Goal: Task Accomplishment & Management: Manage account settings

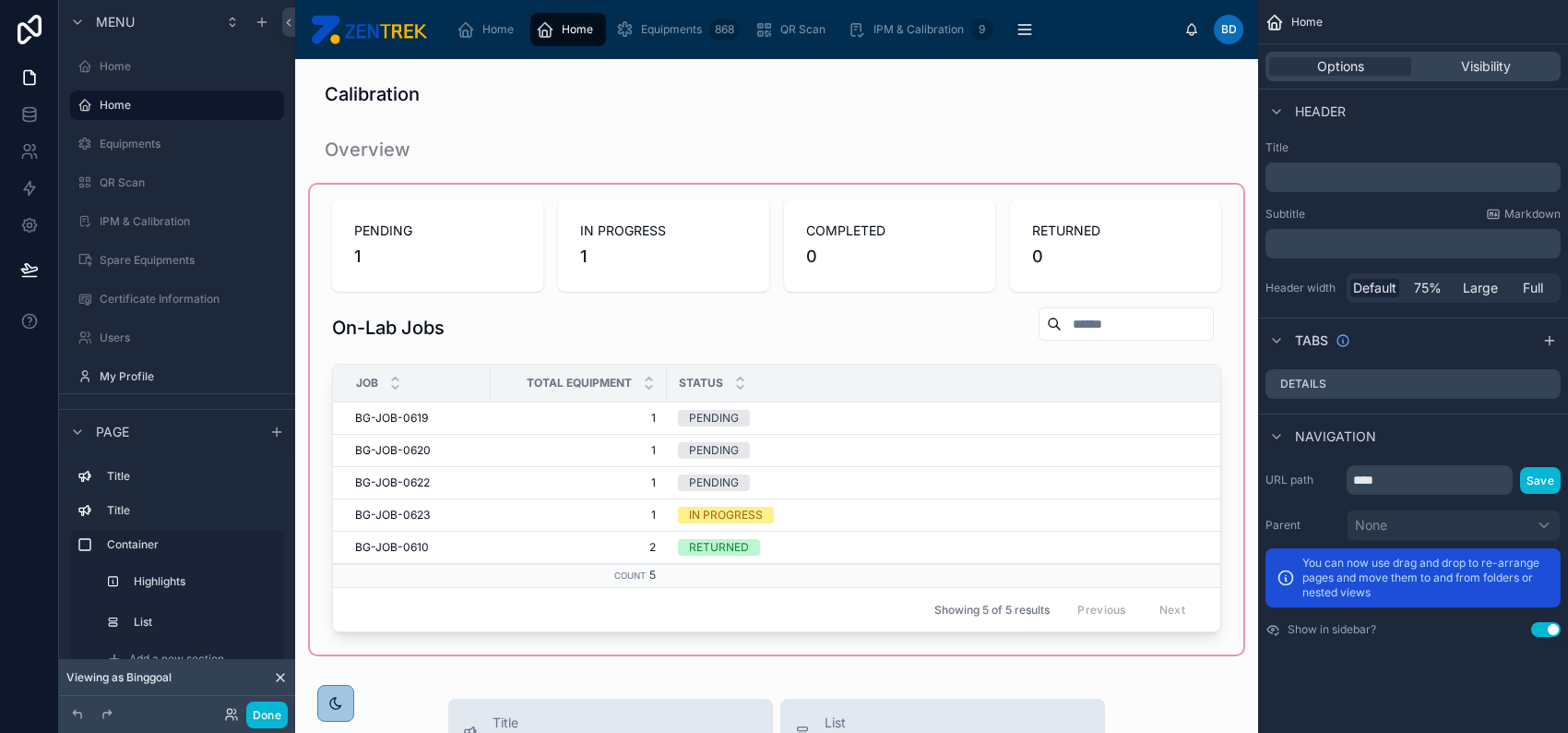
click at [864, 418] on div at bounding box center [777, 420] width 934 height 470
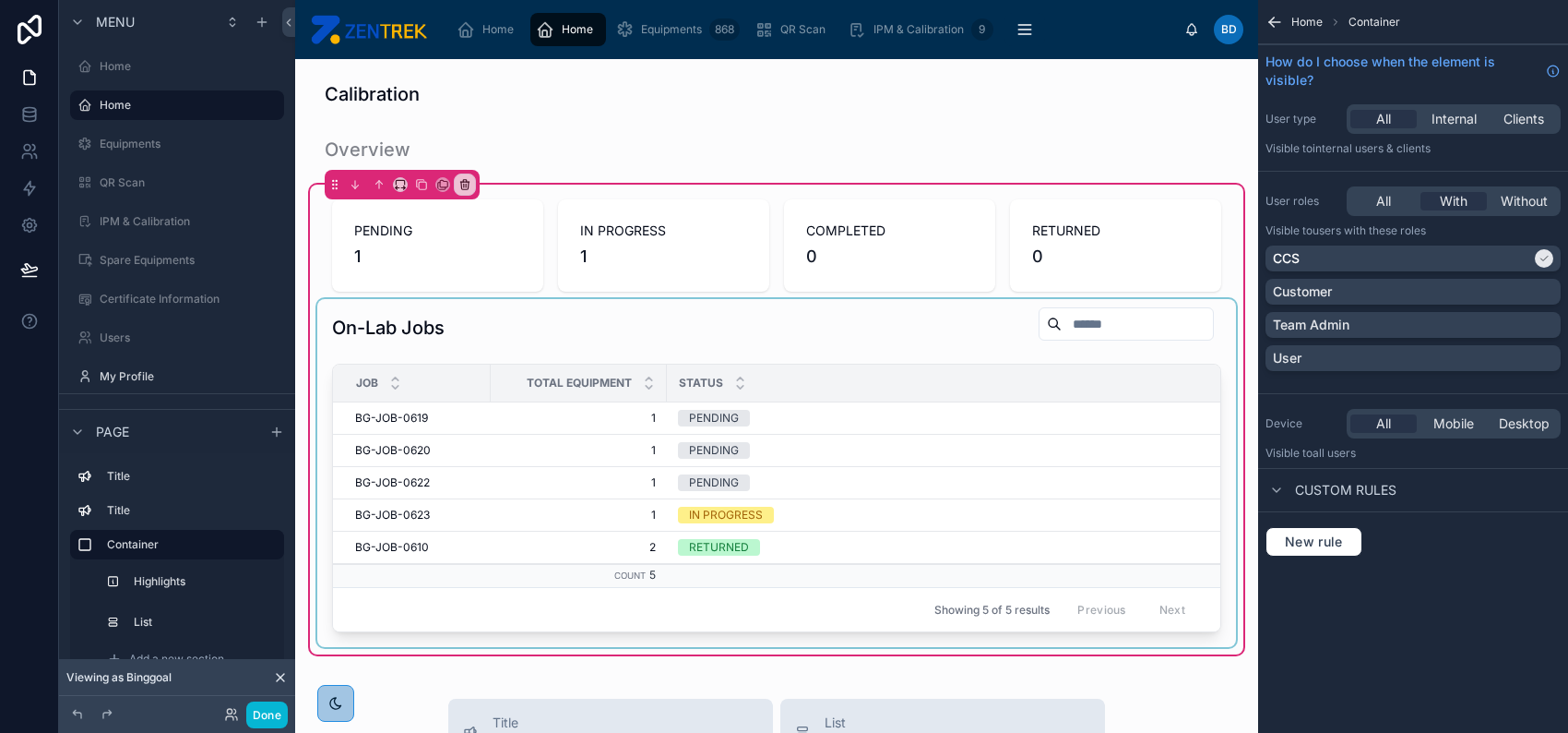
click at [894, 385] on div "Status" at bounding box center [1079, 383] width 824 height 36
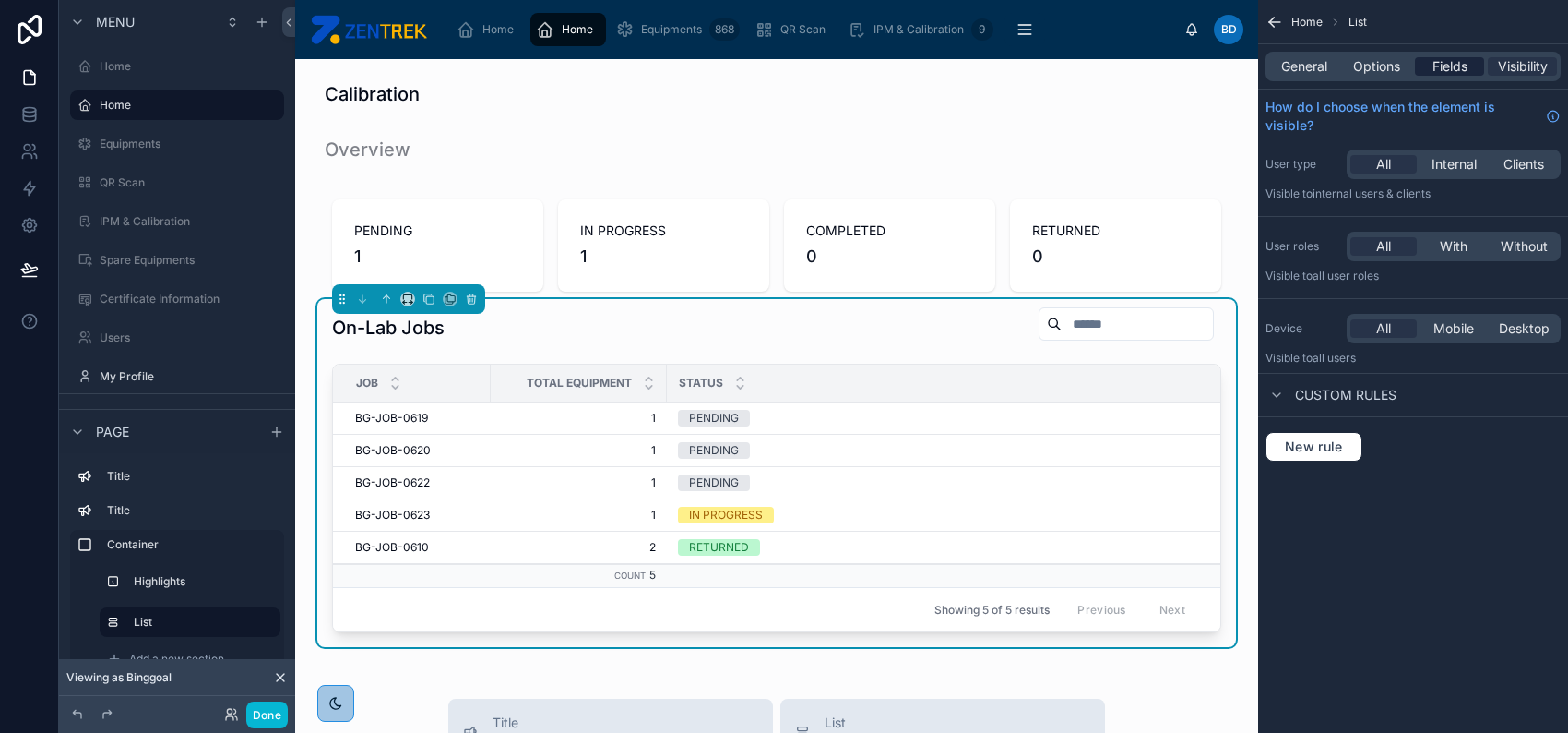
click at [1448, 63] on span "Fields" at bounding box center [1450, 66] width 36 height 19
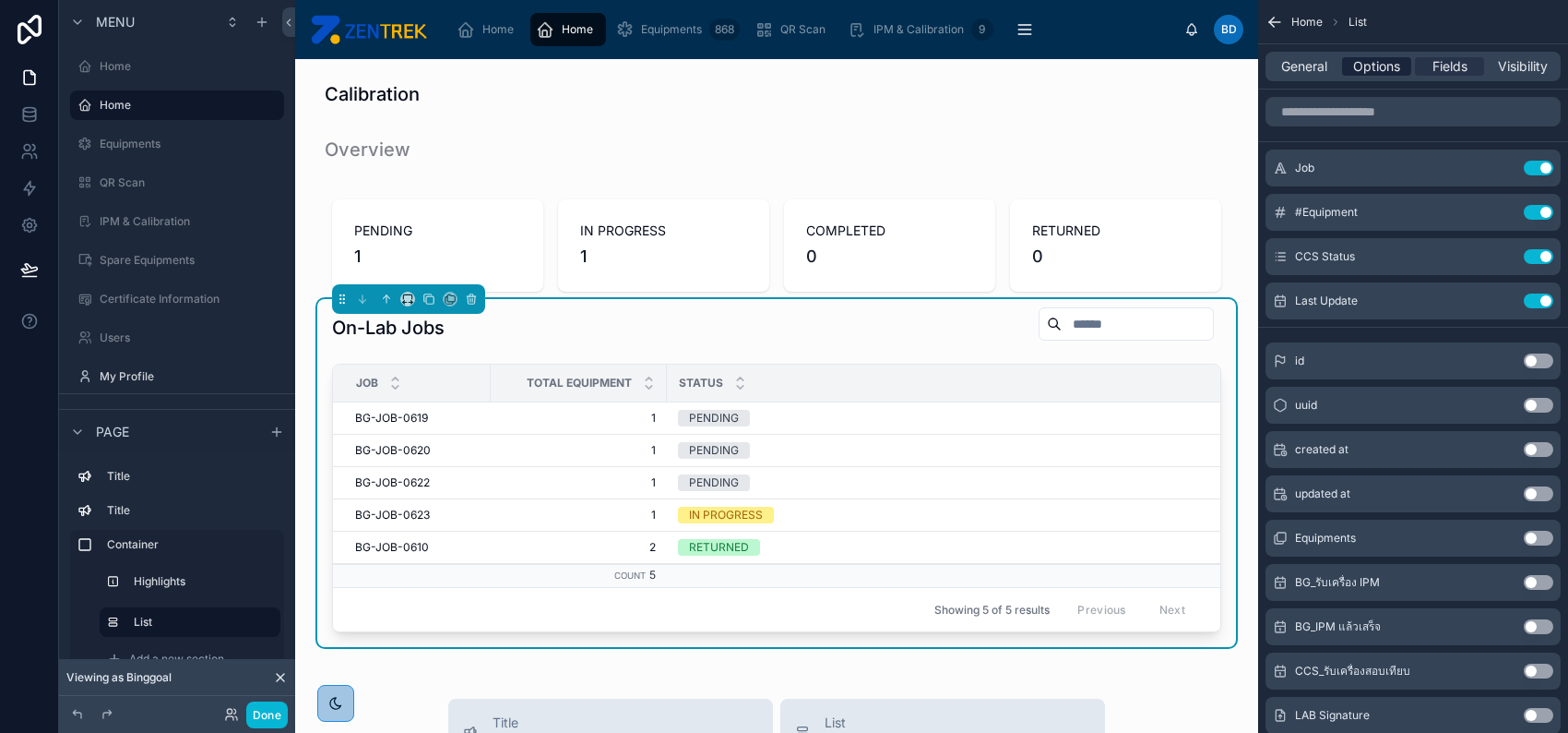
click at [1376, 68] on span "Options" at bounding box center [1377, 66] width 47 height 19
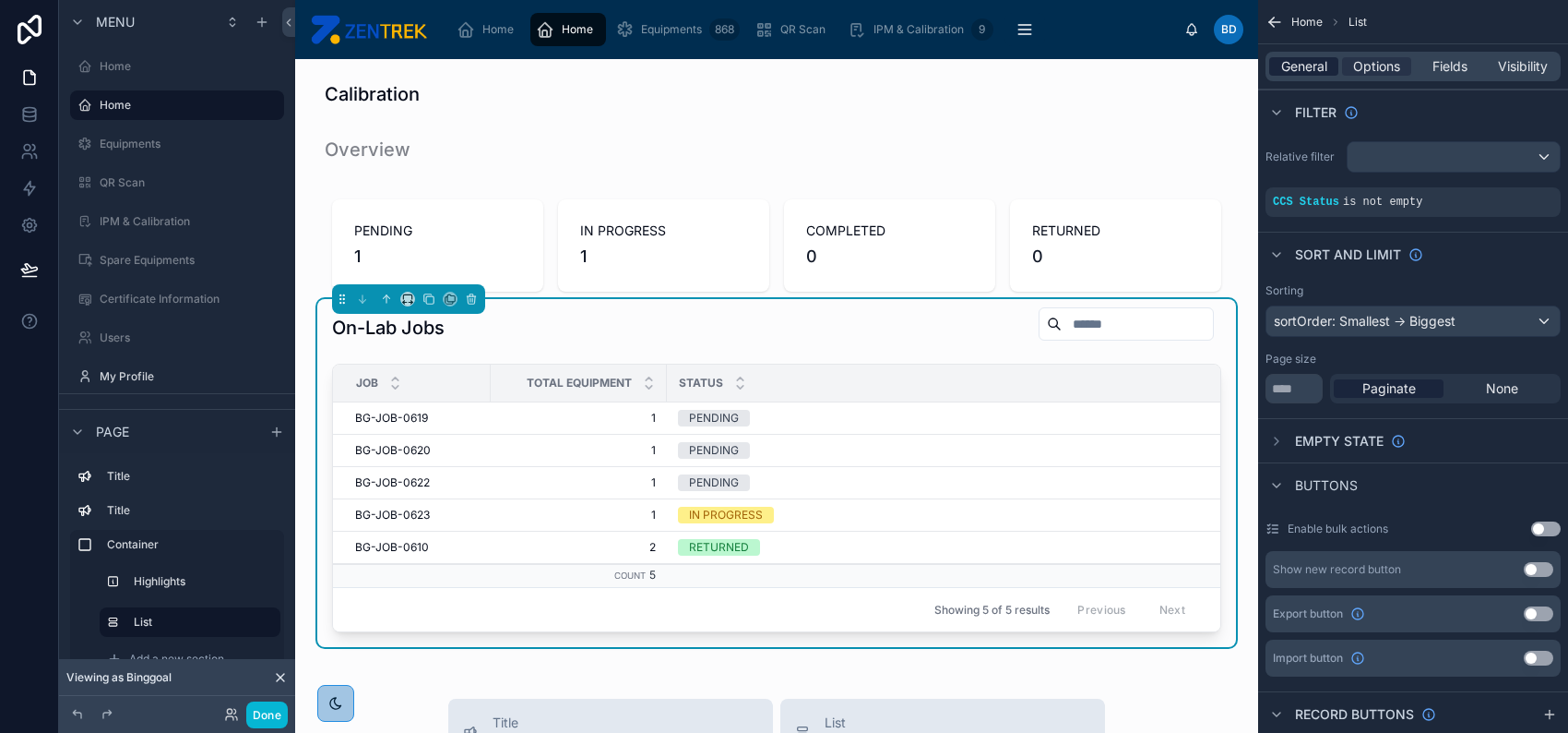
click at [1307, 63] on span "General" at bounding box center [1304, 66] width 46 height 19
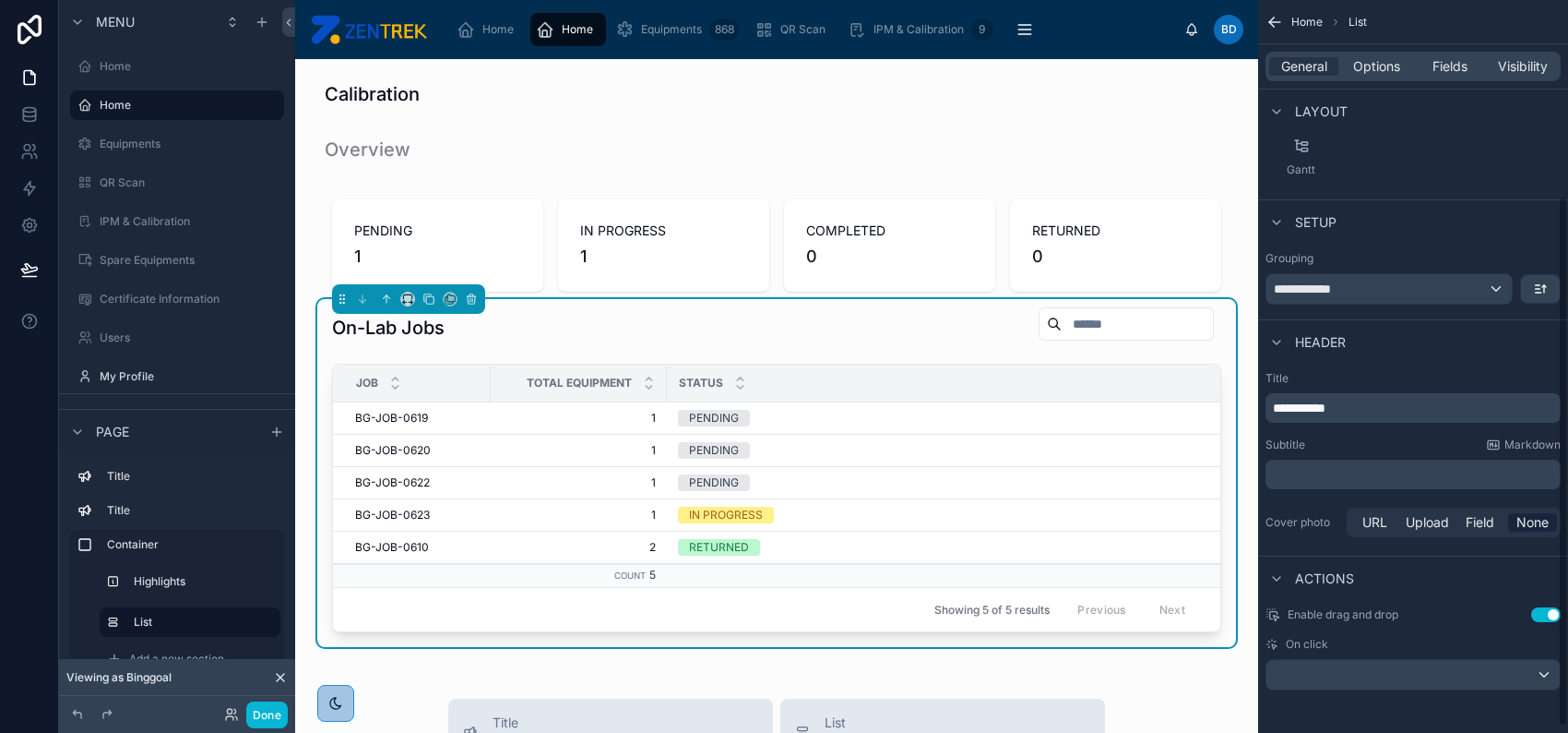
scroll to position [281, 0]
click at [1375, 73] on span "Options" at bounding box center [1377, 66] width 47 height 19
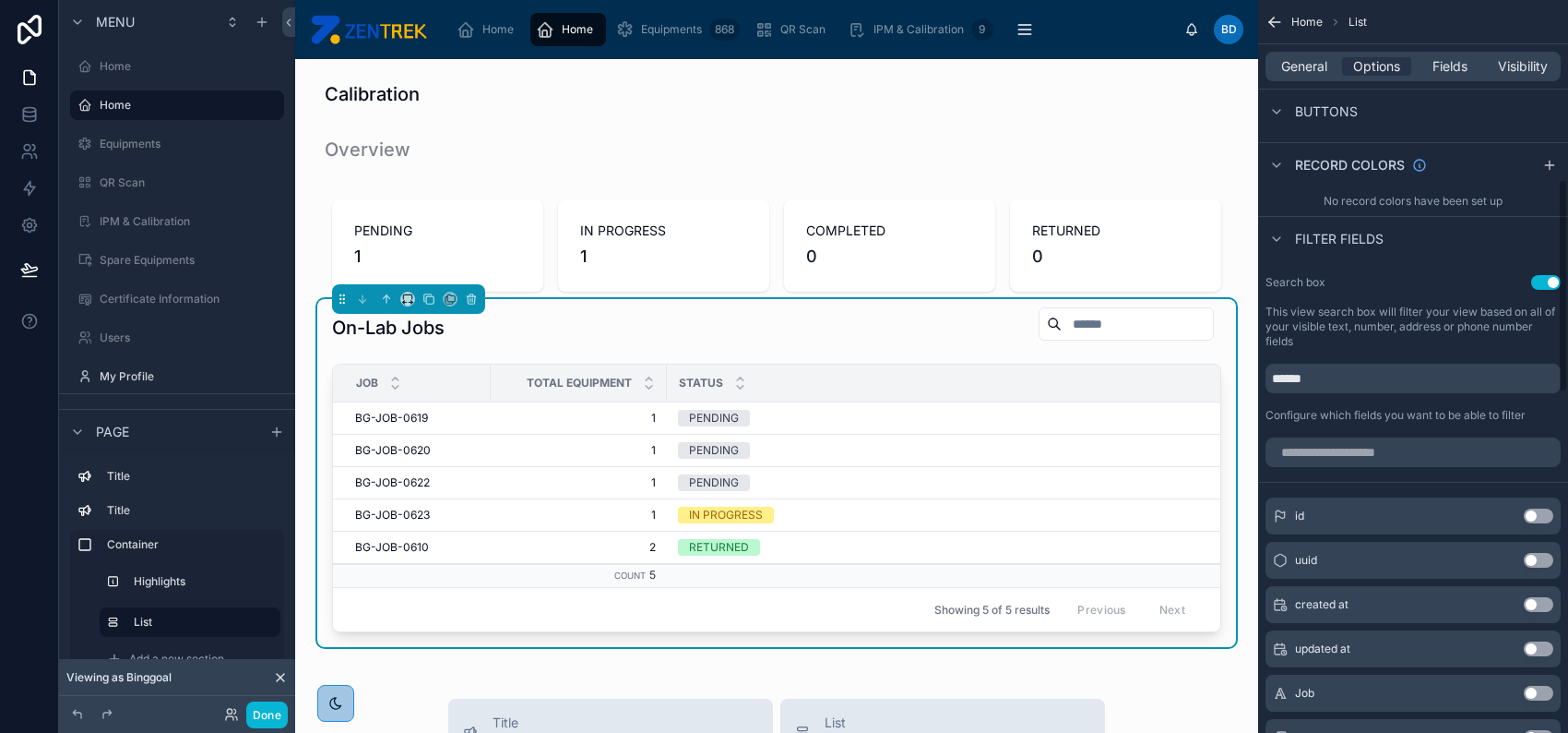
scroll to position [614, 0]
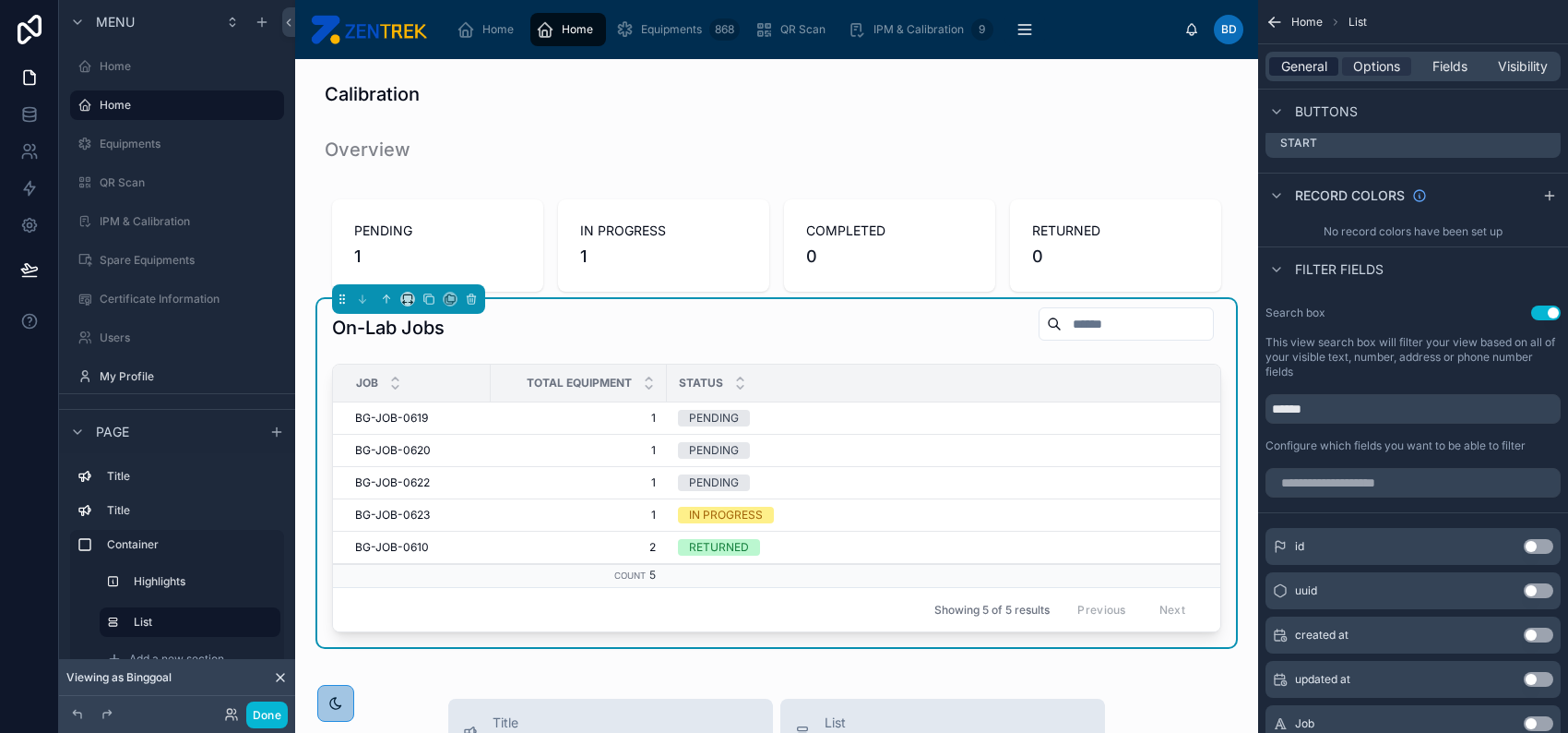
click at [1317, 63] on span "General" at bounding box center [1304, 66] width 46 height 19
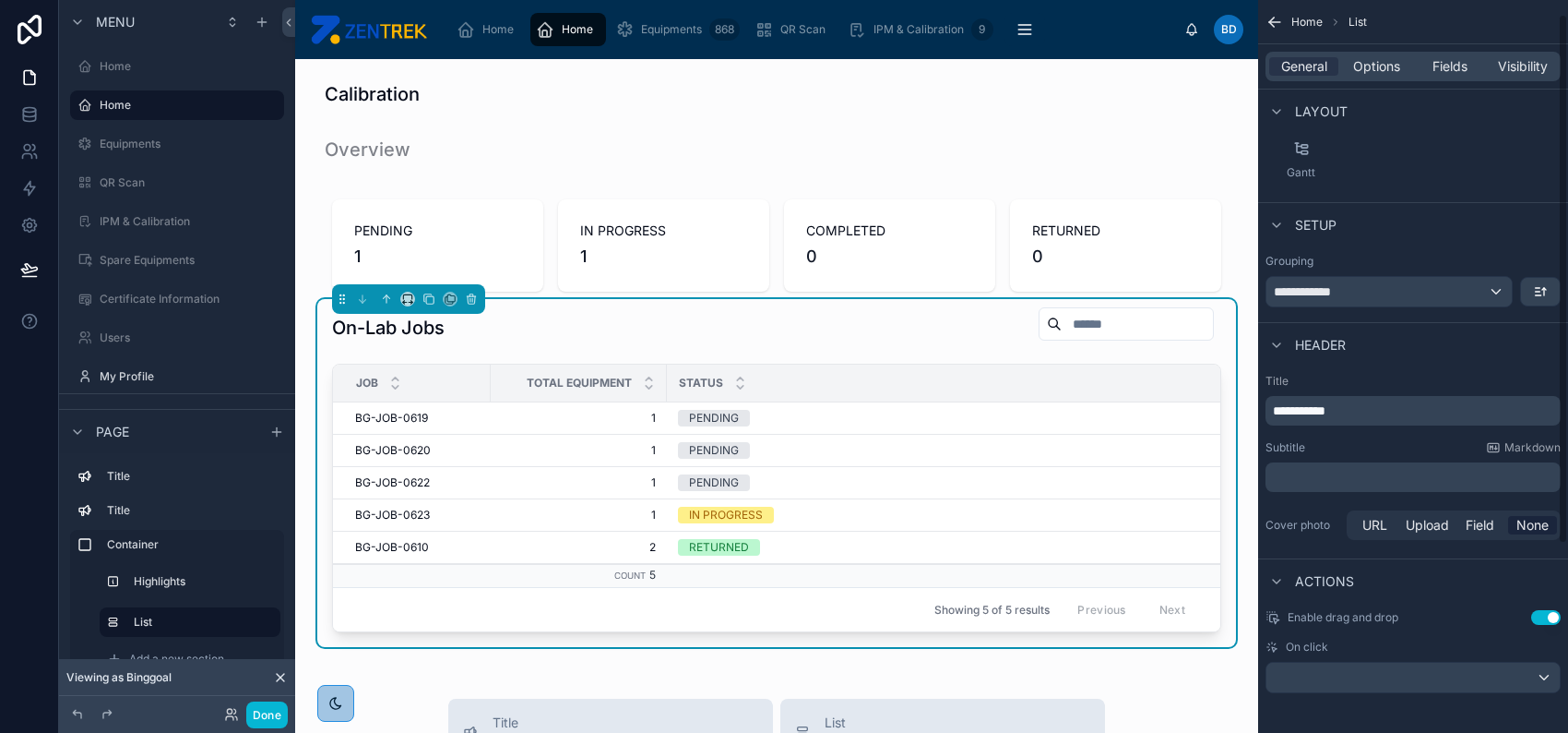
scroll to position [281, 0]
click at [1375, 73] on span "Options" at bounding box center [1377, 66] width 47 height 19
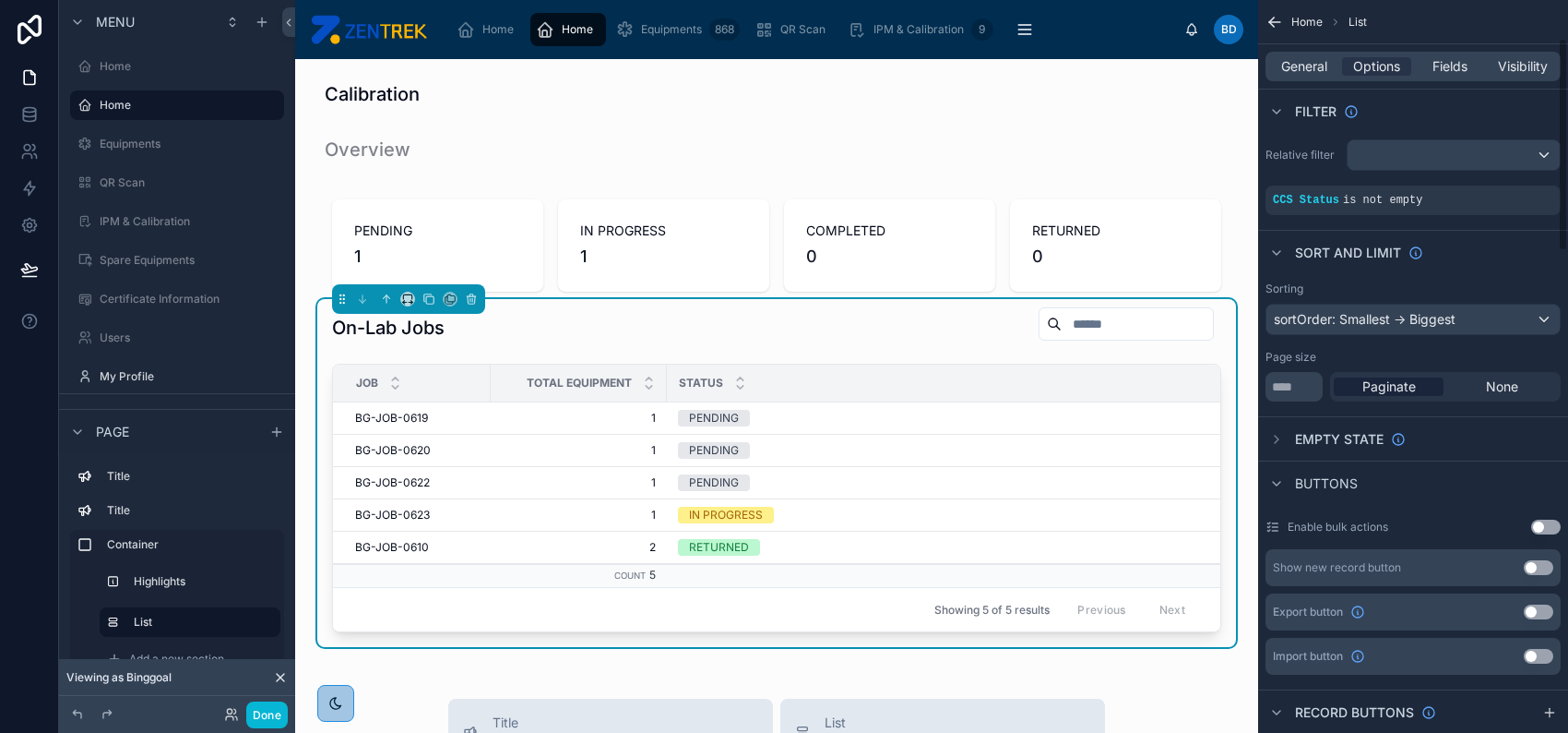
scroll to position [0, 0]
click at [1340, 485] on span "Buttons" at bounding box center [1327, 485] width 63 height 19
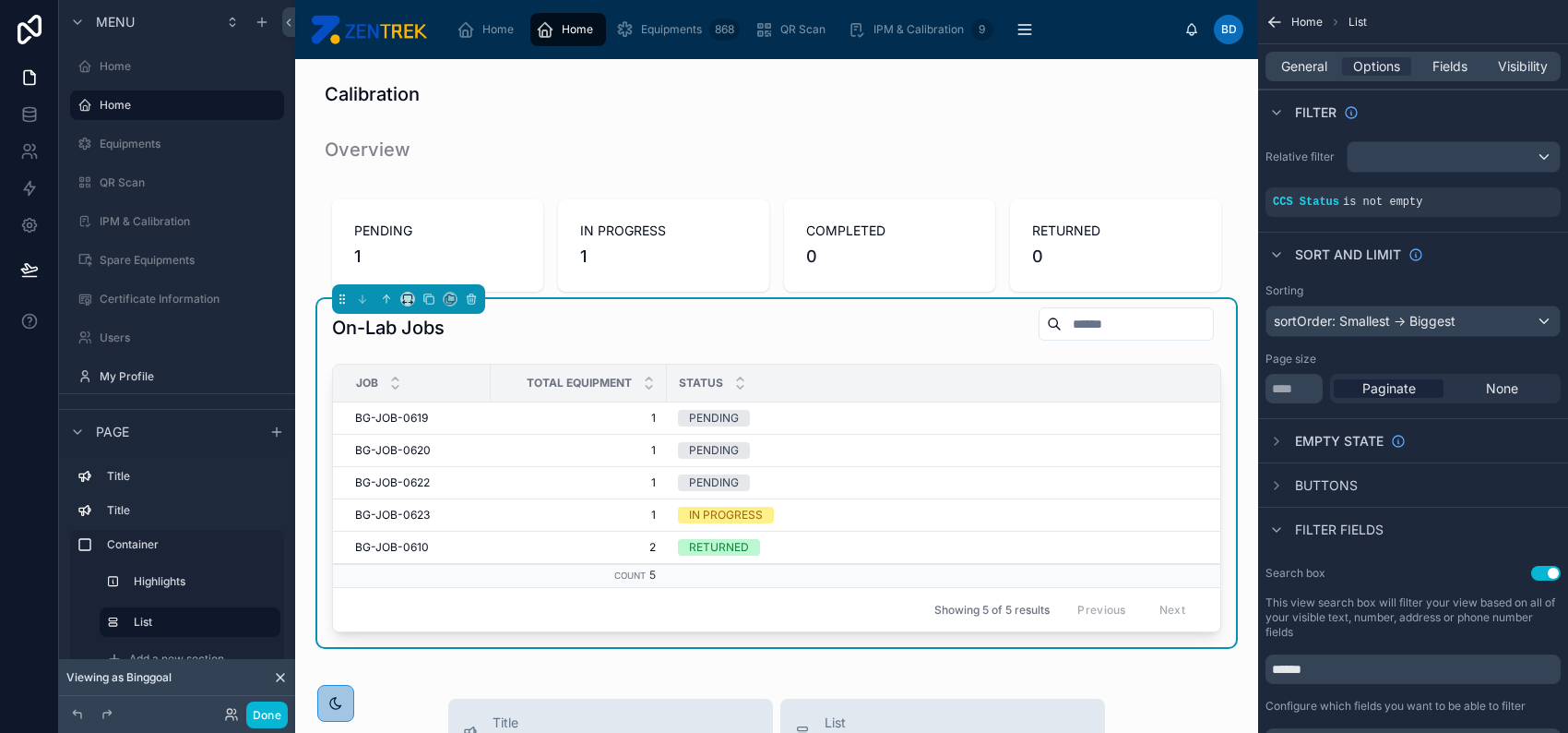
click at [1340, 485] on span "Buttons" at bounding box center [1327, 485] width 63 height 19
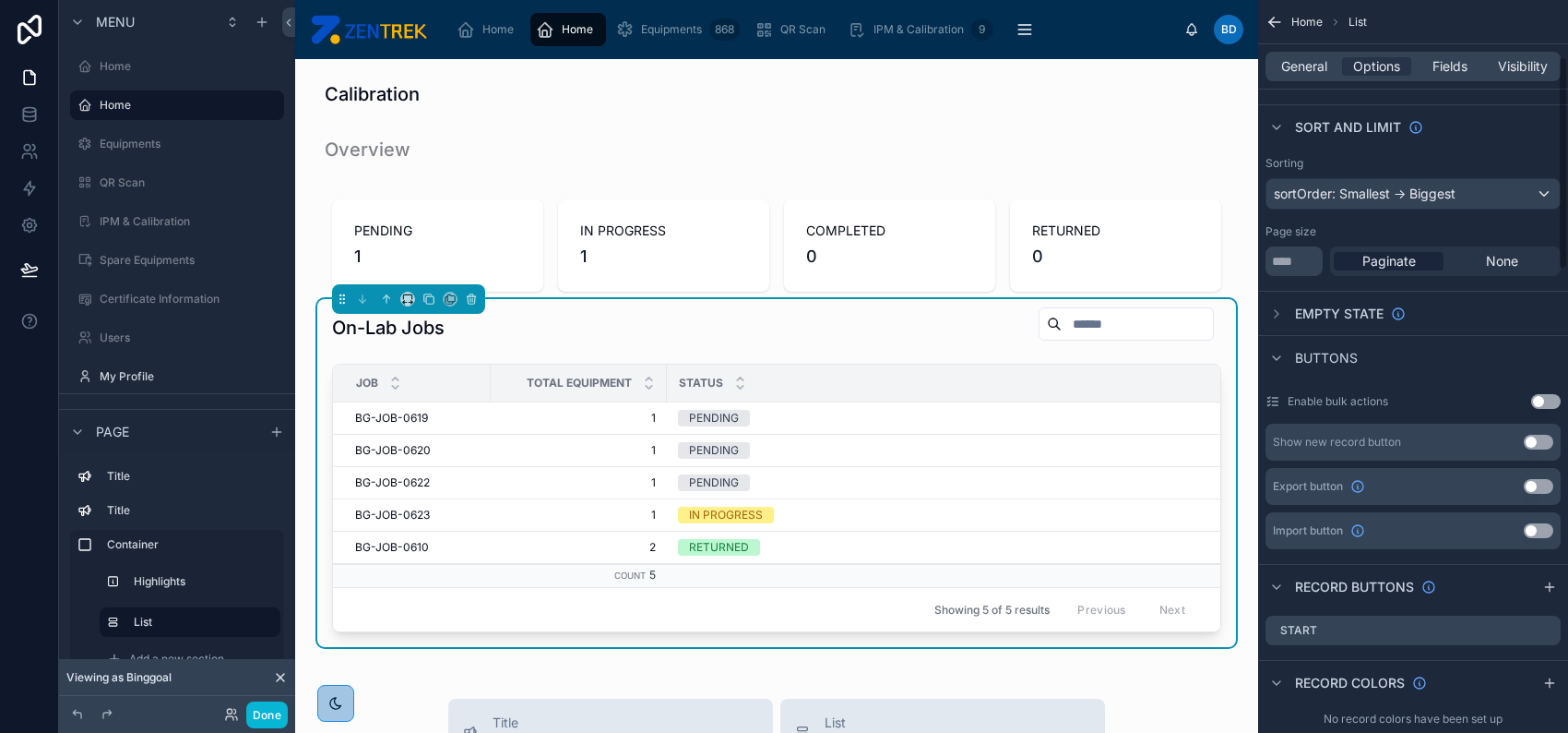
scroll to position [250, 0]
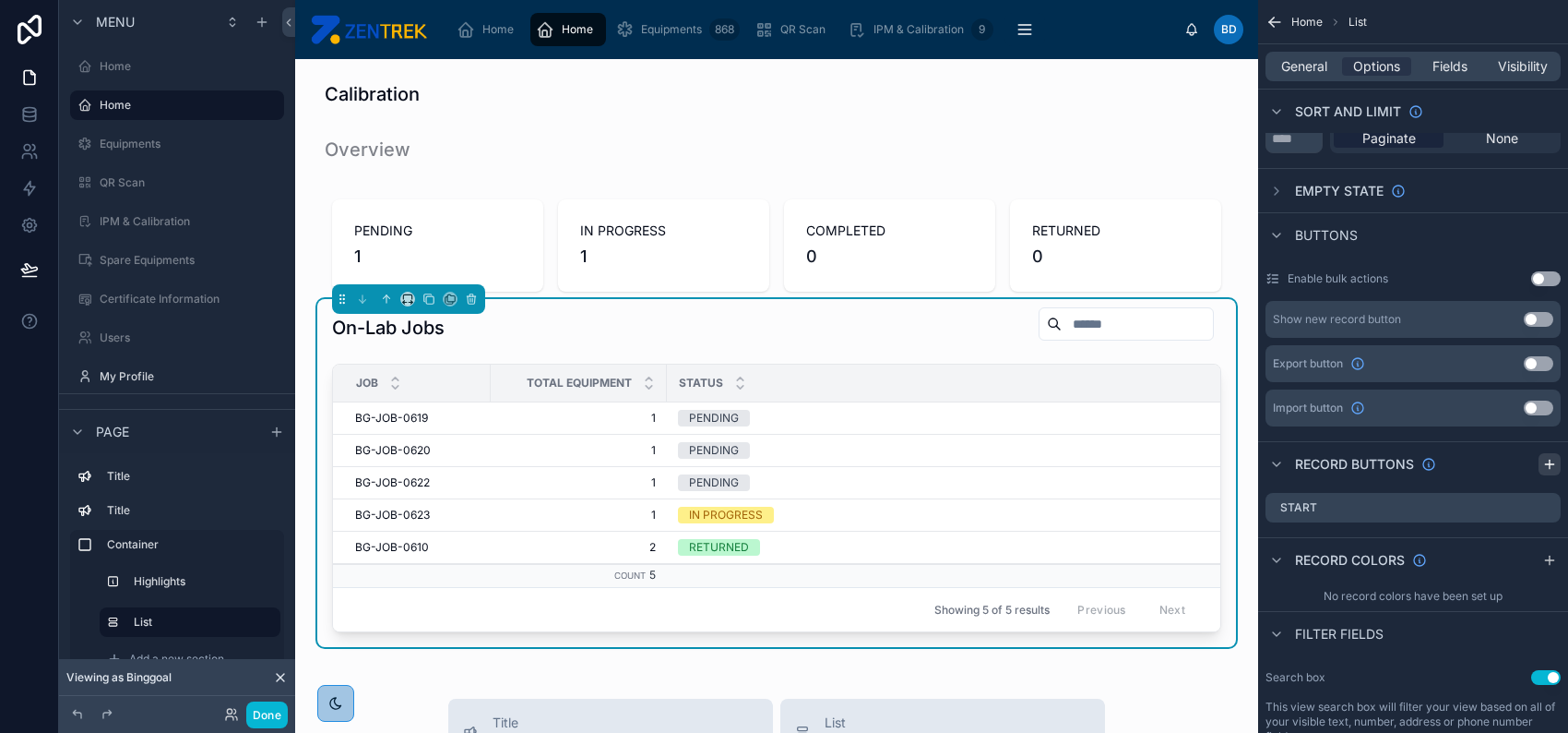
click at [1542, 461] on icon "scrollable content" at bounding box center [1549, 463] width 15 height 15
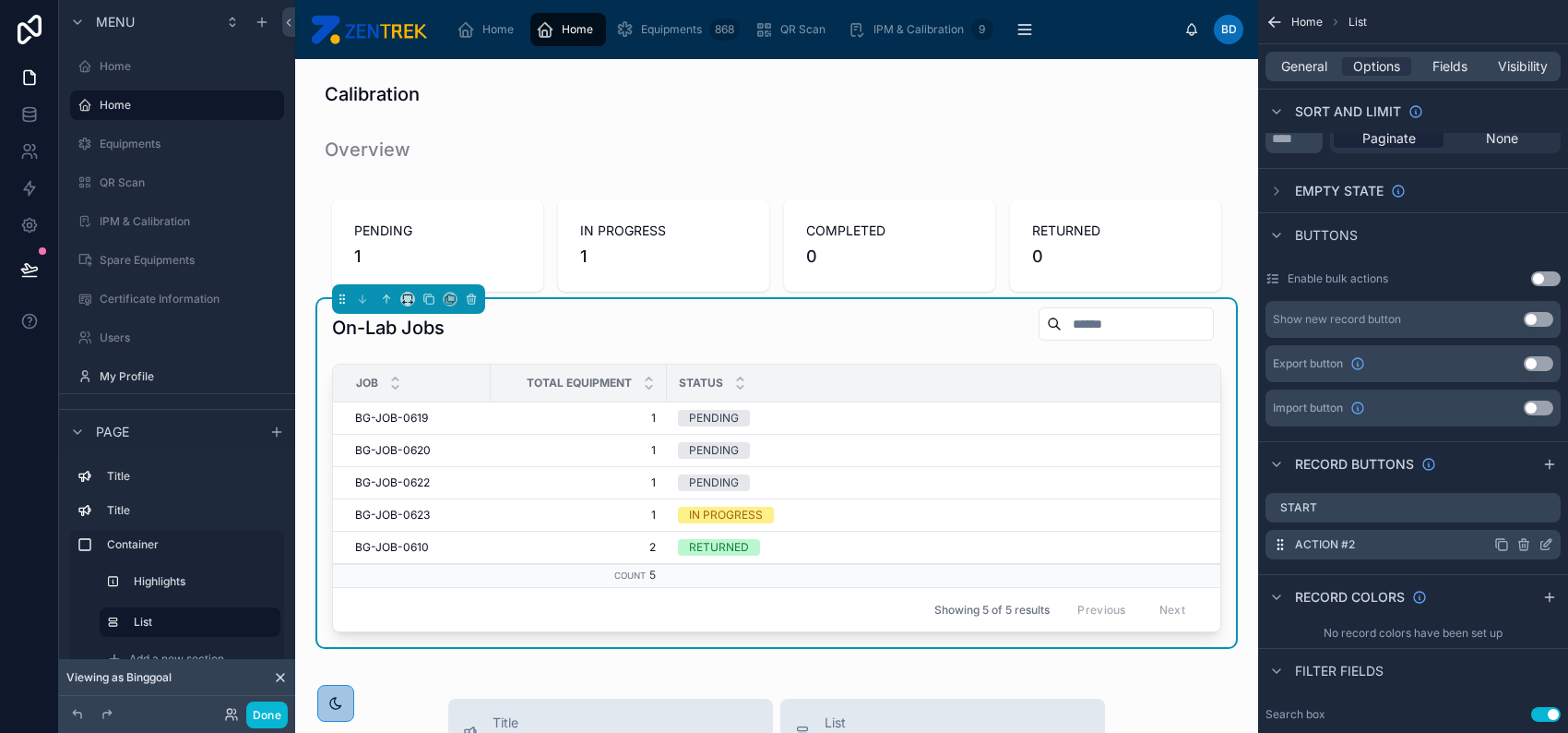
click at [1544, 541] on icon "scrollable content" at bounding box center [1545, 544] width 15 height 15
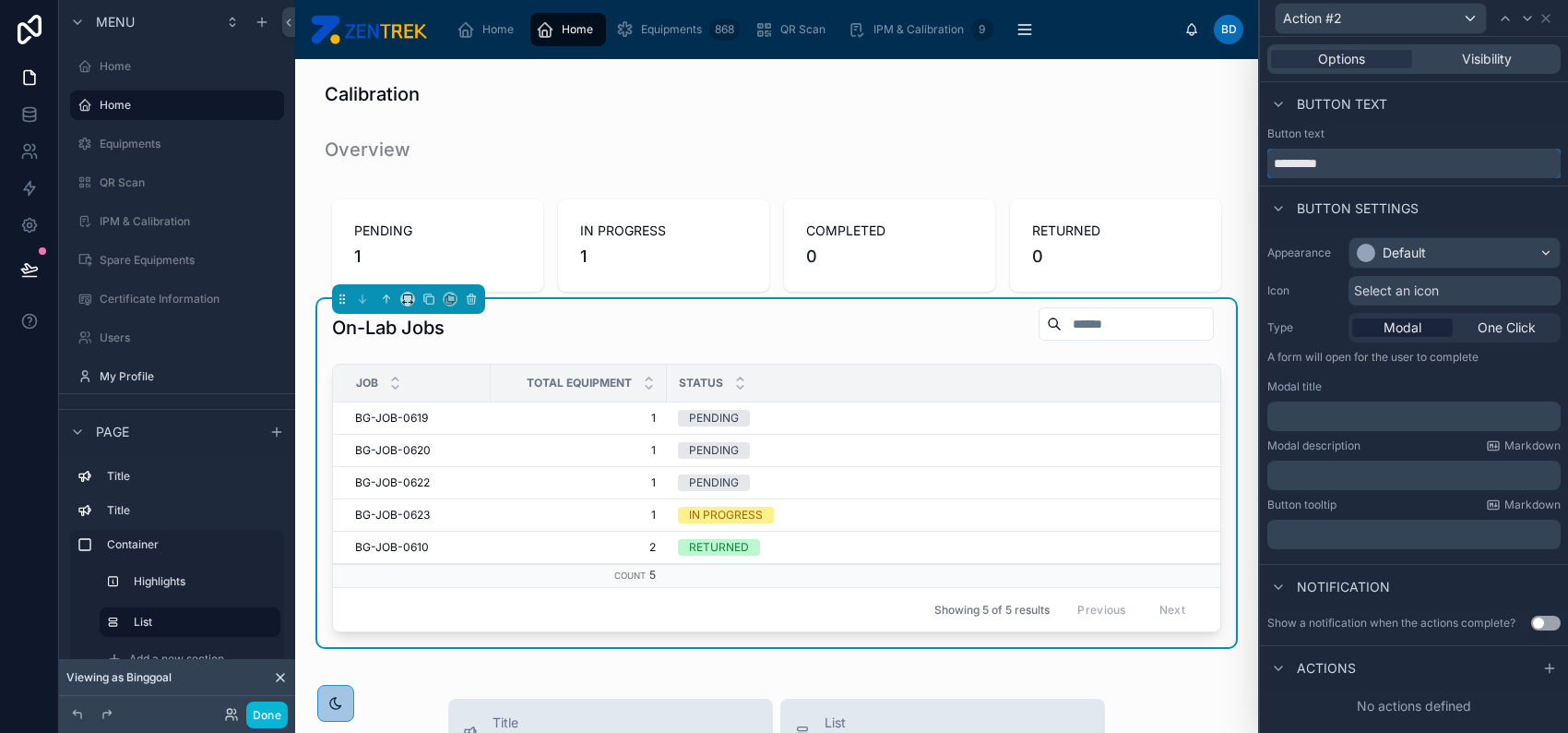
click at [1362, 172] on input "*********" at bounding box center [1414, 163] width 293 height 30
type input "*"
type input "******"
click at [1280, 100] on icon at bounding box center [1278, 104] width 15 height 15
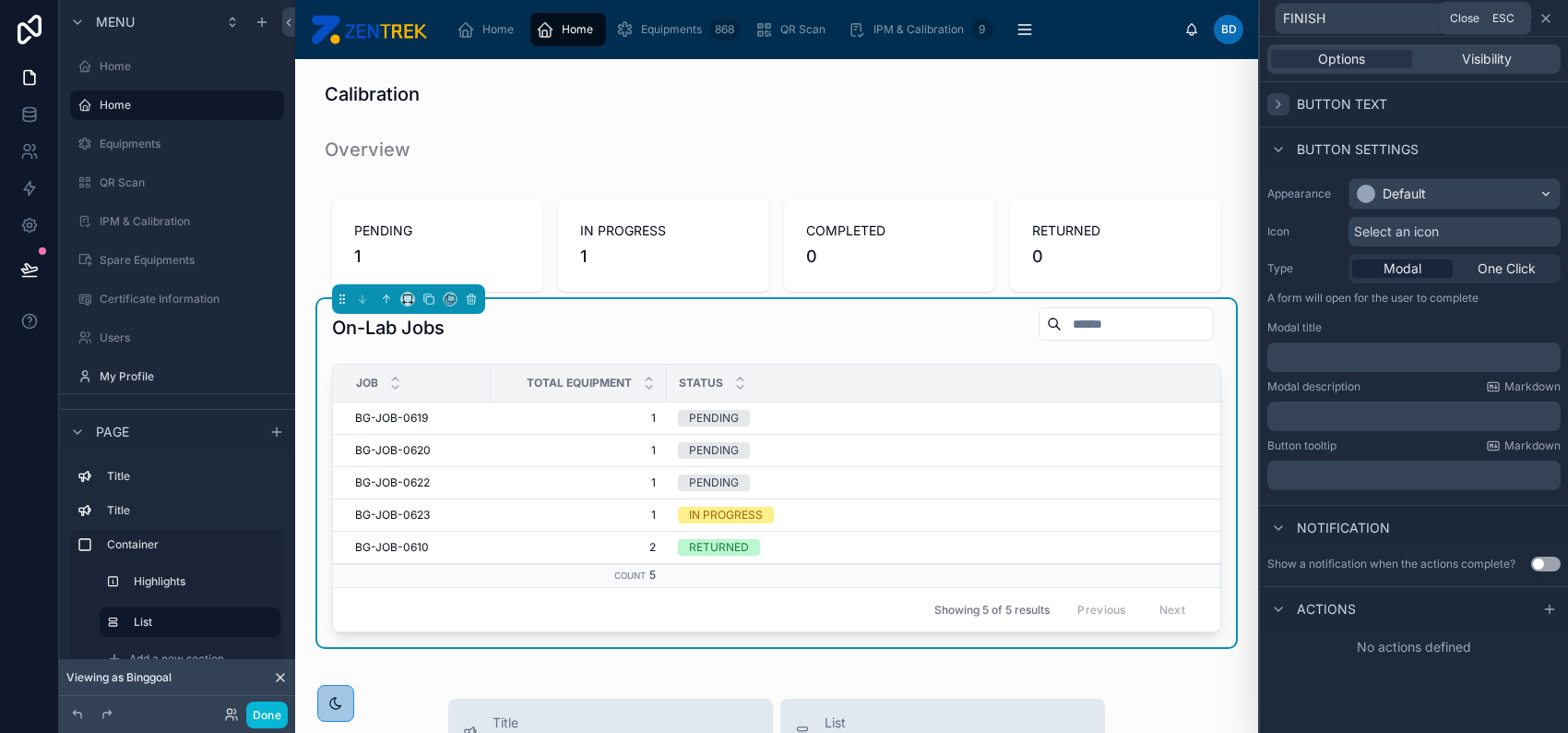
click at [1548, 24] on icon at bounding box center [1545, 18] width 15 height 15
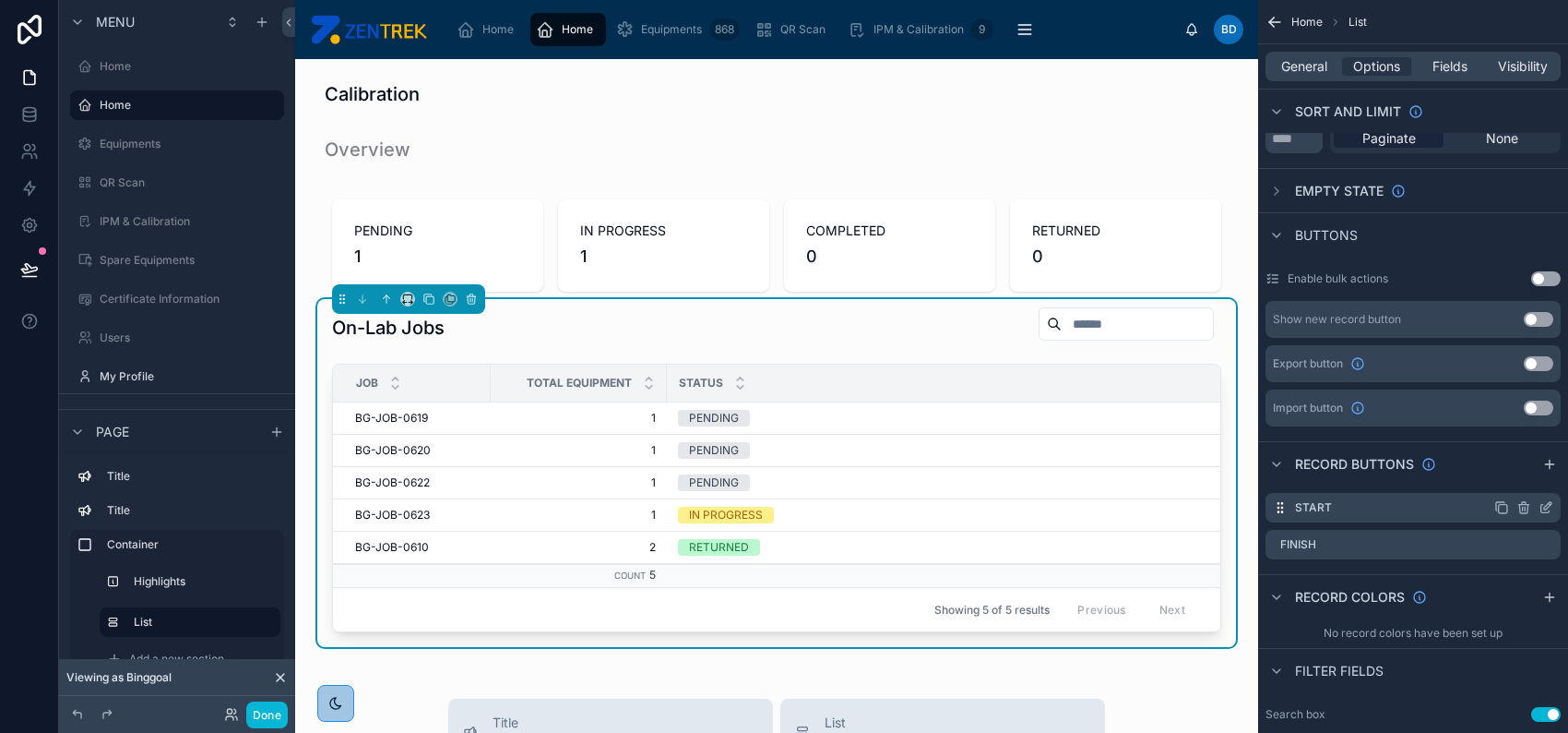
click at [1545, 508] on icon "scrollable content" at bounding box center [1547, 505] width 7 height 7
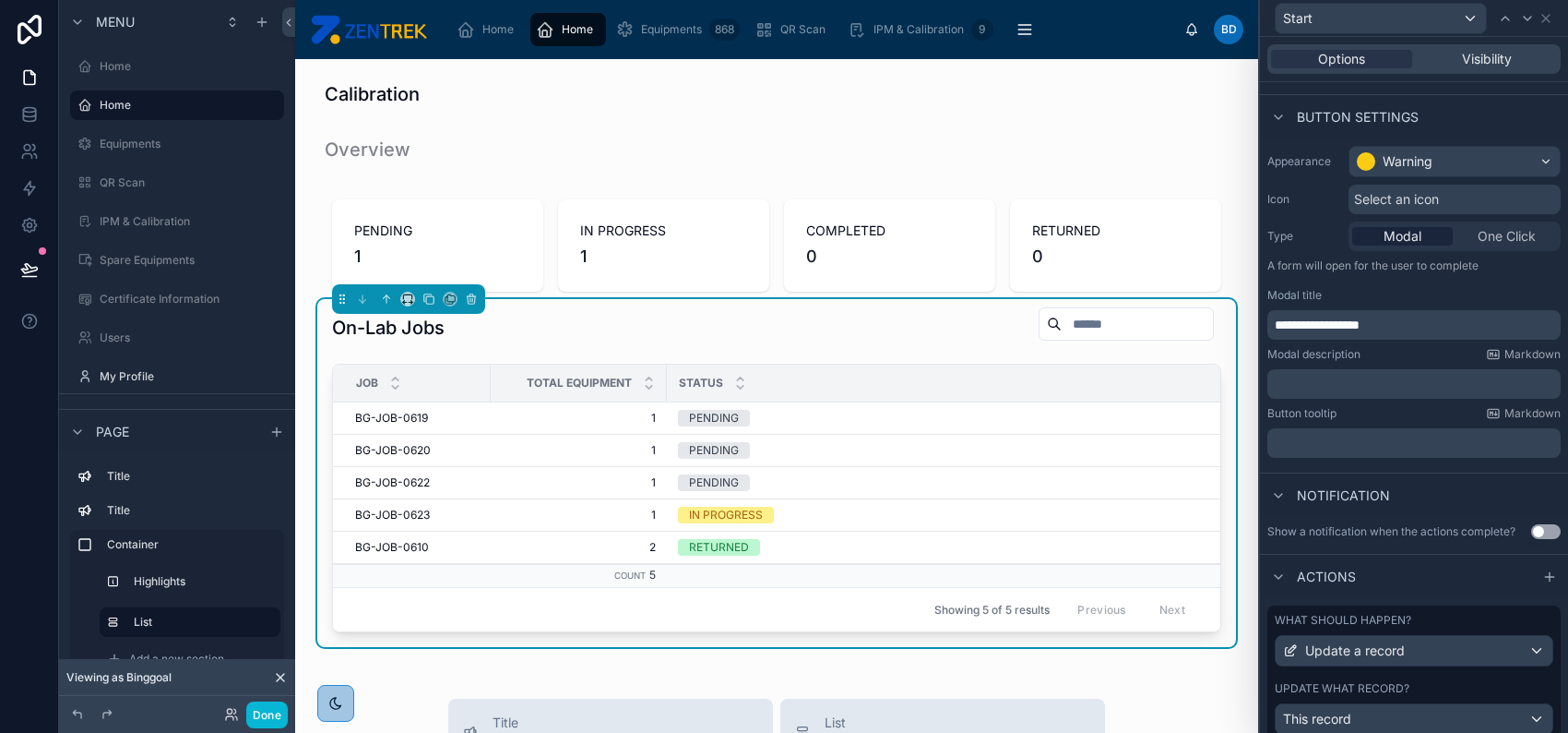
scroll to position [0, 0]
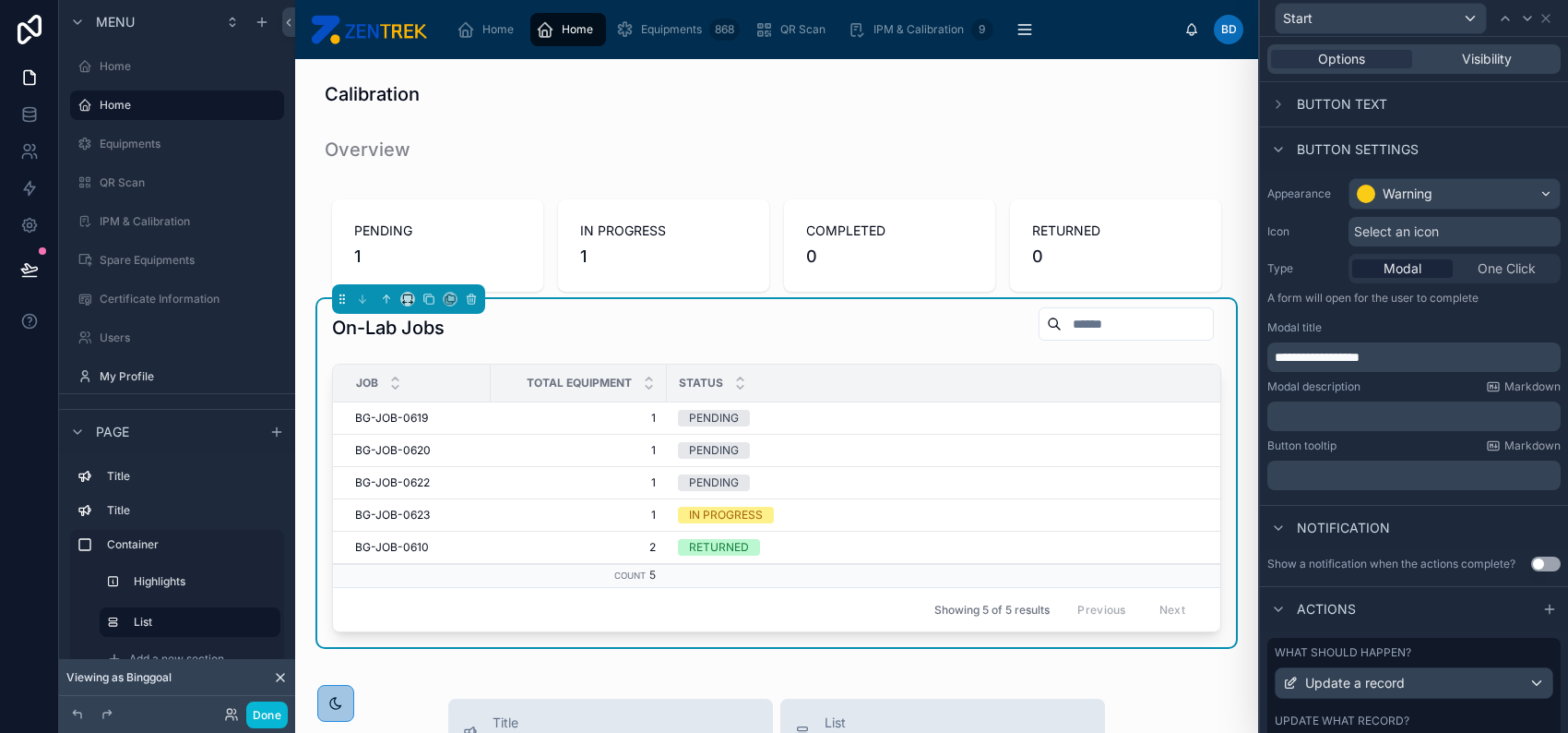
click at [1474, 106] on div "Button text" at bounding box center [1414, 104] width 308 height 44
click at [1376, 106] on span "Button text" at bounding box center [1343, 104] width 91 height 19
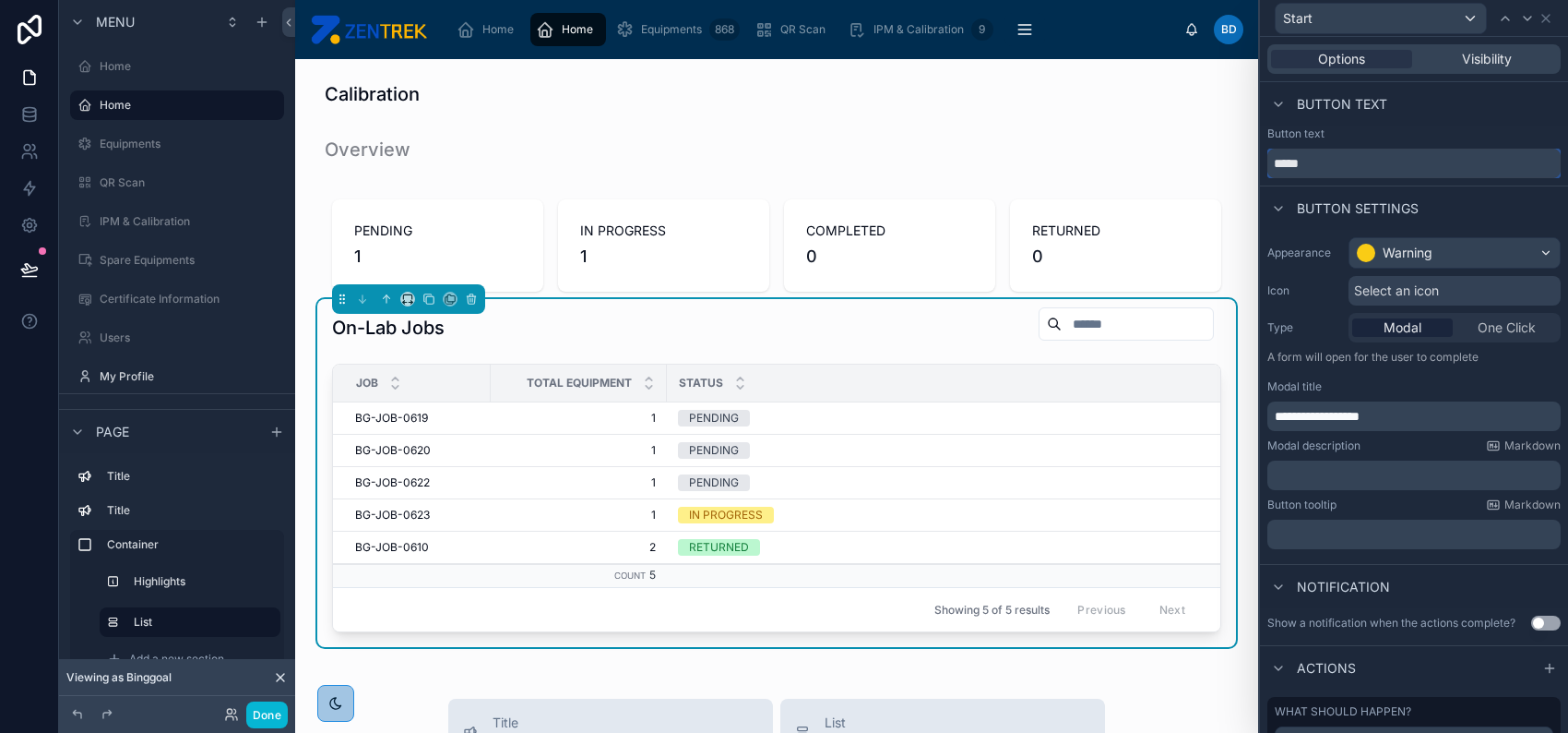
click at [1389, 156] on input "*****" at bounding box center [1414, 163] width 293 height 30
type input "*****"
click at [1544, 21] on icon at bounding box center [1545, 18] width 15 height 15
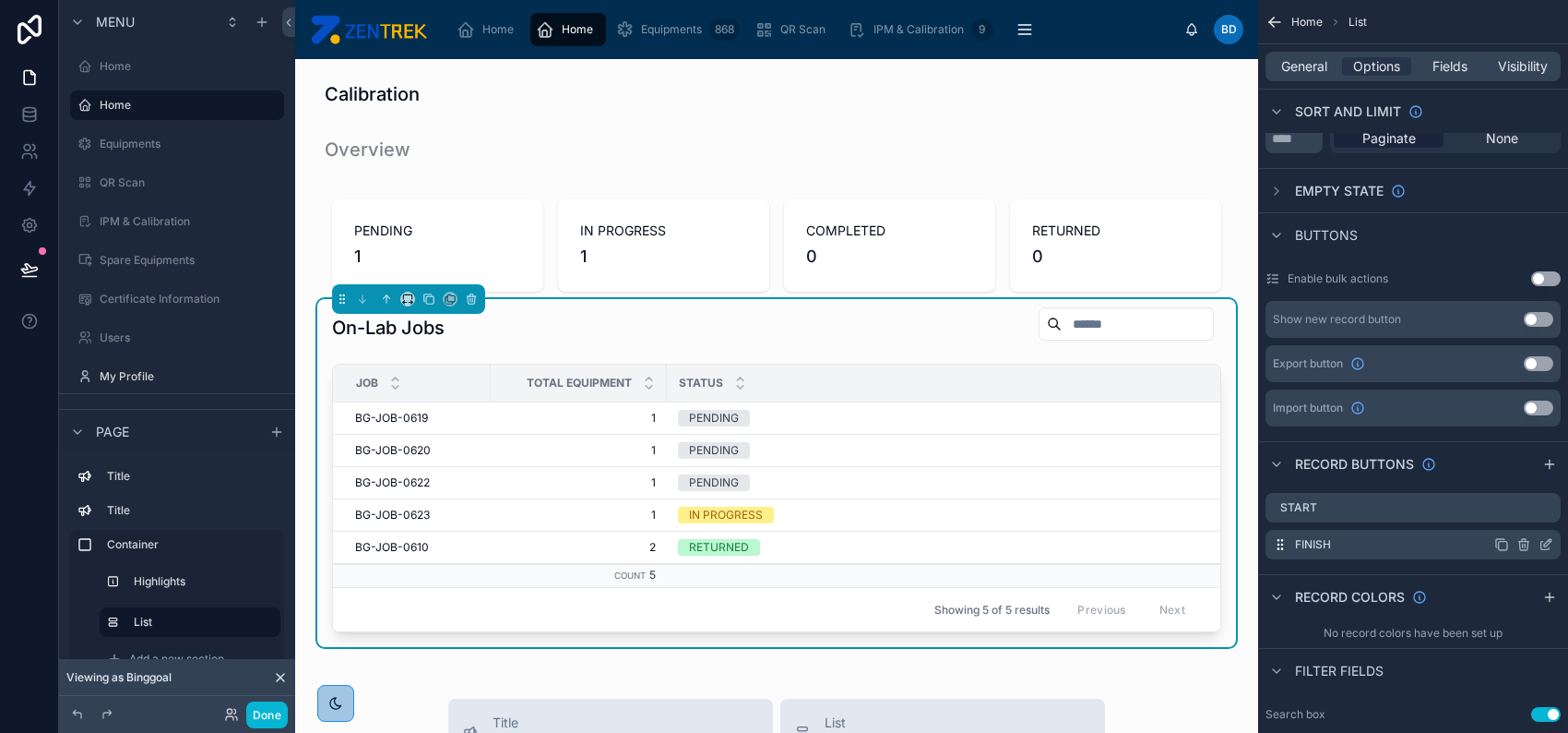
click at [1544, 544] on icon "scrollable content" at bounding box center [1547, 542] width 7 height 7
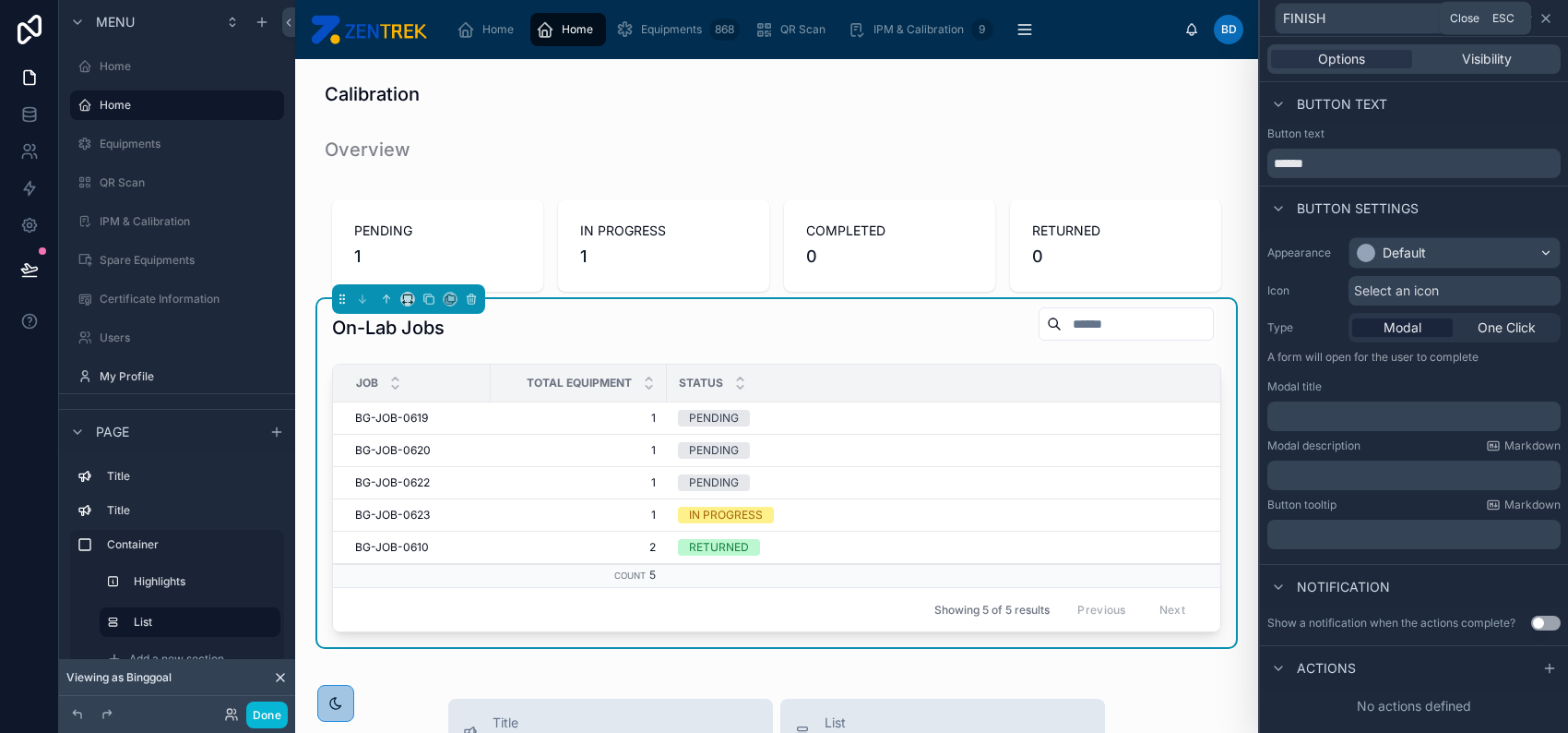
click at [1548, 23] on icon at bounding box center [1545, 18] width 15 height 15
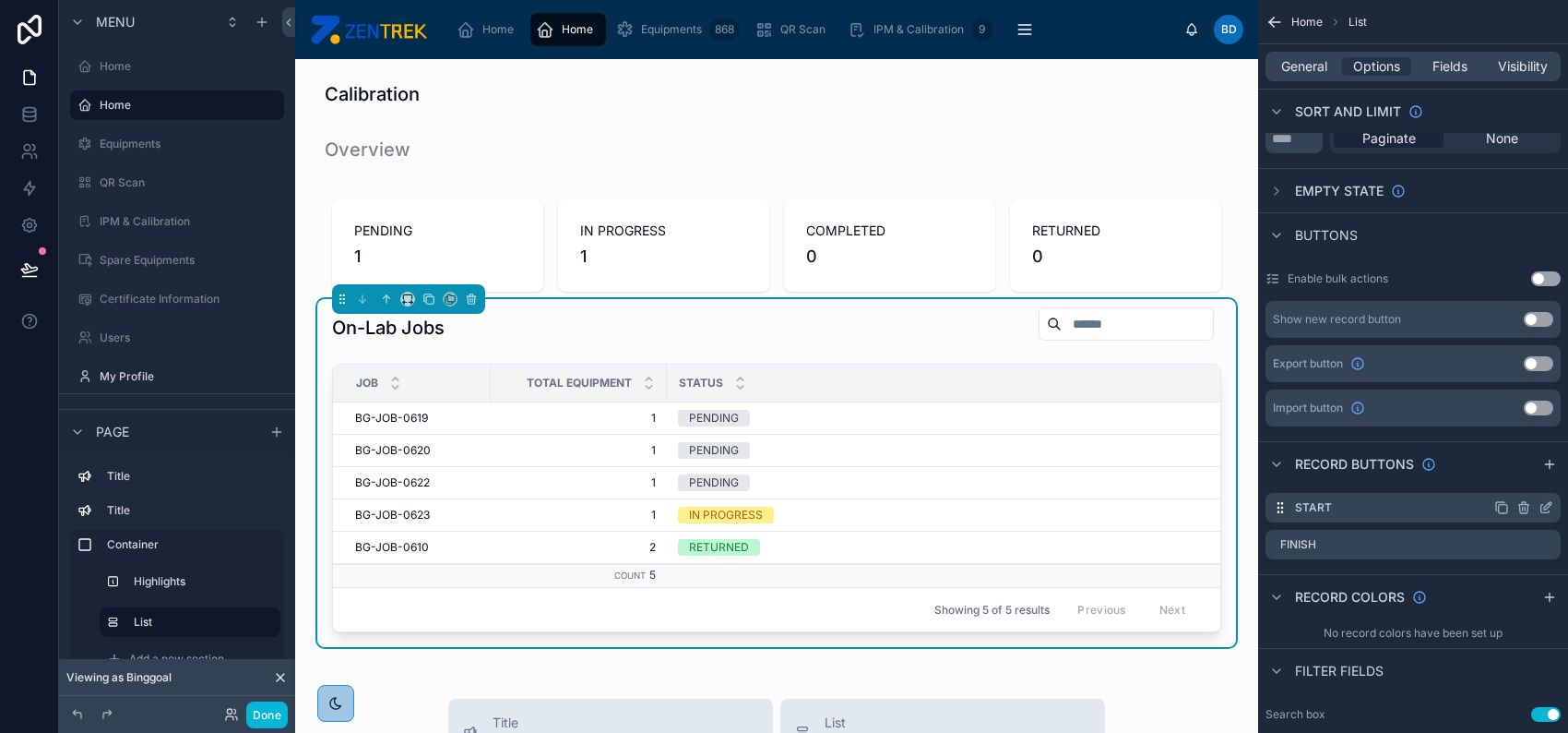
click at [1546, 500] on icon "scrollable content" at bounding box center [1545, 507] width 15 height 15
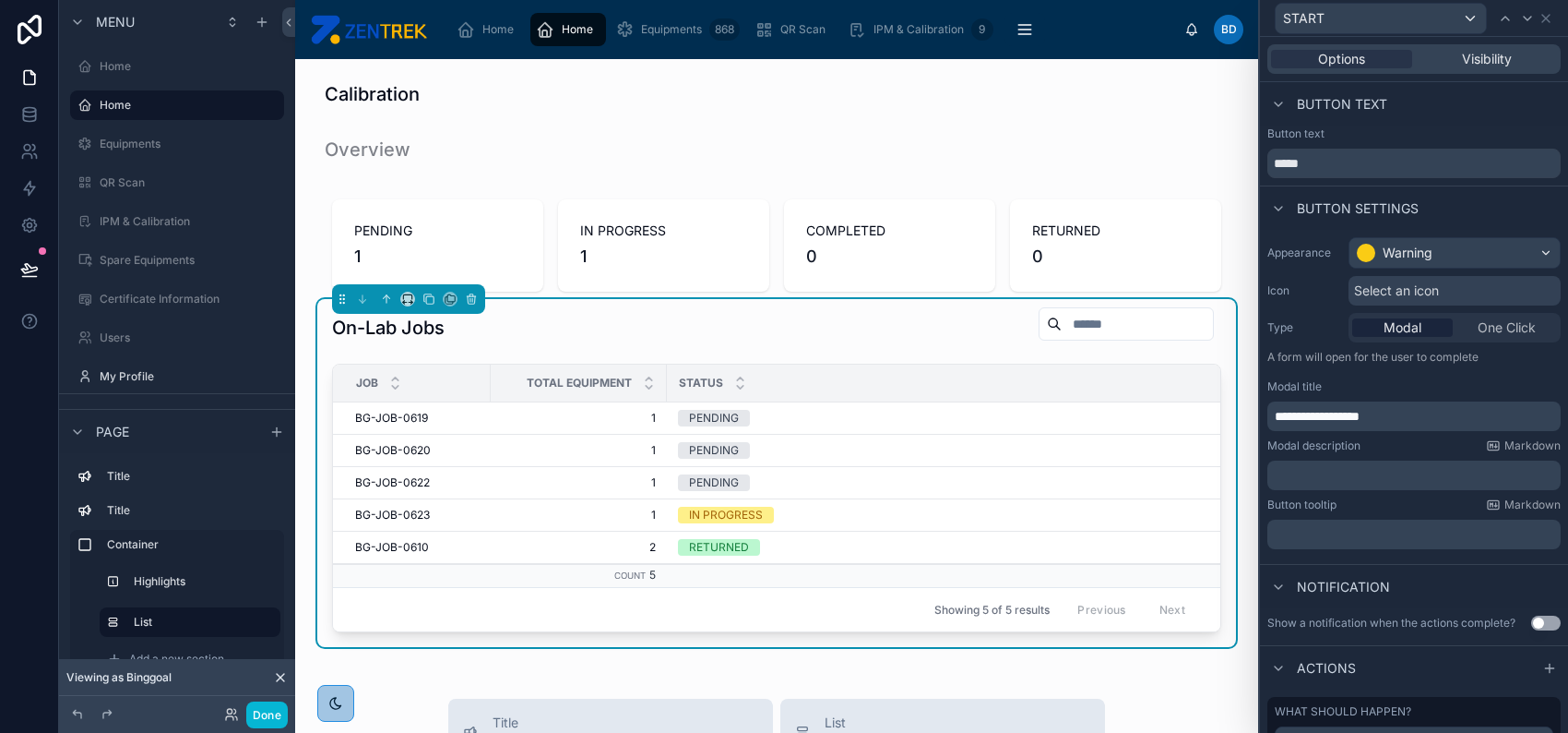
click at [1426, 288] on span "Select an icon" at bounding box center [1397, 290] width 85 height 19
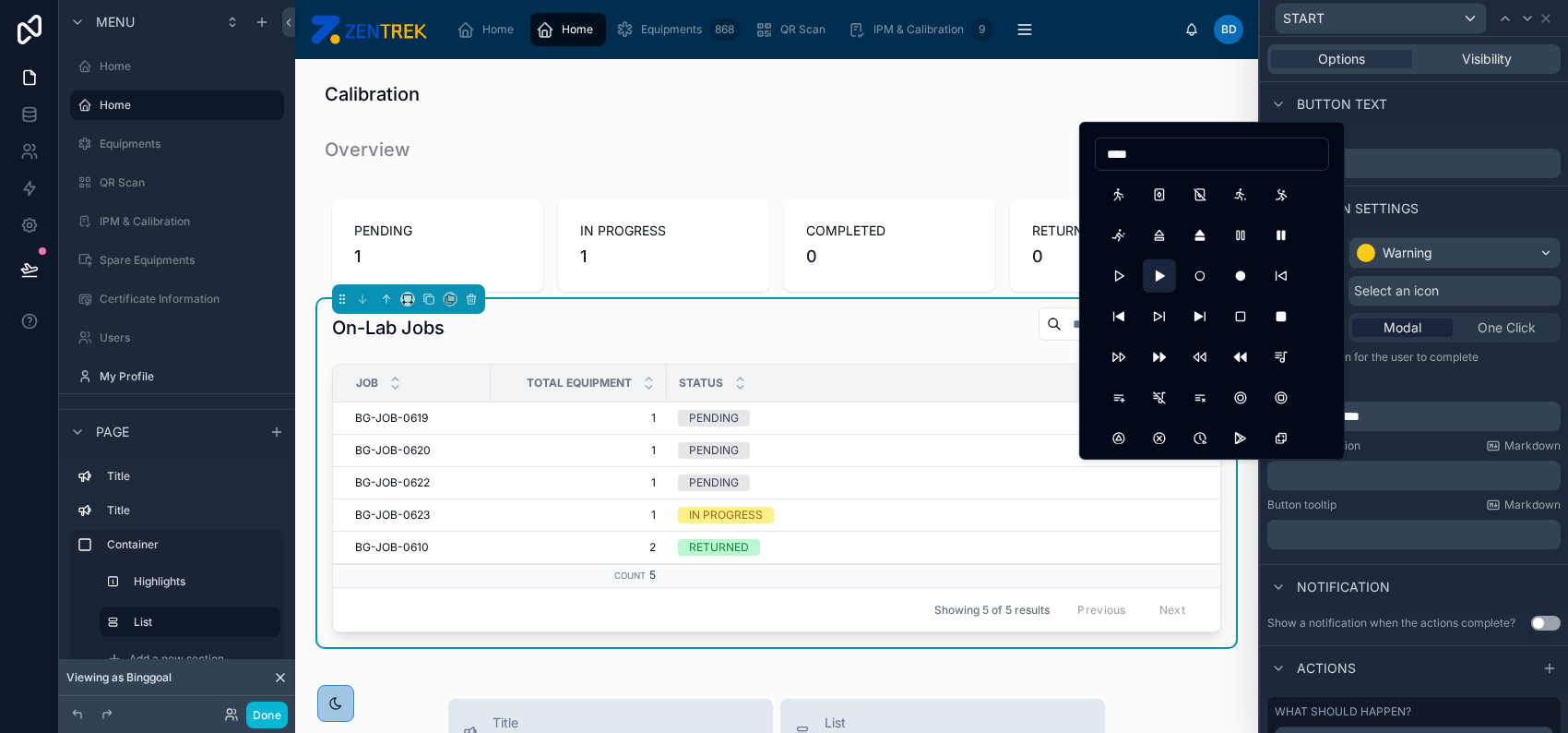
type input "****"
click at [1161, 273] on button "PlayerPlayFilled" at bounding box center [1160, 277] width 34 height 34
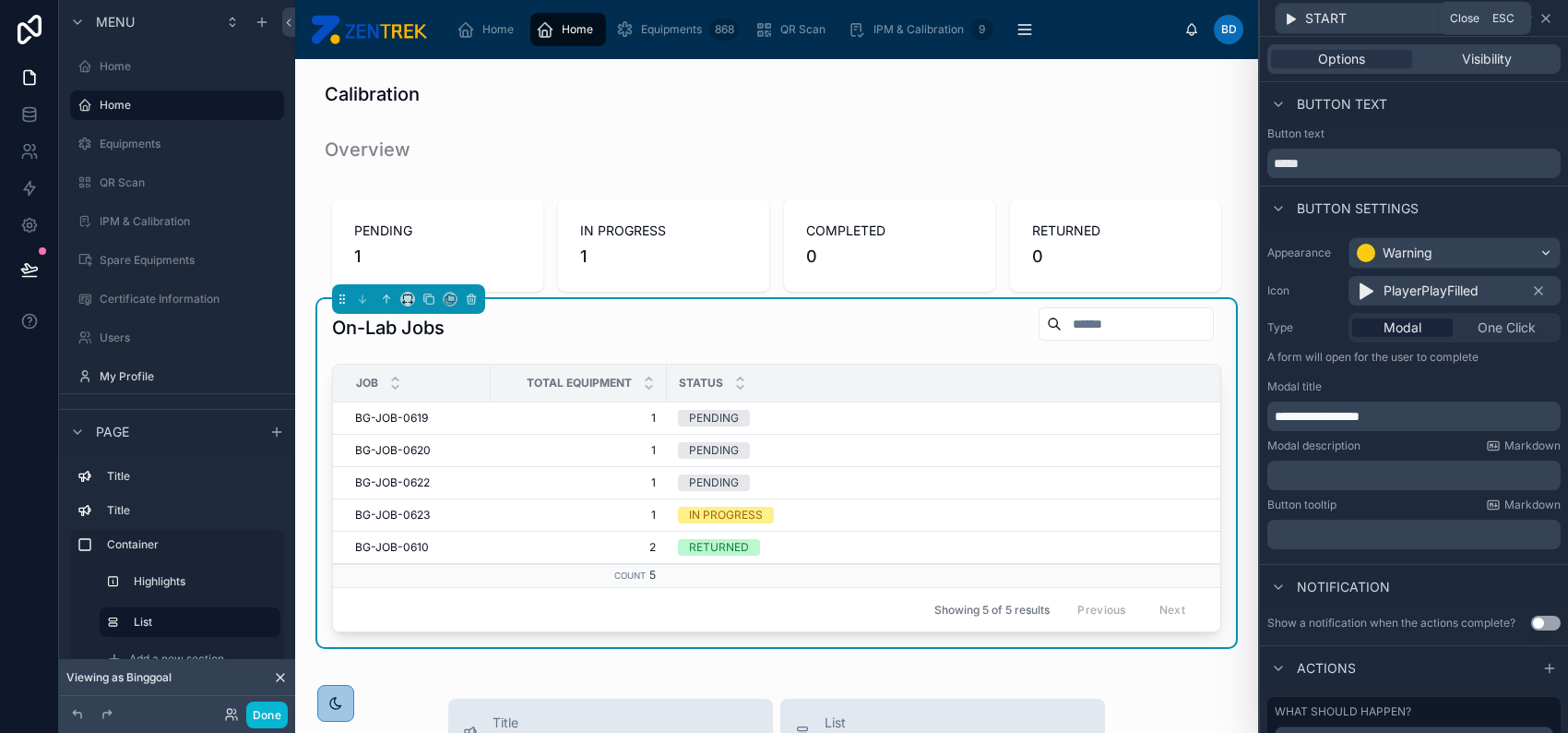
click at [1550, 19] on icon at bounding box center [1545, 18] width 15 height 15
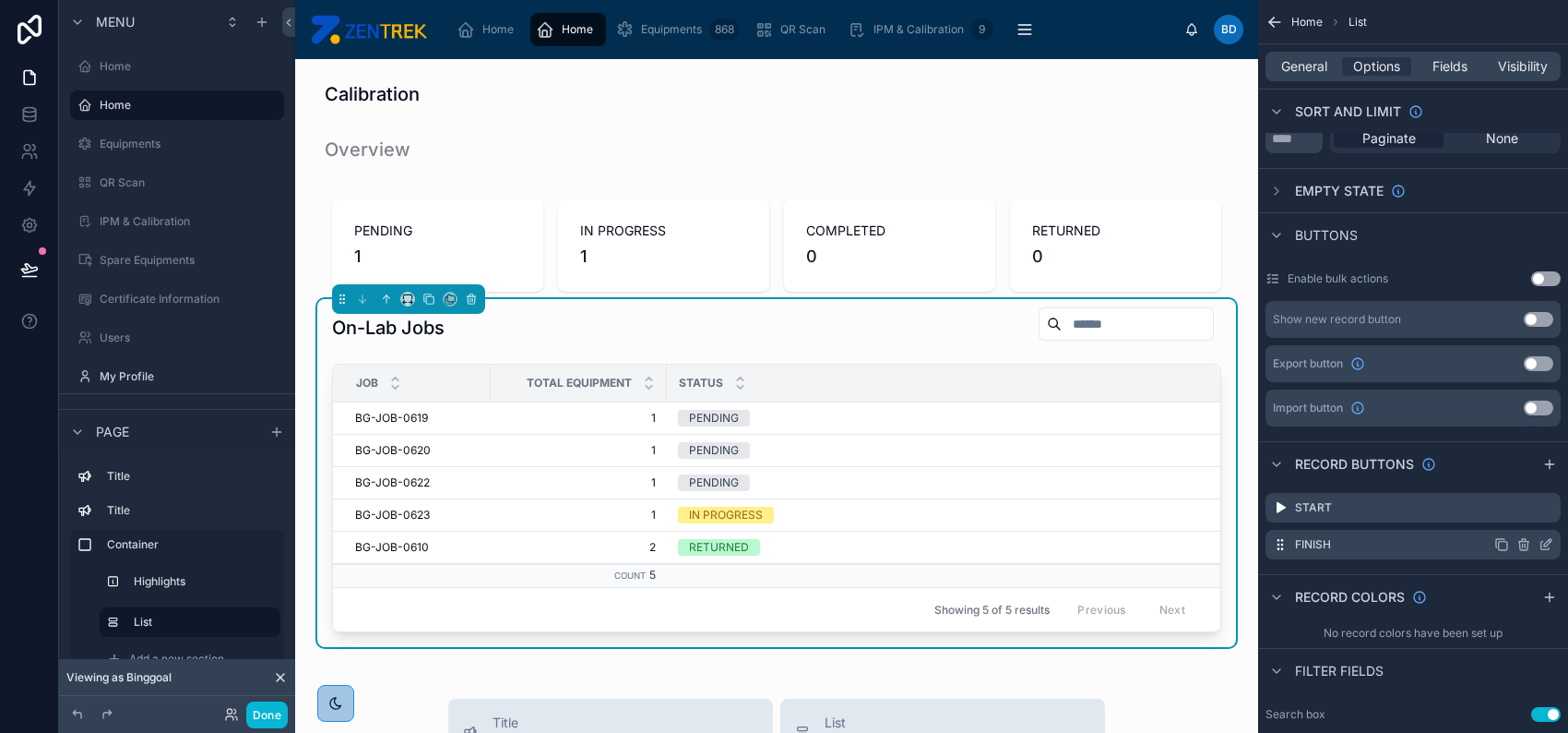
click at [1544, 541] on icon "scrollable content" at bounding box center [1545, 544] width 15 height 15
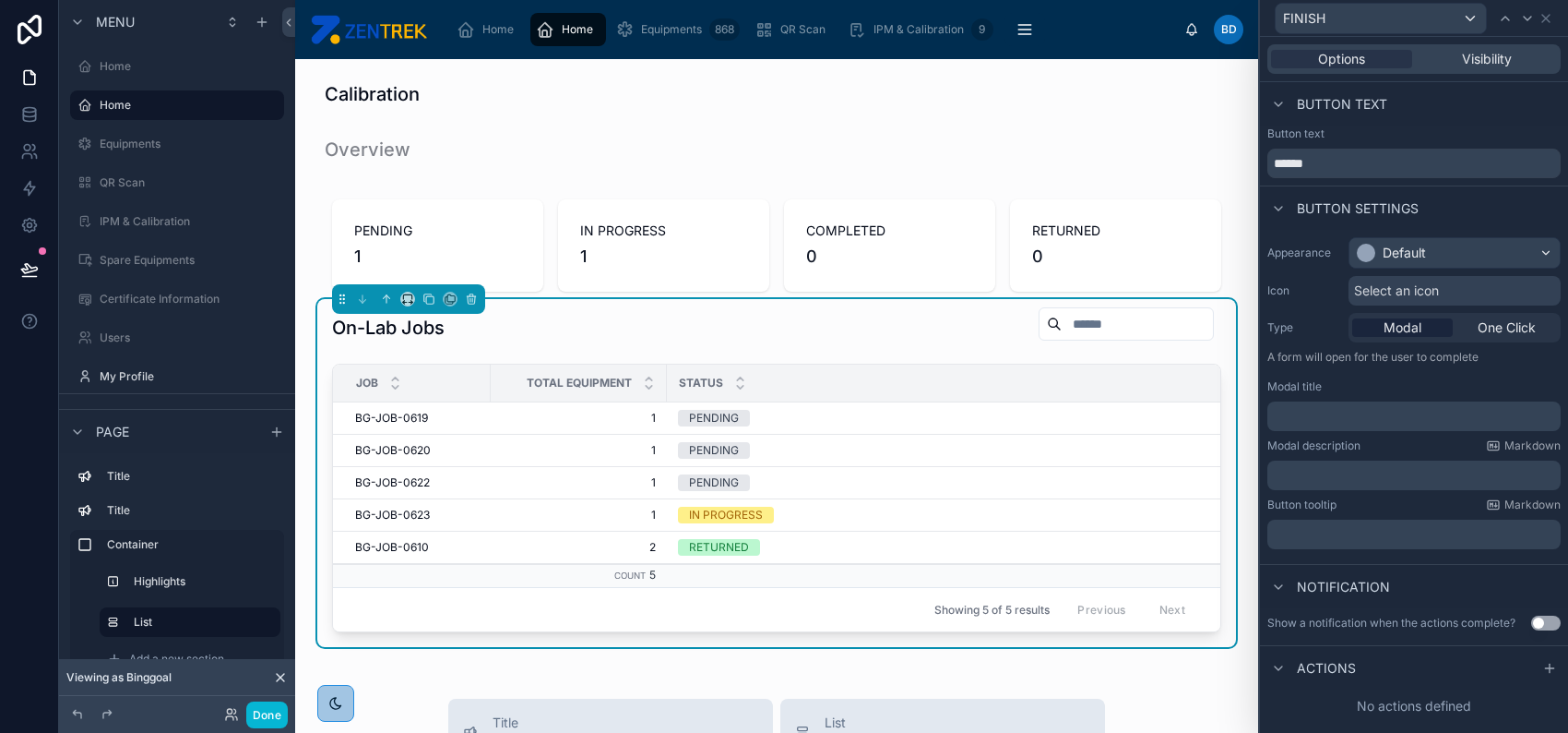
click at [1403, 282] on span "Select an icon" at bounding box center [1397, 290] width 85 height 19
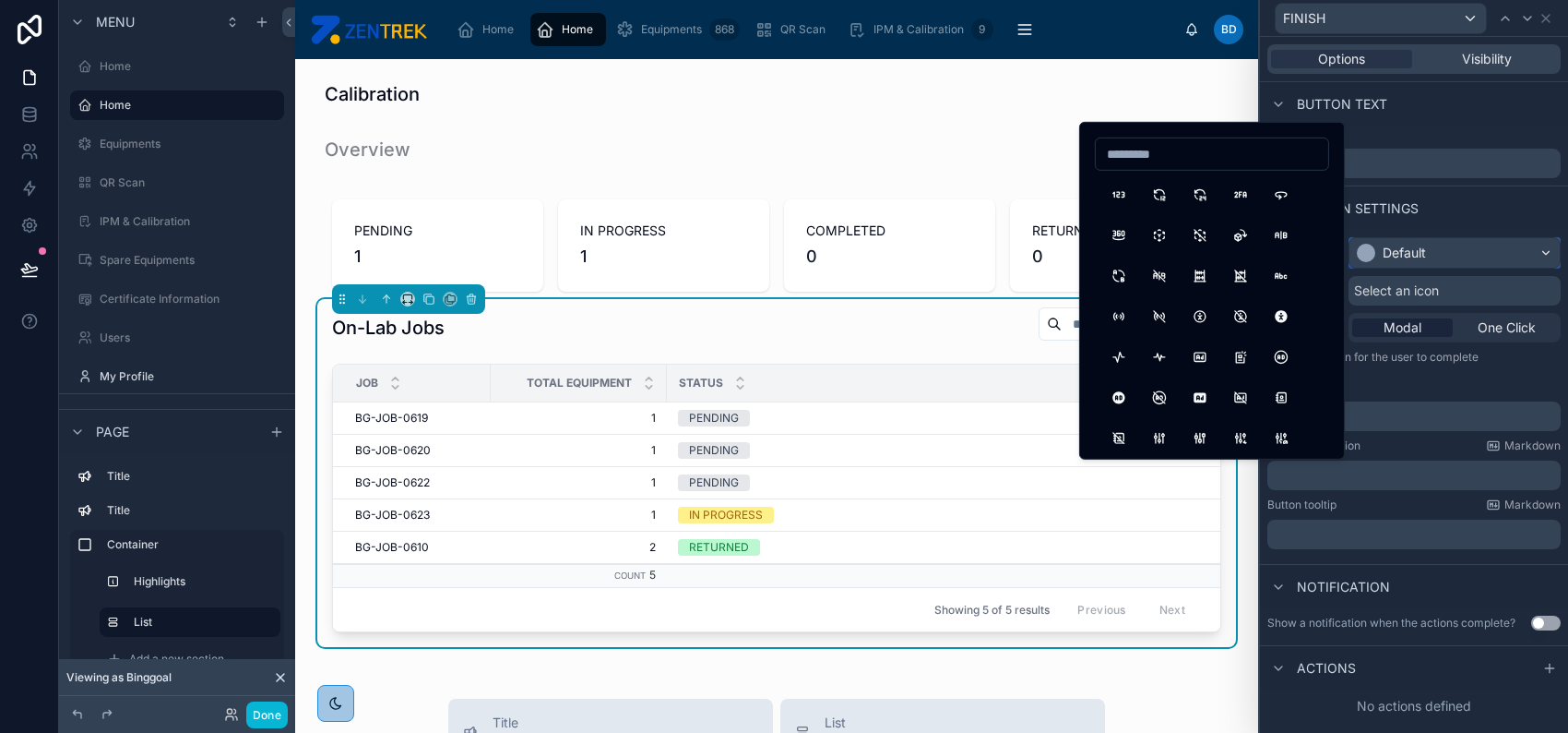
click at [1412, 258] on div "Default" at bounding box center [1405, 253] width 43 height 19
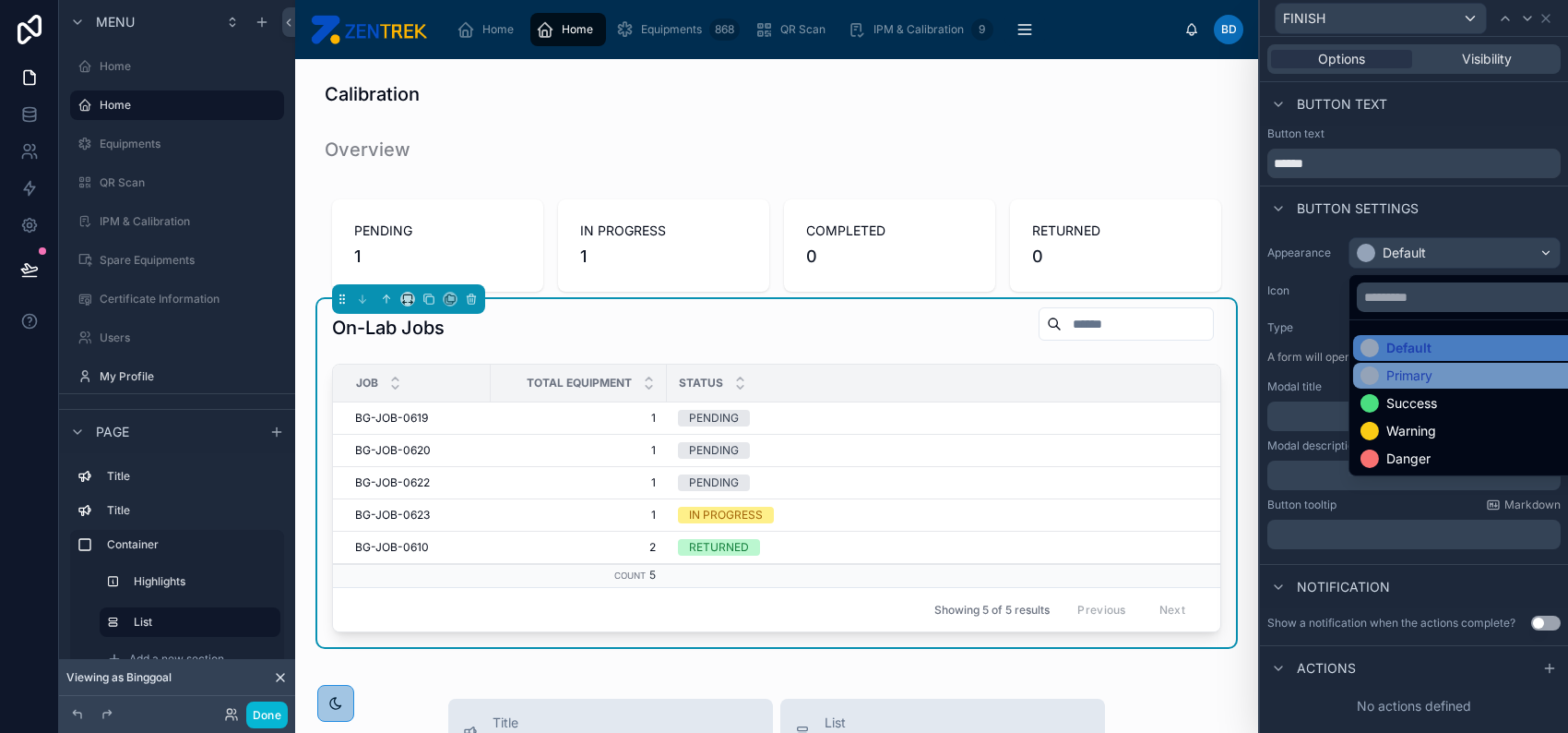
click at [1392, 386] on div "Primary" at bounding box center [1476, 375] width 246 height 26
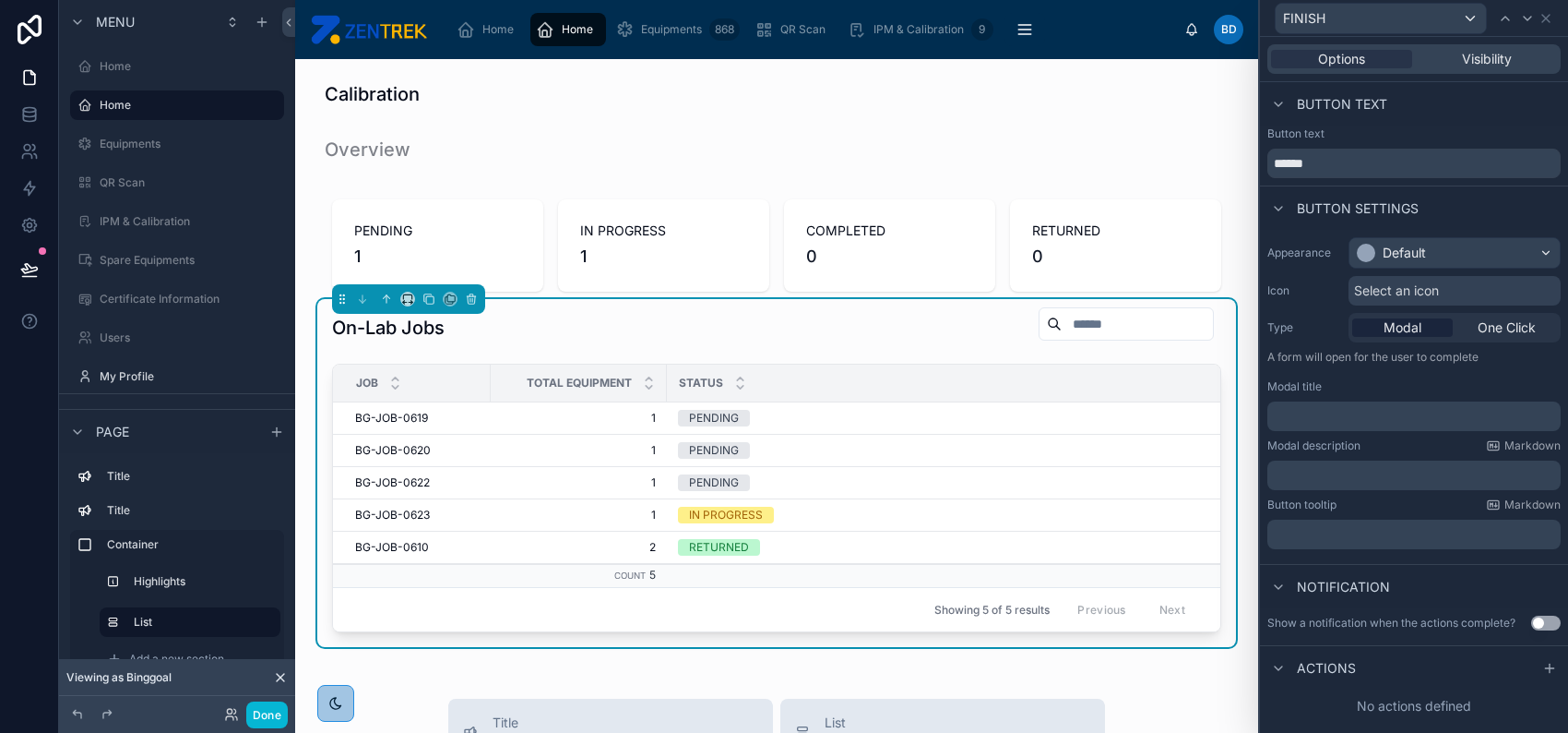
click at [1392, 386] on div "Modal title" at bounding box center [1414, 386] width 293 height 15
click at [1390, 261] on div "Primary" at bounding box center [1406, 253] width 46 height 19
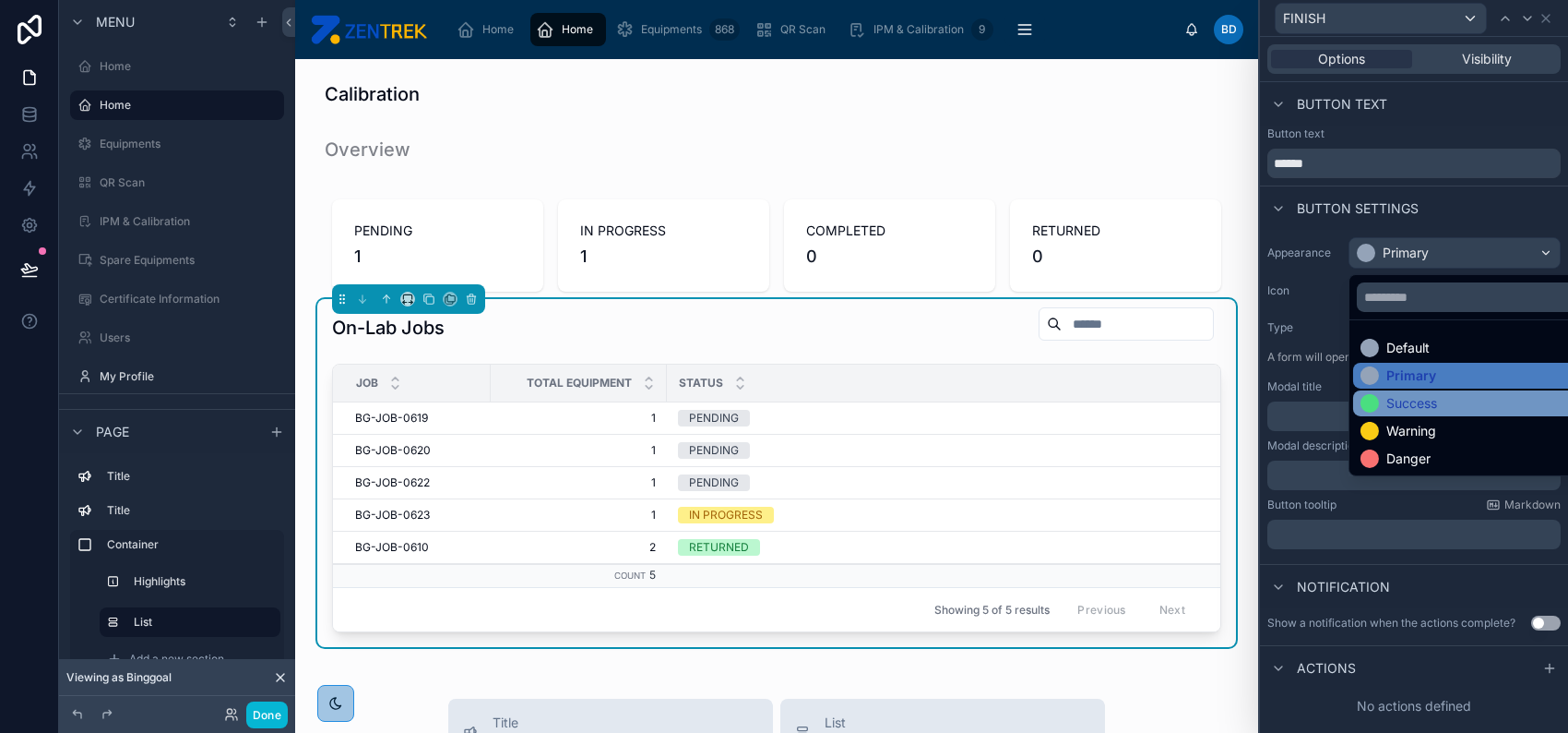
click at [1386, 395] on div "Success" at bounding box center [1411, 403] width 50 height 19
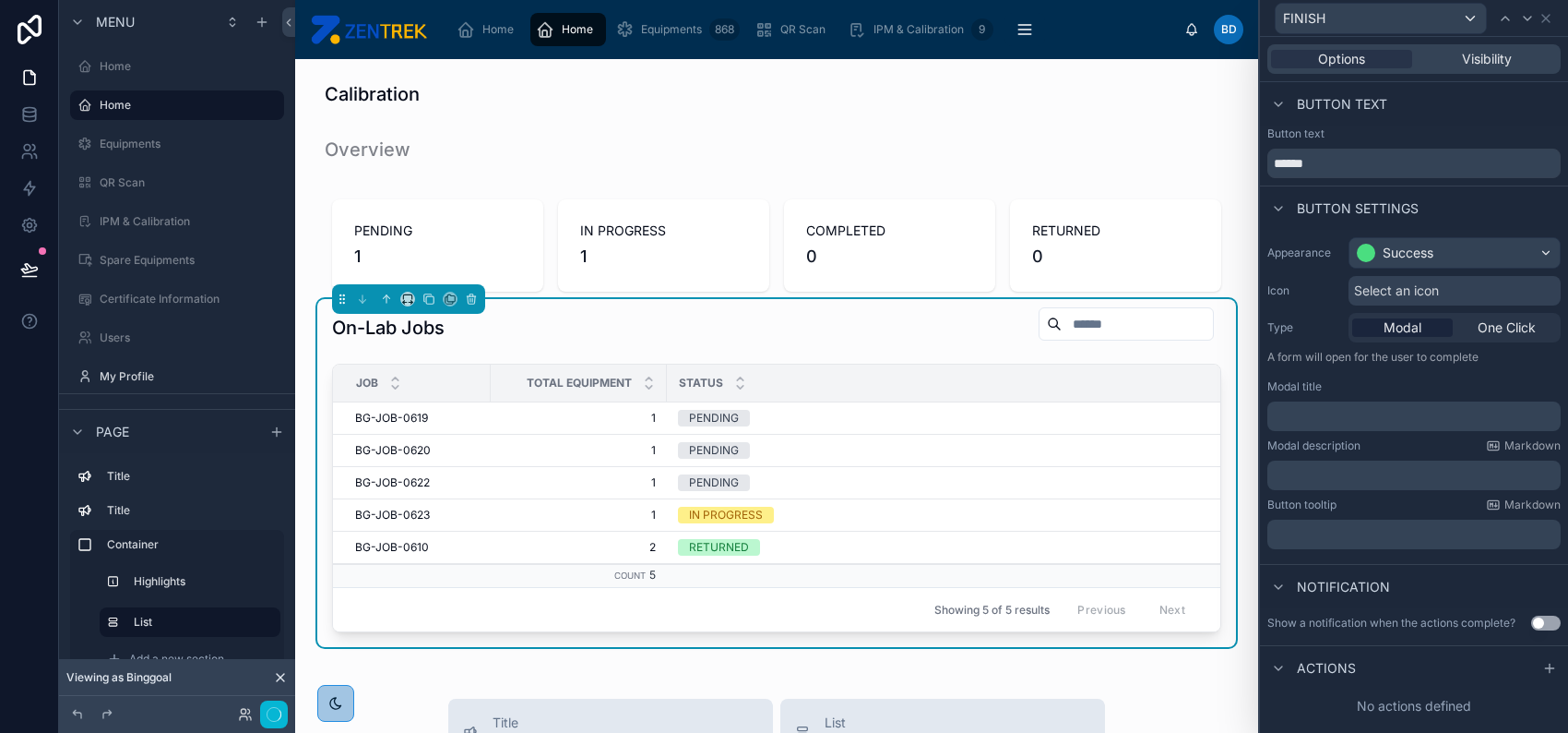
click at [1393, 290] on span "Select an icon" at bounding box center [1397, 290] width 85 height 19
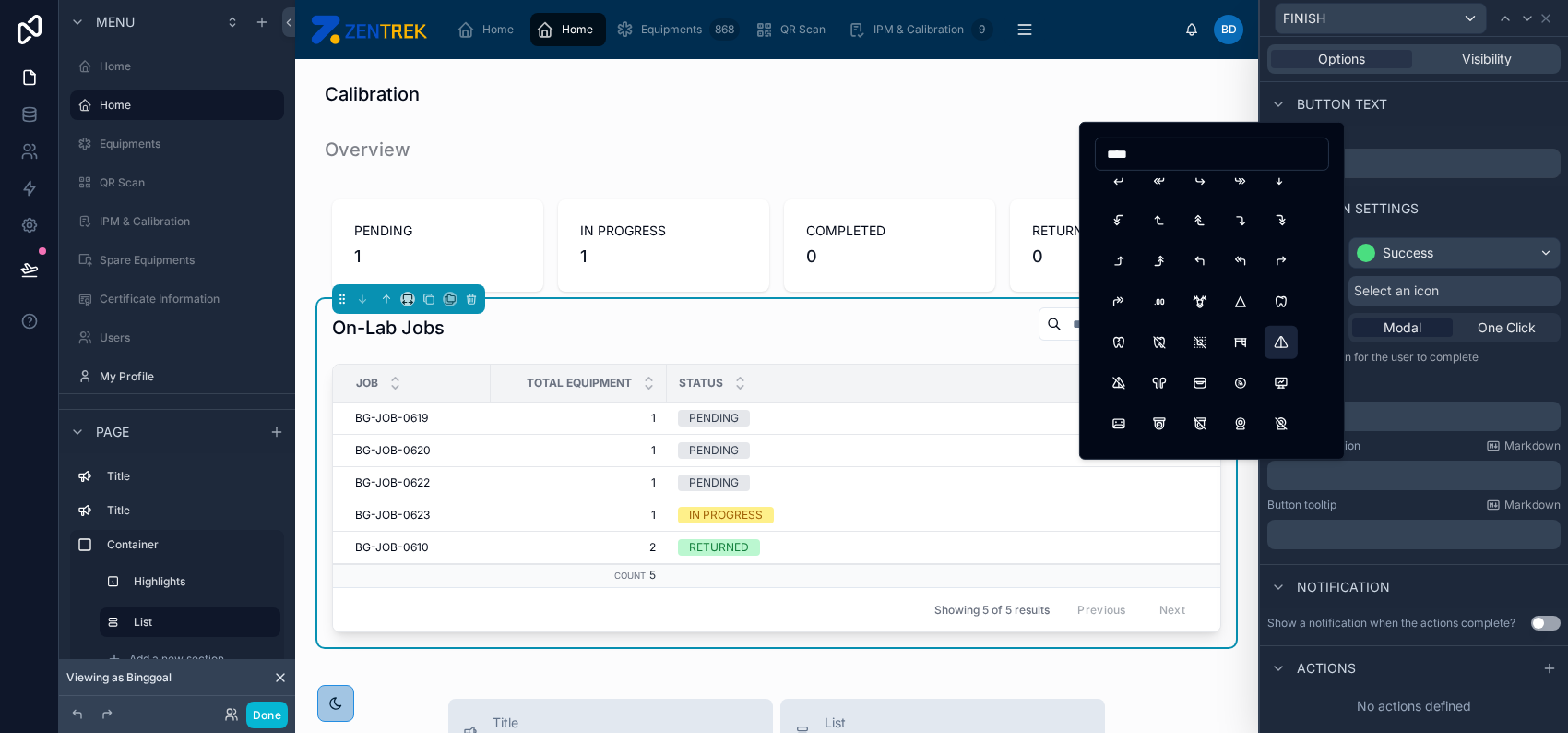
scroll to position [861, 0]
click at [1127, 155] on input "****" at bounding box center [1212, 154] width 232 height 26
type input "*"
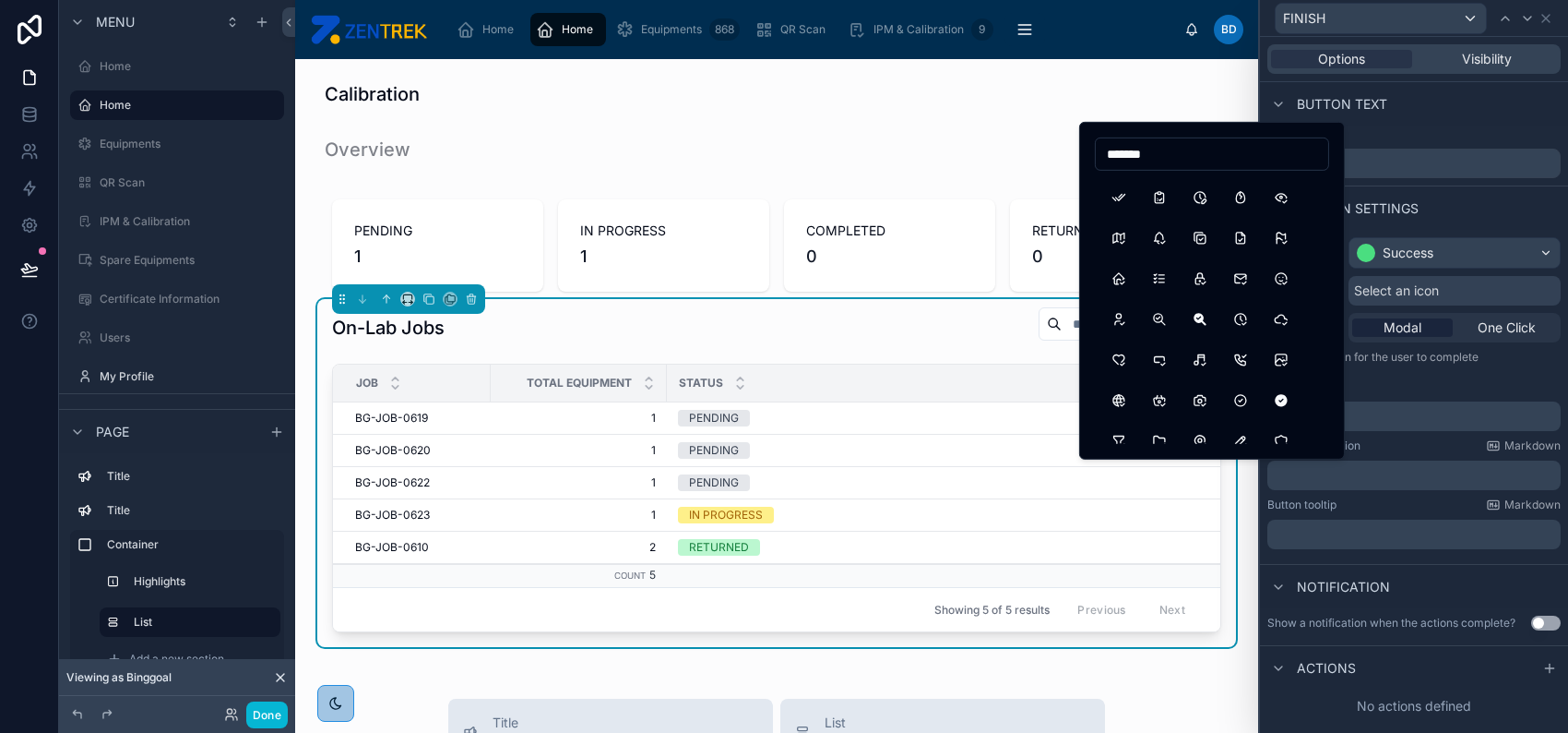
scroll to position [0, 0]
type input "*******"
click at [1246, 192] on button "Checkbox" at bounding box center [1241, 195] width 34 height 34
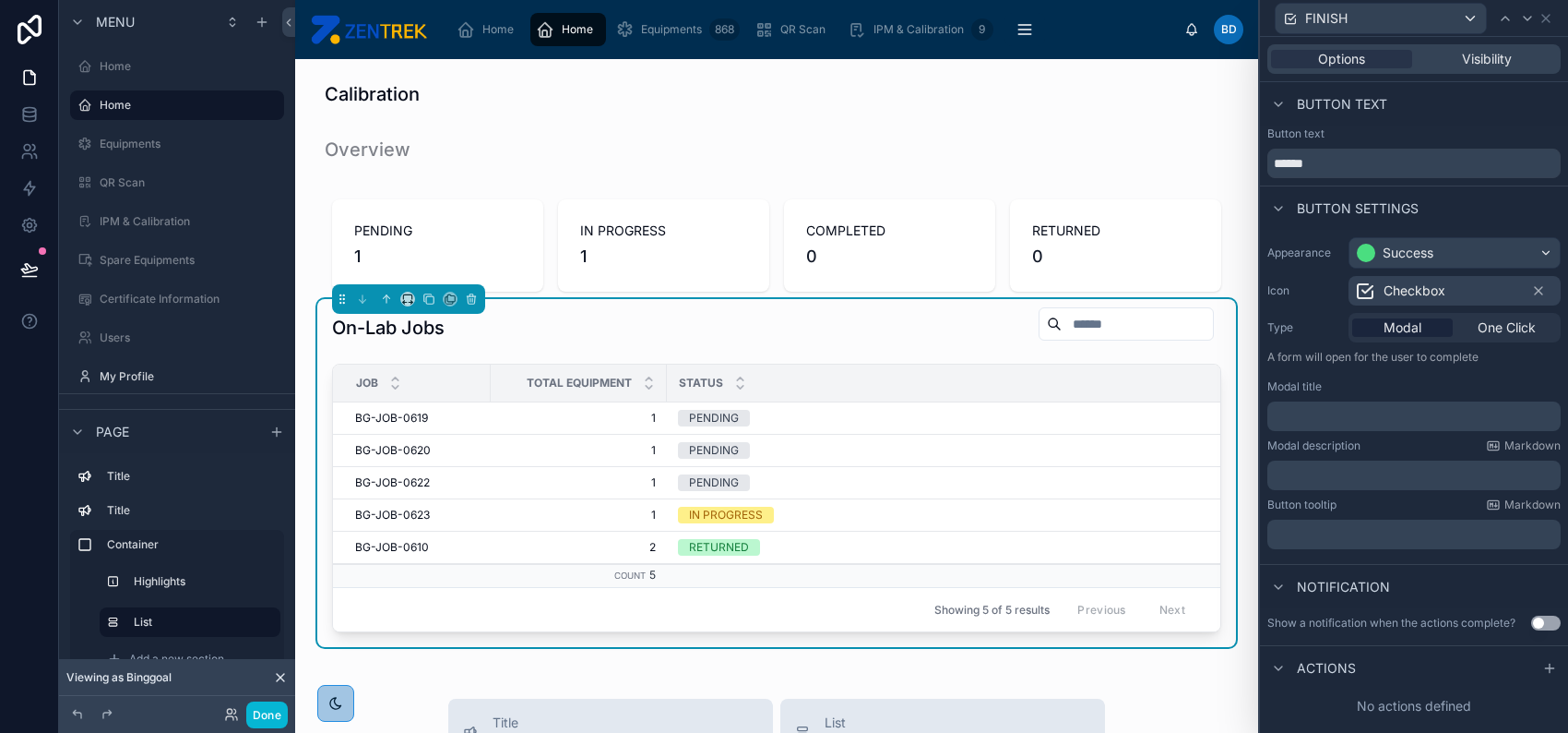
click at [1440, 210] on div "Button settings" at bounding box center [1414, 207] width 308 height 44
click at [1344, 165] on input "******" at bounding box center [1414, 163] width 293 height 30
type input "********"
click at [1461, 415] on p "﻿" at bounding box center [1416, 416] width 282 height 19
click at [1444, 444] on div "Modal description Markdown" at bounding box center [1414, 446] width 293 height 15
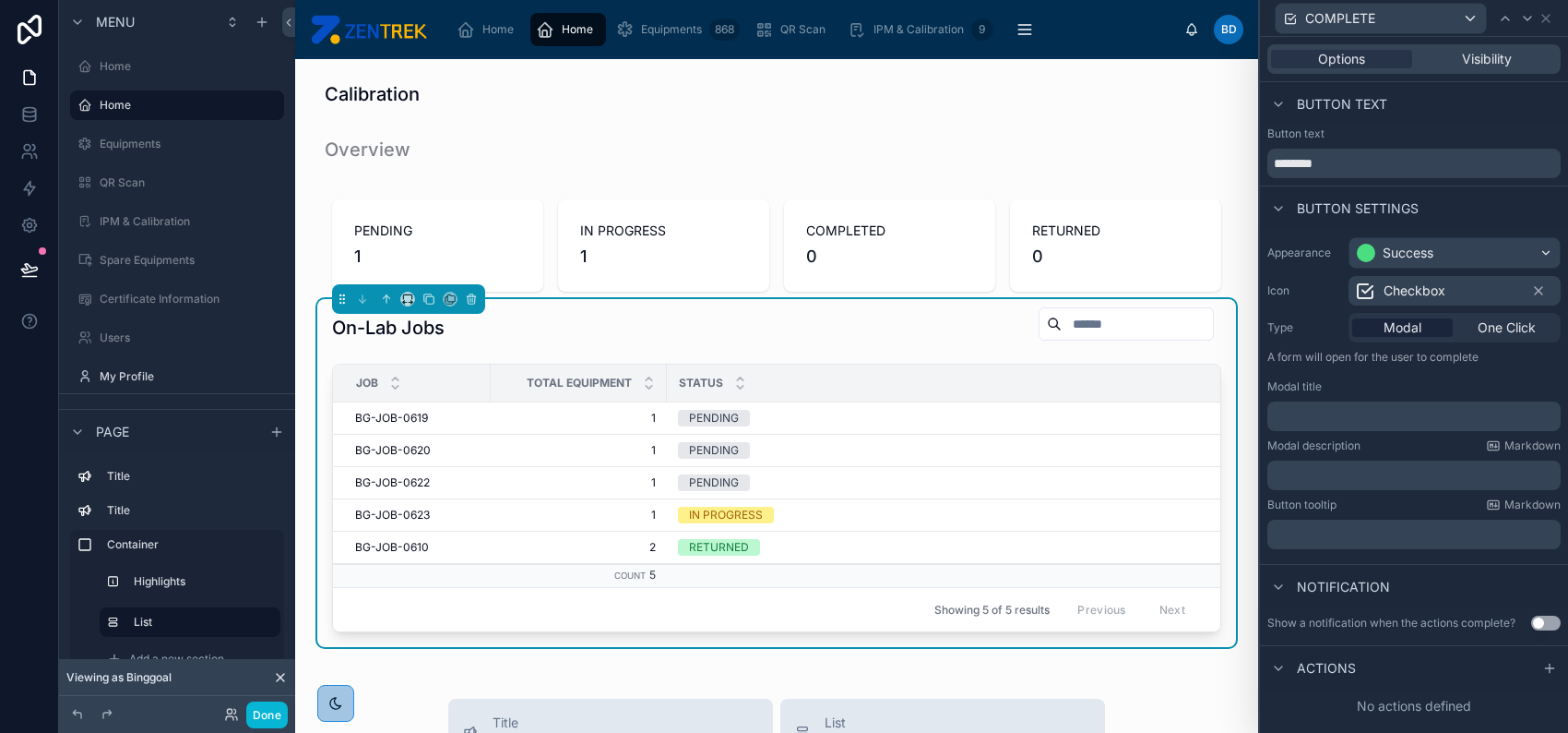
scroll to position [372, 0]
click at [1312, 101] on span "Button text" at bounding box center [1343, 104] width 91 height 19
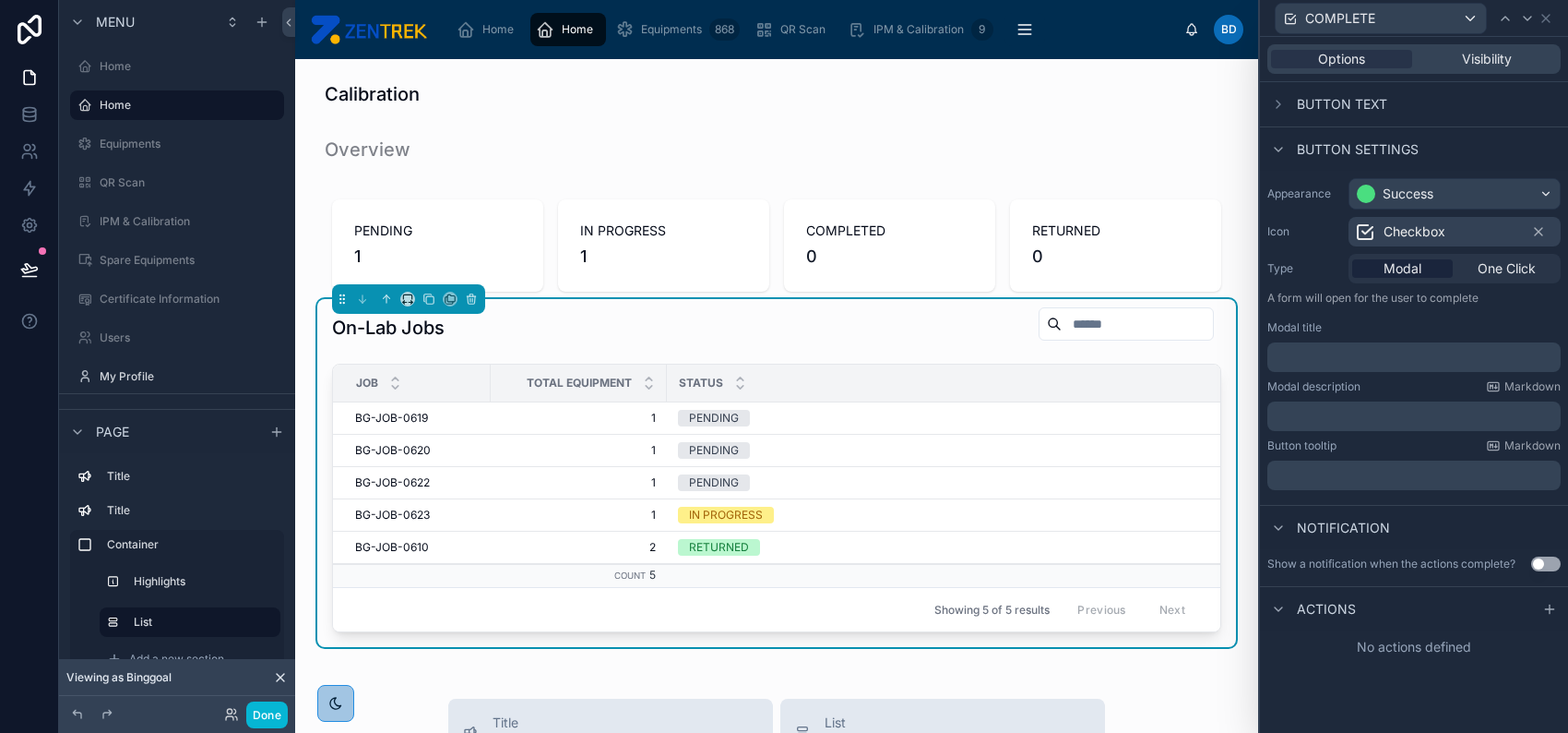
click at [1553, 13] on div "COMPLETE" at bounding box center [1414, 18] width 293 height 36
click at [1551, 13] on icon at bounding box center [1545, 18] width 15 height 15
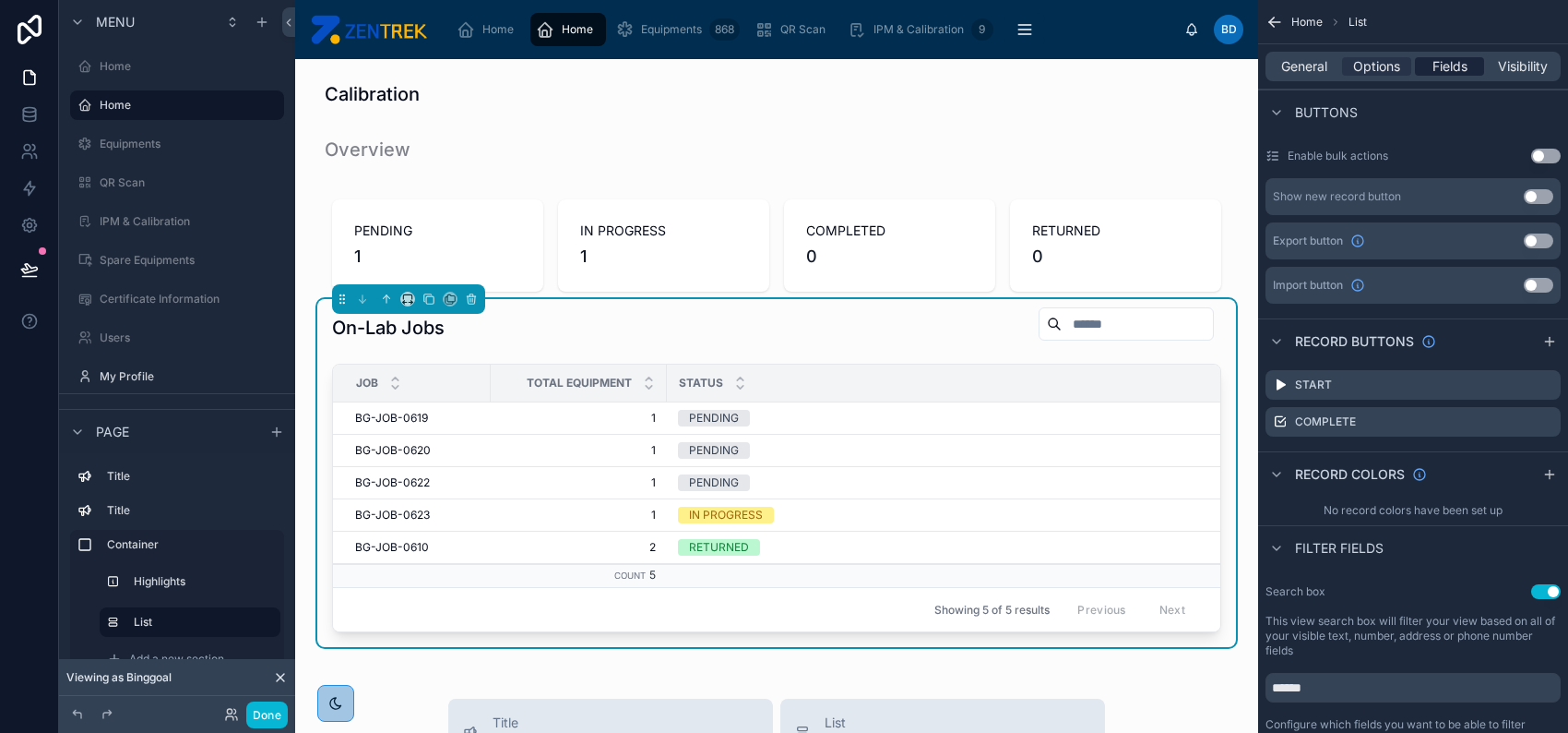
click at [1445, 70] on span "Fields" at bounding box center [1450, 66] width 36 height 19
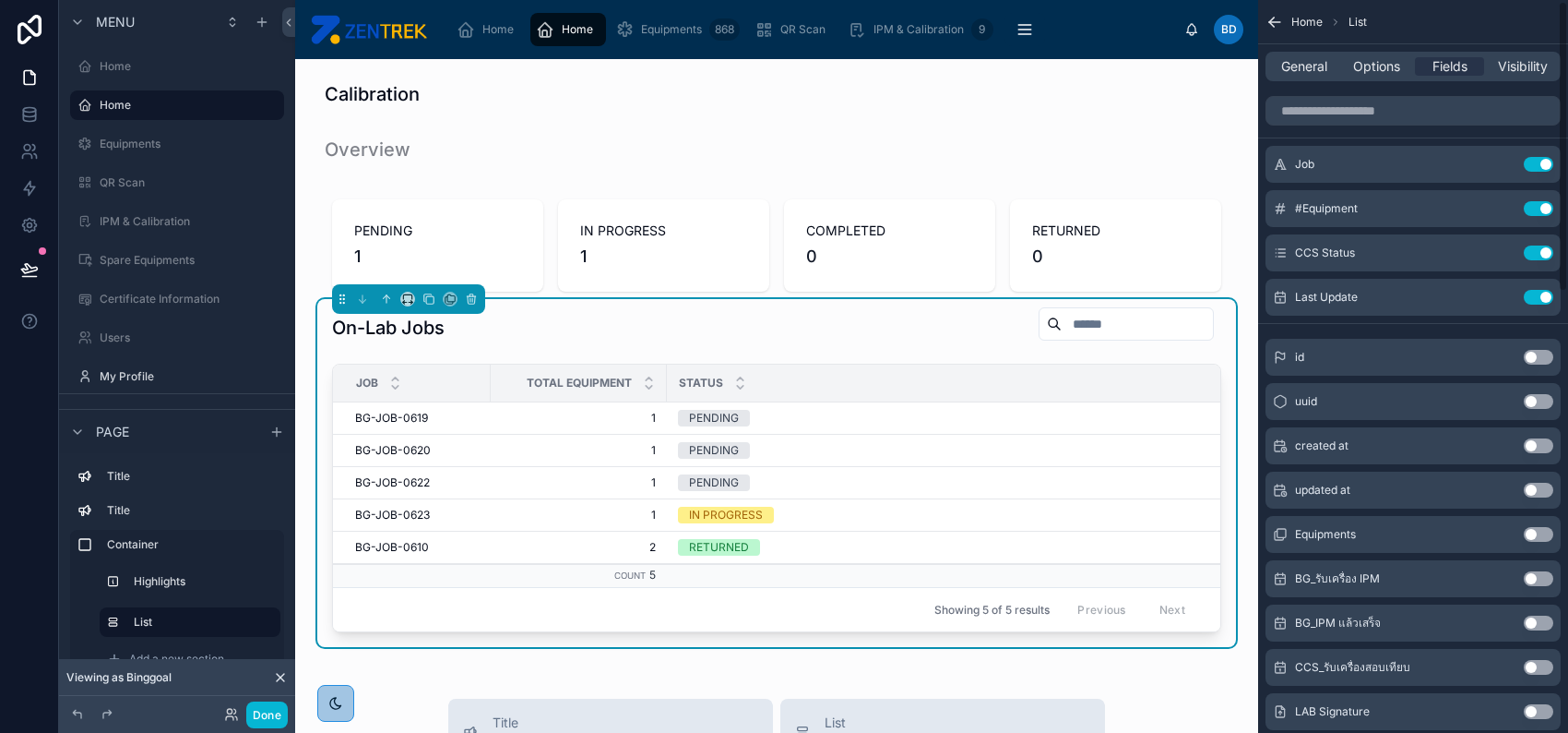
scroll to position [0, 0]
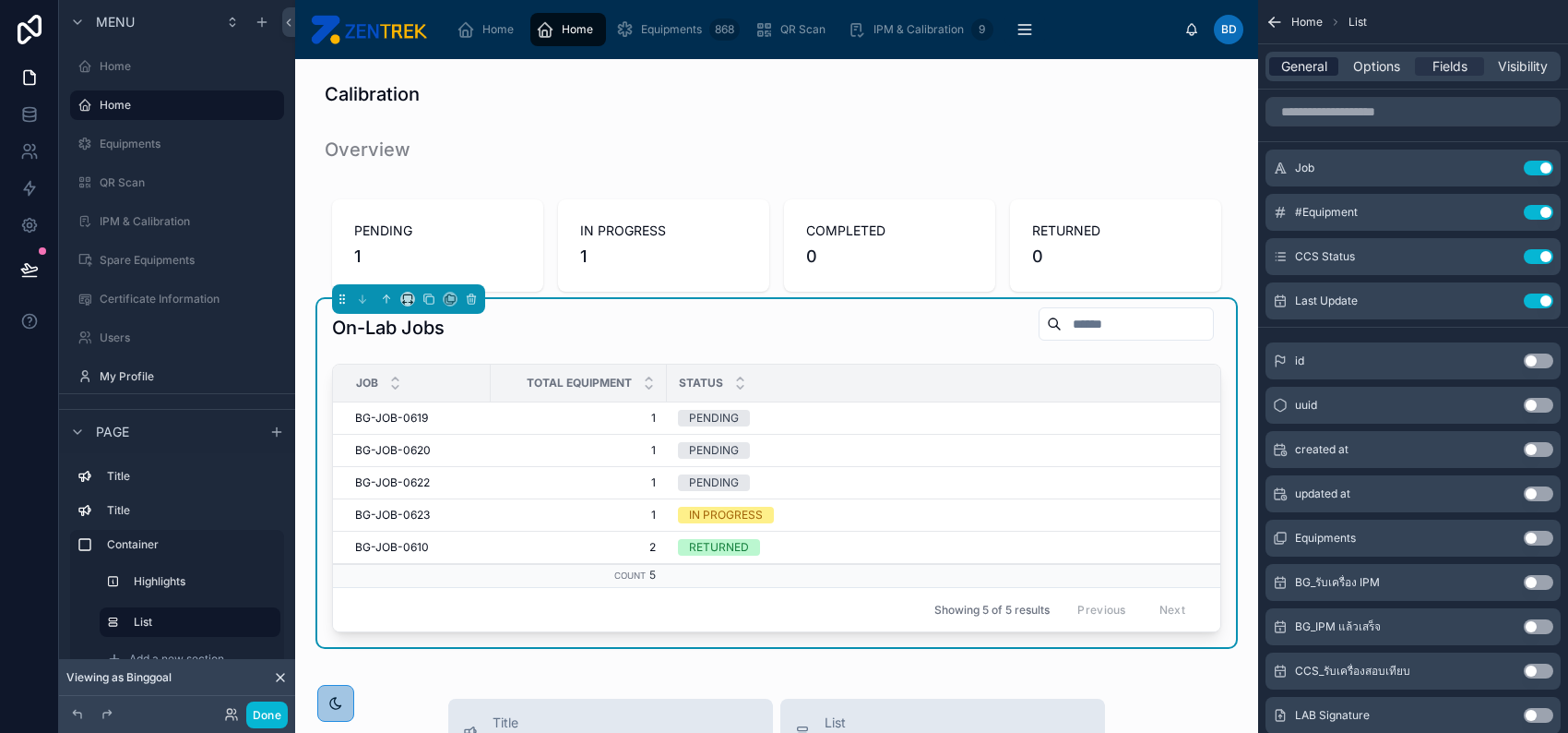
click at [1289, 66] on span "General" at bounding box center [1304, 66] width 46 height 19
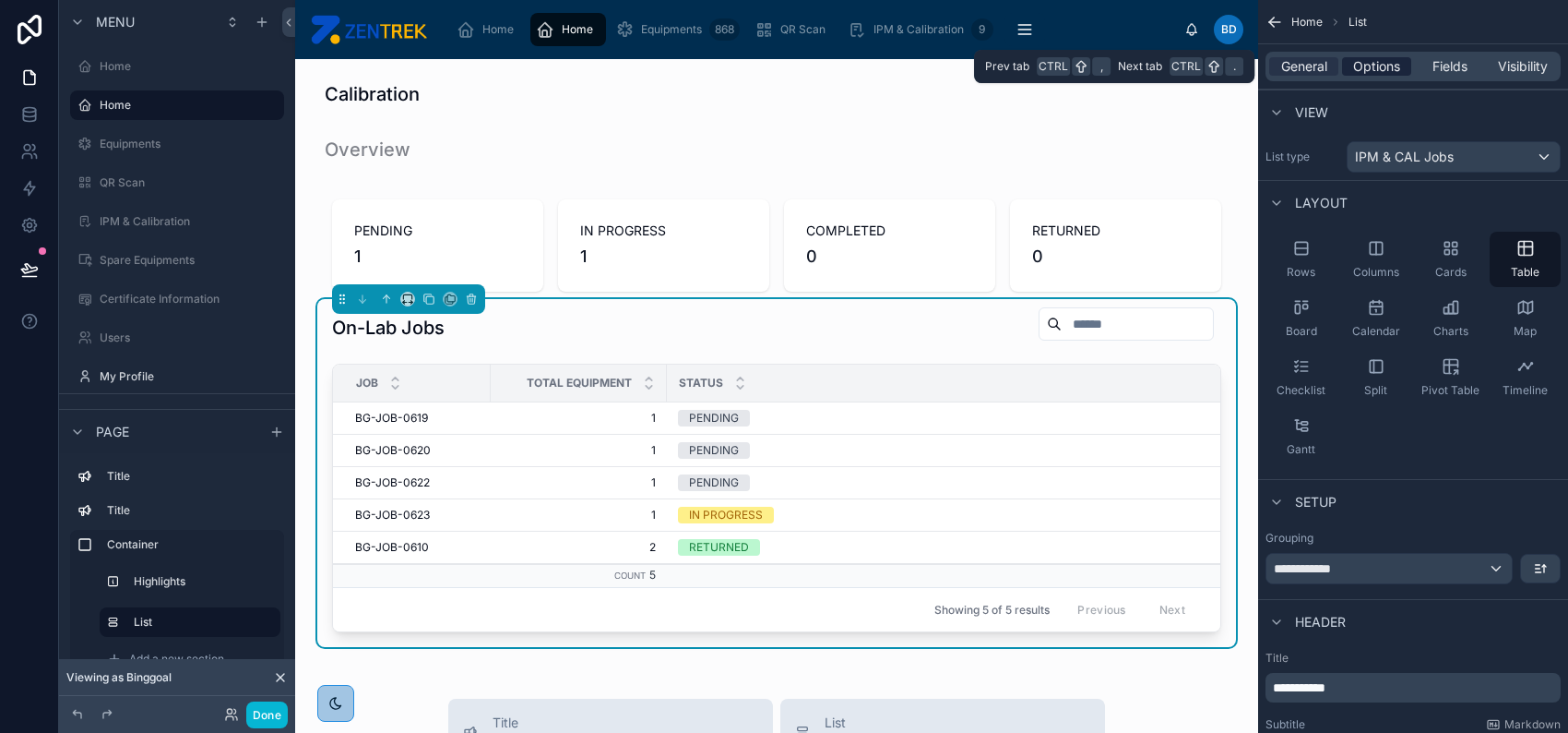
click at [1379, 67] on span "Options" at bounding box center [1377, 66] width 47 height 19
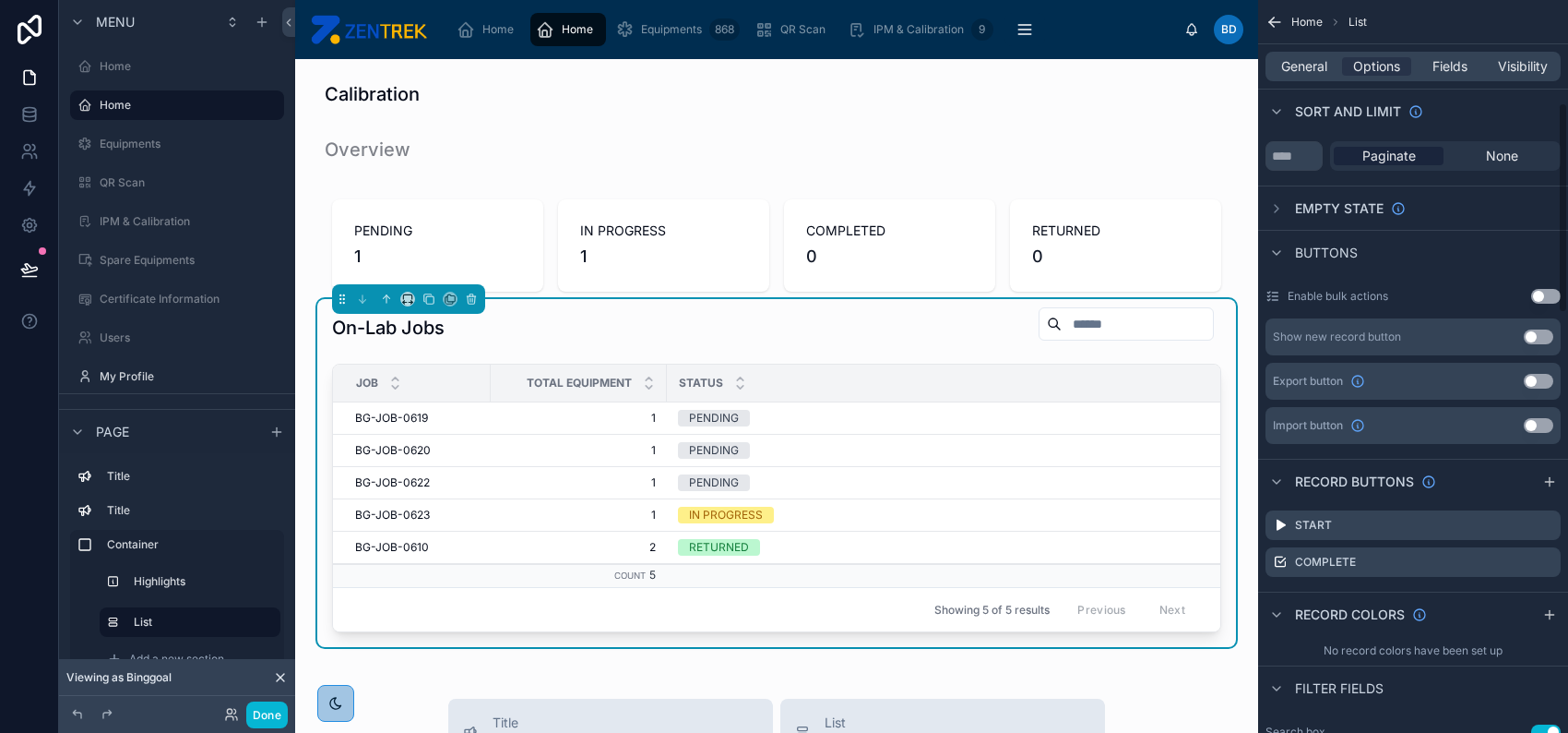
scroll to position [369, 0]
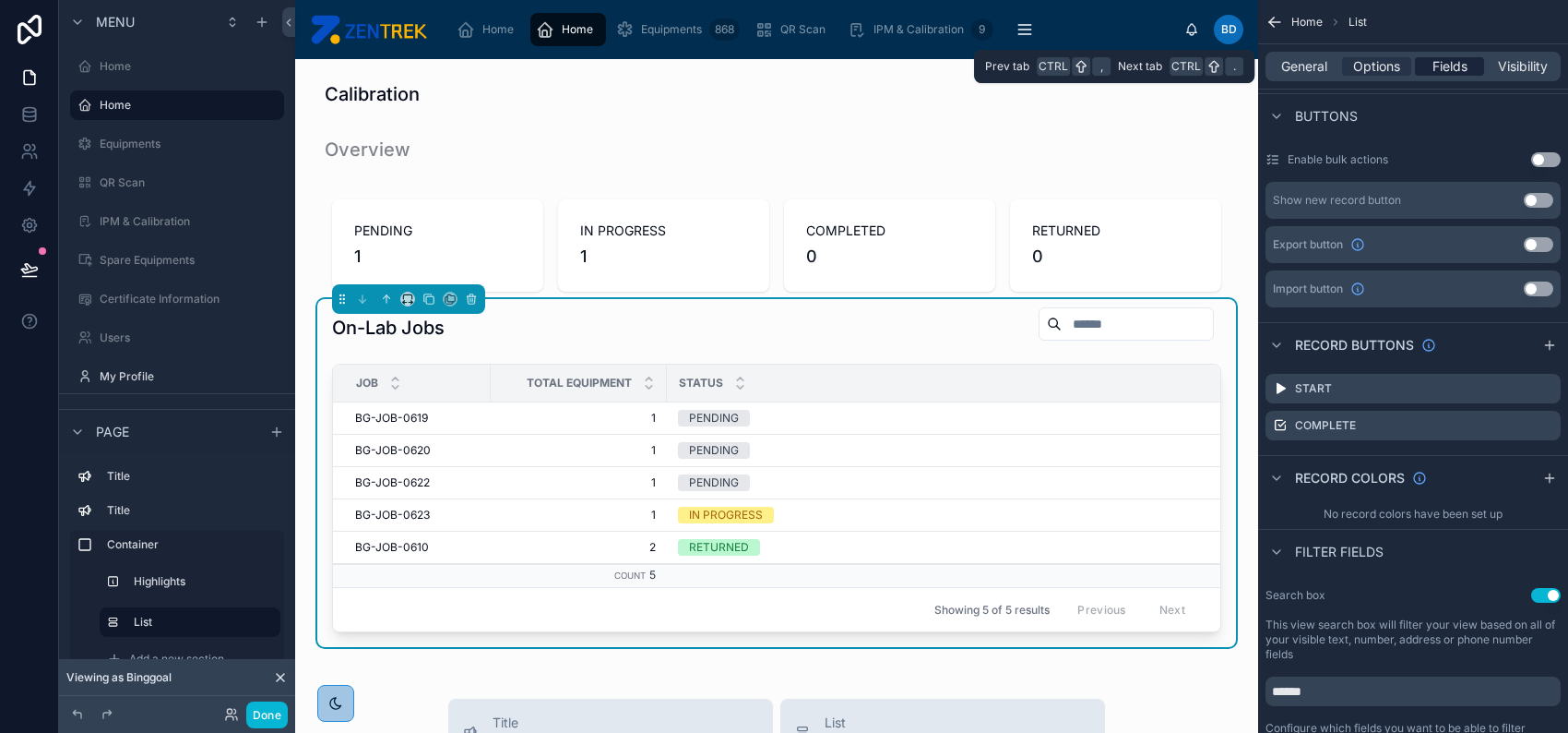
click at [1440, 74] on span "Fields" at bounding box center [1450, 66] width 36 height 19
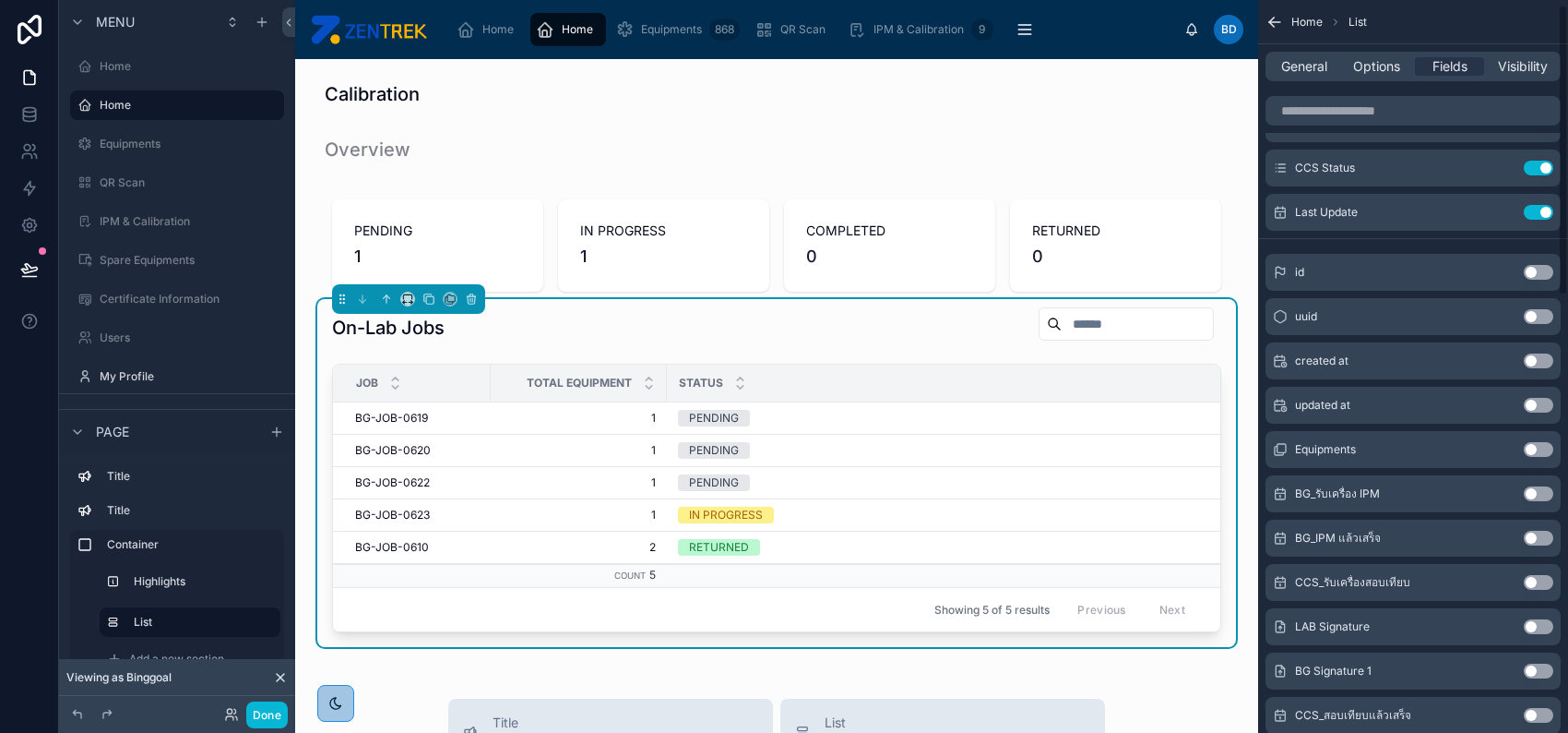
scroll to position [0, 0]
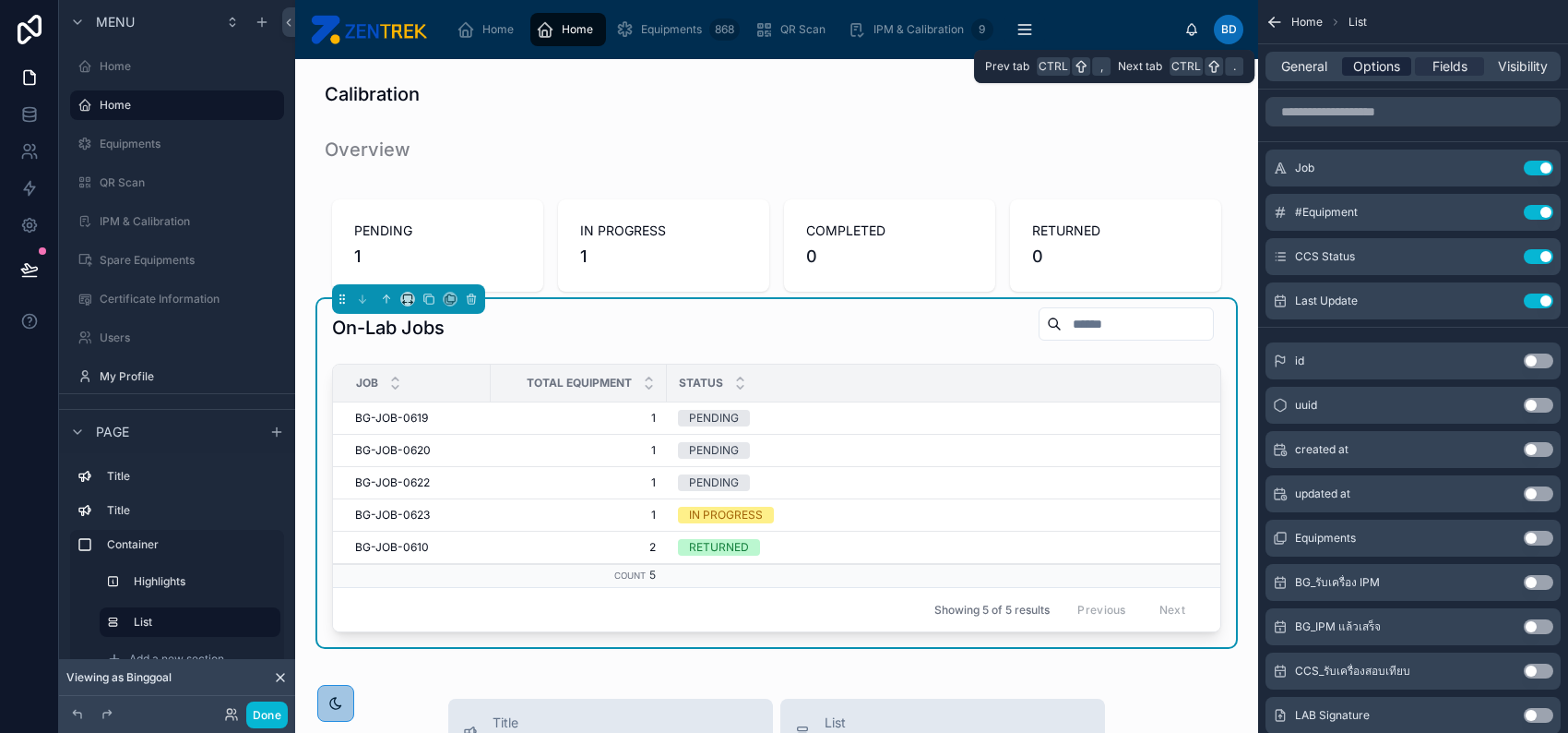
click at [1381, 70] on span "Options" at bounding box center [1377, 66] width 47 height 19
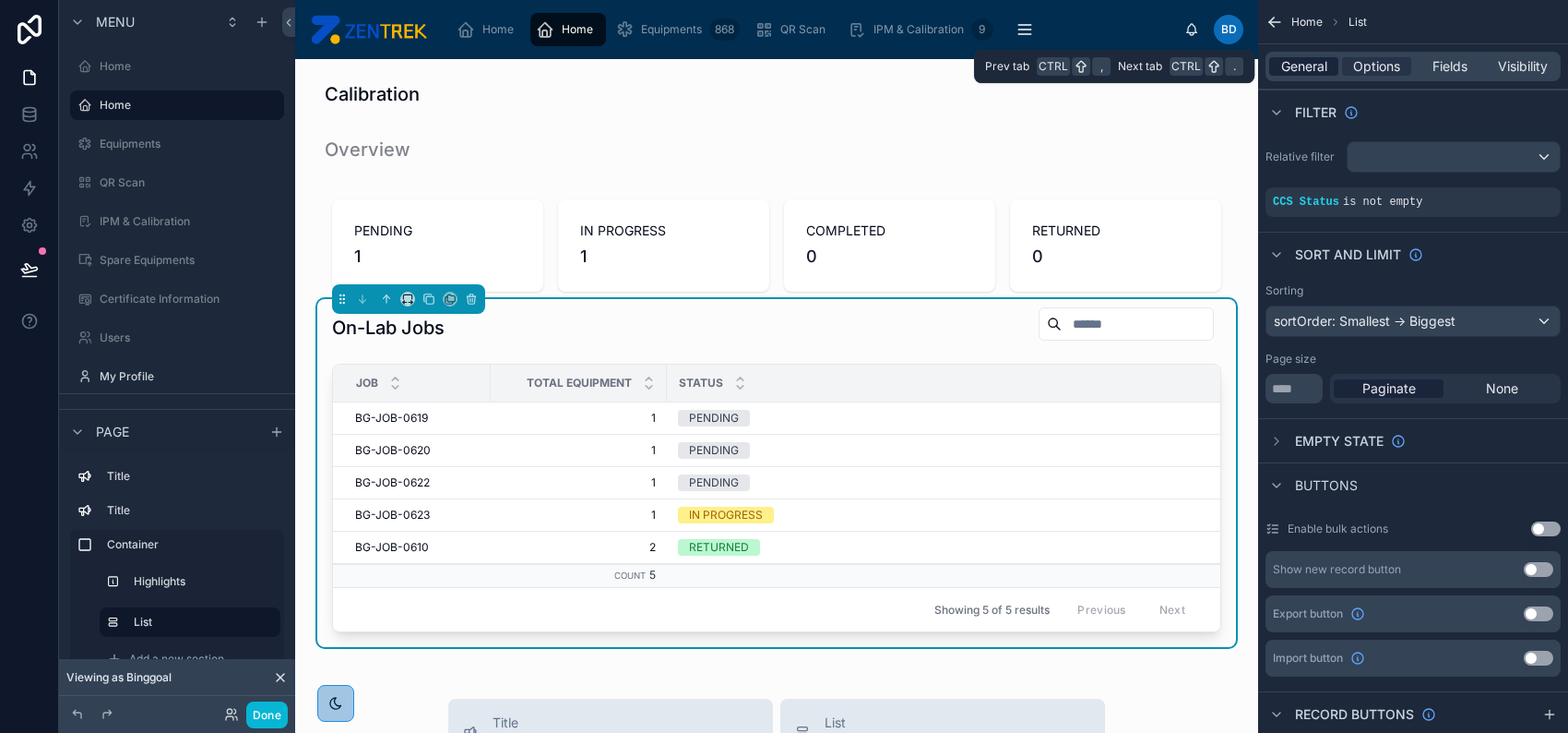
click at [1307, 67] on span "General" at bounding box center [1304, 66] width 46 height 19
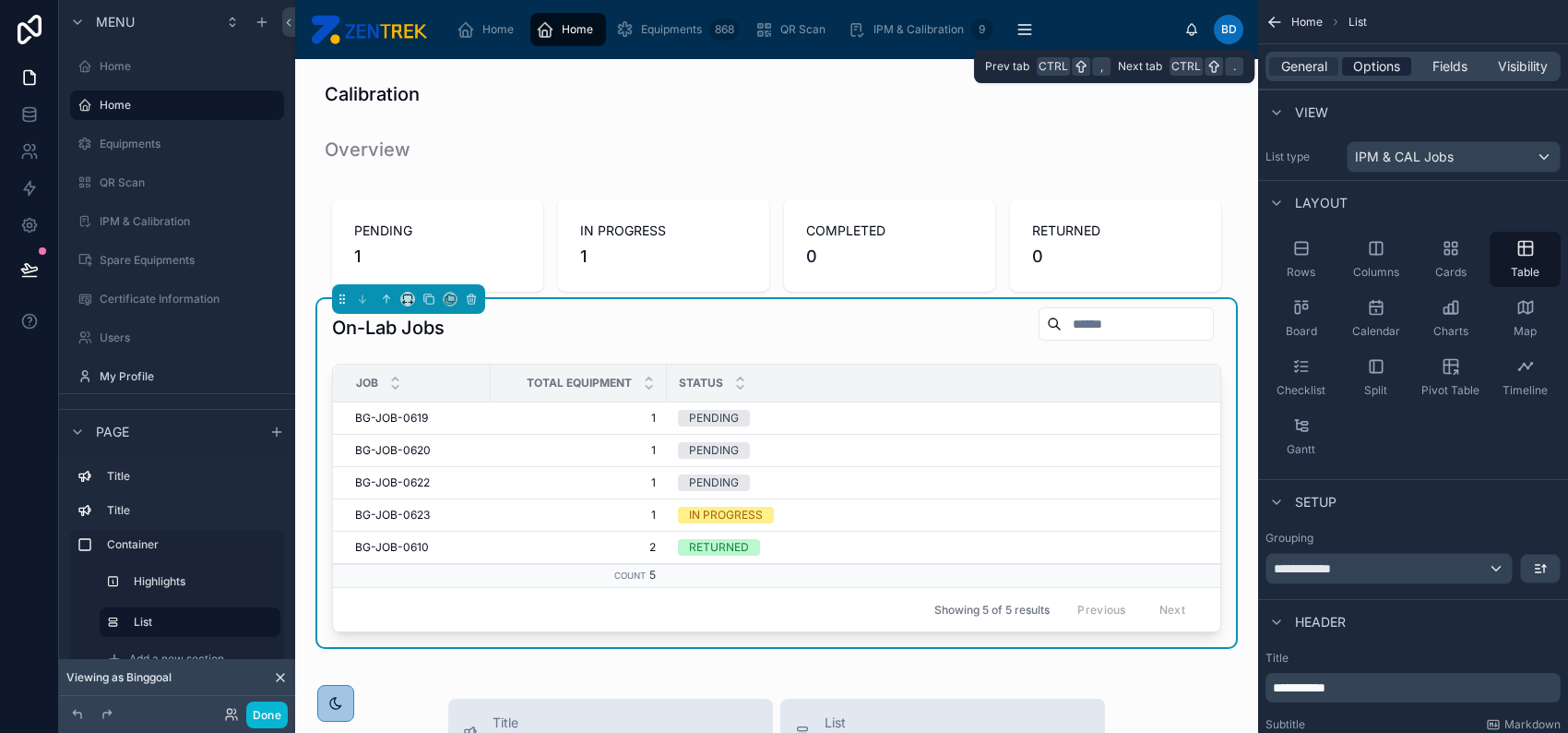
click at [1362, 63] on span "Options" at bounding box center [1377, 66] width 47 height 19
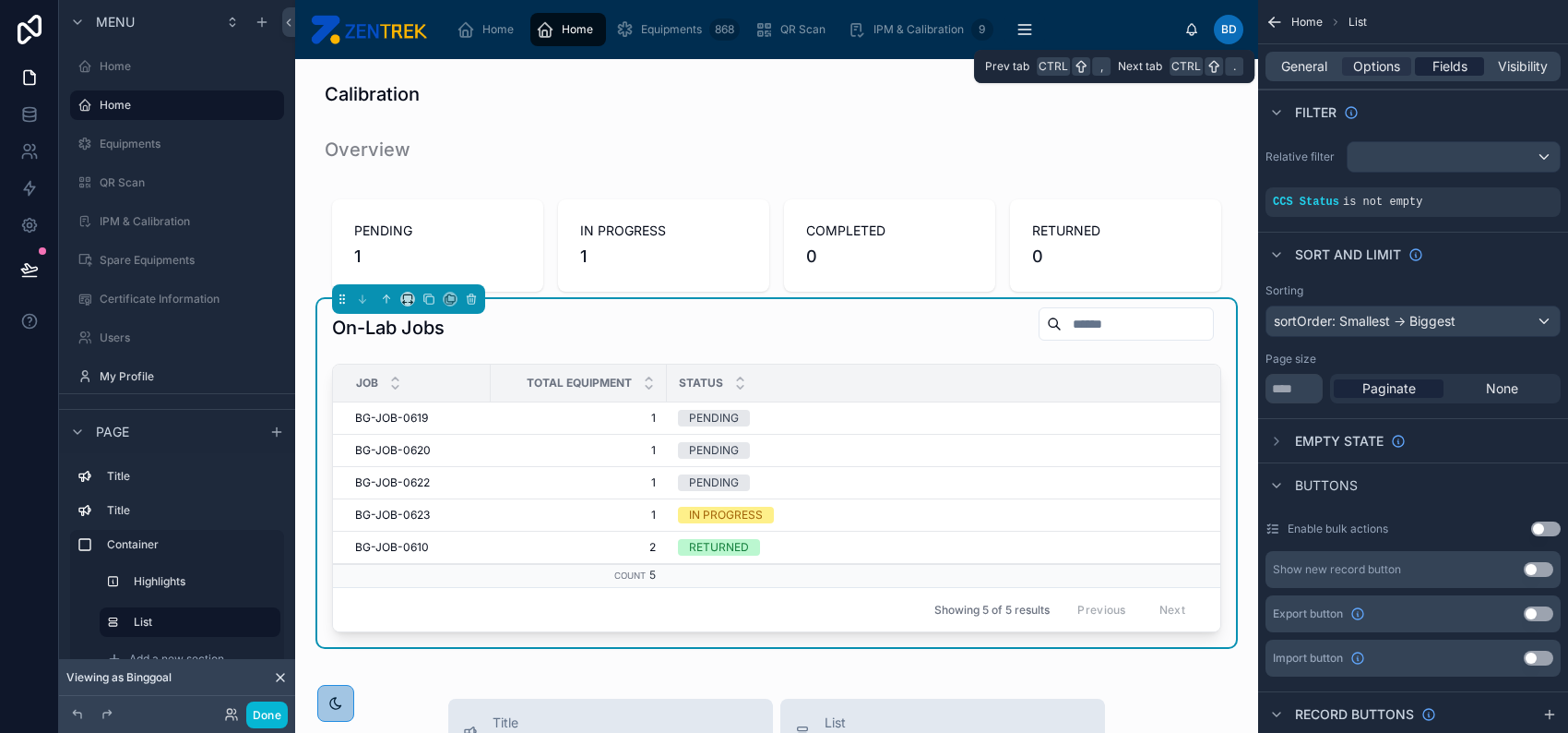
click at [1433, 61] on span "Fields" at bounding box center [1450, 66] width 36 height 19
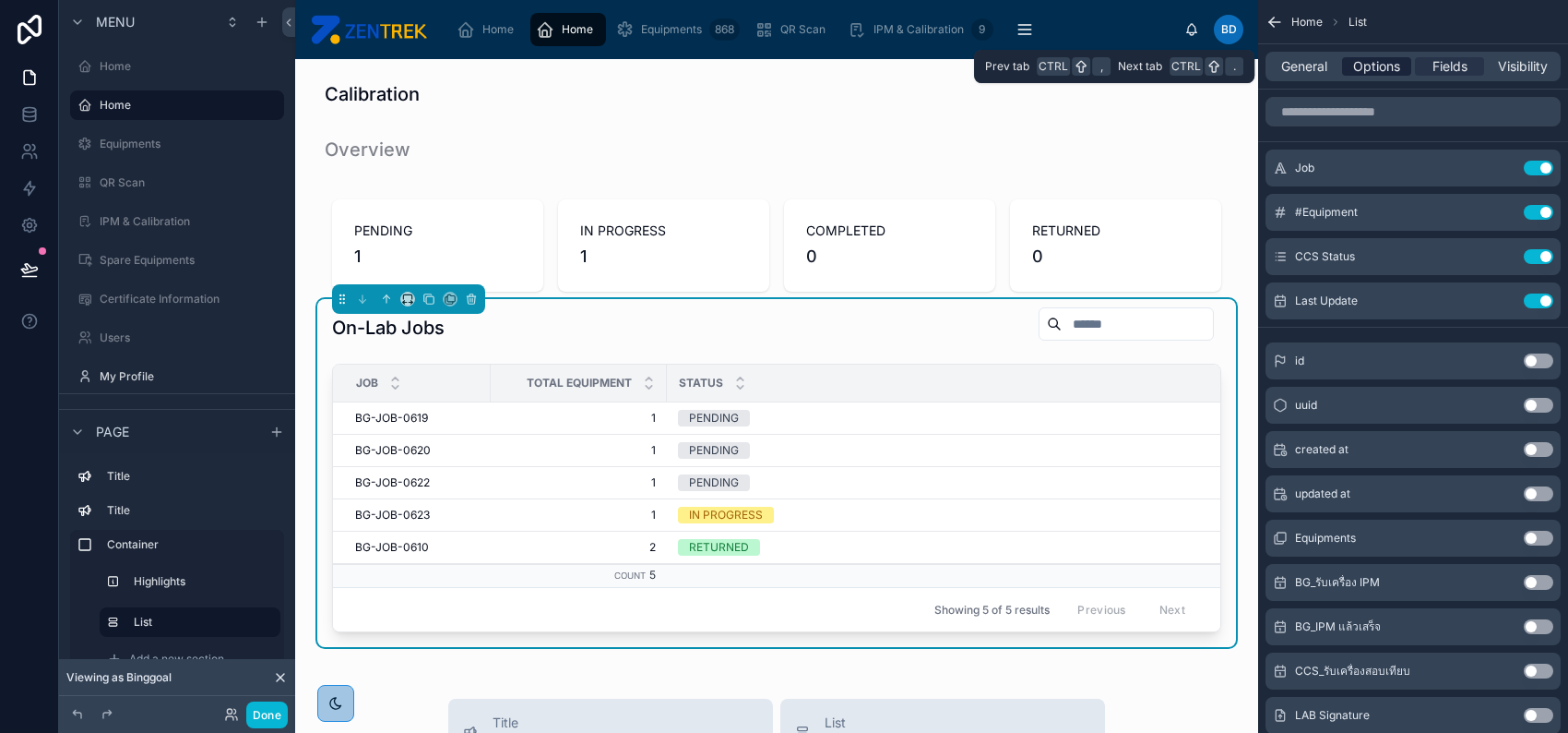
click at [1370, 61] on span "Options" at bounding box center [1377, 66] width 47 height 19
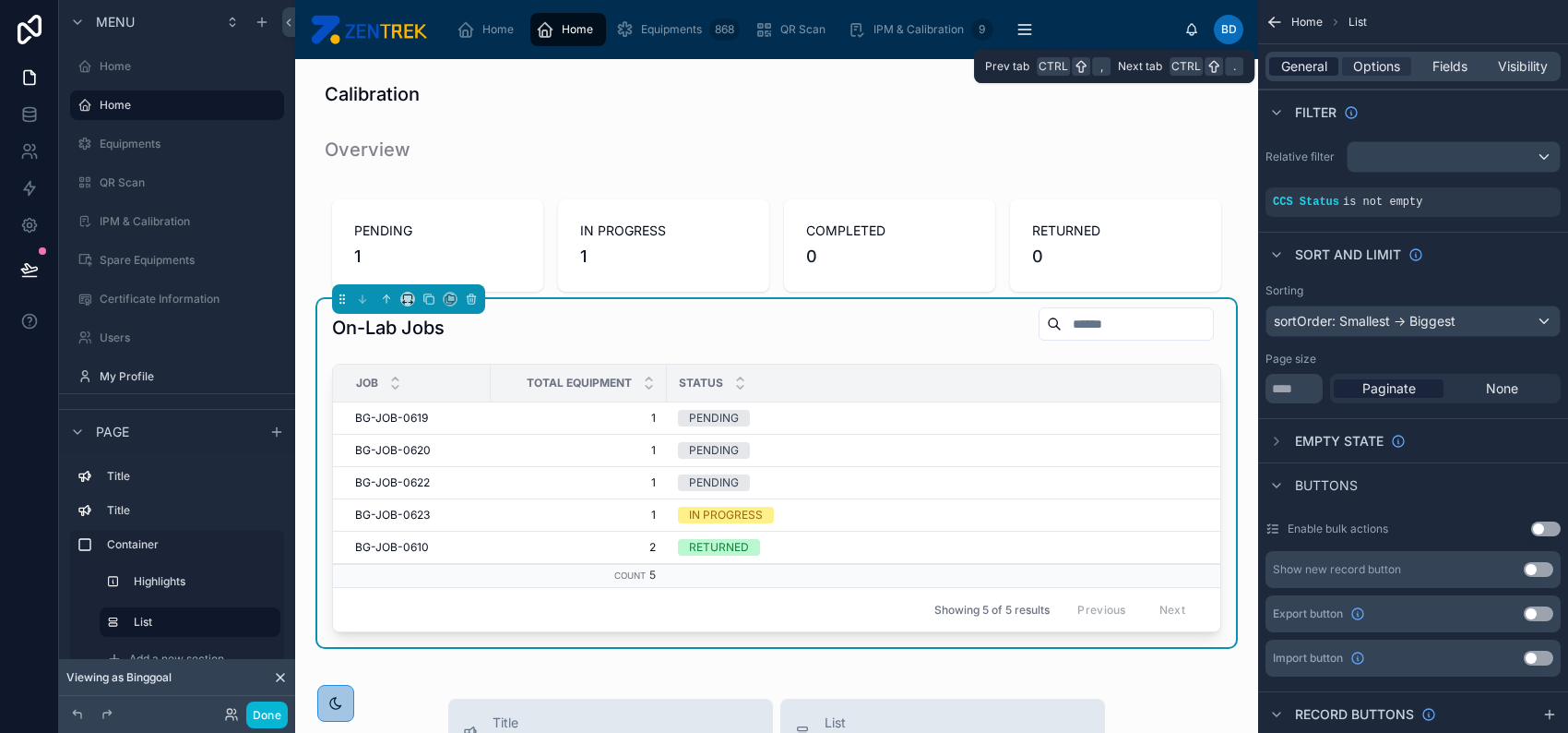
click at [1315, 62] on span "General" at bounding box center [1304, 66] width 46 height 19
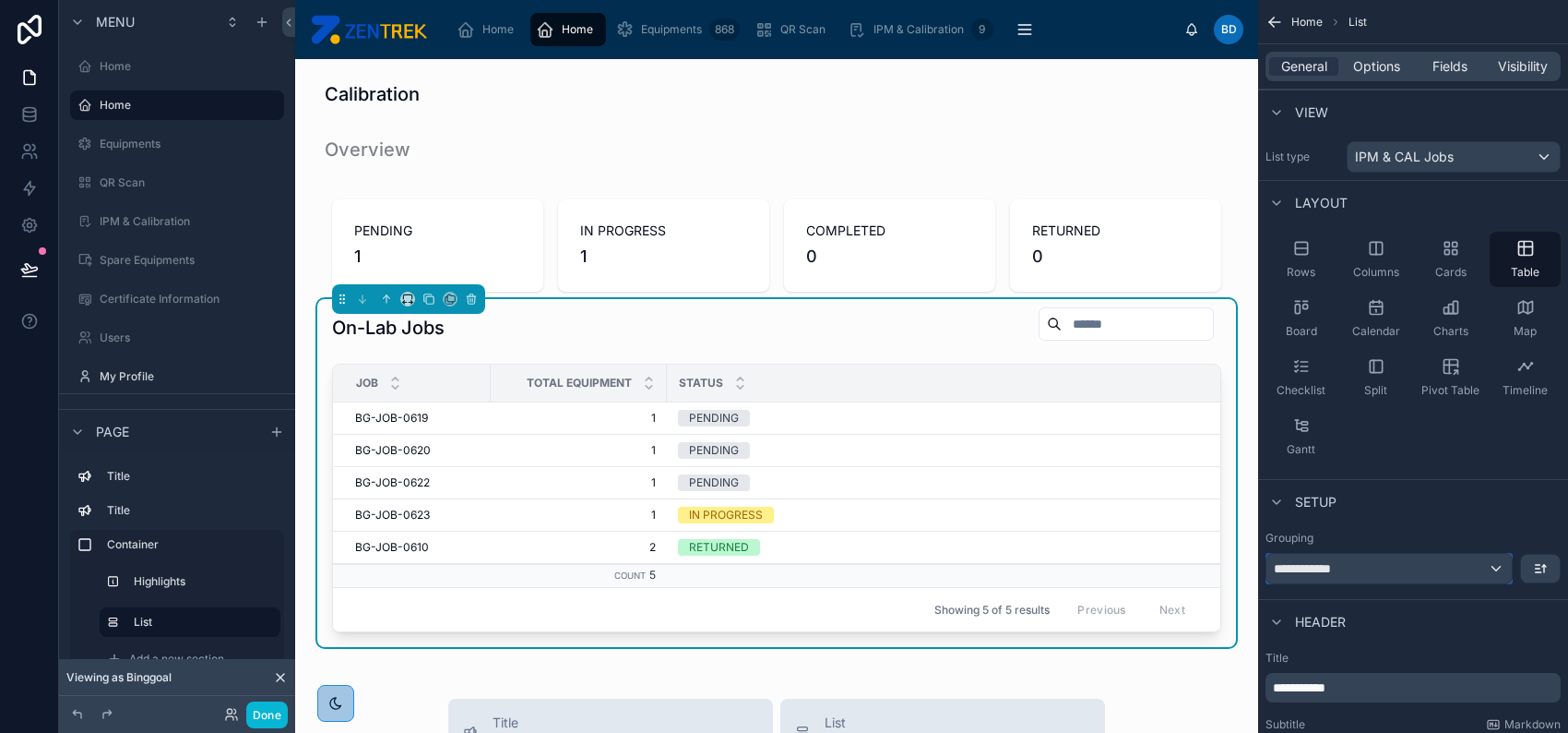
click at [1452, 581] on div "**********" at bounding box center [1389, 569] width 246 height 30
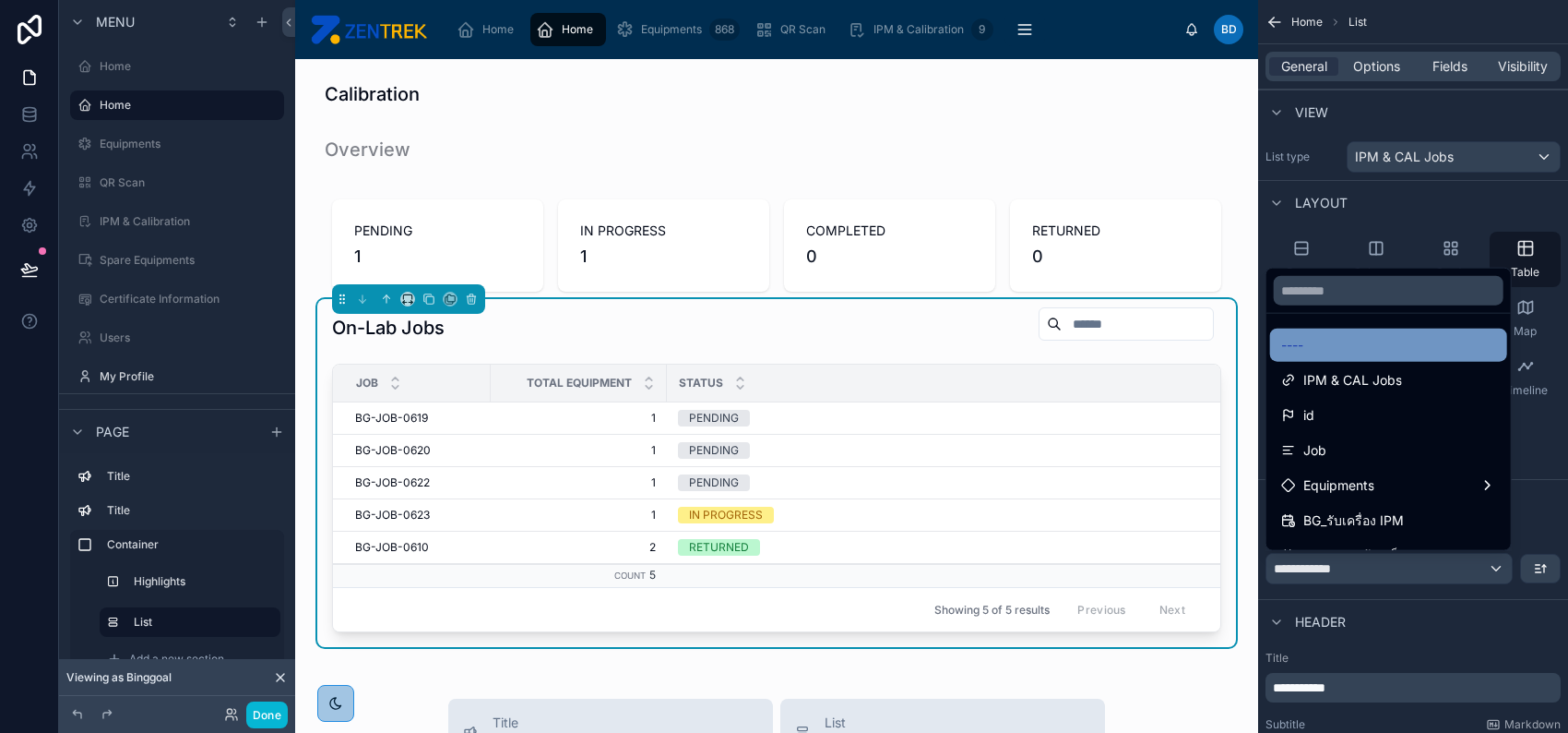
click at [1407, 341] on div "----" at bounding box center [1389, 345] width 215 height 22
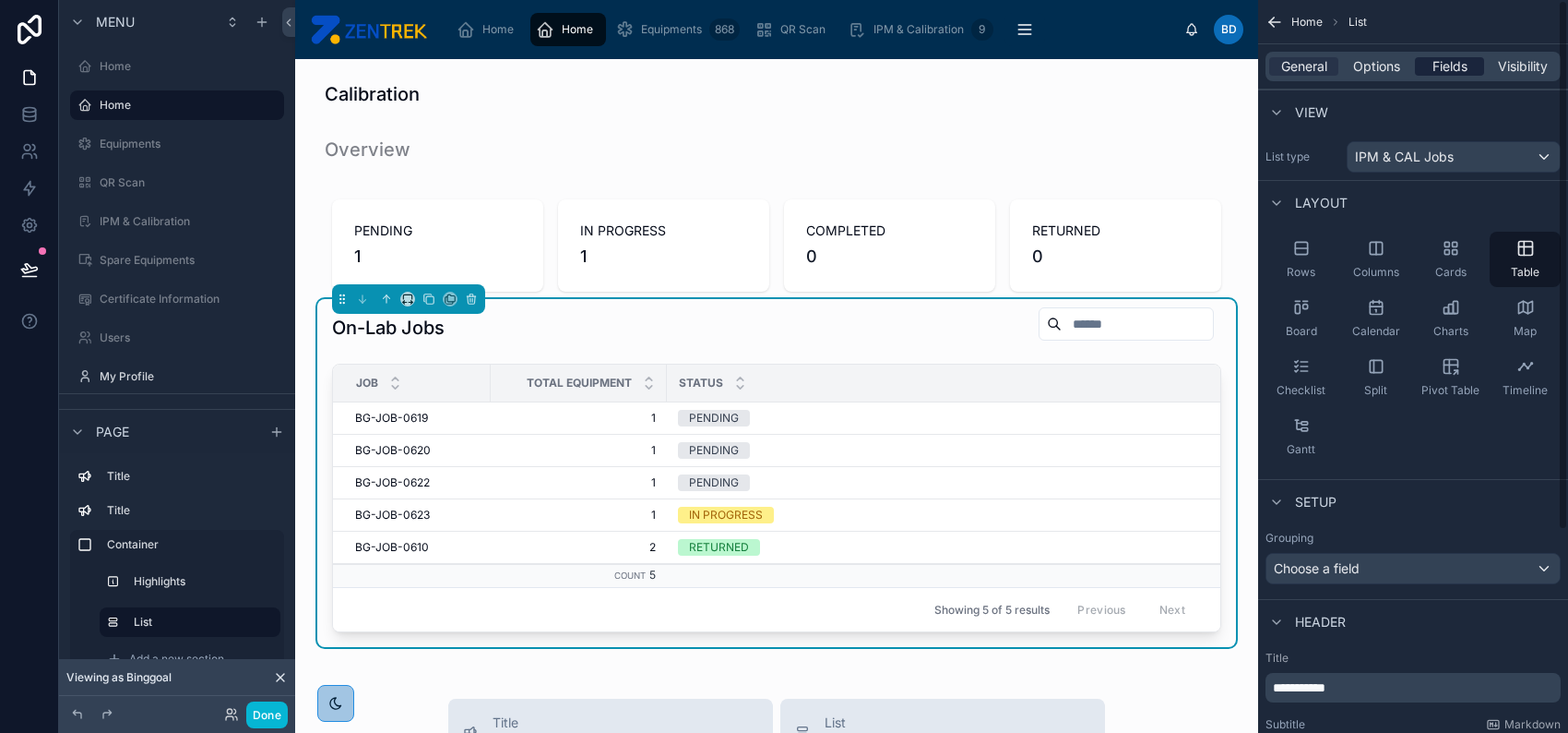
click at [1435, 73] on span "Fields" at bounding box center [1450, 66] width 36 height 19
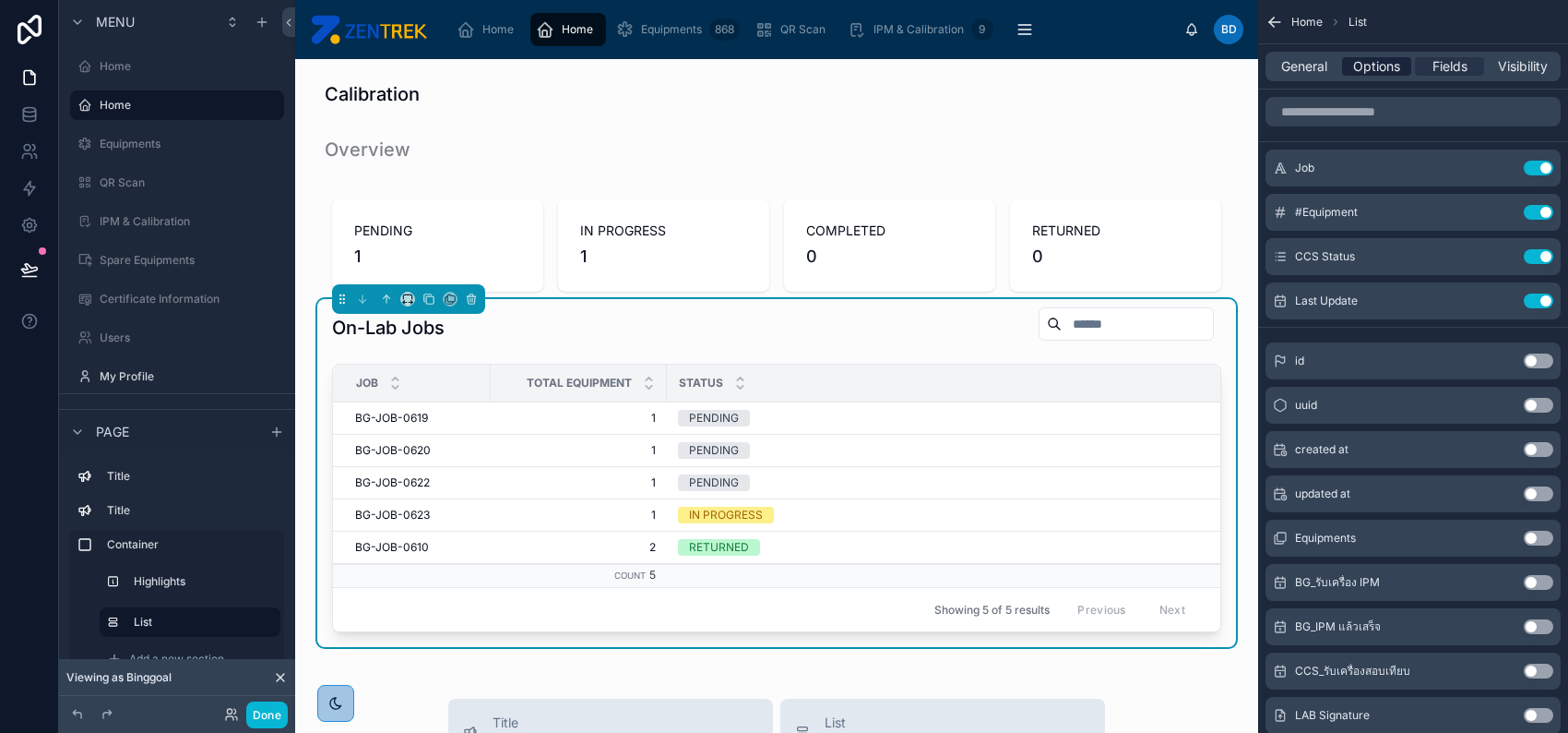
click at [1371, 65] on span "Options" at bounding box center [1377, 66] width 47 height 19
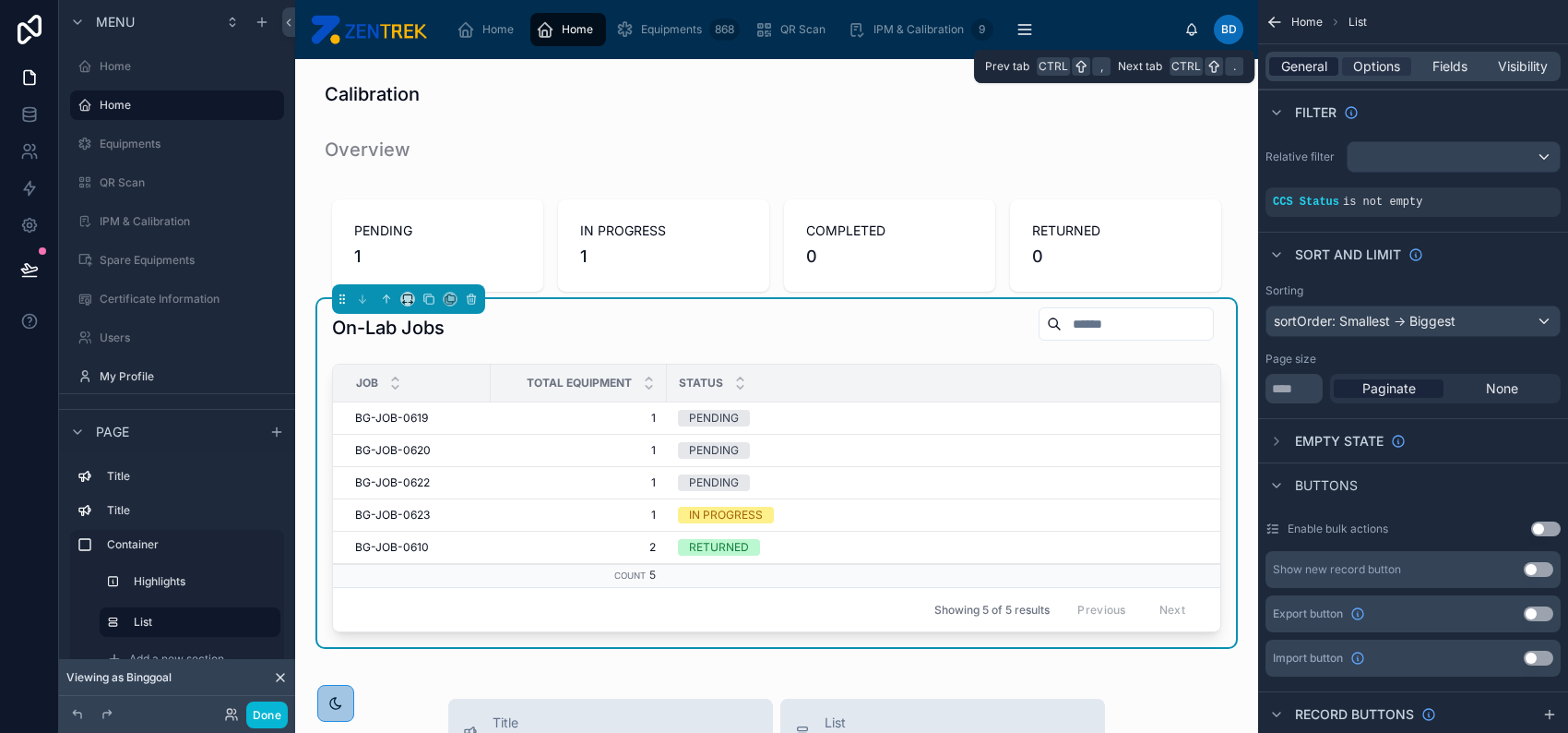
click at [1316, 65] on span "General" at bounding box center [1304, 66] width 46 height 19
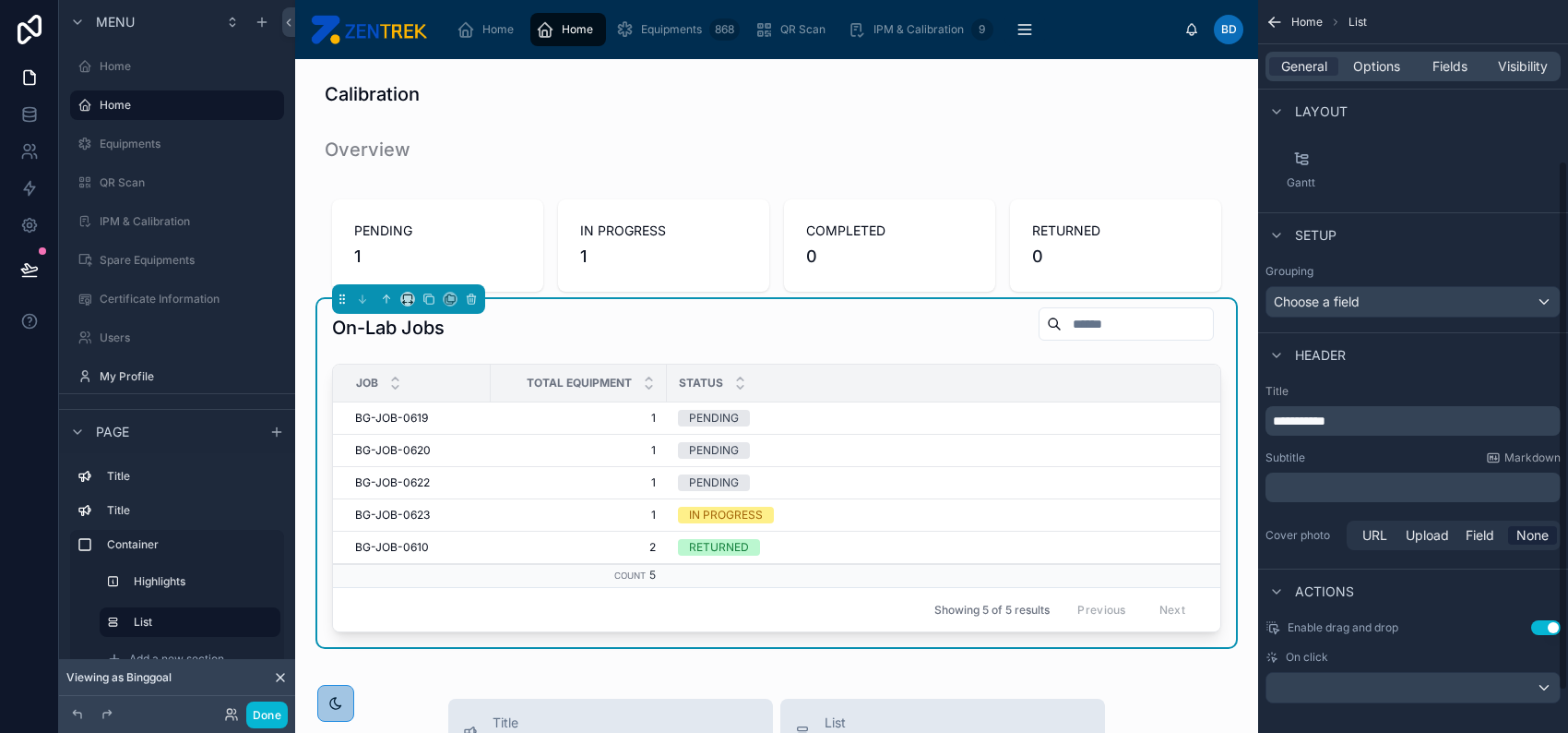
scroll to position [281, 0]
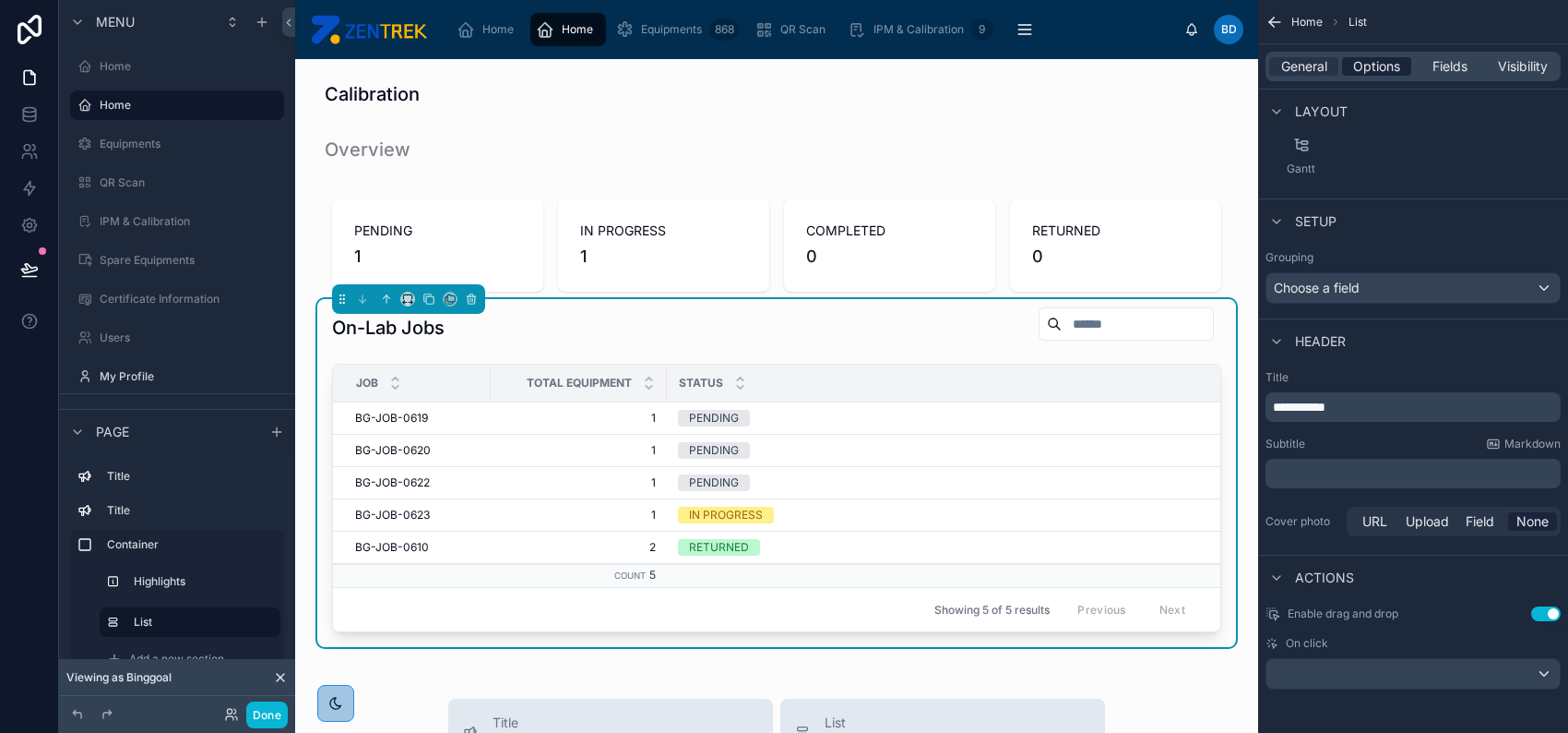
click at [1363, 68] on span "Options" at bounding box center [1377, 66] width 47 height 19
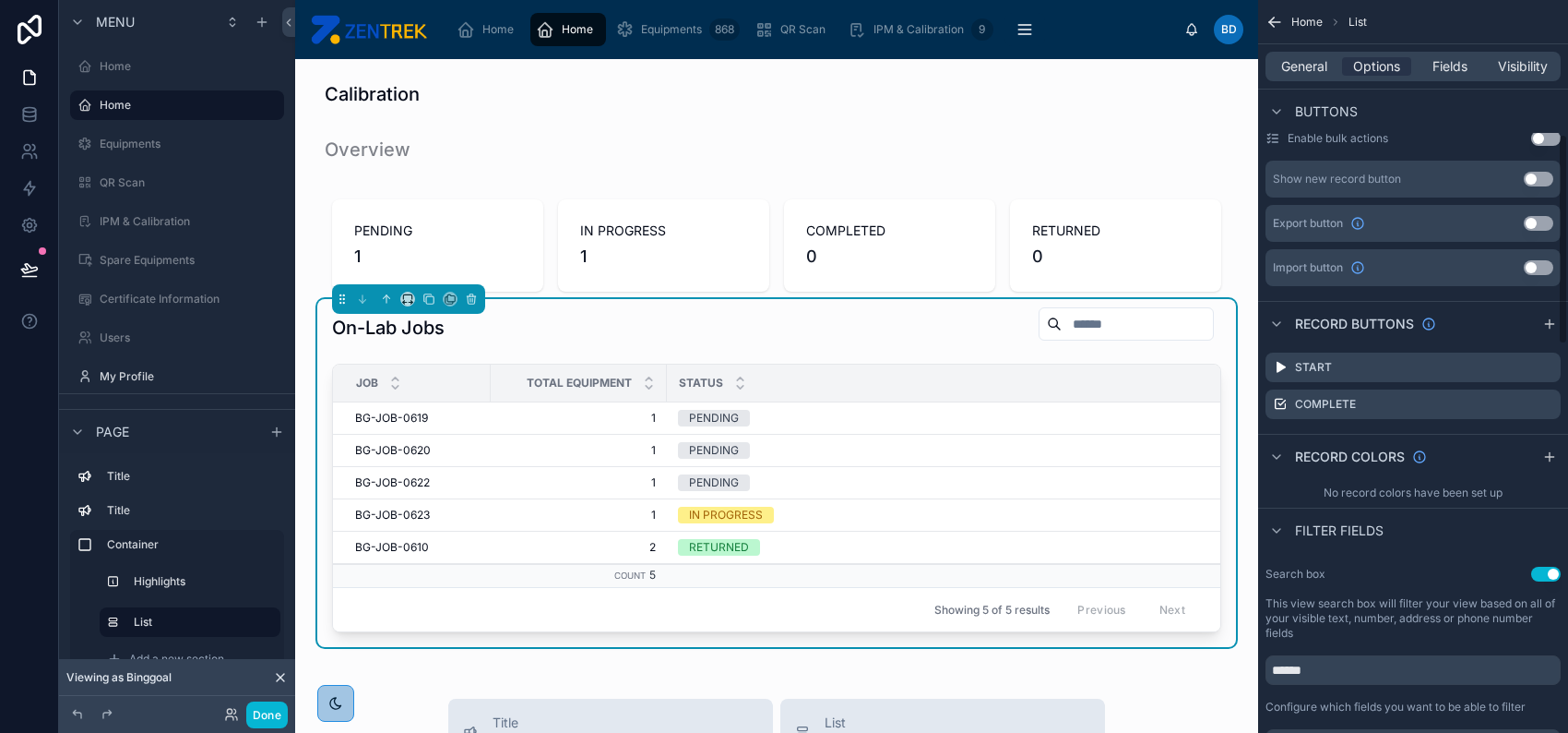
scroll to position [527, 0]
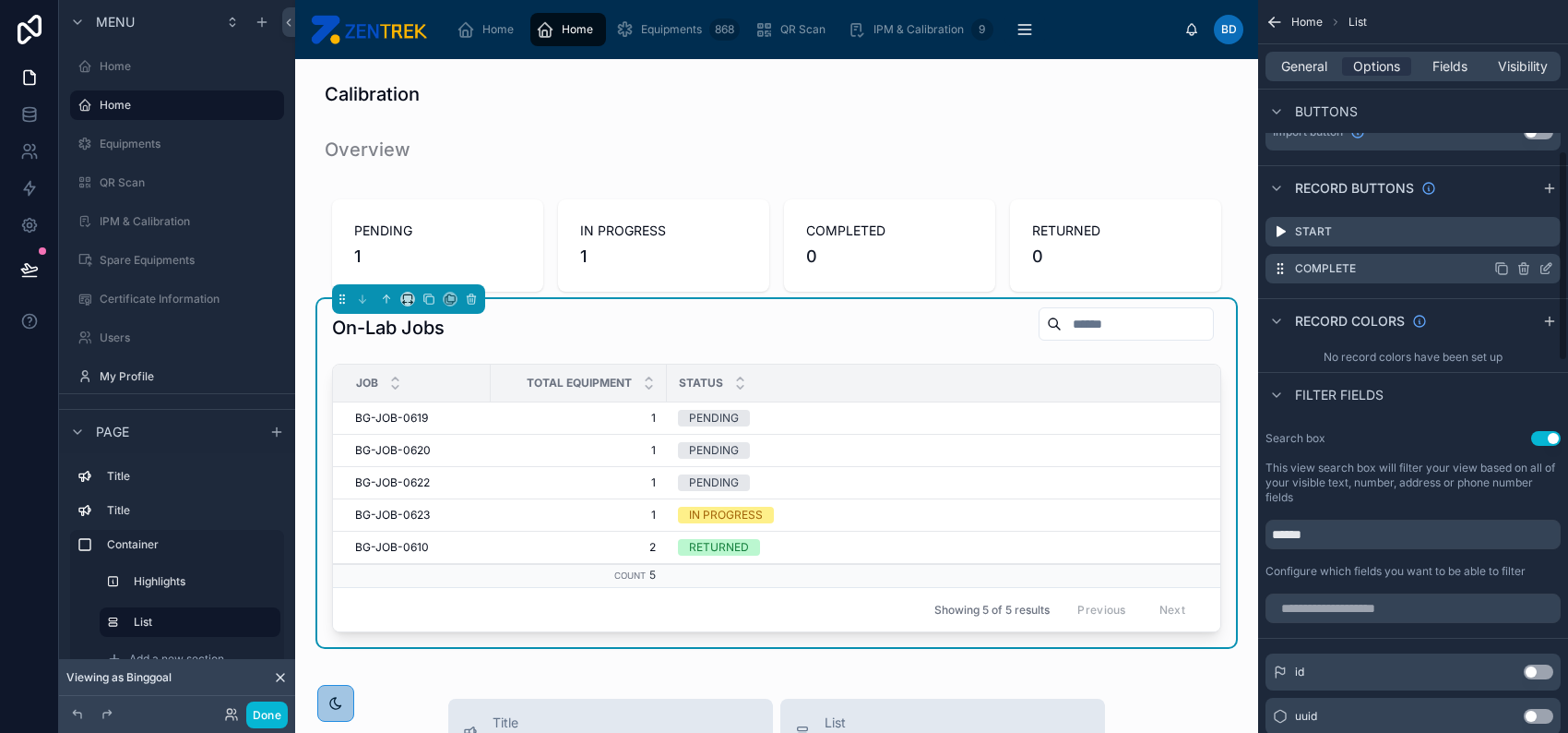
click at [1545, 266] on icon "scrollable content" at bounding box center [1547, 266] width 7 height 7
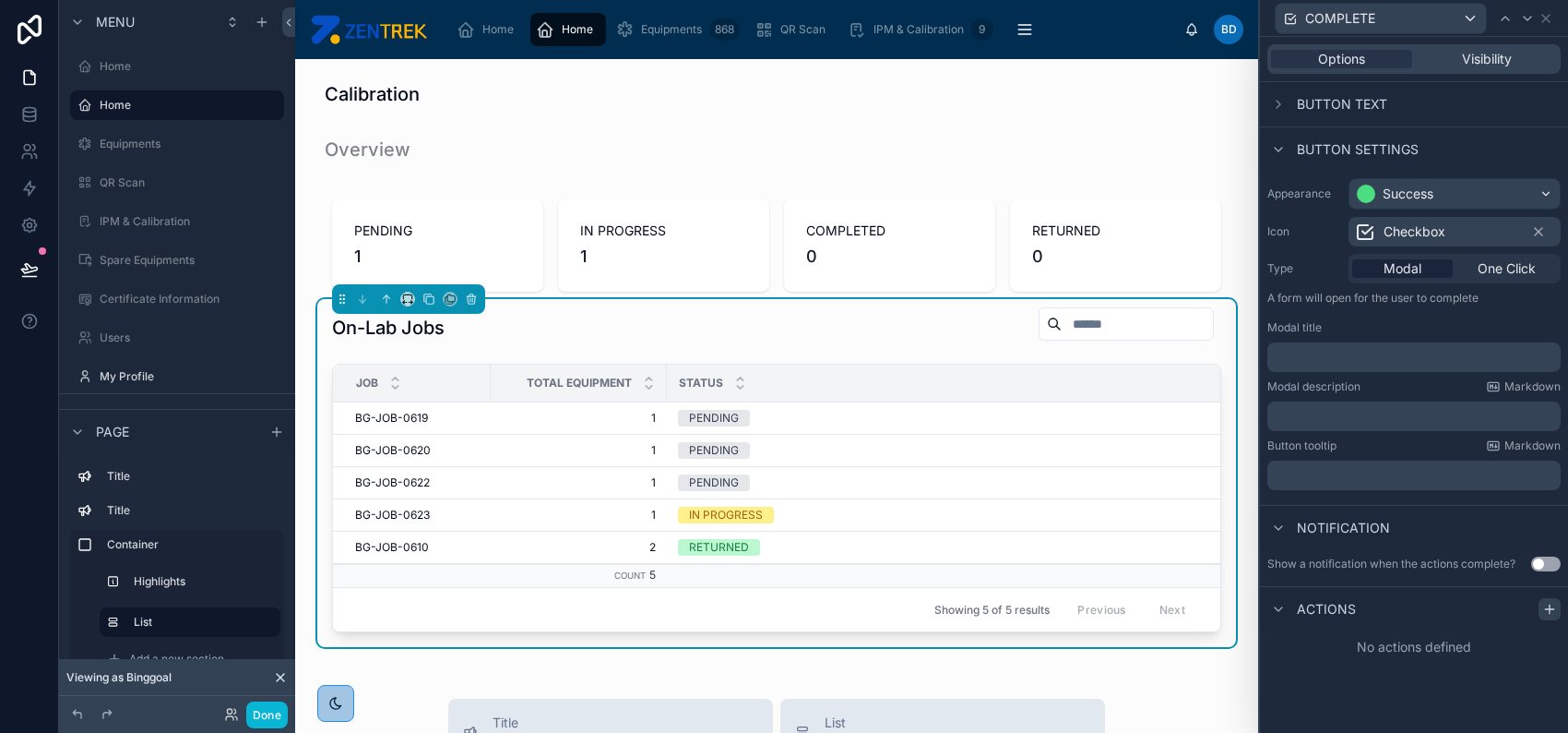
click at [1548, 611] on icon at bounding box center [1549, 609] width 15 height 15
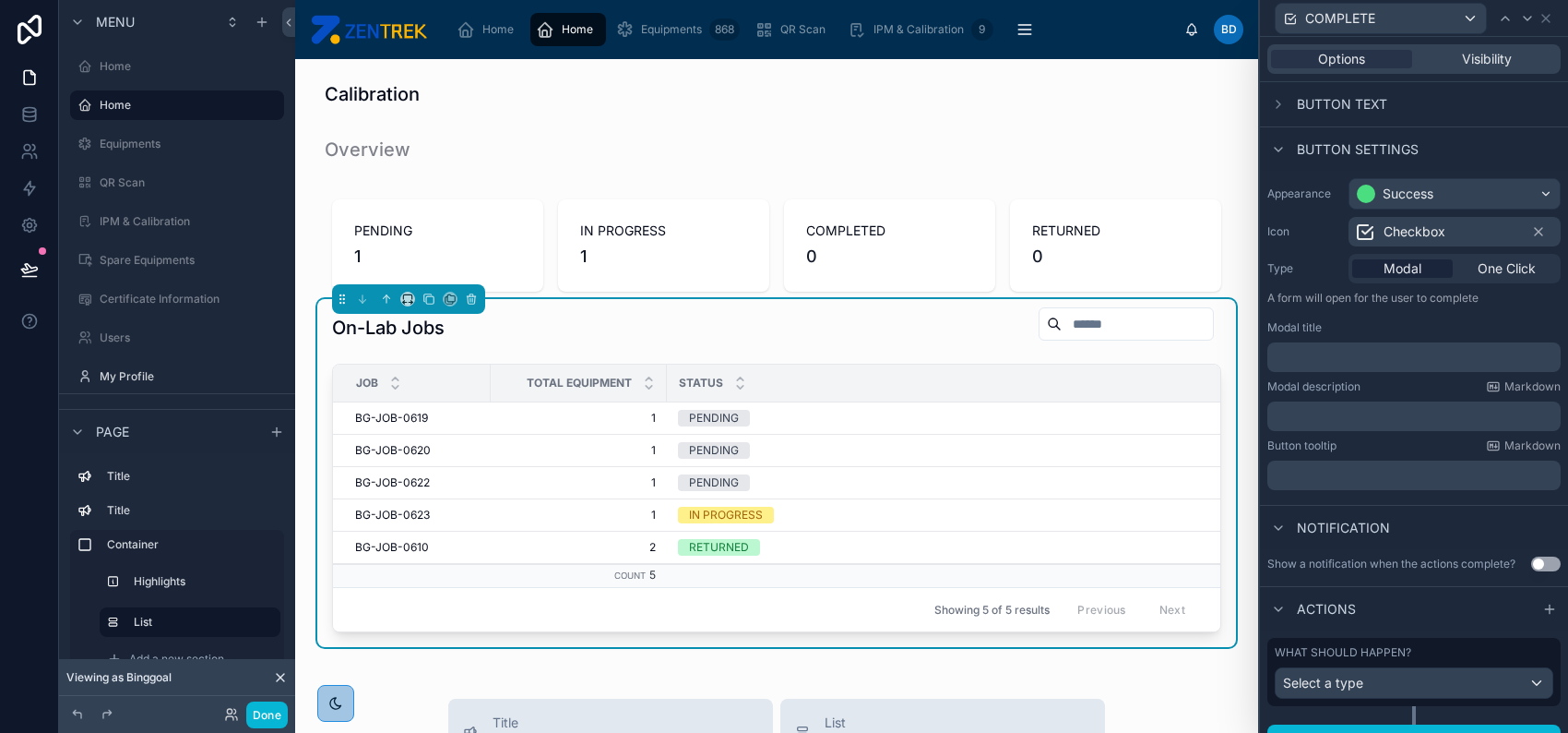
scroll to position [27, 0]
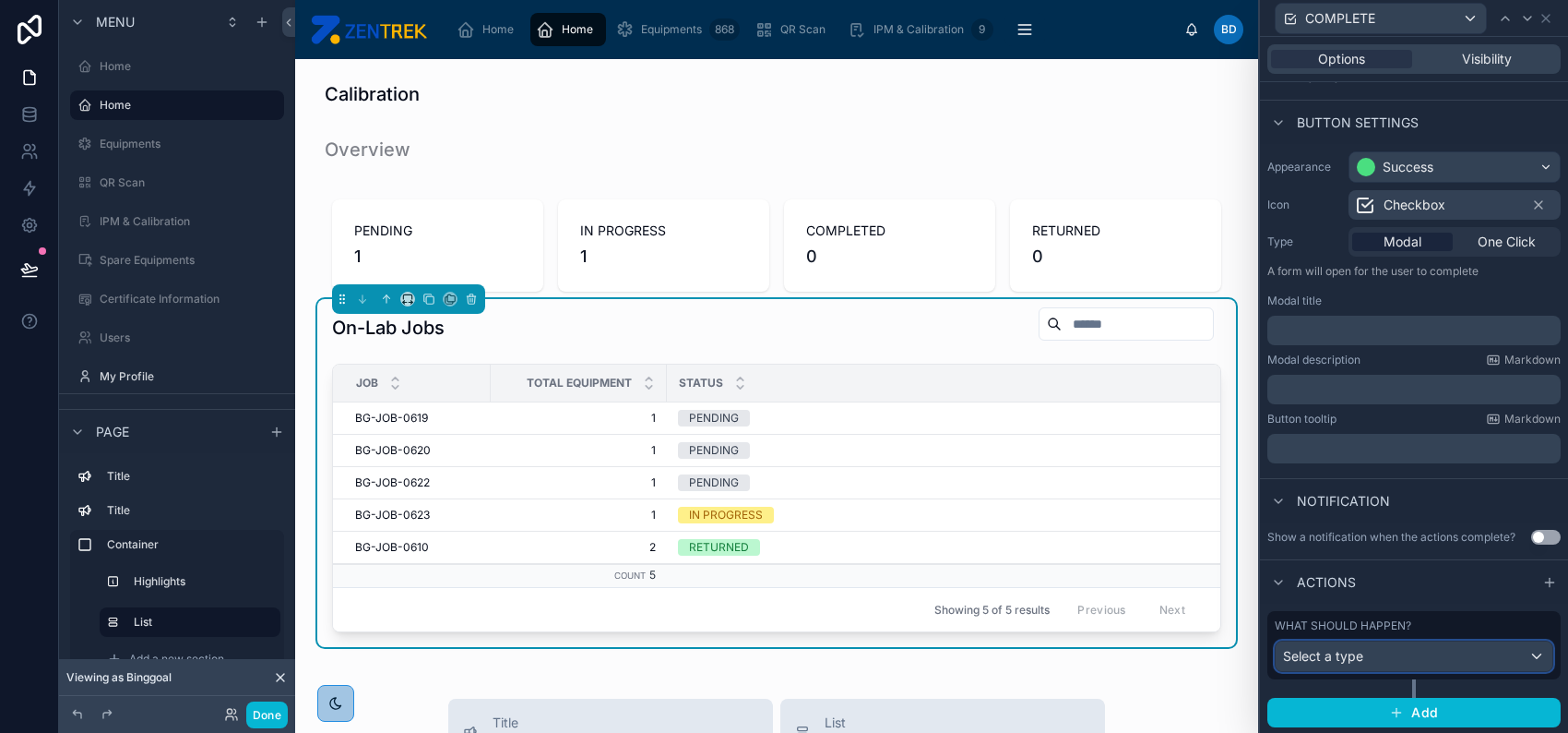
click at [1382, 666] on div "Select a type" at bounding box center [1414, 656] width 276 height 30
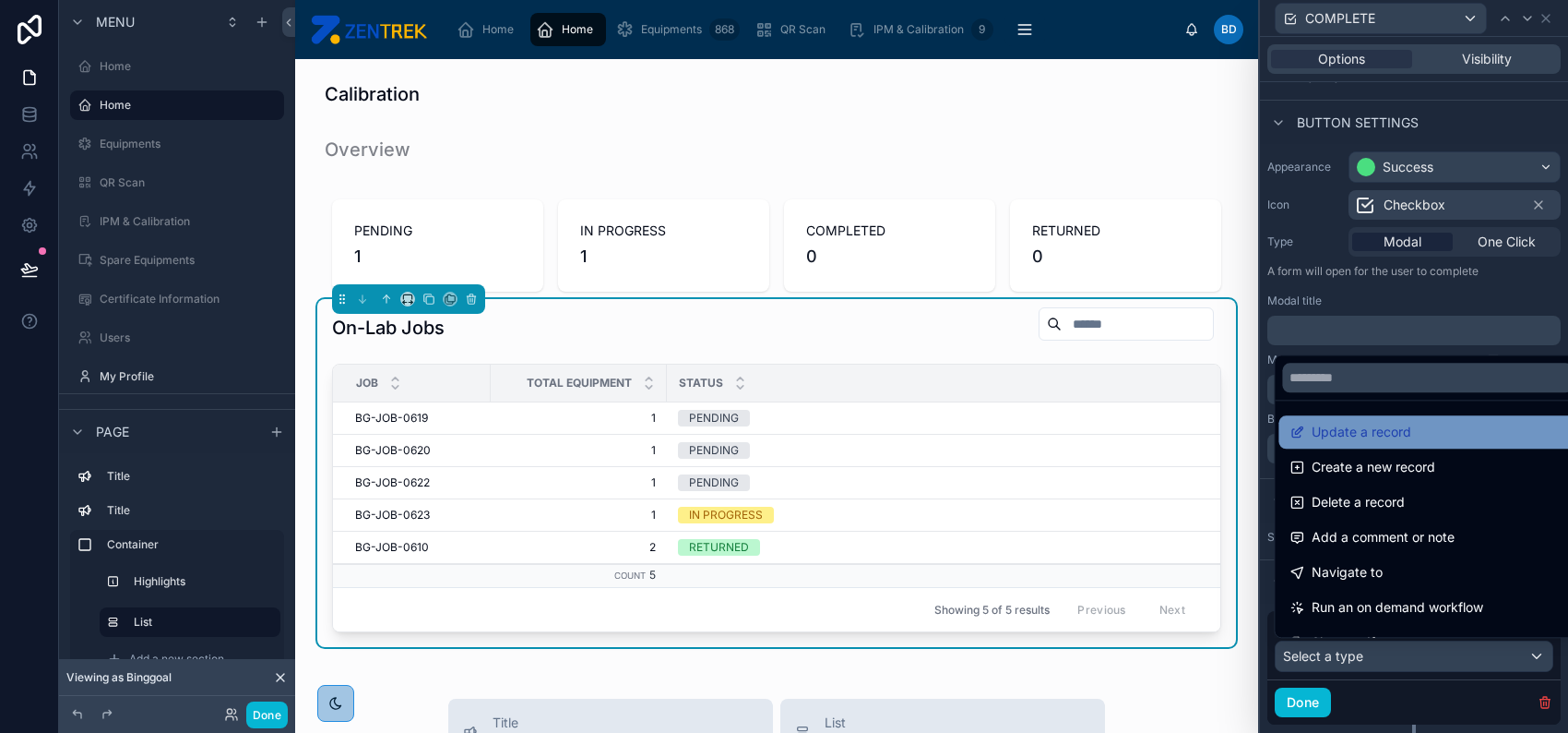
click at [1387, 421] on span "Update a record" at bounding box center [1362, 432] width 100 height 22
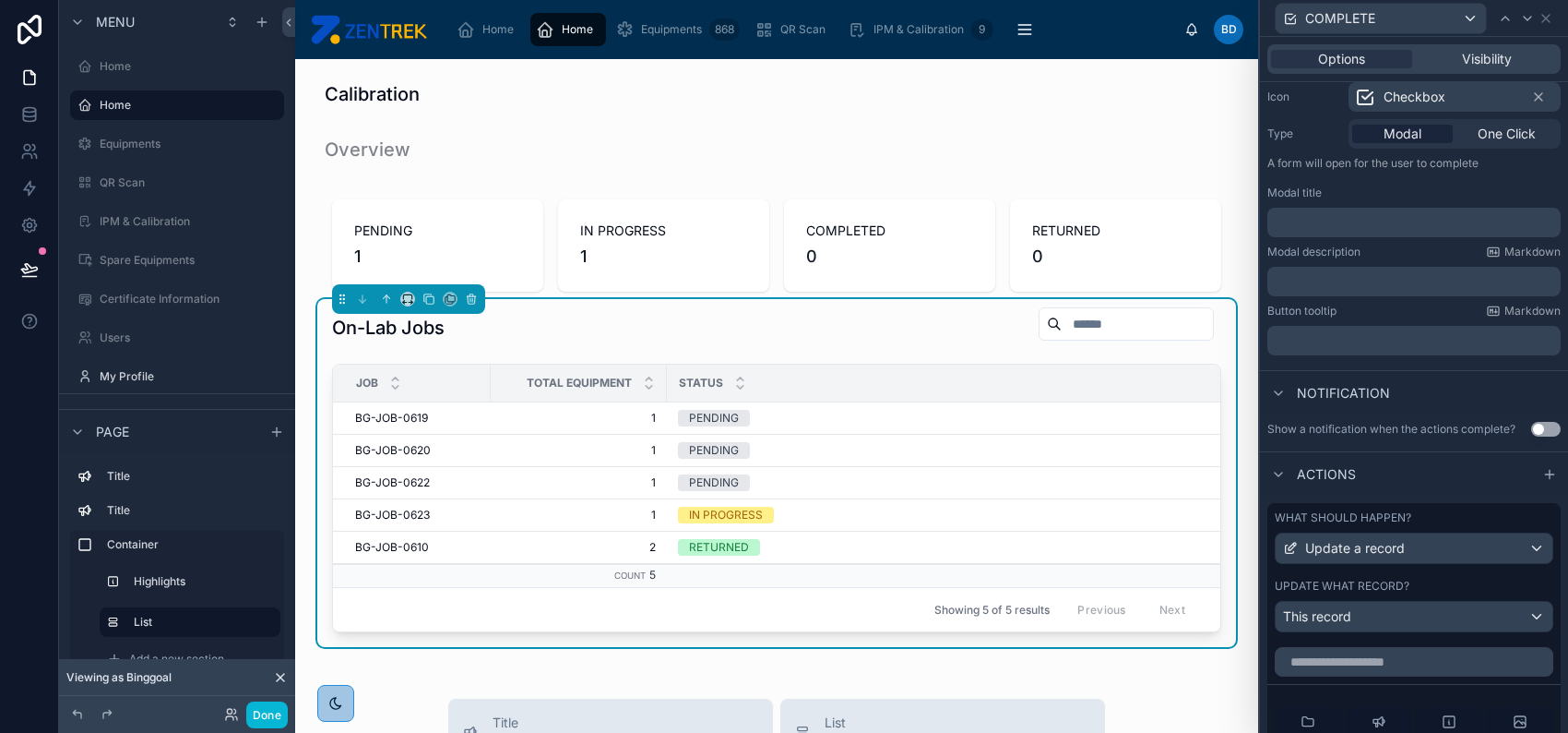
scroll to position [273, 0]
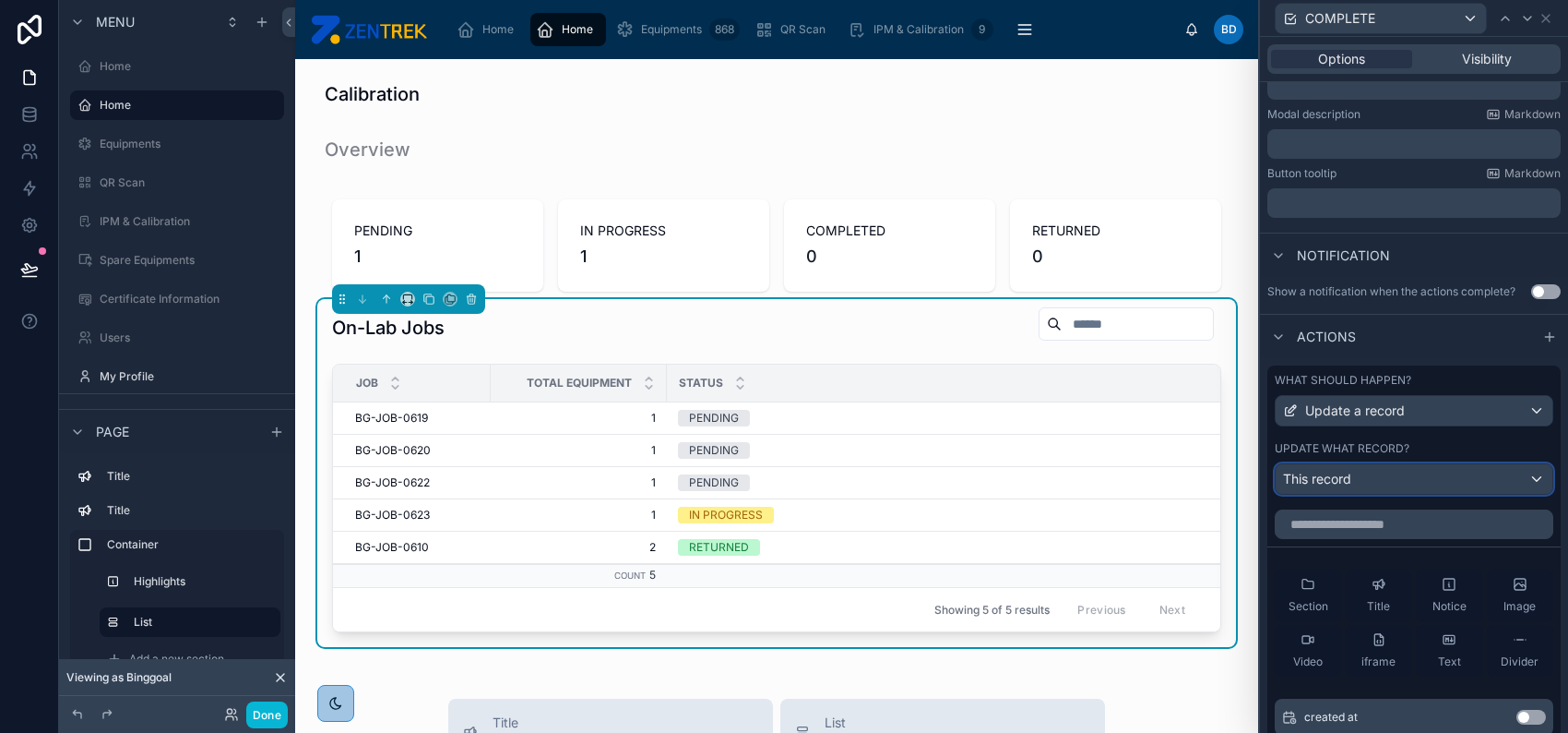
click at [1393, 477] on div "This record" at bounding box center [1414, 479] width 276 height 30
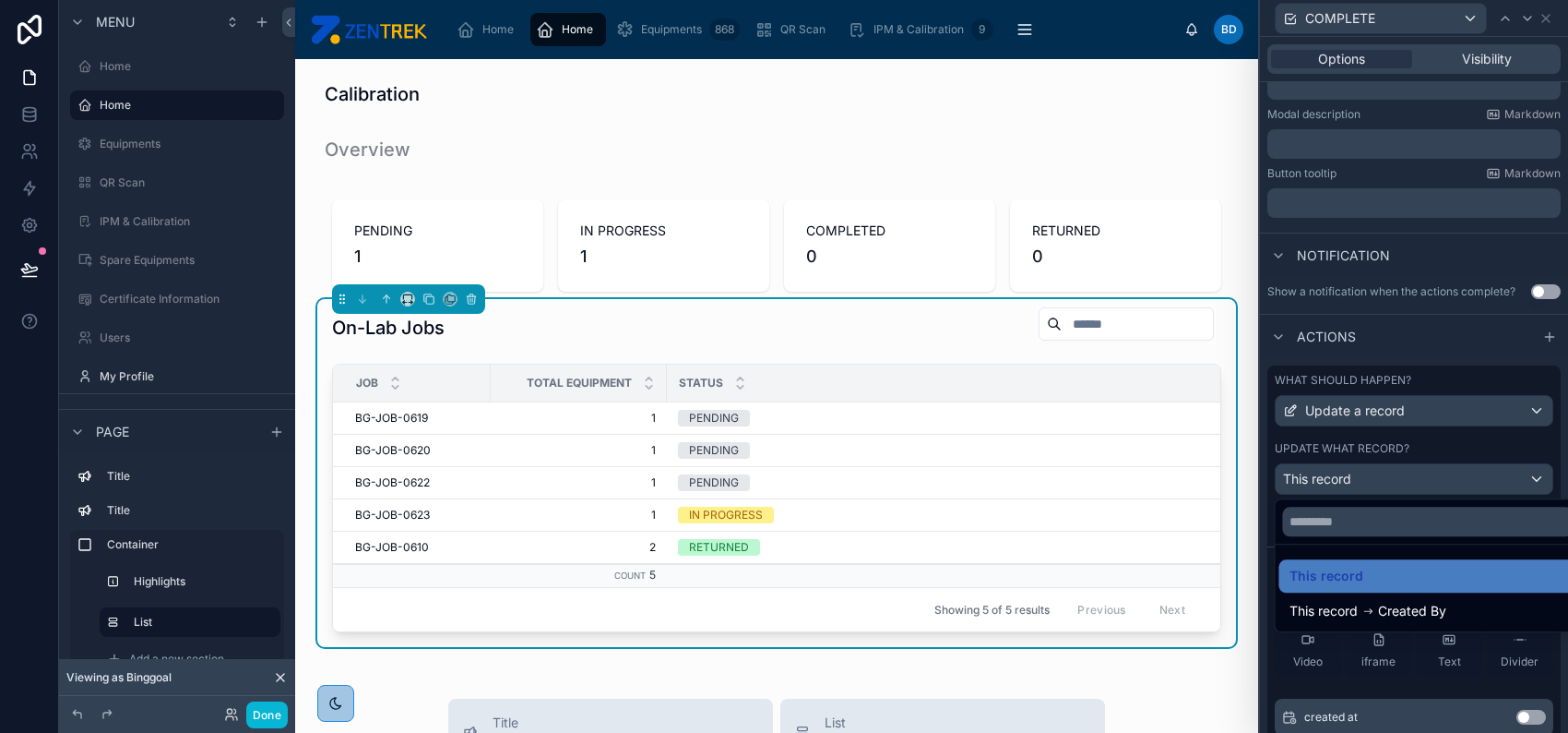
click at [1393, 477] on div at bounding box center [1414, 366] width 308 height 733
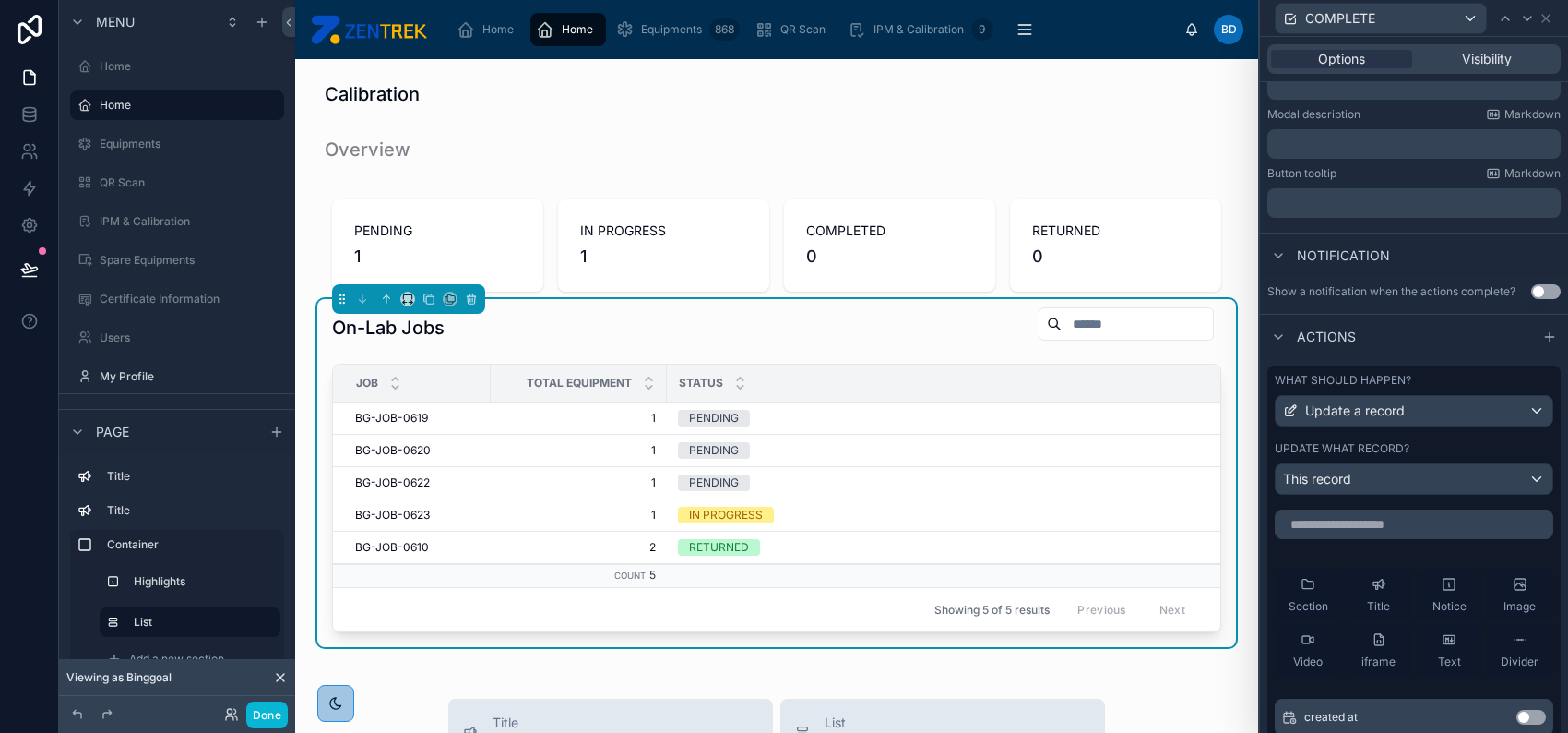
scroll to position [396, 0]
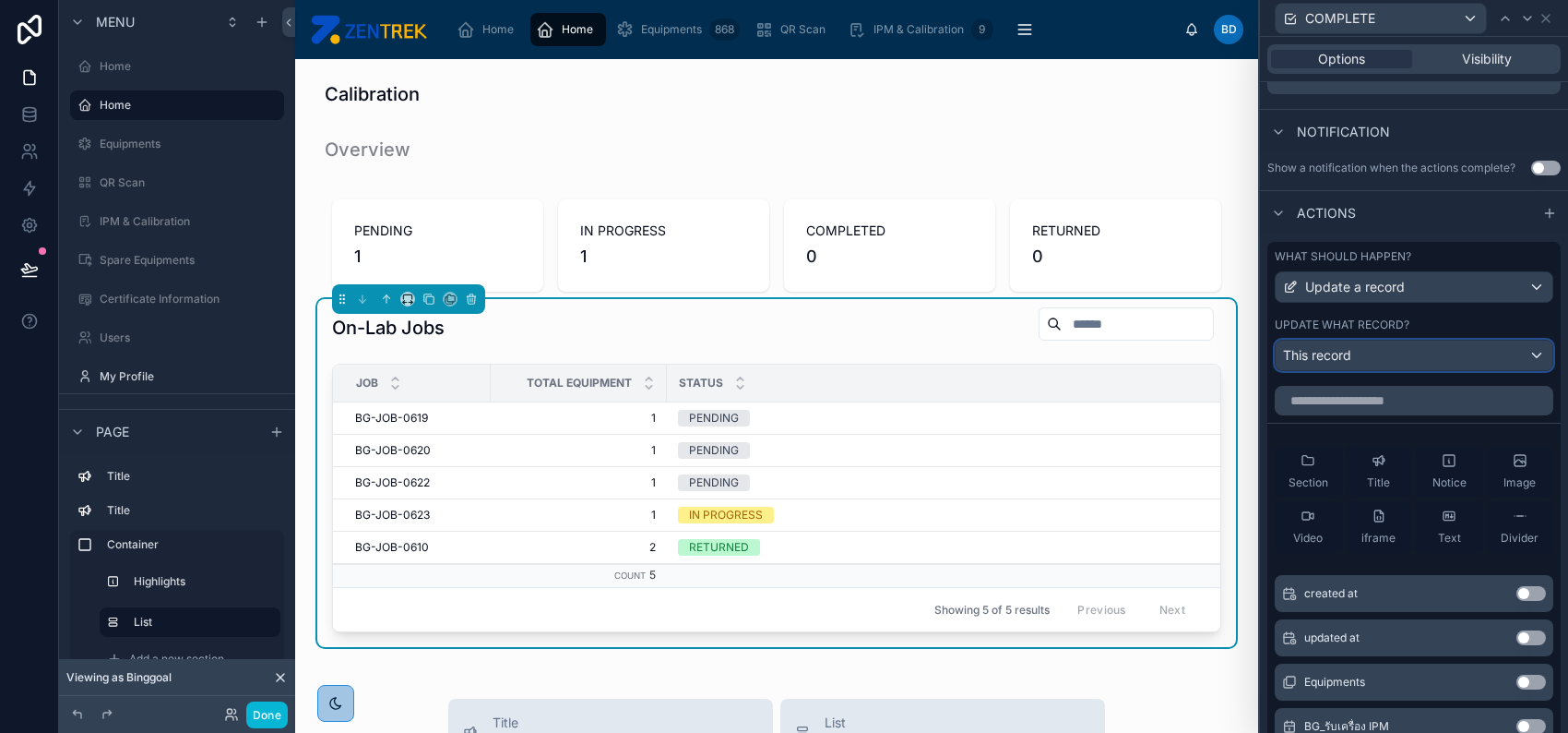
click at [1393, 357] on div "This record" at bounding box center [1414, 356] width 276 height 30
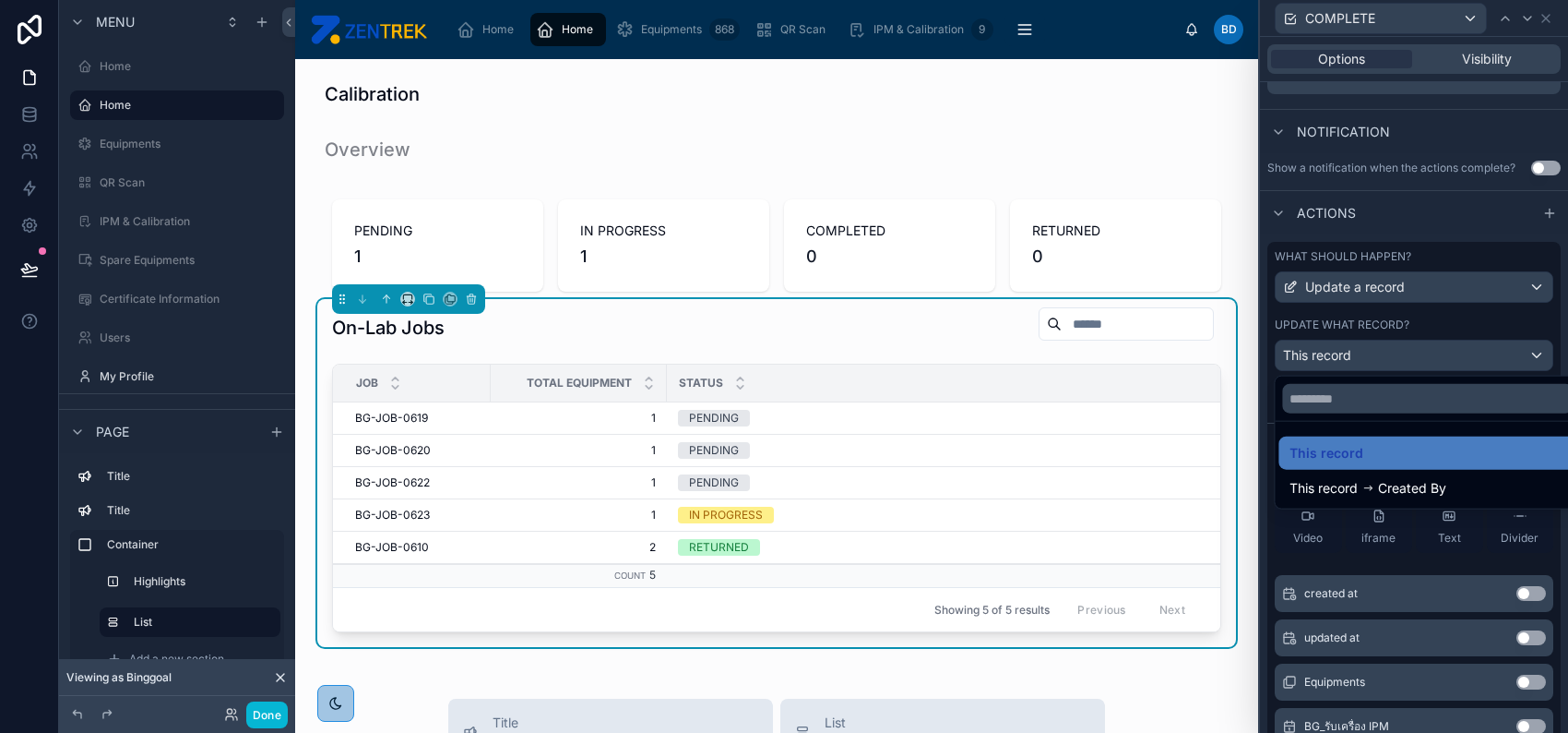
click at [1393, 357] on div at bounding box center [1414, 366] width 308 height 733
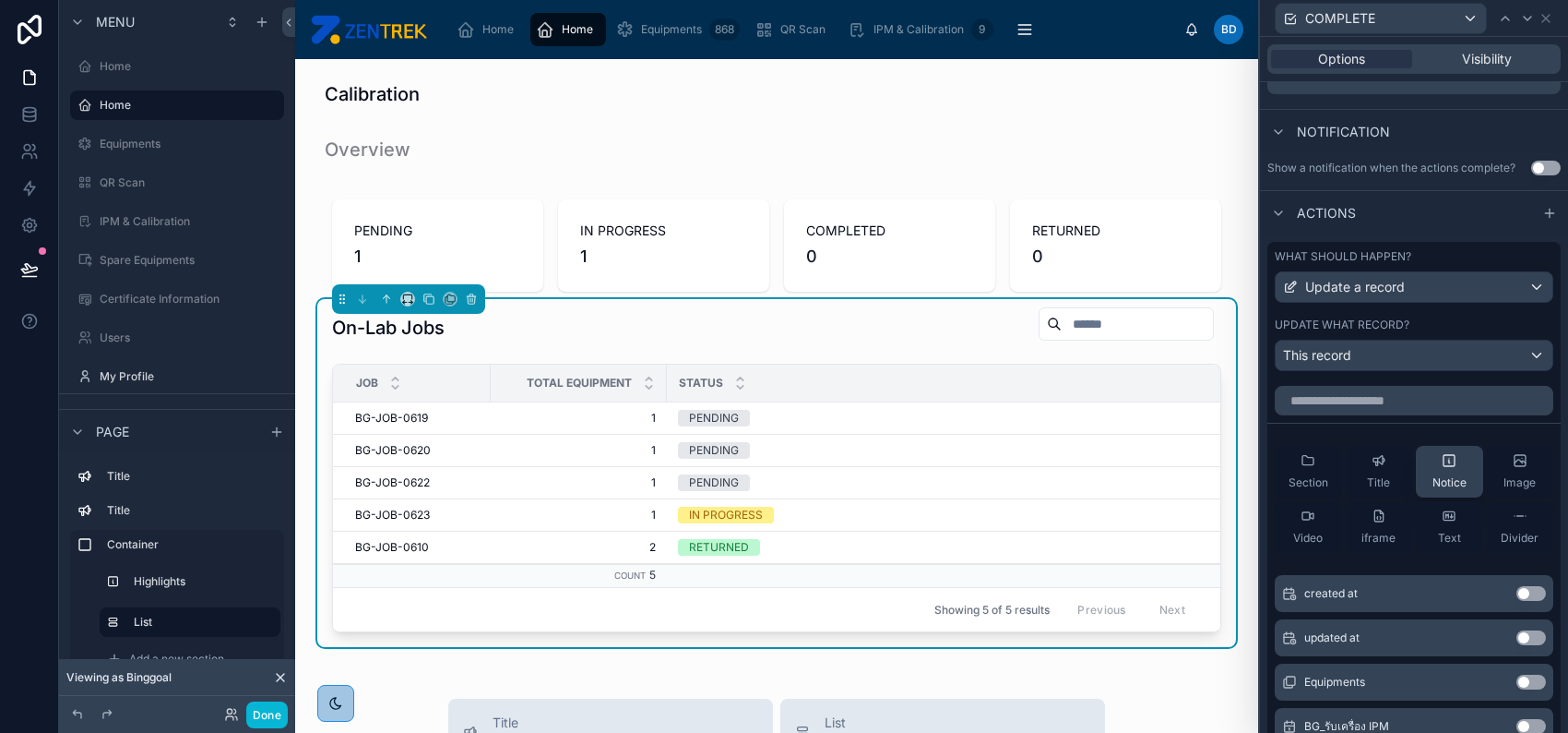
scroll to position [246, 0]
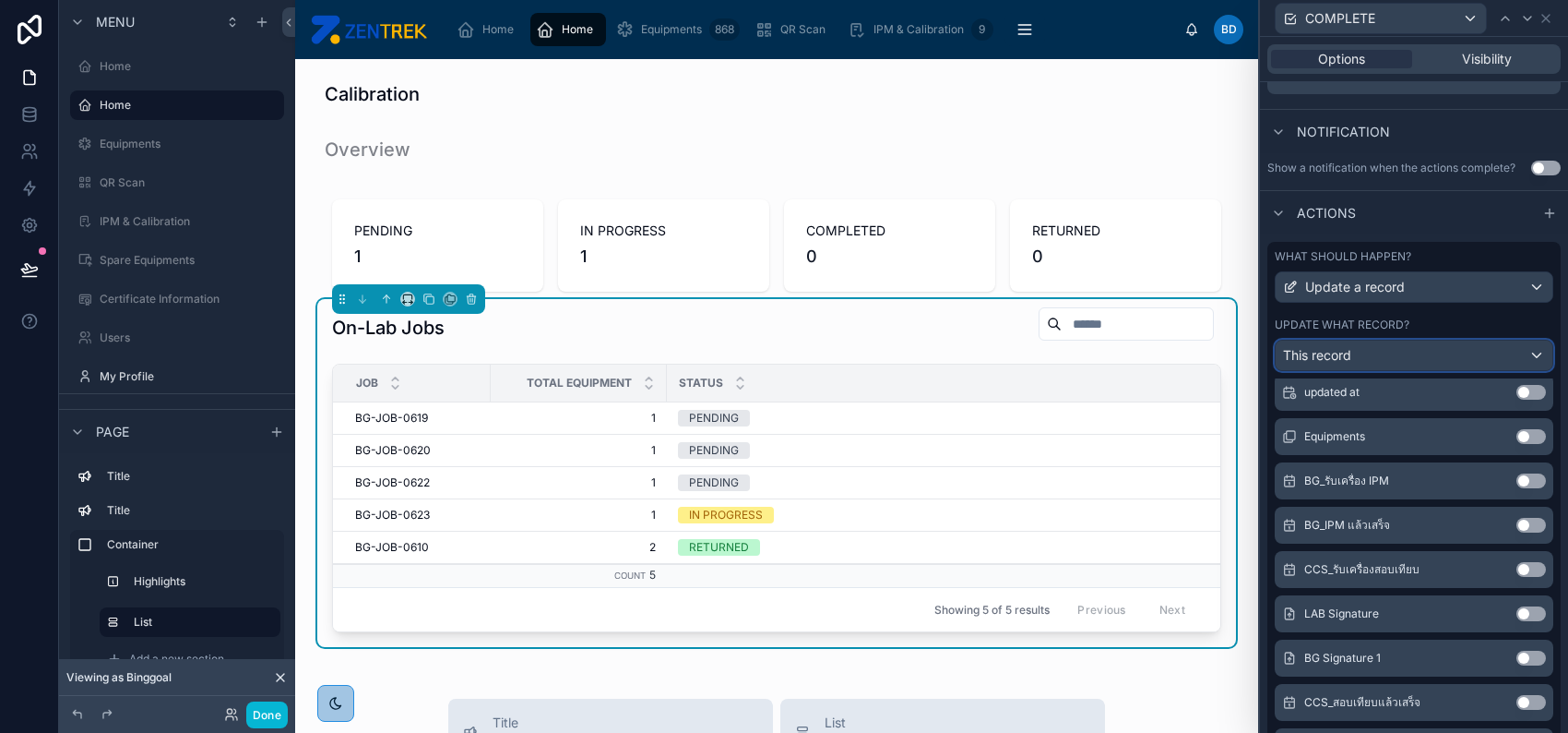
click at [1407, 358] on div "This record" at bounding box center [1414, 356] width 276 height 30
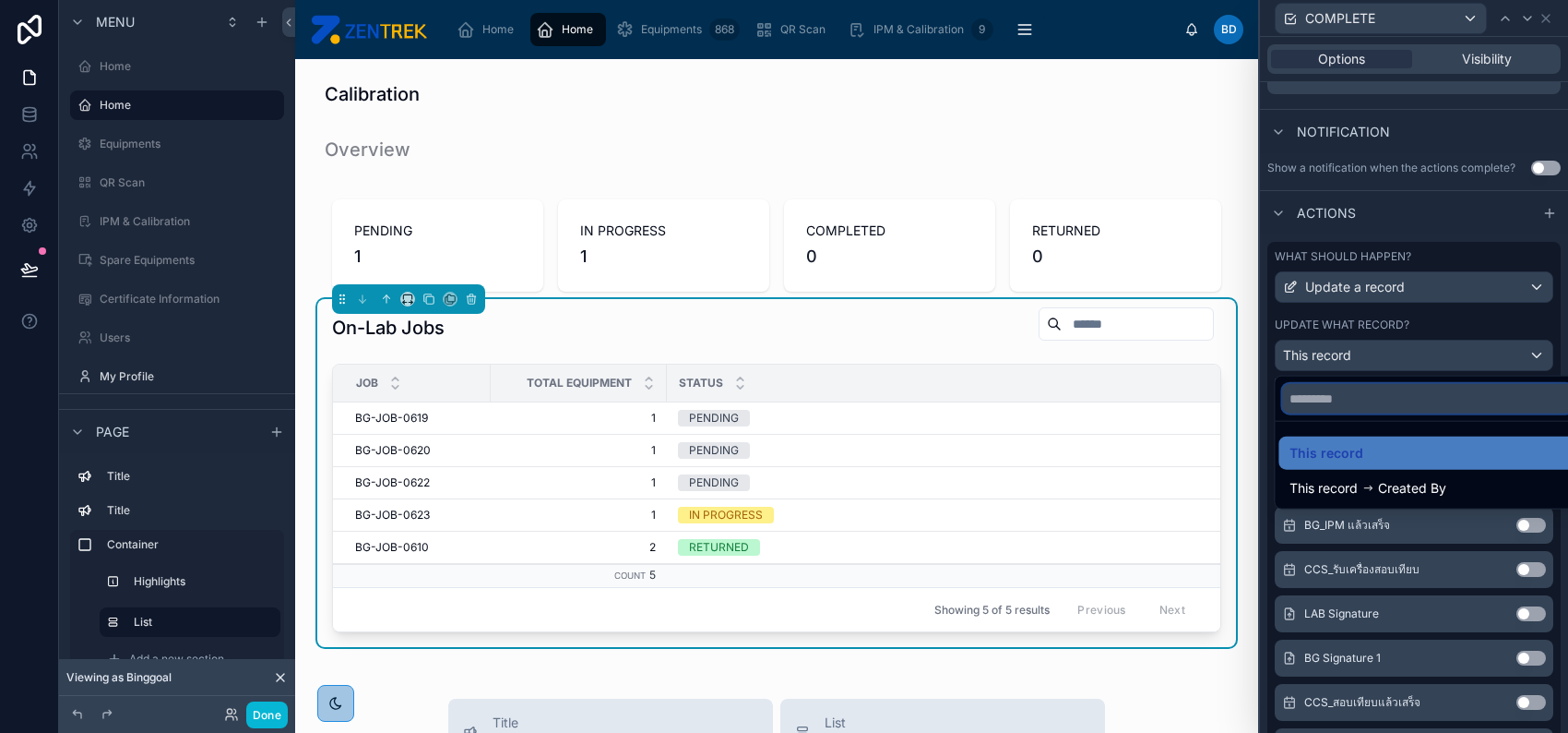
click at [1414, 413] on input "text" at bounding box center [1428, 399] width 290 height 30
click at [1513, 322] on div at bounding box center [1414, 366] width 308 height 733
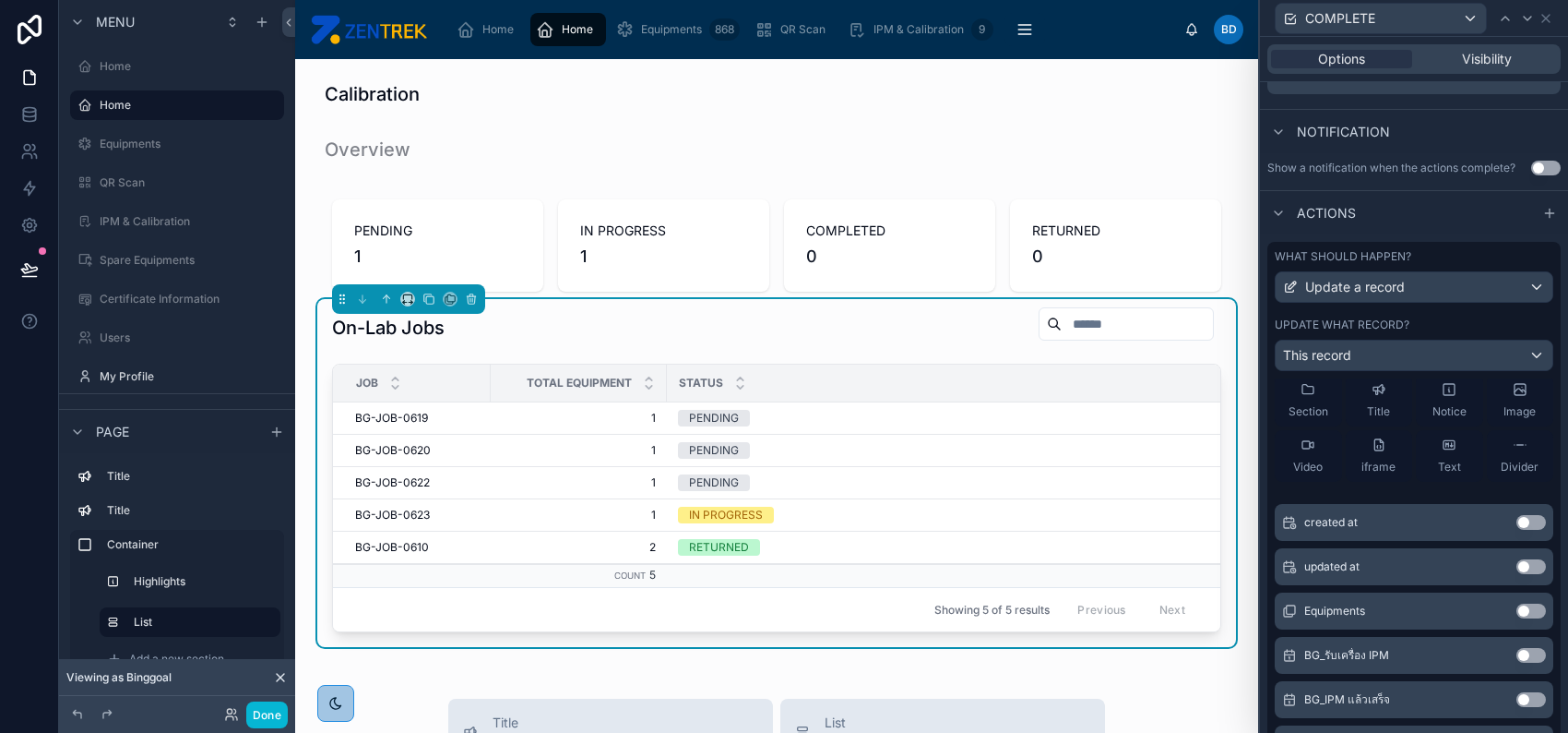
scroll to position [0, 0]
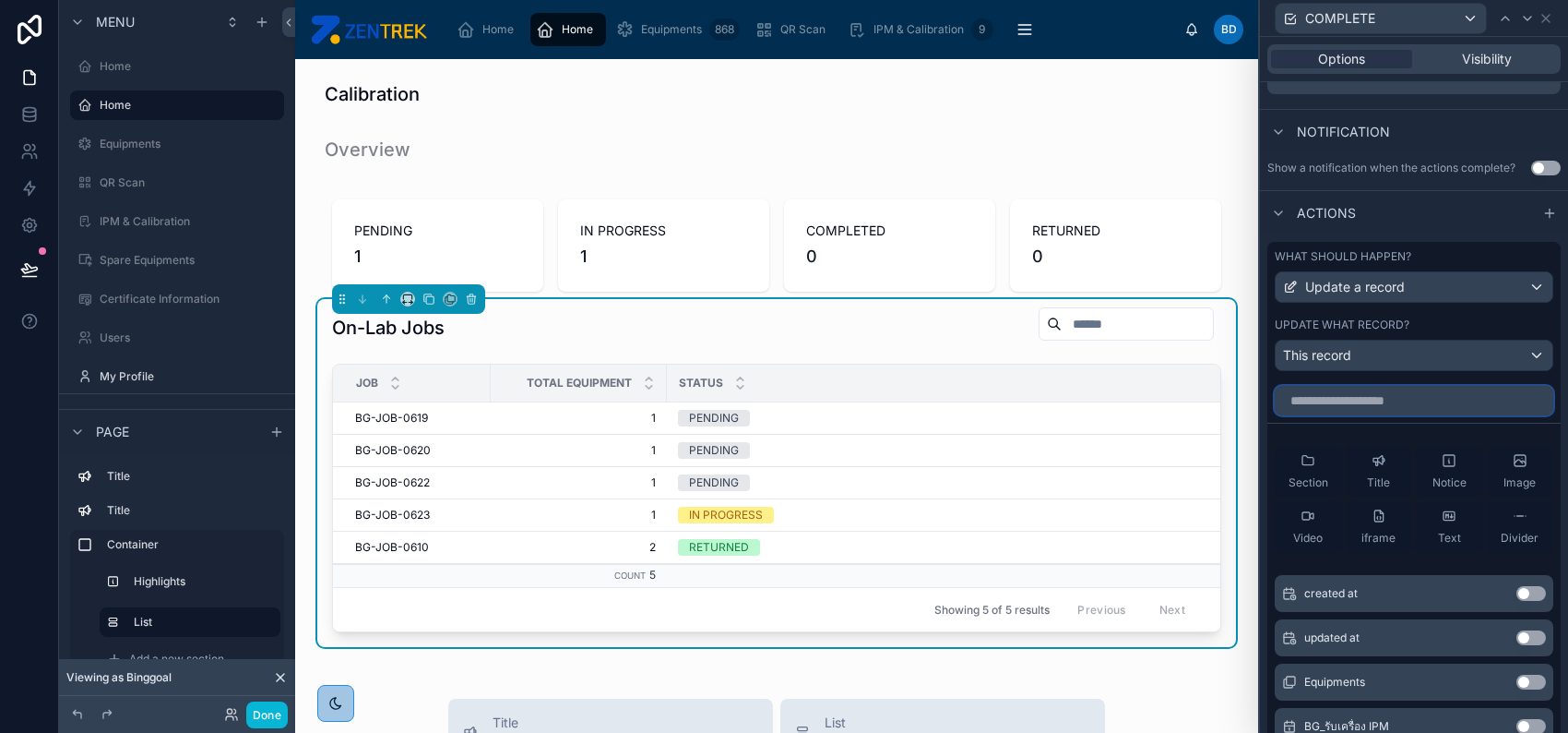
click at [1383, 396] on input "text" at bounding box center [1414, 401] width 278 height 30
type input "***"
click at [1517, 635] on button "Use setting" at bounding box center [1531, 637] width 30 height 15
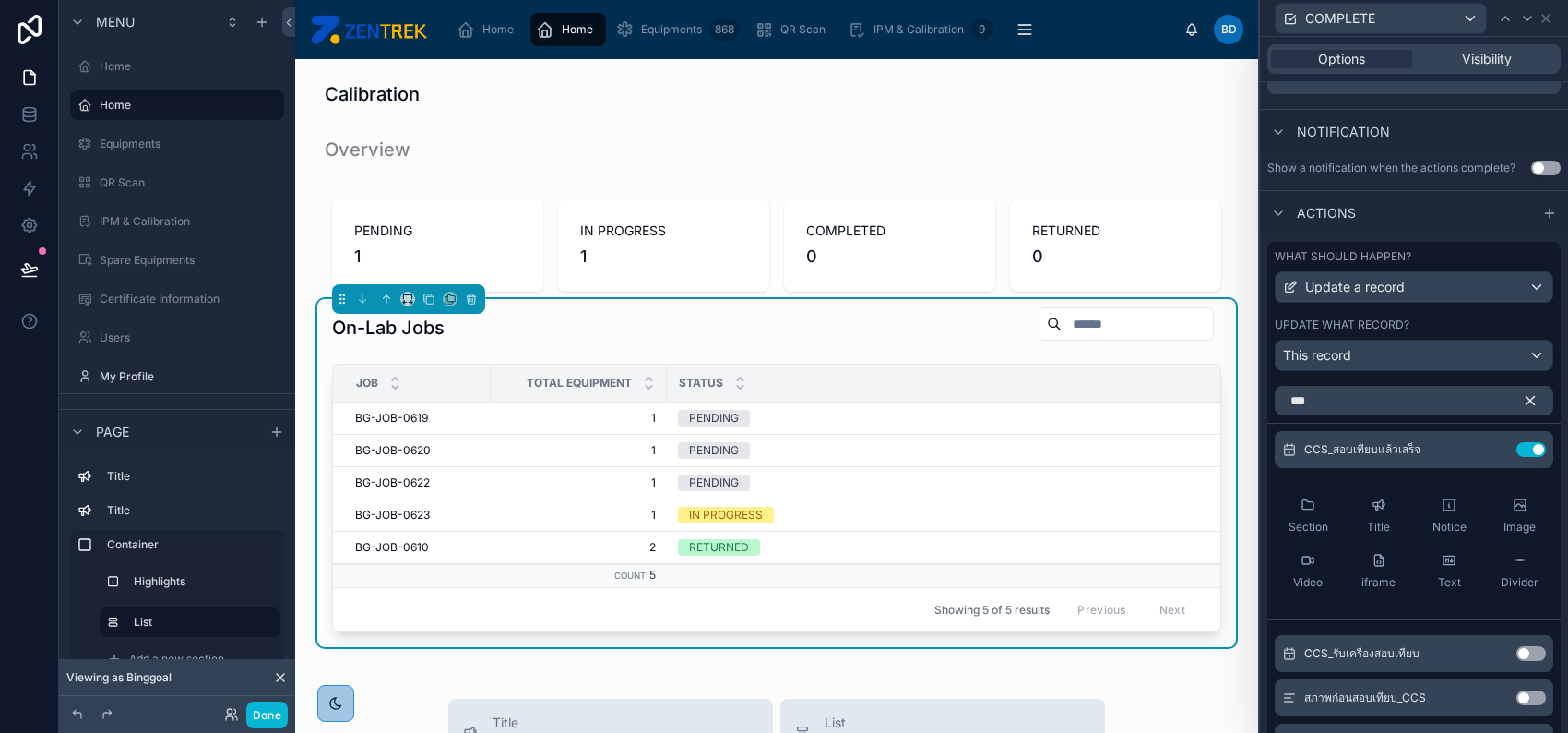
click at [1527, 398] on icon "button" at bounding box center [1530, 401] width 8 height 8
click at [1545, 16] on icon at bounding box center [1545, 18] width 7 height 7
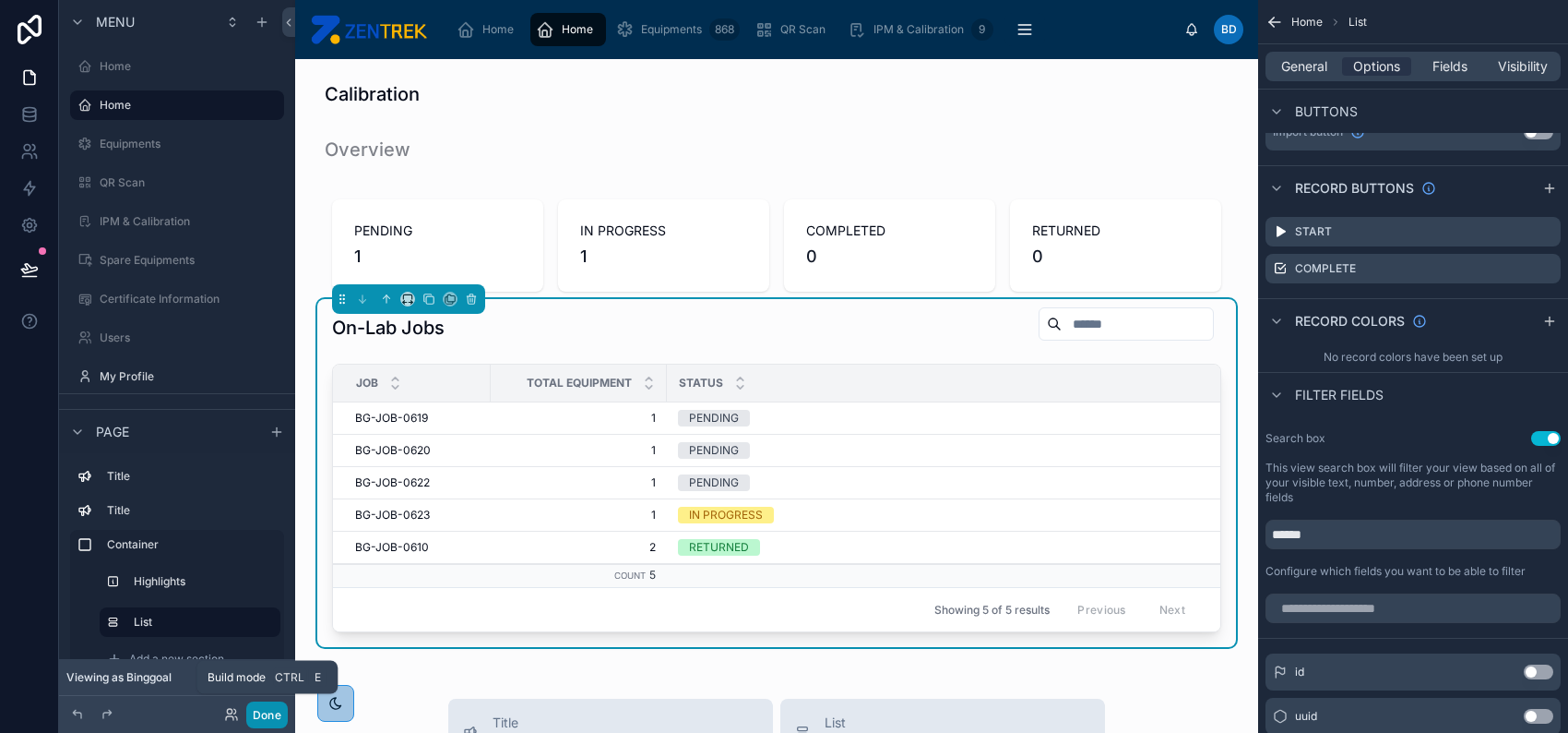
click at [271, 710] on button "Done" at bounding box center [267, 714] width 41 height 27
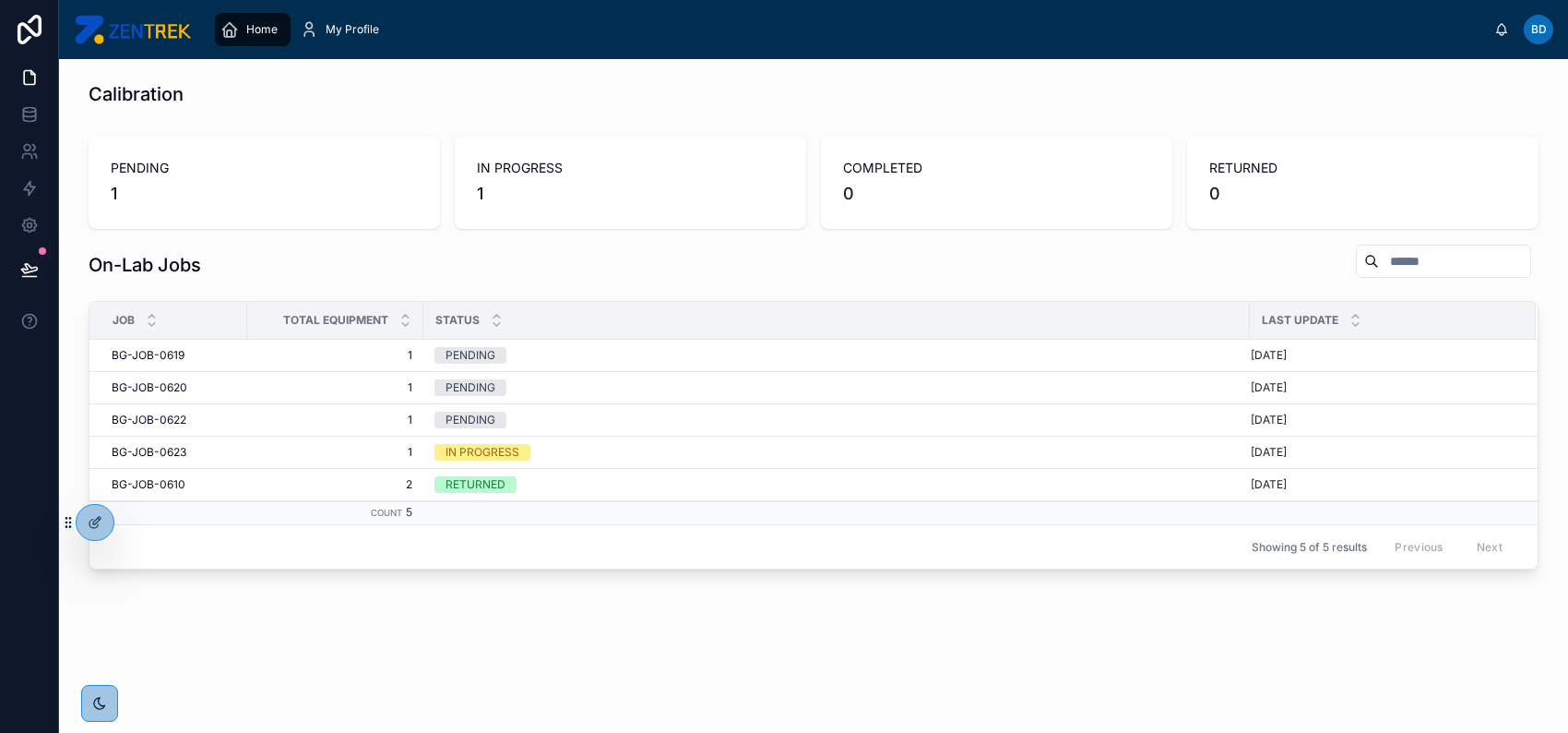
click at [435, 316] on span "Status" at bounding box center [457, 320] width 44 height 15
click at [1463, 345] on span "COMPLETE" at bounding box center [1489, 339] width 61 height 15
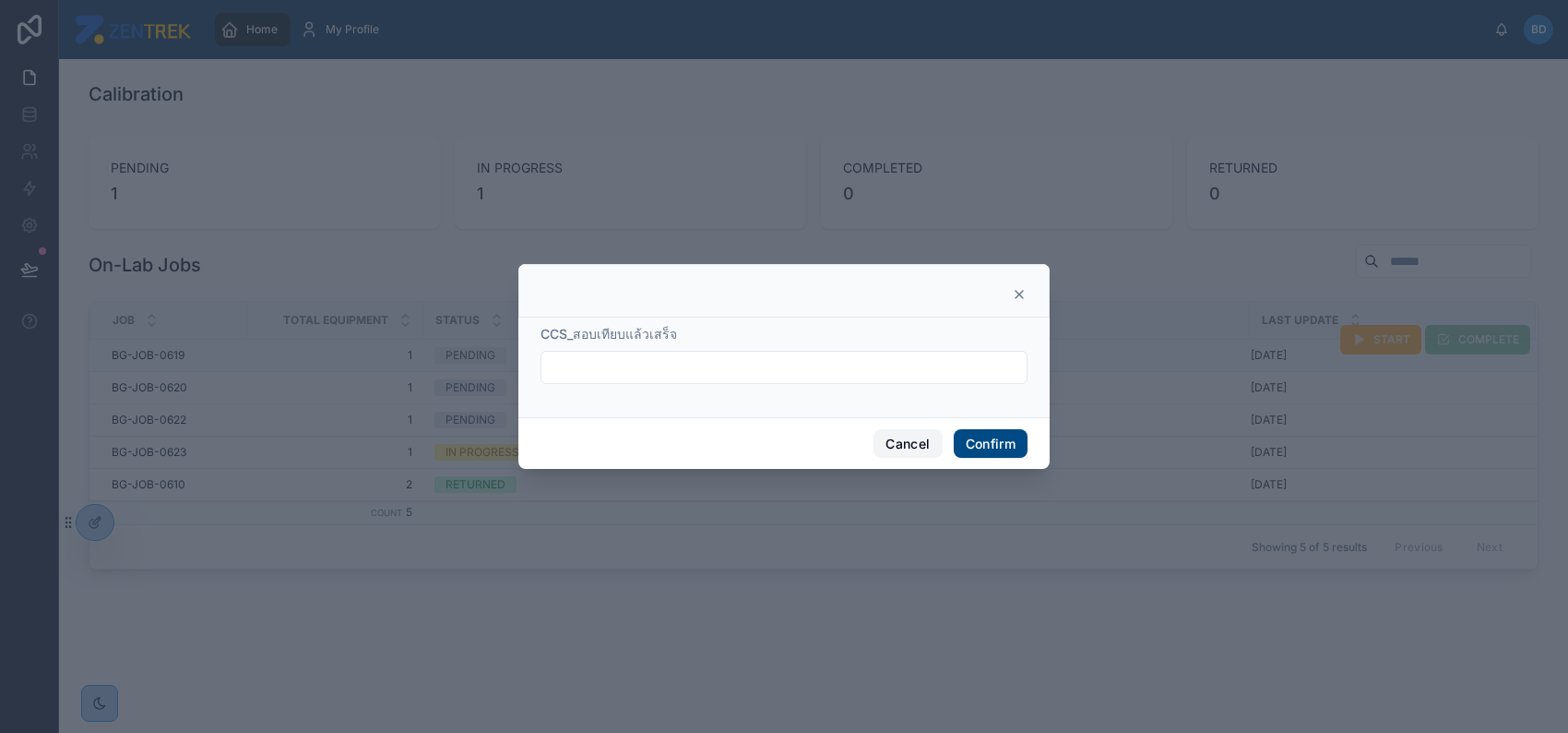
click at [900, 438] on button "Cancel" at bounding box center [907, 444] width 68 height 30
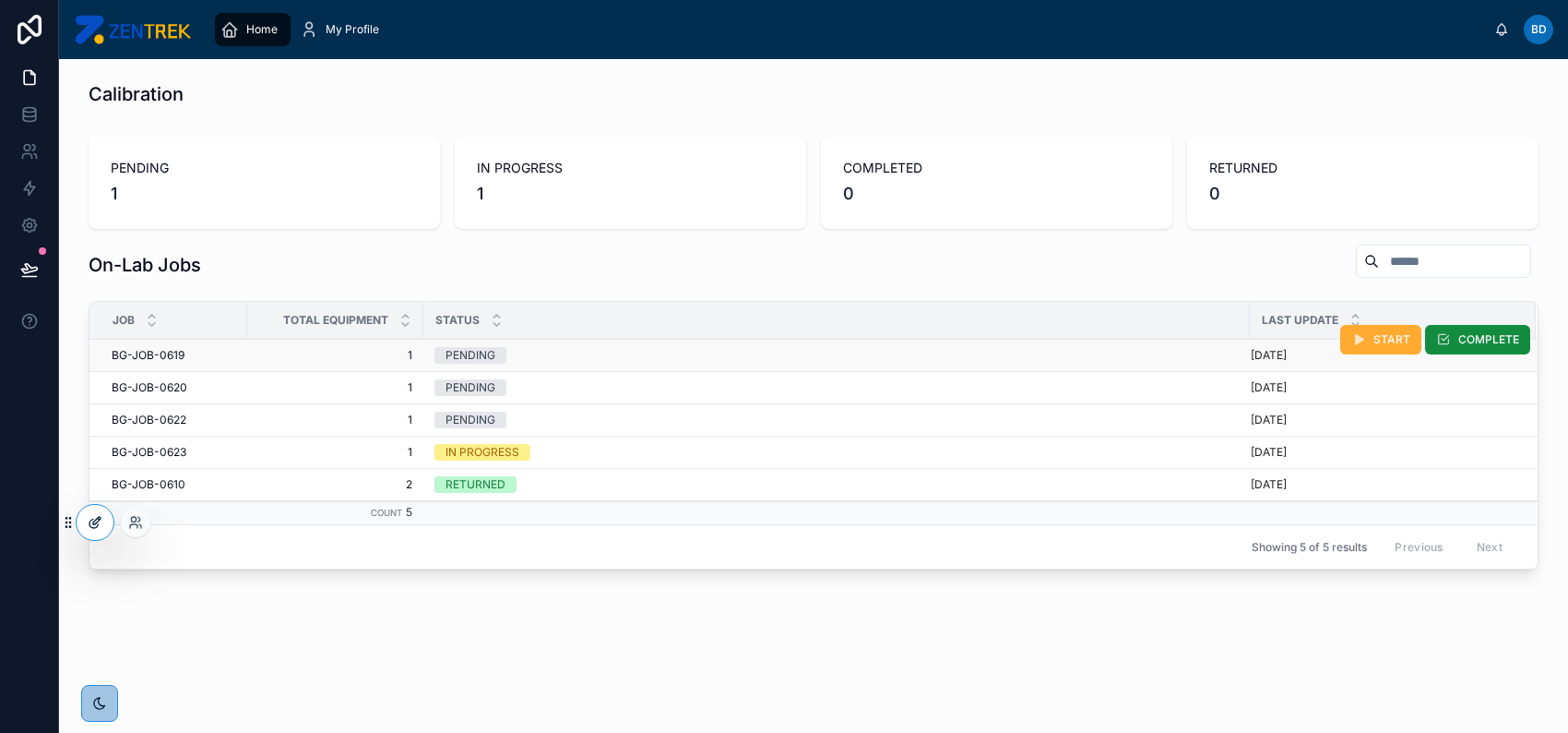
click at [90, 523] on icon at bounding box center [94, 524] width 8 height 8
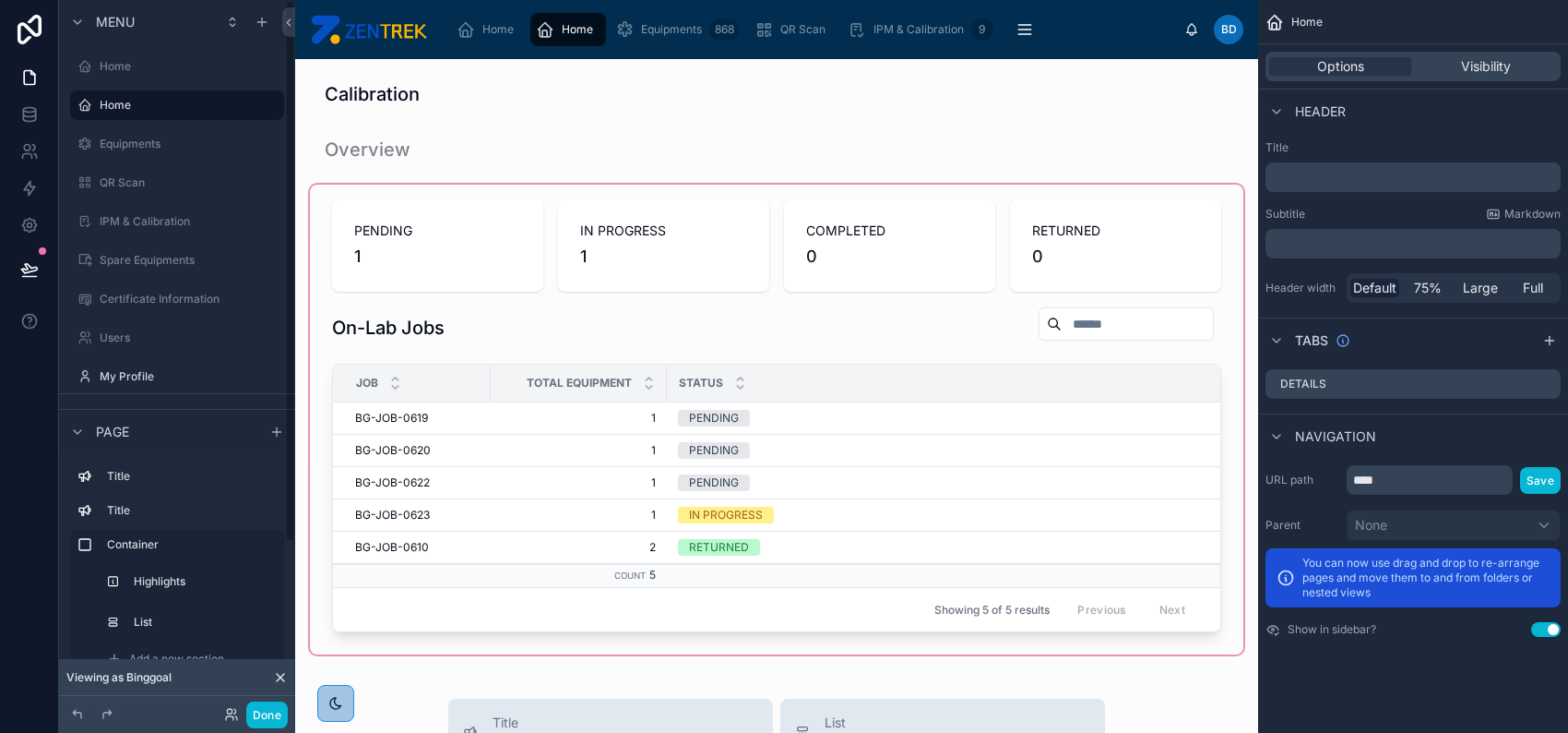
click at [1092, 432] on div at bounding box center [777, 420] width 934 height 470
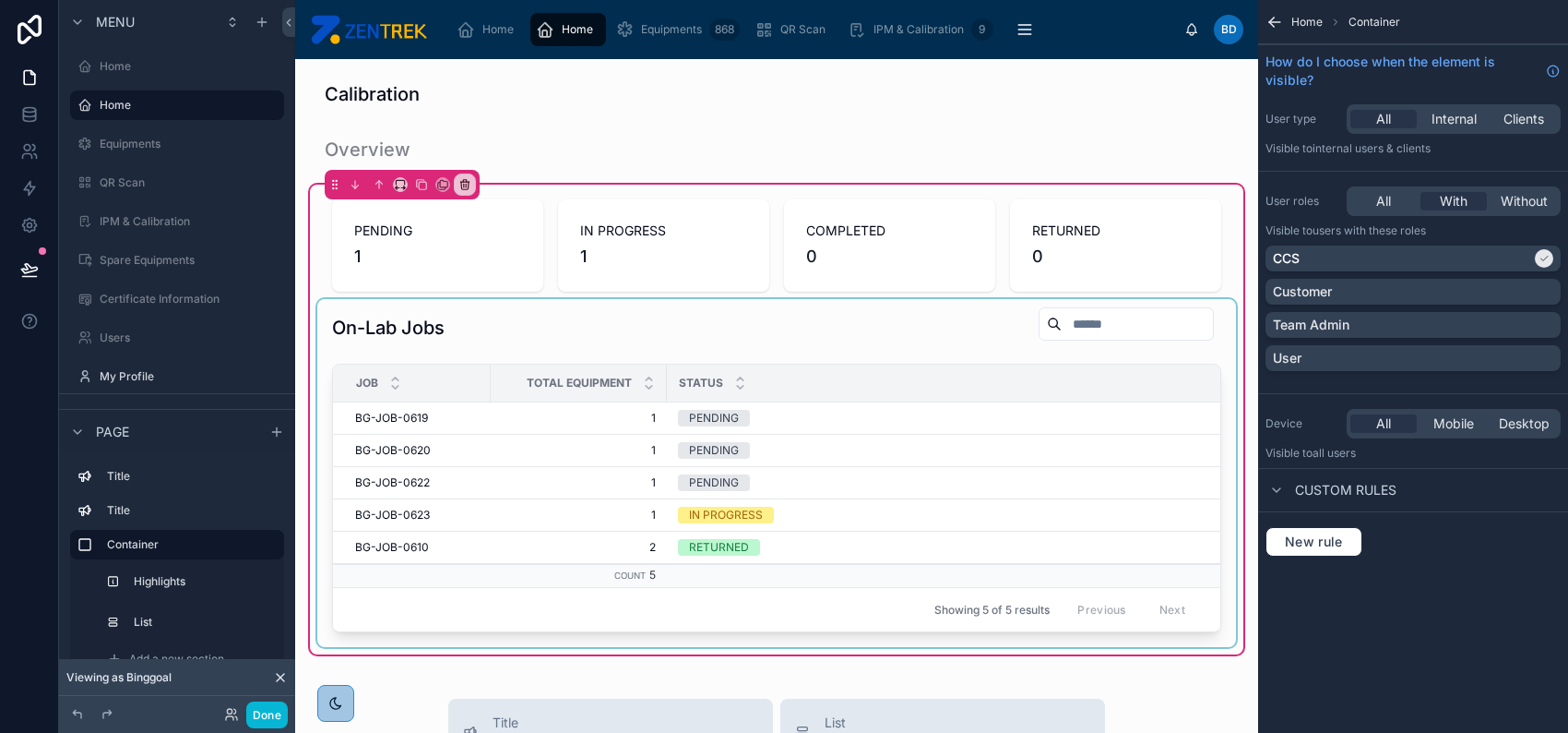
click at [986, 410] on div at bounding box center [776, 473] width 919 height 348
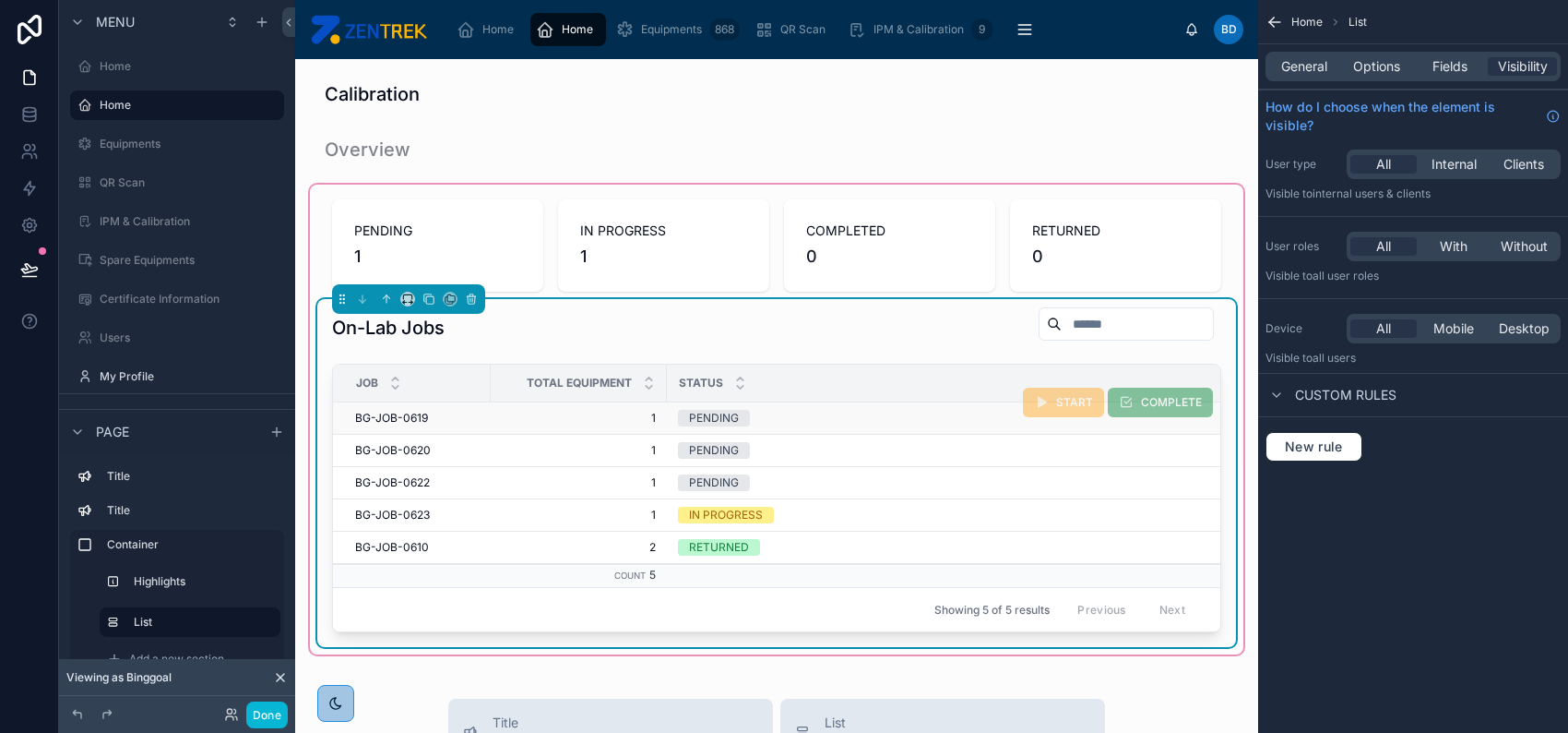
click at [1124, 417] on div "START COMPLETE" at bounding box center [1118, 402] width 190 height 32
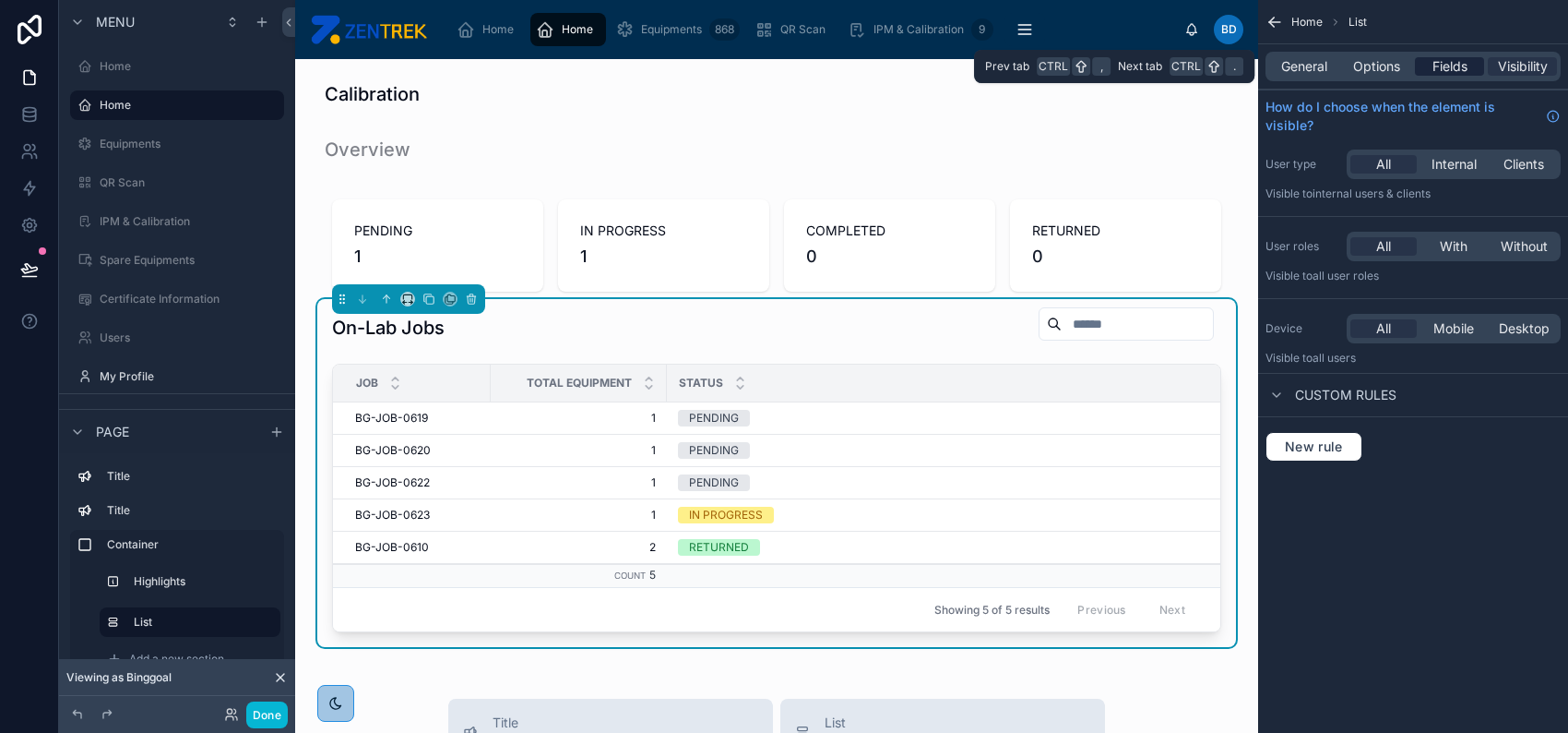
click at [1440, 58] on span "Fields" at bounding box center [1450, 66] width 36 height 19
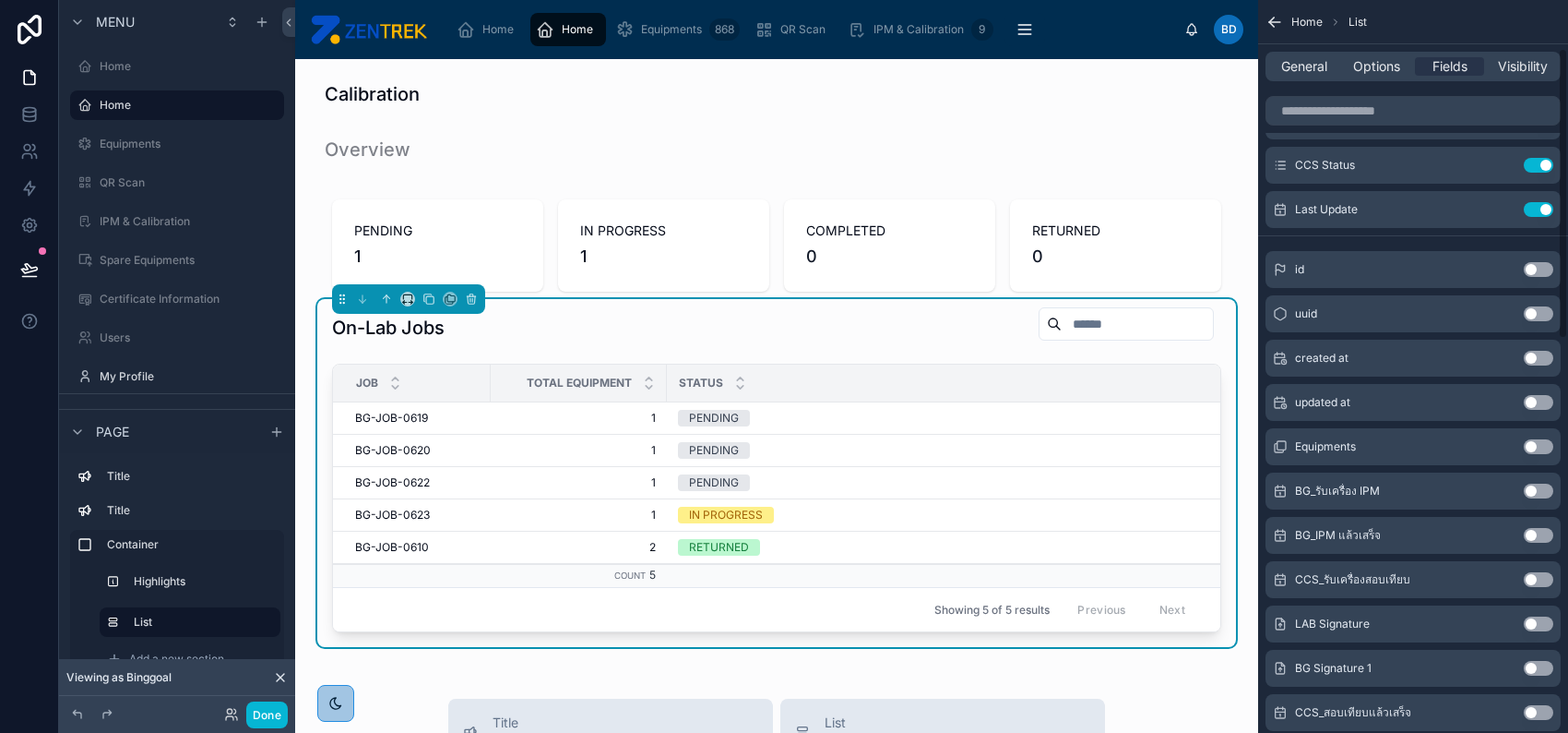
scroll to position [122, 0]
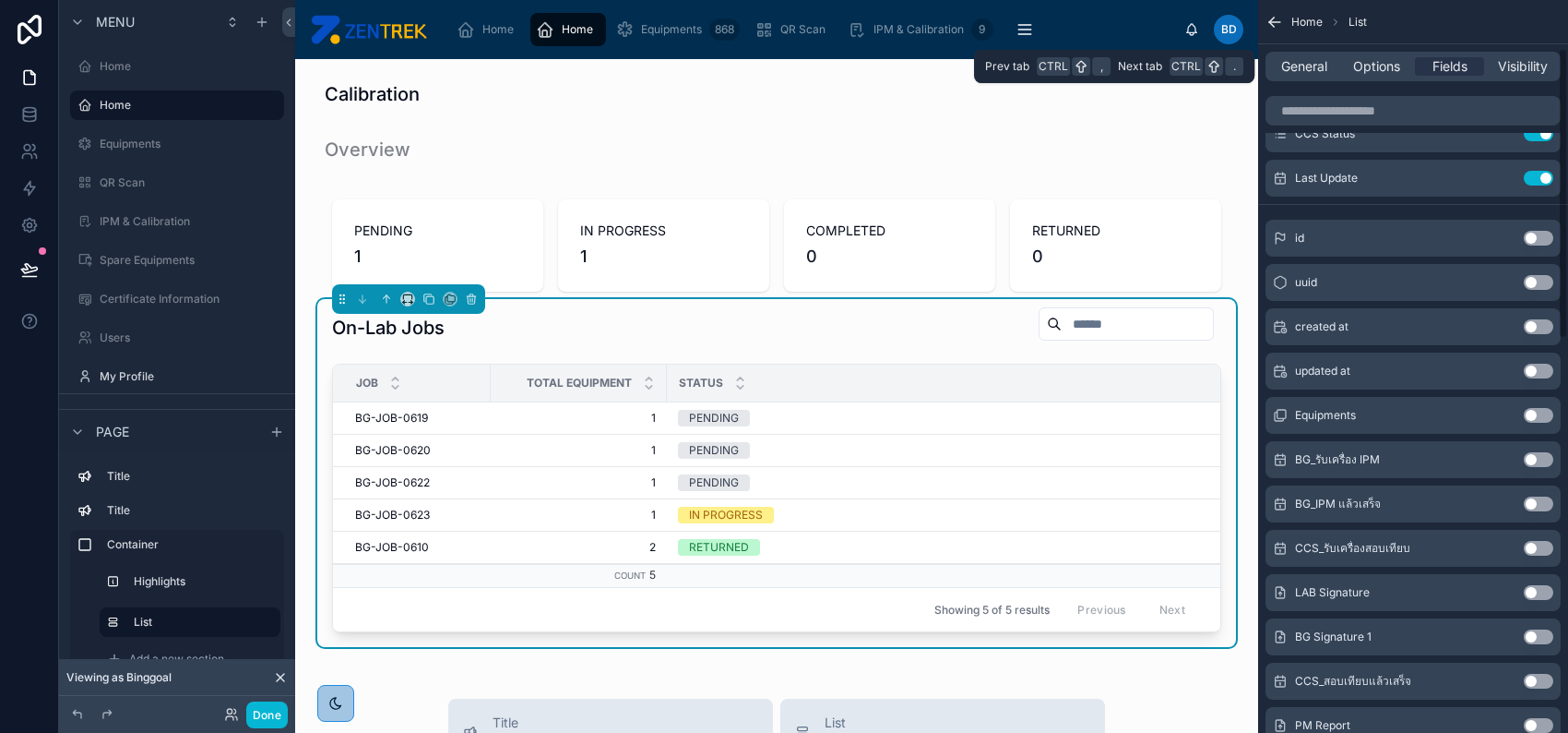
click at [1362, 79] on div "General Options Fields Visibility" at bounding box center [1413, 66] width 295 height 30
click at [1370, 70] on span "Options" at bounding box center [1377, 66] width 47 height 19
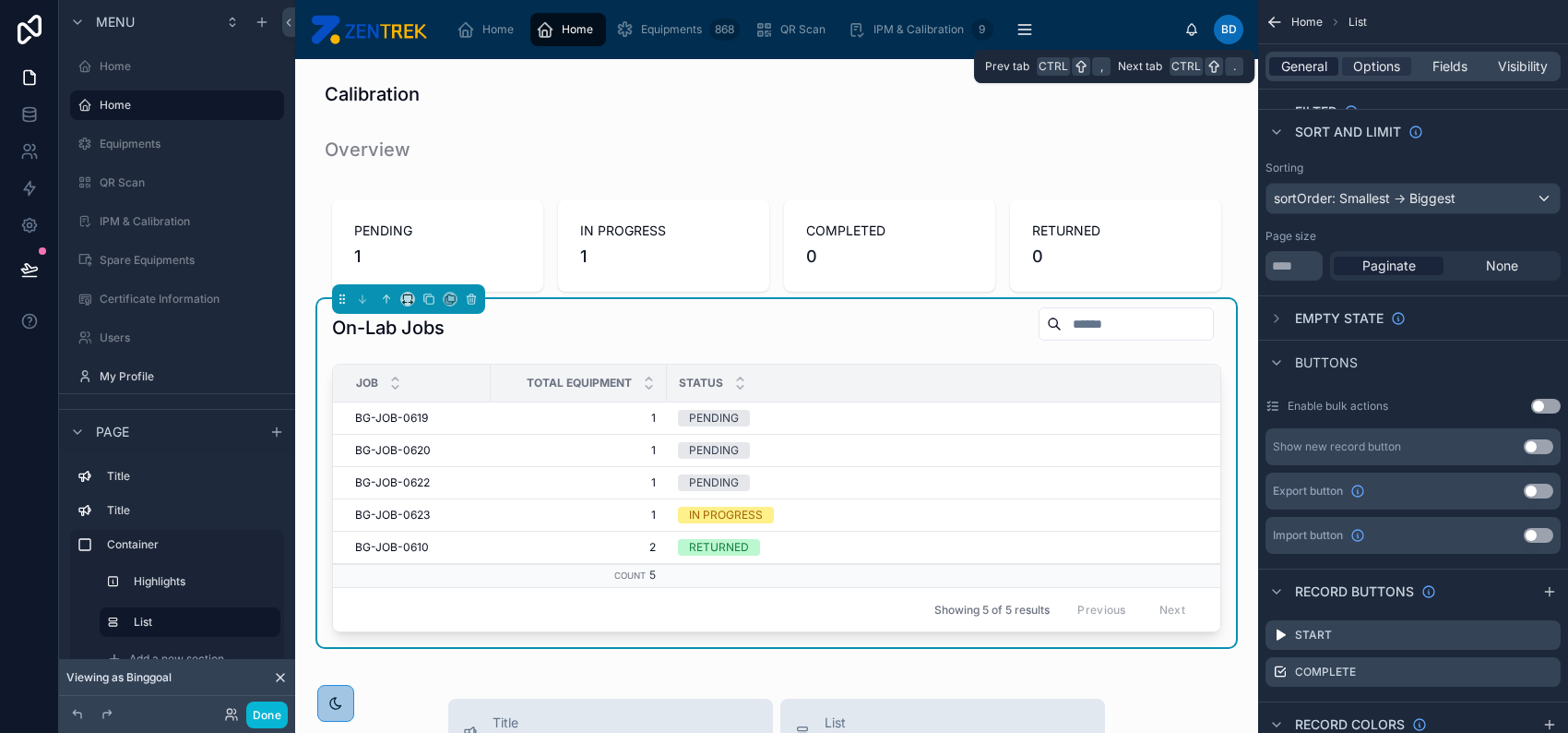
click at [1313, 66] on span "General" at bounding box center [1304, 66] width 46 height 19
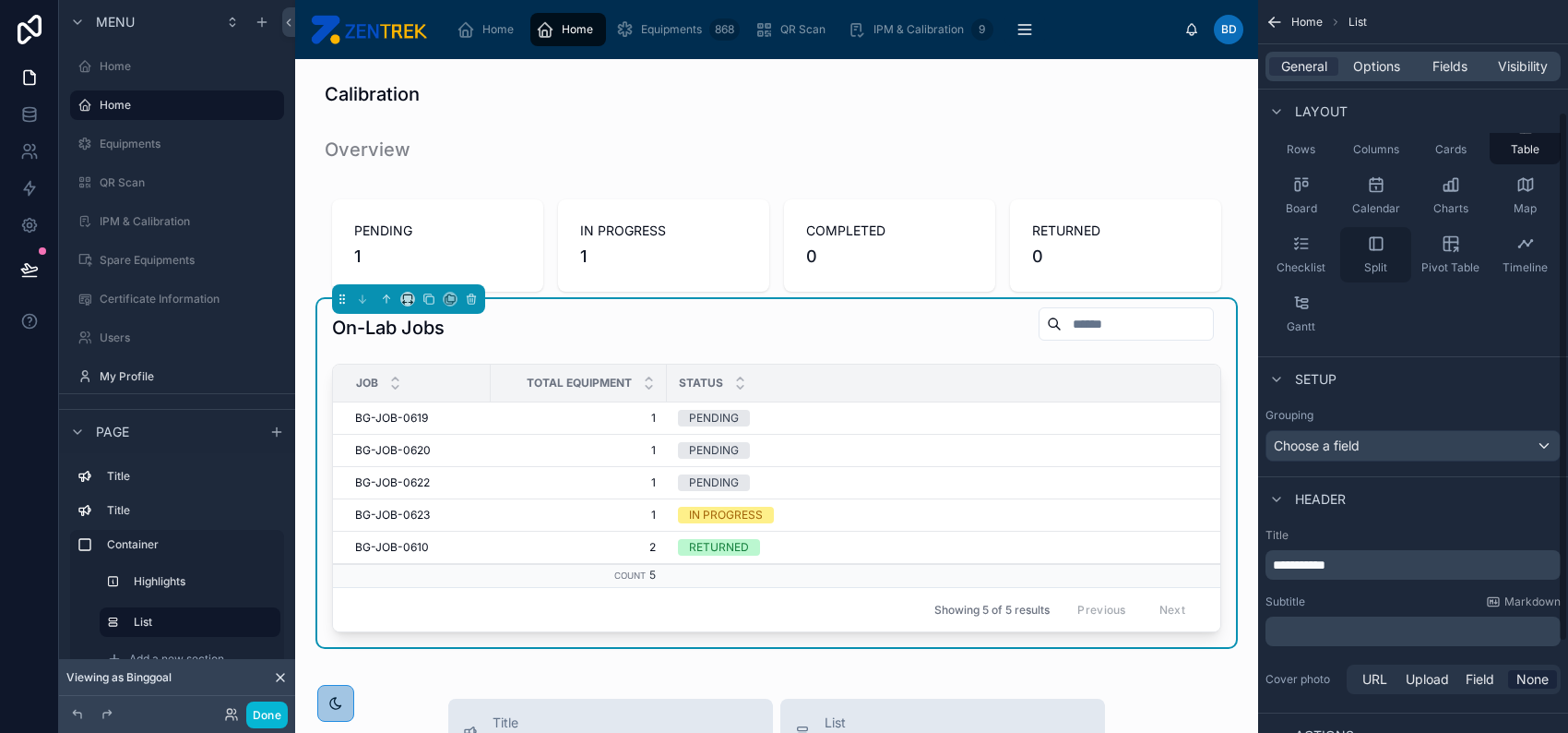
scroll to position [281, 0]
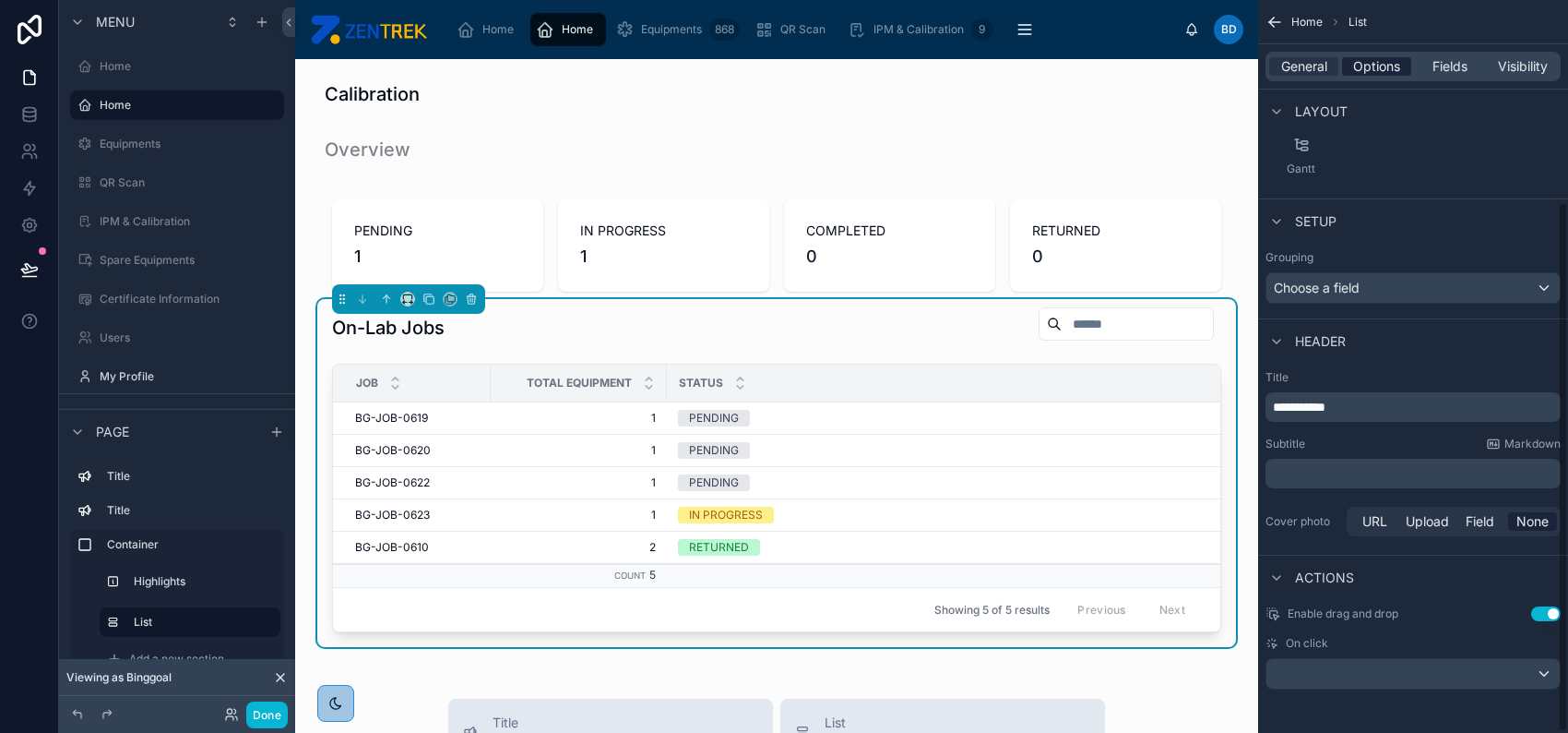
click at [1356, 68] on span "Options" at bounding box center [1377, 66] width 47 height 19
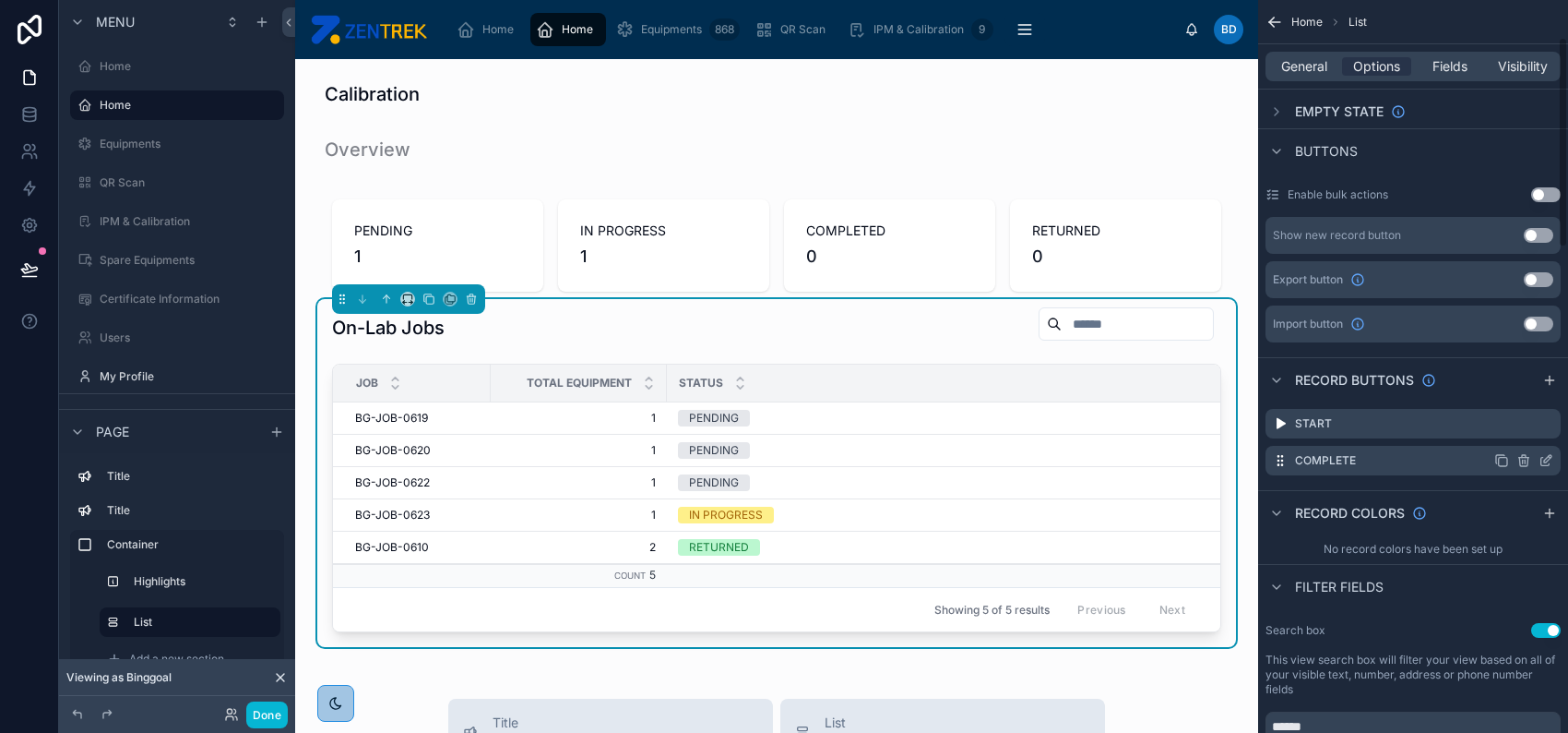
scroll to position [404, 0]
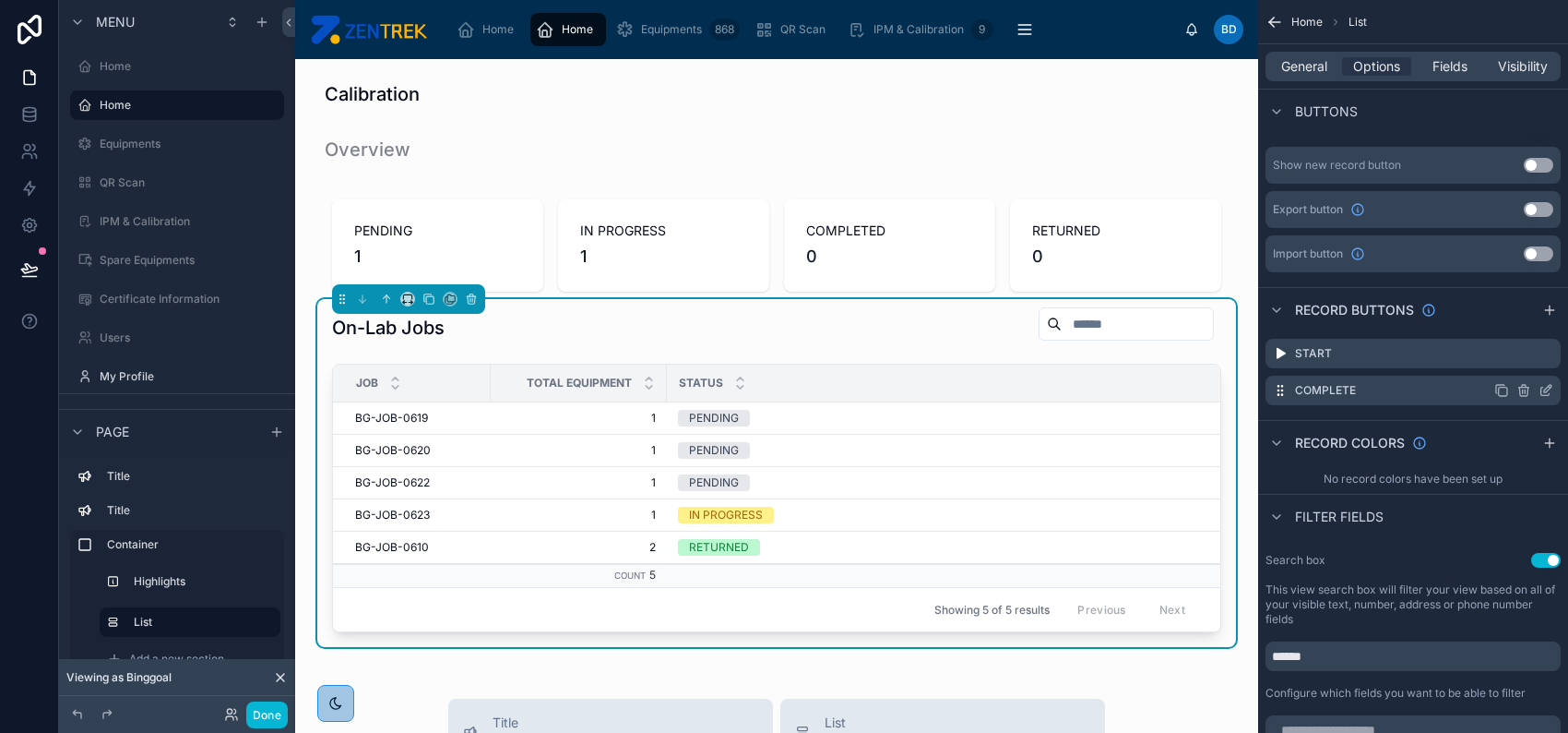
click at [1541, 388] on icon "scrollable content" at bounding box center [1545, 391] width 8 height 8
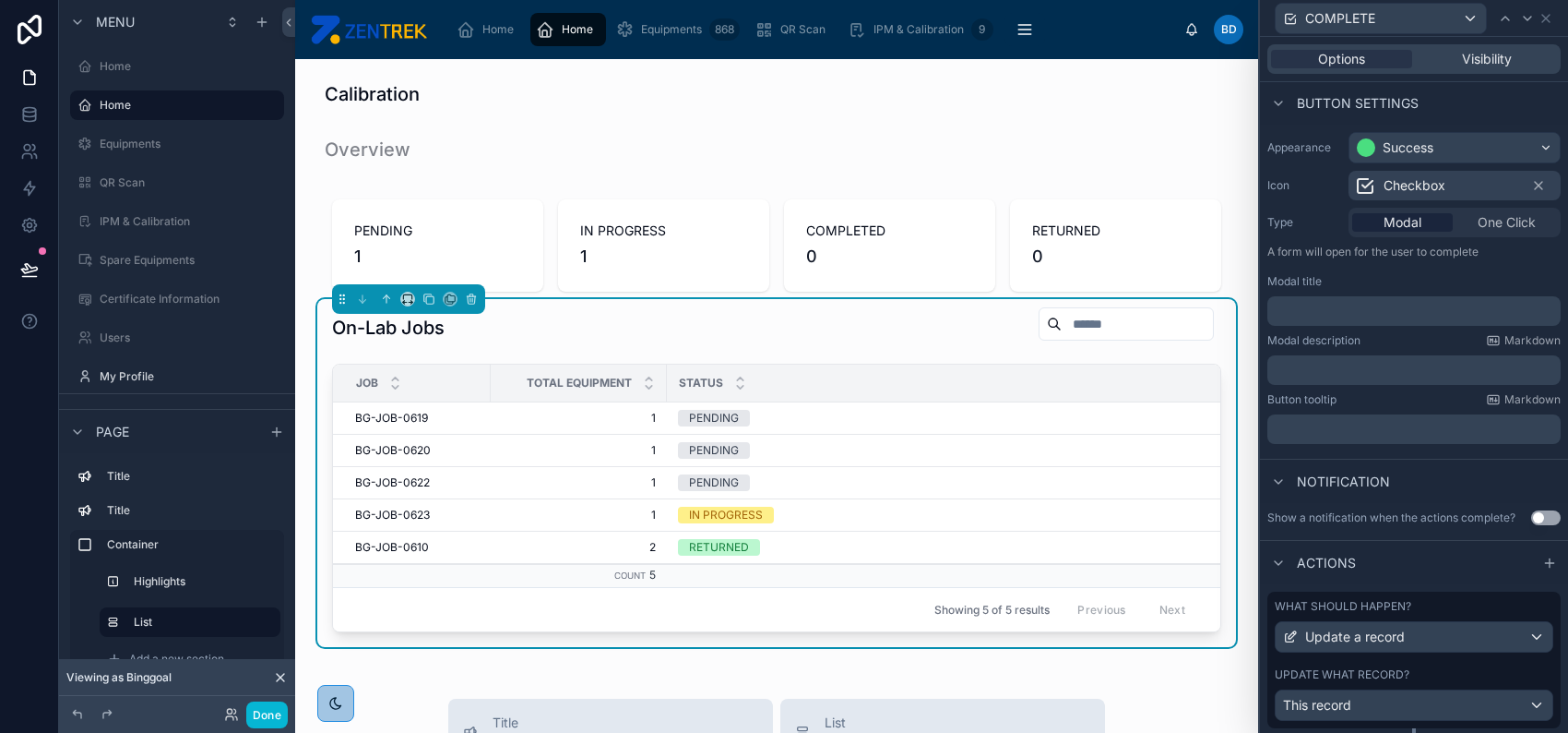
scroll to position [0, 0]
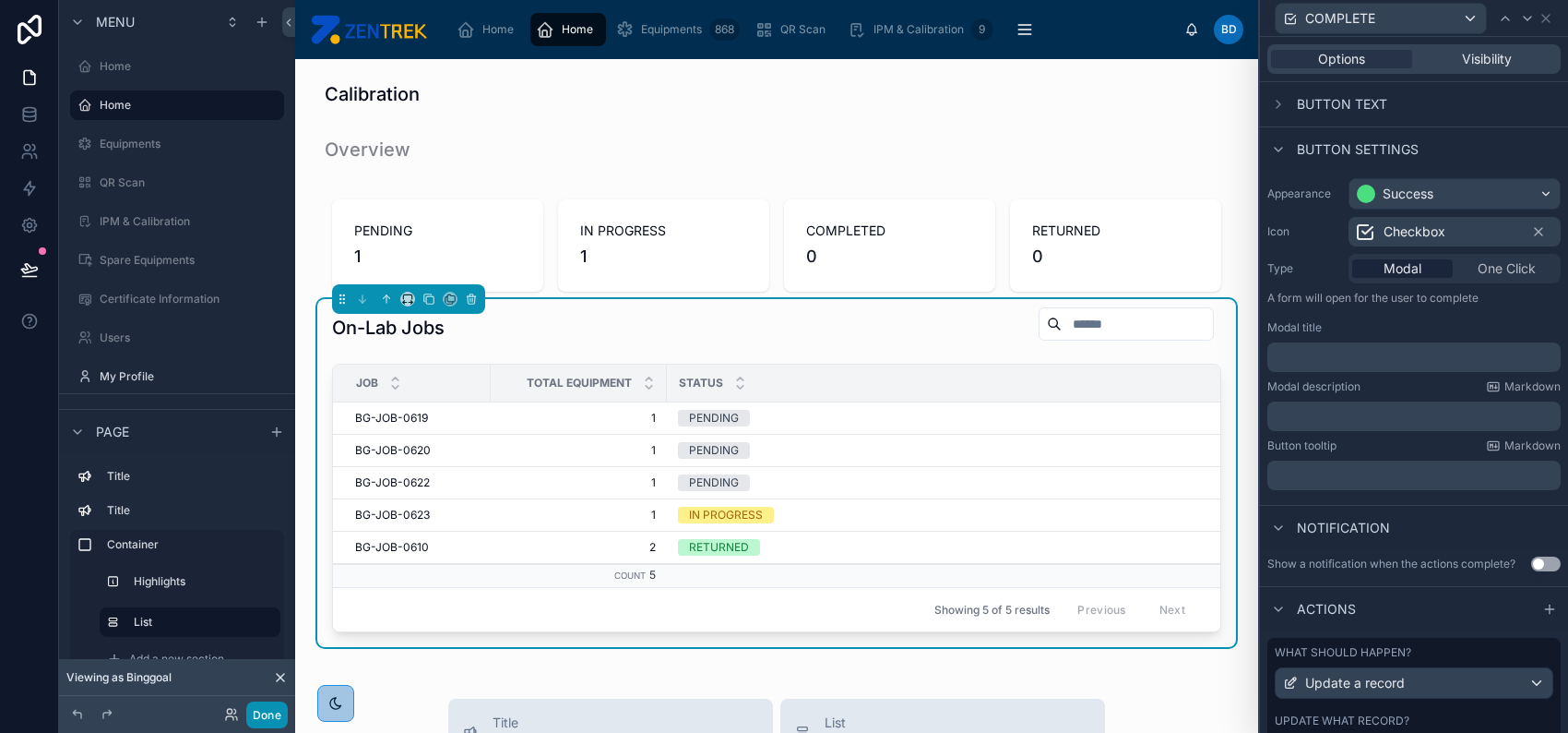
click at [260, 711] on button "Done" at bounding box center [267, 714] width 41 height 27
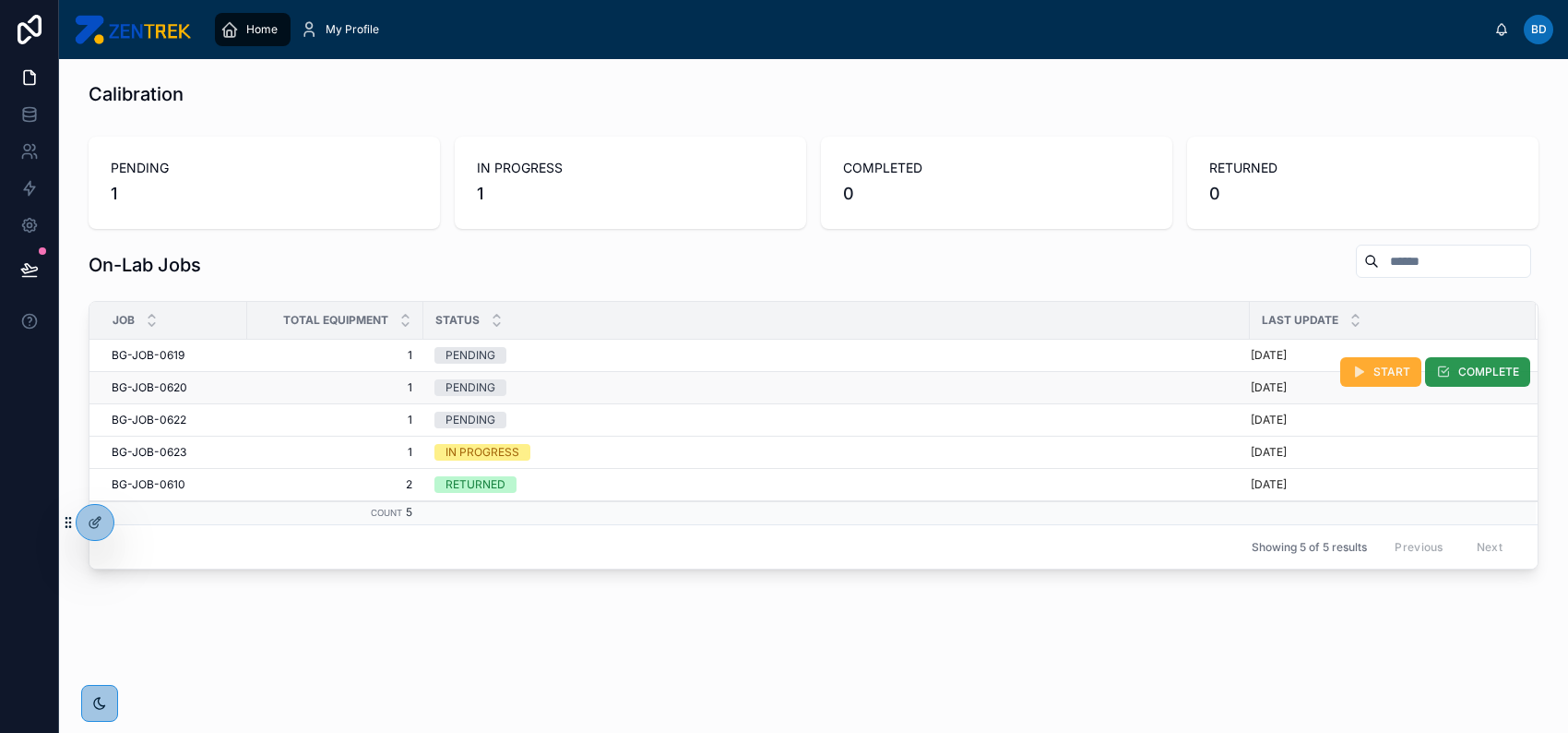
click at [1463, 362] on button "COMPLETE" at bounding box center [1478, 372] width 106 height 30
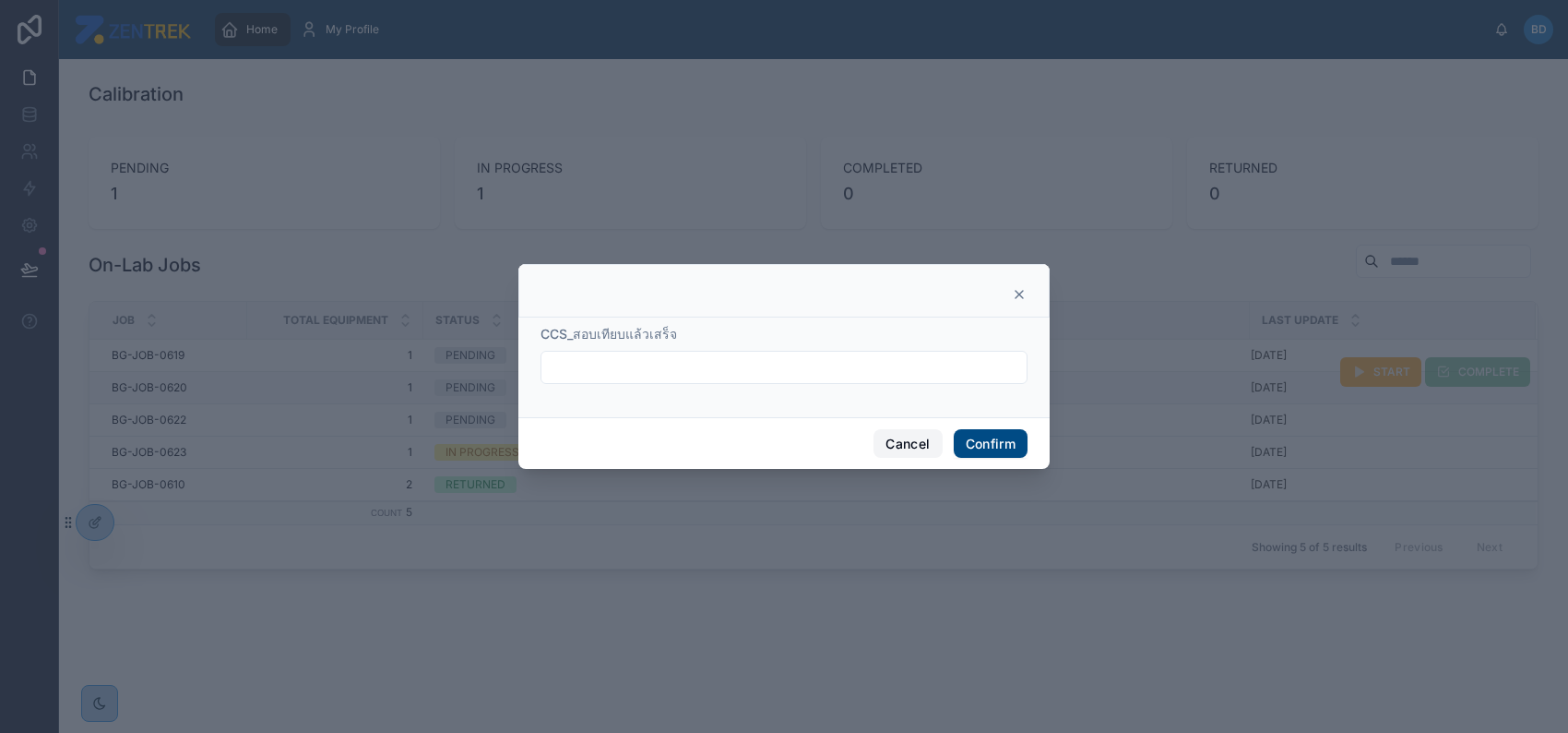
click at [907, 442] on button "Cancel" at bounding box center [907, 444] width 68 height 30
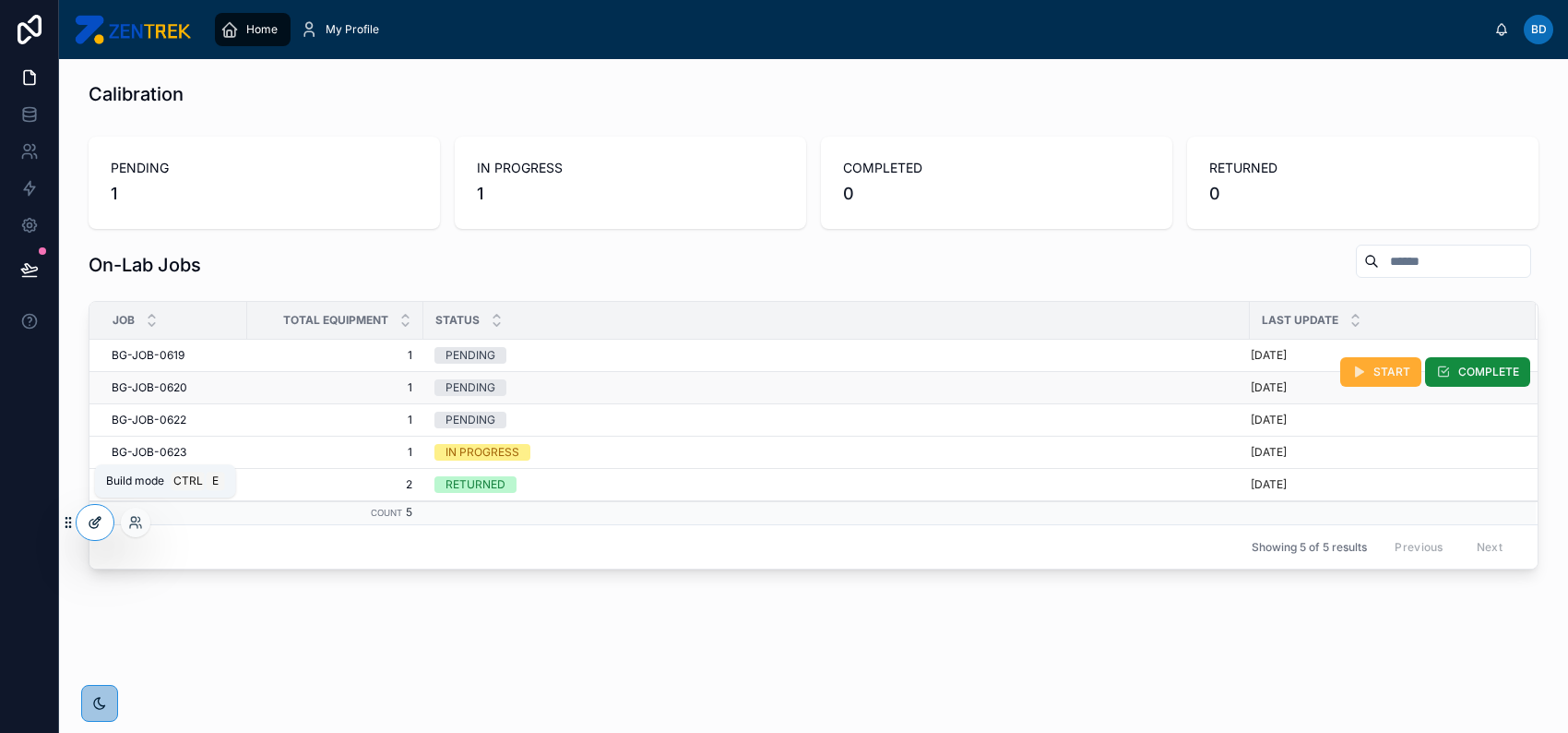
click at [100, 526] on icon at bounding box center [95, 522] width 15 height 15
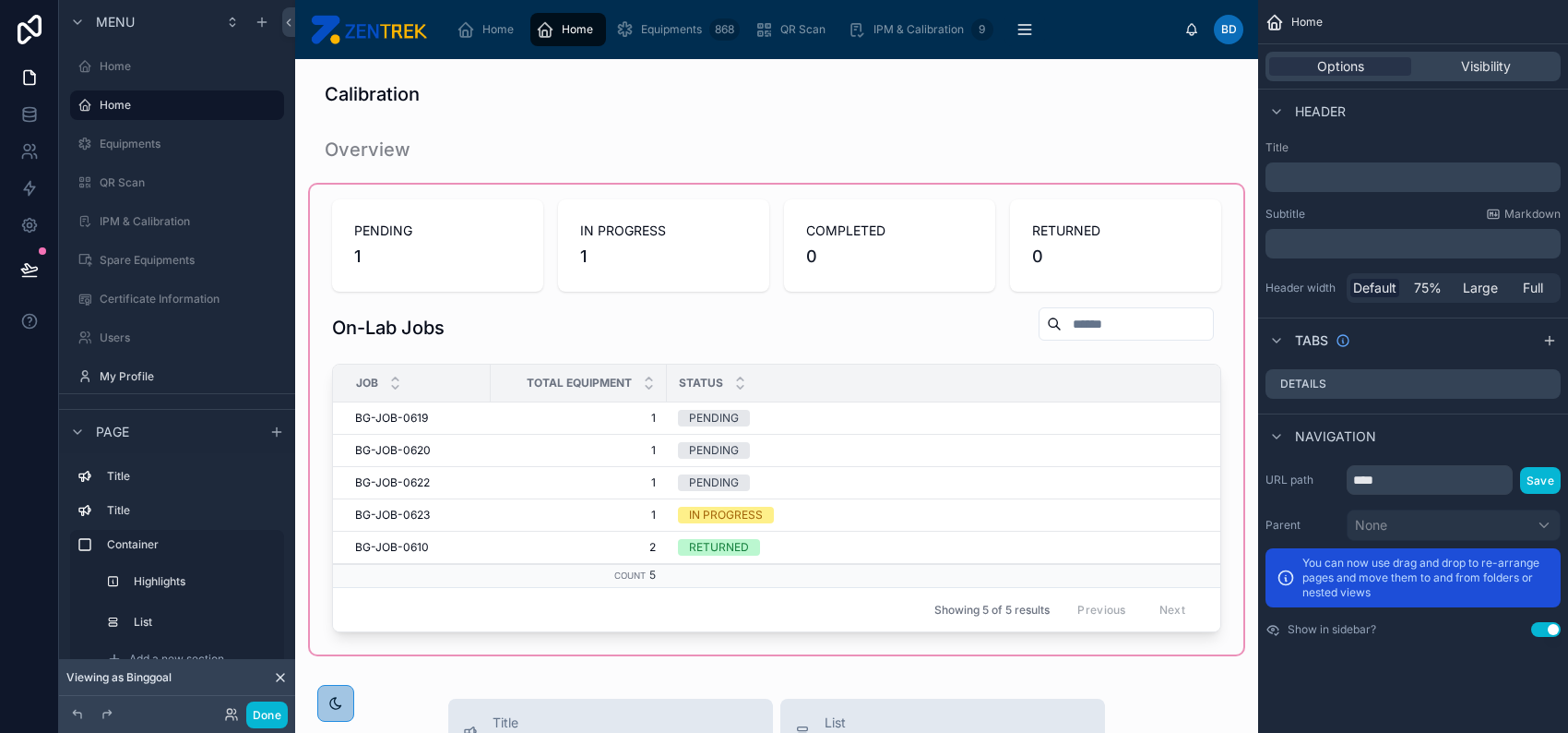
click at [1099, 437] on div at bounding box center [777, 420] width 934 height 470
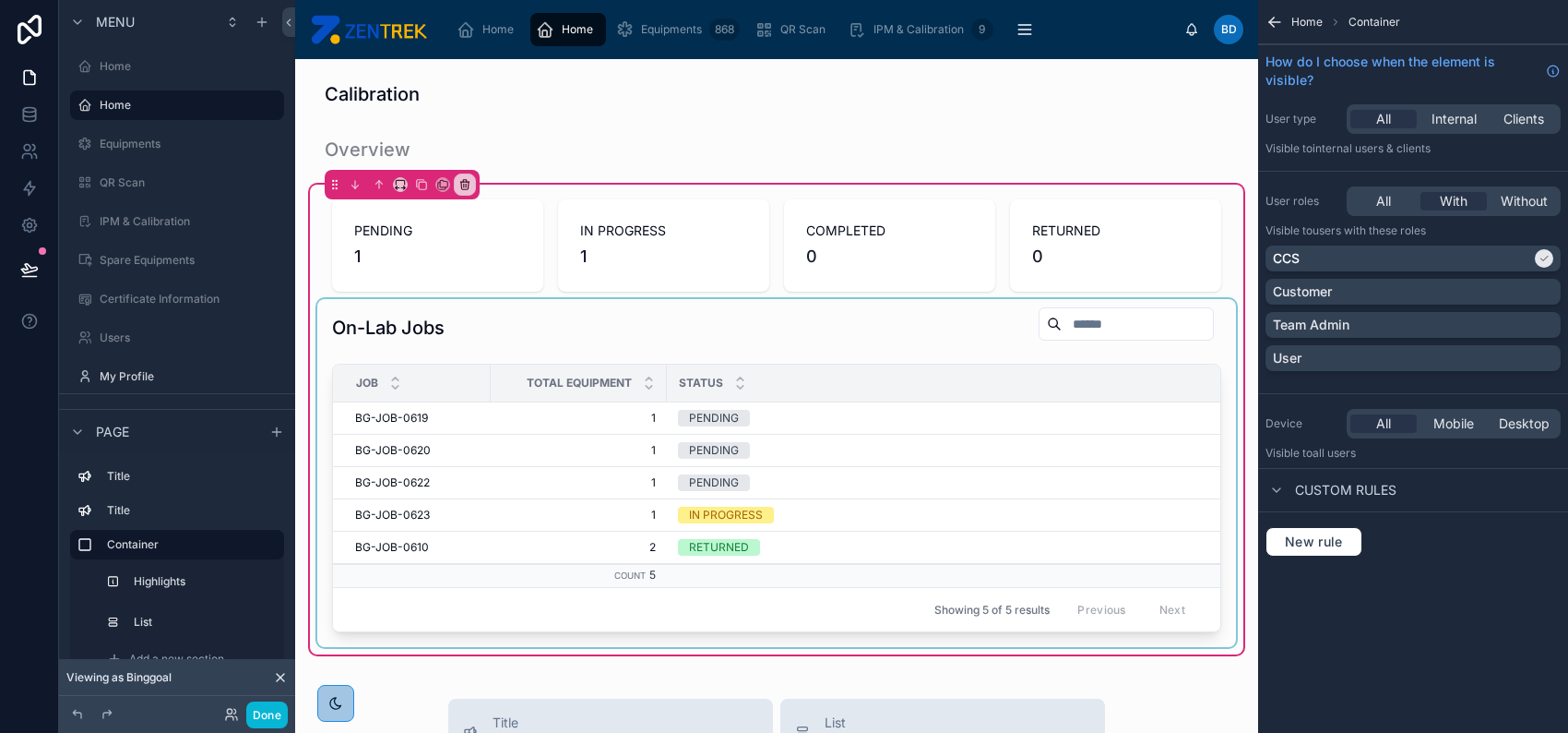
click at [1130, 385] on div "Status" at bounding box center [1079, 383] width 824 height 36
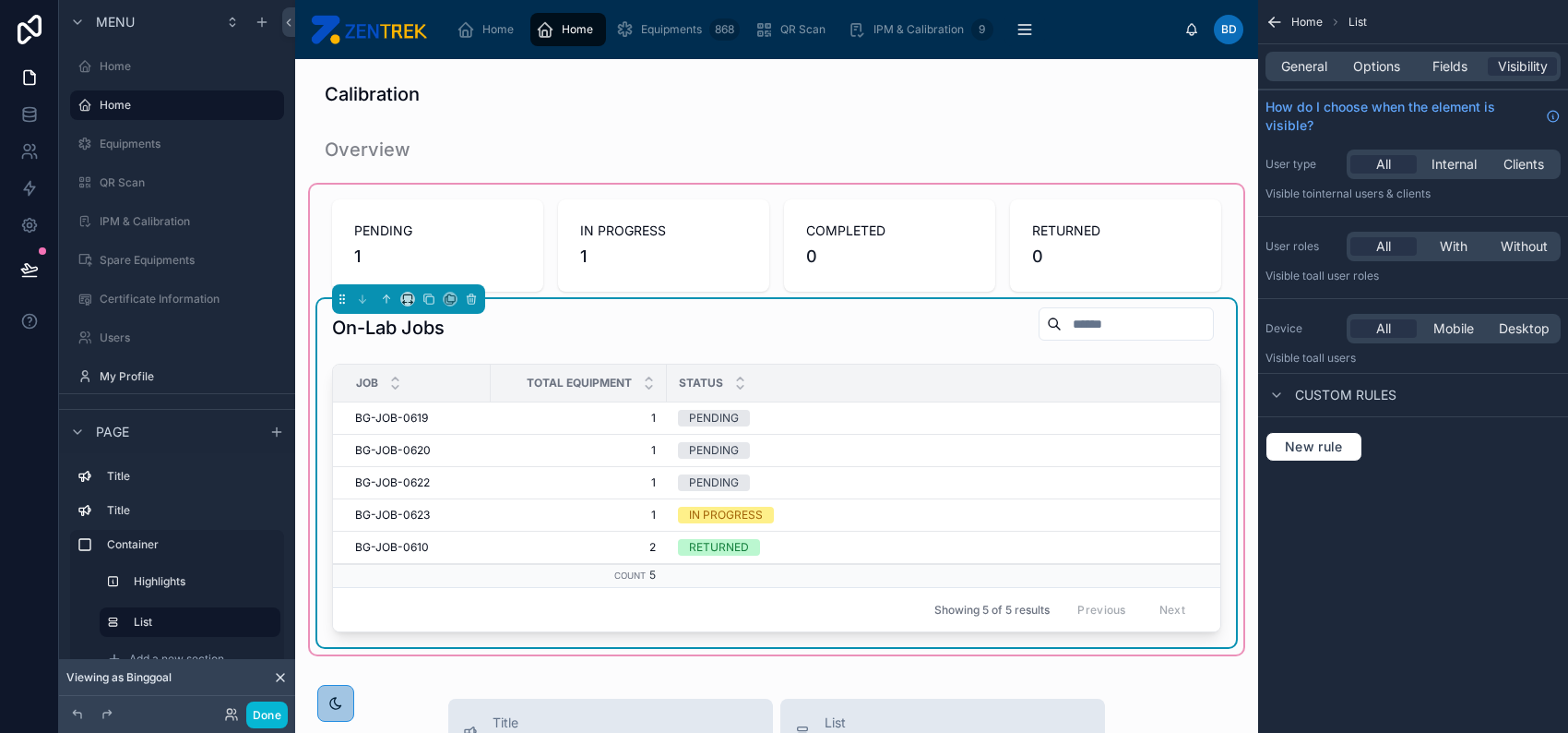
click at [1116, 372] on div "Status" at bounding box center [1079, 383] width 824 height 36
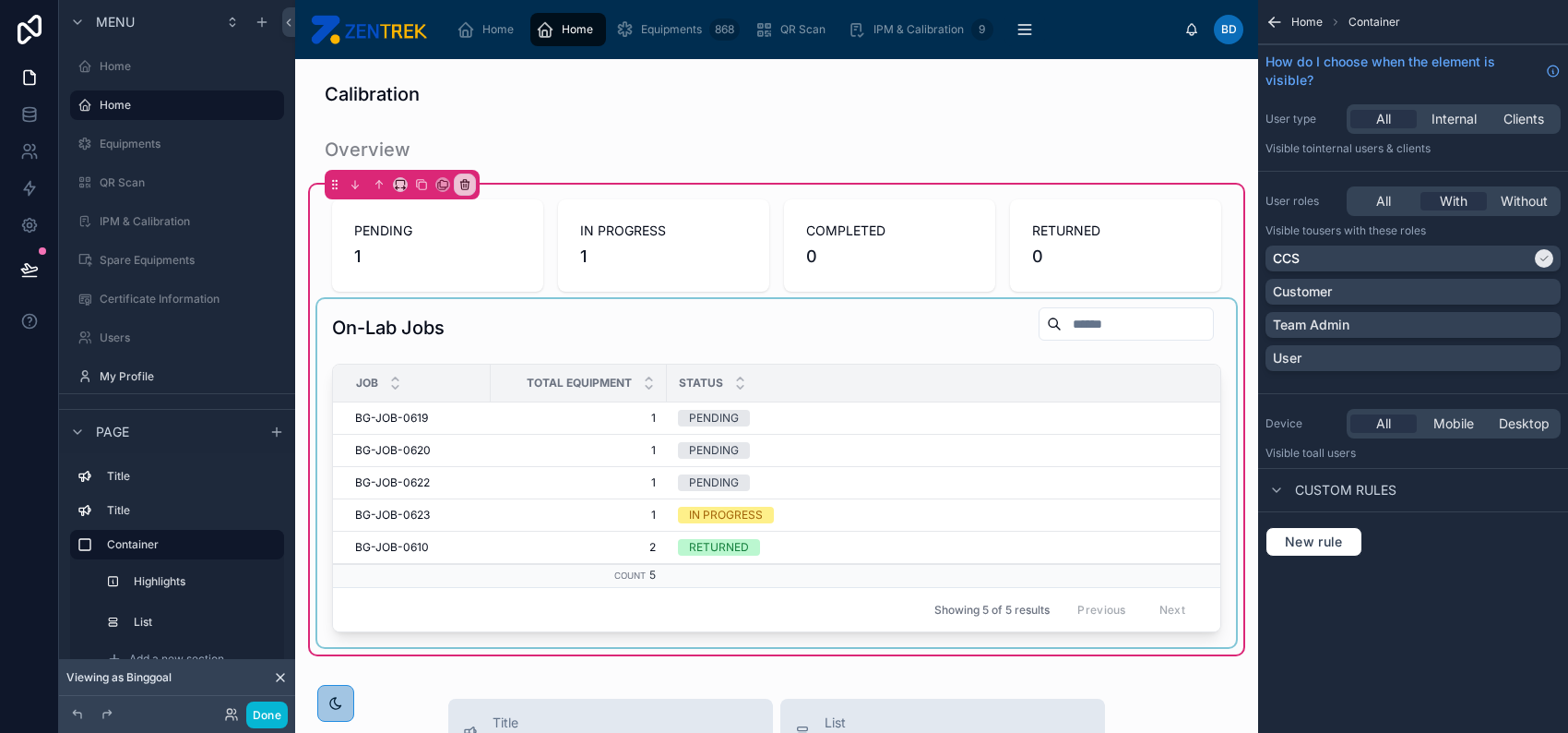
click at [1028, 394] on div "Status" at bounding box center [1079, 383] width 824 height 36
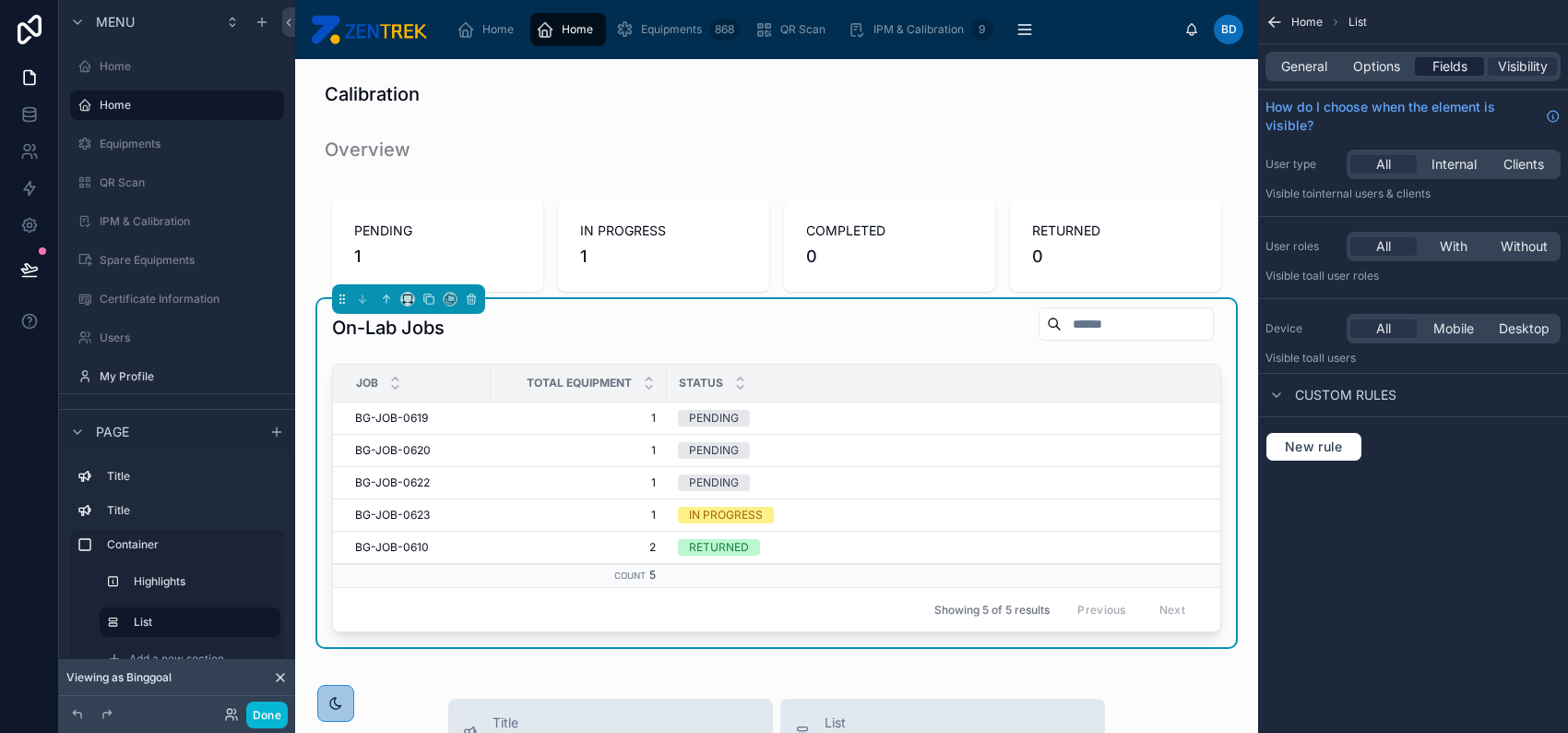
click at [1440, 73] on span "Fields" at bounding box center [1450, 66] width 36 height 19
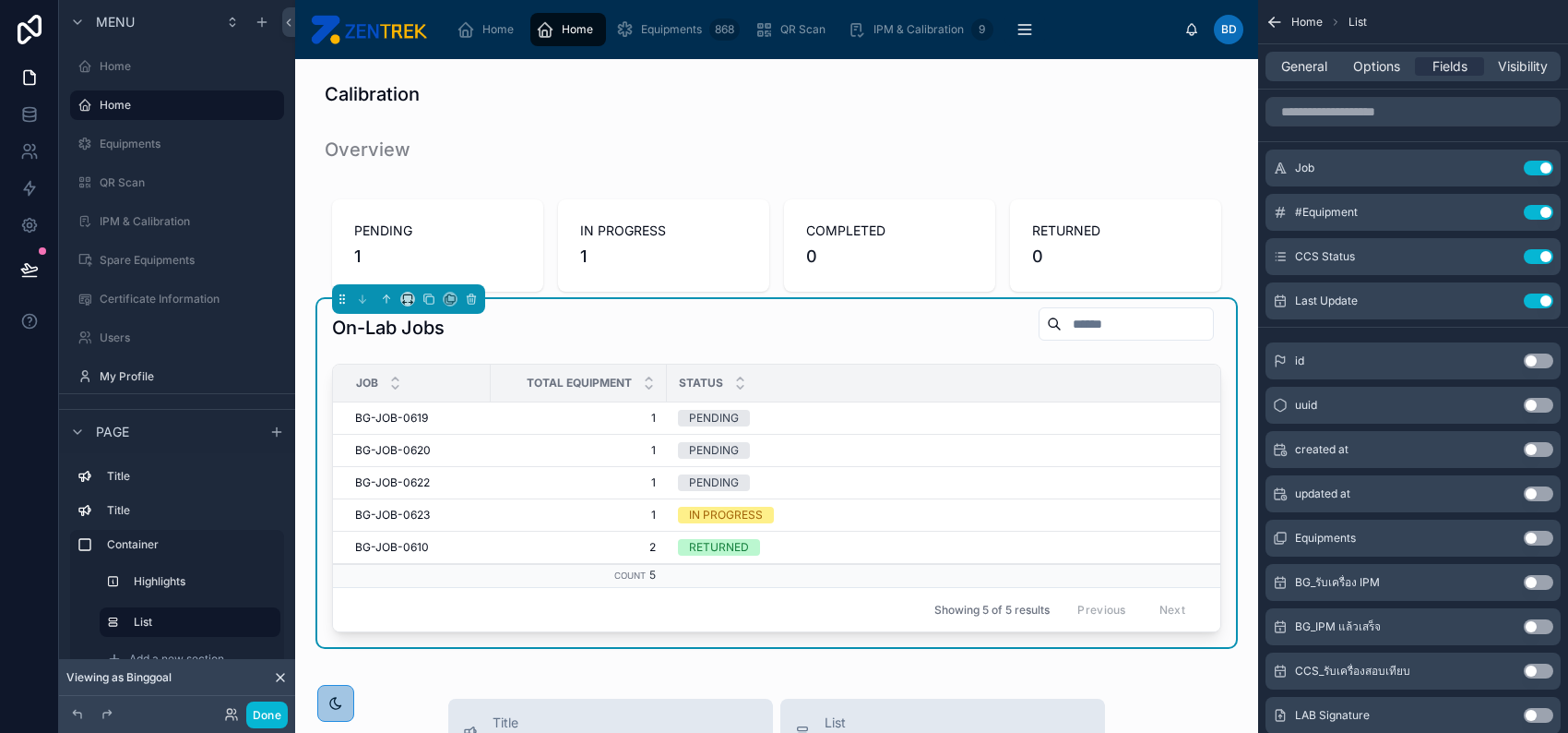
click at [1404, 49] on div "General Options Fields Visibility" at bounding box center [1413, 66] width 310 height 44
click at [1379, 66] on span "Options" at bounding box center [1377, 66] width 47 height 19
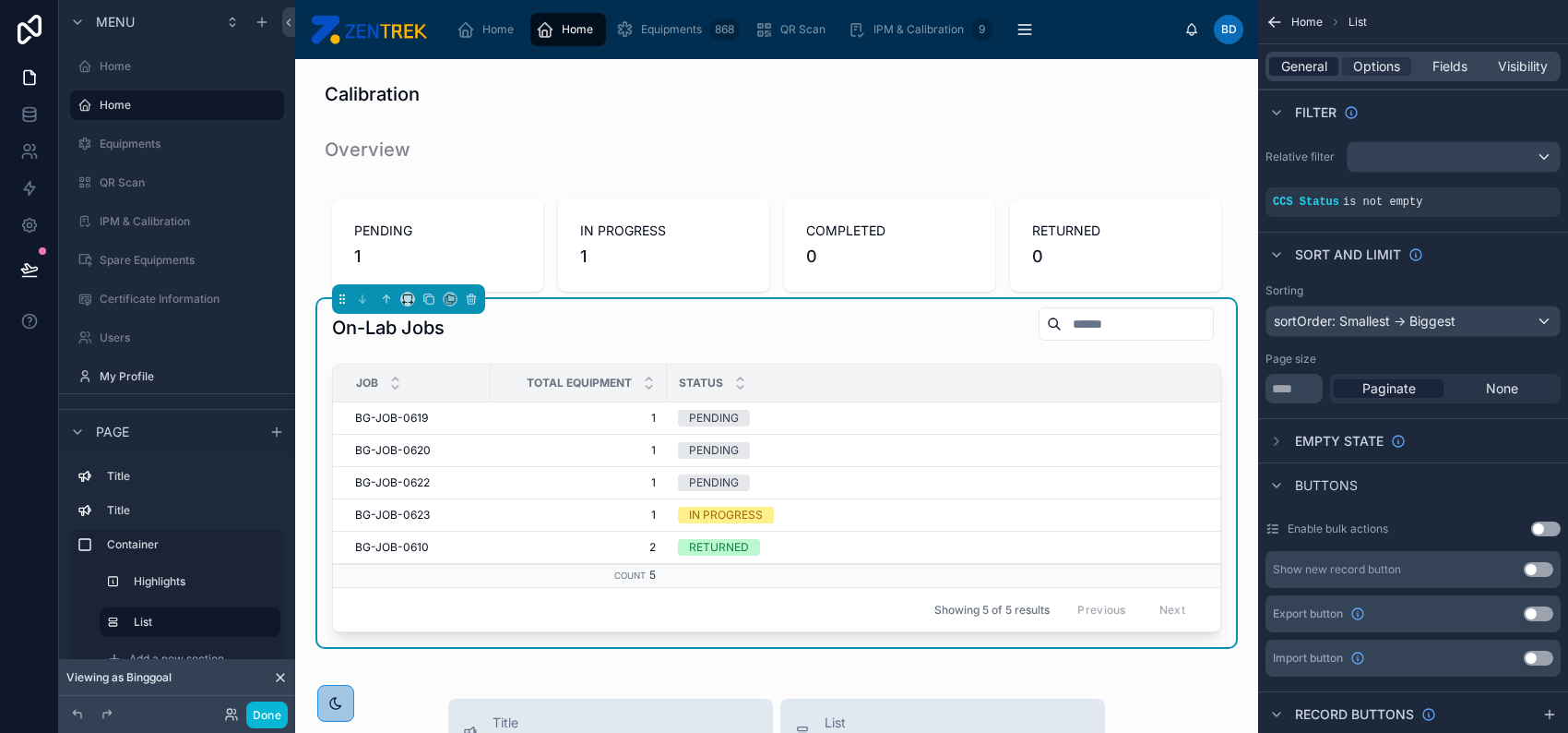
click at [1307, 71] on span "General" at bounding box center [1304, 66] width 46 height 19
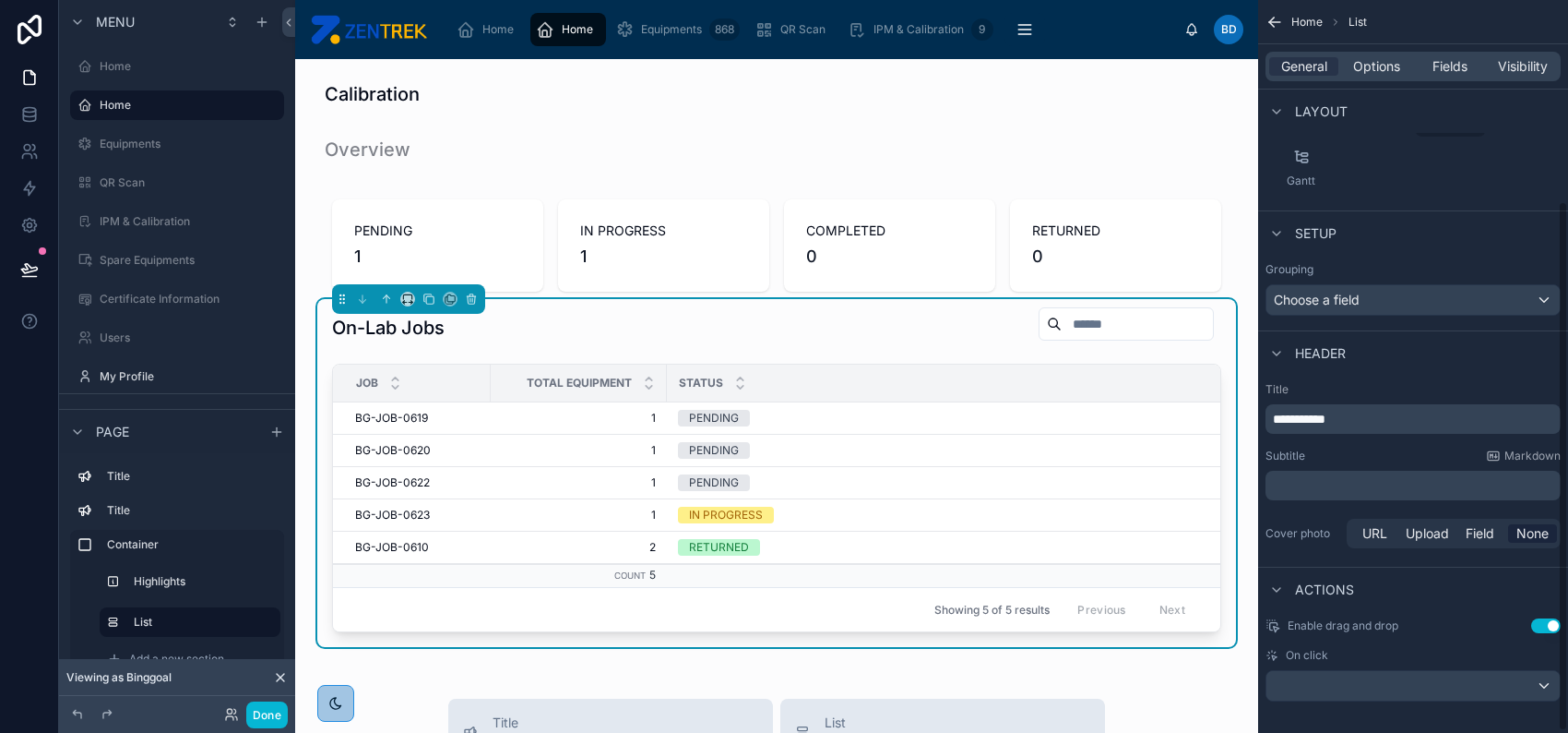
scroll to position [281, 0]
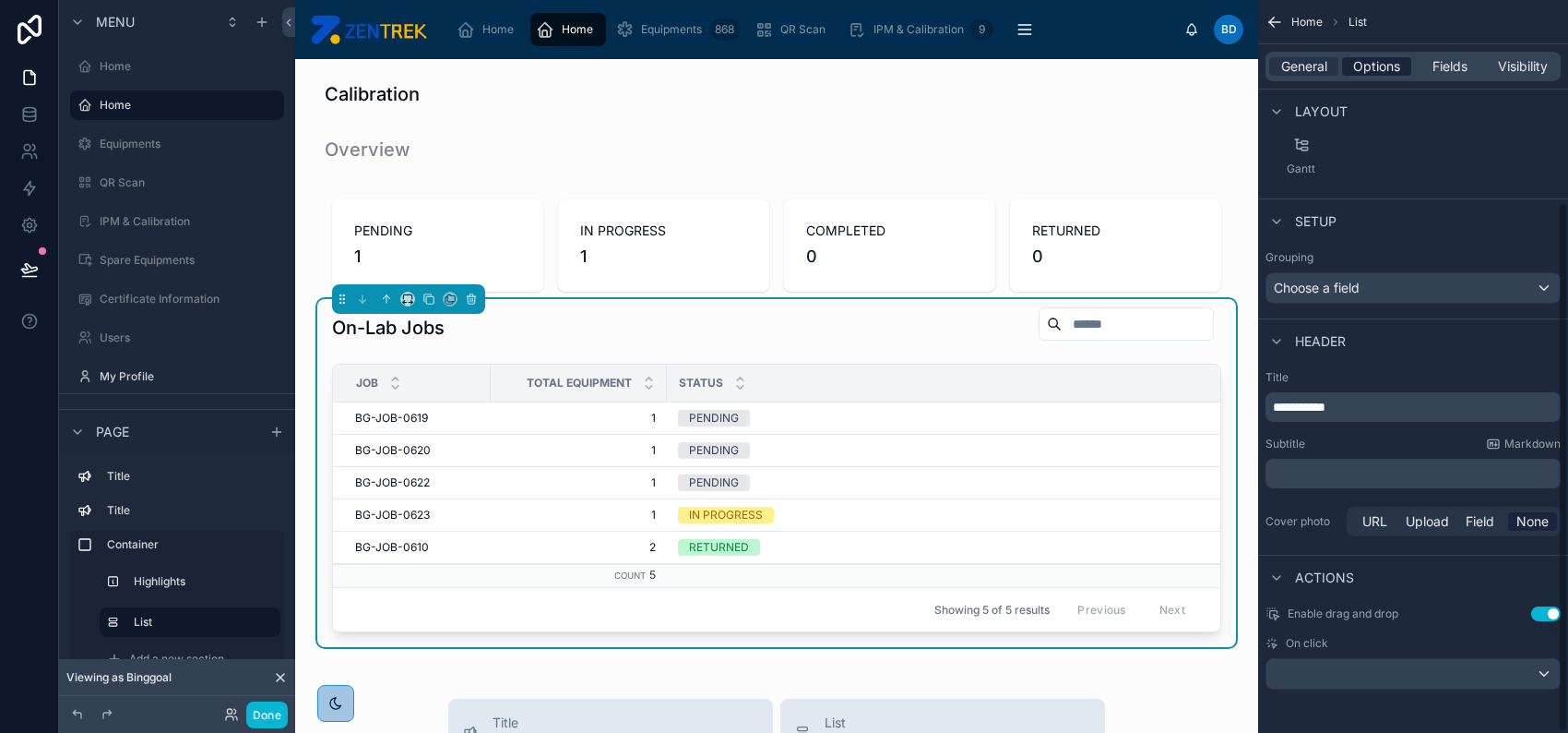
click at [1376, 72] on span "Options" at bounding box center [1377, 66] width 47 height 19
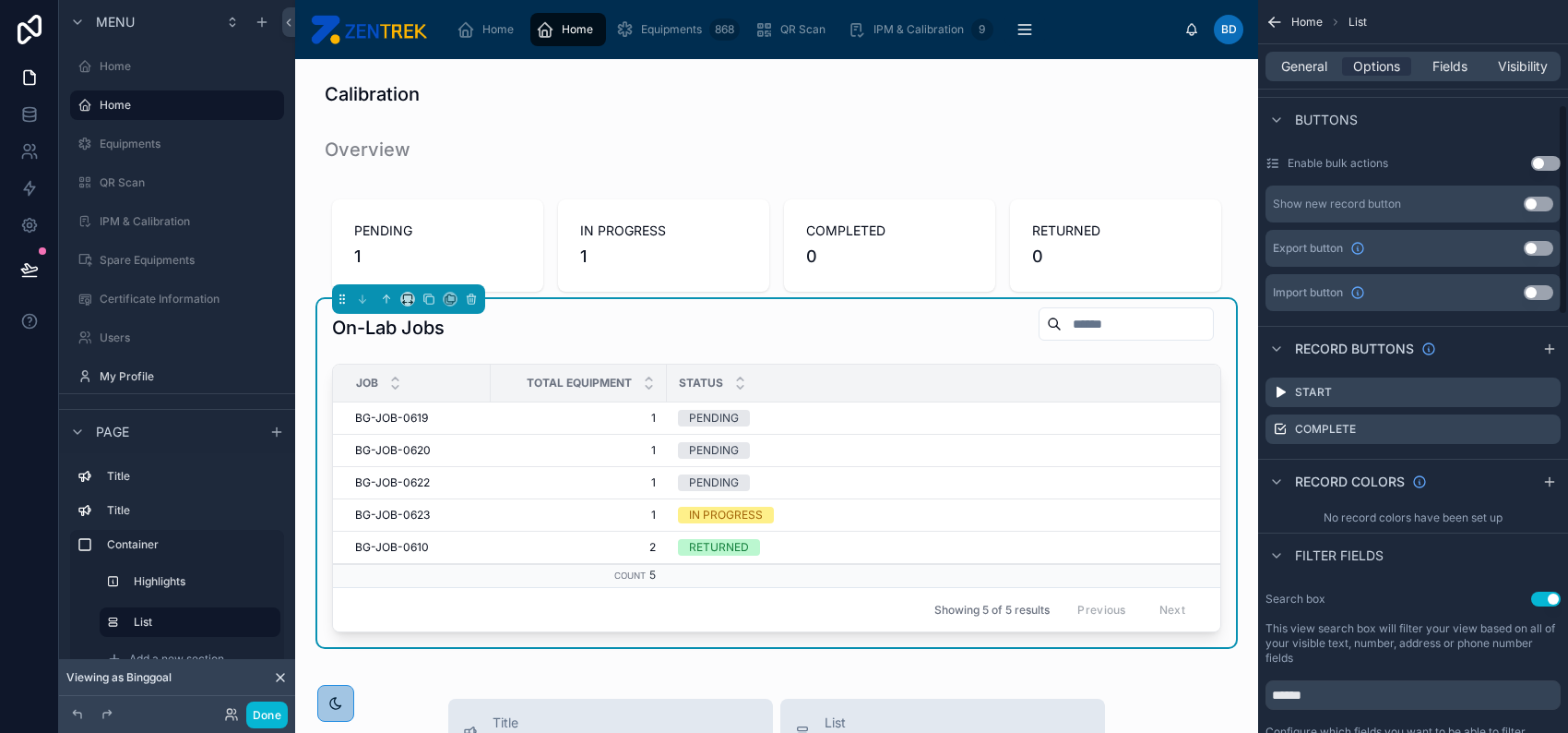
scroll to position [404, 0]
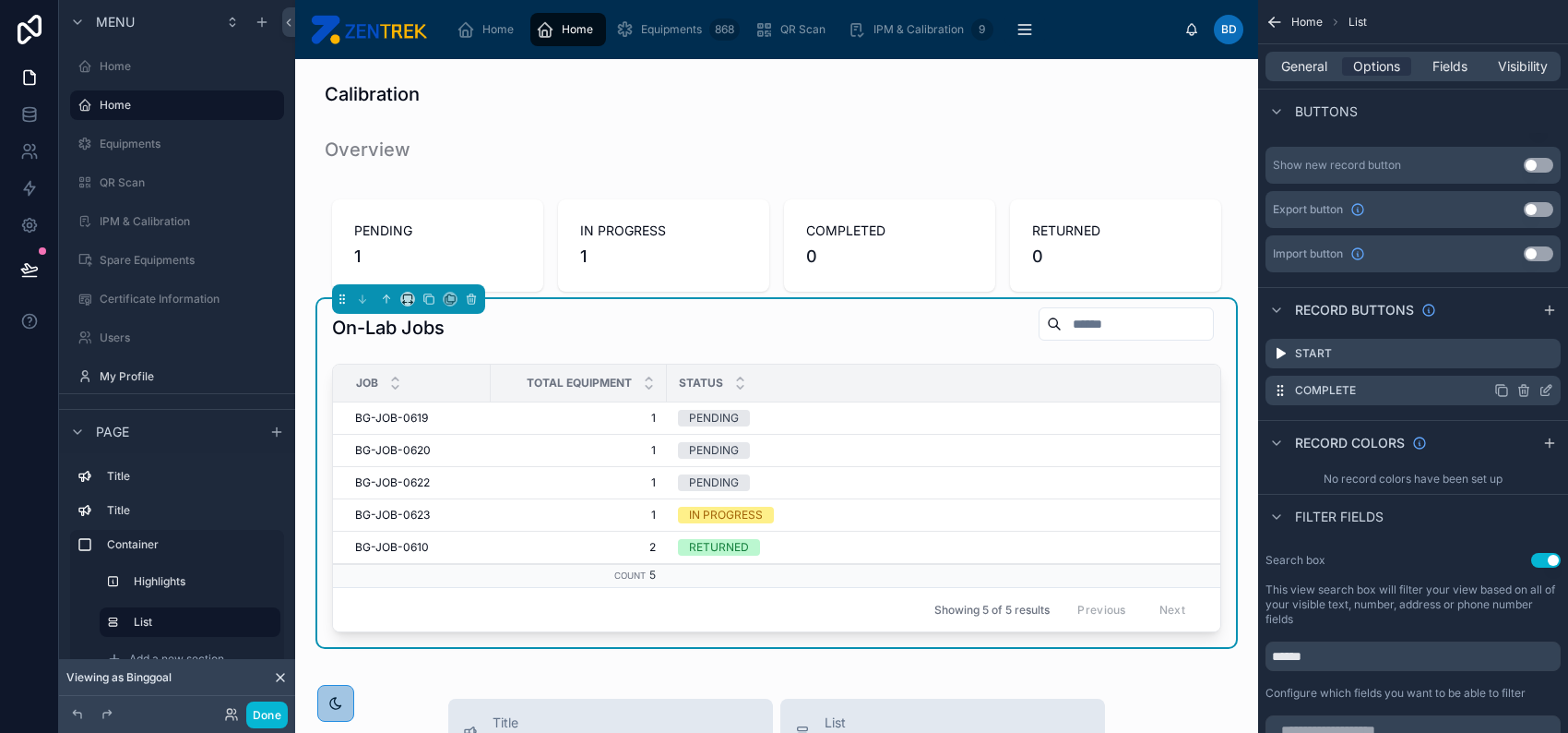
click at [1541, 388] on icon "scrollable content" at bounding box center [1545, 390] width 15 height 15
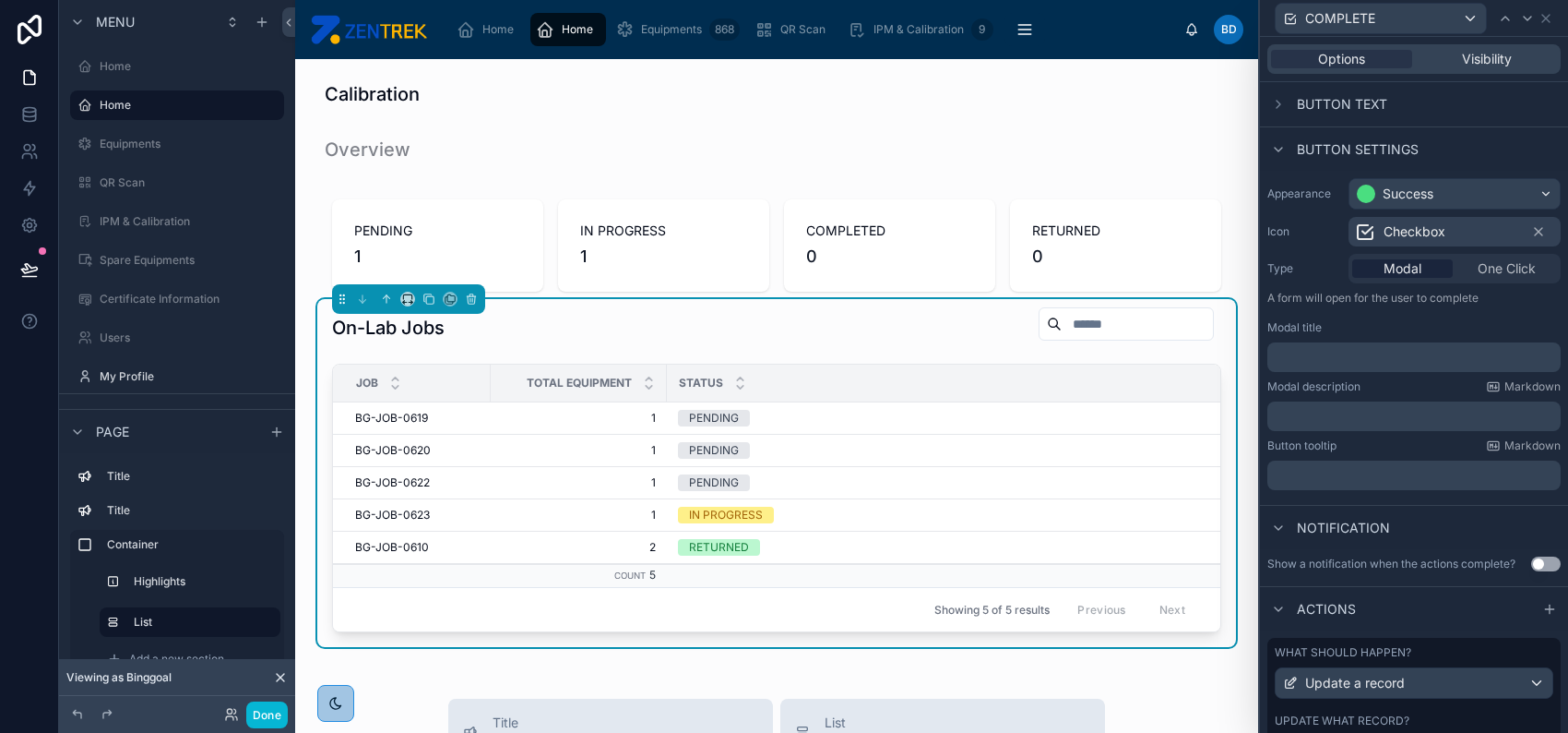
scroll to position [95, 0]
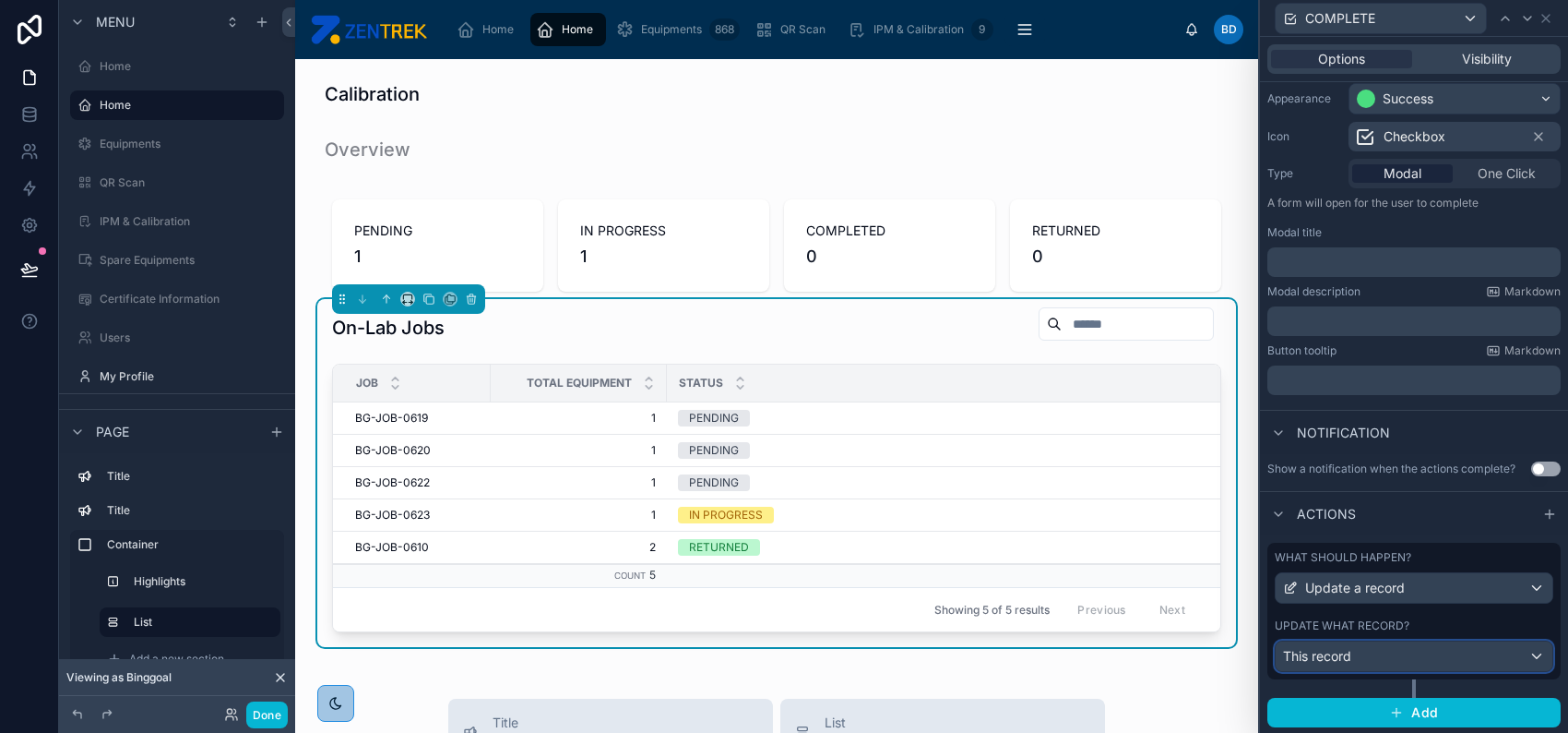
click at [1459, 648] on div "This record" at bounding box center [1414, 656] width 276 height 30
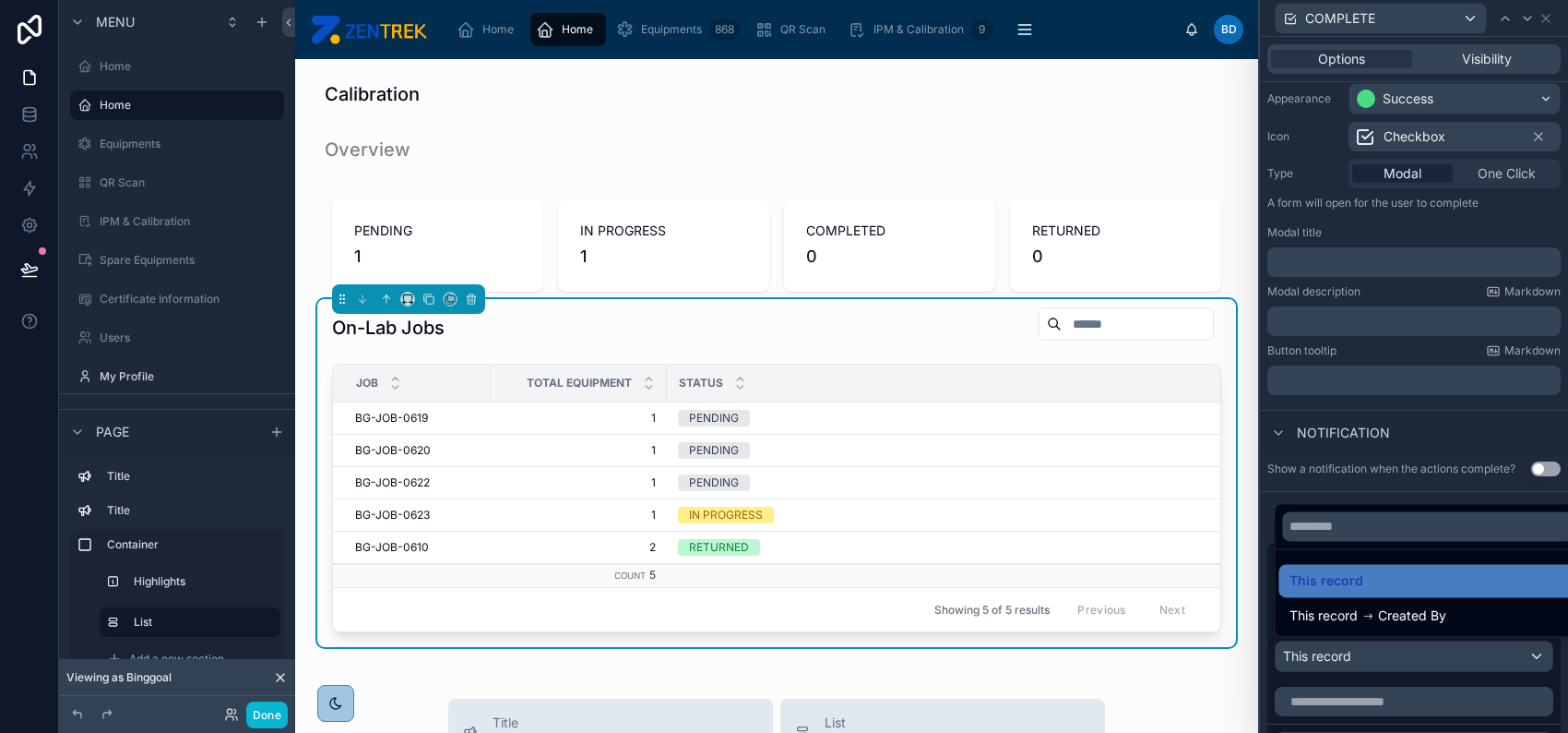
click at [1431, 447] on div at bounding box center [1414, 366] width 308 height 733
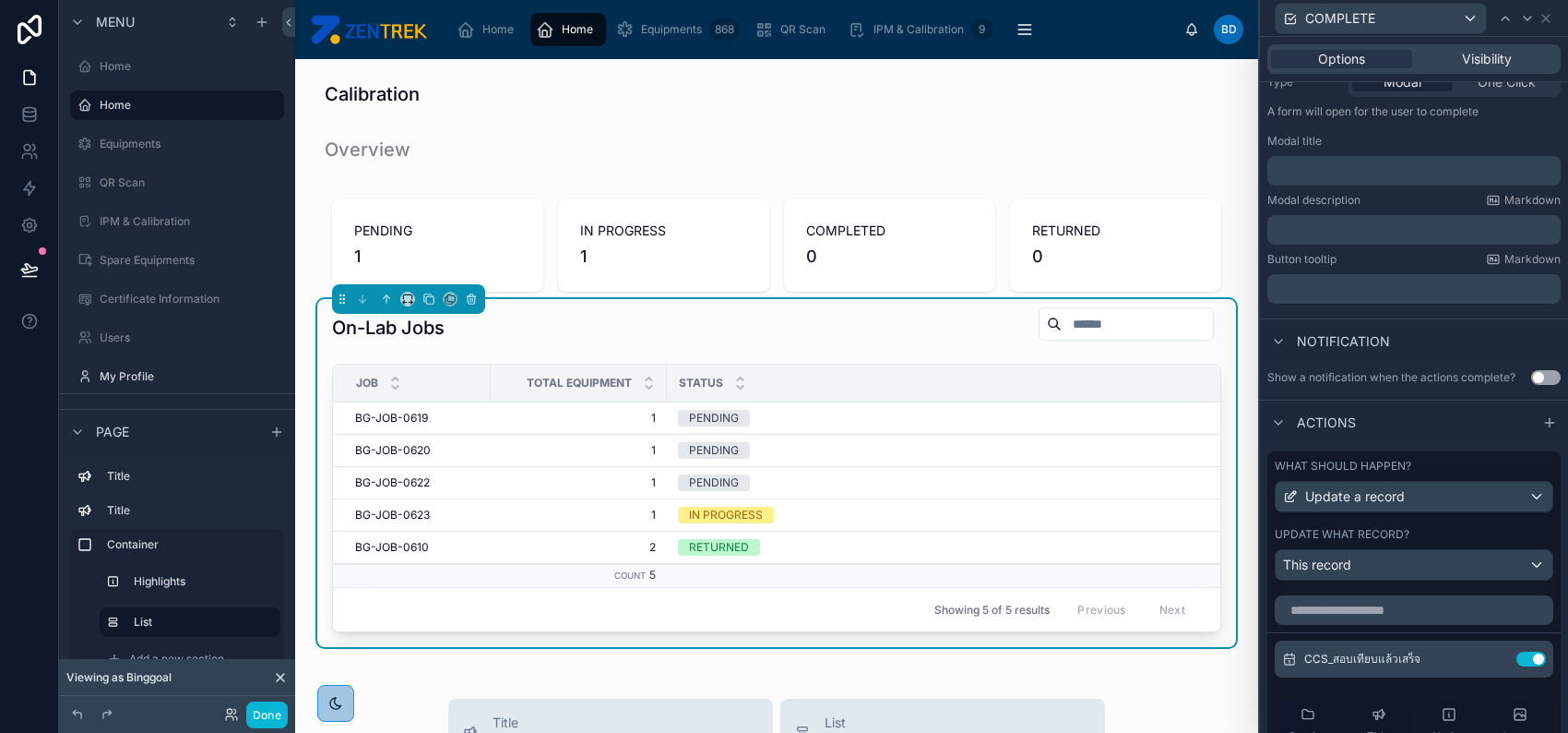
scroll to position [341, 0]
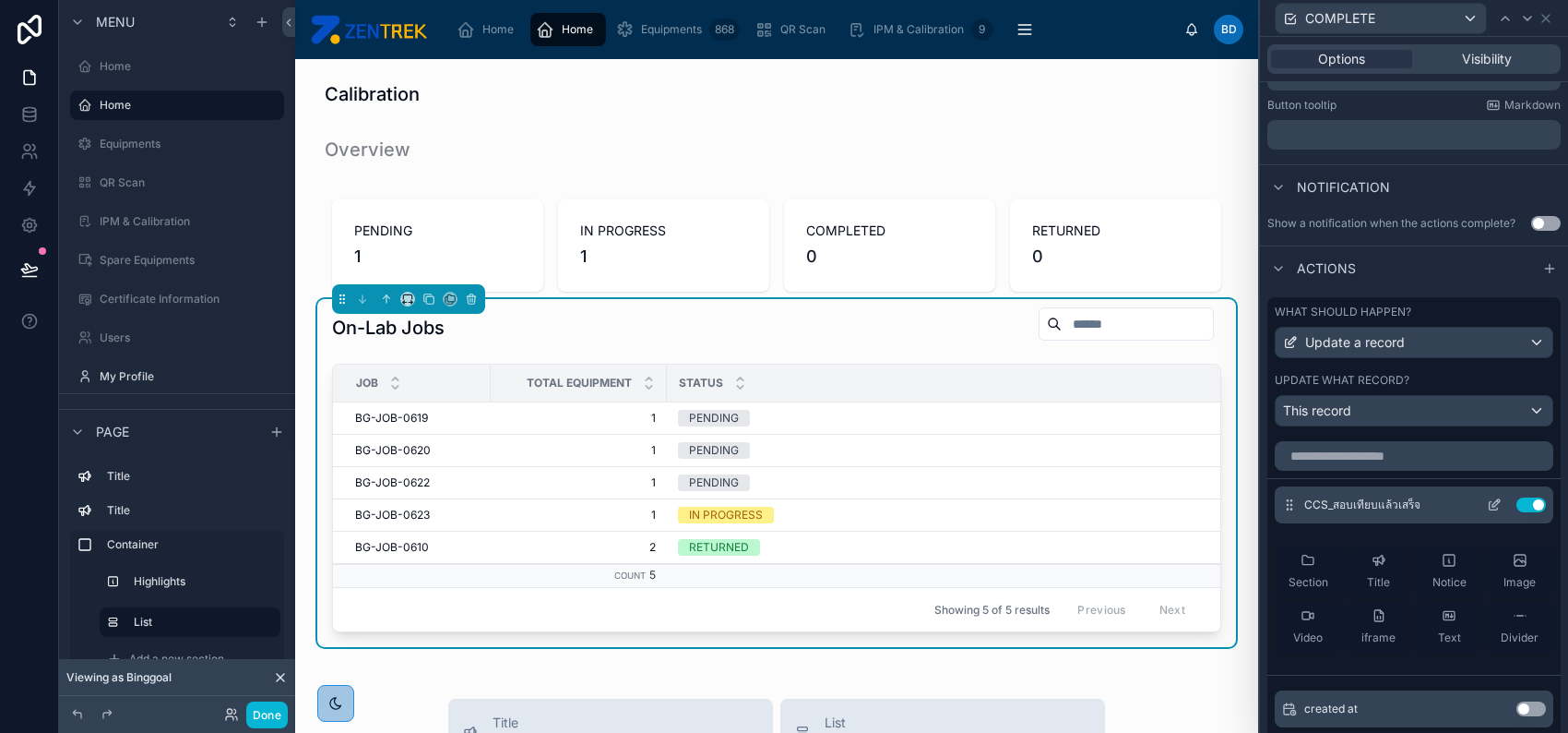
click at [1487, 501] on icon at bounding box center [1494, 505] width 15 height 15
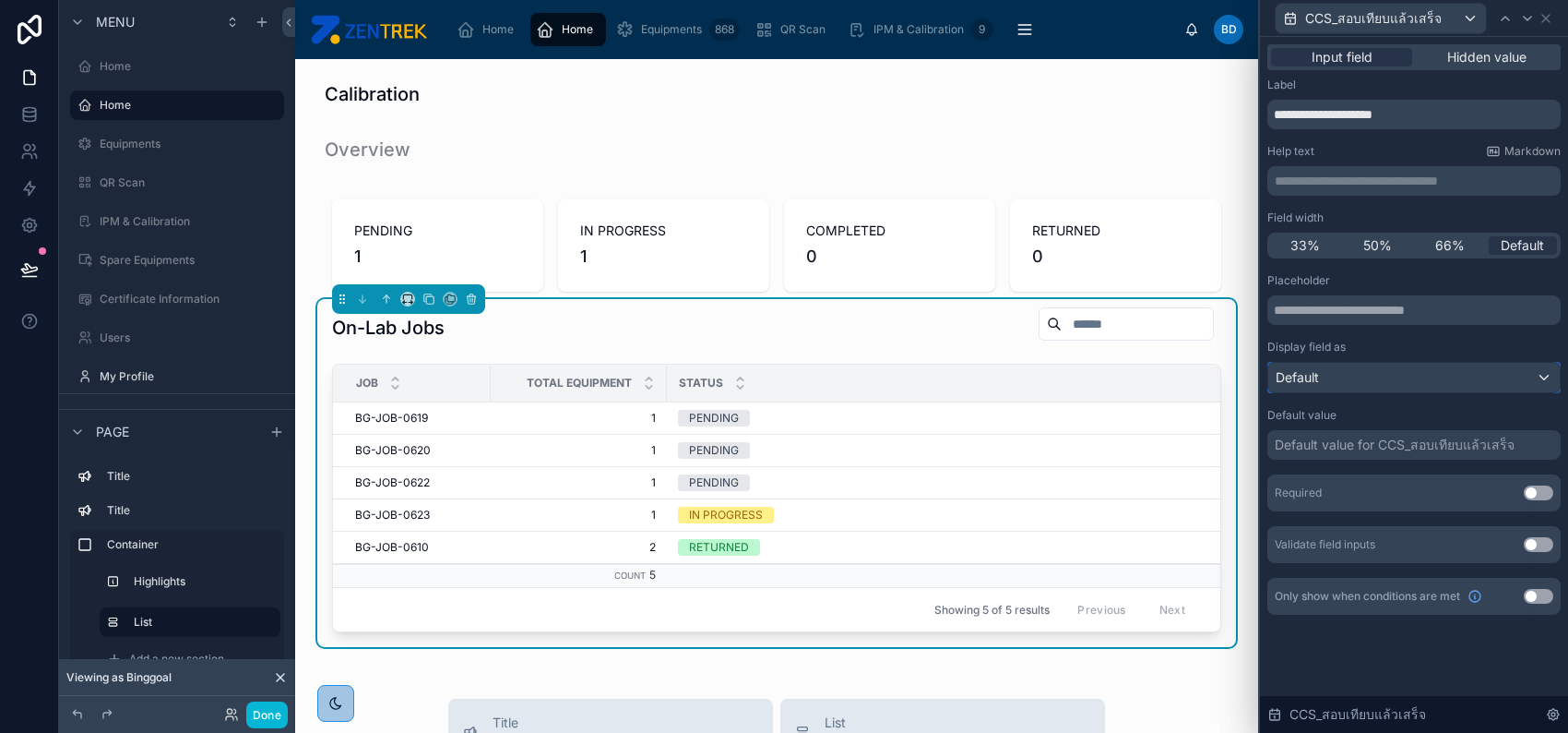
click at [1436, 383] on div "Default" at bounding box center [1414, 377] width 291 height 30
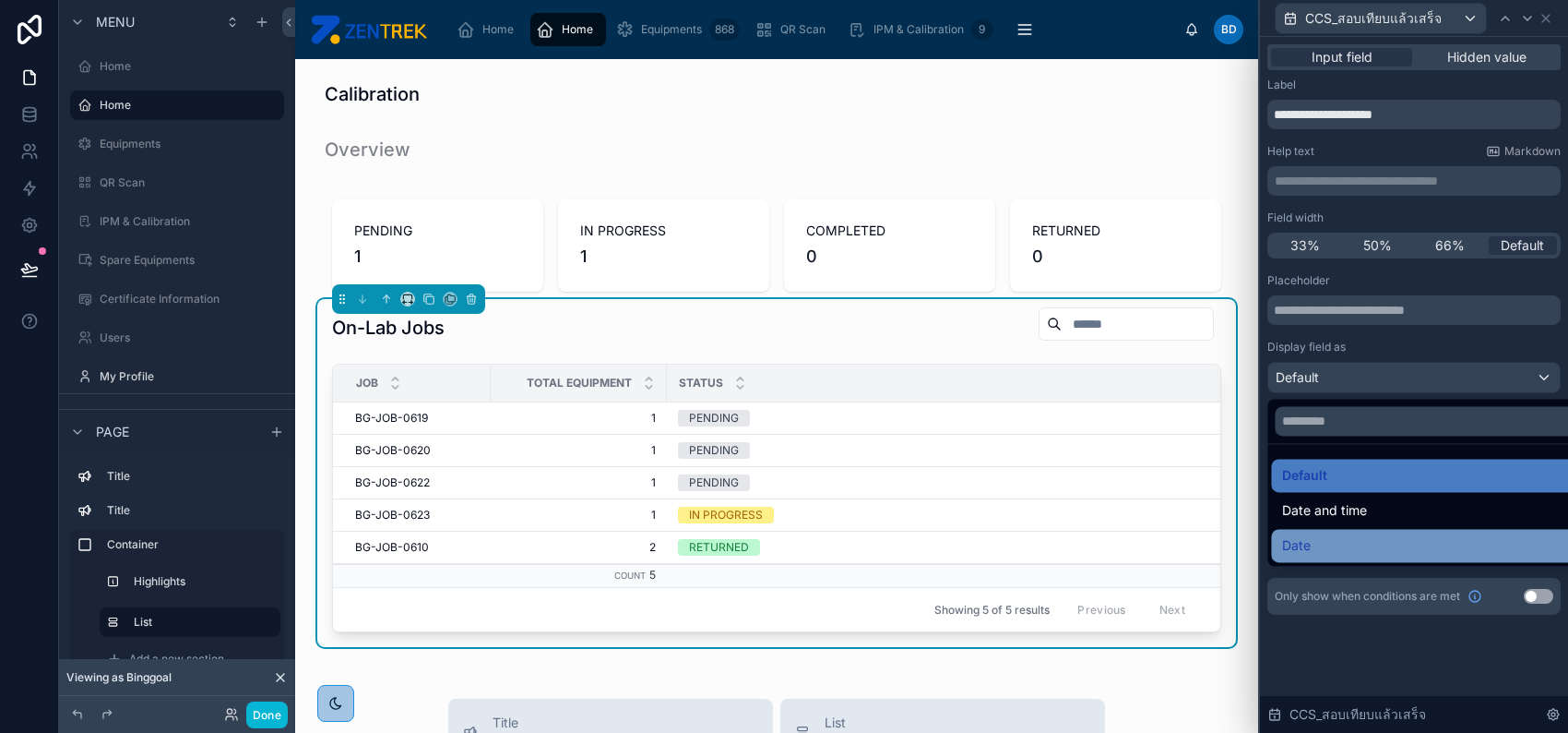
click at [1402, 542] on div "Date" at bounding box center [1435, 545] width 304 height 22
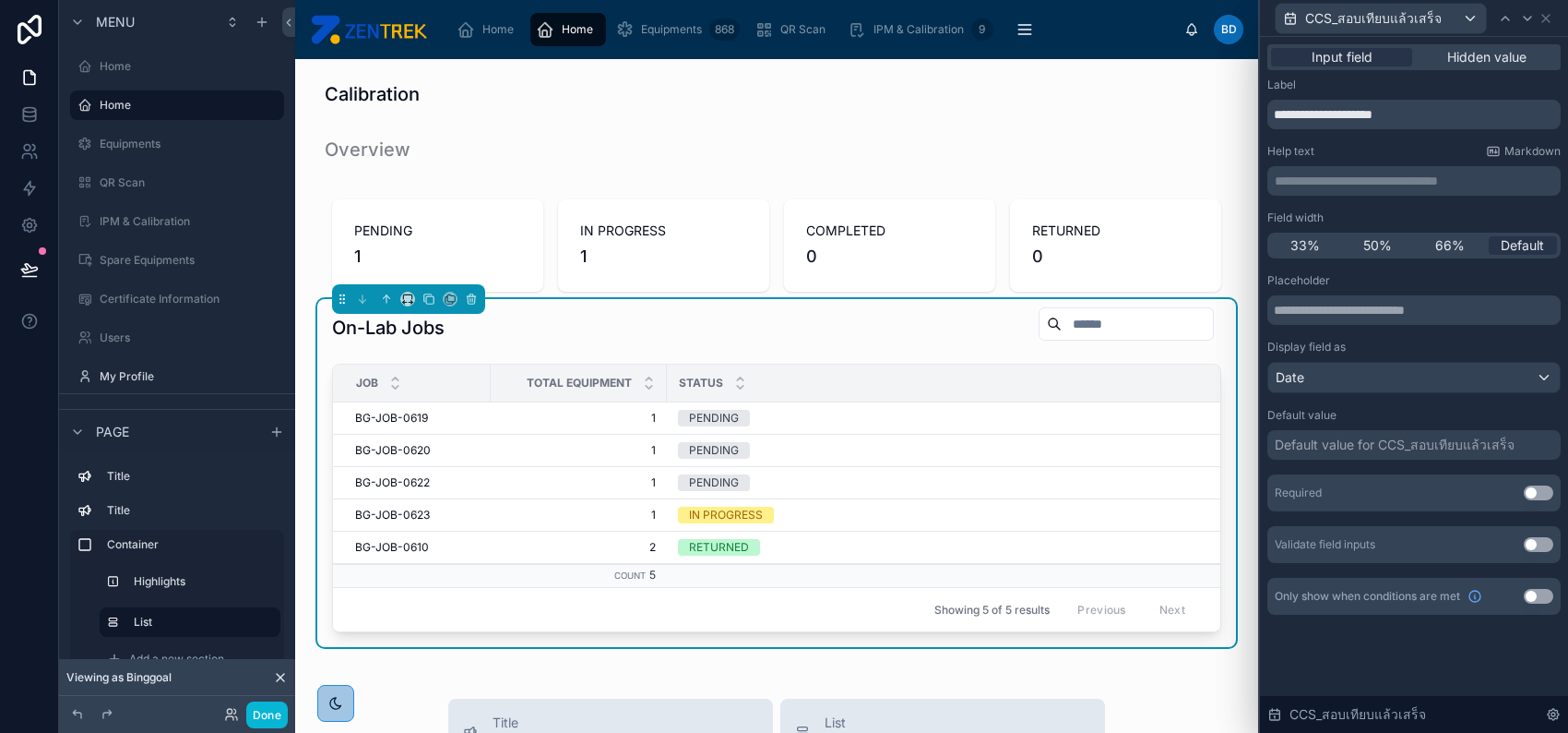
click at [1447, 448] on div "Default value for CCS_สอบเทียบแล้วเสร็จ" at bounding box center [1394, 445] width 240 height 19
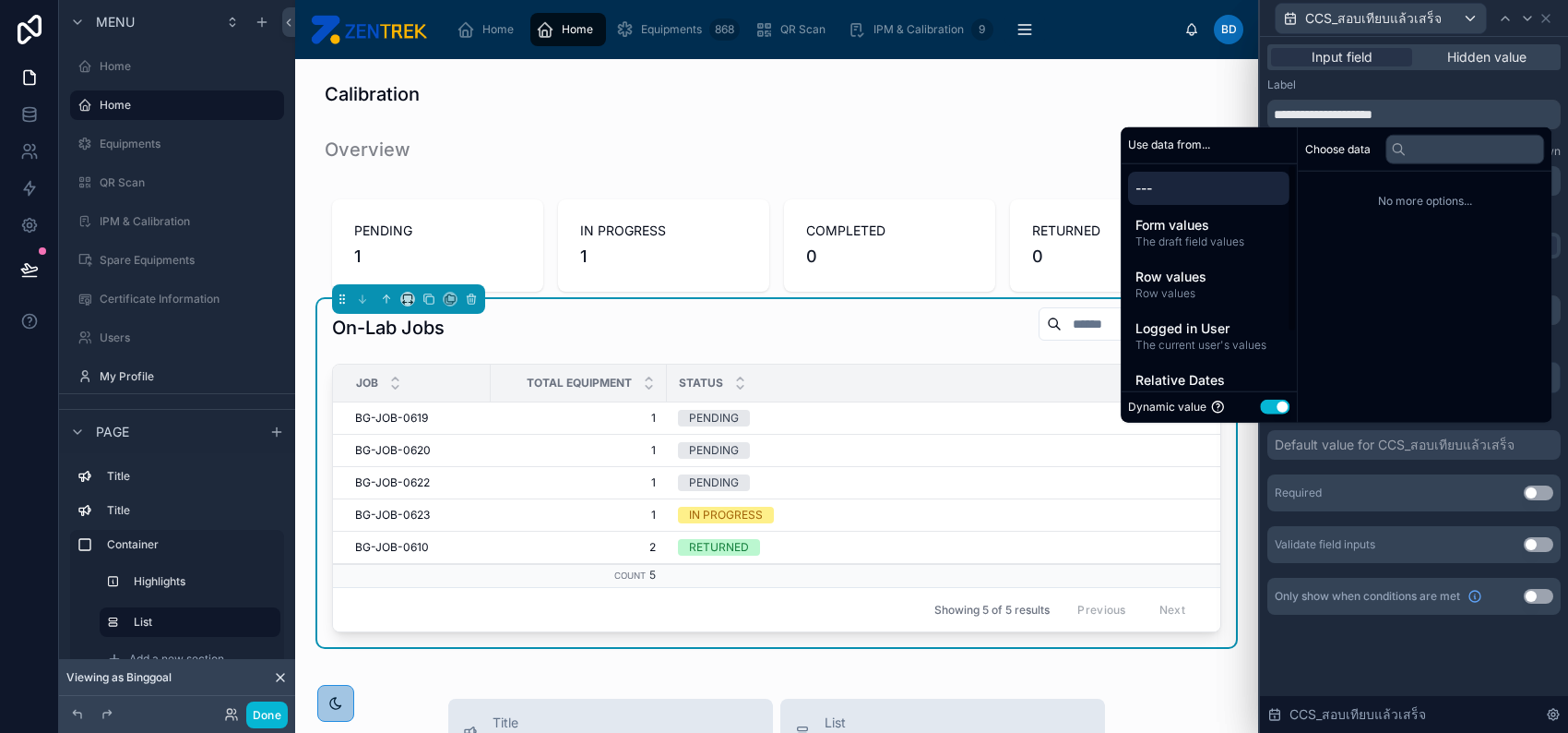
click at [1260, 406] on button "Use setting" at bounding box center [1275, 407] width 30 height 15
select select "****"
select select "*"
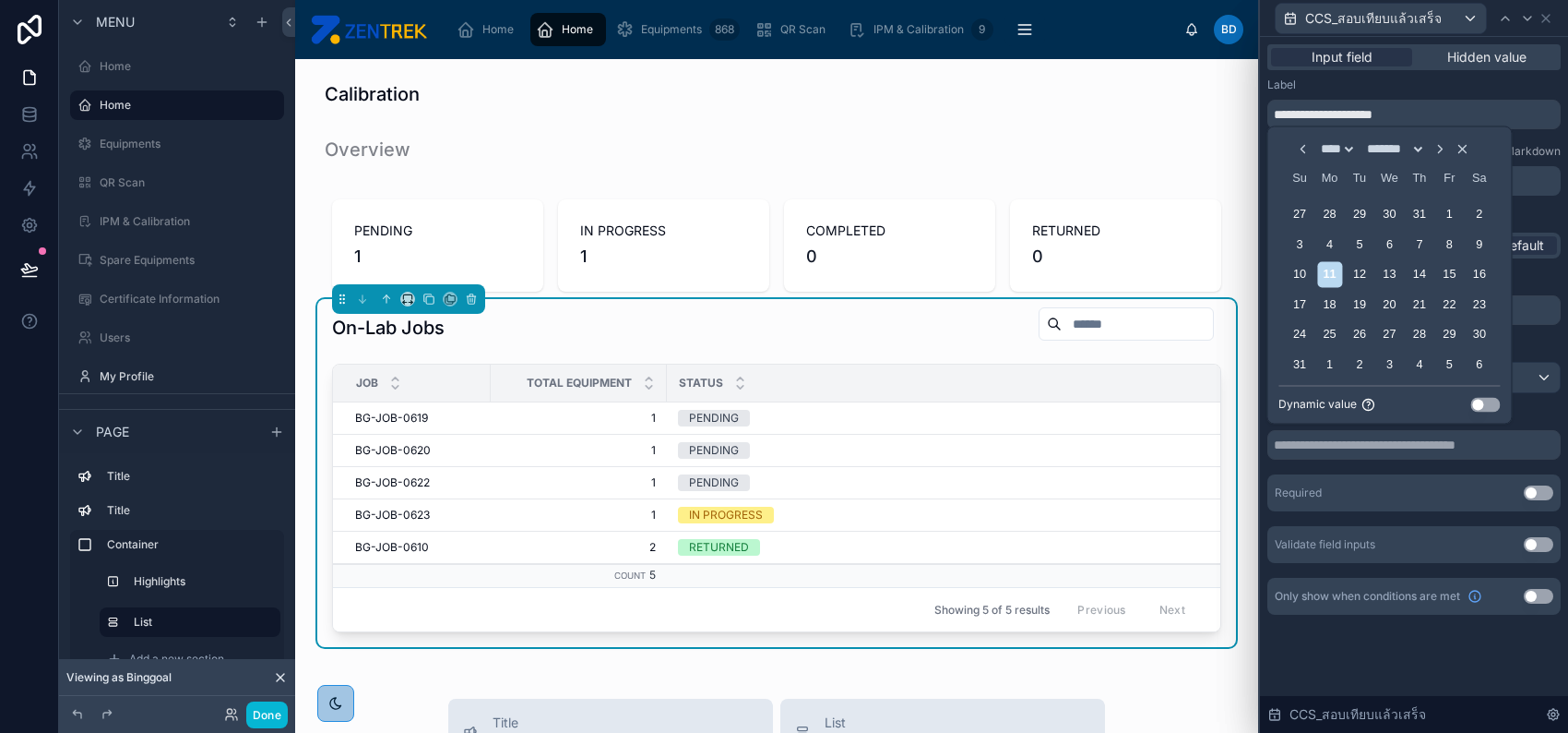
click at [1482, 406] on button "Use setting" at bounding box center [1486, 404] width 30 height 15
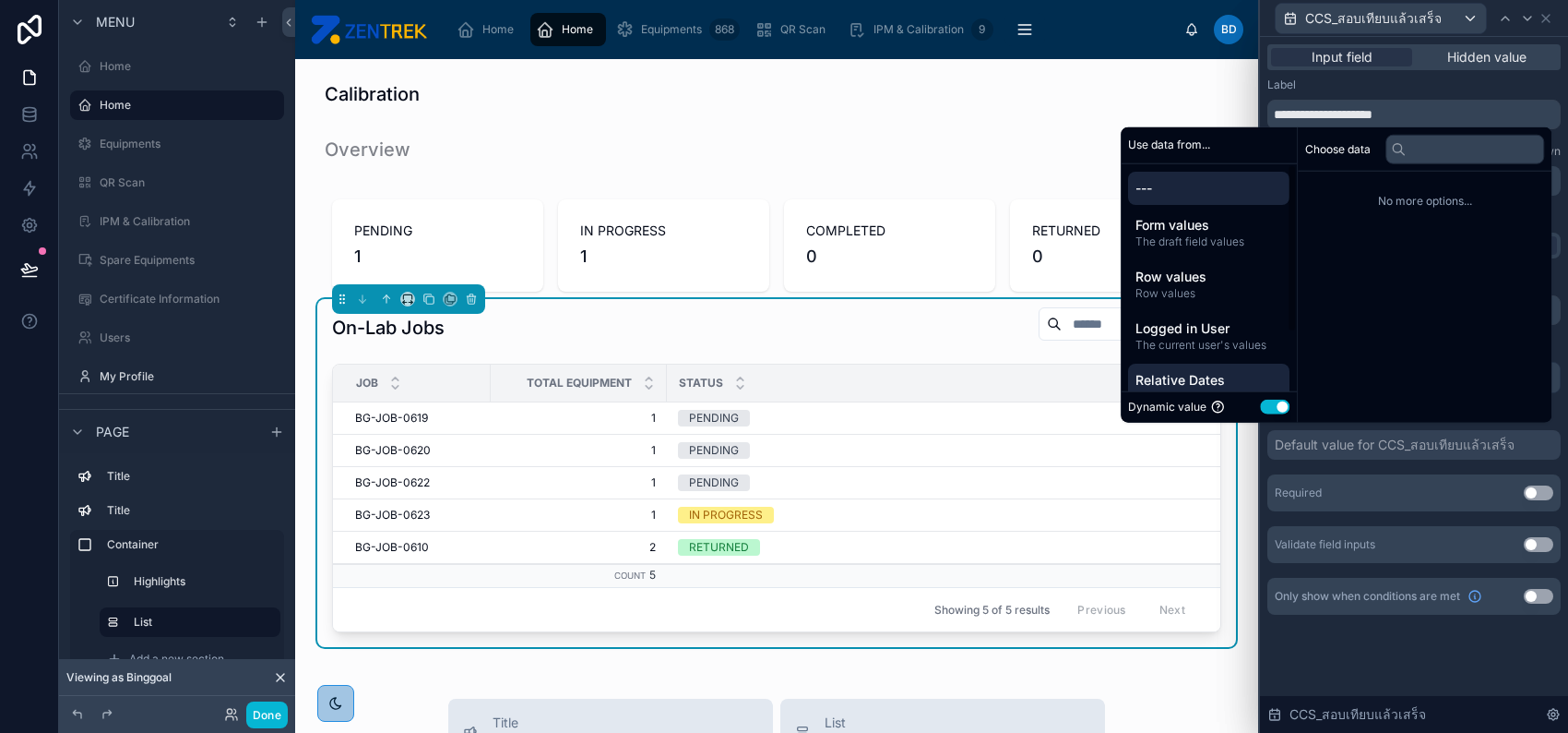
click at [1206, 376] on span "Relative Dates" at bounding box center [1209, 380] width 147 height 19
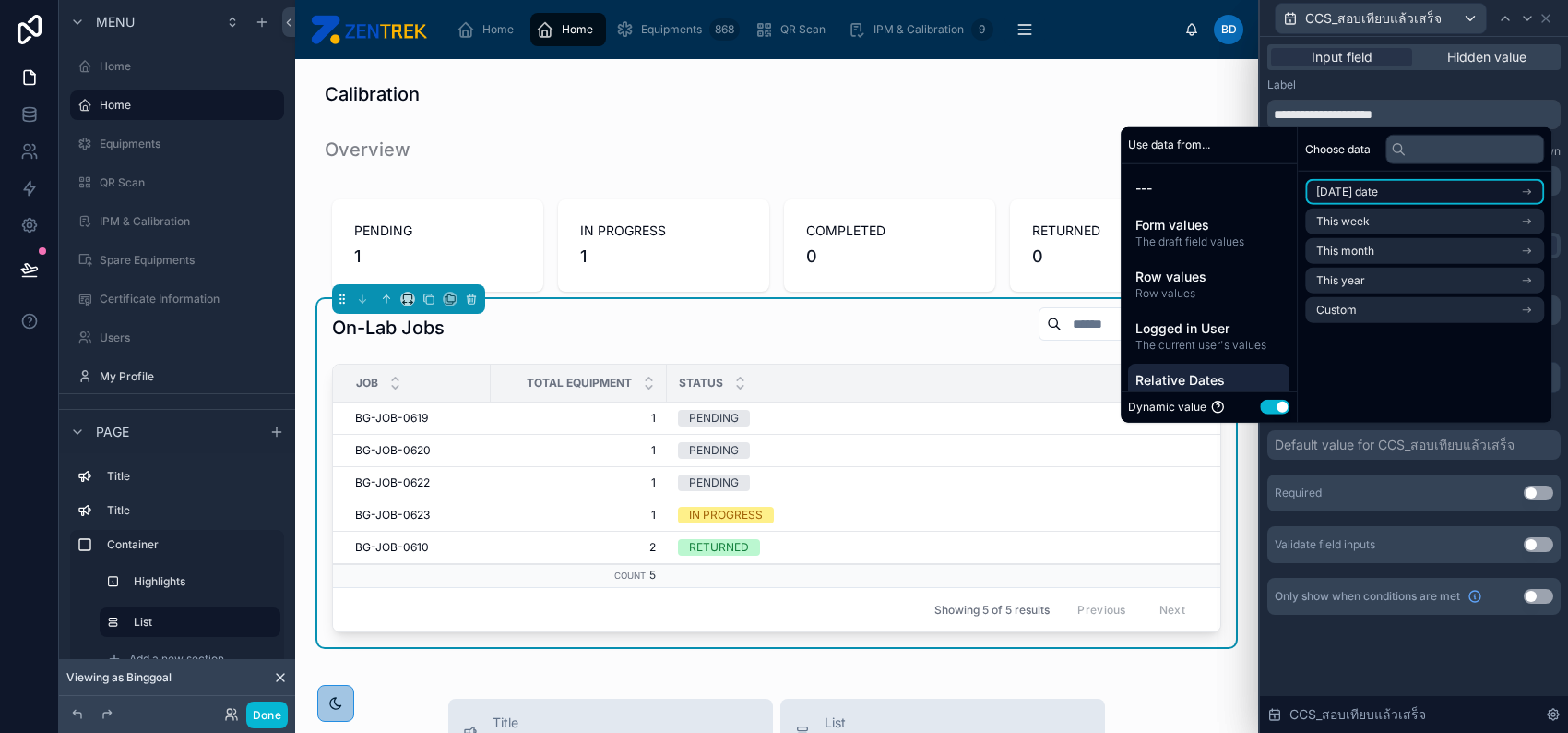
click at [1390, 183] on li "Today's date" at bounding box center [1425, 192] width 239 height 26
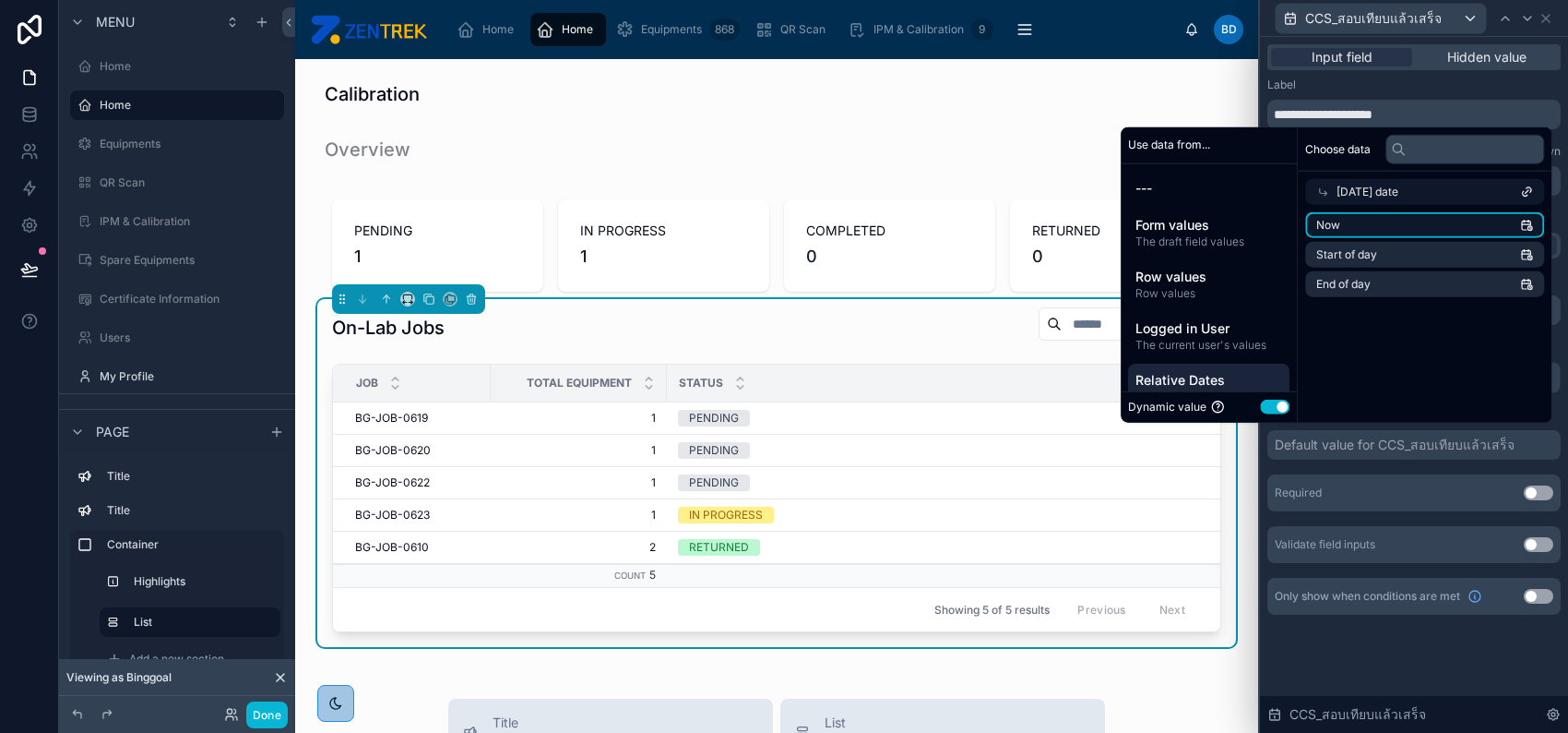
click at [1419, 228] on li "Now" at bounding box center [1425, 225] width 239 height 26
click at [1537, 492] on button "Use setting" at bounding box center [1538, 492] width 30 height 15
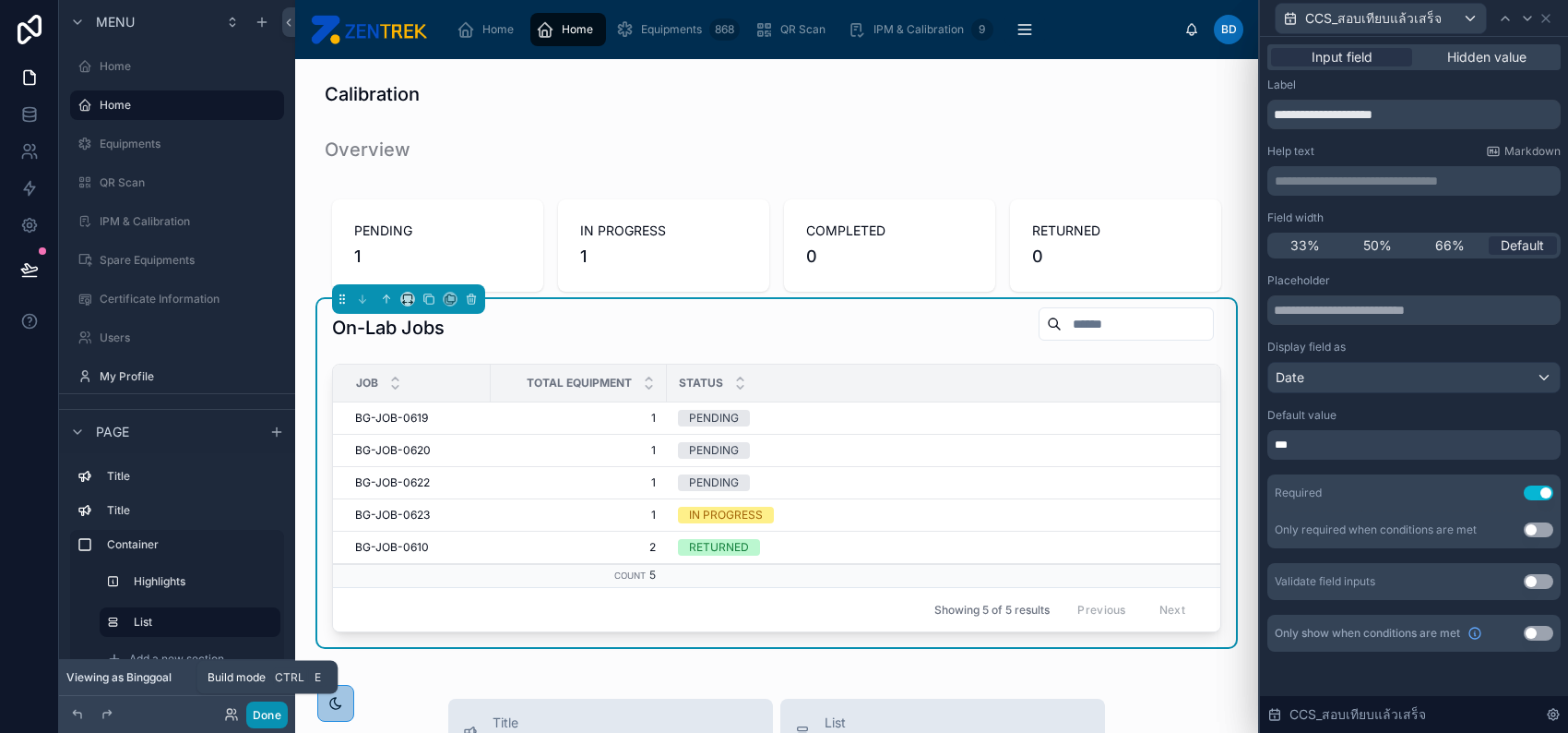
click at [262, 714] on button "Done" at bounding box center [267, 714] width 41 height 27
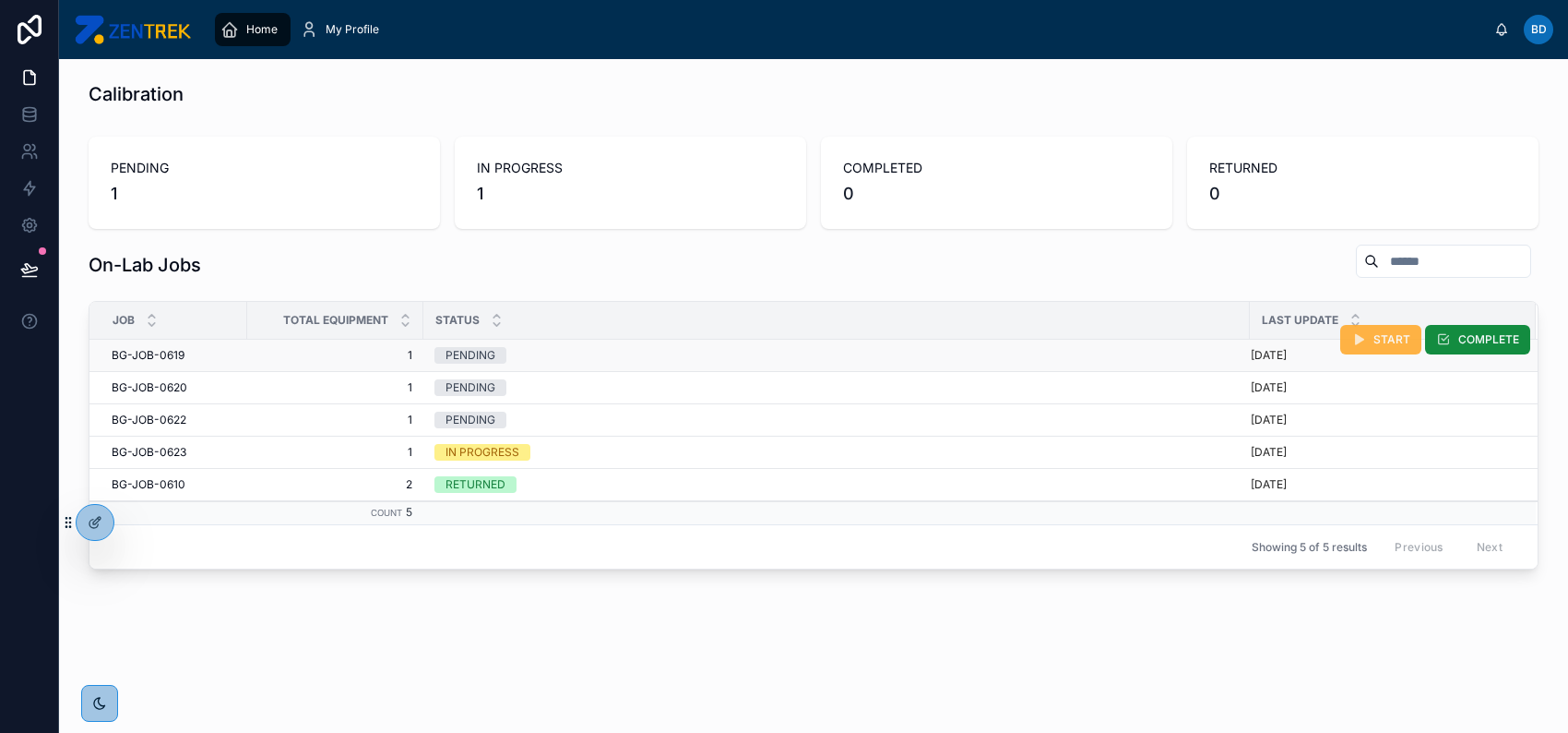
click at [1383, 336] on span "START" at bounding box center [1391, 339] width 37 height 15
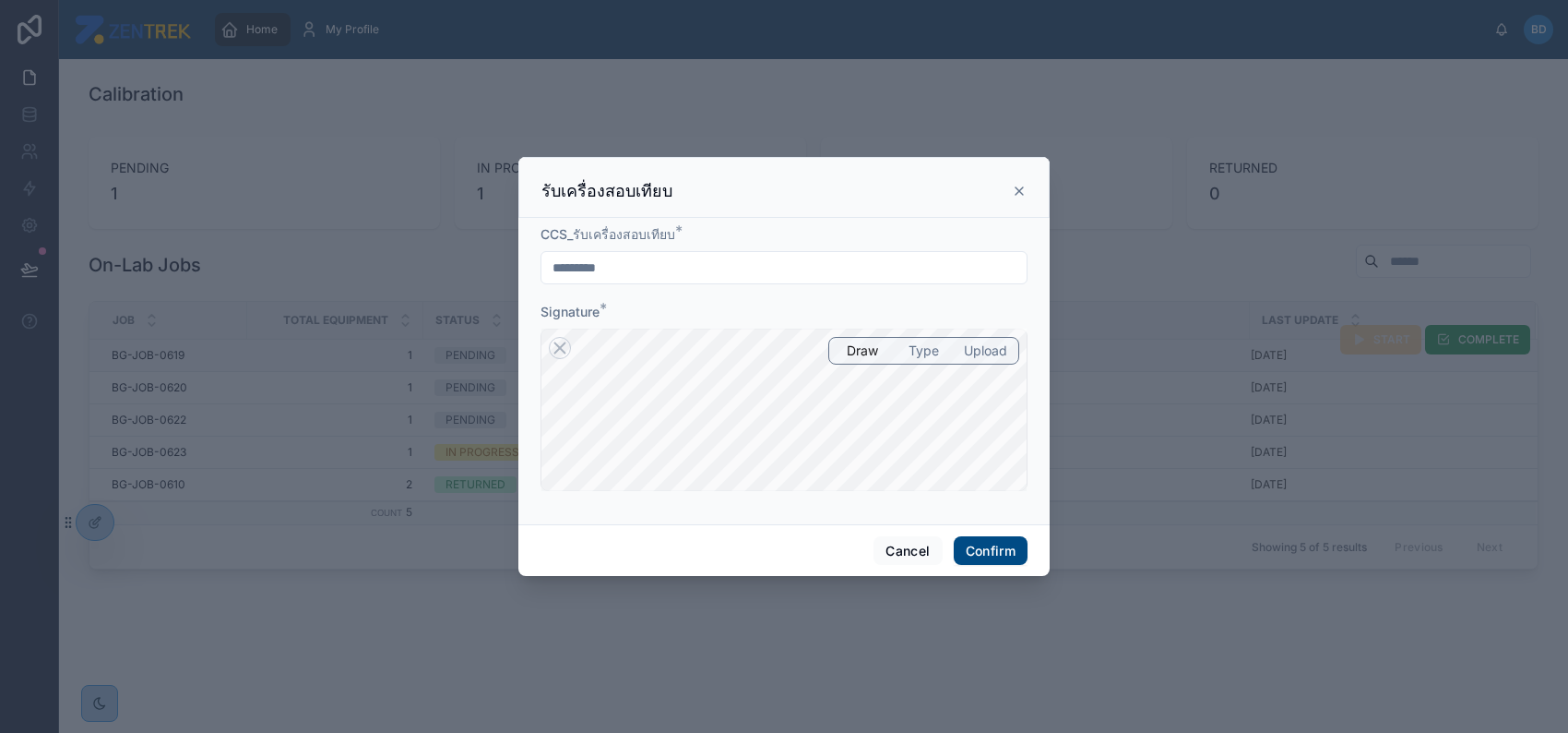
click at [1014, 190] on icon at bounding box center [1019, 191] width 15 height 15
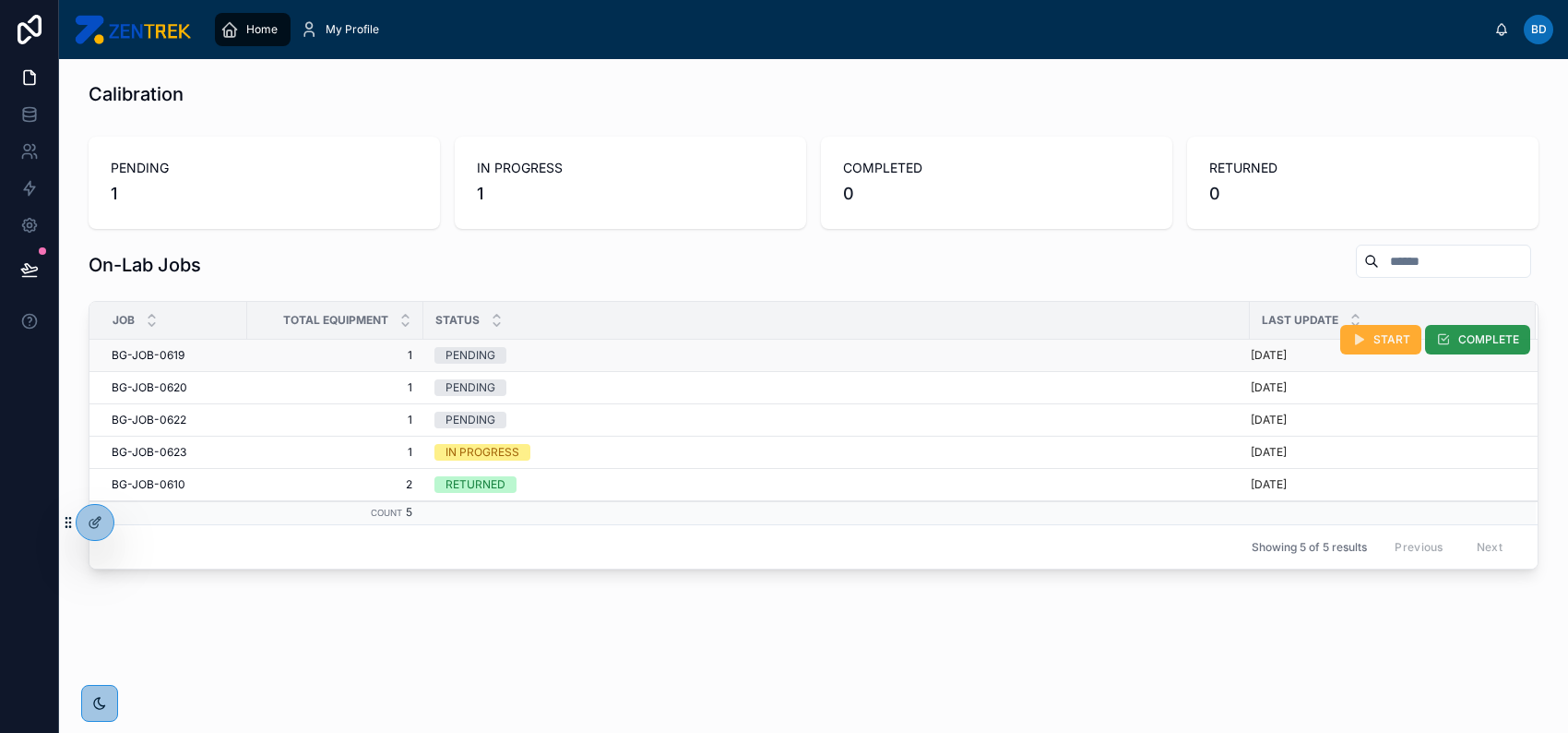
click at [1458, 335] on span "COMPLETE" at bounding box center [1489, 339] width 61 height 15
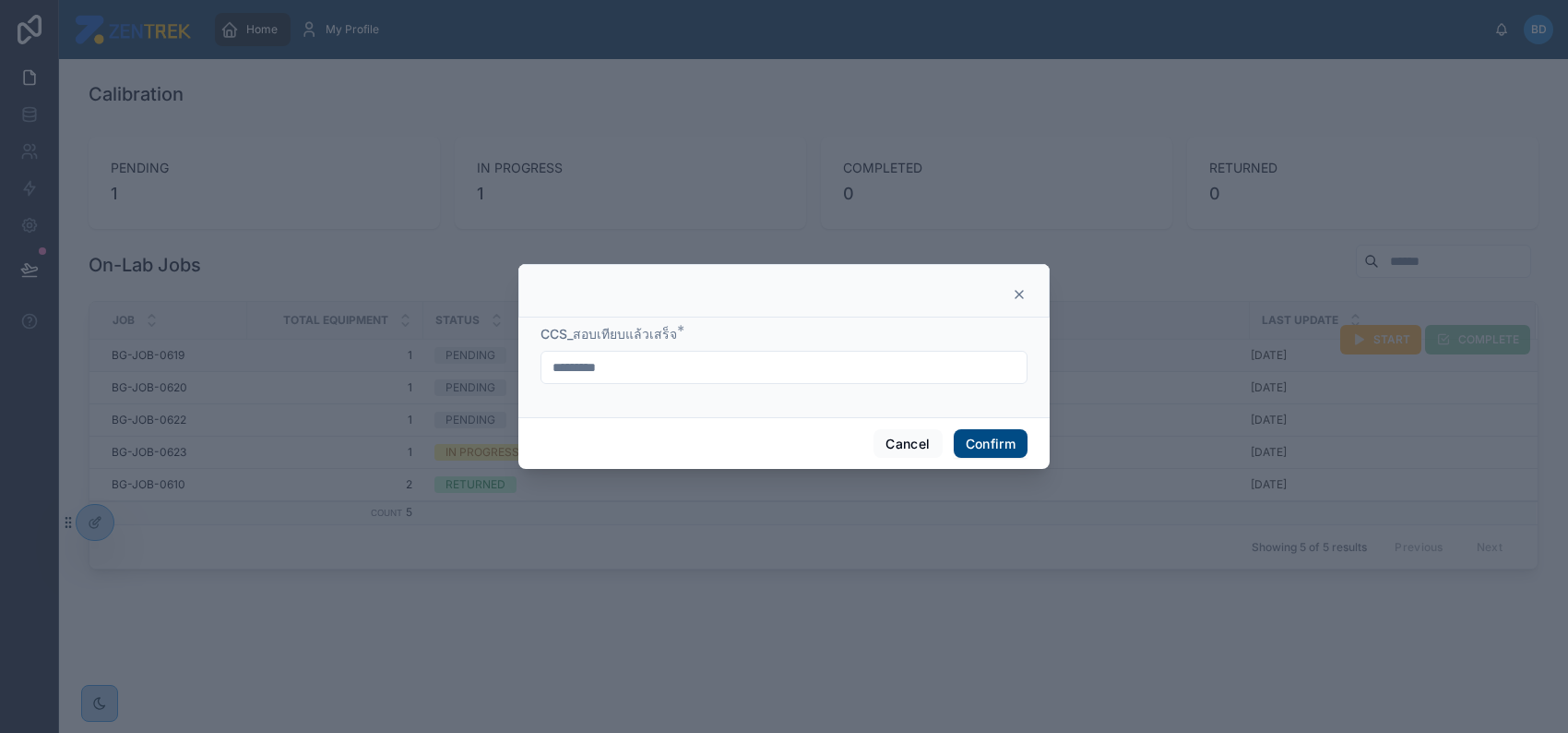
click at [1016, 298] on icon at bounding box center [1019, 293] width 7 height 7
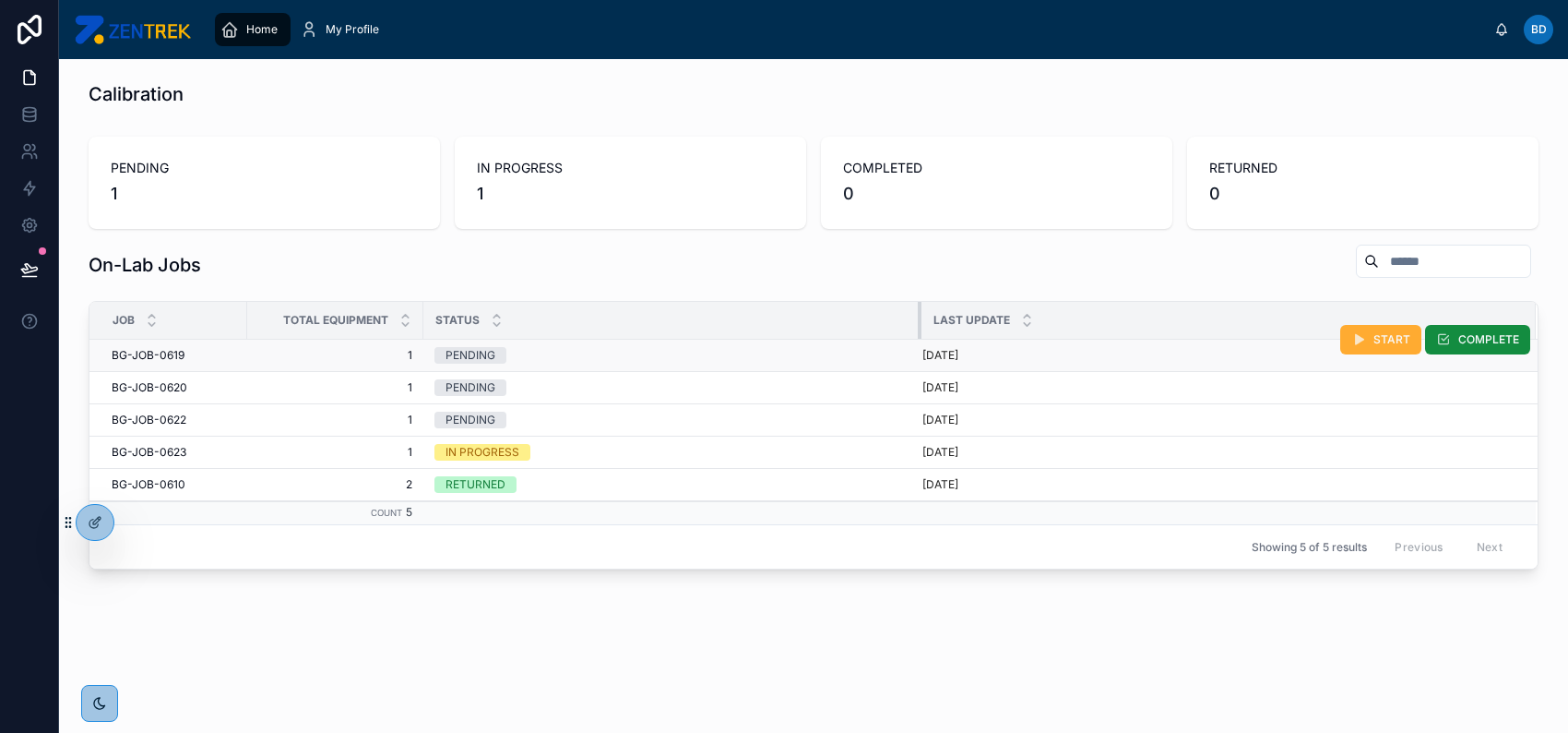
drag, startPoint x: 1248, startPoint y: 312, endPoint x: 920, endPoint y: 315, distance: 328.0
click at [920, 315] on div at bounding box center [921, 320] width 7 height 37
drag, startPoint x: 919, startPoint y: 315, endPoint x: 990, endPoint y: 315, distance: 71.0
click at [988, 315] on div at bounding box center [983, 320] width 7 height 37
drag, startPoint x: 988, startPoint y: 317, endPoint x: 587, endPoint y: 339, distance: 401.6
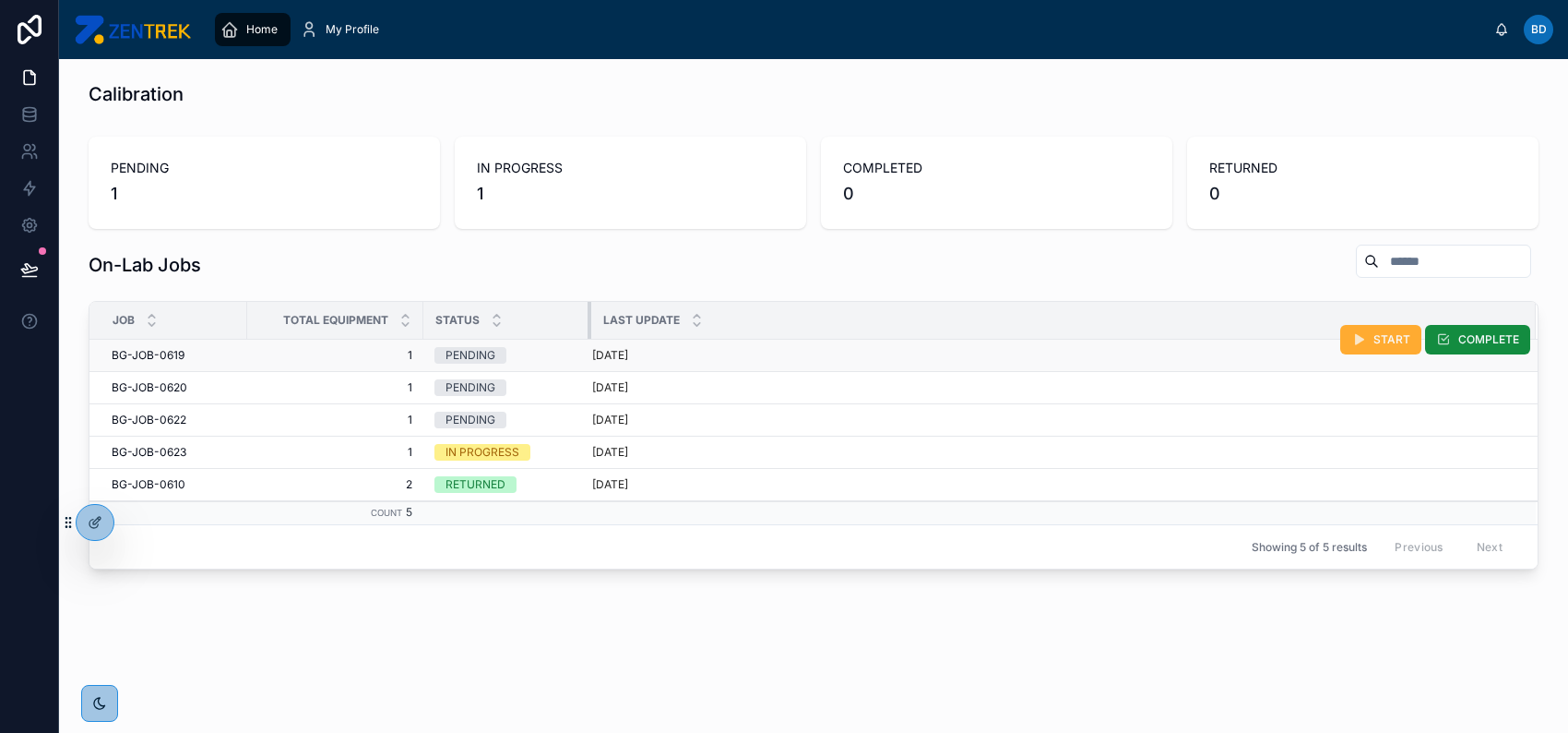
click at [587, 339] on table "Job Total Equipment Status Last Update BG-JOB-0619 BG-JOB-0619 1 1 PENDING 3 da…" at bounding box center [814, 413] width 1449 height 222
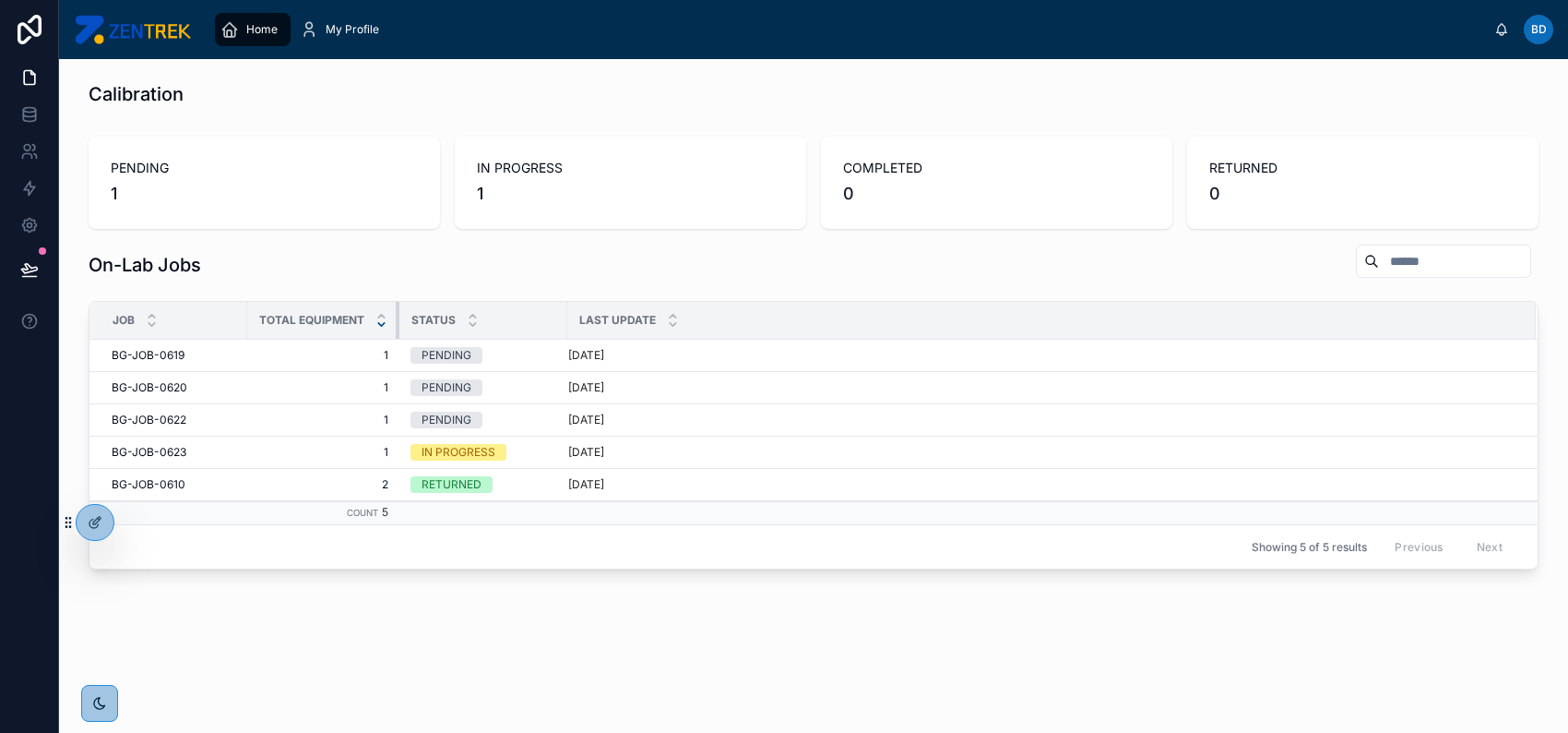
drag, startPoint x: 420, startPoint y: 315, endPoint x: 378, endPoint y: 327, distance: 43.7
click at [378, 327] on th "Total Equipment" at bounding box center [323, 321] width 152 height 38
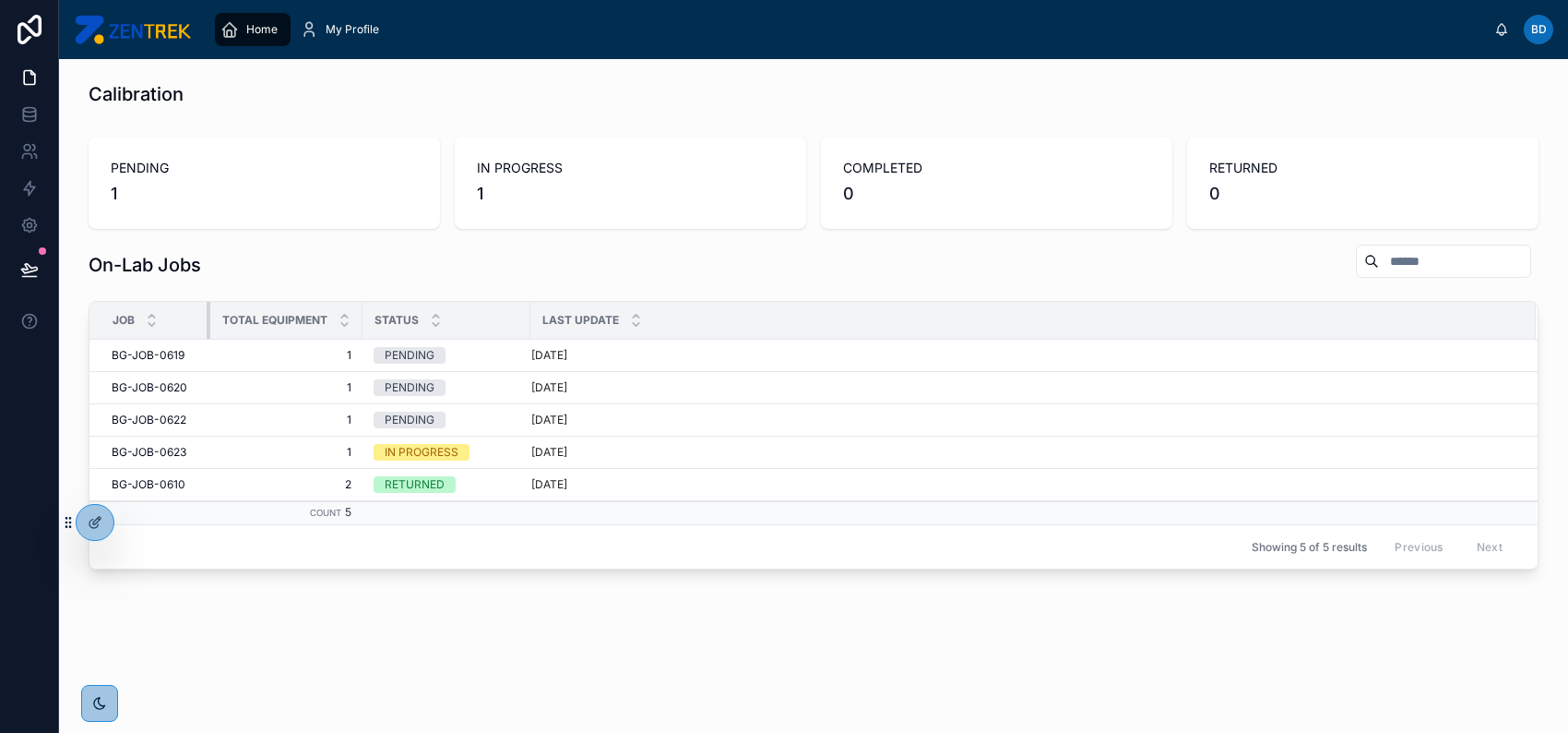
drag, startPoint x: 245, startPoint y: 328, endPoint x: 203, endPoint y: 332, distance: 42.2
click at [206, 332] on div at bounding box center [209, 320] width 7 height 37
drag, startPoint x: 354, startPoint y: 321, endPoint x: 366, endPoint y: 321, distance: 12.0
click at [366, 321] on tr "Job Total Equipment Status Last Update" at bounding box center [814, 321] width 1449 height 38
drag, startPoint x: 355, startPoint y: 318, endPoint x: 370, endPoint y: 317, distance: 15.0
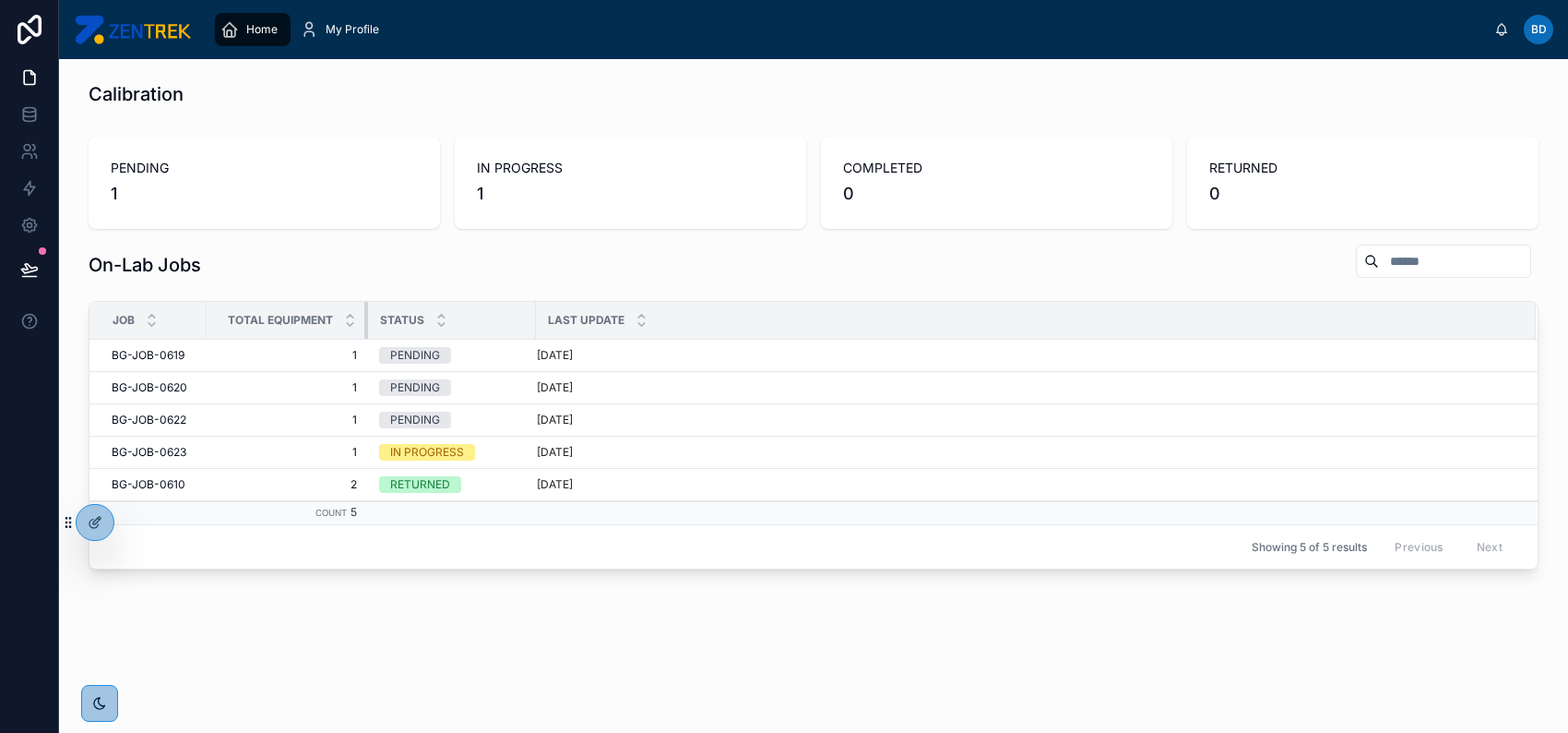
click at [370, 317] on tr "Job Total Equipment Status Last Update" at bounding box center [814, 321] width 1449 height 38
click at [90, 524] on icon at bounding box center [94, 524] width 8 height 8
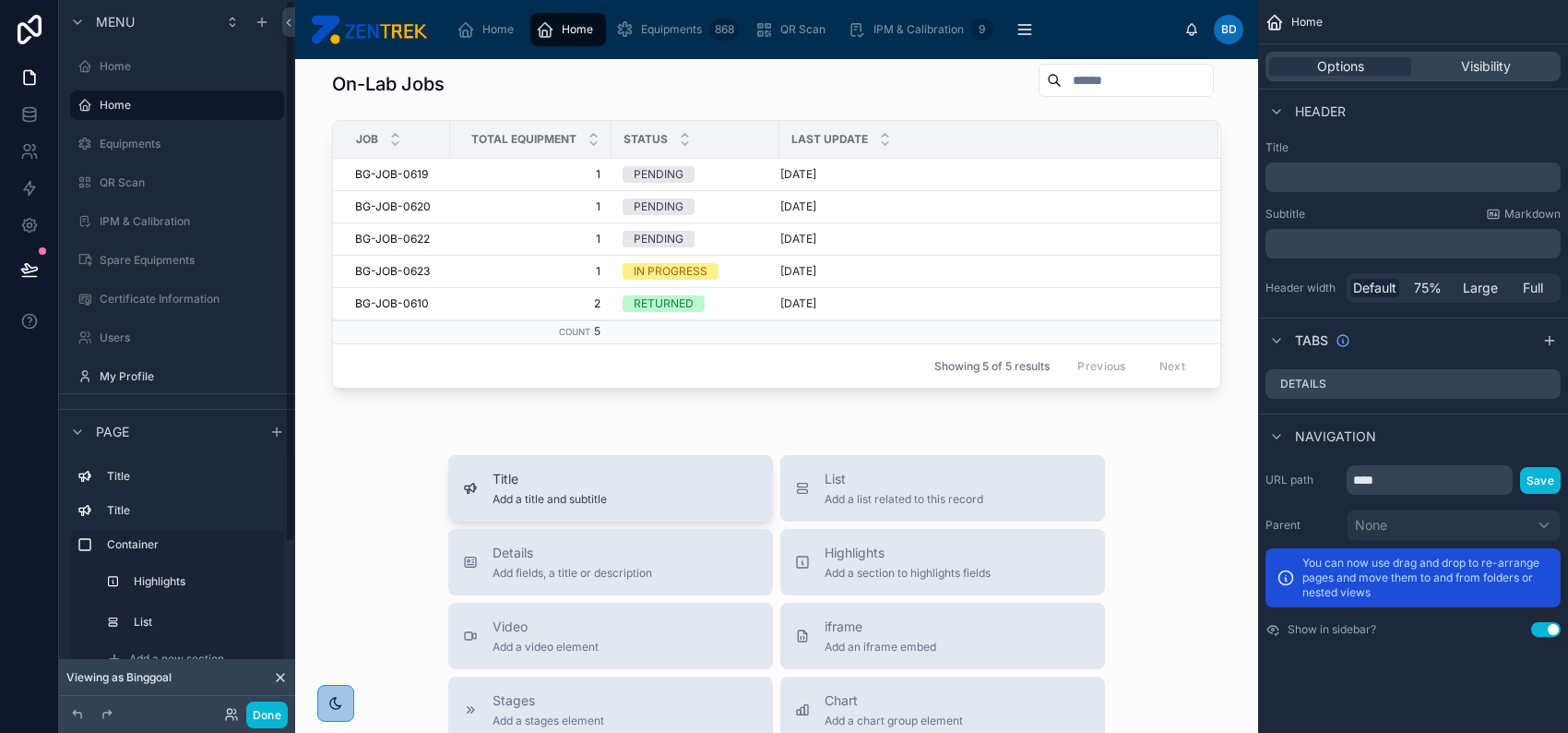
scroll to position [246, 0]
click at [624, 302] on div at bounding box center [777, 174] width 934 height 470
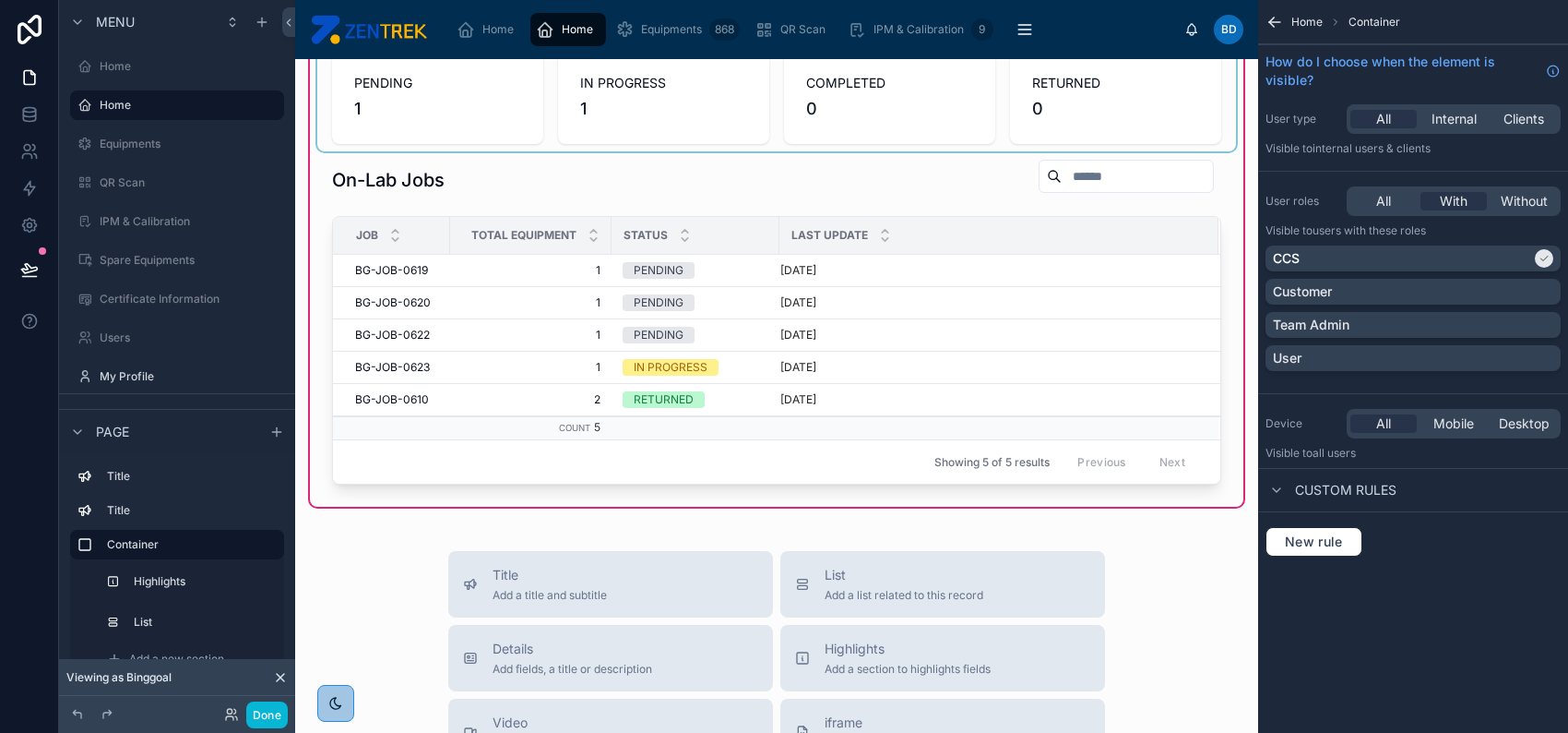
scroll to position [0, 0]
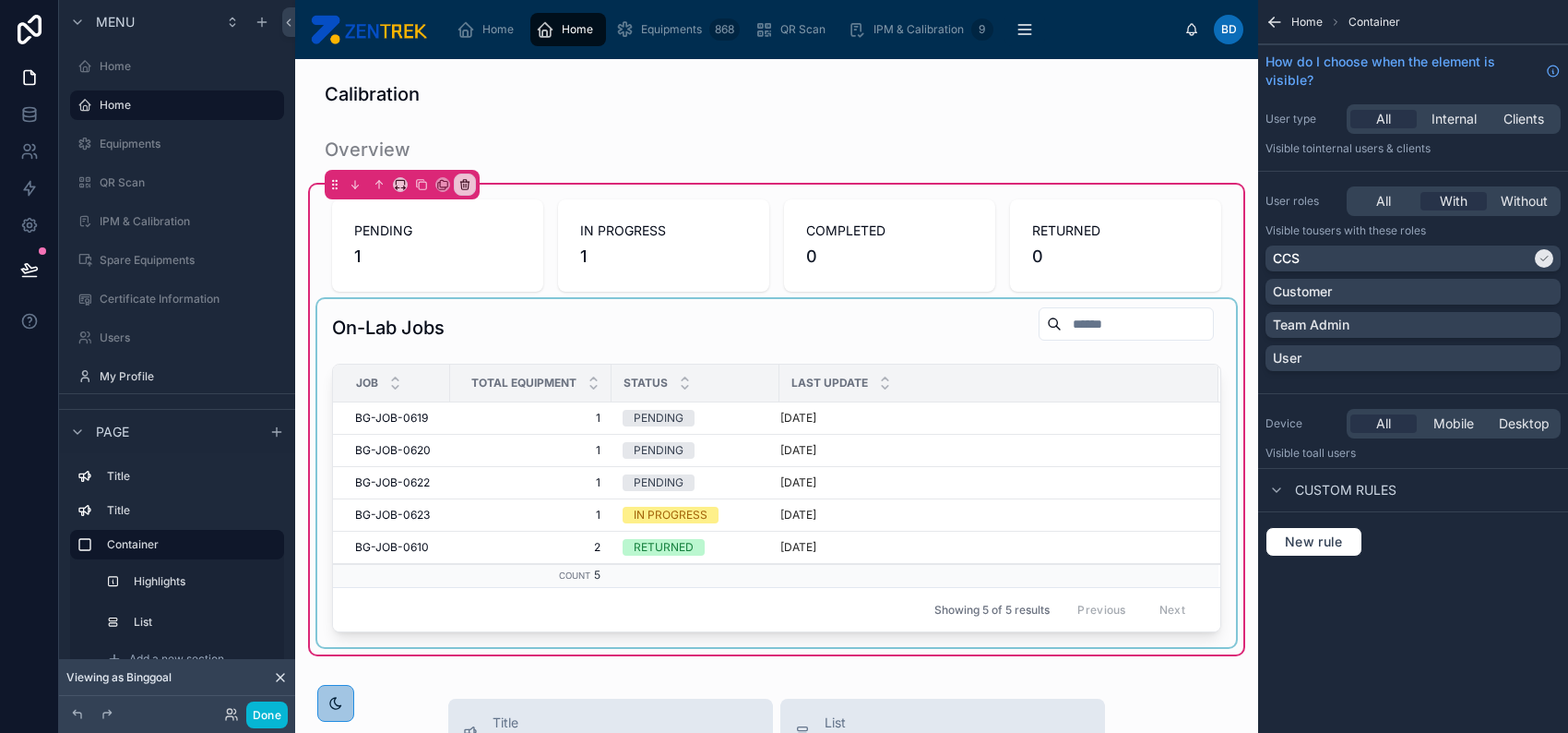
click at [564, 343] on div at bounding box center [776, 473] width 919 height 348
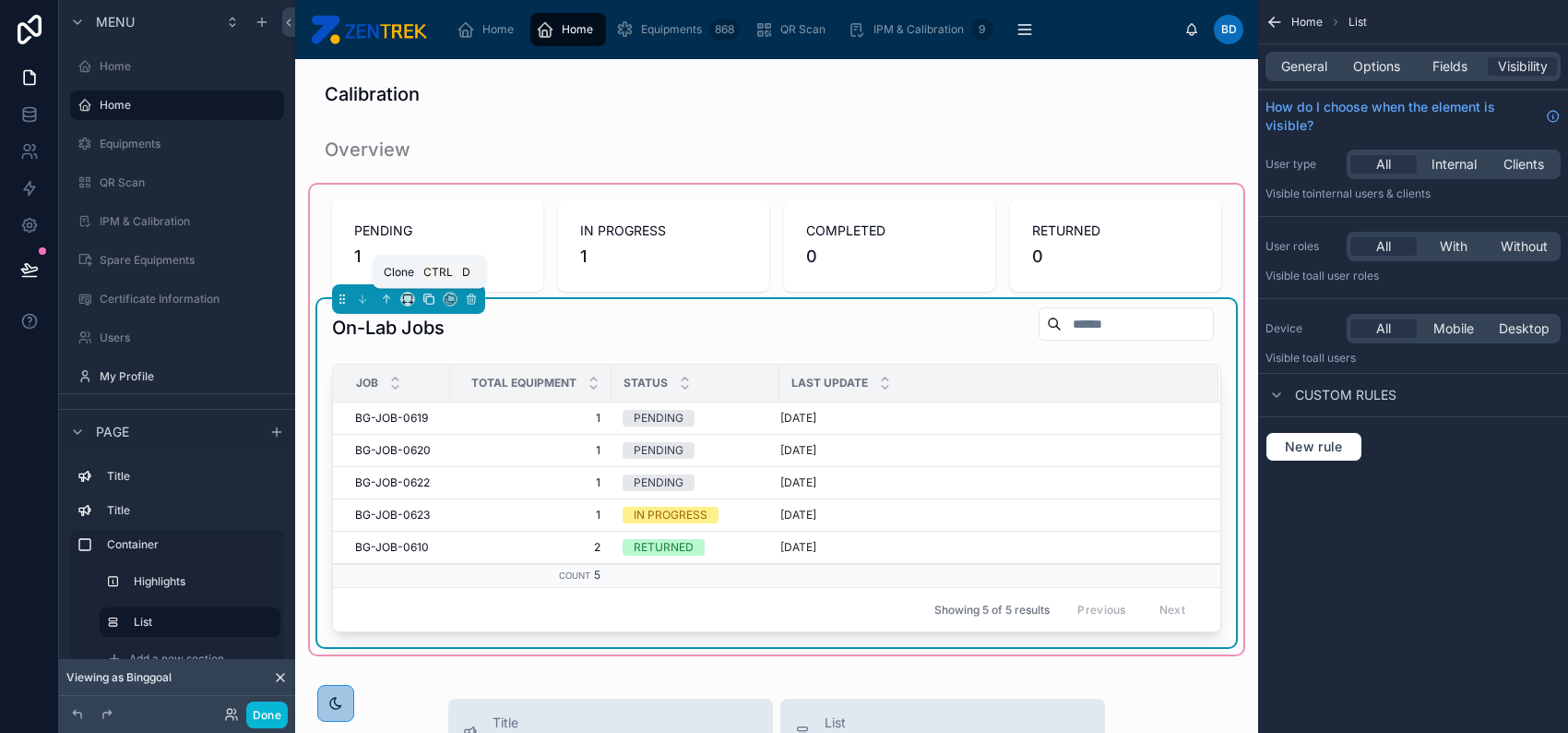
click at [430, 297] on icon at bounding box center [429, 298] width 13 height 13
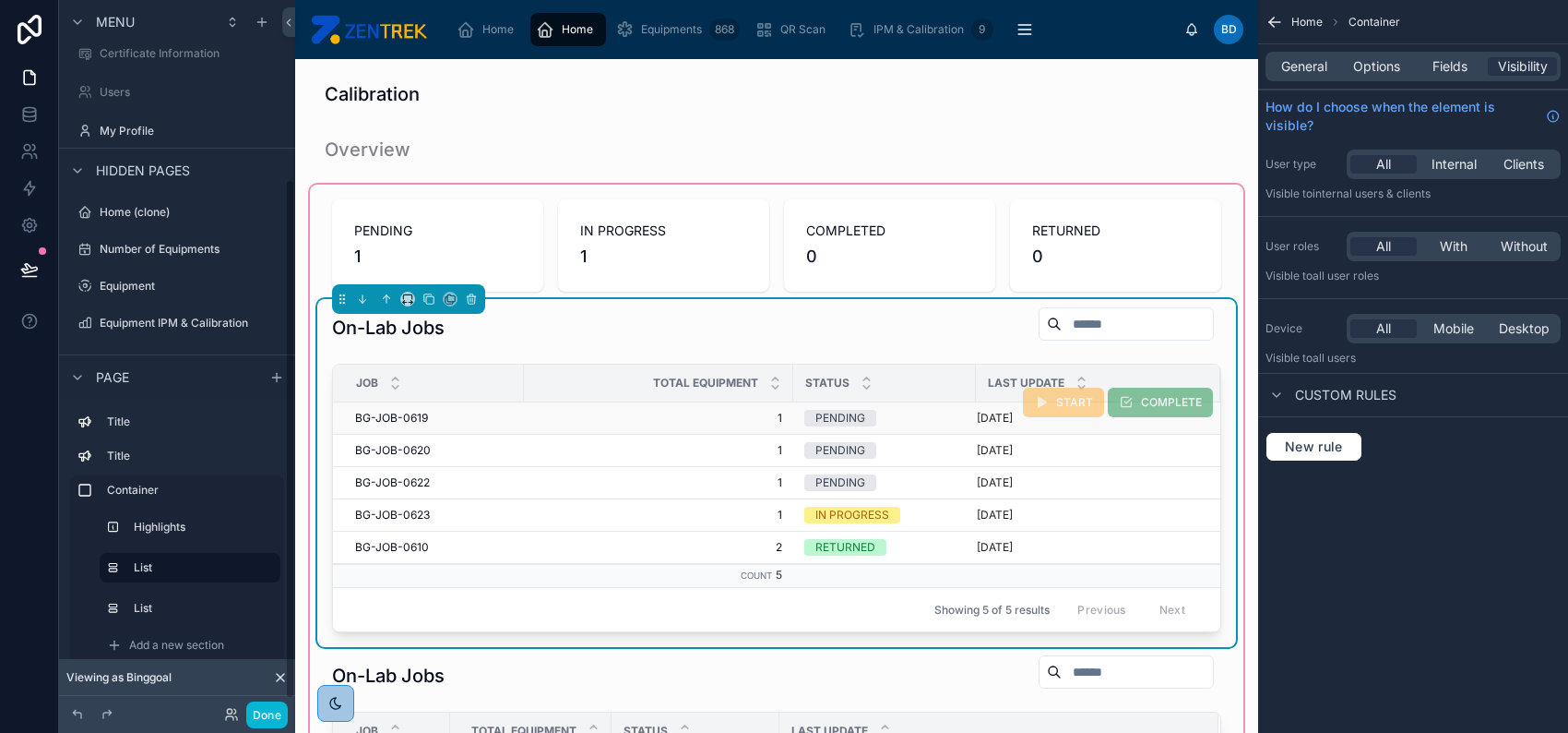
scroll to position [246, 0]
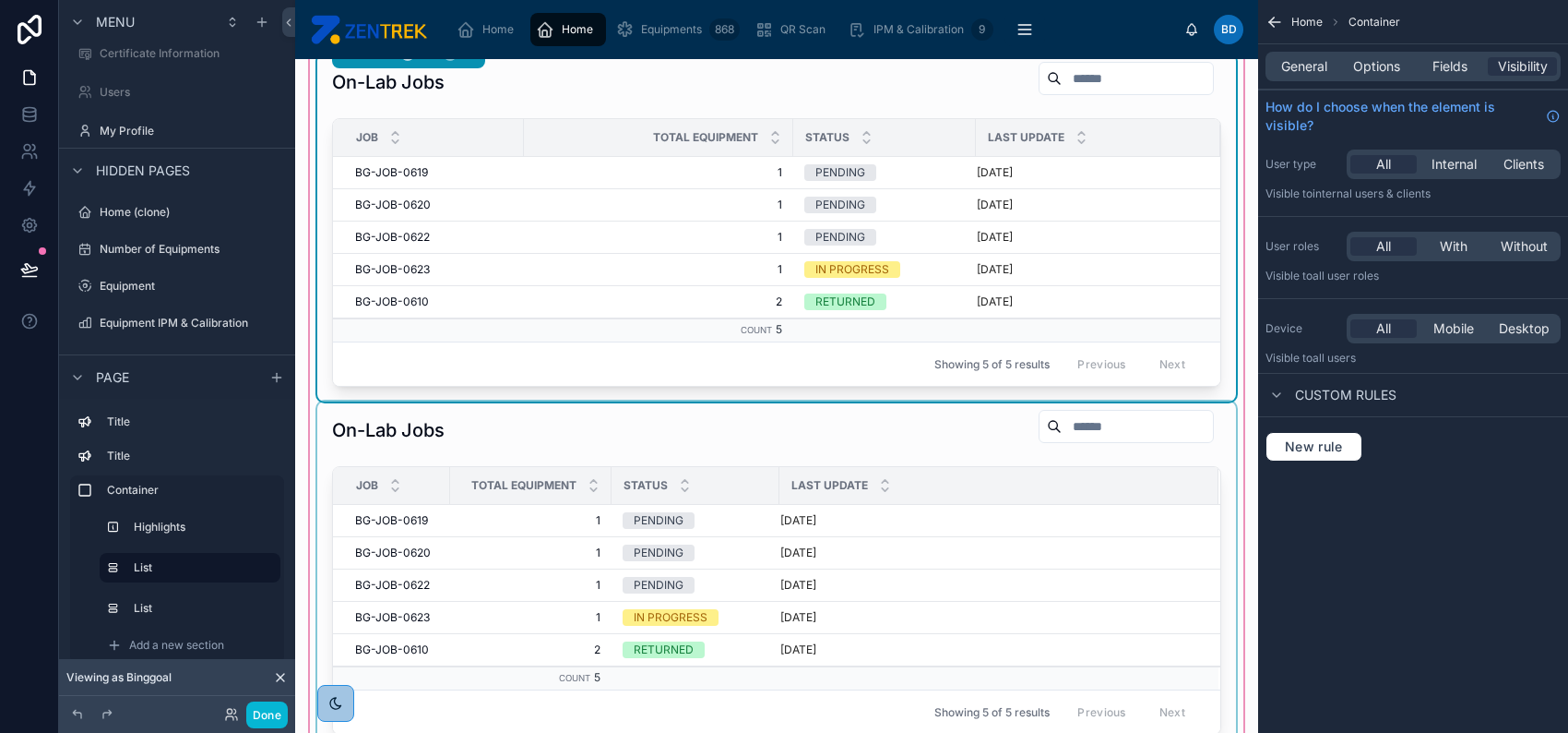
click at [653, 460] on div at bounding box center [776, 575] width 919 height 348
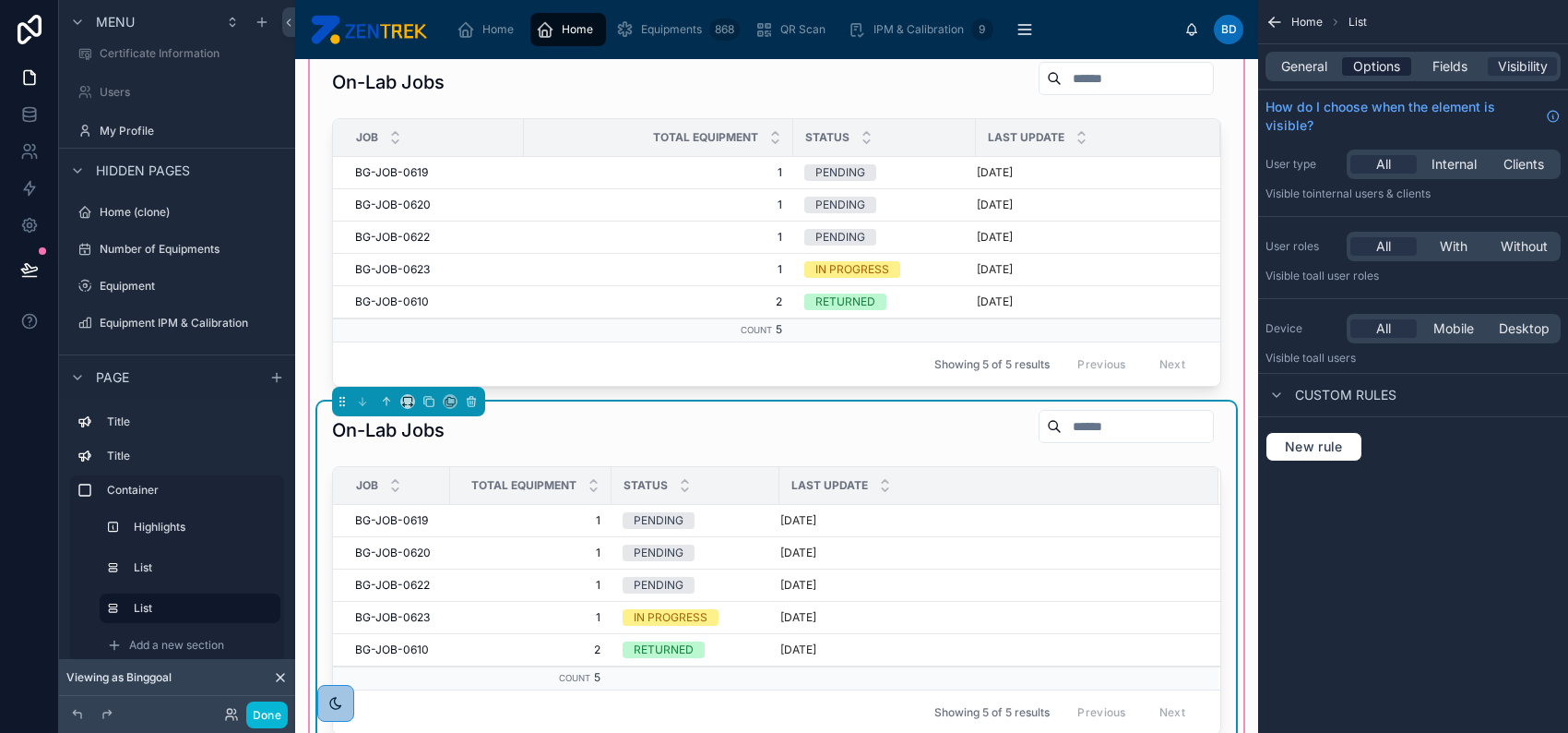
click at [1356, 65] on span "Options" at bounding box center [1377, 66] width 47 height 19
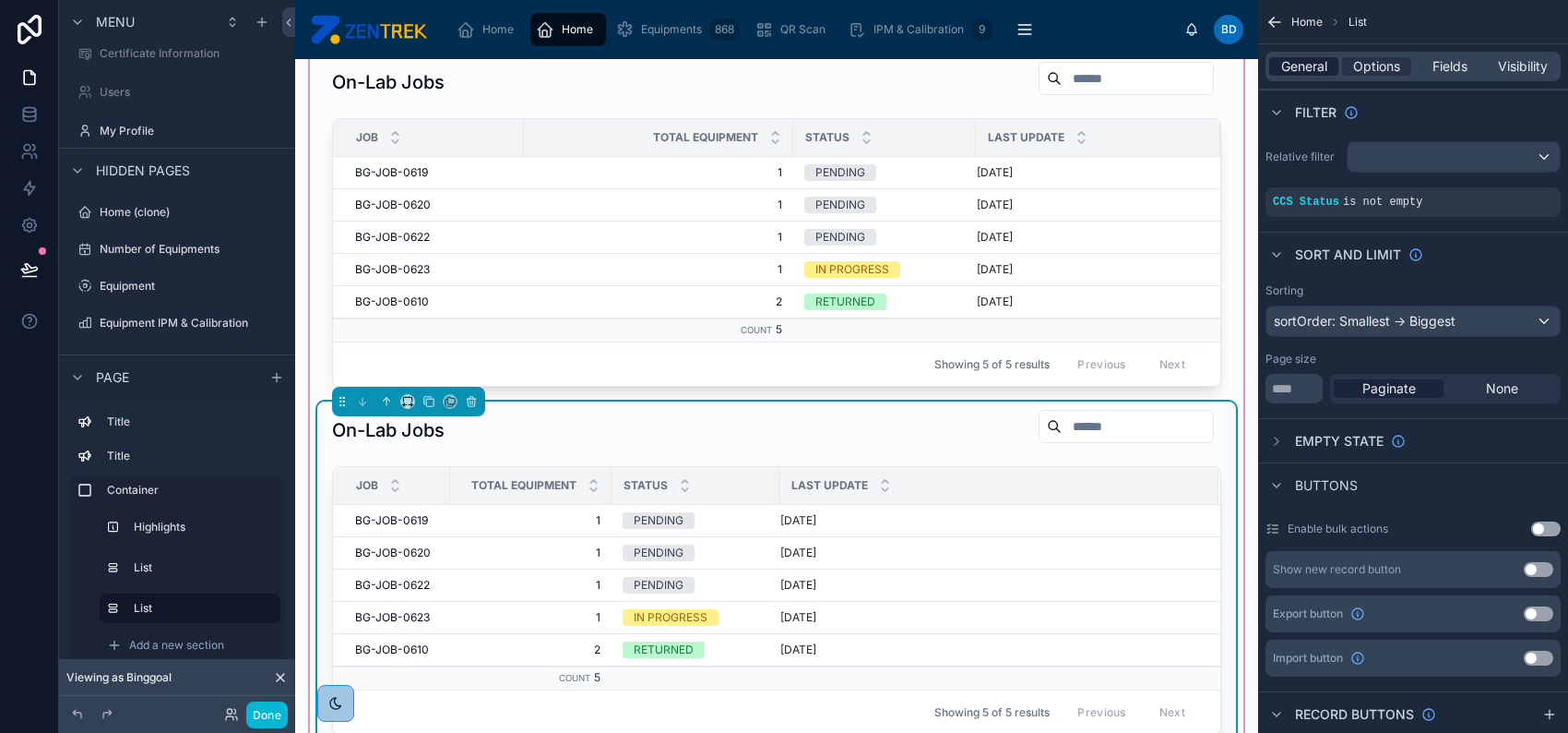
click at [1305, 65] on span "General" at bounding box center [1304, 66] width 46 height 19
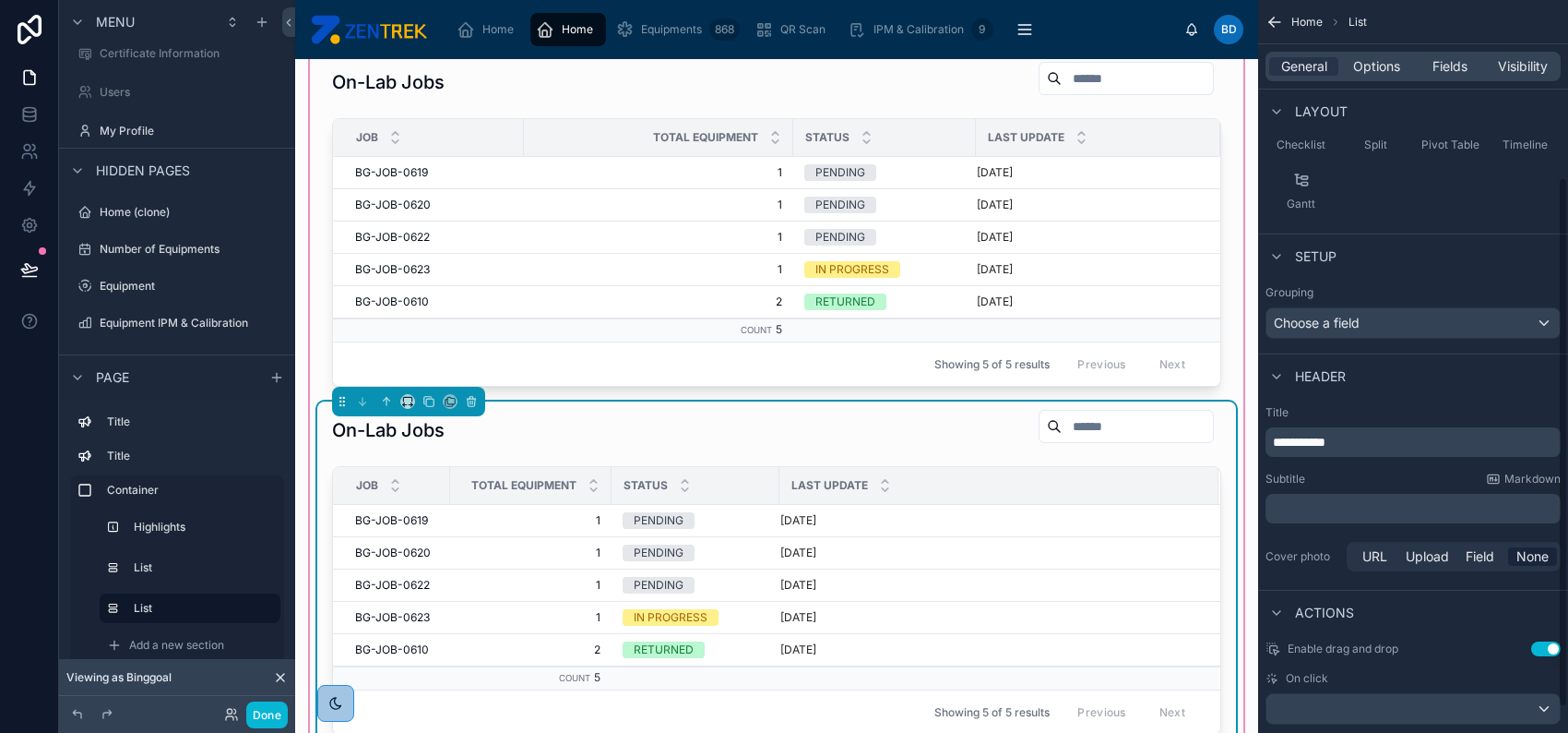
click at [1326, 448] on span "**********" at bounding box center [1298, 442] width 52 height 13
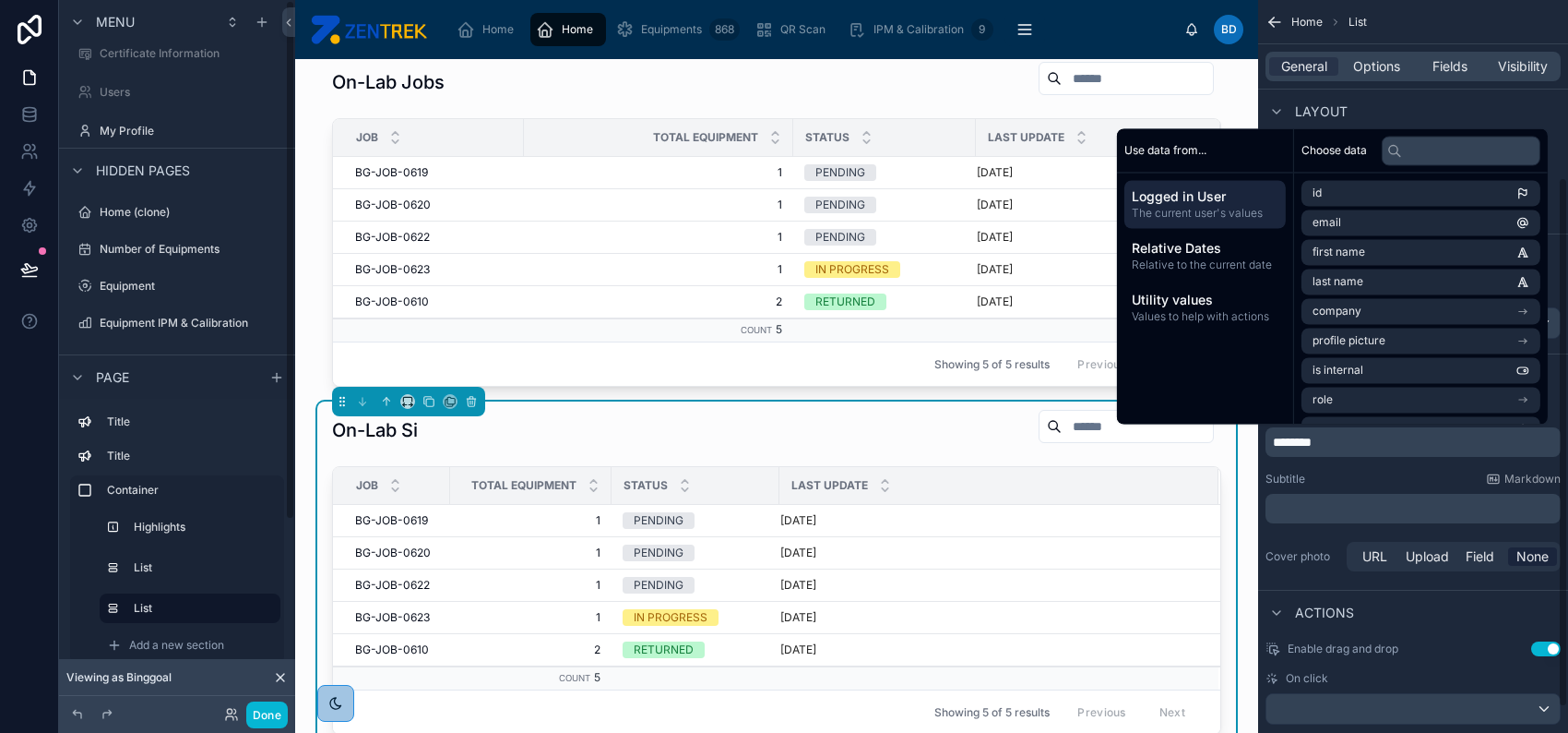
scroll to position [0, 0]
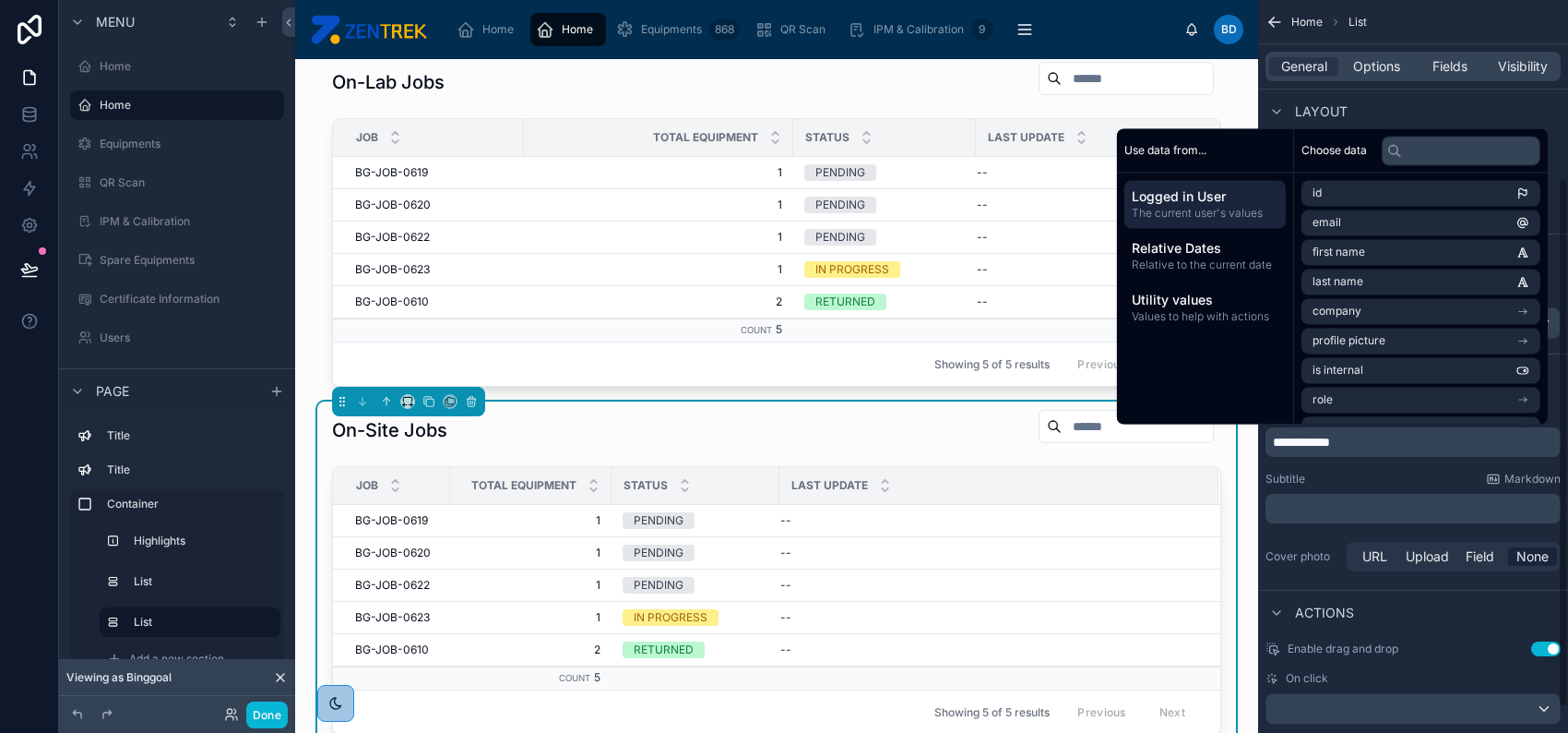
click at [1380, 471] on div "Subtitle Markdown" at bounding box center [1413, 478] width 295 height 15
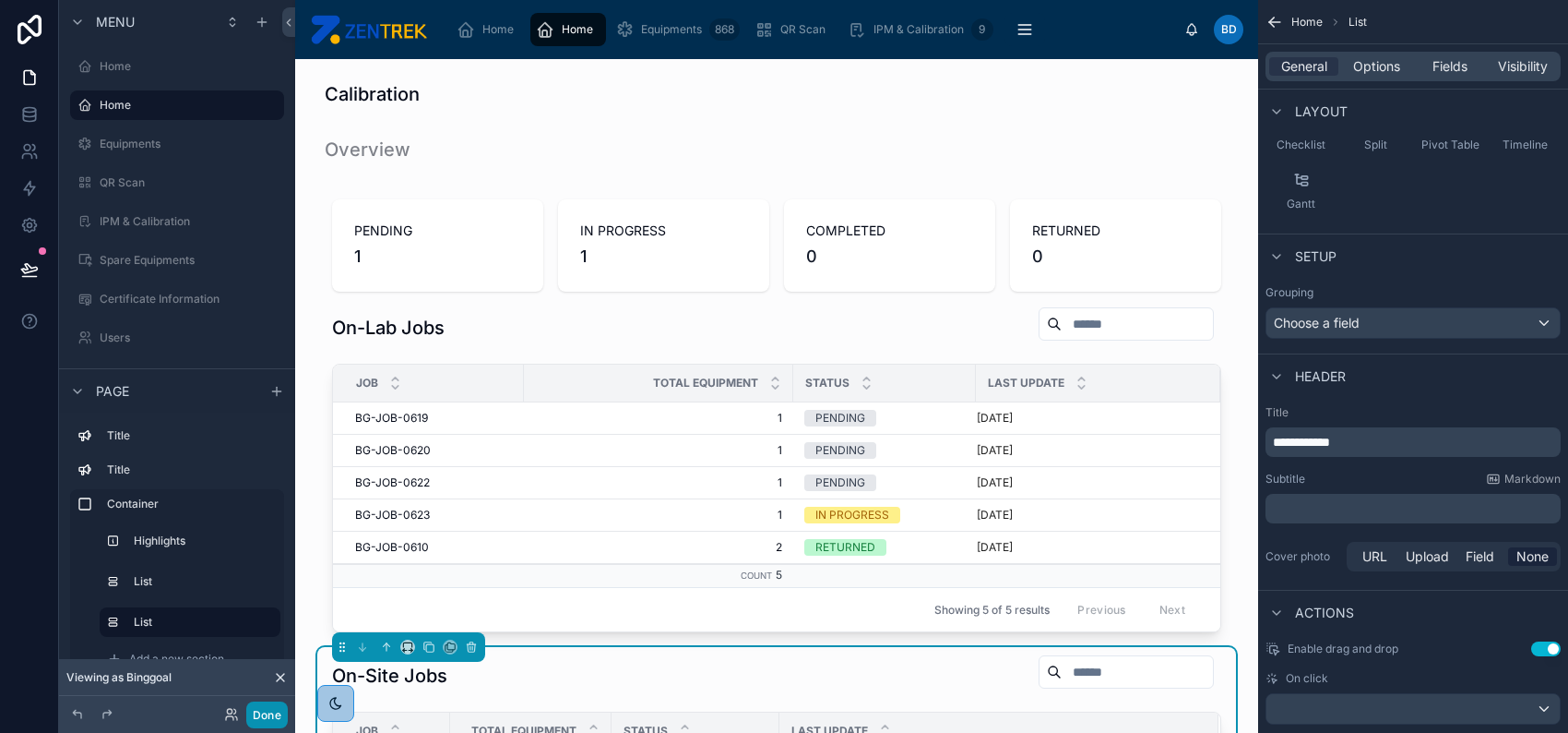
click at [259, 716] on button "Done" at bounding box center [267, 714] width 41 height 27
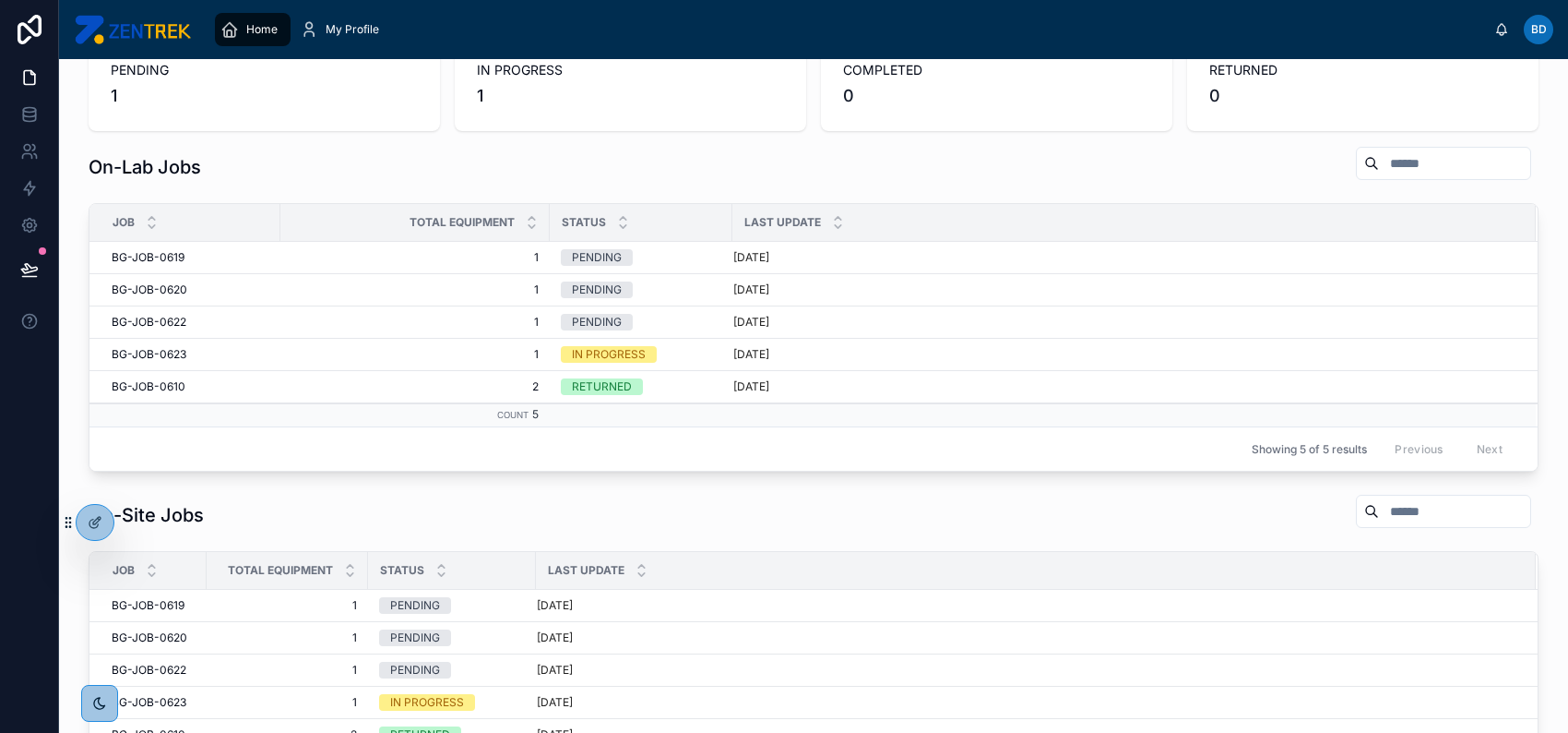
scroll to position [219, 0]
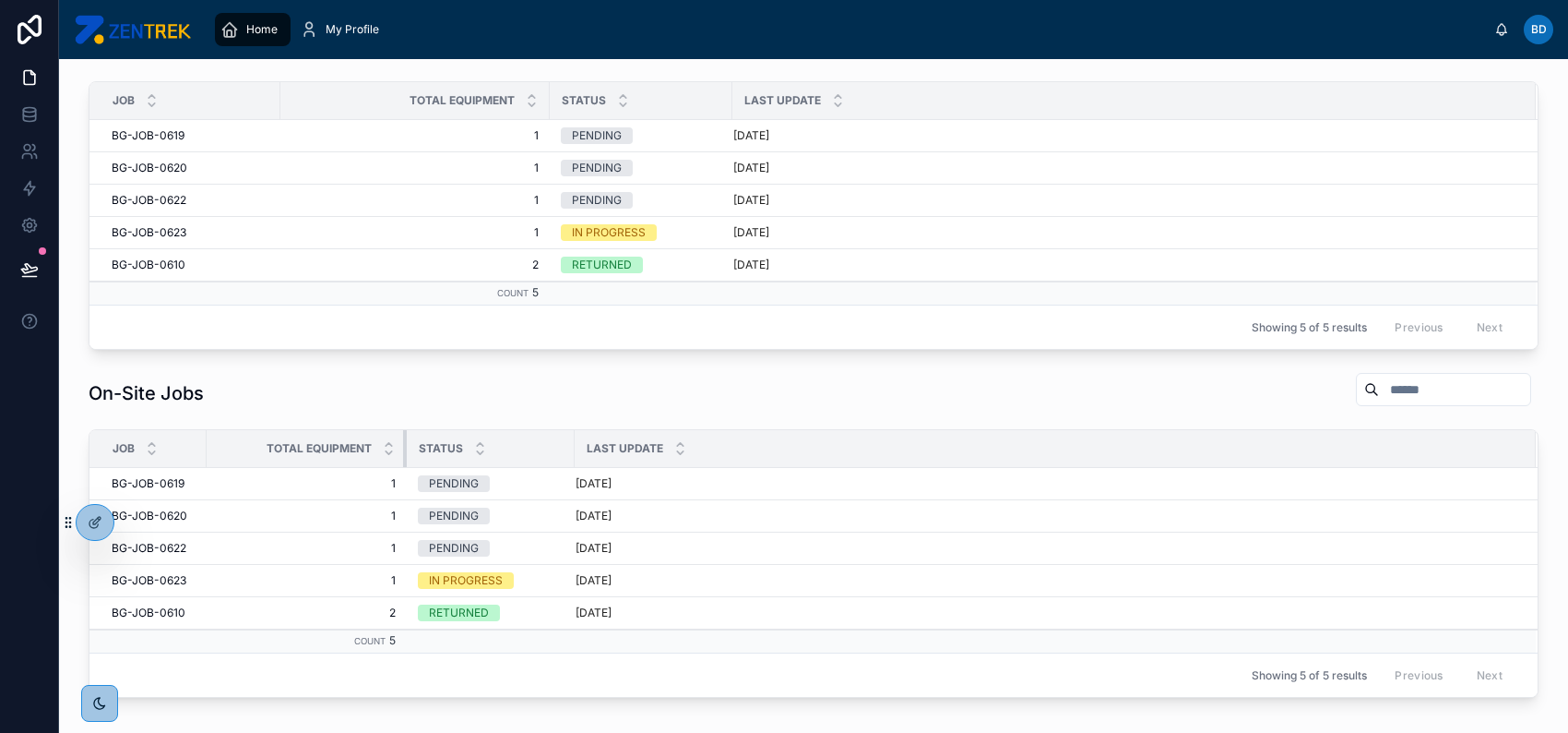
drag, startPoint x: 365, startPoint y: 446, endPoint x: 391, endPoint y: 445, distance: 26.0
click at [403, 445] on div at bounding box center [406, 448] width 7 height 37
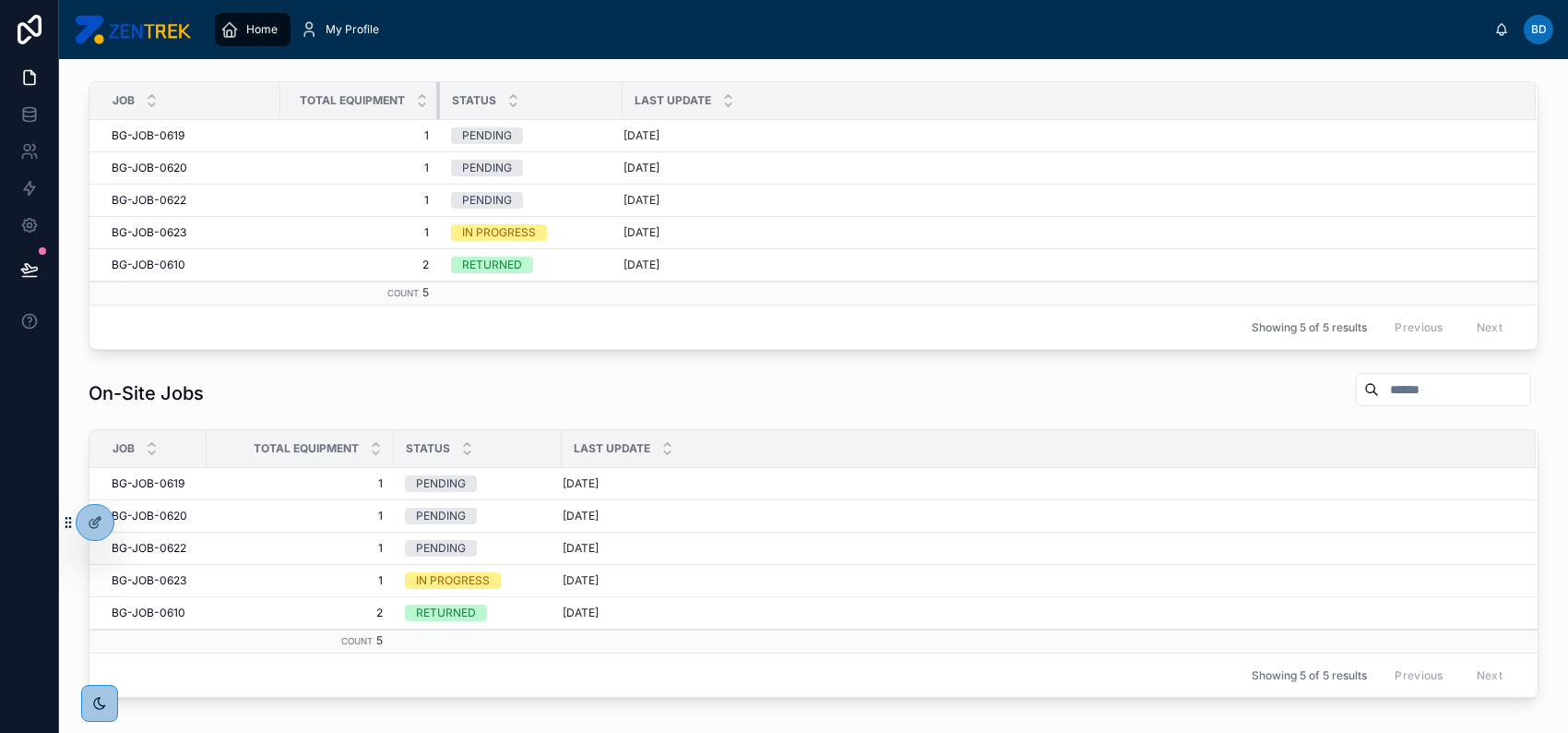
drag, startPoint x: 546, startPoint y: 94, endPoint x: 438, endPoint y: 108, distance: 108.9
click at [438, 108] on div at bounding box center [439, 100] width 7 height 37
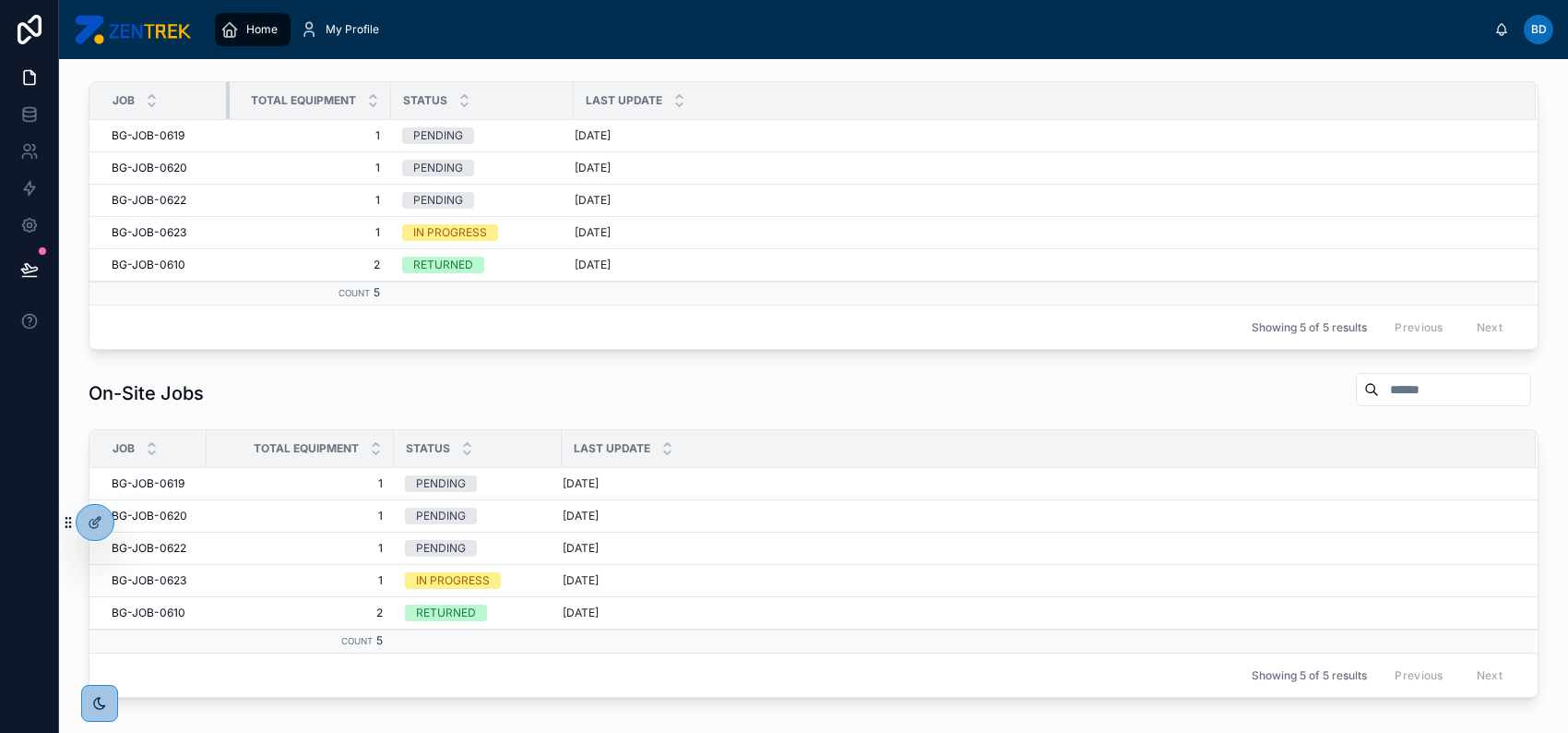
drag, startPoint x: 277, startPoint y: 101, endPoint x: 227, endPoint y: 108, distance: 50.5
click at [227, 108] on div at bounding box center [229, 100] width 7 height 37
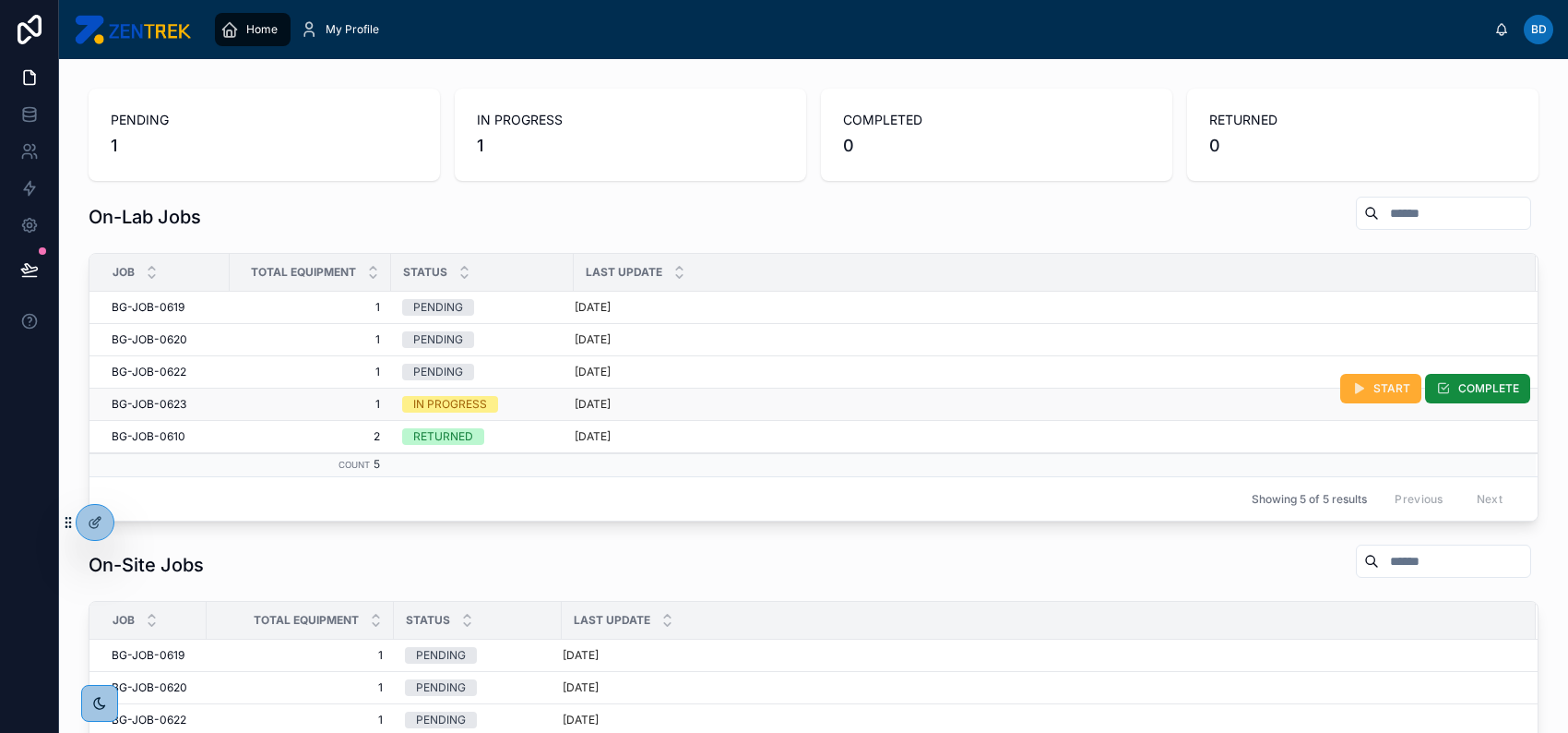
scroll to position [122, 0]
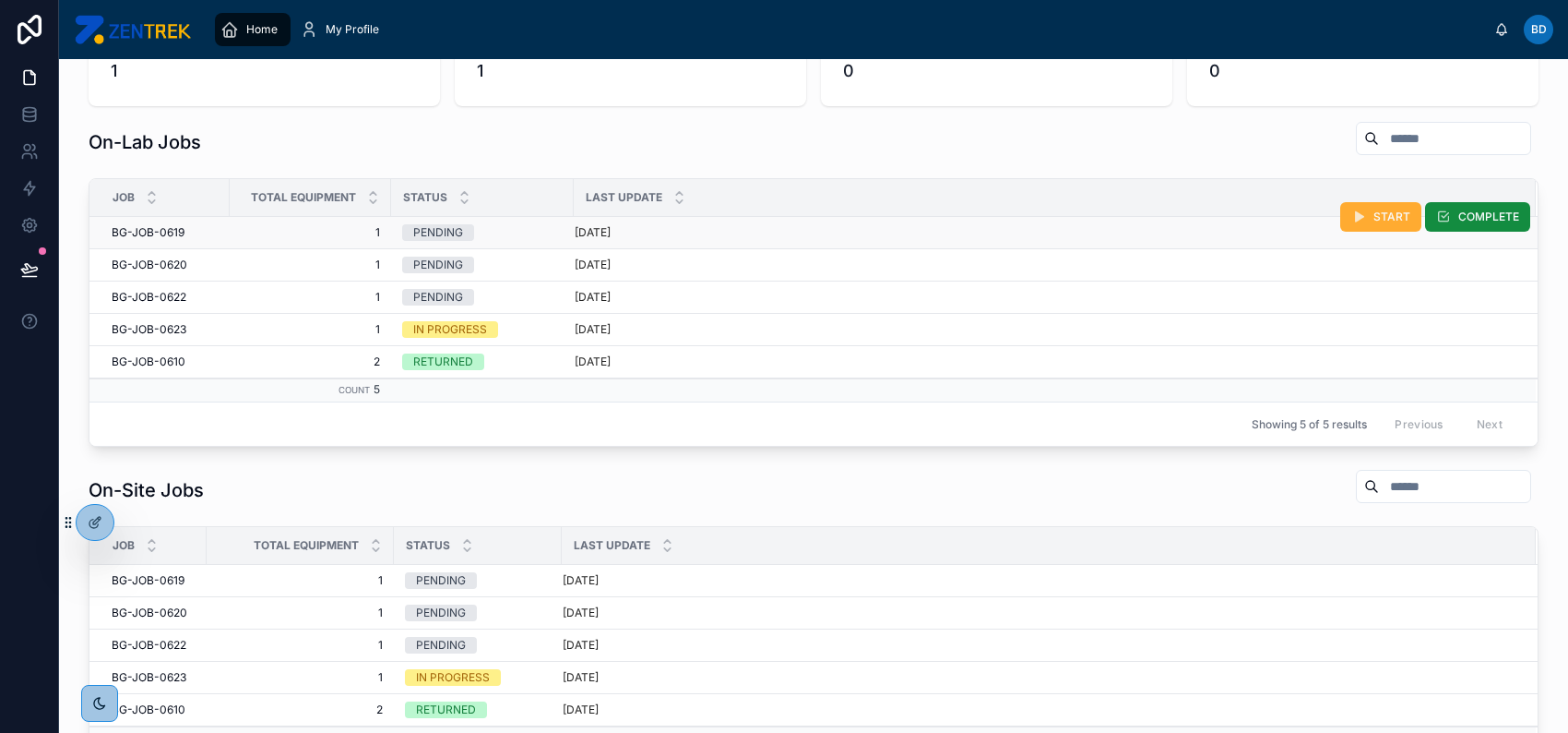
click at [1101, 232] on div "[DATE]" at bounding box center [1044, 232] width 939 height 15
click at [102, 522] on icon at bounding box center [95, 522] width 15 height 15
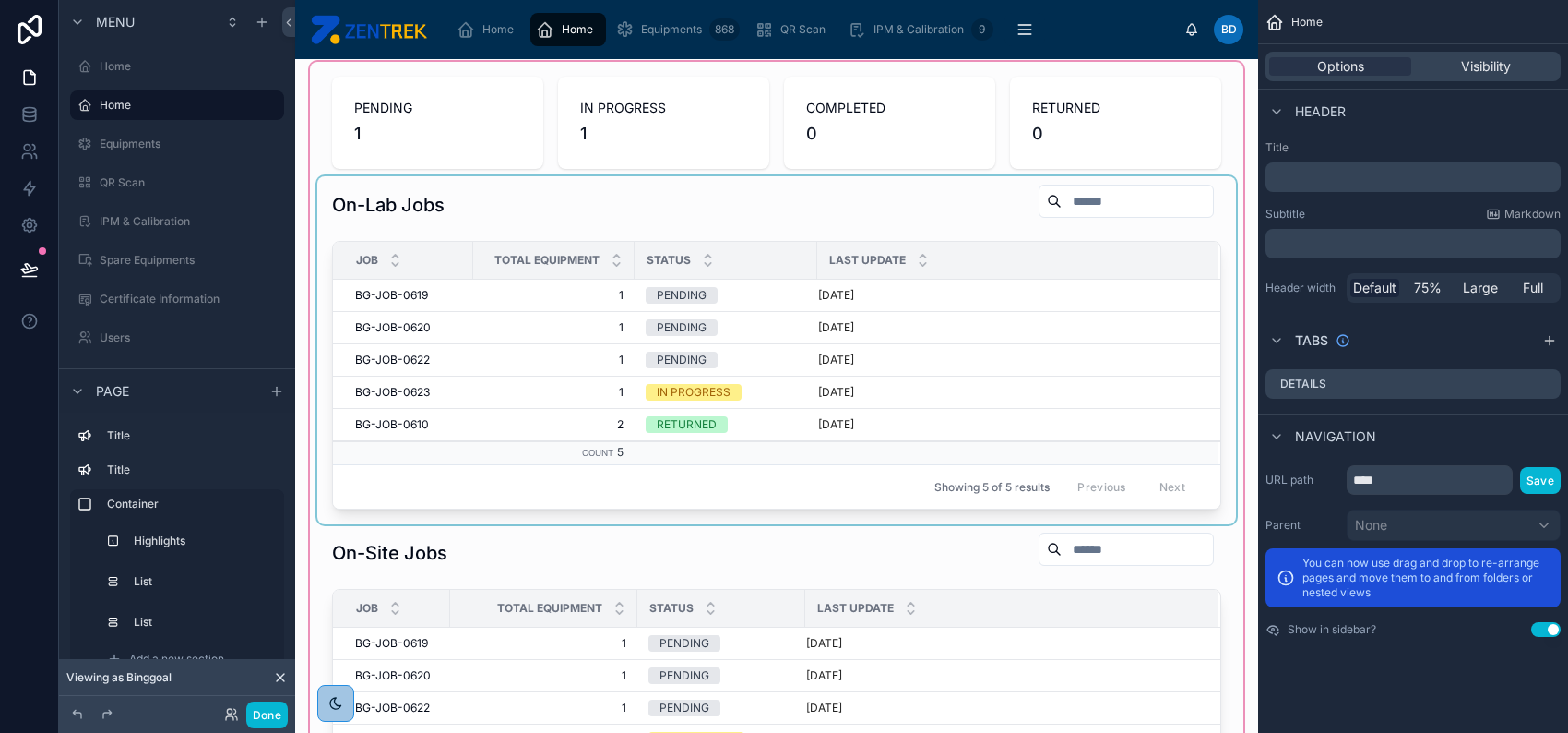
click at [1142, 277] on th "Last Update" at bounding box center [1018, 261] width 401 height 38
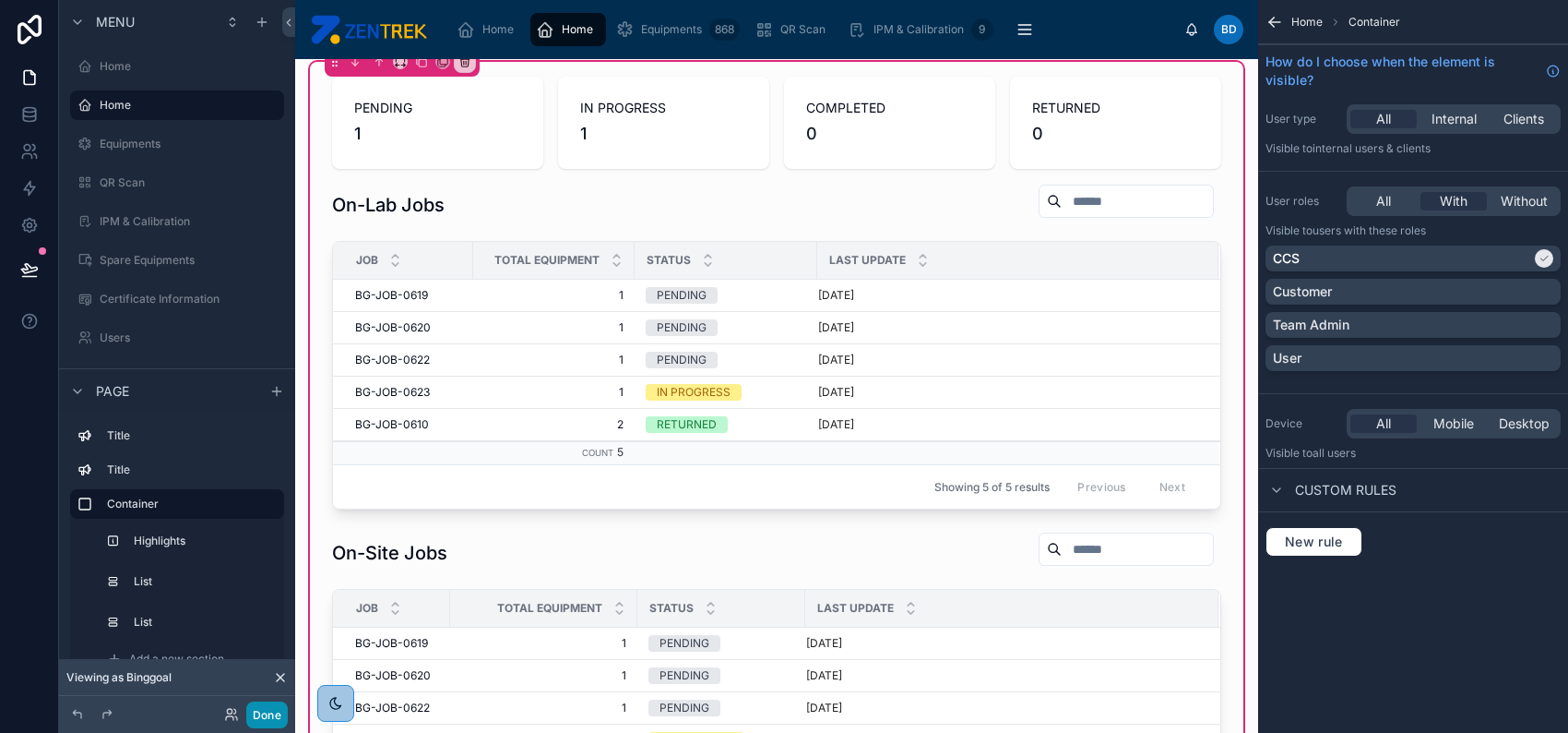
click at [270, 710] on button "Done" at bounding box center [267, 714] width 41 height 27
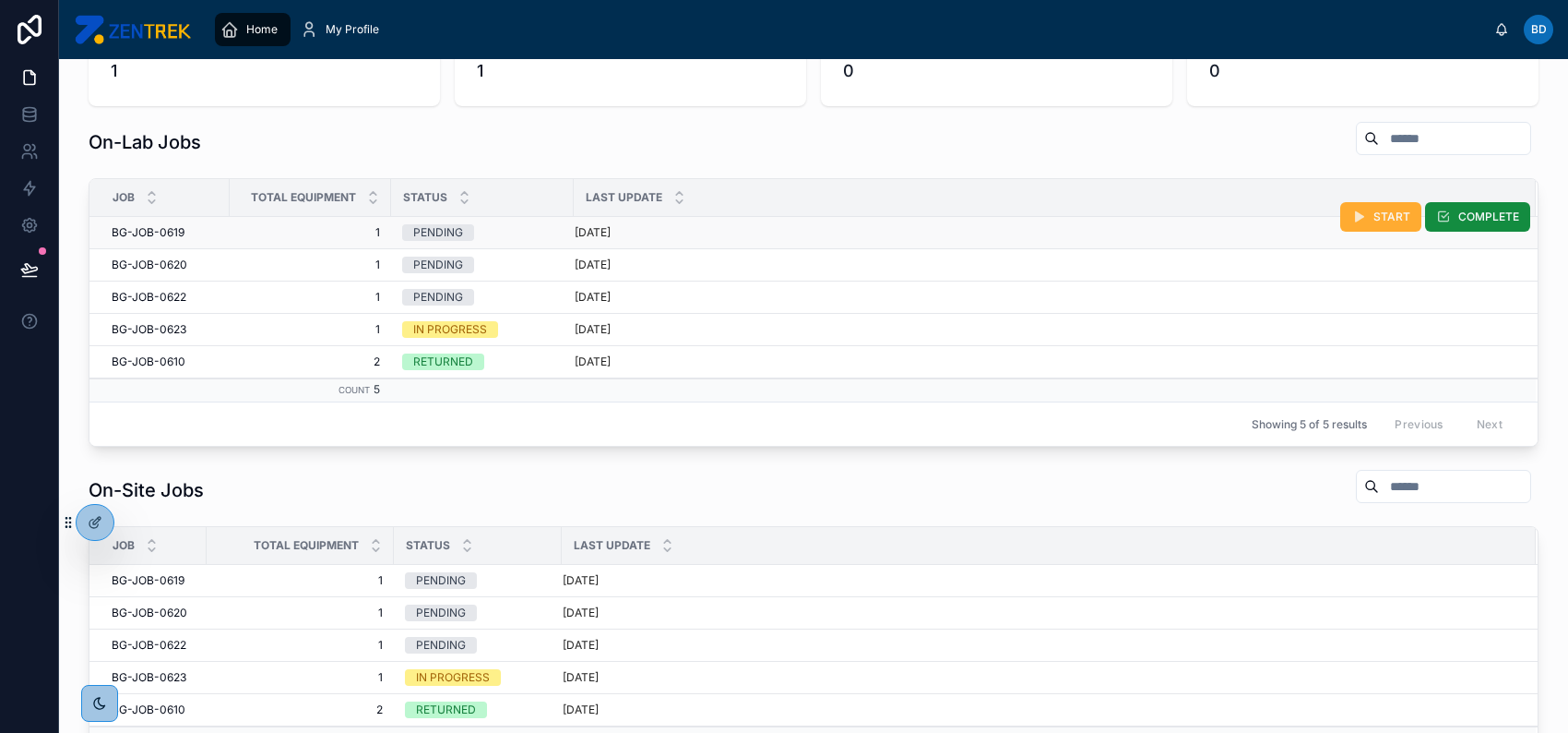
click at [979, 234] on div "[DATE]" at bounding box center [1044, 232] width 939 height 15
click at [866, 238] on div "[DATE]" at bounding box center [1044, 232] width 939 height 15
click at [910, 231] on div "[DATE]" at bounding box center [1044, 232] width 939 height 15
click at [106, 527] on div at bounding box center [95, 523] width 37 height 36
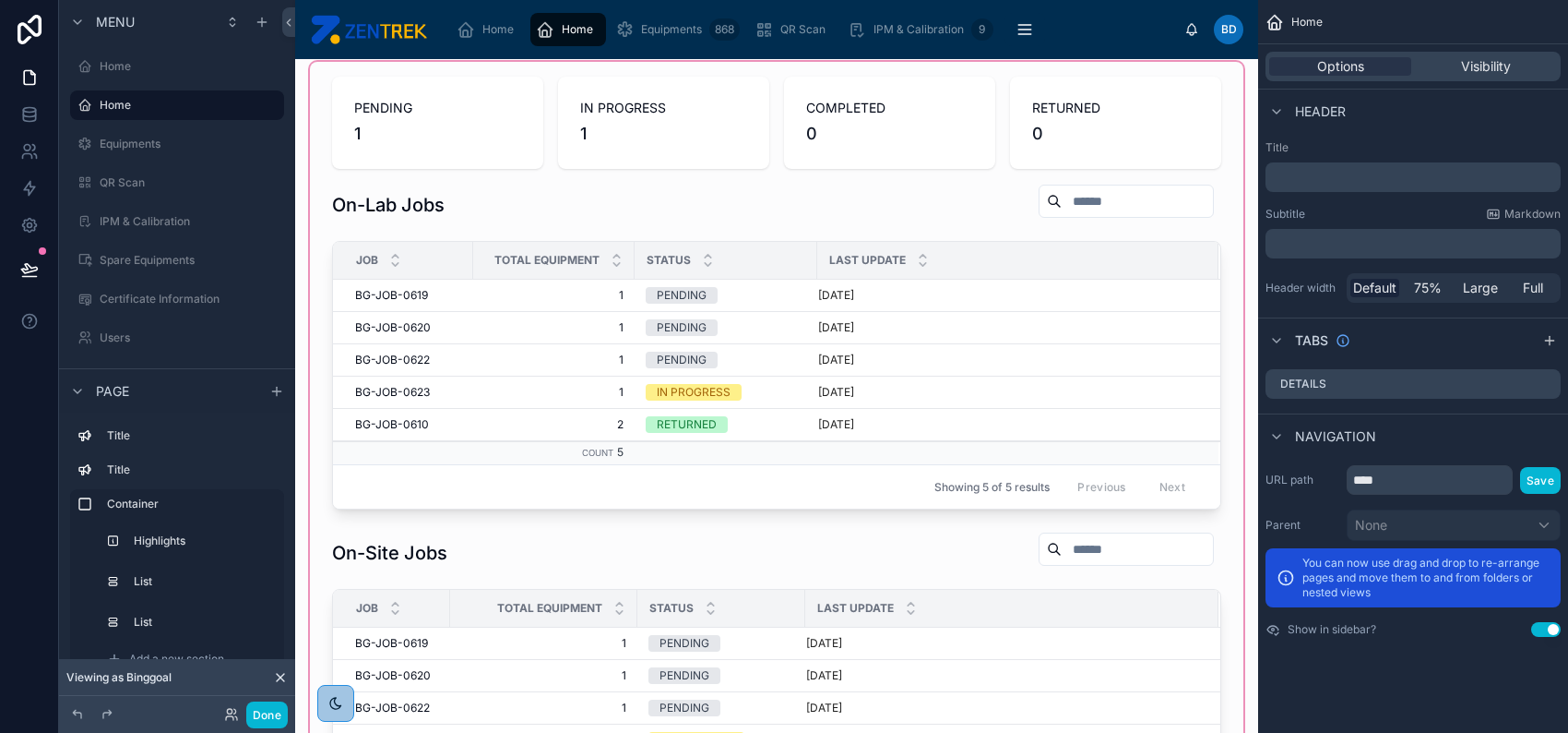
click at [1070, 300] on div at bounding box center [777, 471] width 934 height 818
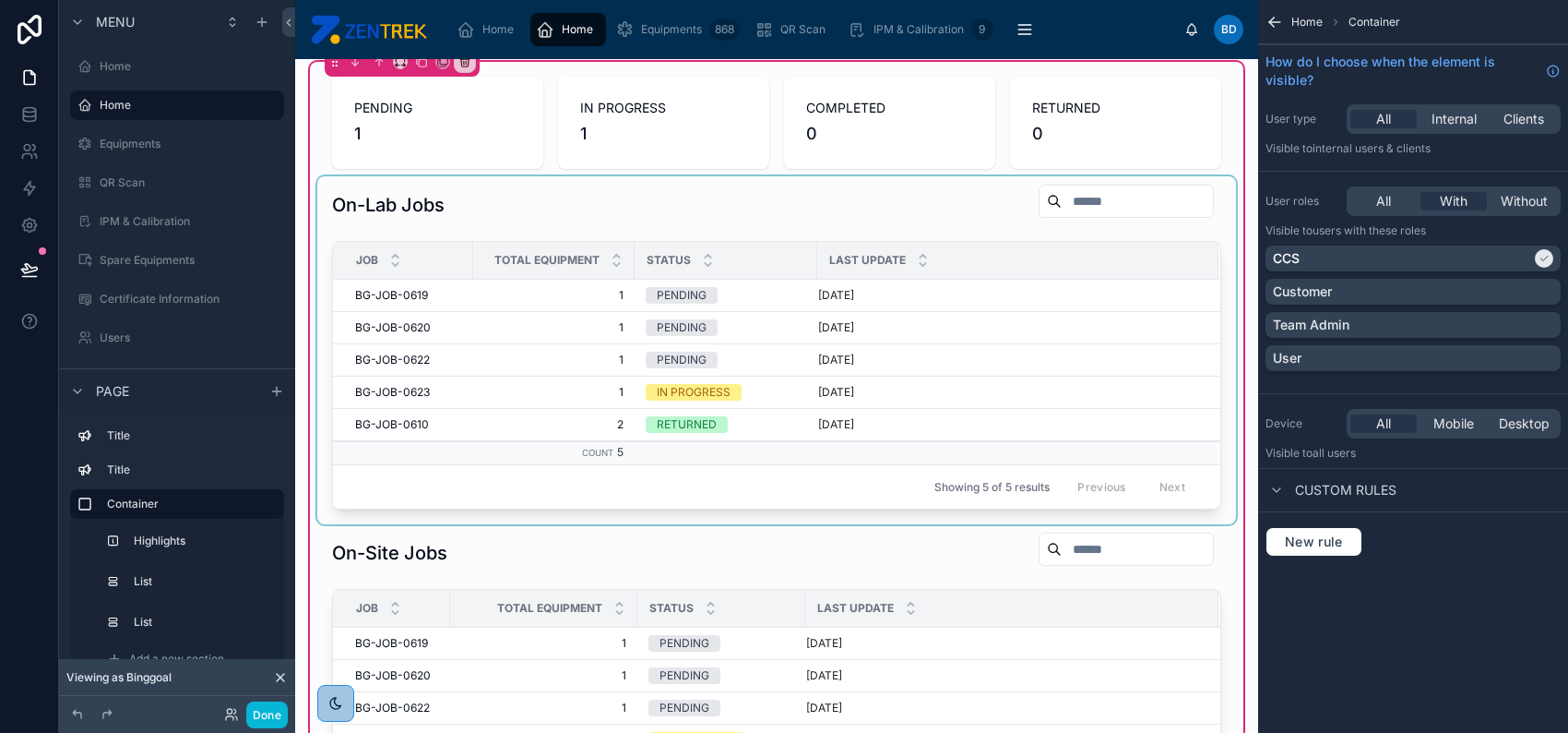
click at [974, 298] on div at bounding box center [776, 350] width 919 height 348
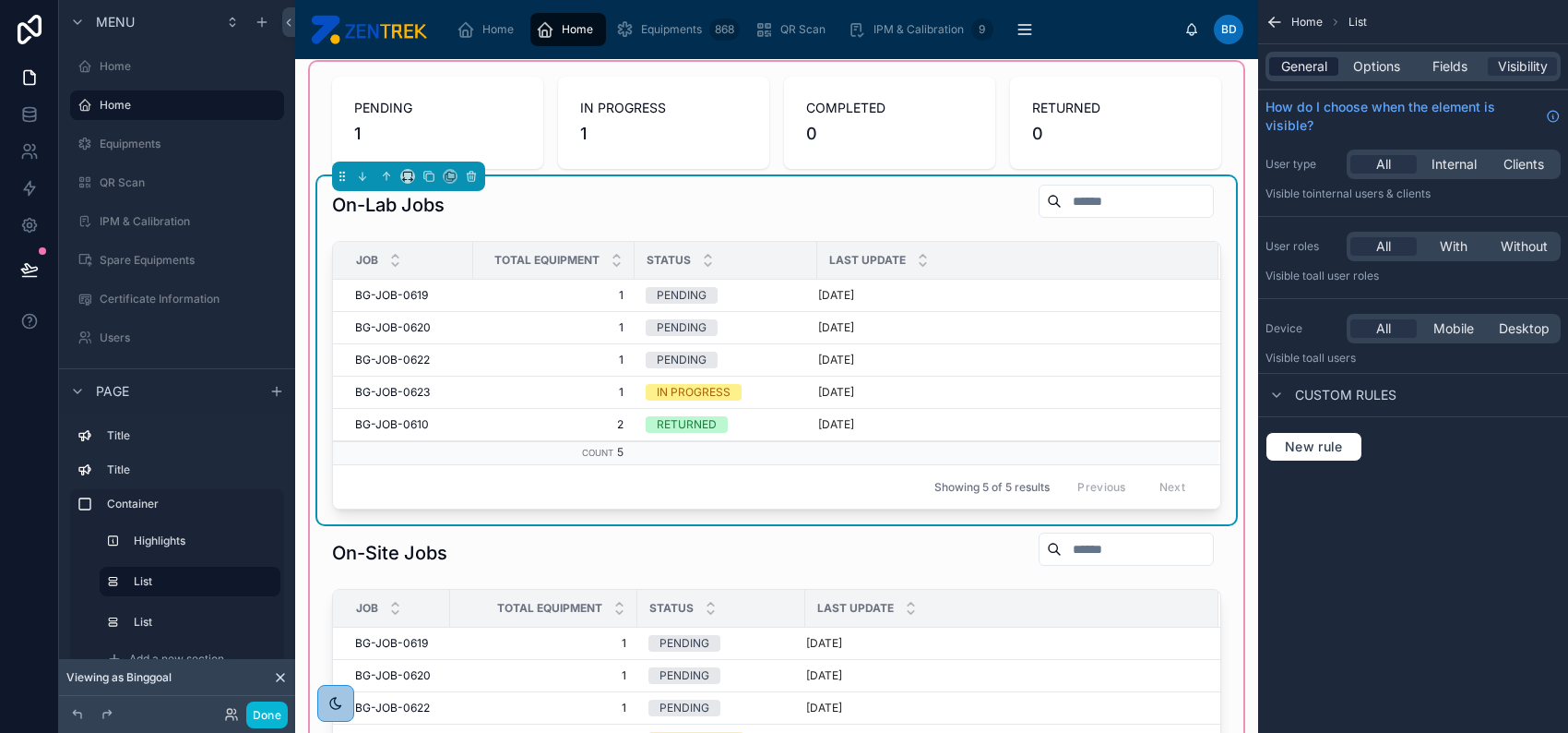
click at [1314, 72] on span "General" at bounding box center [1304, 66] width 46 height 19
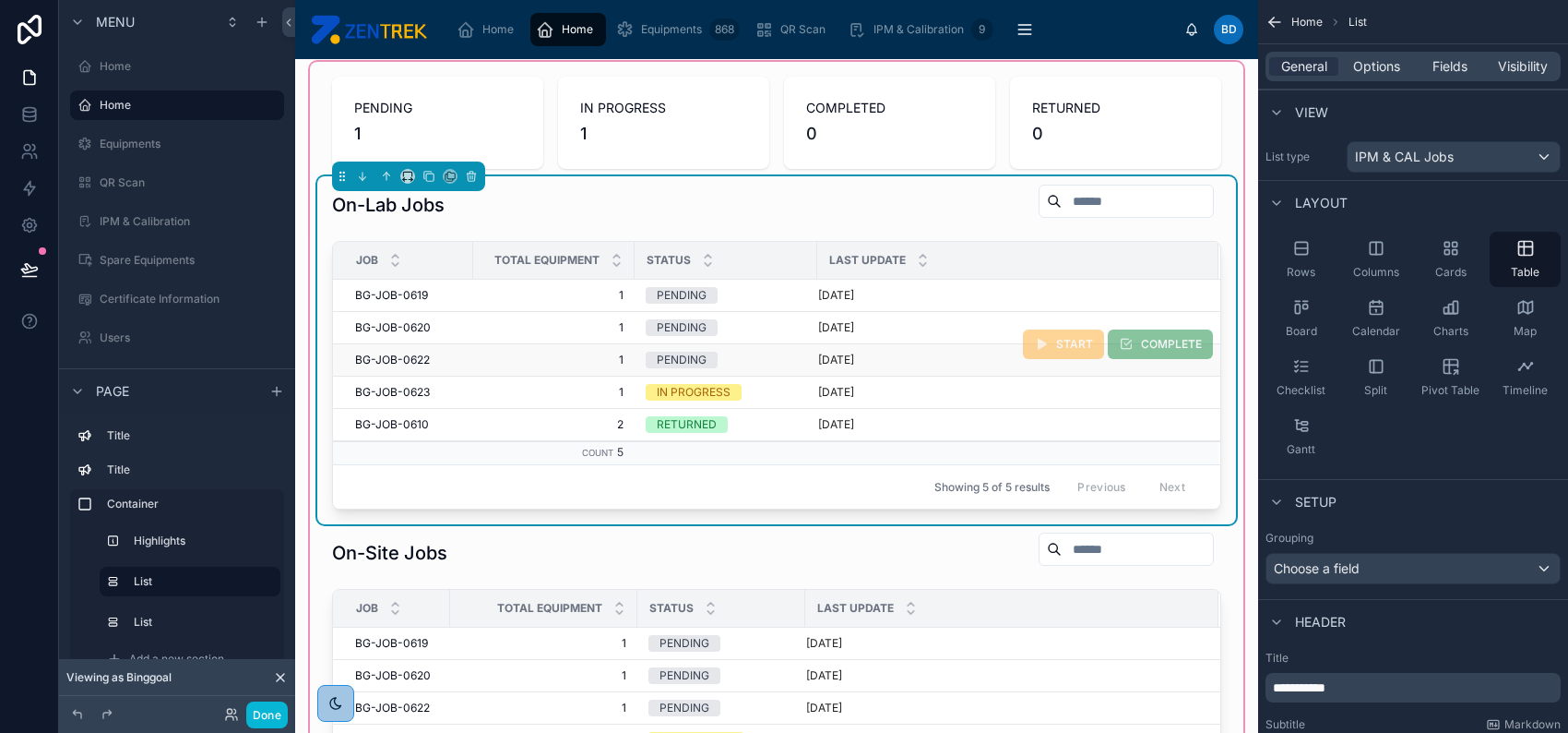
click at [1046, 346] on span "START" at bounding box center [1063, 346] width 81 height 14
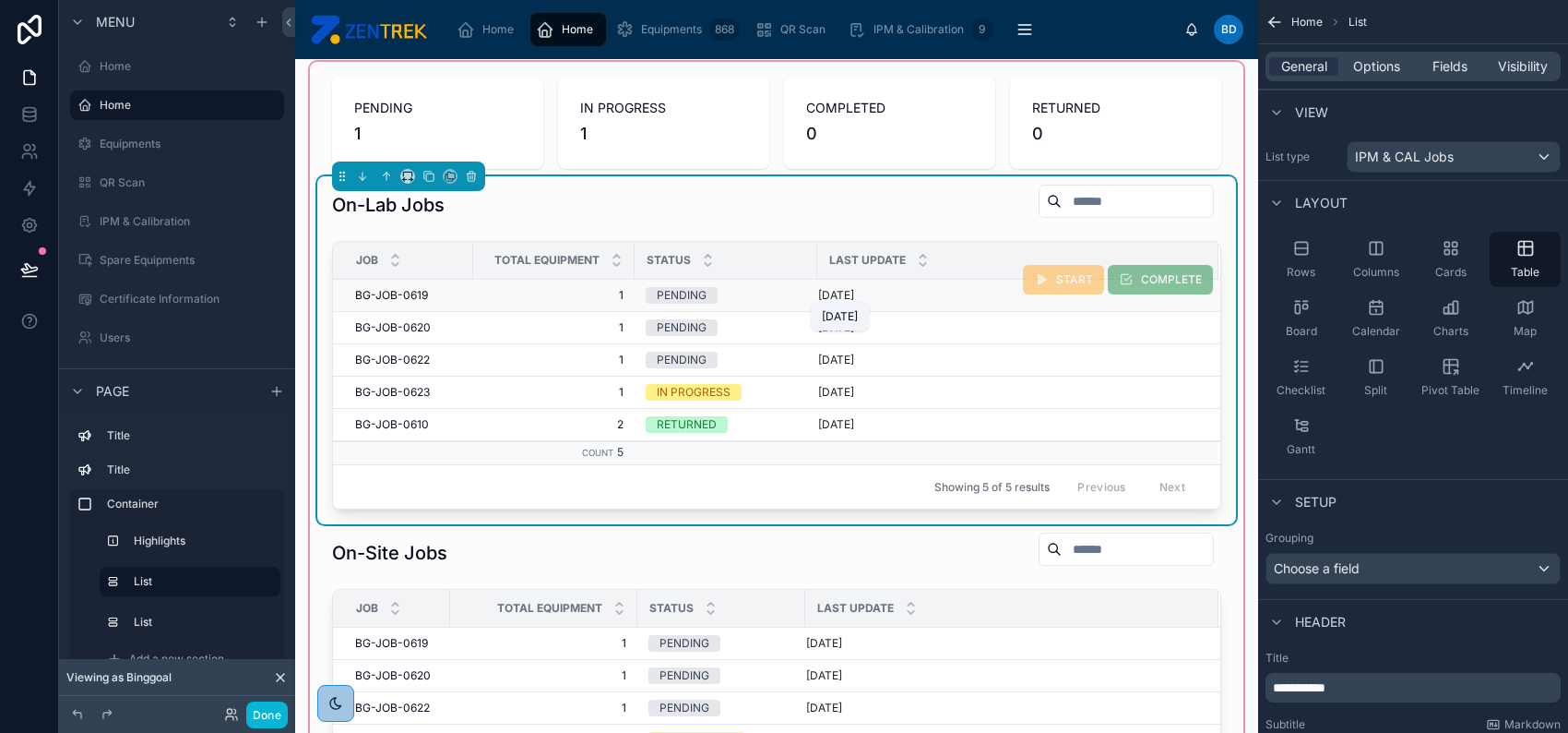
click at [843, 285] on td "[DATE]" at bounding box center [1018, 295] width 401 height 33
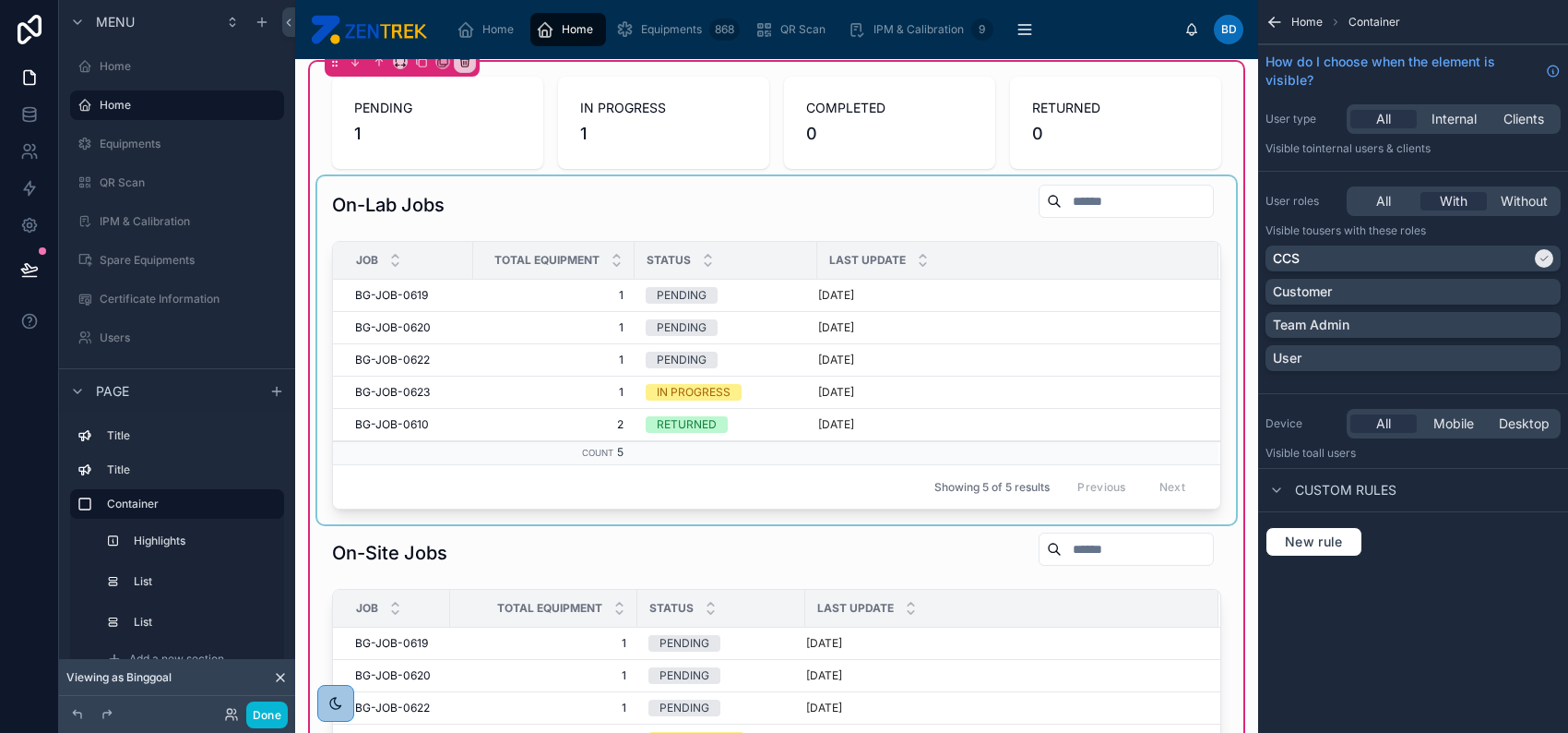
click at [1298, 21] on span "Home" at bounding box center [1307, 22] width 32 height 15
click at [879, 254] on span "Last Update" at bounding box center [868, 260] width 77 height 15
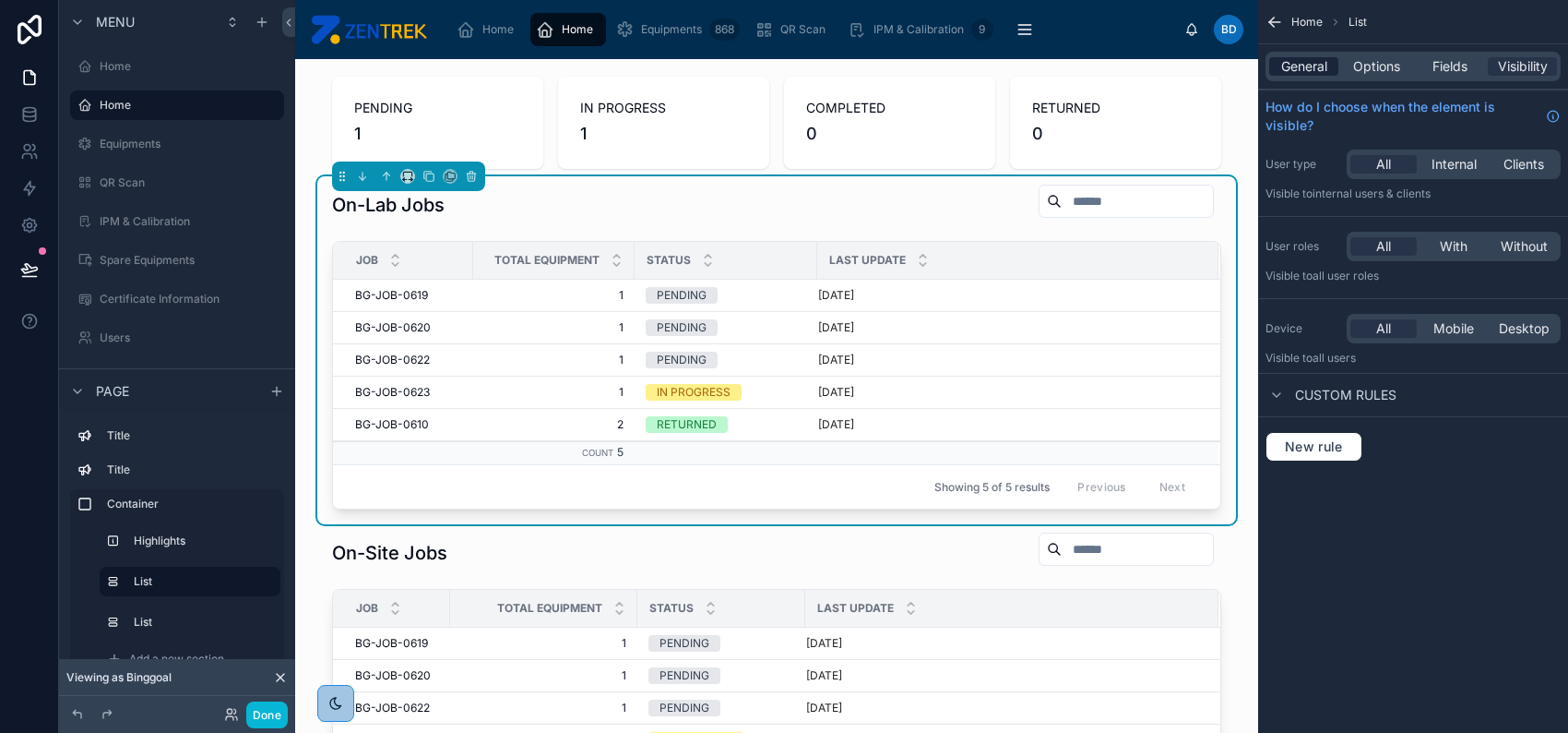
click at [1313, 66] on span "General" at bounding box center [1304, 66] width 46 height 19
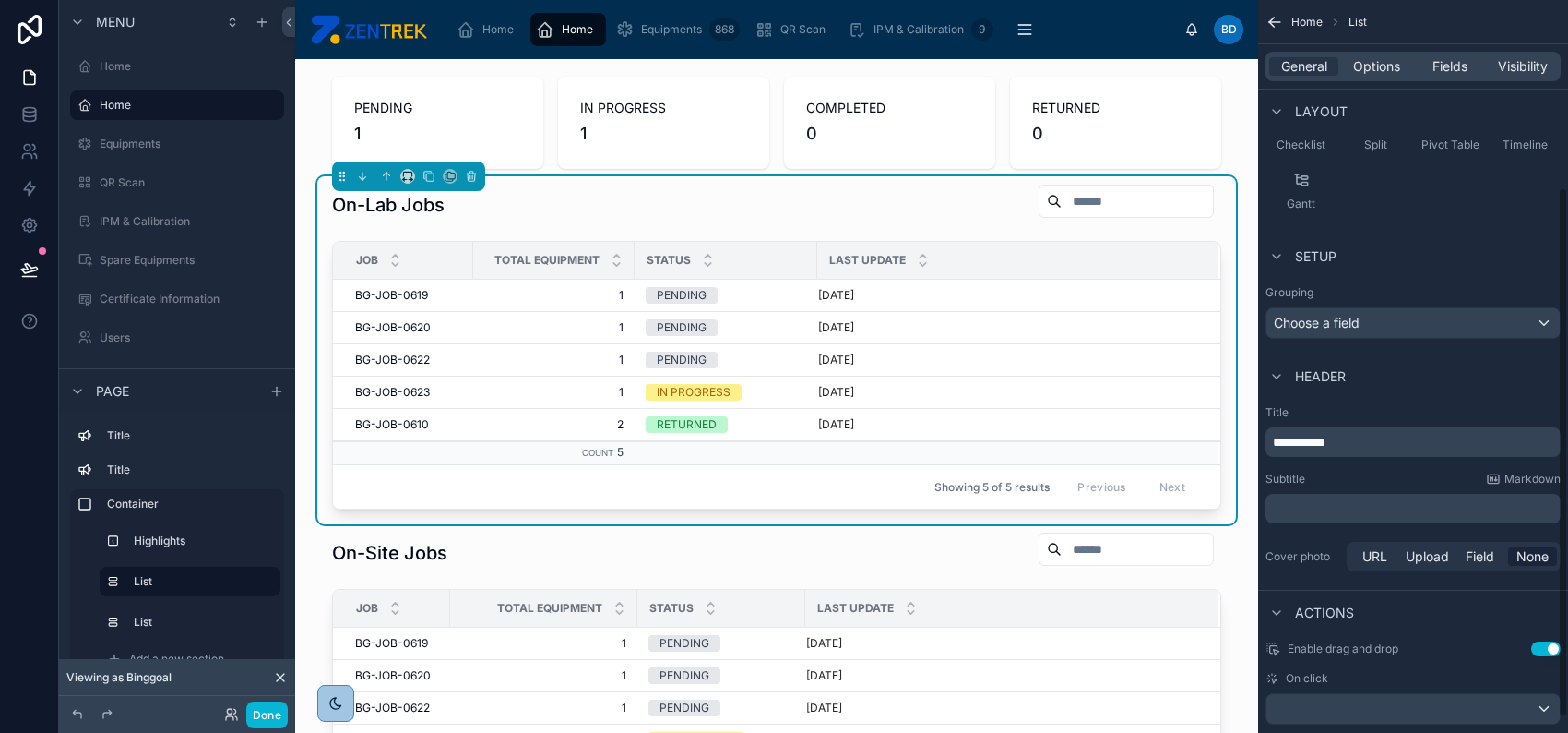
scroll to position [281, 0]
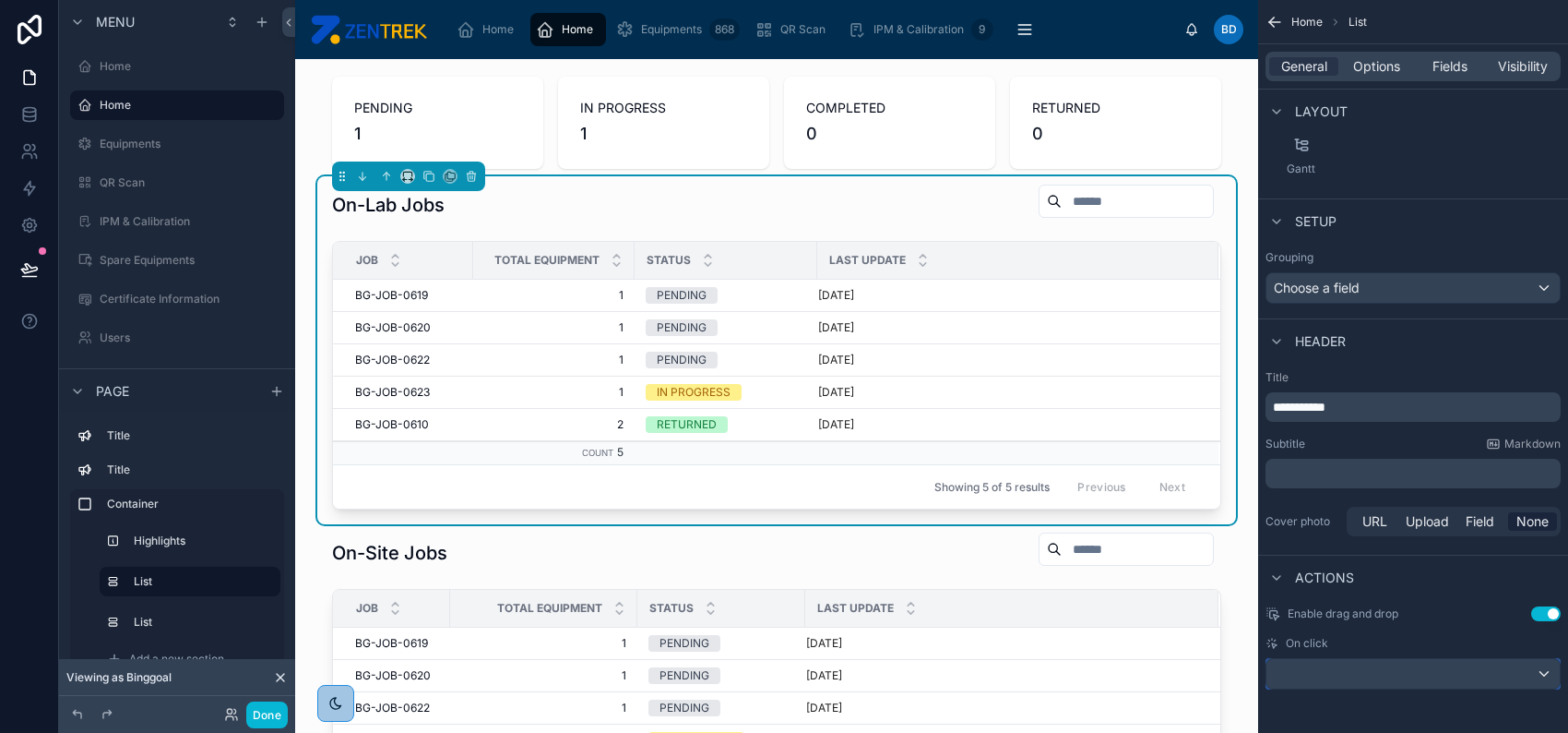
click at [1448, 679] on div "scrollable content" at bounding box center [1413, 674] width 293 height 30
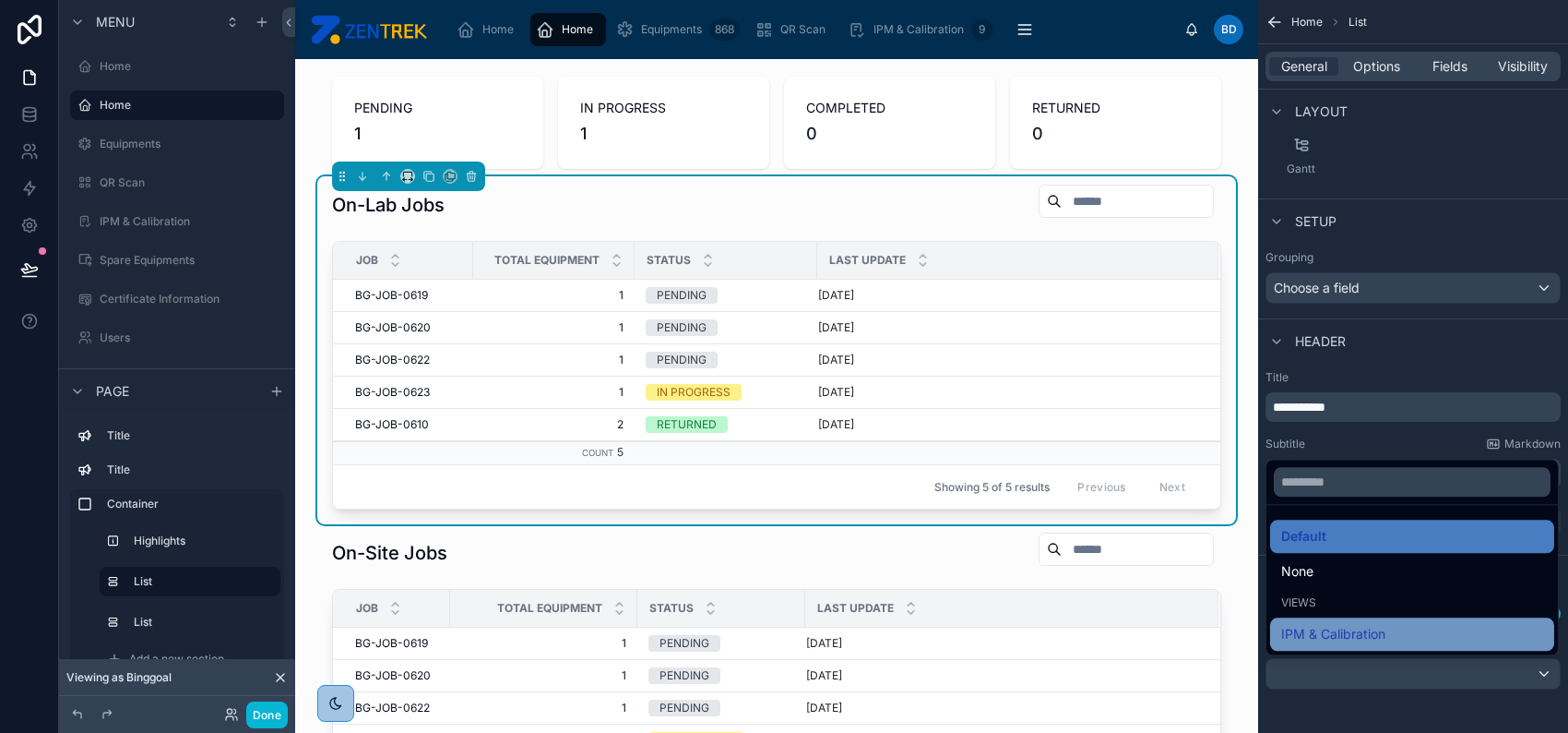
click at [1422, 643] on div "IPM & Calibration" at bounding box center [1412, 634] width 262 height 22
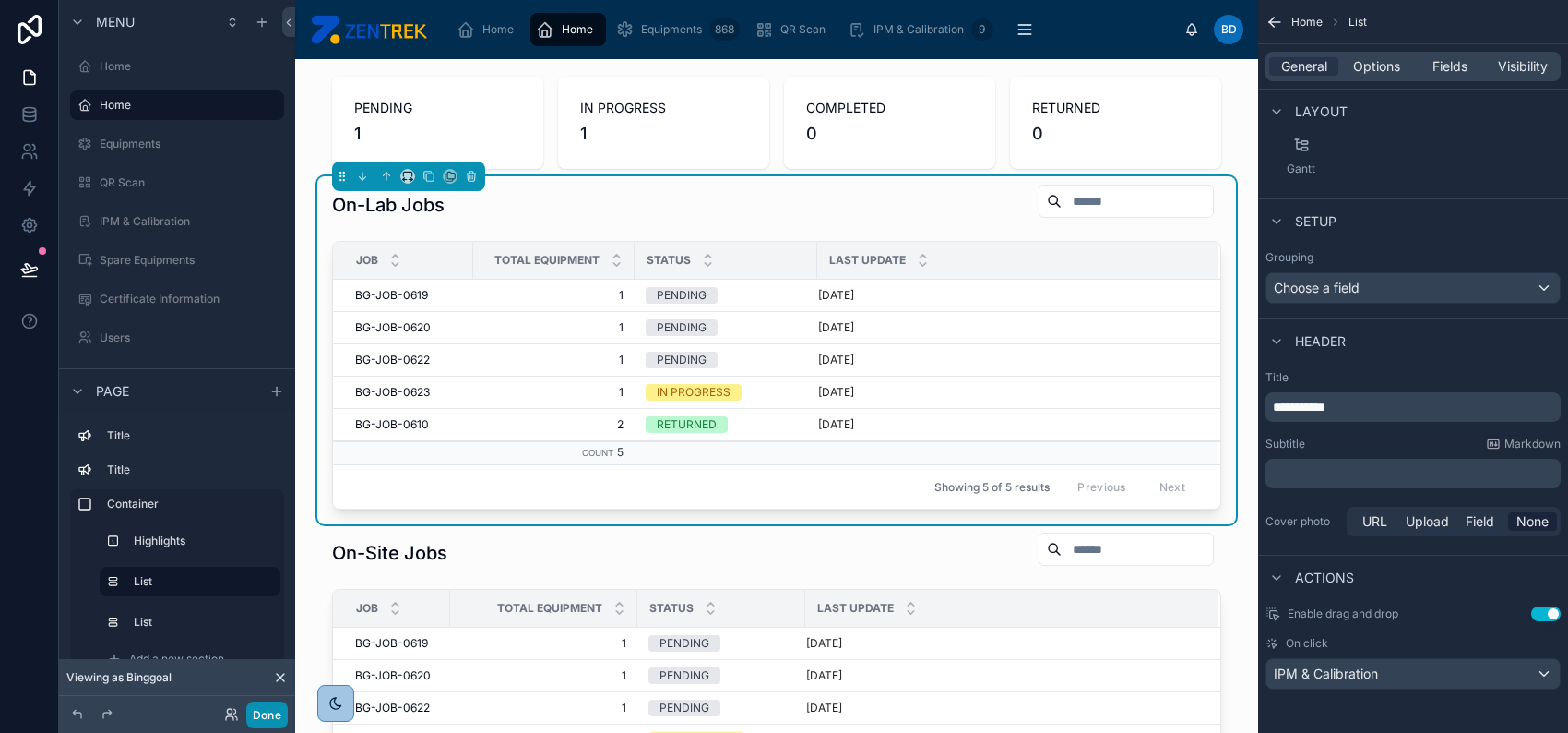
click at [273, 709] on button "Done" at bounding box center [267, 714] width 41 height 27
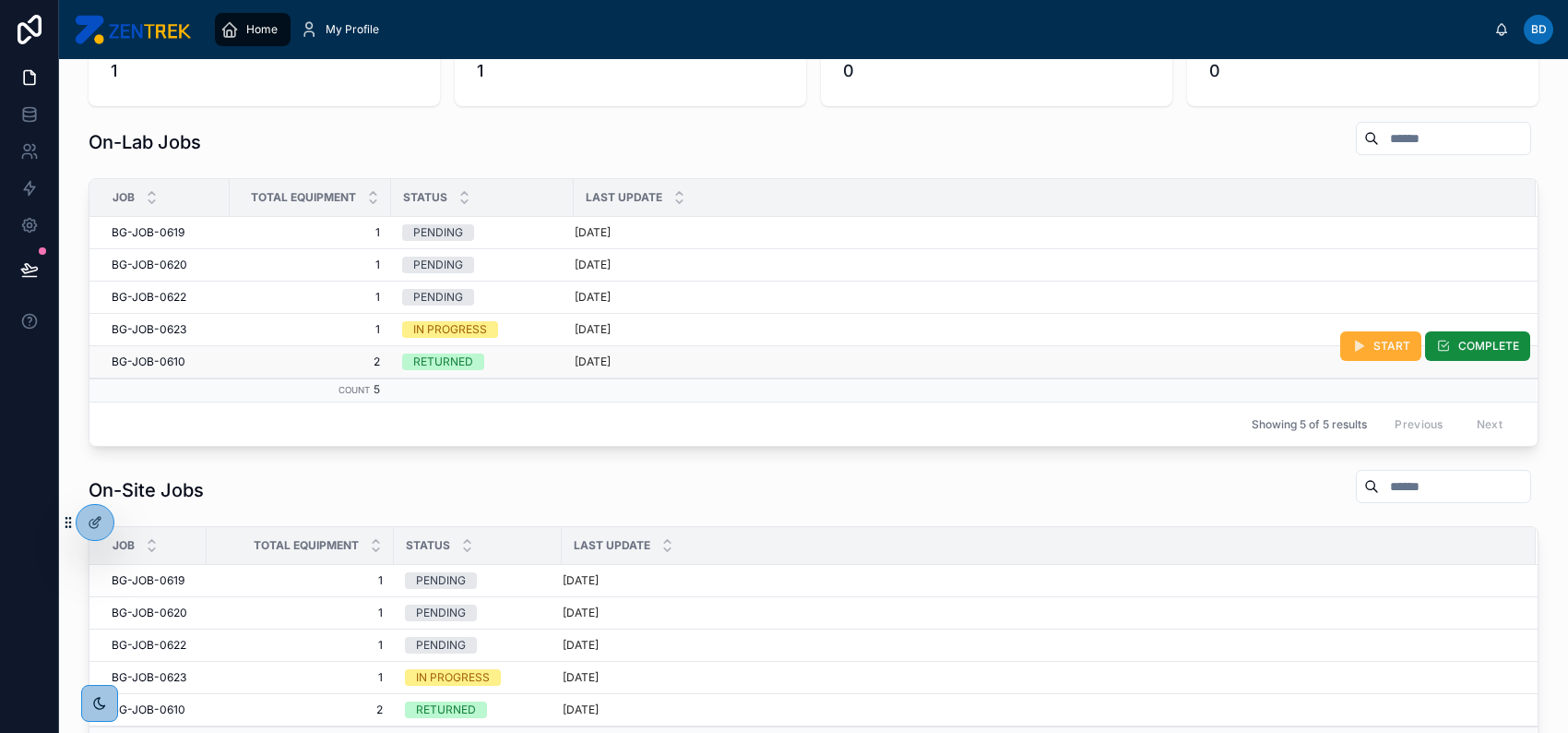
click at [804, 358] on div "[DATE]" at bounding box center [1044, 362] width 939 height 15
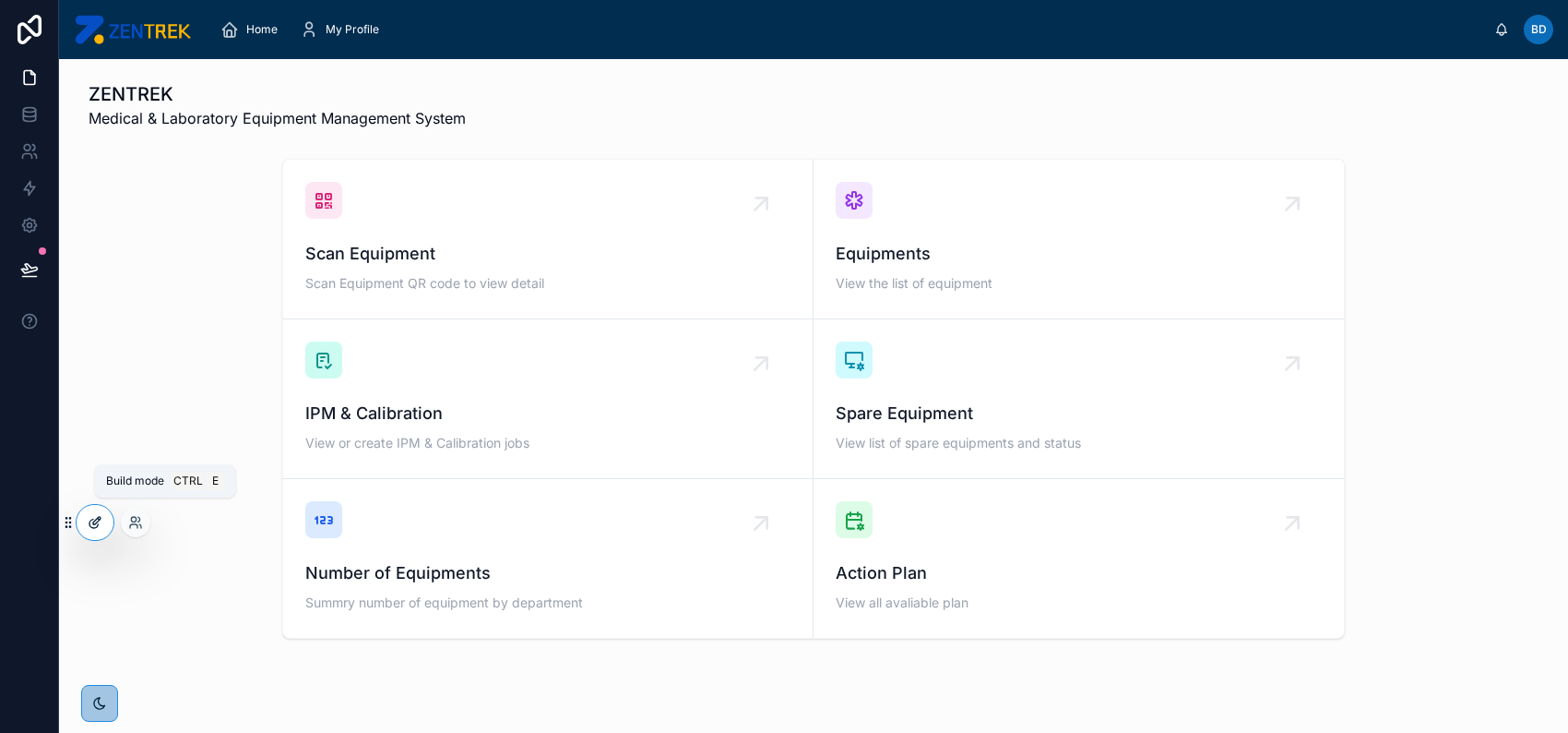
click at [96, 524] on icon at bounding box center [95, 522] width 15 height 15
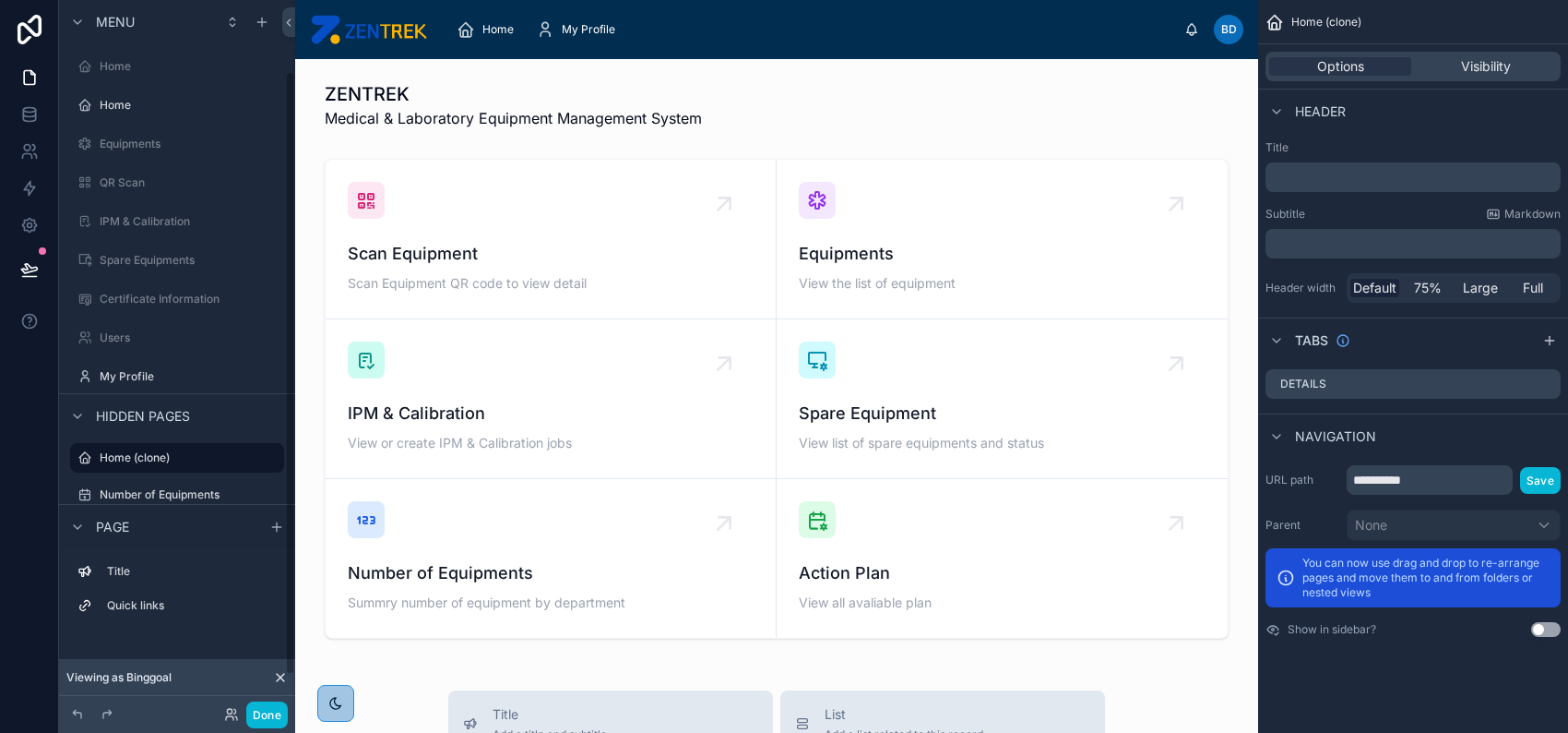
scroll to position [84, 0]
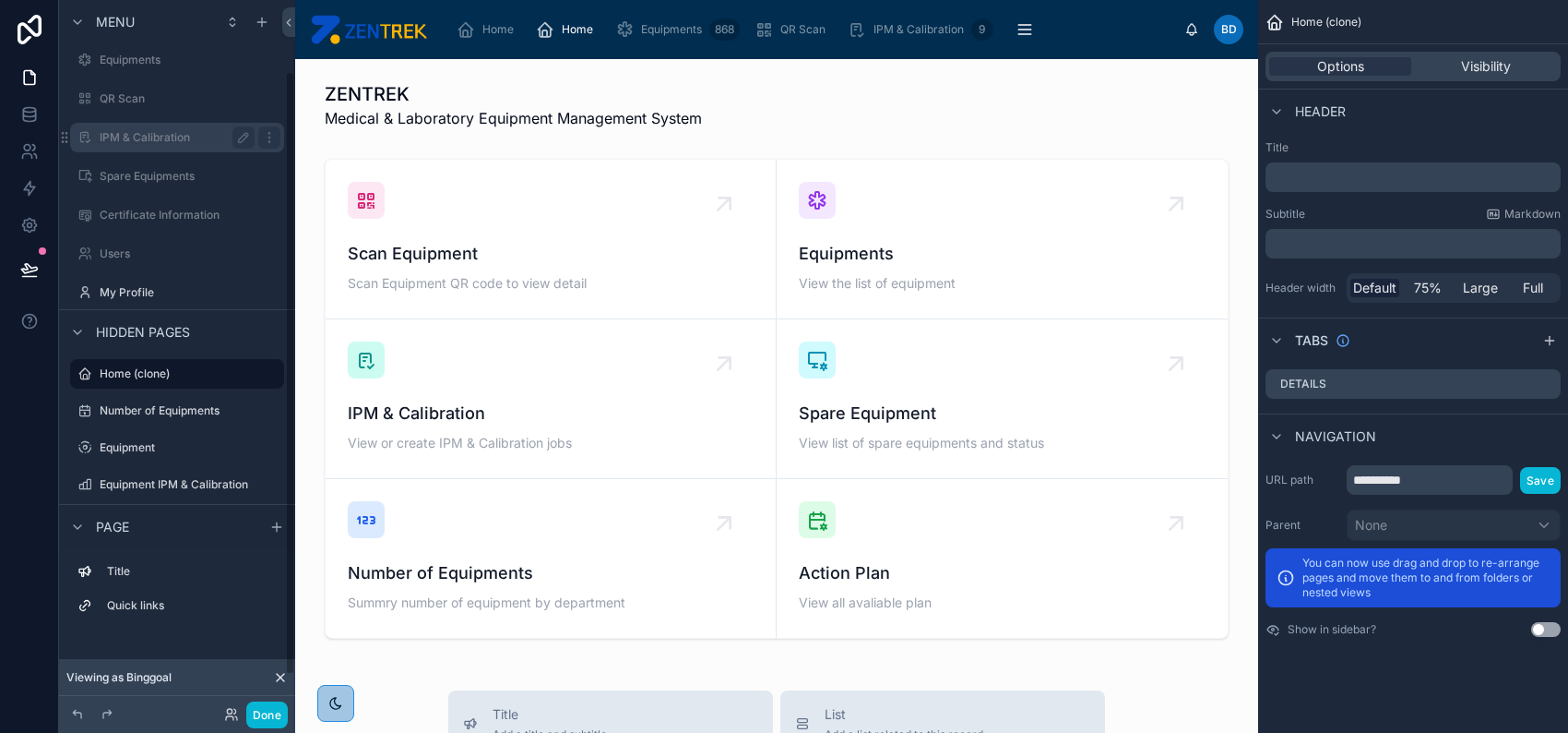
click at [181, 140] on label "IPM & Calibration" at bounding box center [173, 137] width 147 height 15
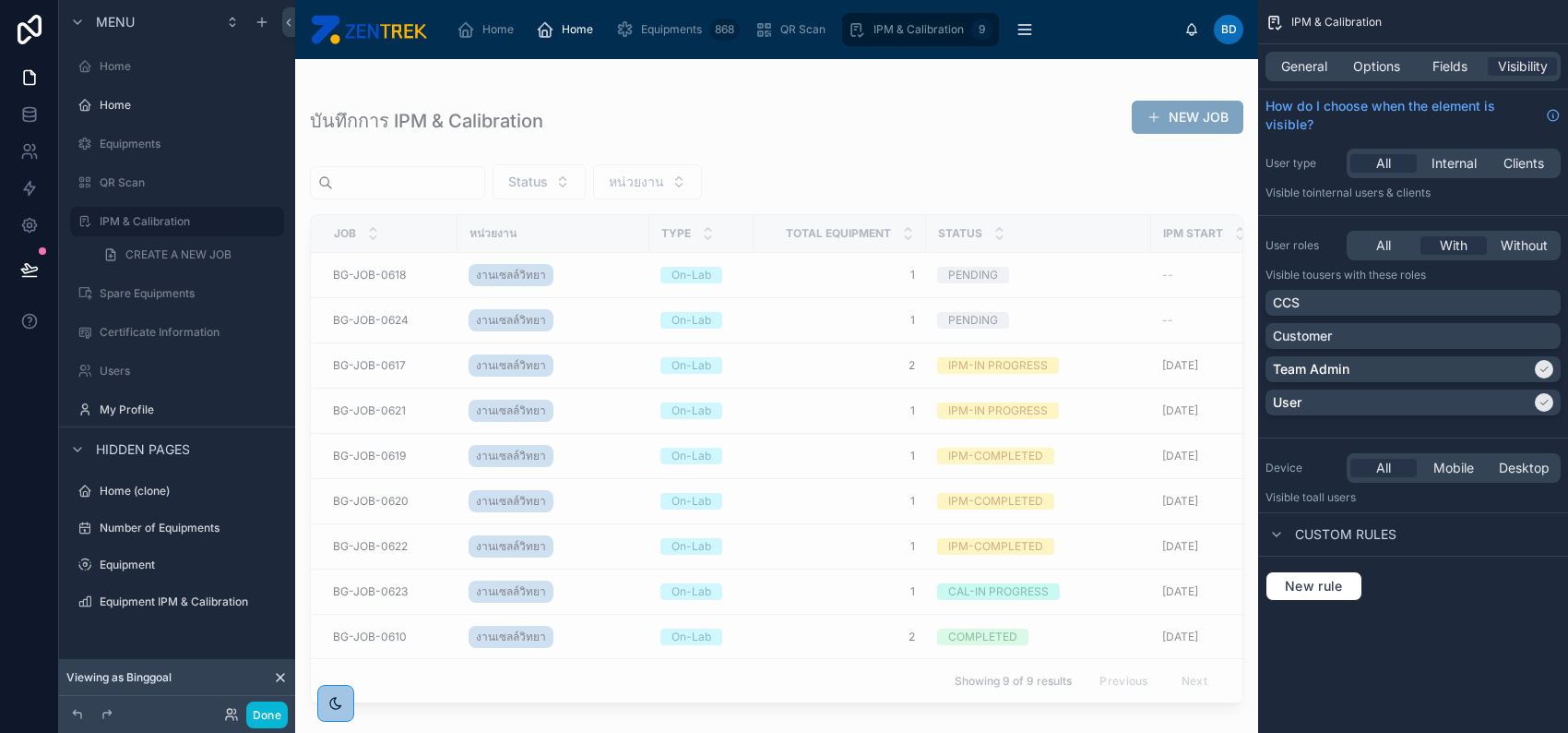
click at [769, 263] on div at bounding box center [776, 385] width 963 height 652
click at [798, 272] on span "1" at bounding box center [840, 275] width 150 height 15
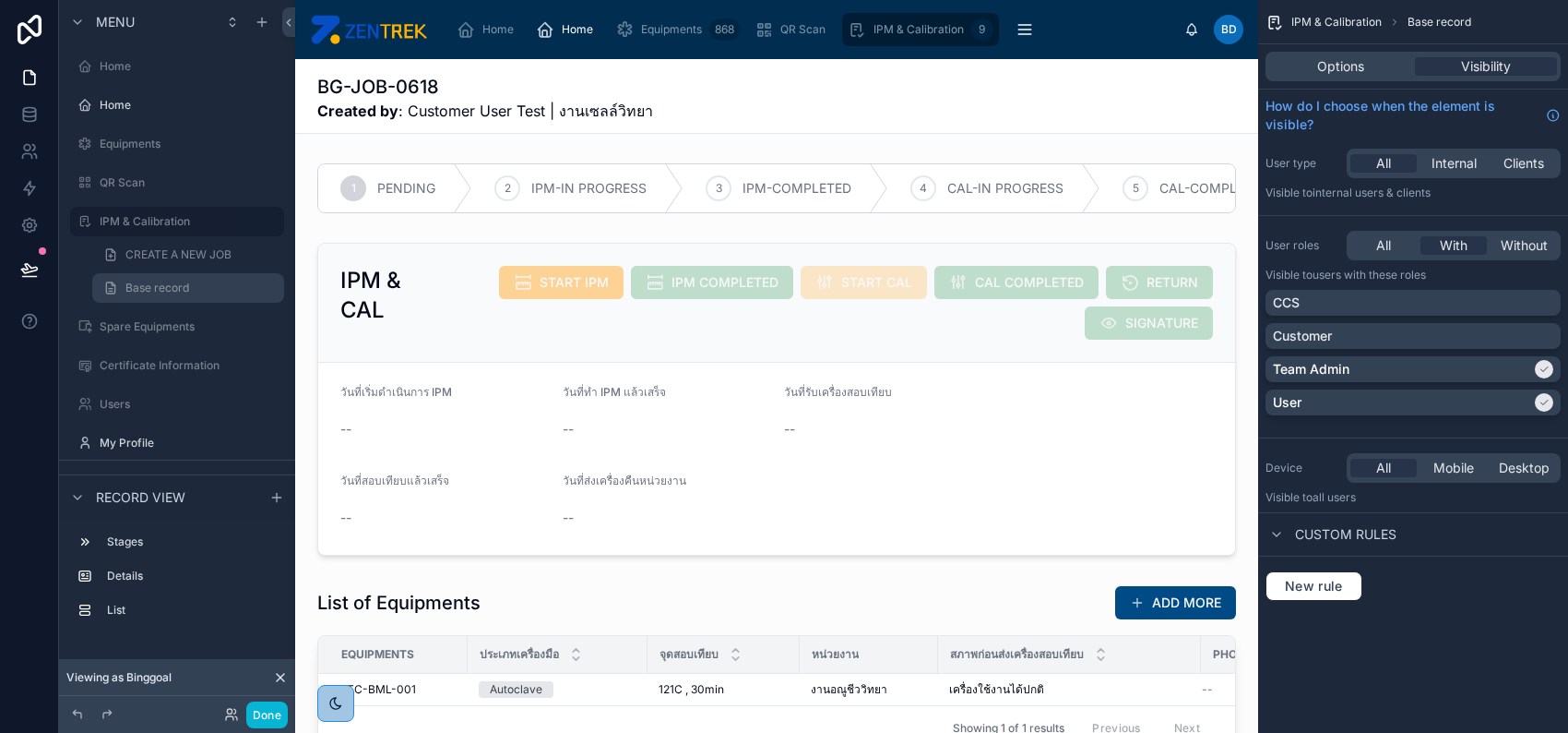
click at [260, 286] on link "Base record" at bounding box center [188, 288] width 192 height 30
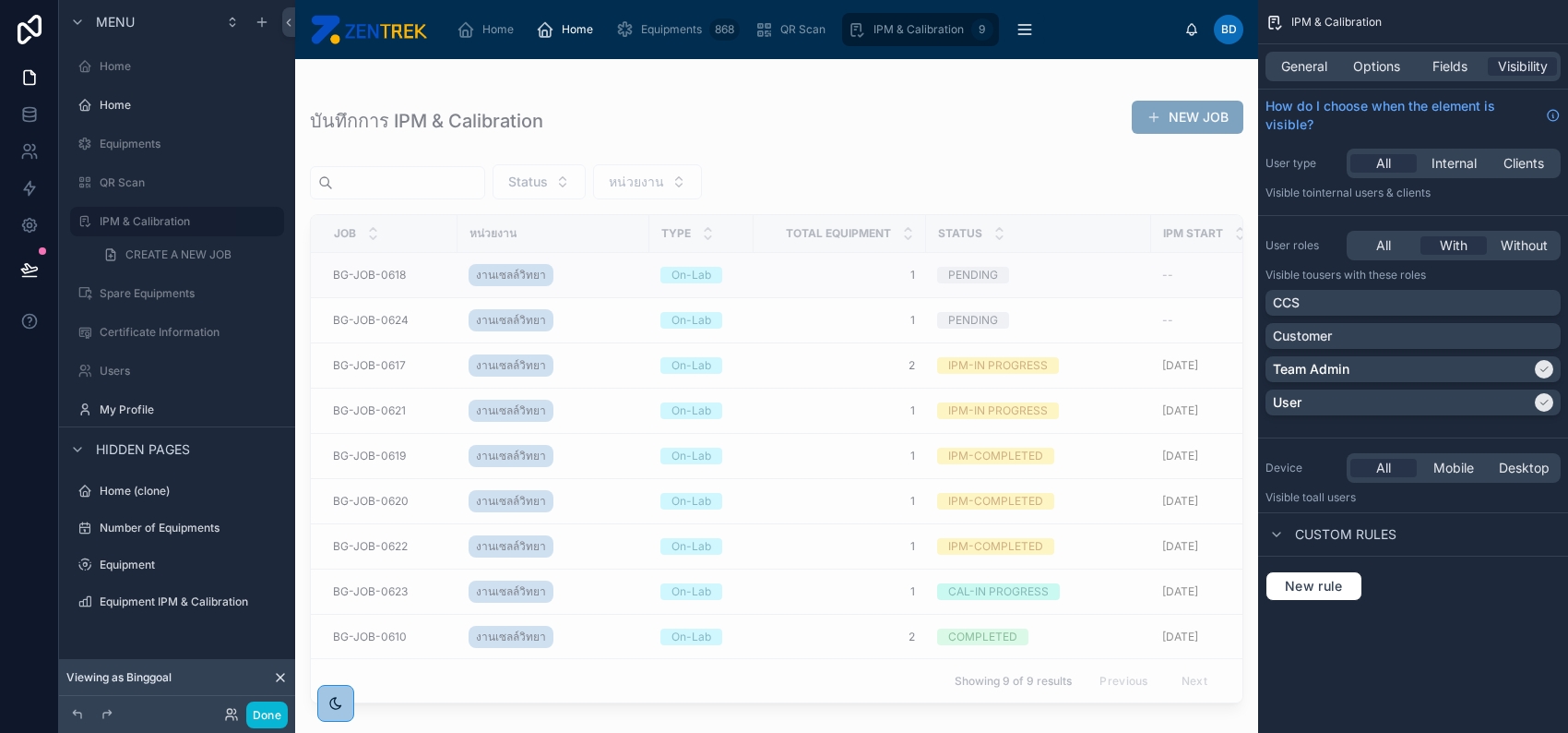
click at [773, 260] on td "1 1" at bounding box center [839, 276] width 173 height 45
click at [808, 278] on span "1" at bounding box center [840, 275] width 150 height 15
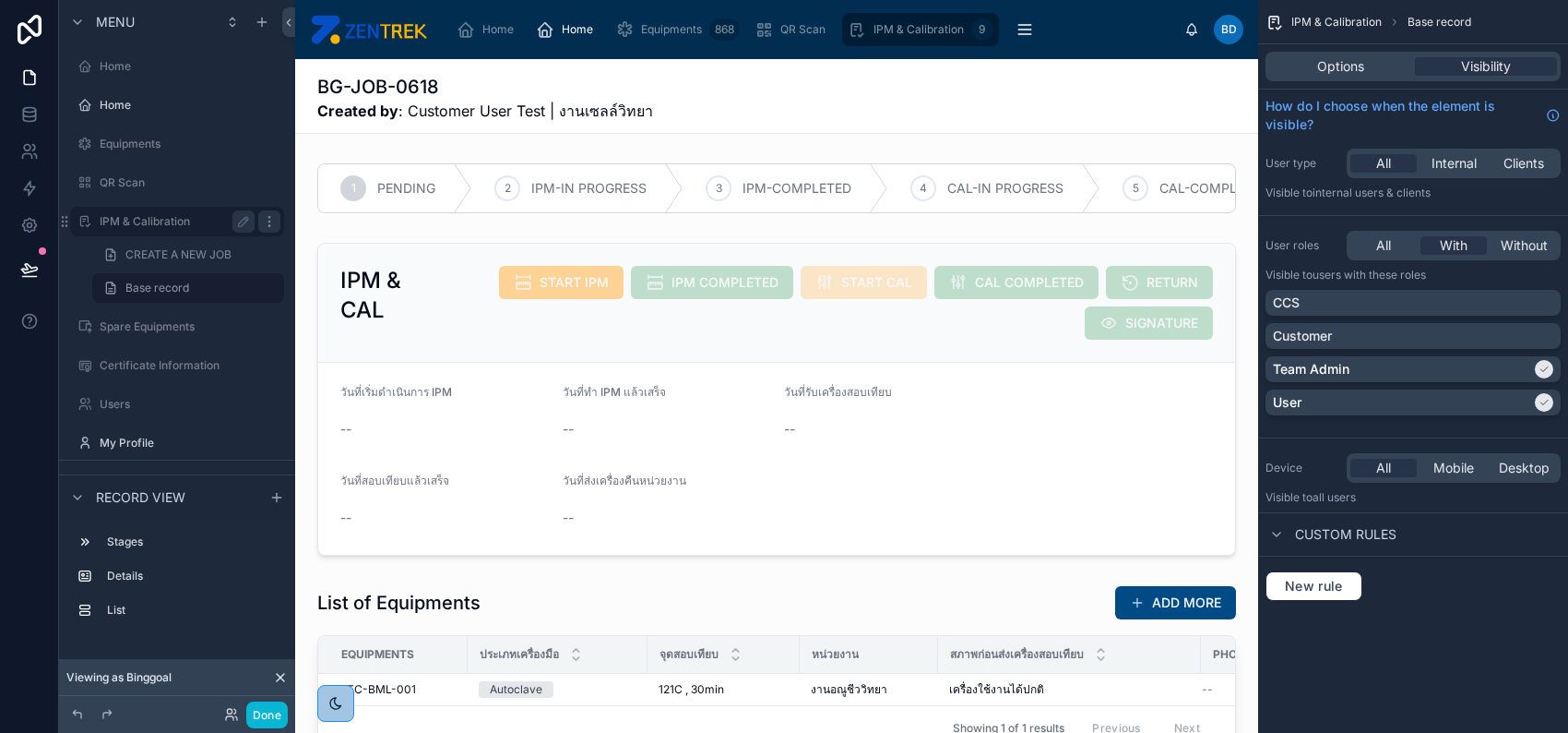
click at [266, 225] on icon "scrollable content" at bounding box center [269, 221] width 15 height 15
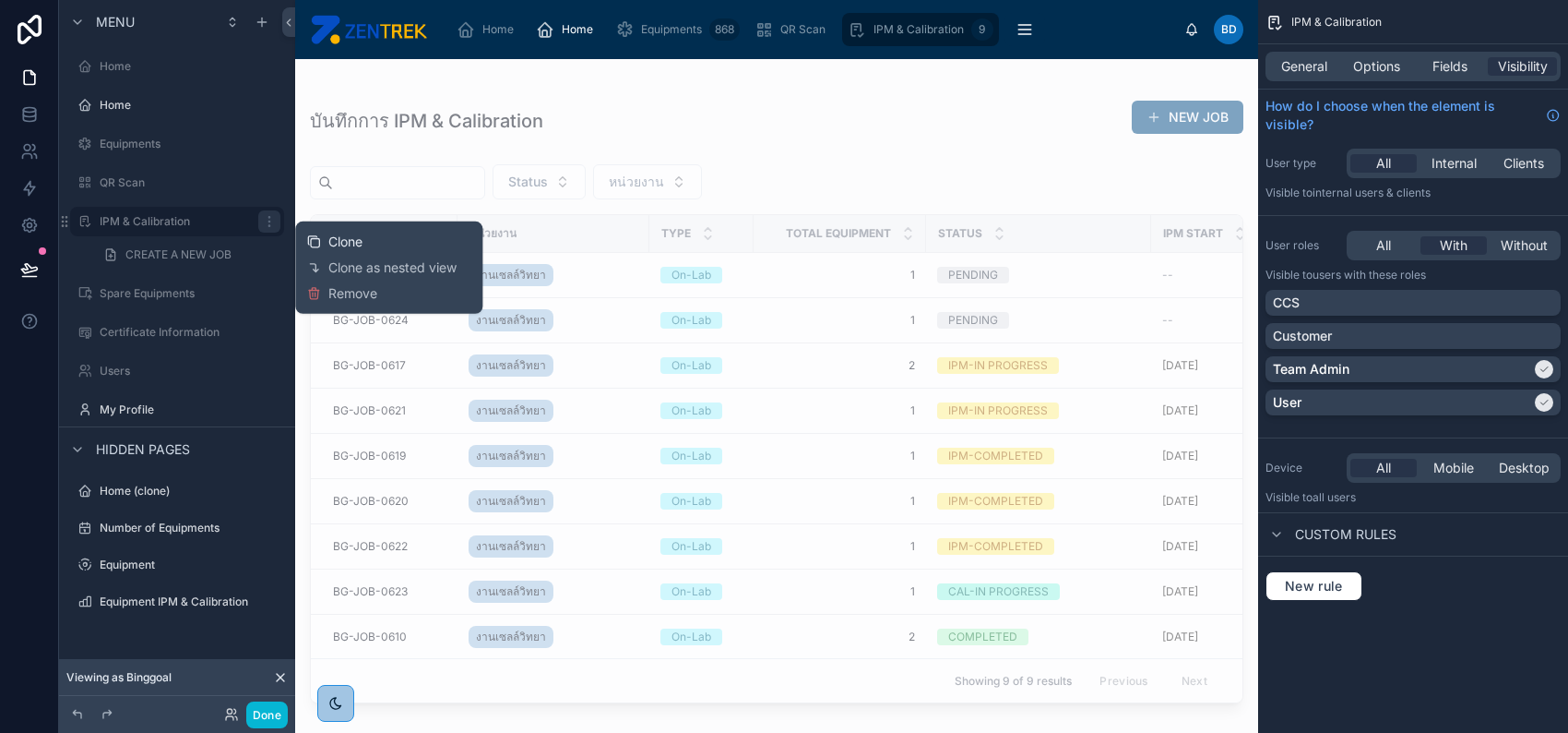
click at [350, 236] on span "Clone" at bounding box center [346, 241] width 35 height 19
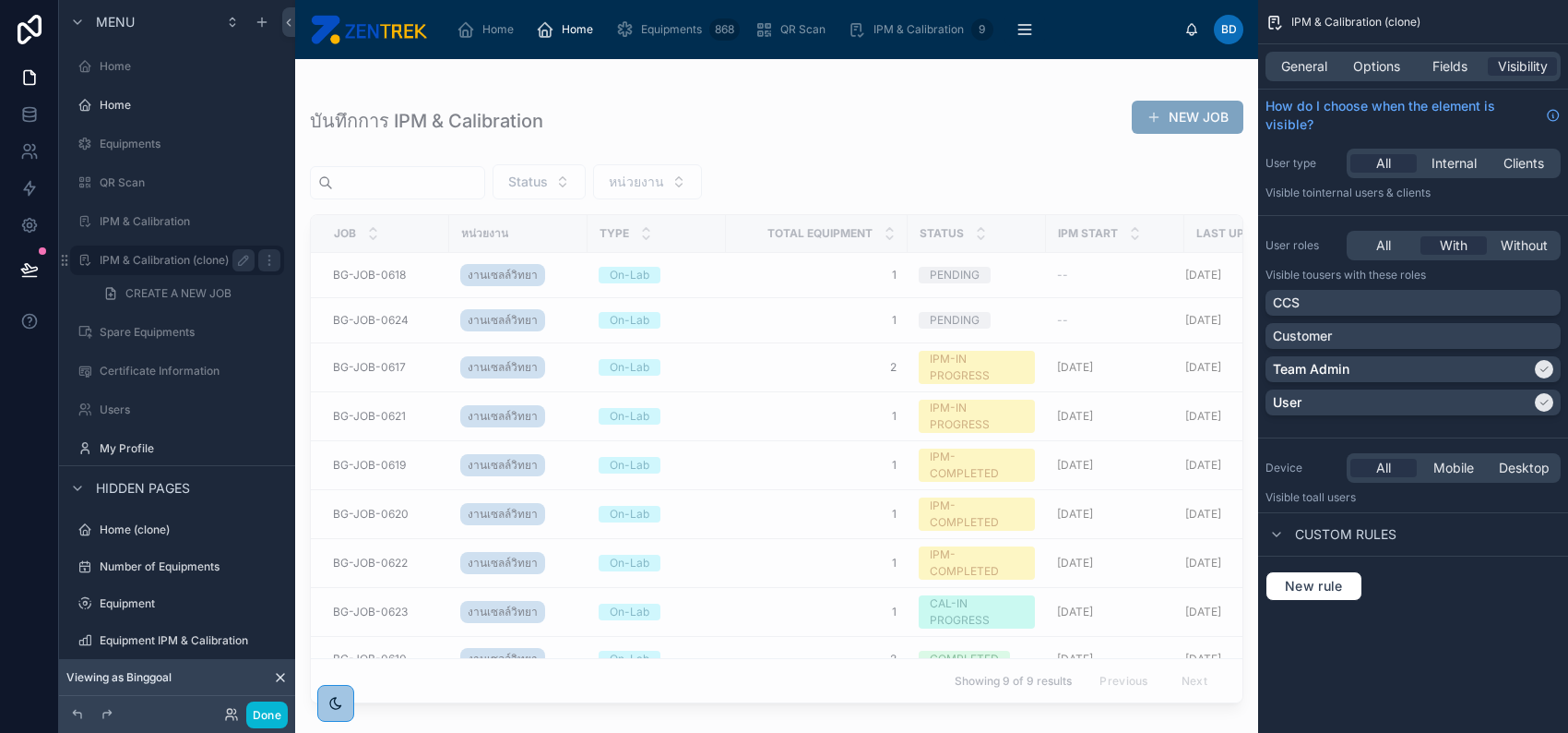
click at [180, 260] on label "IPM & Calibration (clone)" at bounding box center [173, 260] width 147 height 15
click at [1533, 307] on div "CCS" at bounding box center [1413, 302] width 280 height 19
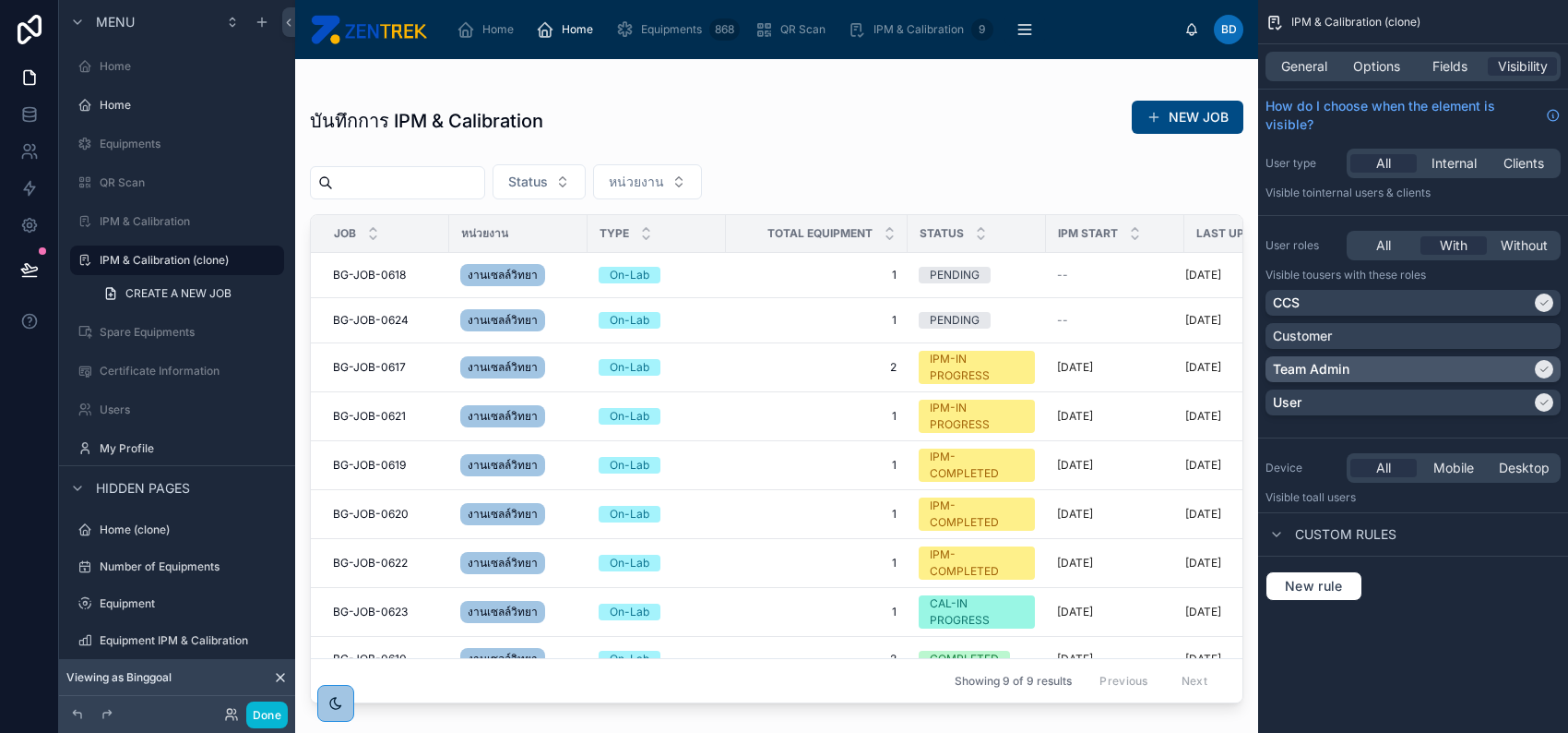
click at [1543, 360] on div "scrollable content" at bounding box center [1544, 368] width 19 height 19
click at [1543, 397] on icon "scrollable content" at bounding box center [1543, 402] width 11 height 11
click at [254, 299] on link "CREATE A NEW JOB" at bounding box center [188, 293] width 192 height 30
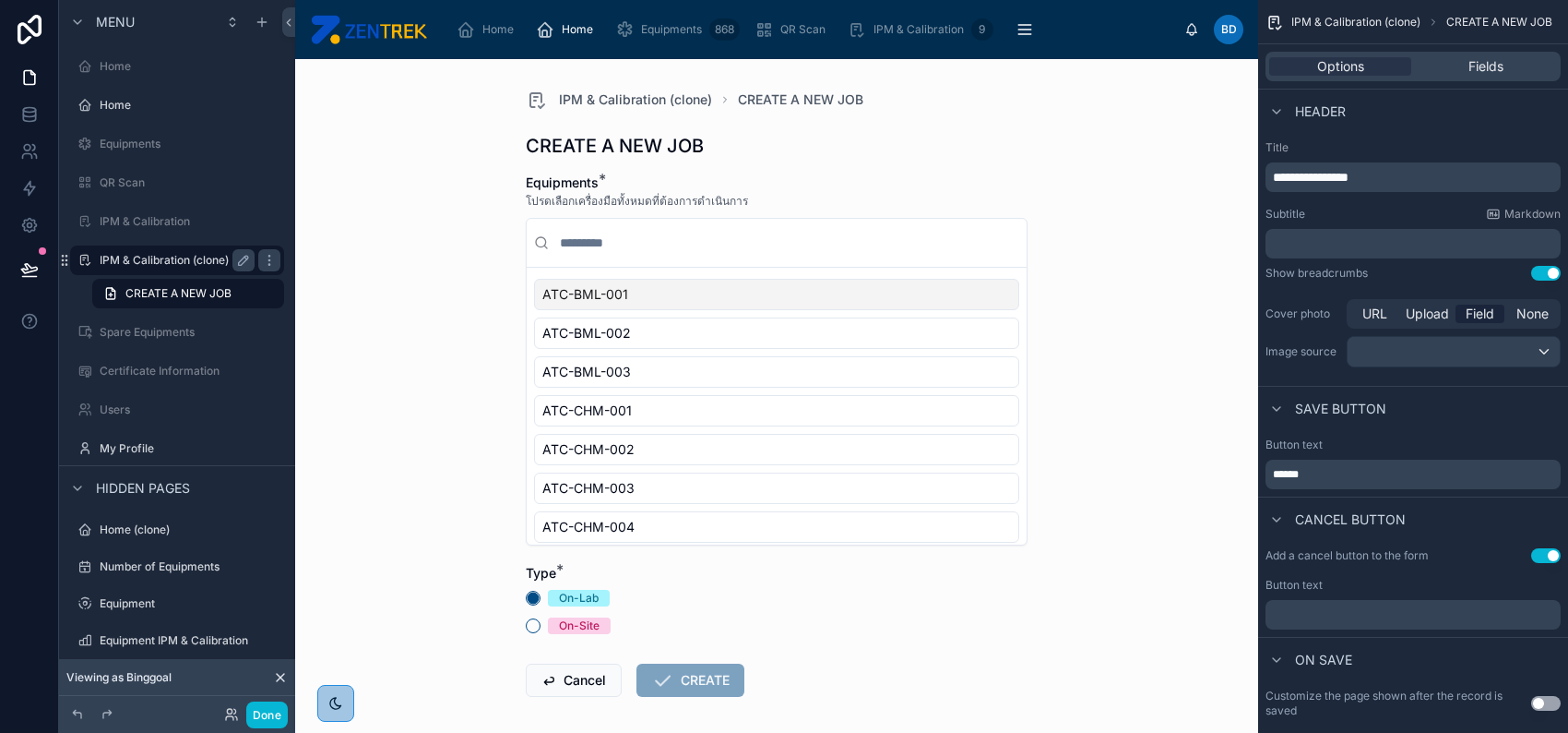
click at [147, 264] on label "IPM & Calibration (clone)" at bounding box center [173, 260] width 147 height 15
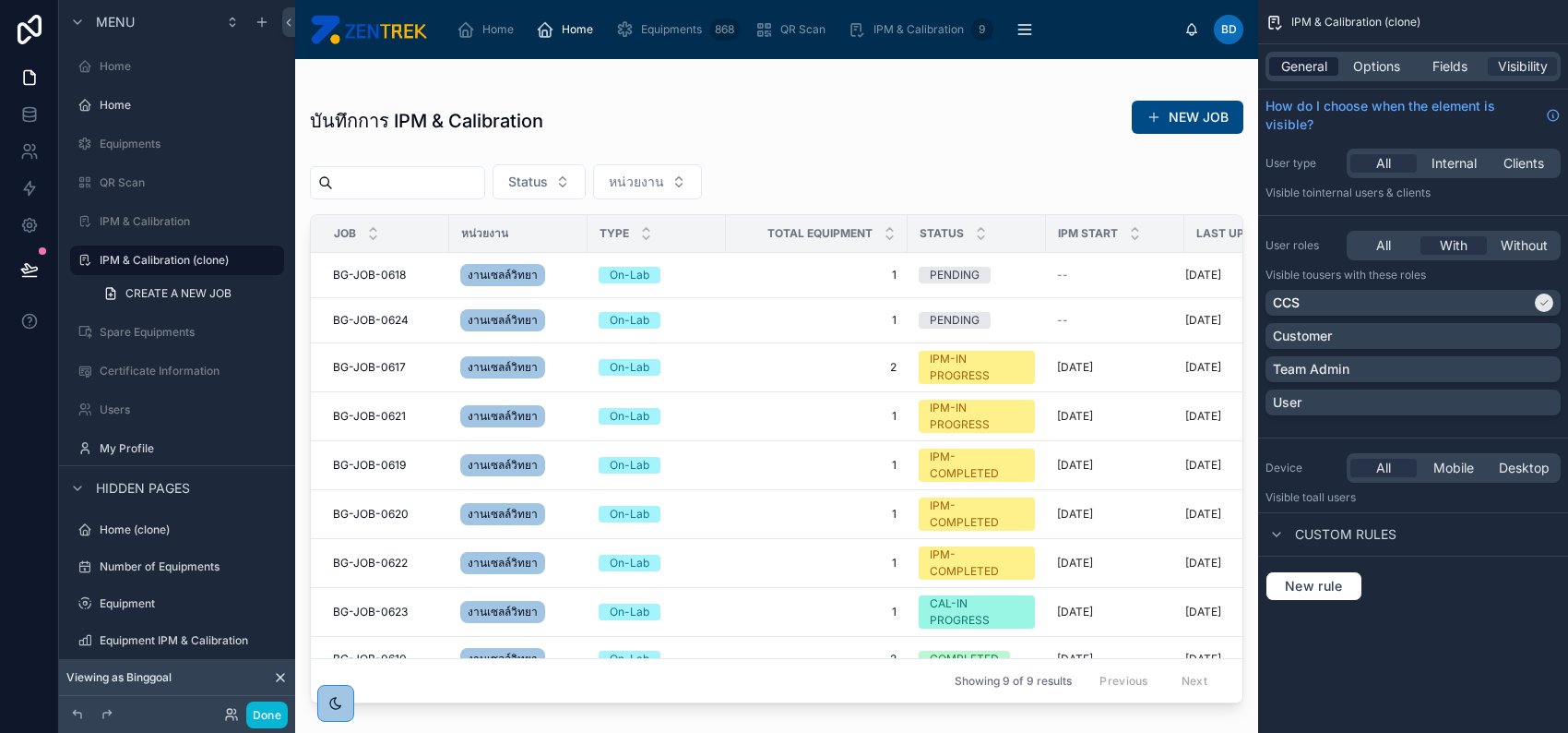
click at [1288, 73] on span "General" at bounding box center [1304, 66] width 46 height 19
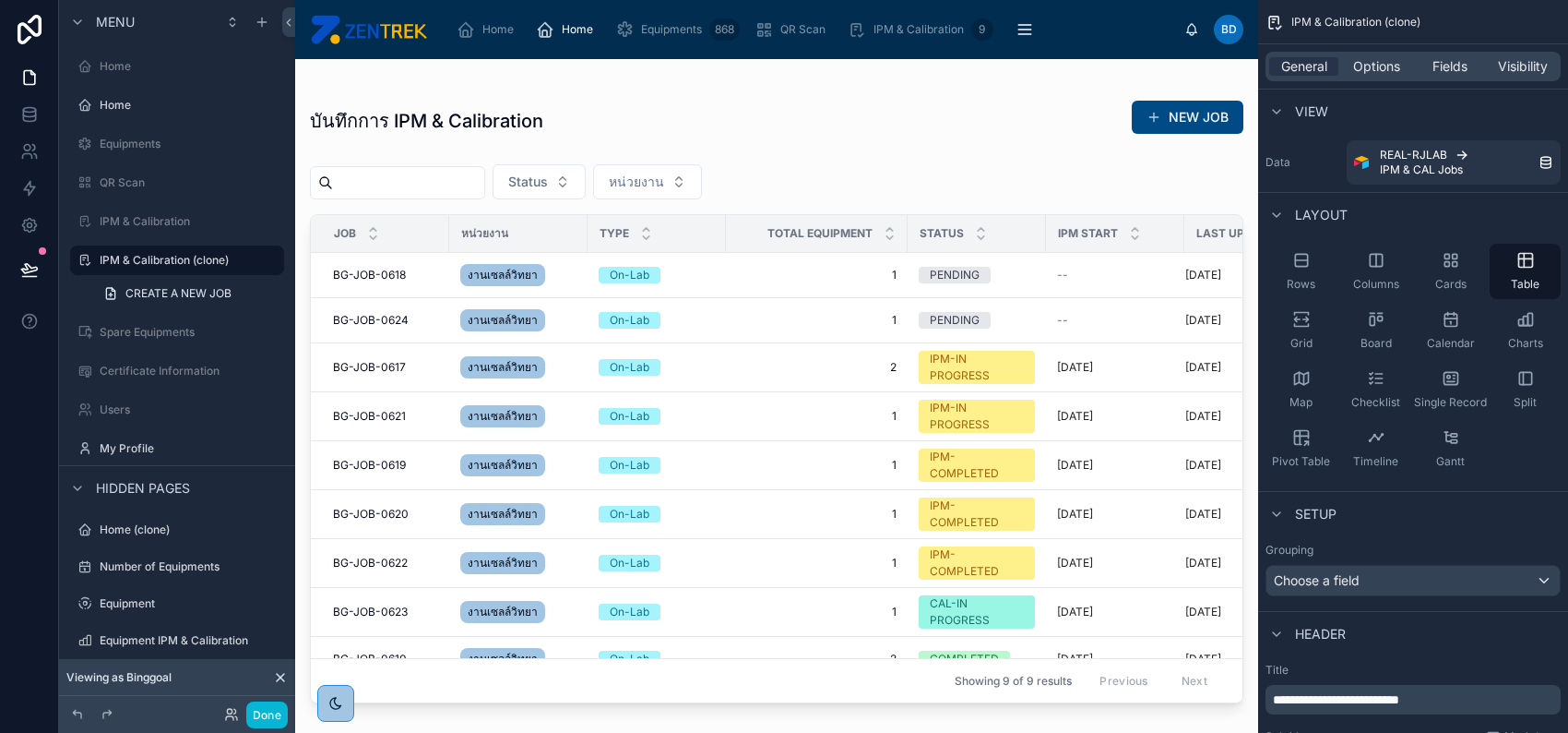
click at [677, 284] on div at bounding box center [776, 385] width 963 height 652
click at [705, 276] on div "On-Lab" at bounding box center [657, 275] width 117 height 17
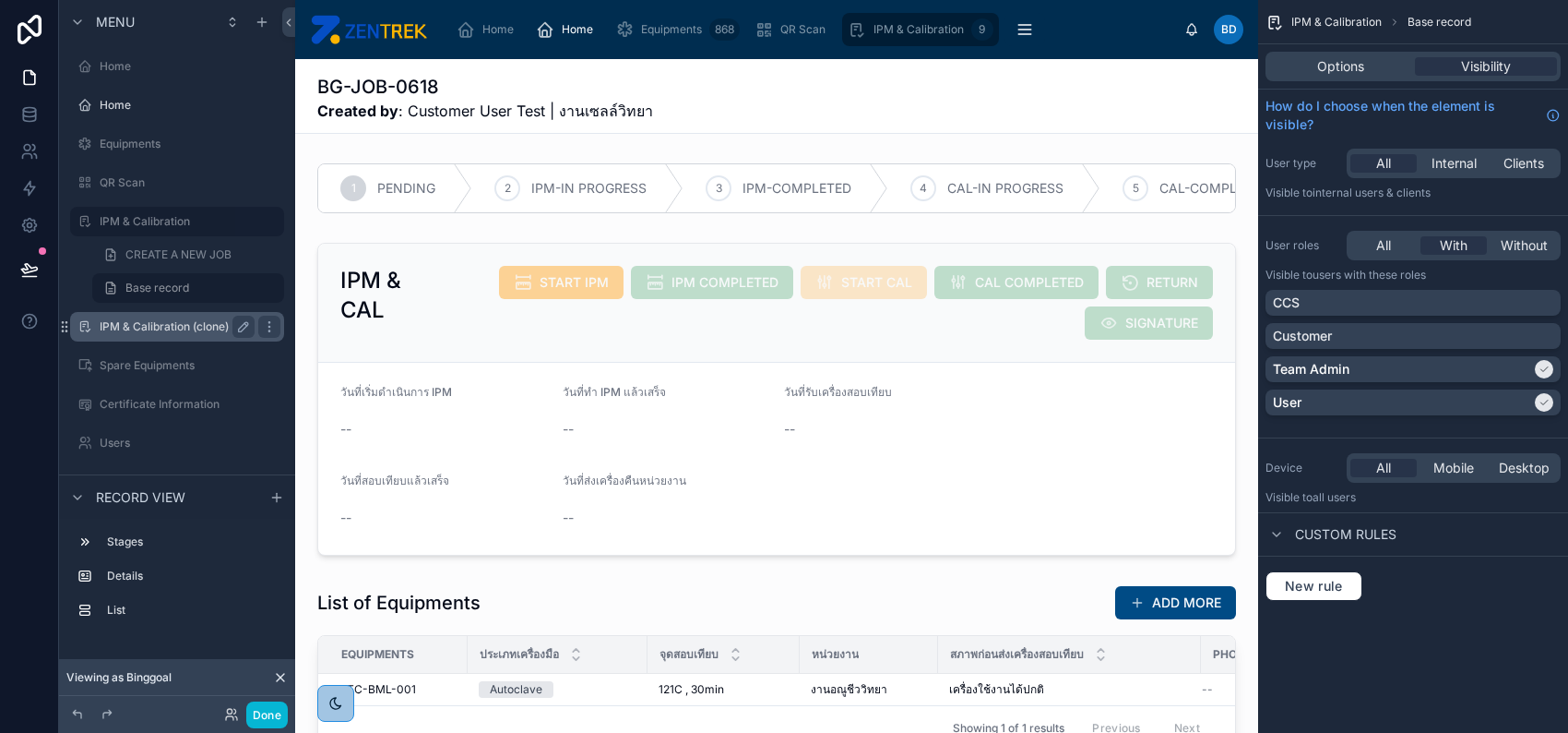
click at [151, 330] on label "IPM & Calibration (clone)" at bounding box center [173, 326] width 147 height 15
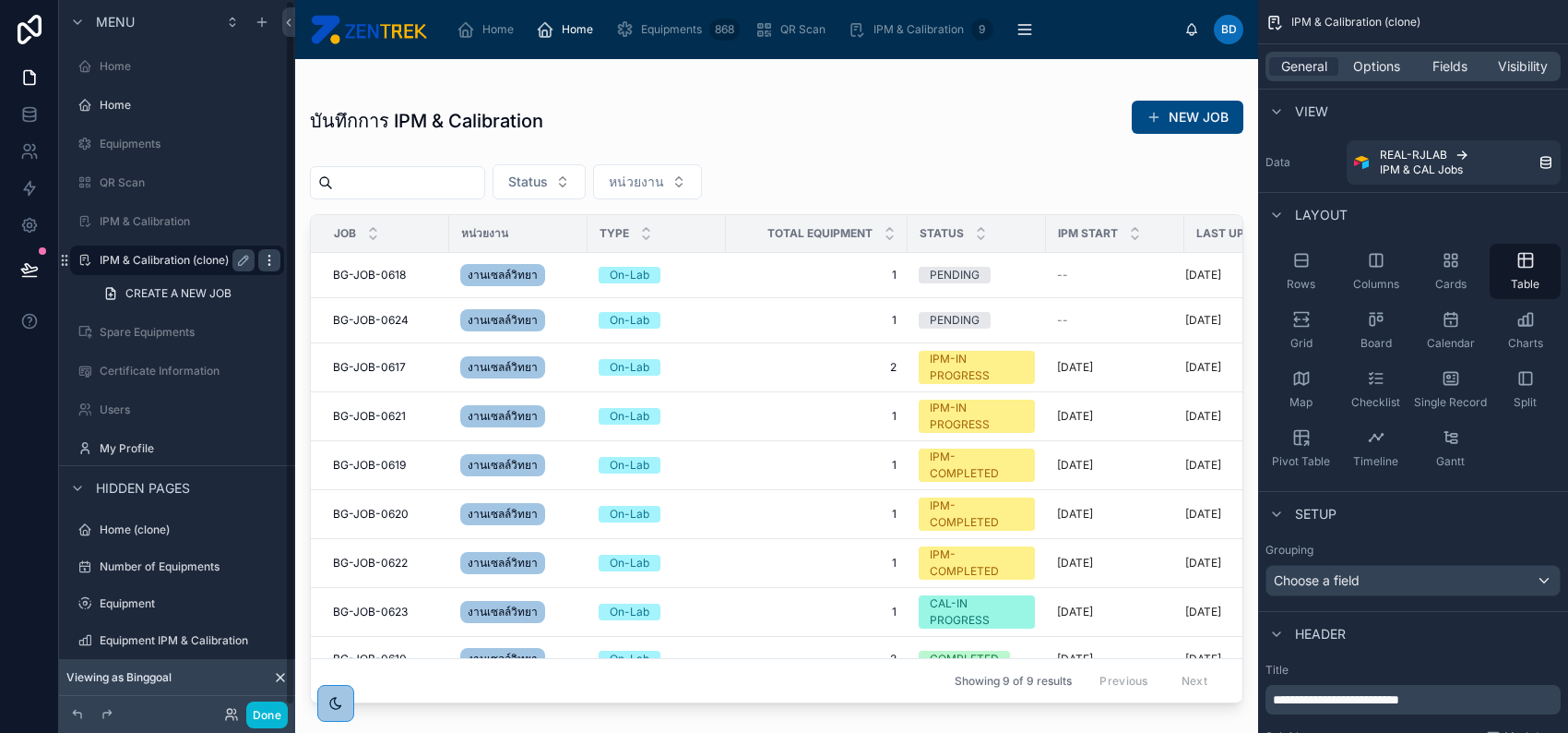
click at [268, 262] on icon "scrollable content" at bounding box center [269, 260] width 15 height 15
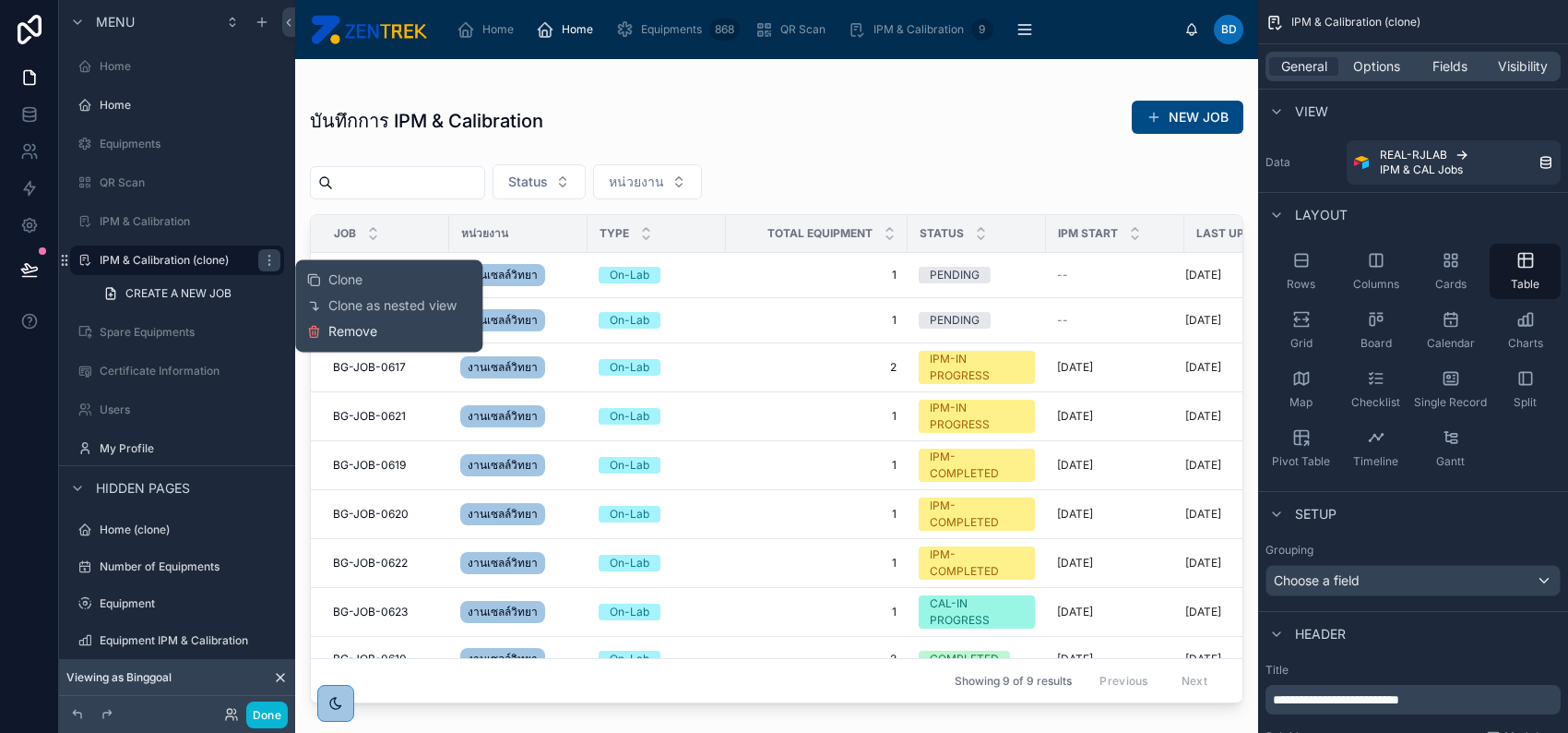
click at [358, 329] on span "Remove" at bounding box center [353, 331] width 49 height 19
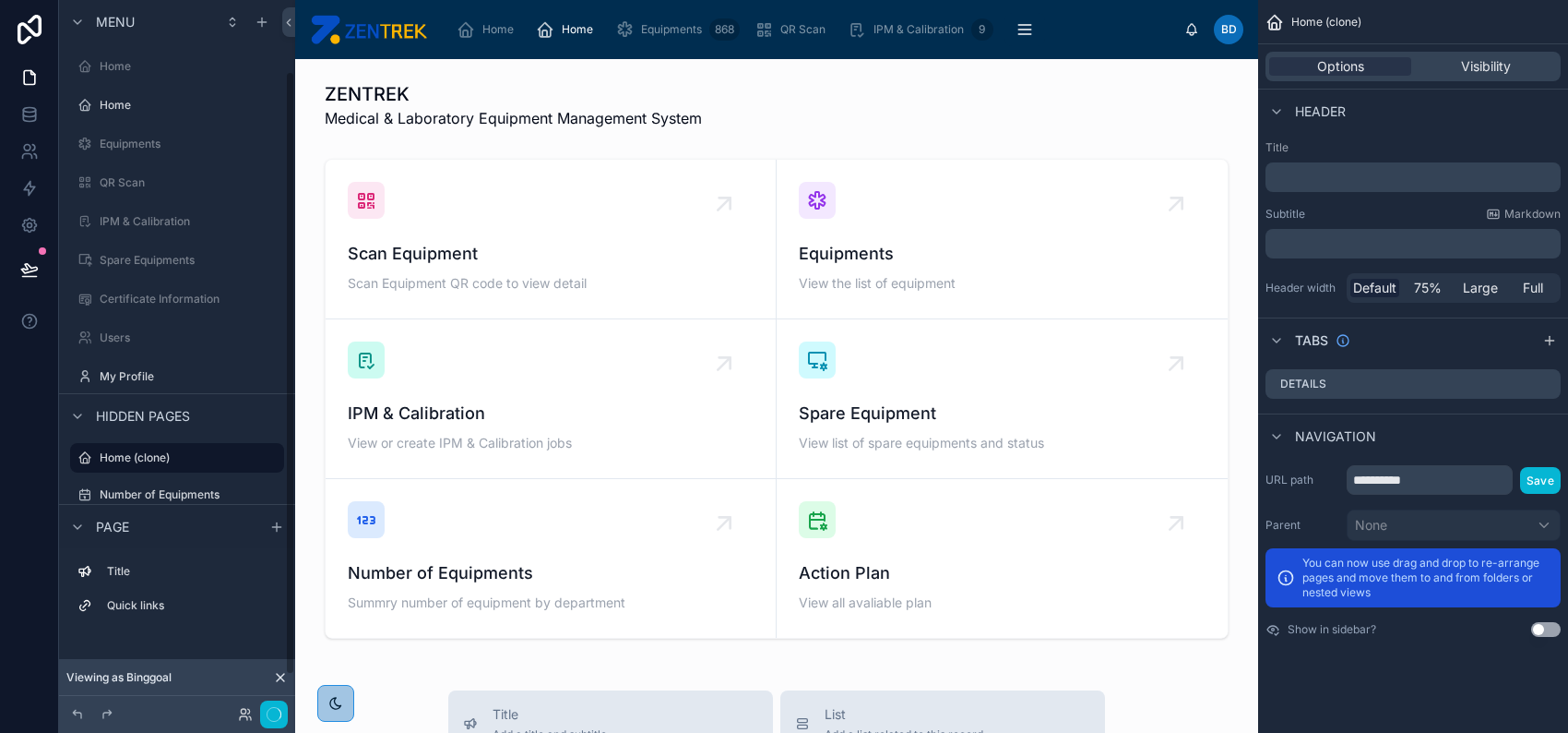
scroll to position [84, 0]
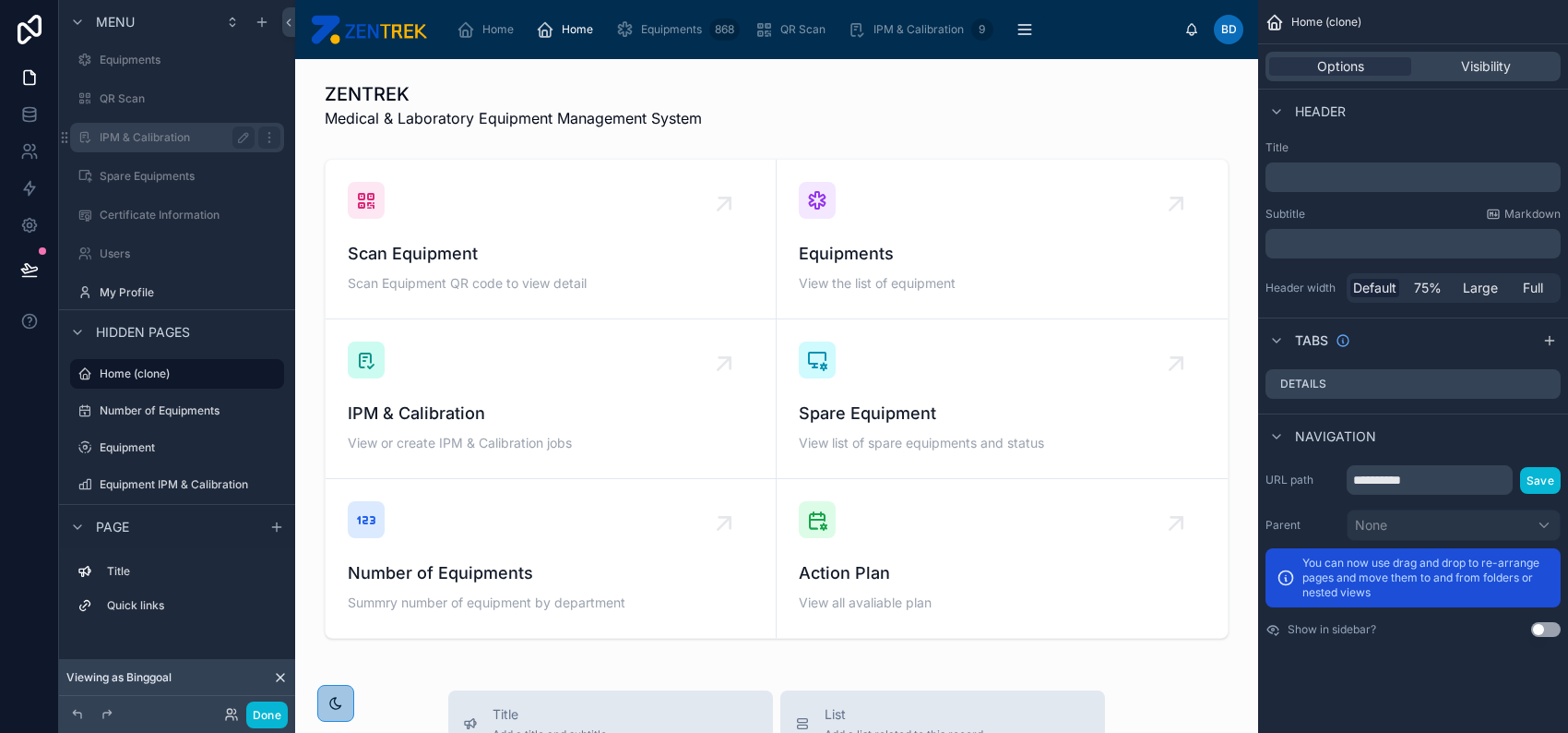
click at [204, 133] on label "IPM & Calibration" at bounding box center [173, 137] width 147 height 15
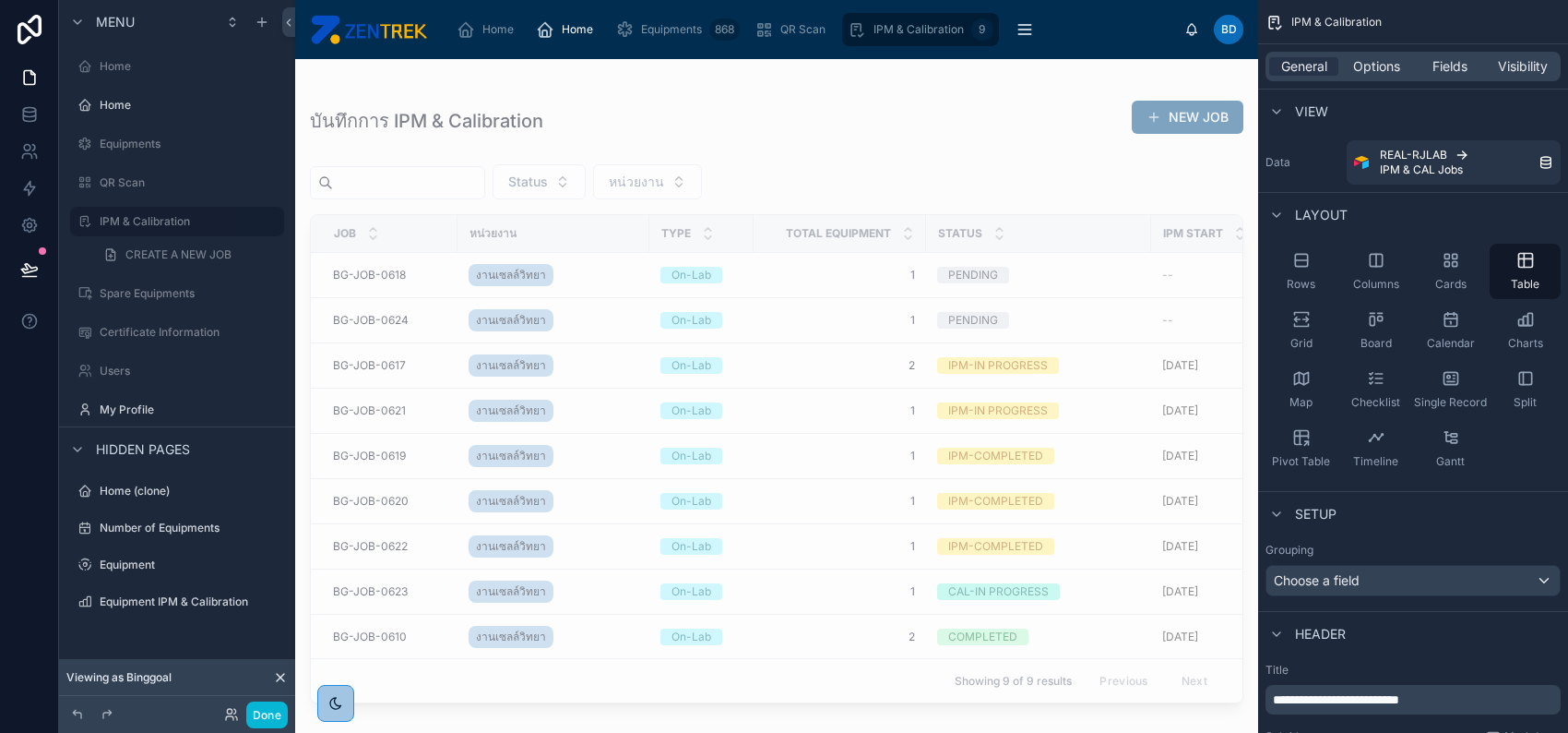
click at [851, 276] on div at bounding box center [776, 385] width 963 height 652
click at [845, 277] on span "1" at bounding box center [840, 275] width 150 height 15
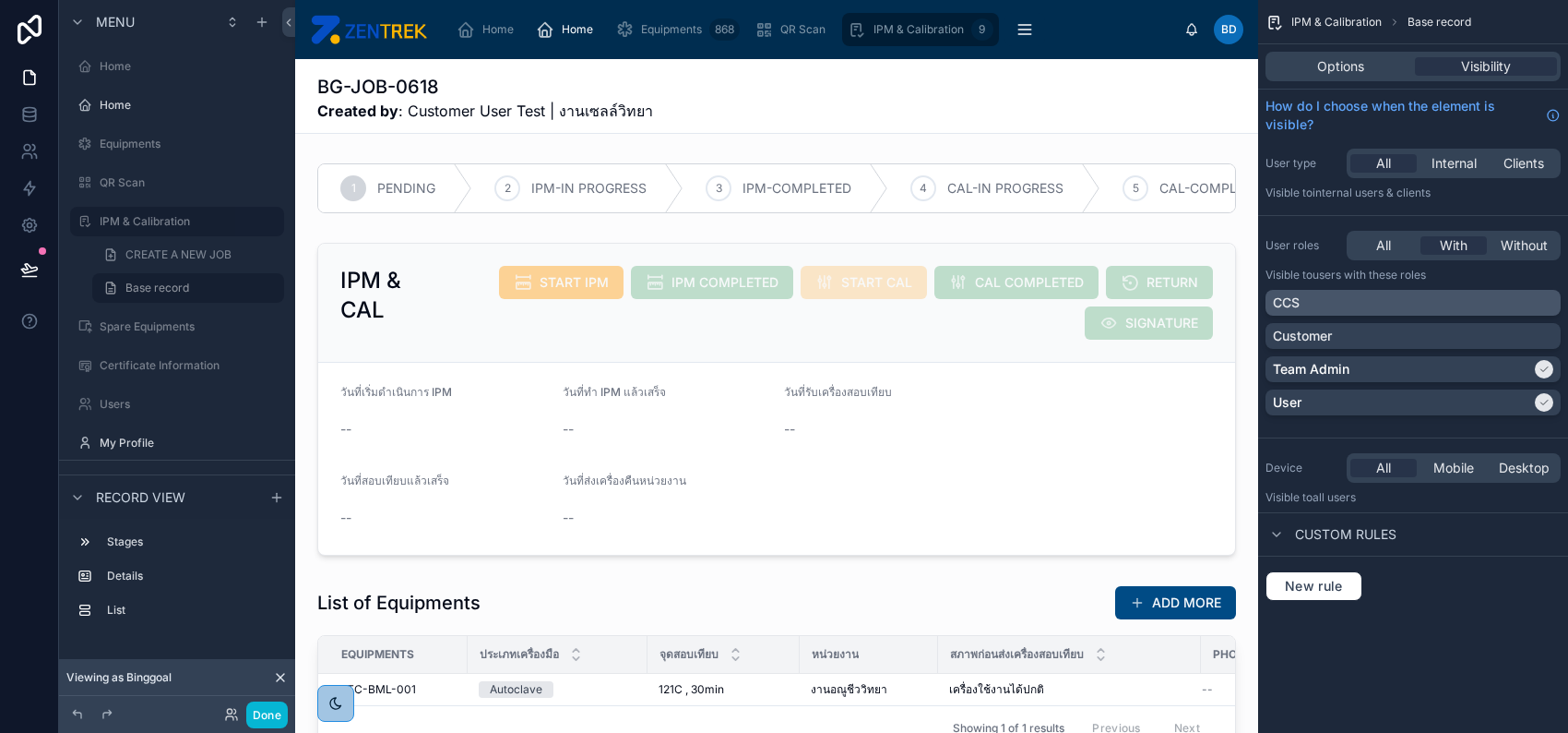
click at [1531, 294] on div "CCS" at bounding box center [1413, 302] width 280 height 19
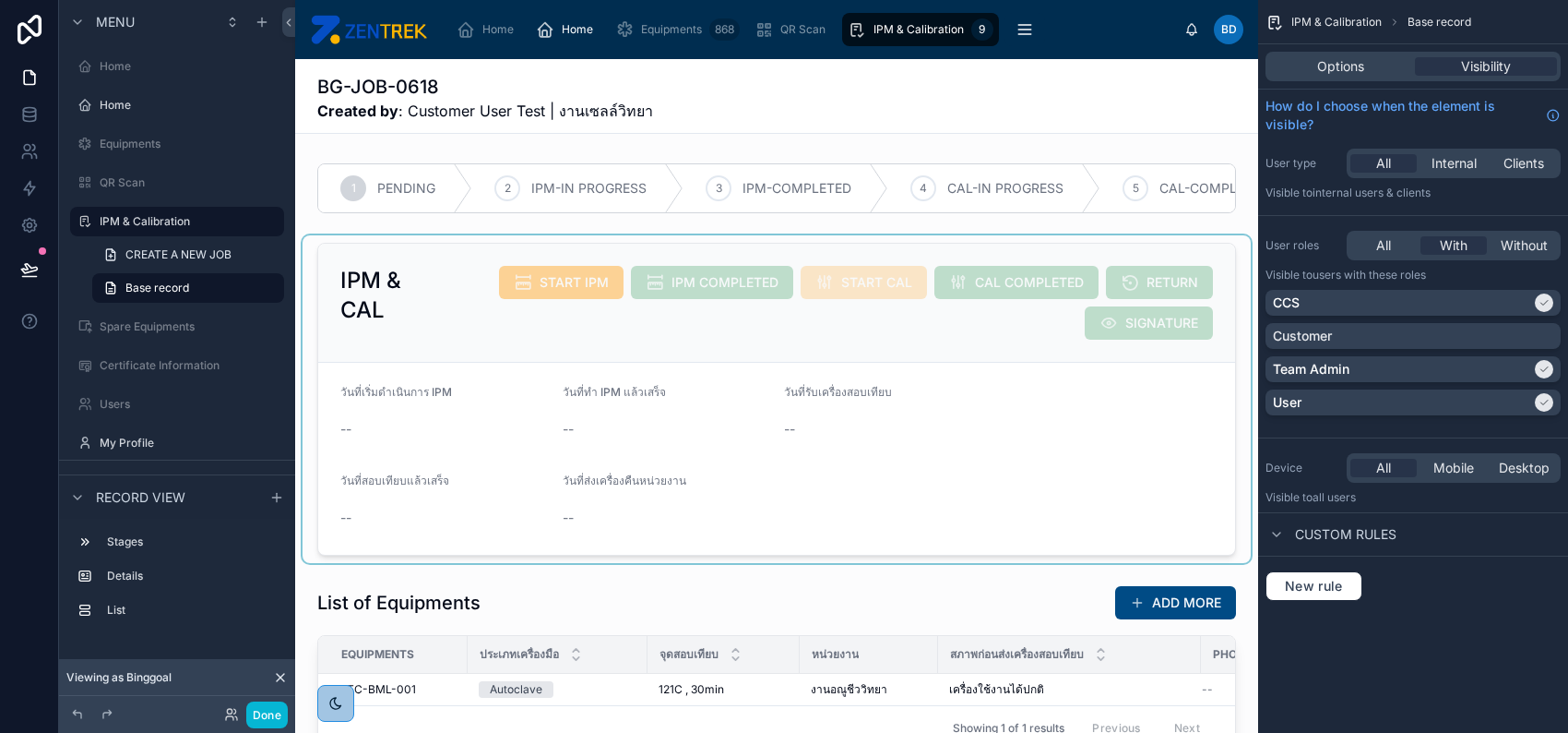
click at [1032, 325] on div at bounding box center [776, 399] width 948 height 328
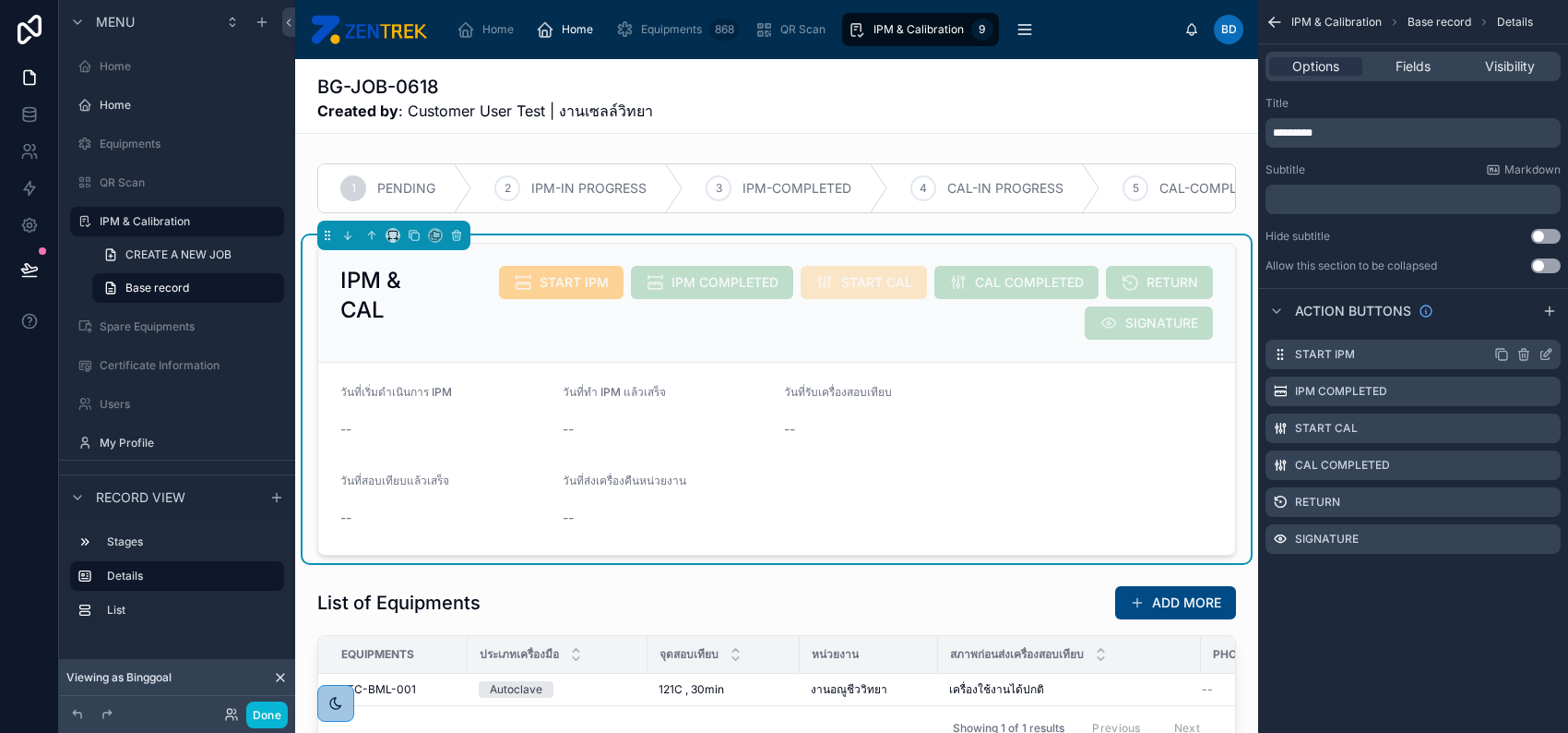
click at [1546, 351] on icon "scrollable content" at bounding box center [1545, 354] width 15 height 15
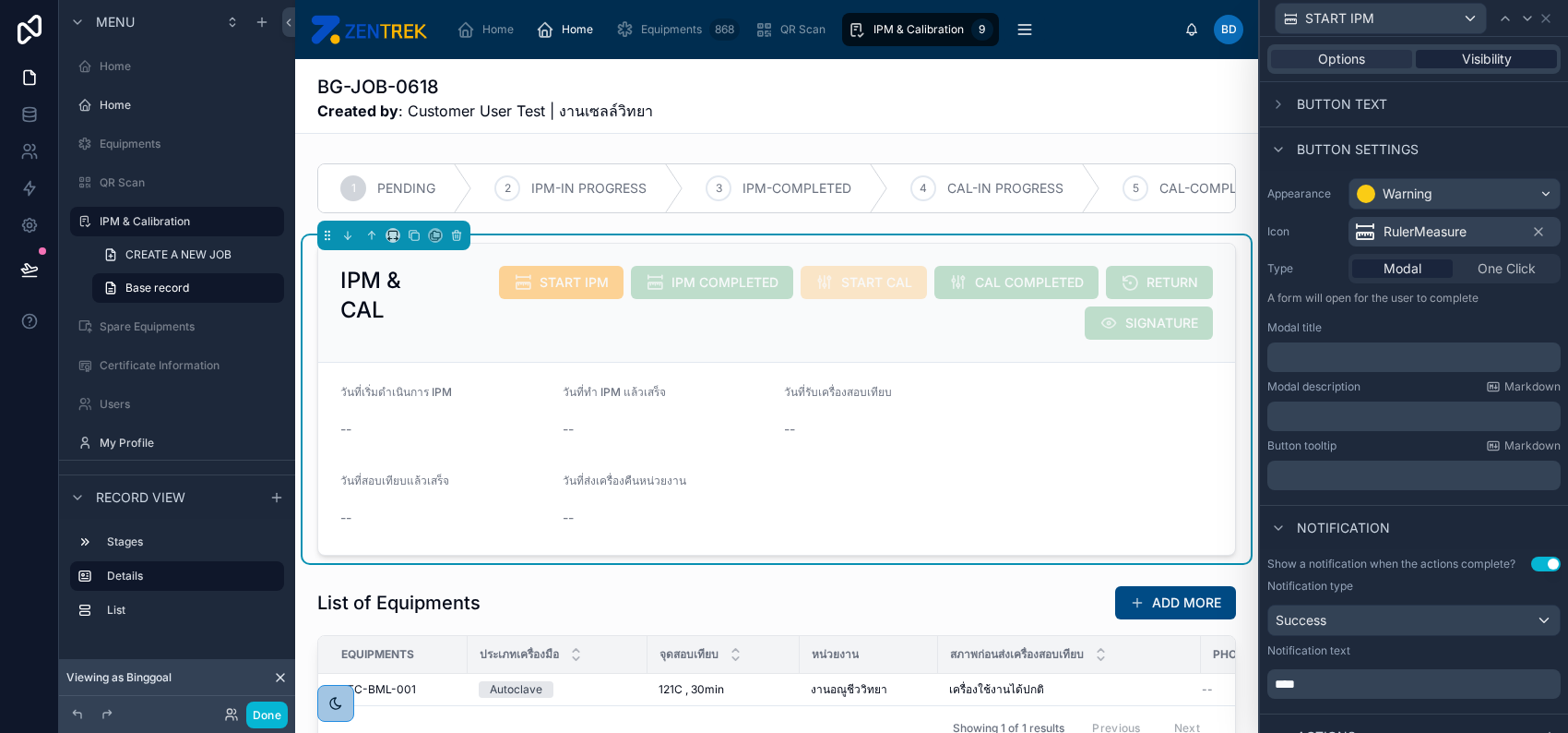
click at [1486, 66] on span "Visibility" at bounding box center [1487, 58] width 49 height 19
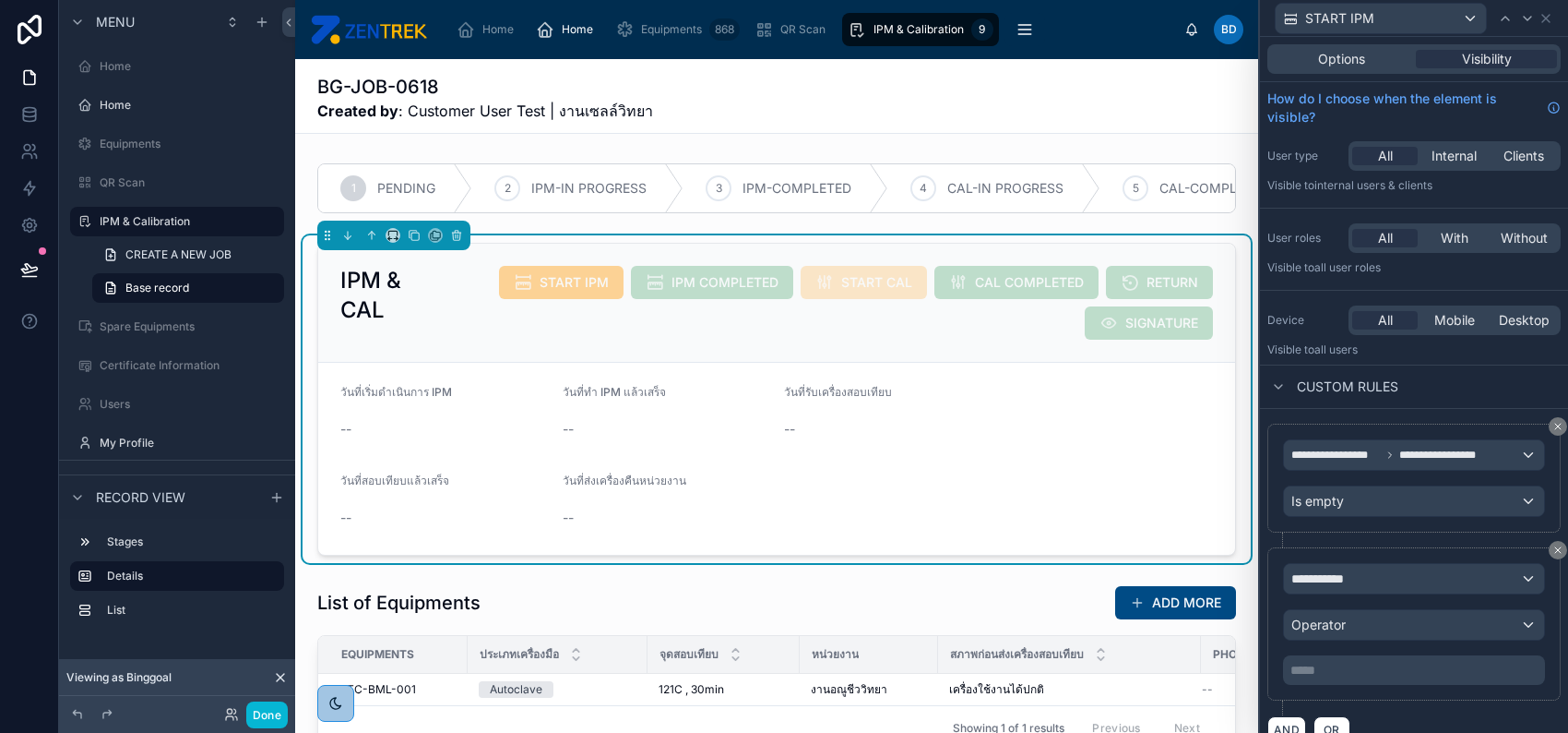
scroll to position [22, 0]
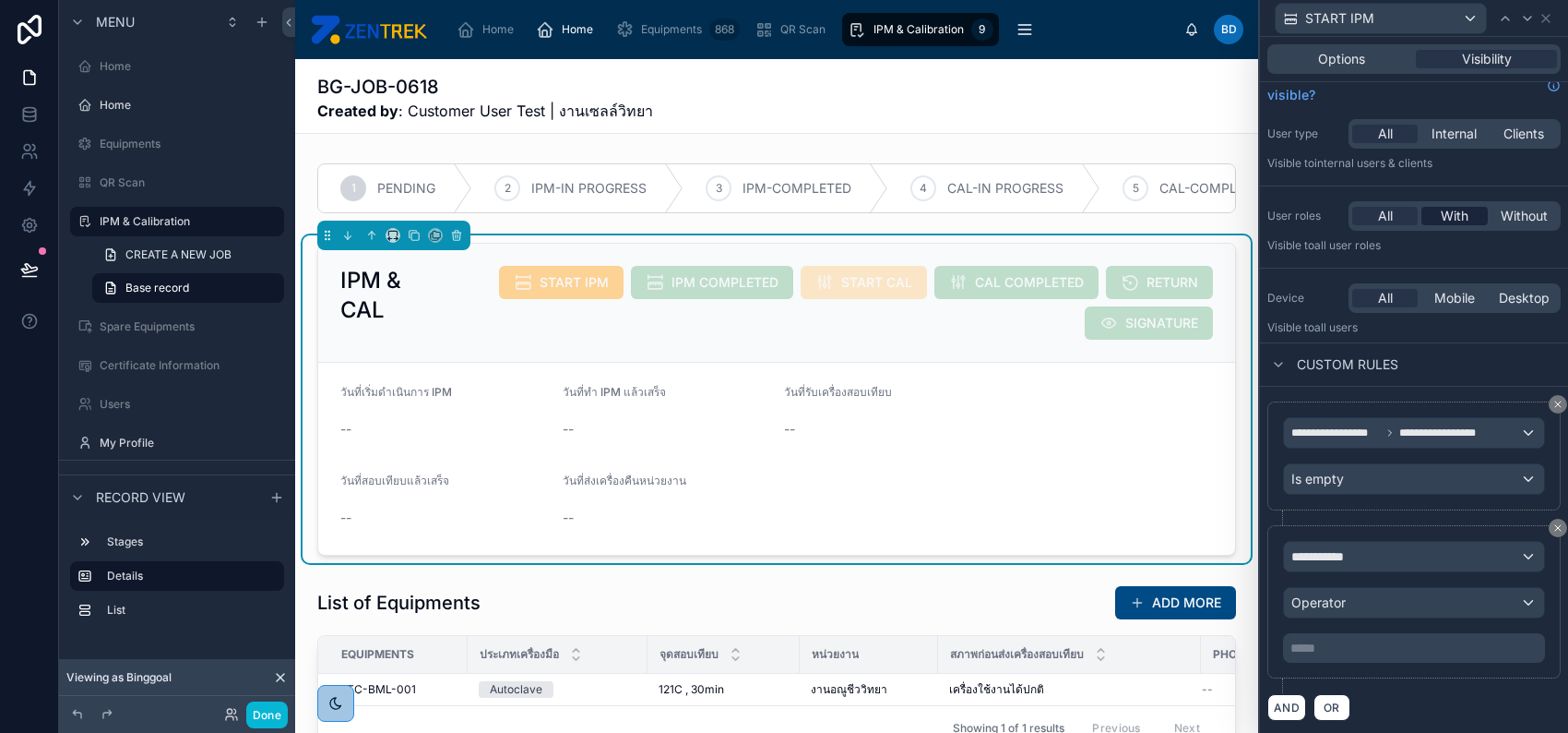
click at [1441, 215] on span "With" at bounding box center [1454, 215] width 28 height 19
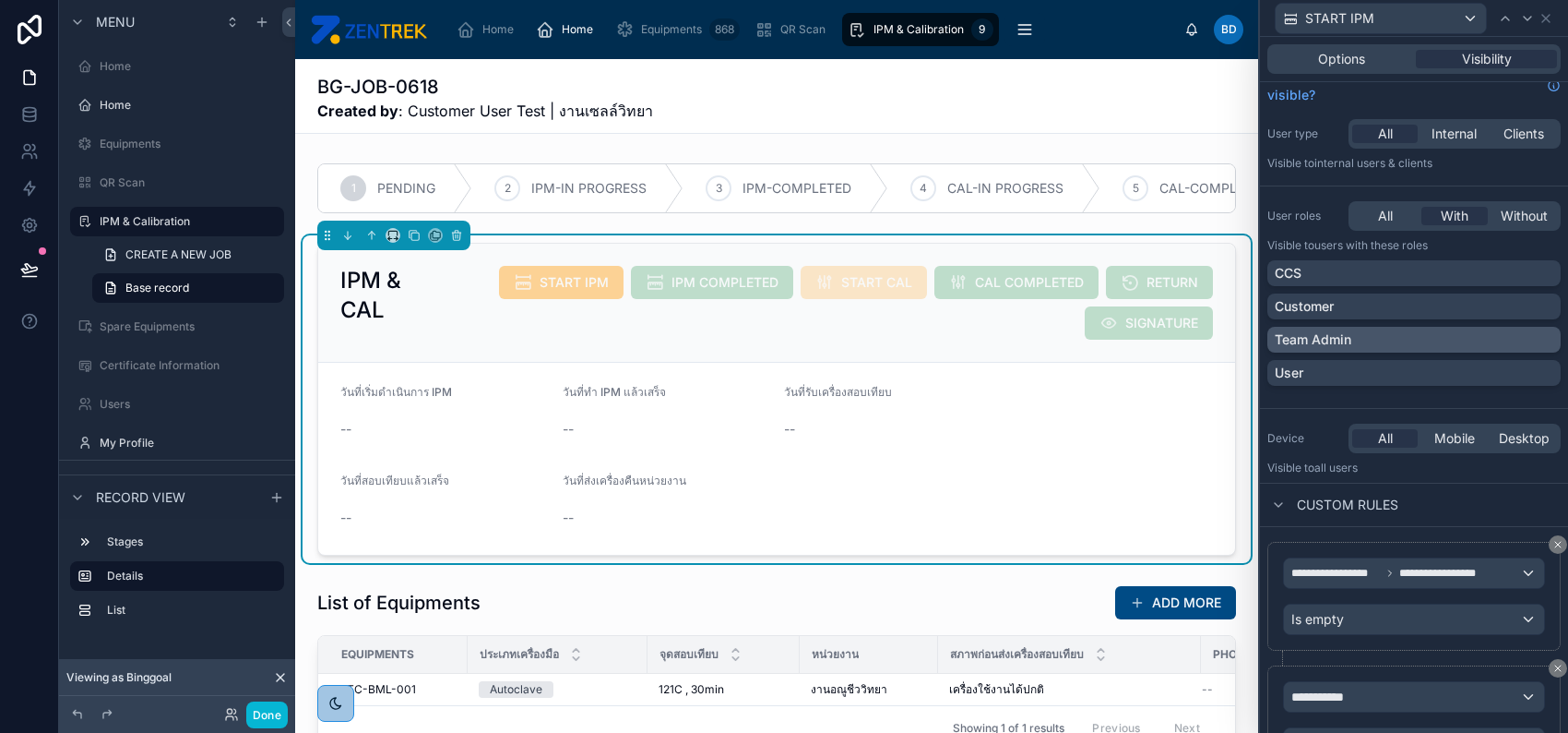
scroll to position [162, 0]
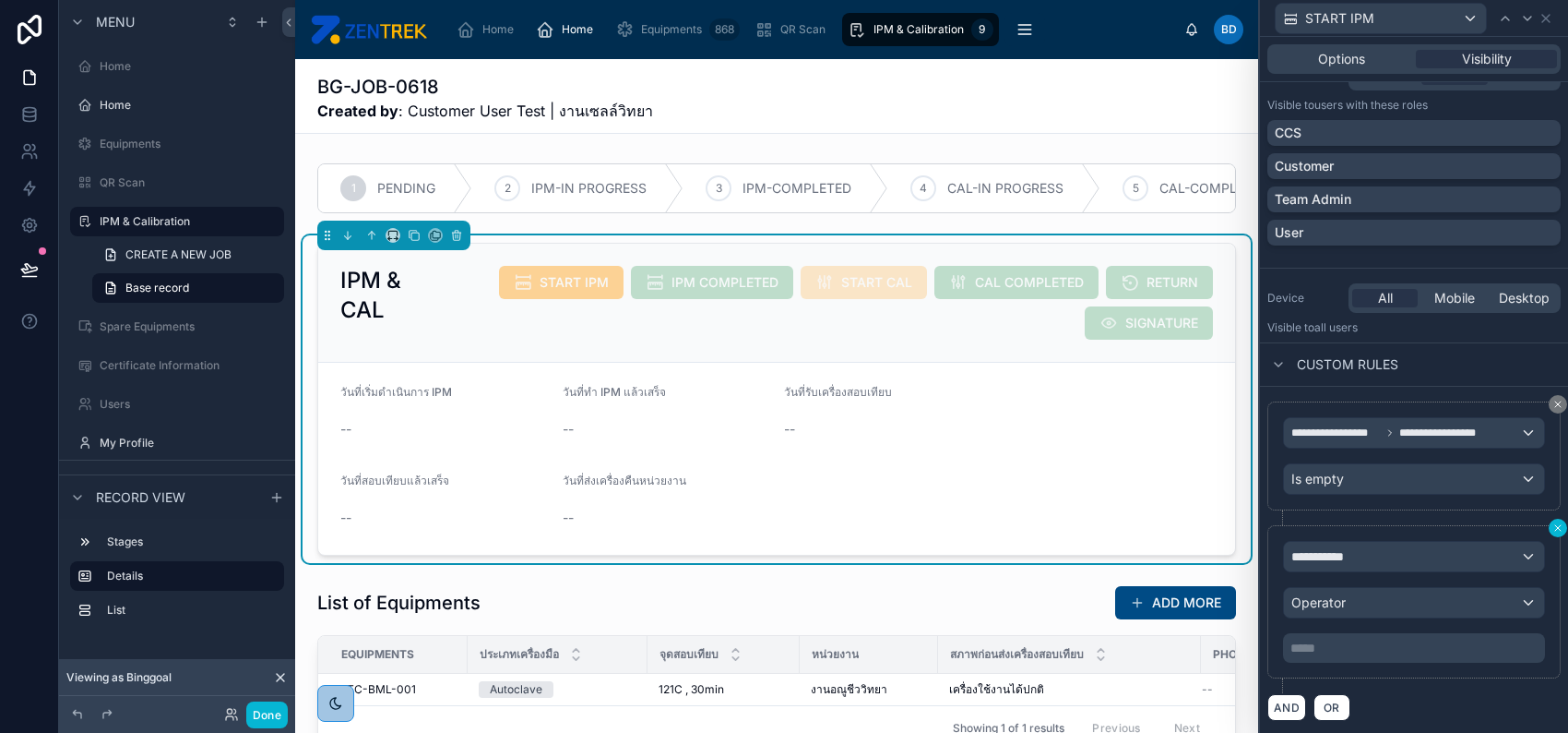
click at [1552, 527] on icon at bounding box center [1557, 528] width 11 height 11
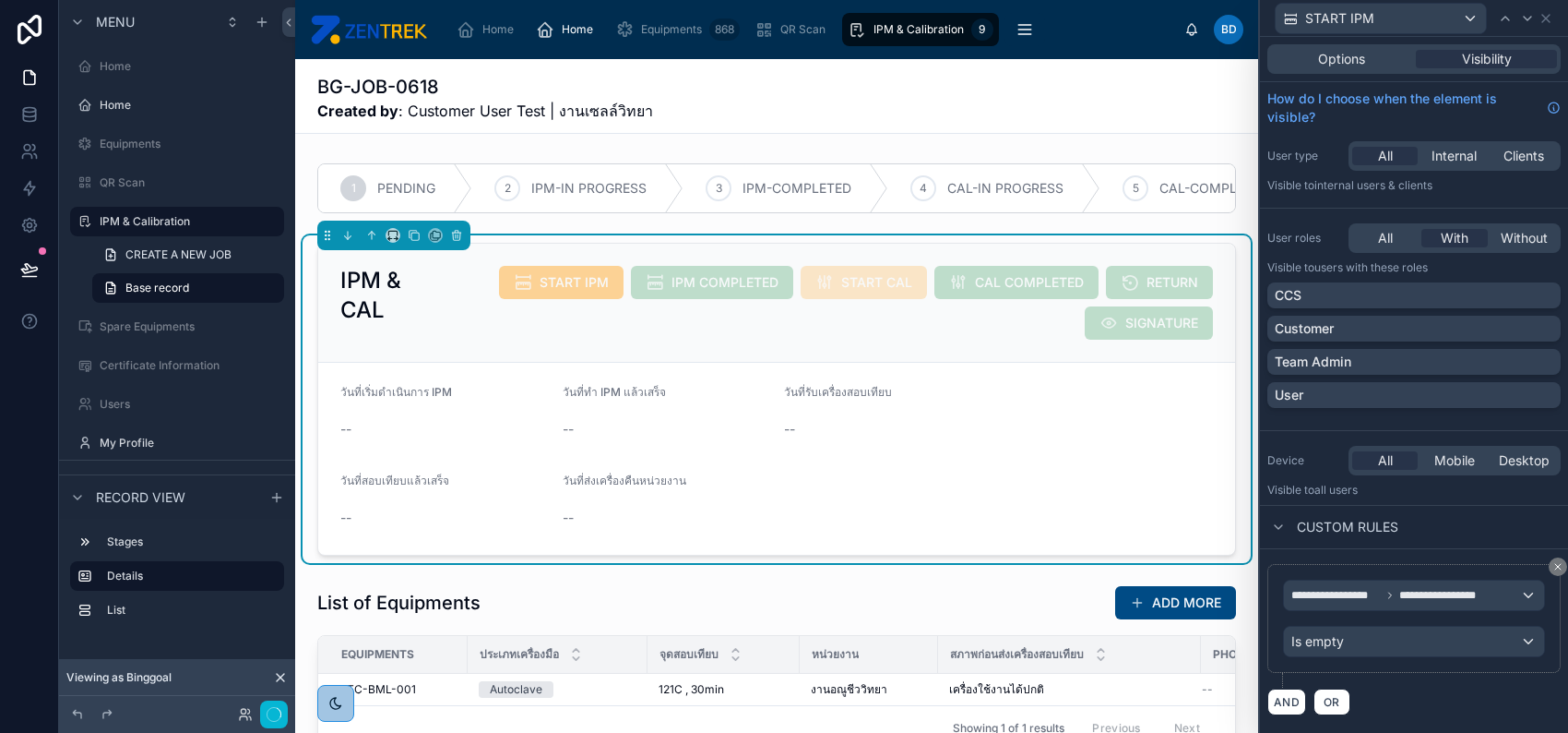
scroll to position [0, 0]
click at [1487, 325] on div "Customer" at bounding box center [1414, 328] width 278 height 19
click at [1292, 696] on button "AND" at bounding box center [1287, 701] width 39 height 27
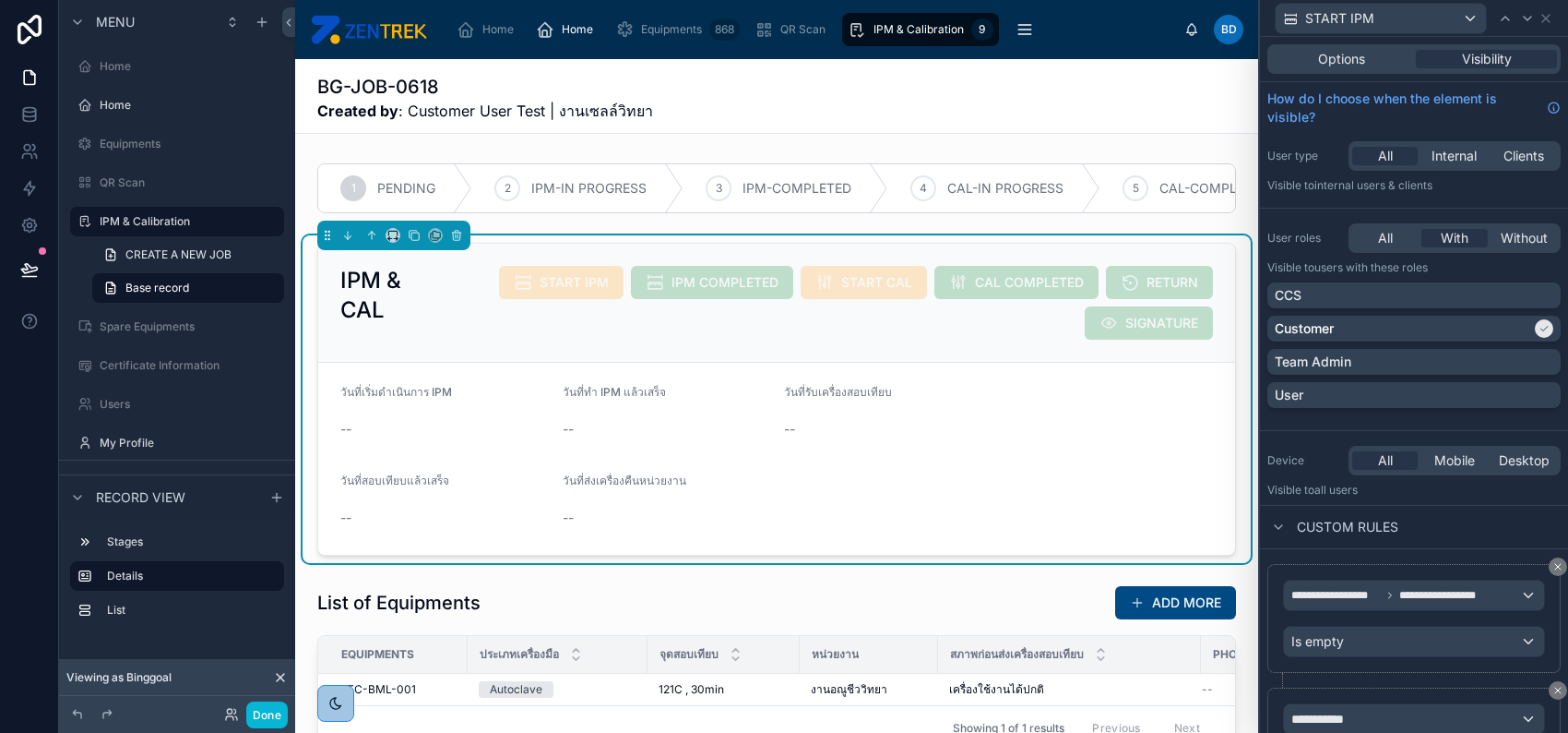
scroll to position [162, 0]
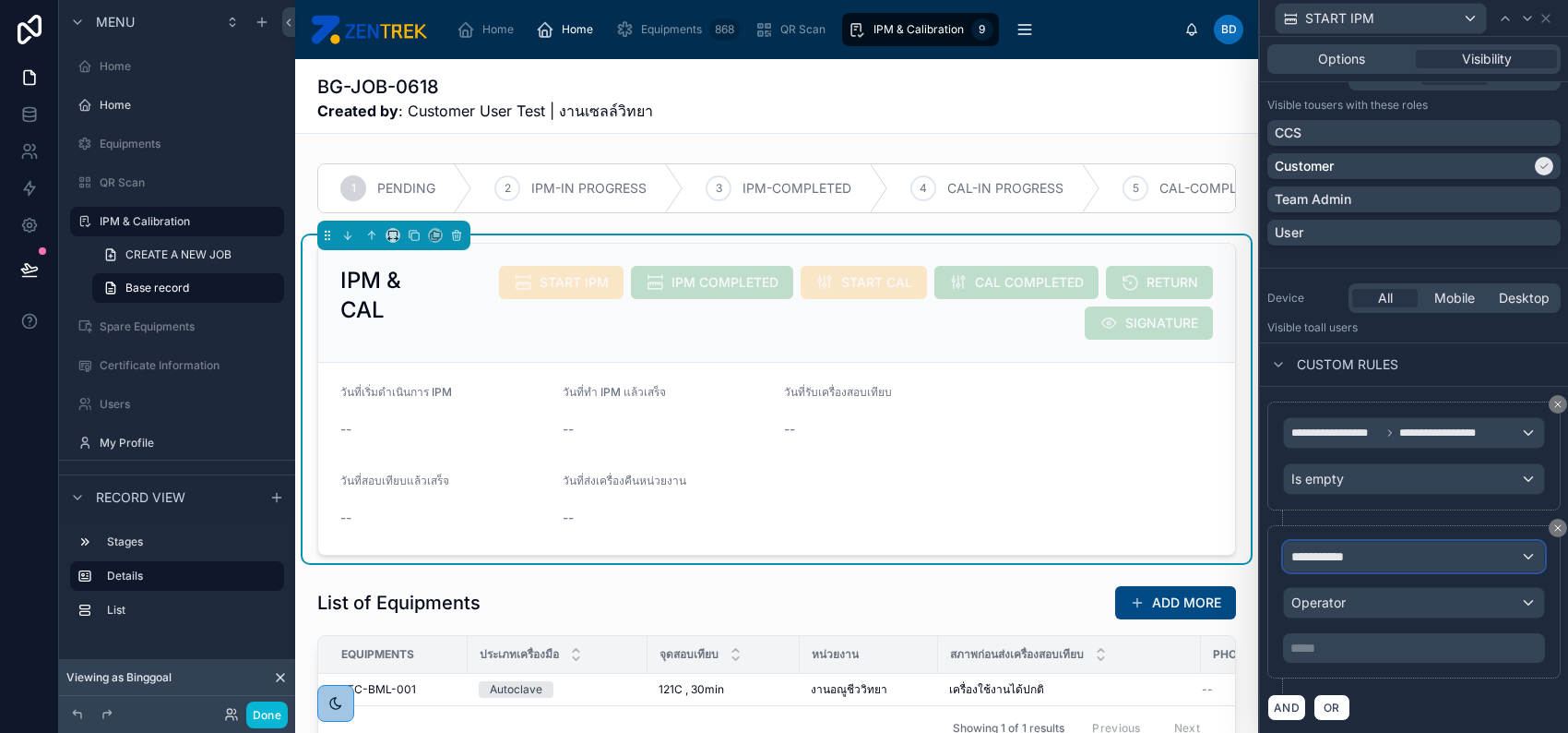
click at [1362, 541] on button "**********" at bounding box center [1414, 557] width 262 height 32
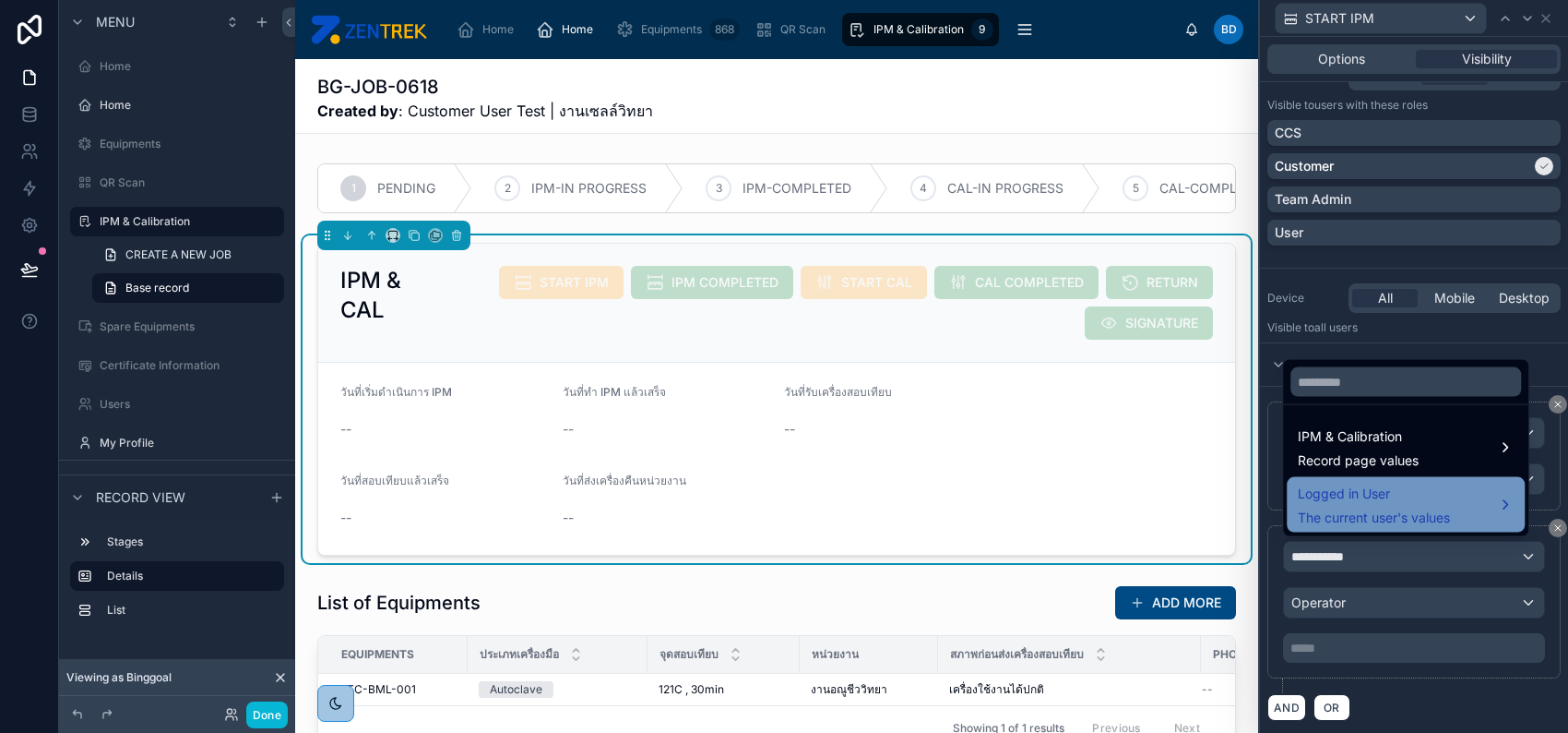
click at [1376, 494] on span "Logged in User" at bounding box center [1374, 494] width 152 height 22
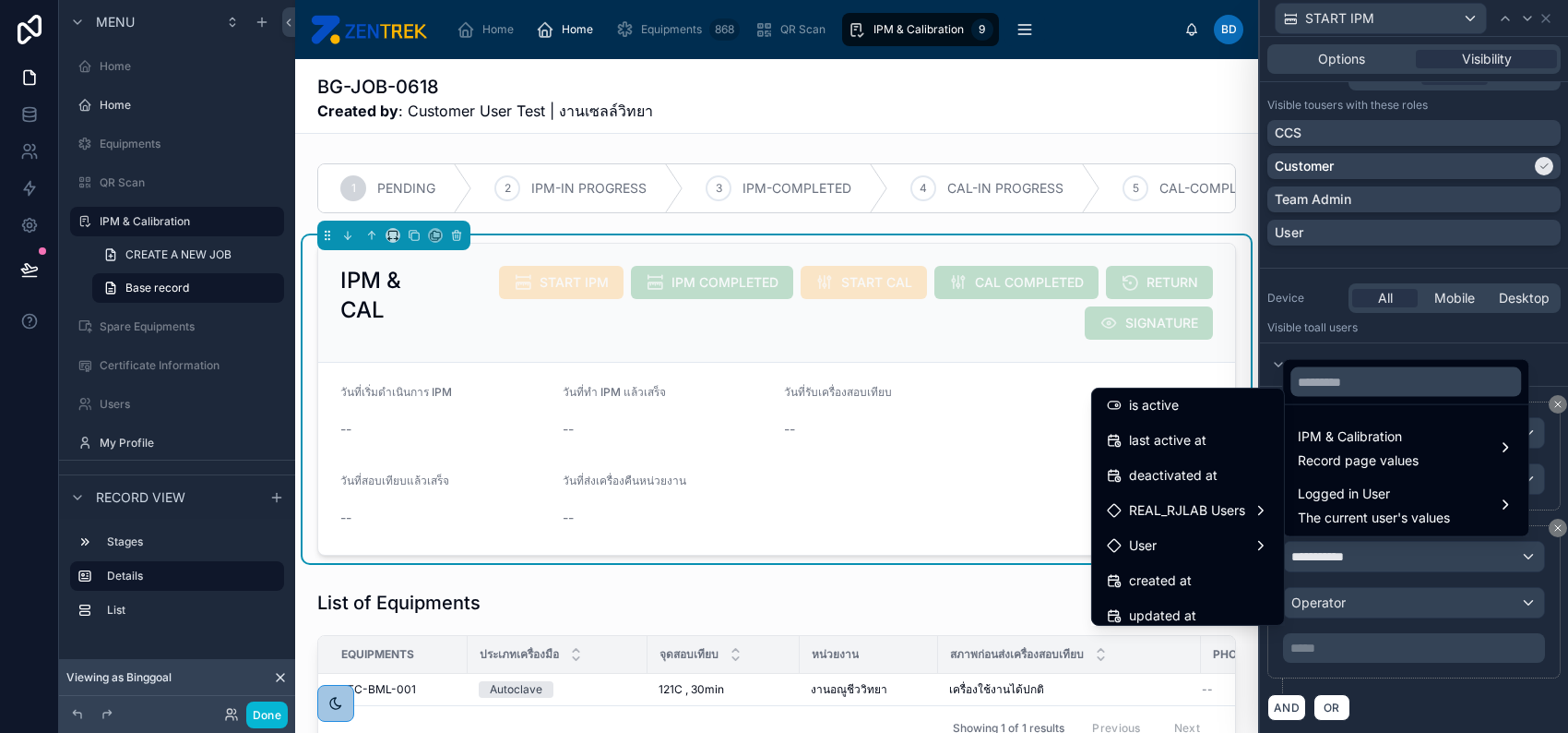
scroll to position [369, 0]
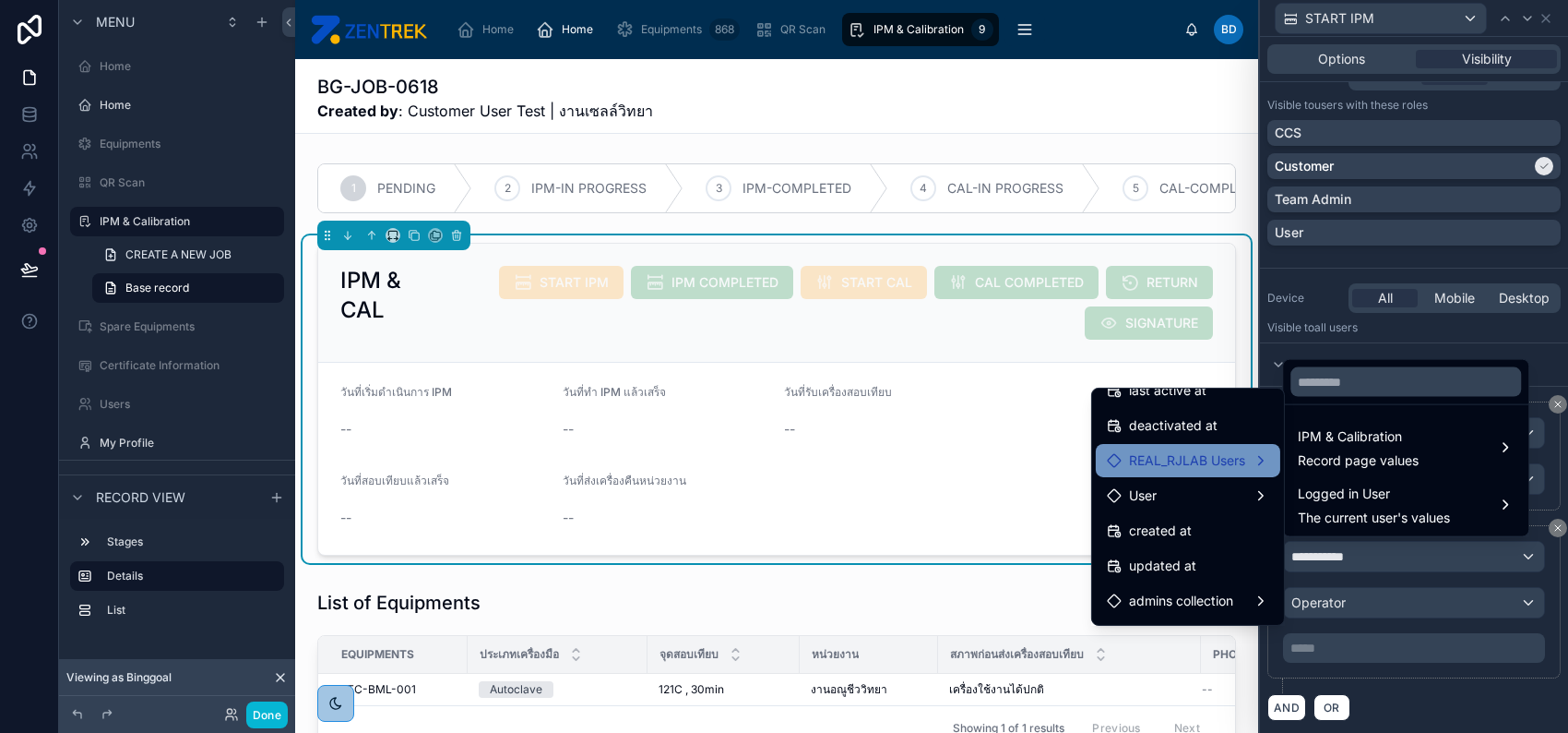
click at [1239, 450] on div "REAL_RJLAB Users" at bounding box center [1188, 460] width 162 height 22
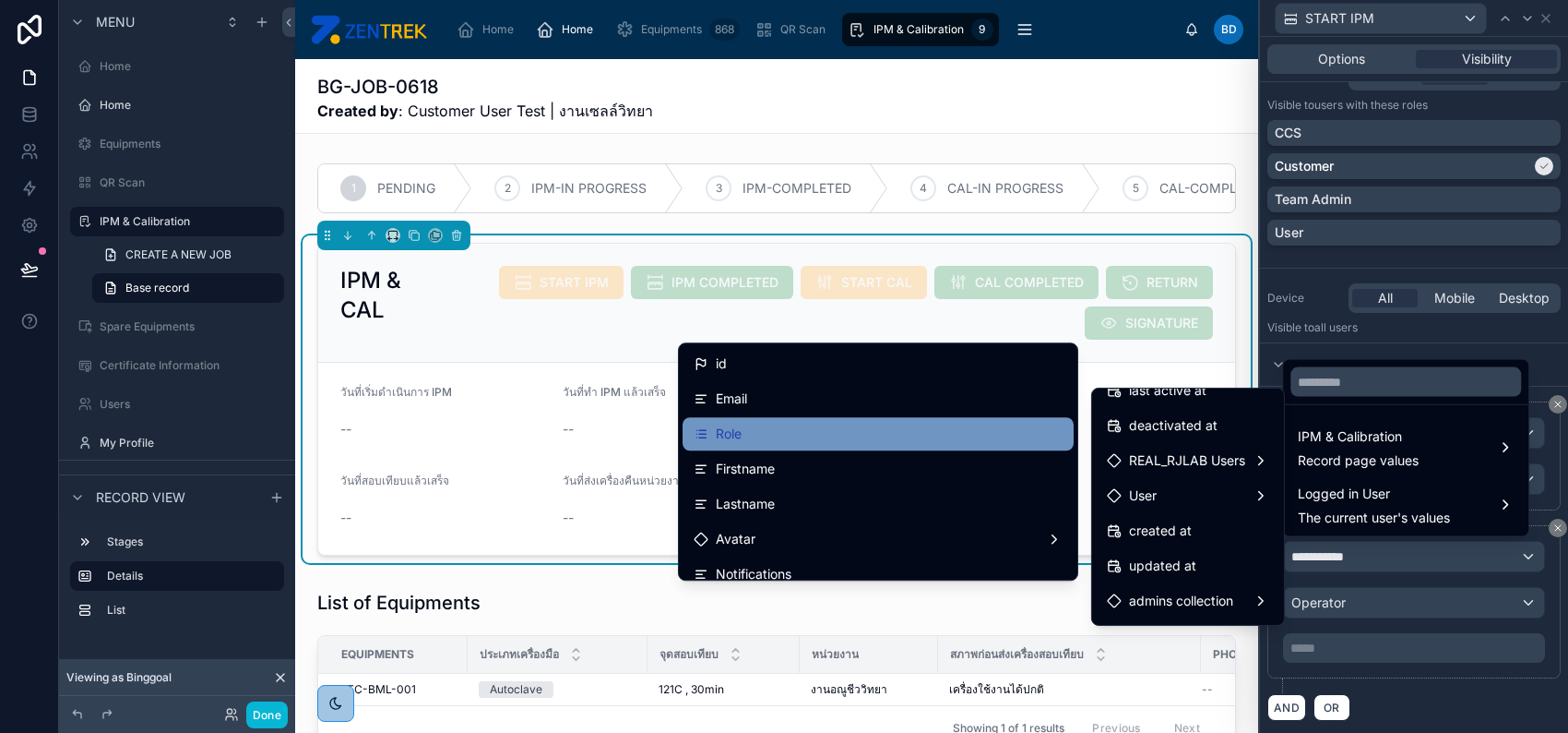
click at [916, 424] on div "Role" at bounding box center [879, 434] width 369 height 22
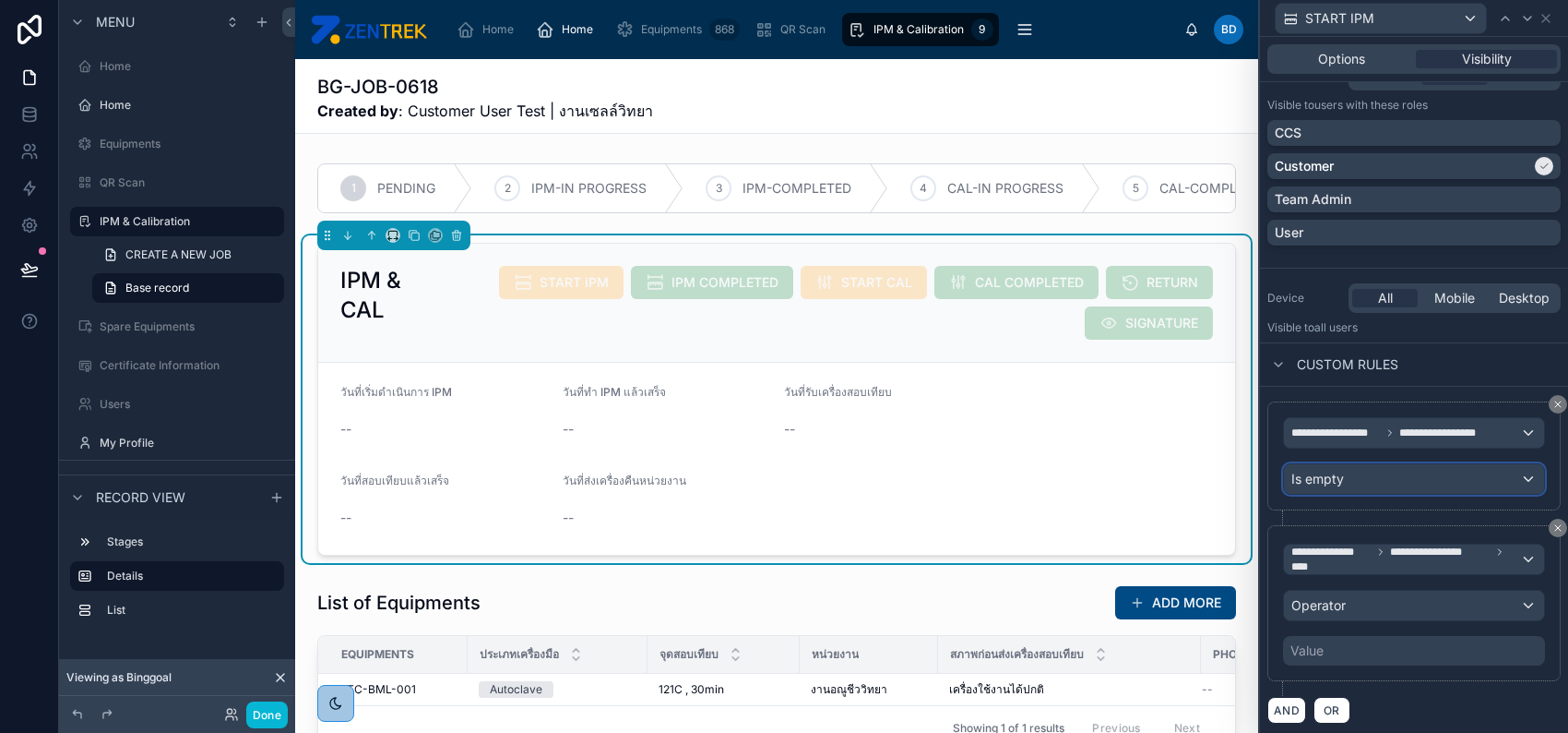
click at [1379, 484] on div "Is empty" at bounding box center [1414, 479] width 260 height 30
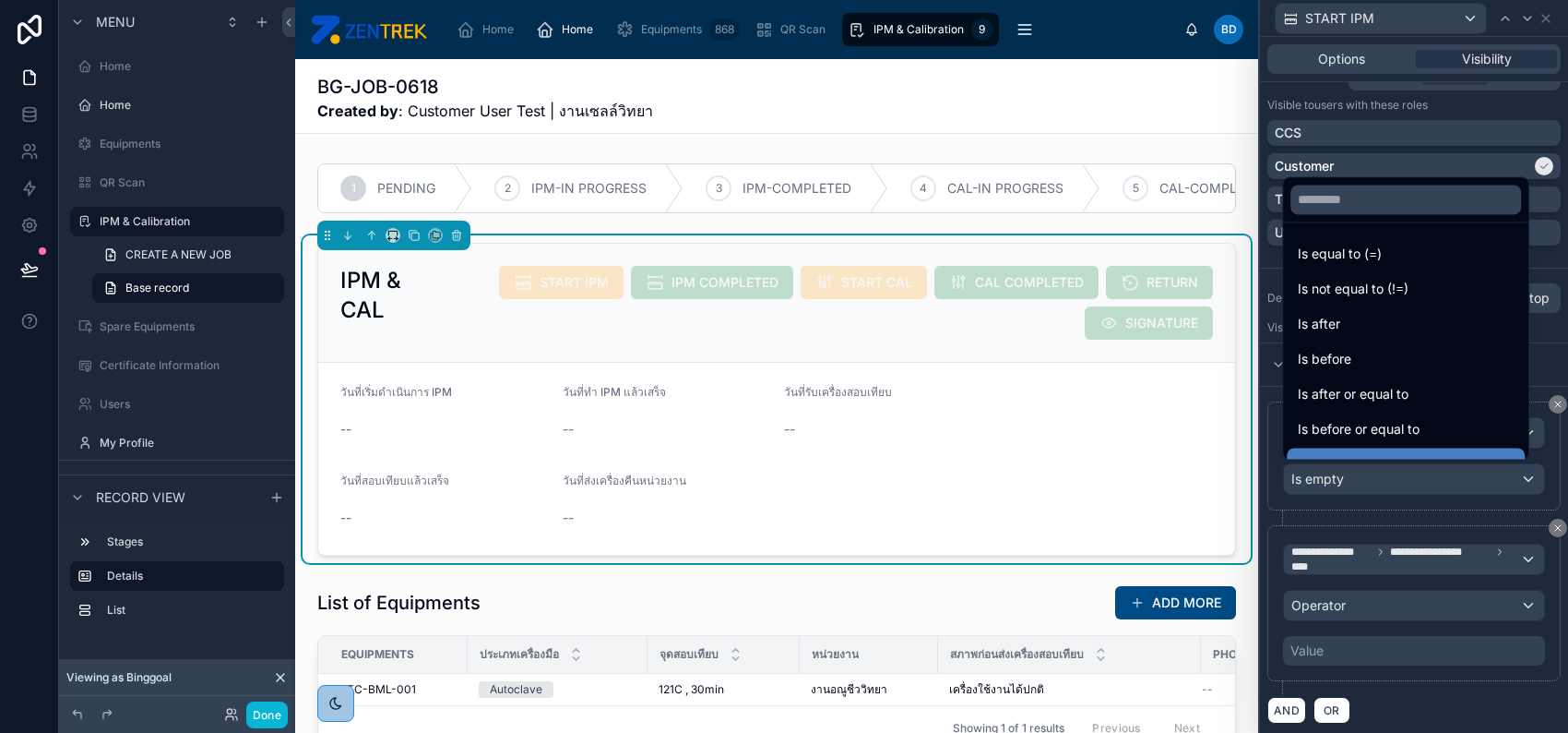
click at [1372, 591] on div at bounding box center [1414, 366] width 308 height 733
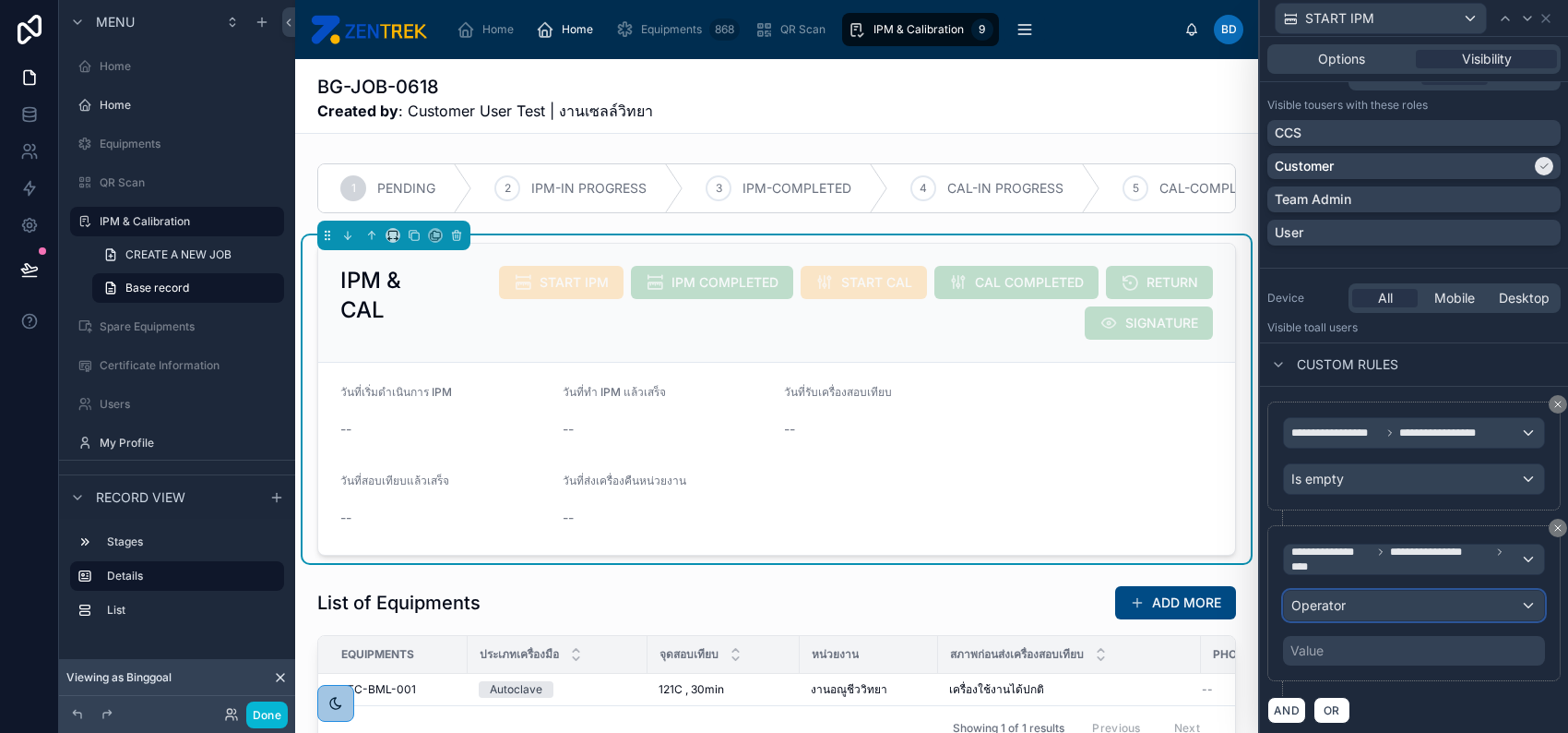
click at [1375, 598] on div "Operator" at bounding box center [1414, 606] width 260 height 30
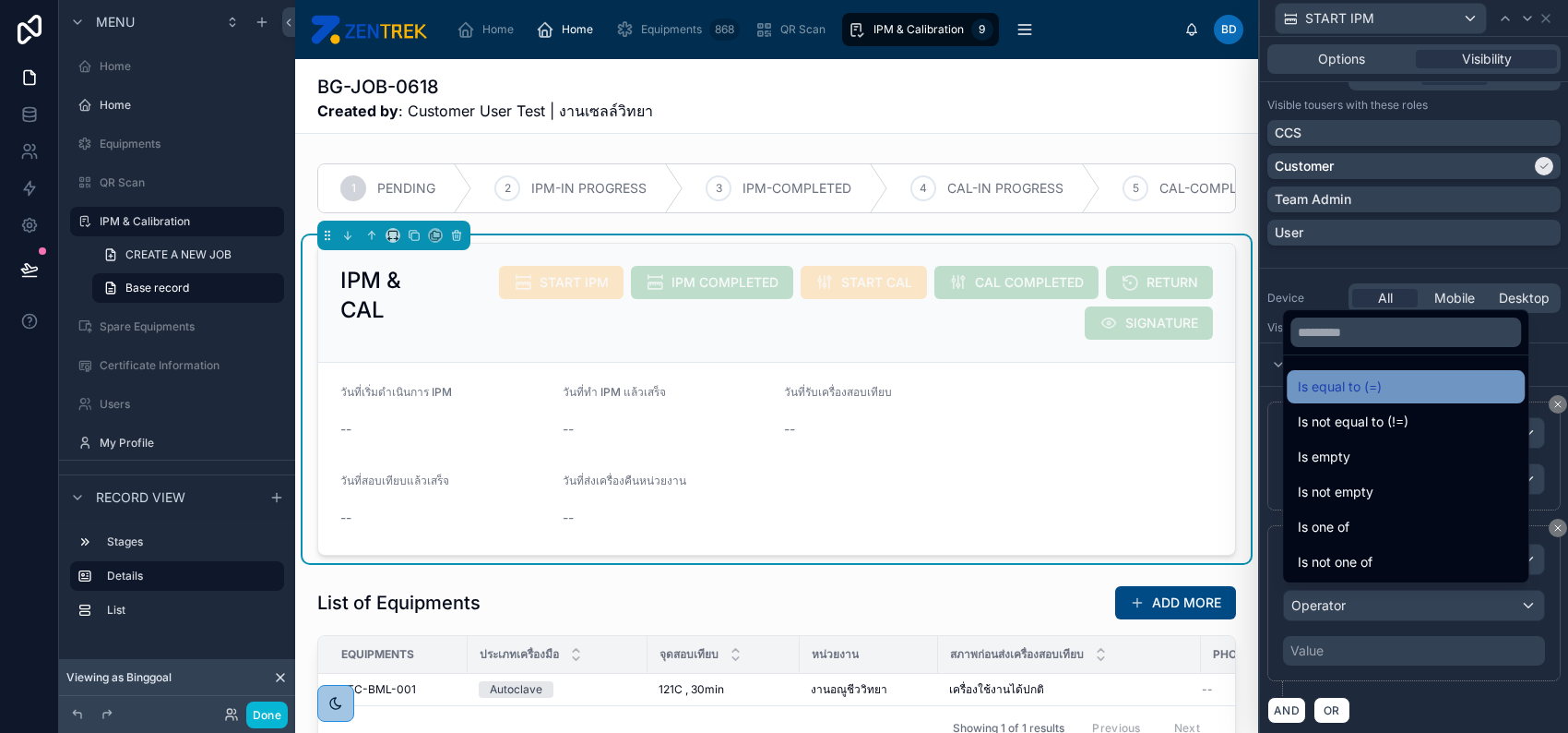
click at [1358, 386] on span "Is equal to (=)" at bounding box center [1340, 386] width 84 height 22
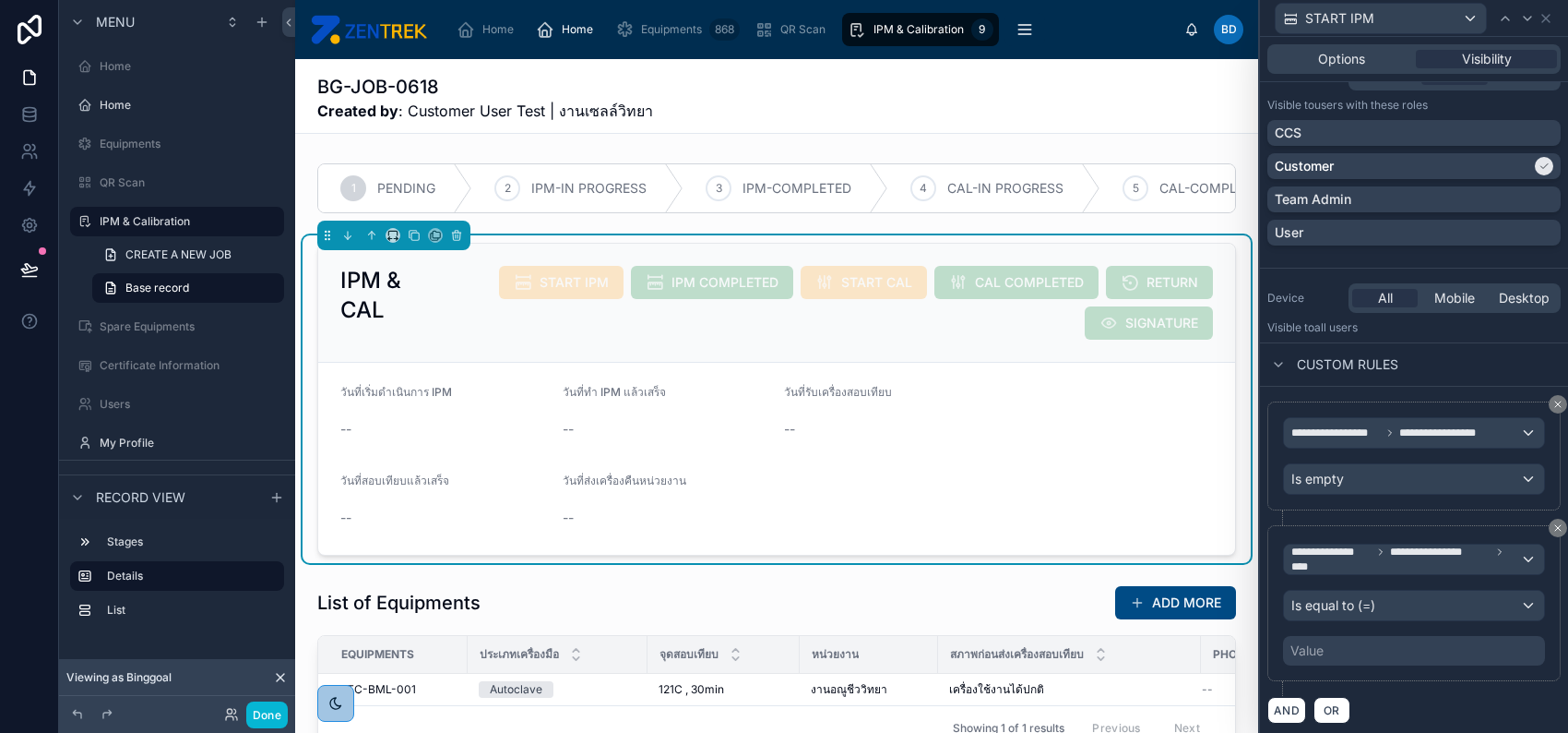
click at [1423, 645] on div "Value" at bounding box center [1414, 651] width 262 height 30
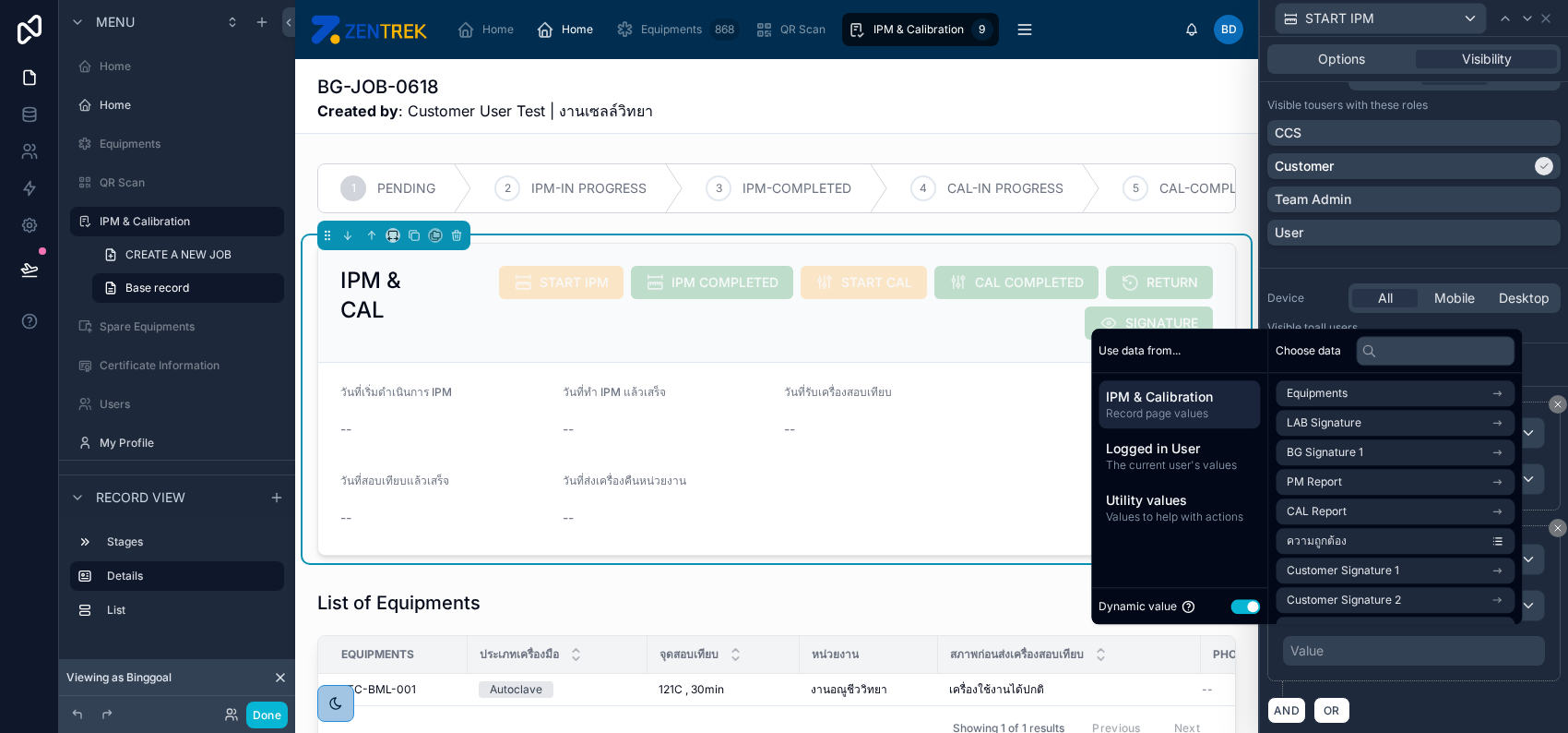
click at [1230, 602] on button "Use setting" at bounding box center [1245, 606] width 30 height 15
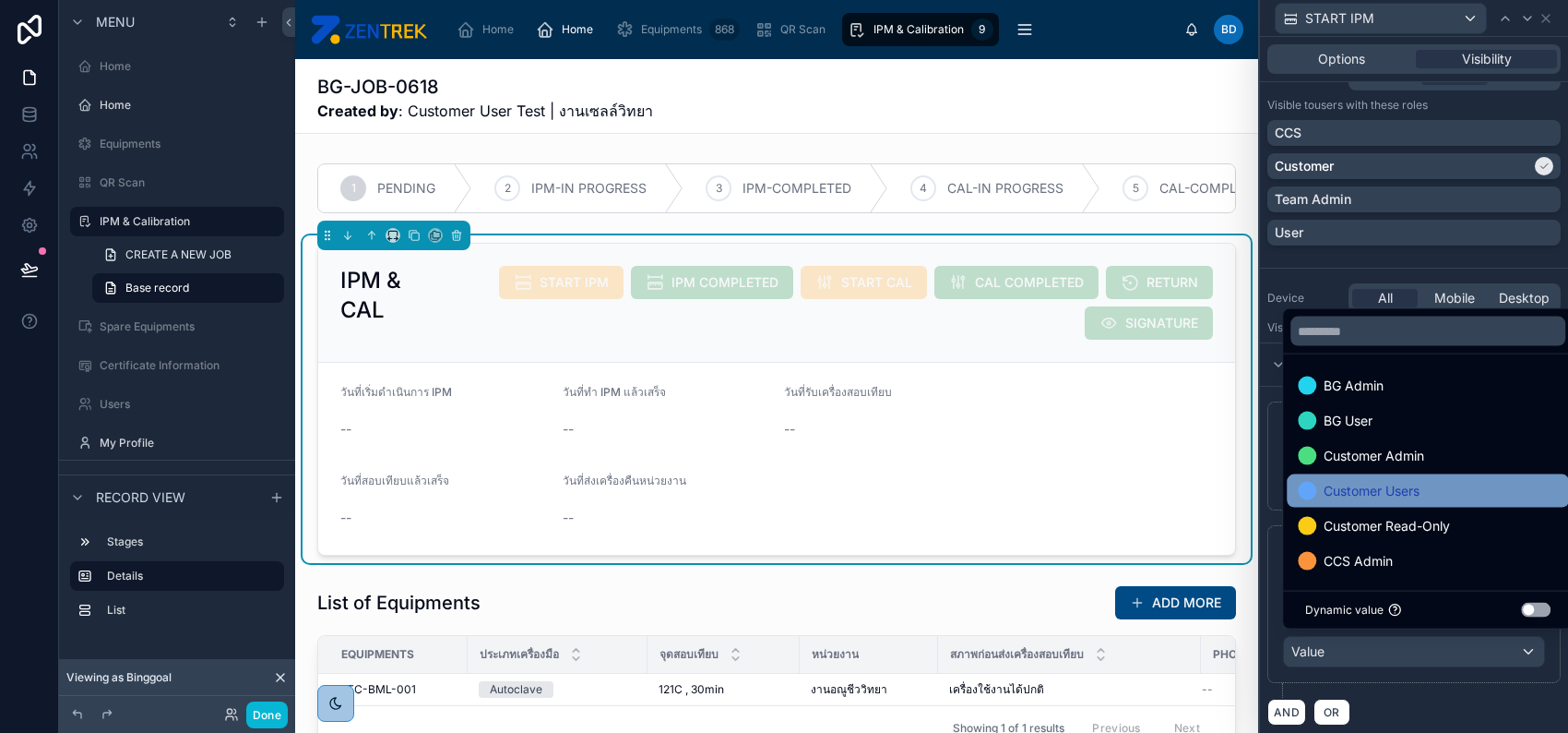
click at [1456, 485] on div "Customer Users" at bounding box center [1428, 491] width 260 height 22
click at [1404, 697] on div "AND OR" at bounding box center [1414, 711] width 293 height 28
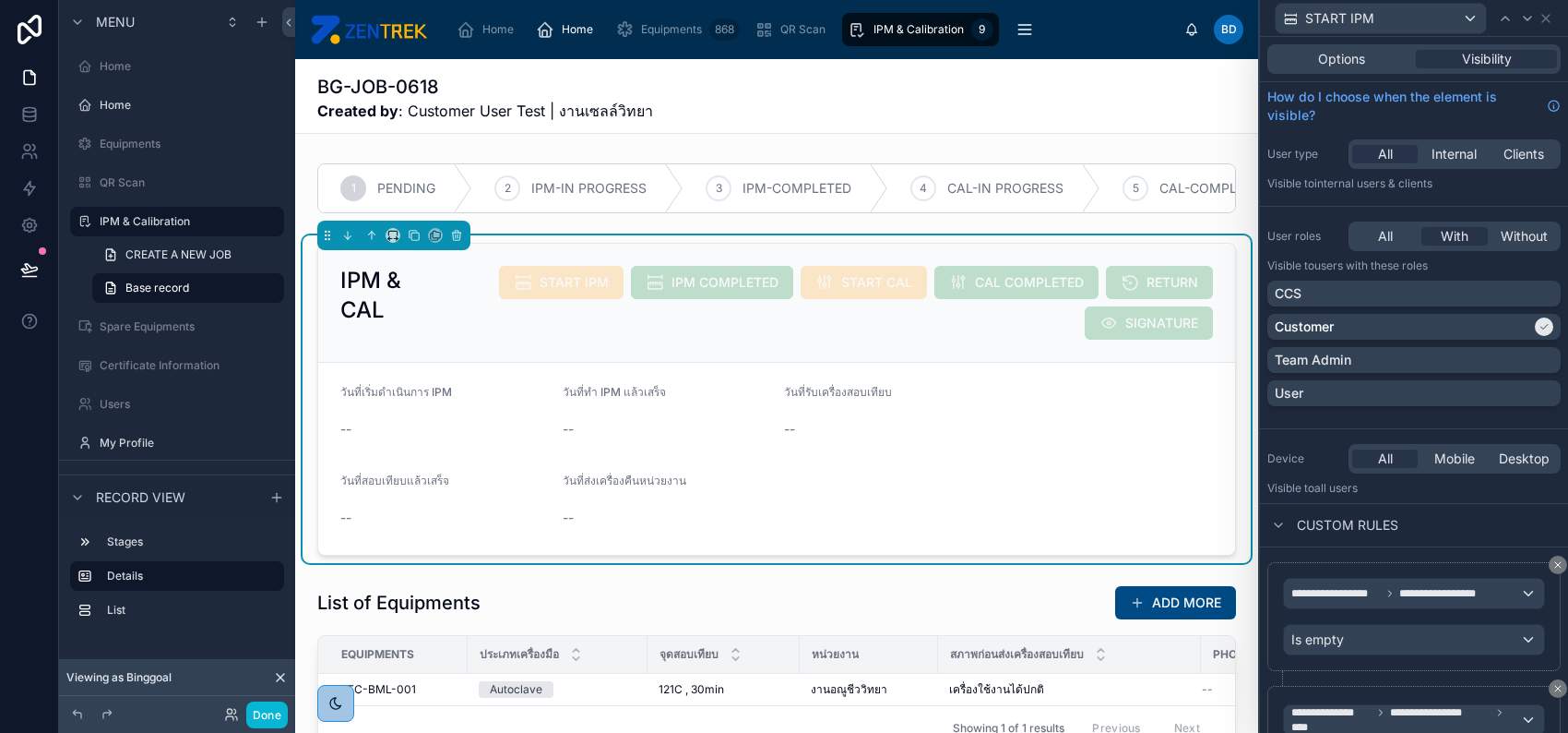
scroll to position [0, 0]
click at [1546, 21] on icon at bounding box center [1545, 18] width 15 height 15
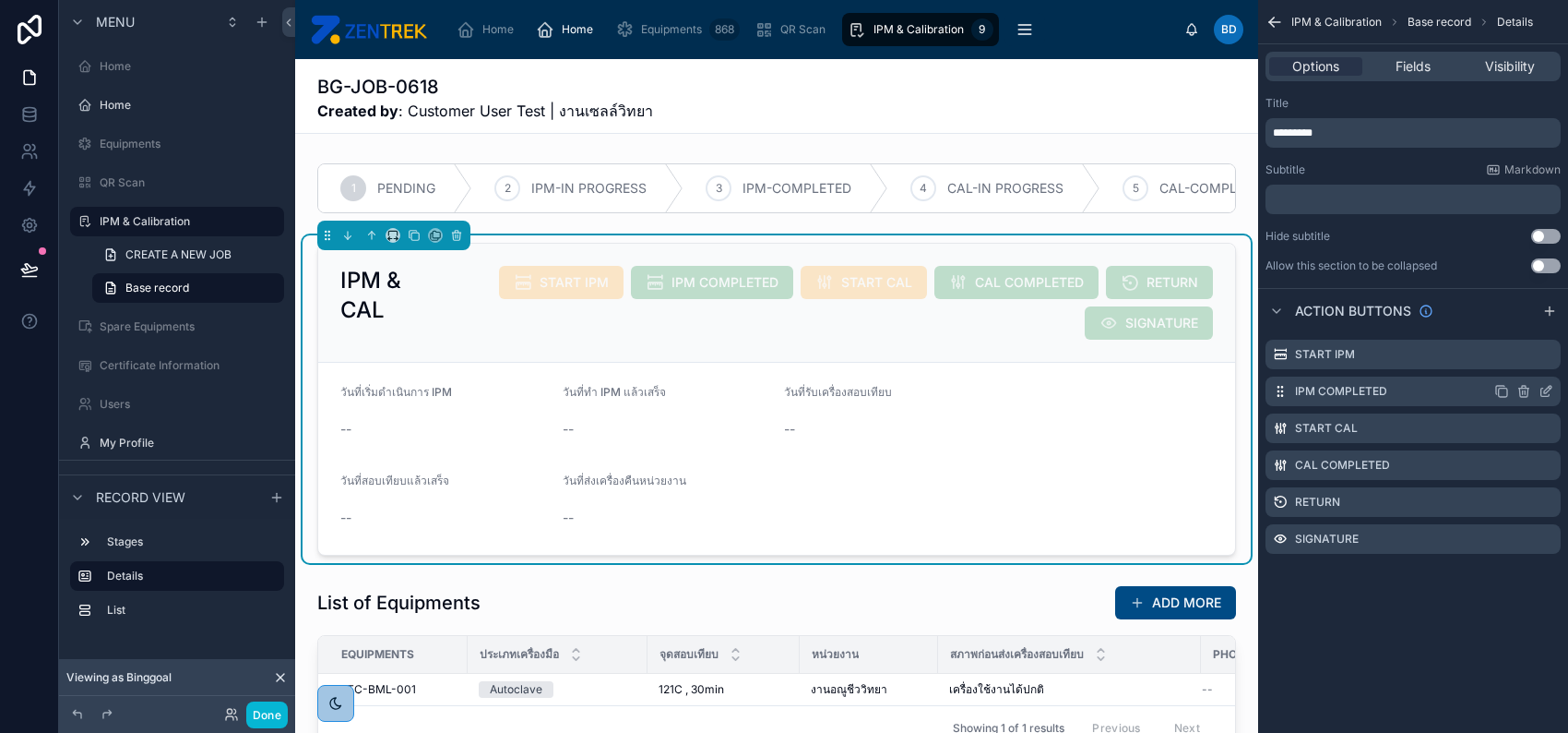
click at [1539, 391] on icon "scrollable content" at bounding box center [1545, 391] width 15 height 15
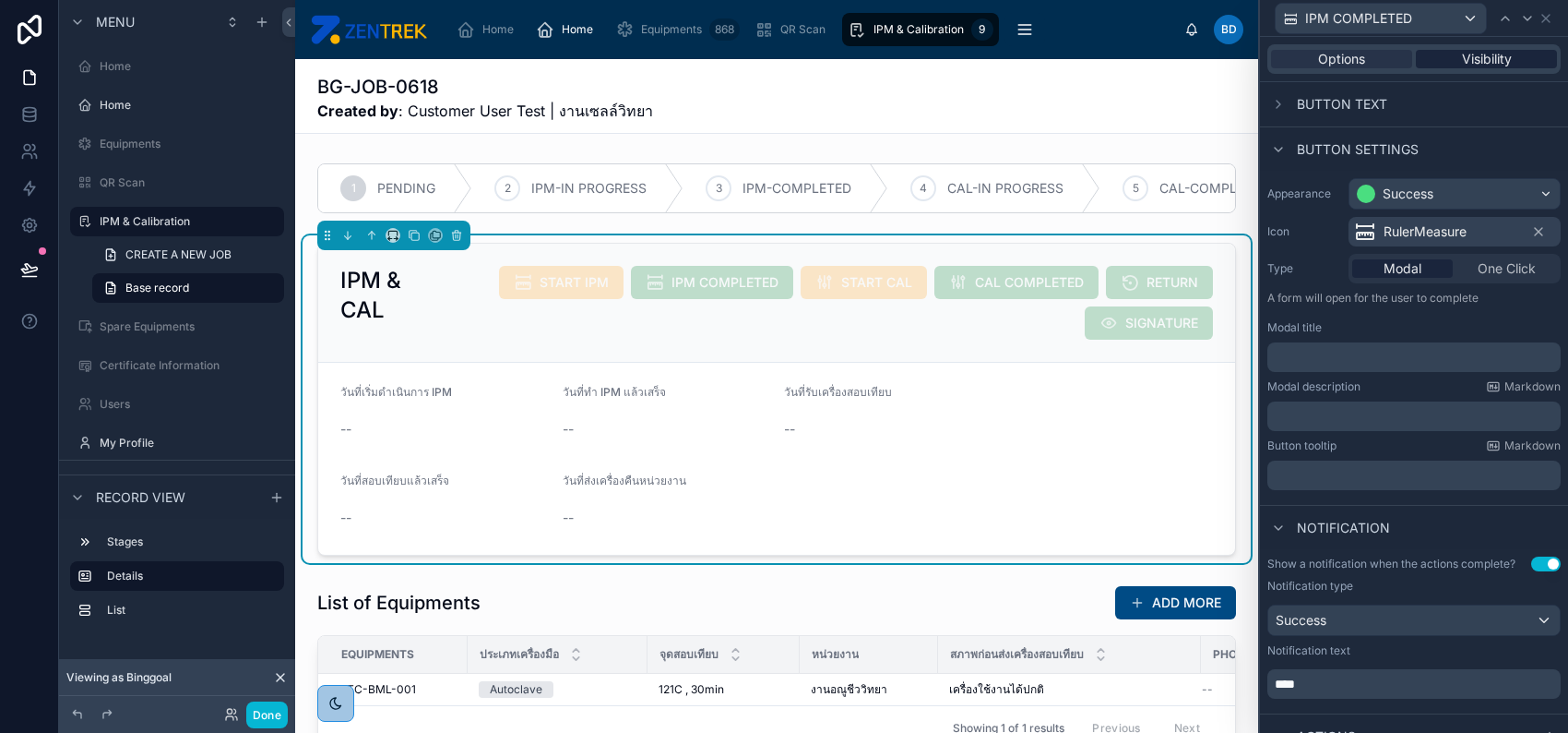
click at [1507, 59] on div "Visibility" at bounding box center [1486, 58] width 141 height 19
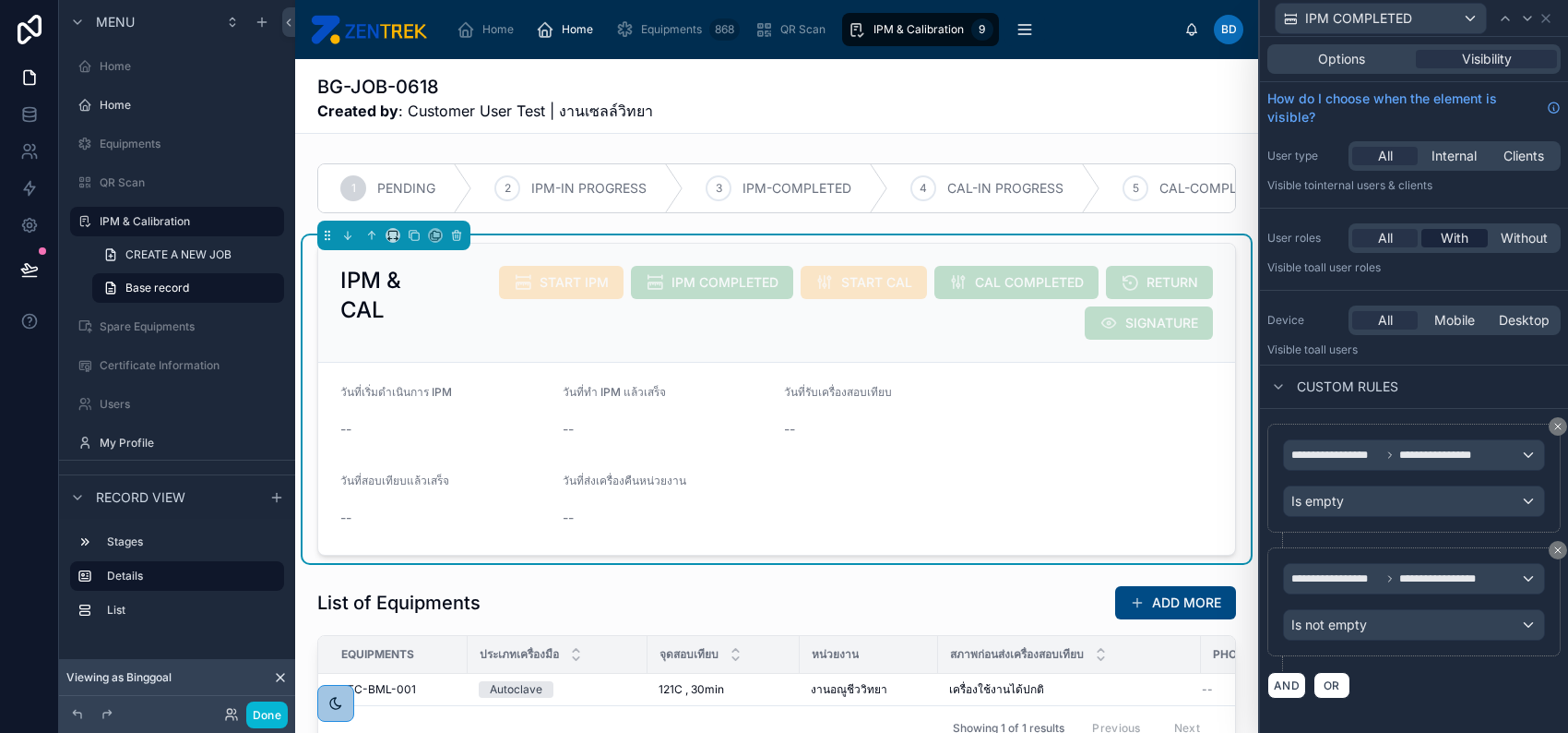
click at [1452, 239] on span "With" at bounding box center [1454, 238] width 28 height 19
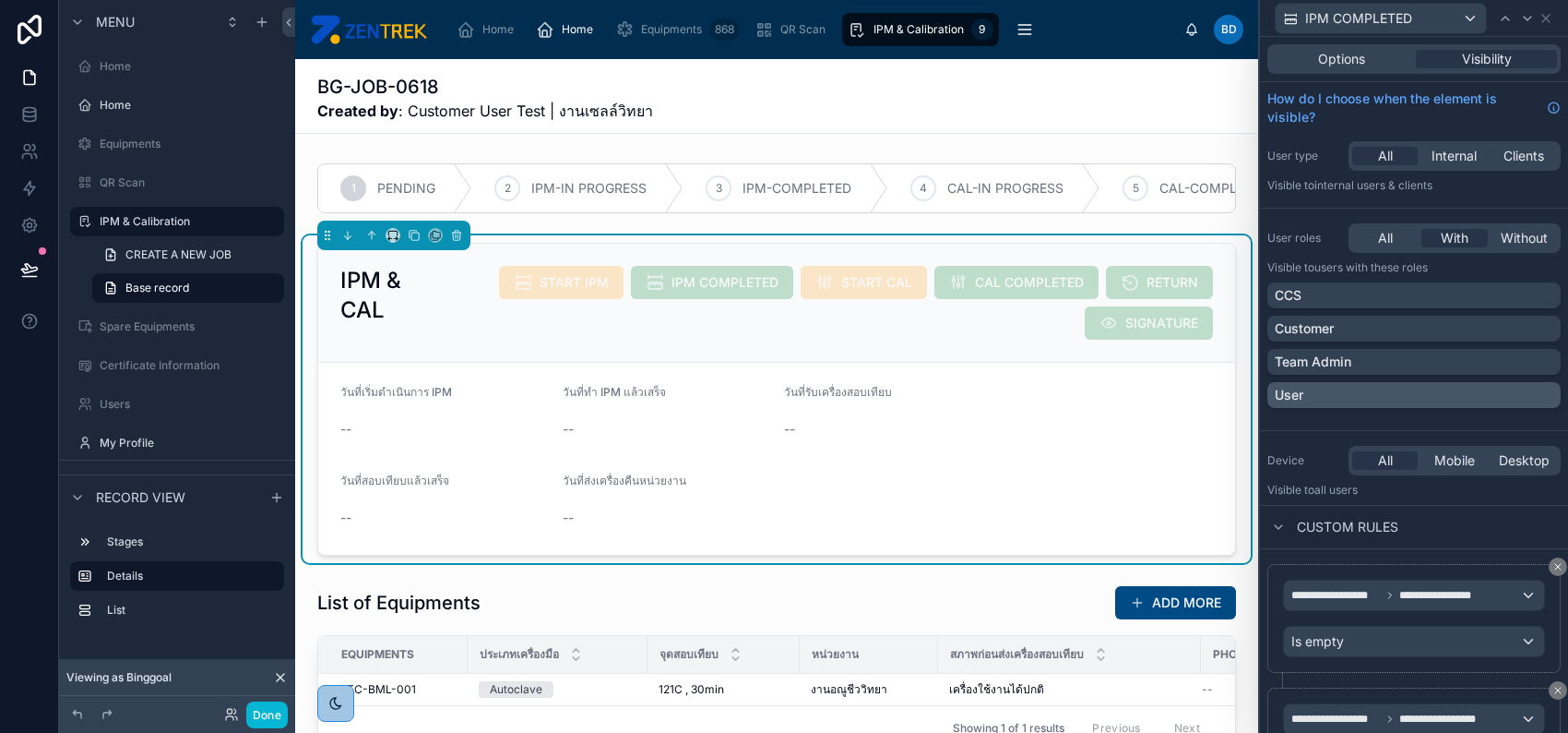
click at [1496, 399] on div "User" at bounding box center [1414, 395] width 278 height 19
click at [1500, 366] on div "Team Admin" at bounding box center [1414, 362] width 278 height 19
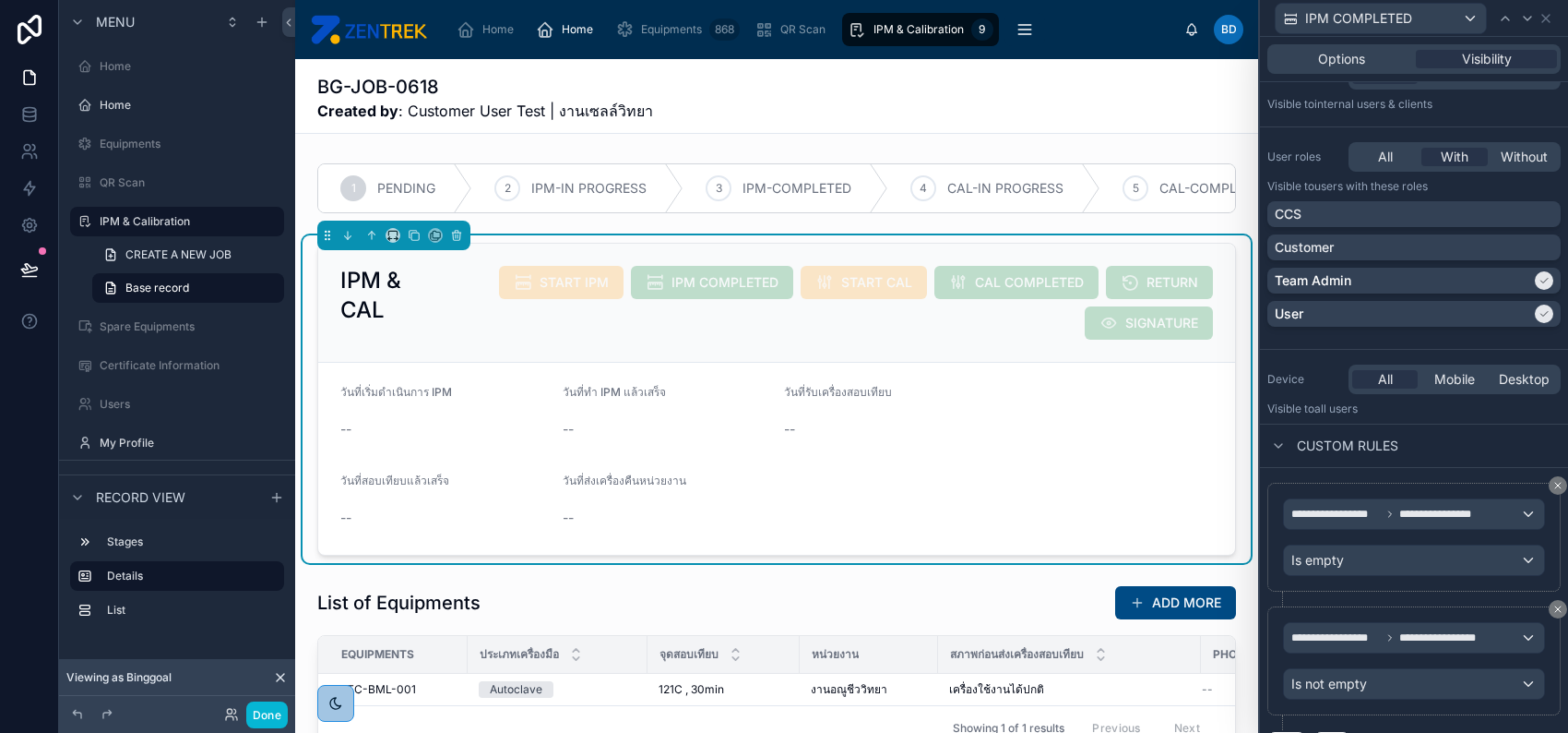
scroll to position [119, 0]
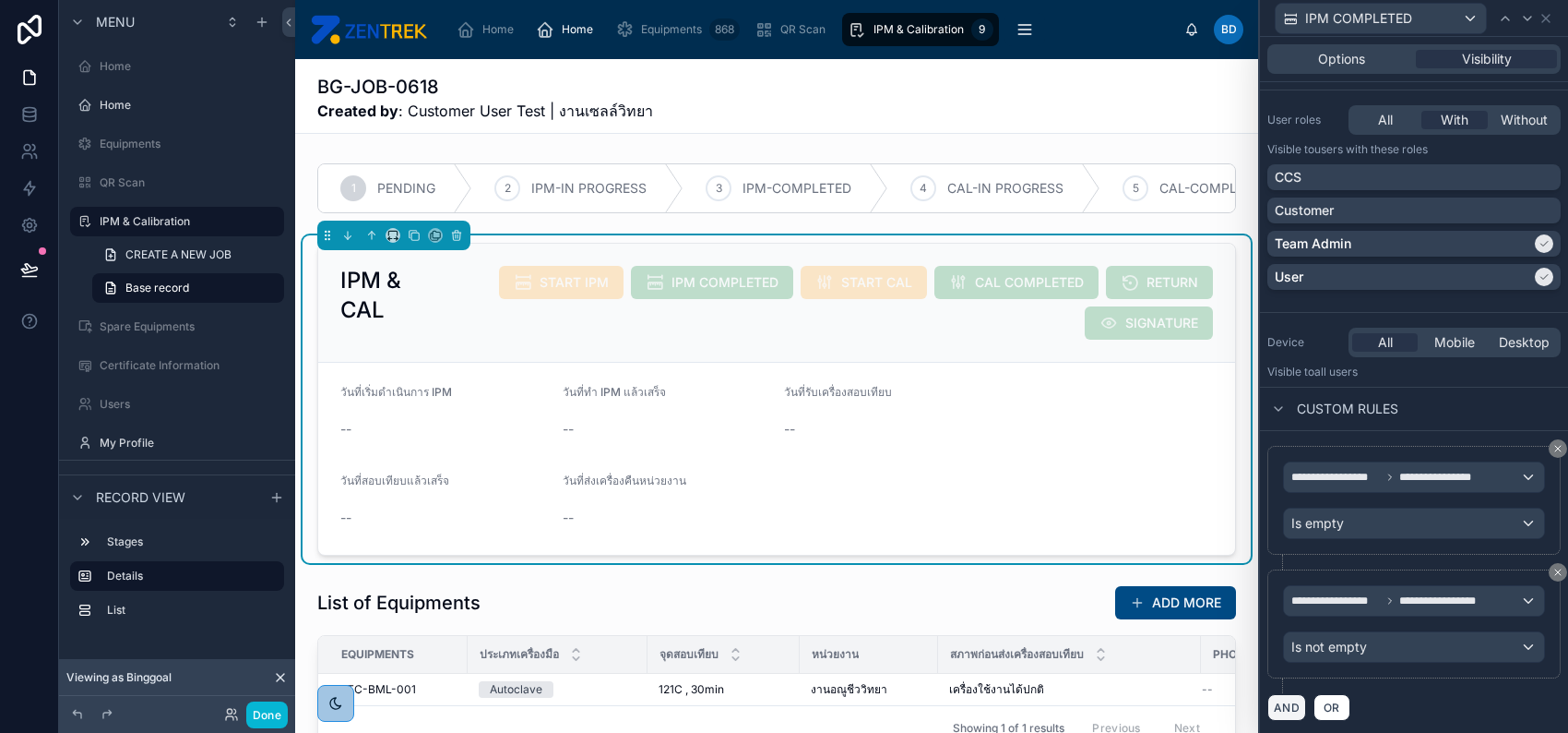
click at [1286, 700] on button "AND" at bounding box center [1287, 707] width 39 height 27
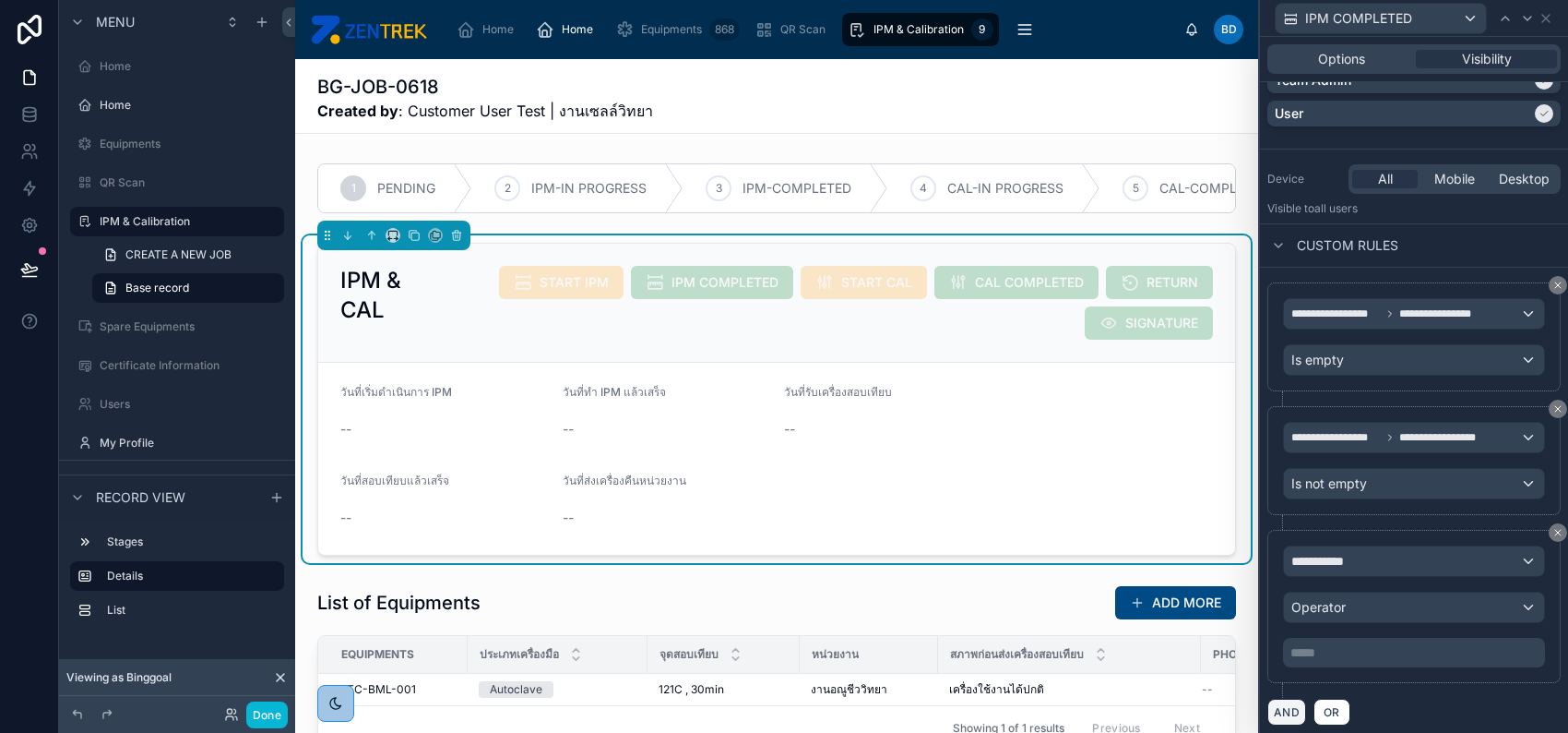
scroll to position [285, 0]
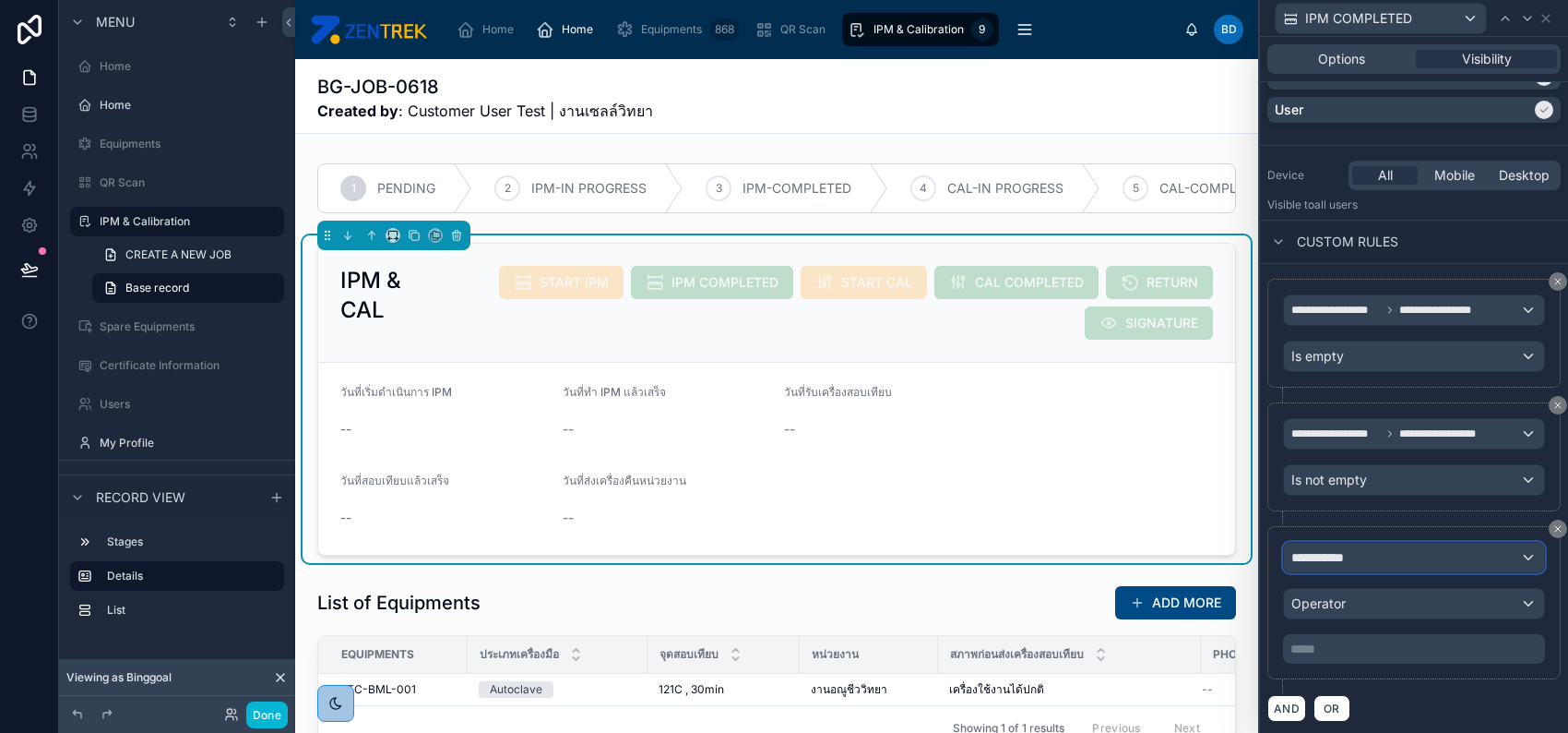
click at [1405, 545] on div "**********" at bounding box center [1414, 557] width 260 height 30
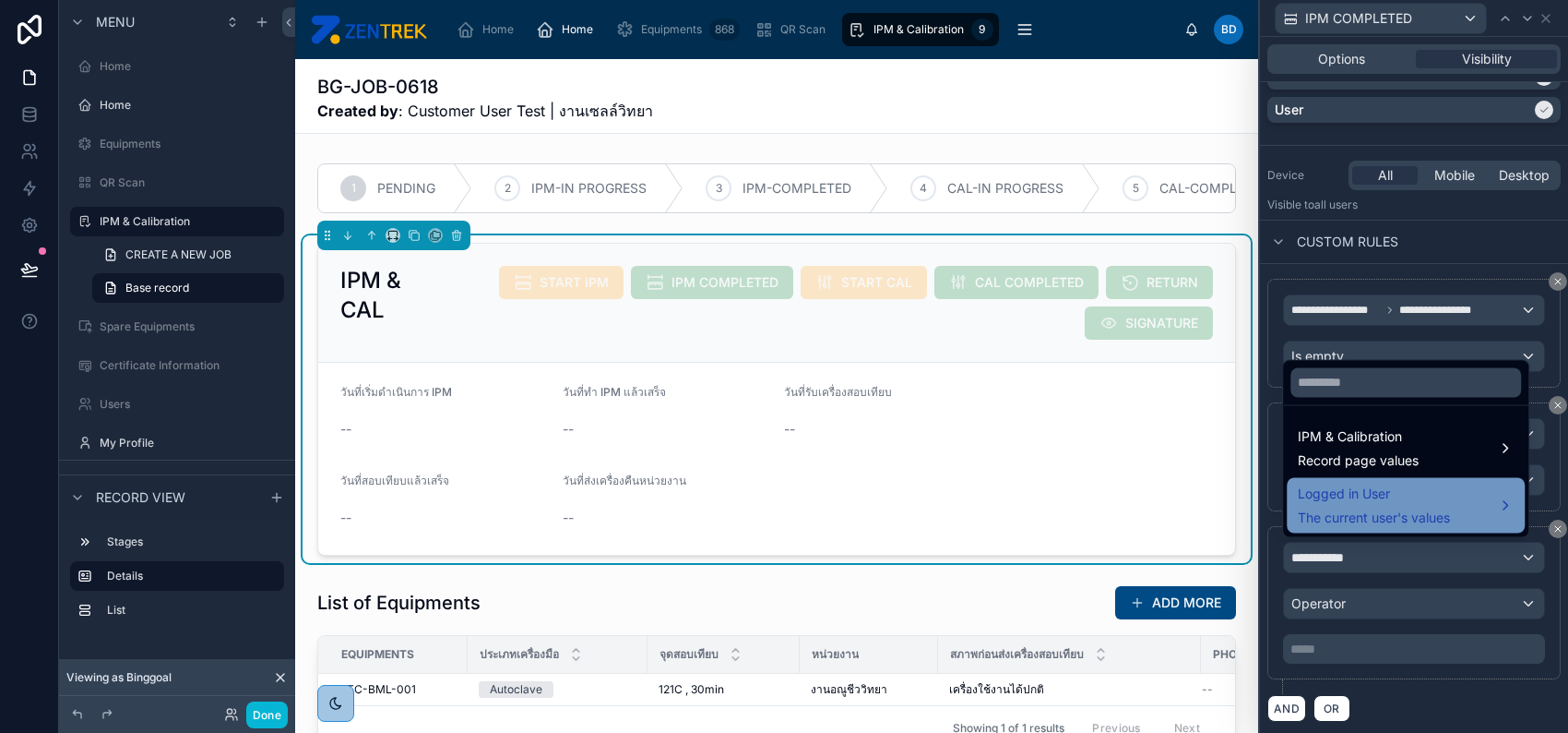
click at [1408, 486] on span "Logged in User" at bounding box center [1374, 494] width 152 height 22
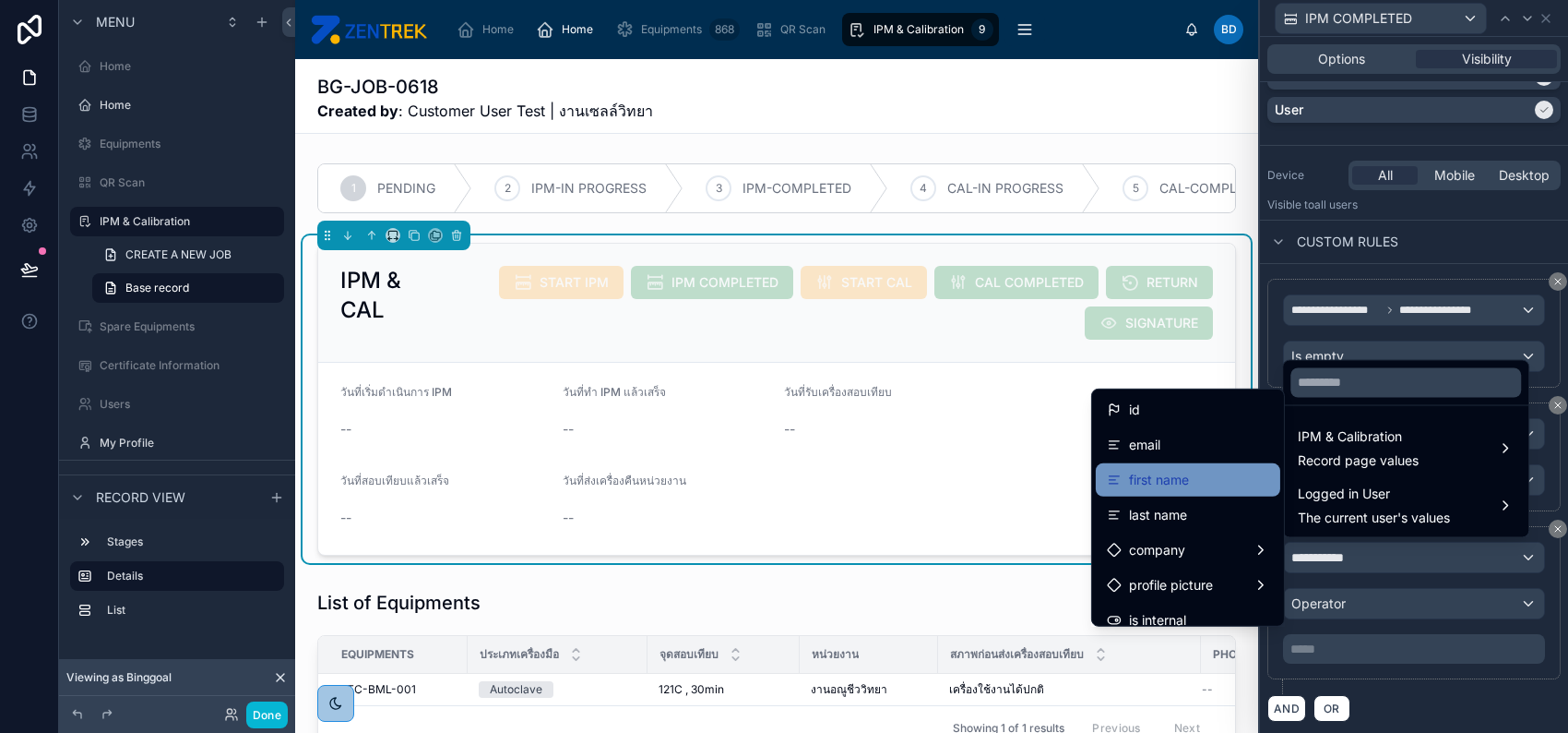
scroll to position [246, 0]
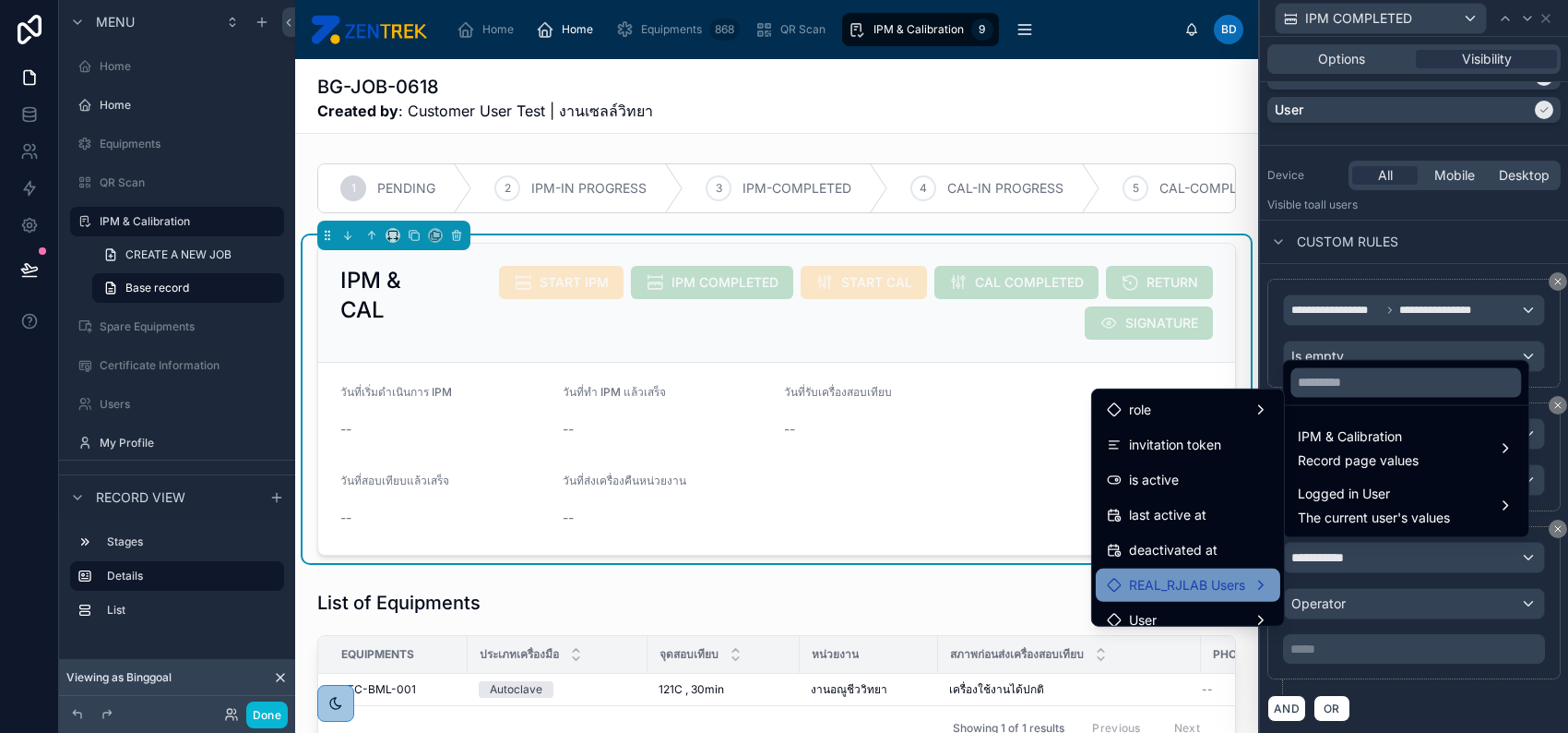
click at [1215, 593] on span "REAL_RJLAB Users" at bounding box center [1188, 585] width 117 height 22
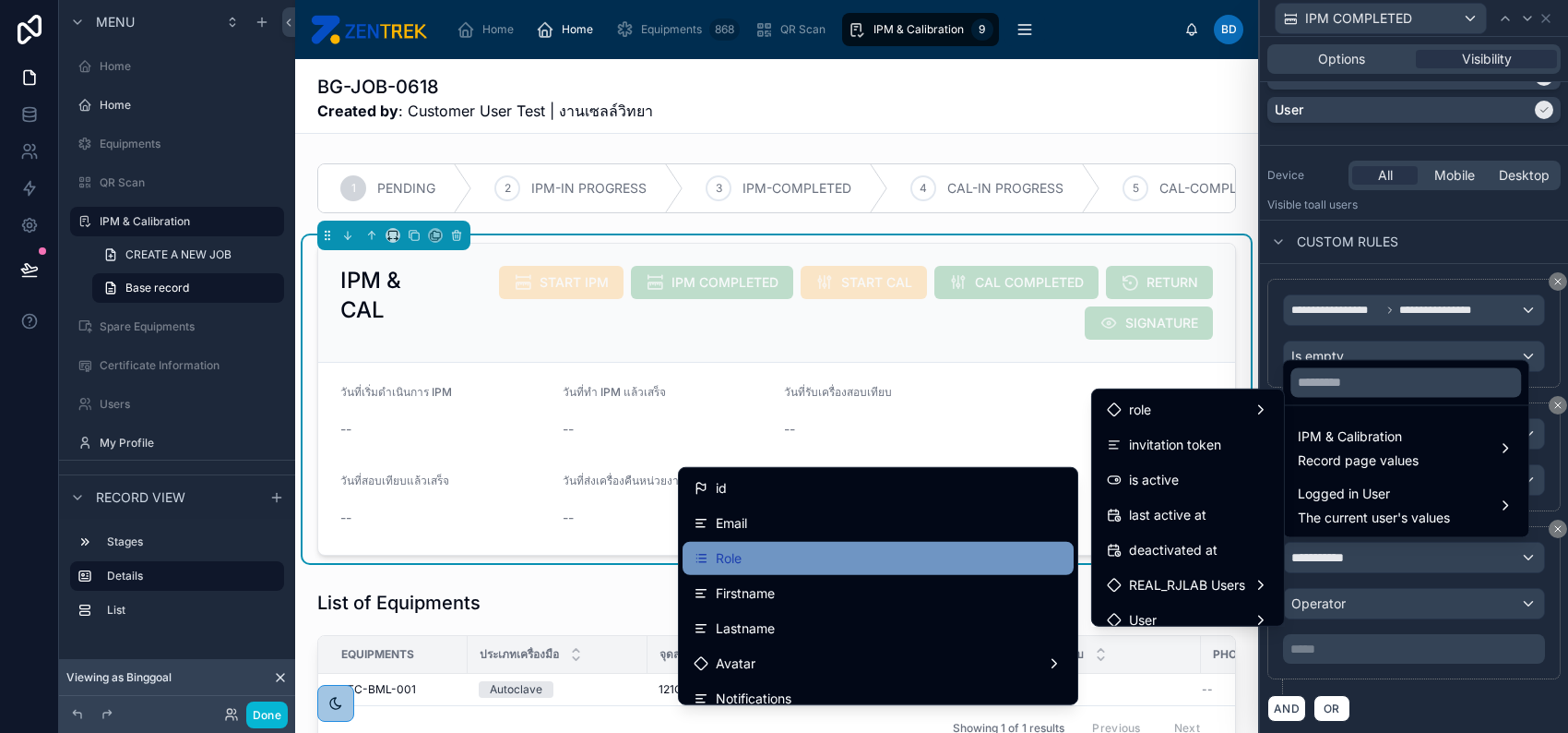
click at [930, 564] on div "Role" at bounding box center [879, 558] width 369 height 22
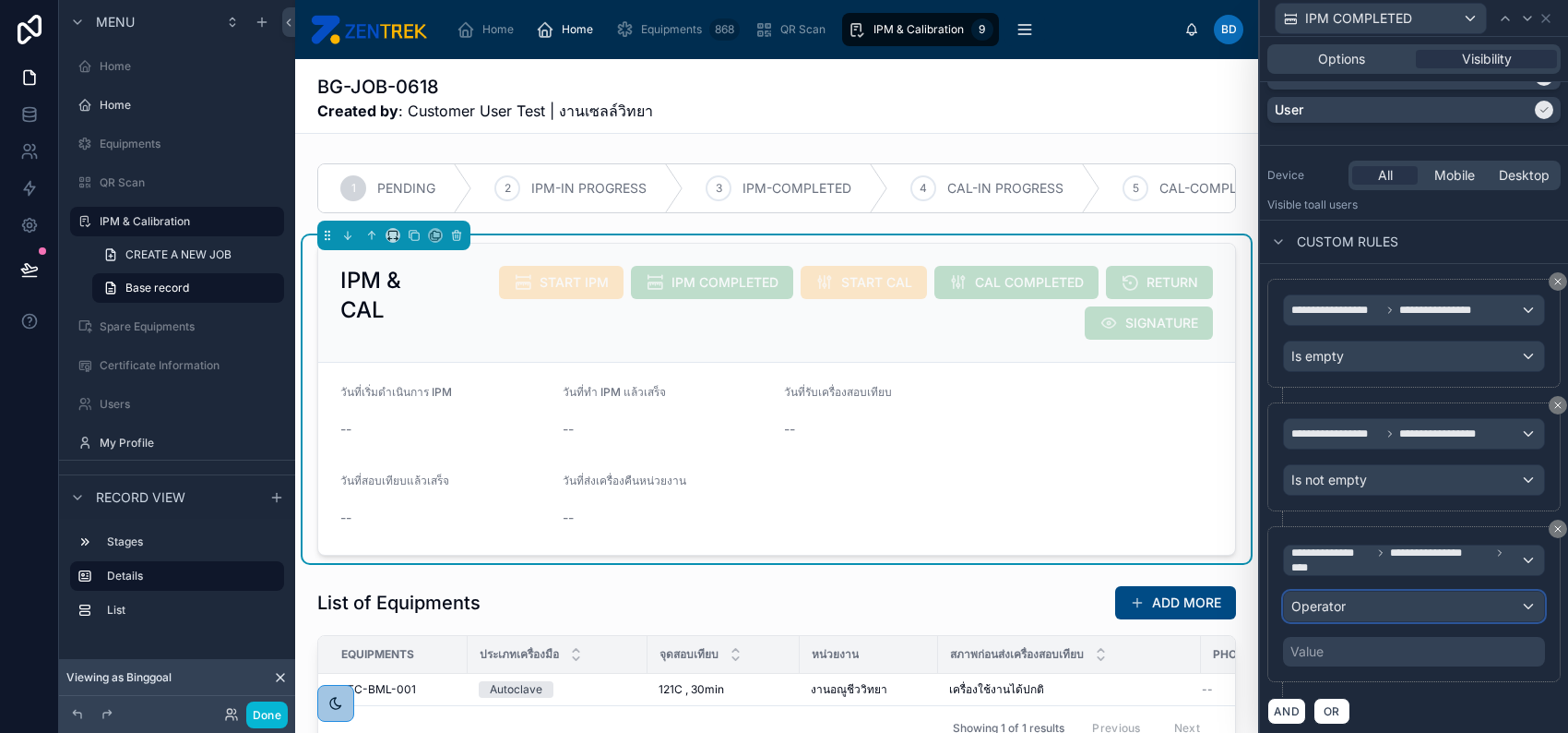
click at [1356, 601] on div "Operator" at bounding box center [1414, 607] width 260 height 30
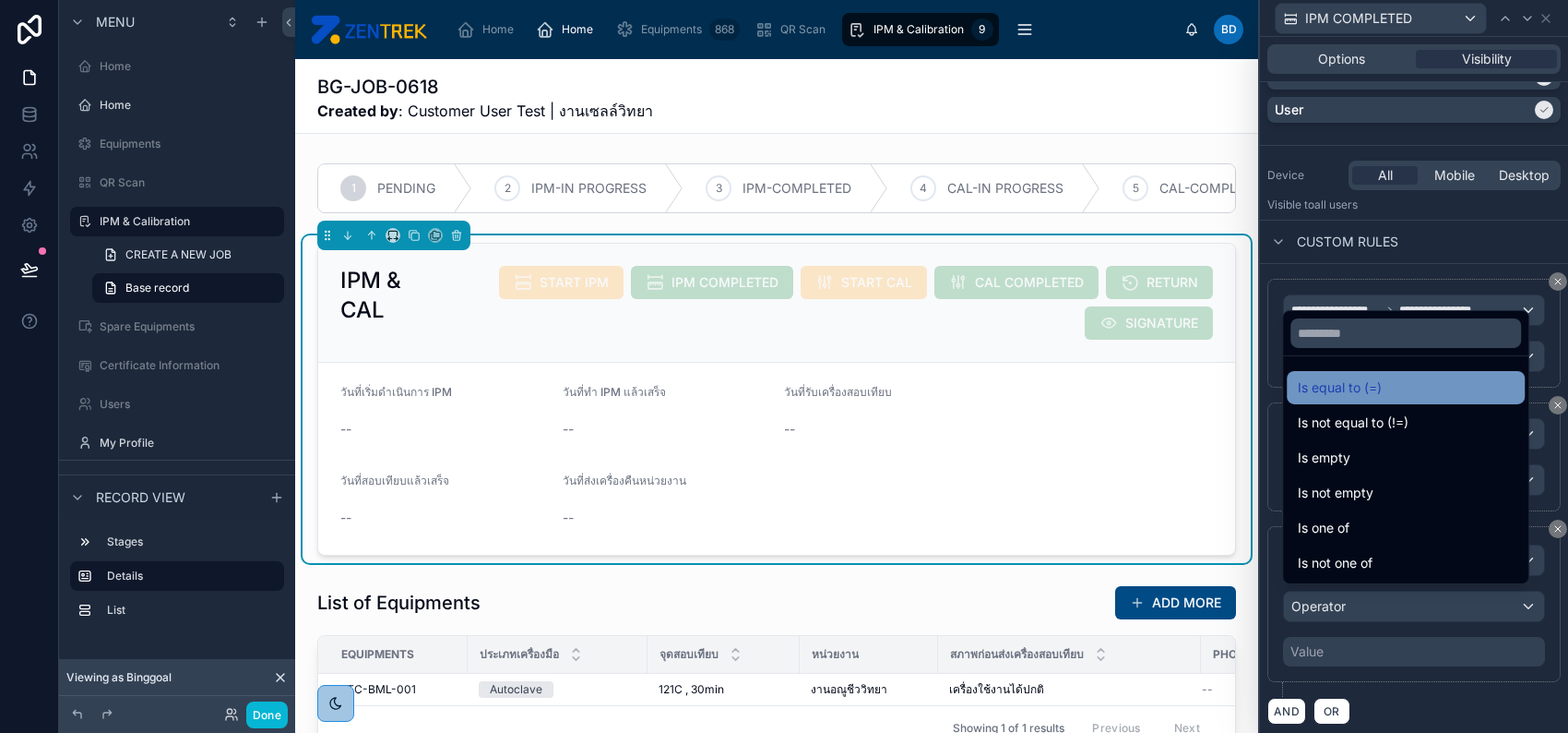
click at [1372, 395] on span "Is equal to (=)" at bounding box center [1340, 387] width 84 height 22
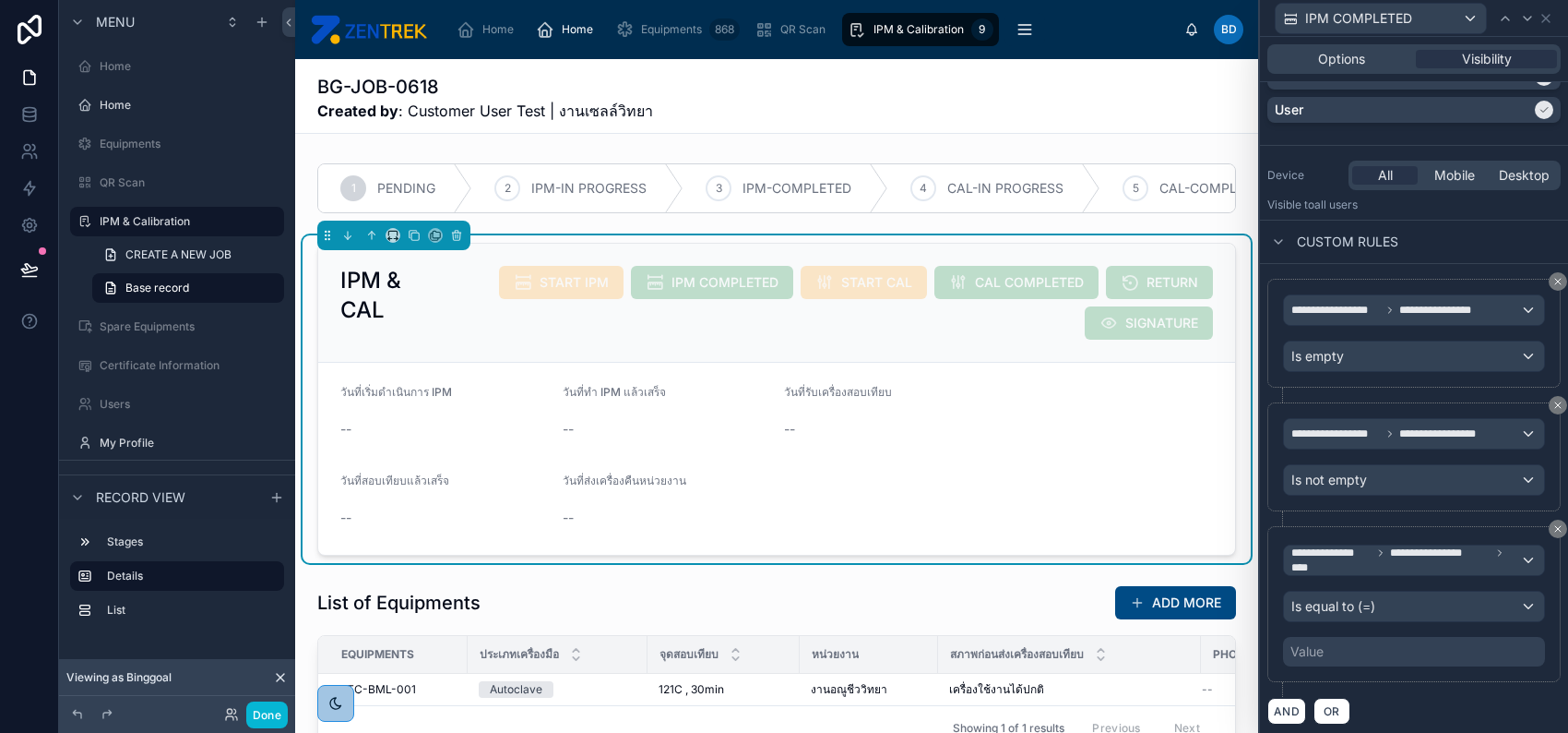
click at [1372, 649] on div "Value" at bounding box center [1414, 652] width 262 height 30
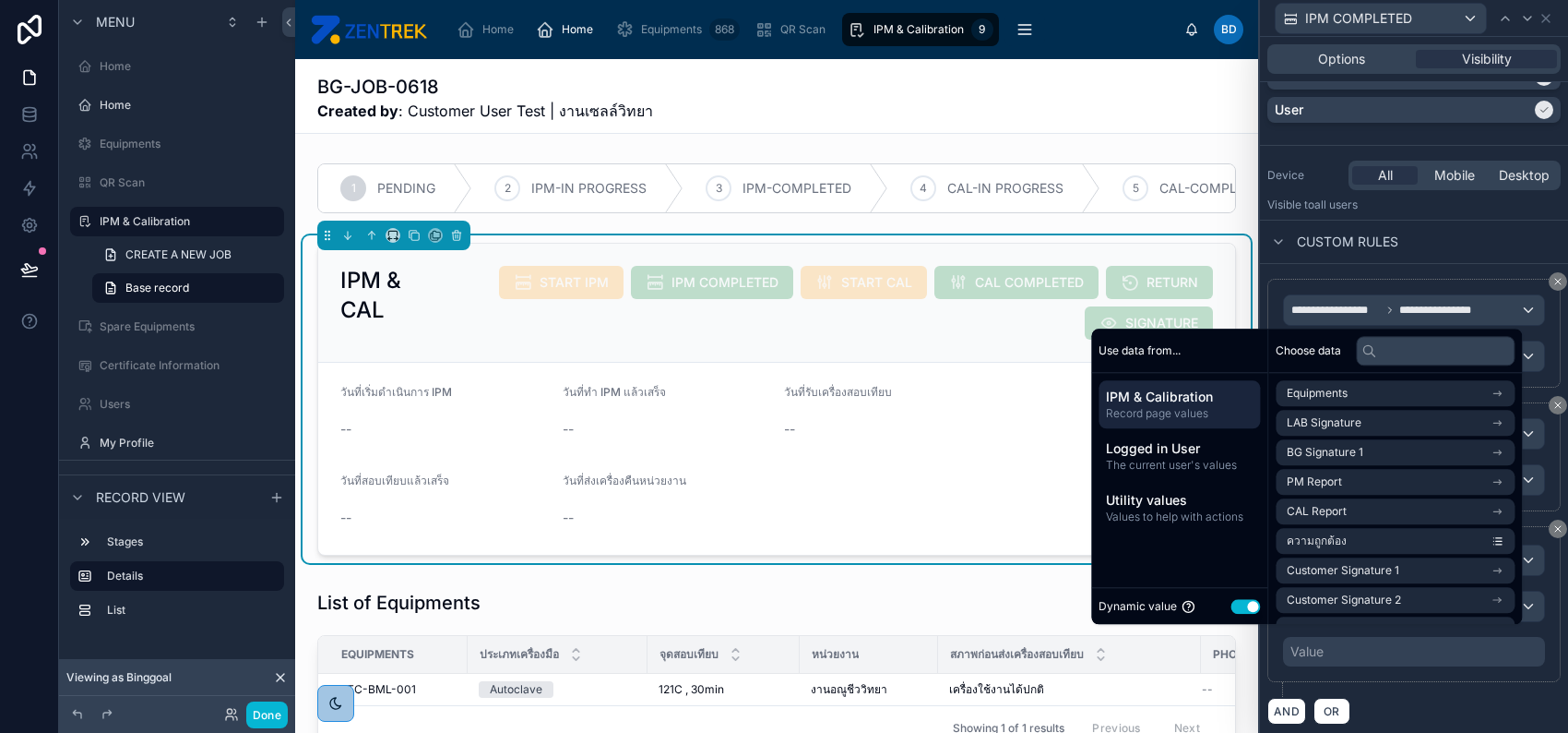
click at [1248, 607] on button "Use setting" at bounding box center [1245, 606] width 30 height 15
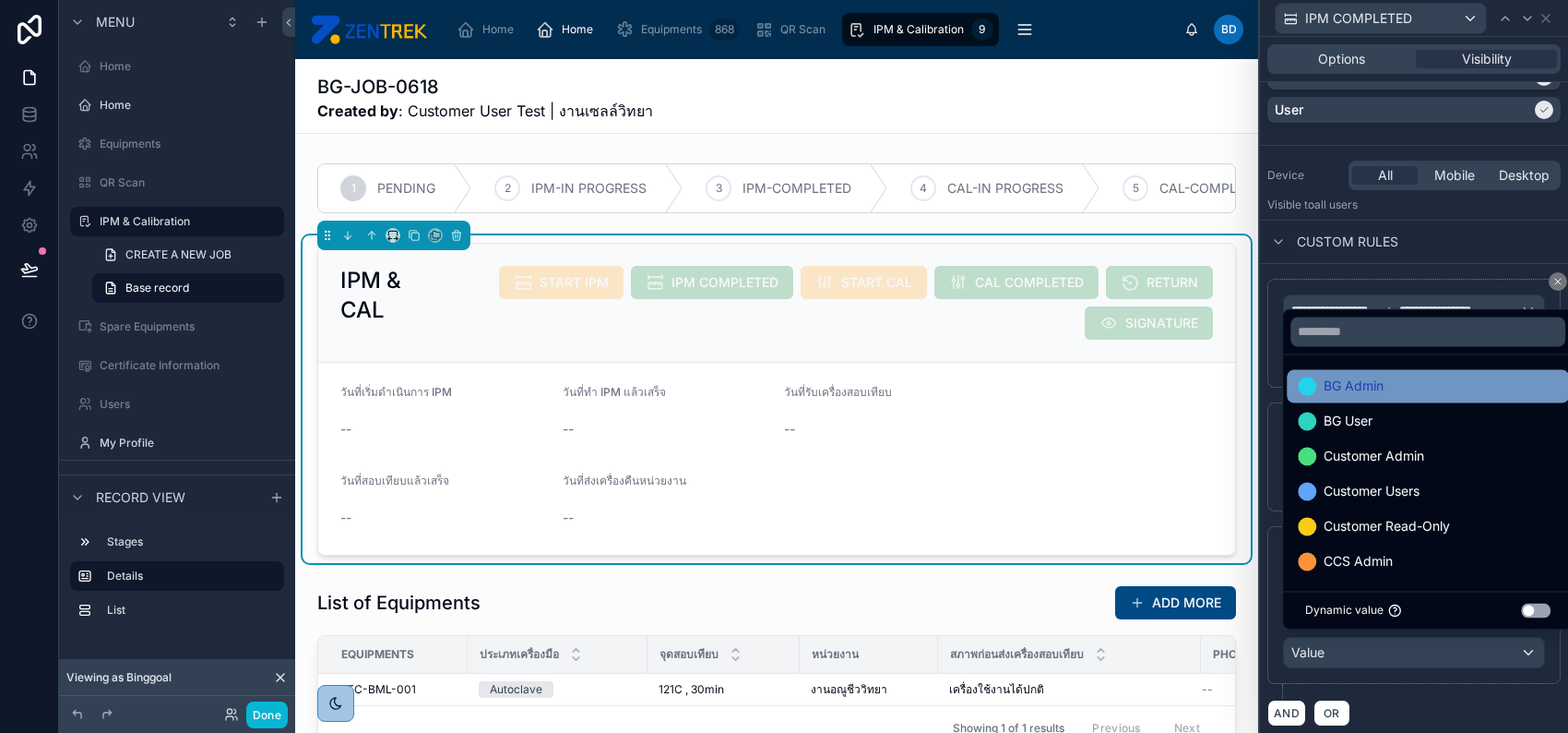
click at [1389, 385] on div "BG Admin" at bounding box center [1428, 385] width 260 height 22
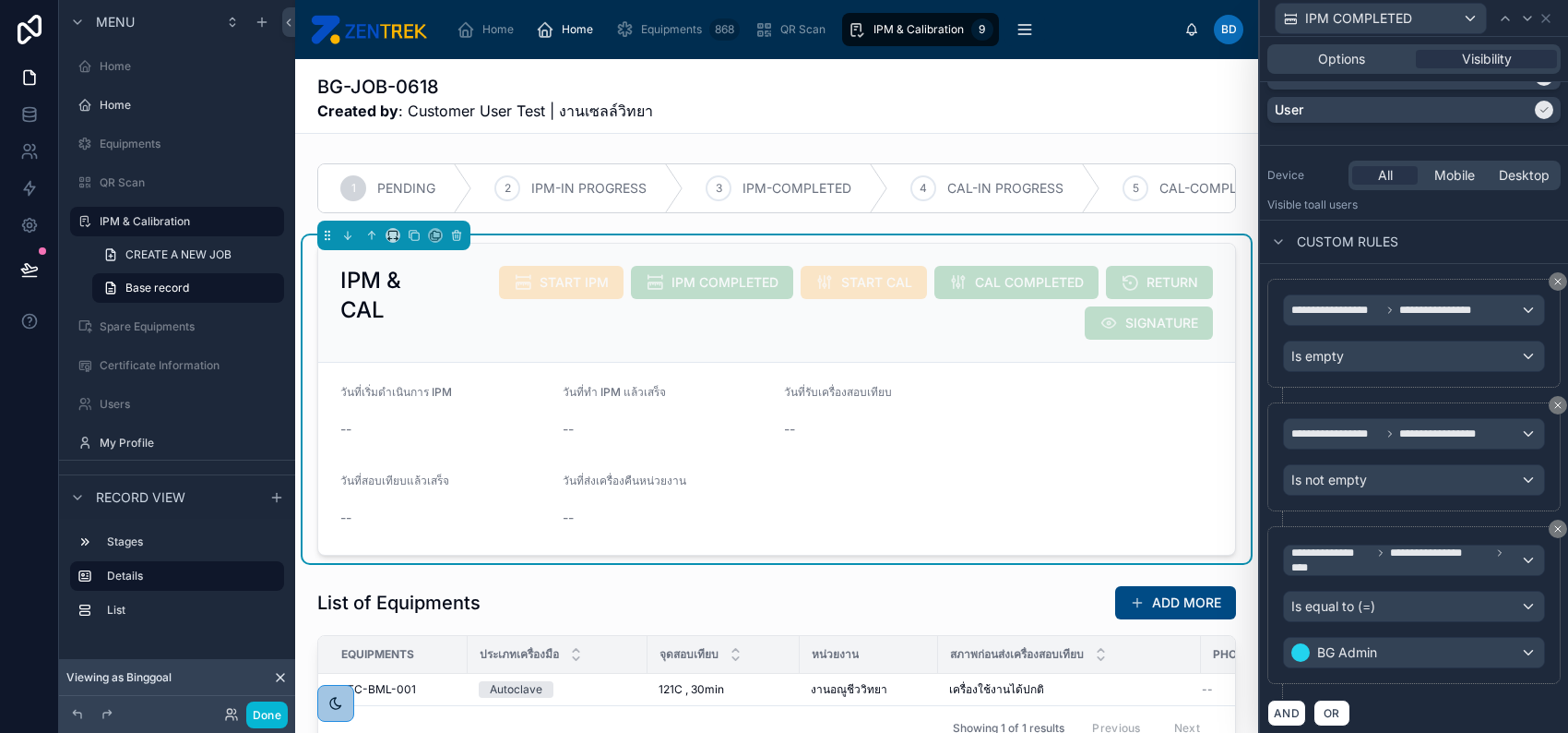
click at [1435, 698] on div "AND OR" at bounding box center [1414, 712] width 293 height 28
click at [1552, 22] on icon at bounding box center [1545, 18] width 15 height 15
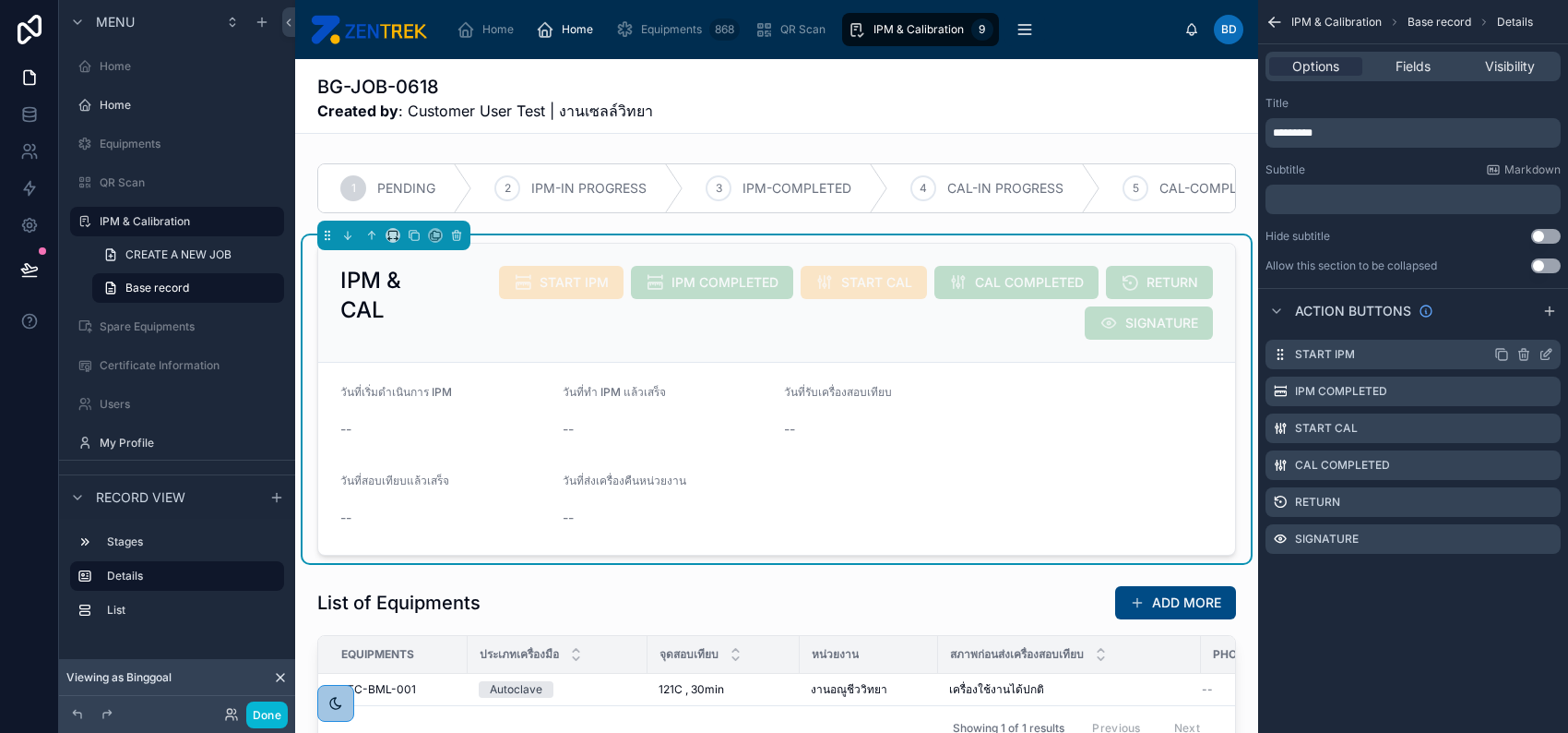
click at [1539, 354] on icon "scrollable content" at bounding box center [1545, 354] width 15 height 15
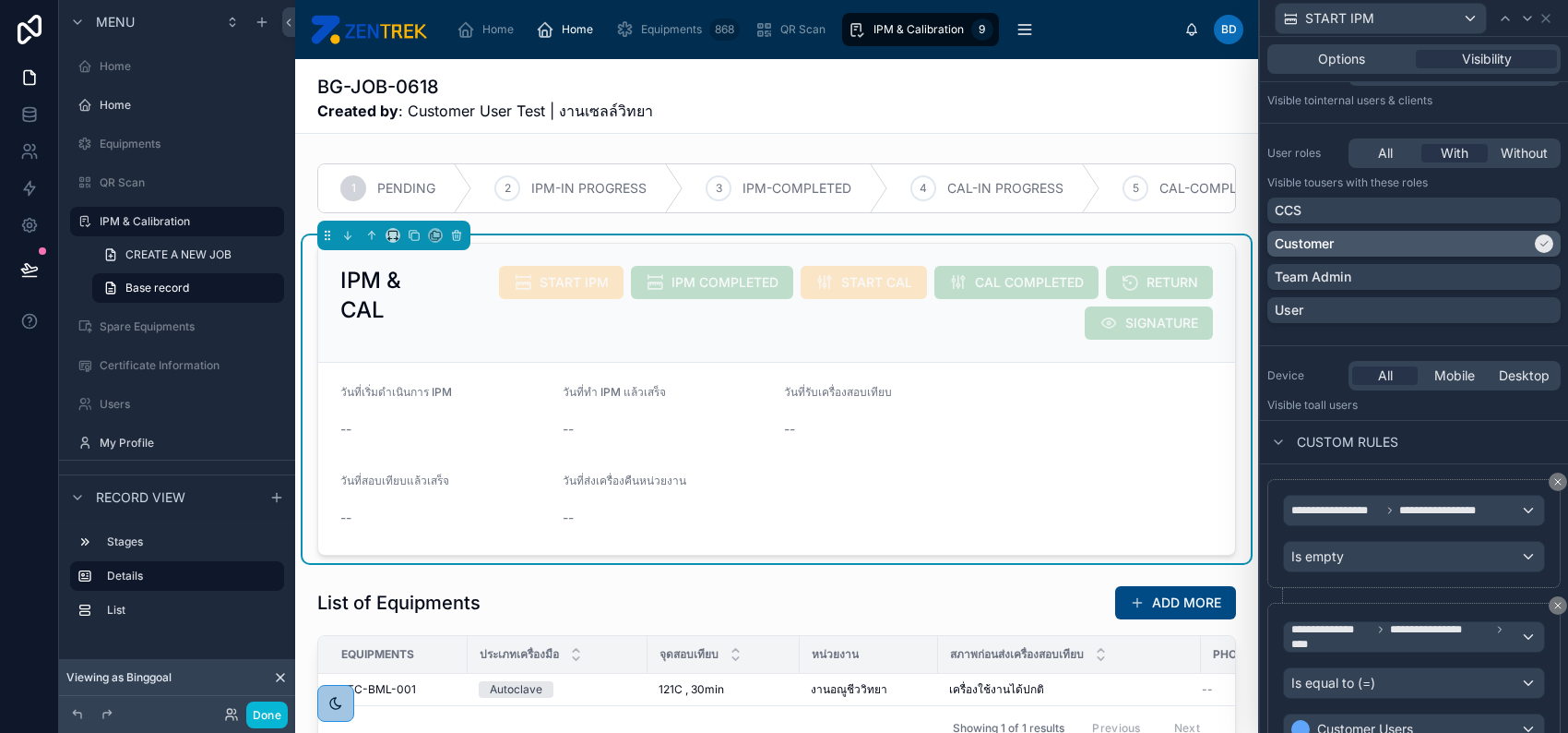
scroll to position [165, 0]
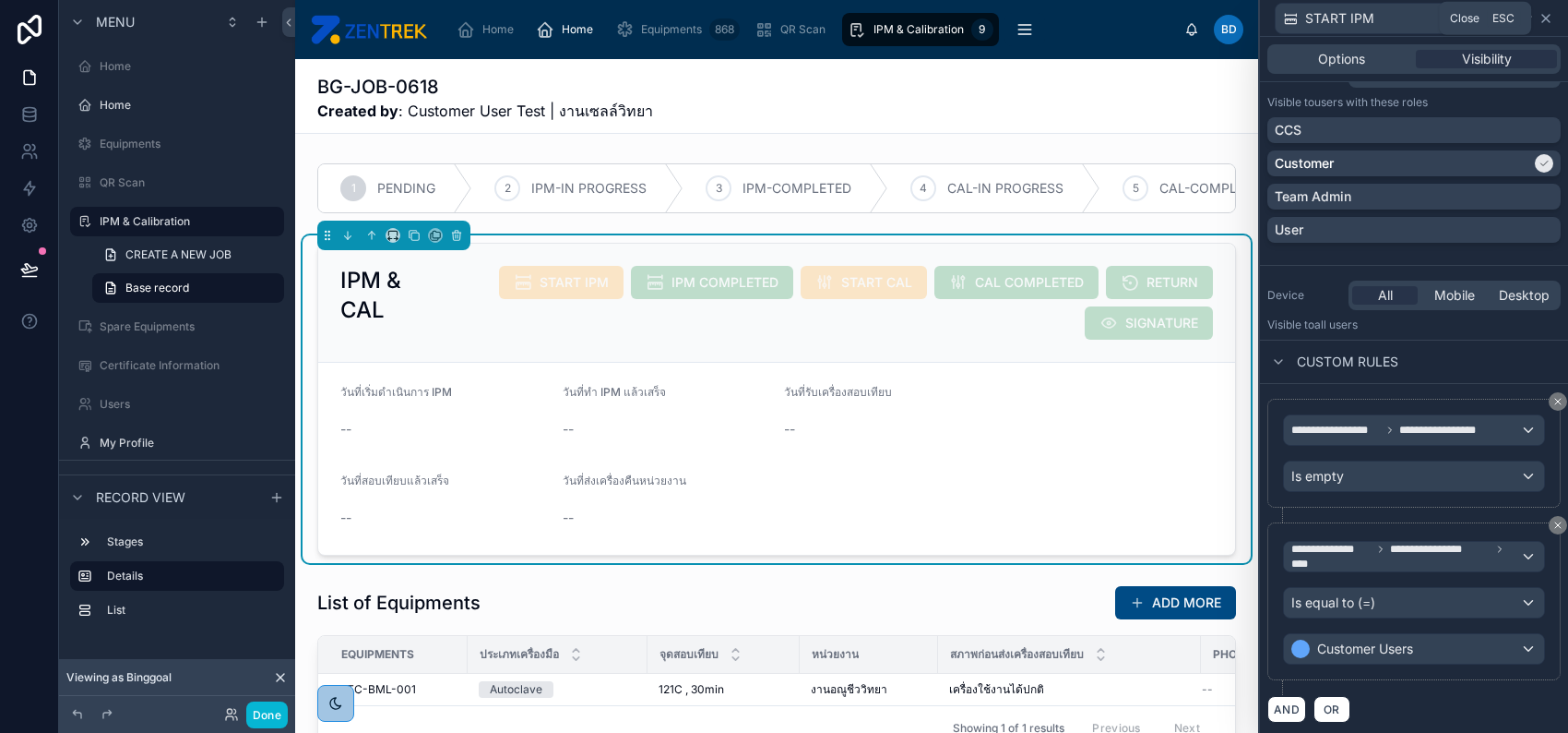
click at [1542, 17] on icon at bounding box center [1545, 18] width 15 height 15
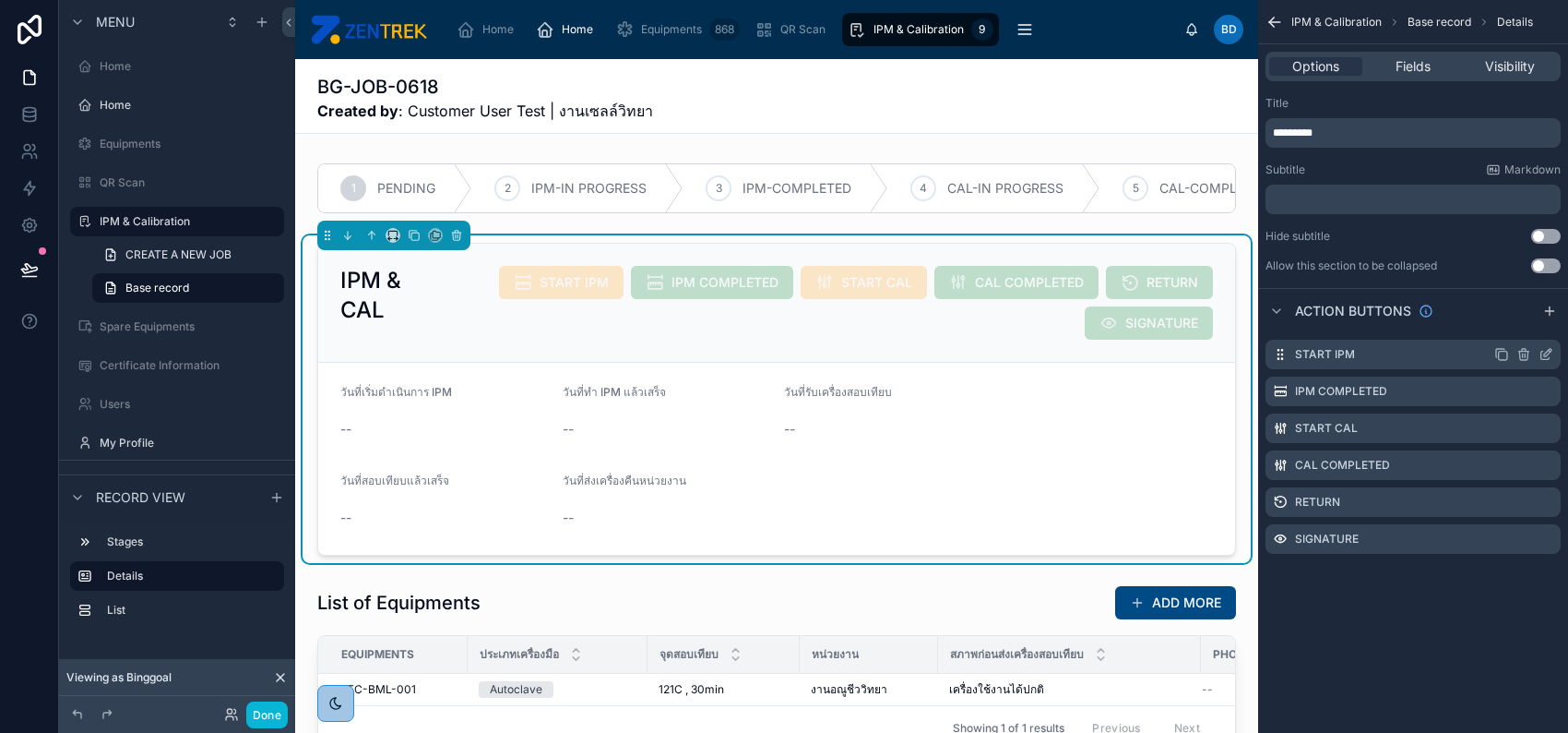
click at [1542, 357] on icon "scrollable content" at bounding box center [1545, 354] width 15 height 15
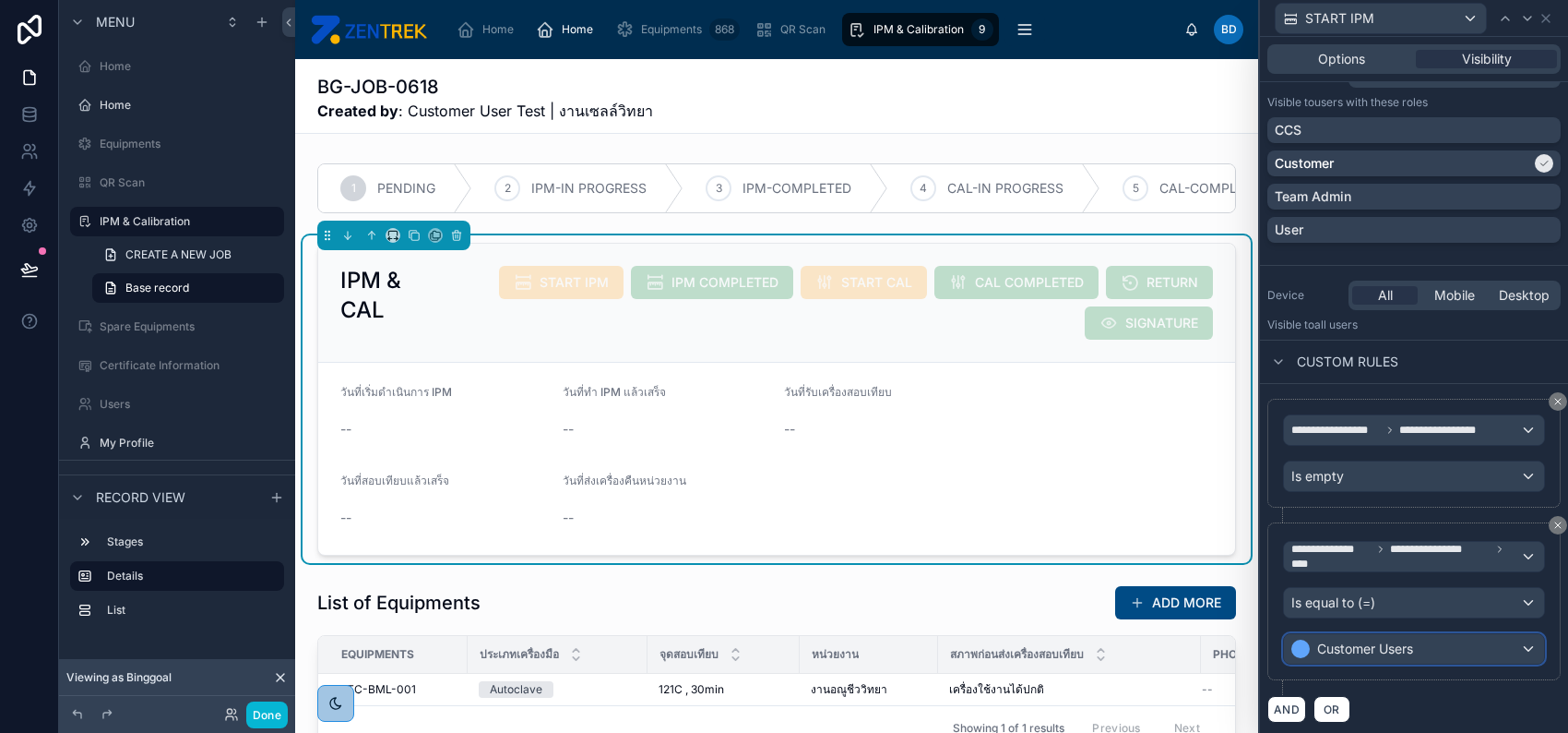
click at [1433, 640] on div "Customer Users" at bounding box center [1414, 649] width 260 height 30
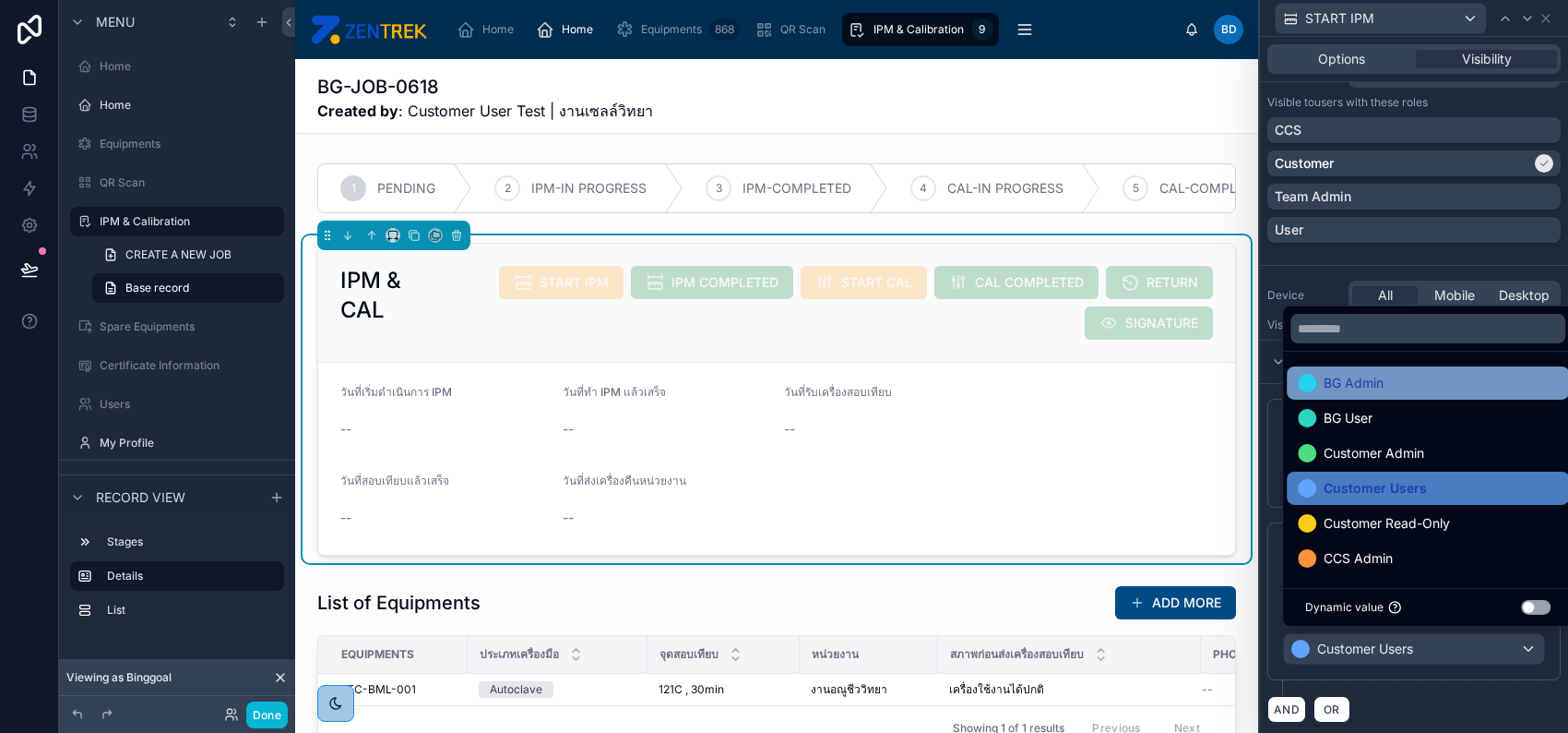
click at [1417, 392] on div "BG Admin" at bounding box center [1428, 383] width 260 height 22
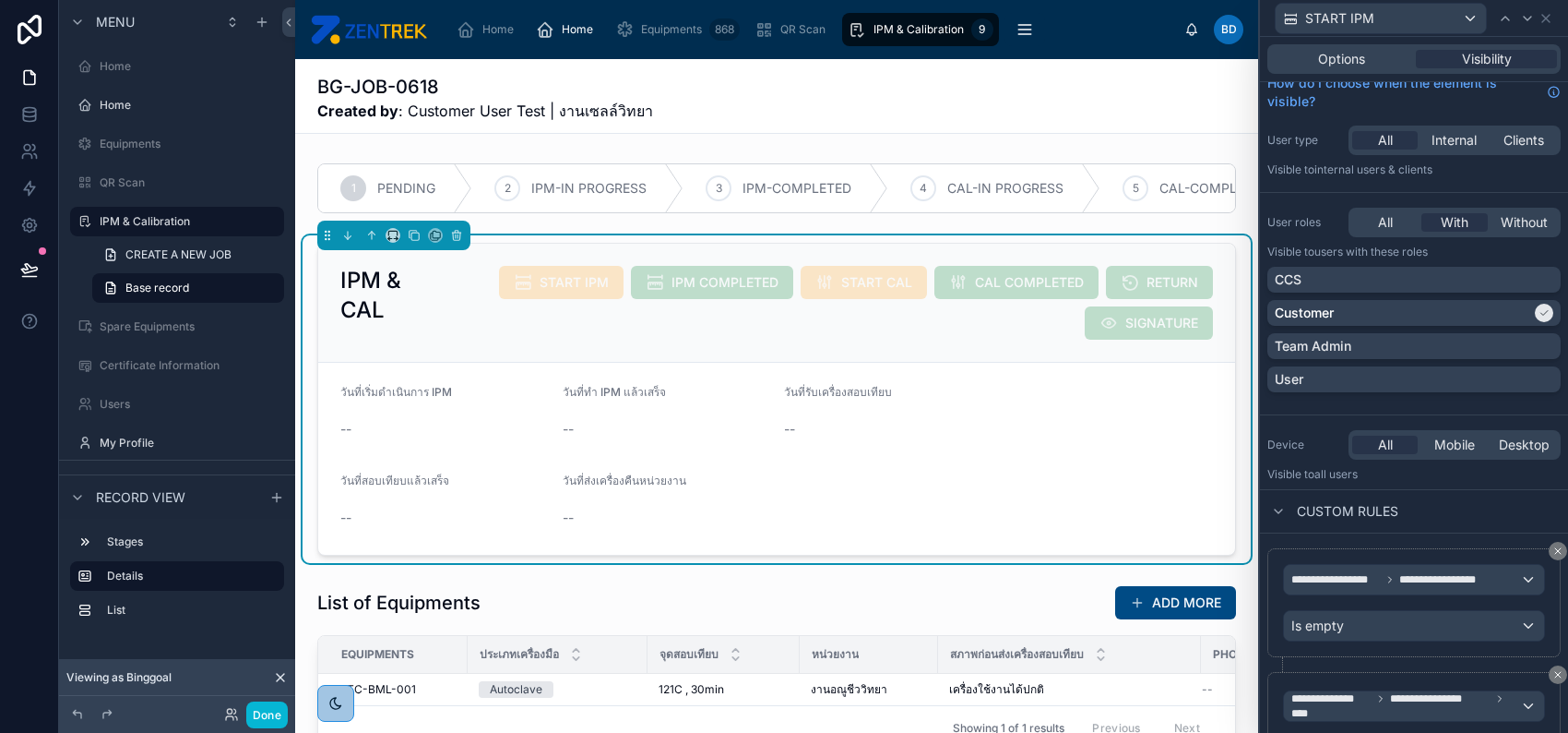
scroll to position [0, 0]
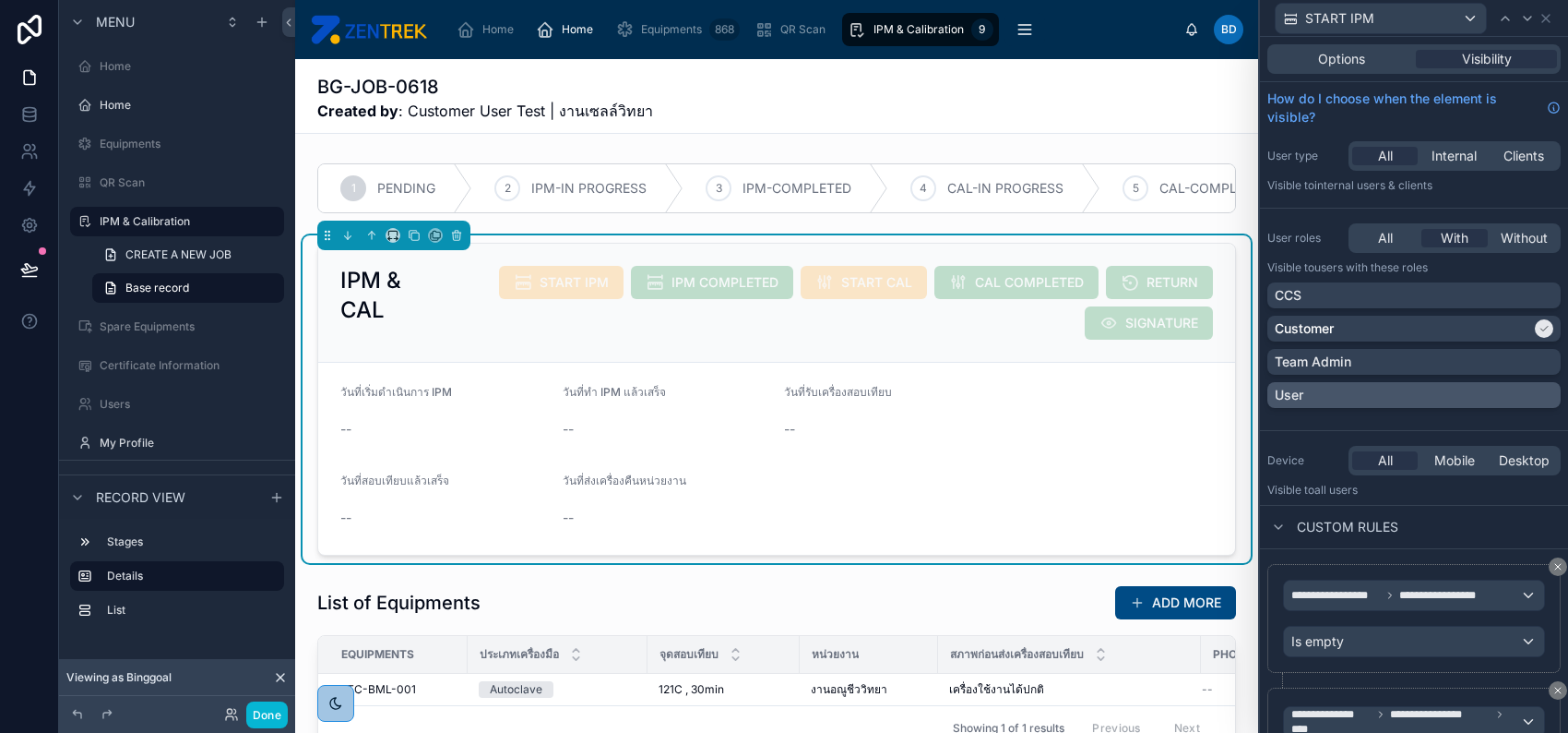
click at [1521, 388] on div "User" at bounding box center [1414, 395] width 278 height 19
click at [1526, 360] on div "Team Admin" at bounding box center [1414, 362] width 278 height 19
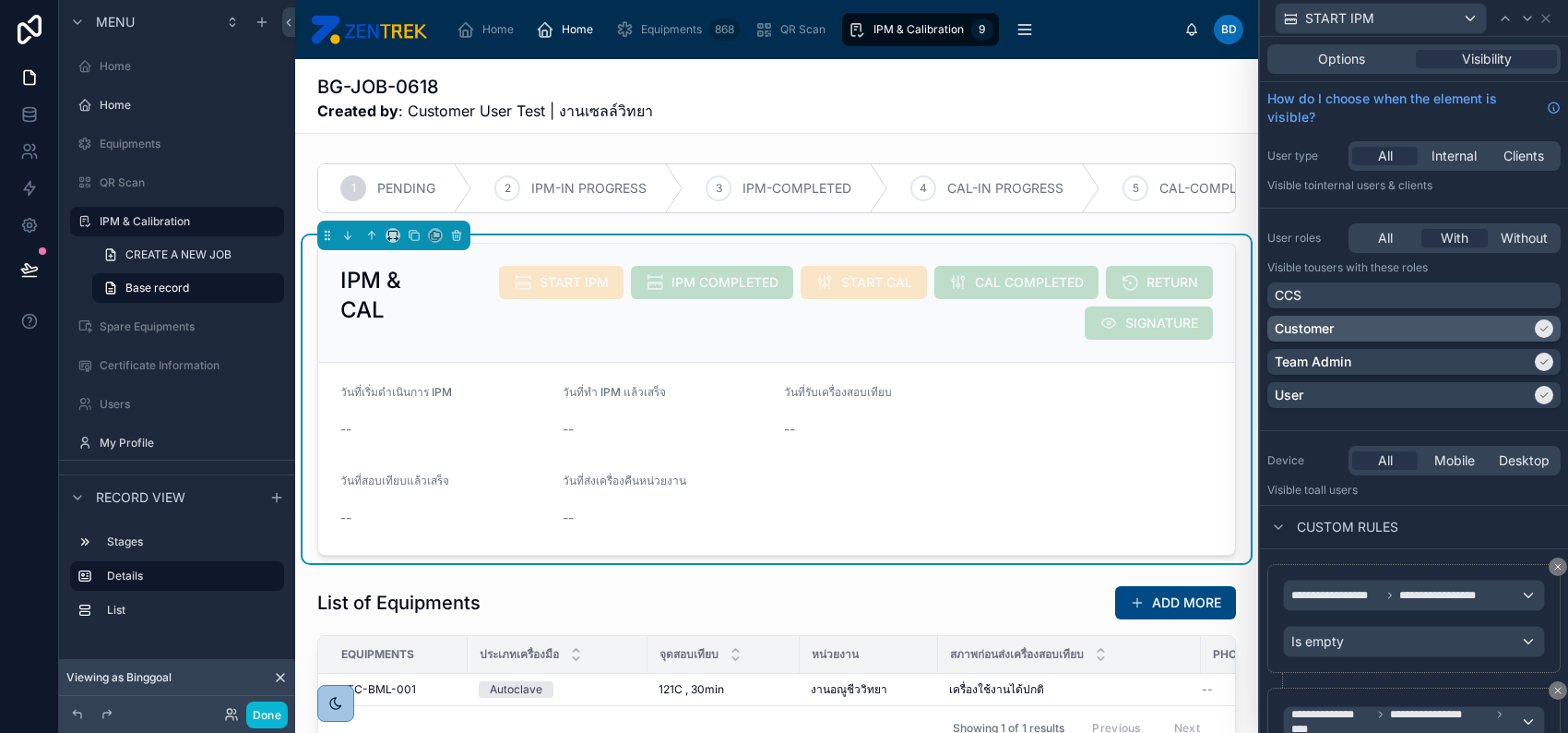
click at [1538, 330] on icon at bounding box center [1543, 328] width 11 height 11
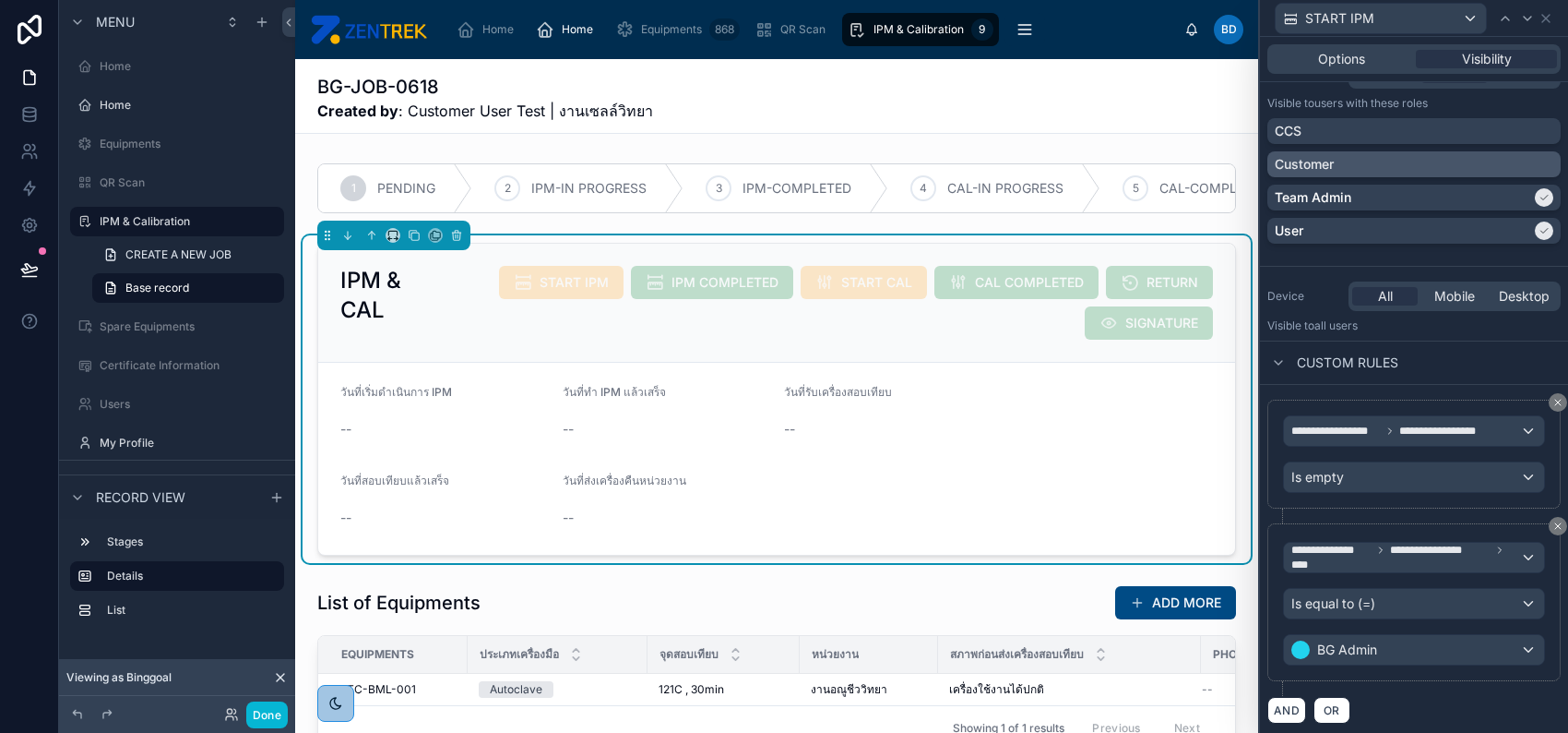
scroll to position [165, 0]
click at [1539, 21] on icon at bounding box center [1545, 18] width 15 height 15
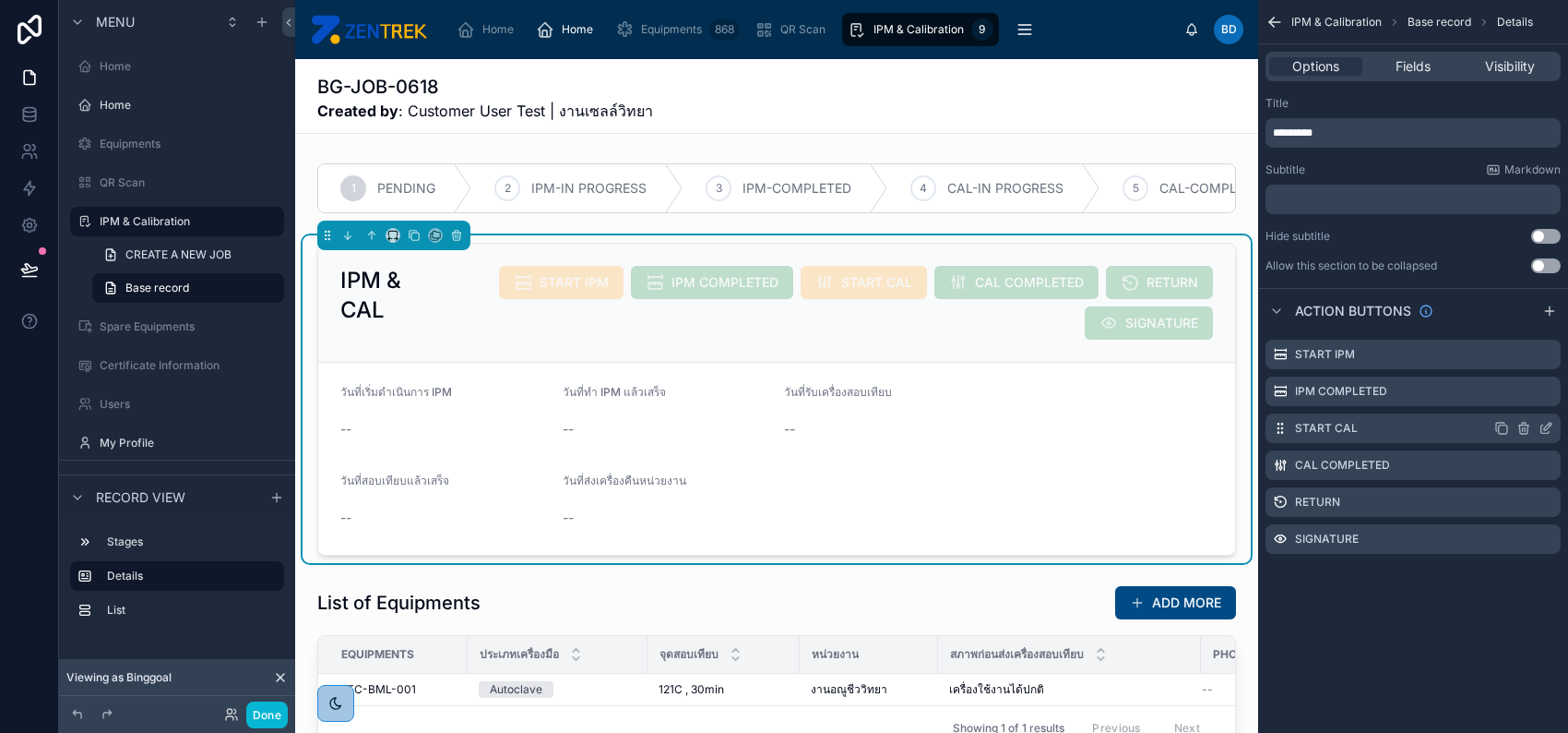
click at [1548, 426] on icon "scrollable content" at bounding box center [1545, 428] width 15 height 15
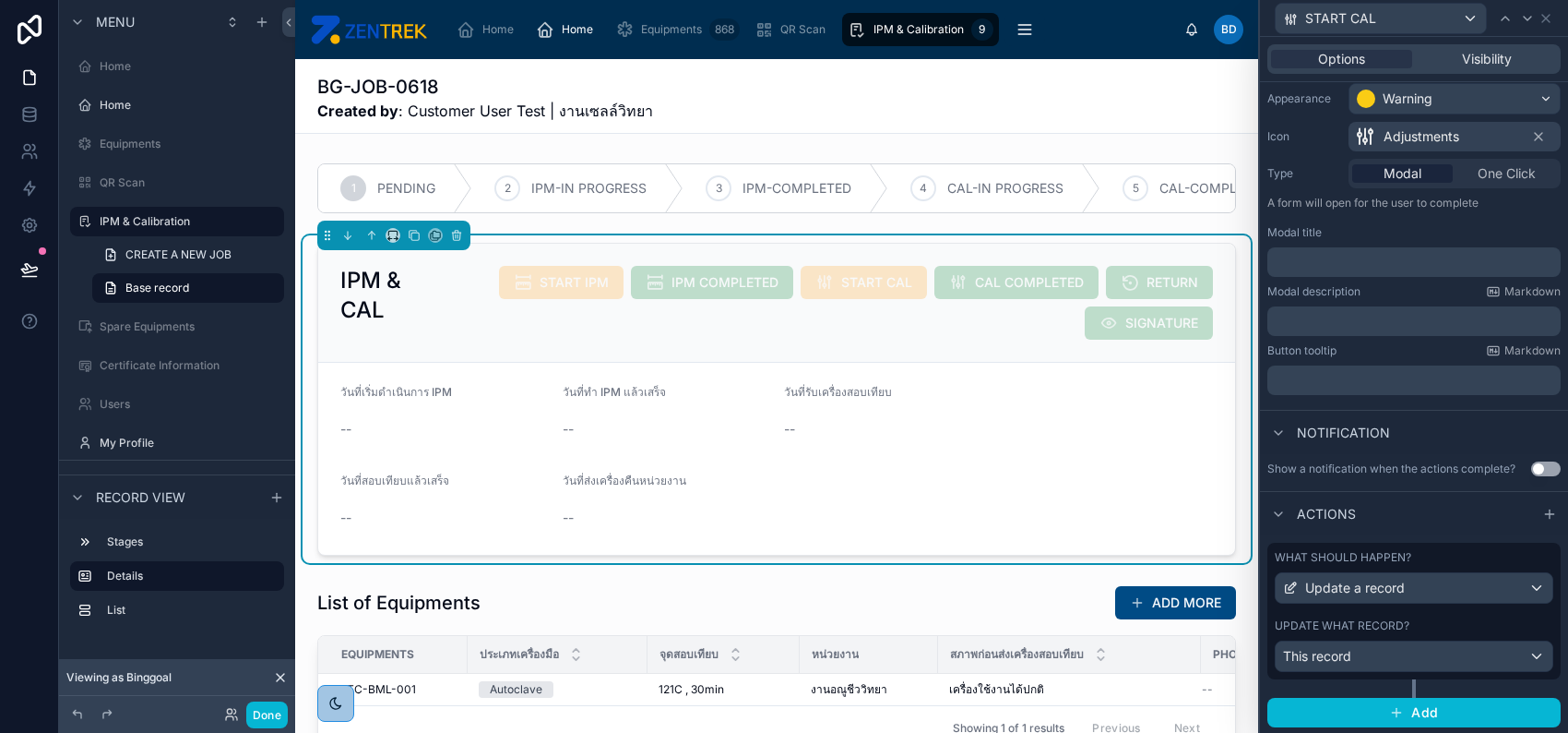
scroll to position [0, 0]
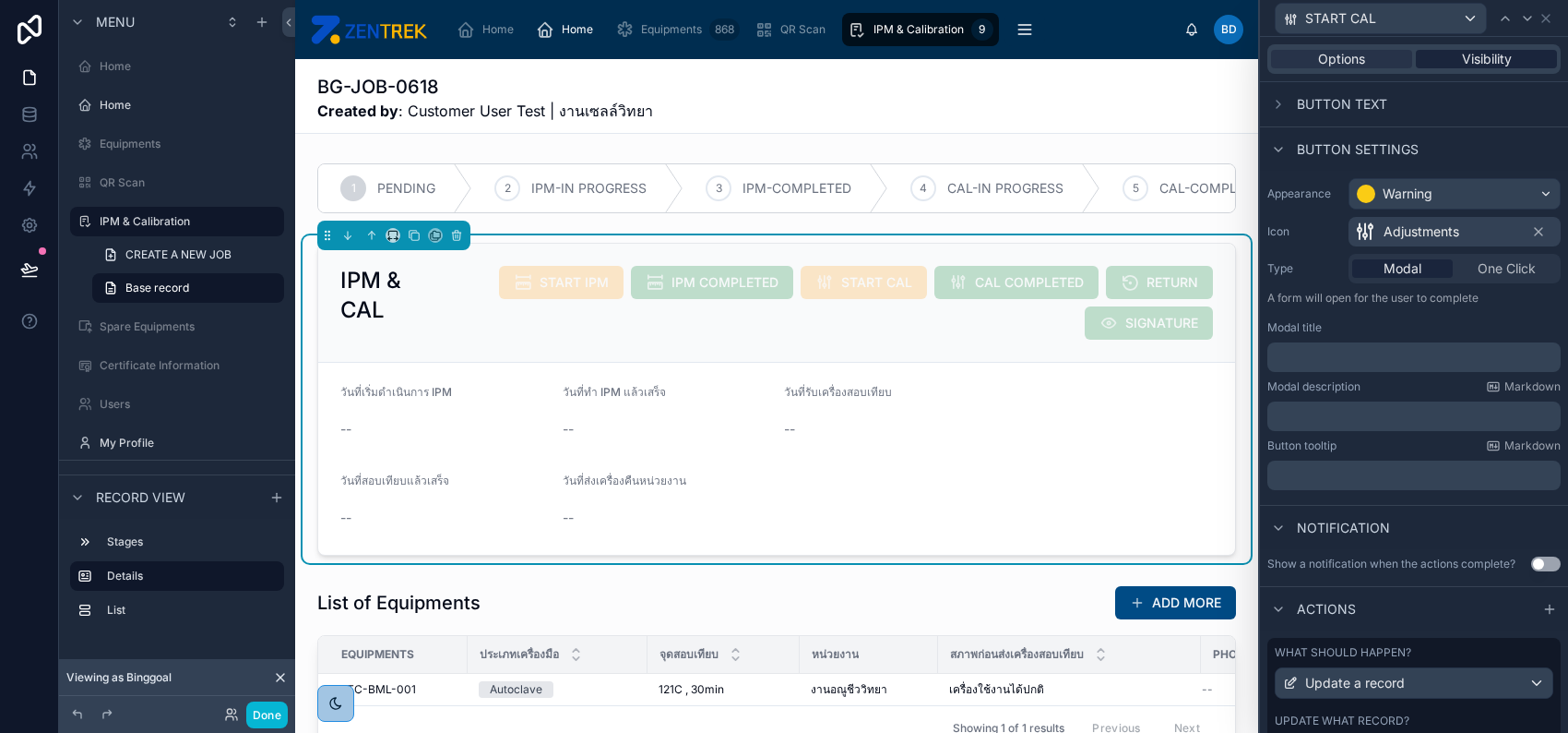
click at [1511, 58] on div "Visibility" at bounding box center [1486, 58] width 141 height 19
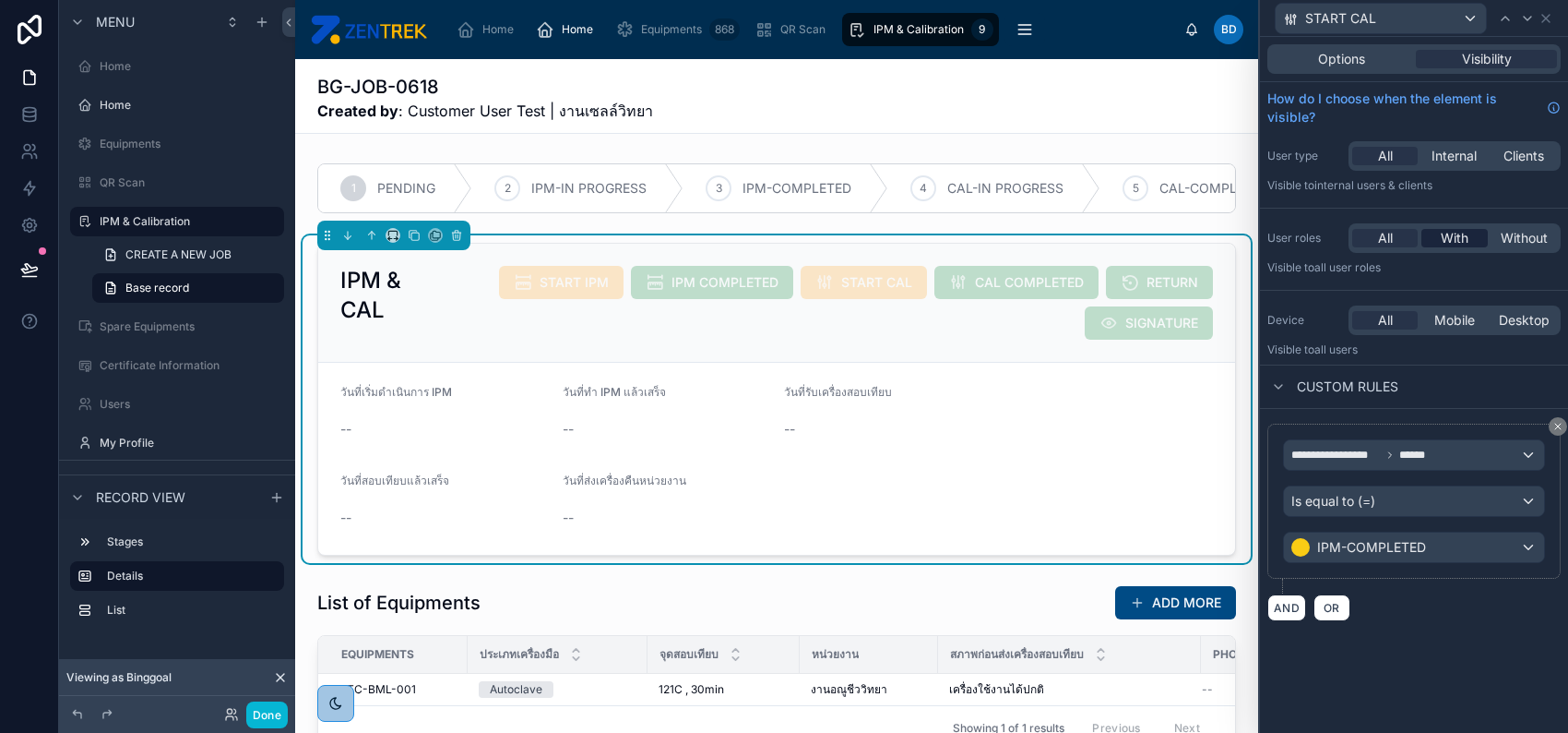
click at [1463, 238] on span "With" at bounding box center [1454, 238] width 28 height 19
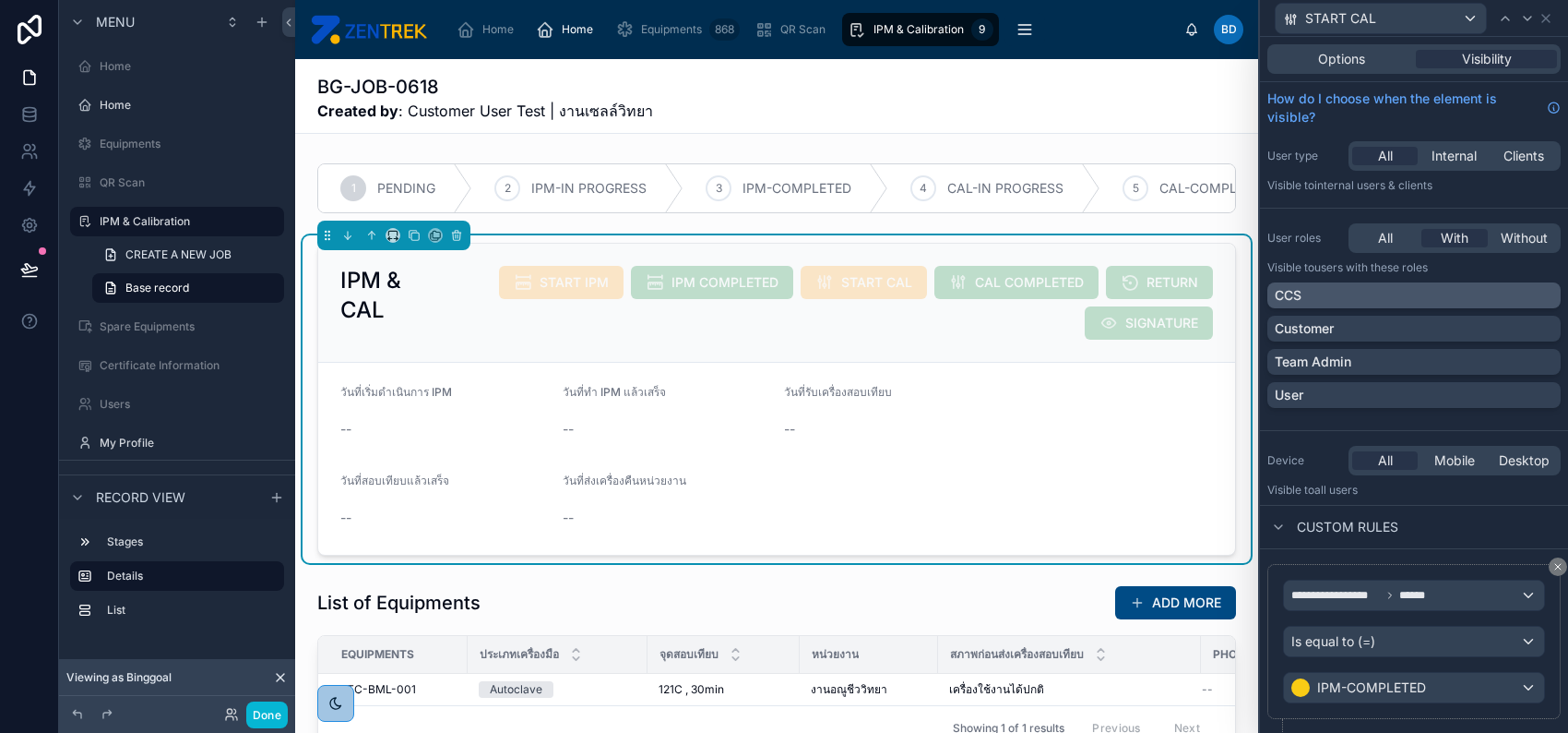
click at [1460, 292] on div "CCS" at bounding box center [1414, 295] width 278 height 19
click at [1547, 14] on icon at bounding box center [1545, 18] width 15 height 15
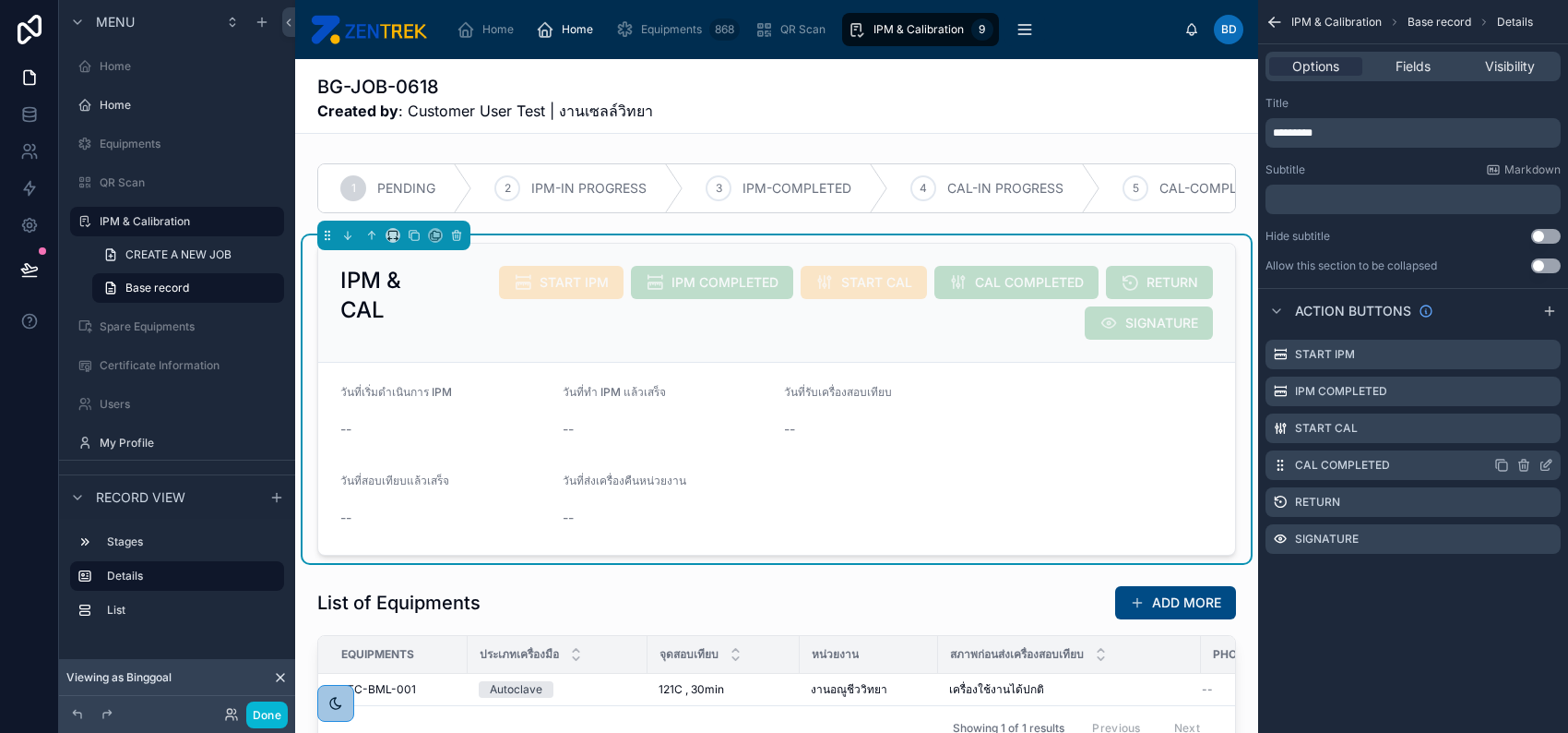
click at [1541, 464] on icon "scrollable content" at bounding box center [1545, 464] width 15 height 15
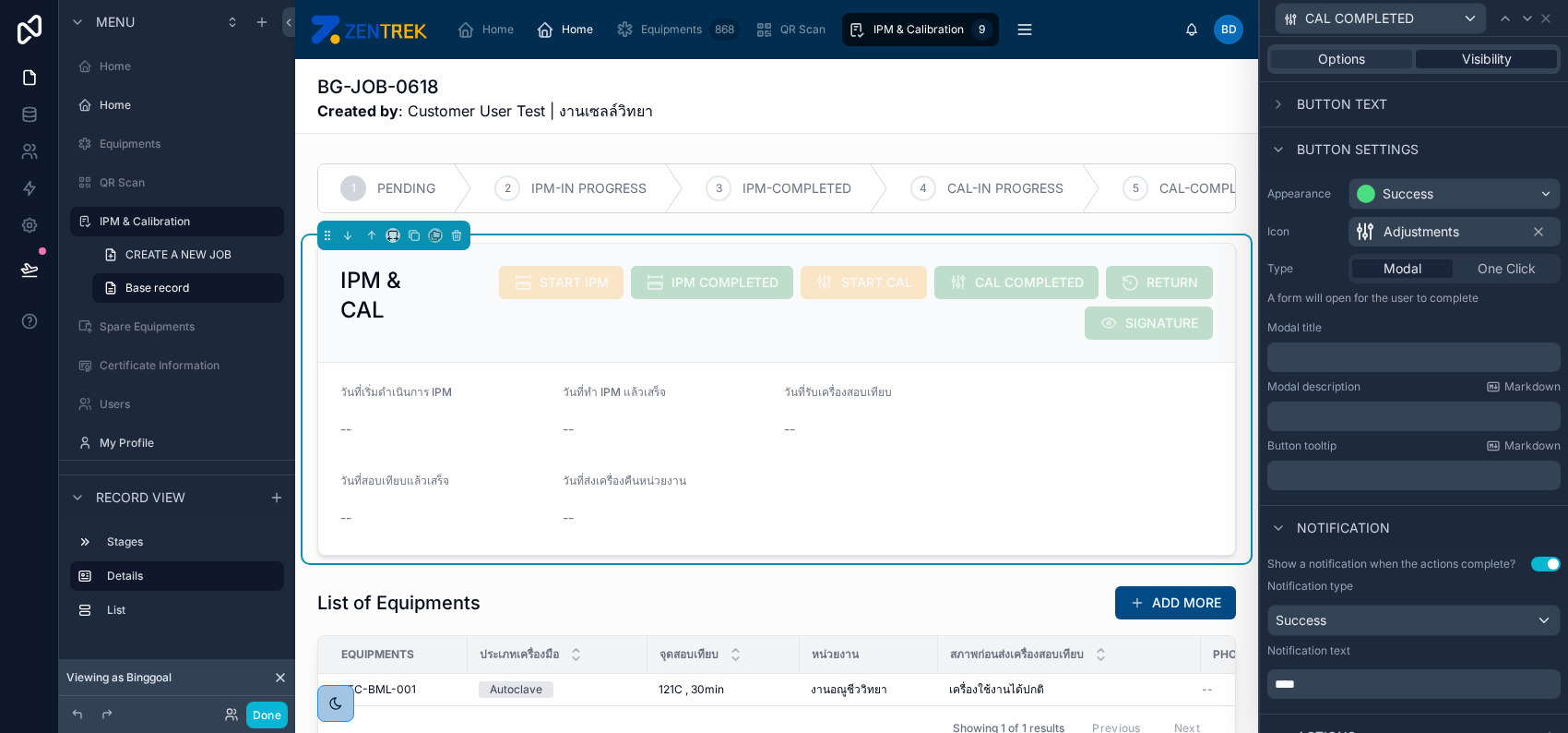
click at [1462, 62] on span "Visibility" at bounding box center [1487, 58] width 49 height 19
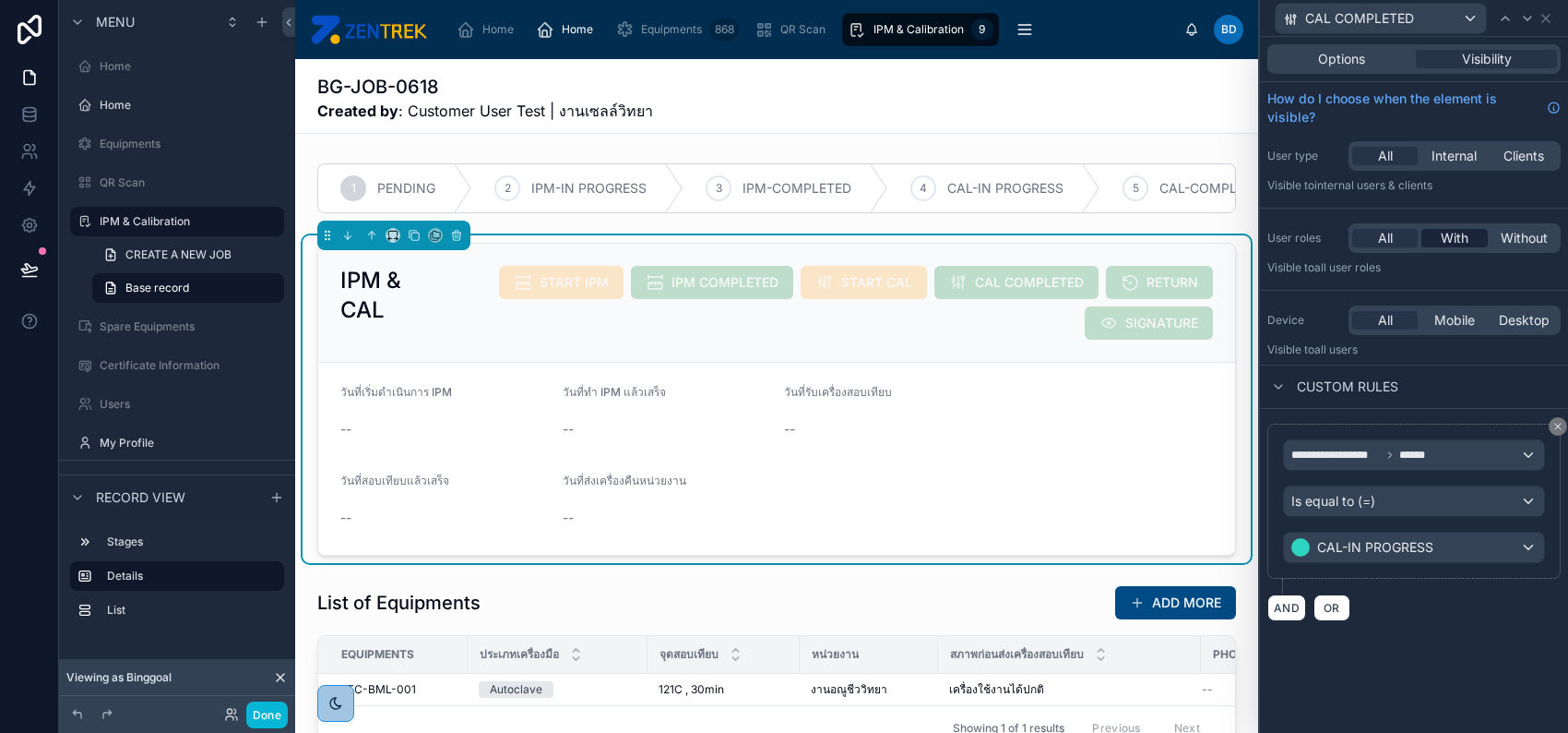
click at [1457, 236] on span "With" at bounding box center [1454, 238] width 28 height 19
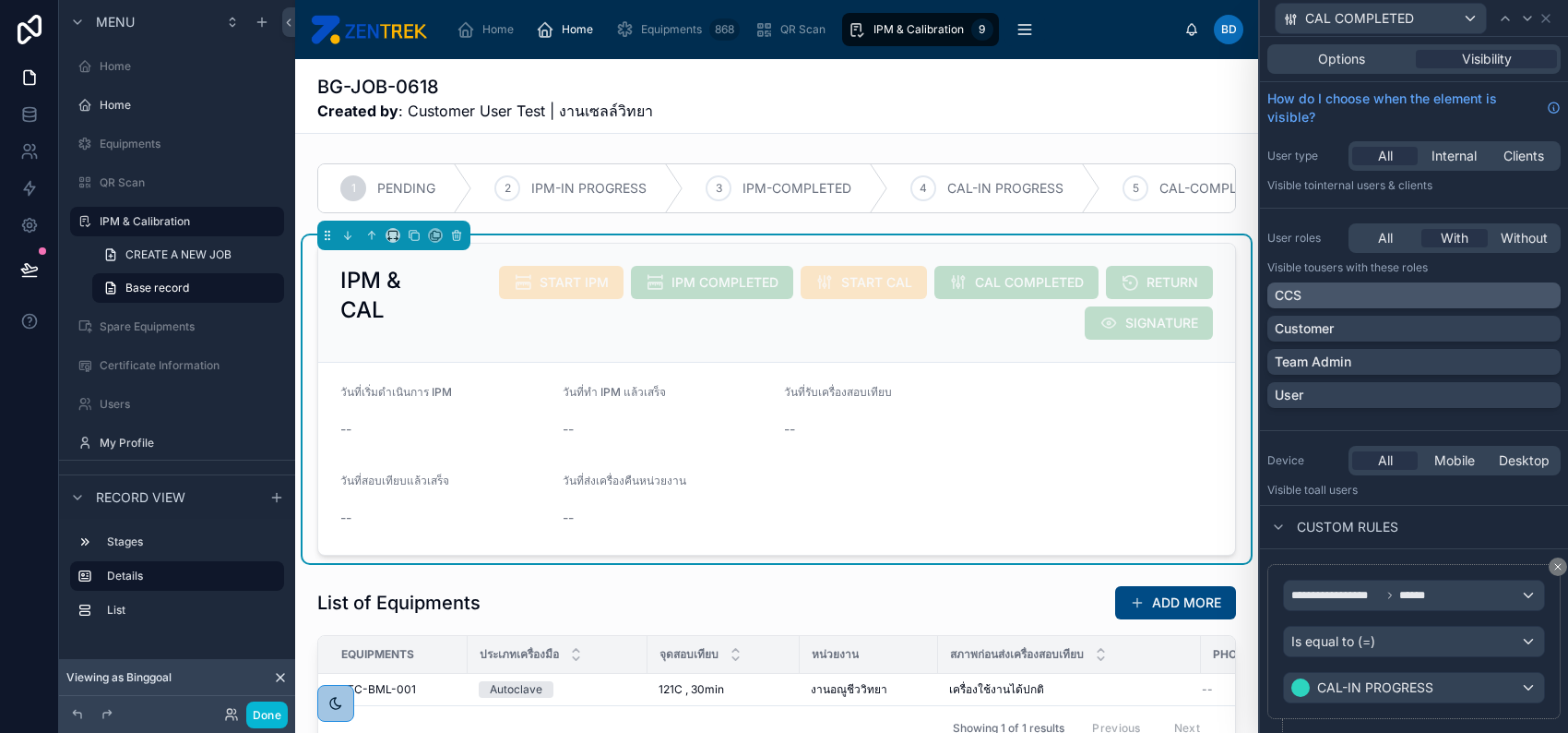
click at [1449, 289] on div "CCS" at bounding box center [1414, 295] width 278 height 19
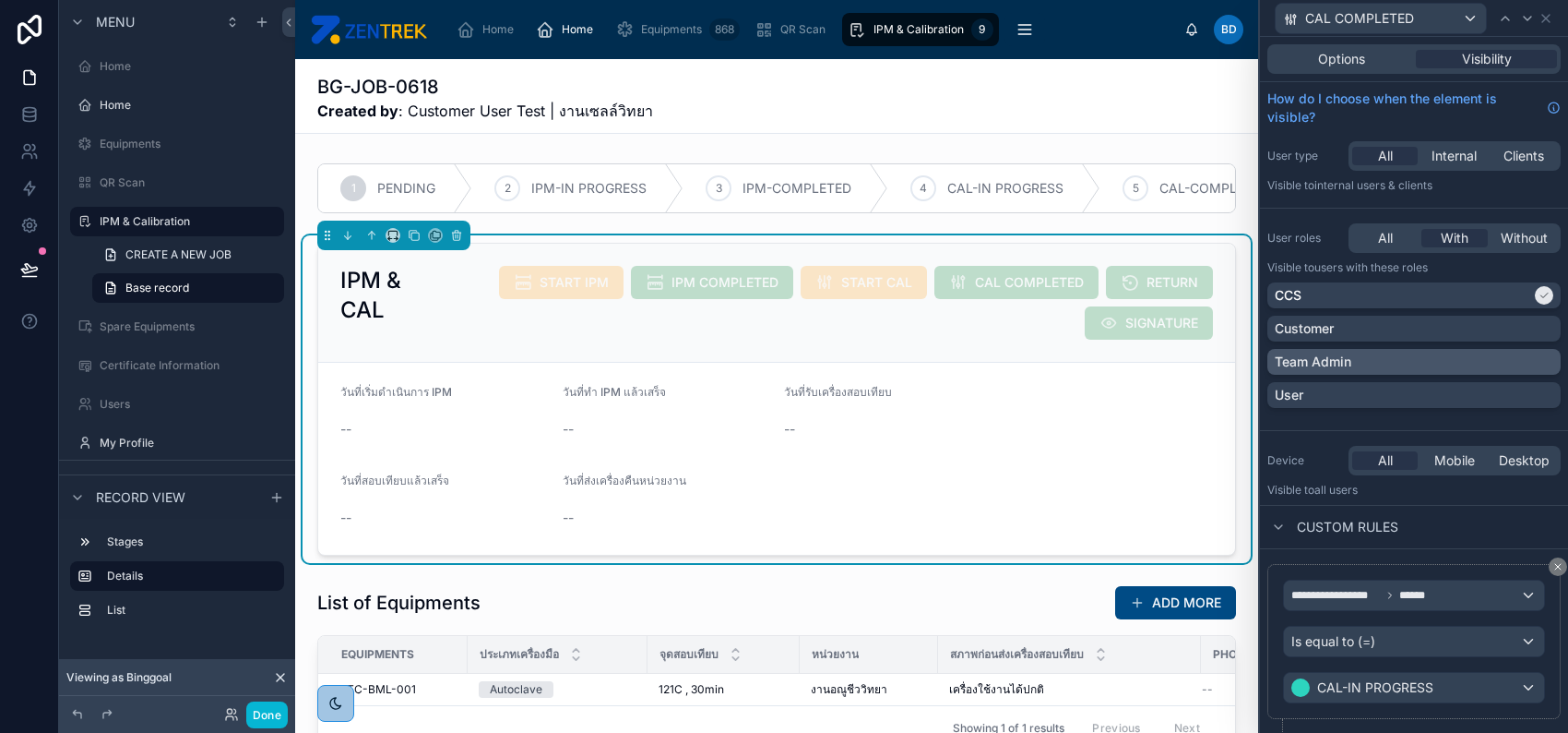
click at [1440, 362] on div "Team Admin" at bounding box center [1414, 362] width 278 height 19
click at [1448, 390] on div "User" at bounding box center [1414, 395] width 278 height 19
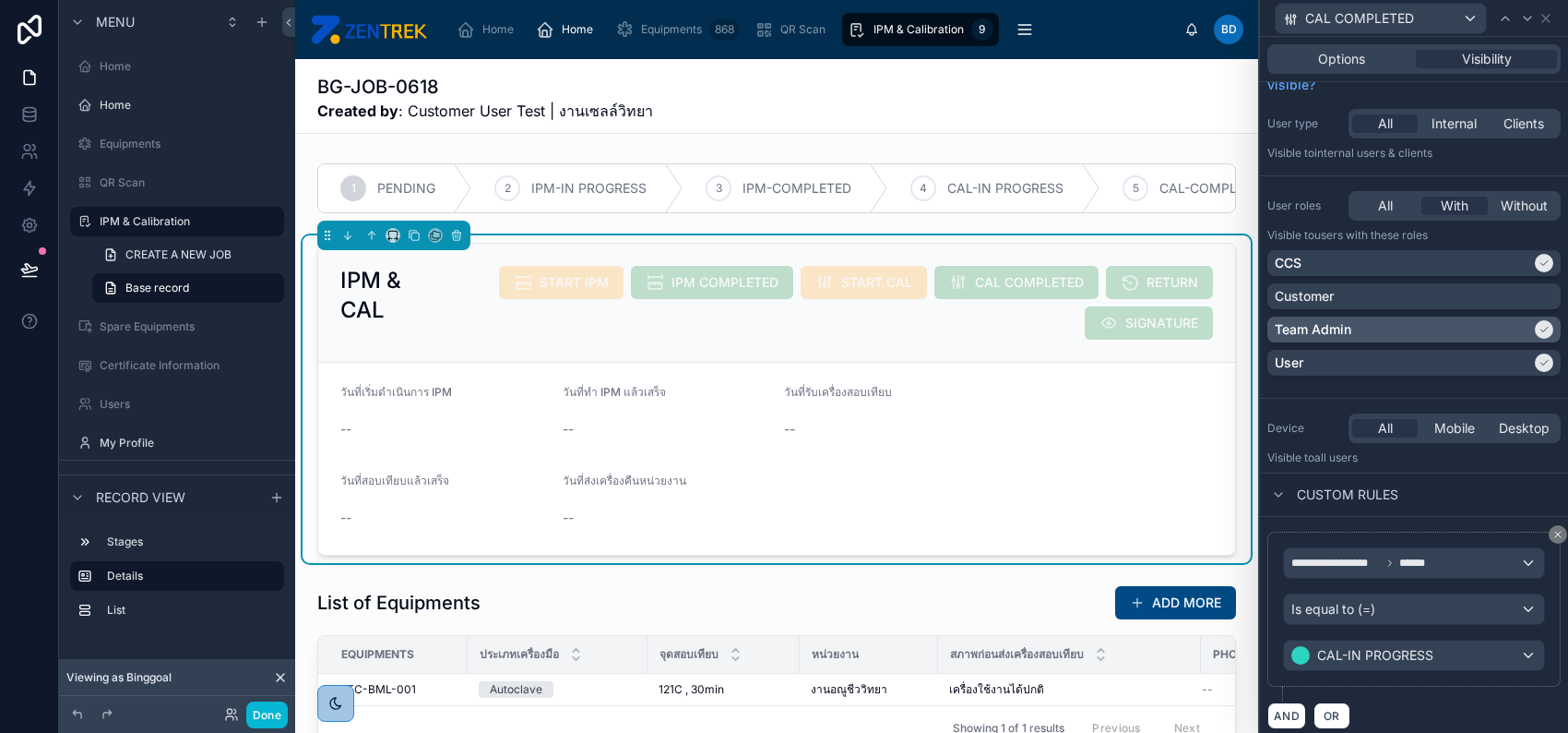
scroll to position [41, 0]
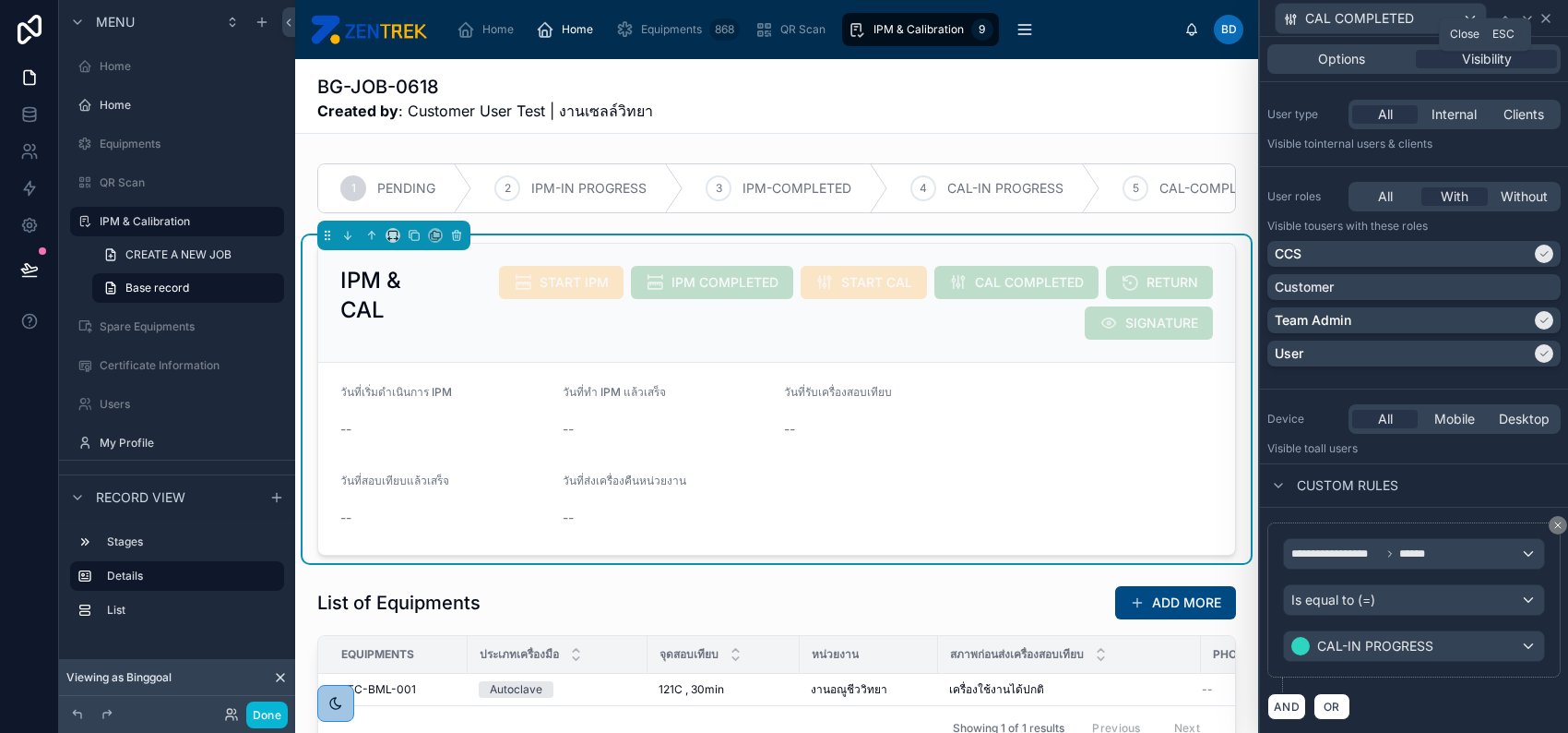
click at [1548, 17] on icon at bounding box center [1545, 18] width 15 height 15
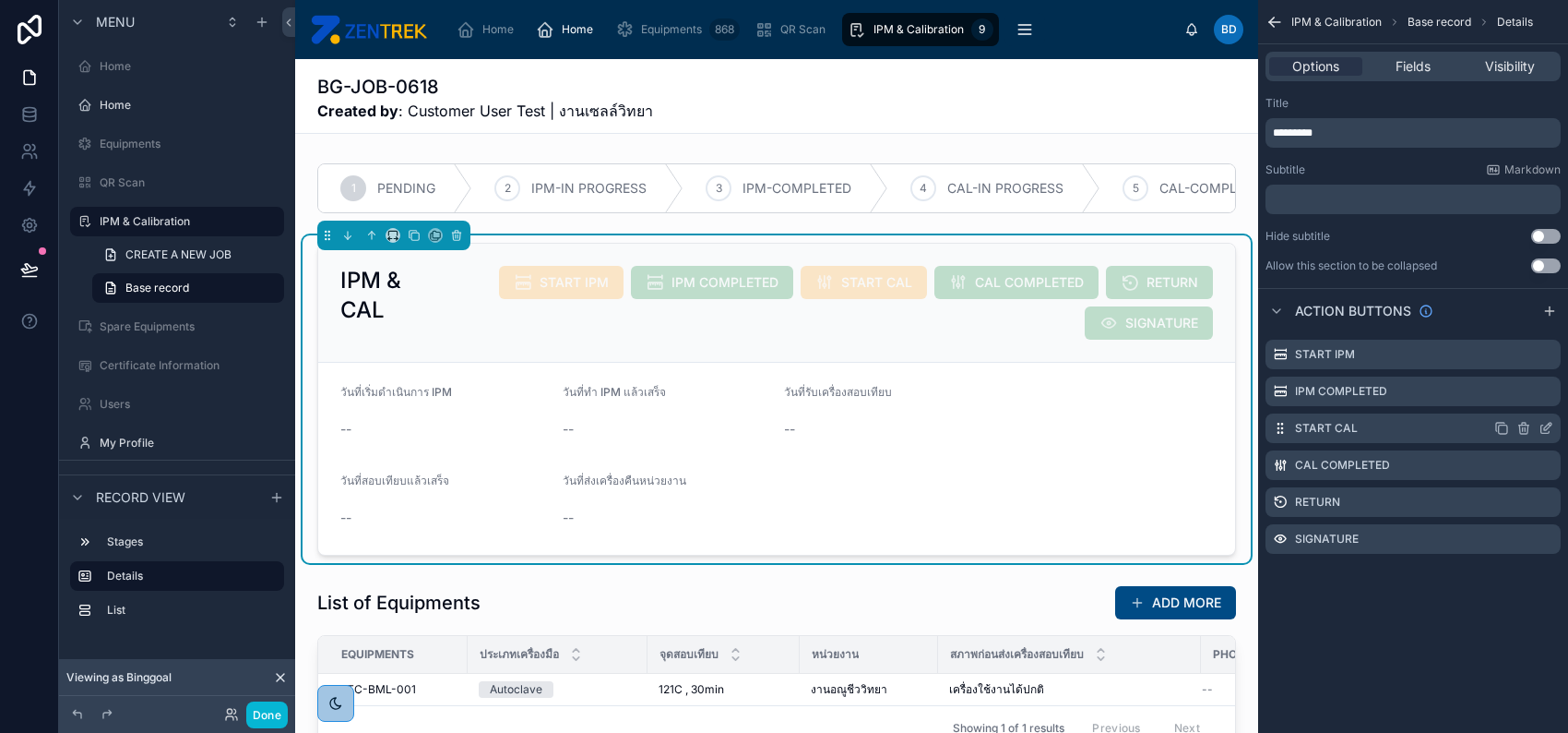
click at [1539, 428] on icon "scrollable content" at bounding box center [1545, 428] width 15 height 15
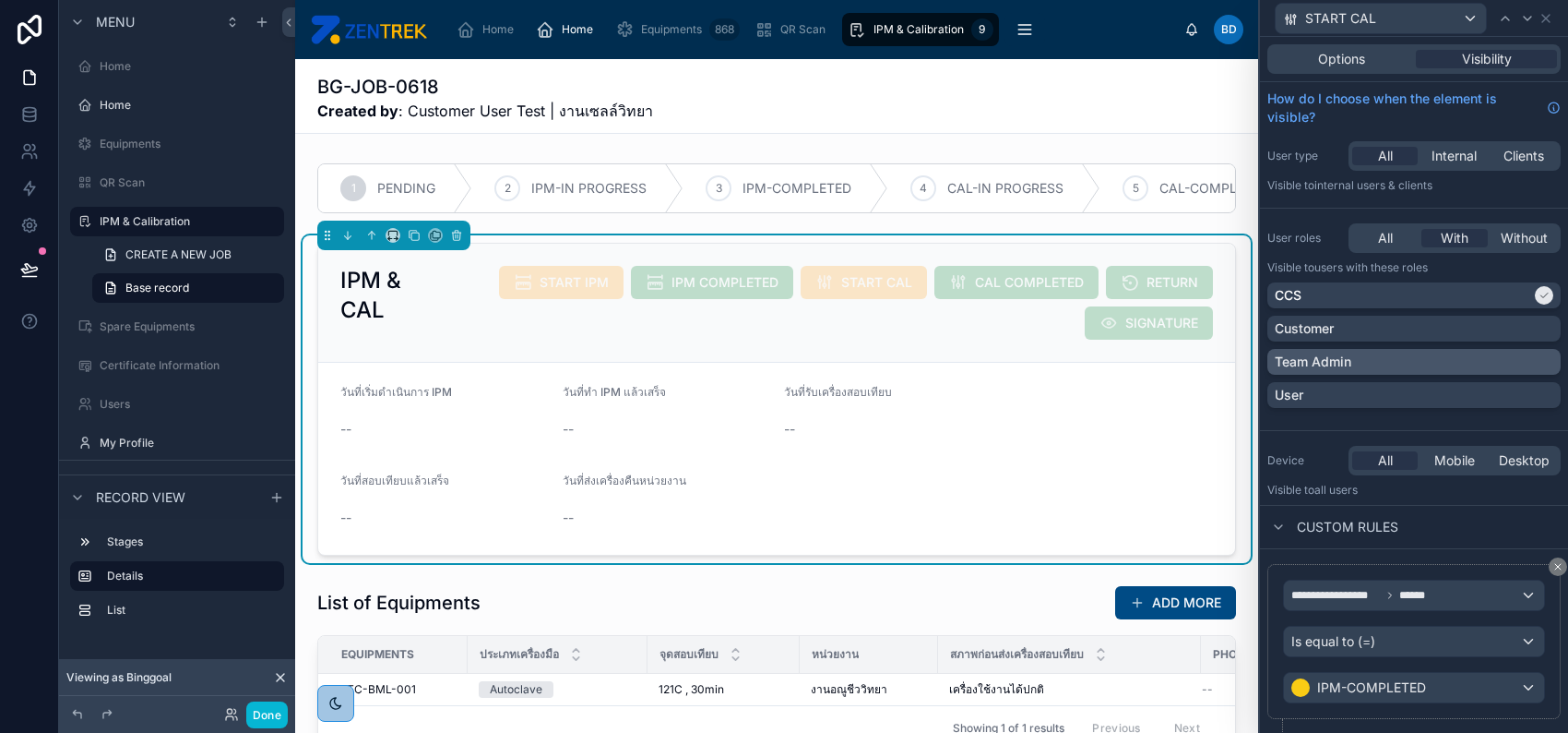
click at [1496, 362] on div "Team Admin" at bounding box center [1414, 362] width 278 height 19
click at [1489, 398] on div "User" at bounding box center [1414, 395] width 278 height 19
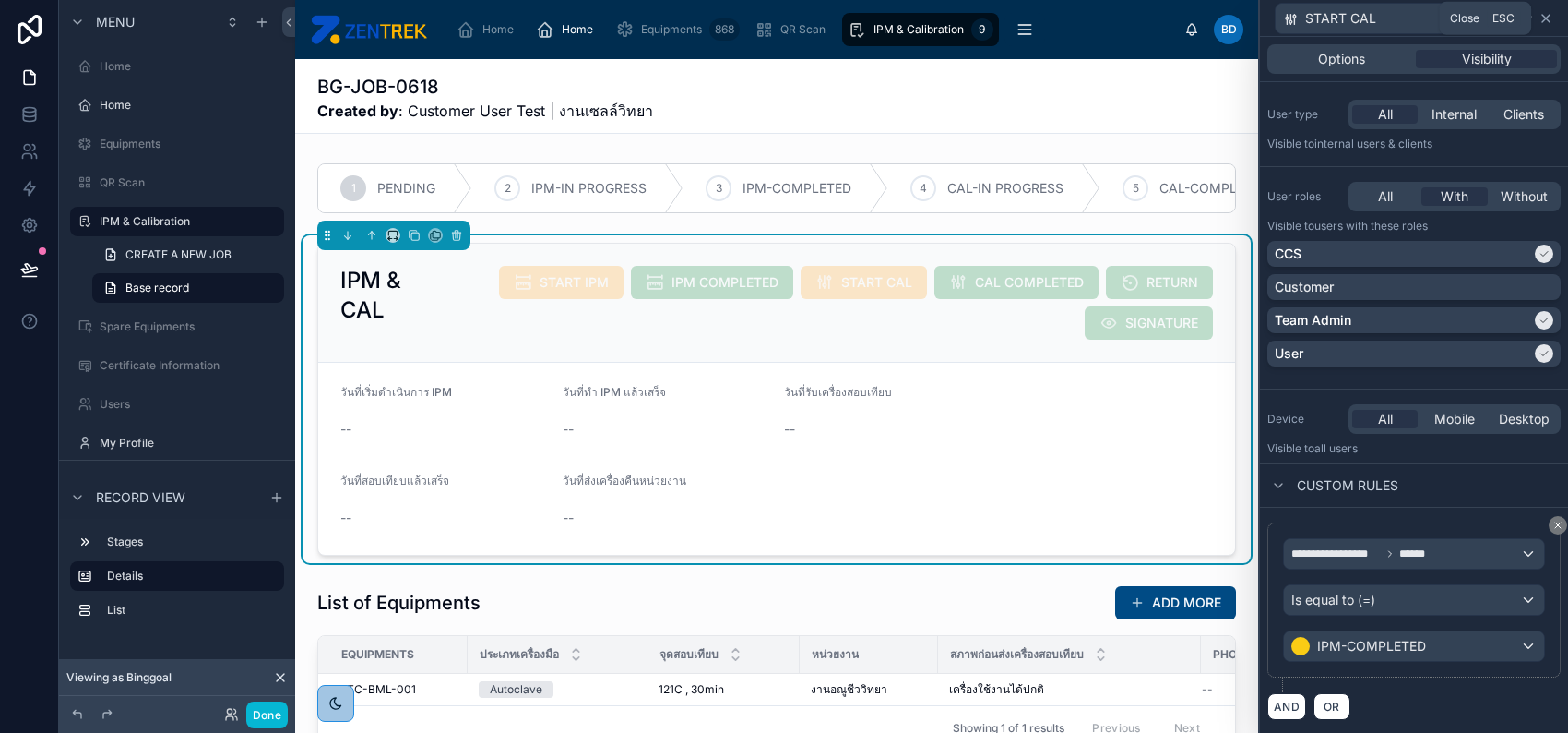
click at [1548, 15] on icon at bounding box center [1545, 18] width 7 height 7
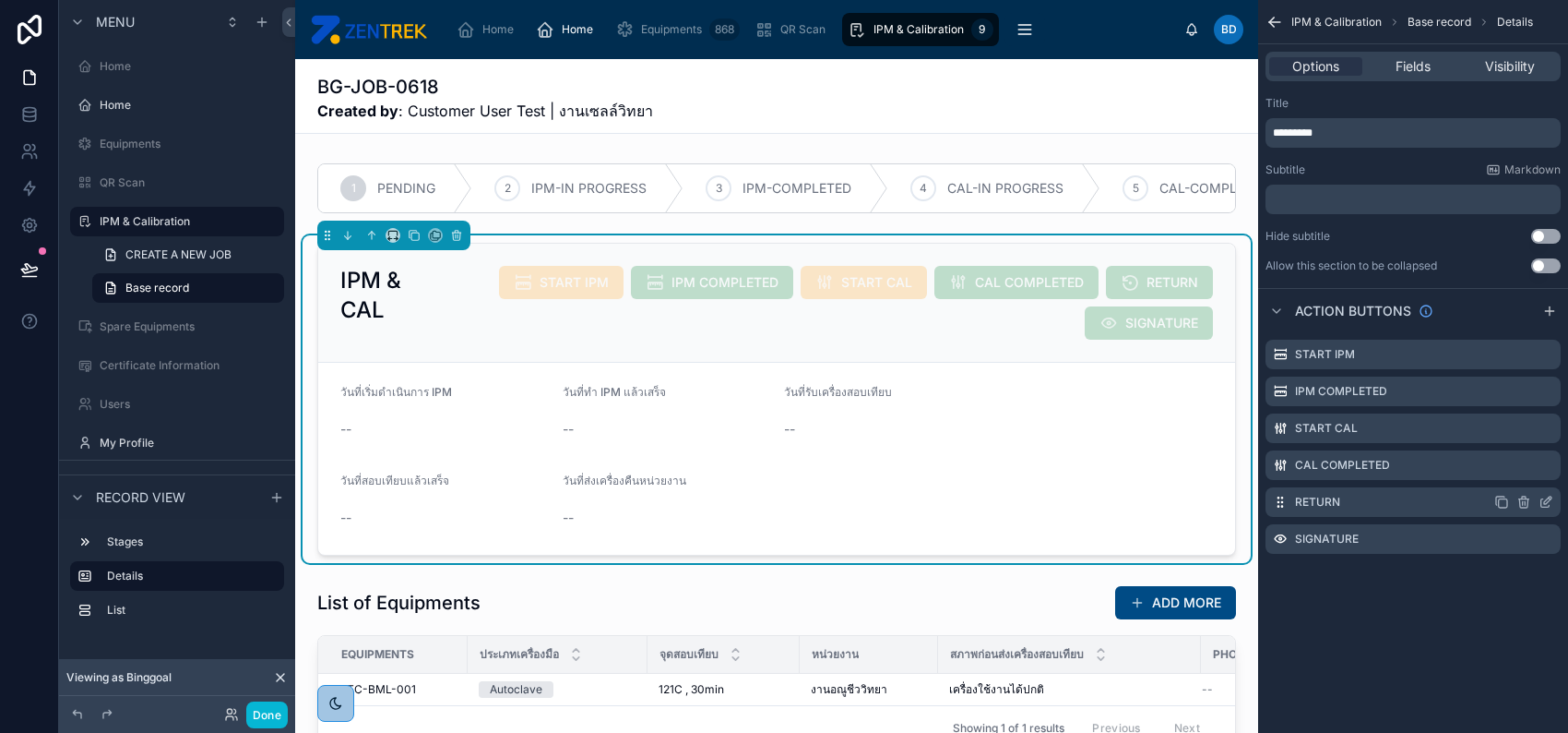
click at [1544, 500] on icon "scrollable content" at bounding box center [1547, 500] width 7 height 7
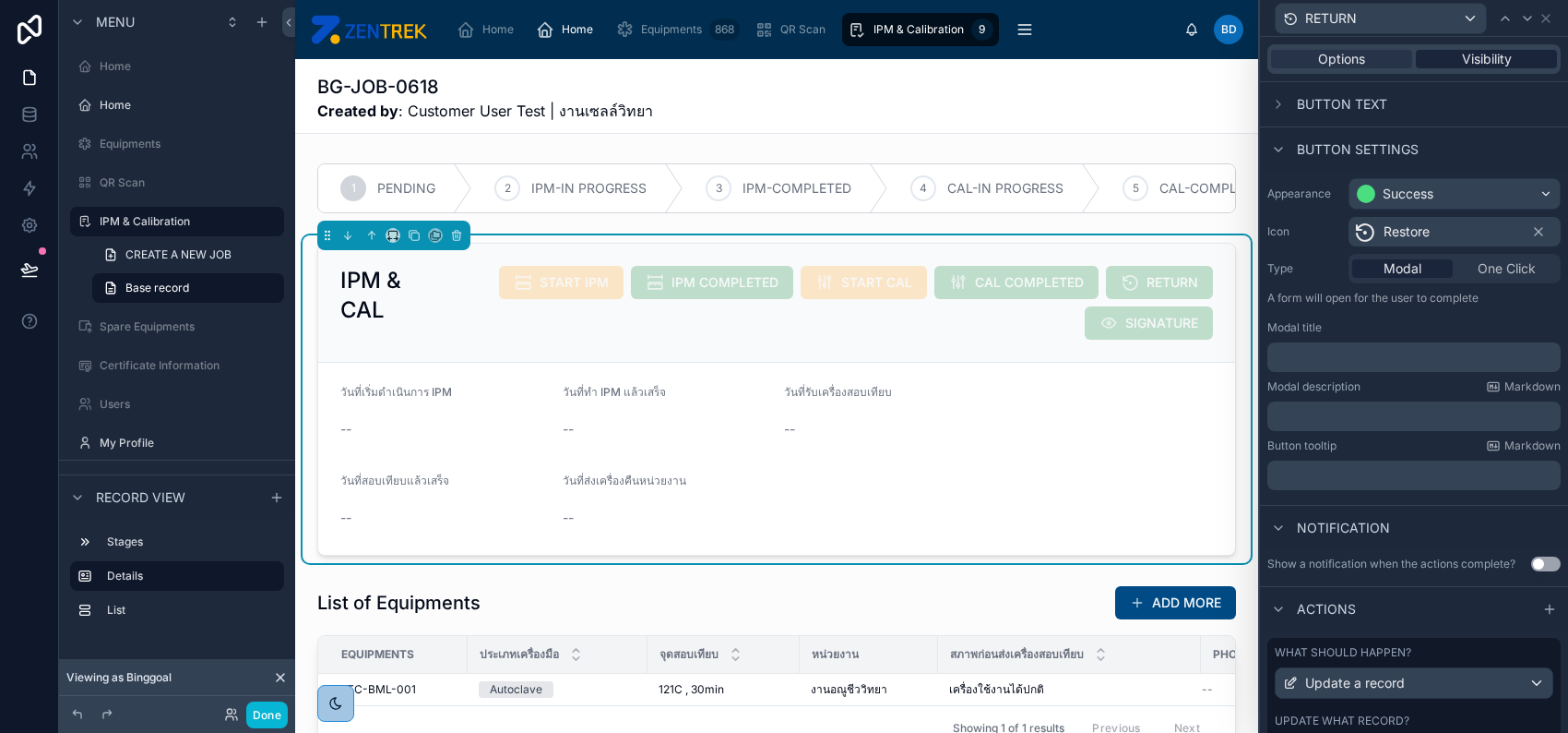
click at [1472, 55] on span "Visibility" at bounding box center [1487, 58] width 49 height 19
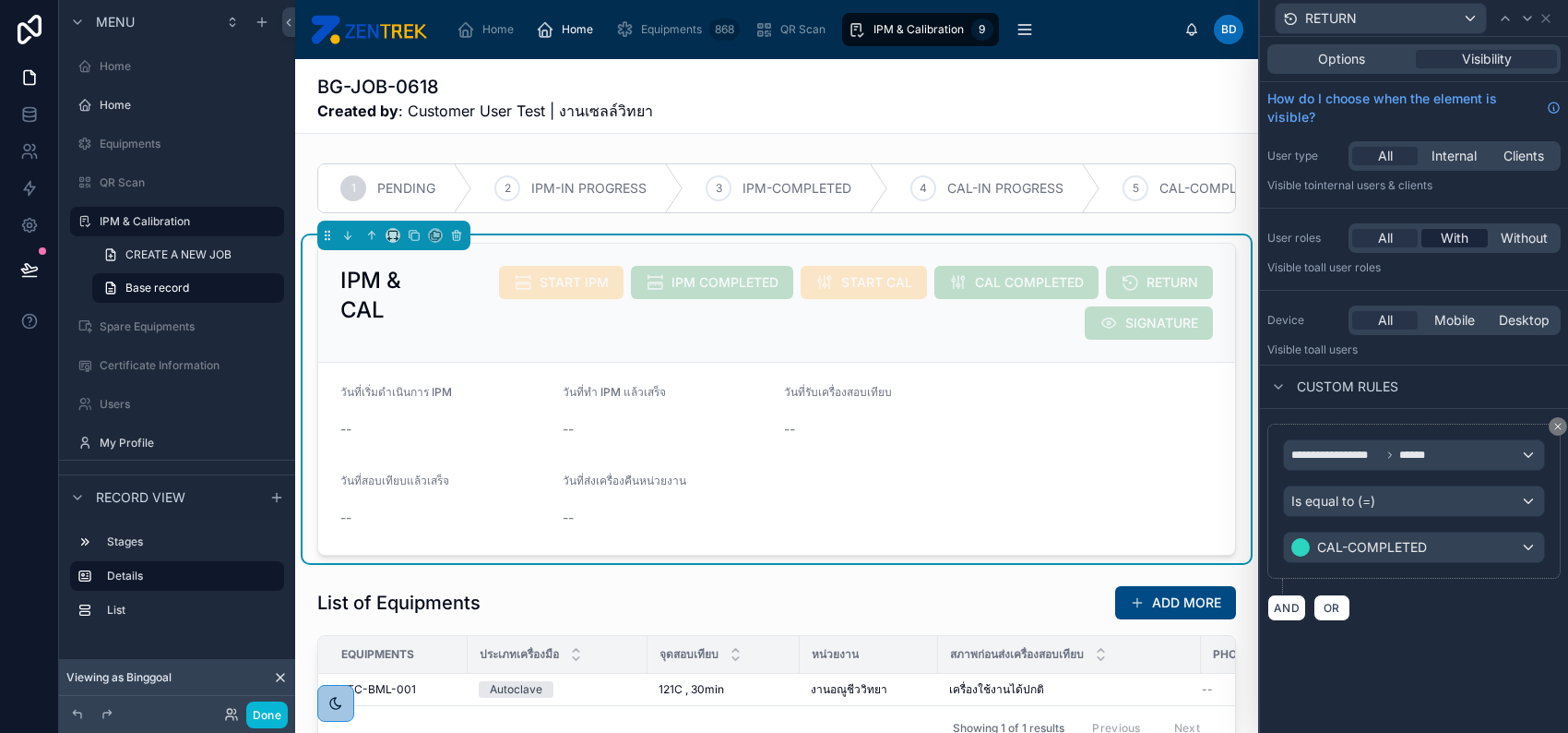
click at [1453, 243] on span "With" at bounding box center [1454, 238] width 28 height 19
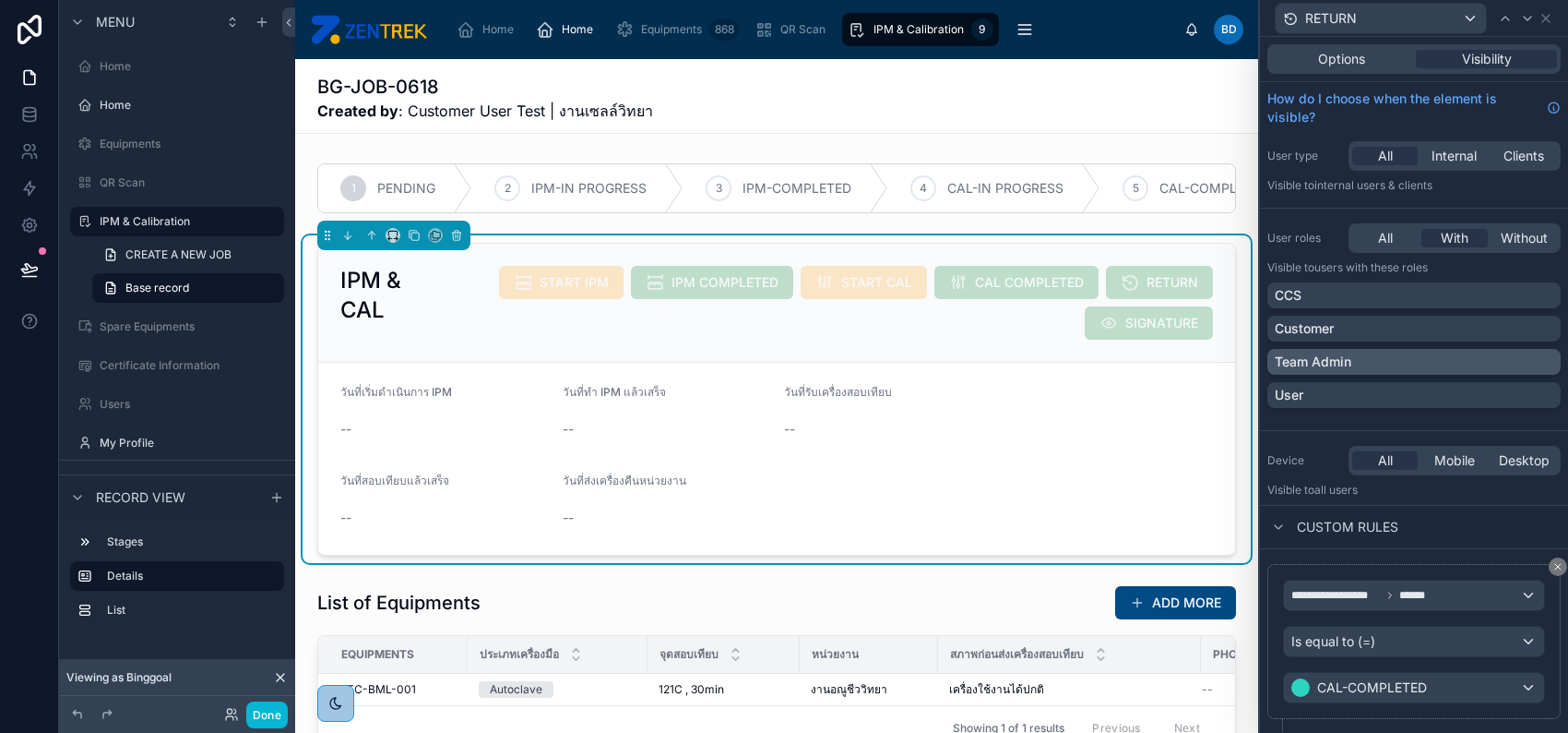
click at [1426, 353] on div "Team Admin" at bounding box center [1414, 362] width 278 height 19
click at [1443, 393] on div "User" at bounding box center [1414, 395] width 278 height 19
click at [1546, 17] on icon at bounding box center [1545, 18] width 7 height 7
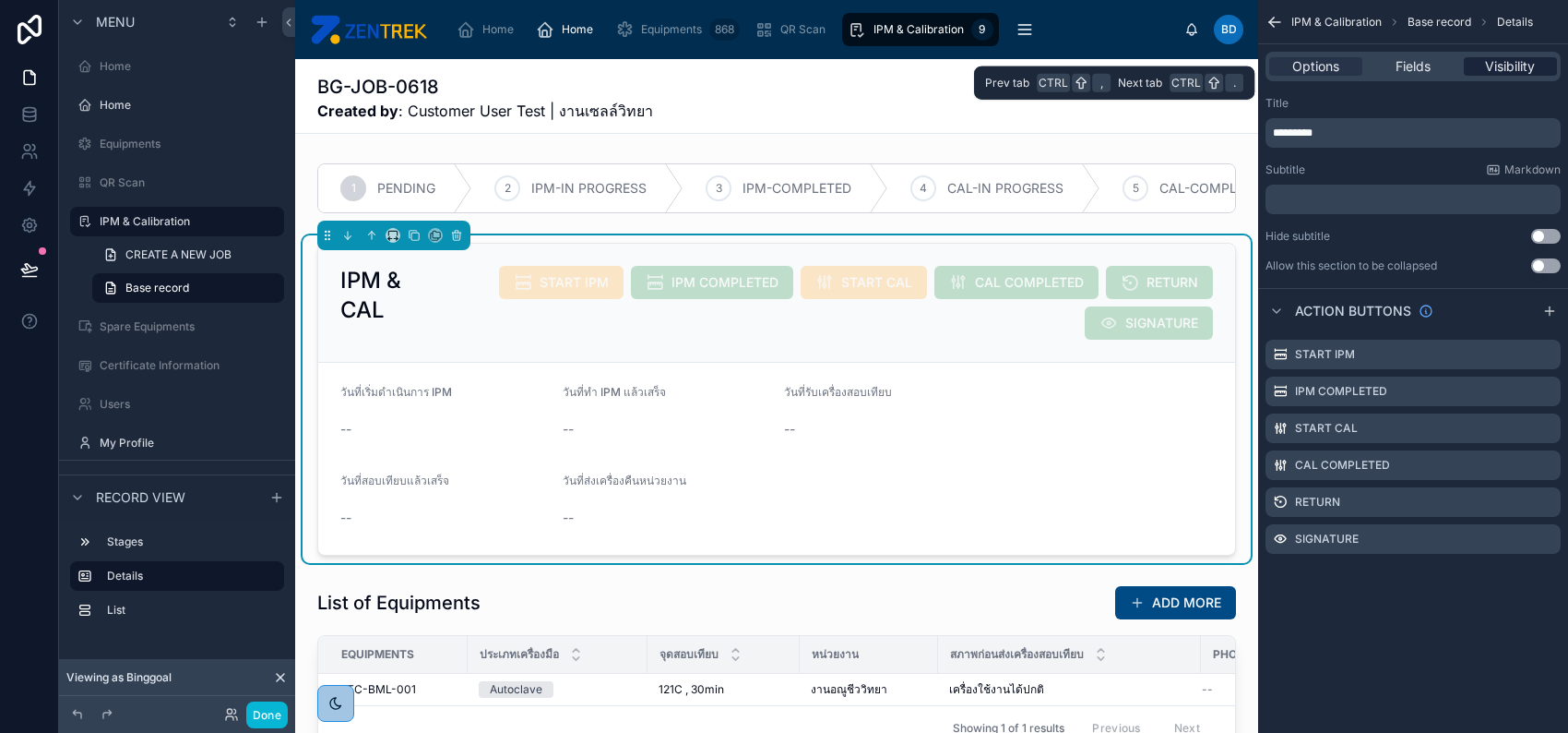
click at [1532, 66] on span "Visibility" at bounding box center [1510, 66] width 49 height 19
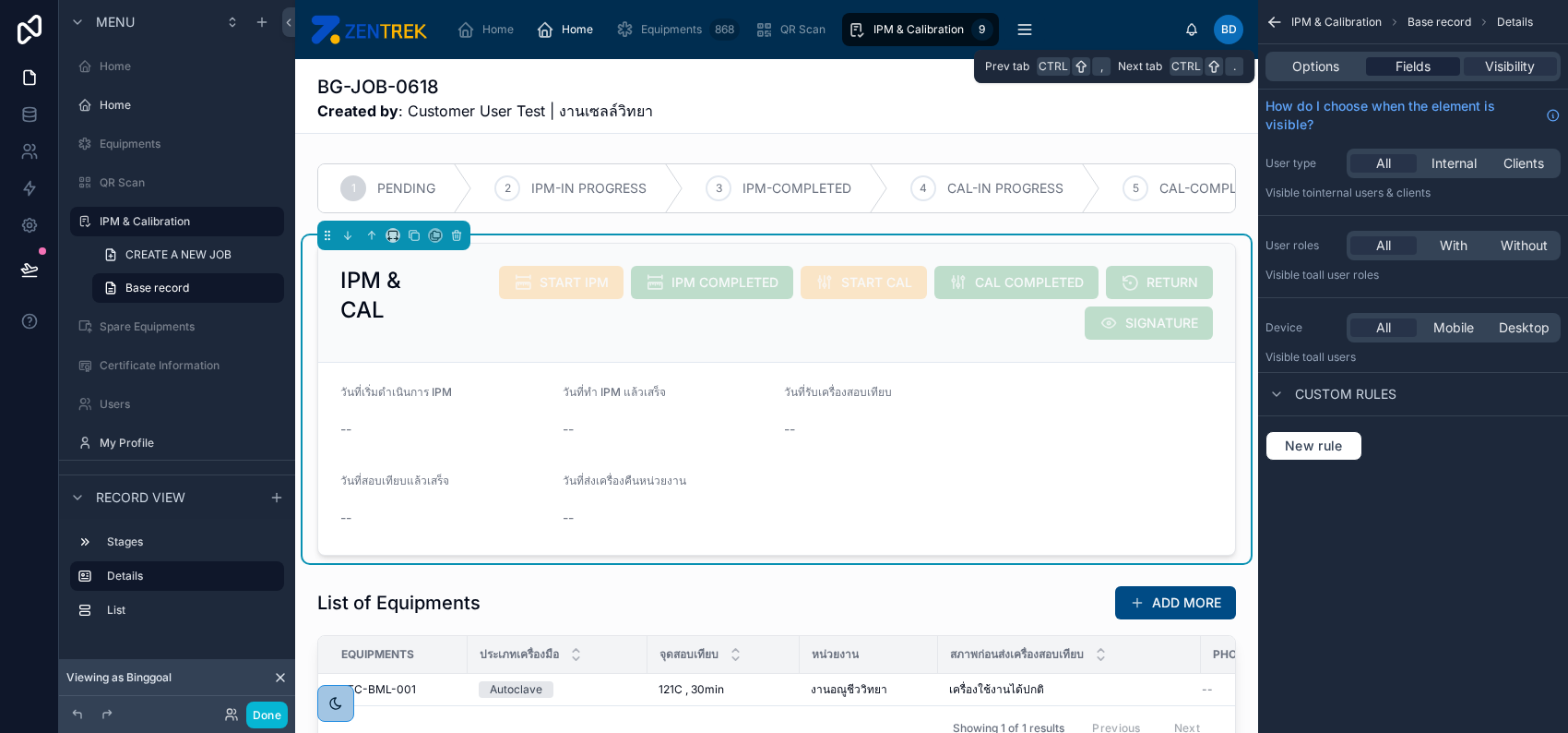
click at [1401, 68] on span "Fields" at bounding box center [1414, 66] width 36 height 19
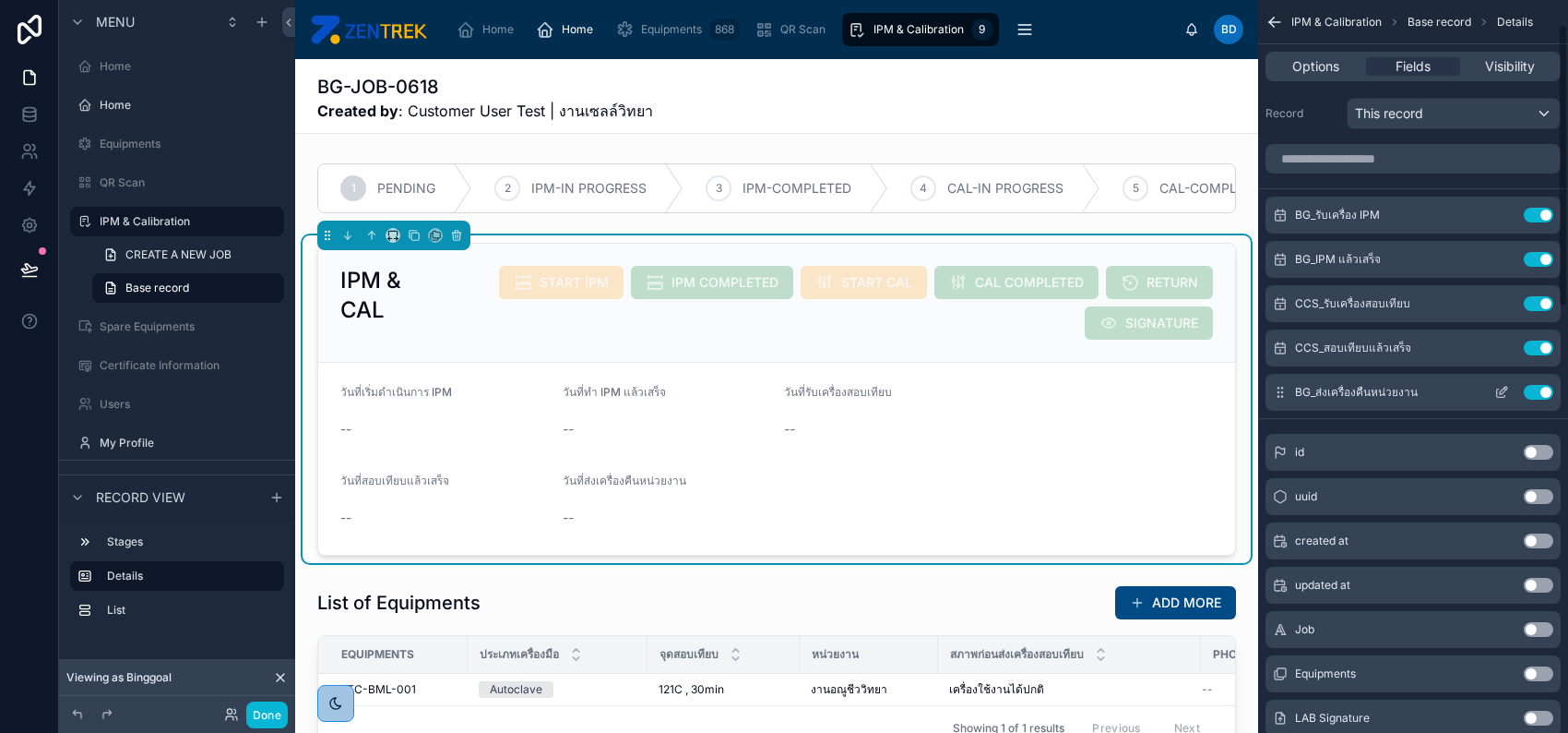
scroll to position [0, 0]
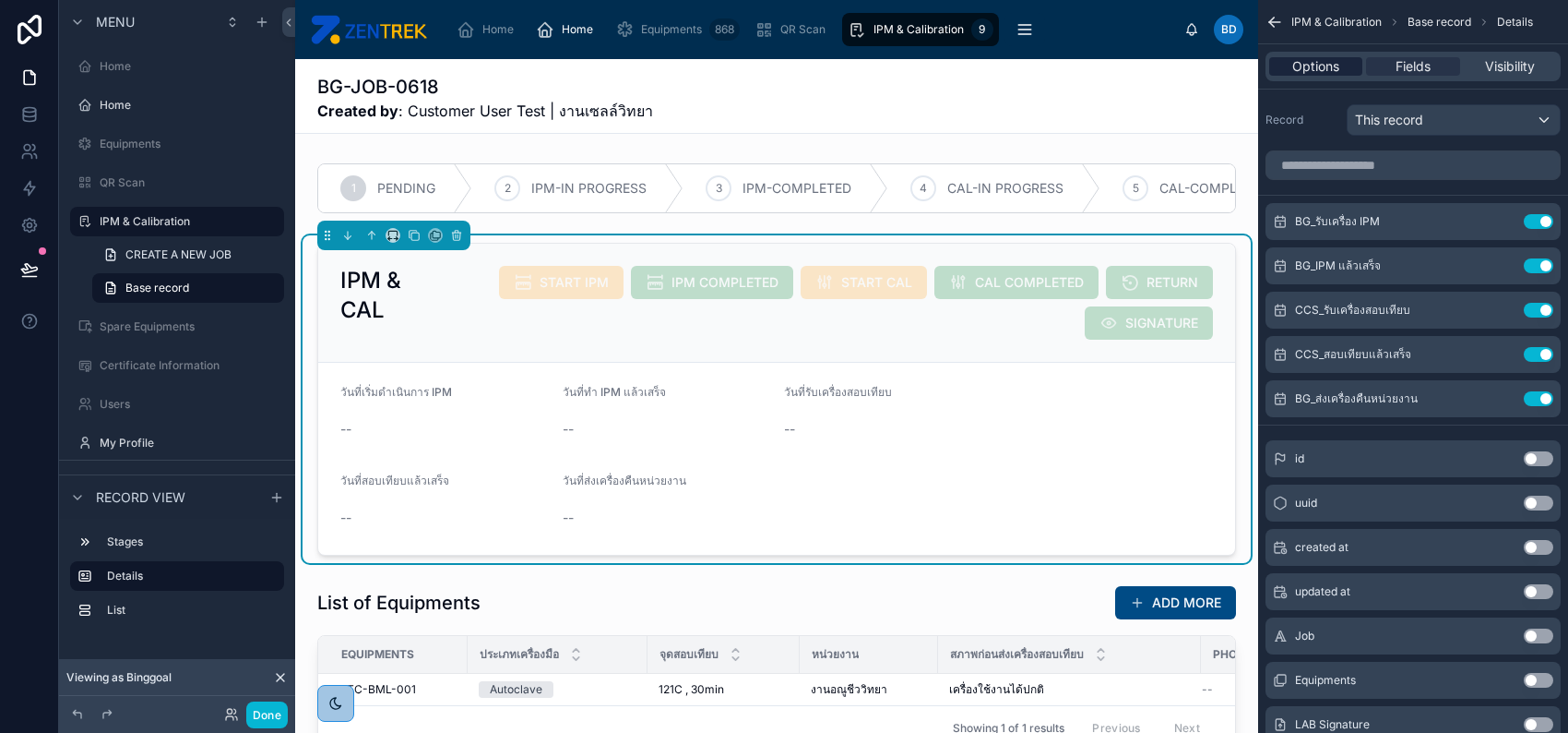
click at [1339, 75] on span "Options" at bounding box center [1316, 66] width 47 height 19
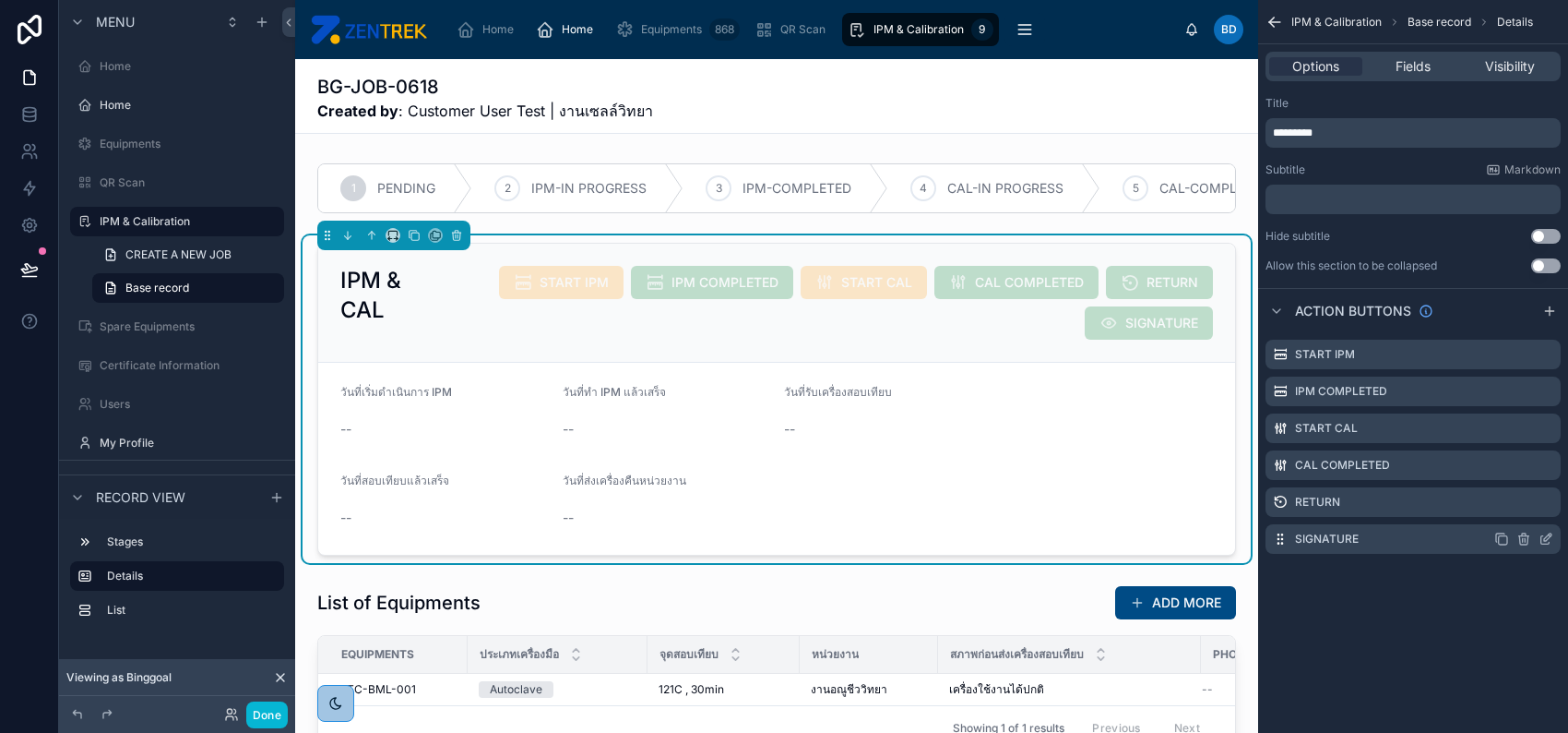
click at [1539, 540] on icon "scrollable content" at bounding box center [1545, 538] width 15 height 15
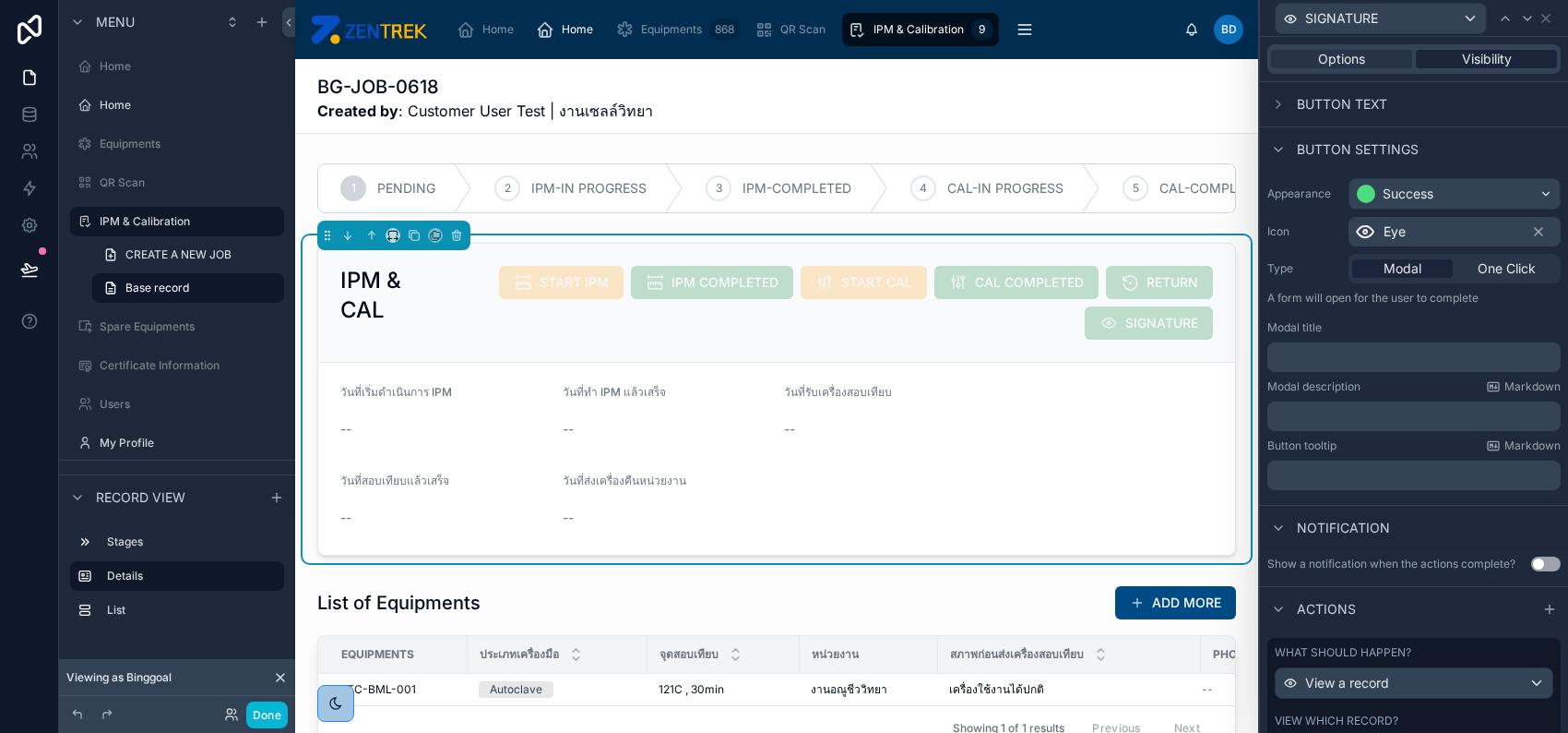
click at [1496, 49] on span "Visibility" at bounding box center [1487, 58] width 49 height 19
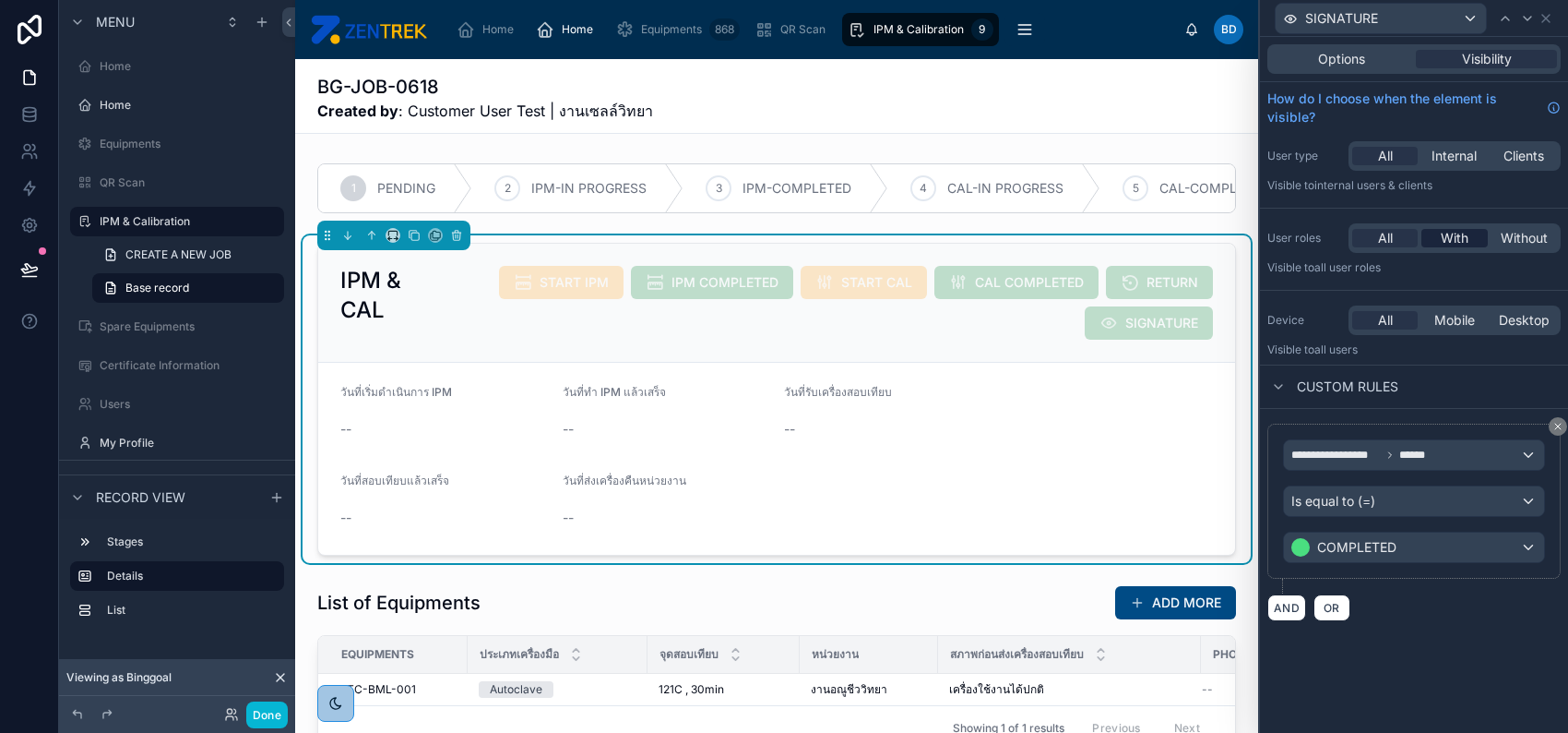
click at [1465, 240] on span "With" at bounding box center [1454, 238] width 28 height 19
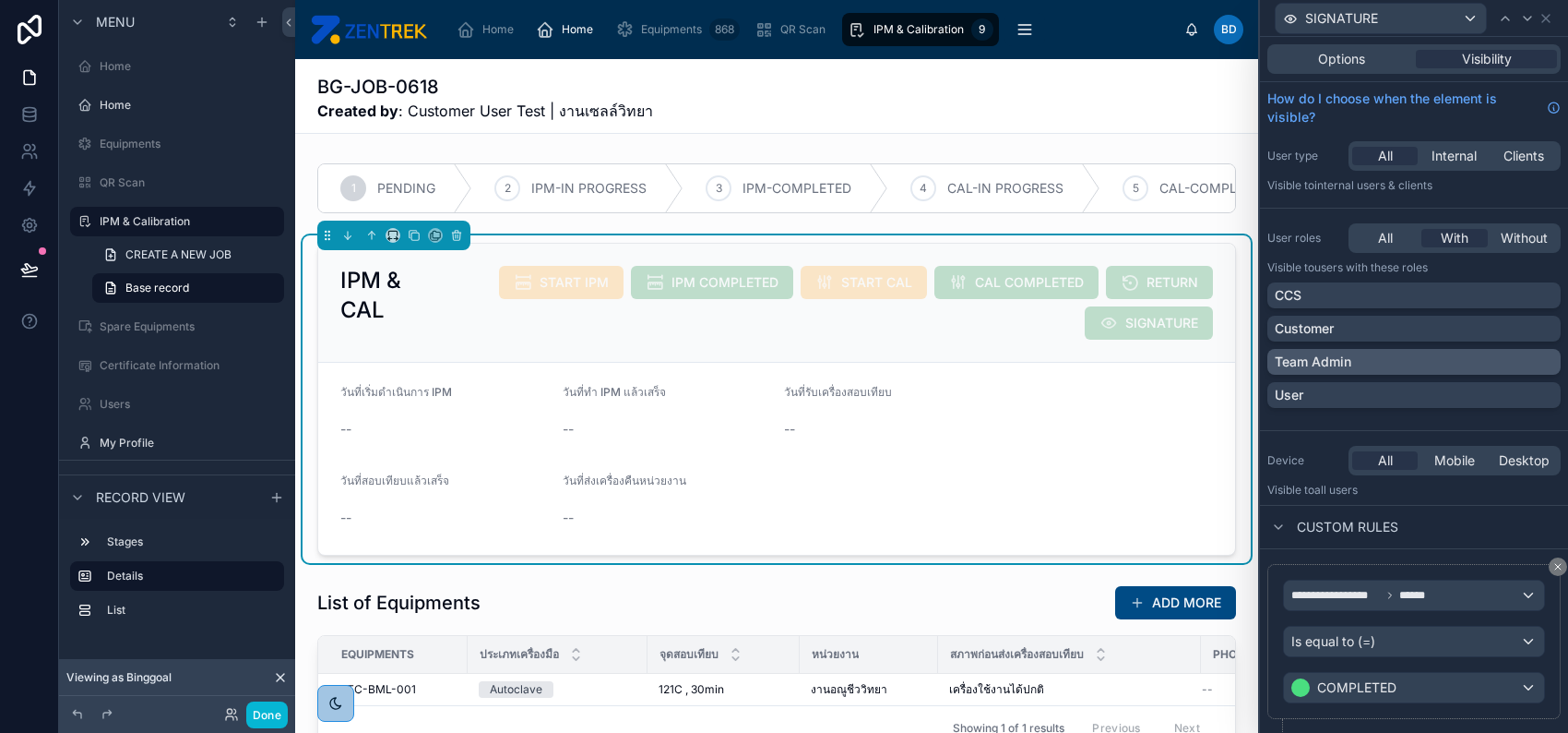
click at [1468, 362] on div "Team Admin" at bounding box center [1414, 362] width 278 height 19
click at [1465, 324] on div "Customer" at bounding box center [1414, 328] width 278 height 19
click at [1472, 386] on div "User" at bounding box center [1414, 395] width 278 height 19
click at [1547, 22] on icon at bounding box center [1545, 18] width 15 height 15
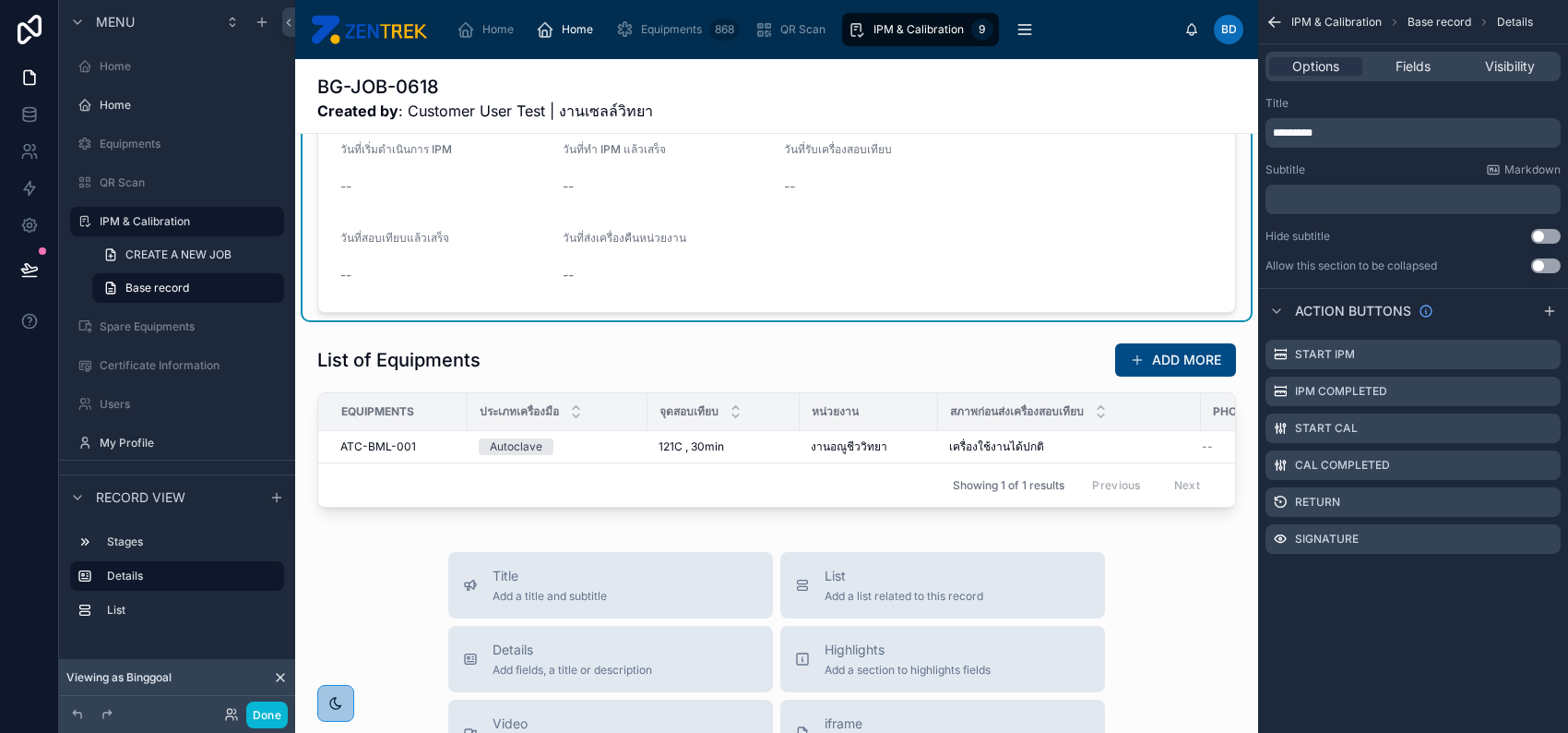
scroll to position [246, 0]
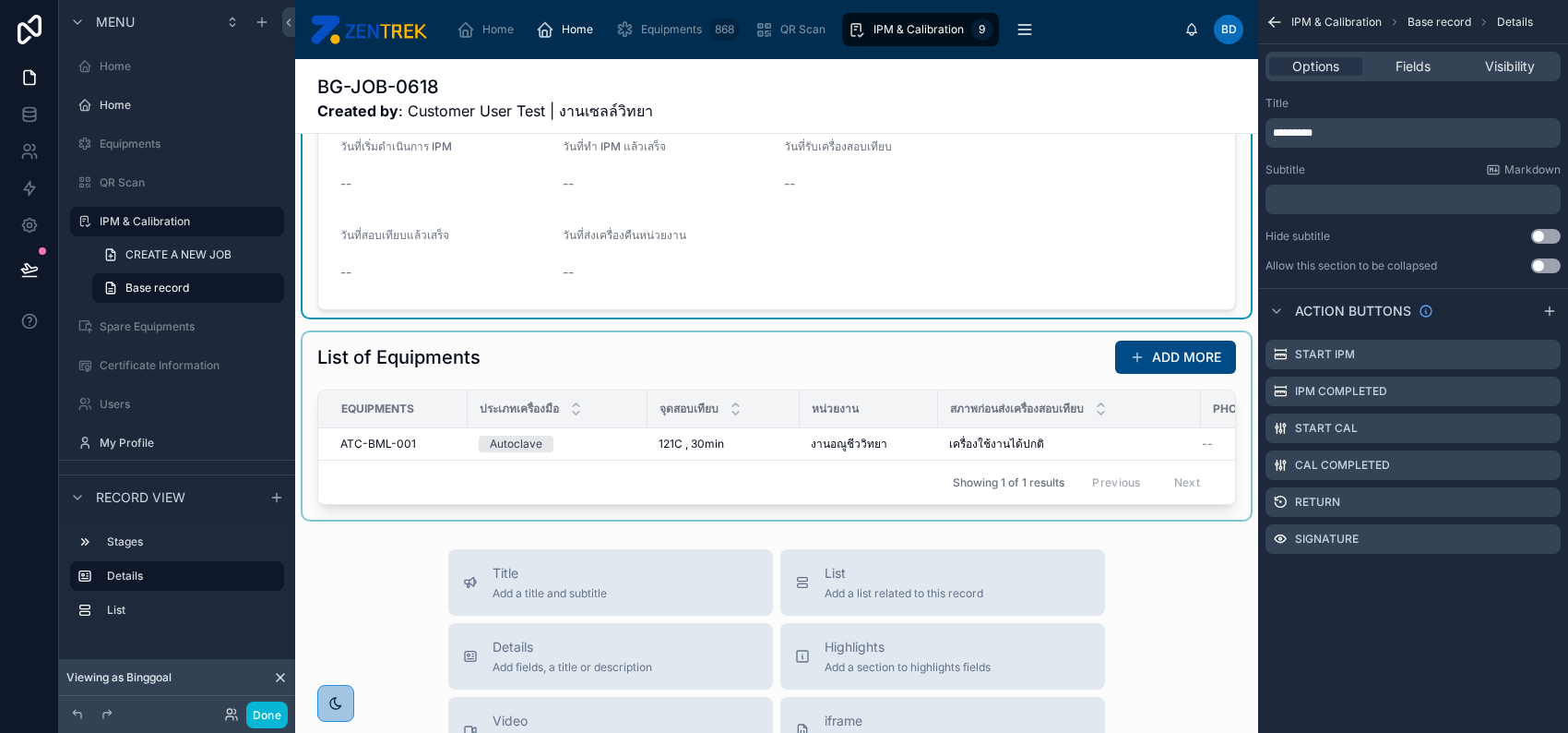
click at [1071, 367] on div at bounding box center [776, 426] width 948 height 188
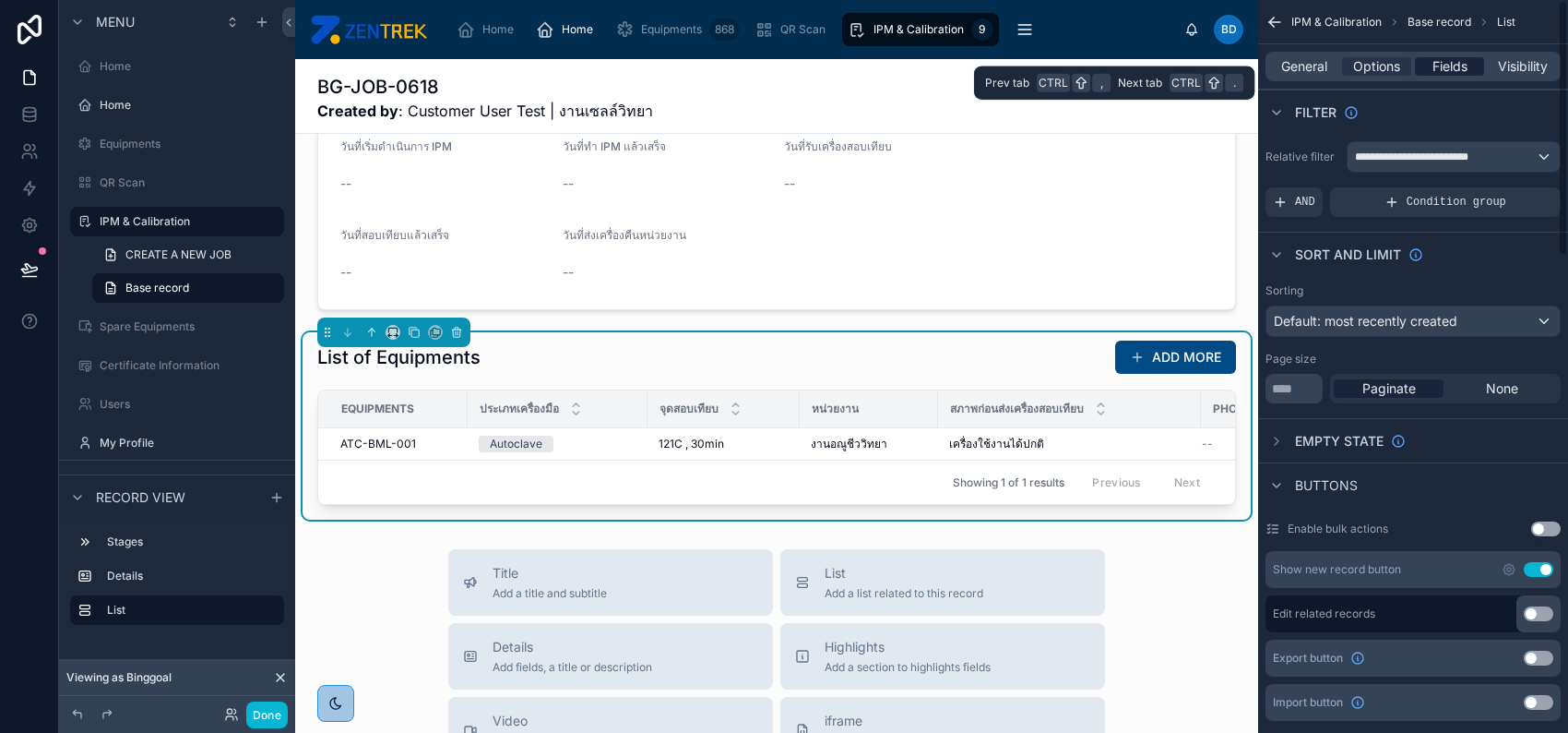
click at [1470, 58] on div "Fields" at bounding box center [1450, 66] width 69 height 19
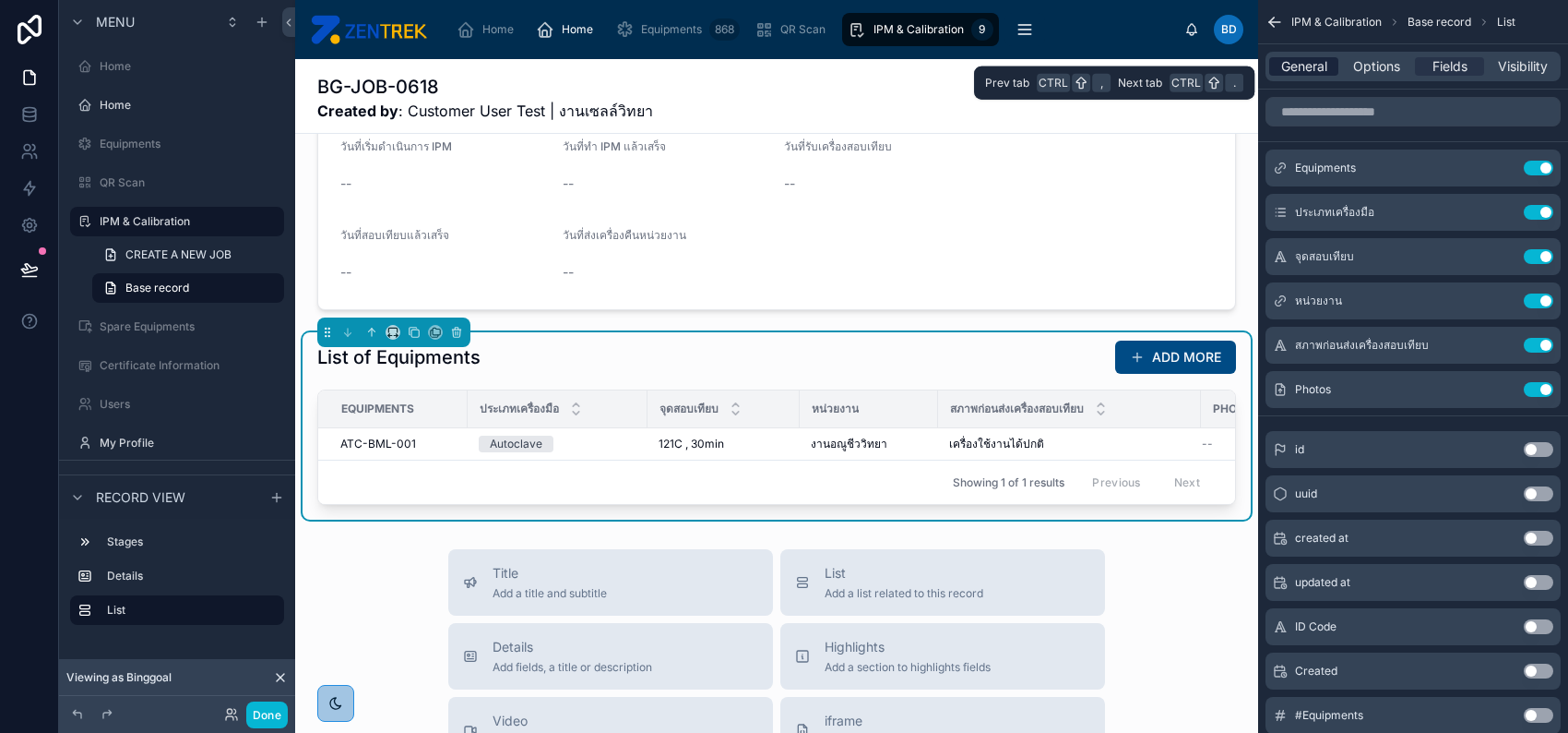
click at [1323, 65] on span "General" at bounding box center [1304, 66] width 46 height 19
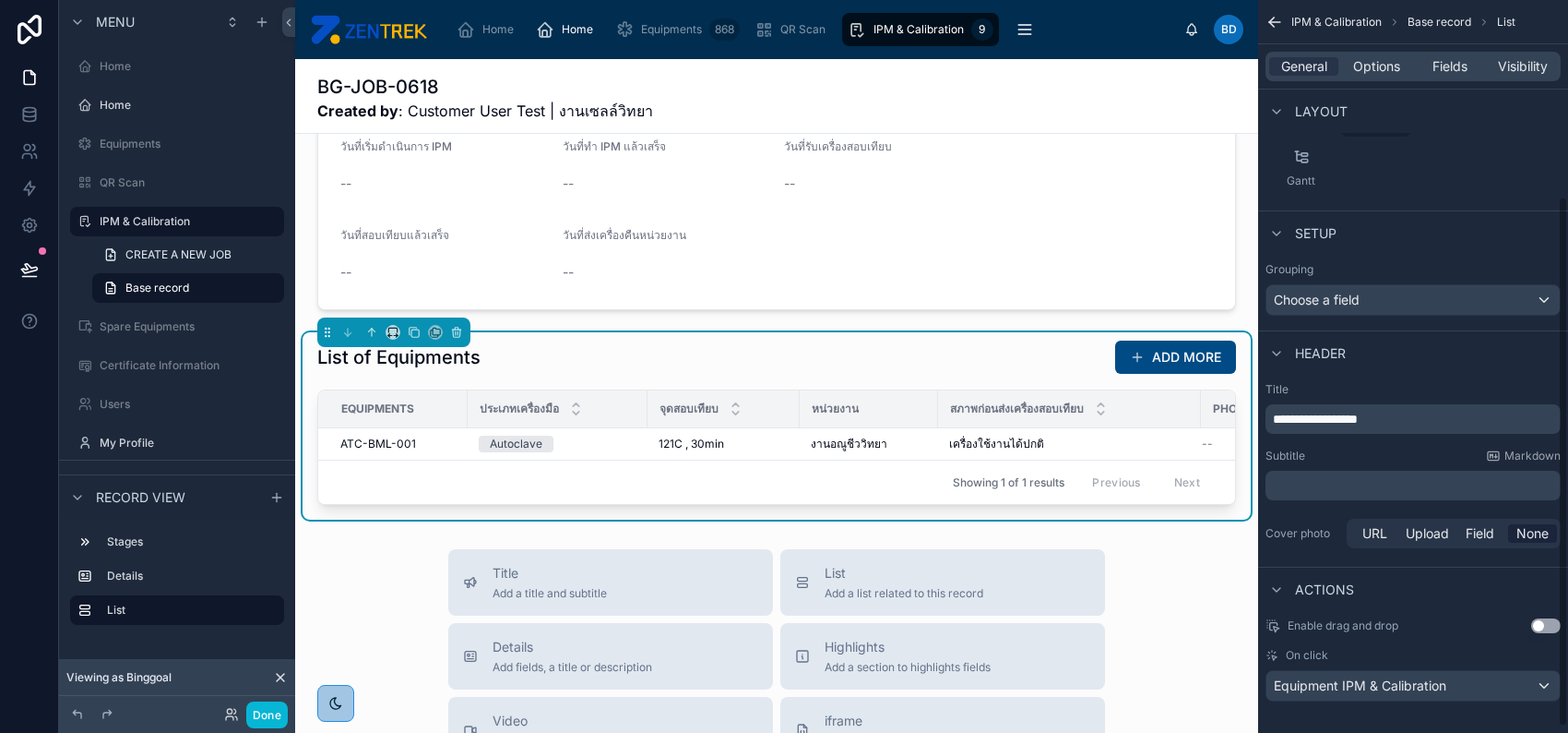
scroll to position [281, 0]
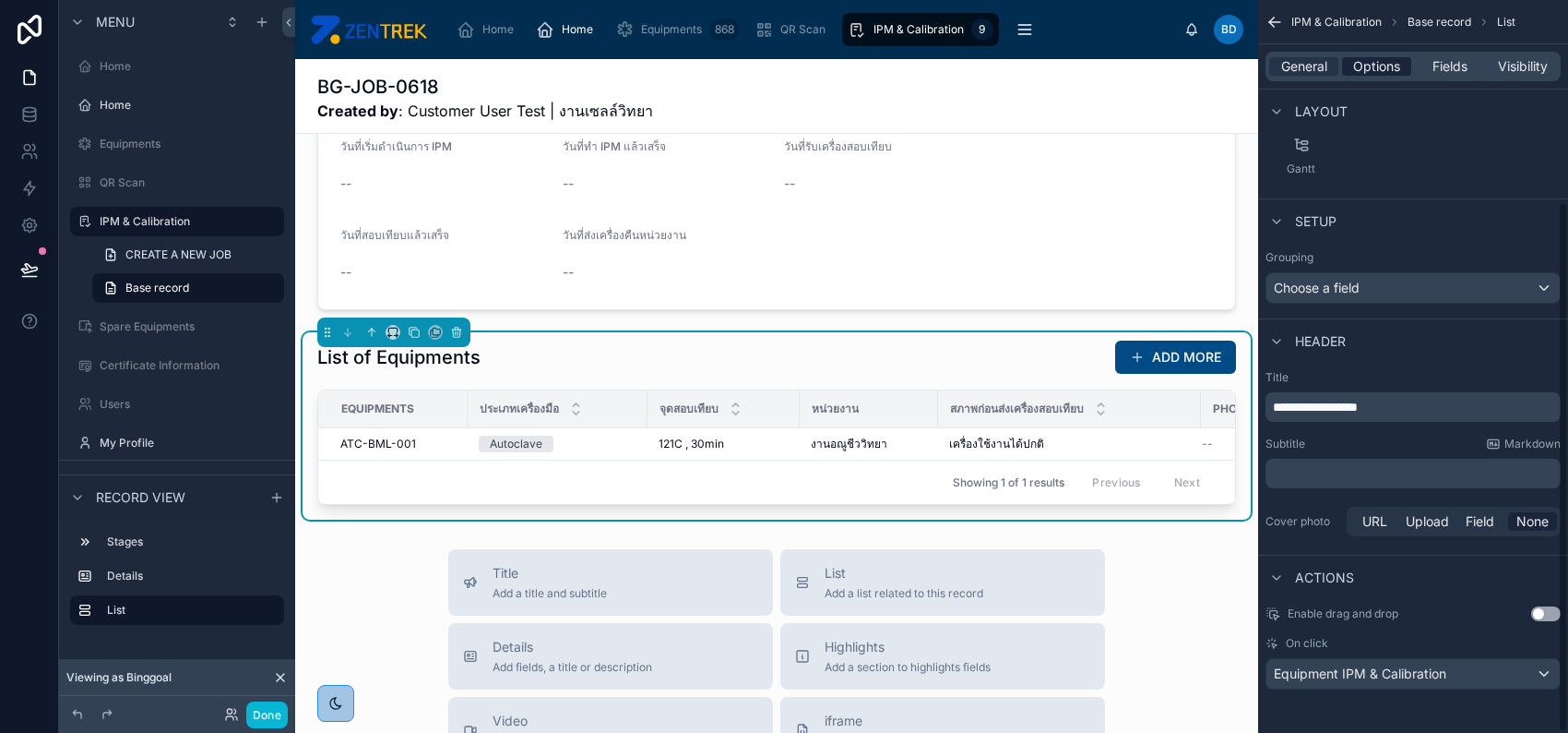
click at [1383, 62] on span "Options" at bounding box center [1377, 66] width 47 height 19
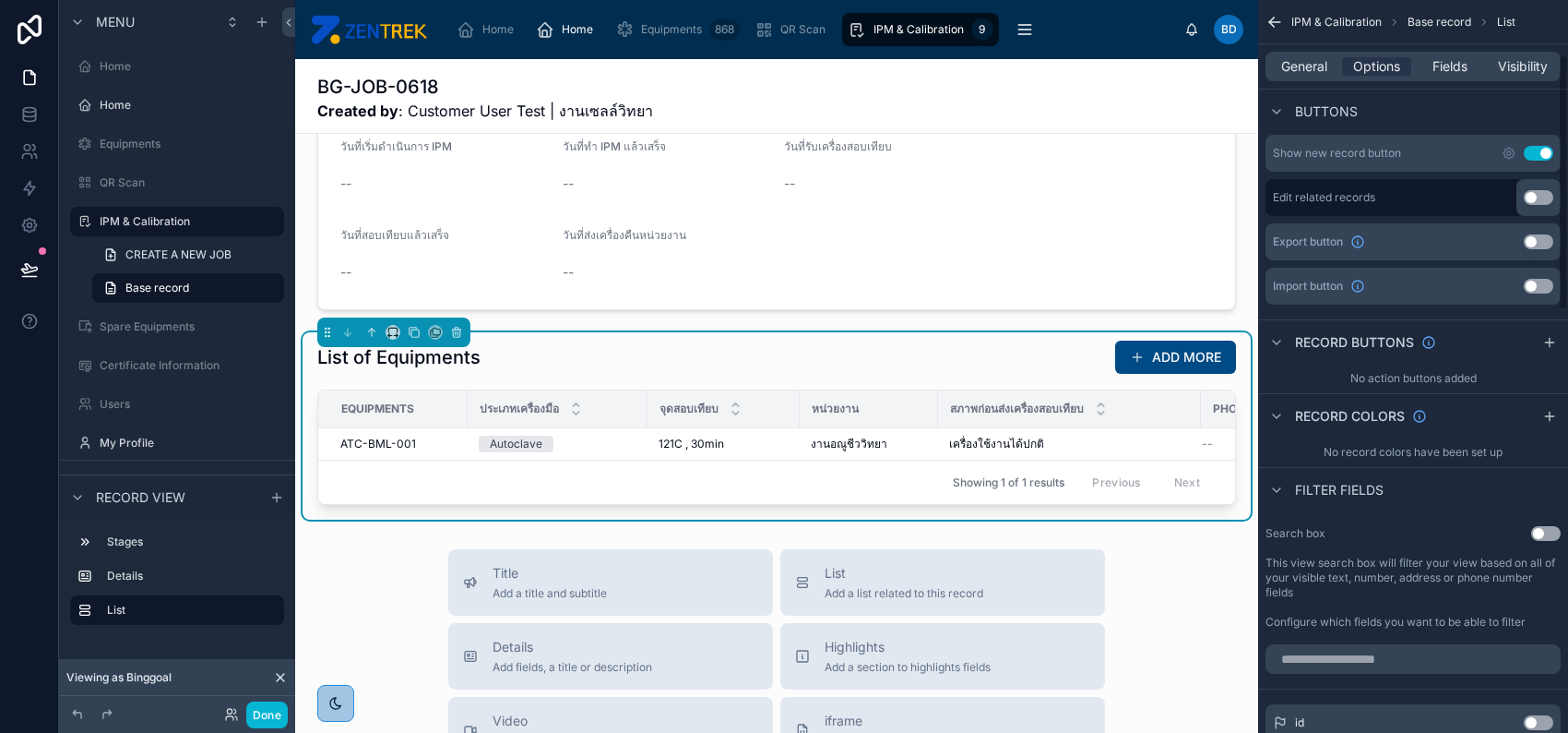
scroll to position [157, 0]
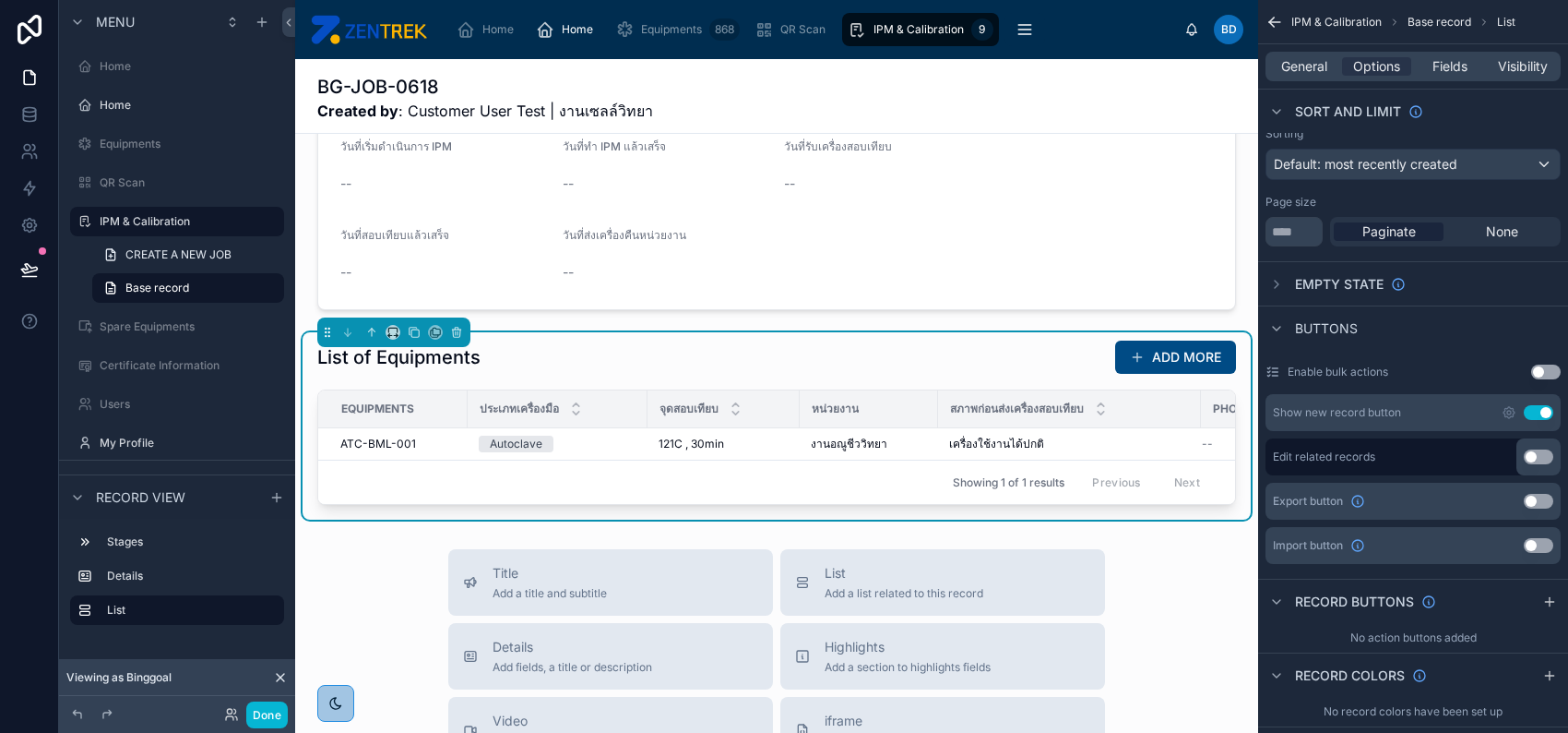
click at [1506, 401] on div "Show new record button Use setting" at bounding box center [1413, 412] width 295 height 37
click at [1507, 406] on icon "scrollable content" at bounding box center [1509, 412] width 15 height 15
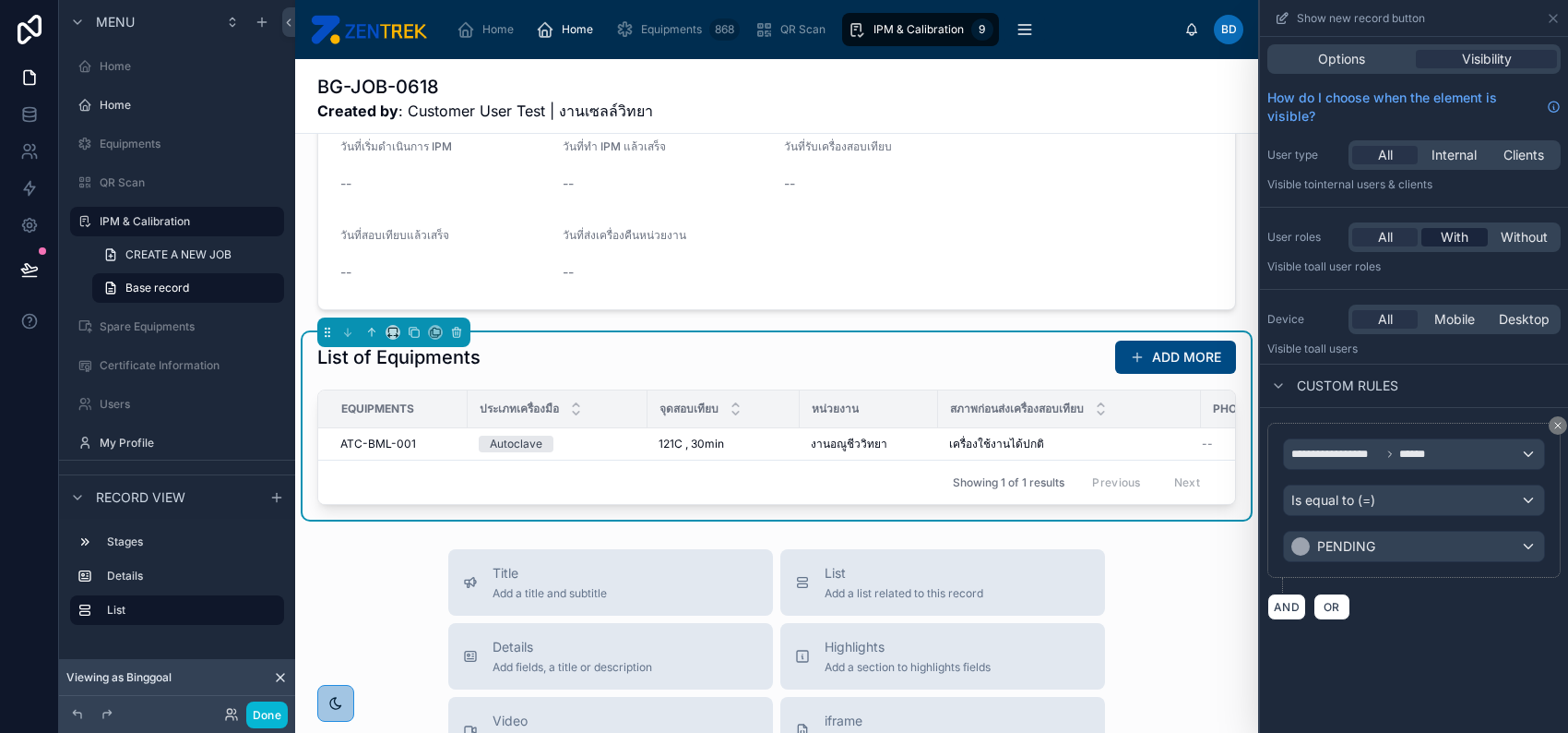
click at [1446, 241] on span "With" at bounding box center [1454, 237] width 28 height 19
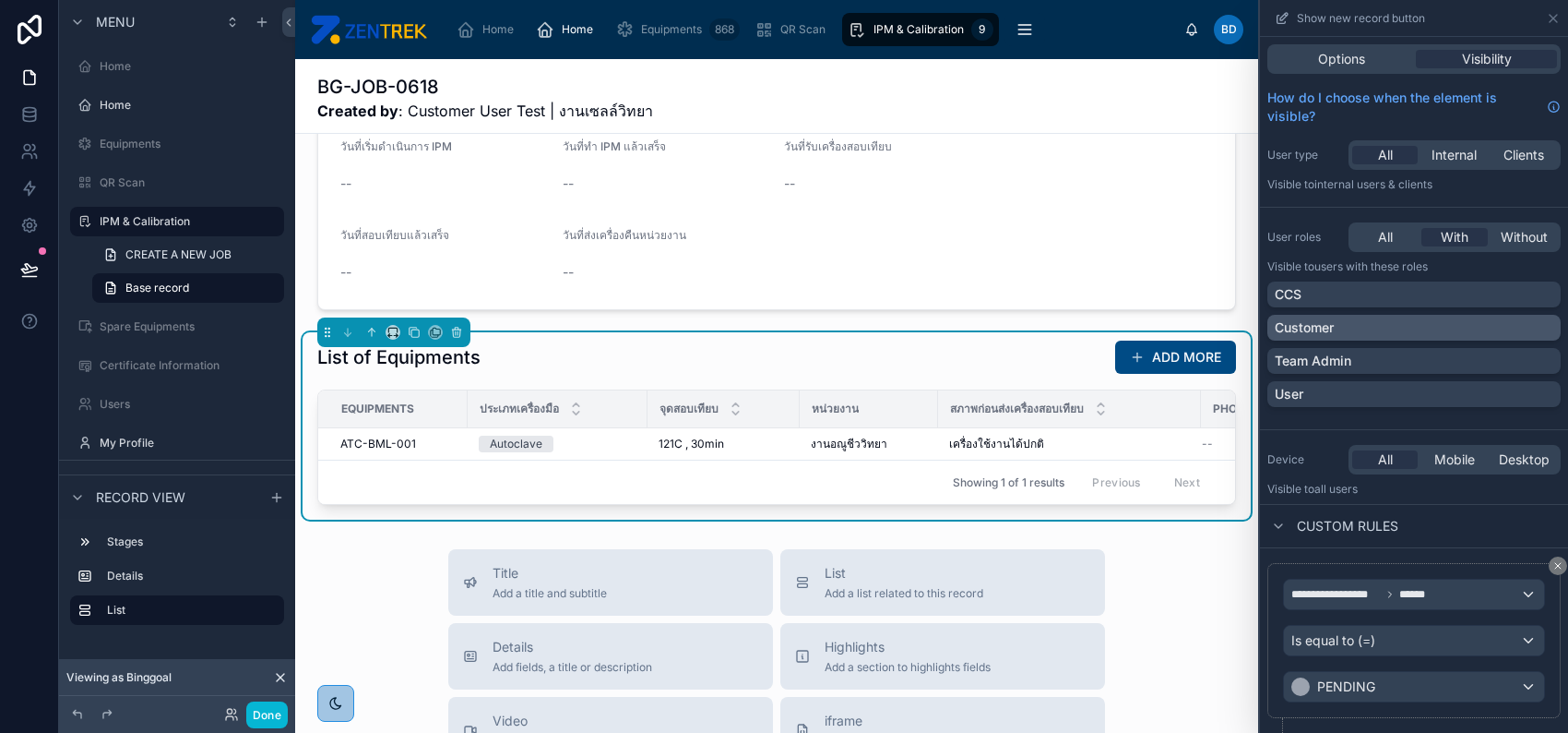
click at [1456, 325] on div "Customer" at bounding box center [1414, 327] width 278 height 19
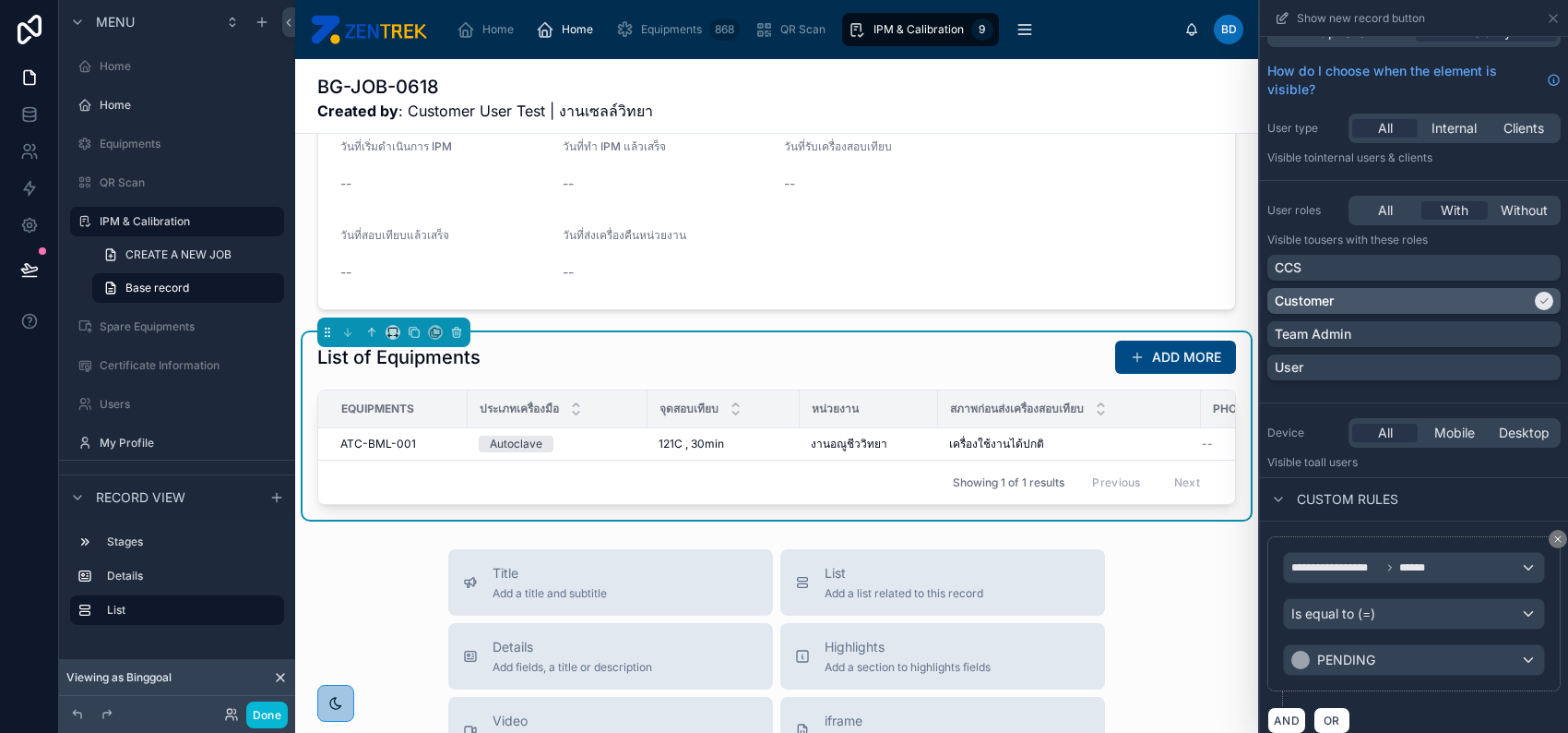
scroll to position [41, 0]
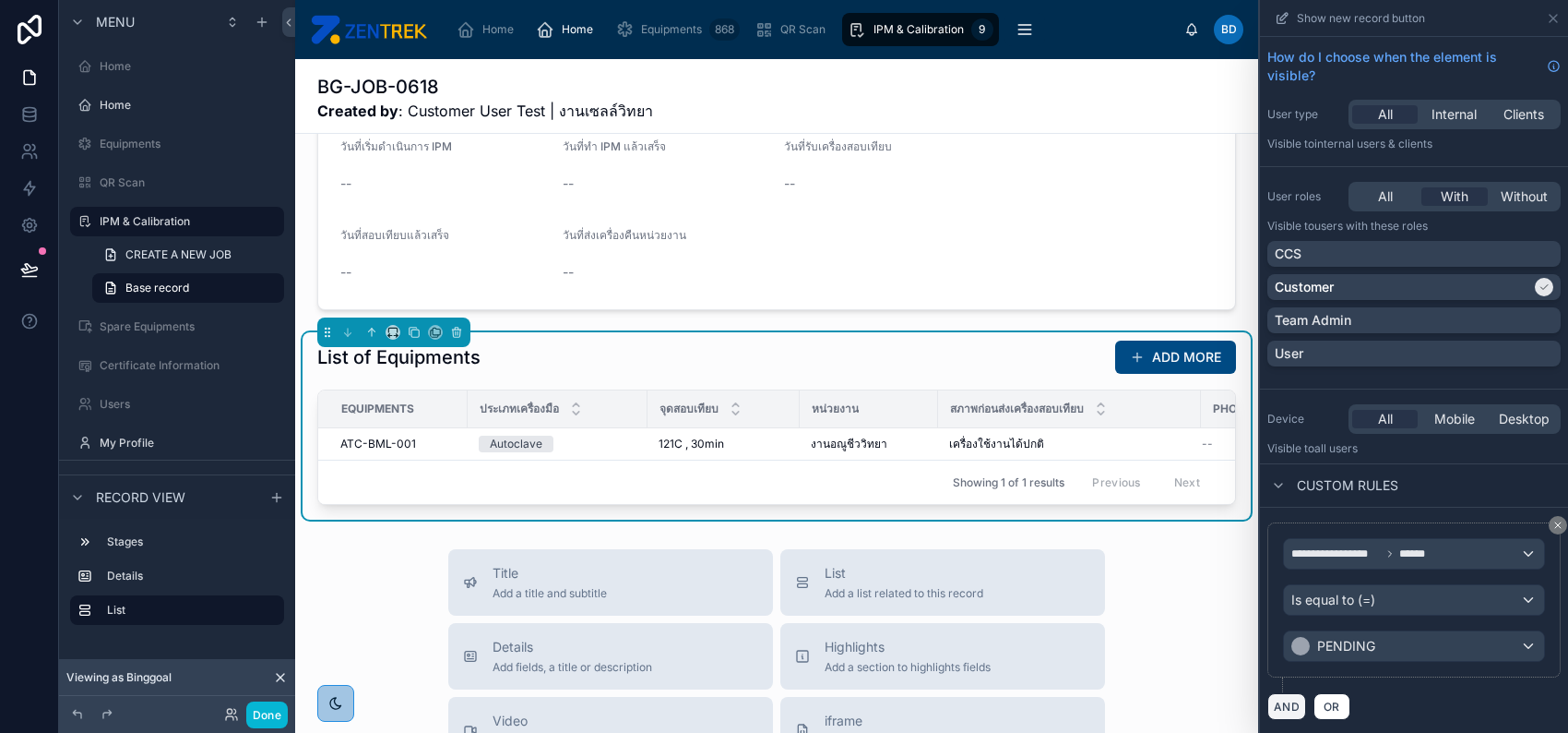
click at [1293, 704] on button "AND" at bounding box center [1287, 706] width 39 height 27
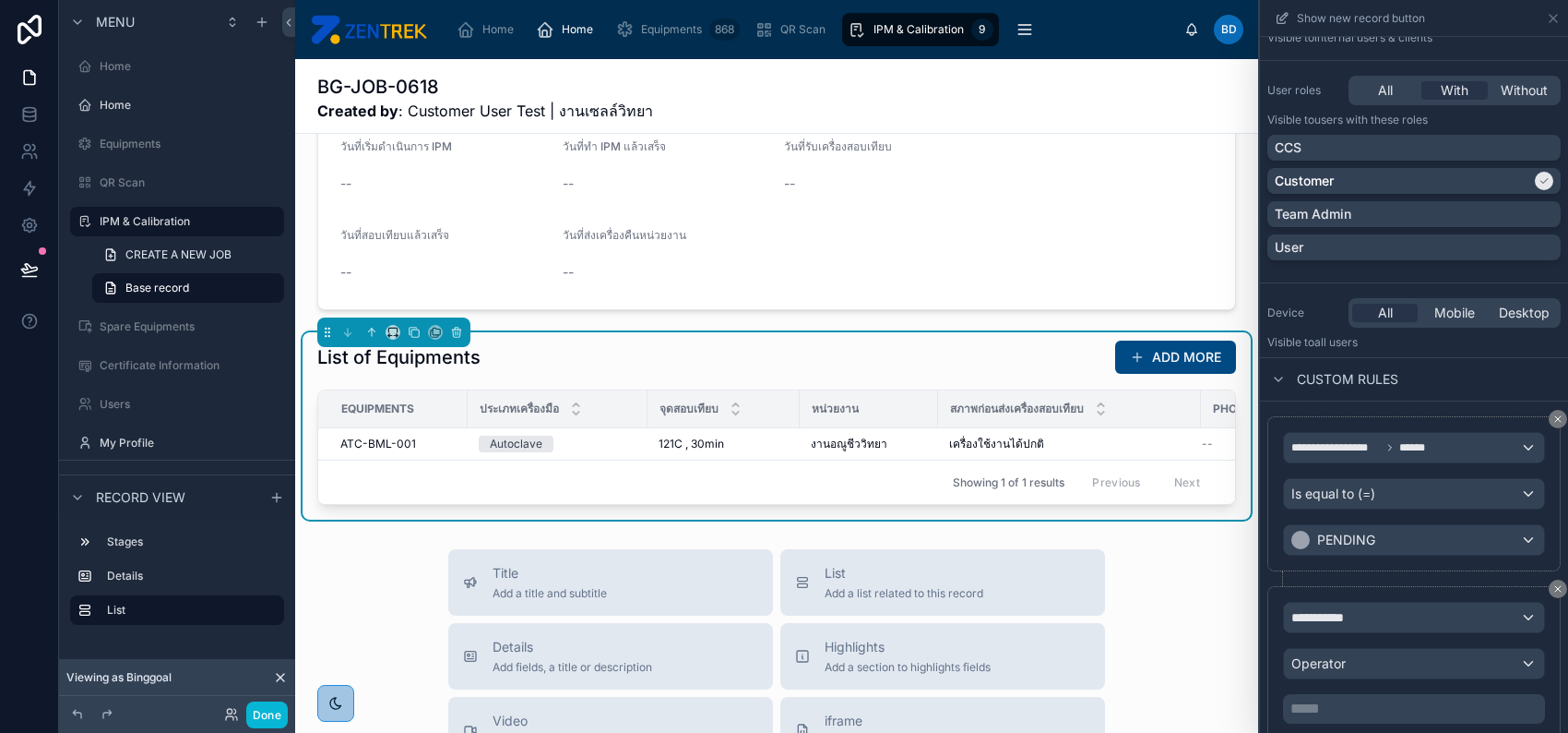
scroll to position [207, 0]
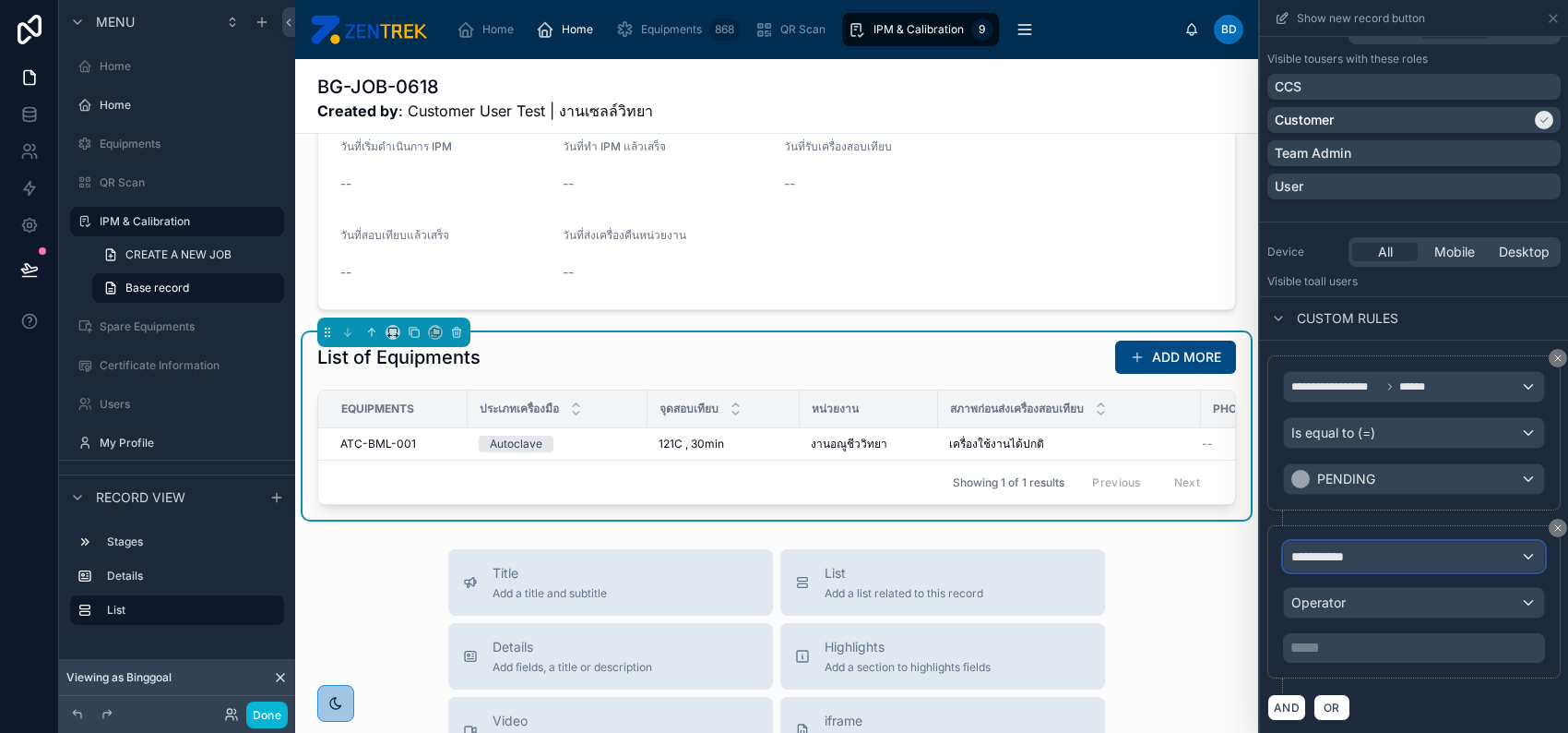
click at [1371, 562] on div "**********" at bounding box center [1414, 556] width 260 height 30
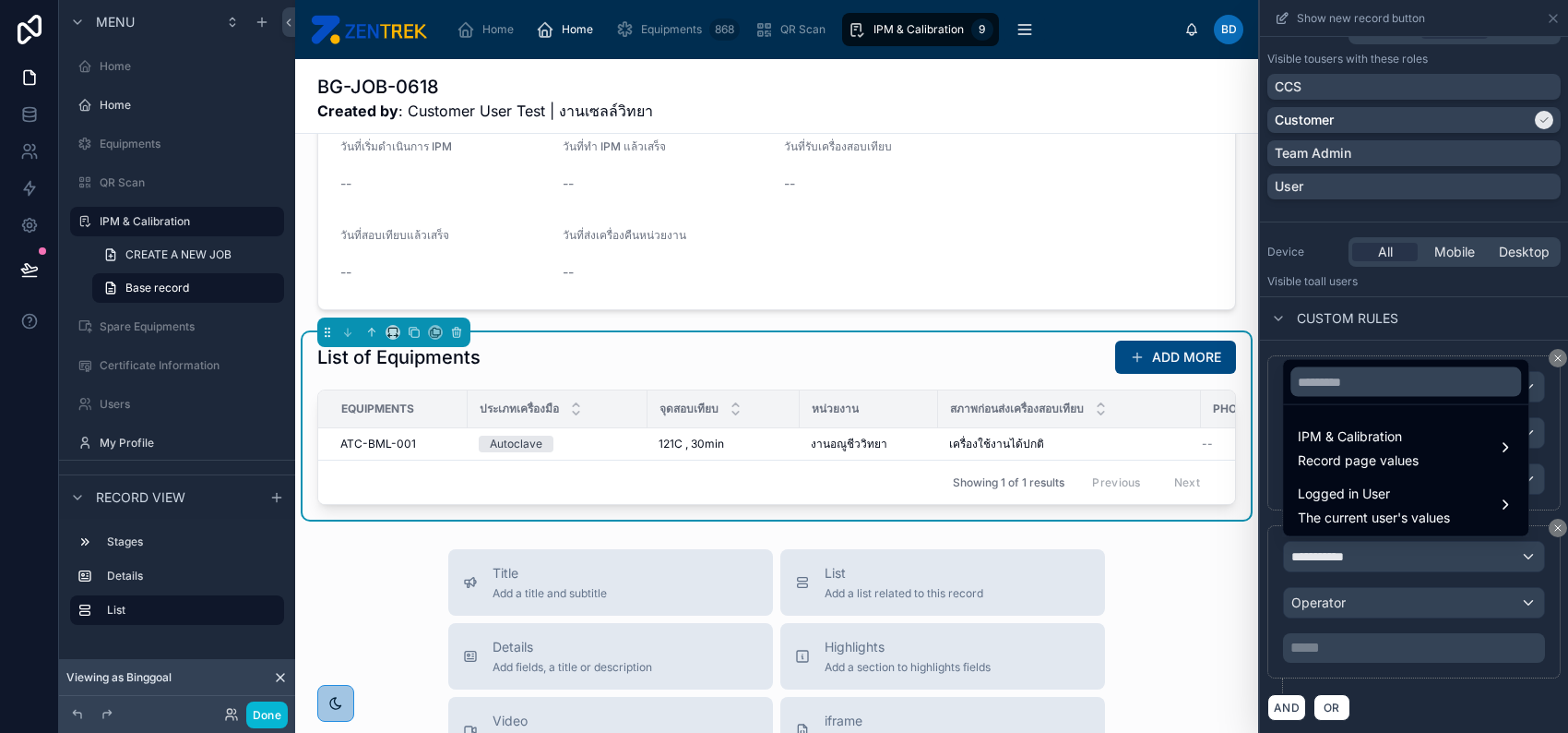
click at [1503, 142] on div at bounding box center [1414, 366] width 308 height 733
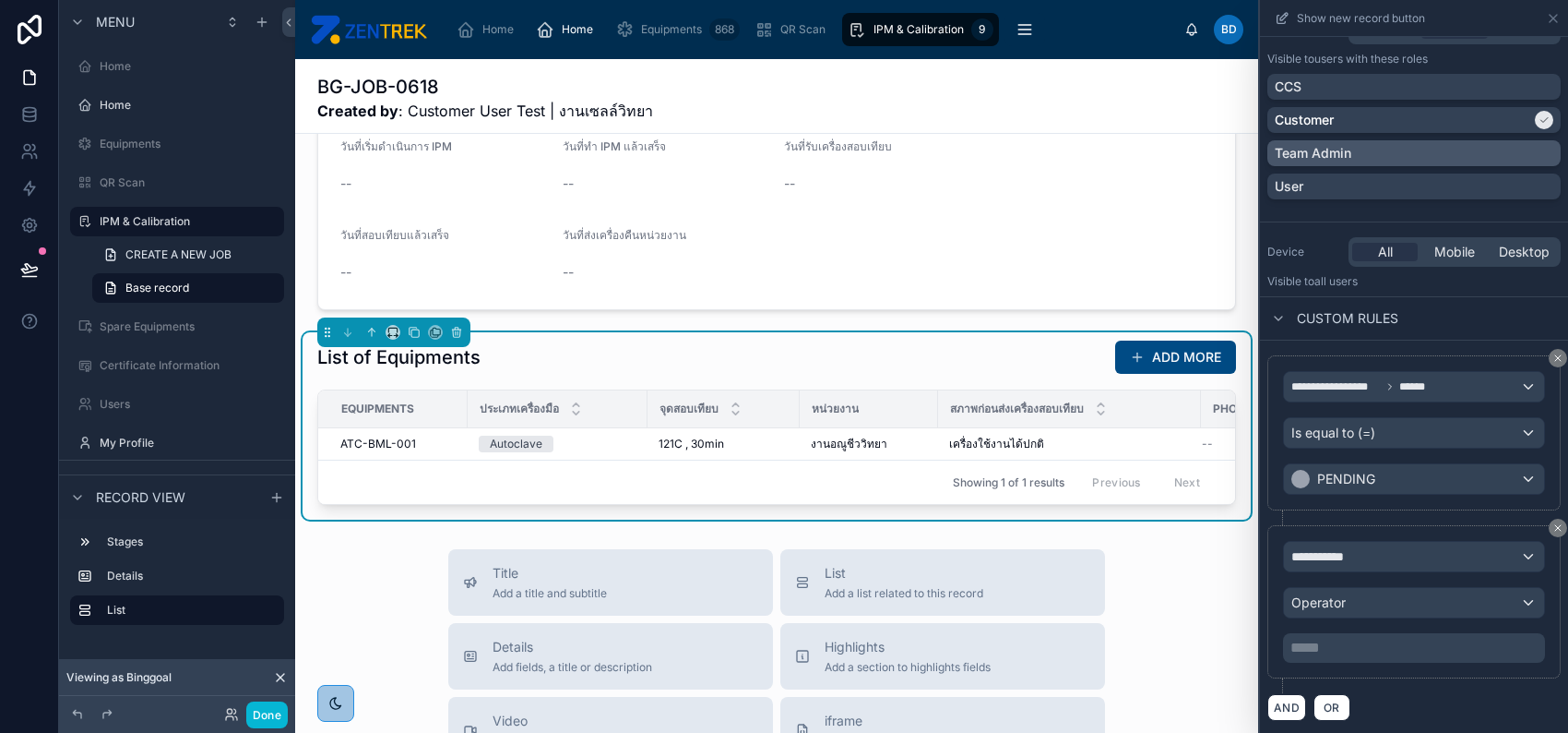
click at [1504, 147] on div "Team Admin" at bounding box center [1414, 153] width 278 height 19
click at [1505, 178] on div "User" at bounding box center [1414, 186] width 278 height 19
click at [1416, 554] on div "**********" at bounding box center [1414, 556] width 260 height 30
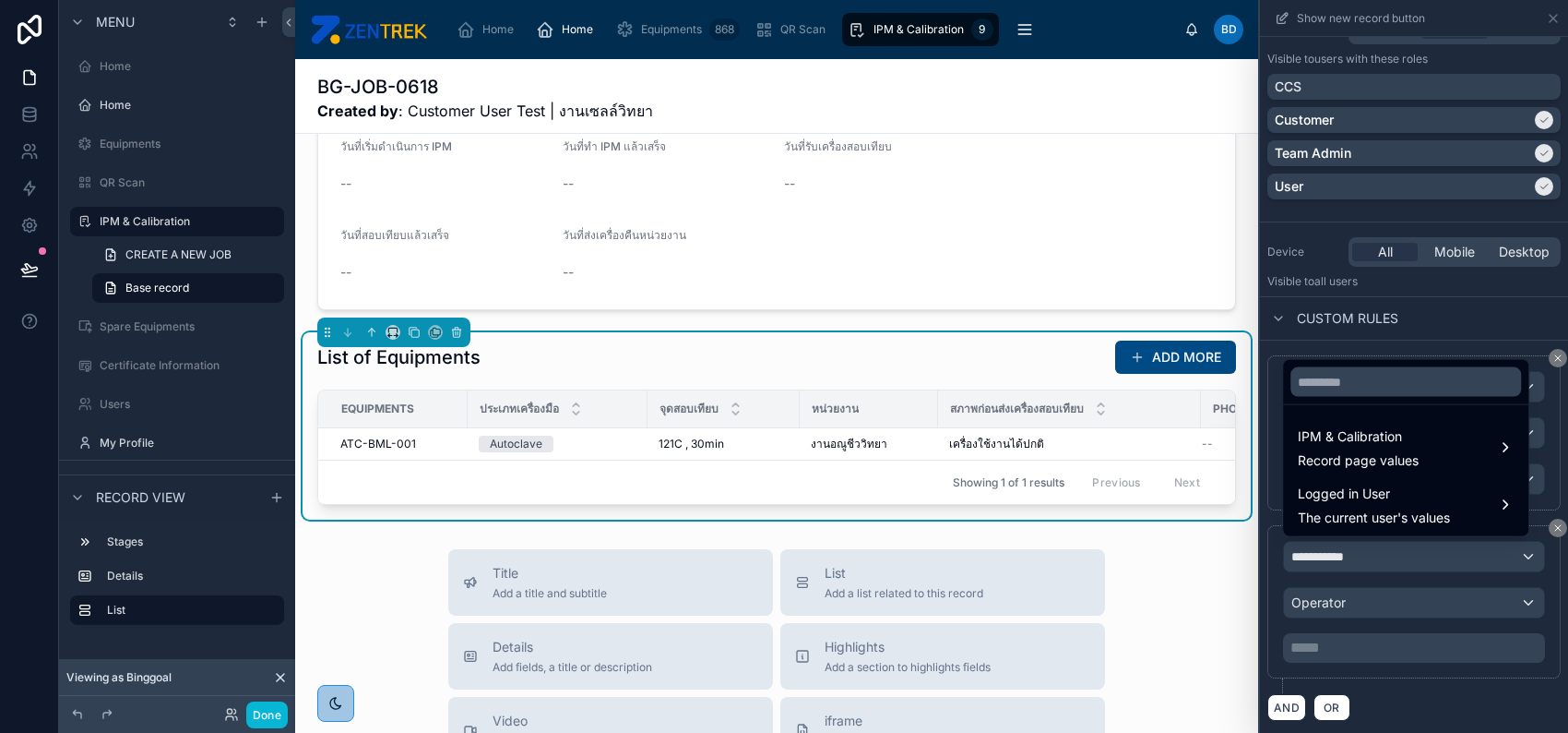
click at [1442, 681] on div at bounding box center [1414, 366] width 308 height 733
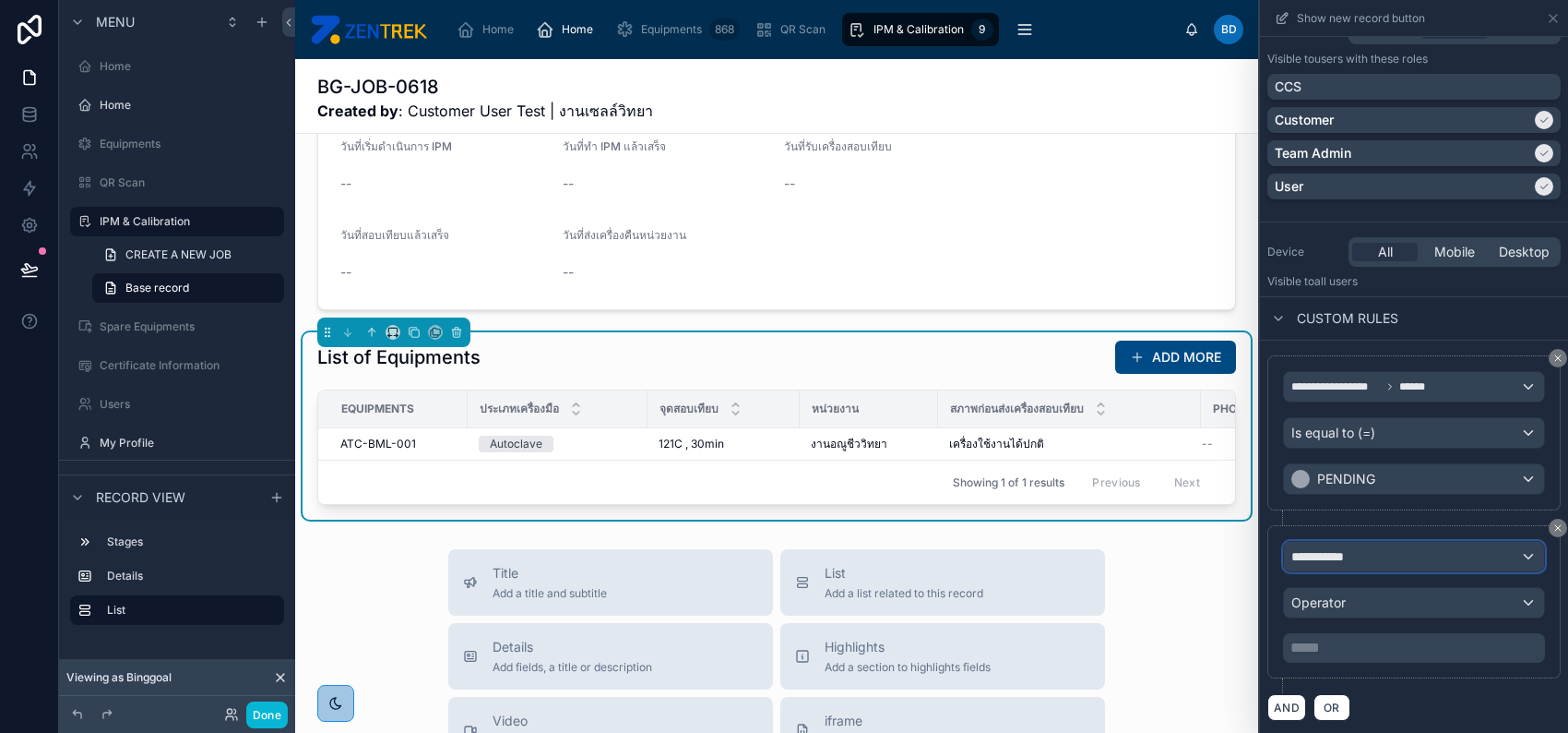
click at [1419, 555] on div "**********" at bounding box center [1414, 556] width 260 height 30
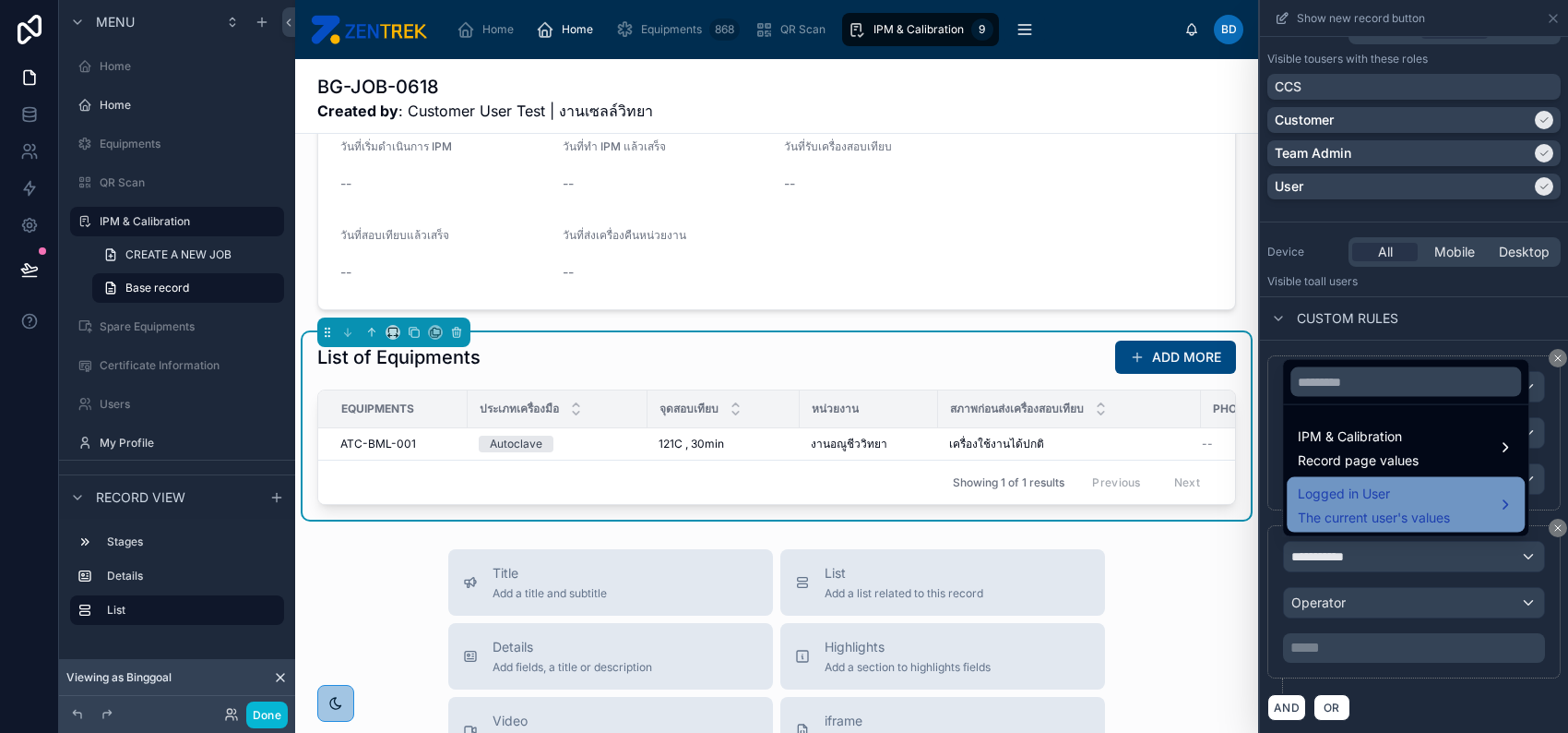
click at [1411, 509] on span "The current user's values" at bounding box center [1374, 518] width 152 height 19
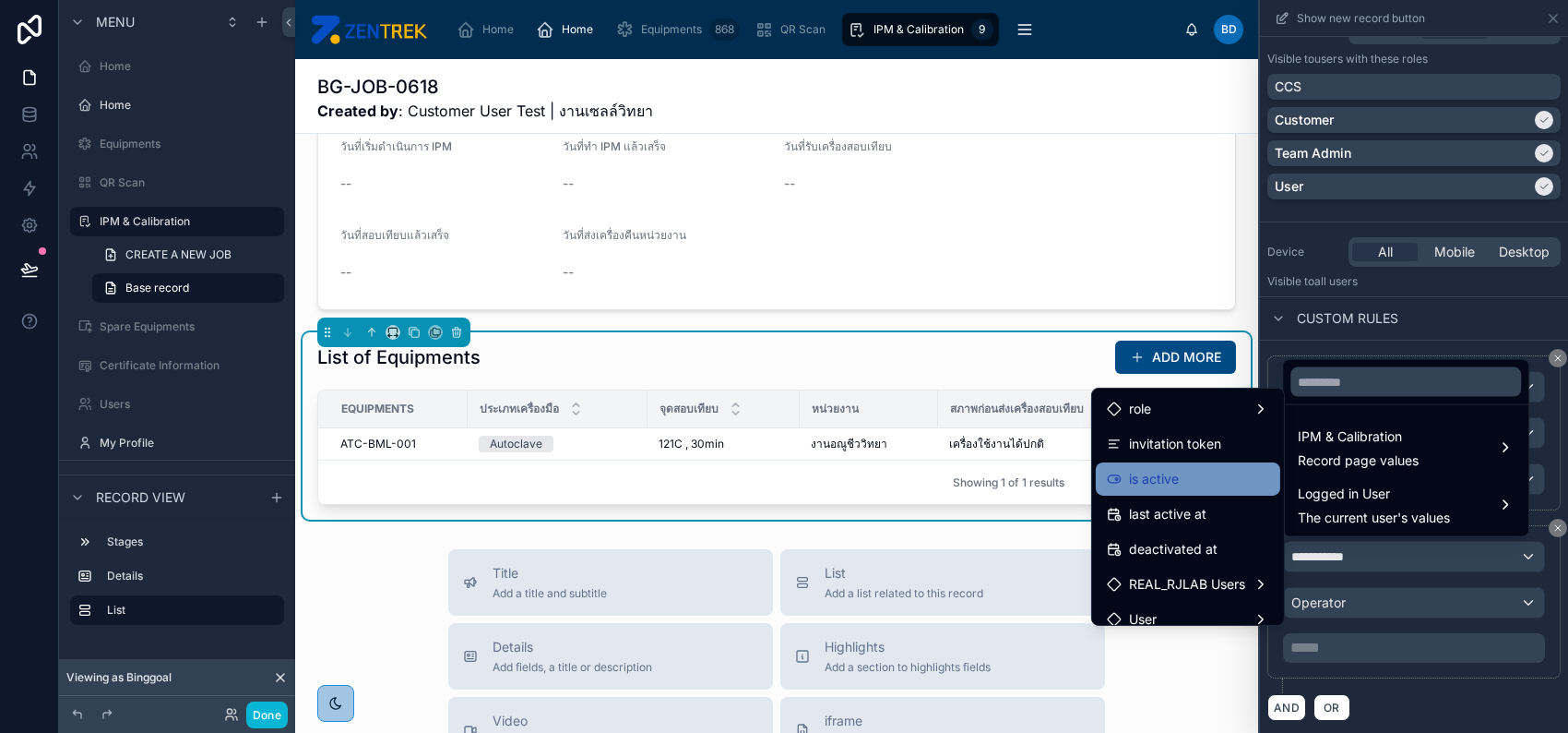
scroll to position [369, 0]
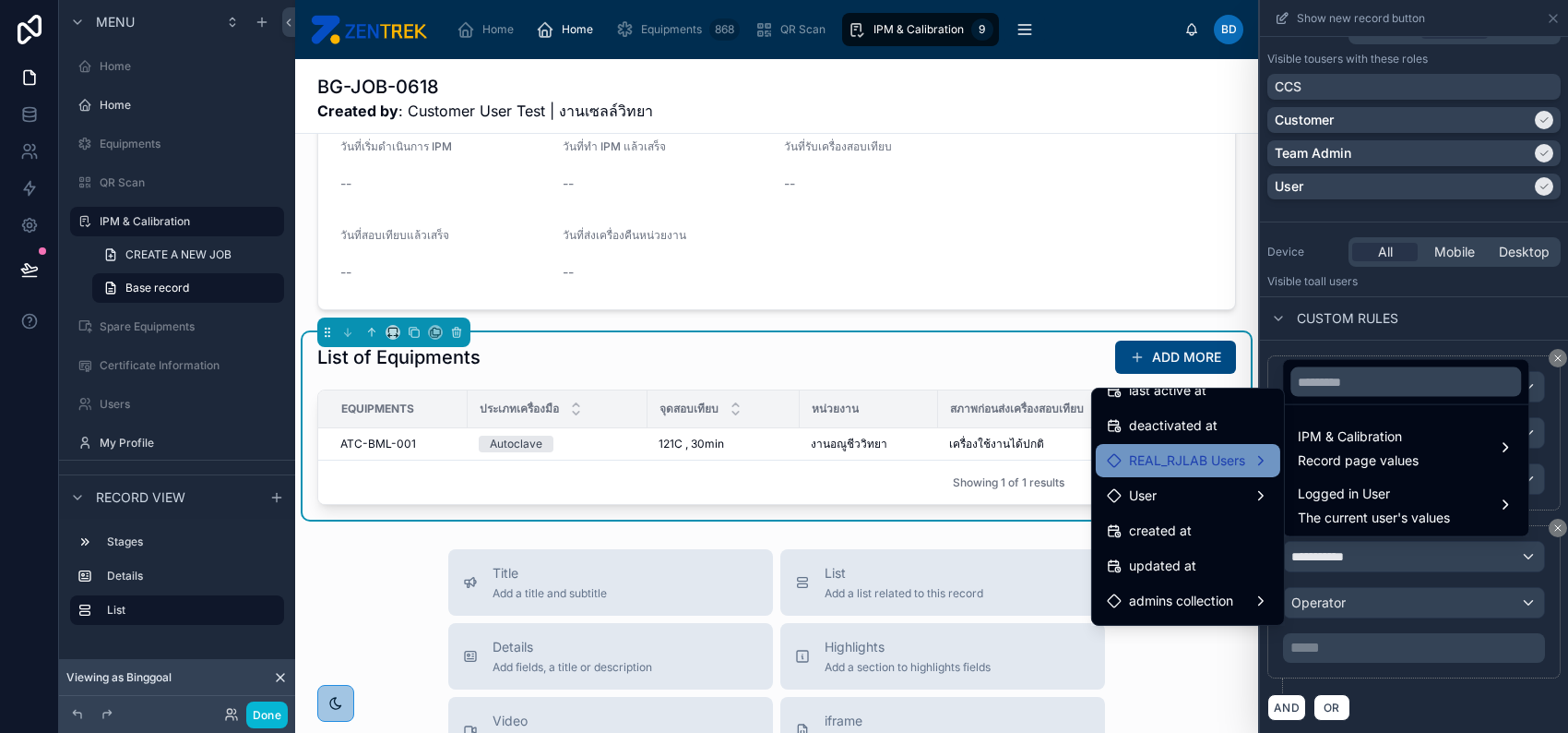
click at [1232, 467] on div "REAL_RJLAB Users" at bounding box center [1188, 460] width 162 height 22
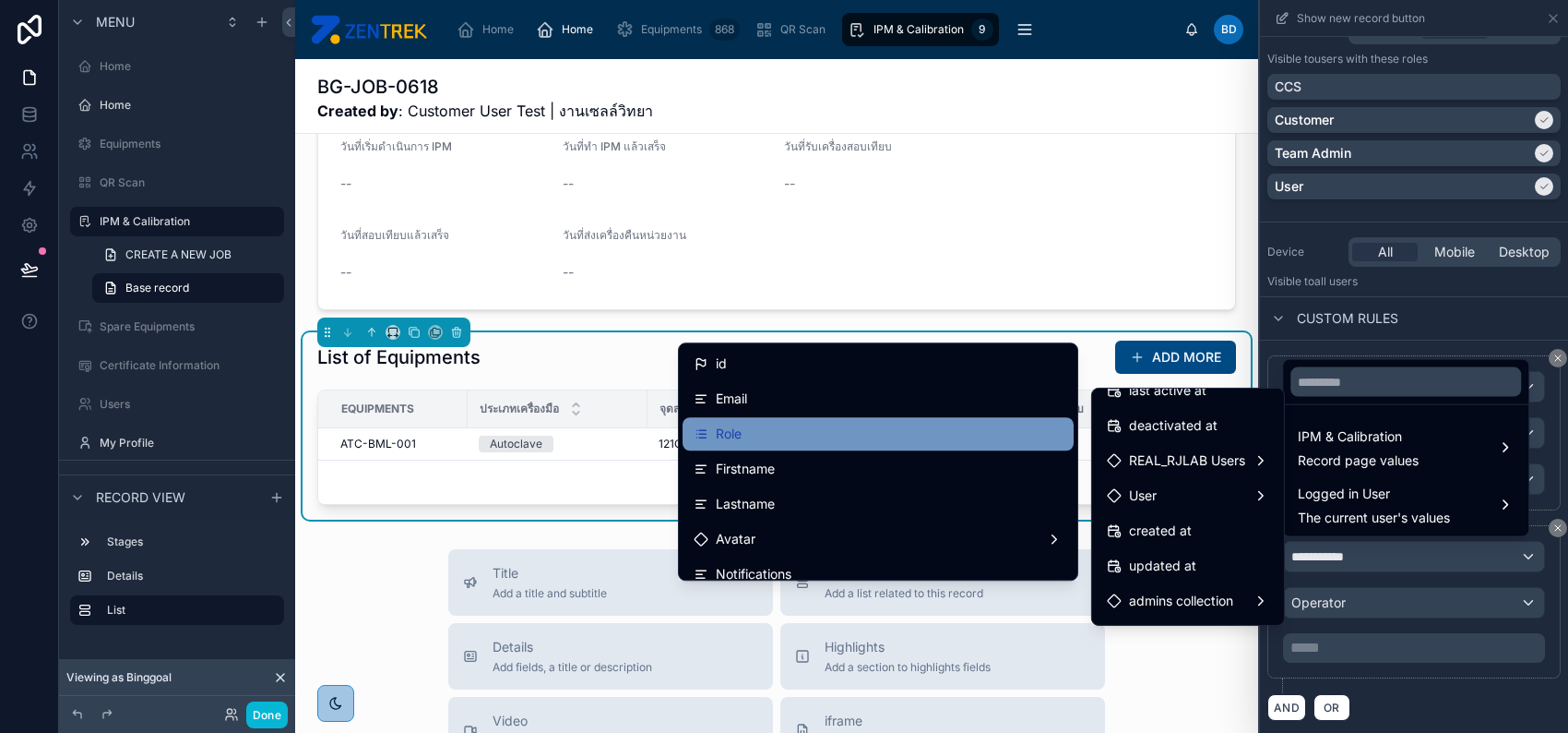
click at [999, 445] on div "Role" at bounding box center [878, 434] width 391 height 34
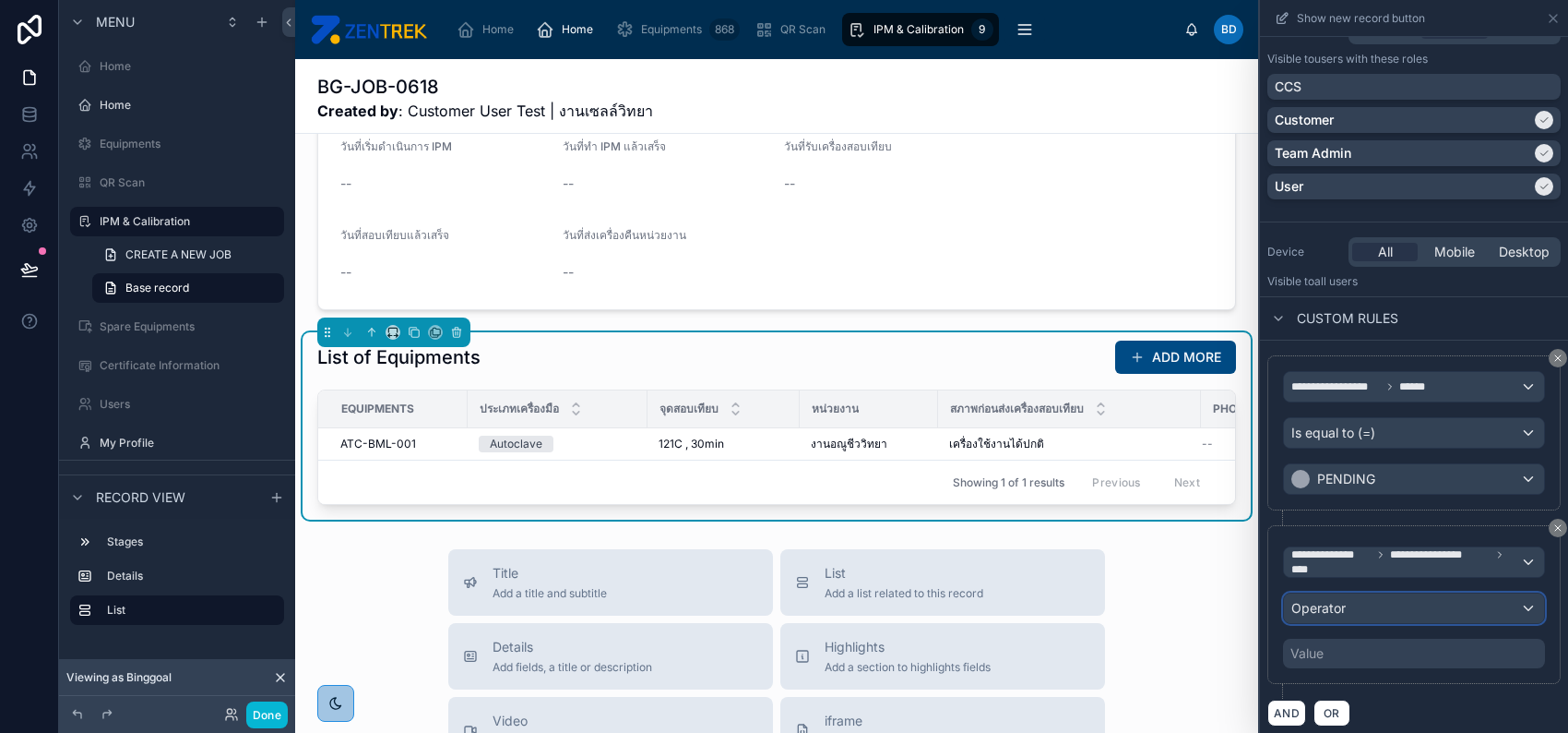
click at [1356, 605] on div "Operator" at bounding box center [1414, 609] width 260 height 30
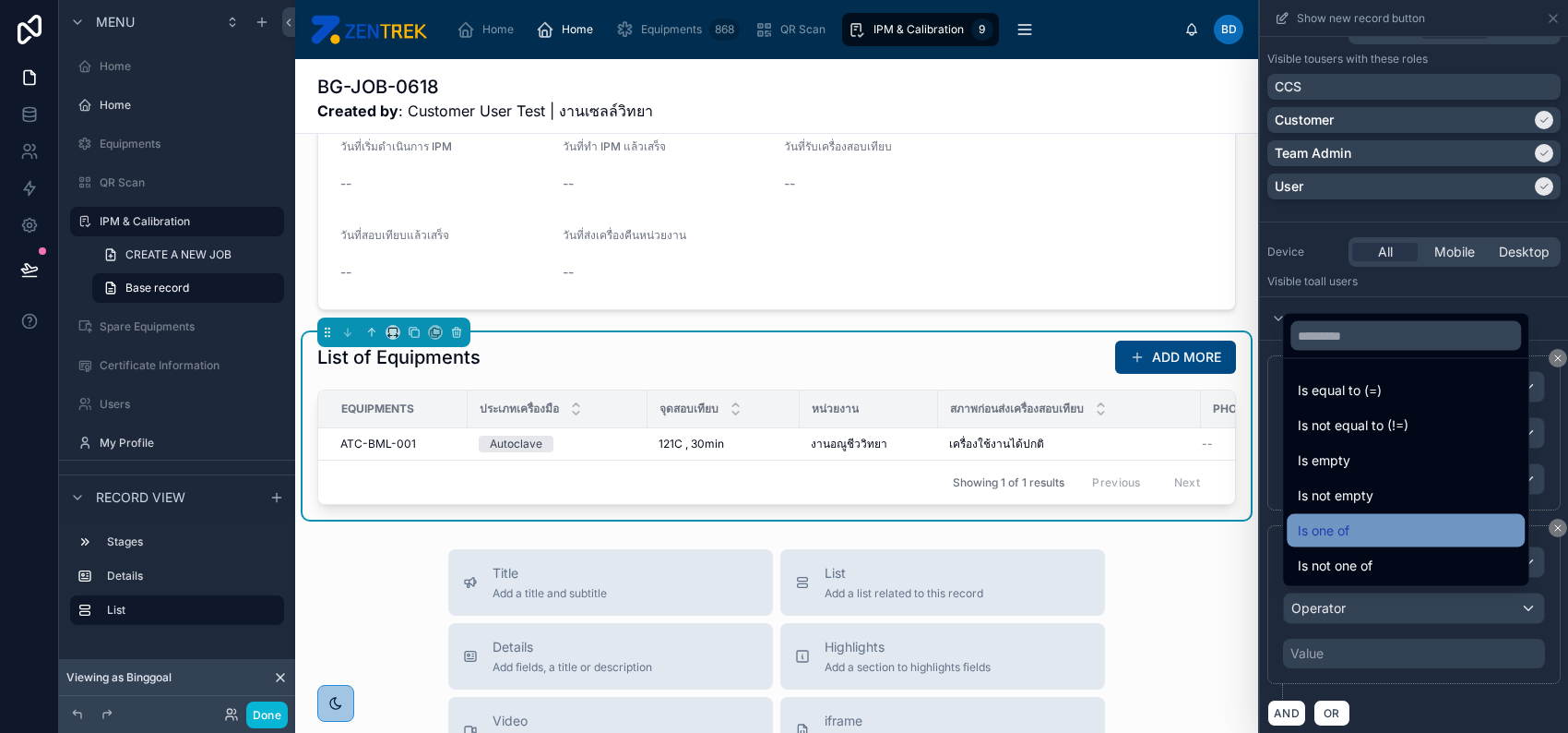
click at [1367, 520] on div "Is one of" at bounding box center [1406, 530] width 216 height 22
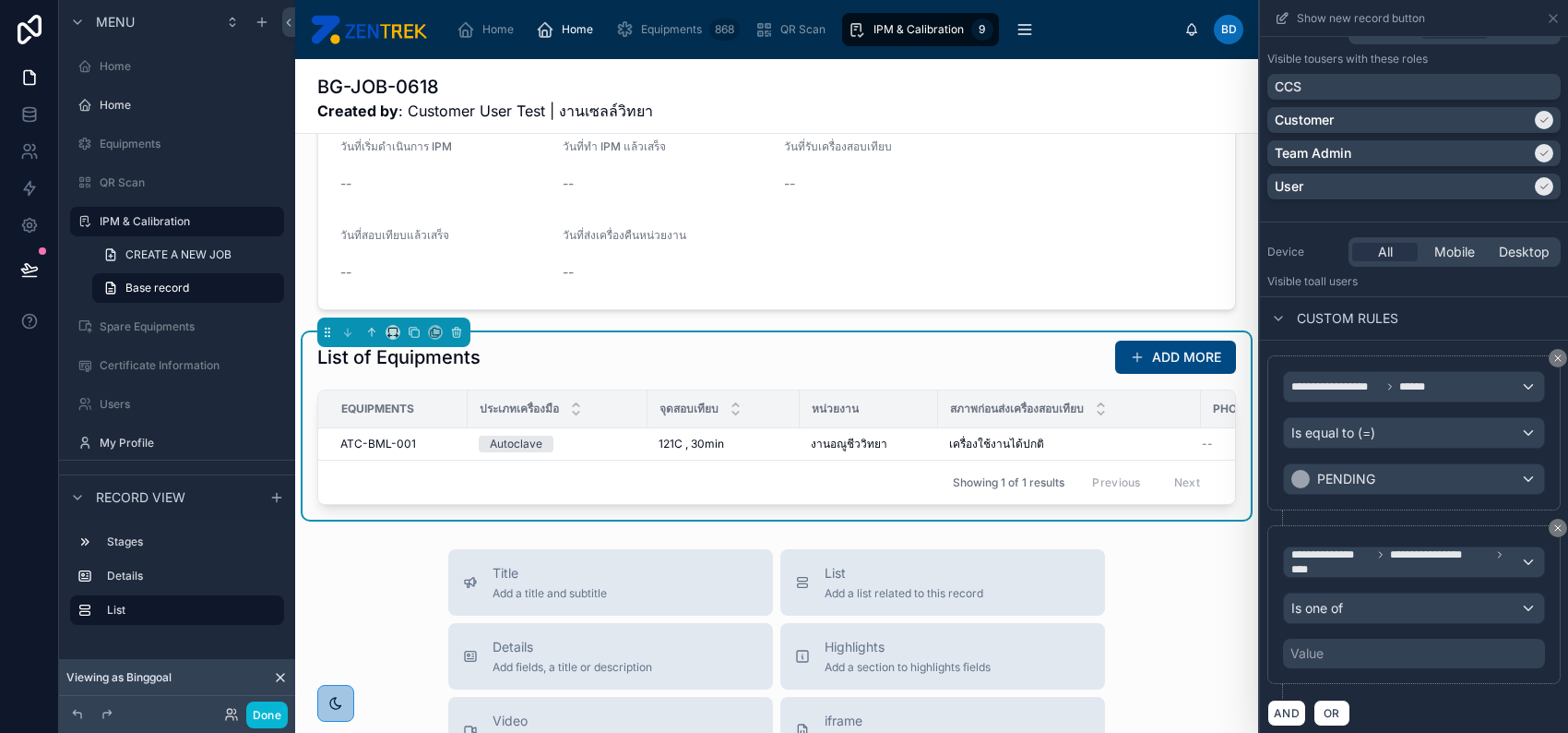
click at [1374, 648] on div "Value" at bounding box center [1414, 654] width 262 height 30
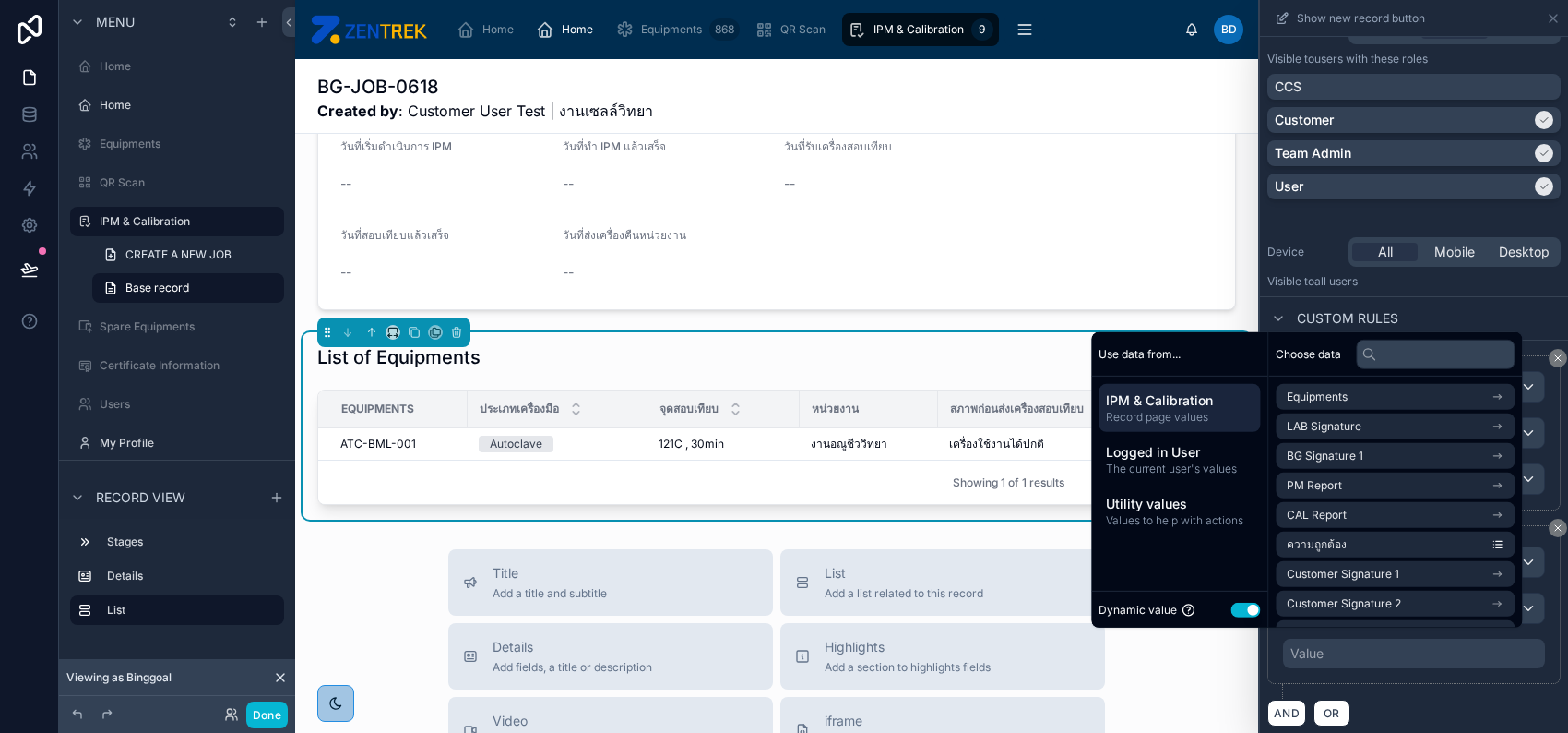
click at [1235, 606] on button "Use setting" at bounding box center [1245, 609] width 30 height 15
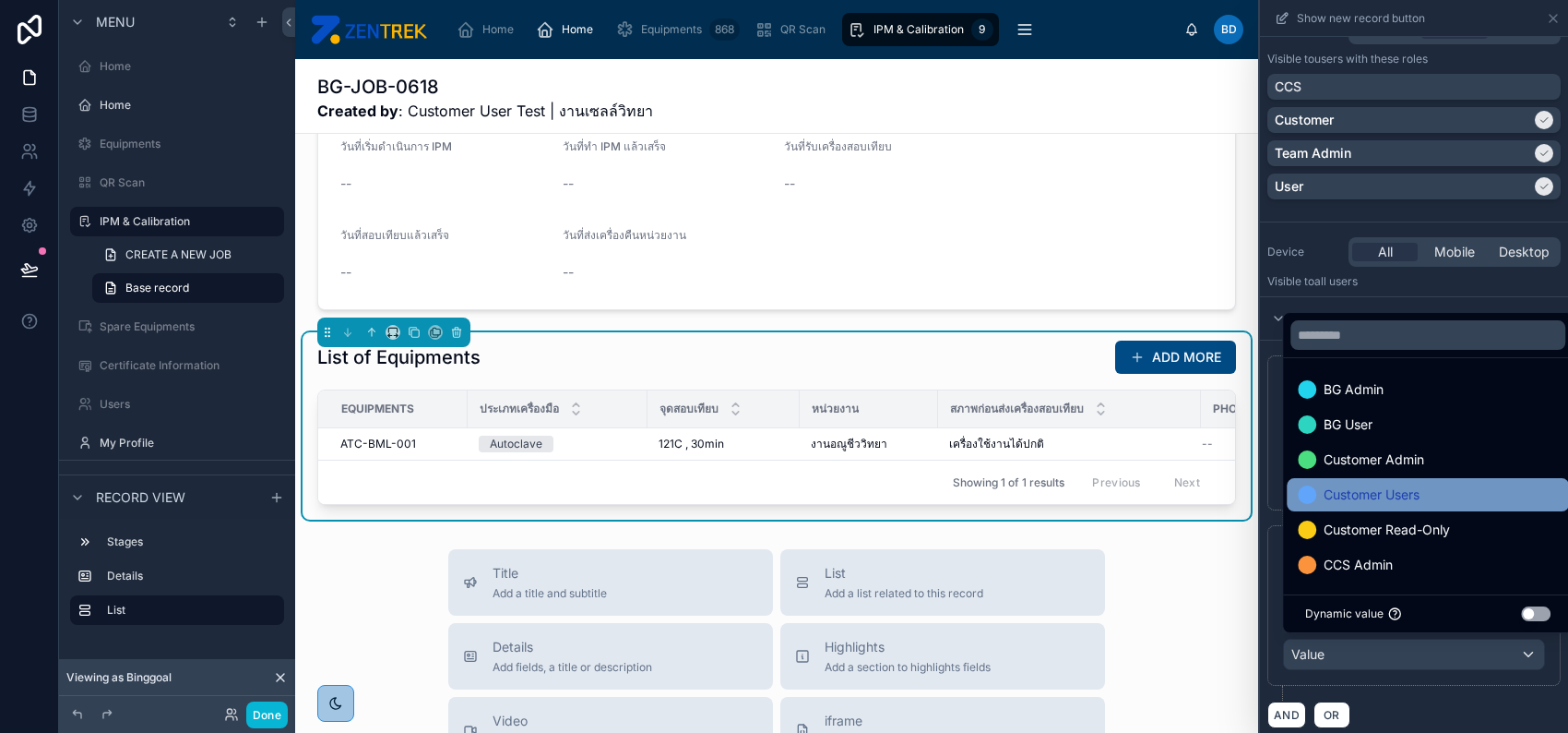
click at [1433, 486] on div "Customer Users" at bounding box center [1428, 495] width 260 height 22
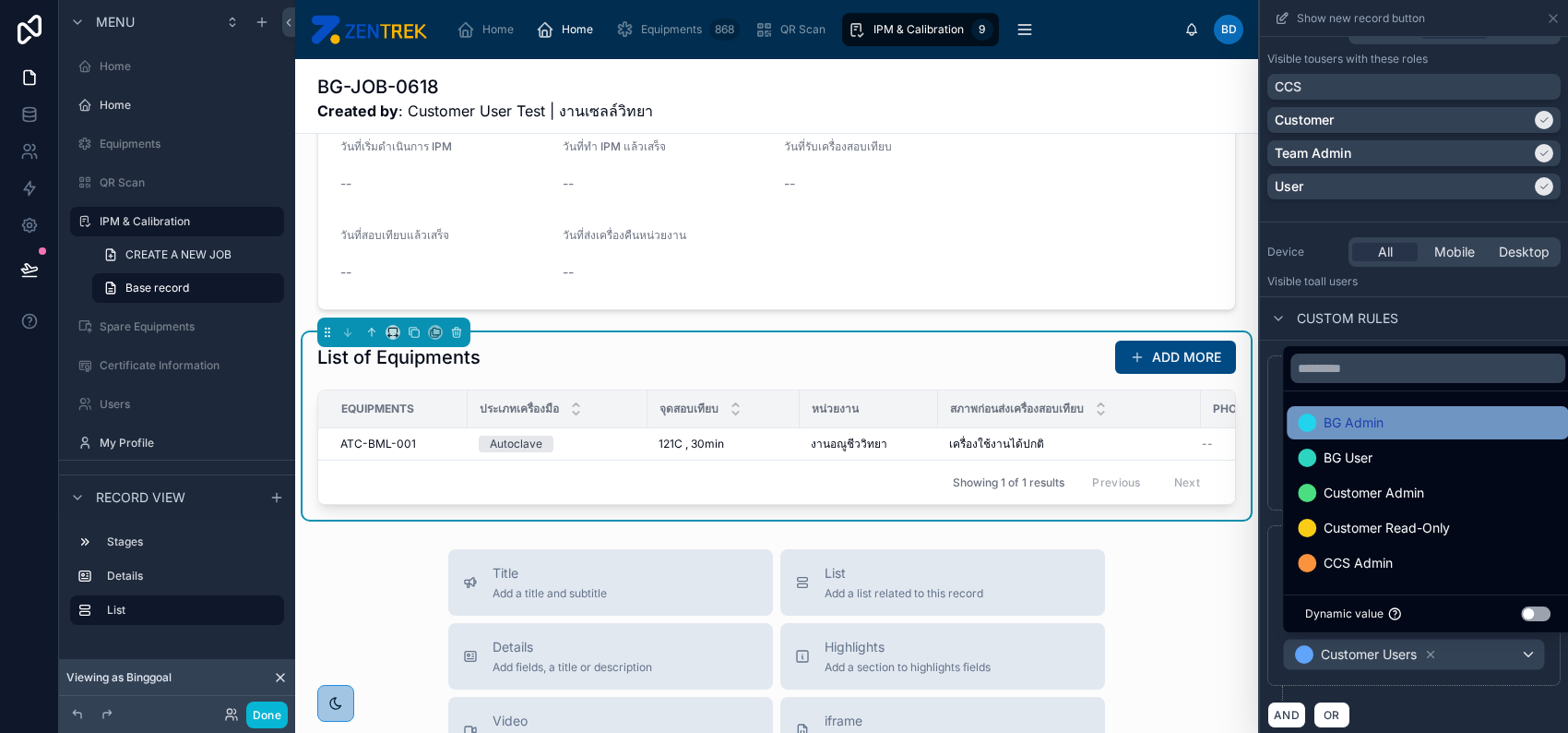
click at [1419, 431] on div "BG Admin" at bounding box center [1428, 423] width 260 height 22
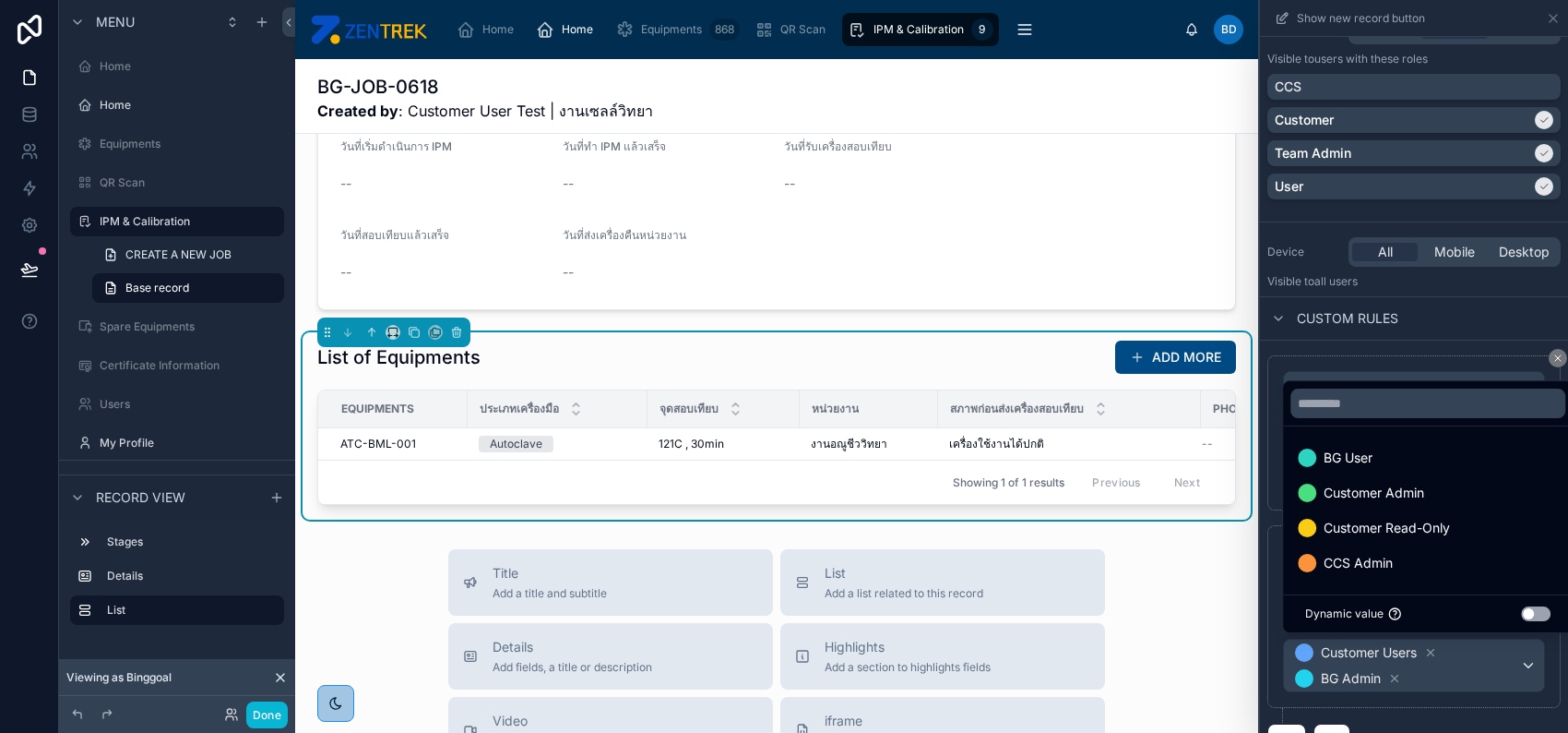
click at [1457, 691] on div "**********" at bounding box center [1414, 616] width 293 height 183
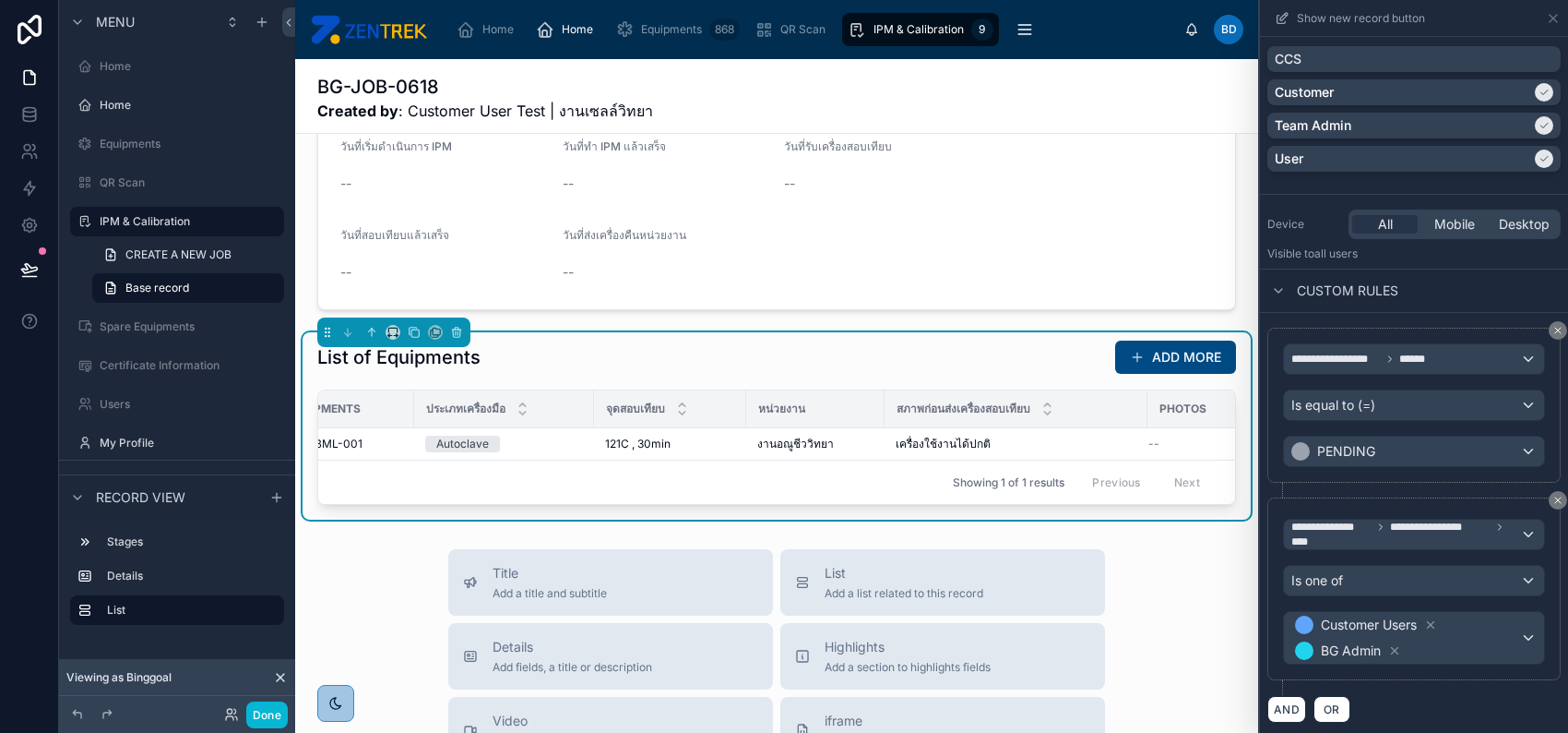
scroll to position [0, 51]
click at [865, 395] on div "List of Equipments ADD MORE Equipments ประเภทเครื่องมือ จุดสอบเทียบ หน่วยงาน สภ…" at bounding box center [776, 422] width 919 height 165
click at [859, 418] on div "หน่วยงาน" at bounding box center [818, 409] width 136 height 30
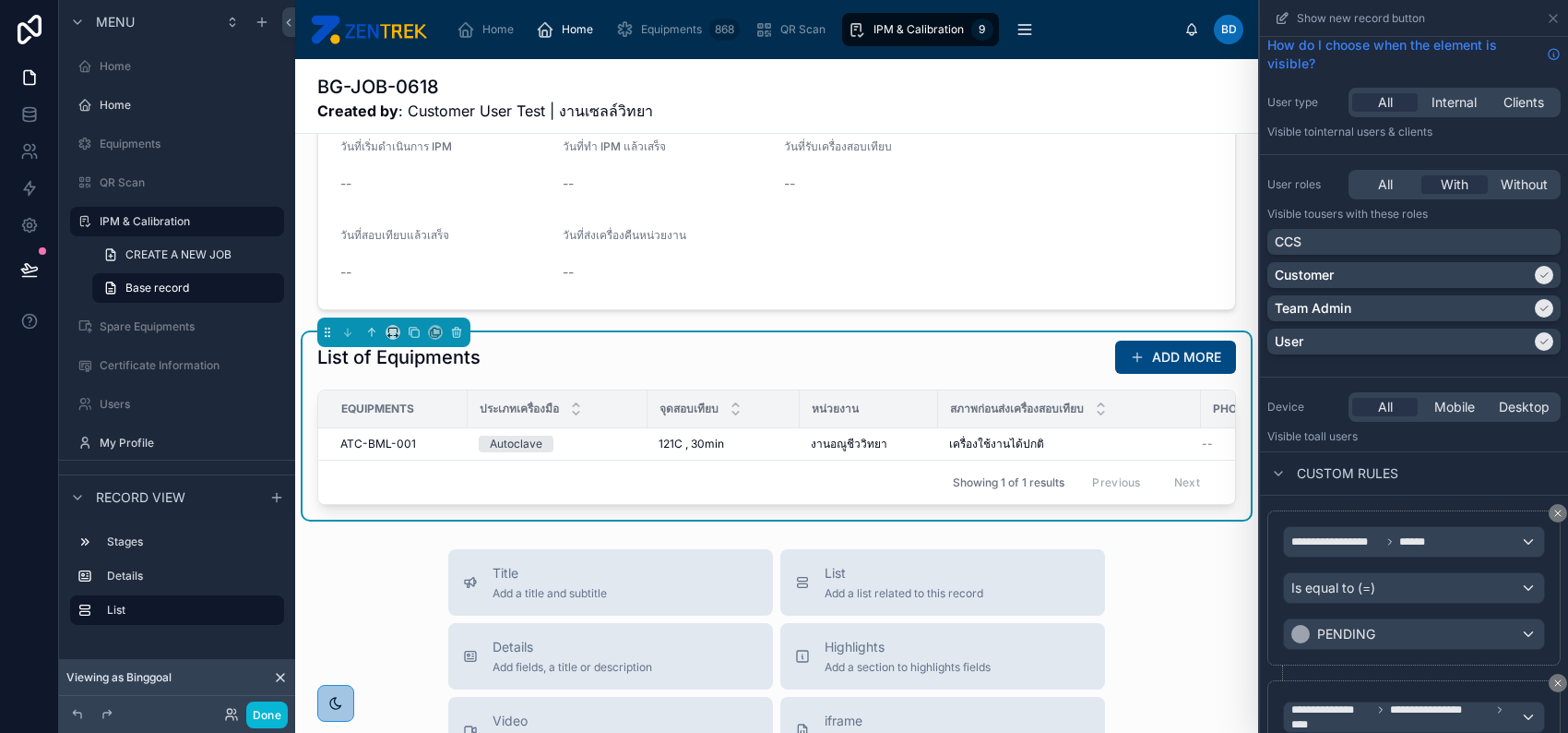
scroll to position [0, 0]
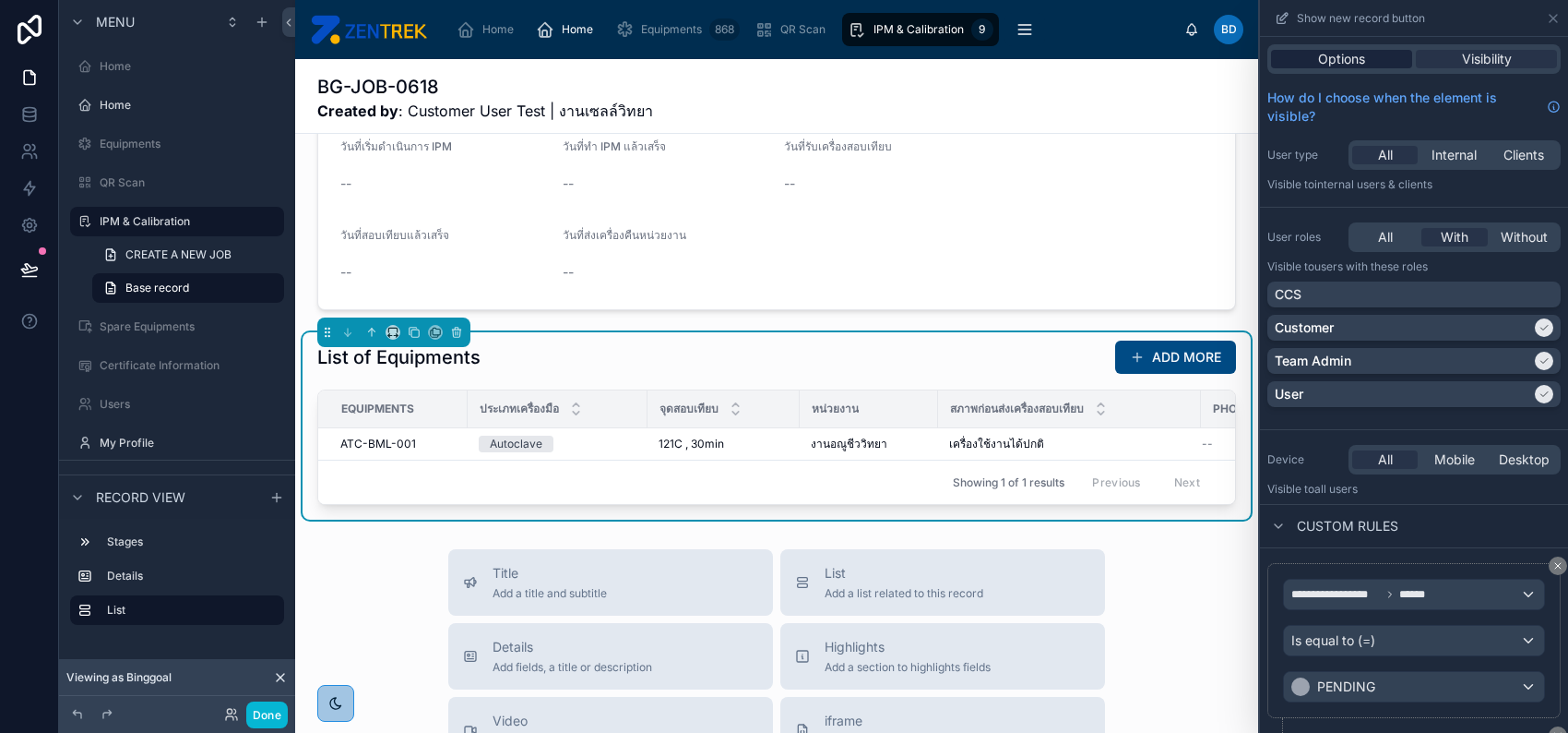
click at [1360, 64] on span "Options" at bounding box center [1342, 58] width 47 height 19
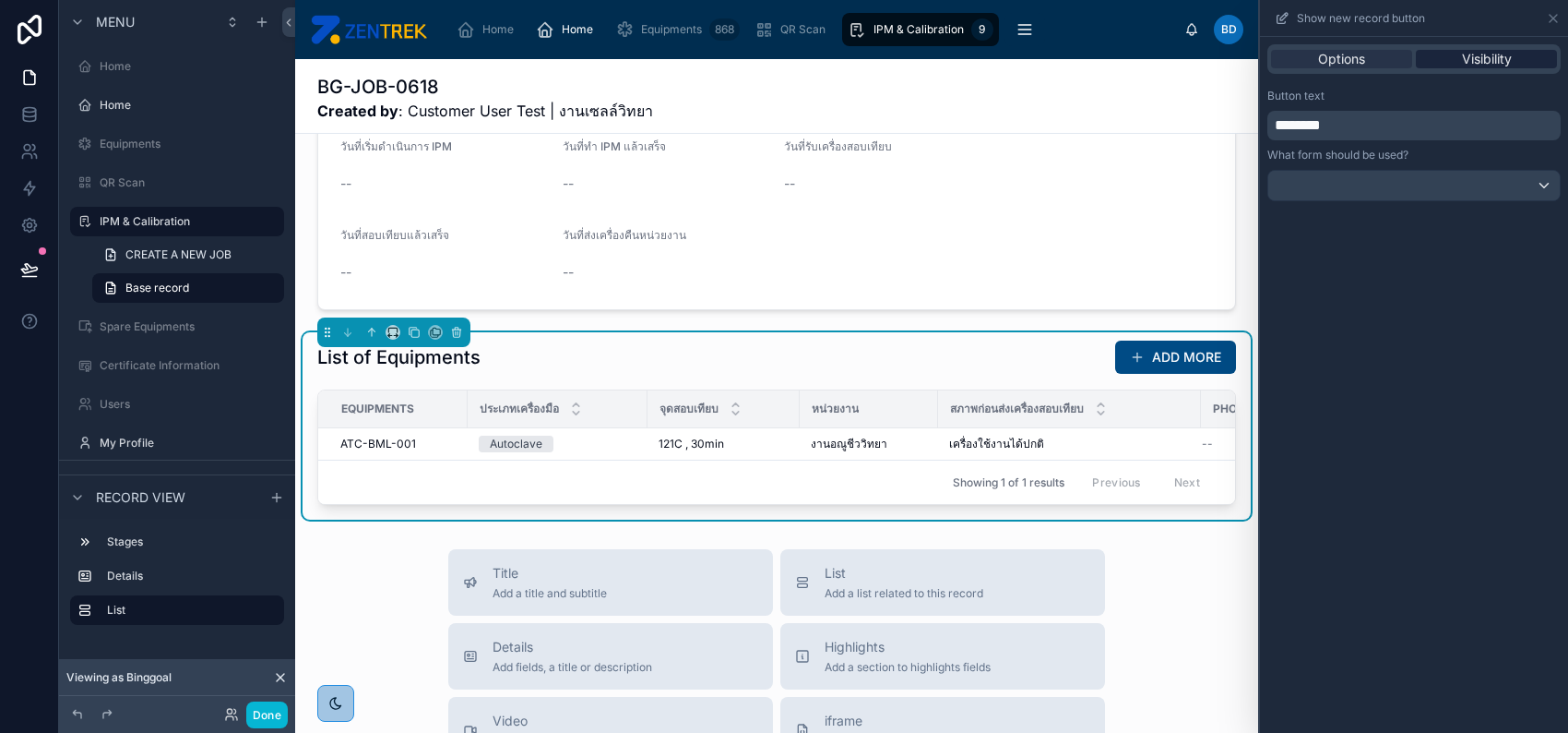
click at [1452, 60] on div "Visibility" at bounding box center [1486, 58] width 141 height 19
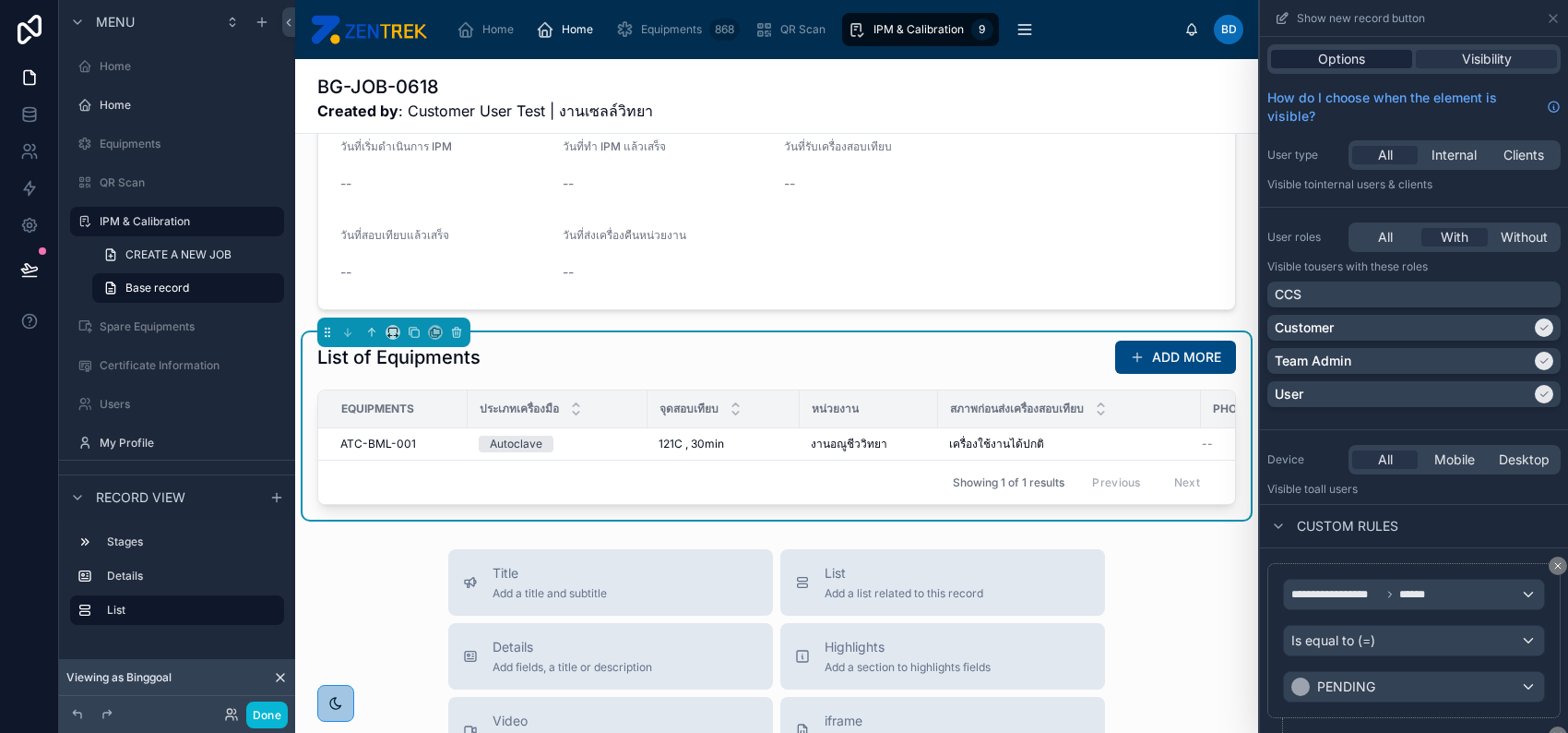
click at [1334, 60] on span "Options" at bounding box center [1342, 58] width 47 height 19
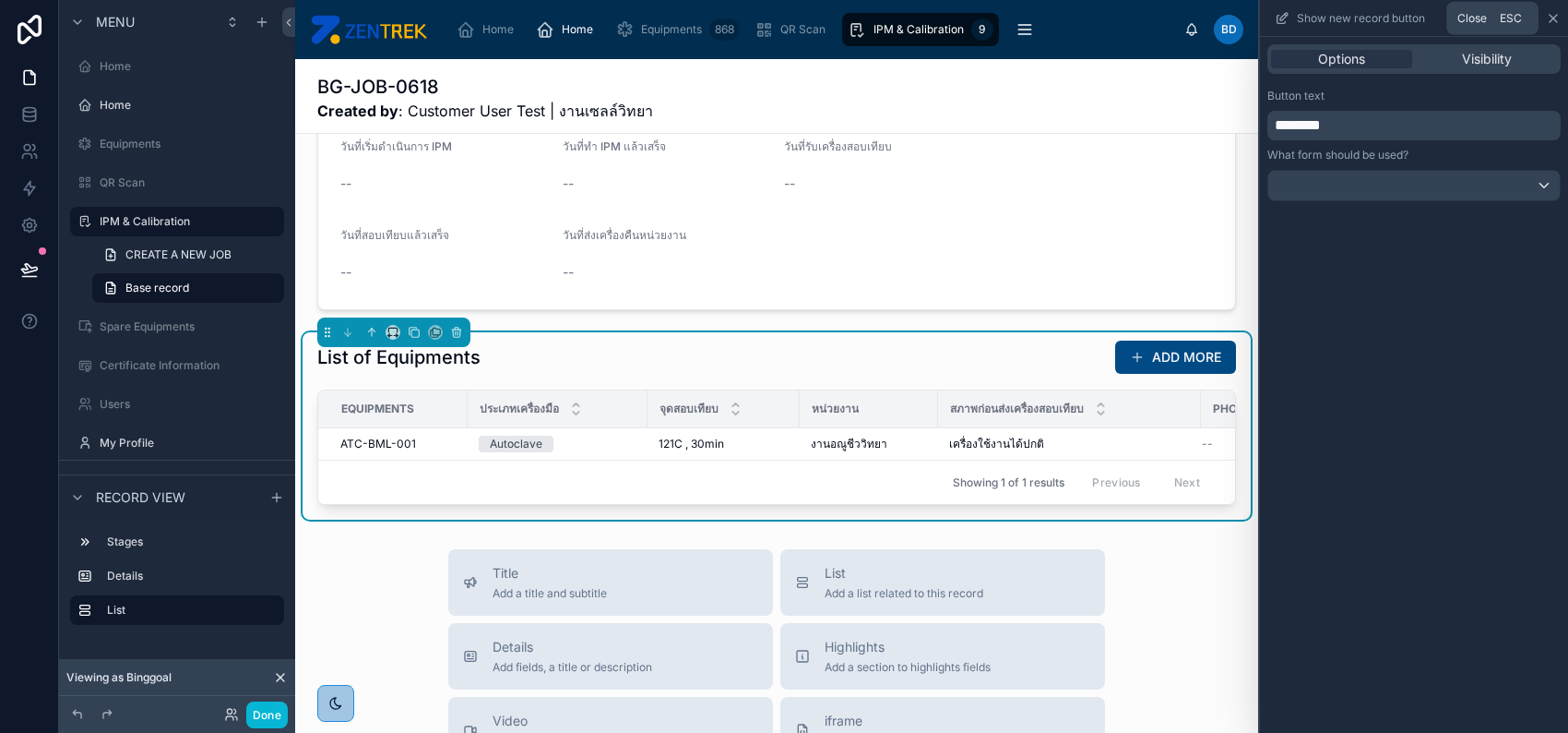
click at [1554, 21] on icon at bounding box center [1553, 18] width 15 height 15
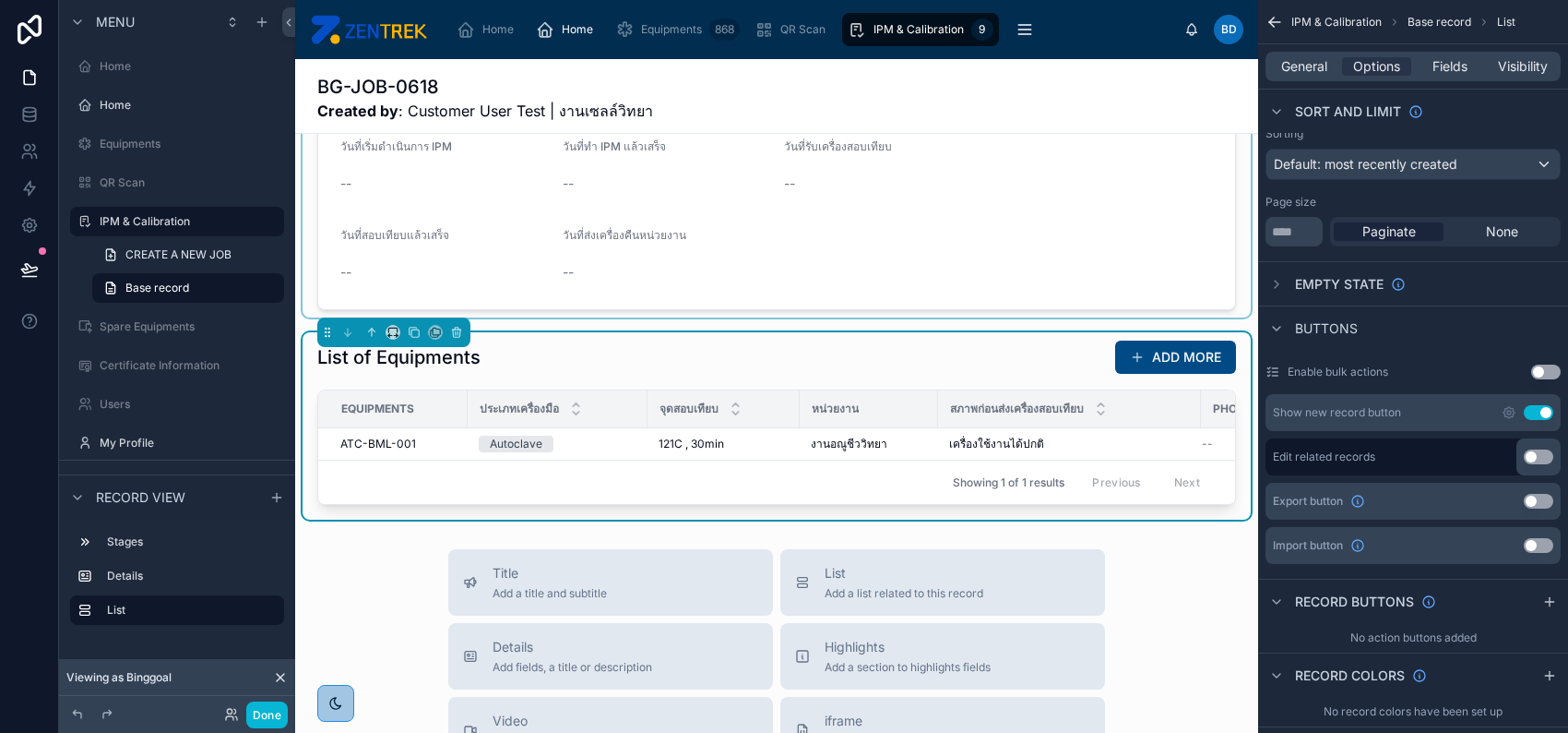
click at [664, 294] on div at bounding box center [776, 154] width 948 height 328
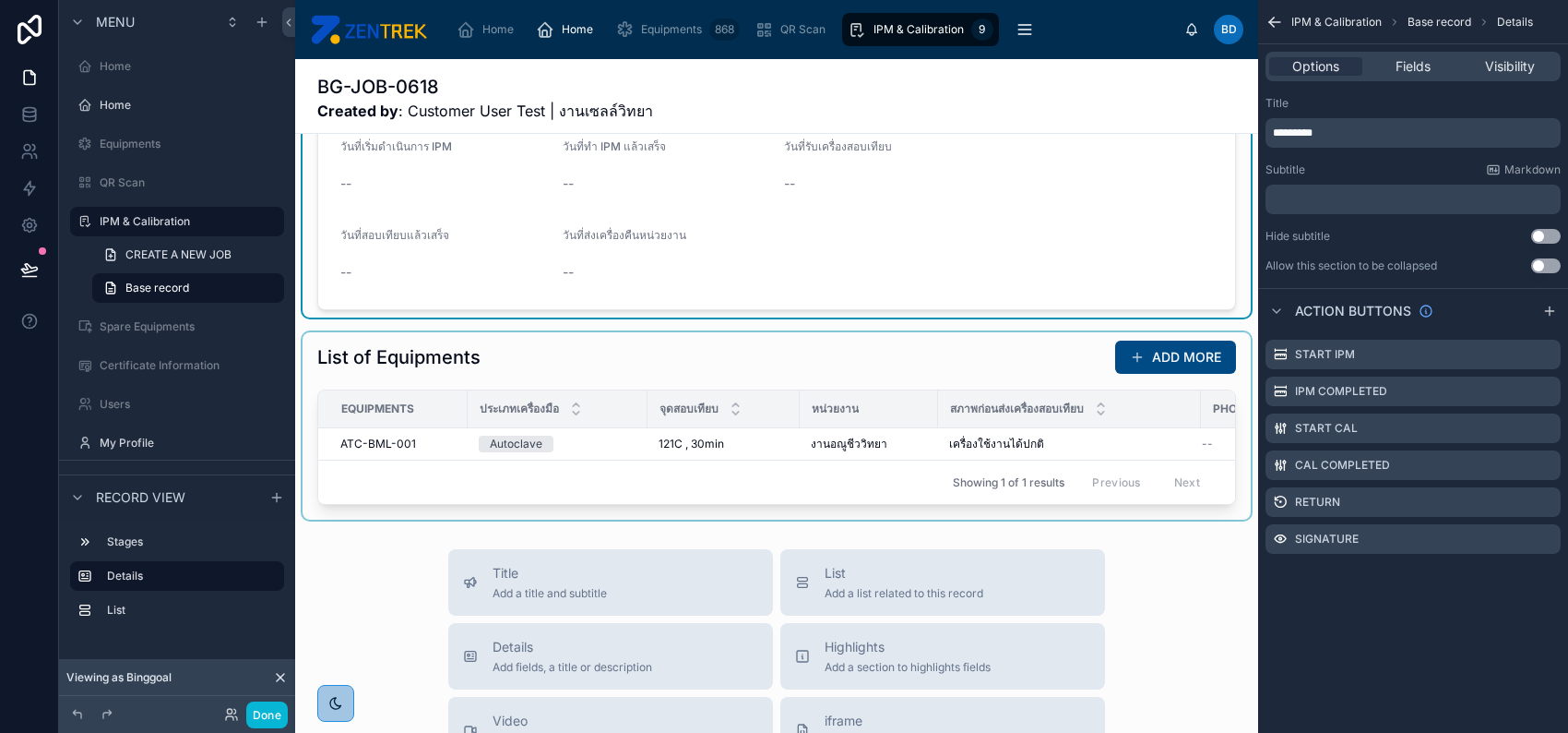
click at [694, 407] on div "จุดสอบเทียบ" at bounding box center [724, 409] width 150 height 36
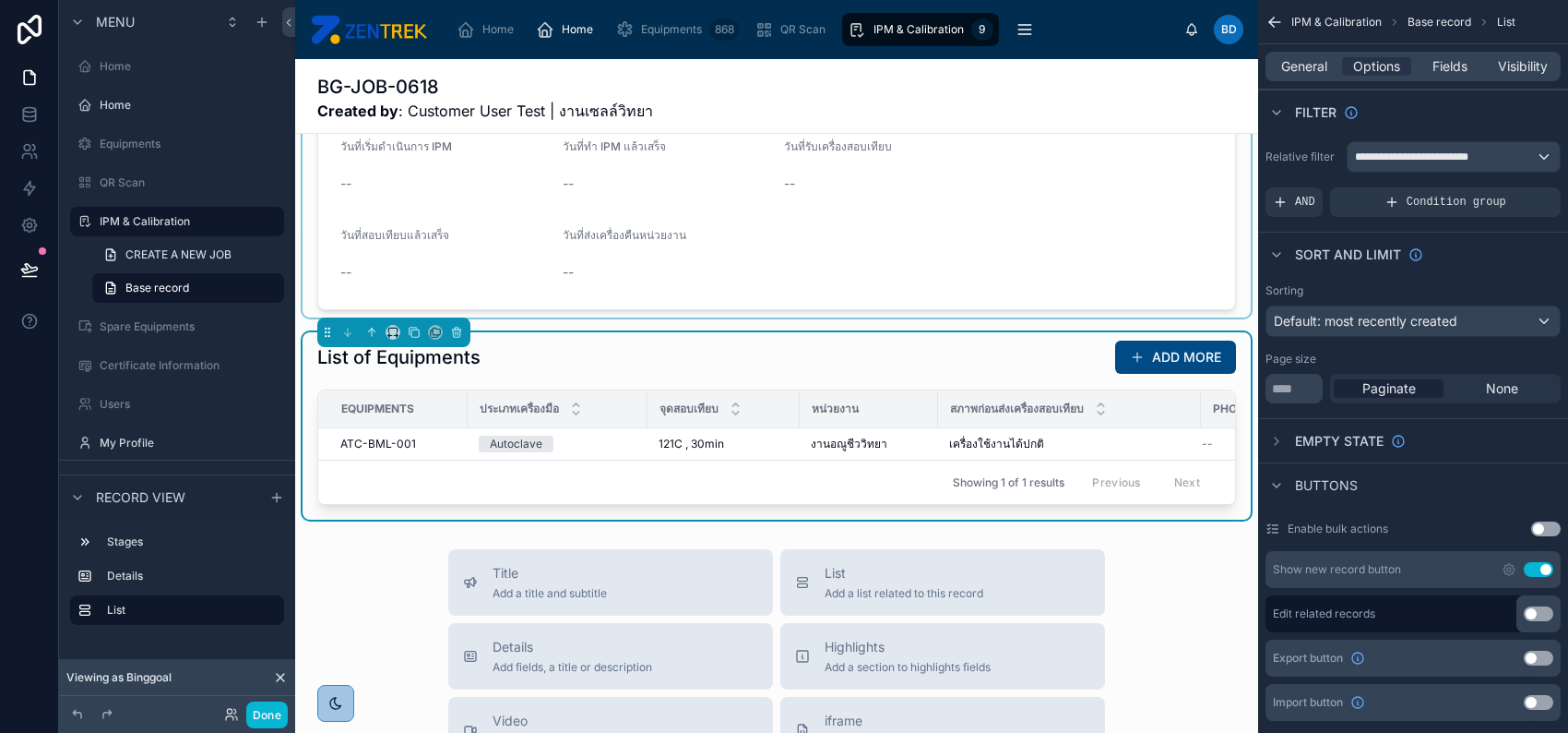
click at [720, 374] on div "List of Equipments ADD MORE" at bounding box center [776, 358] width 919 height 36
click at [1452, 64] on span "Fields" at bounding box center [1450, 66] width 36 height 19
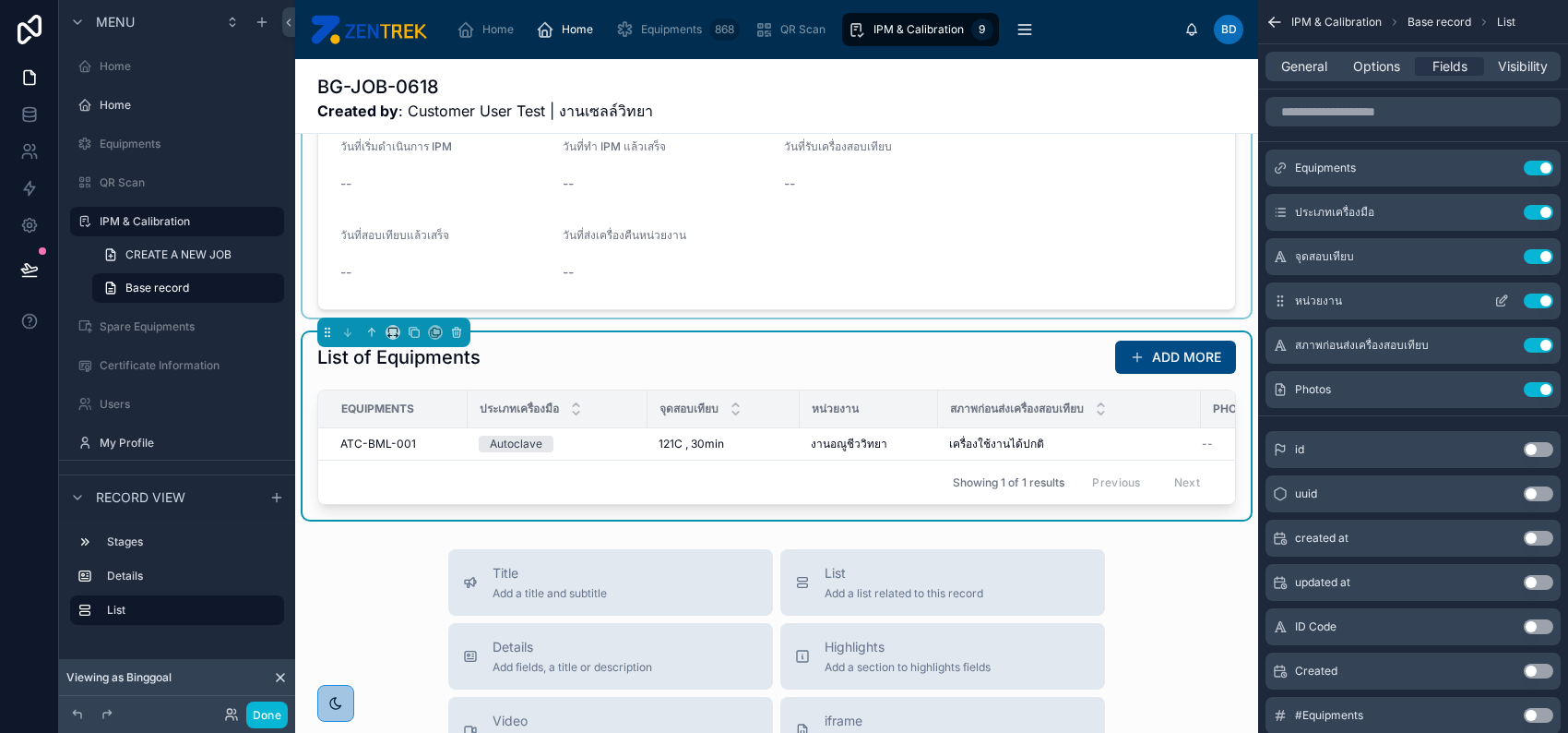
click at [1497, 298] on icon "scrollable content" at bounding box center [1501, 302] width 8 height 8
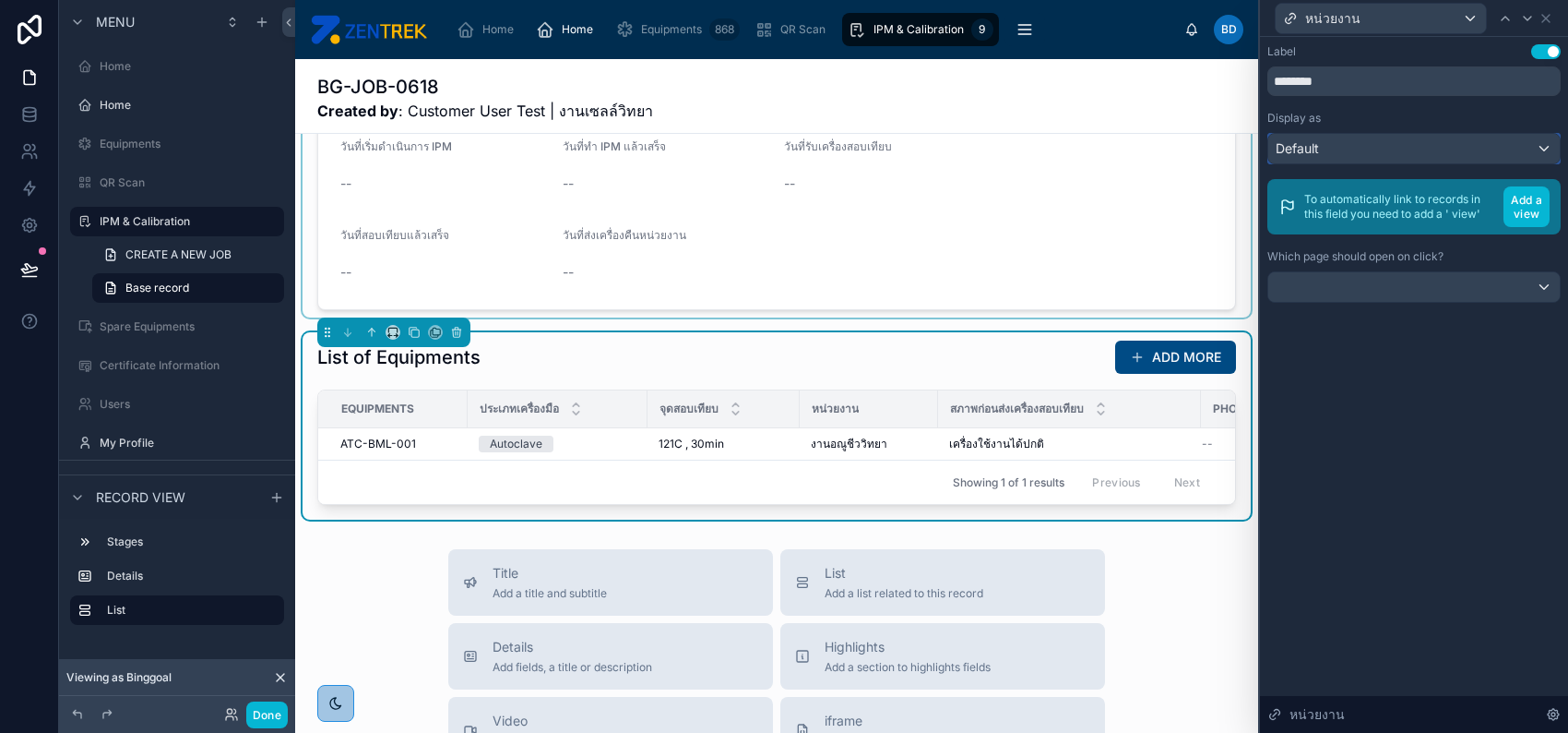
click at [1497, 138] on div "Default" at bounding box center [1414, 148] width 291 height 30
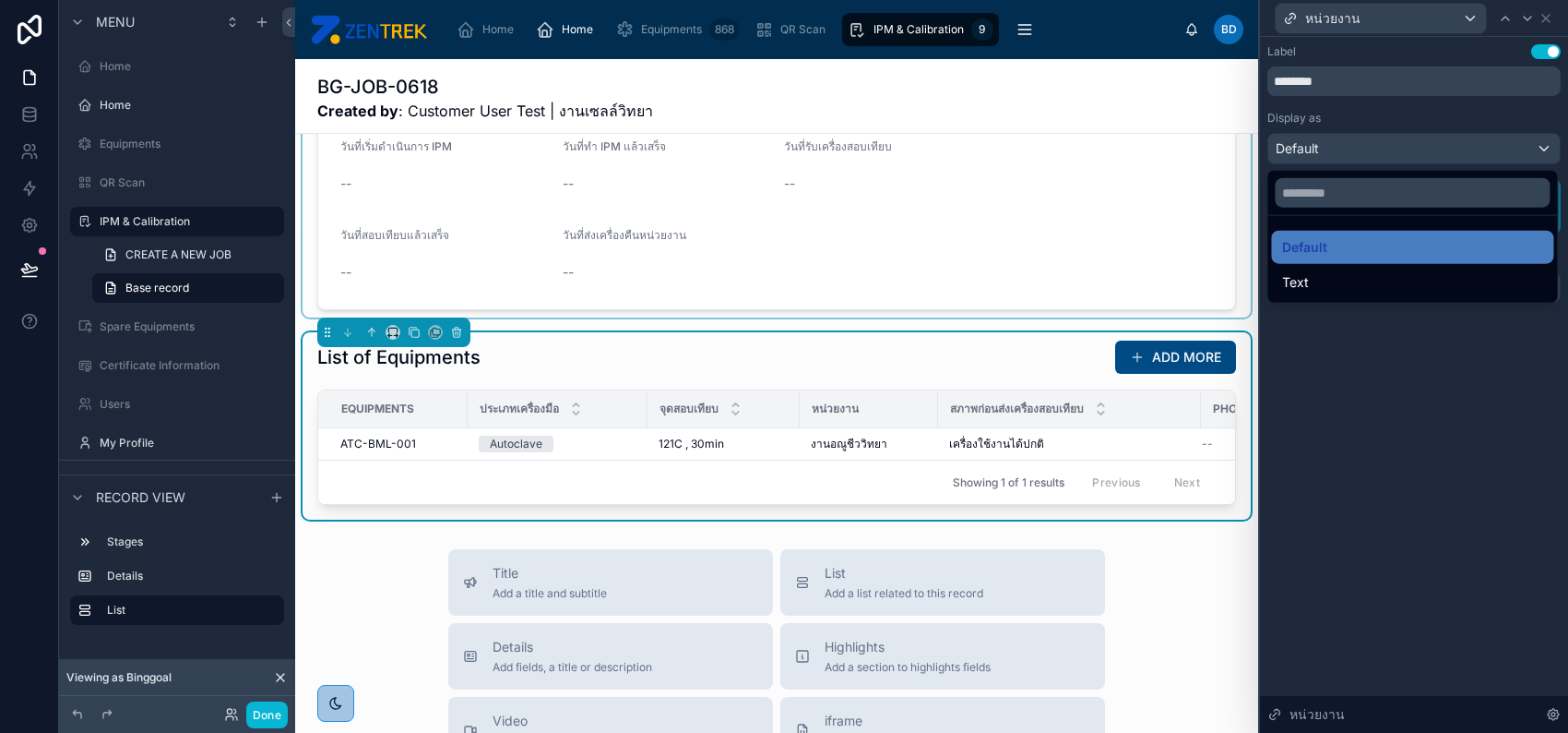
click at [1506, 122] on div at bounding box center [1414, 366] width 308 height 733
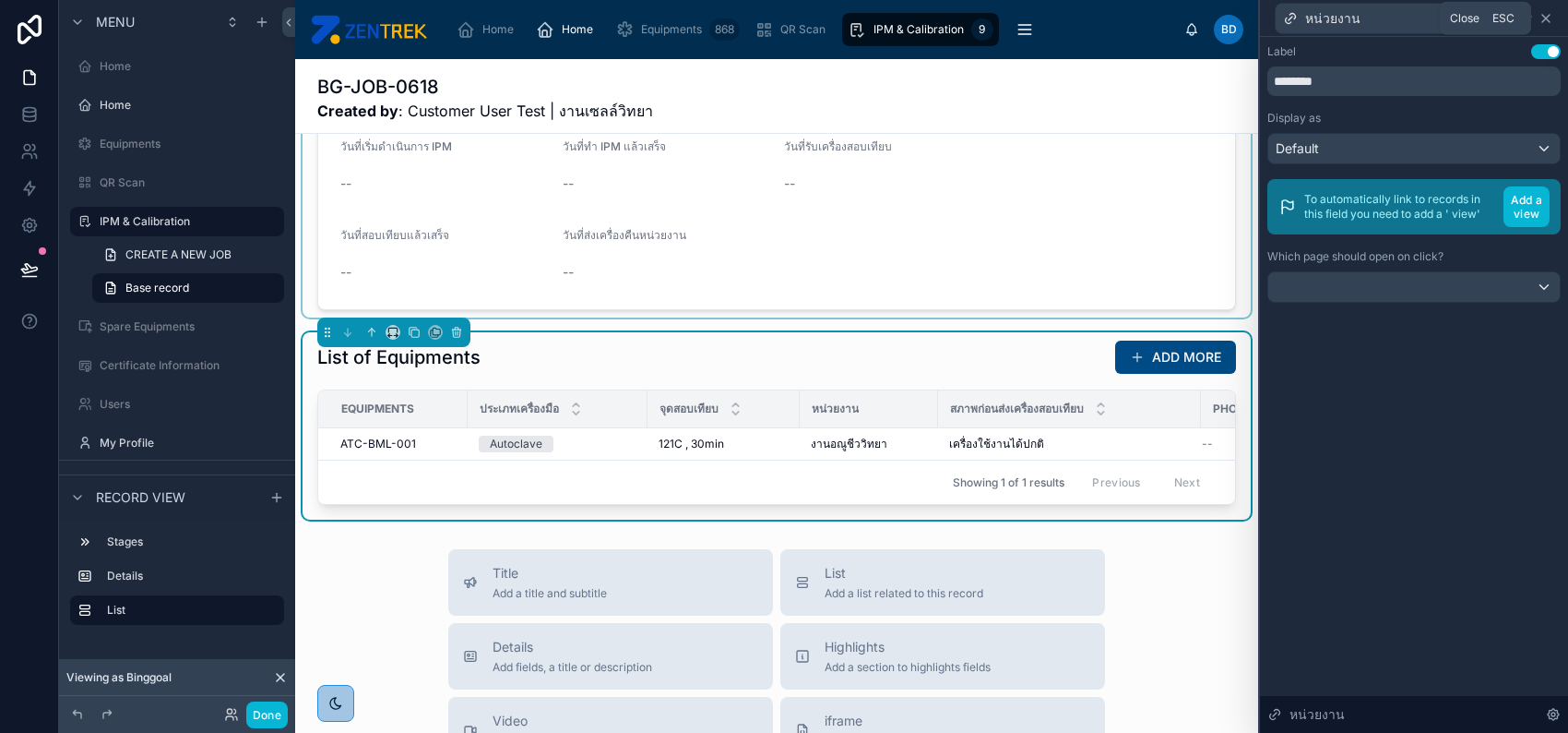
click at [1552, 23] on icon at bounding box center [1545, 18] width 15 height 15
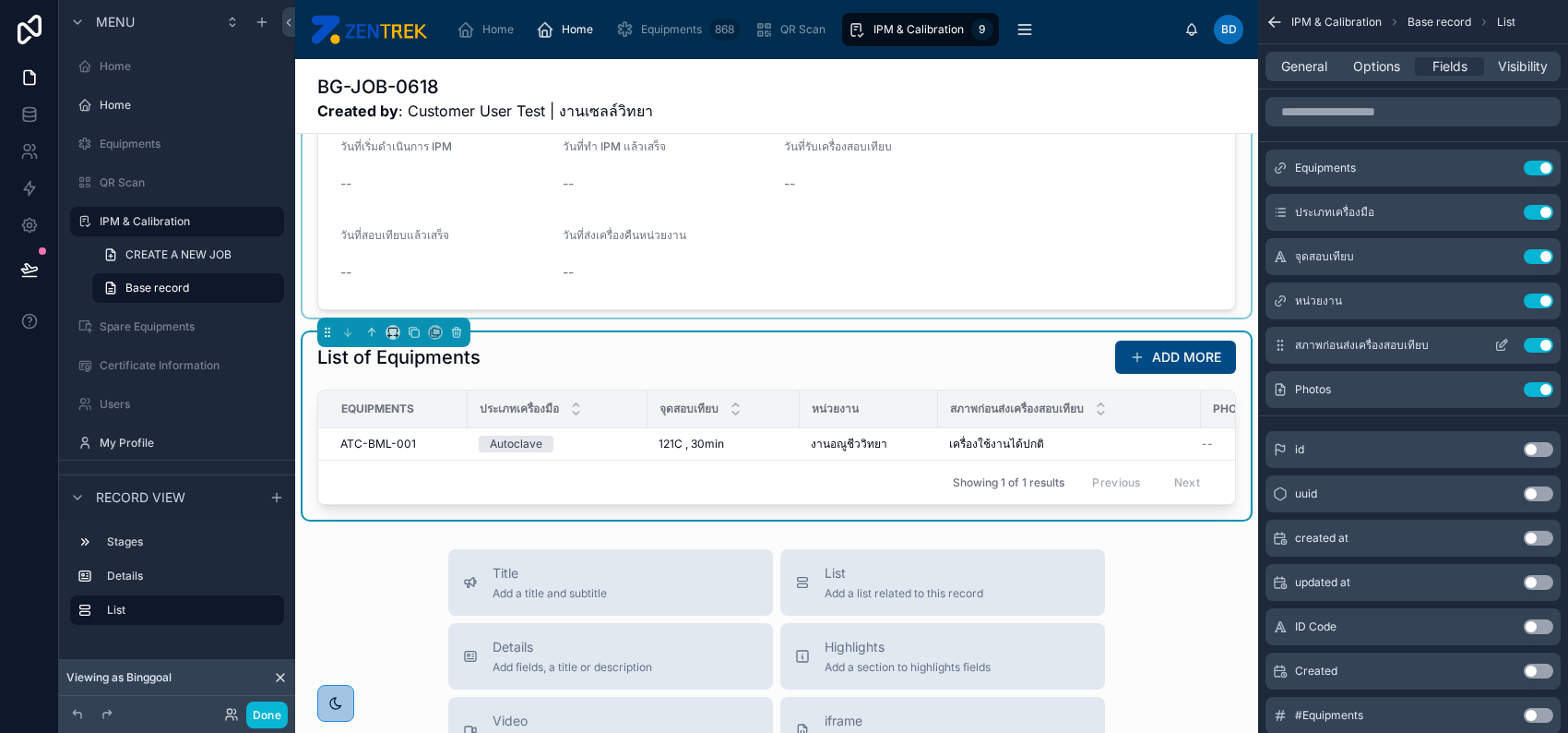
click at [1497, 339] on icon "scrollable content" at bounding box center [1502, 345] width 15 height 15
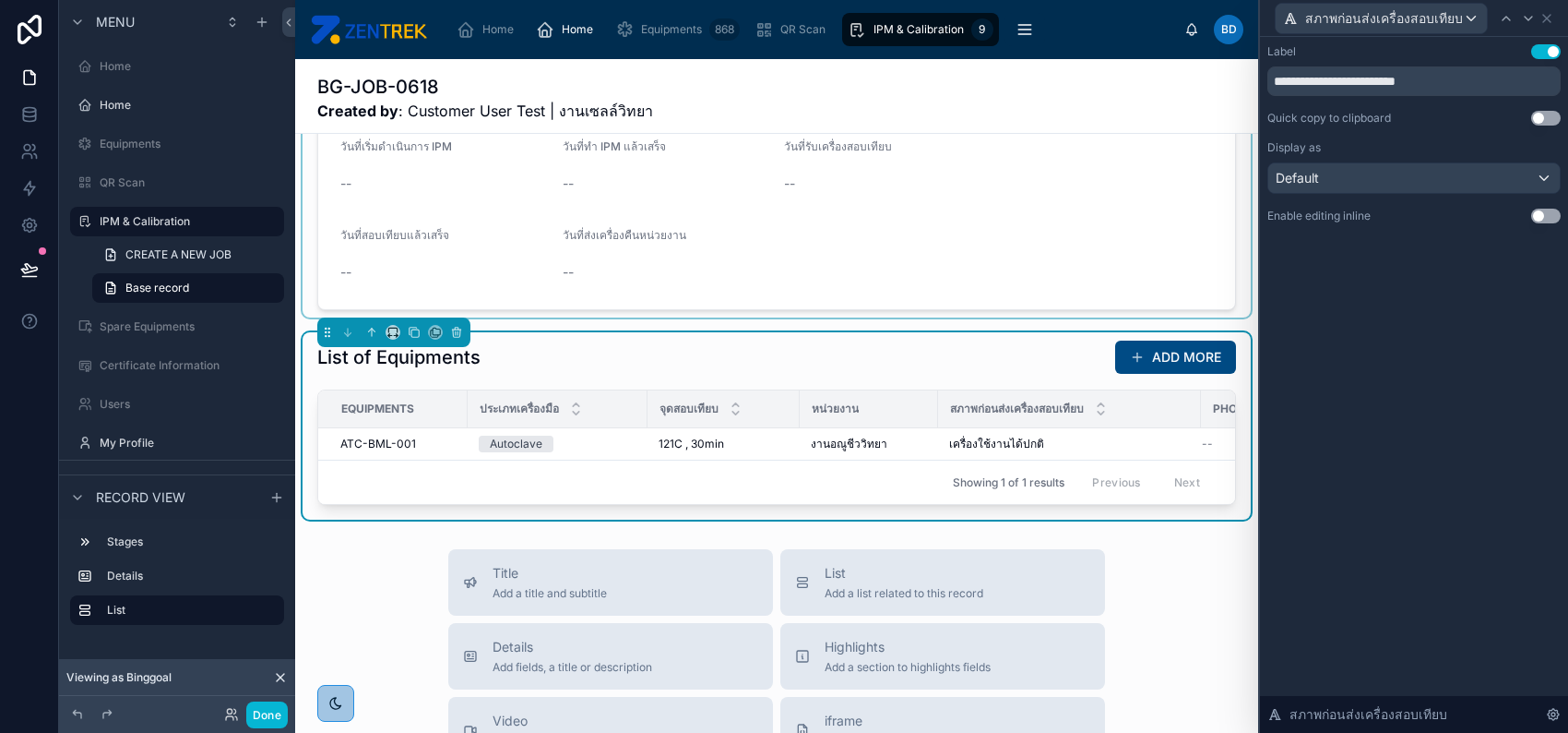
click at [1552, 214] on button "Use setting" at bounding box center [1546, 215] width 30 height 15
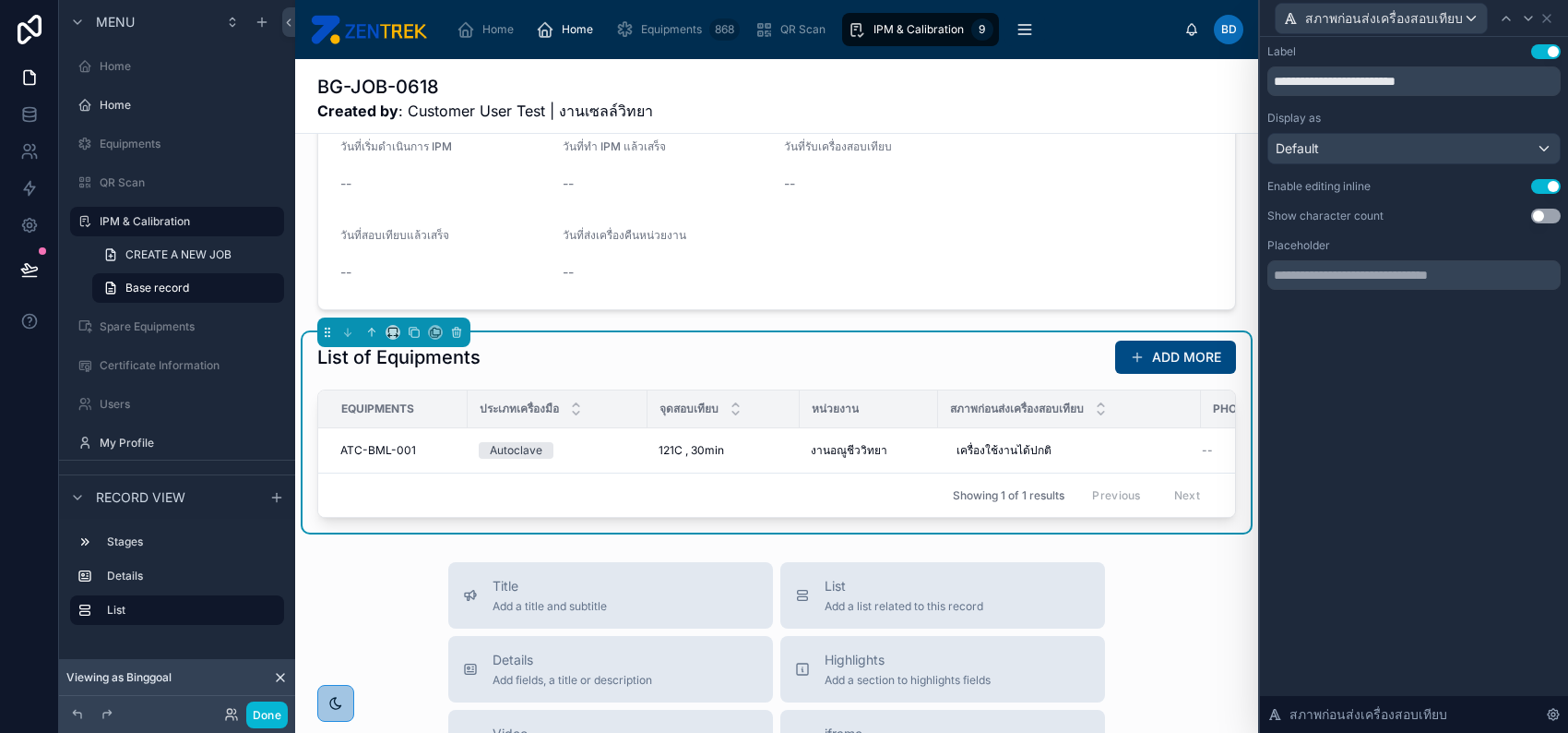
click at [1545, 27] on div "สภาพก่อนส่งเครื่องสอบเทียบ" at bounding box center [1414, 18] width 293 height 36
click at [1545, 23] on icon at bounding box center [1546, 18] width 15 height 15
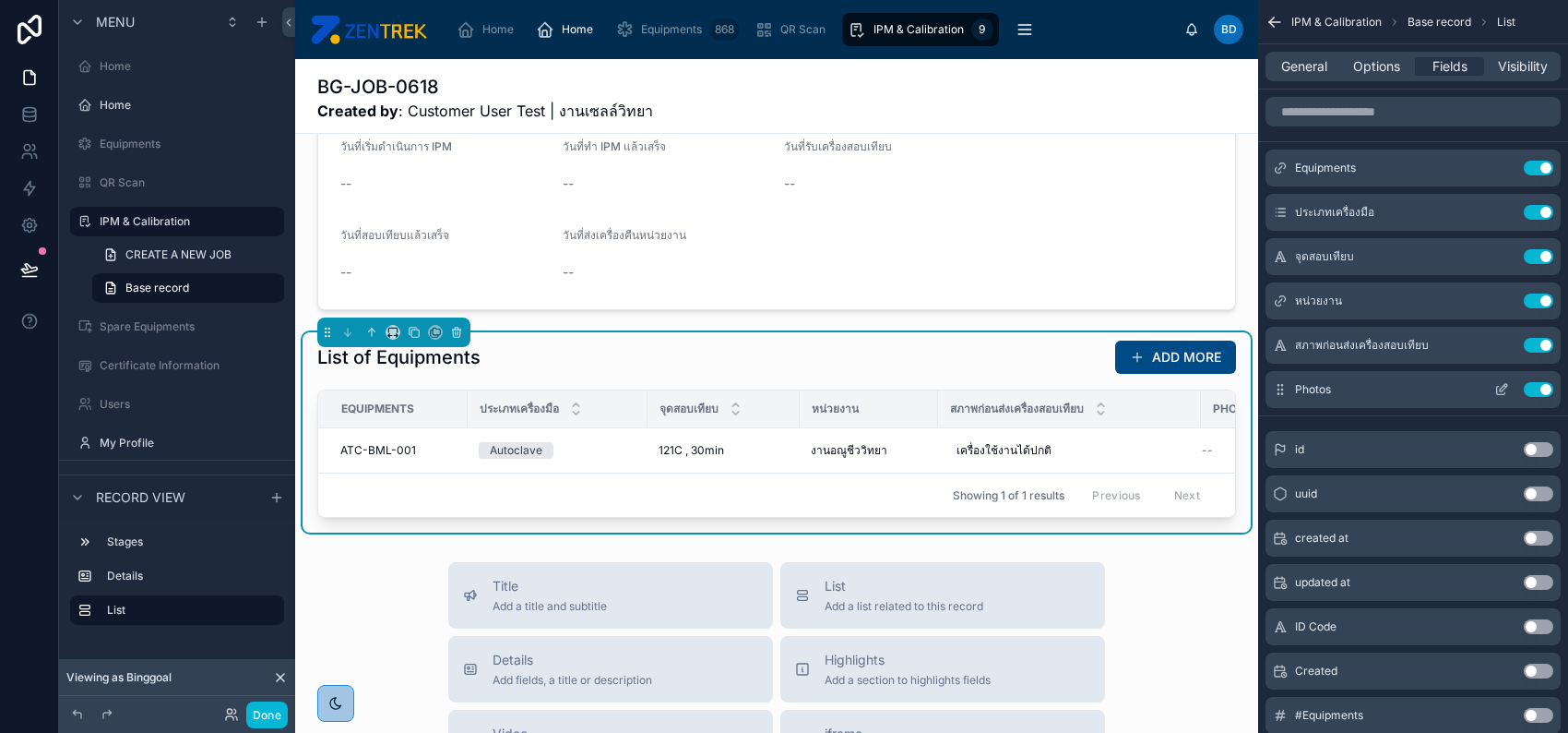
click at [1502, 388] on icon "scrollable content" at bounding box center [1502, 389] width 15 height 15
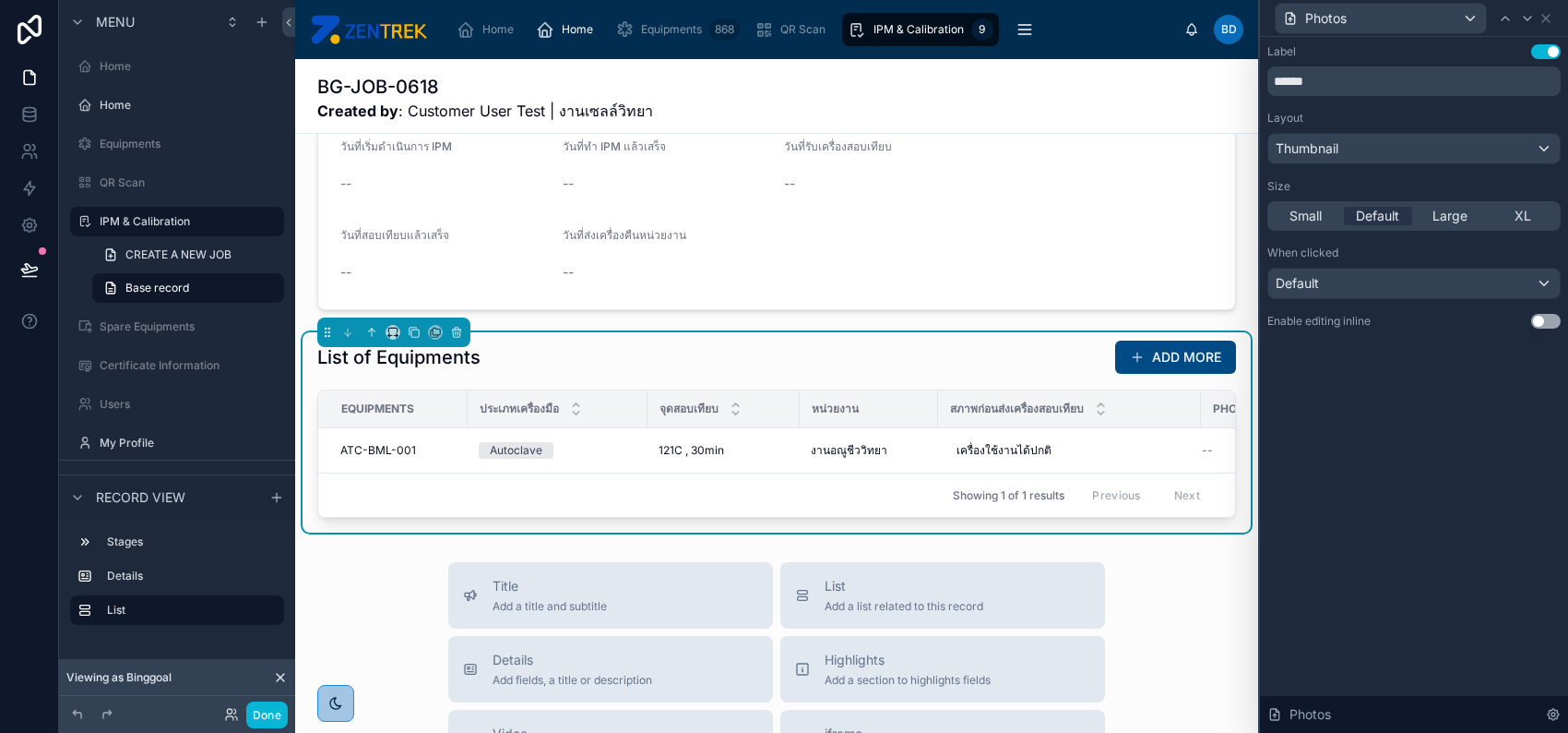
click at [1539, 322] on button "Use setting" at bounding box center [1546, 321] width 30 height 15
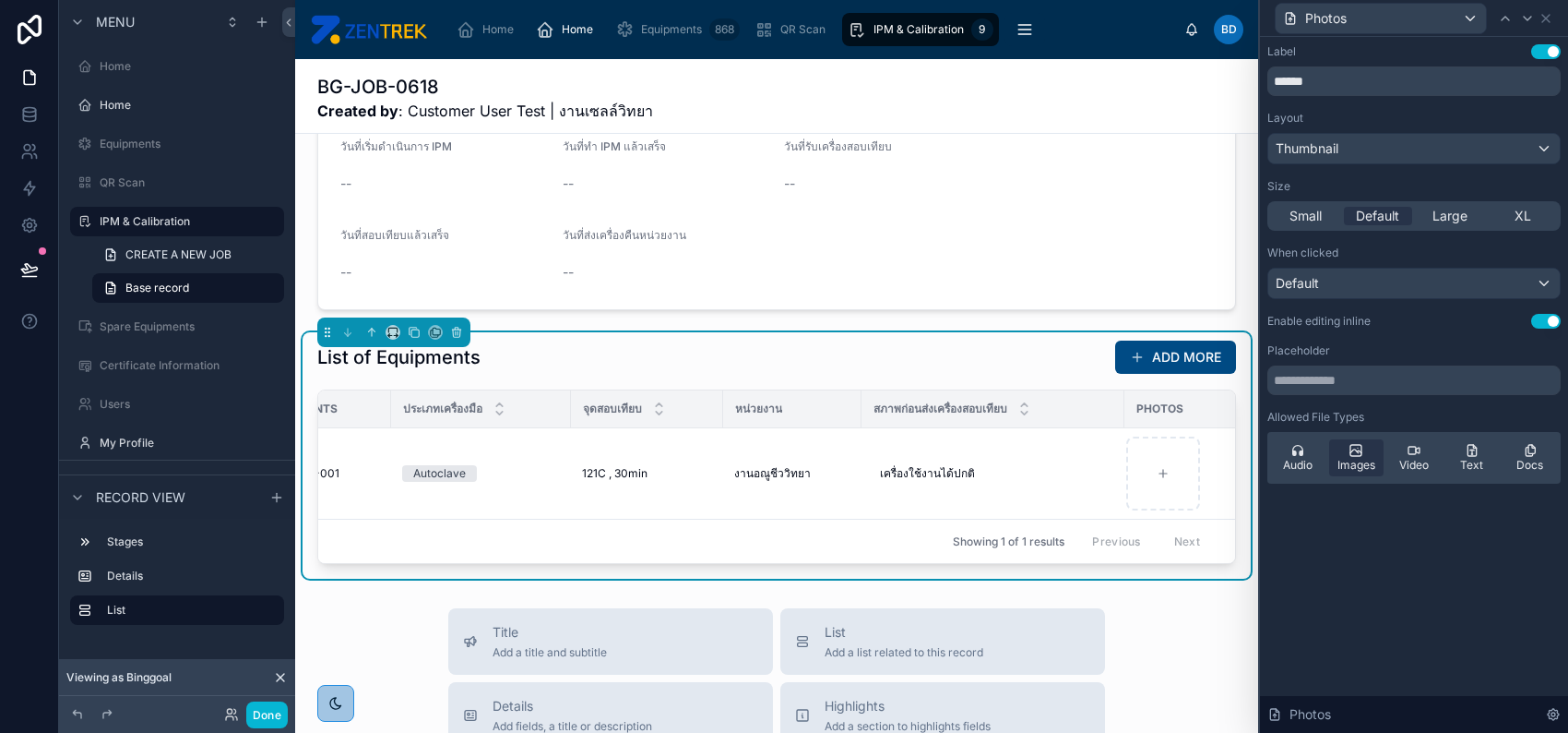
scroll to position [0, 170]
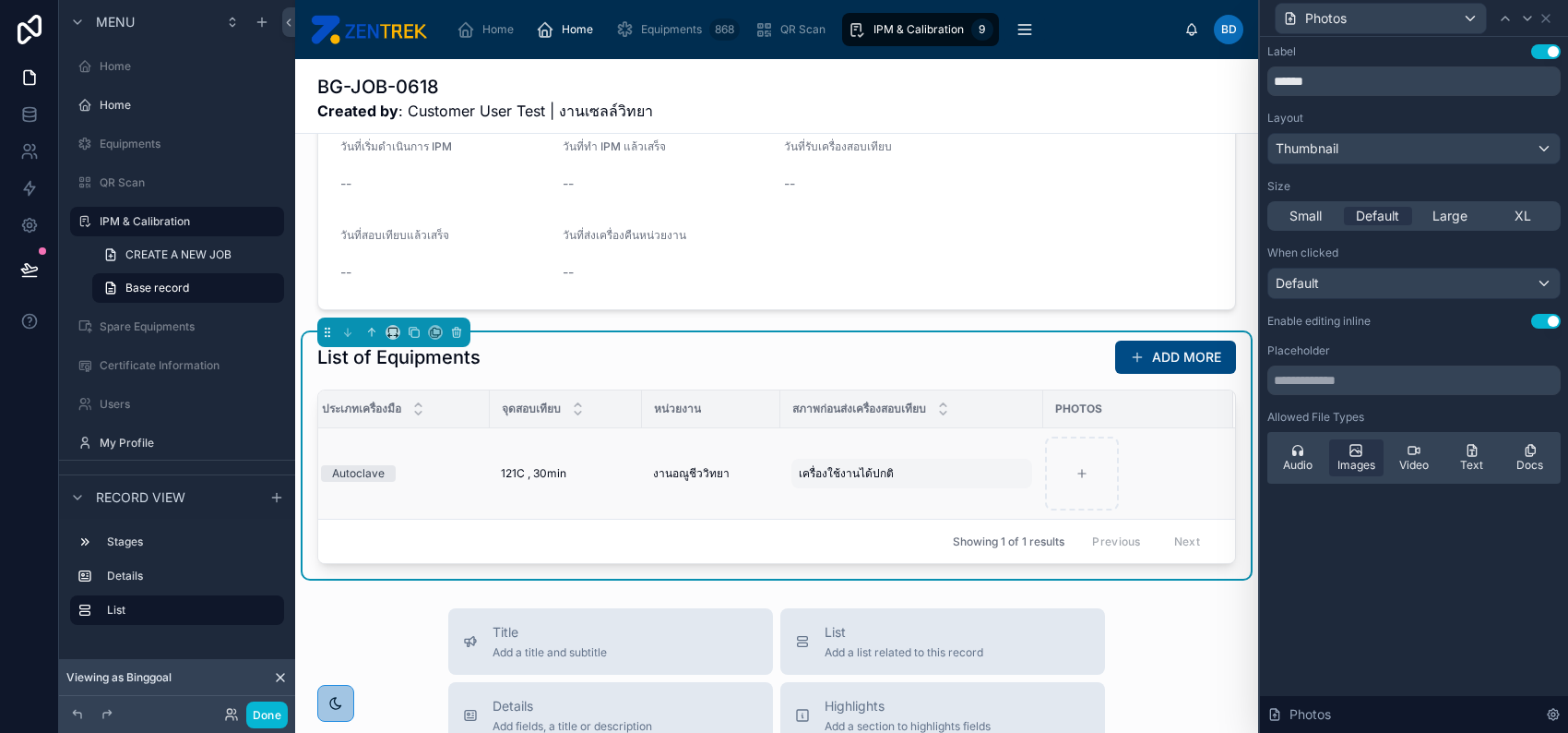
click at [860, 481] on span "เครื่องใช้งานได้ปกติ" at bounding box center [846, 473] width 95 height 15
click at [976, 513] on button "button" at bounding box center [986, 511] width 22 height 22
click at [724, 481] on div "งานอณูชีววิทยา" at bounding box center [711, 473] width 117 height 15
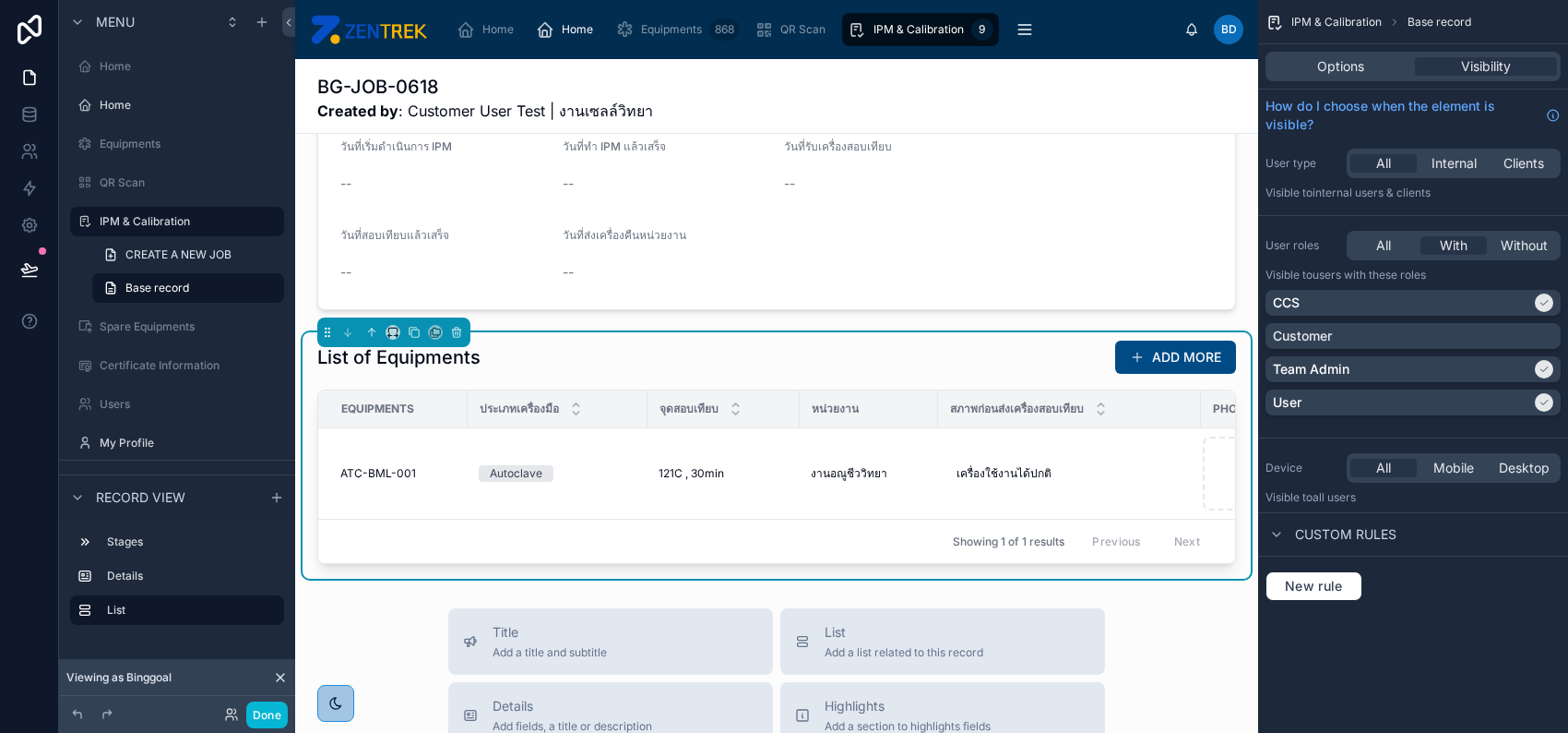
click at [1356, 25] on span "IPM & Calibration" at bounding box center [1337, 22] width 91 height 15
click at [267, 713] on button "Done" at bounding box center [267, 714] width 41 height 27
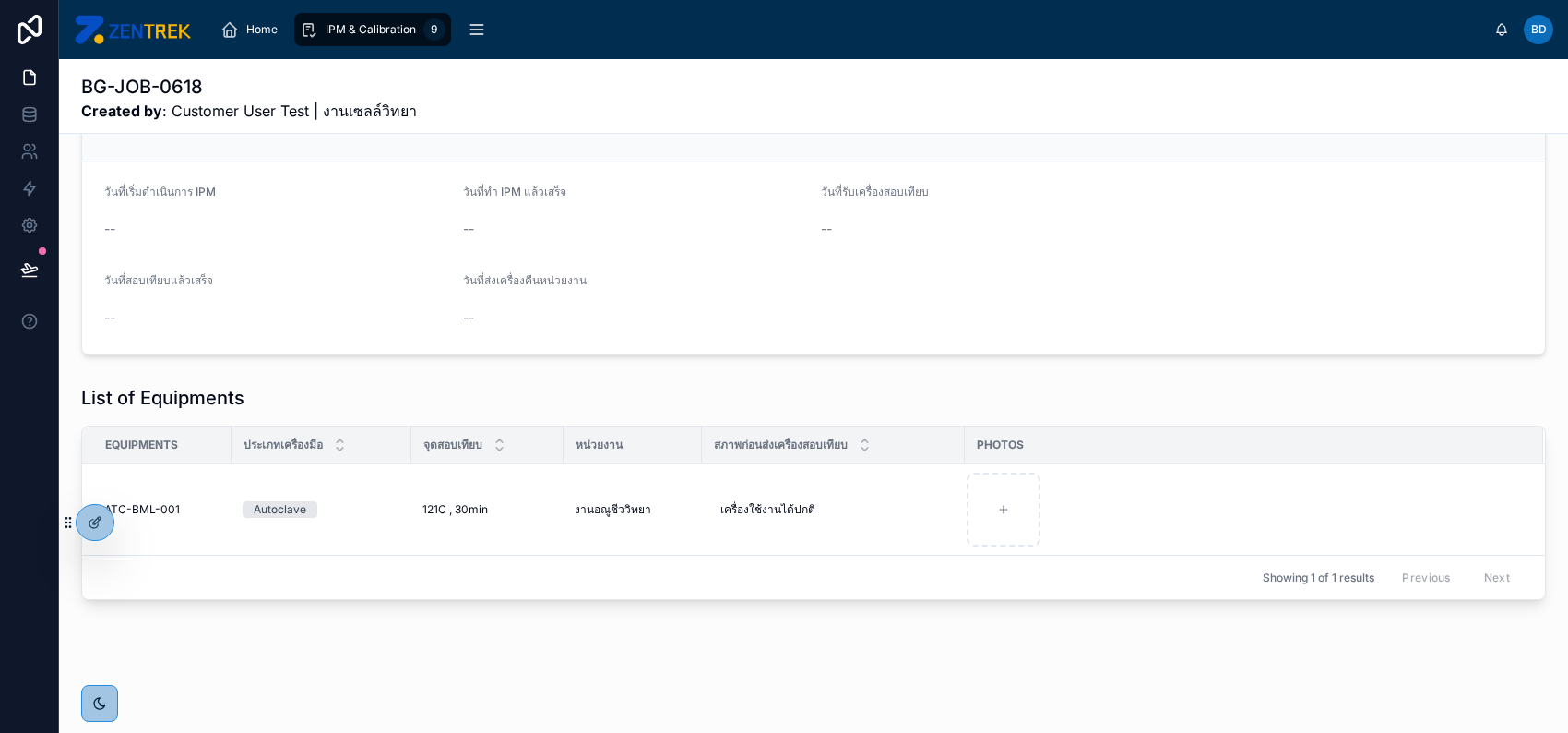
scroll to position [154, 0]
click at [270, 34] on span "Home" at bounding box center [262, 29] width 32 height 15
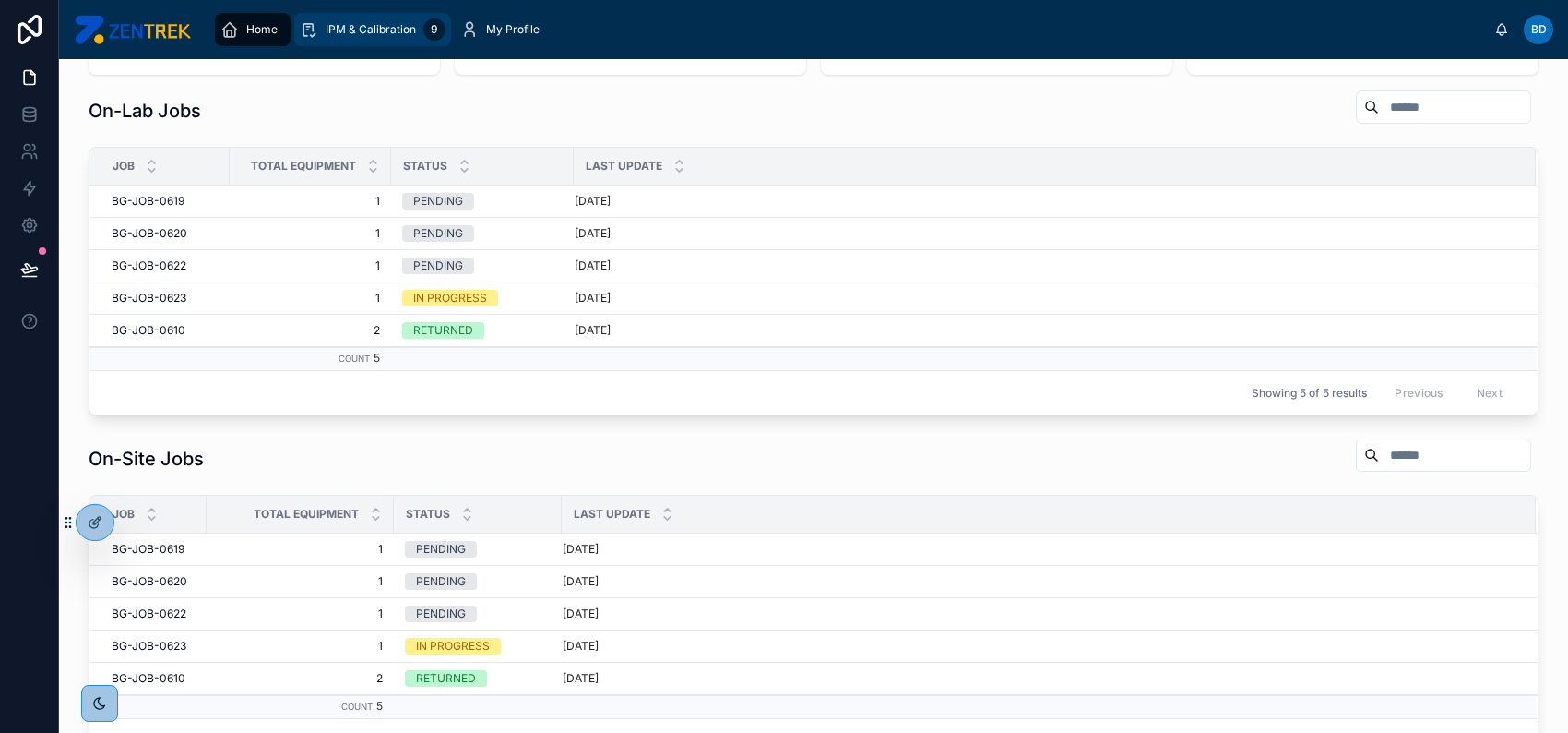
click at [347, 34] on span "IPM & Calibration" at bounding box center [371, 29] width 91 height 15
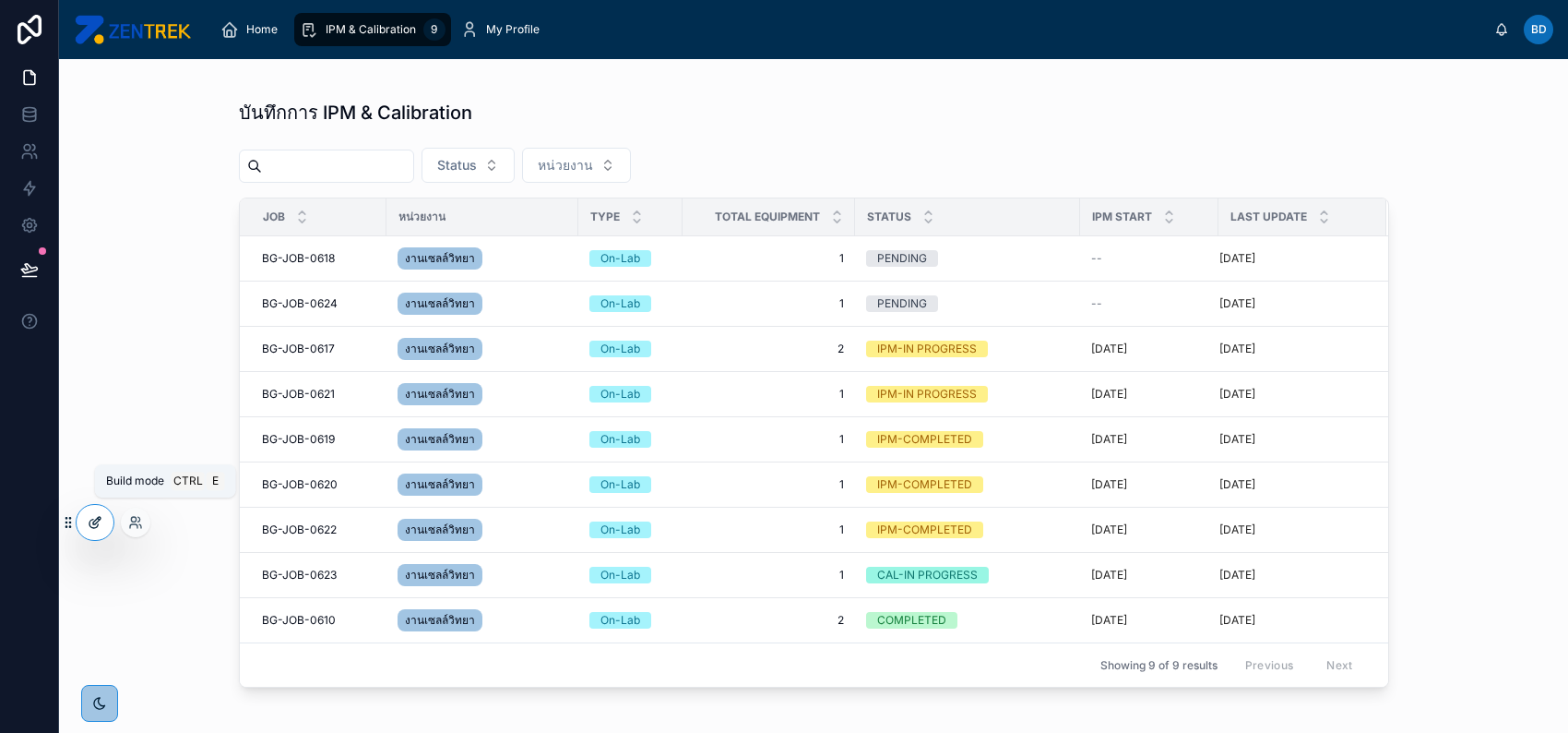
click at [95, 523] on icon at bounding box center [96, 520] width 7 height 7
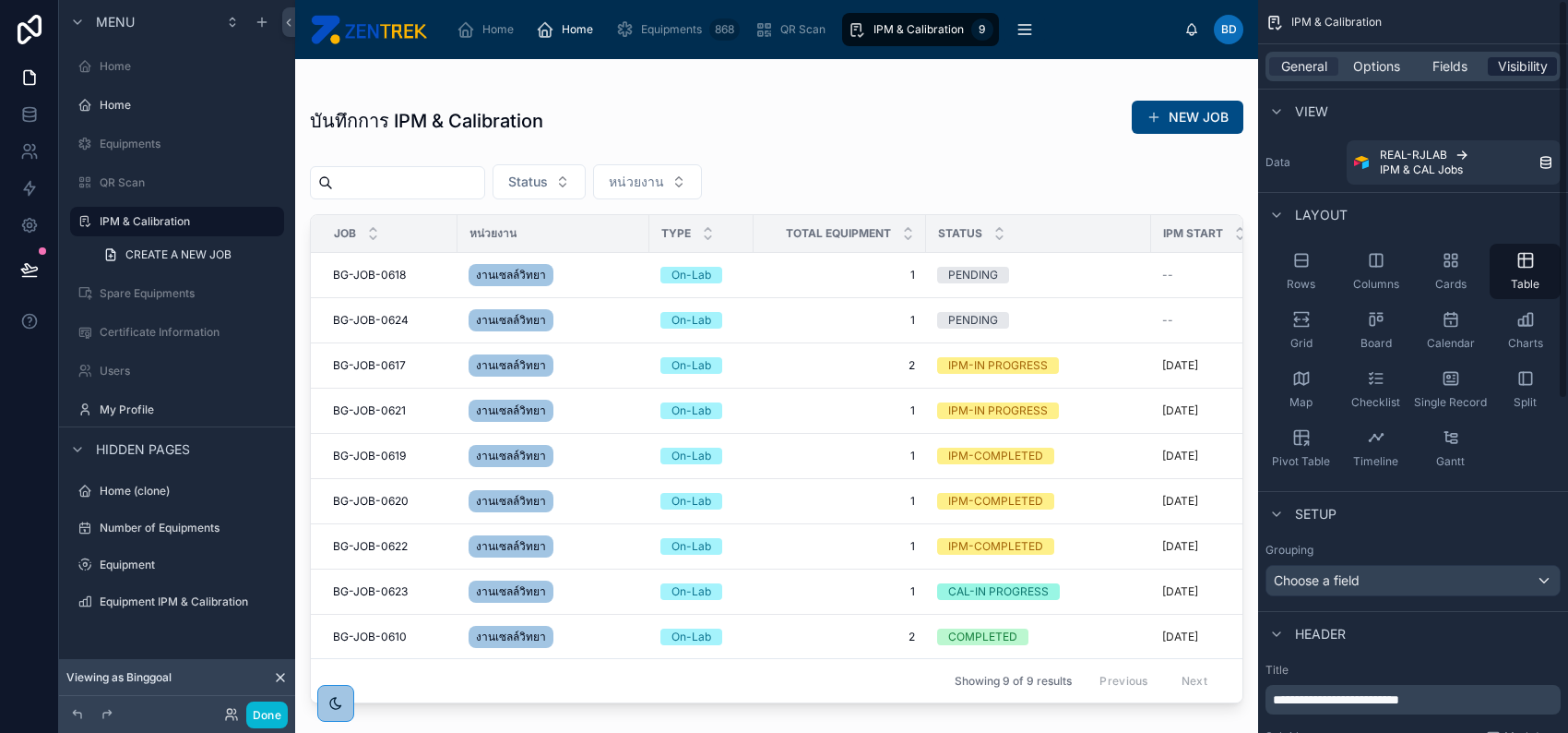
click at [1532, 61] on span "Visibility" at bounding box center [1523, 66] width 49 height 19
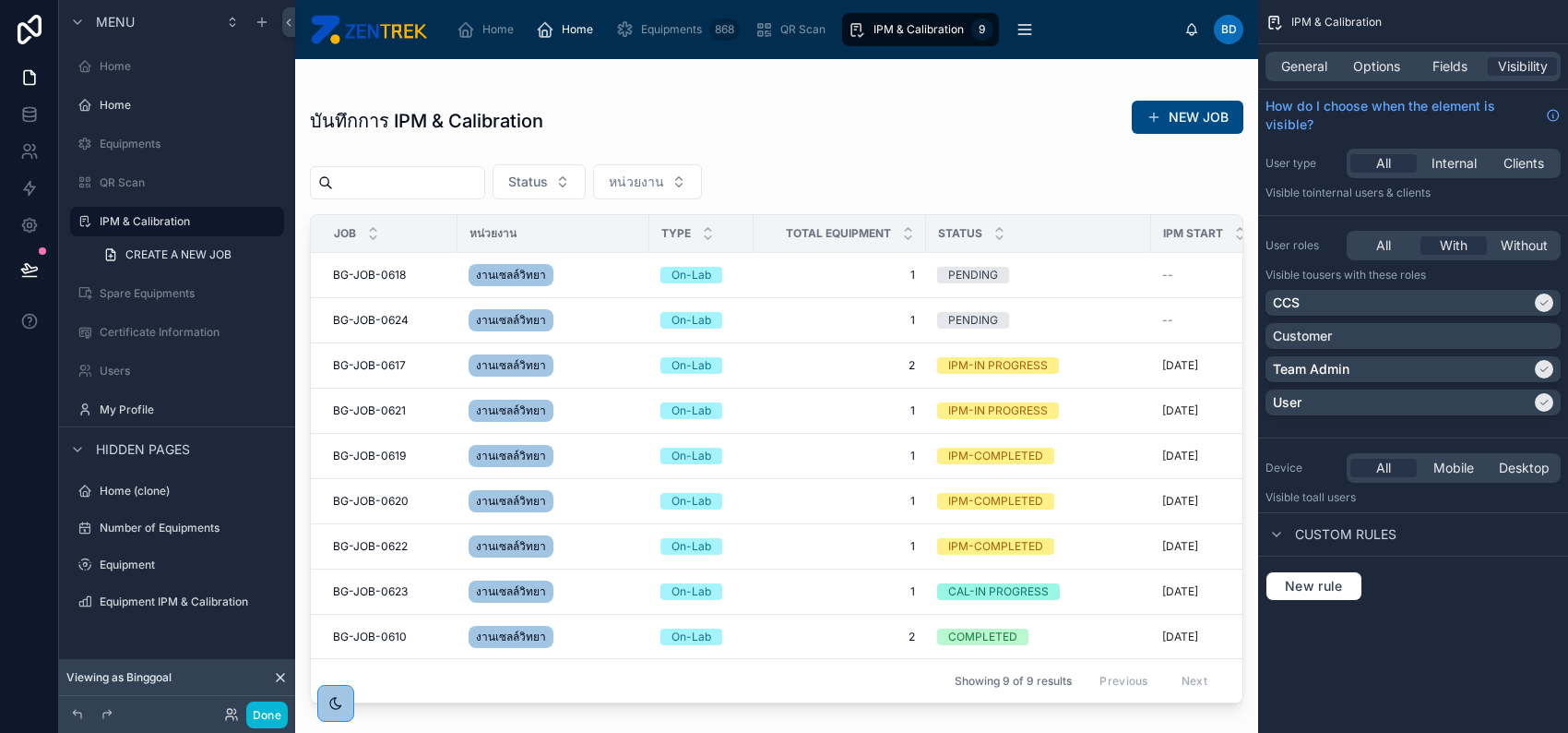
click at [791, 284] on div at bounding box center [776, 385] width 963 height 652
click at [801, 274] on span "1" at bounding box center [840, 275] width 150 height 15
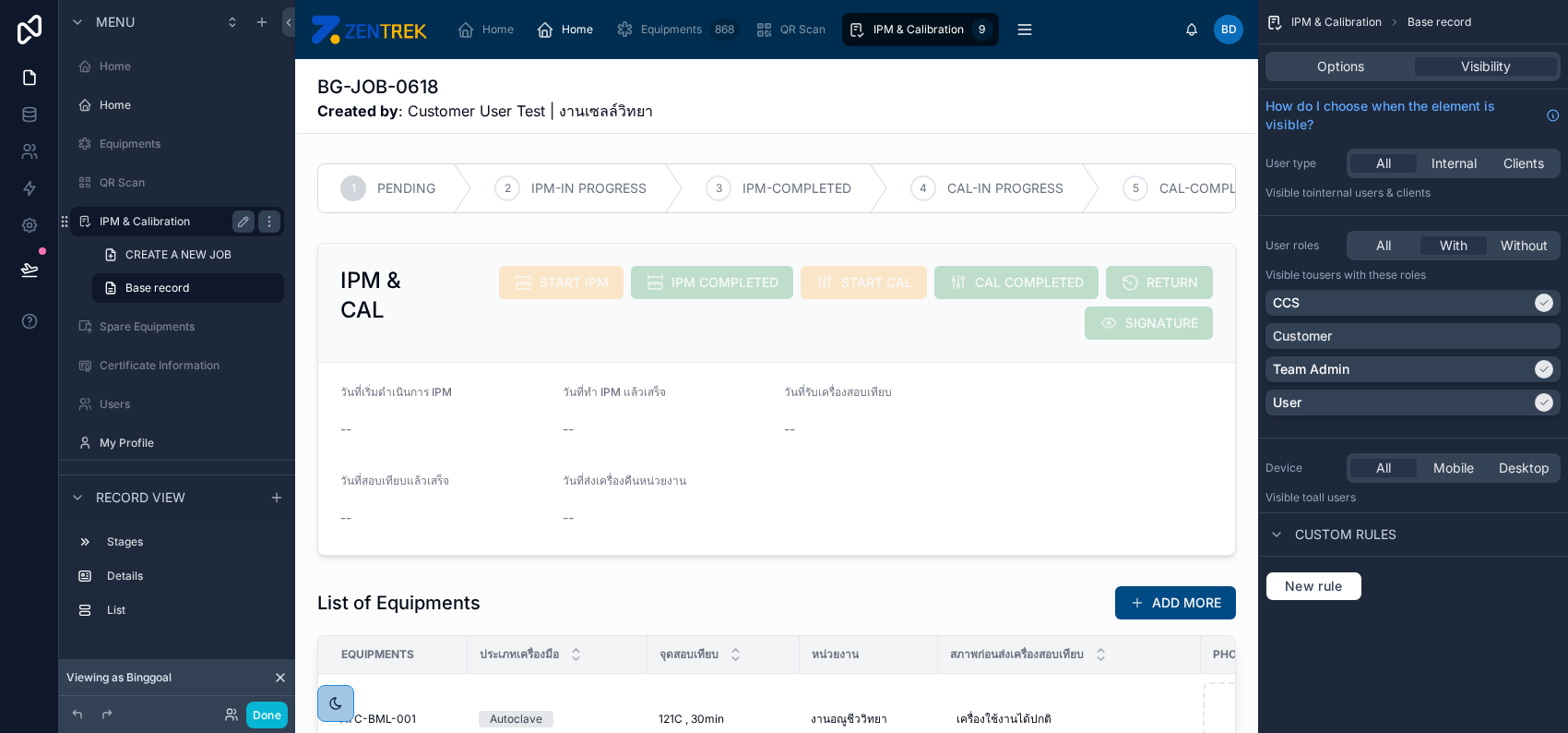
click at [198, 221] on label "IPM & Calibration" at bounding box center [173, 221] width 147 height 15
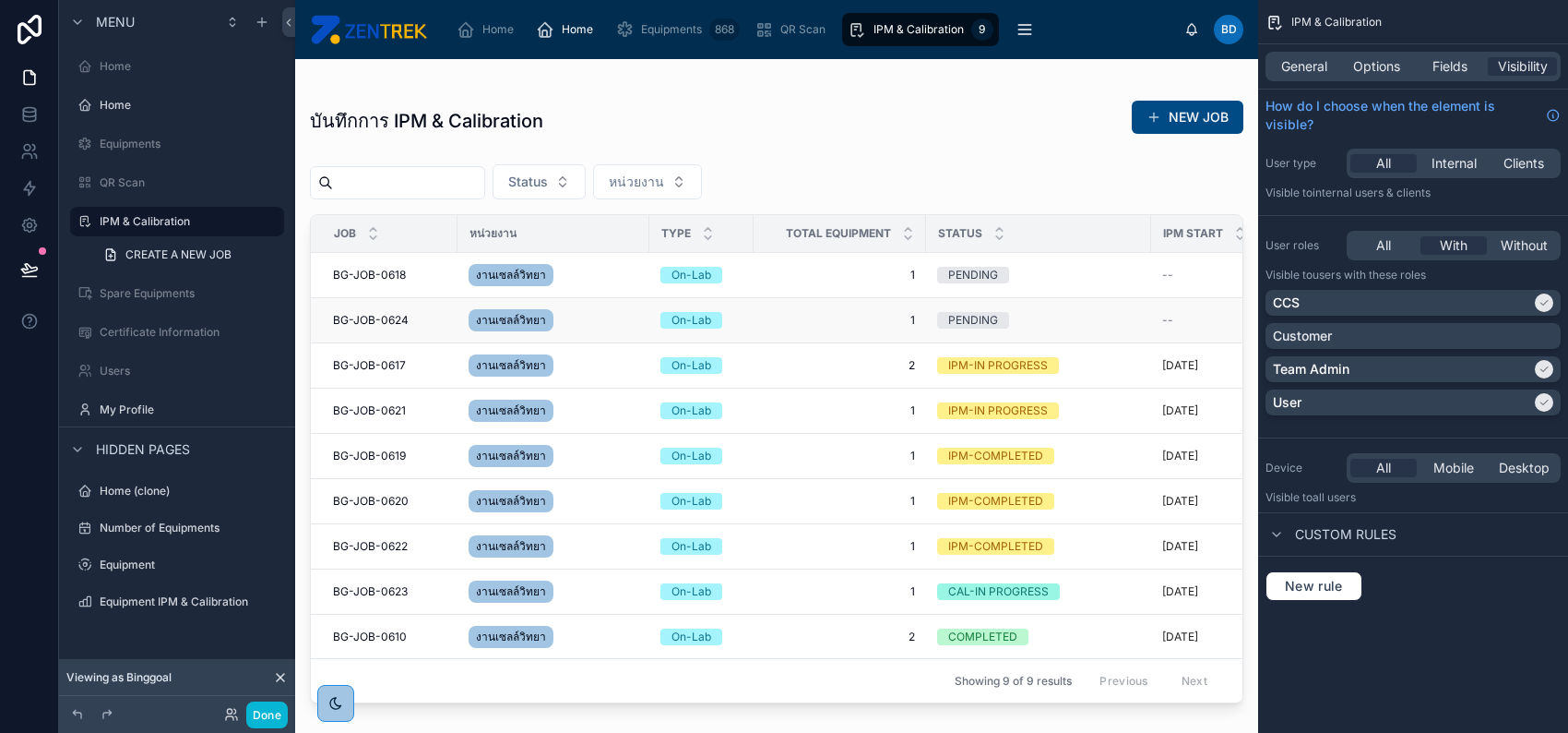
click at [557, 318] on div "งานเซลล์วิทยา" at bounding box center [514, 320] width 92 height 30
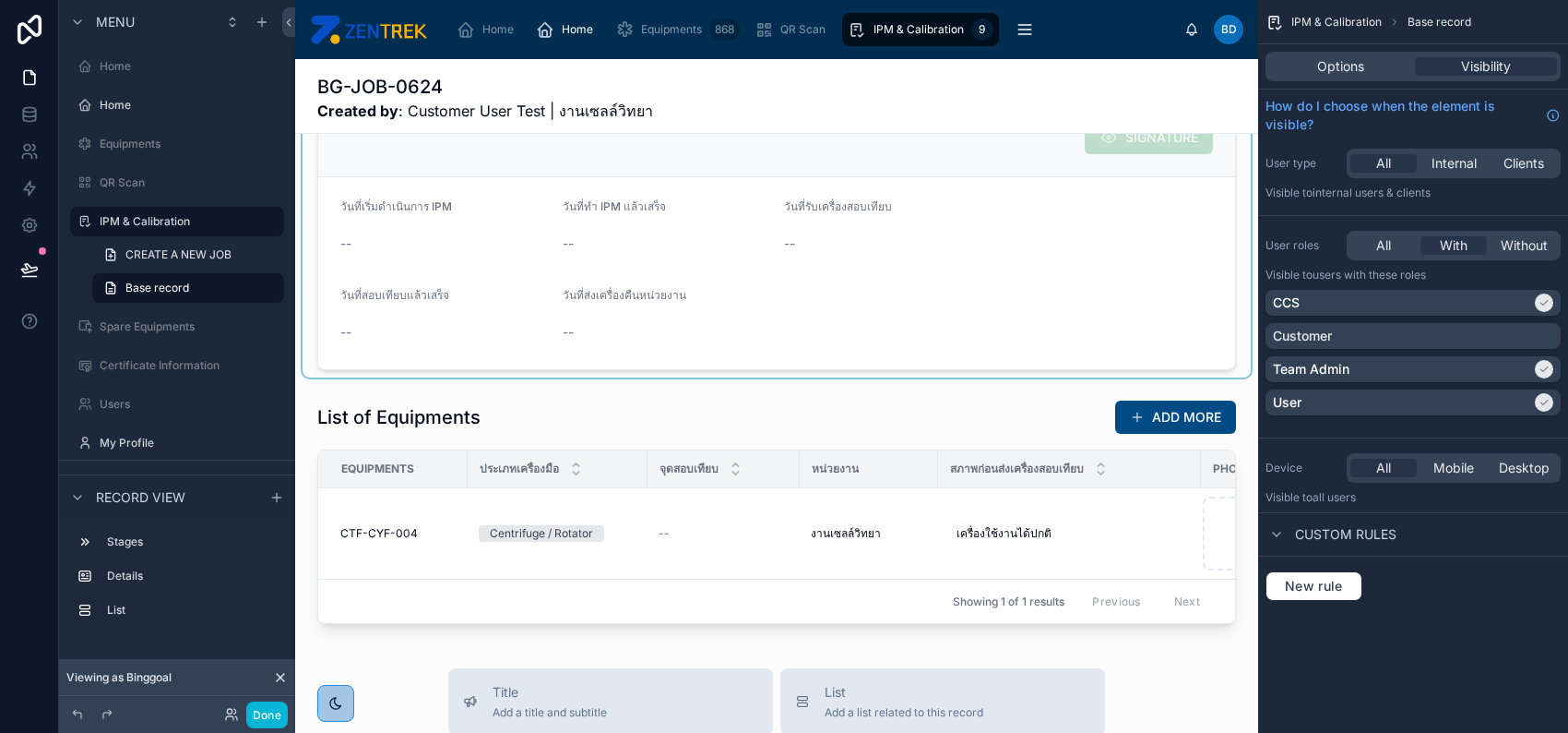
scroll to position [246, 0]
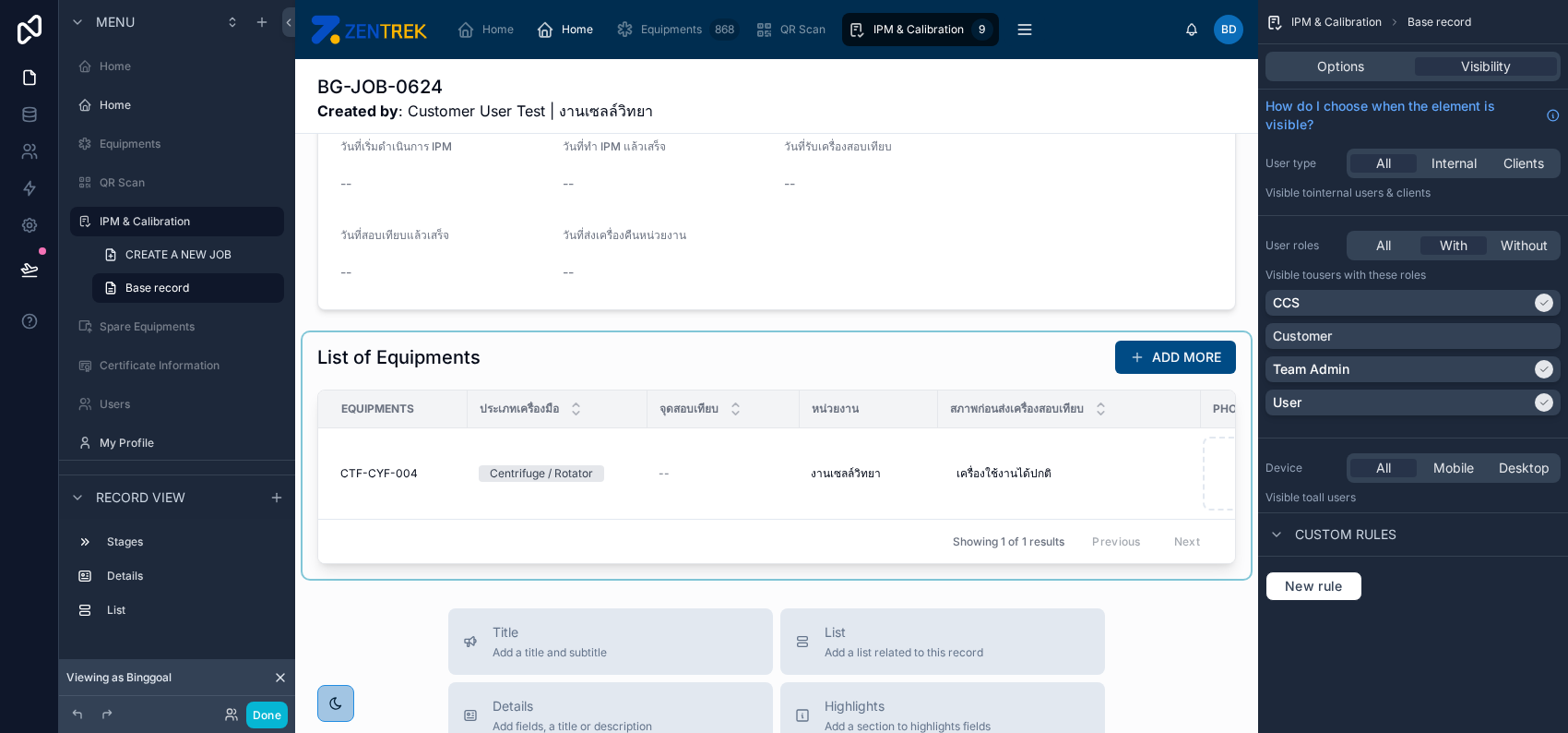
click at [646, 355] on div at bounding box center [776, 454] width 948 height 246
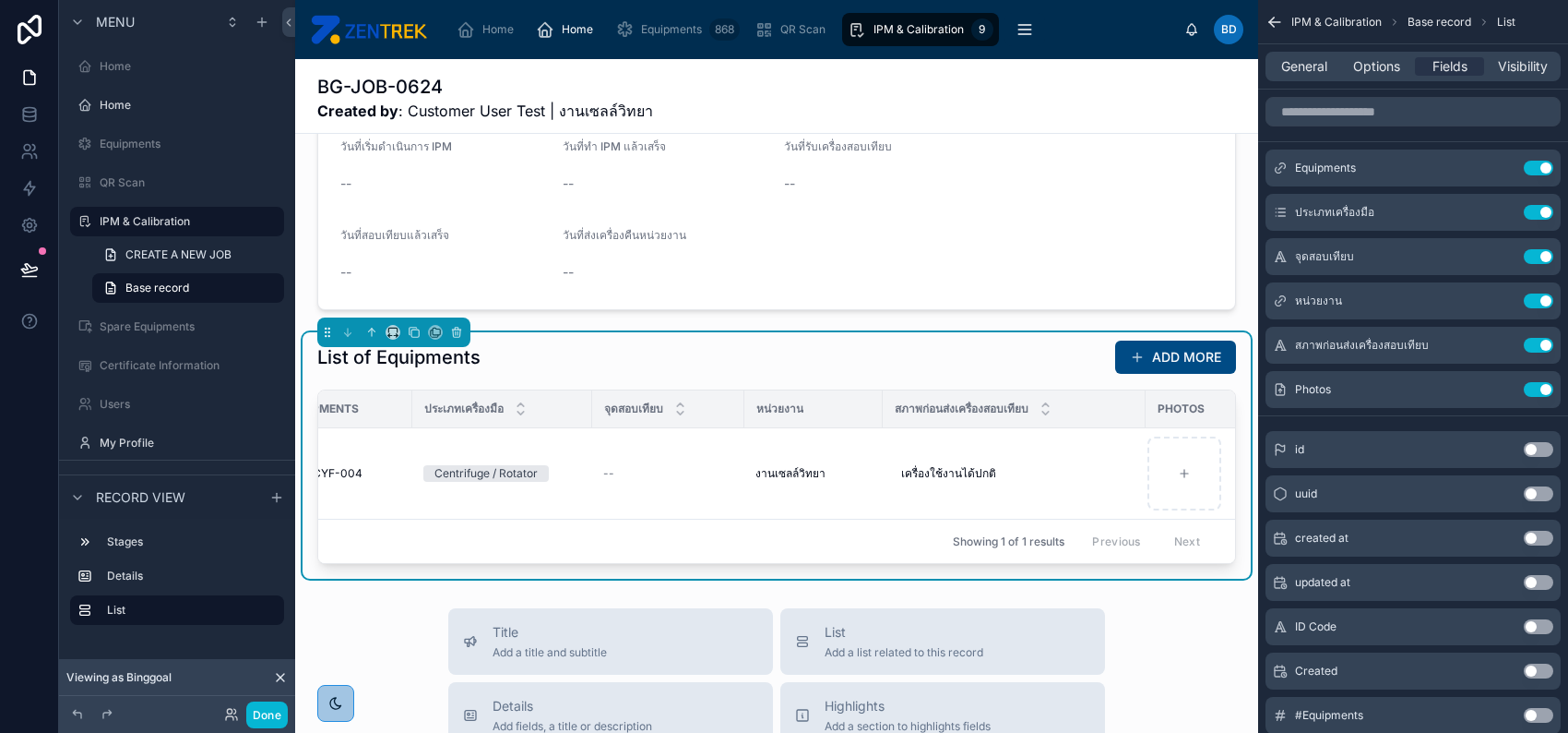
scroll to position [0, 0]
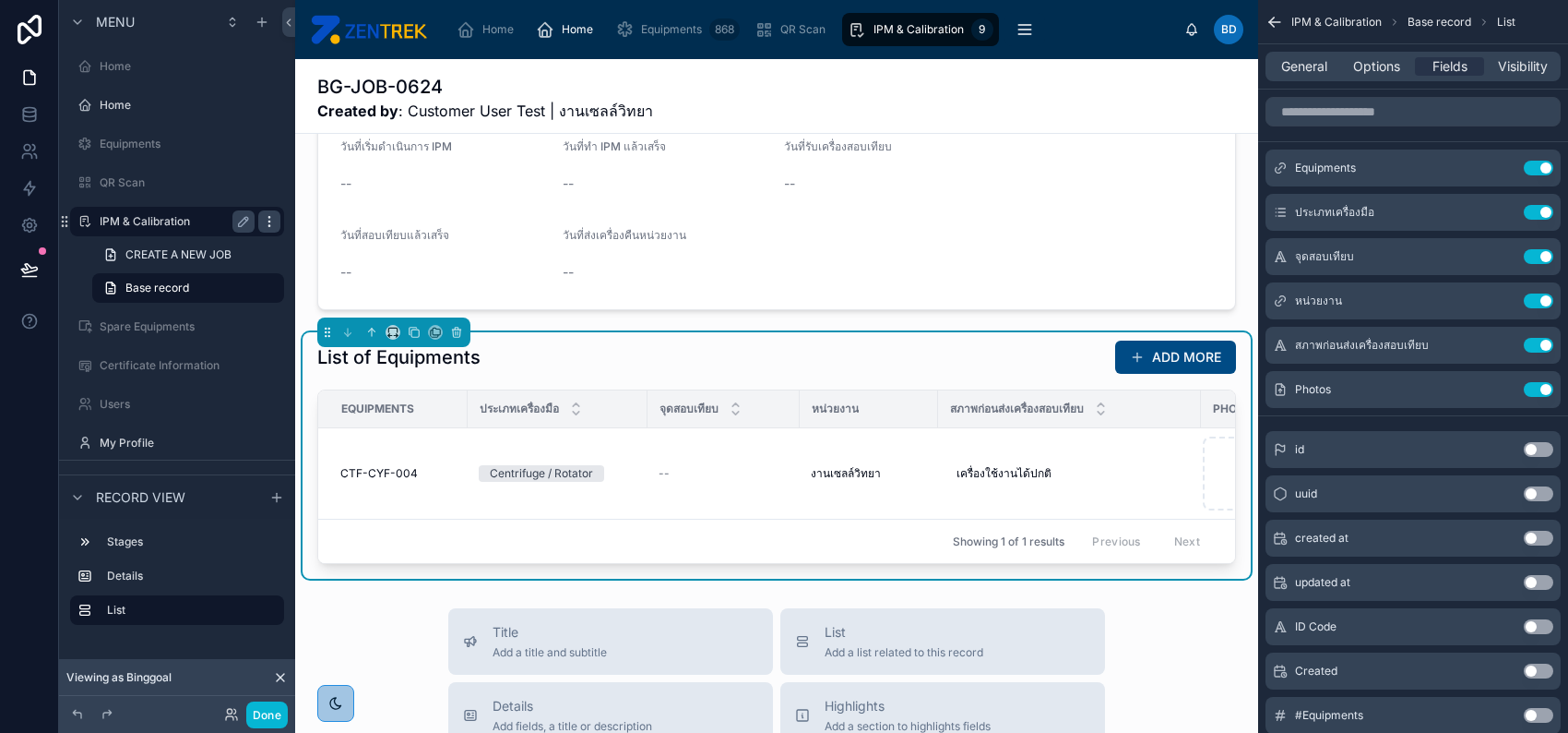
click at [269, 218] on icon "scrollable content" at bounding box center [269, 221] width 15 height 15
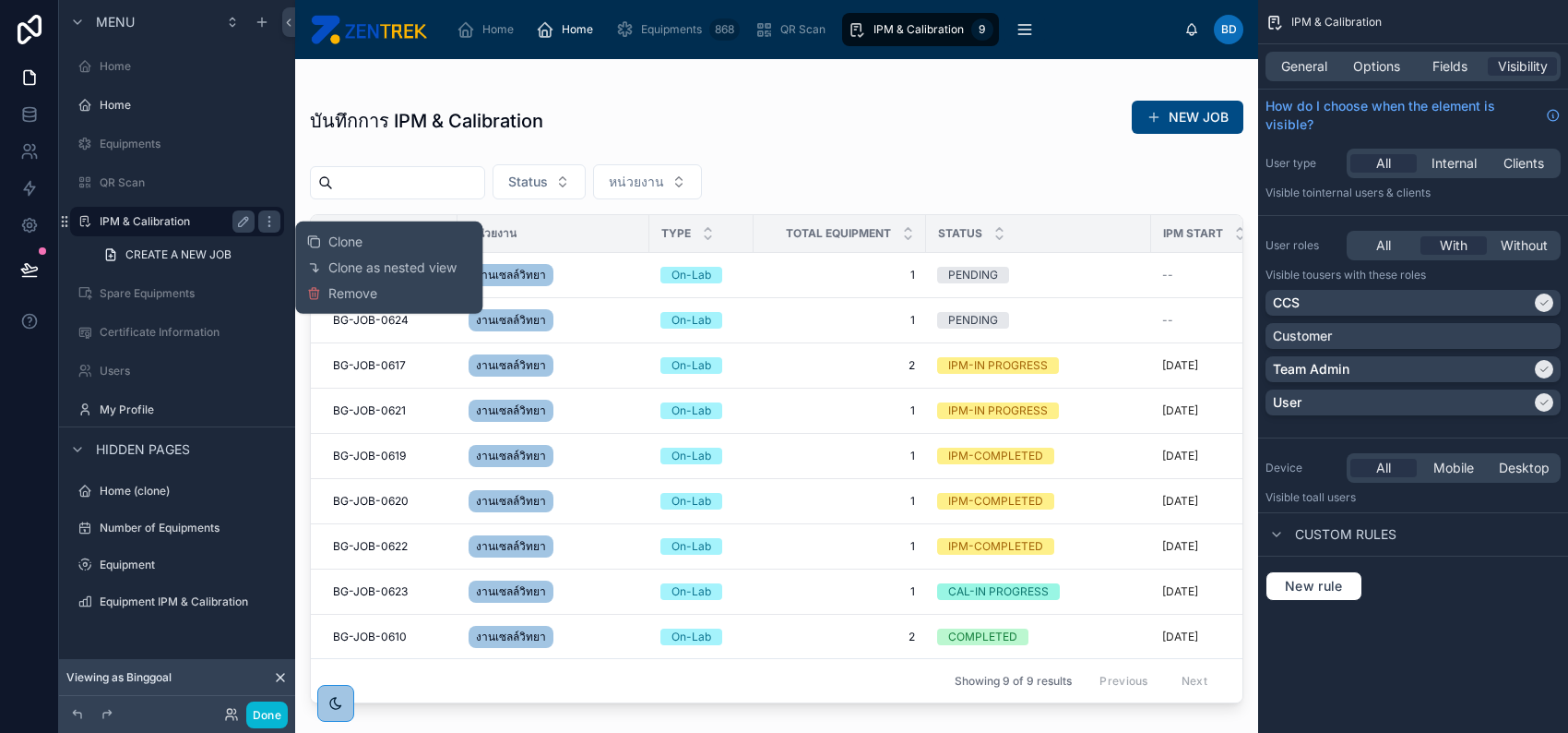
click at [145, 226] on label "IPM & Calibration" at bounding box center [173, 221] width 147 height 15
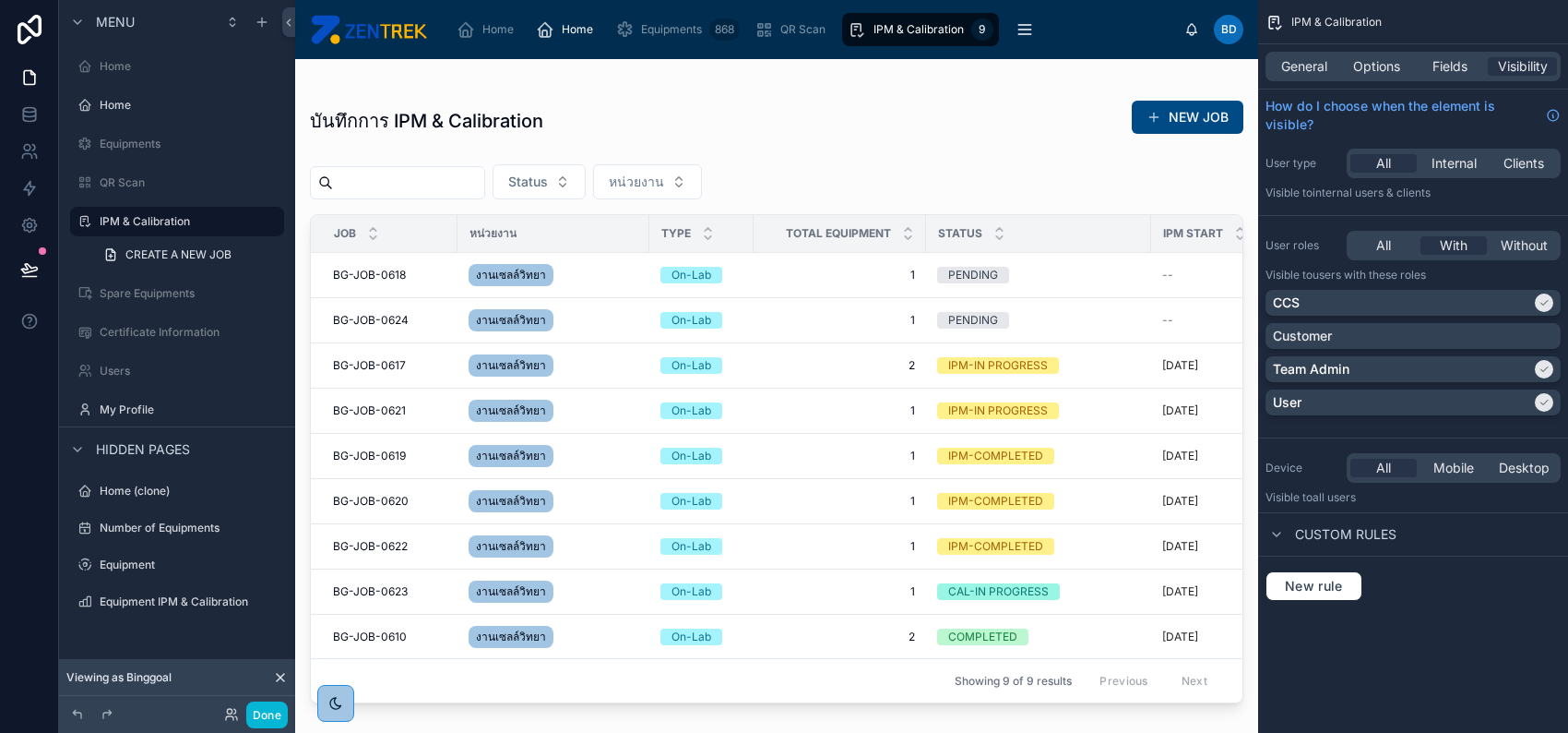
click at [155, 450] on span "Hidden pages" at bounding box center [142, 449] width 94 height 19
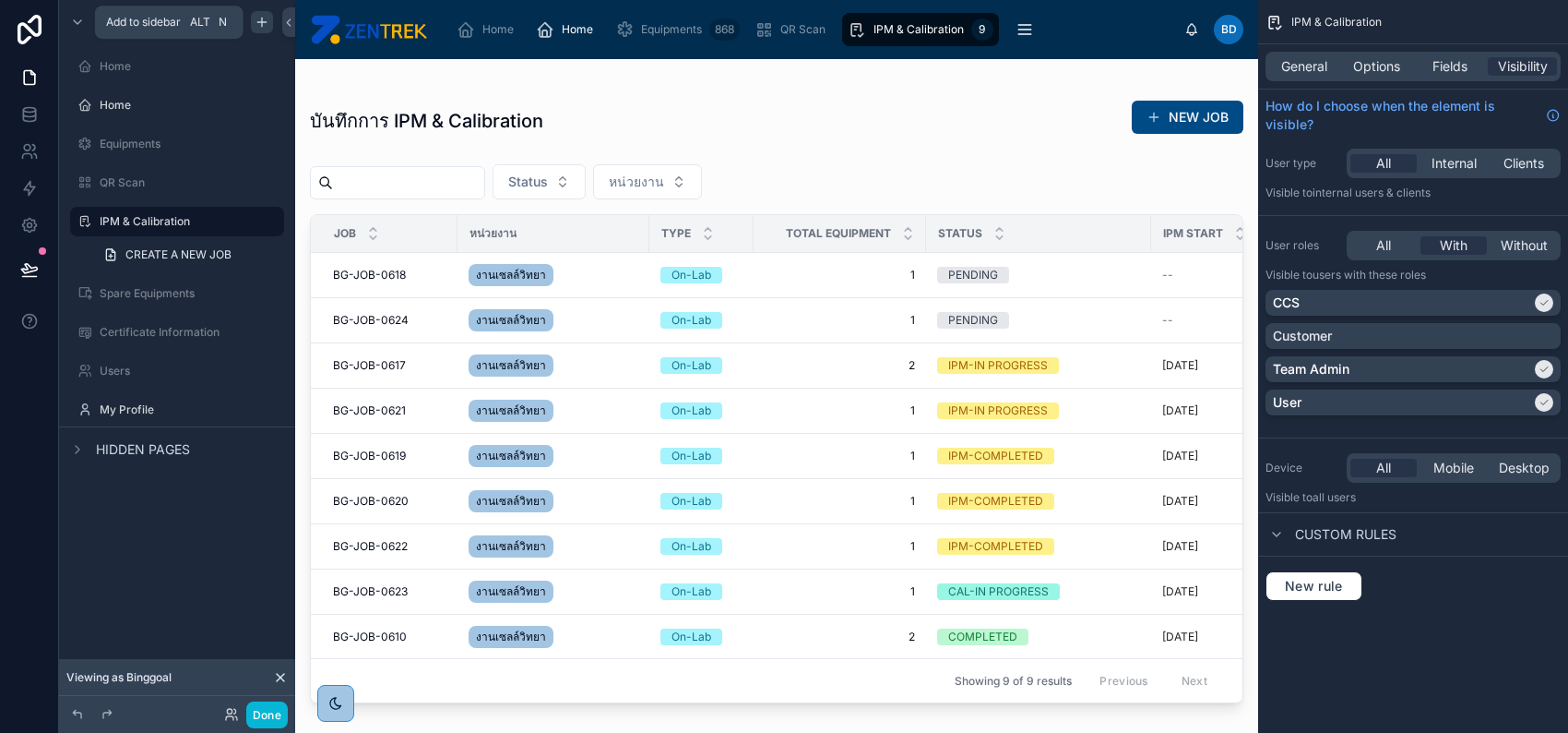
click at [263, 23] on icon "scrollable content" at bounding box center [262, 22] width 15 height 15
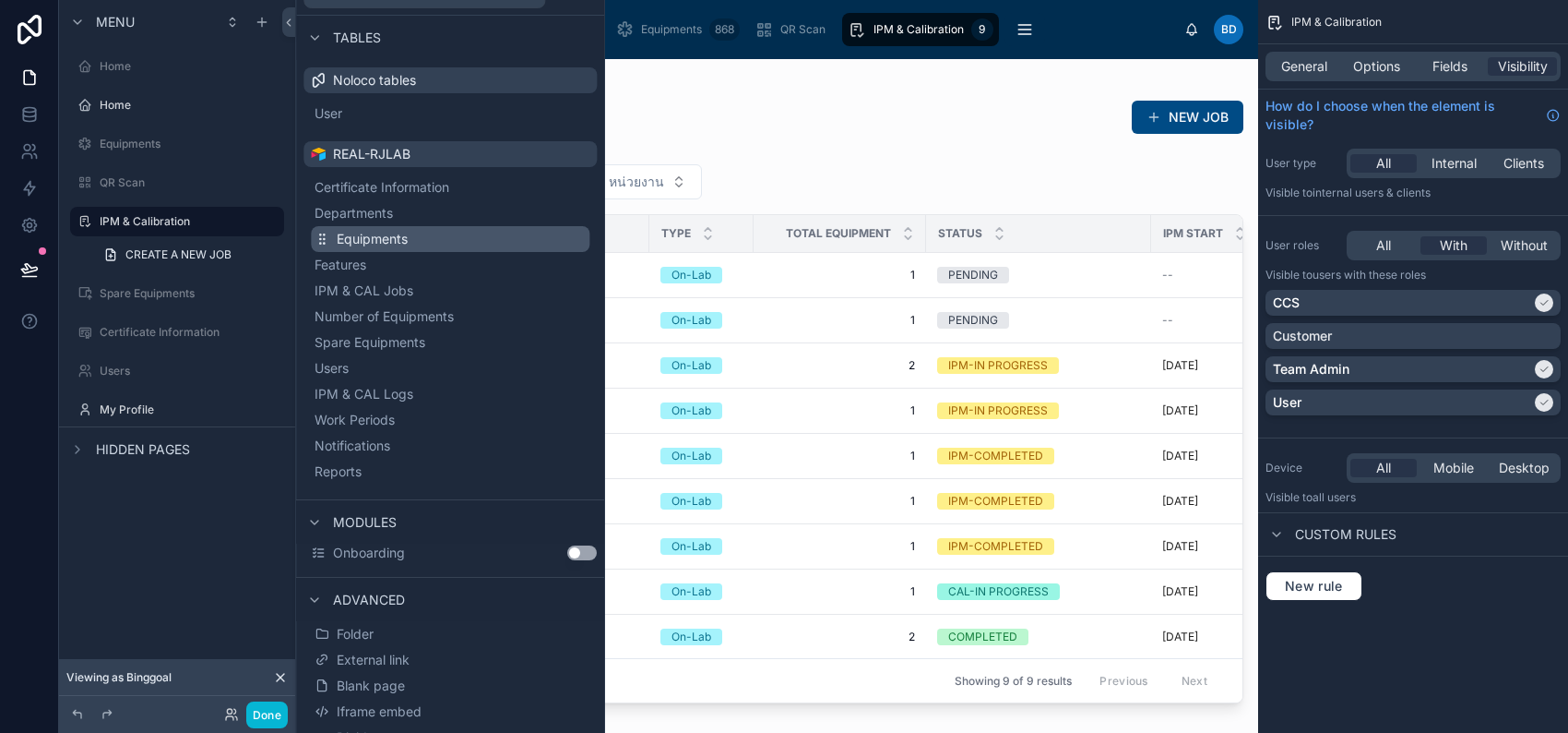
scroll to position [45, 0]
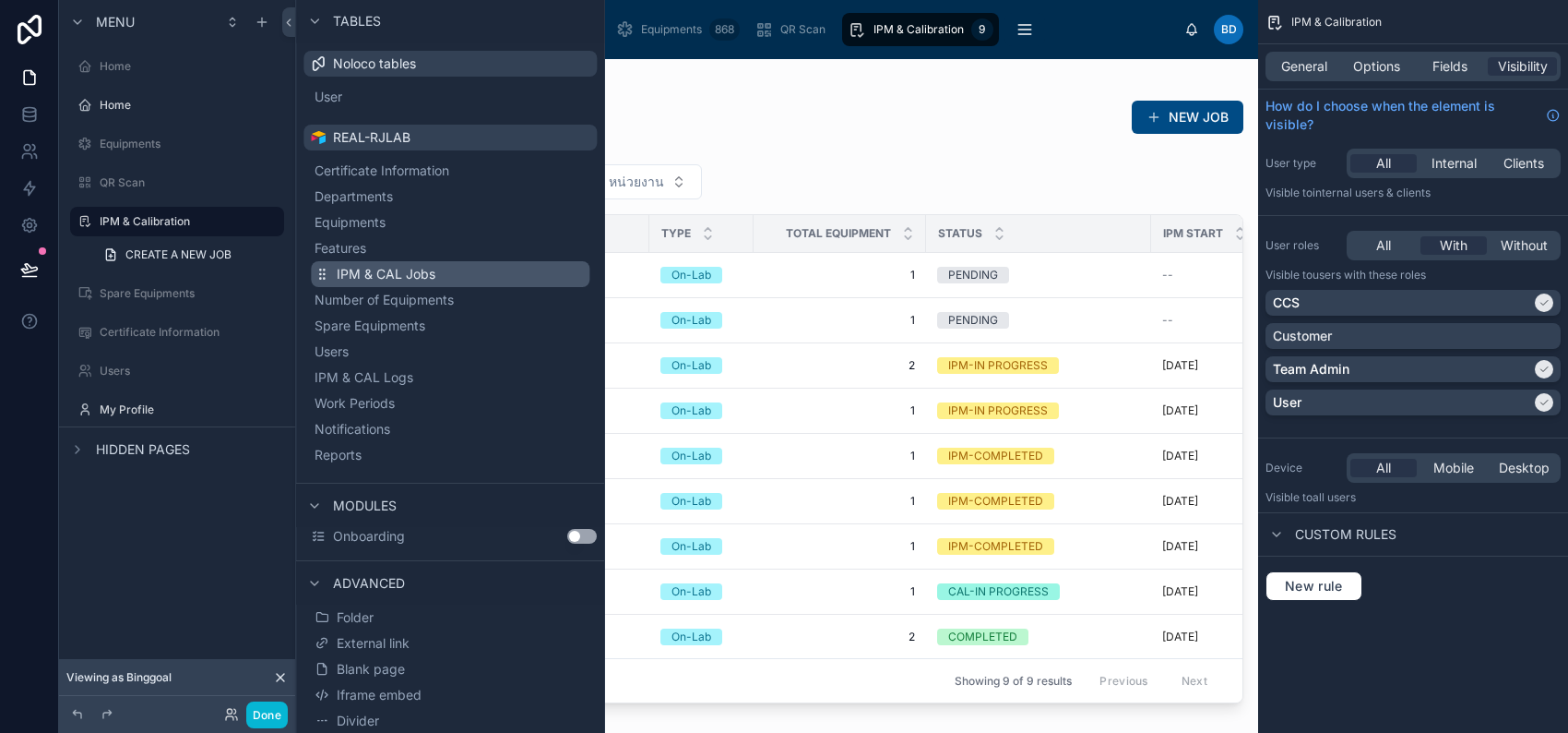
click at [451, 267] on button "IPM & CAL Jobs" at bounding box center [450, 274] width 278 height 26
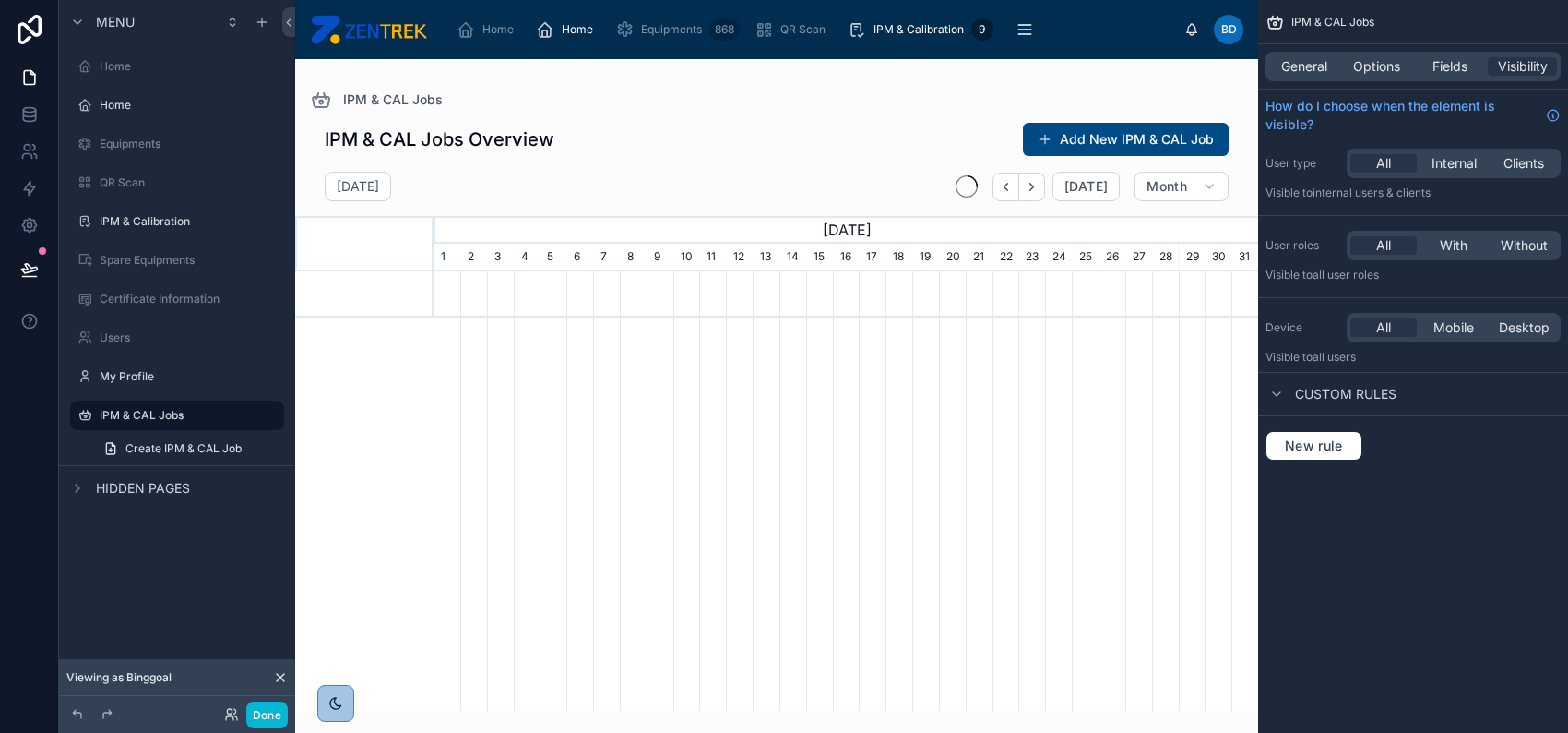
scroll to position [0, 823]
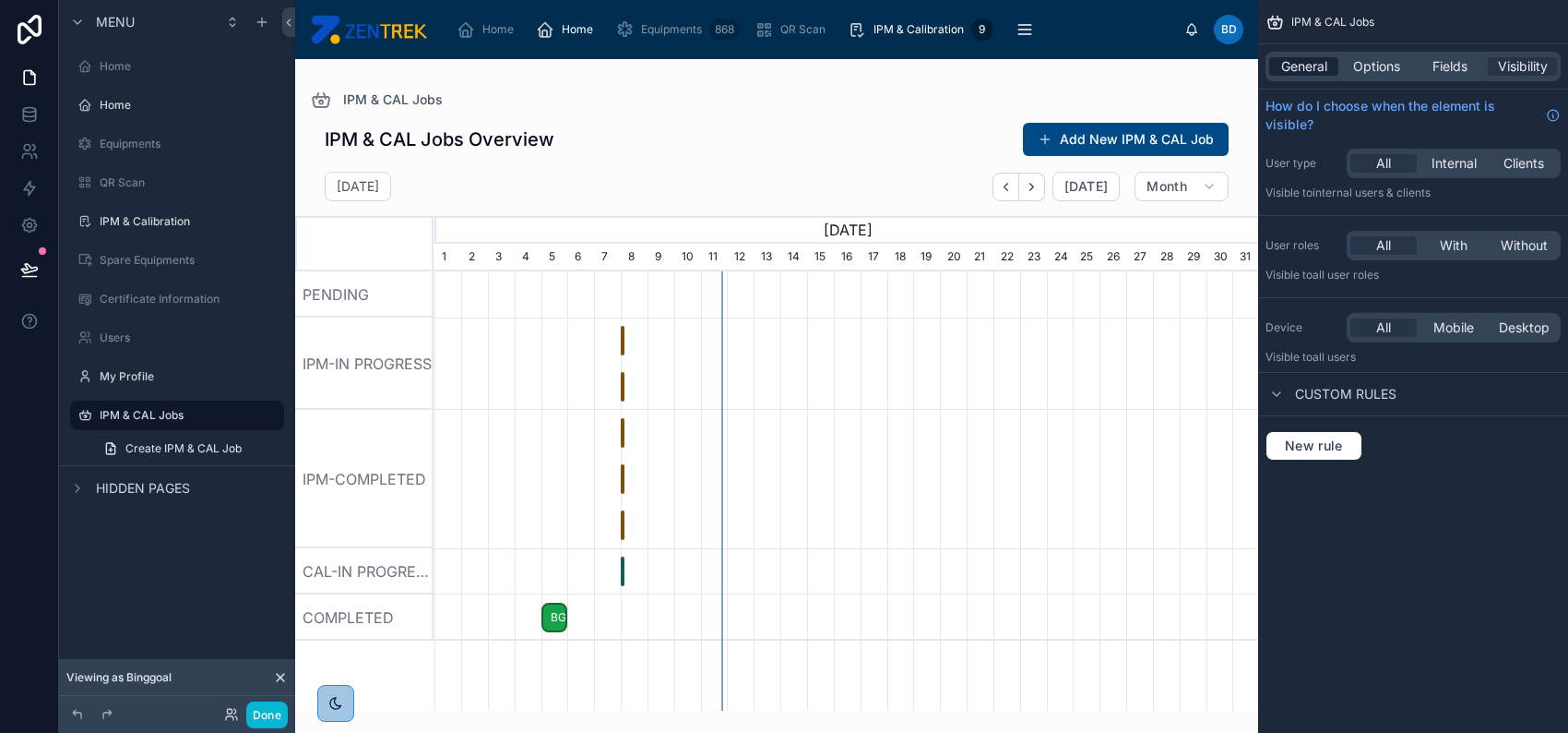
click at [1323, 71] on span "General" at bounding box center [1304, 66] width 46 height 19
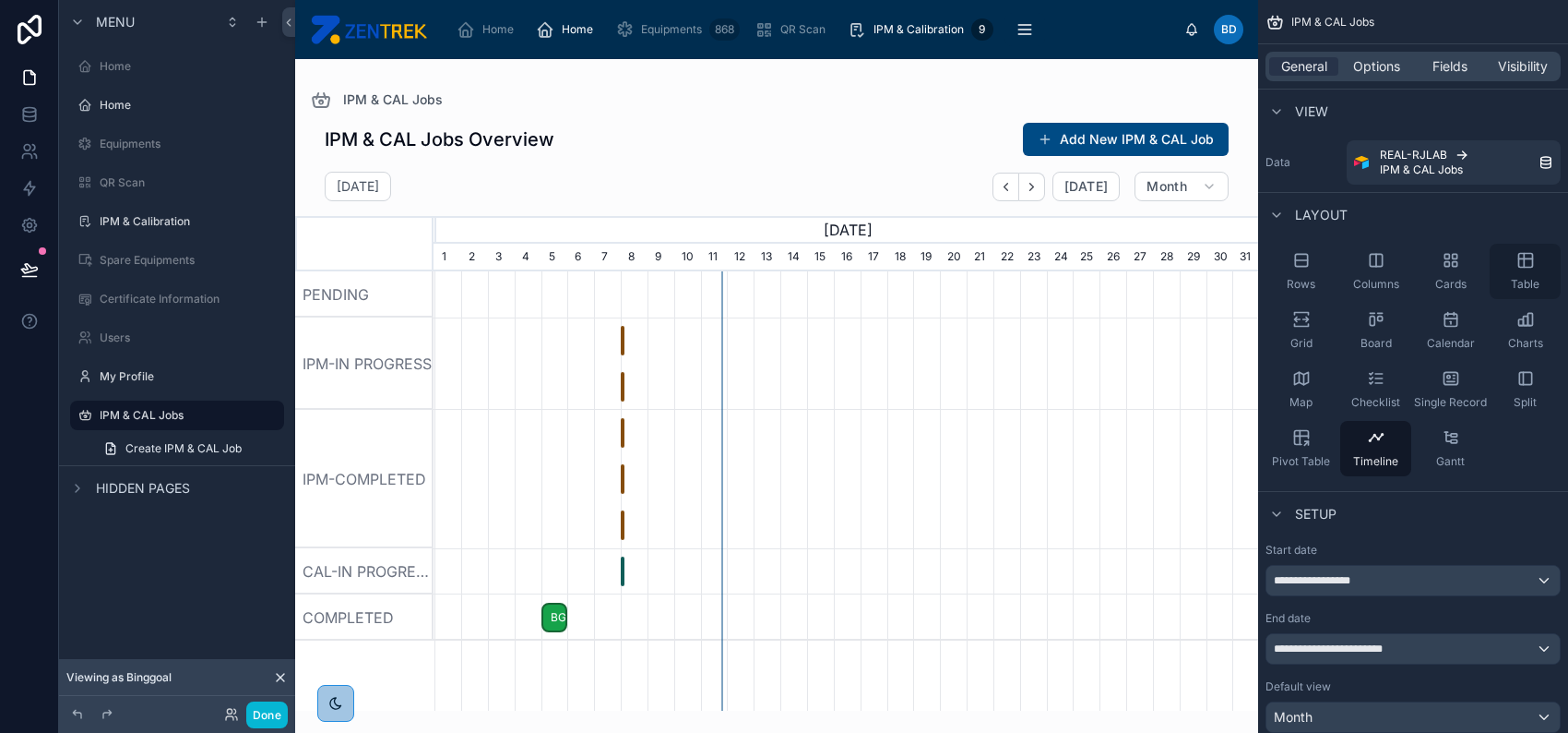
click at [1500, 265] on div "Table" at bounding box center [1526, 272] width 71 height 55
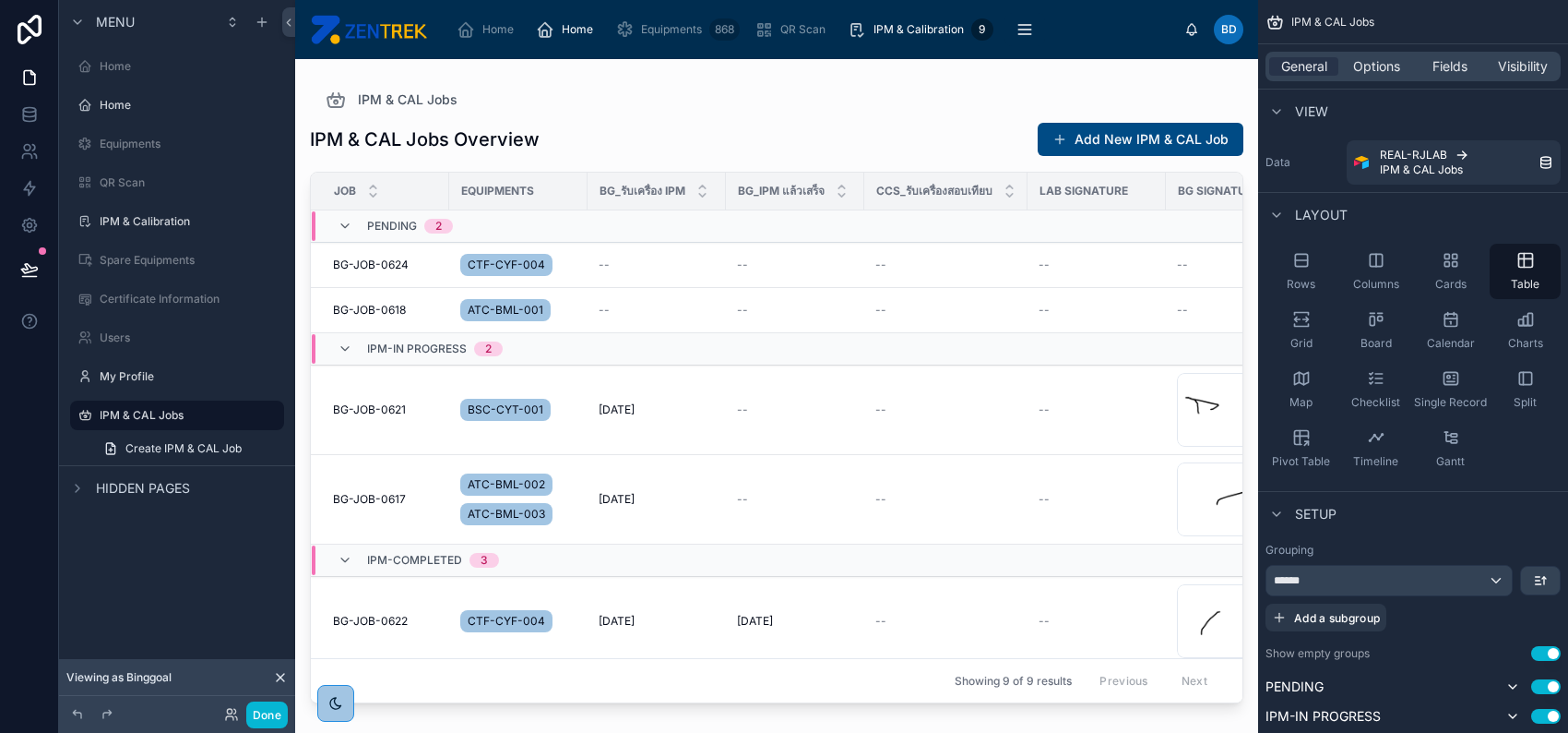
click at [651, 282] on div at bounding box center [776, 385] width 963 height 652
click at [629, 265] on div "--" at bounding box center [657, 265] width 117 height 15
click at [241, 417] on icon "scrollable content" at bounding box center [243, 415] width 15 height 15
click at [208, 414] on input "**********" at bounding box center [162, 415] width 125 height 22
click at [102, 410] on input "**********" at bounding box center [162, 415] width 125 height 22
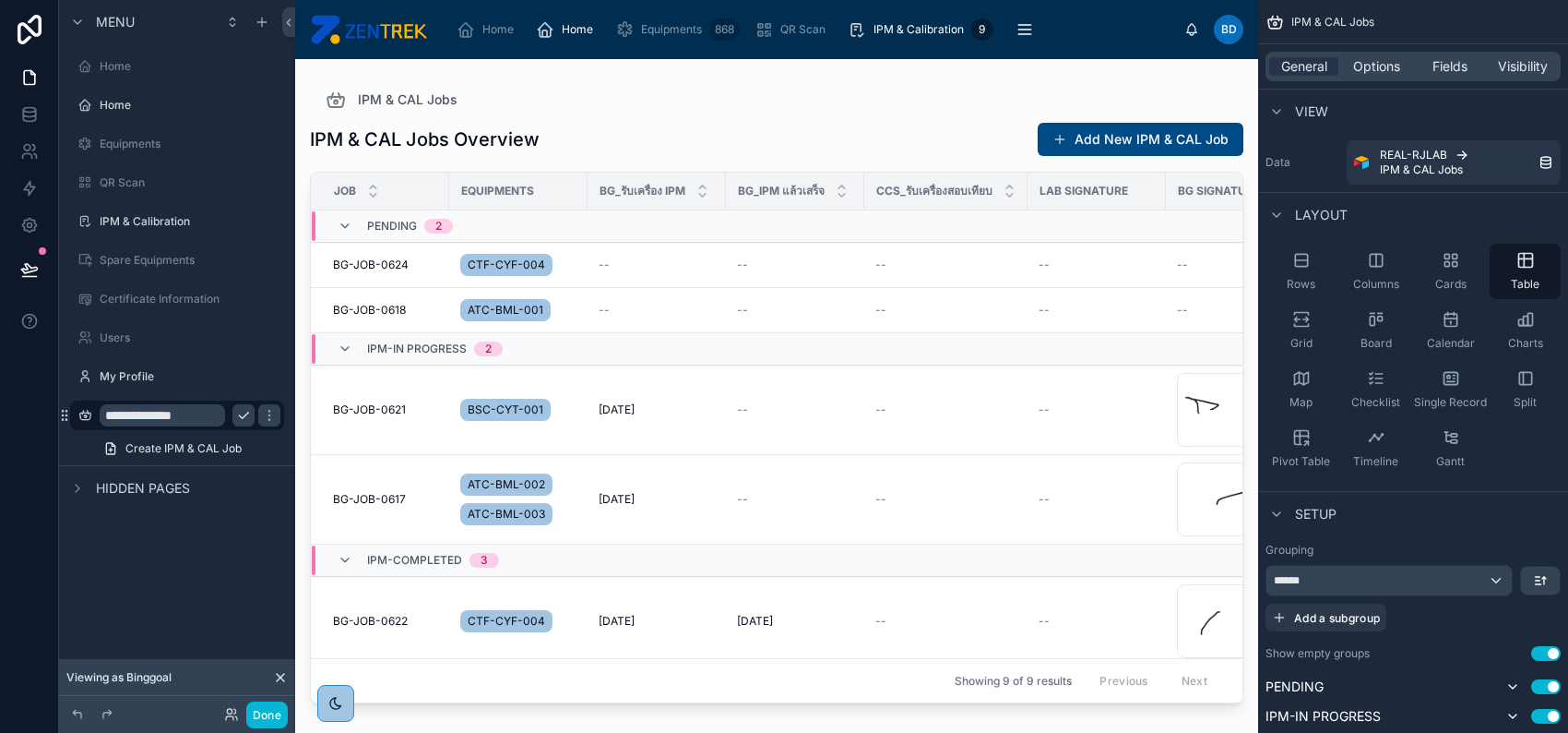
click at [141, 416] on input "**********" at bounding box center [162, 415] width 125 height 22
type input "**********"
click at [181, 518] on div "**********" at bounding box center [177, 262] width 236 height 525
click at [166, 378] on label "My Profile" at bounding box center [173, 376] width 147 height 15
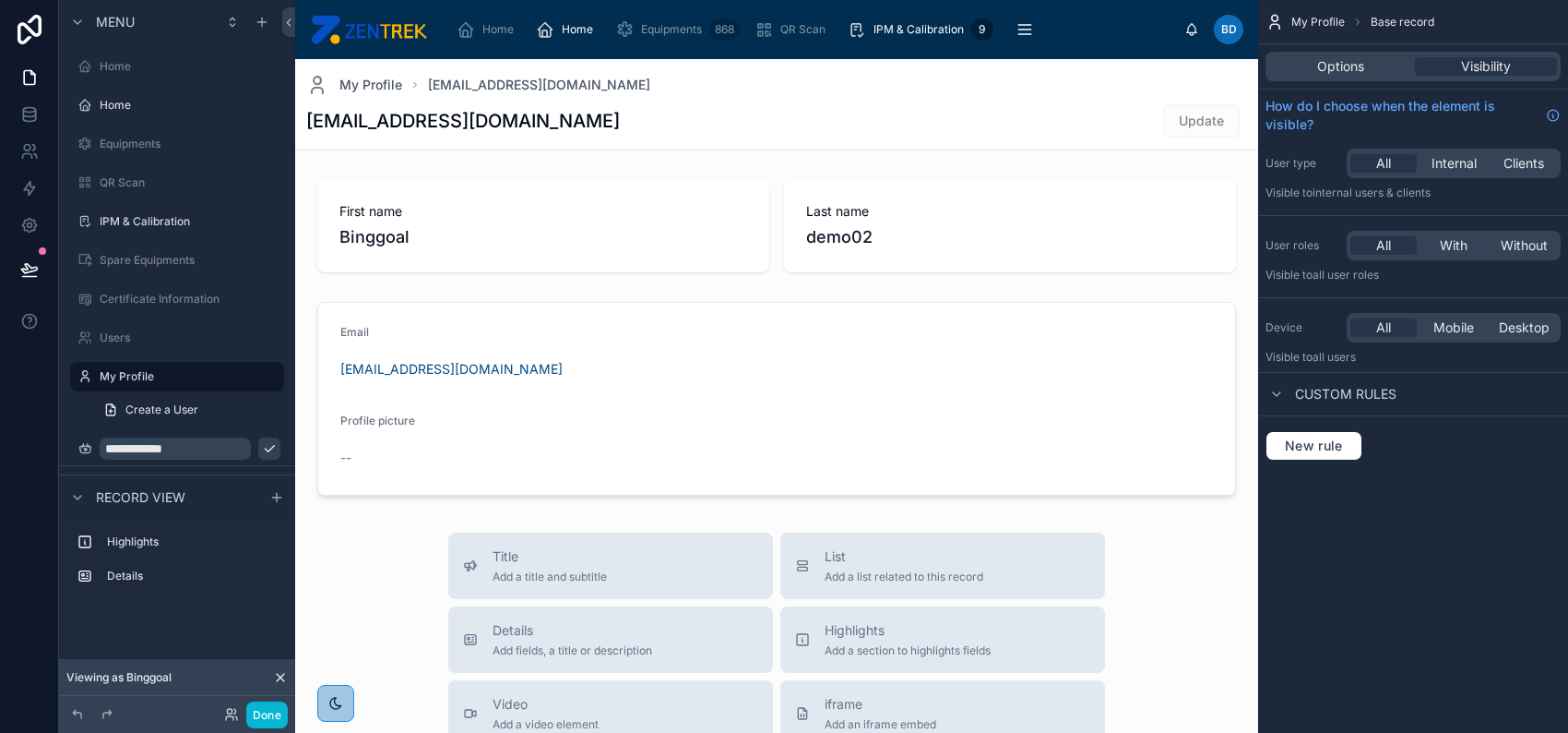
click at [262, 448] on icon "scrollable content" at bounding box center [269, 448] width 15 height 15
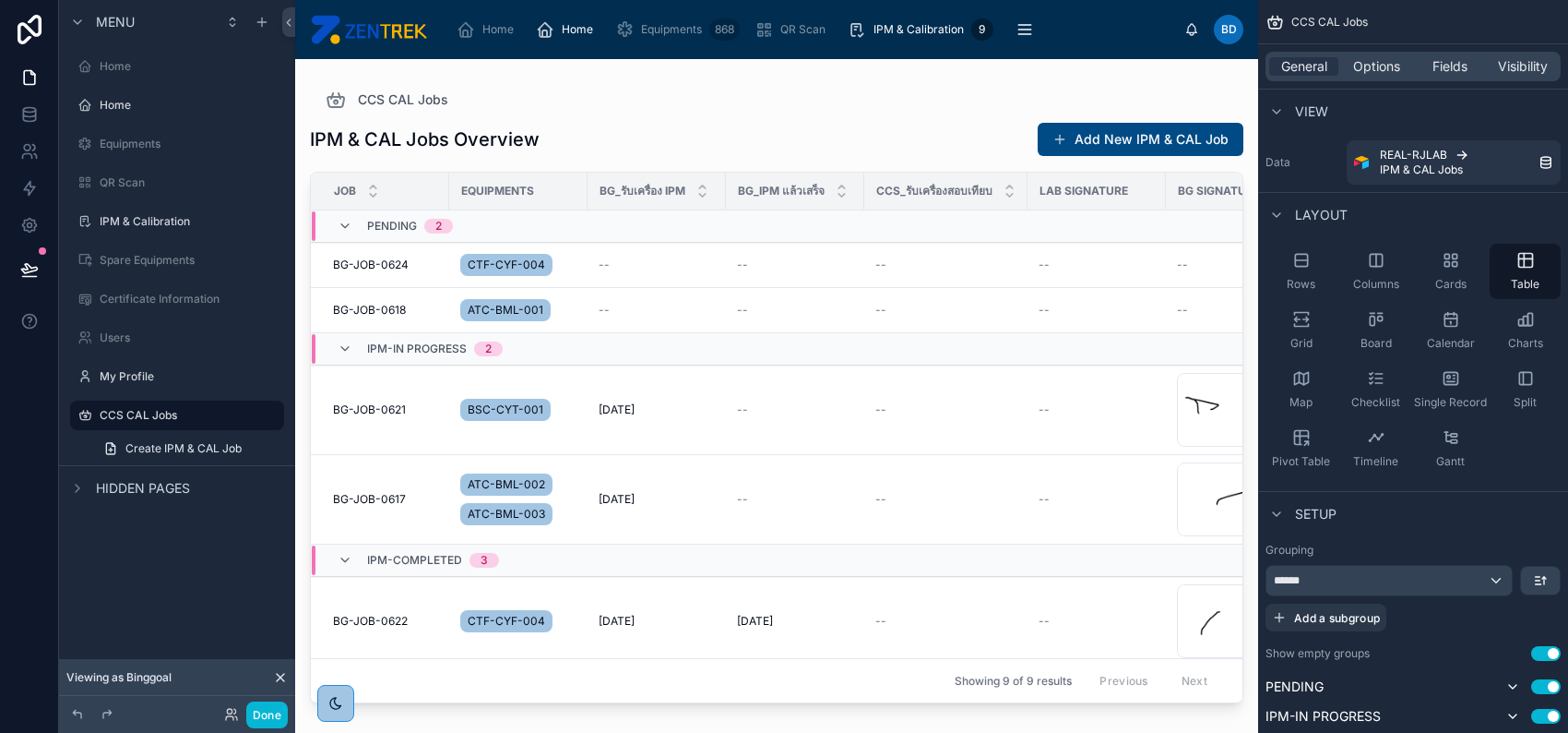
click at [0, 0] on icon "scrollable content" at bounding box center [0, 0] width 0 height 0
click at [133, 413] on input "**********" at bounding box center [162, 415] width 125 height 22
type input "********"
click at [262, 419] on icon "scrollable content" at bounding box center [269, 415] width 15 height 15
click at [77, 414] on icon "scrollable content" at bounding box center [77, 416] width 15 height 15
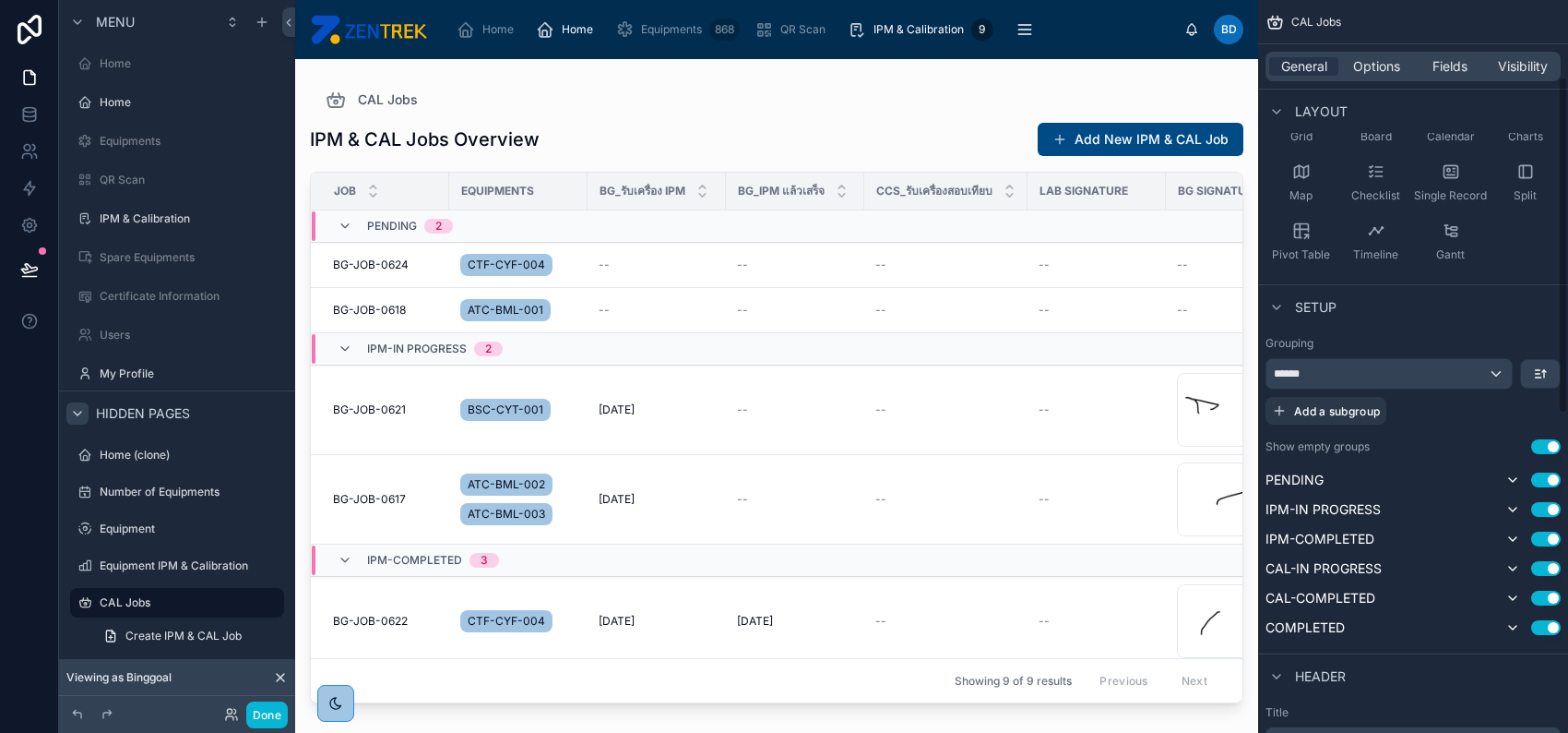
scroll to position [246, 0]
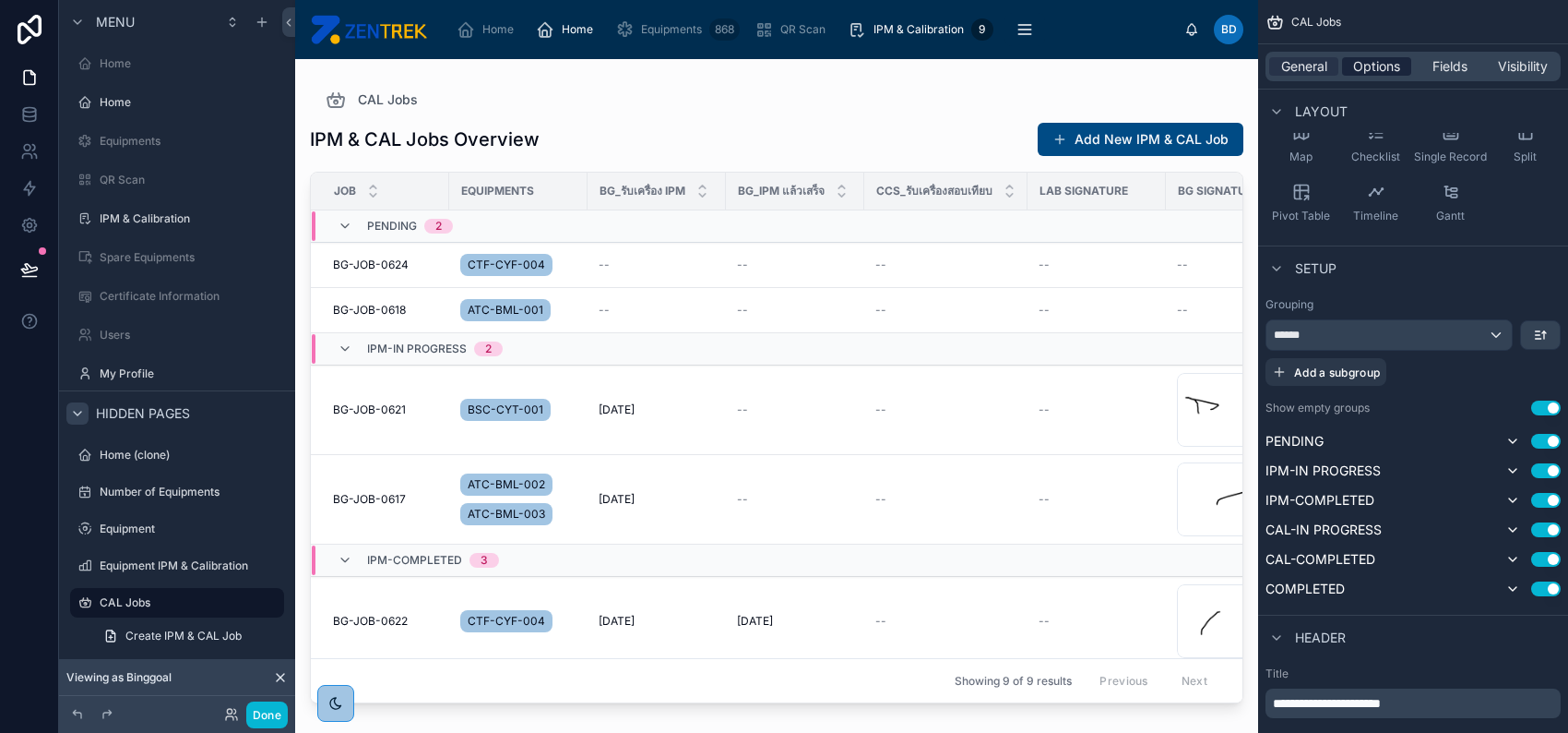
click at [1389, 69] on span "Options" at bounding box center [1377, 66] width 47 height 19
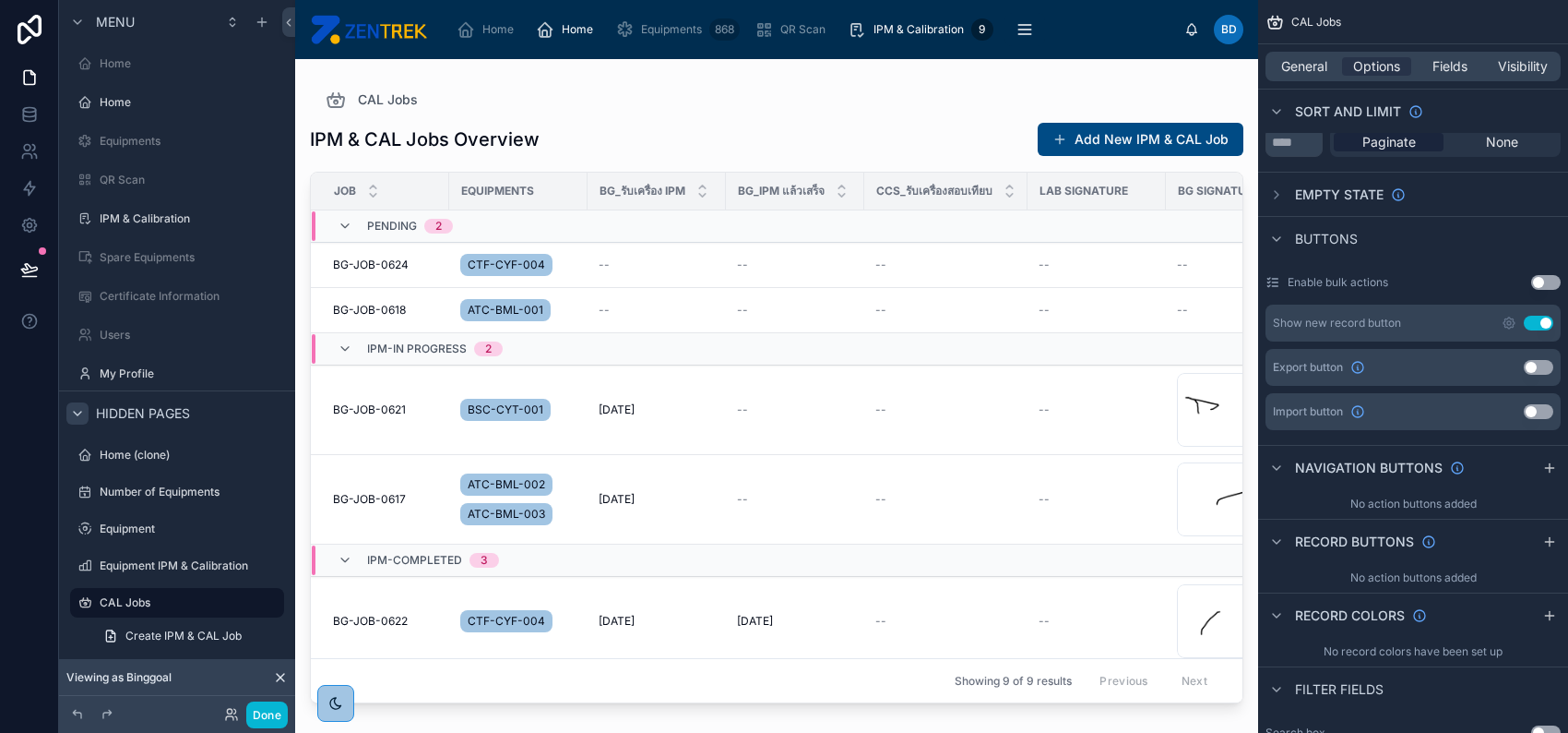
click at [1526, 321] on button "Use setting" at bounding box center [1538, 323] width 30 height 15
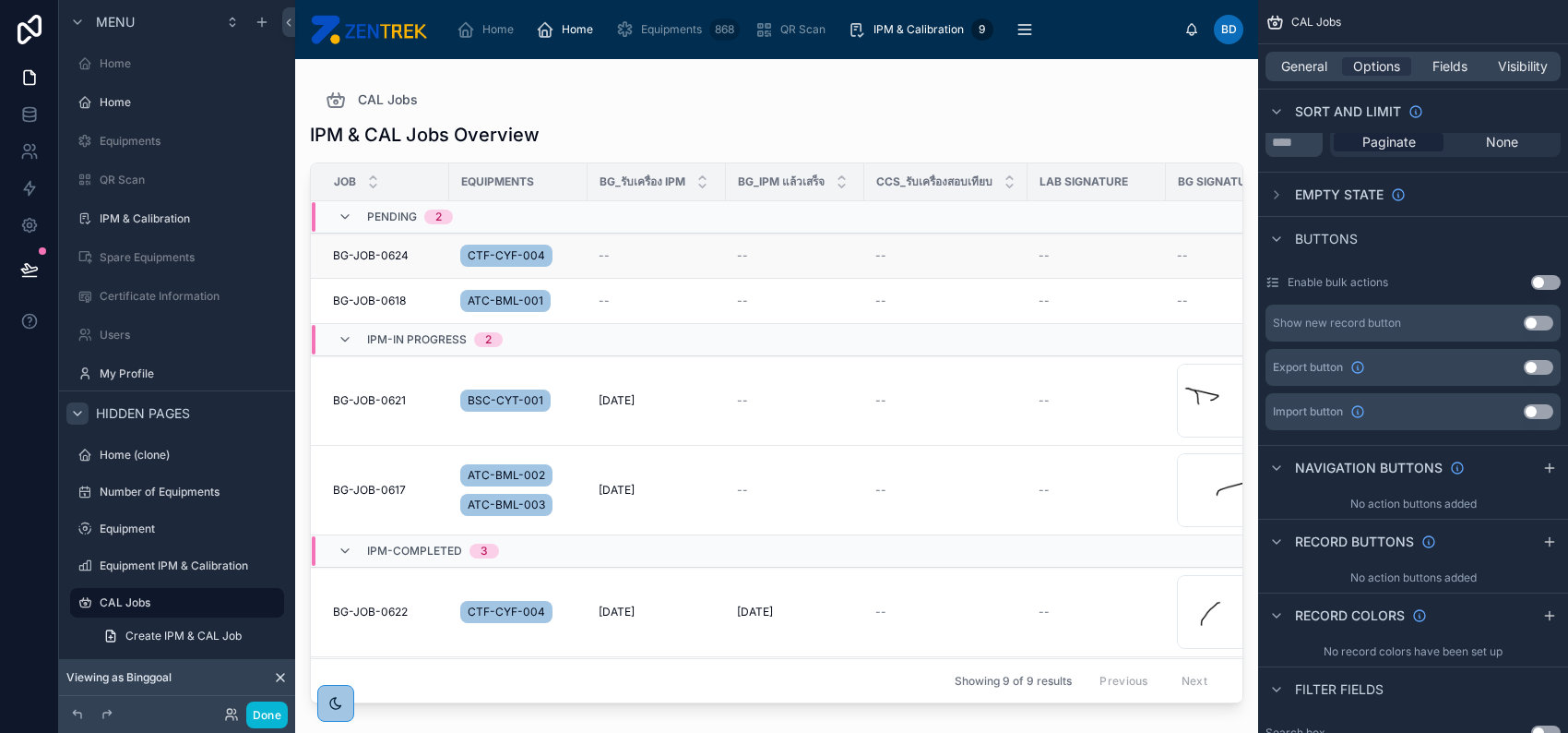
click at [867, 249] on td "--" at bounding box center [945, 256] width 163 height 45
click at [865, 258] on td "--" at bounding box center [945, 256] width 163 height 45
click at [713, 261] on div "--" at bounding box center [657, 255] width 117 height 15
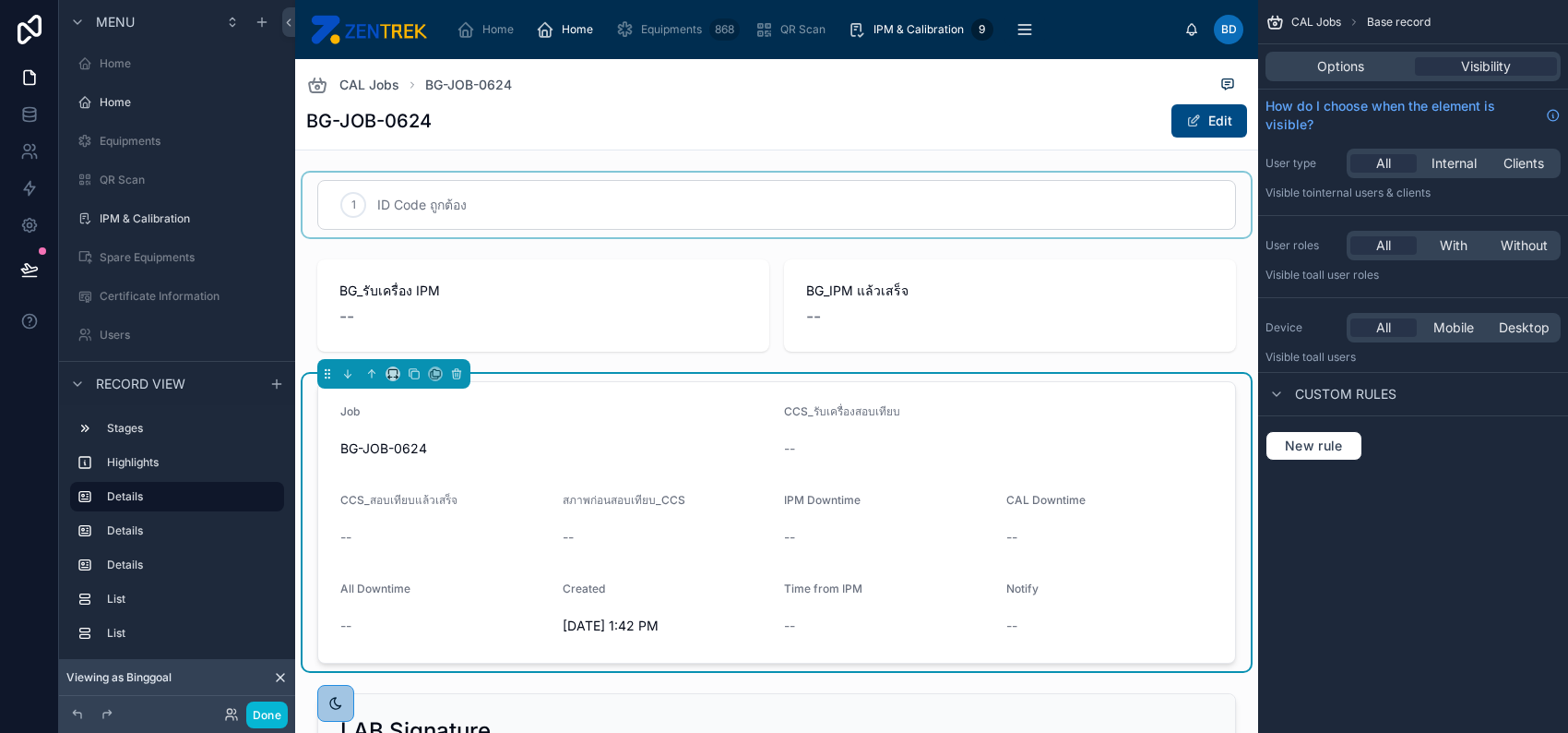
click at [708, 193] on div at bounding box center [776, 204] width 948 height 64
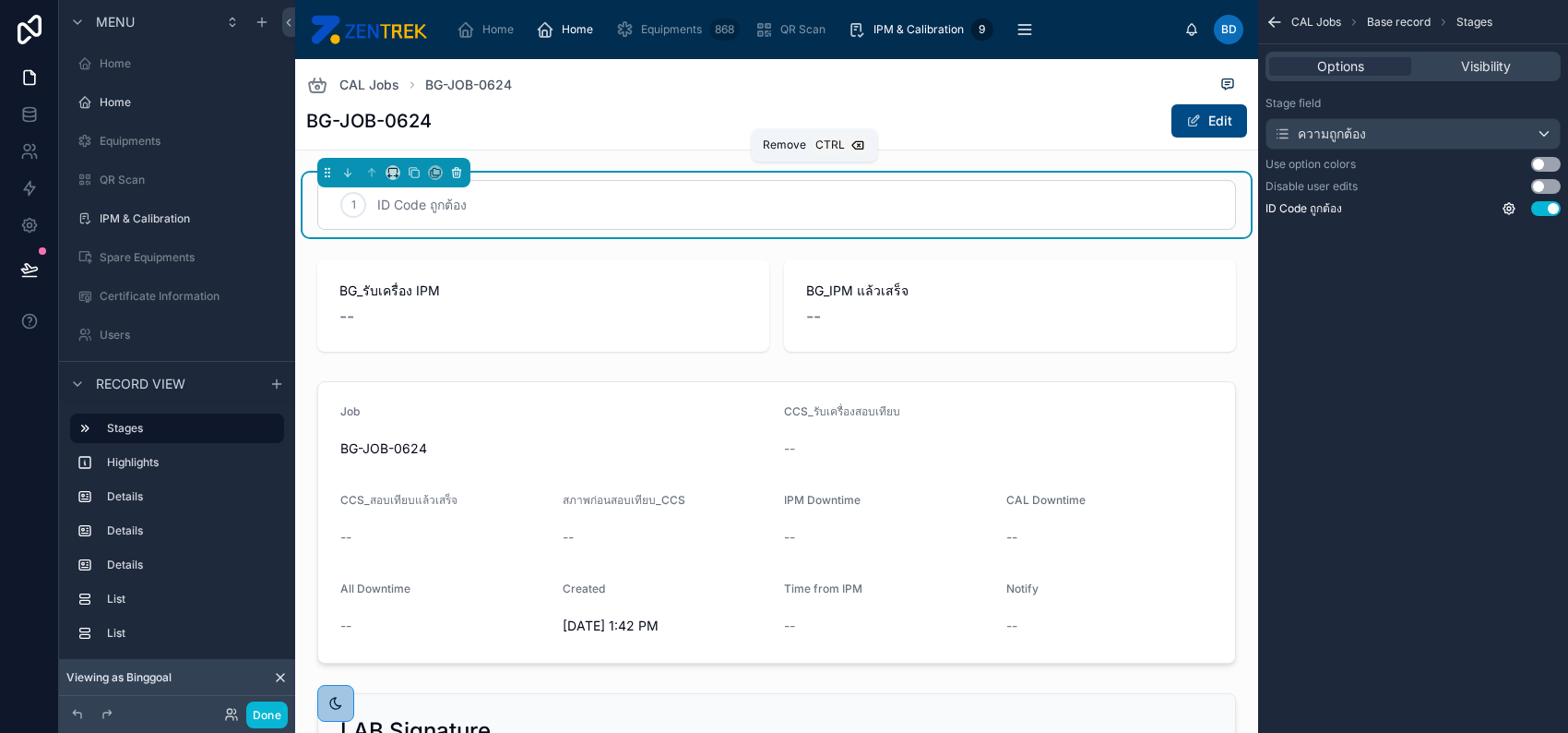
click at [457, 172] on icon at bounding box center [457, 174] width 0 height 4
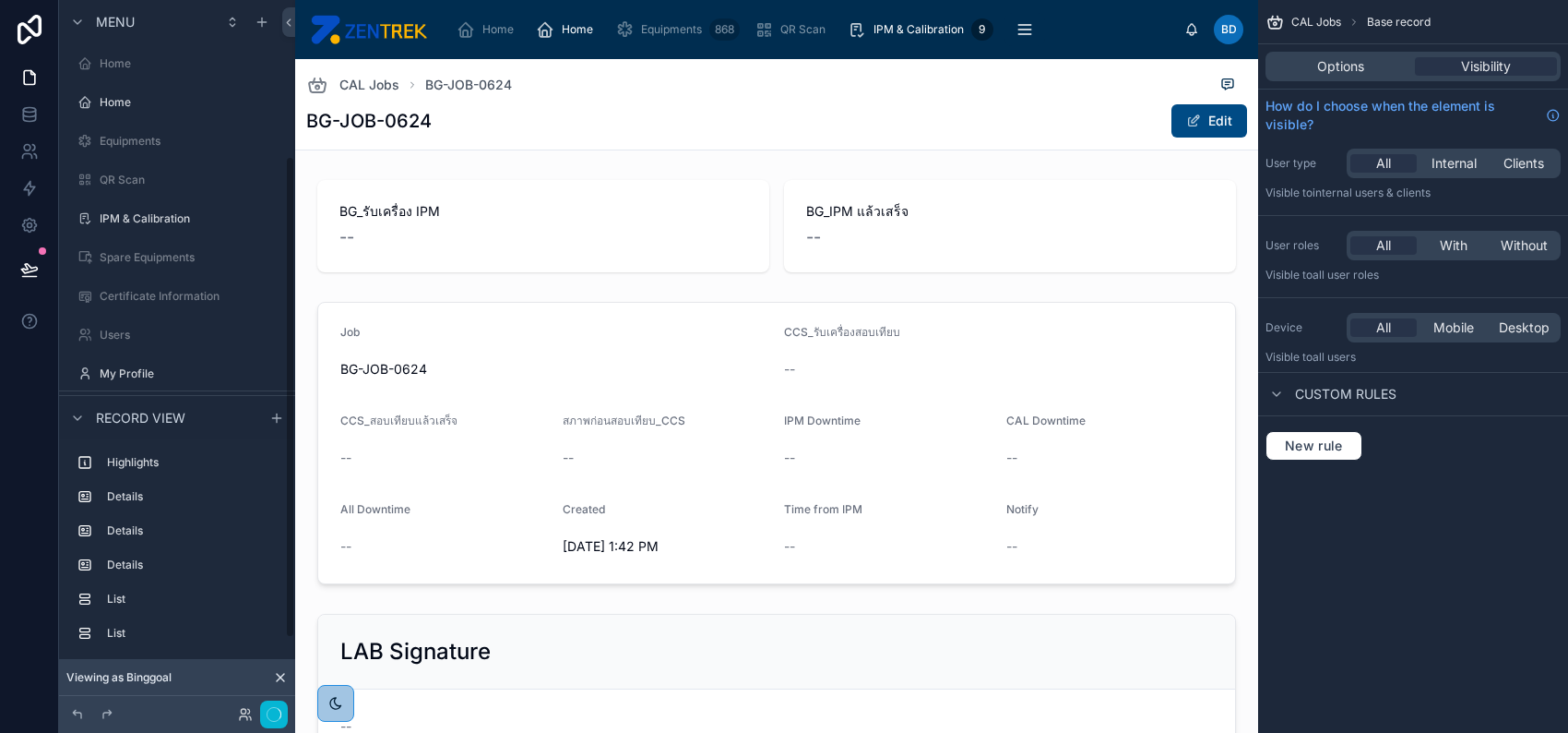
scroll to position [231, 0]
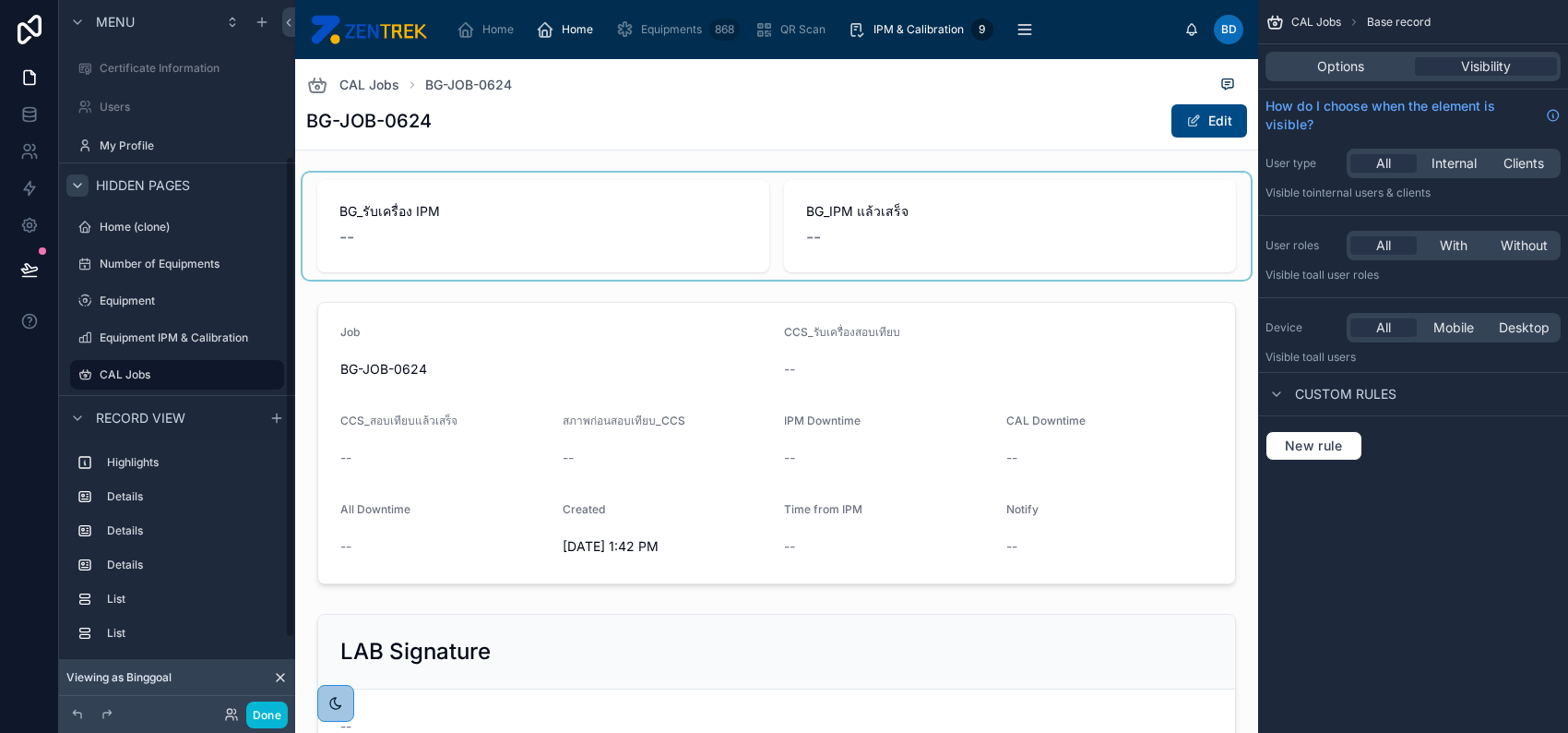
click at [461, 201] on div at bounding box center [776, 226] width 948 height 107
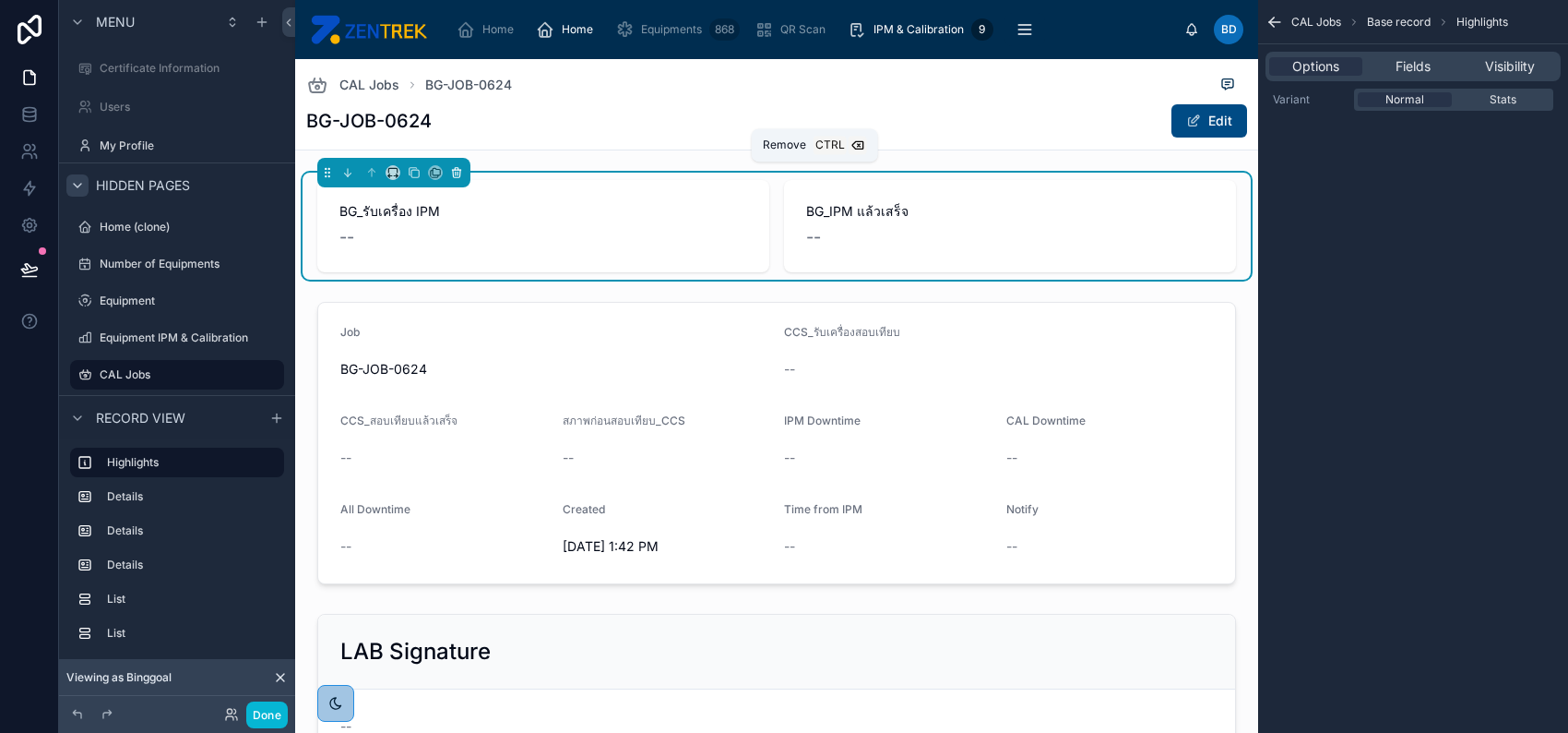
click at [461, 169] on icon at bounding box center [456, 172] width 13 height 13
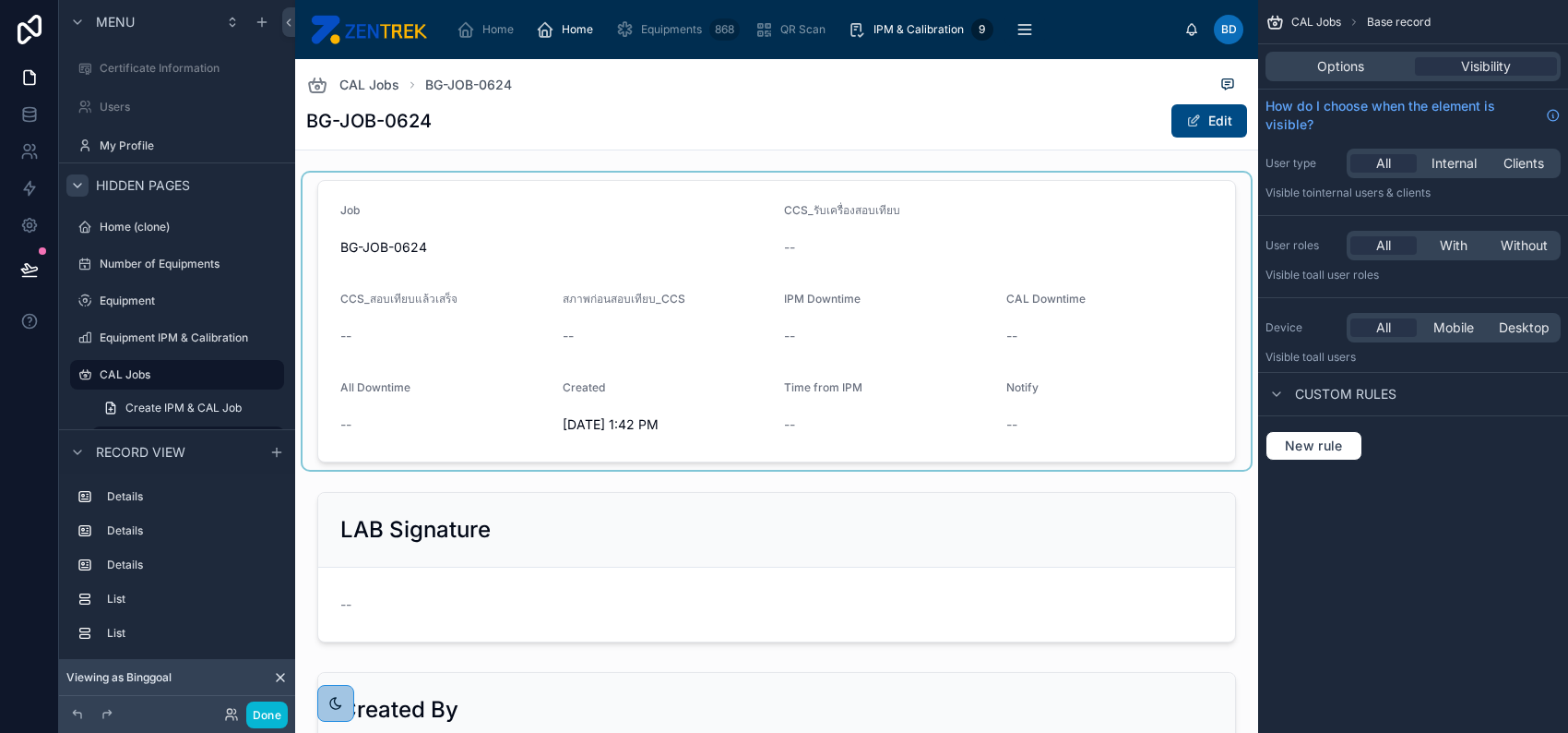
click at [524, 197] on div at bounding box center [776, 321] width 948 height 297
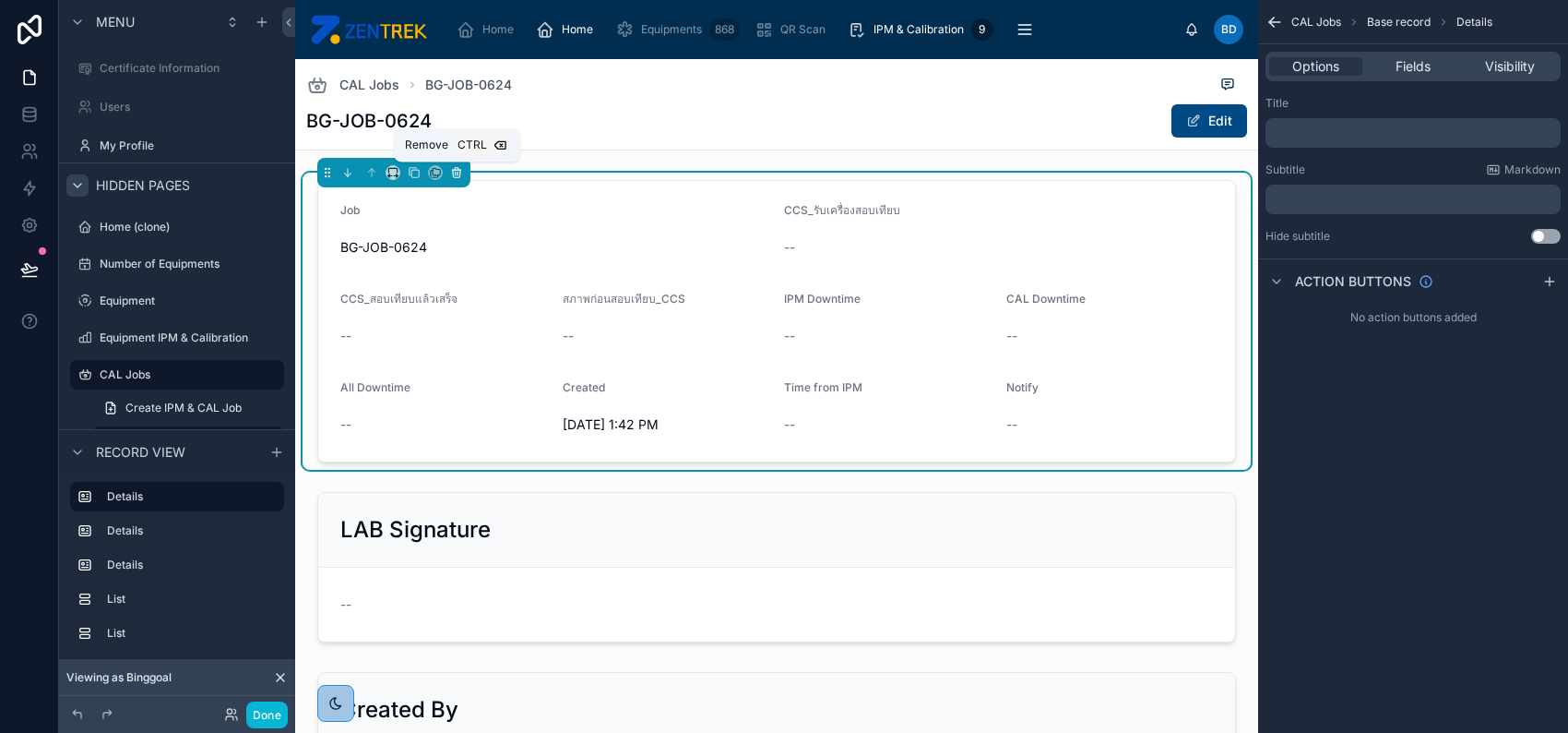
click at [459, 172] on icon at bounding box center [456, 173] width 7 height 7
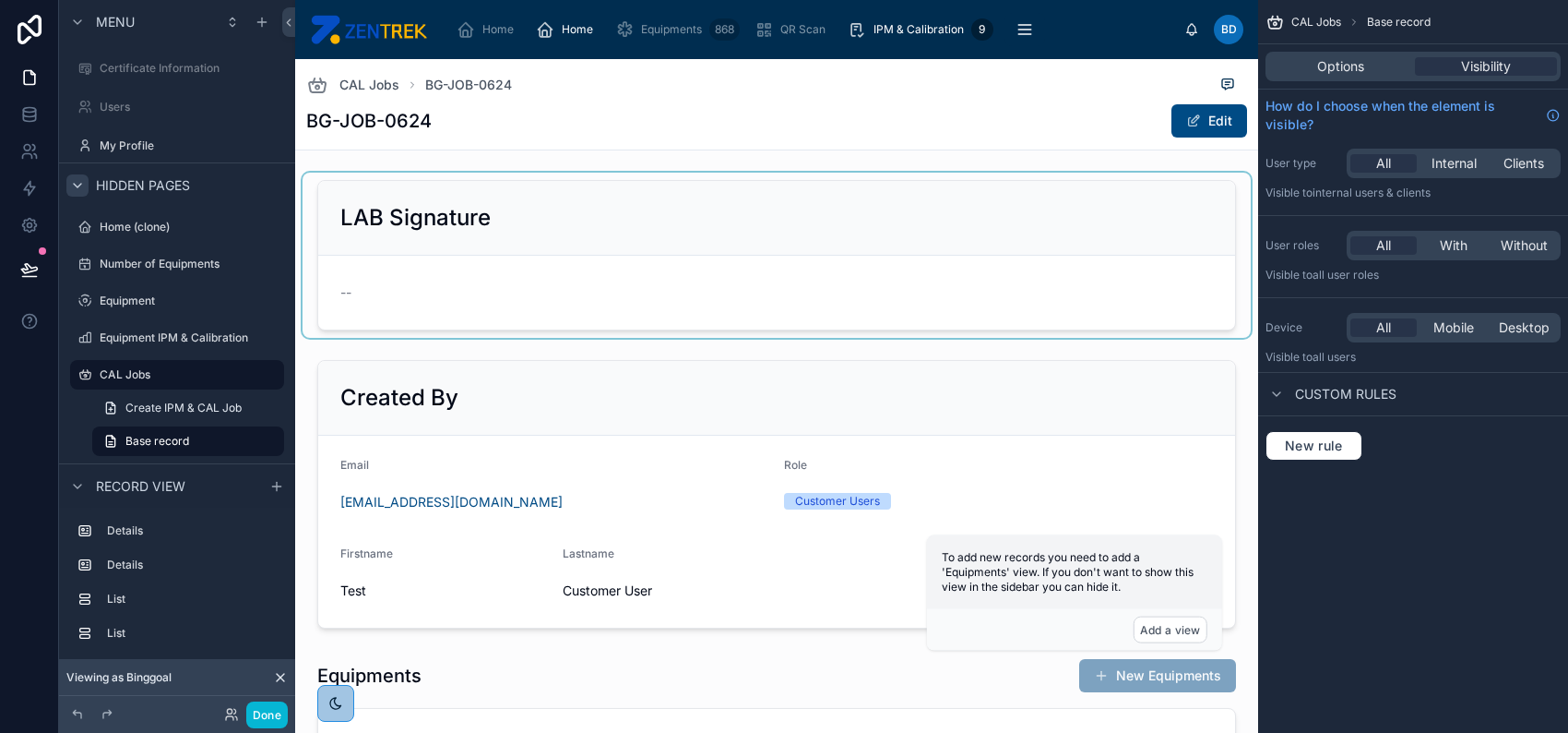
click at [471, 213] on div at bounding box center [776, 255] width 948 height 165
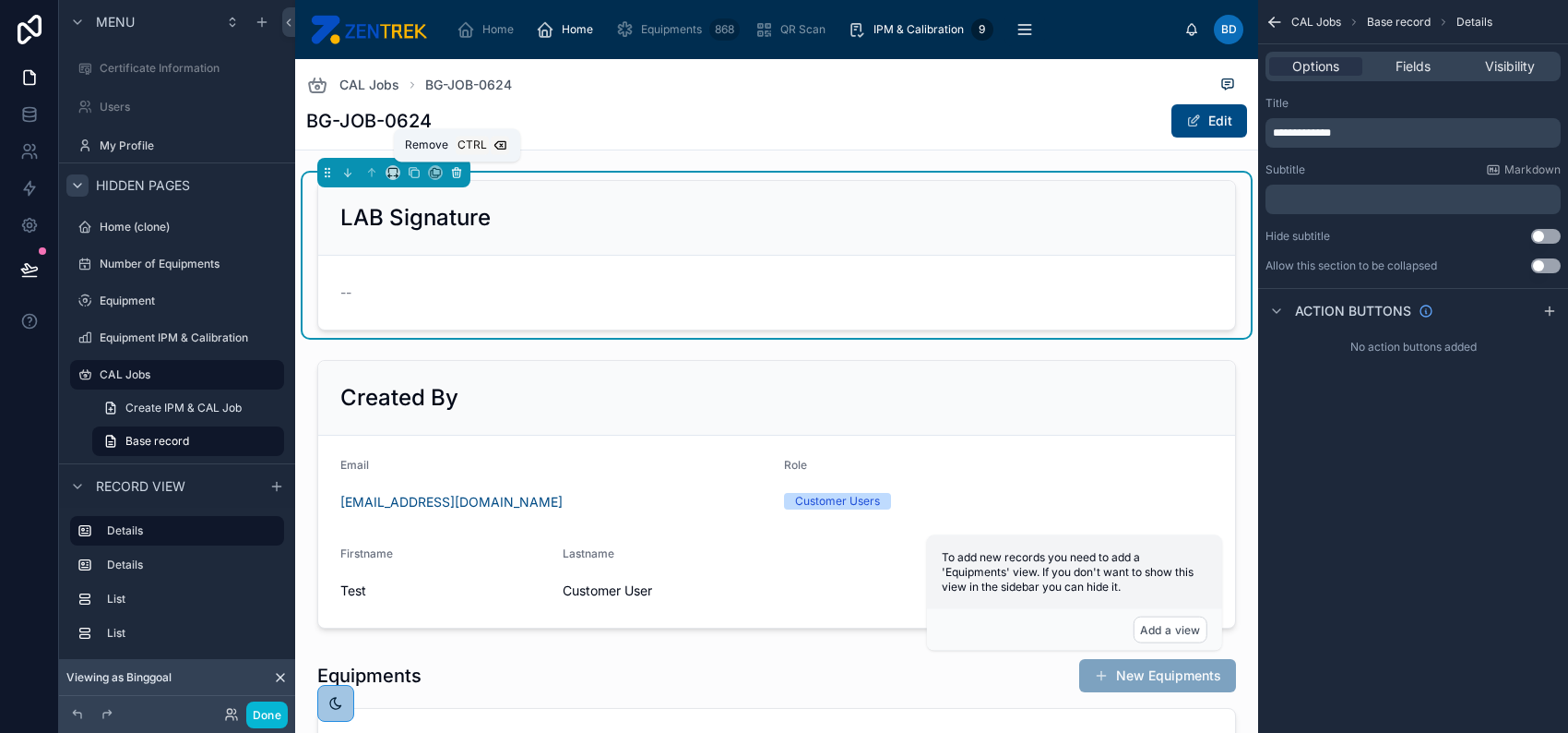
click at [456, 172] on icon at bounding box center [456, 174] width 0 height 4
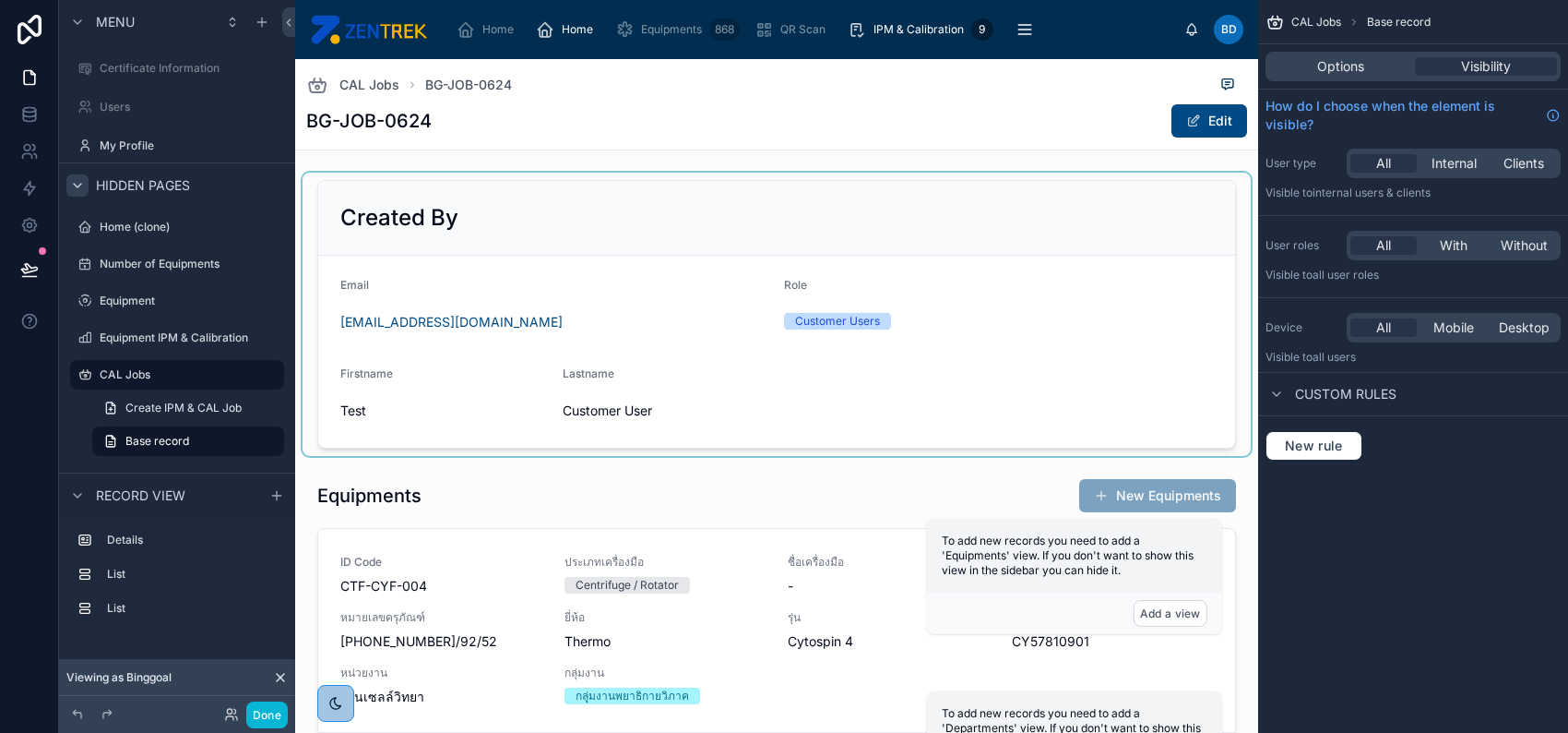
click at [486, 193] on div at bounding box center [776, 314] width 948 height 284
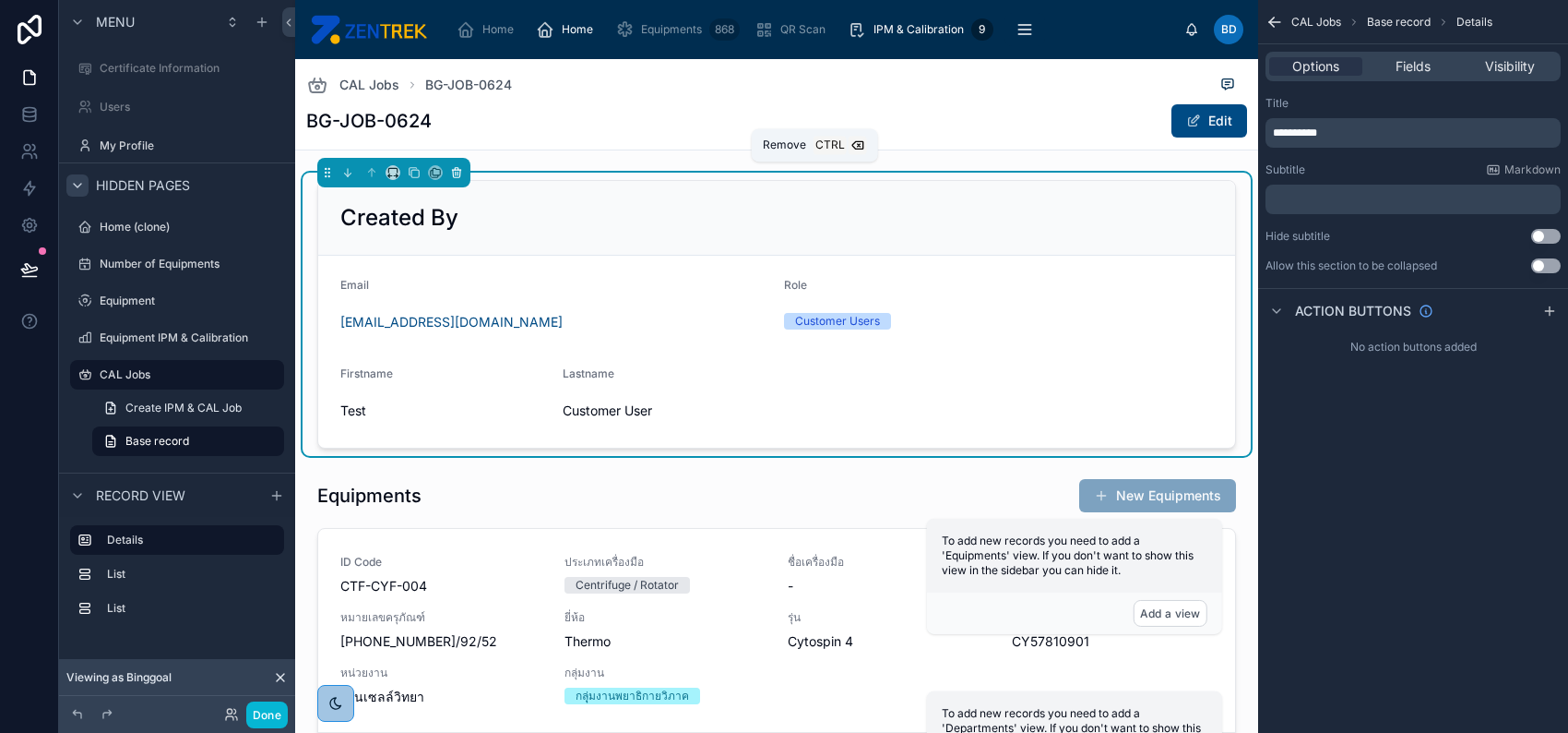
click at [456, 170] on icon at bounding box center [456, 170] width 8 height 0
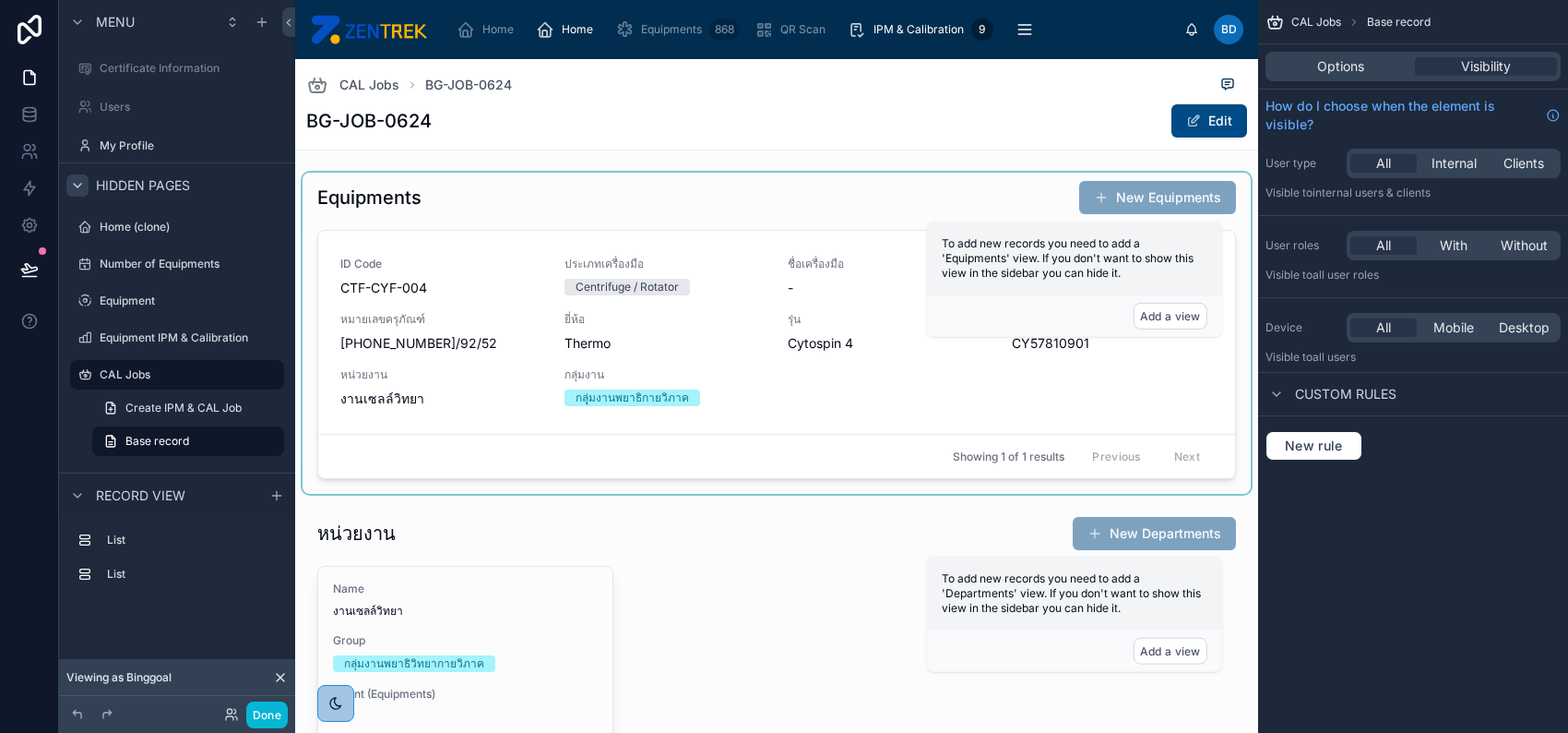
click at [568, 216] on div at bounding box center [776, 333] width 948 height 321
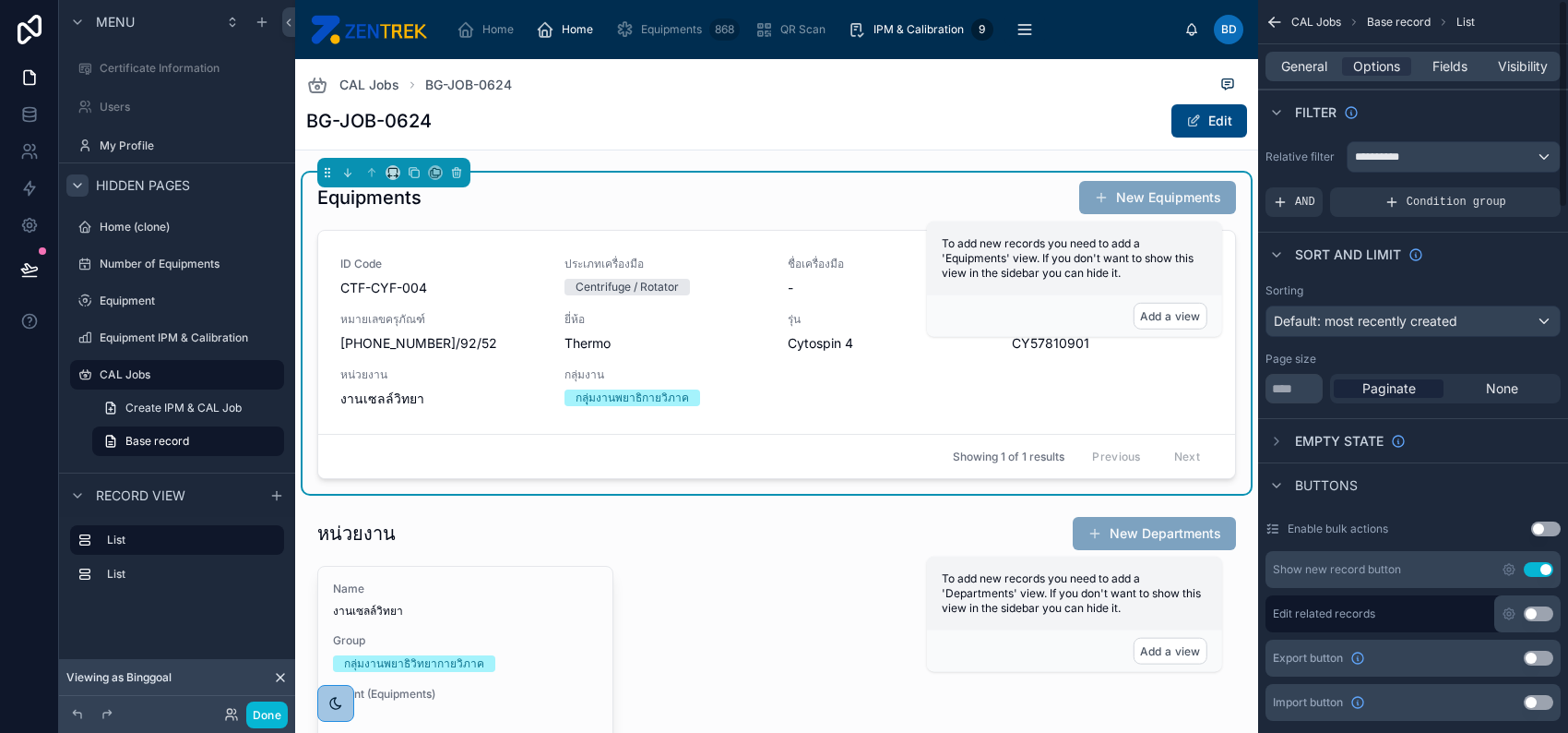
click at [1535, 571] on button "Use setting" at bounding box center [1538, 569] width 30 height 15
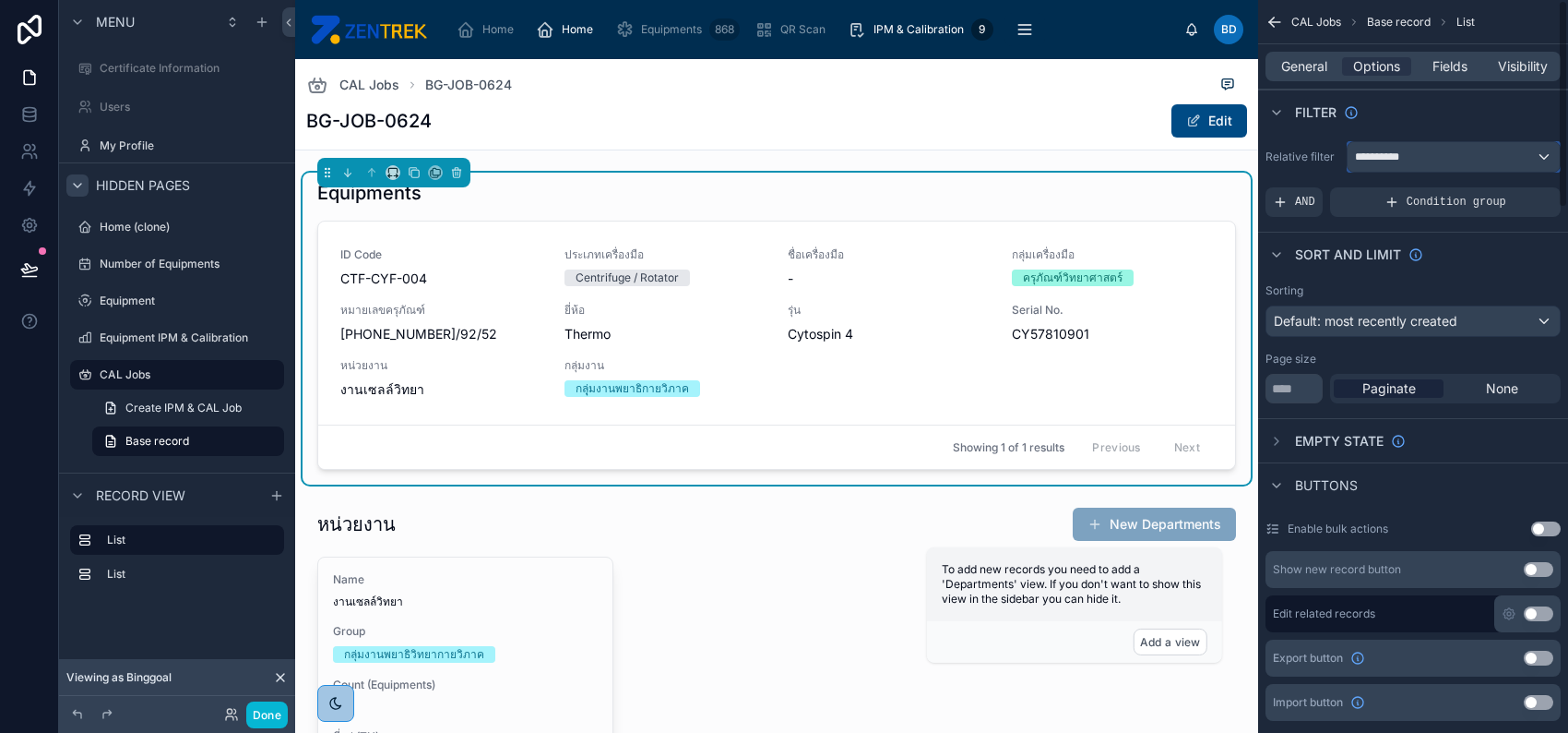
click at [1482, 152] on div "**********" at bounding box center [1453, 157] width 212 height 30
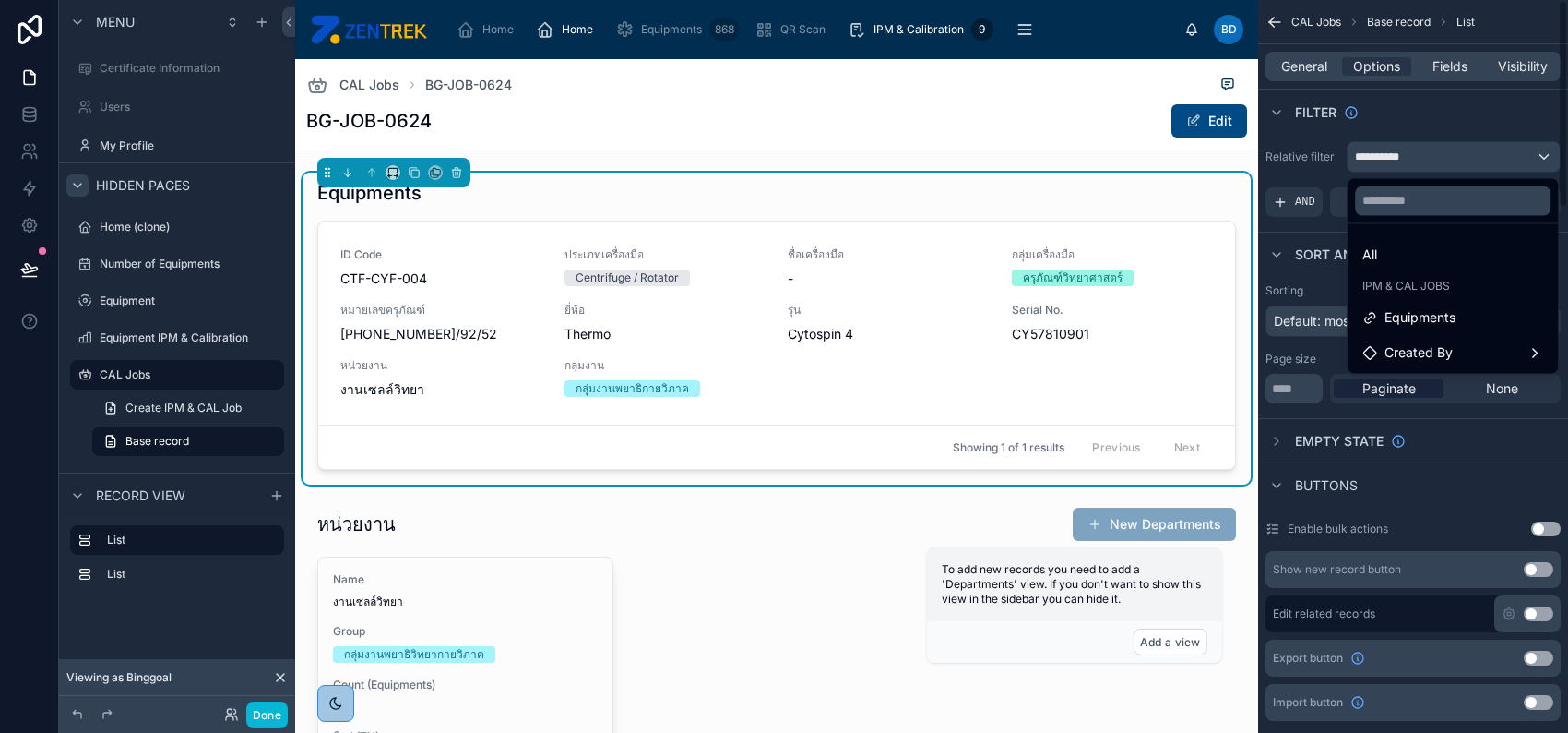
click at [1395, 150] on div "scrollable content" at bounding box center [784, 366] width 1568 height 733
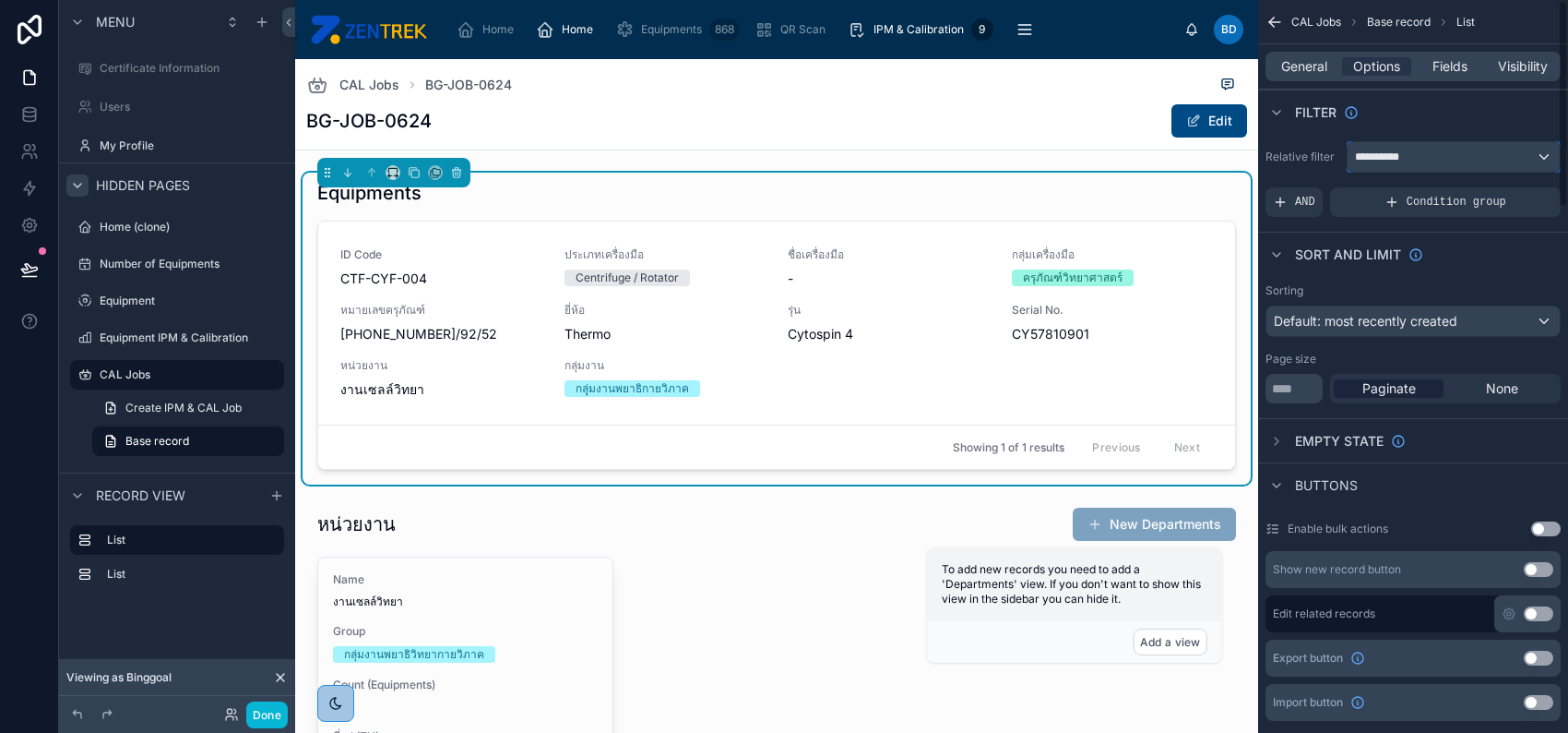
click at [1427, 141] on button "**********" at bounding box center [1453, 157] width 214 height 32
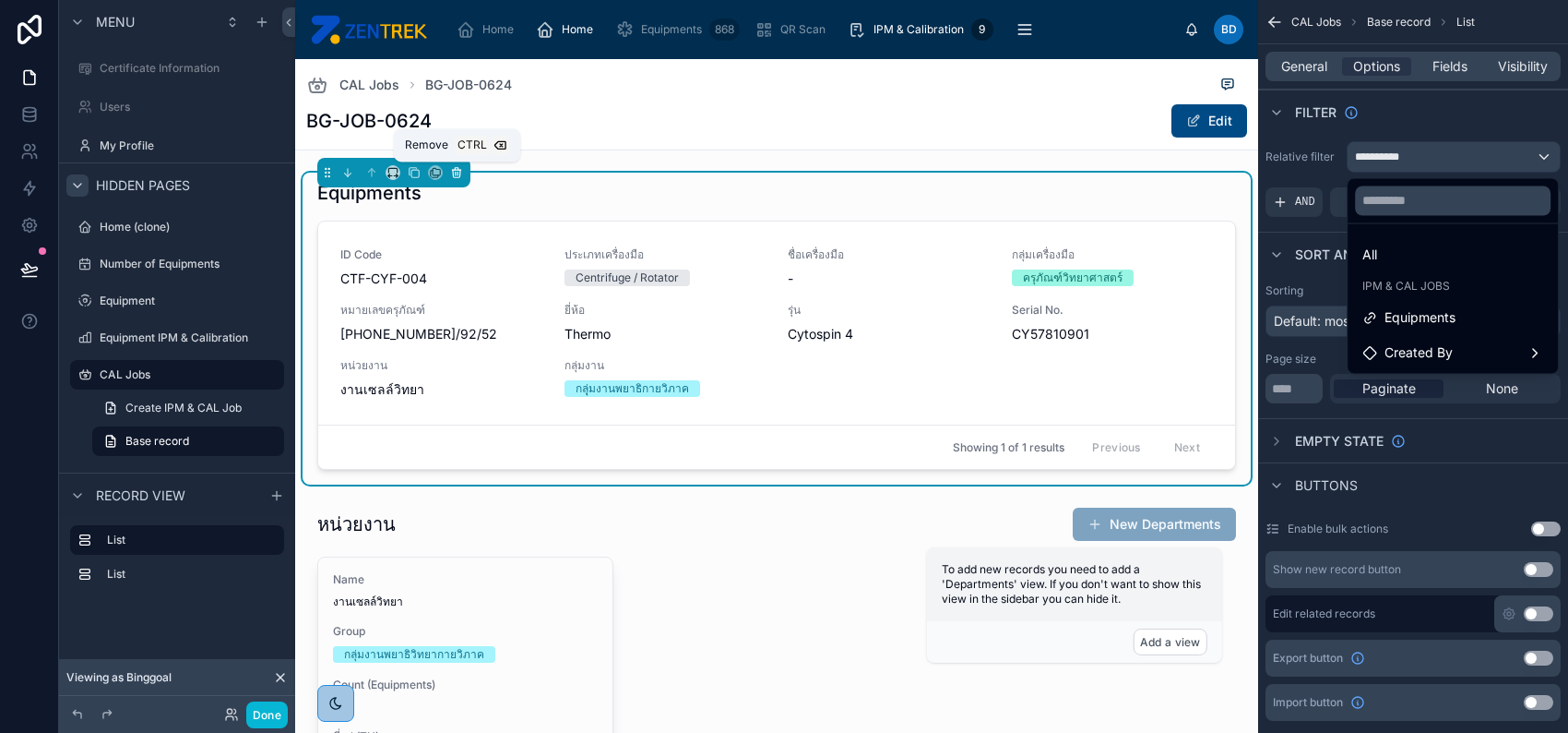
click at [458, 170] on icon at bounding box center [456, 170] width 8 height 0
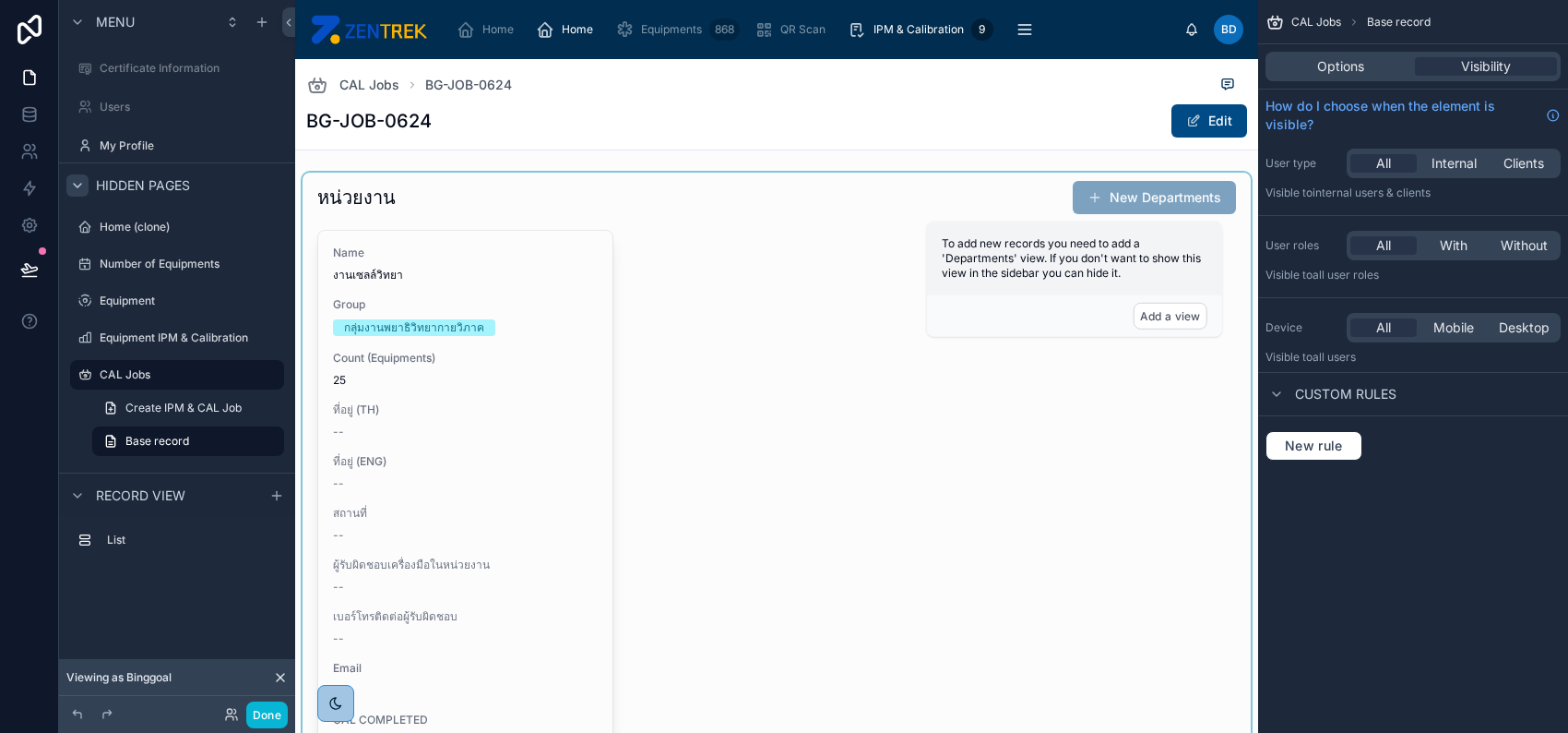
click at [465, 210] on div at bounding box center [776, 502] width 948 height 658
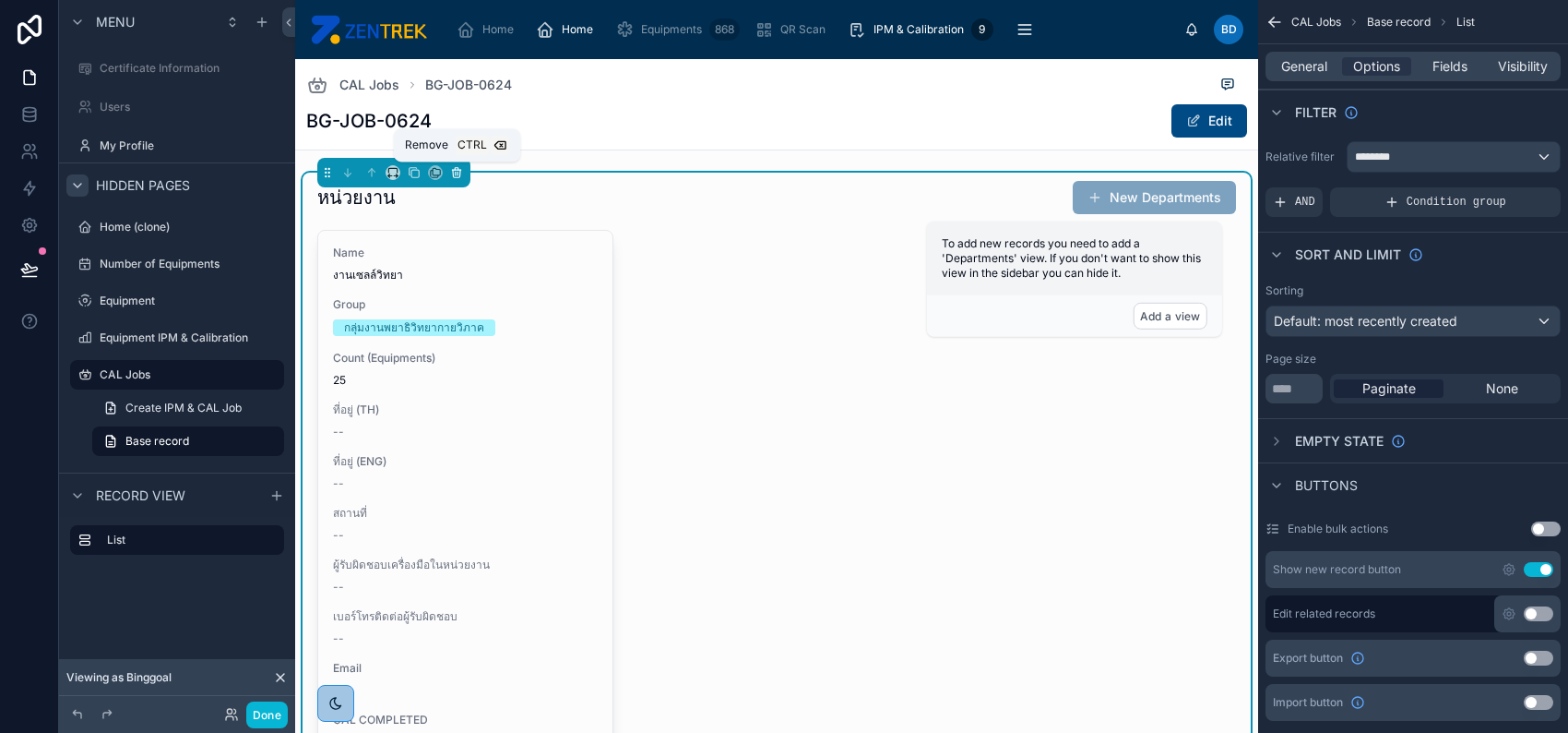
click at [457, 173] on icon at bounding box center [456, 172] width 13 height 13
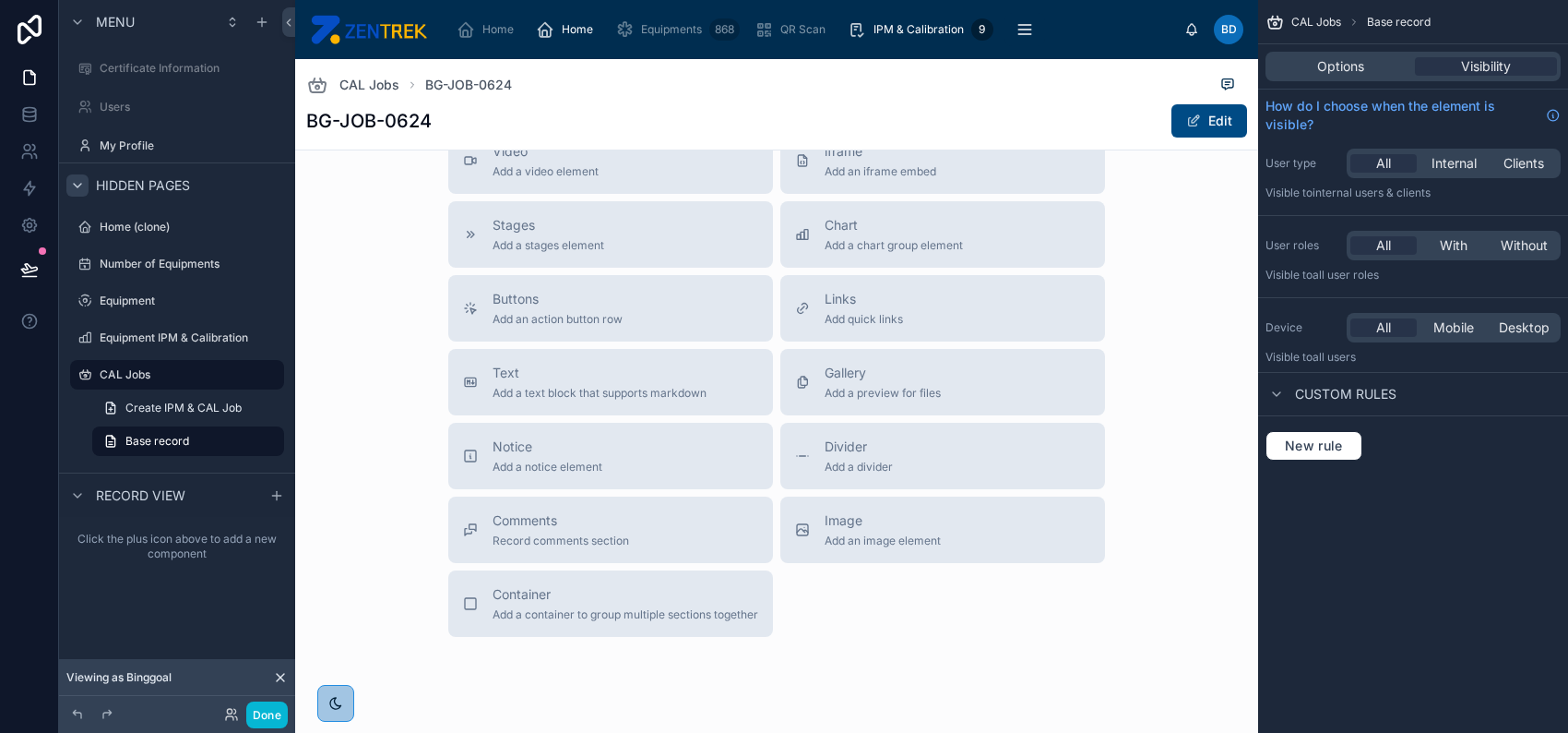
scroll to position [246, 0]
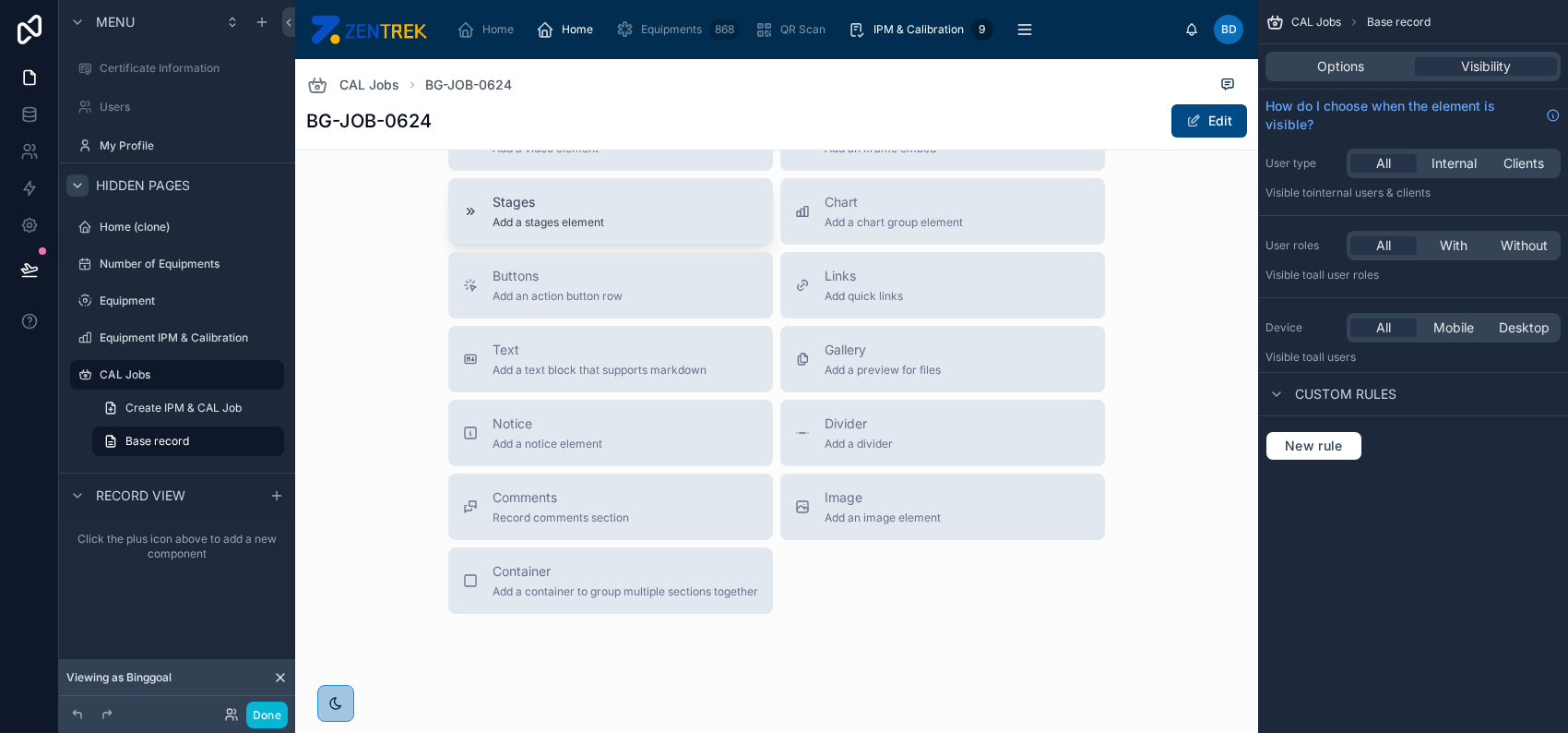
click at [576, 189] on button "Stages Add a stages element" at bounding box center [610, 210] width 325 height 66
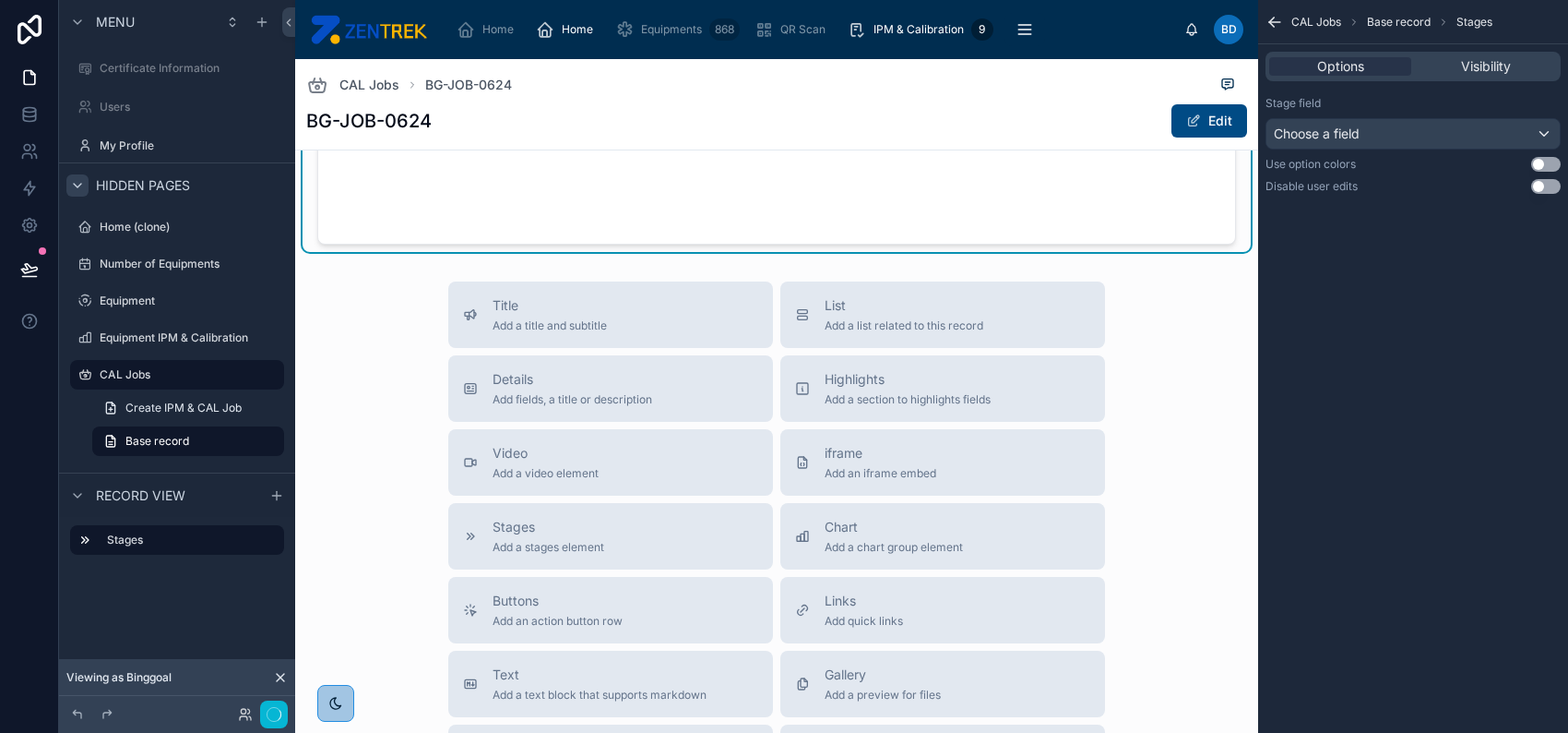
scroll to position [0, 0]
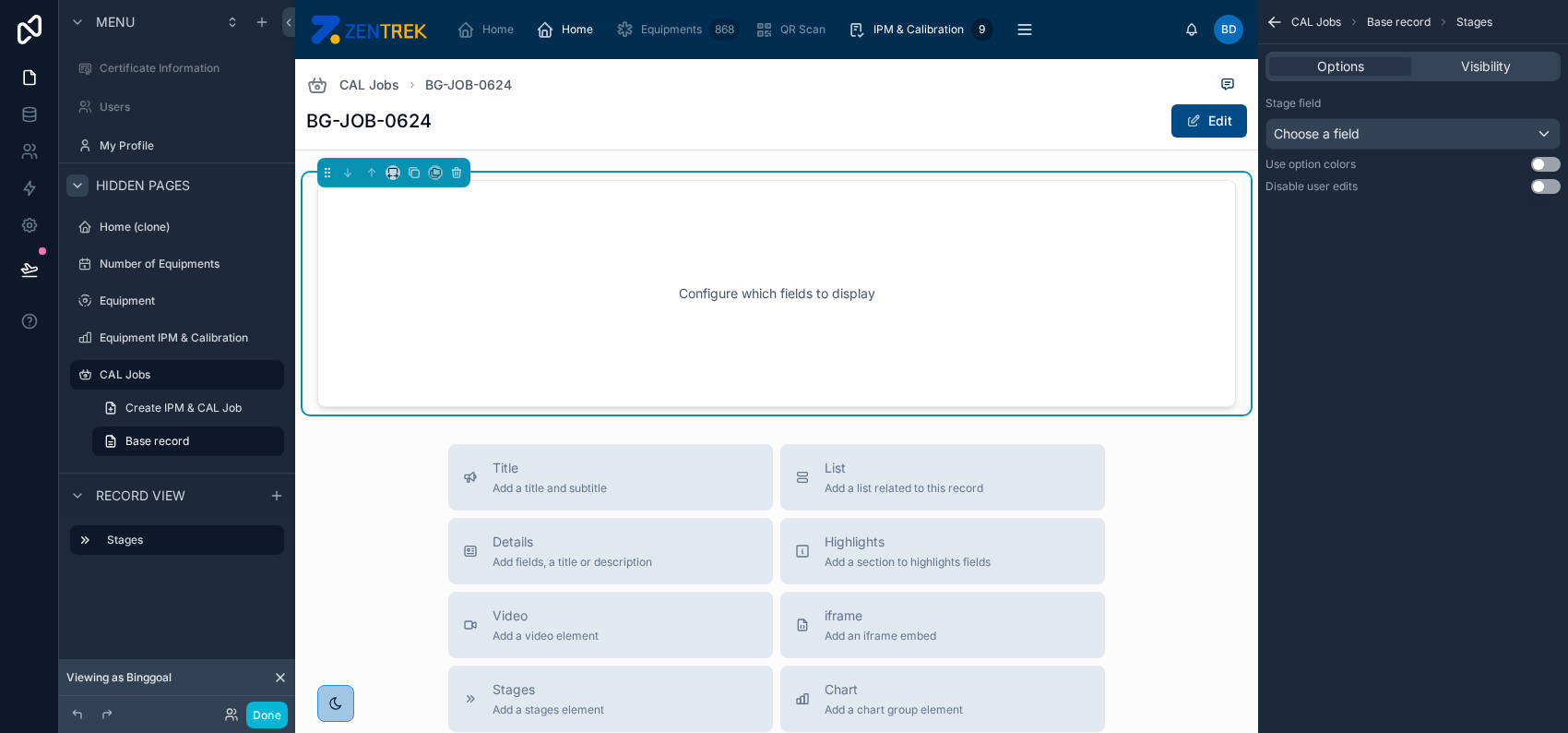
click at [906, 101] on div "CAL Jobs BG-JOB-0624 BG-JOB-0624 Edit" at bounding box center [776, 105] width 941 height 91
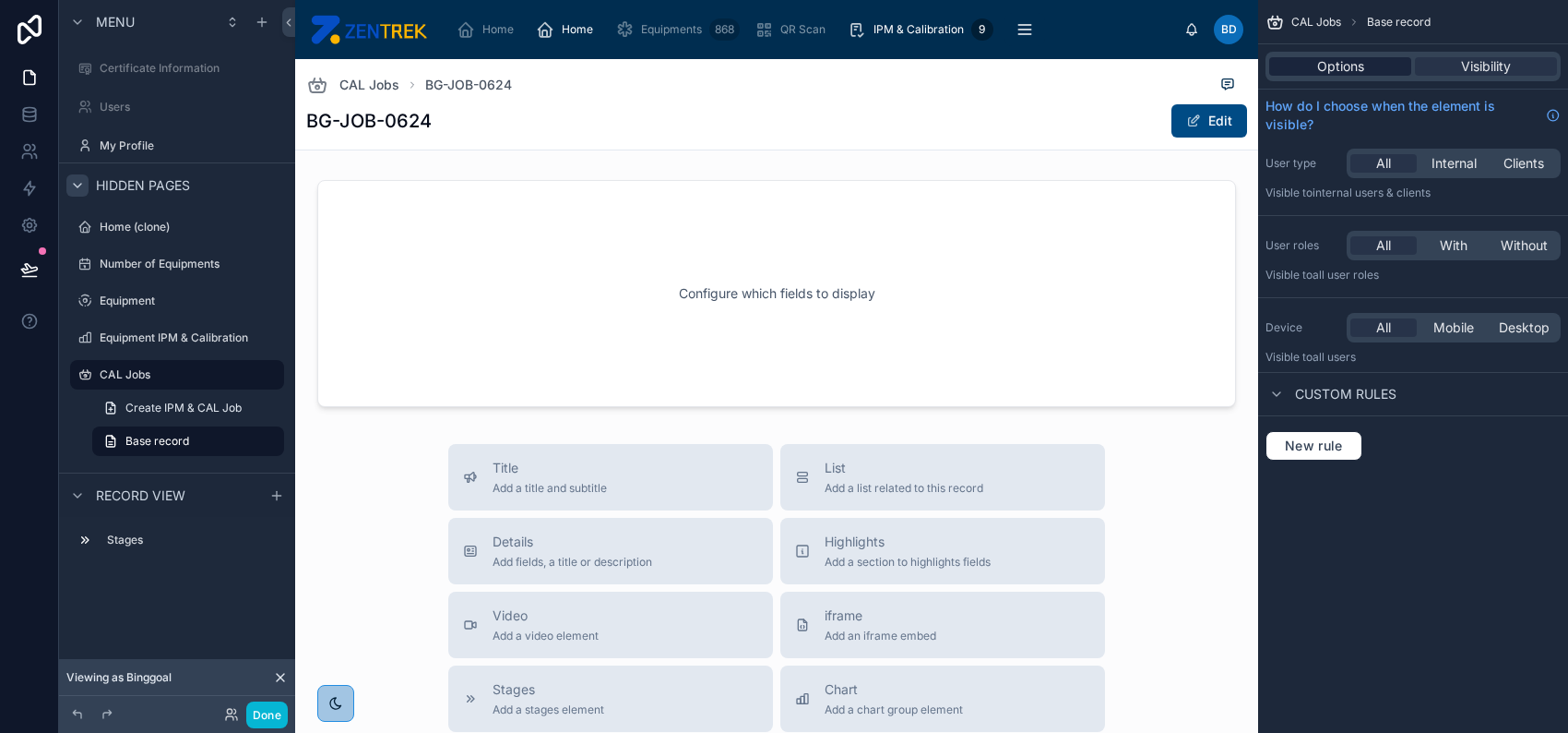
click at [1324, 68] on span "Options" at bounding box center [1341, 66] width 47 height 19
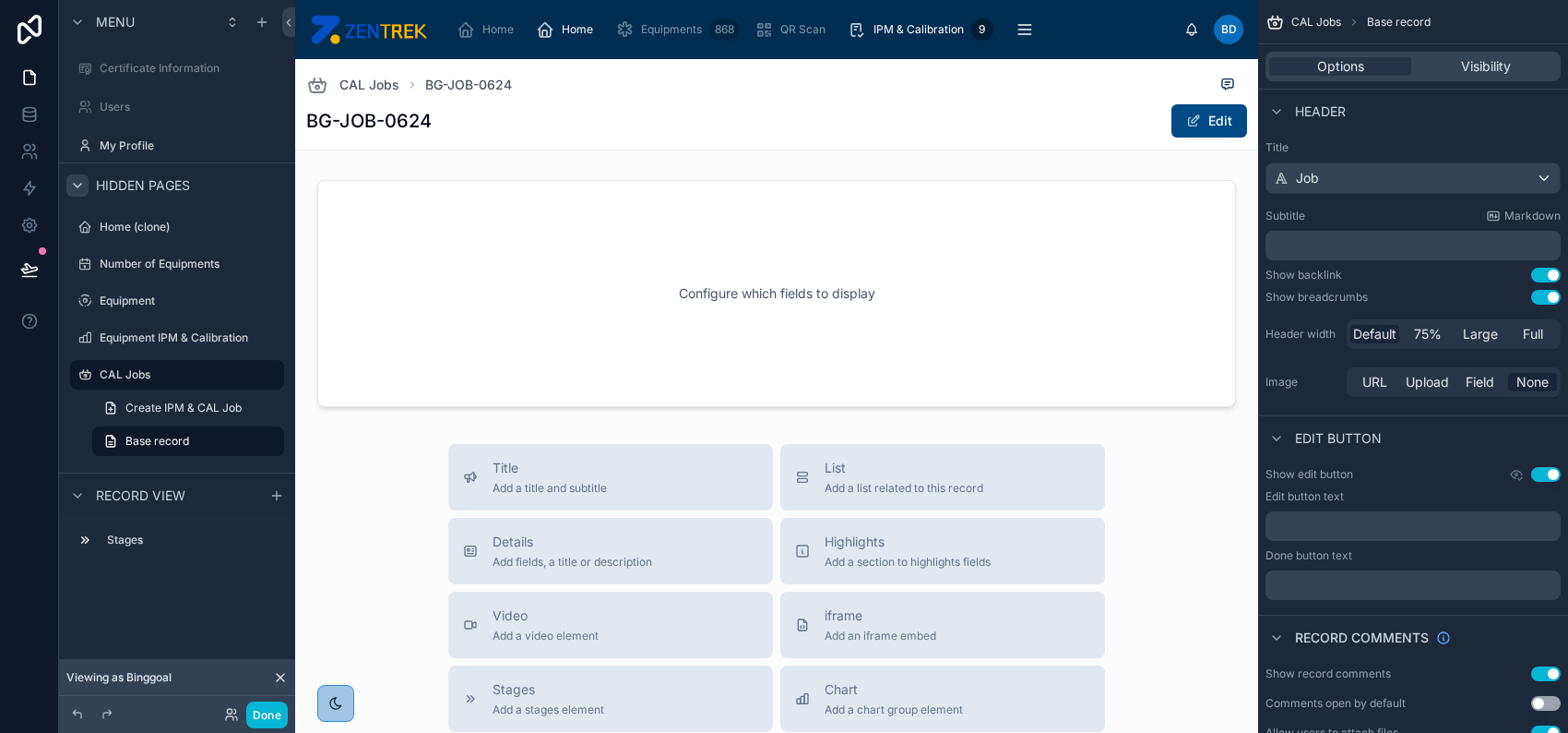
click at [1550, 300] on button "Use setting" at bounding box center [1546, 296] width 30 height 15
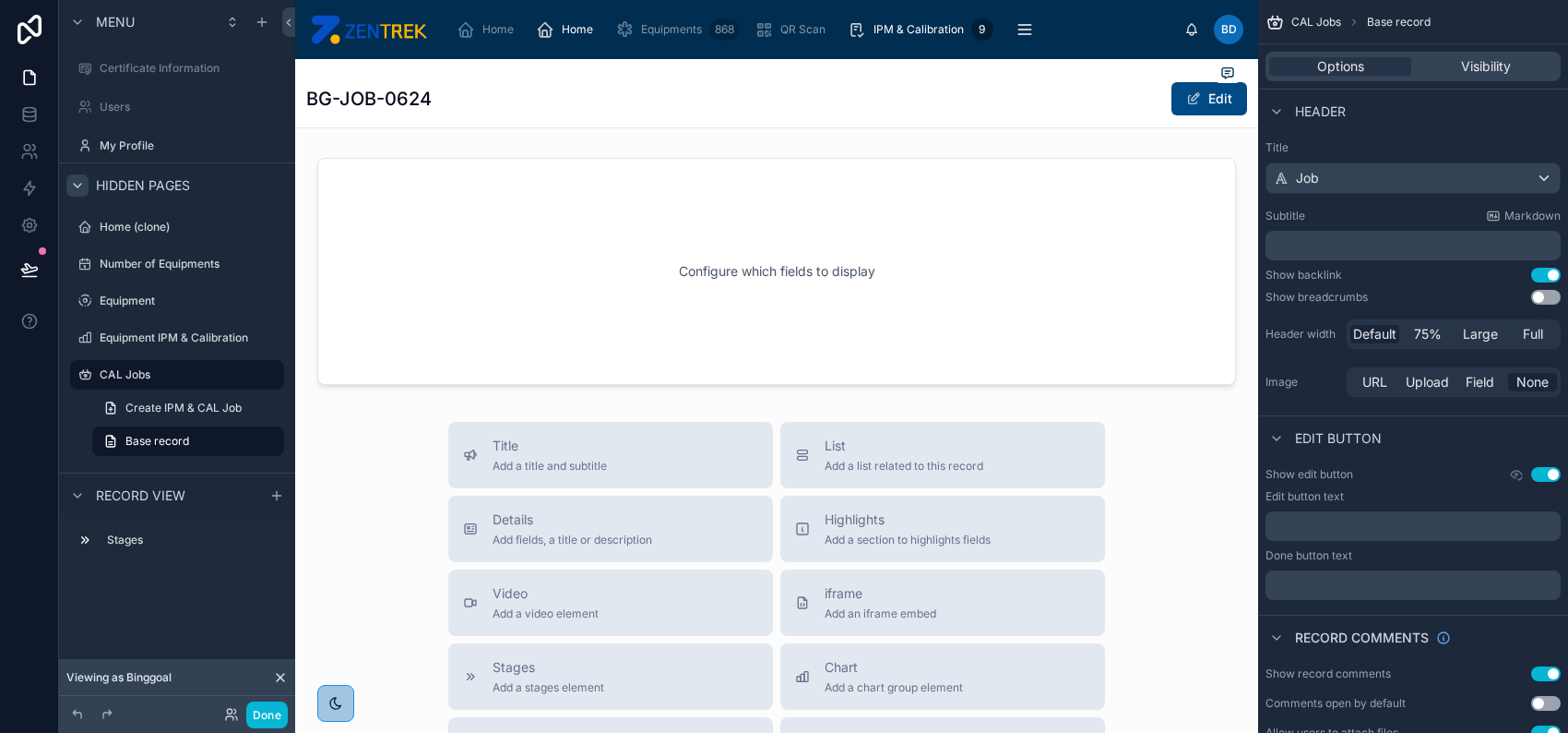
click at [1550, 300] on button "Use setting" at bounding box center [1546, 296] width 30 height 15
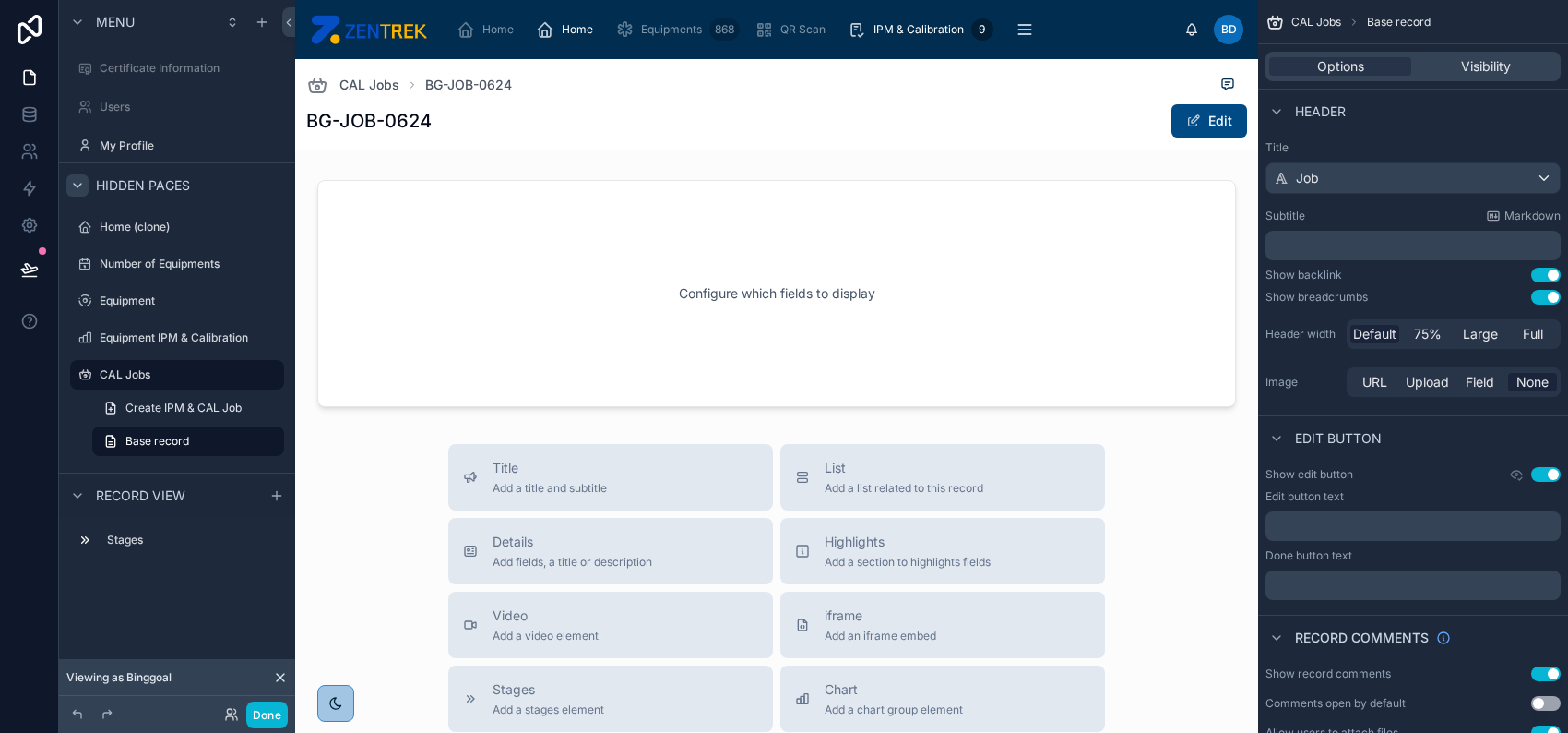
click at [1550, 300] on button "Use setting" at bounding box center [1546, 296] width 30 height 15
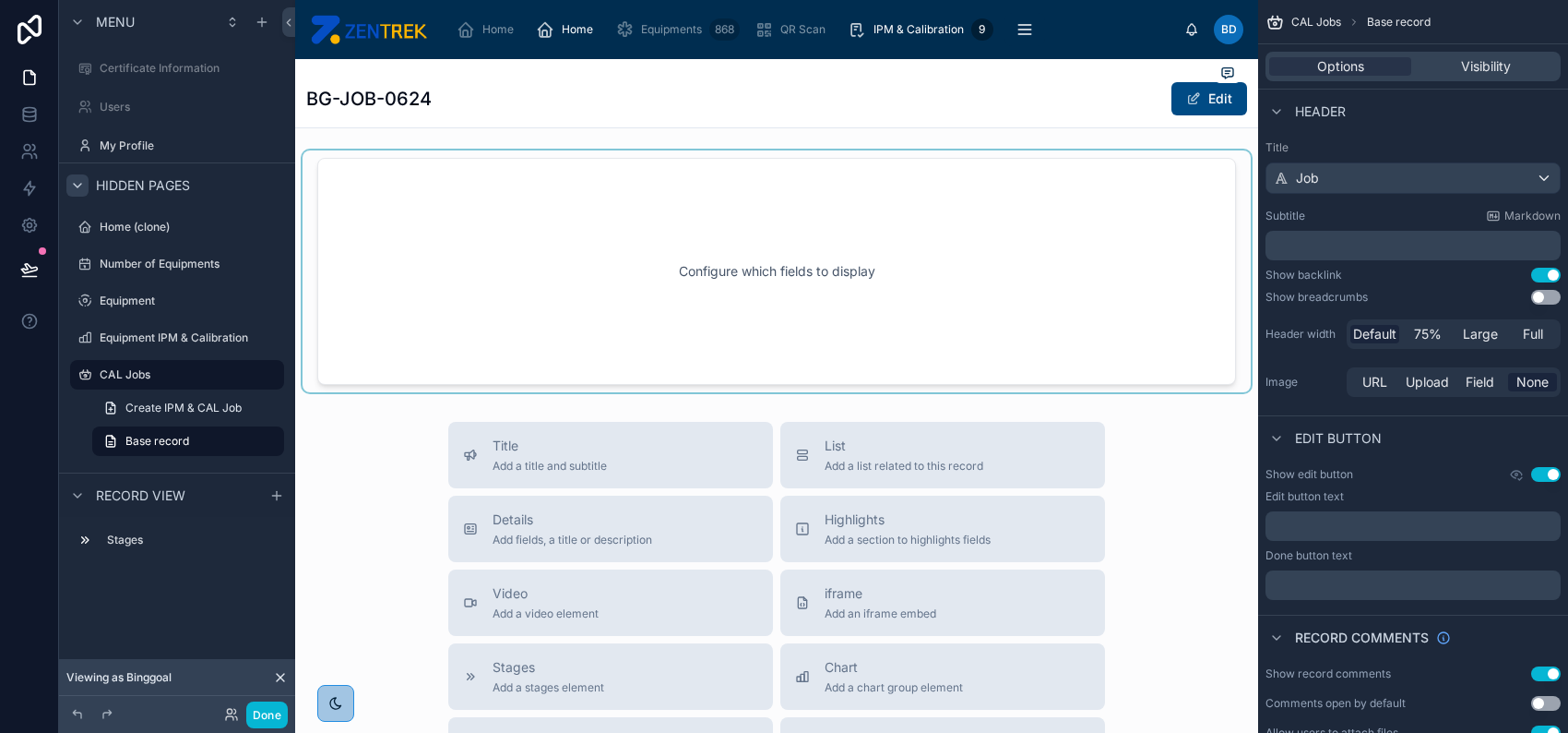
click at [988, 314] on div at bounding box center [776, 271] width 948 height 242
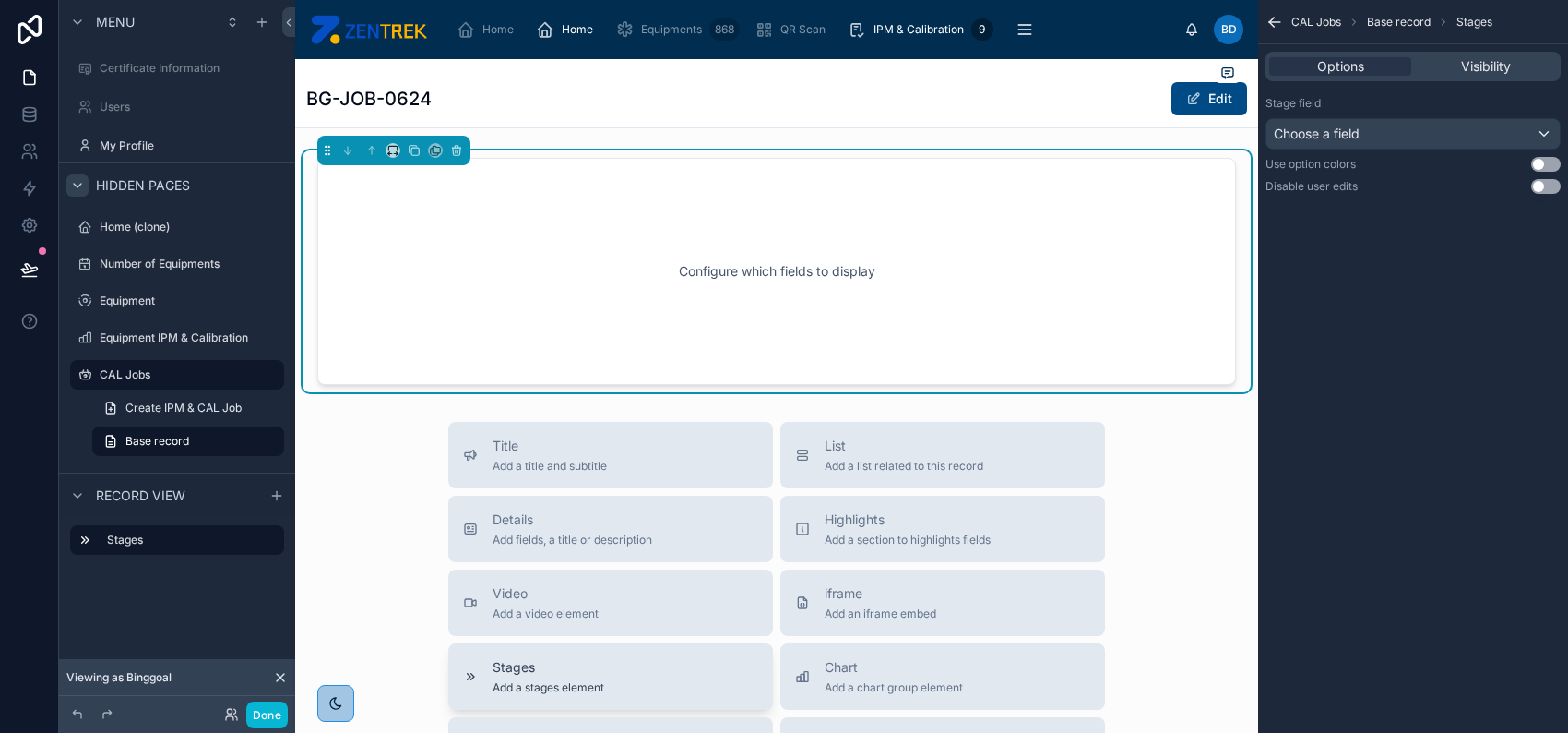
click at [671, 691] on div "Stages Add a stages element" at bounding box center [610, 676] width 295 height 37
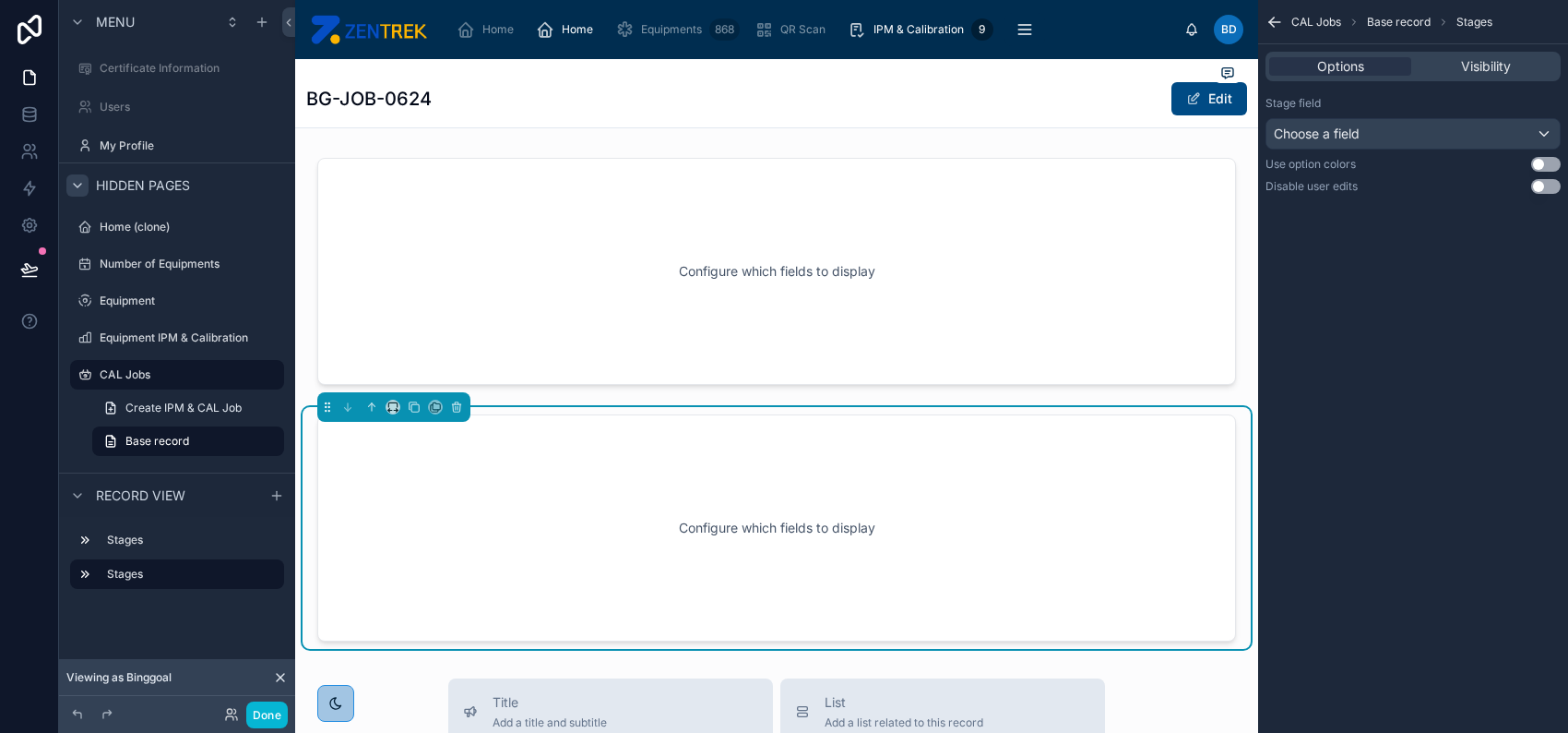
scroll to position [131, 0]
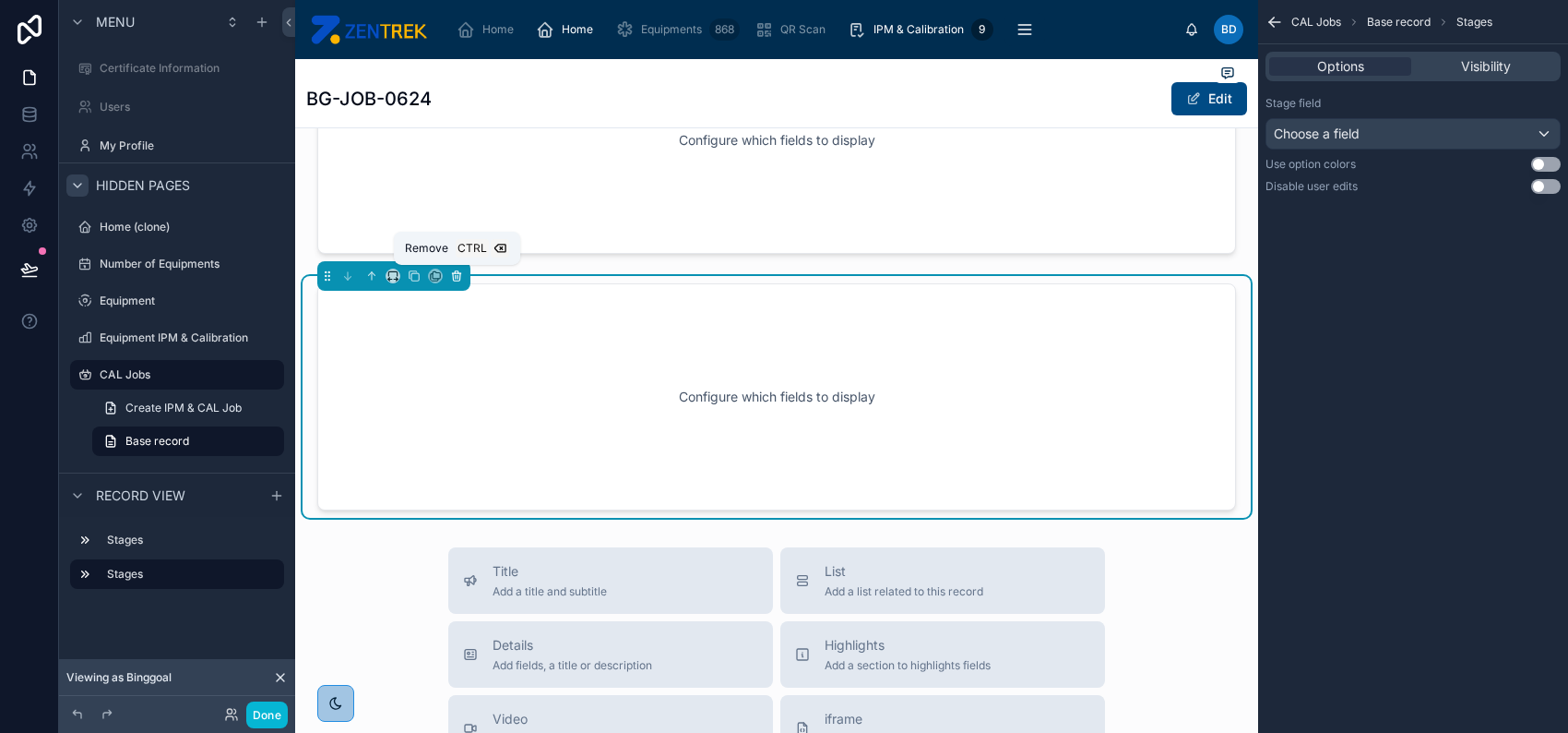
click at [457, 272] on icon at bounding box center [457, 273] width 4 height 2
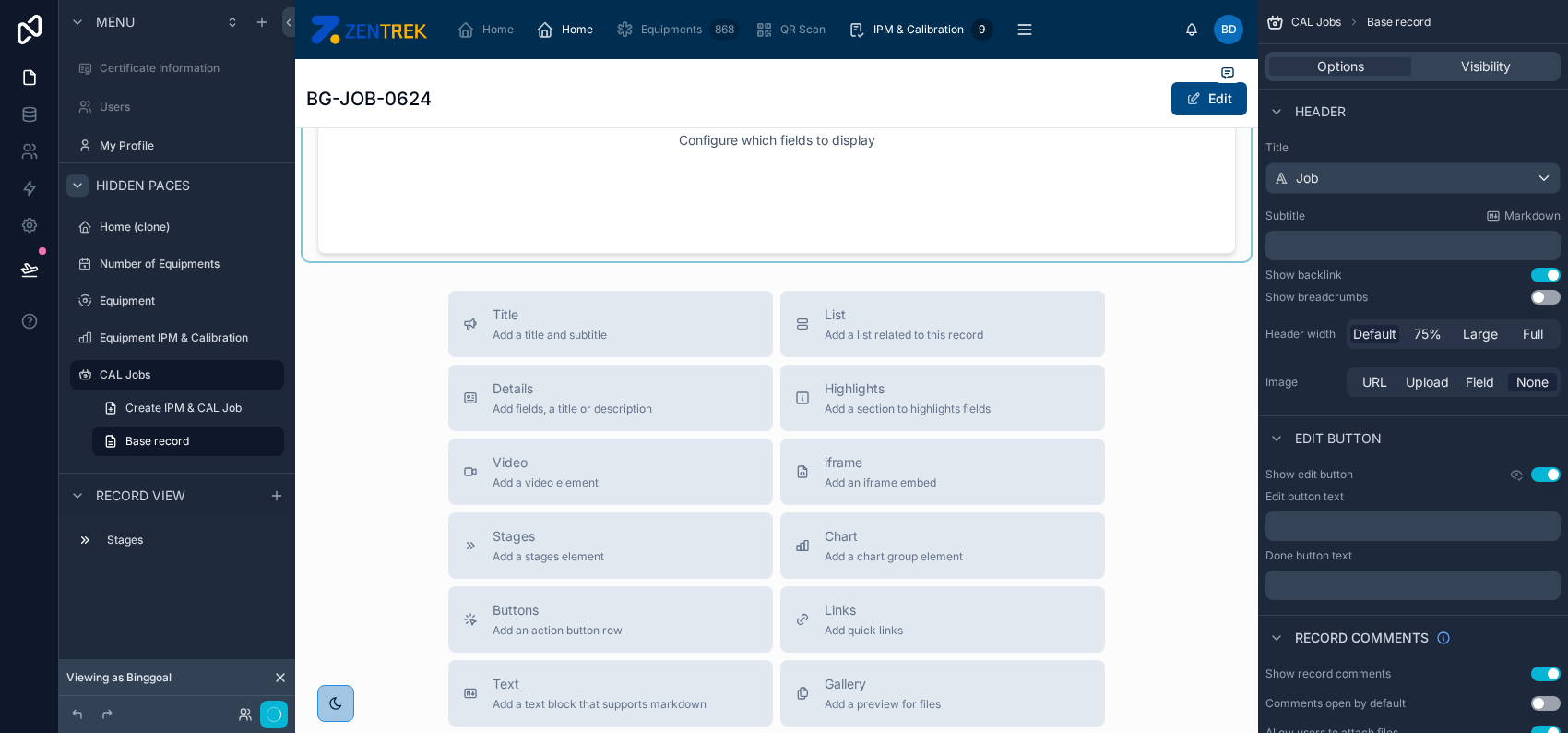
click at [772, 225] on div at bounding box center [776, 140] width 948 height 242
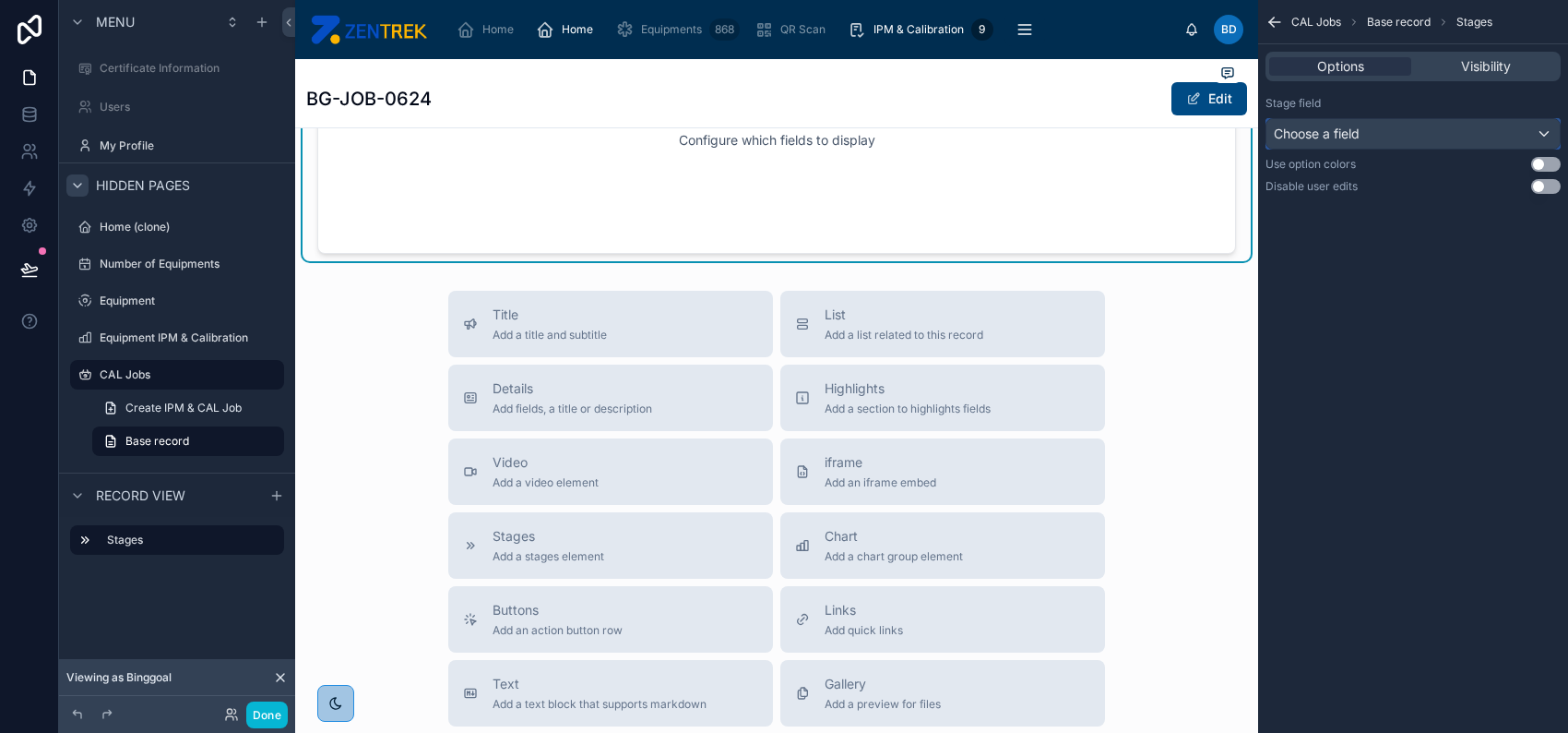
click at [1373, 134] on div "Choose a field" at bounding box center [1413, 134] width 293 height 30
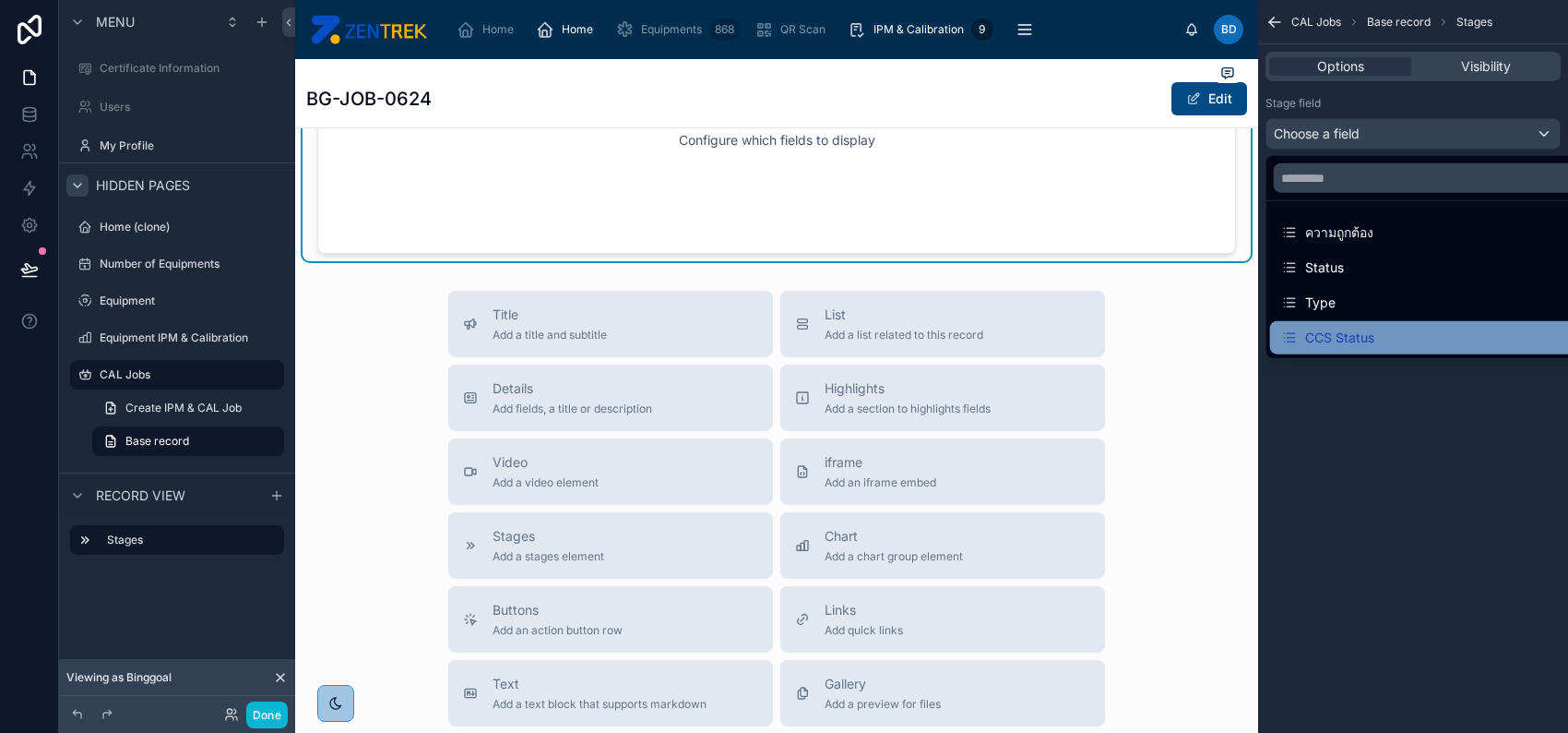
click at [1397, 328] on div "CCS Status" at bounding box center [1435, 338] width 306 height 22
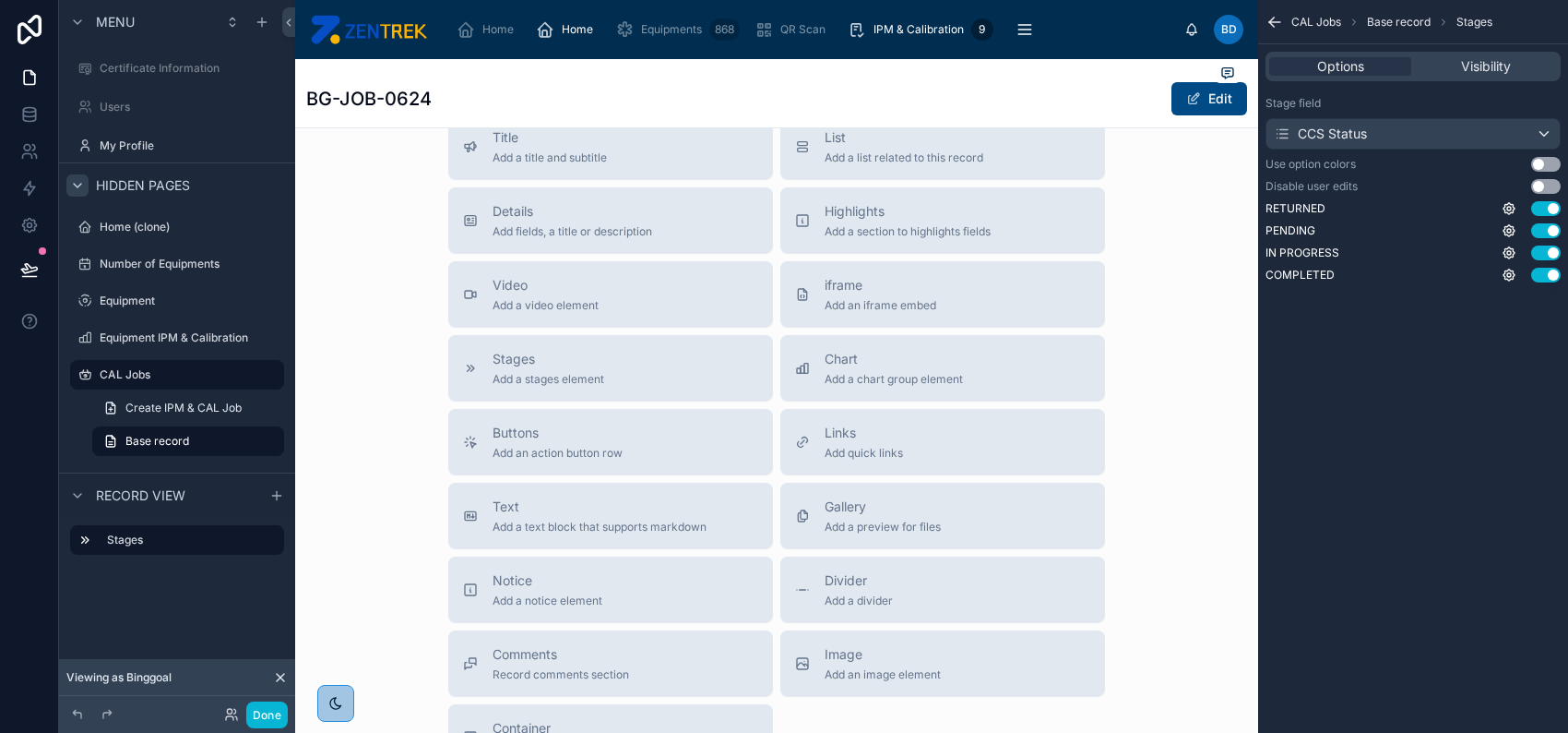
scroll to position [0, 0]
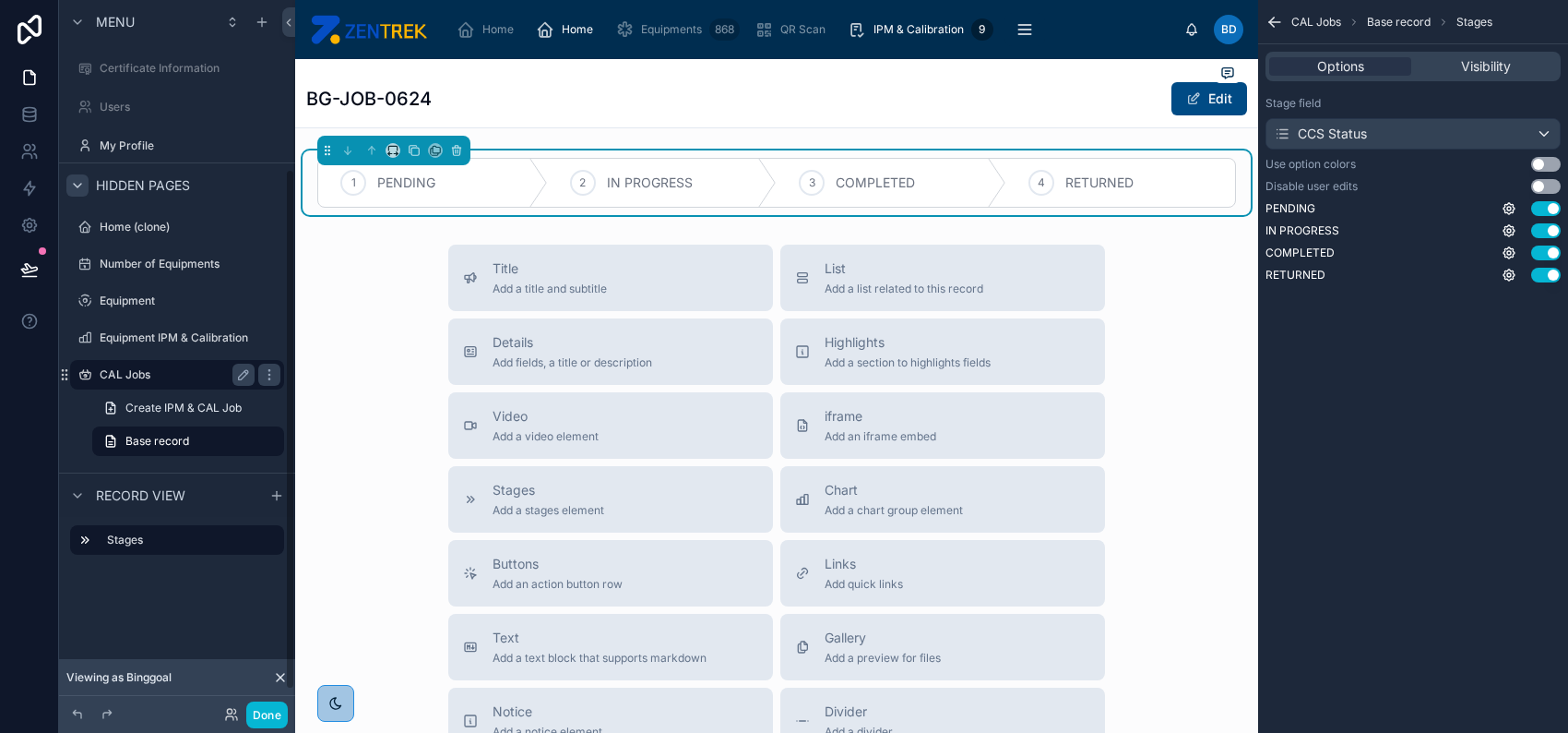
click at [176, 375] on label "CAL Jobs" at bounding box center [173, 374] width 147 height 15
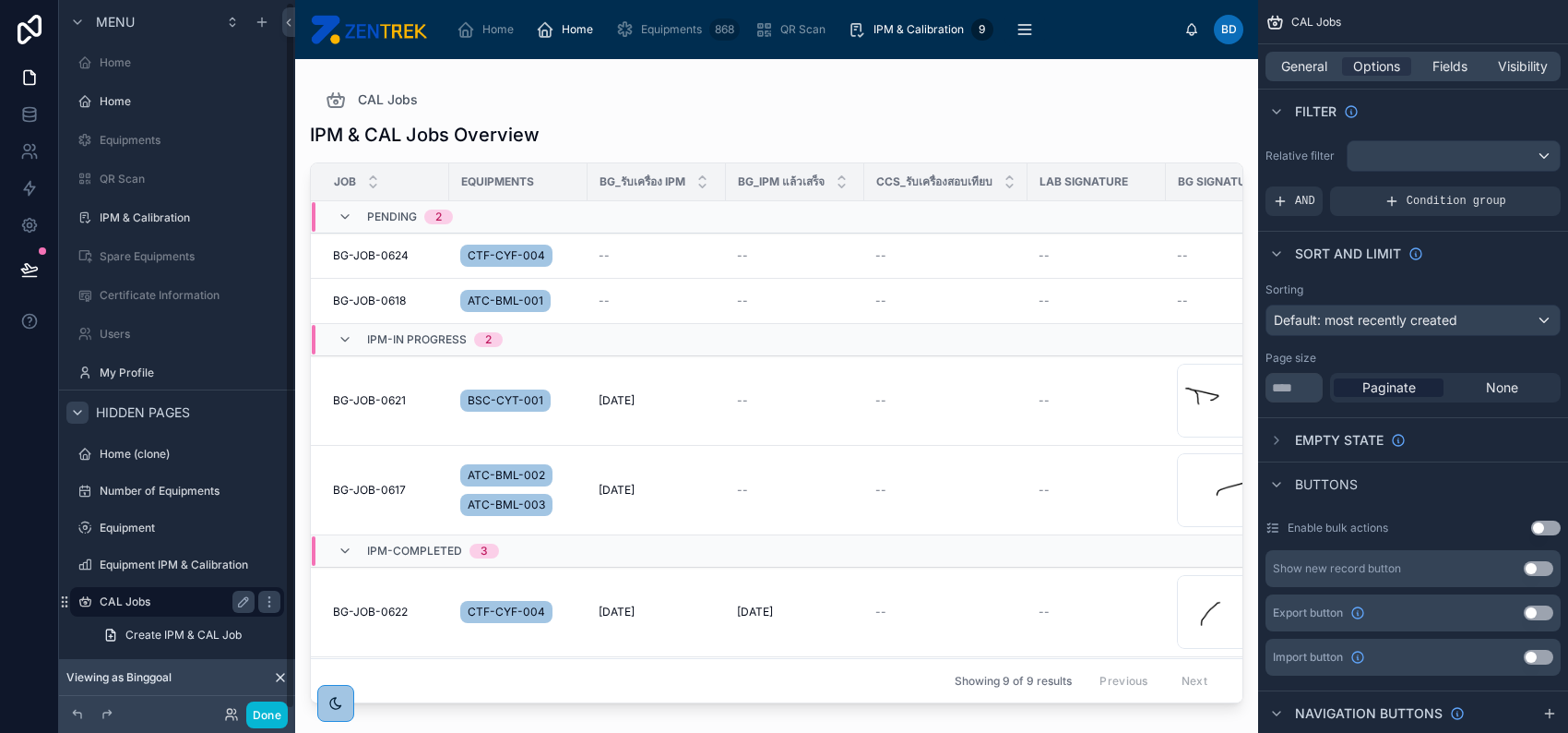
scroll to position [3, 0]
click at [1389, 160] on div "scrollable content" at bounding box center [1453, 156] width 212 height 30
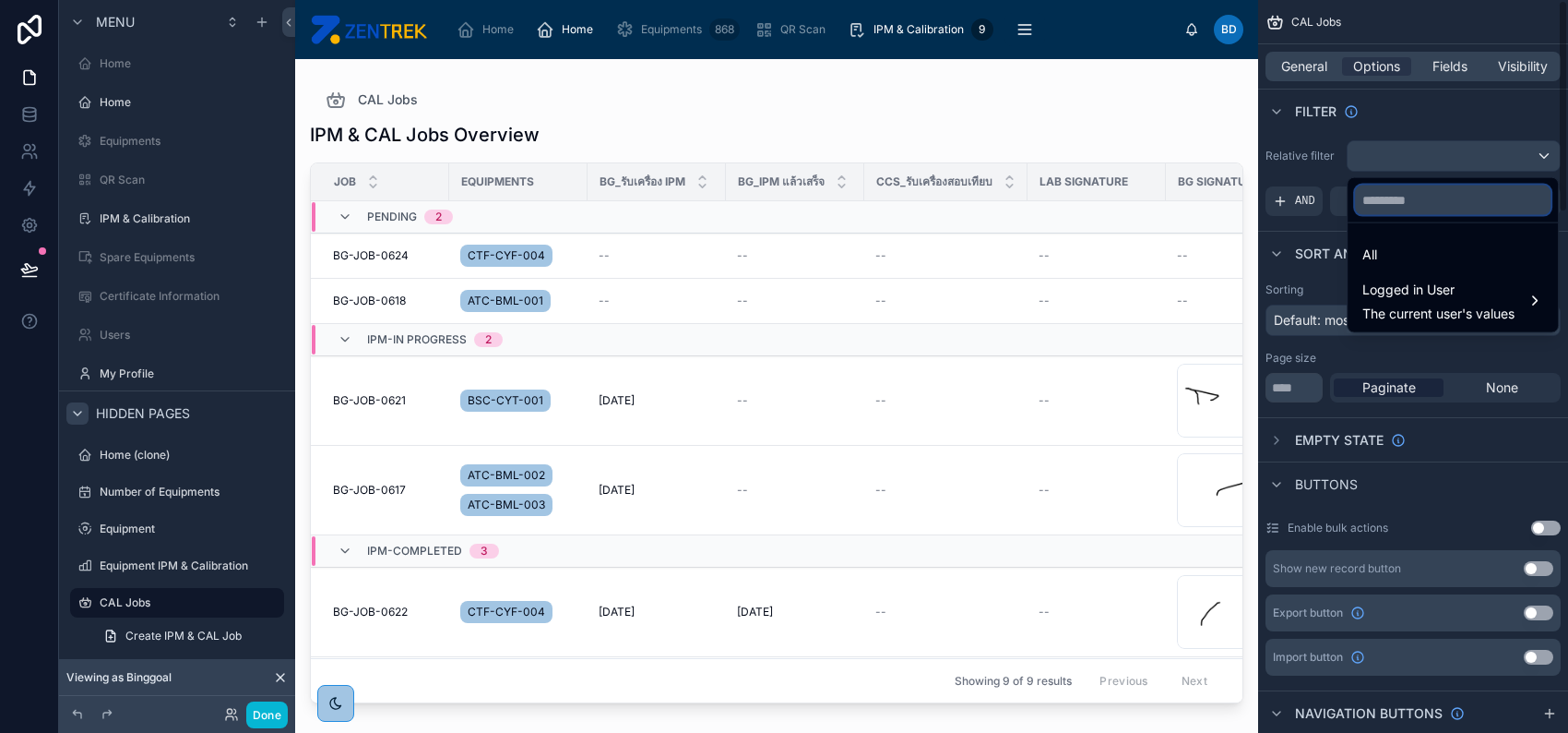
click at [1422, 200] on input "text" at bounding box center [1453, 201] width 196 height 30
click at [1284, 203] on div "scrollable content" at bounding box center [784, 366] width 1568 height 733
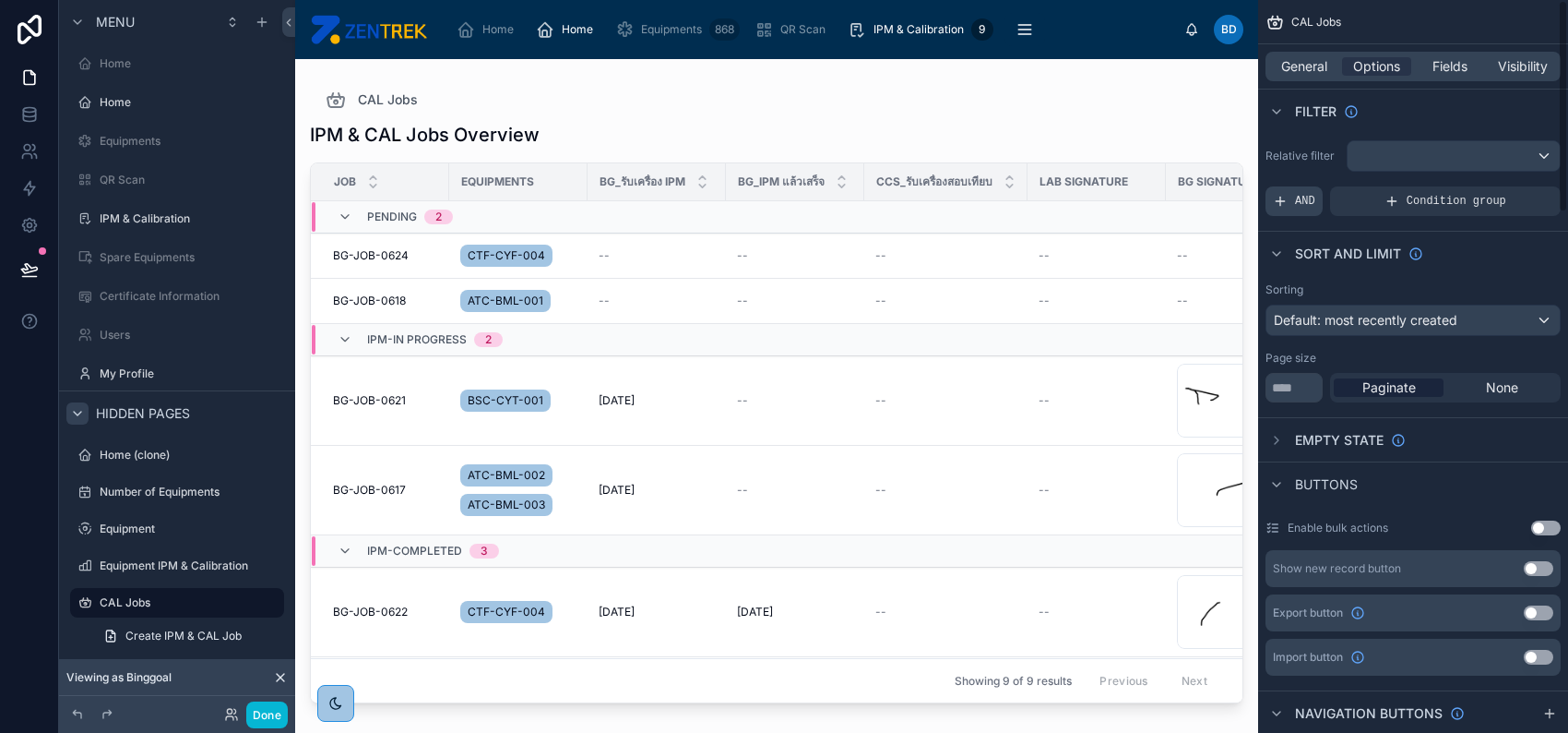
click at [1290, 197] on div "AND" at bounding box center [1294, 202] width 57 height 30
click at [1510, 188] on icon "scrollable content" at bounding box center [1515, 188] width 11 height 11
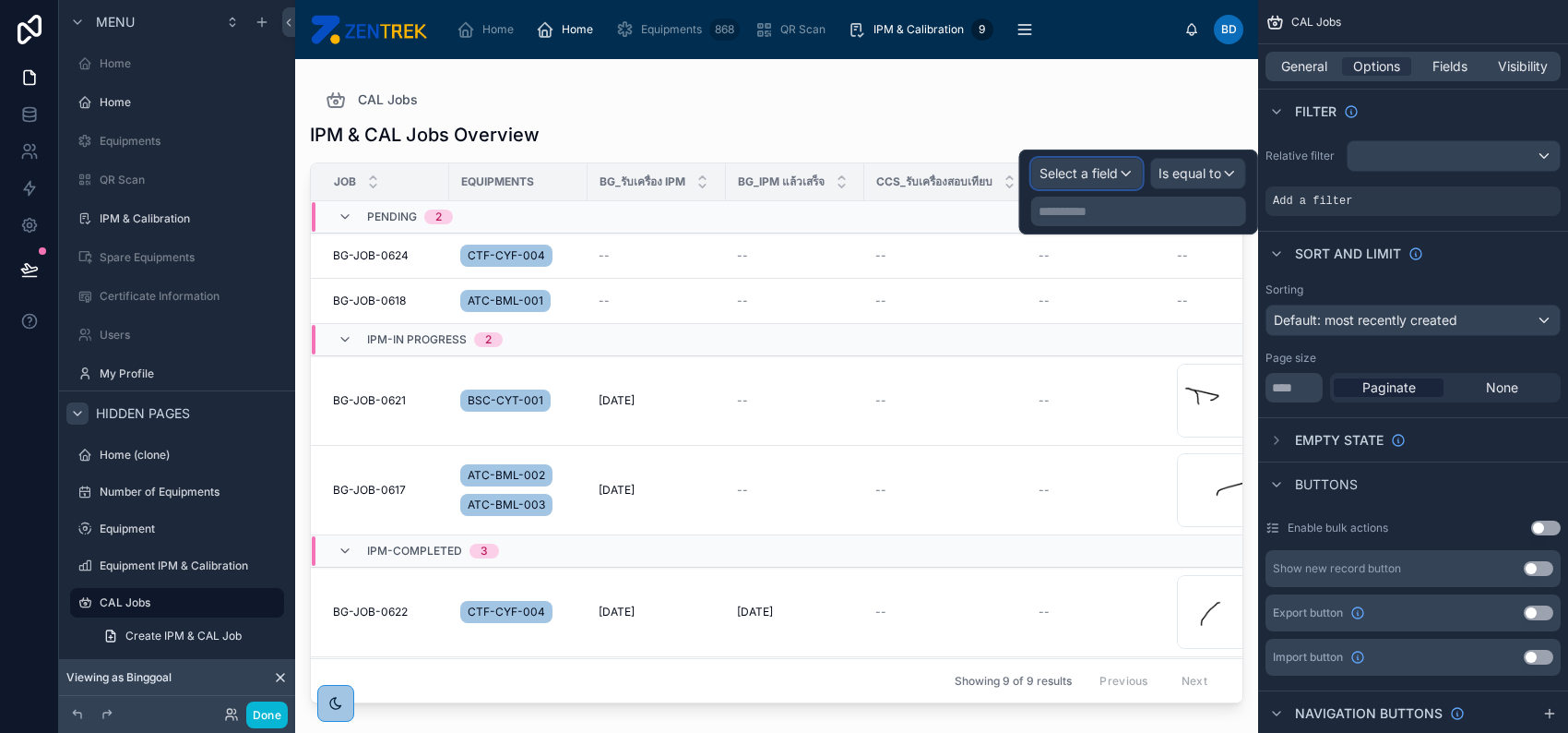
click at [1050, 180] on span "Select a field" at bounding box center [1078, 173] width 78 height 19
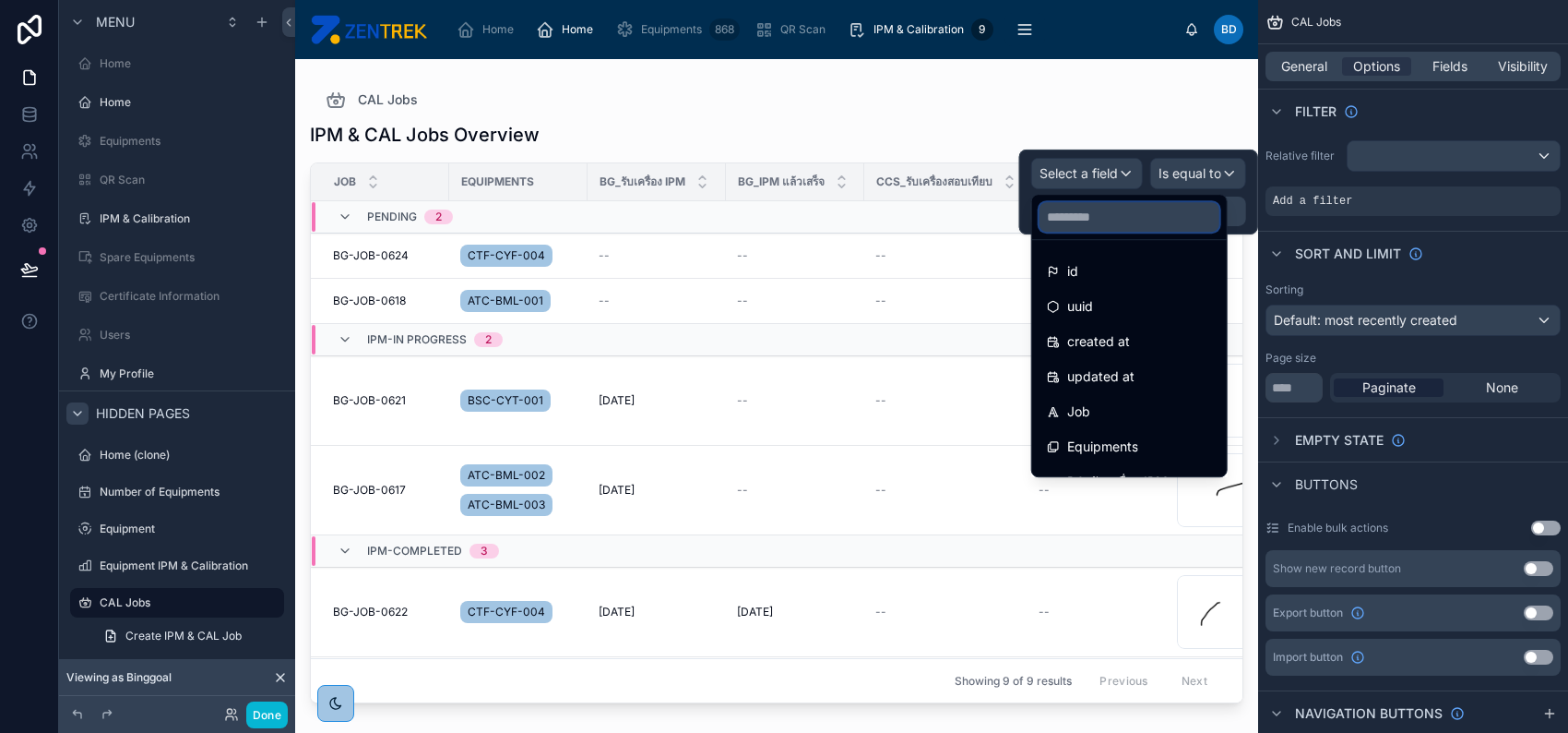
click at [1097, 216] on input "text" at bounding box center [1130, 217] width 180 height 30
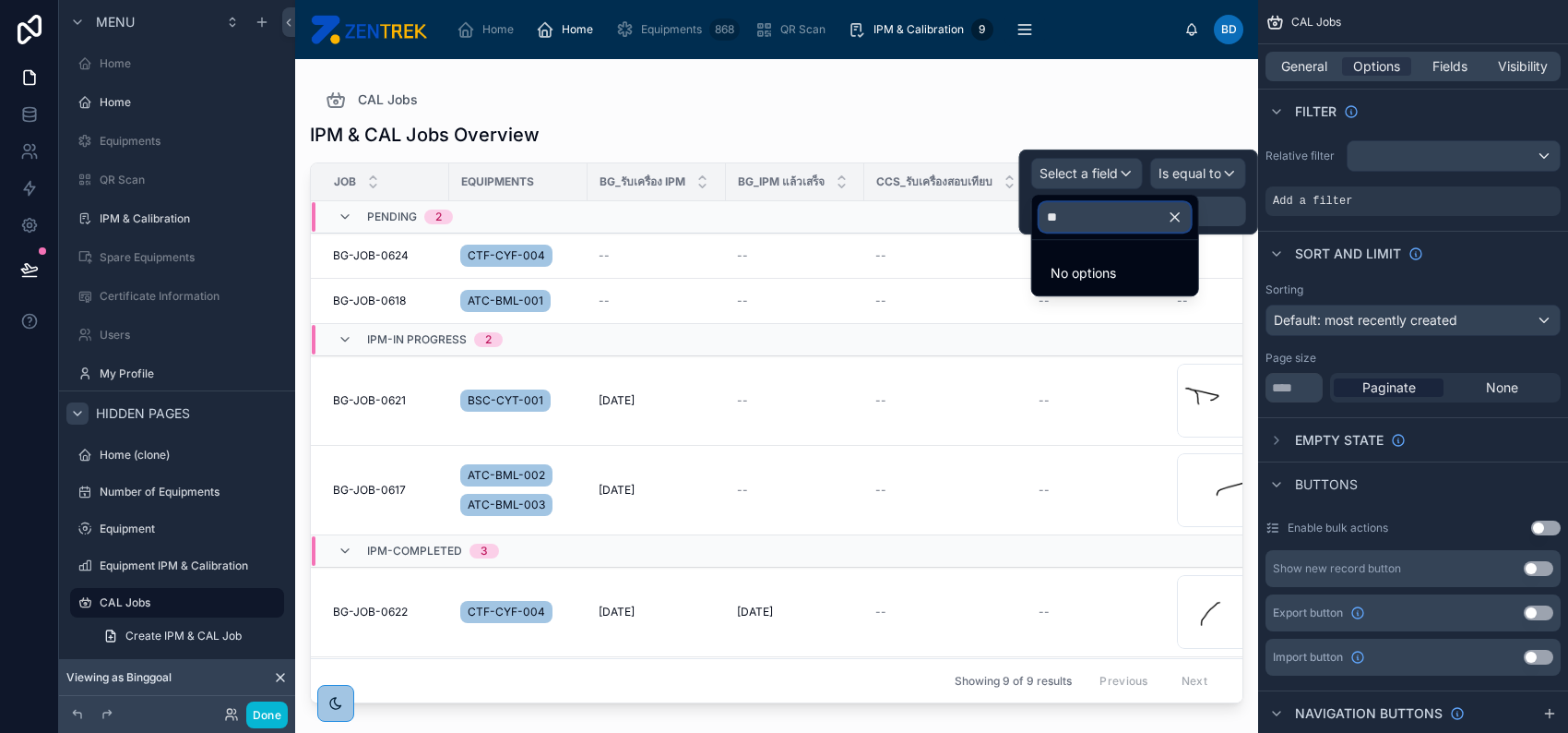
type input "*"
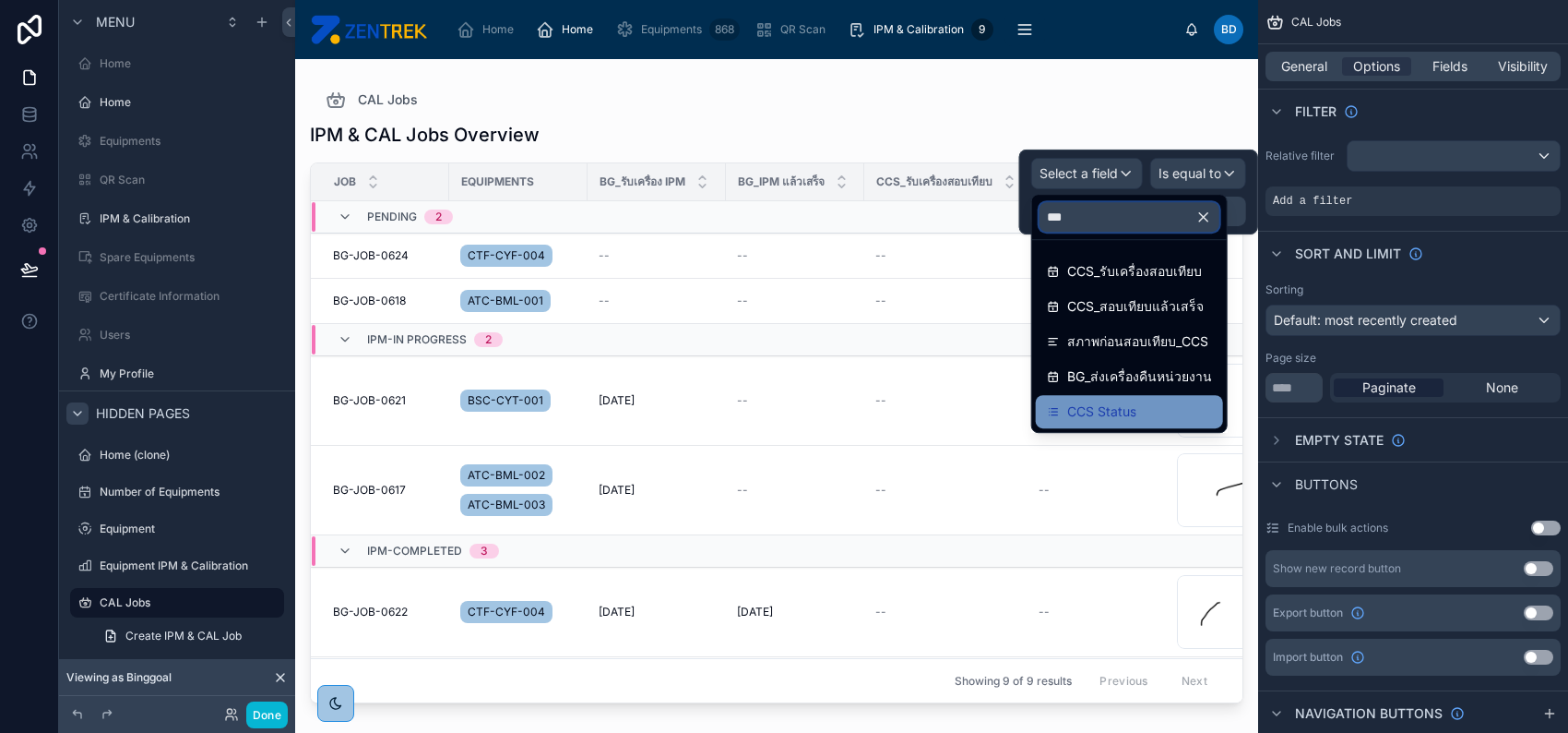
type input "***"
click at [1149, 402] on div "CCS Status" at bounding box center [1129, 411] width 165 height 22
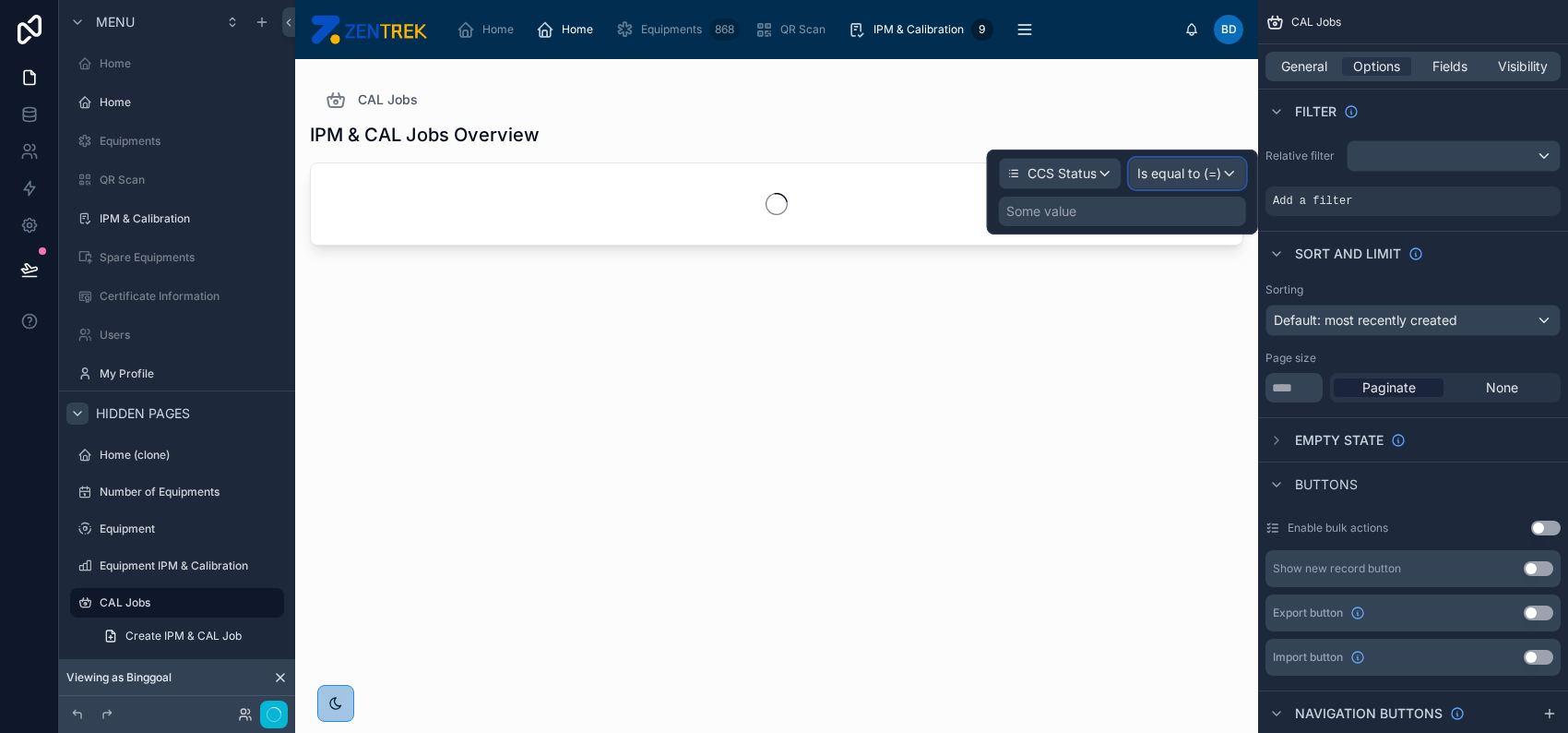
click at [1172, 176] on span "Is equal to (=)" at bounding box center [1179, 173] width 84 height 19
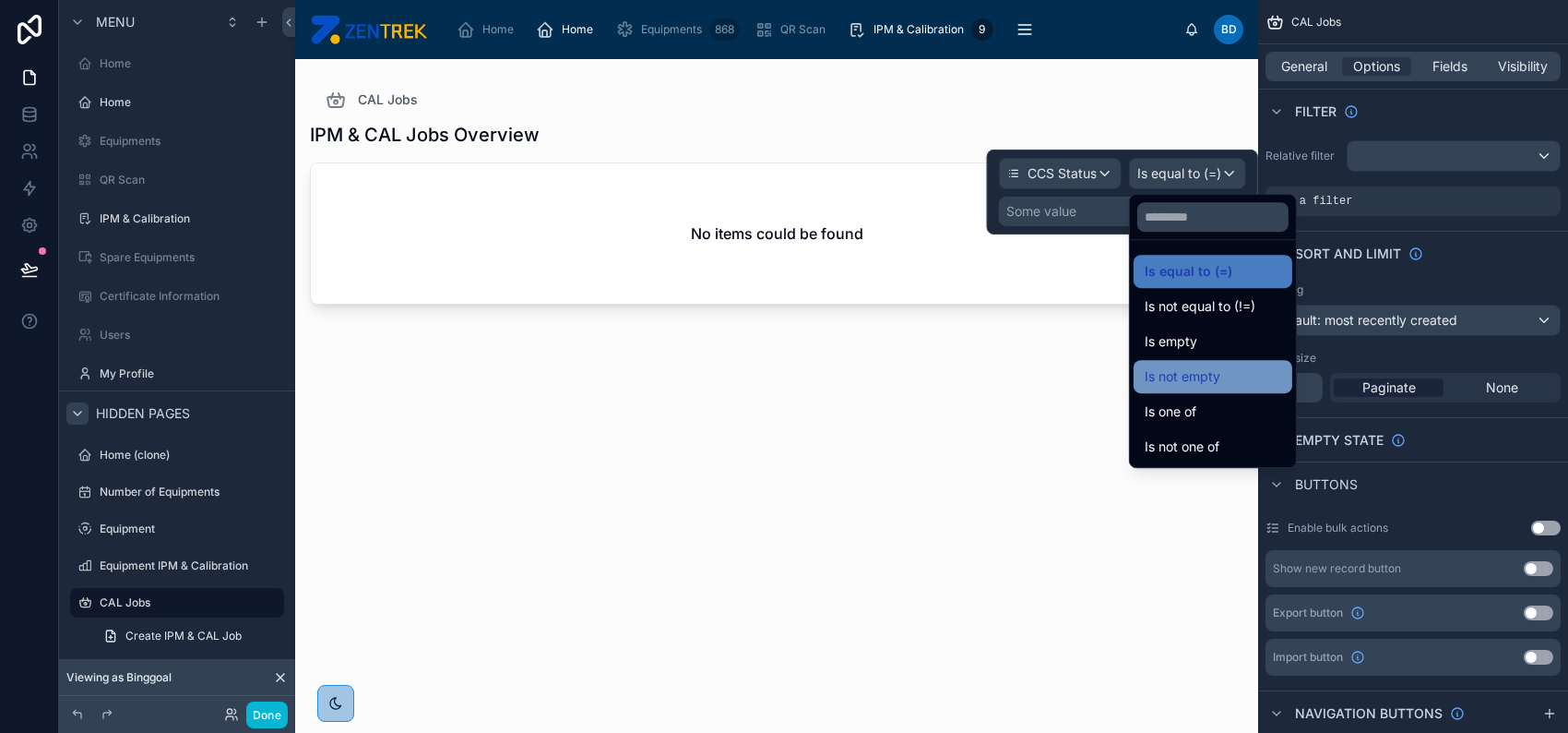
click at [1225, 376] on div "Is not empty" at bounding box center [1213, 376] width 136 height 22
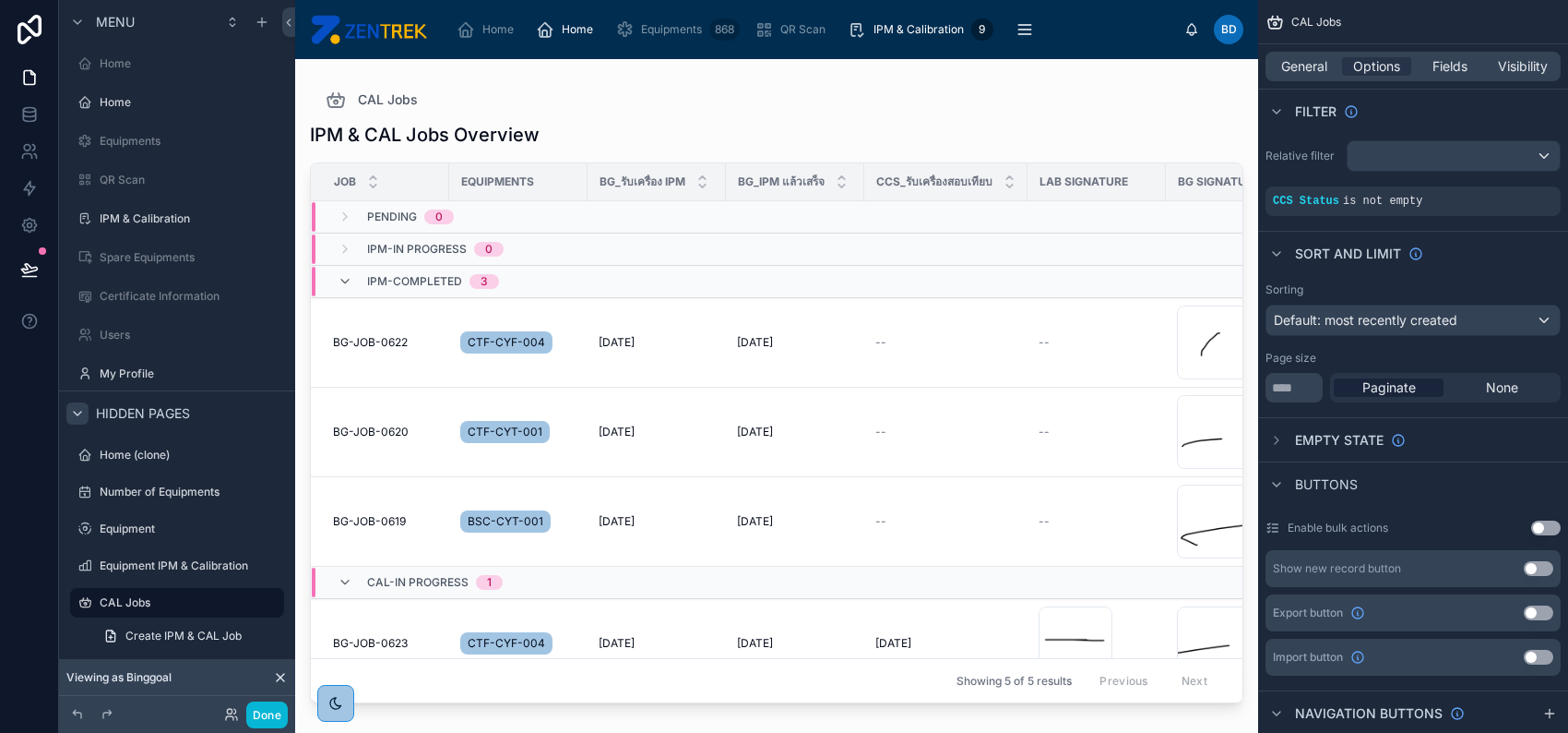
click at [1483, 274] on div "Sort And Limit" at bounding box center [1413, 253] width 310 height 44
click at [342, 281] on icon at bounding box center [345, 281] width 15 height 15
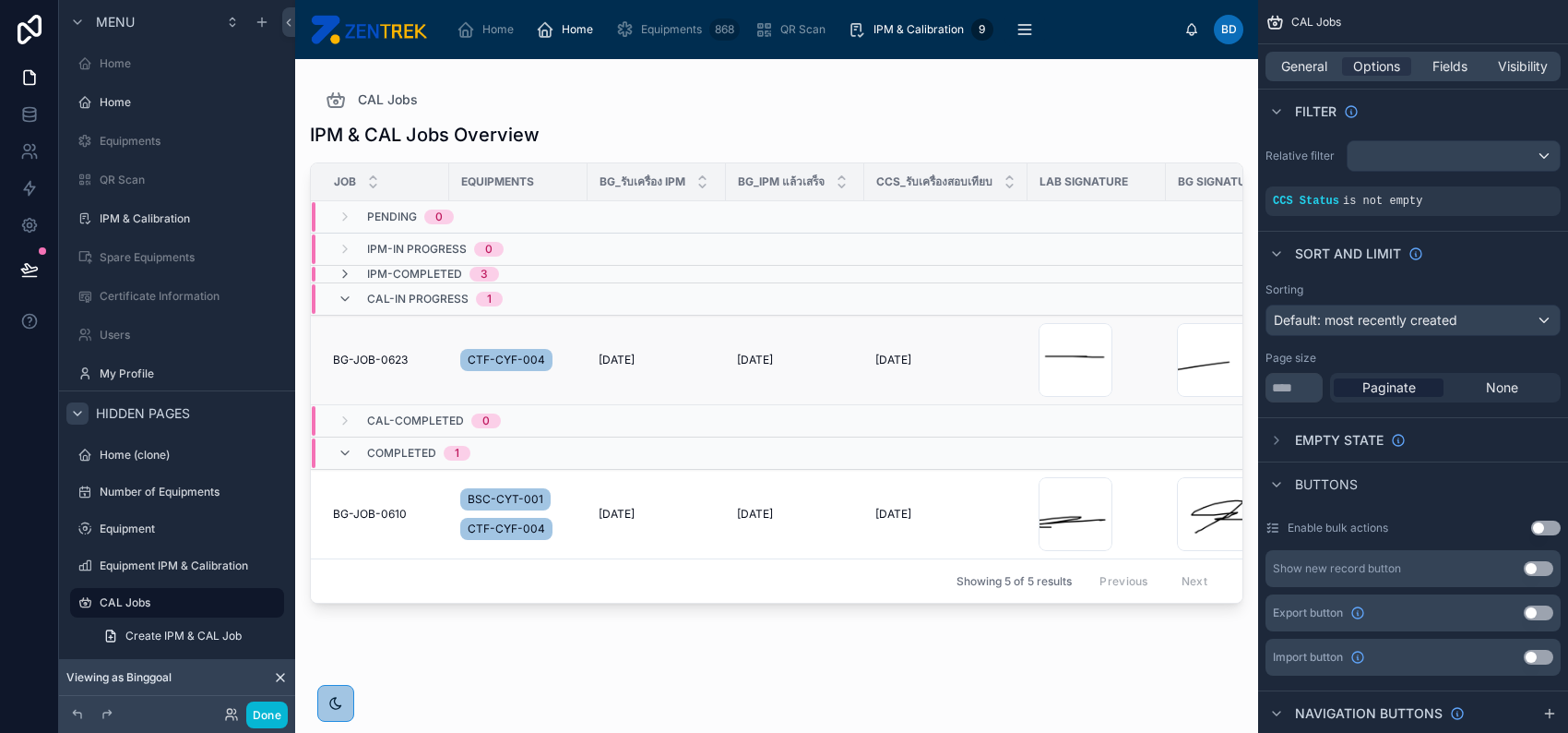
click at [861, 357] on td "8/8/2025 8/8/2025" at bounding box center [795, 361] width 138 height 90
click at [873, 364] on td "8/8/2025 8/8/2025" at bounding box center [945, 361] width 163 height 90
click at [907, 363] on span "[DATE]" at bounding box center [894, 360] width 36 height 15
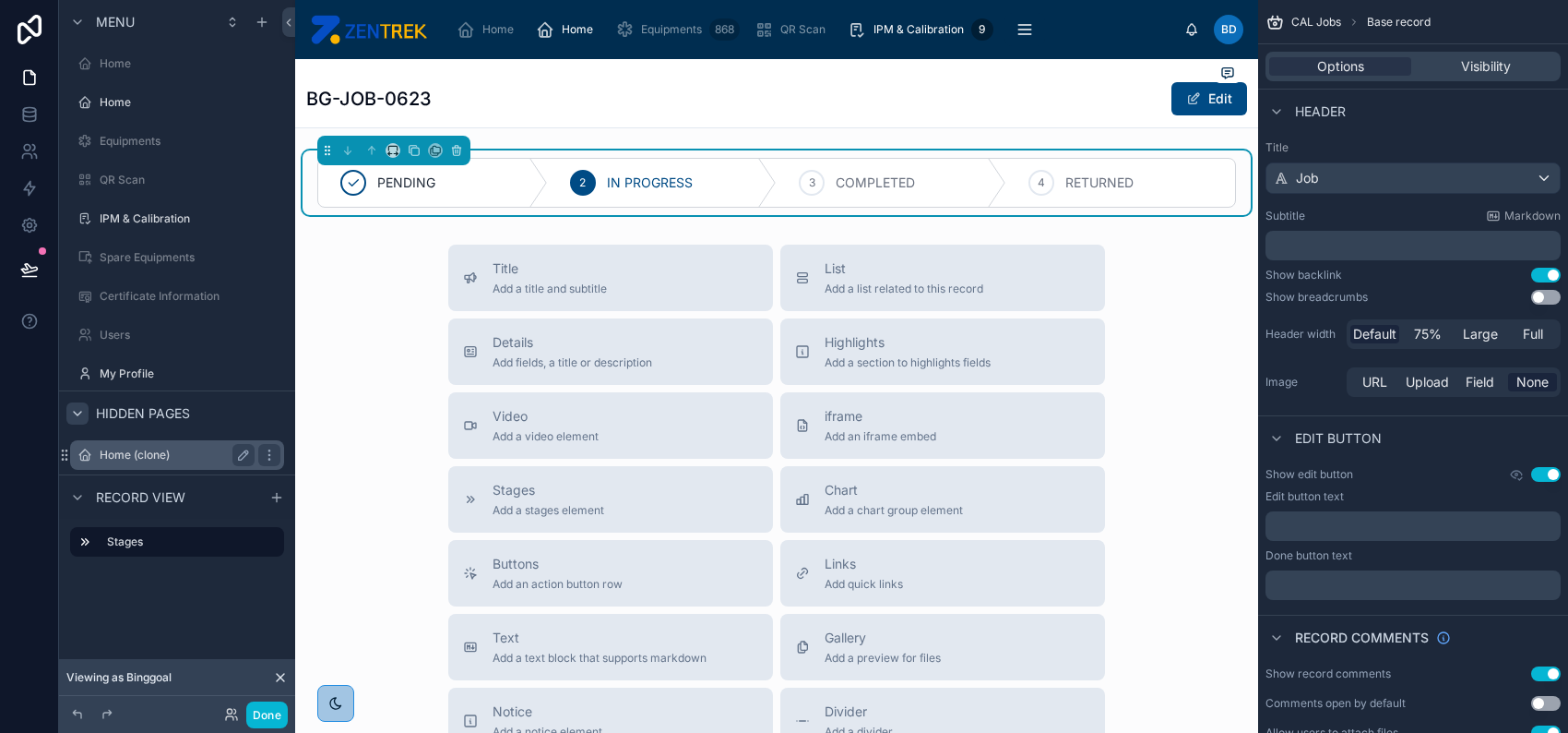
click at [176, 455] on label "Home (clone)" at bounding box center [173, 454] width 147 height 15
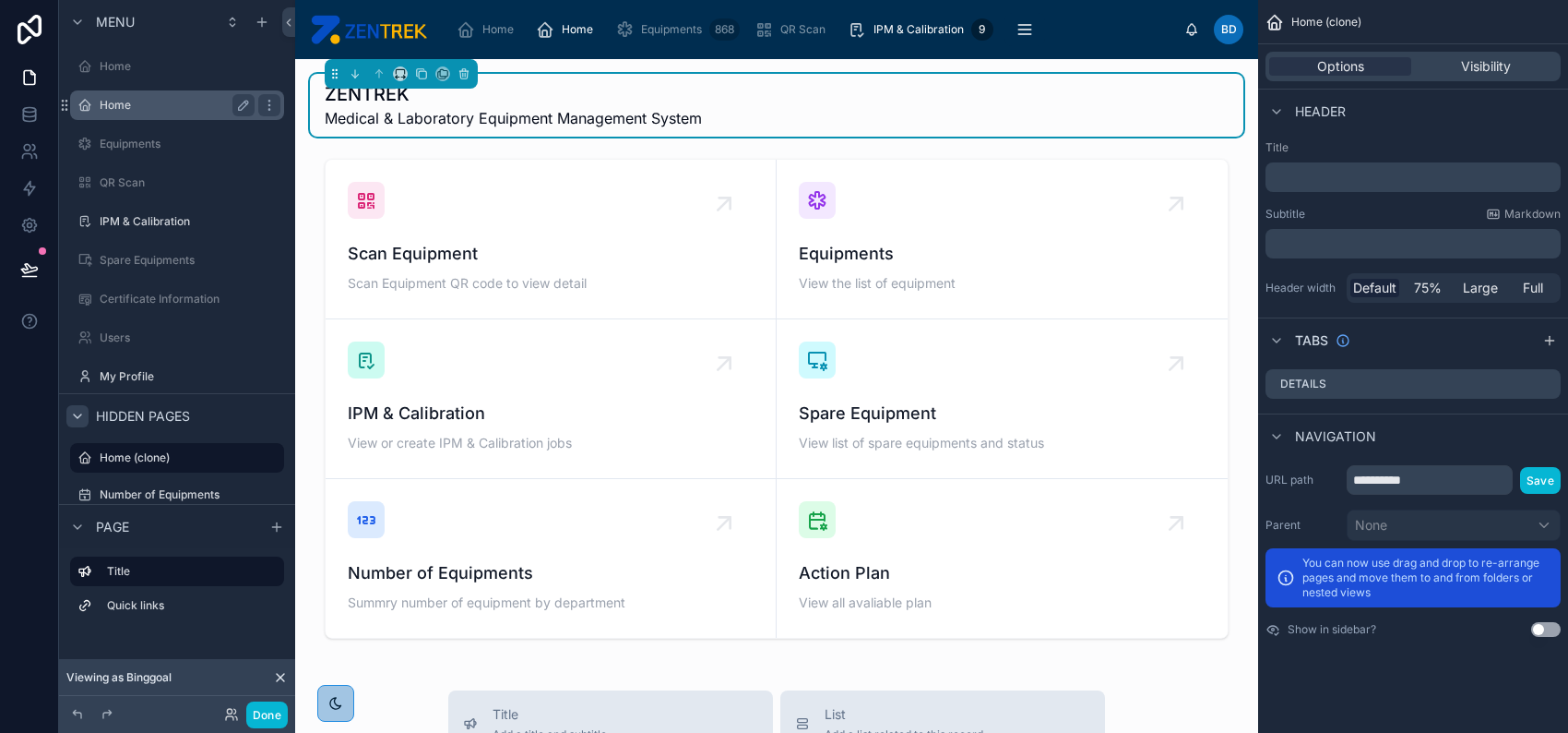
click at [182, 94] on div "Home" at bounding box center [177, 105] width 155 height 22
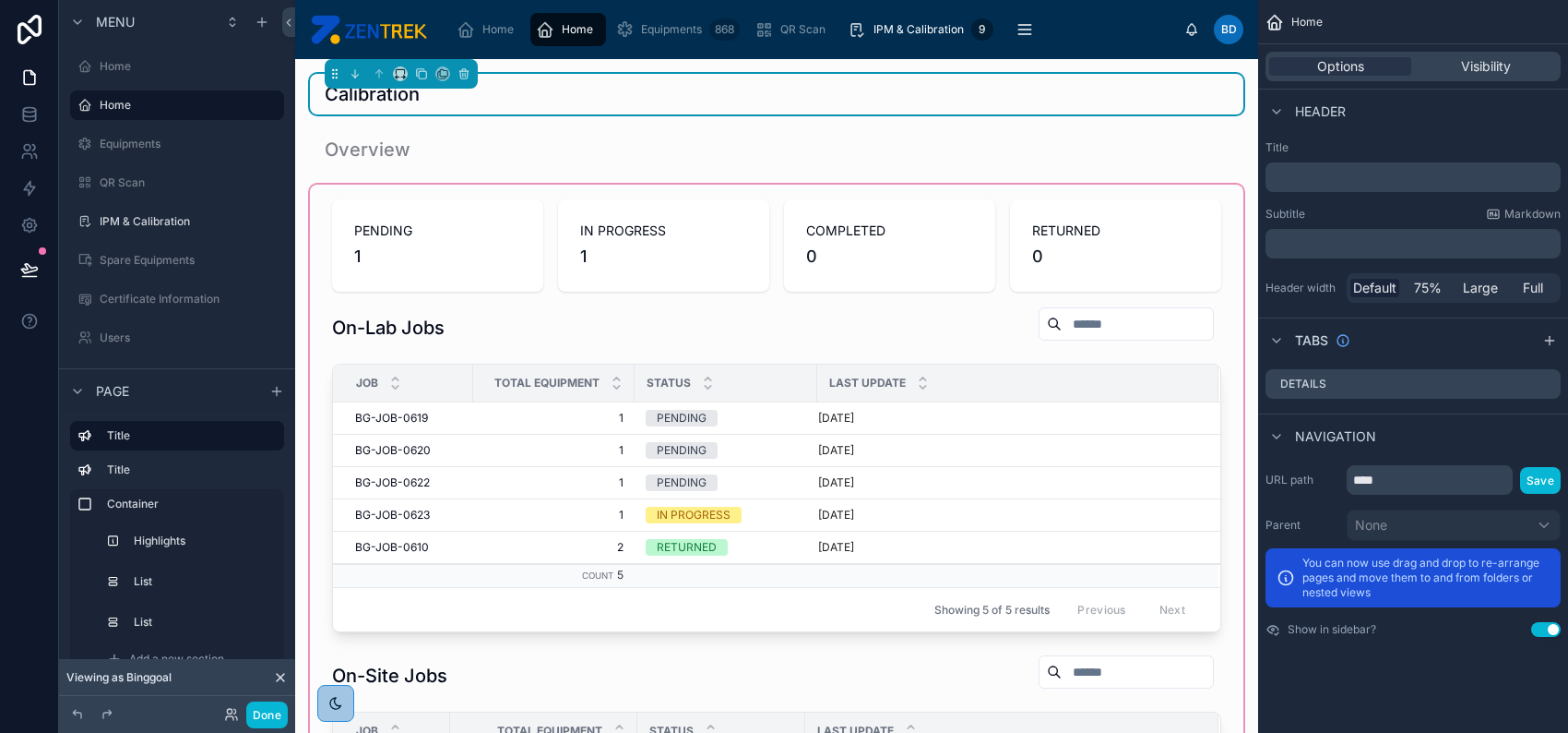
click at [774, 427] on div at bounding box center [777, 594] width 934 height 818
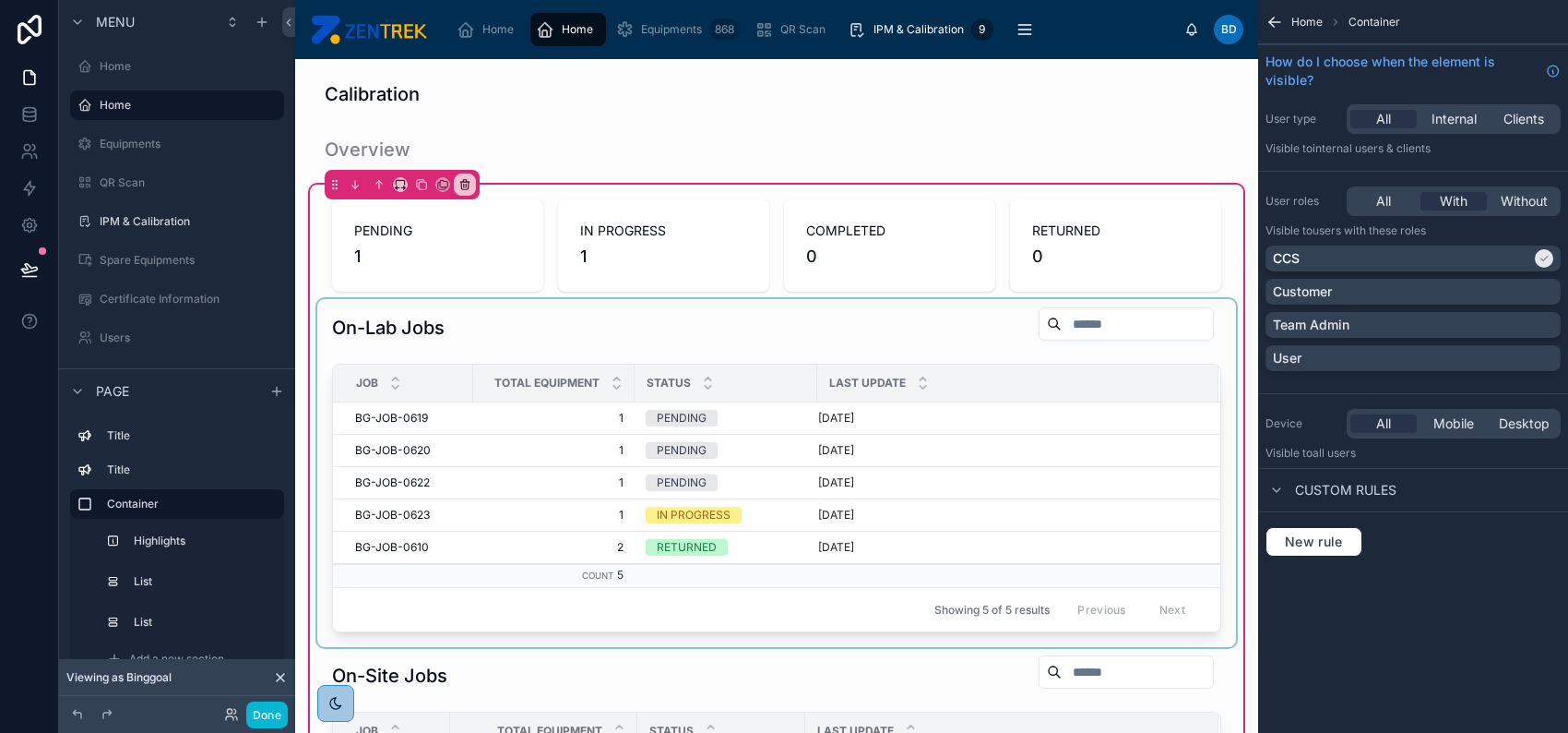
click at [779, 414] on div at bounding box center [776, 473] width 919 height 348
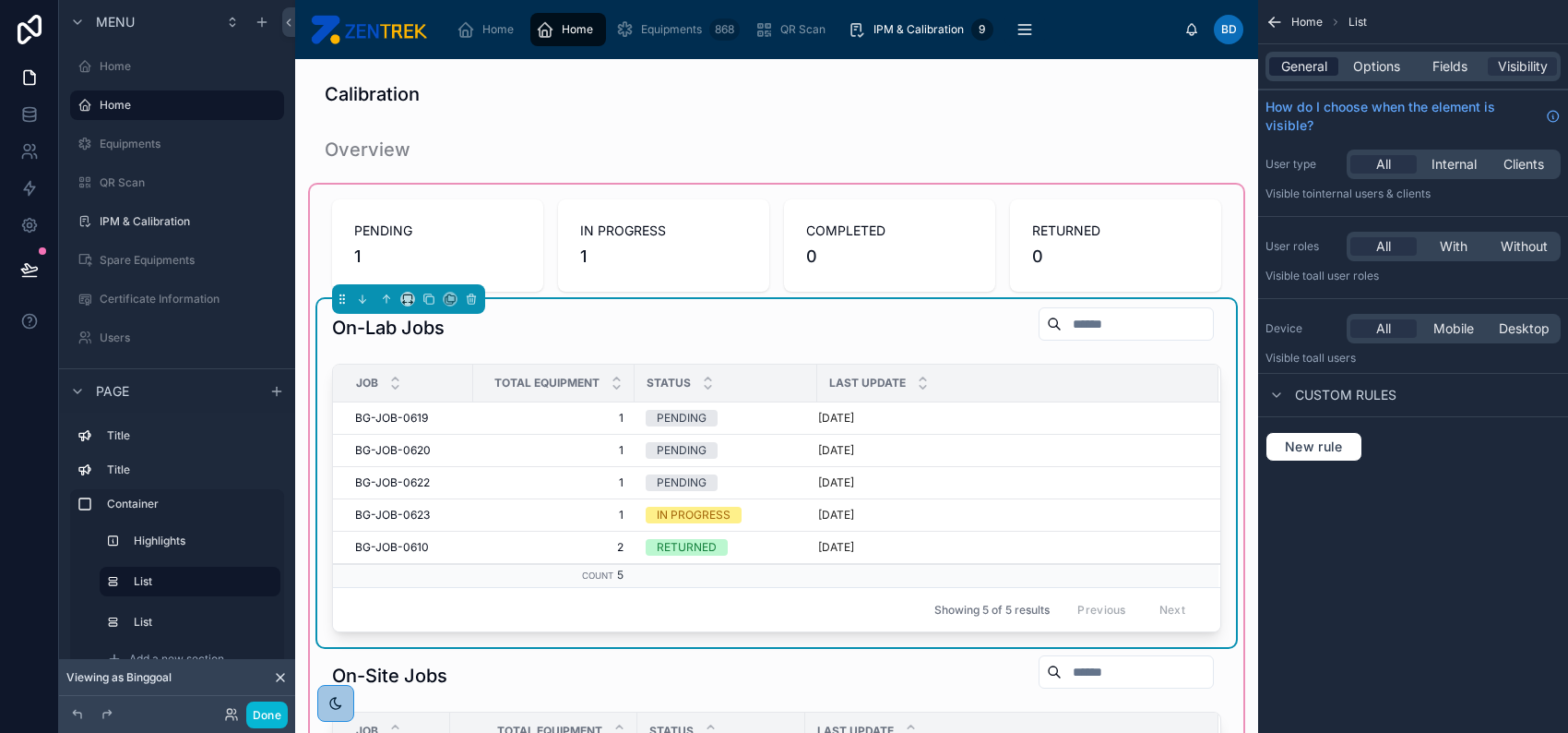
click at [1300, 71] on span "General" at bounding box center [1304, 66] width 46 height 19
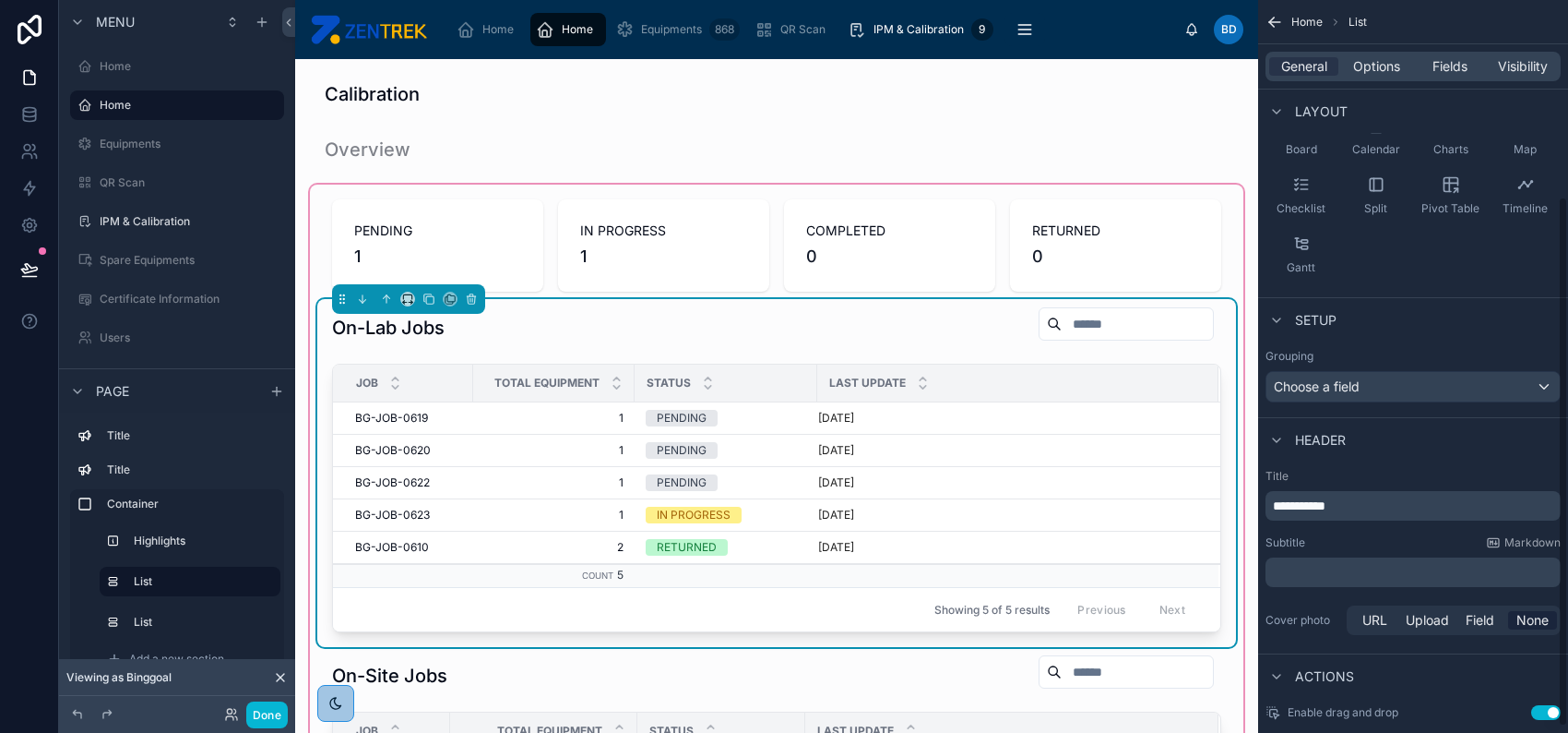
scroll to position [281, 0]
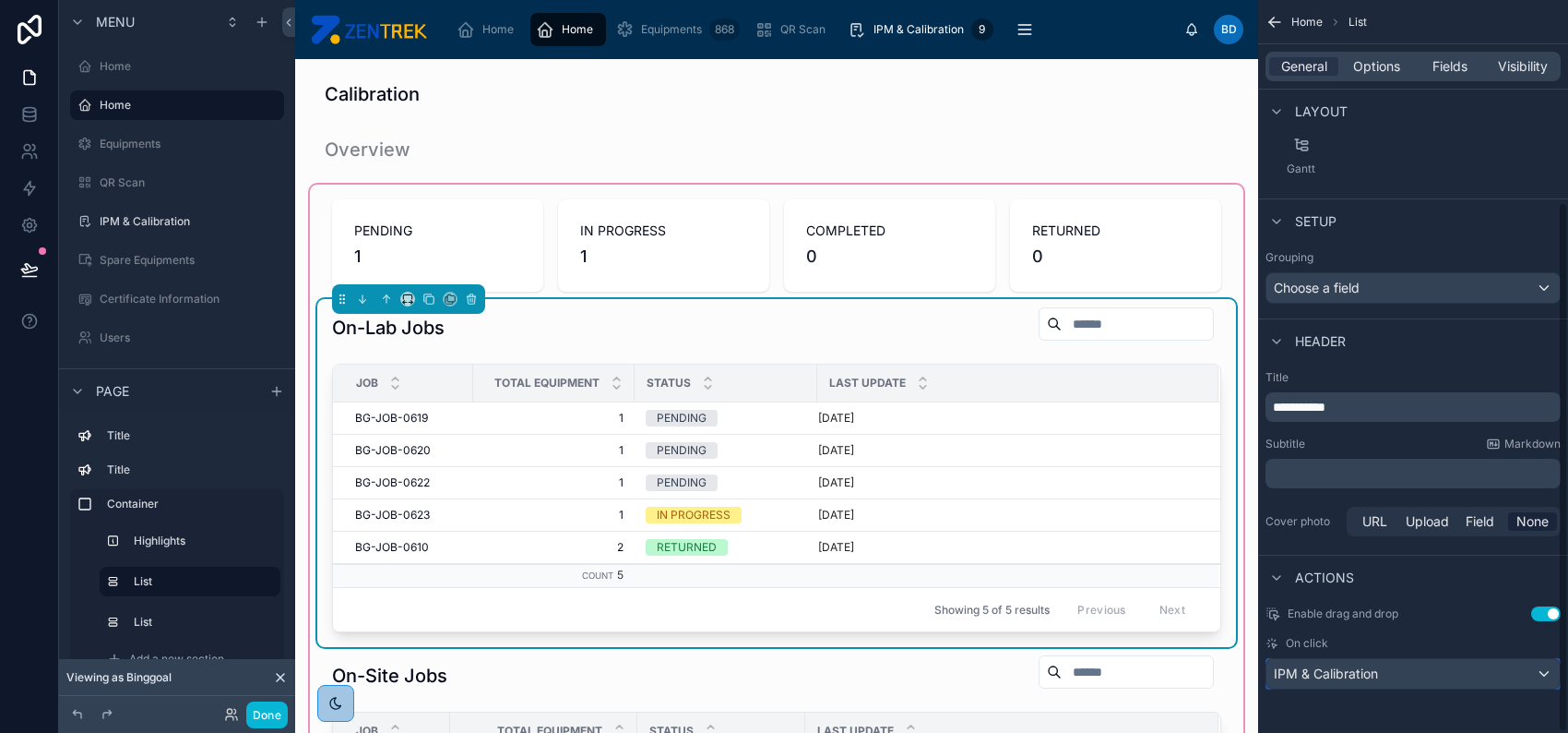
click at [1434, 676] on div "IPM & Calibration" at bounding box center [1413, 674] width 293 height 30
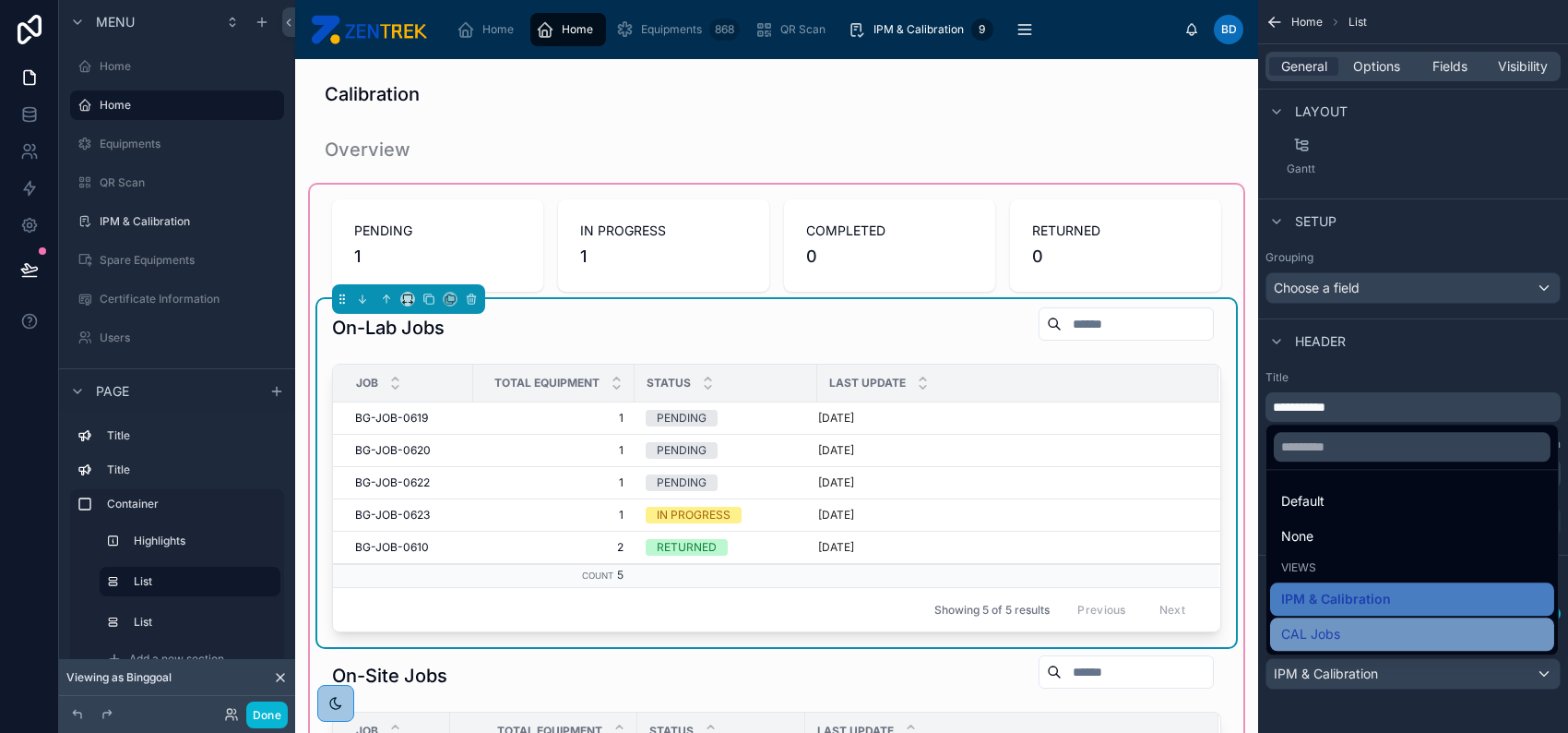
click at [1405, 638] on div "CAL Jobs" at bounding box center [1412, 634] width 262 height 22
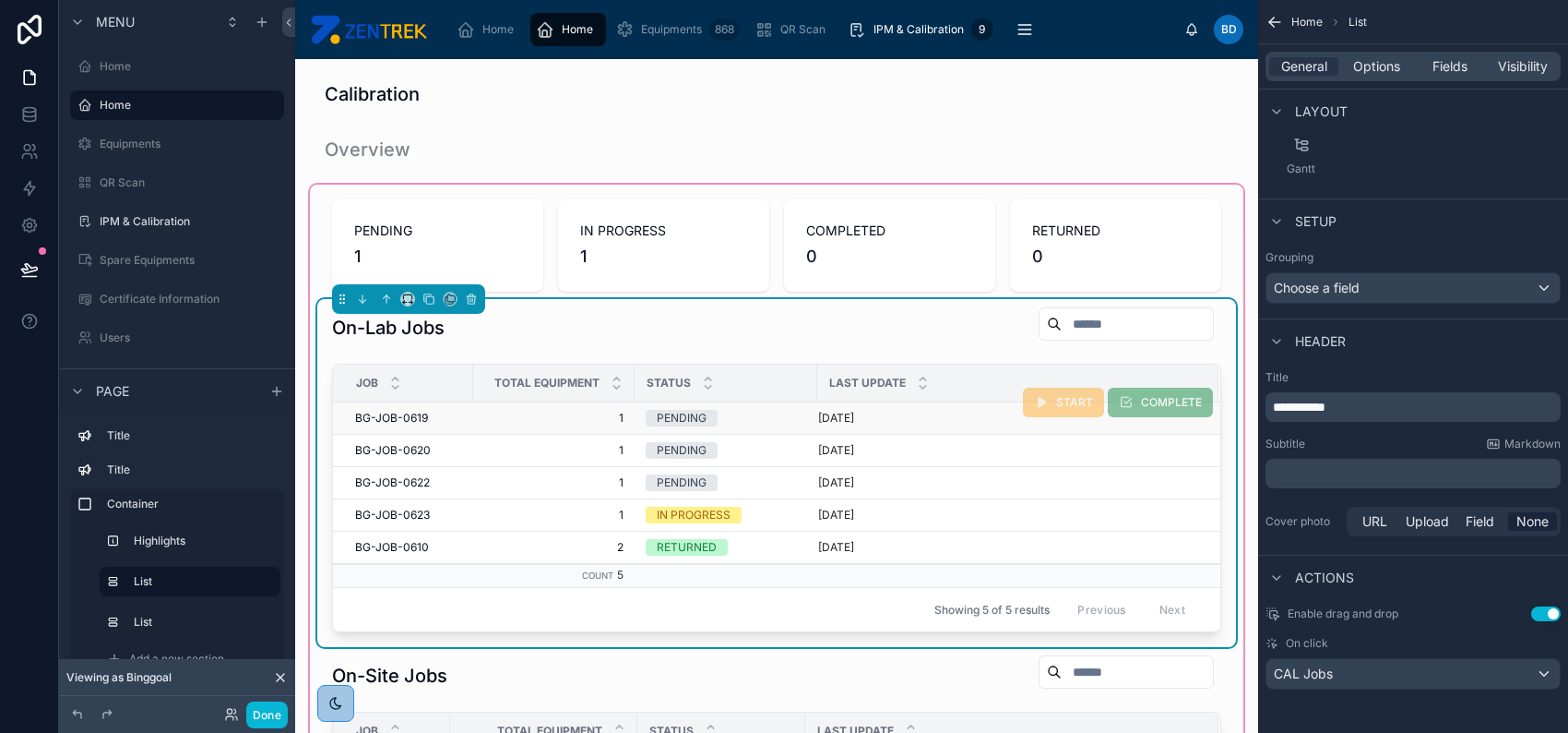
click at [576, 426] on td "1 1" at bounding box center [554, 418] width 162 height 33
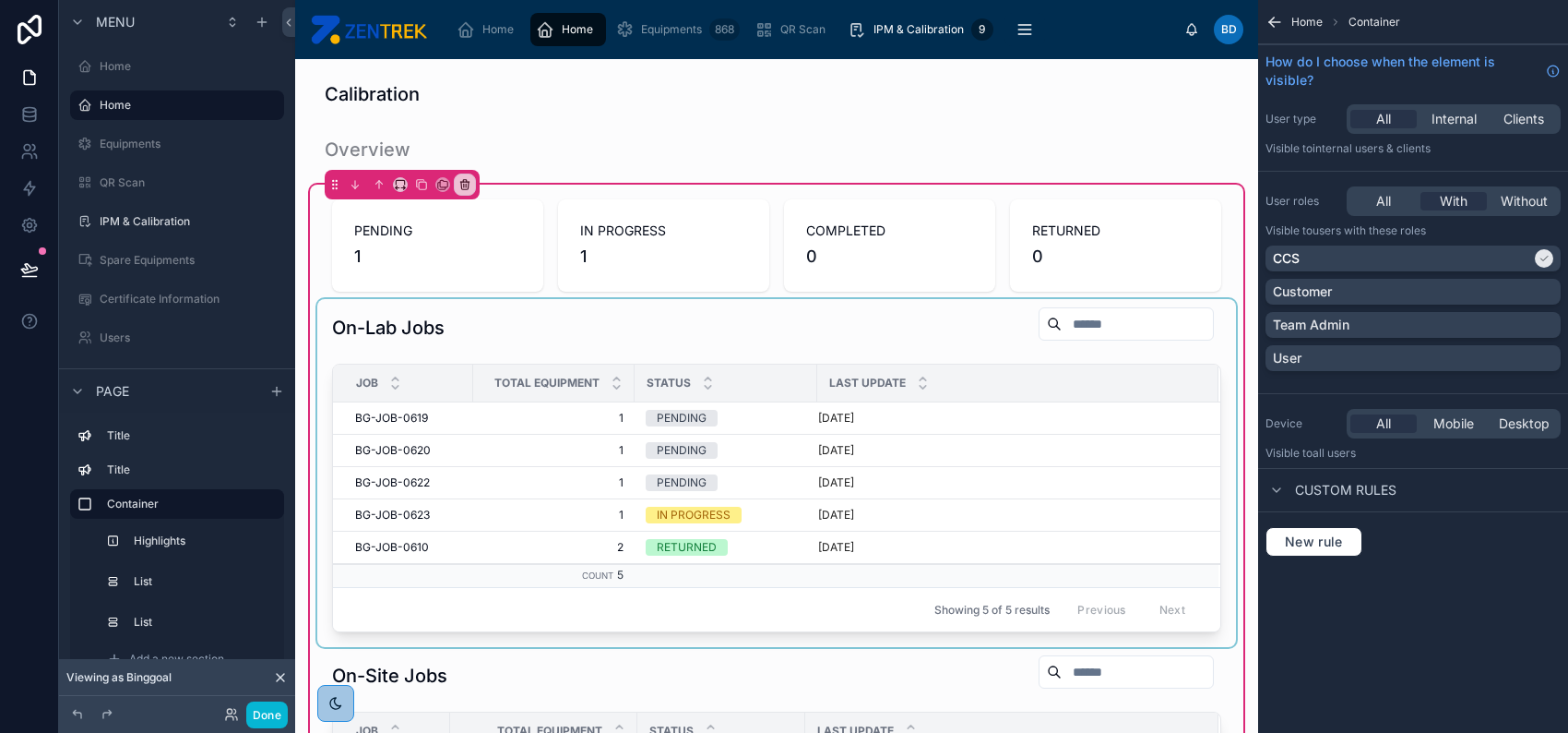
scroll to position [0, 0]
click at [262, 716] on button "Done" at bounding box center [267, 714] width 41 height 27
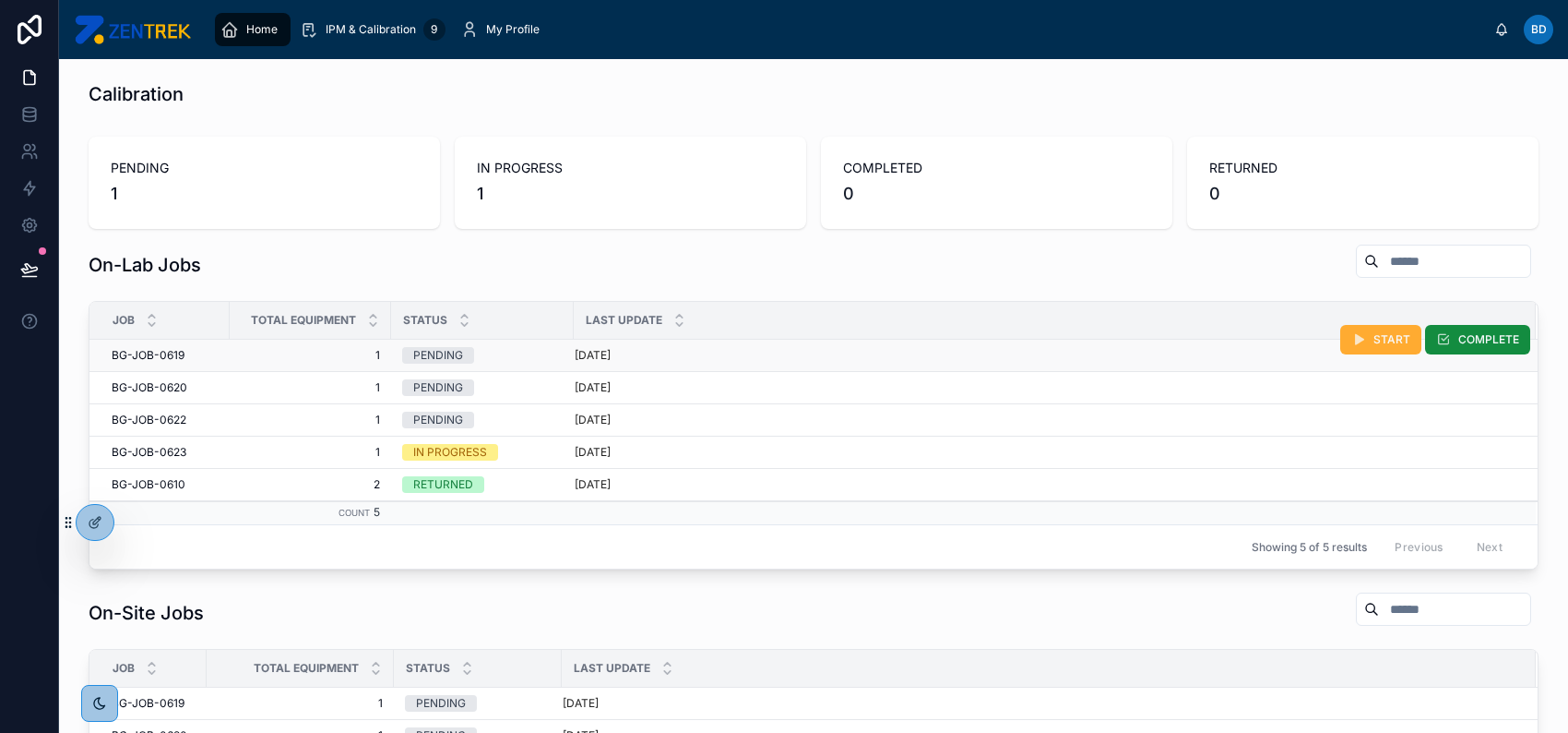
click at [695, 359] on div "[DATE]" at bounding box center [1044, 355] width 939 height 15
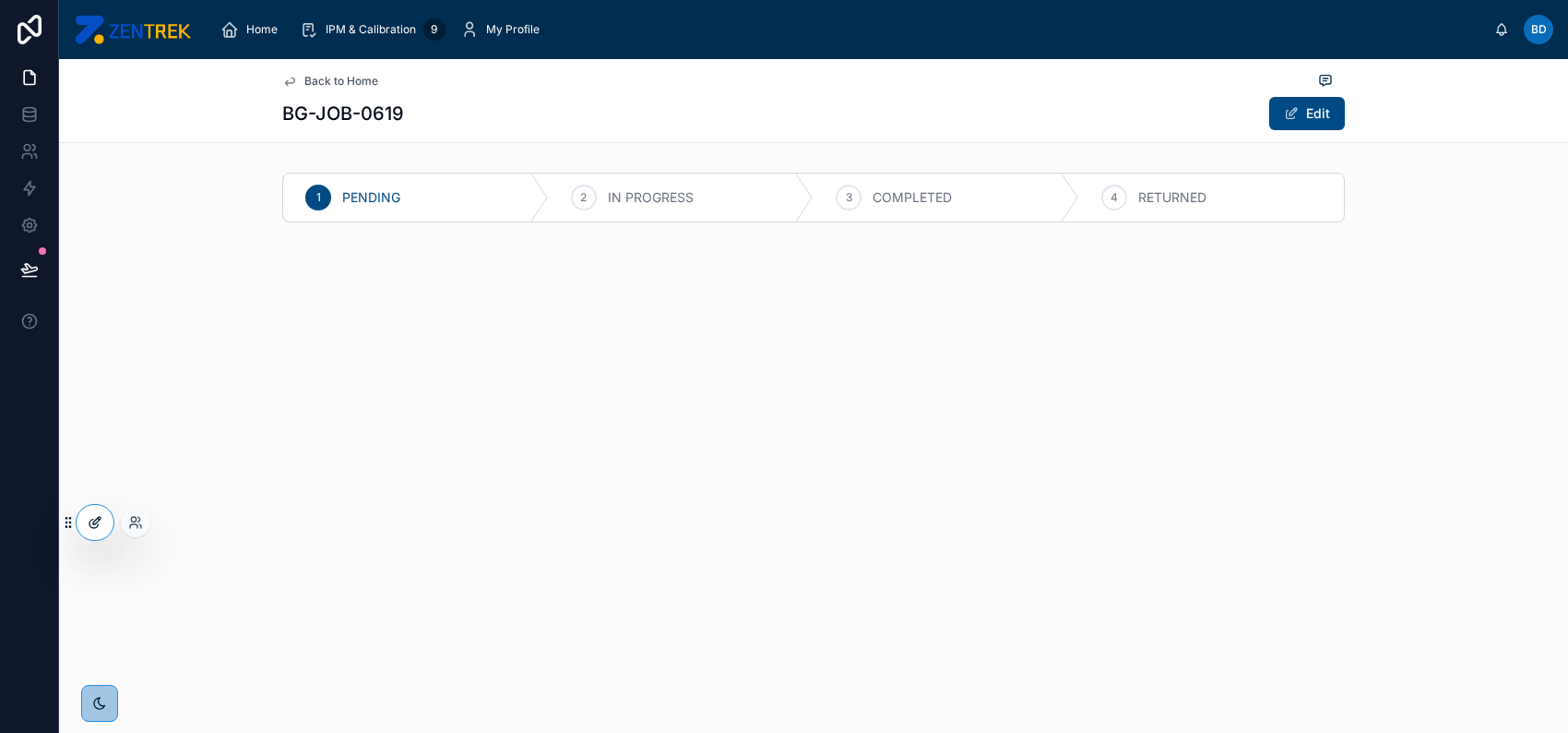
click at [103, 526] on div at bounding box center [95, 523] width 37 height 36
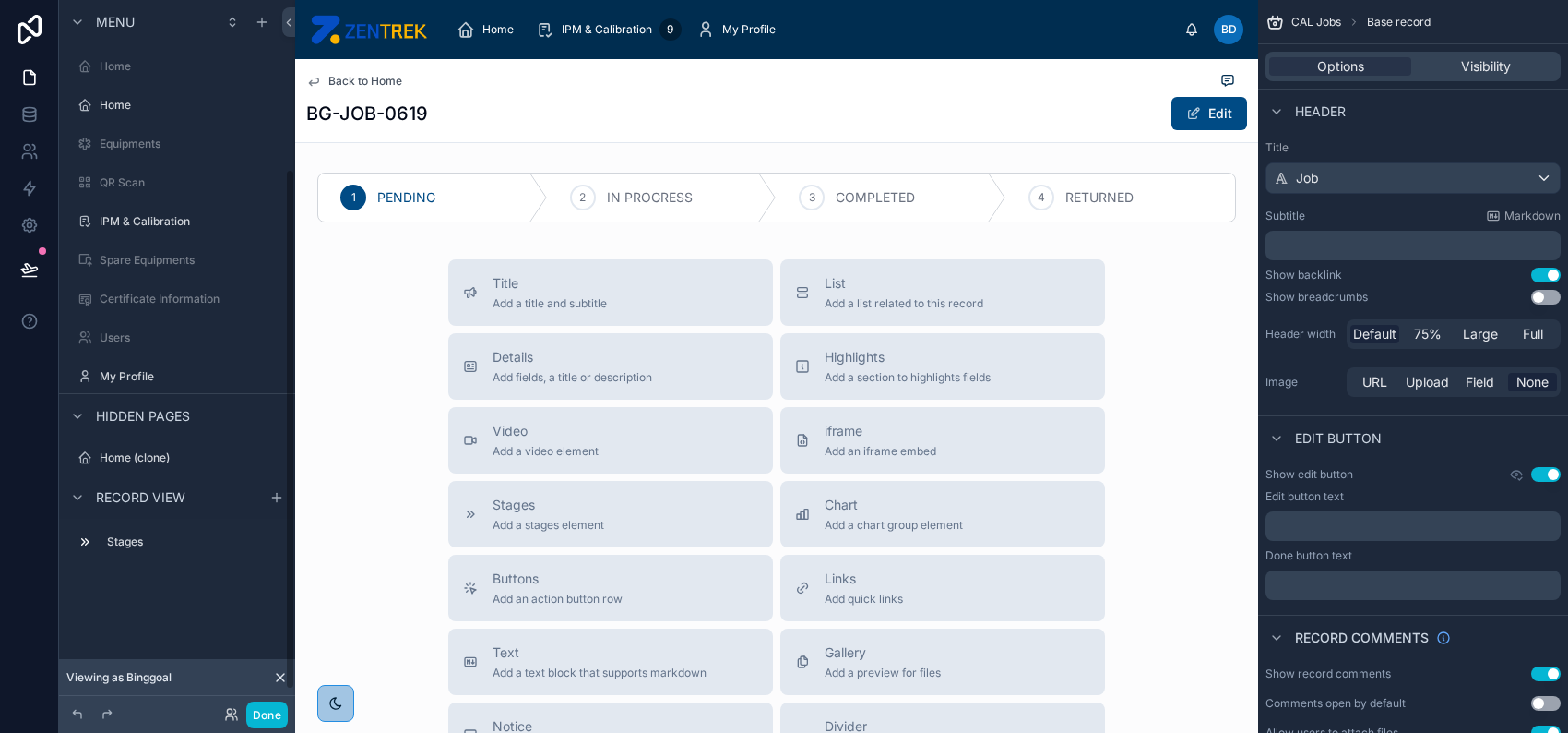
scroll to position [231, 0]
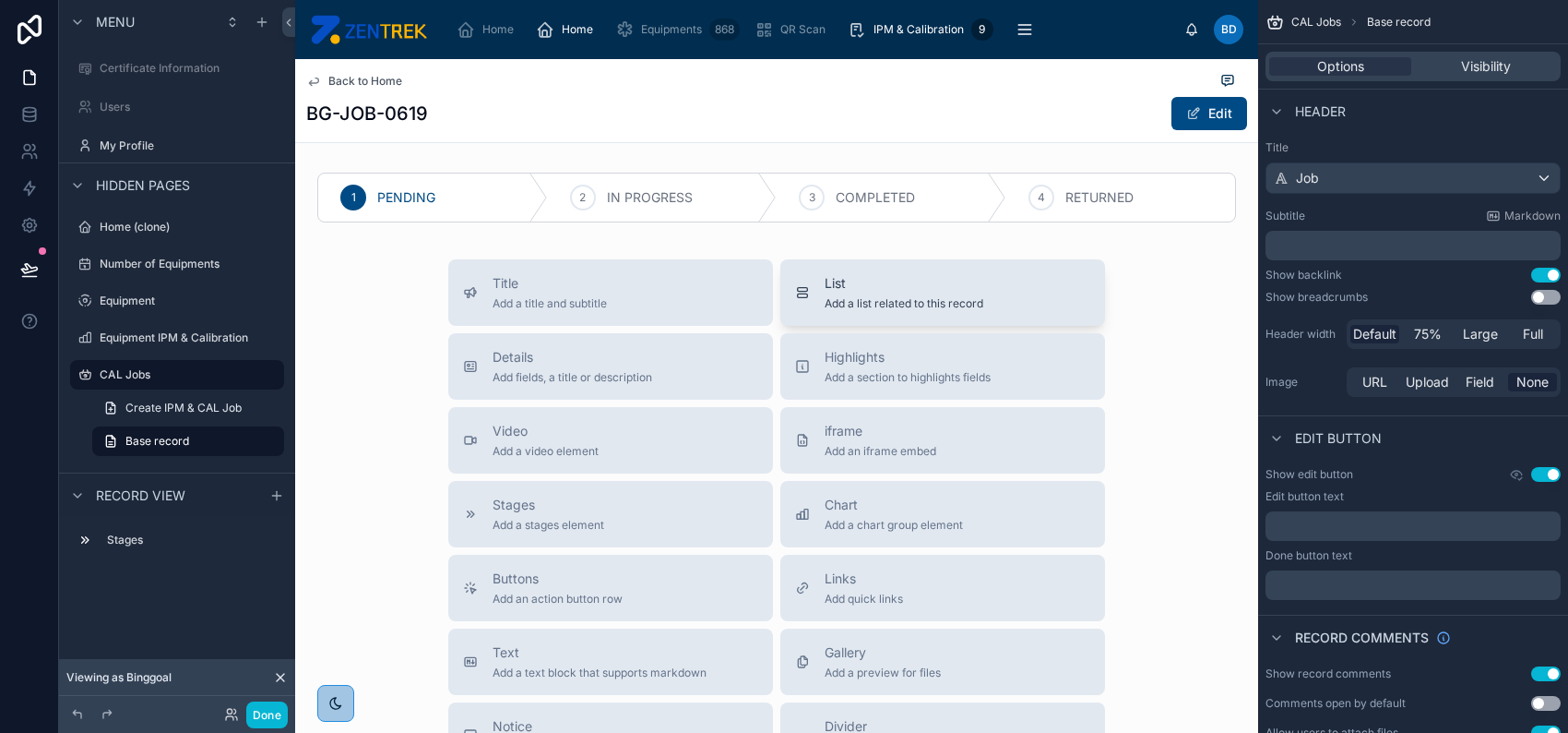
click at [878, 307] on span "Add a list related to this record" at bounding box center [903, 303] width 159 height 15
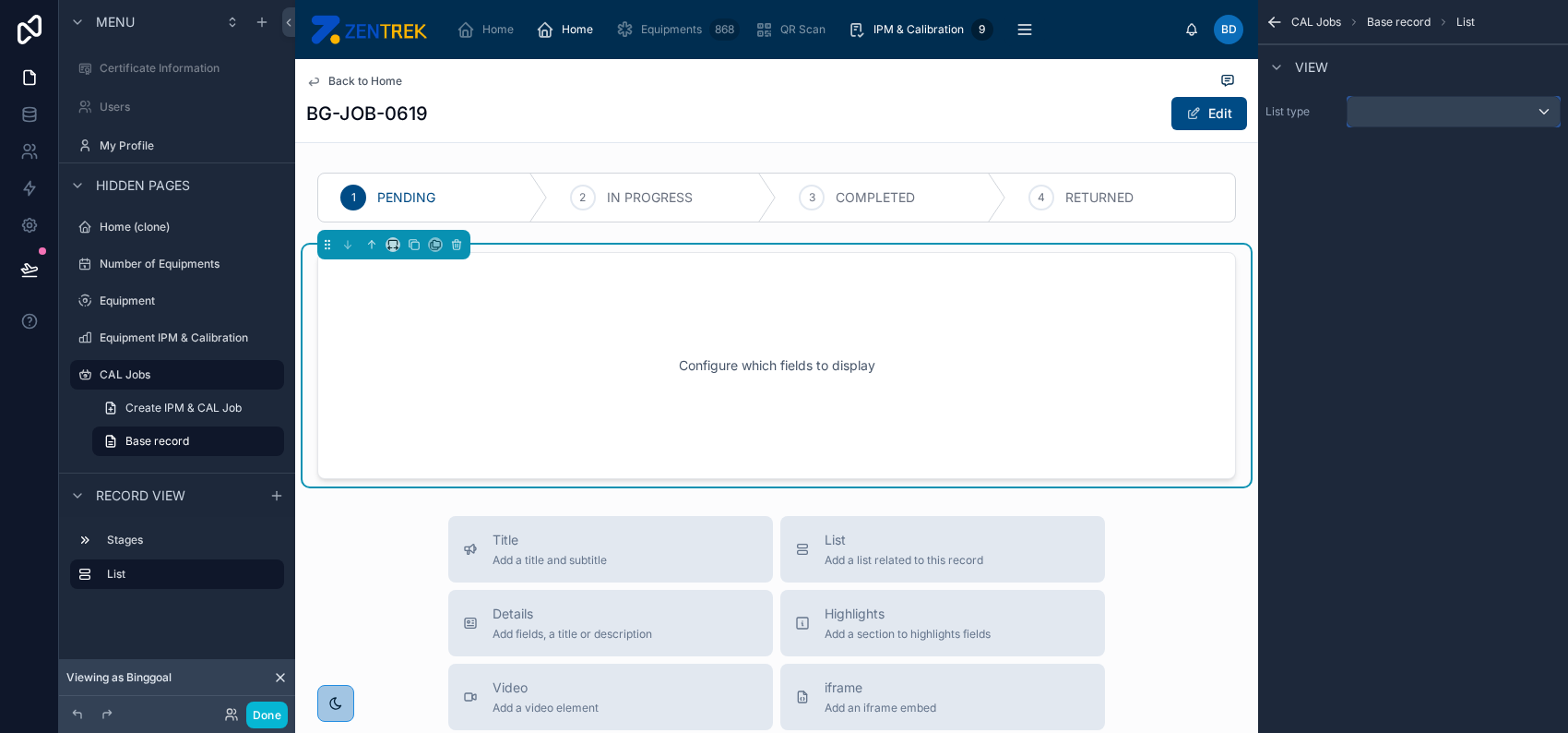
click at [1452, 110] on div "scrollable content" at bounding box center [1453, 112] width 212 height 30
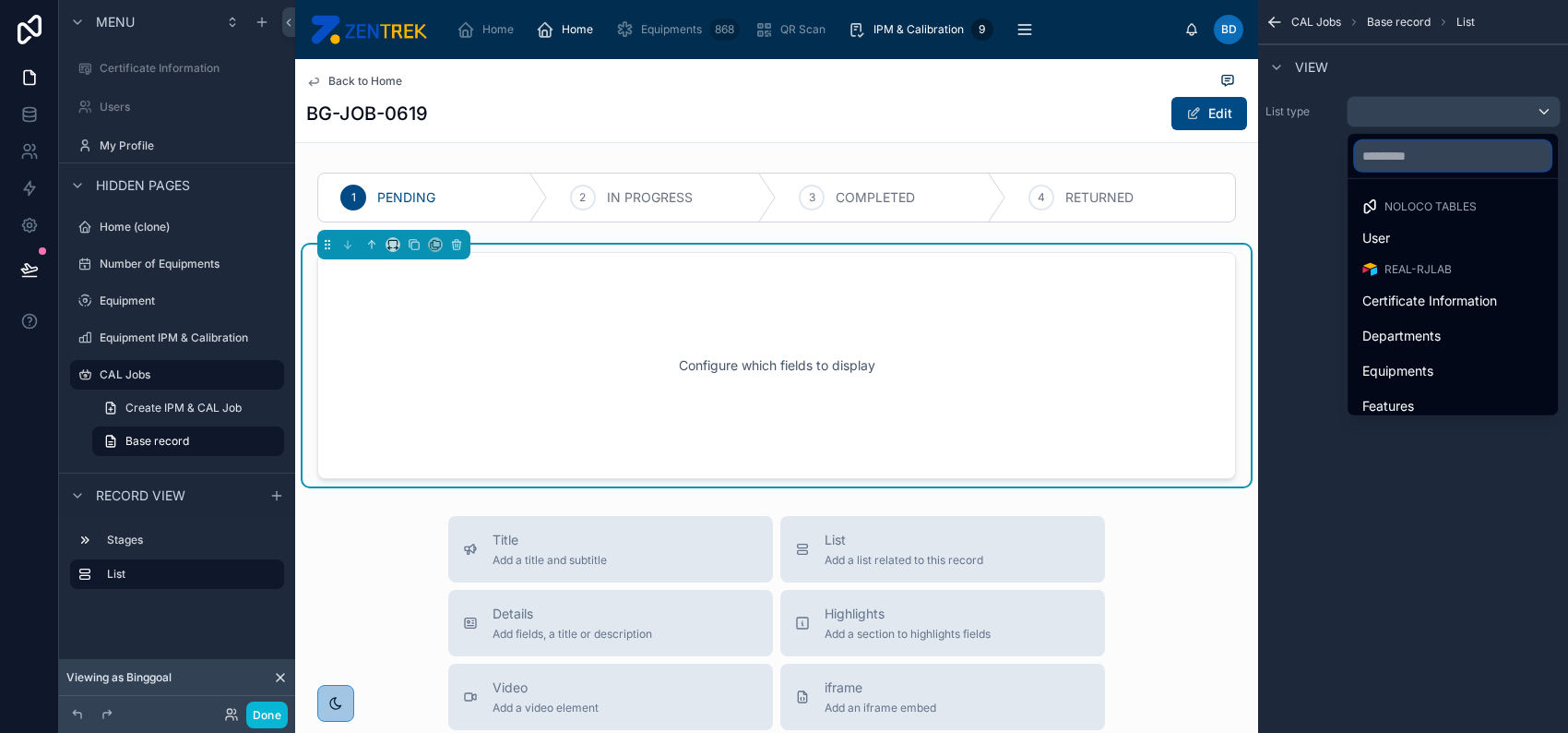
click at [1433, 165] on input "text" at bounding box center [1453, 156] width 196 height 30
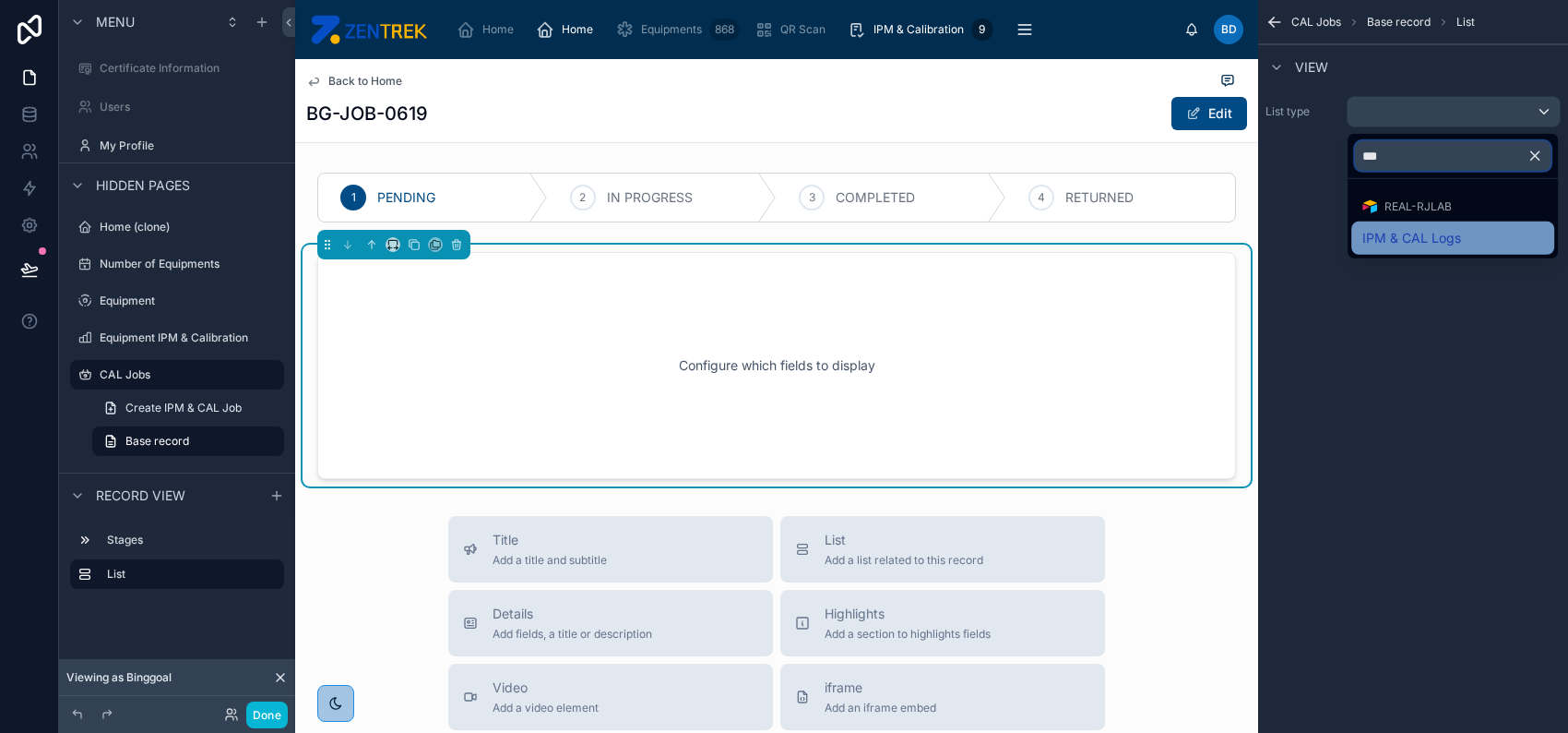
type input "***"
click at [1445, 241] on span "IPM & CAL Logs" at bounding box center [1412, 238] width 99 height 22
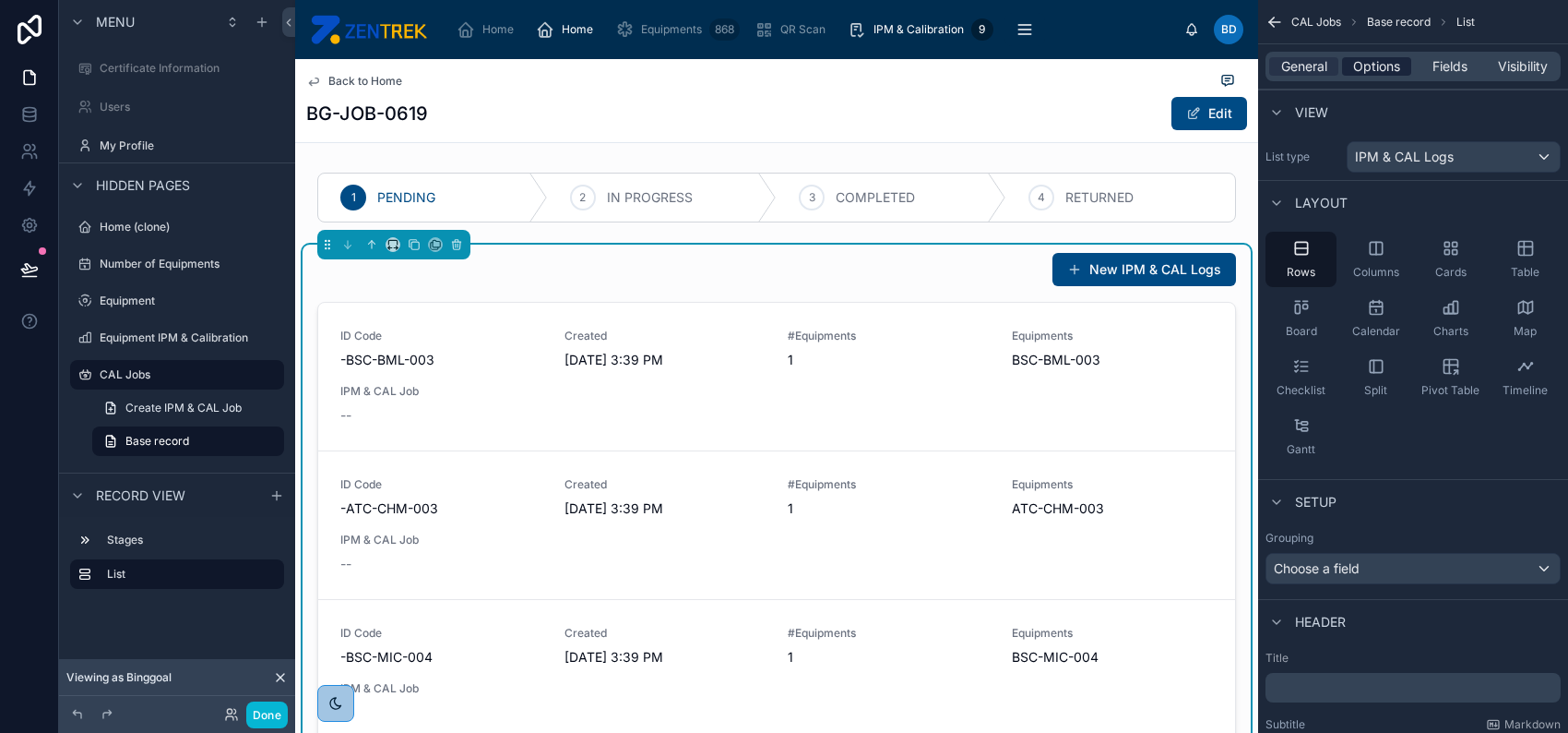
click at [1382, 69] on span "Options" at bounding box center [1377, 66] width 47 height 19
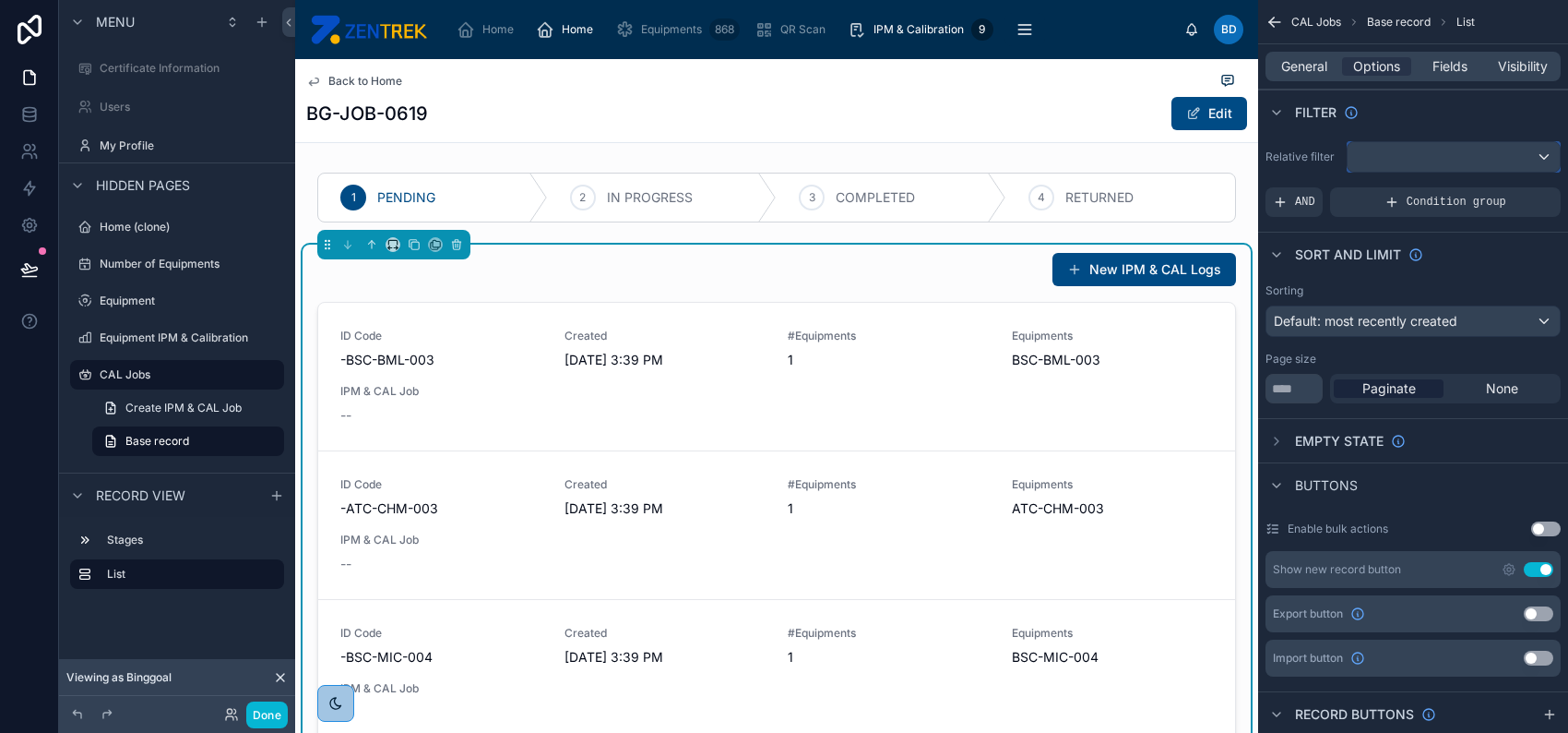
click at [1429, 154] on div "scrollable content" at bounding box center [1453, 157] width 212 height 30
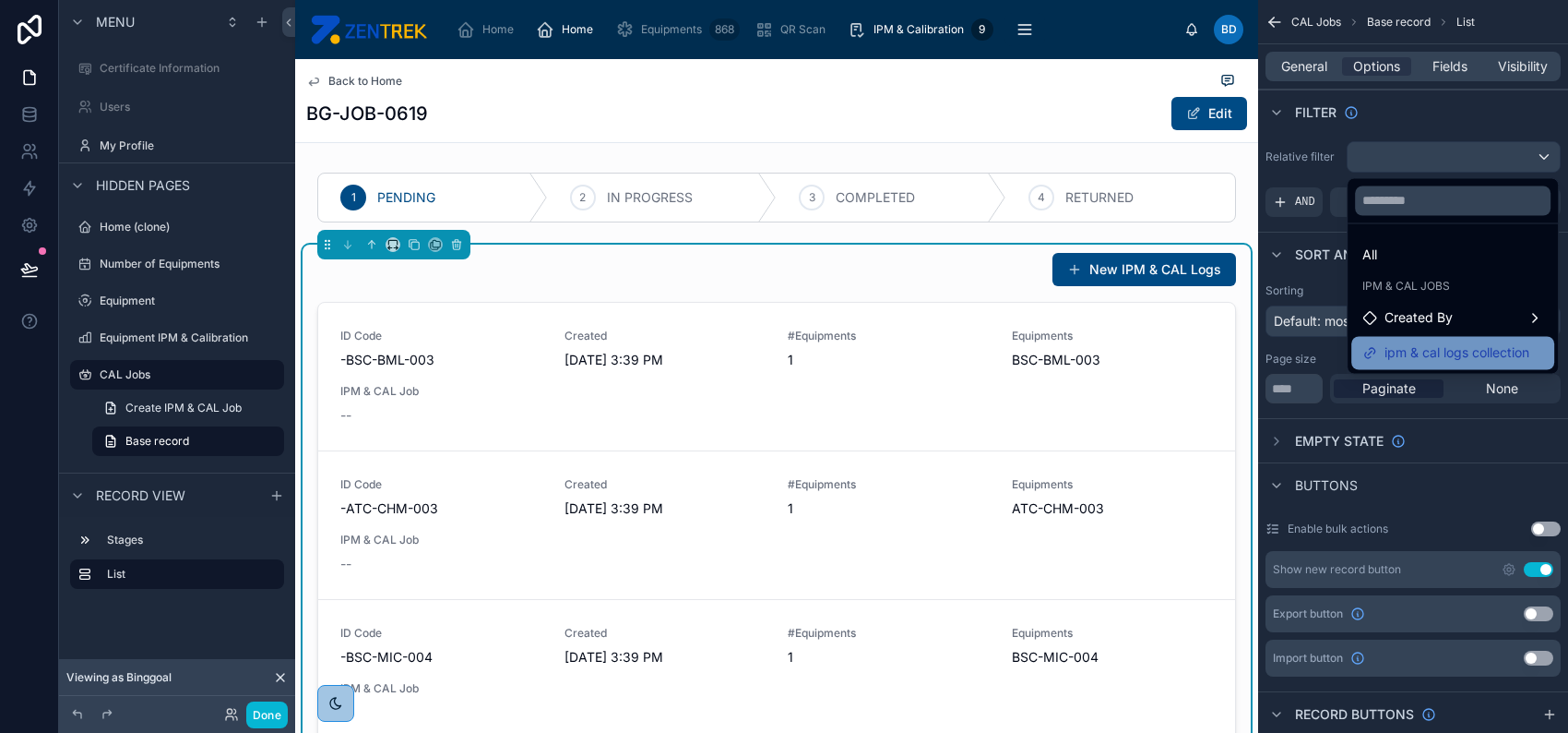
click at [1464, 342] on span "ipm & cal logs collection" at bounding box center [1456, 353] width 145 height 22
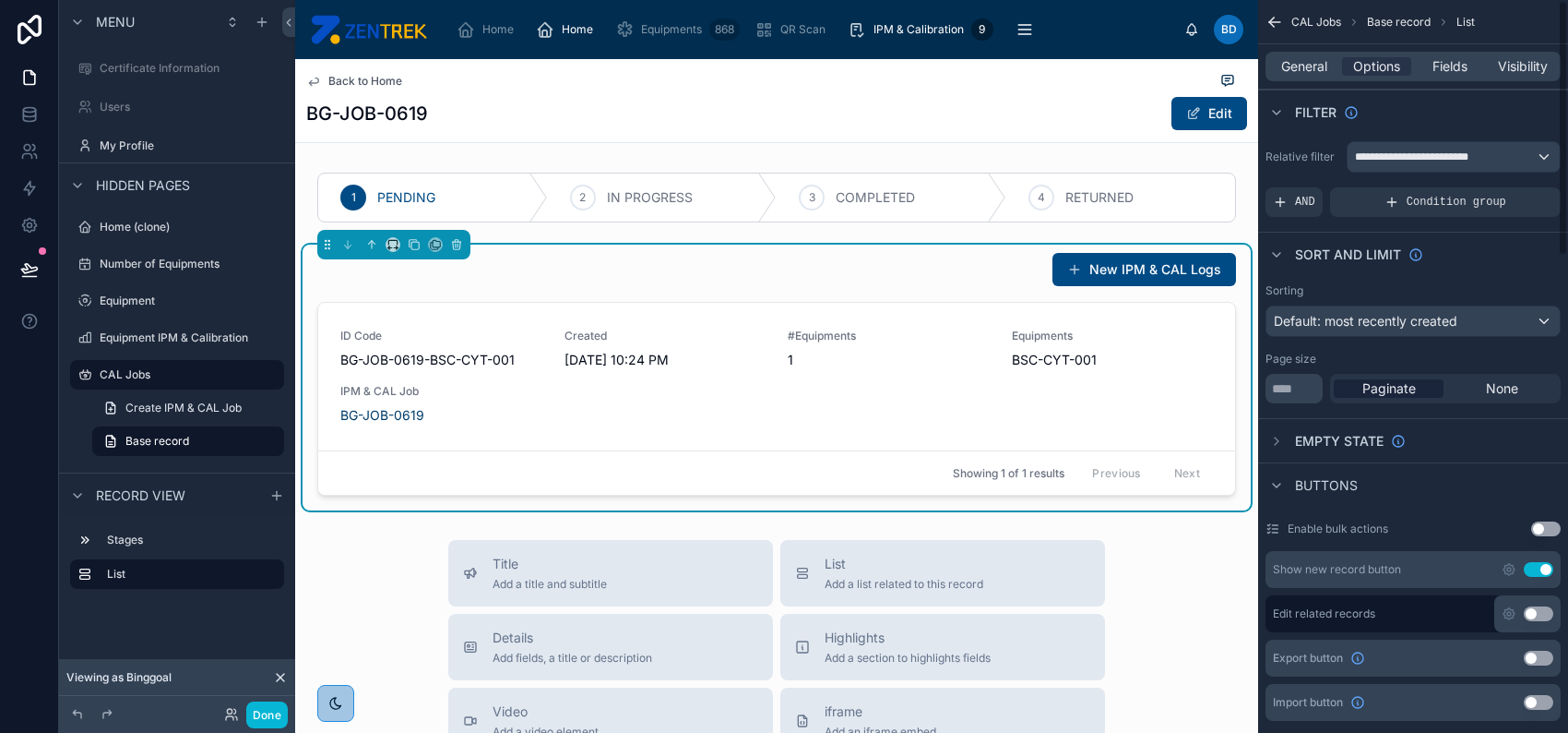
click at [1534, 566] on button "Use setting" at bounding box center [1538, 569] width 30 height 15
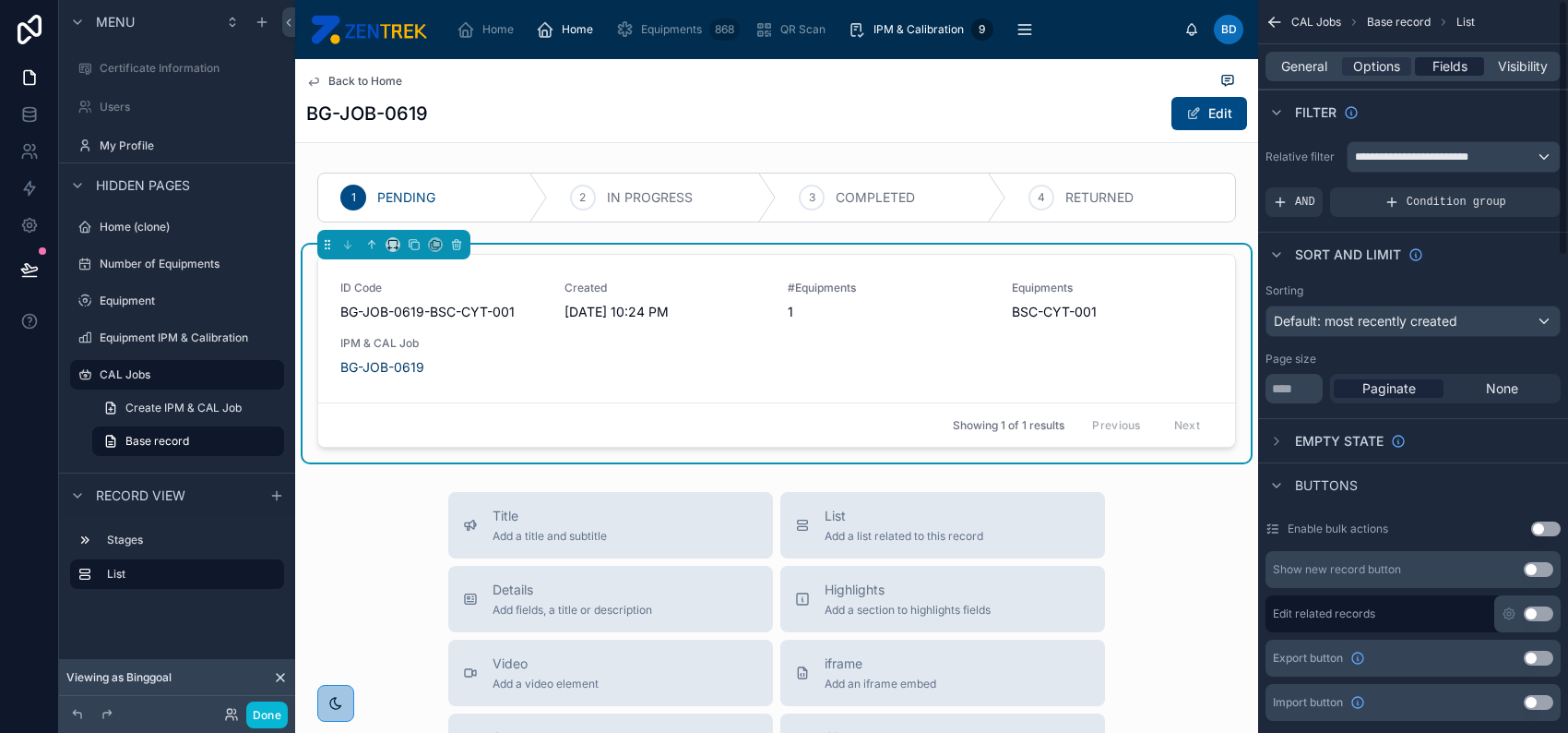
click at [1447, 63] on span "Fields" at bounding box center [1450, 66] width 36 height 19
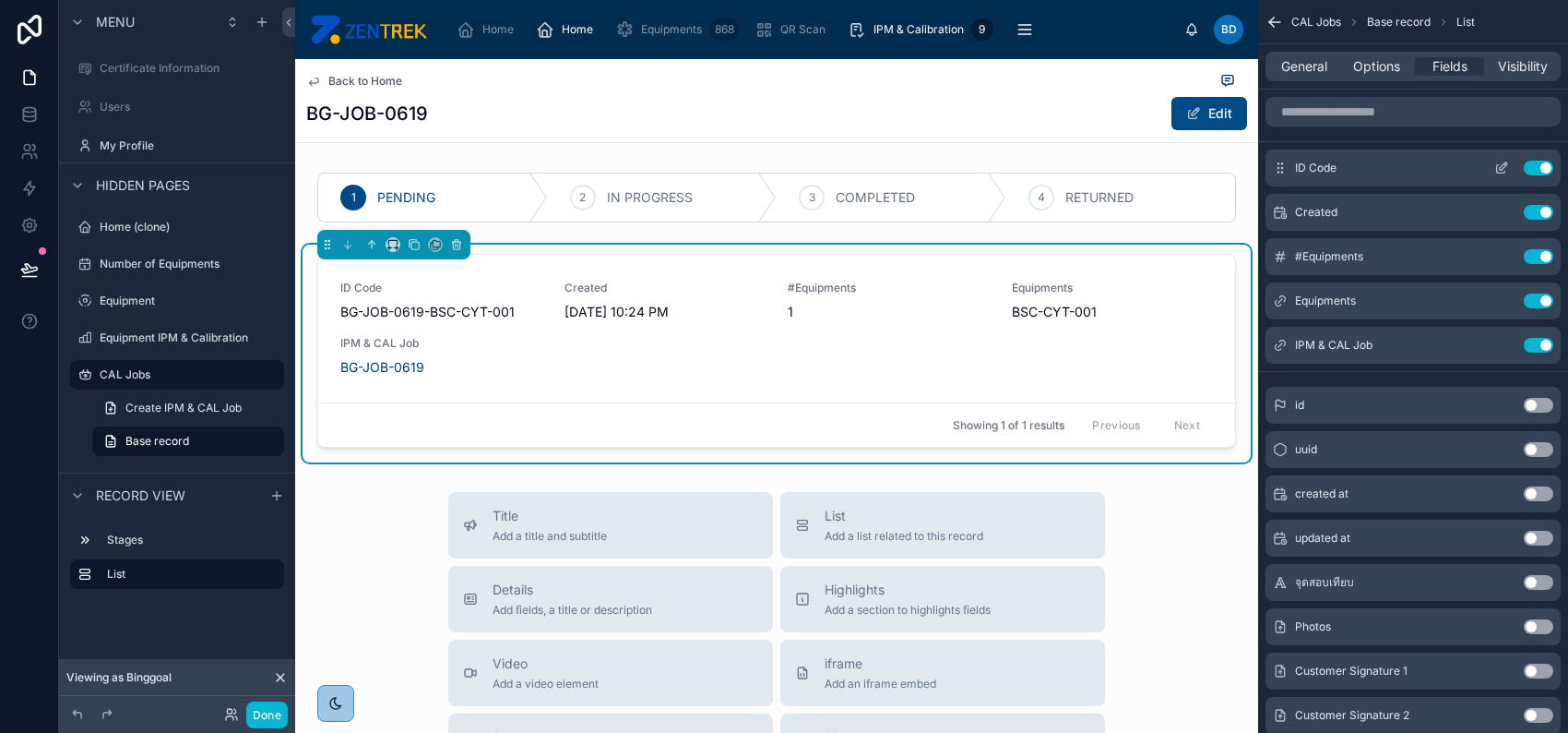
click at [1535, 165] on button "Use setting" at bounding box center [1538, 168] width 30 height 15
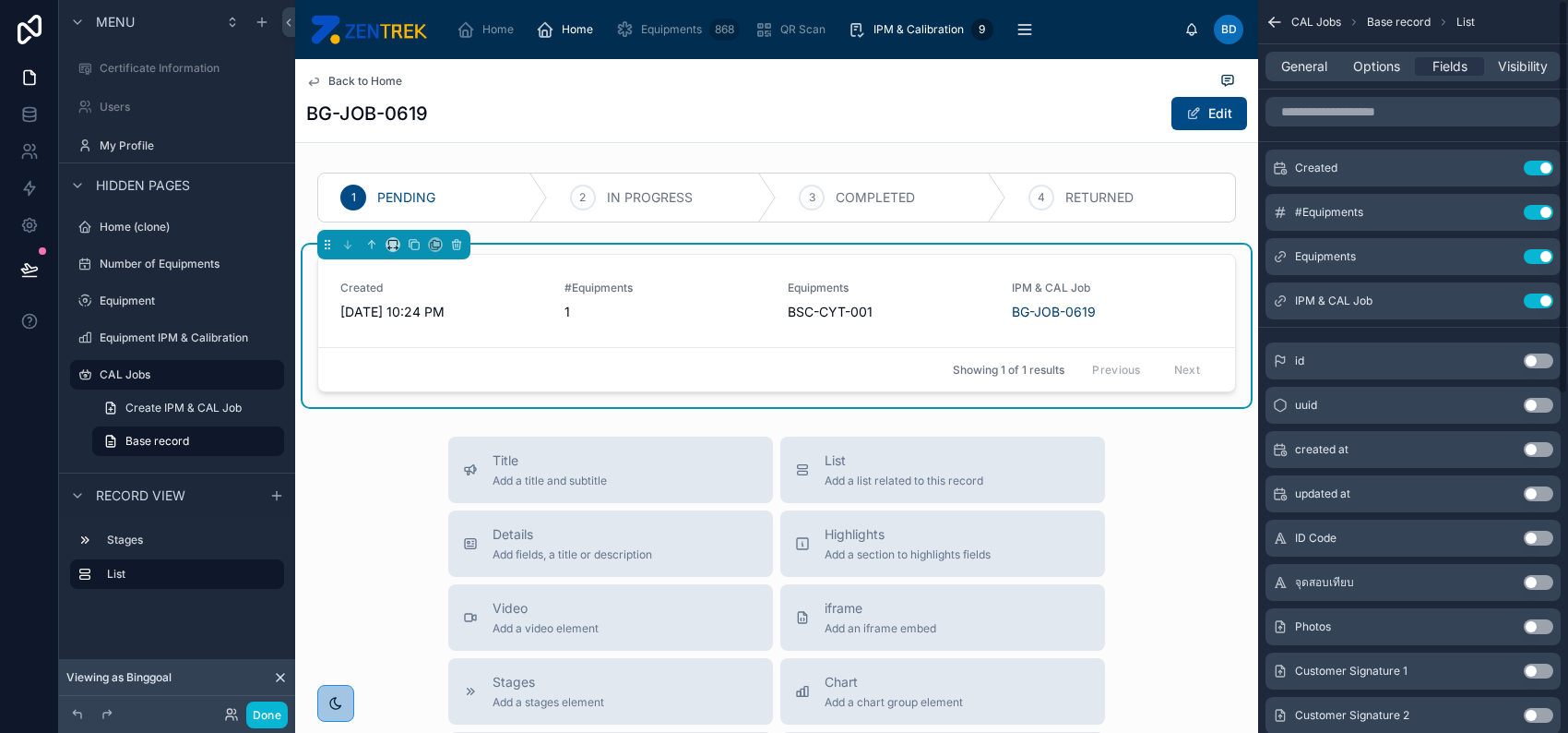
click at [1535, 165] on button "Use setting" at bounding box center [1538, 168] width 30 height 15
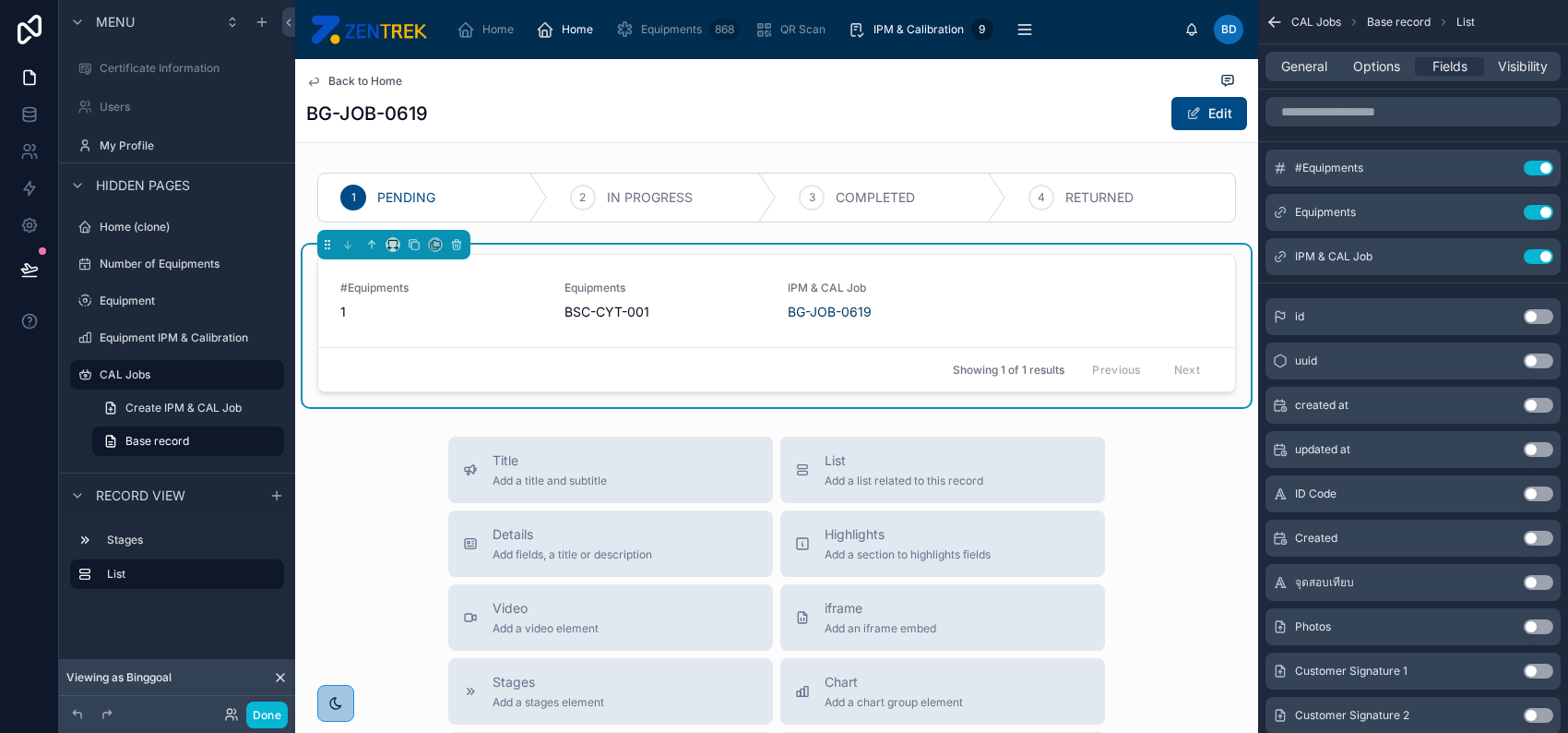
click at [1535, 165] on button "Use setting" at bounding box center [1538, 168] width 30 height 15
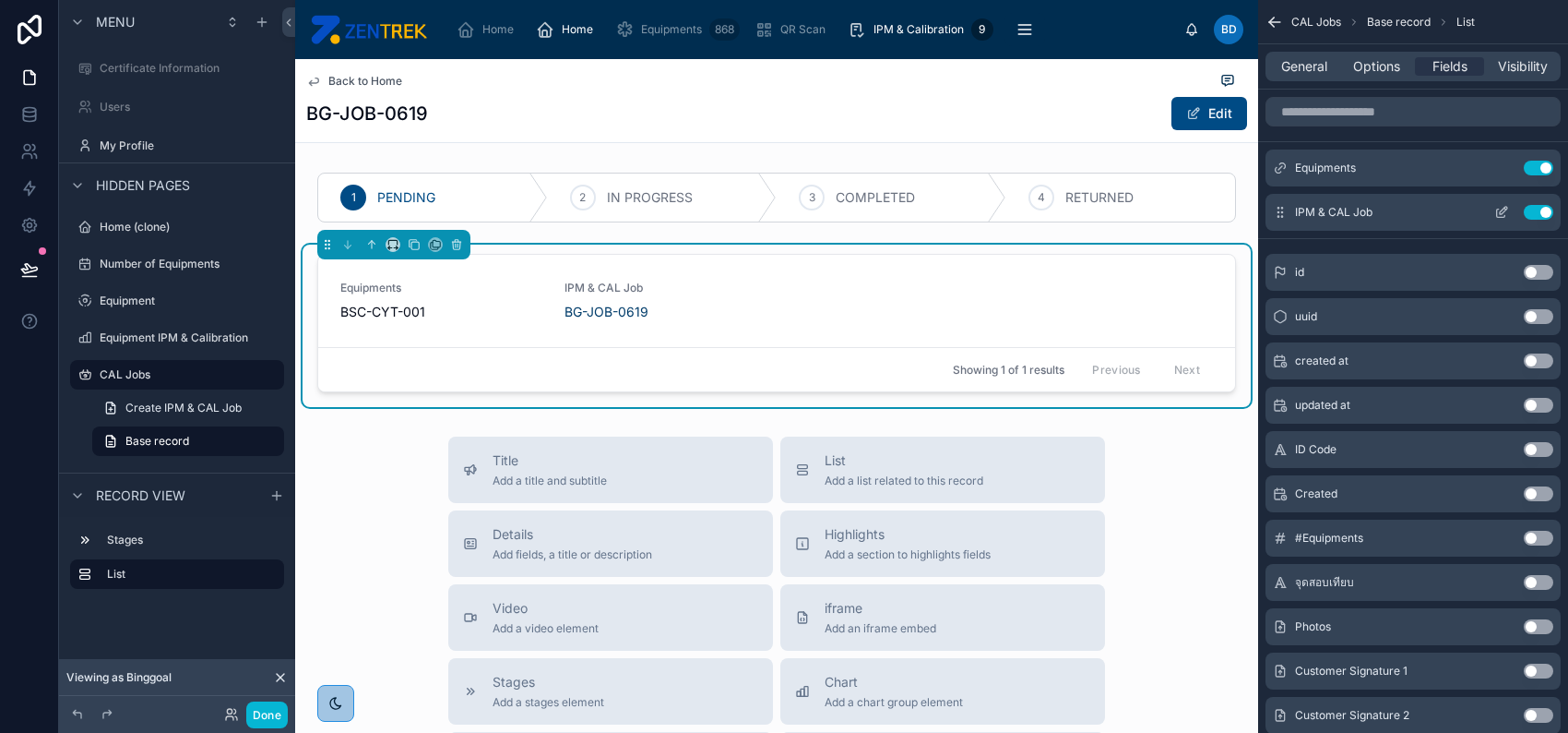
click at [1532, 211] on button "Use setting" at bounding box center [1538, 211] width 30 height 15
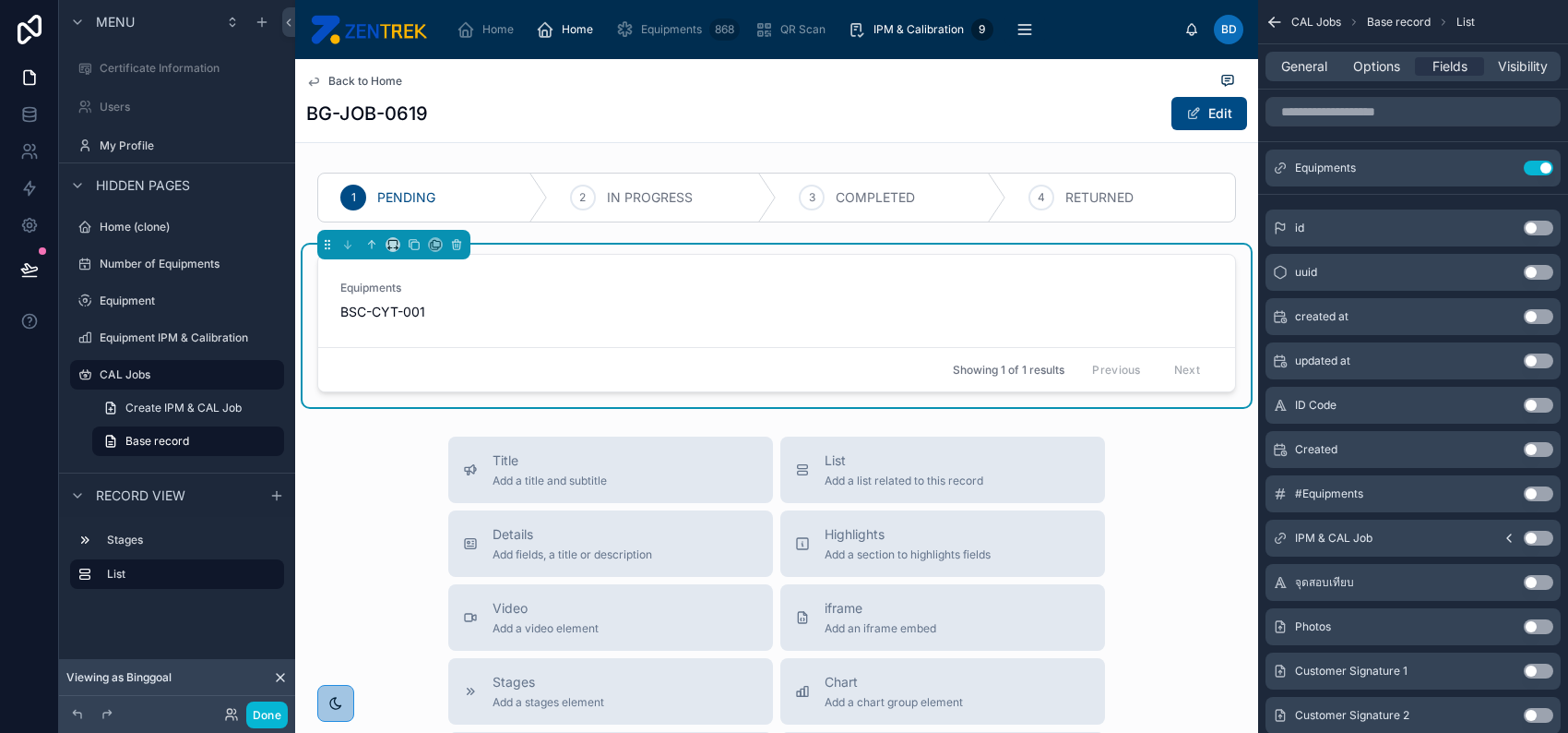
click at [1343, 20] on div "CAL Jobs Base record List" at bounding box center [1383, 22] width 184 height 15
click at [1312, 21] on span "CAL Jobs" at bounding box center [1316, 22] width 49 height 15
click at [1273, 22] on icon "scrollable content" at bounding box center [1275, 22] width 11 height 0
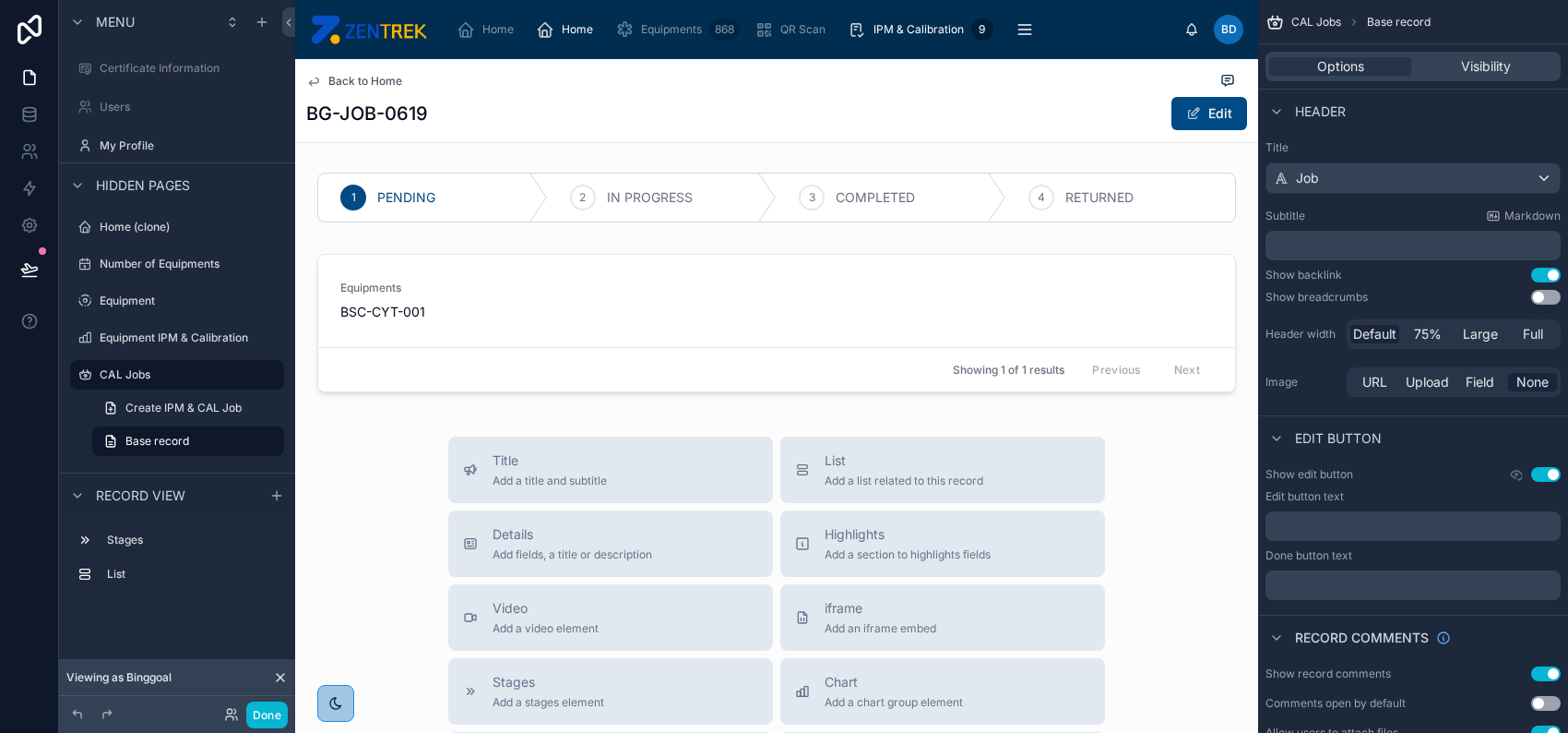
click at [1541, 272] on button "Use setting" at bounding box center [1546, 275] width 30 height 15
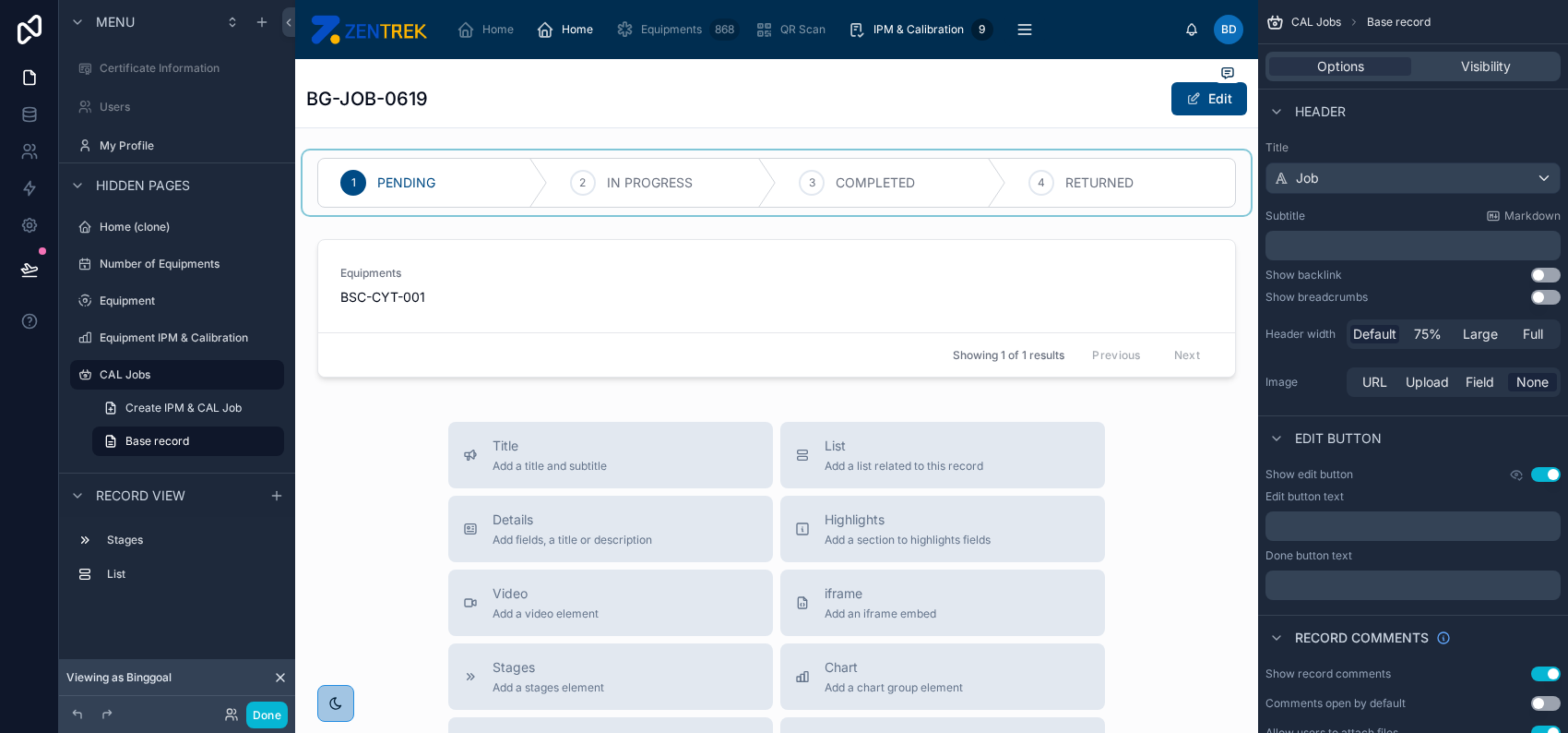
click at [1104, 181] on div at bounding box center [776, 182] width 948 height 64
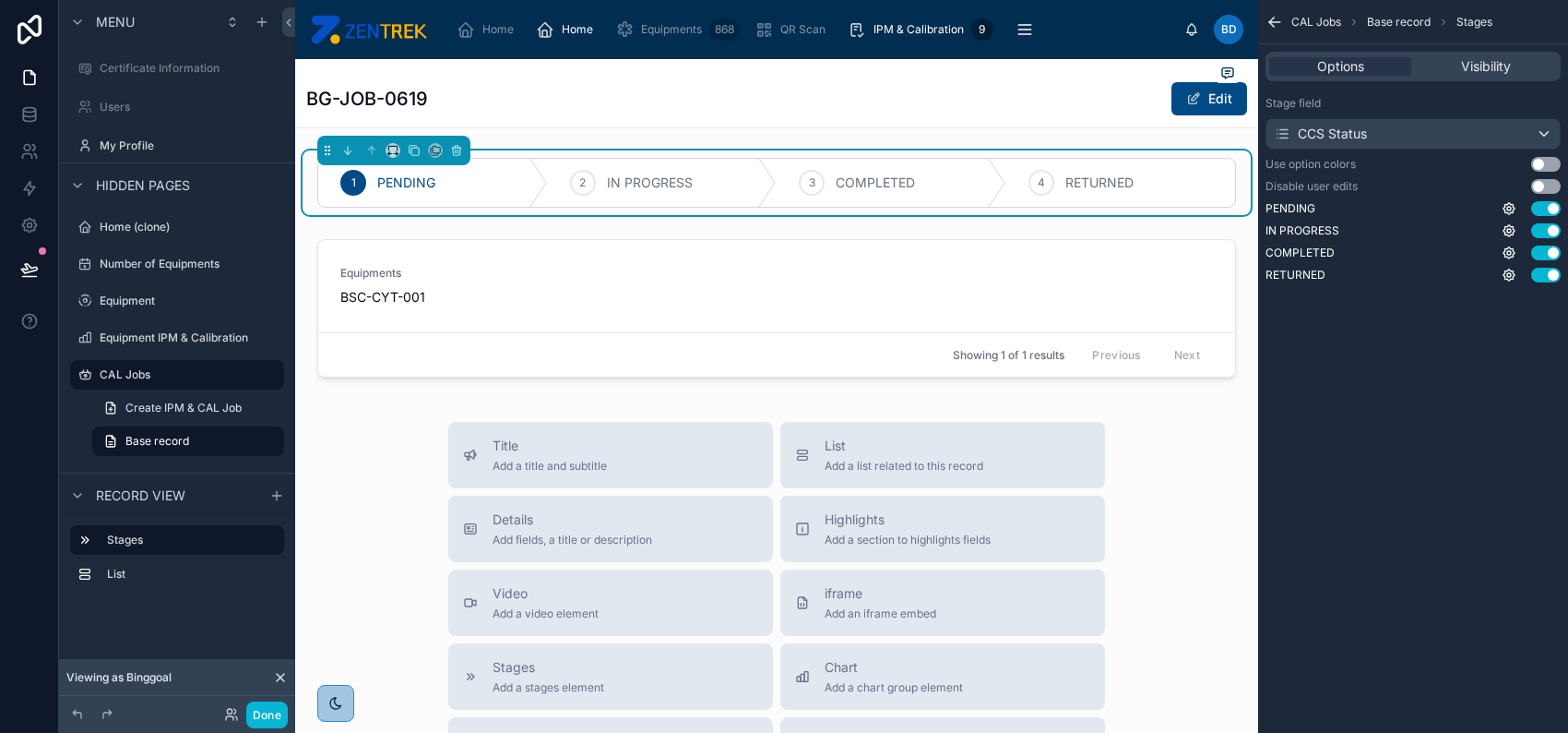
click at [1539, 162] on button "Use setting" at bounding box center [1546, 164] width 30 height 15
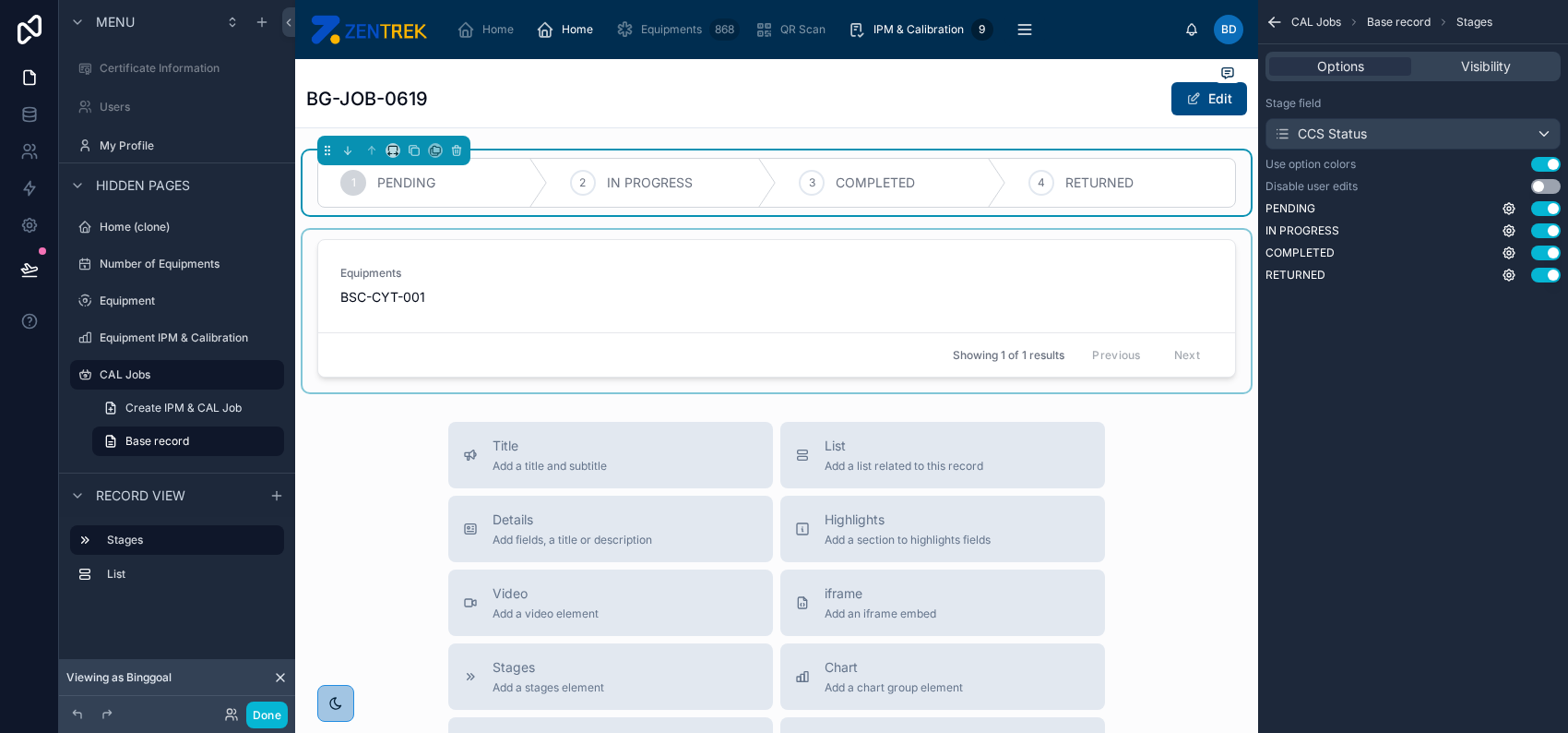
click at [967, 247] on div at bounding box center [776, 311] width 948 height 162
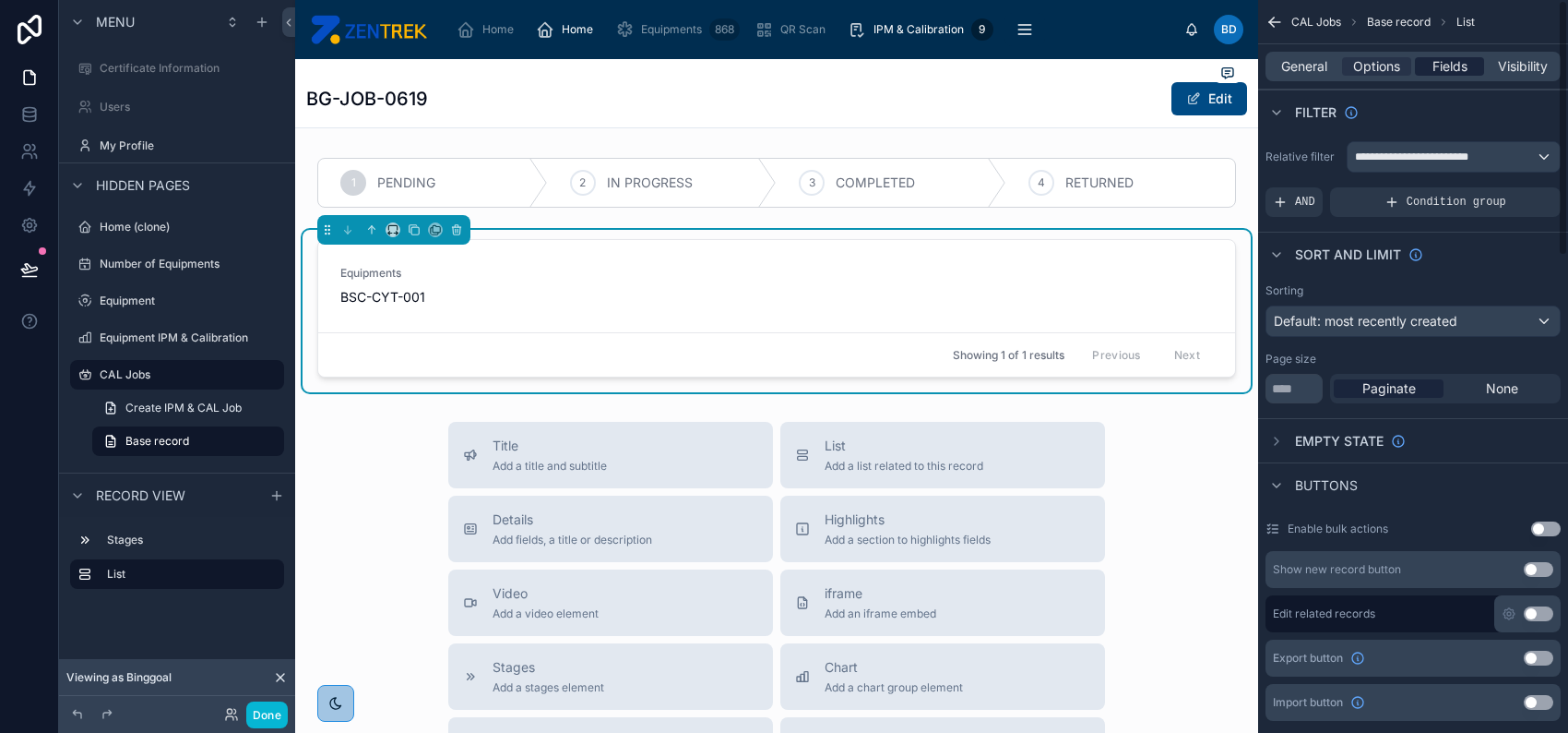
click at [1446, 67] on span "Fields" at bounding box center [1450, 66] width 36 height 19
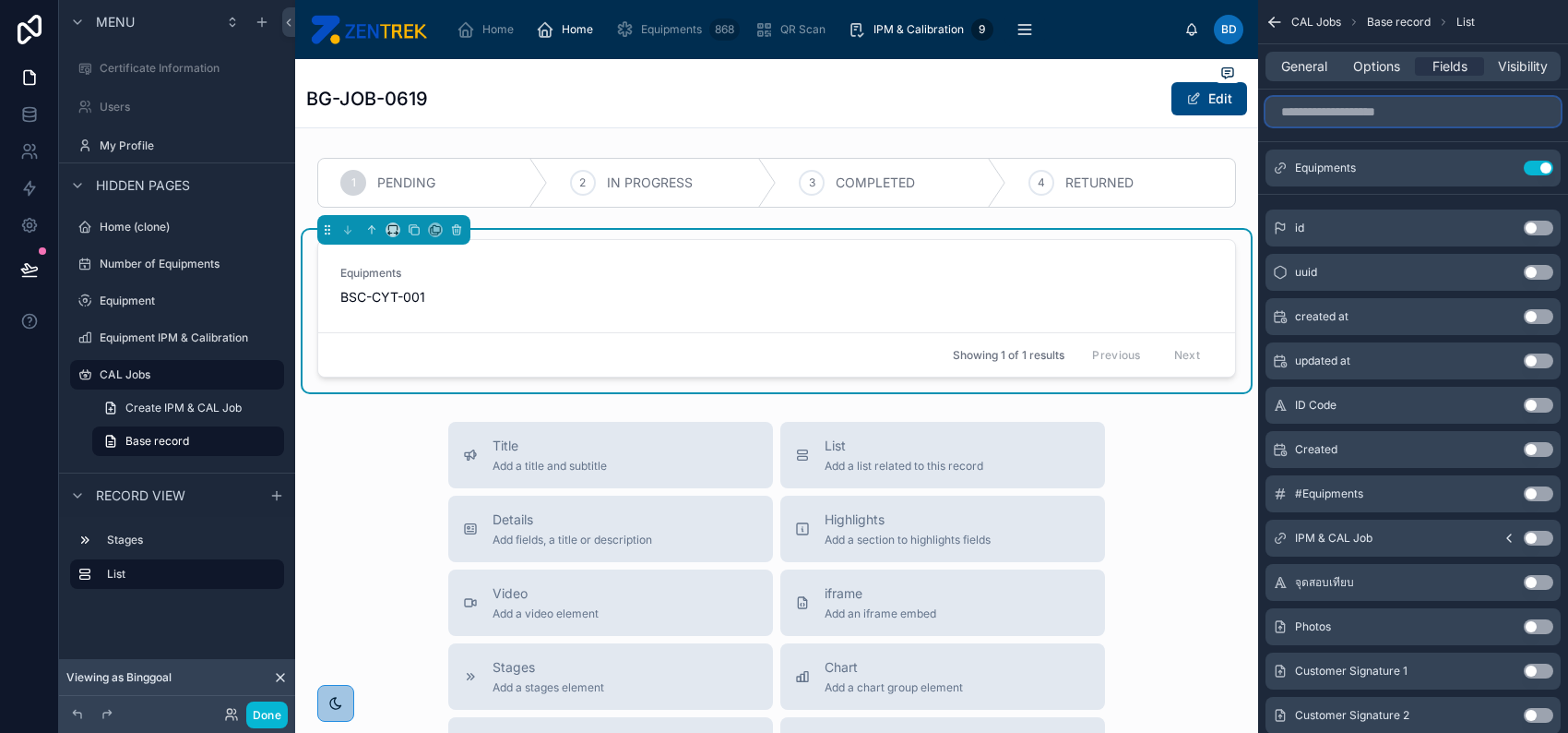
click at [1424, 116] on input "scrollable content" at bounding box center [1413, 112] width 295 height 30
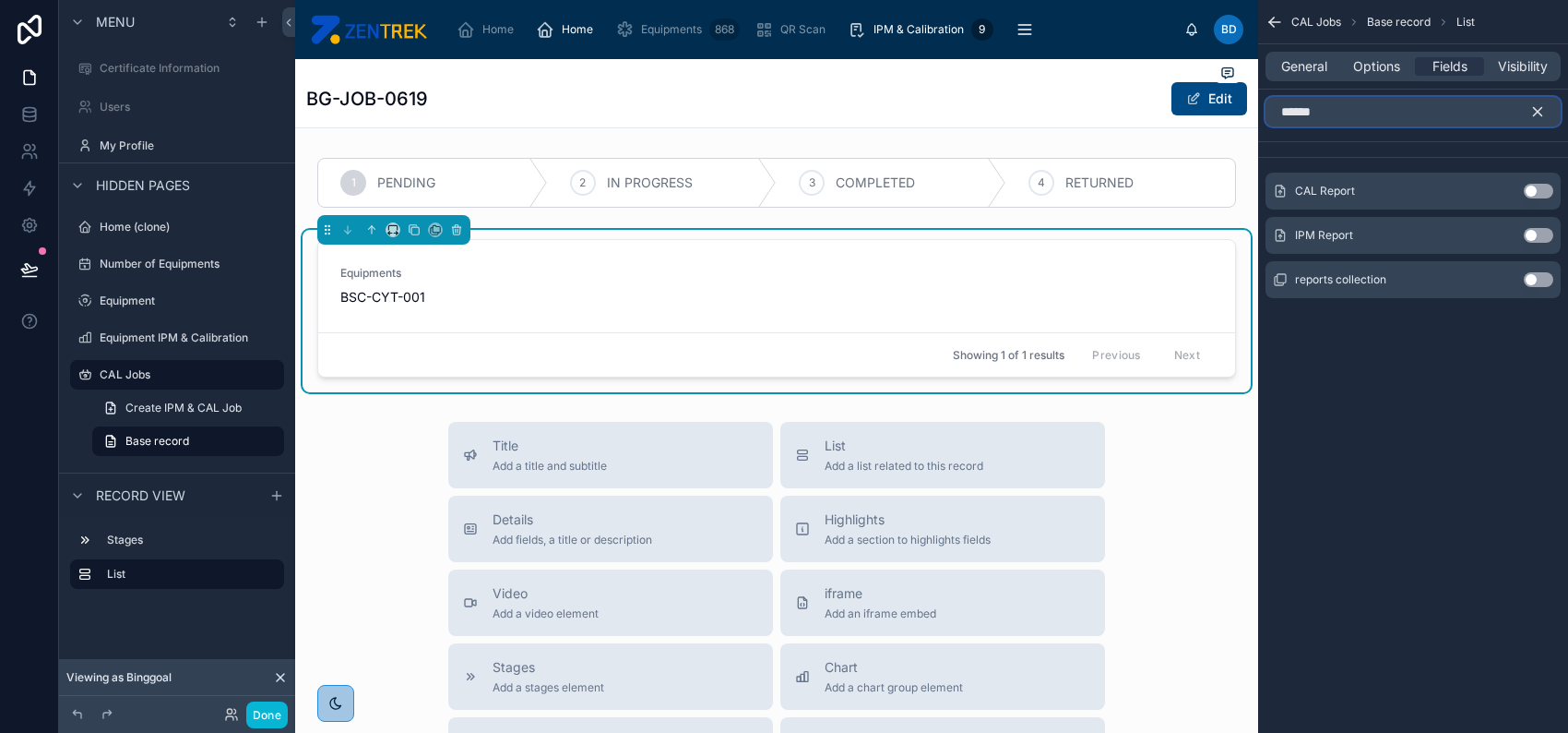
type input "******"
click at [1540, 190] on button "Use setting" at bounding box center [1538, 191] width 30 height 15
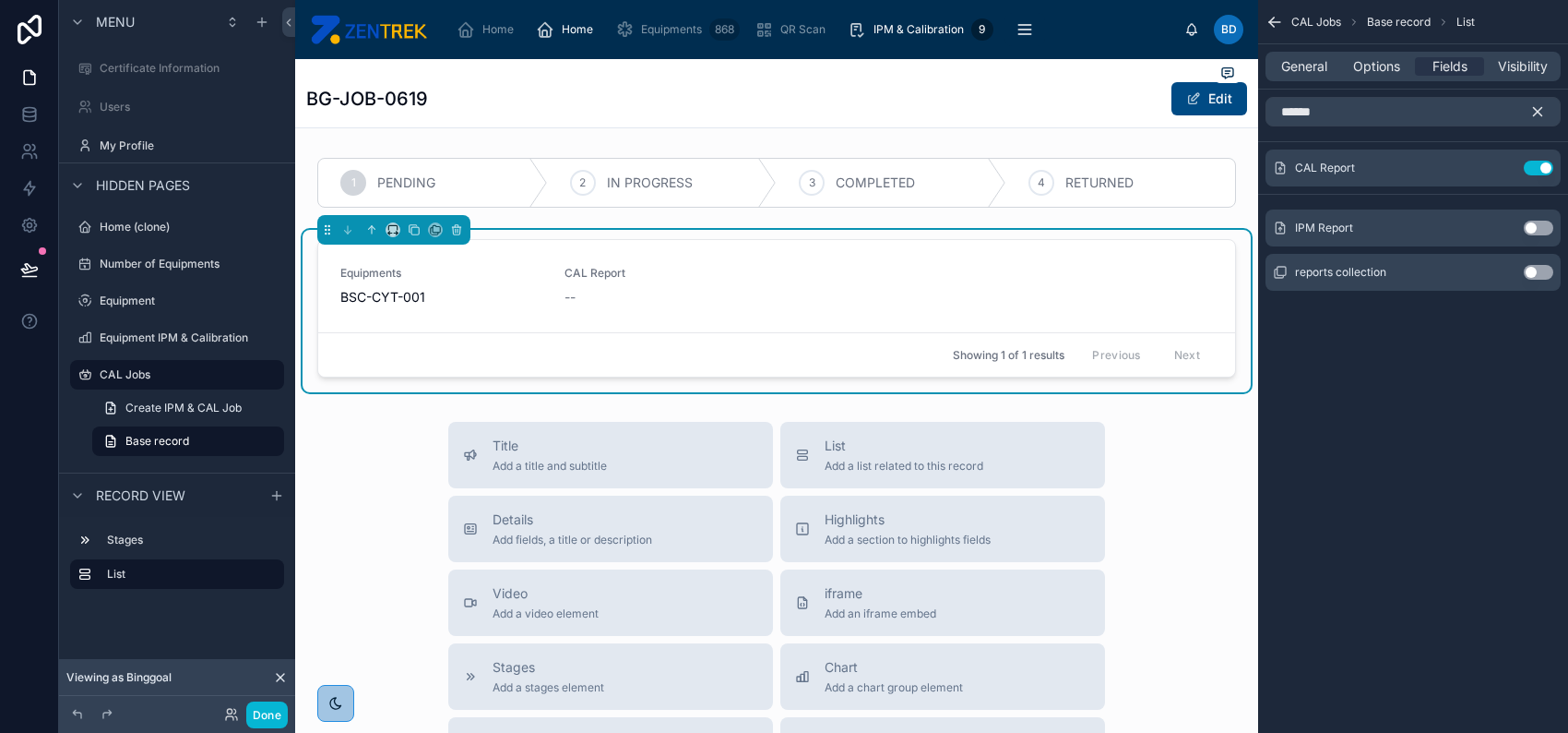
click at [1541, 109] on icon "scrollable content" at bounding box center [1537, 112] width 17 height 17
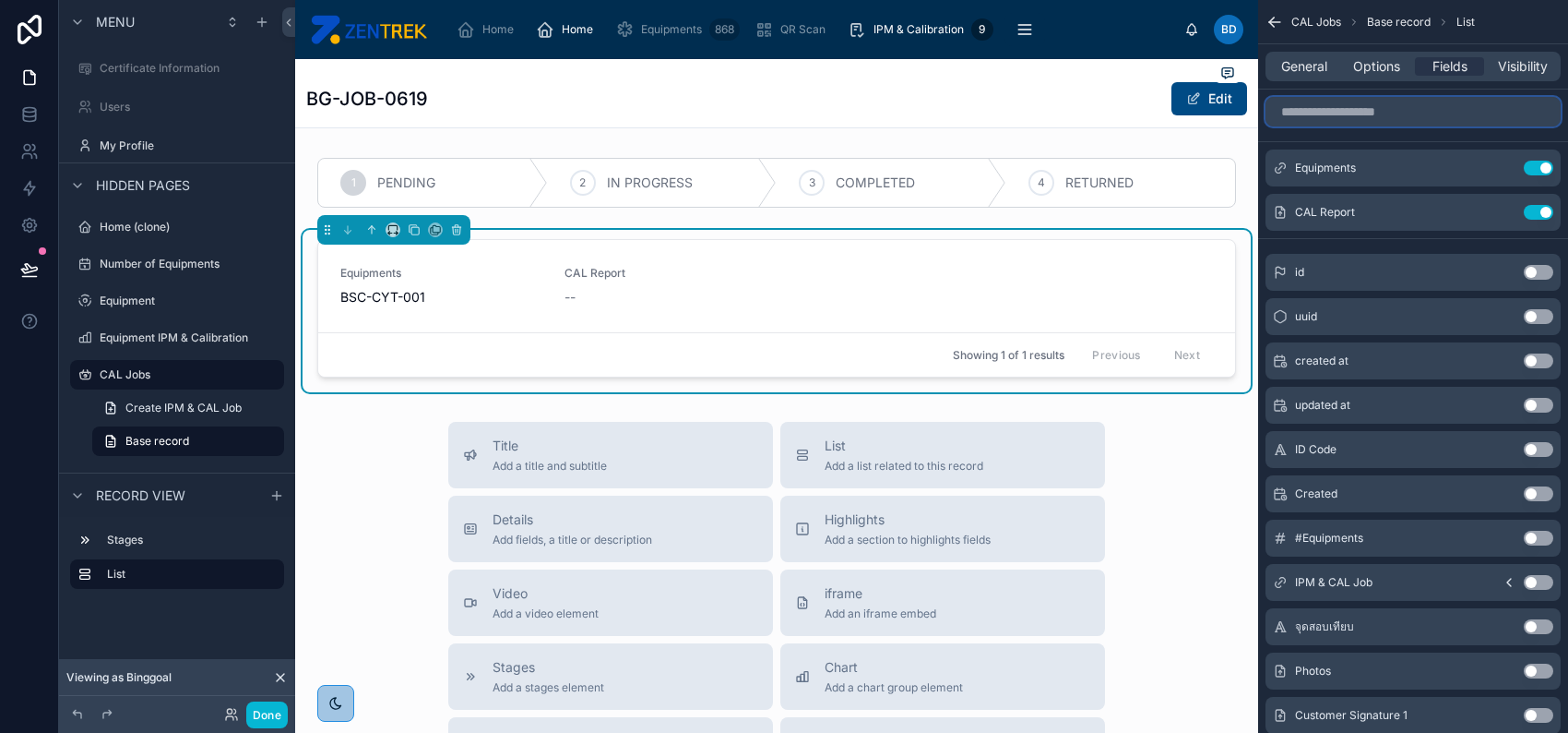
click at [1450, 122] on input "scrollable content" at bounding box center [1413, 112] width 295 height 30
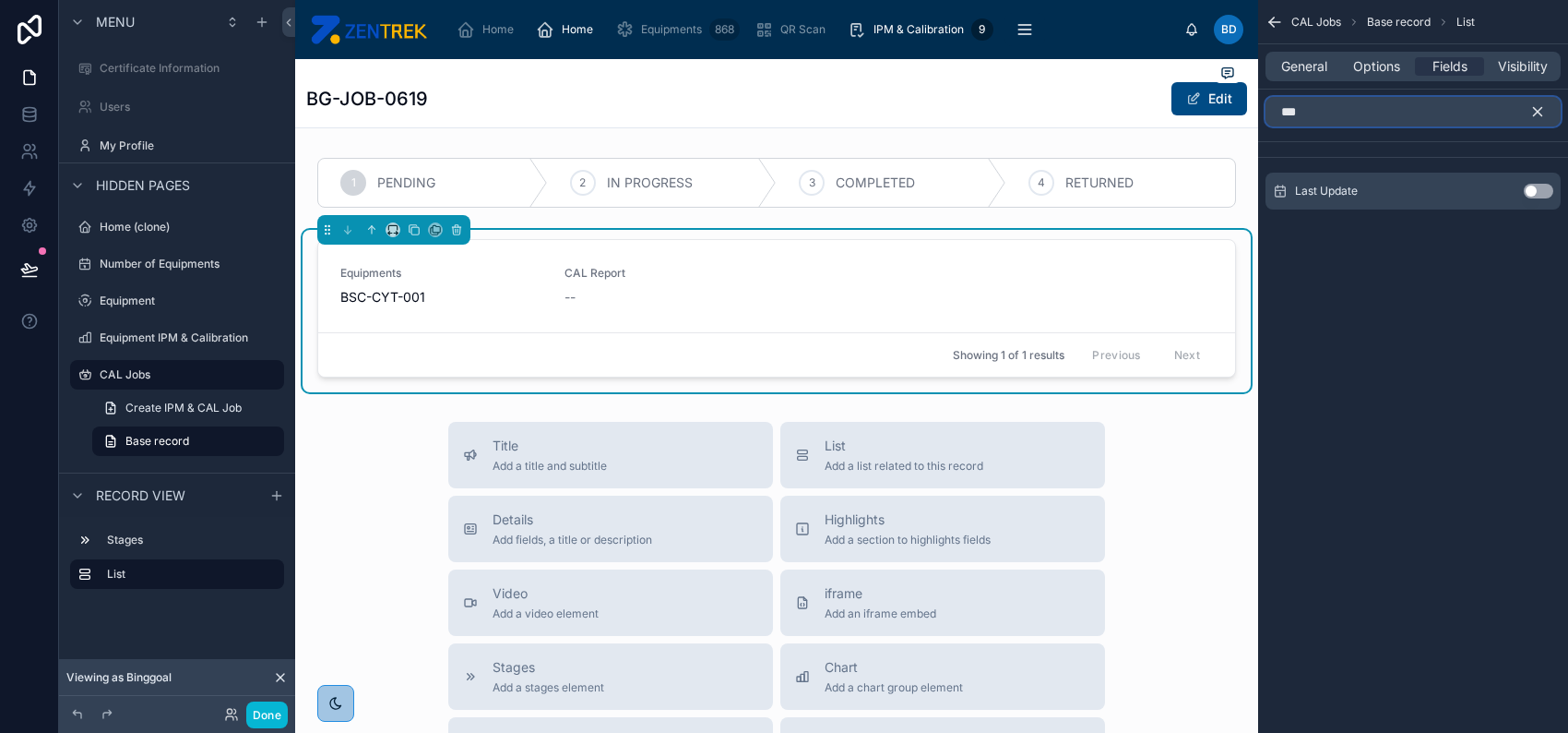
type input "***"
click at [1532, 115] on icon "scrollable content" at bounding box center [1537, 112] width 17 height 17
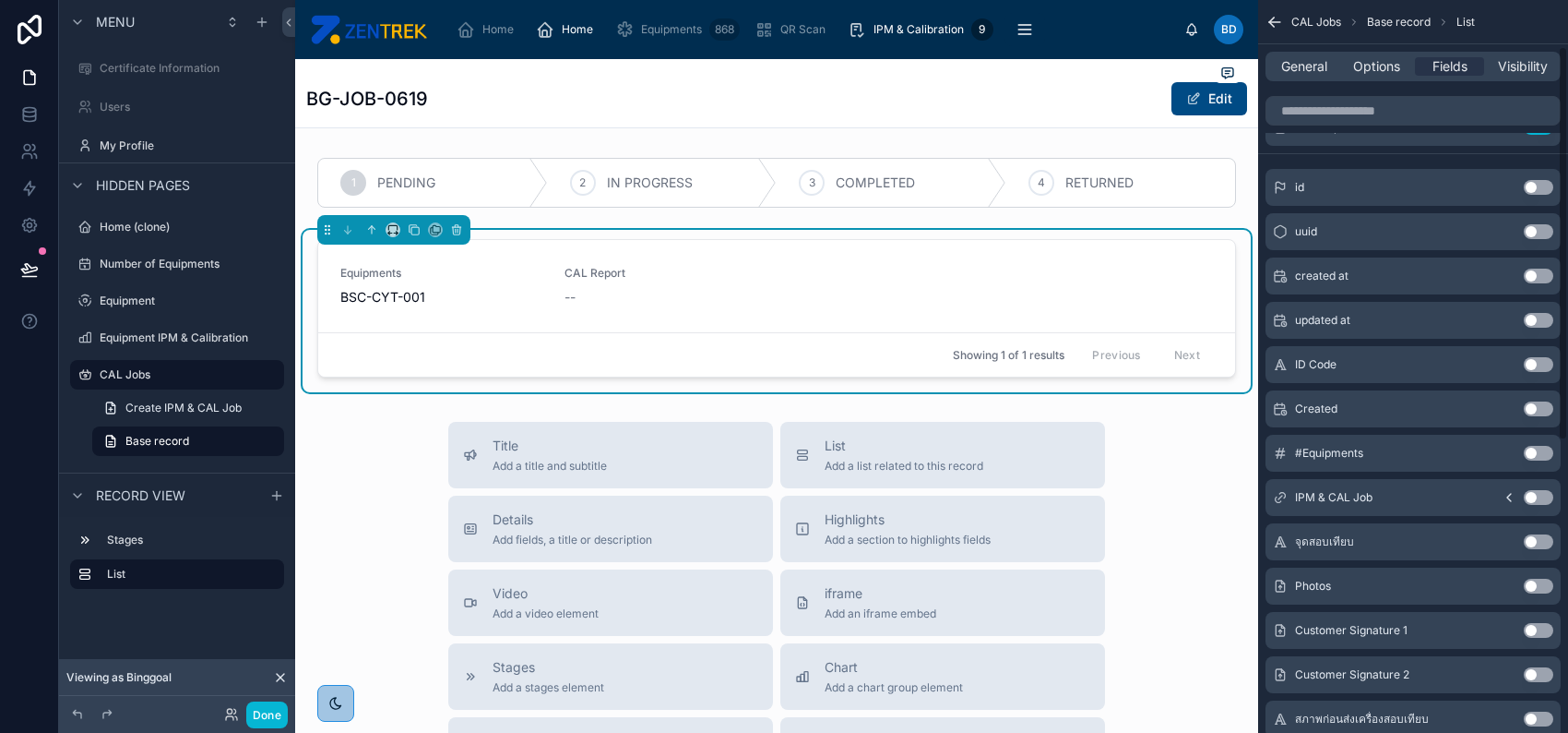
scroll to position [122, 0]
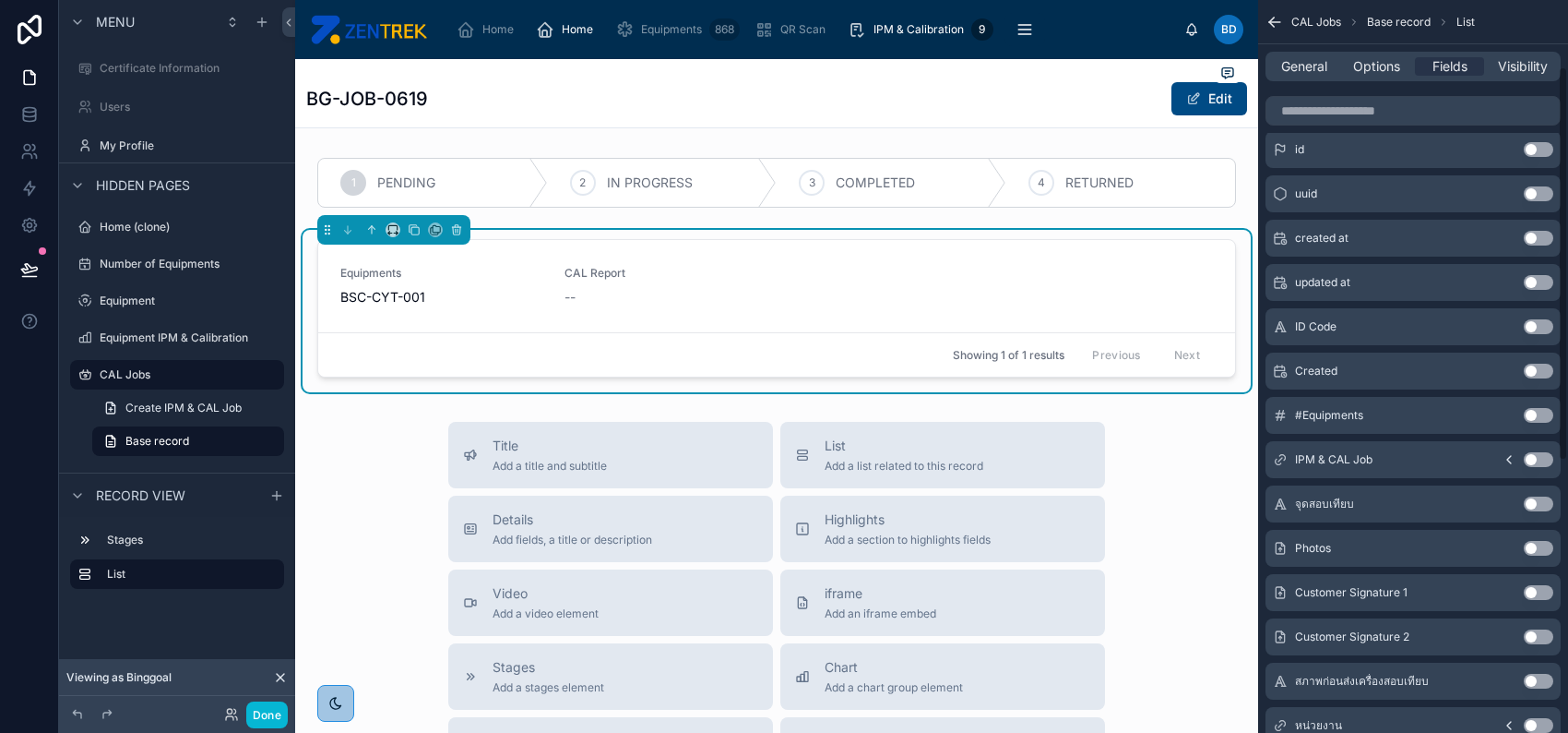
click at [1536, 500] on button "Use setting" at bounding box center [1538, 504] width 30 height 15
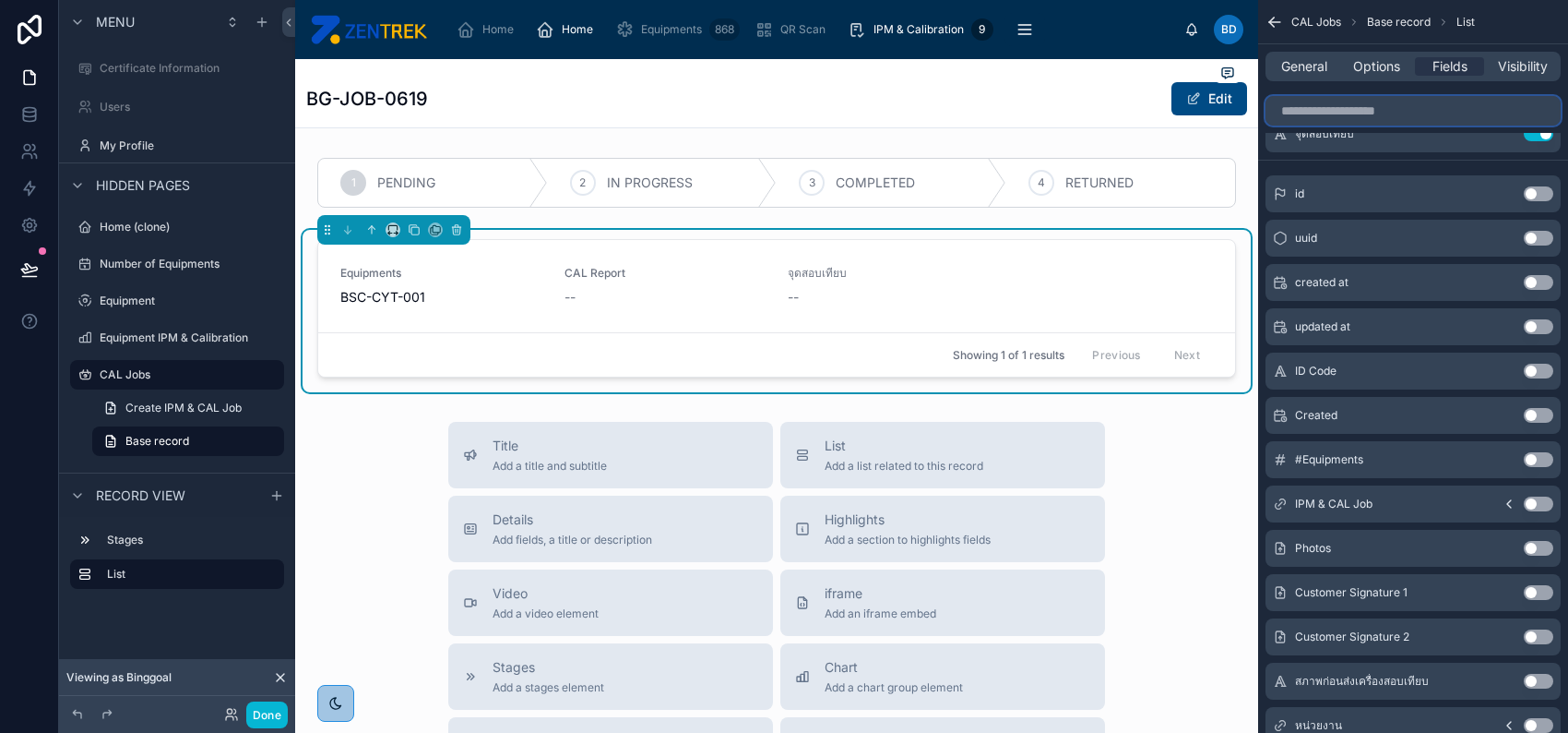
click at [1419, 115] on input "scrollable content" at bounding box center [1413, 111] width 295 height 30
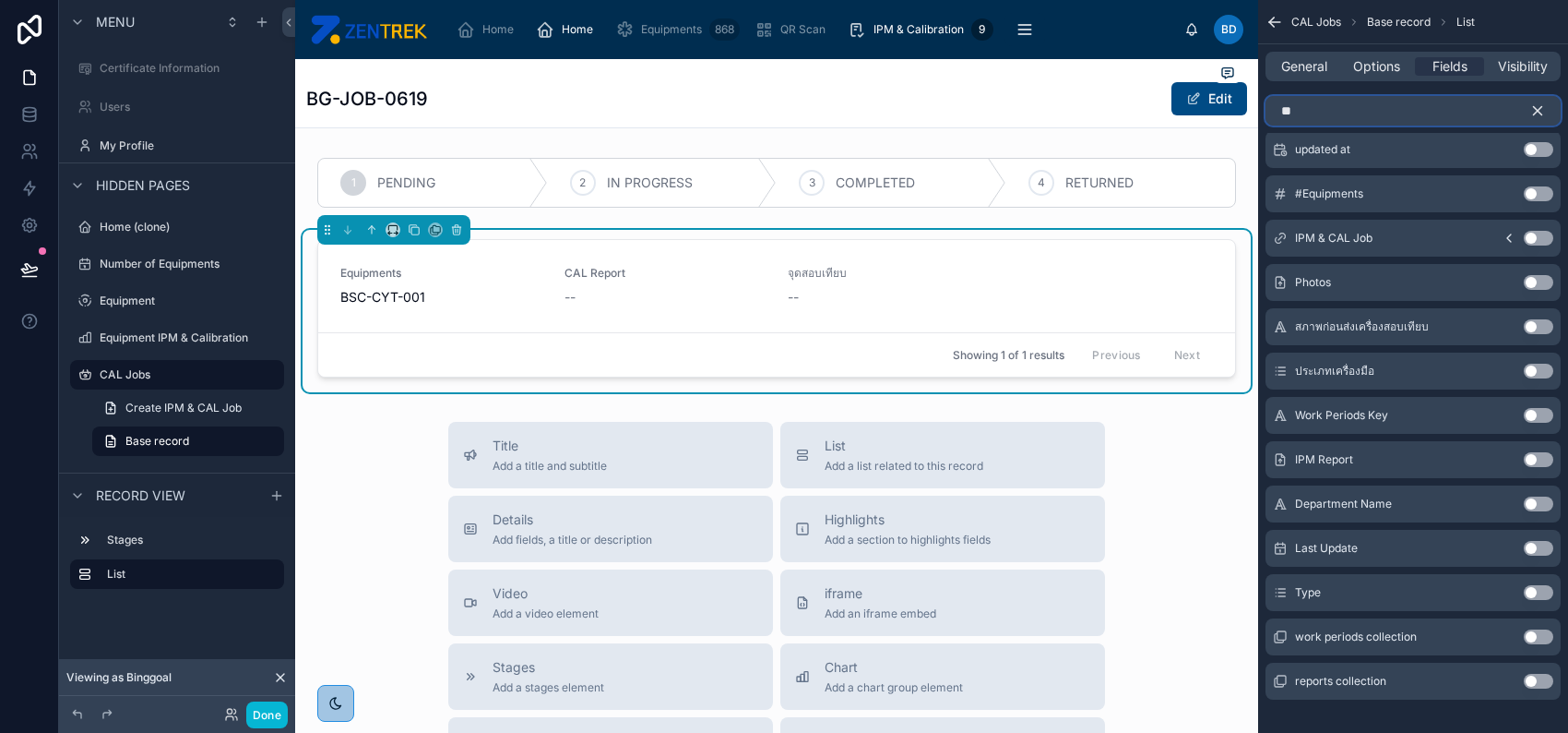
scroll to position [0, 0]
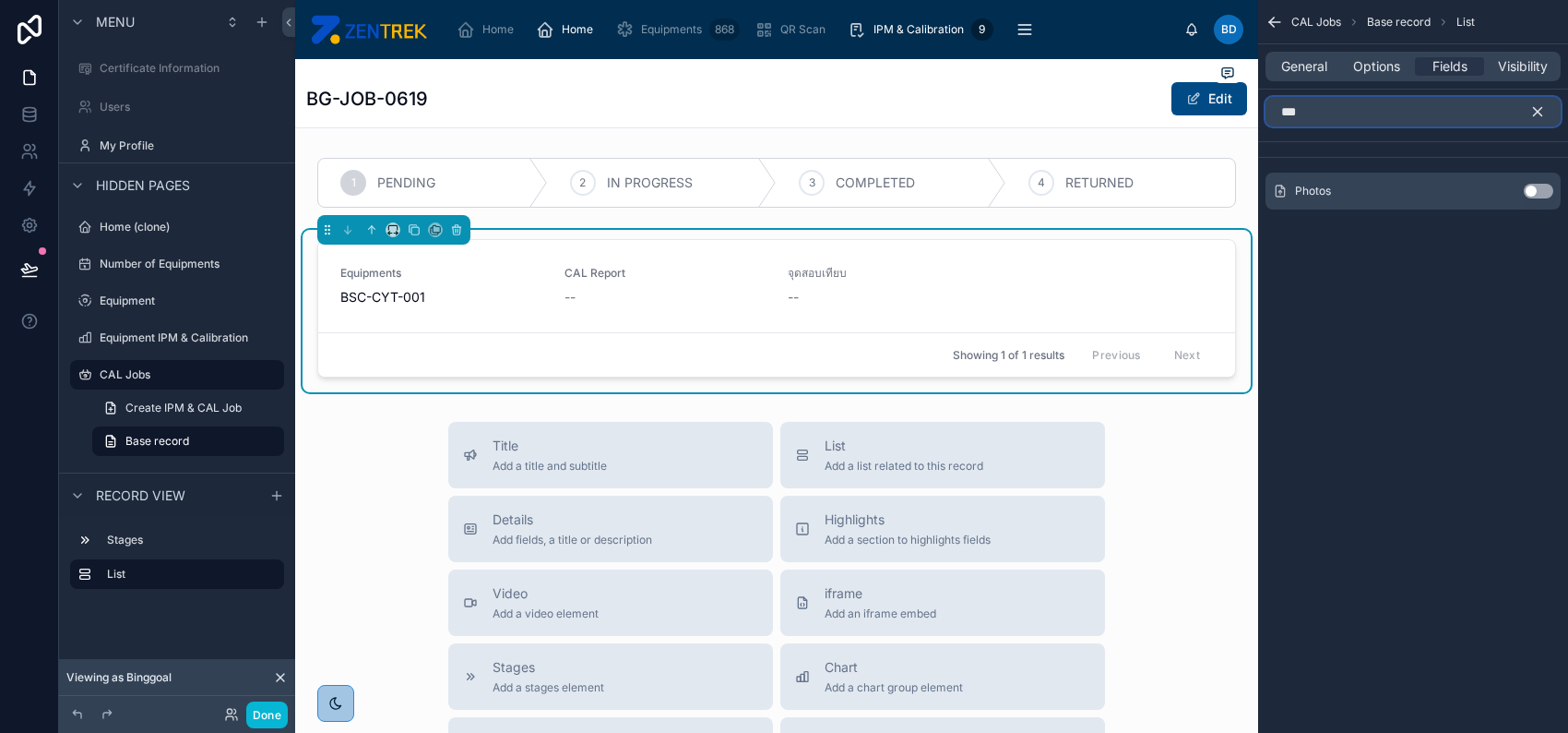
type input "***"
click at [1535, 187] on button "Use setting" at bounding box center [1538, 191] width 30 height 15
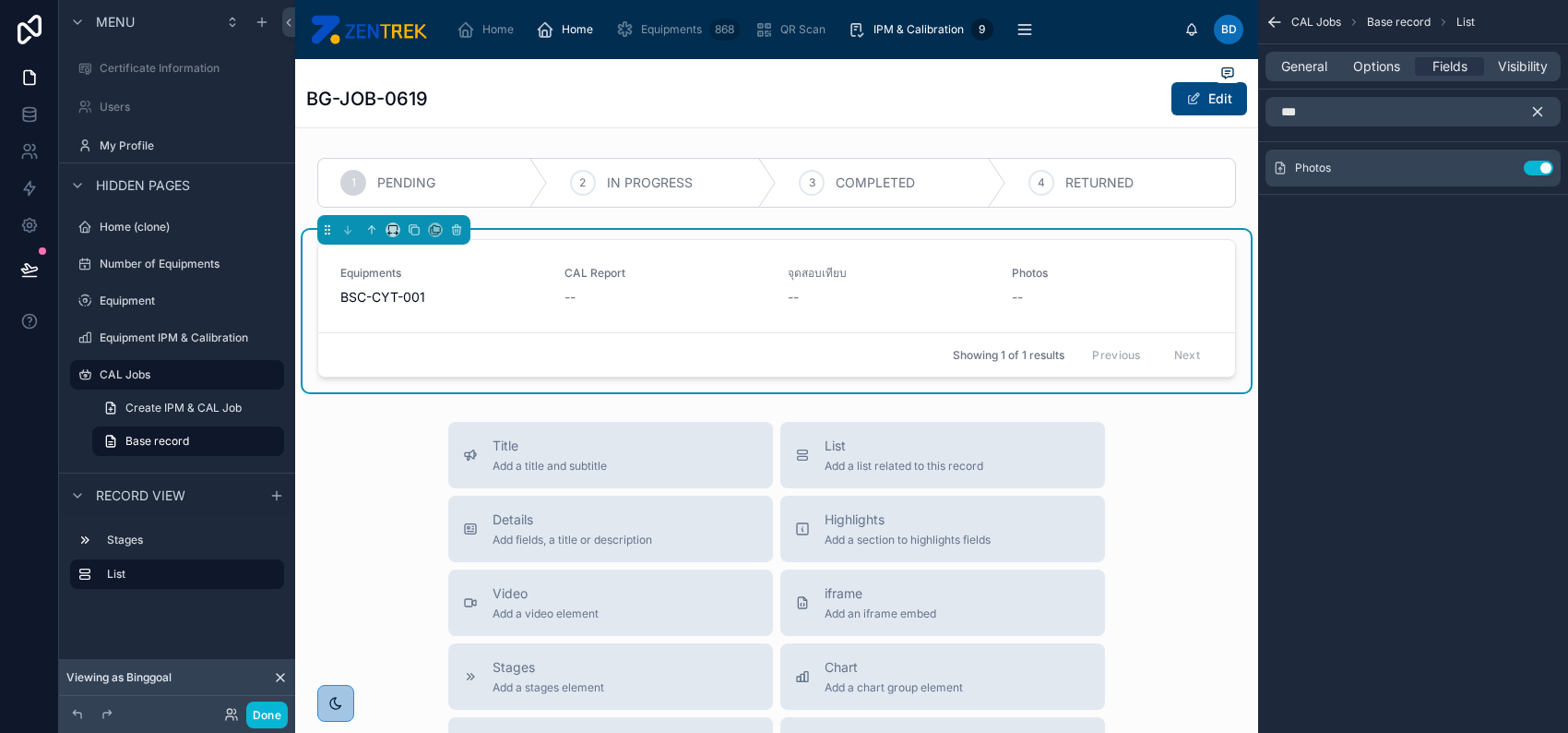
click at [1539, 101] on button "scrollable content" at bounding box center [1545, 112] width 32 height 30
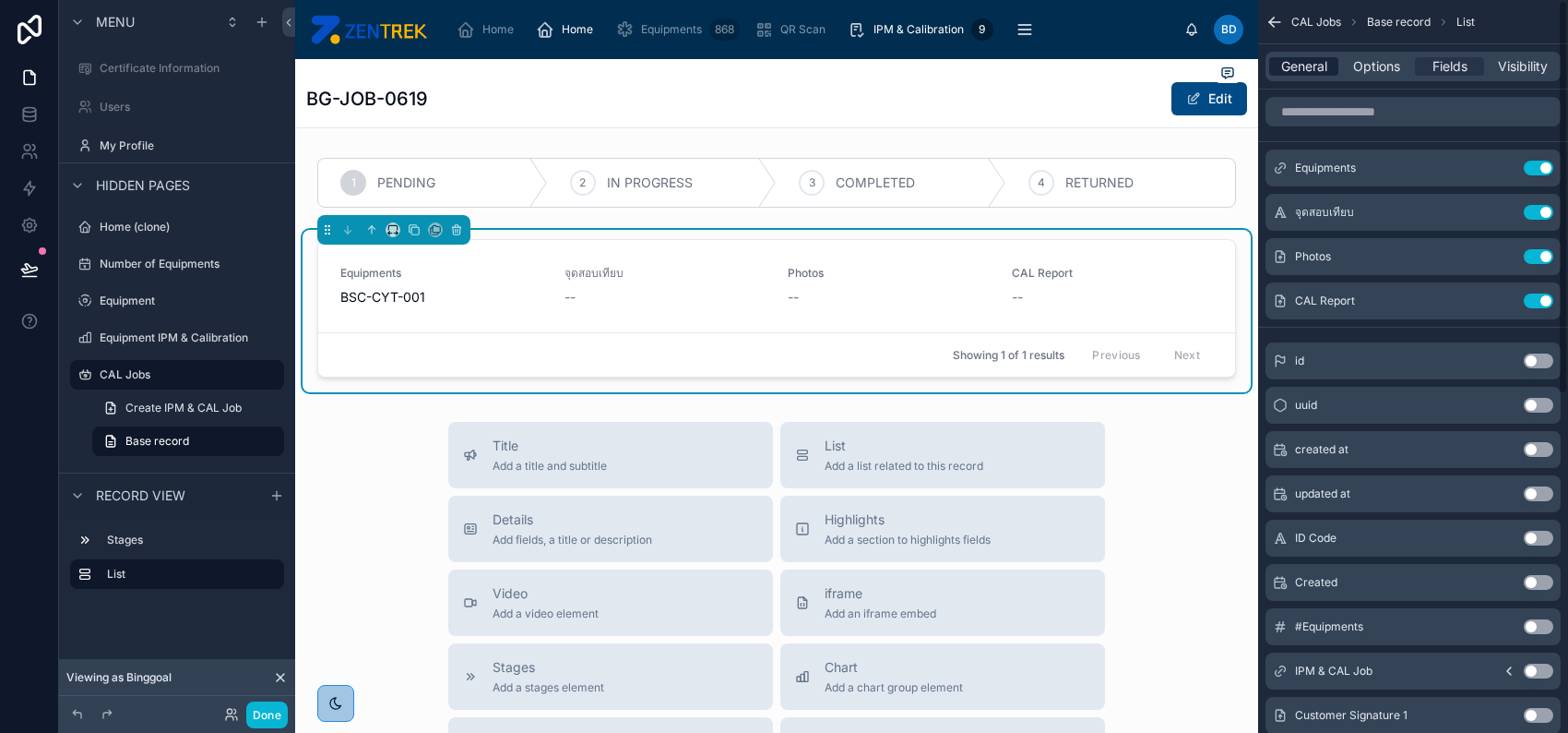
click at [1322, 66] on span "General" at bounding box center [1304, 66] width 46 height 19
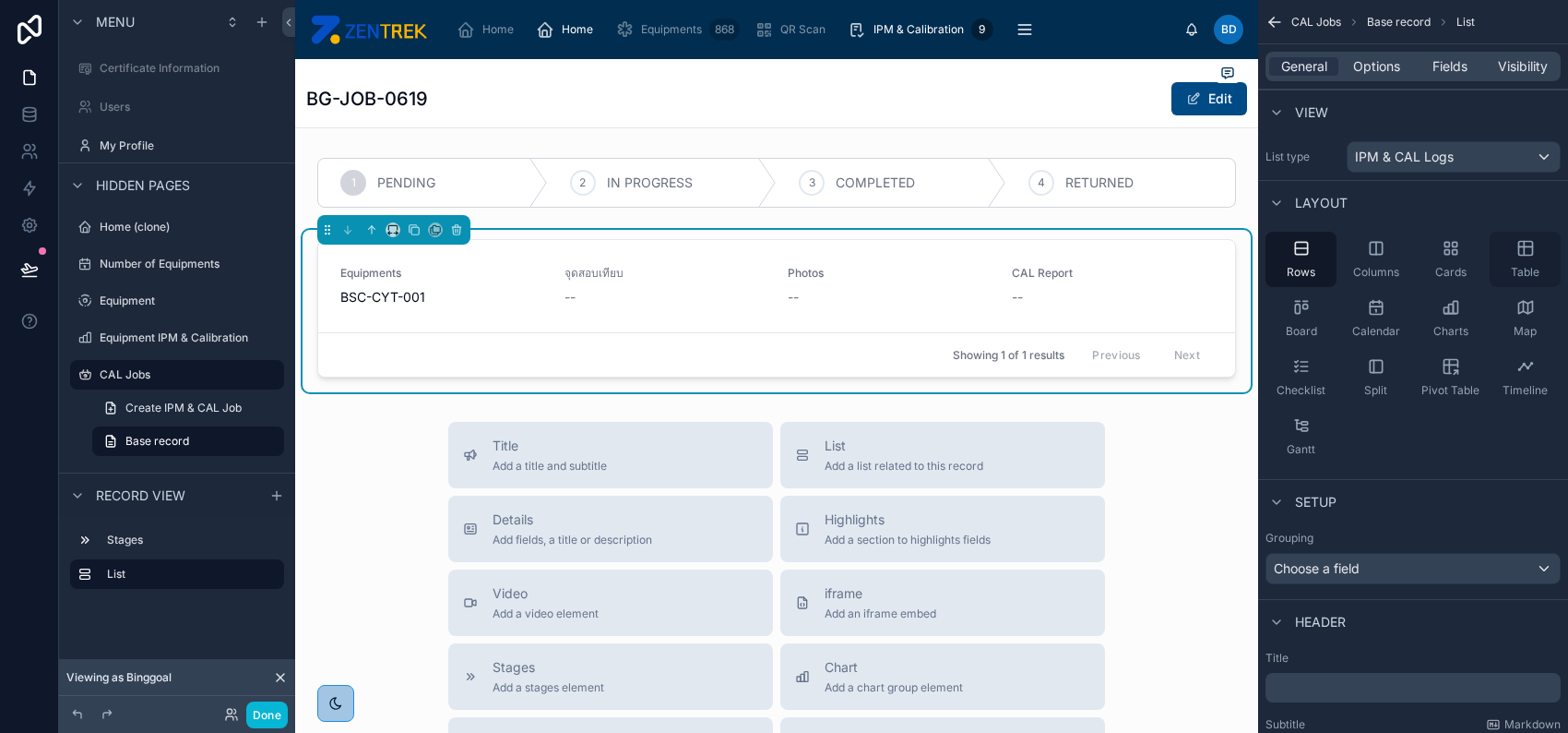
click at [1507, 252] on div "Table" at bounding box center [1526, 260] width 71 height 55
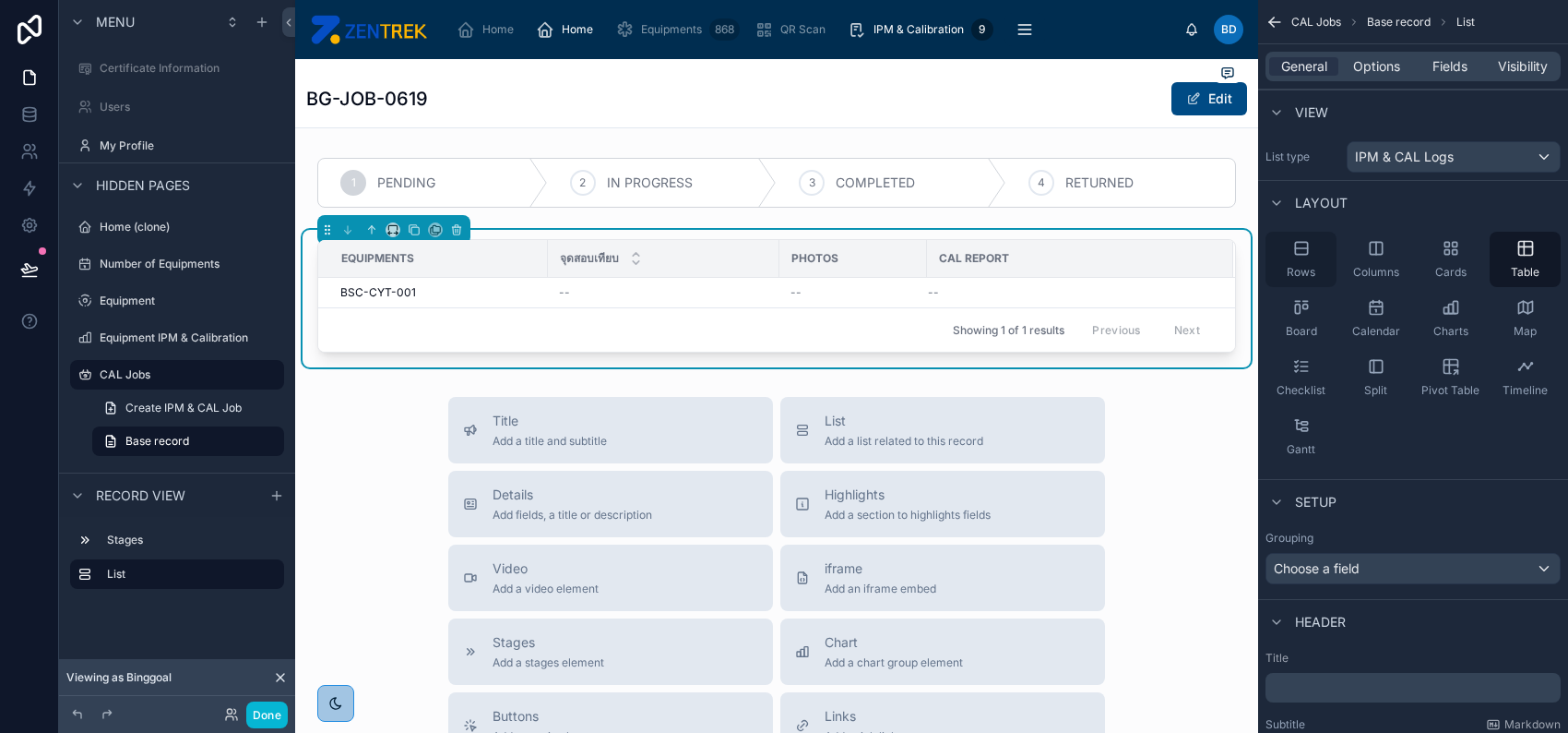
click at [1322, 253] on div "Rows" at bounding box center [1301, 260] width 71 height 55
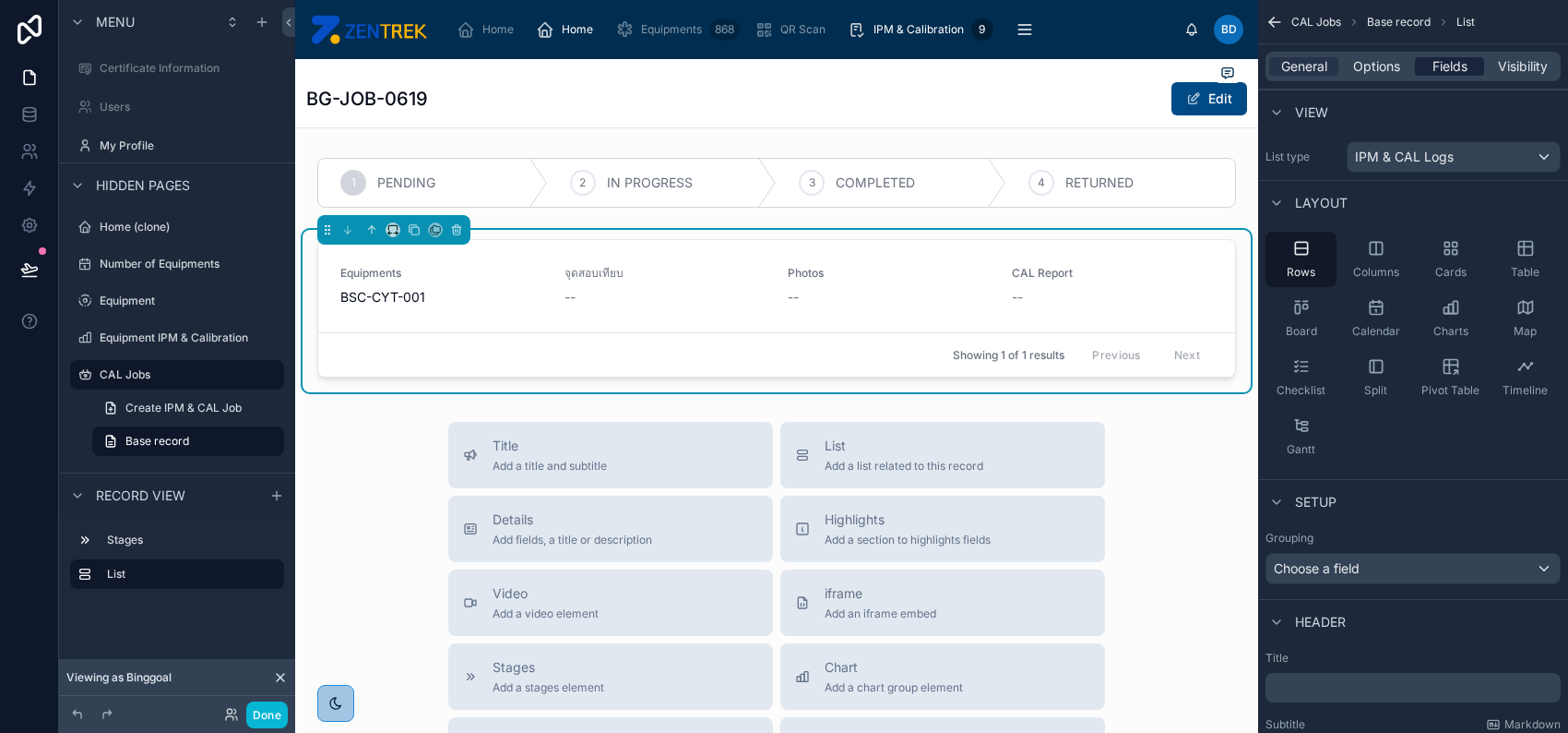
click at [1440, 75] on span "Fields" at bounding box center [1450, 66] width 36 height 19
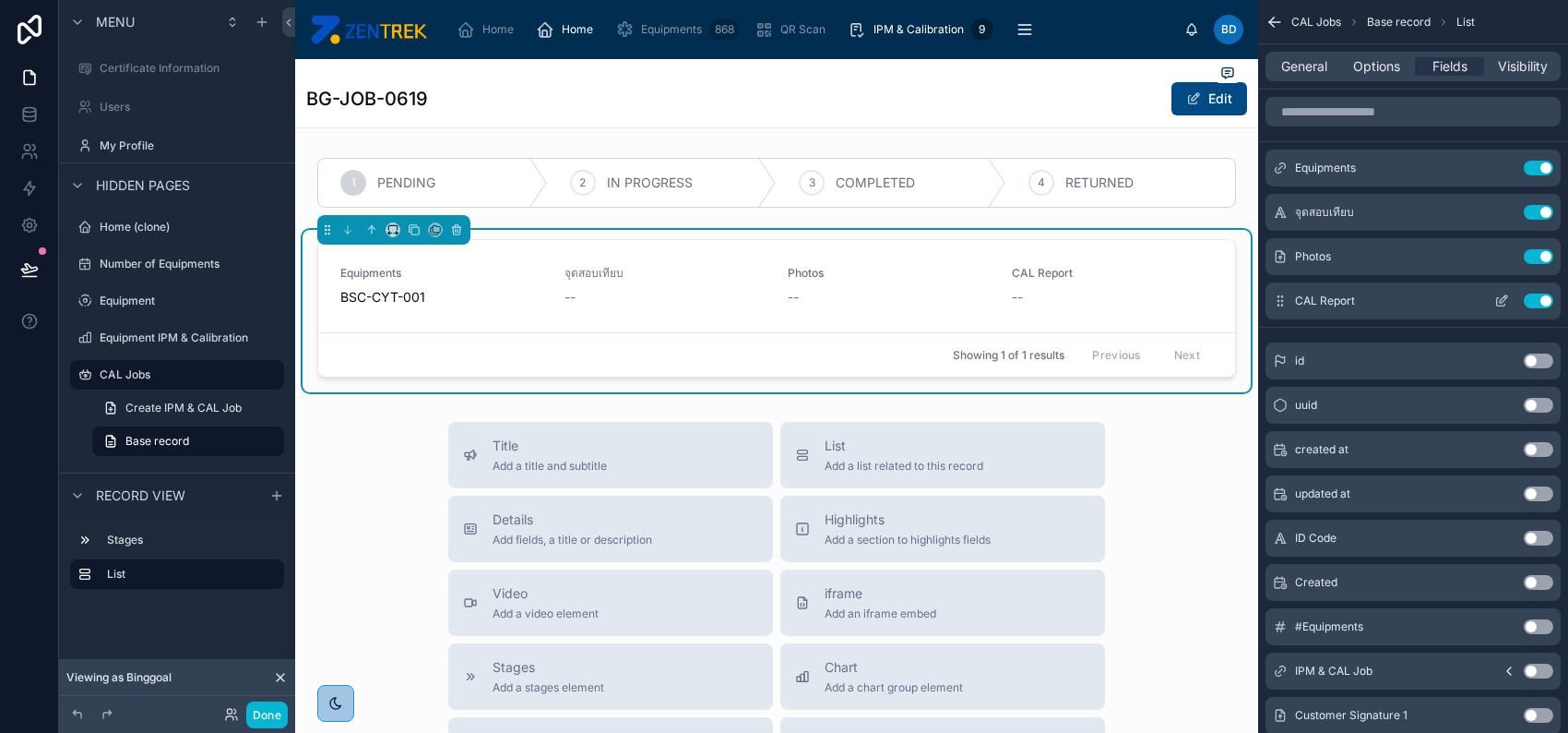
click at [1496, 295] on icon "scrollable content" at bounding box center [1502, 300] width 15 height 15
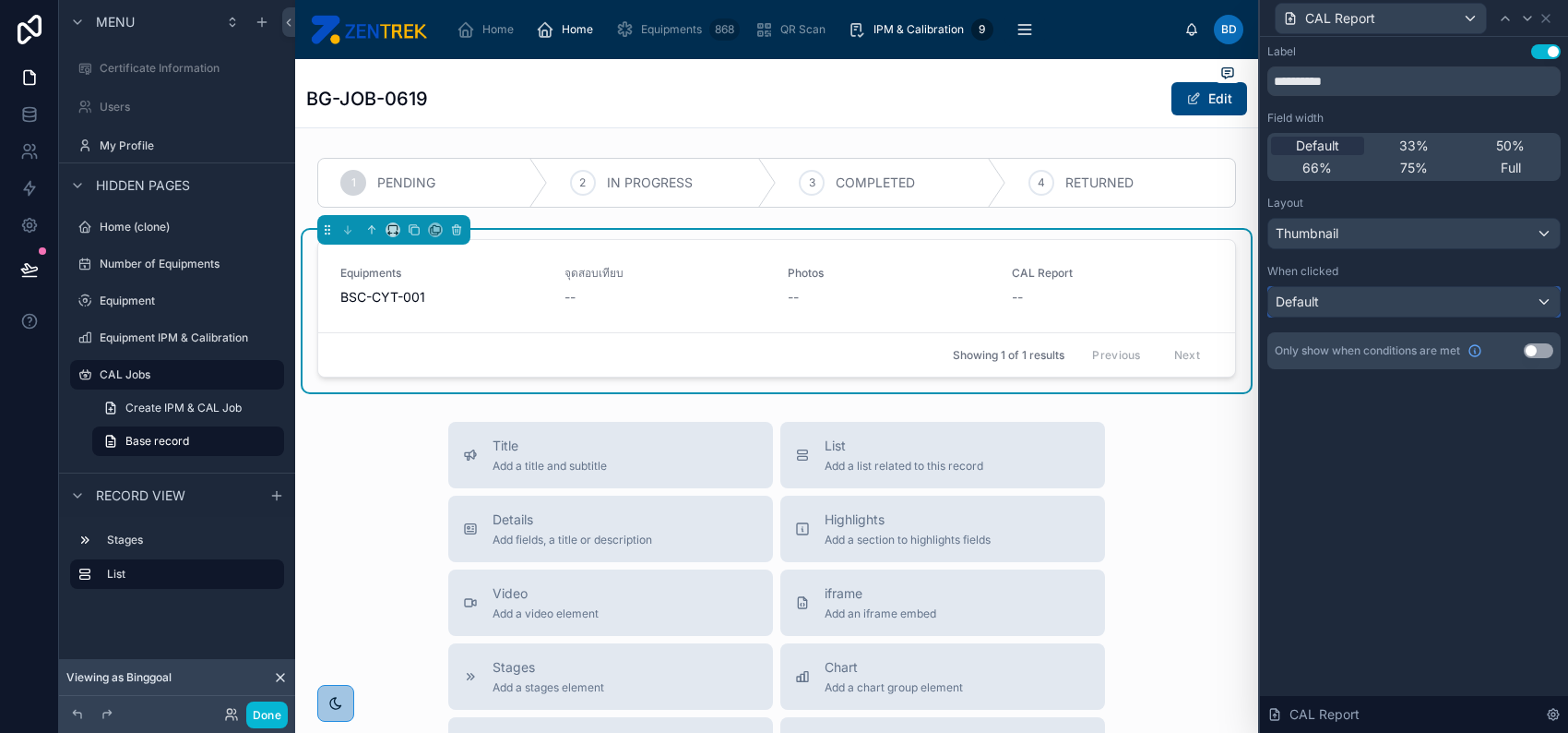
click at [1474, 292] on div "Default" at bounding box center [1414, 302] width 291 height 30
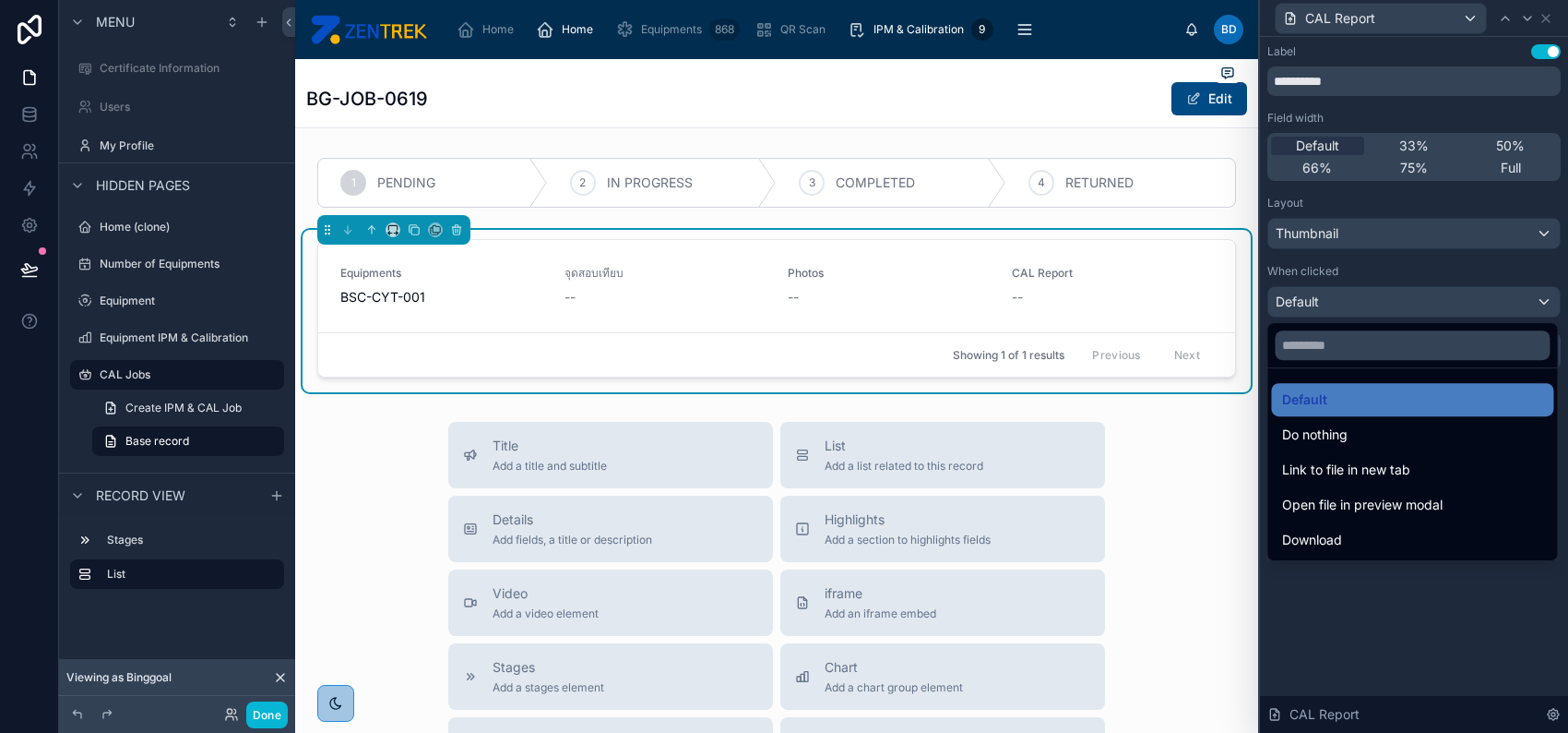
click at [1544, 18] on div at bounding box center [1414, 366] width 308 height 733
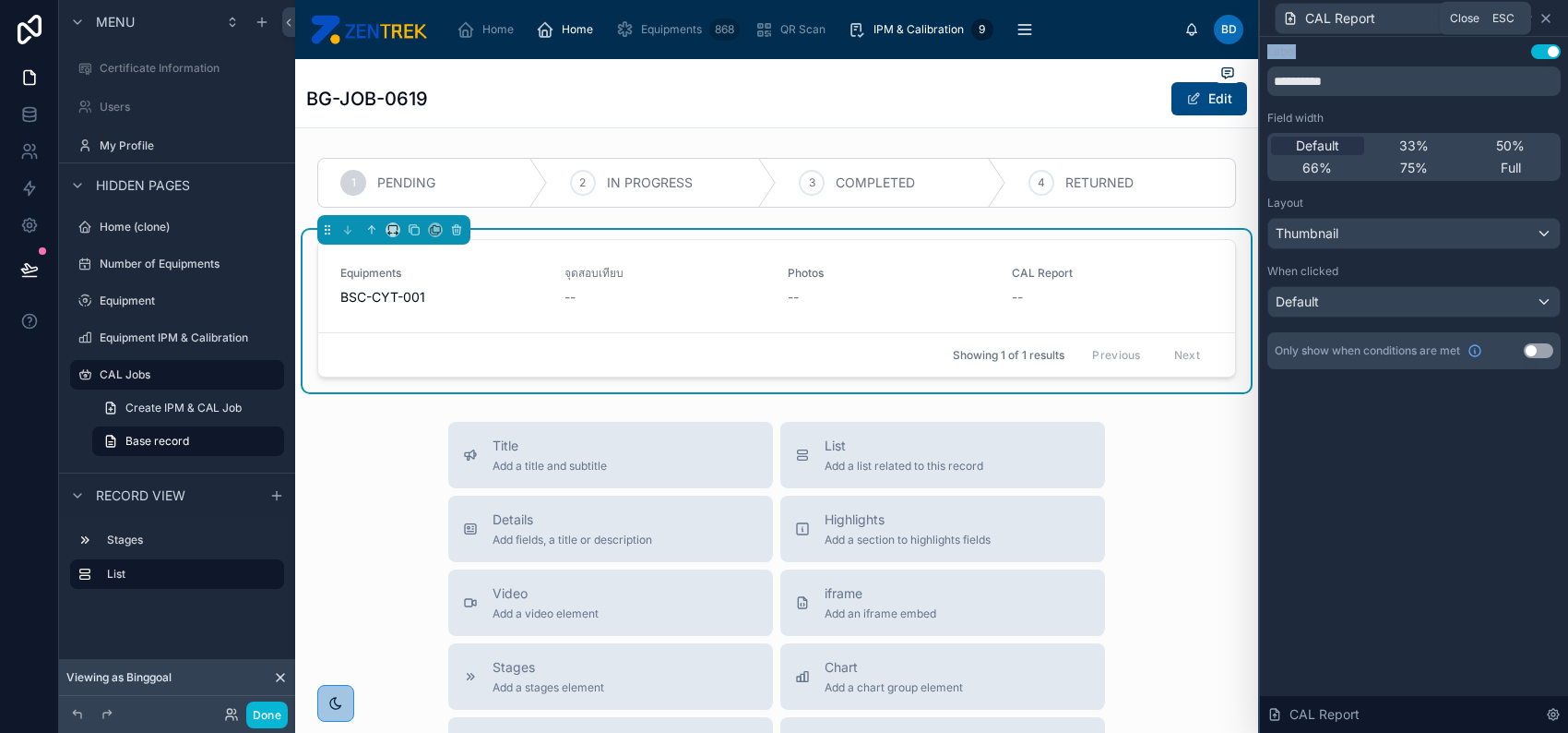
click at [1544, 17] on icon at bounding box center [1545, 18] width 15 height 15
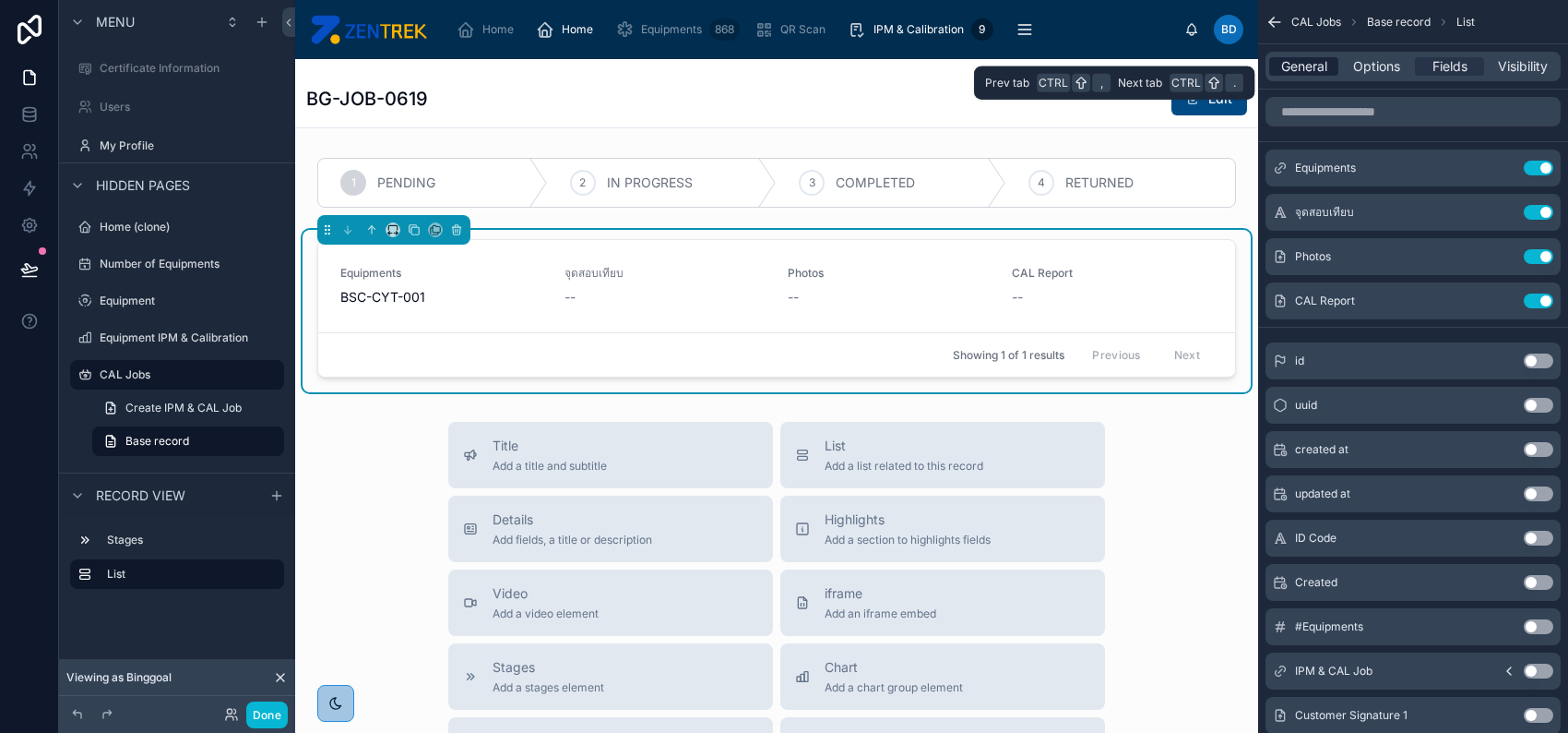
click at [1323, 68] on span "General" at bounding box center [1304, 66] width 46 height 19
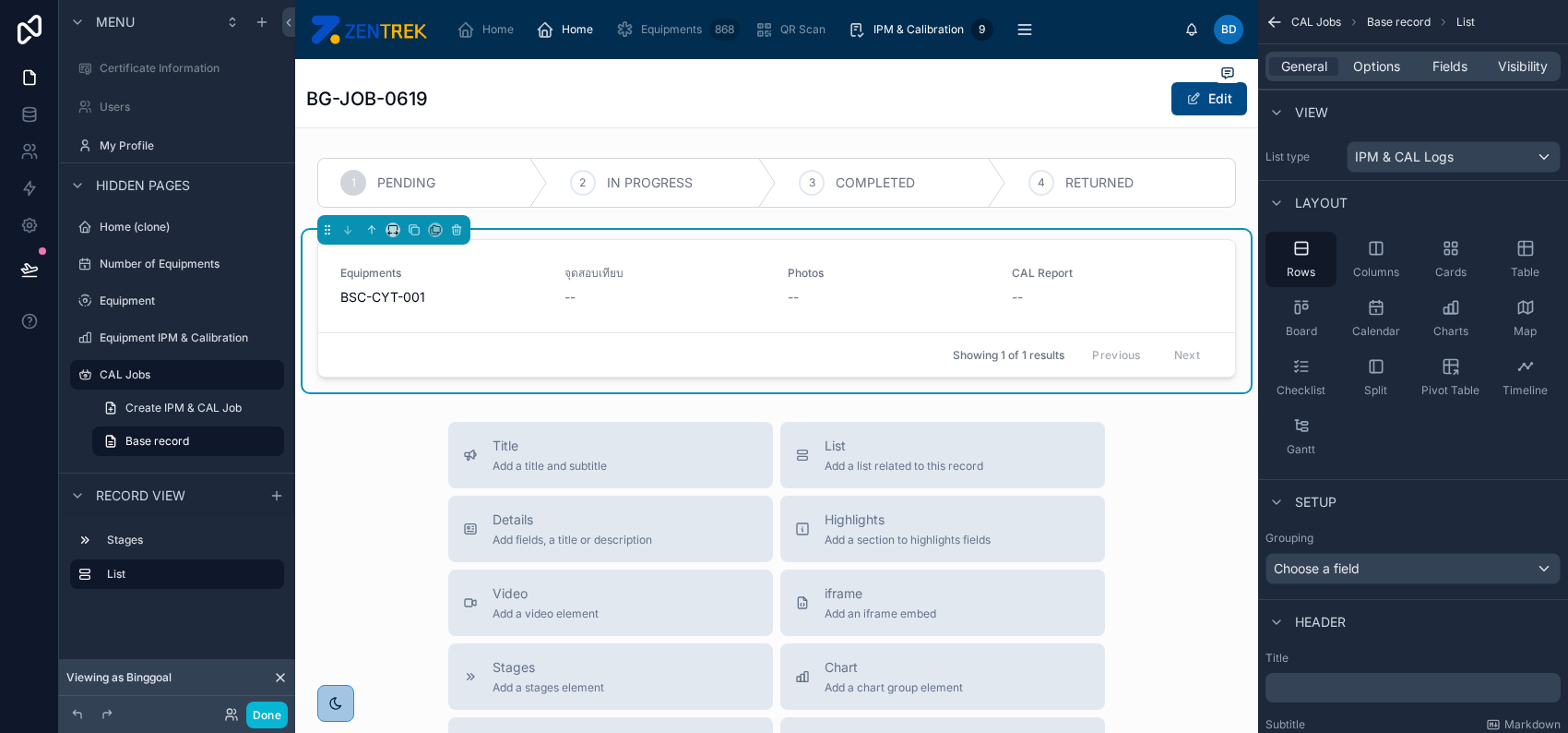
click at [1319, 20] on span "CAL Jobs" at bounding box center [1316, 22] width 49 height 15
click at [1453, 63] on span "Fields" at bounding box center [1450, 66] width 36 height 19
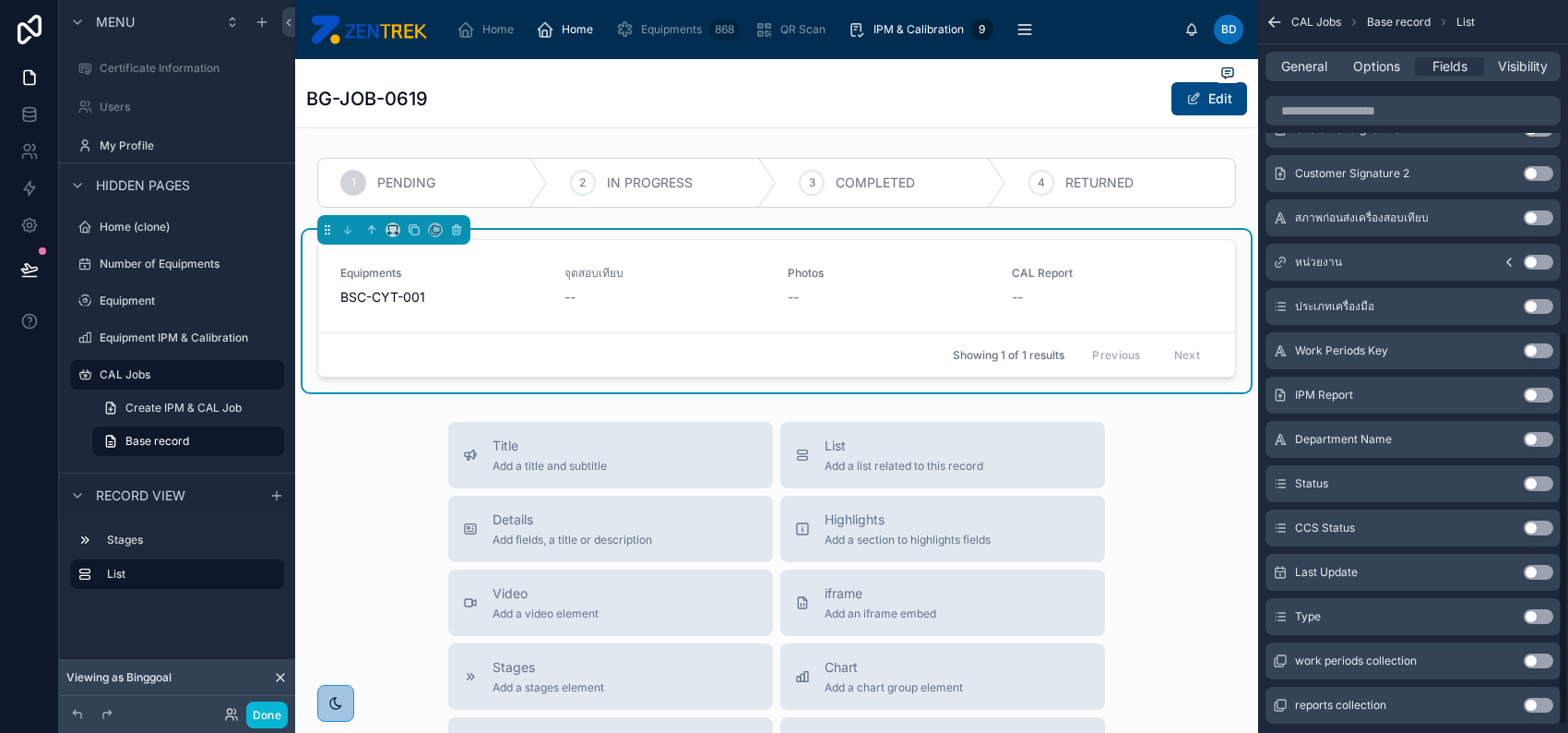
scroll to position [614, 0]
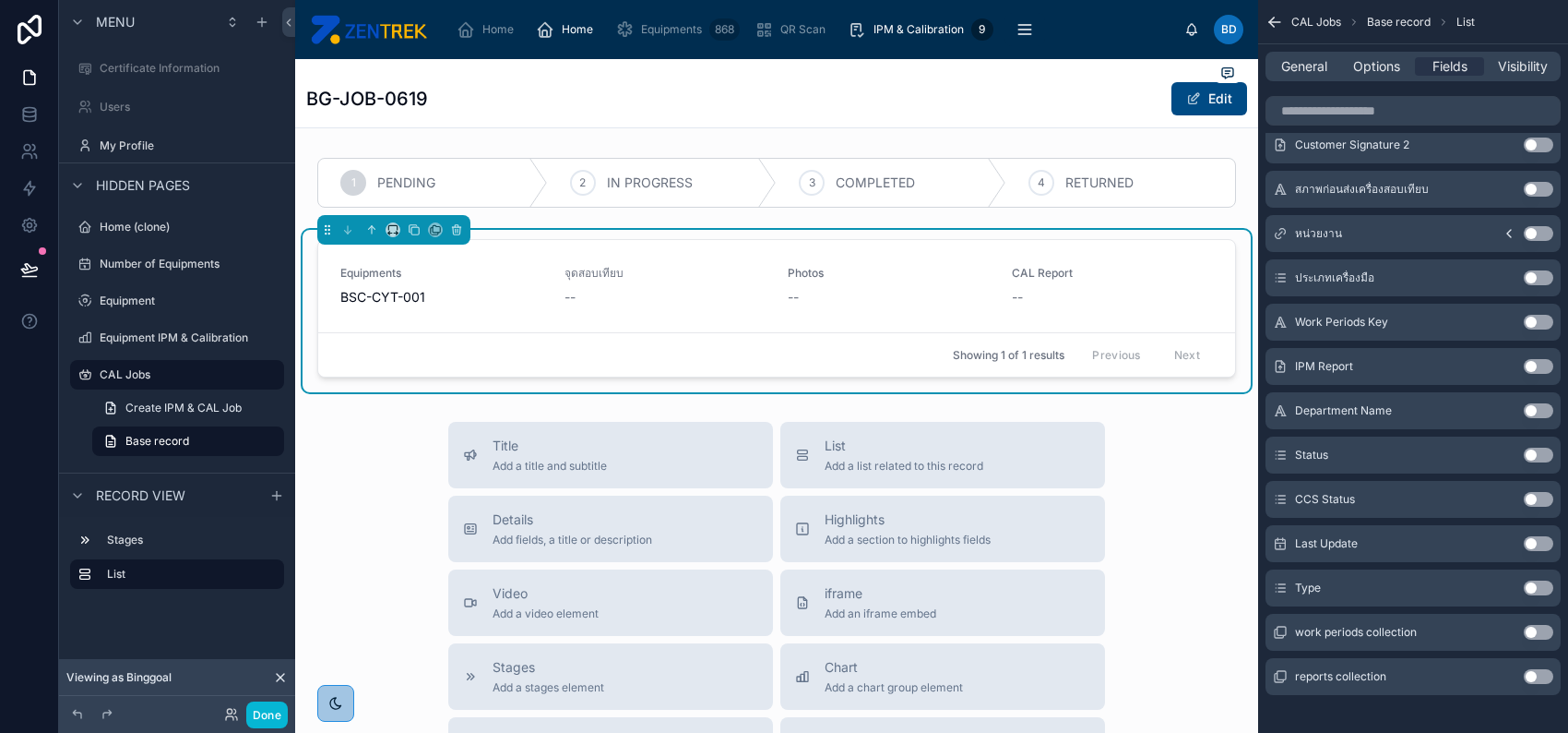
click at [1536, 588] on button "Use setting" at bounding box center [1538, 588] width 30 height 15
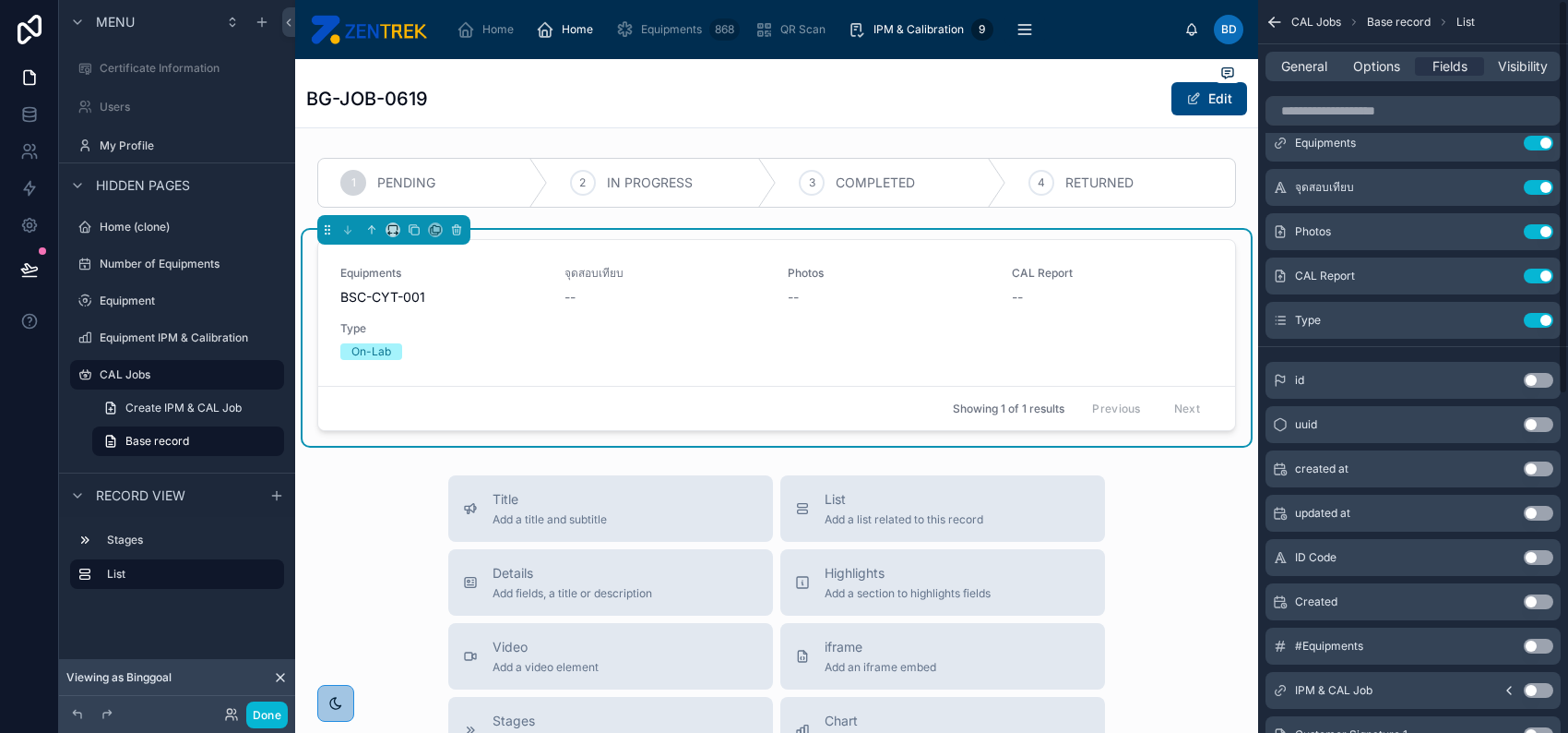
scroll to position [0, 0]
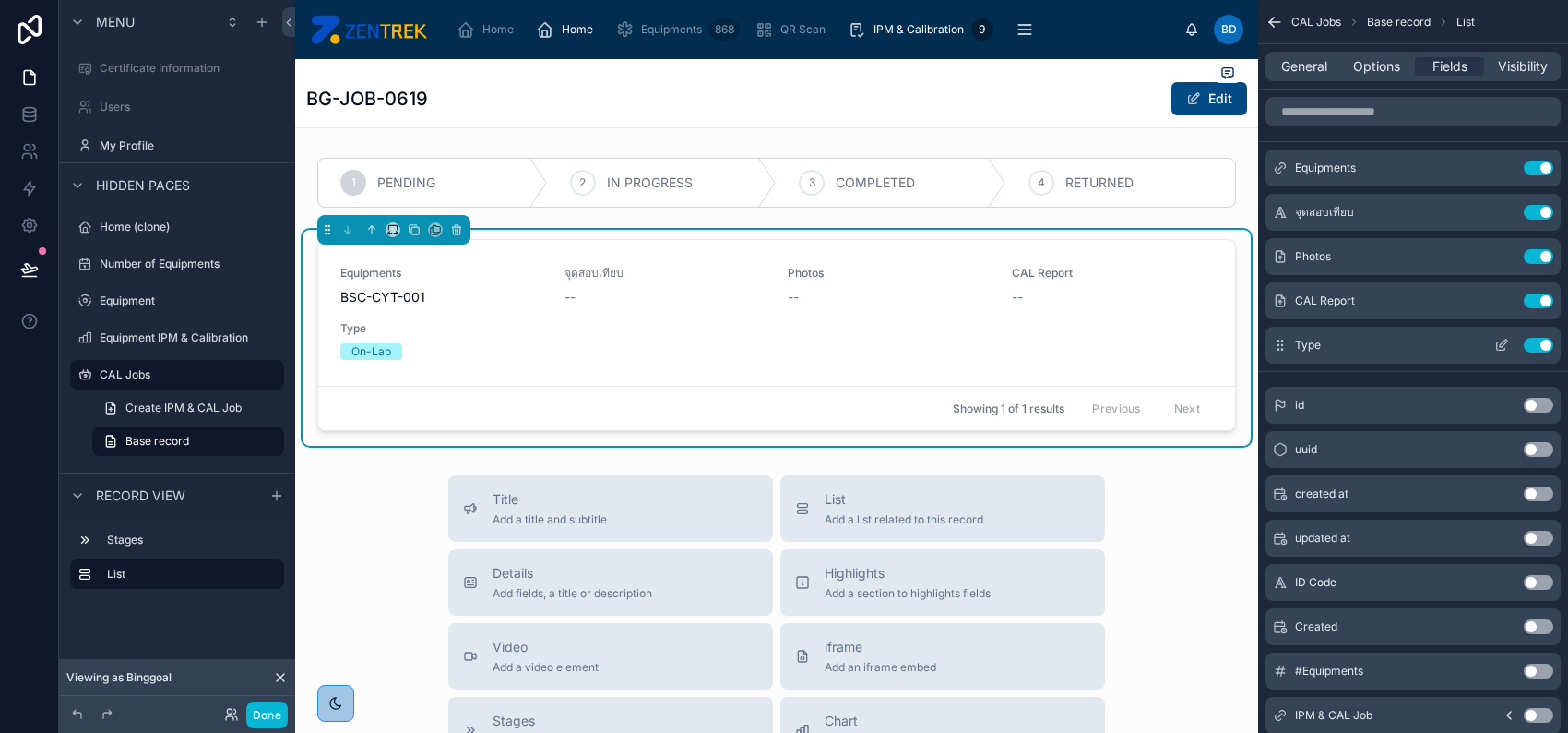
click at [1534, 342] on button "Use setting" at bounding box center [1538, 345] width 30 height 15
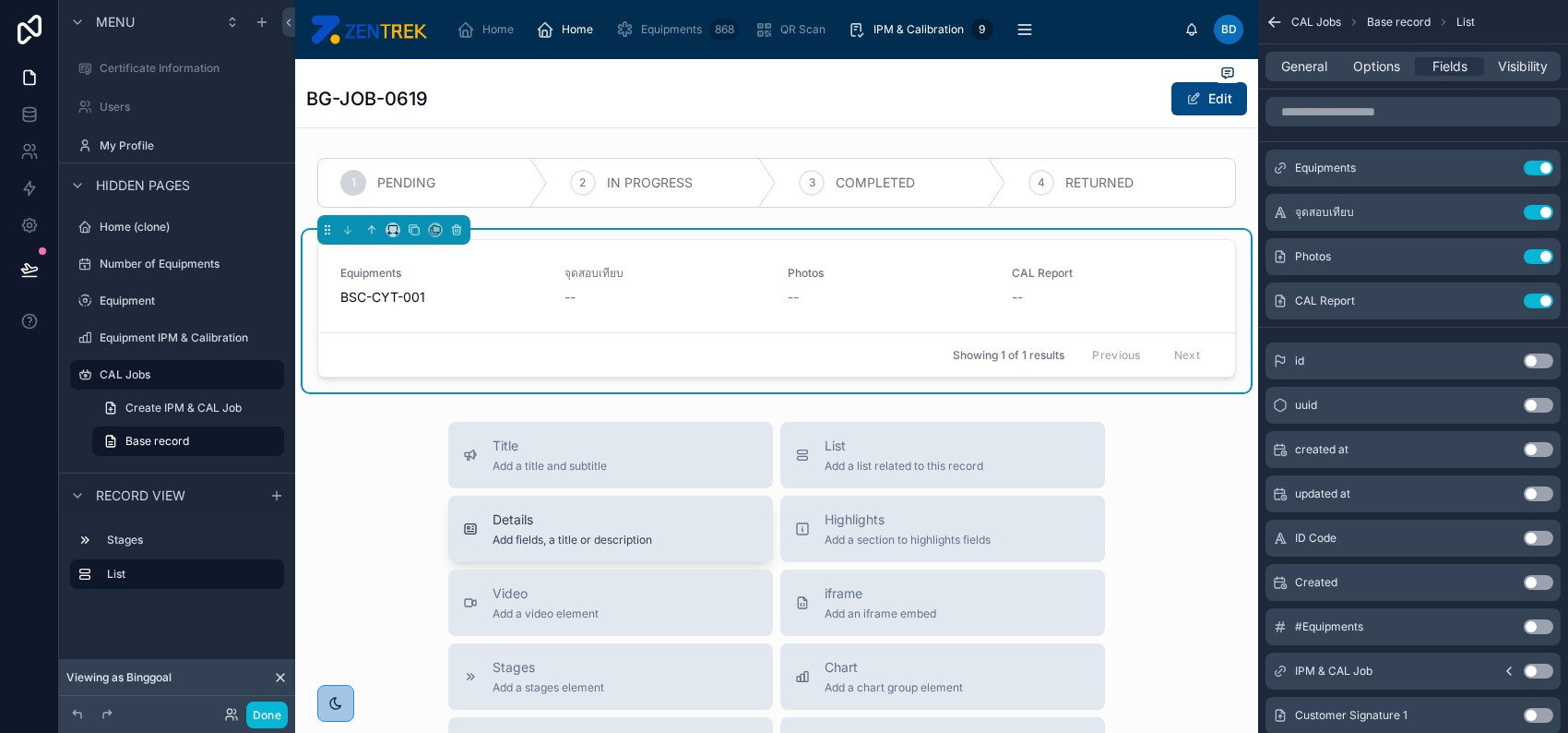
click at [709, 532] on div "Details Add fields, a title or description" at bounding box center [610, 529] width 295 height 37
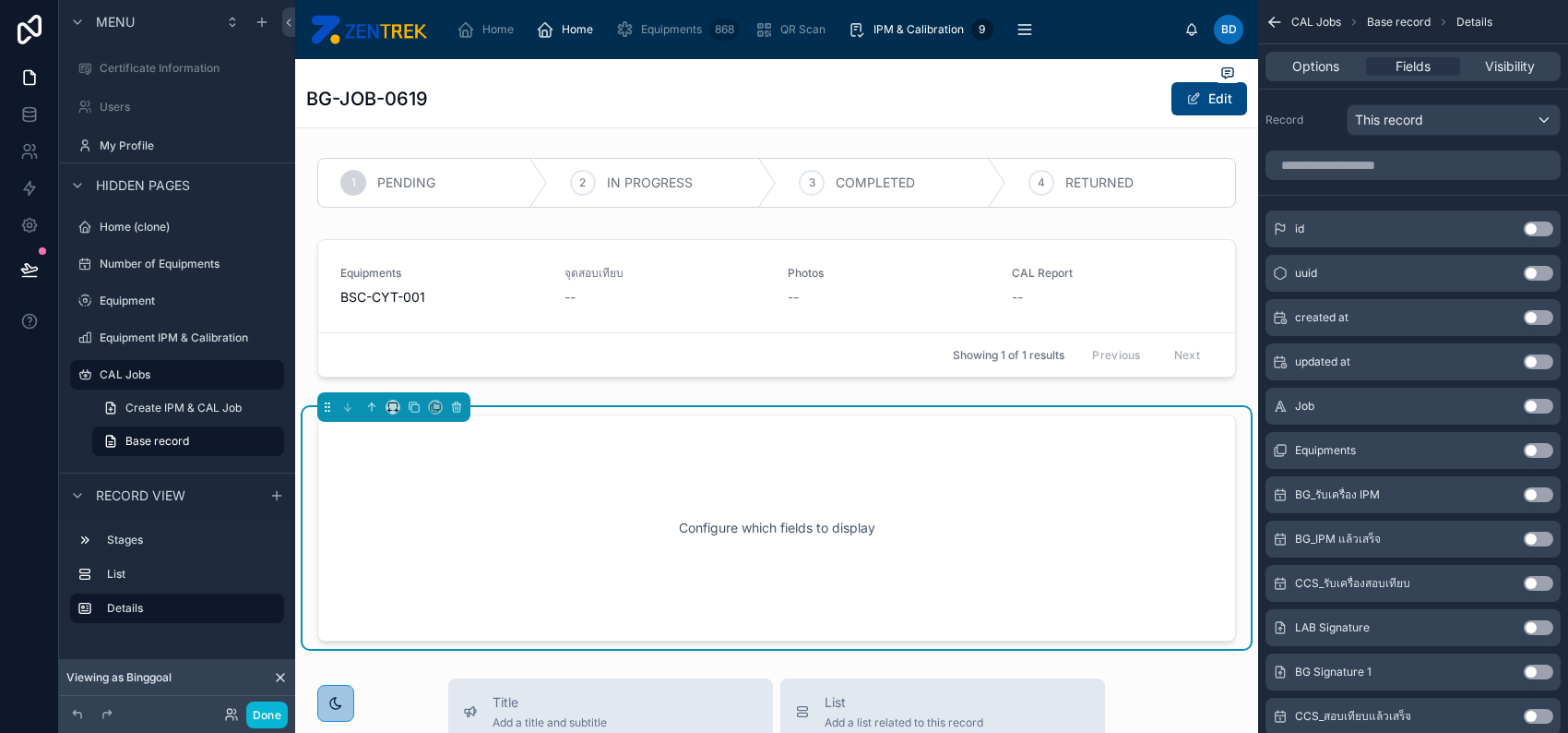
scroll to position [130, 0]
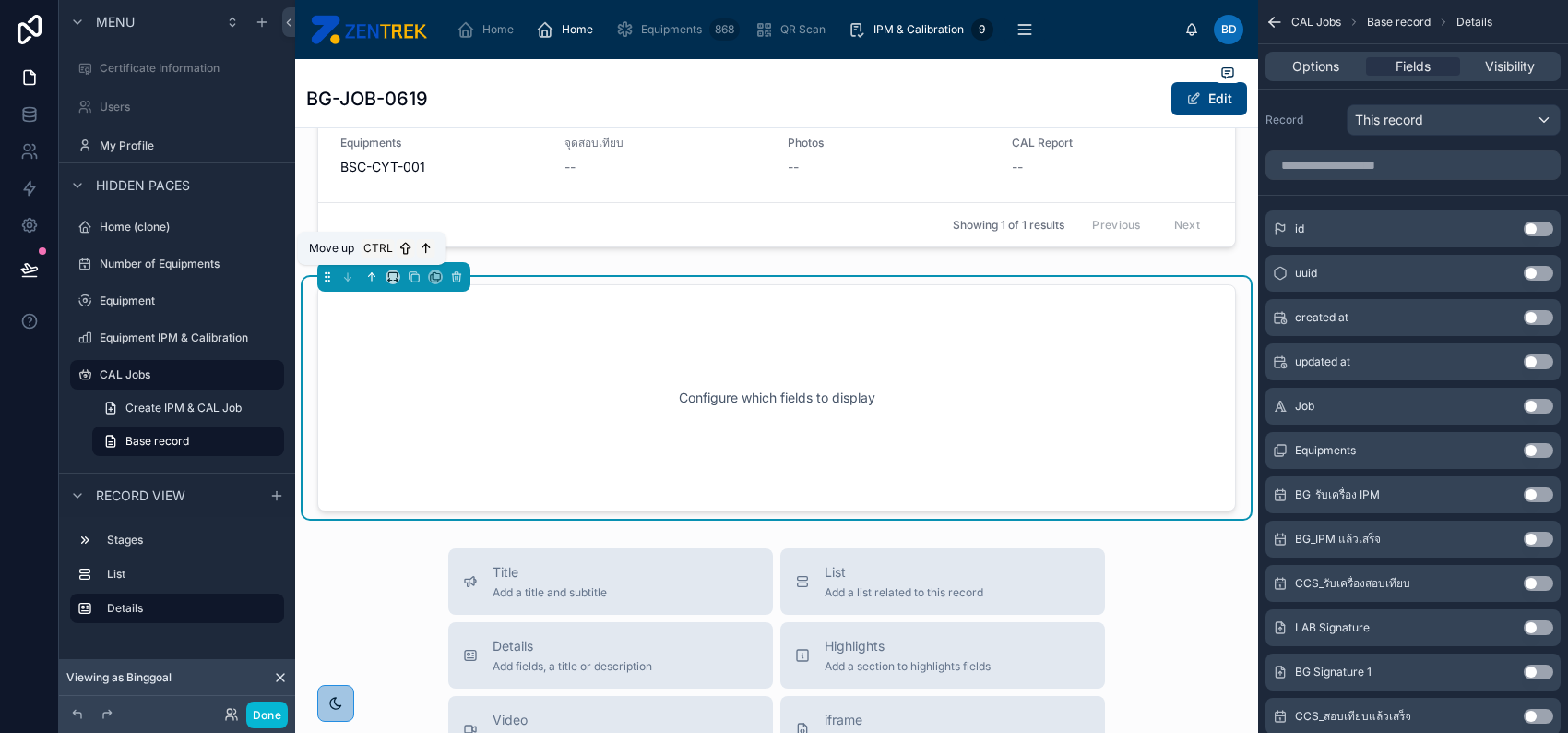
click at [369, 274] on icon at bounding box center [371, 276] width 4 height 4
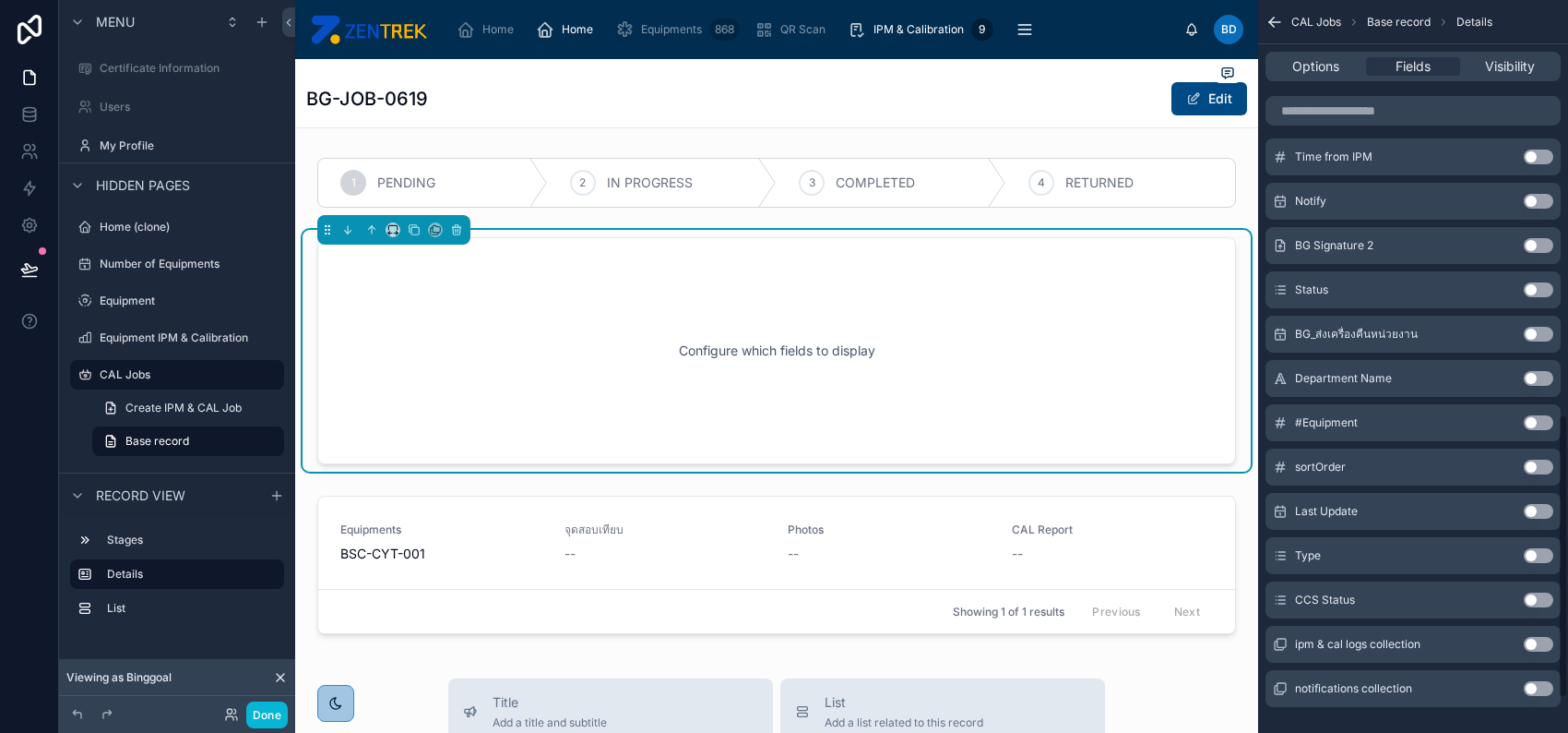
scroll to position [1160, 0]
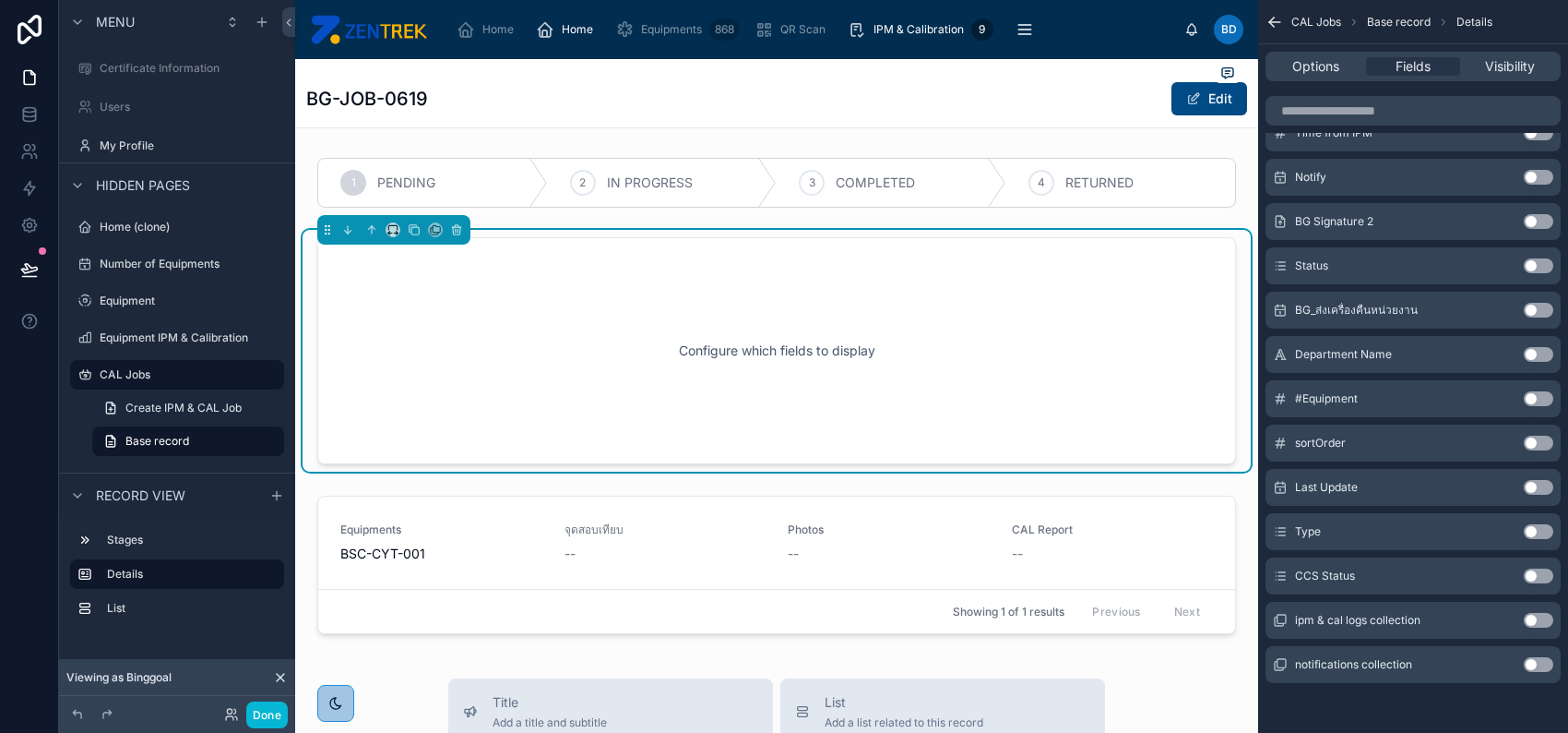
click at [1539, 533] on button "Use setting" at bounding box center [1538, 531] width 30 height 15
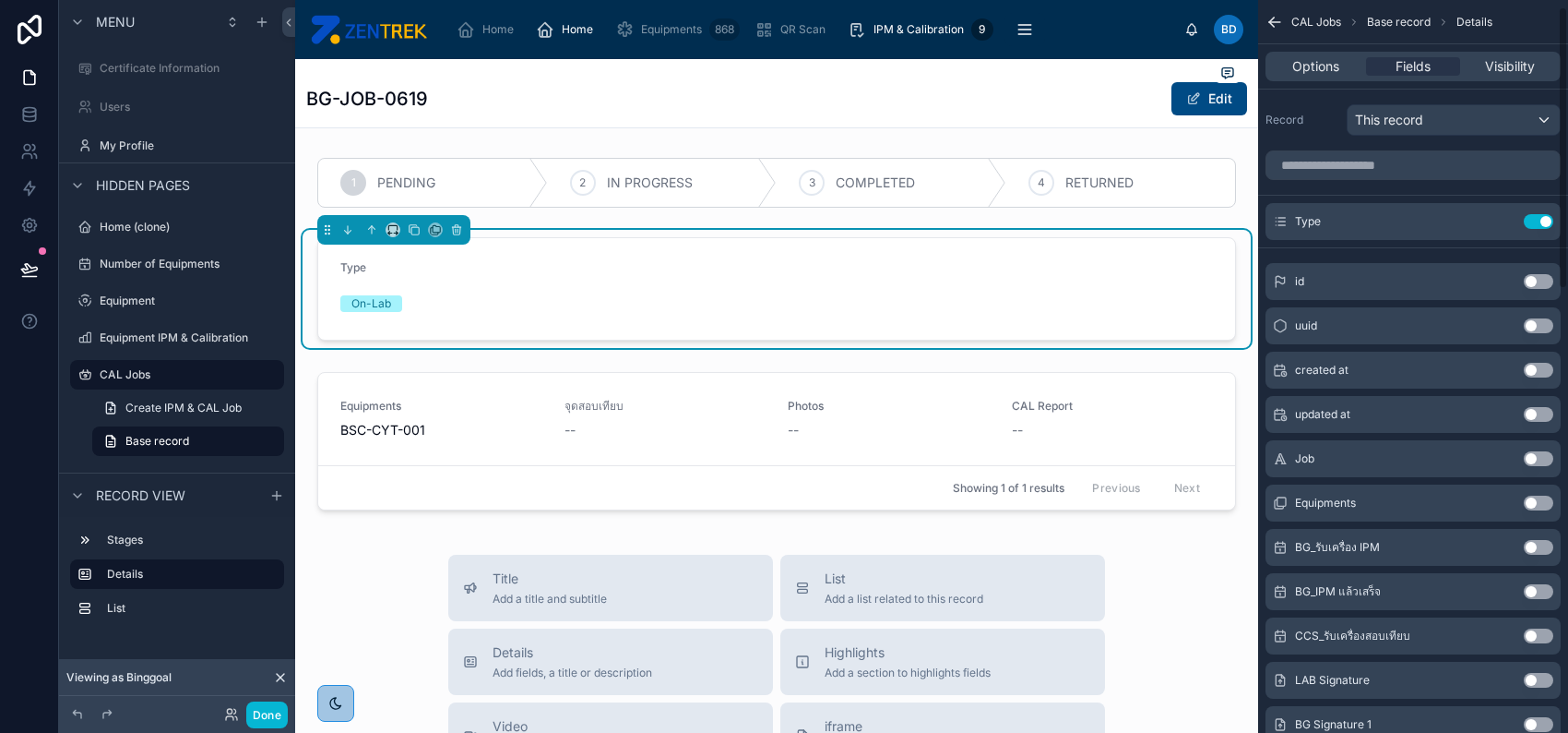
scroll to position [122, 0]
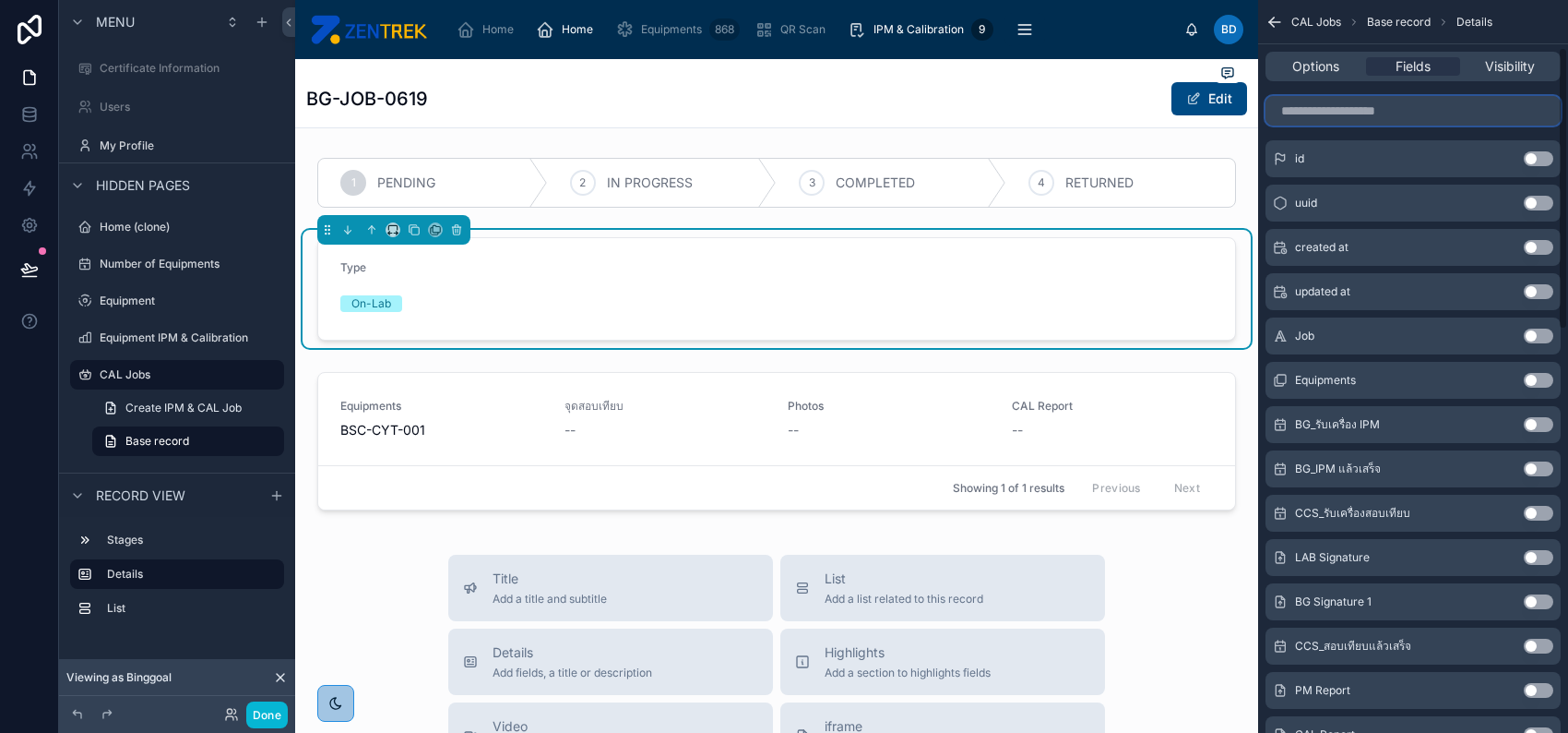
click at [1399, 106] on input "scrollable content" at bounding box center [1413, 111] width 295 height 30
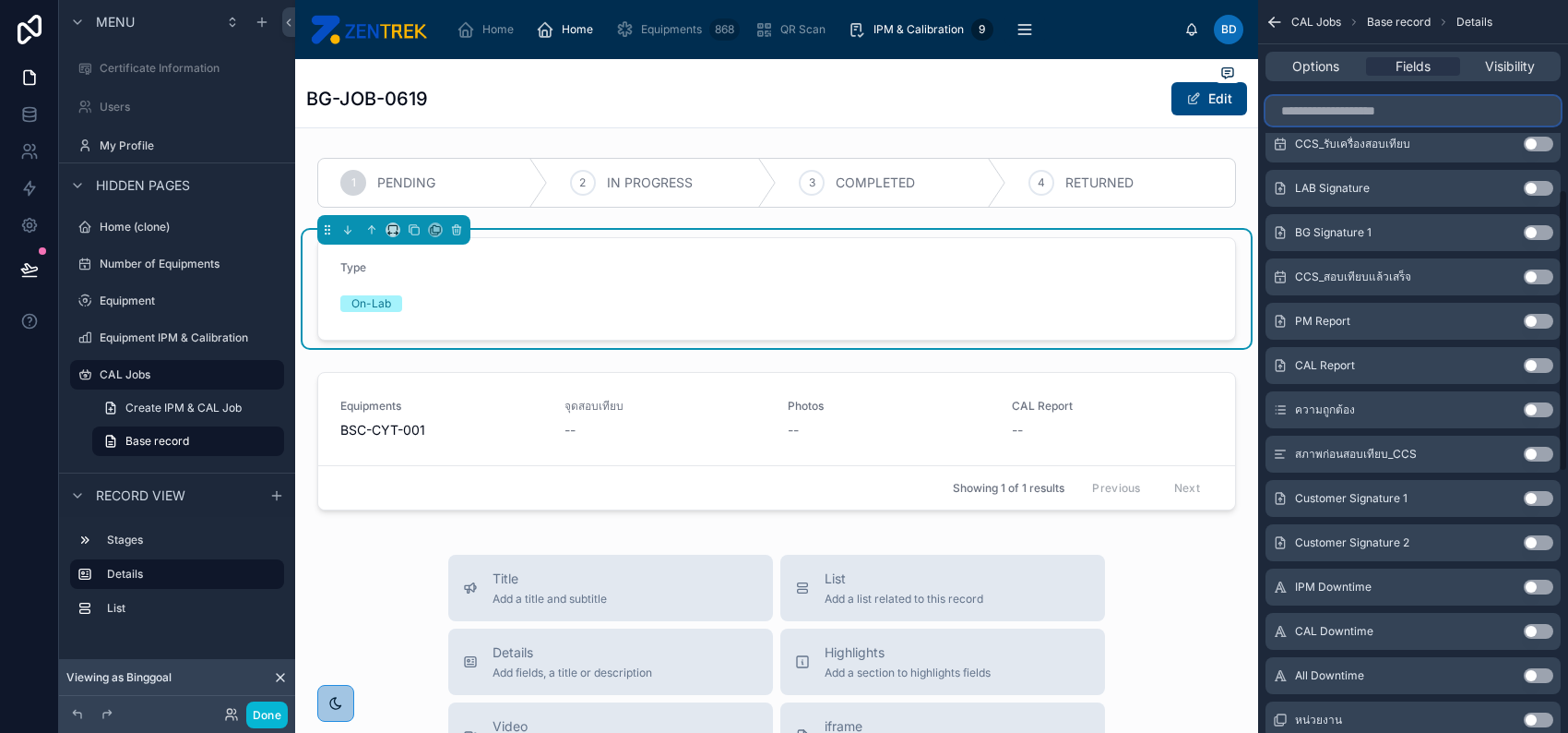
scroll to position [614, 0]
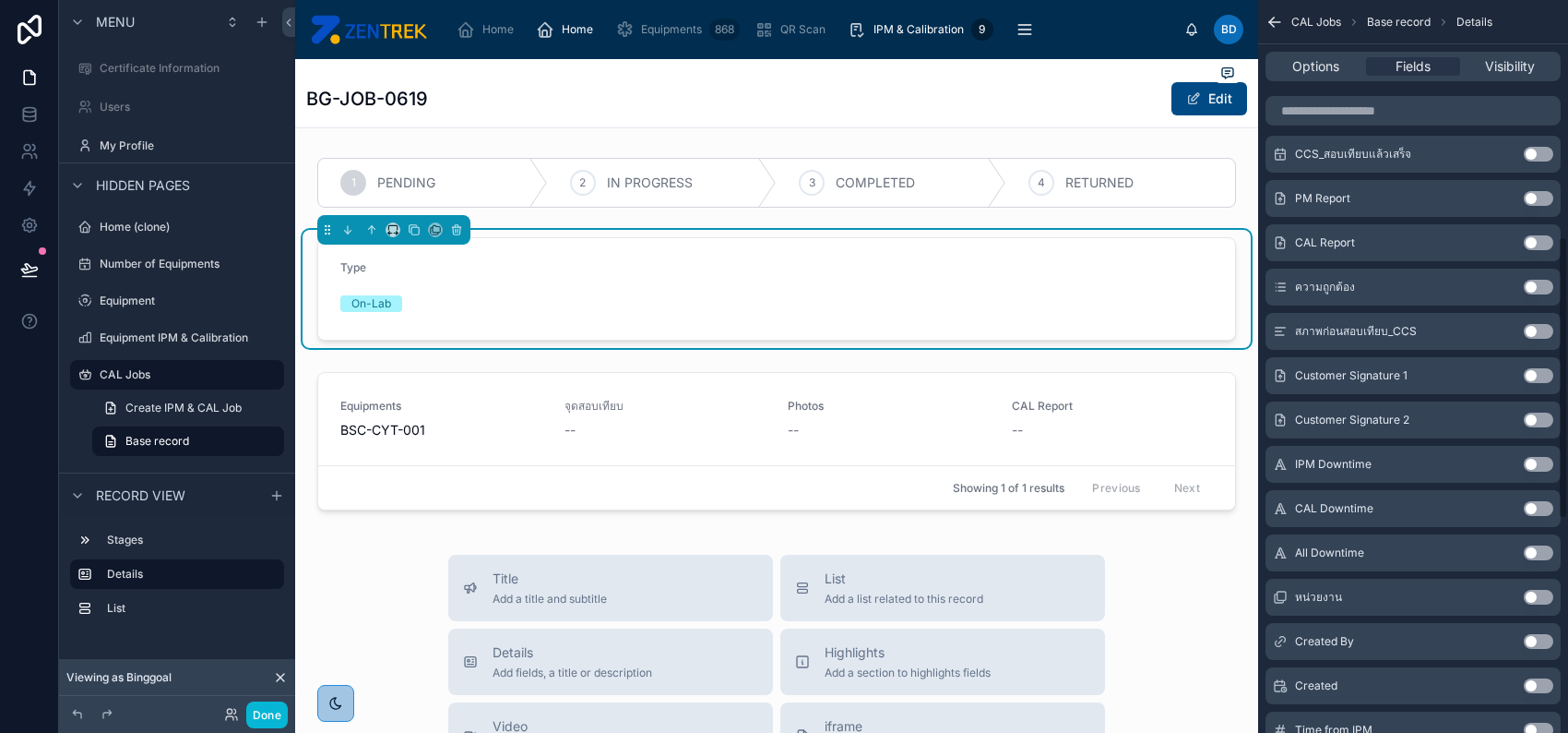
click at [1532, 596] on button "Use setting" at bounding box center [1538, 597] width 30 height 15
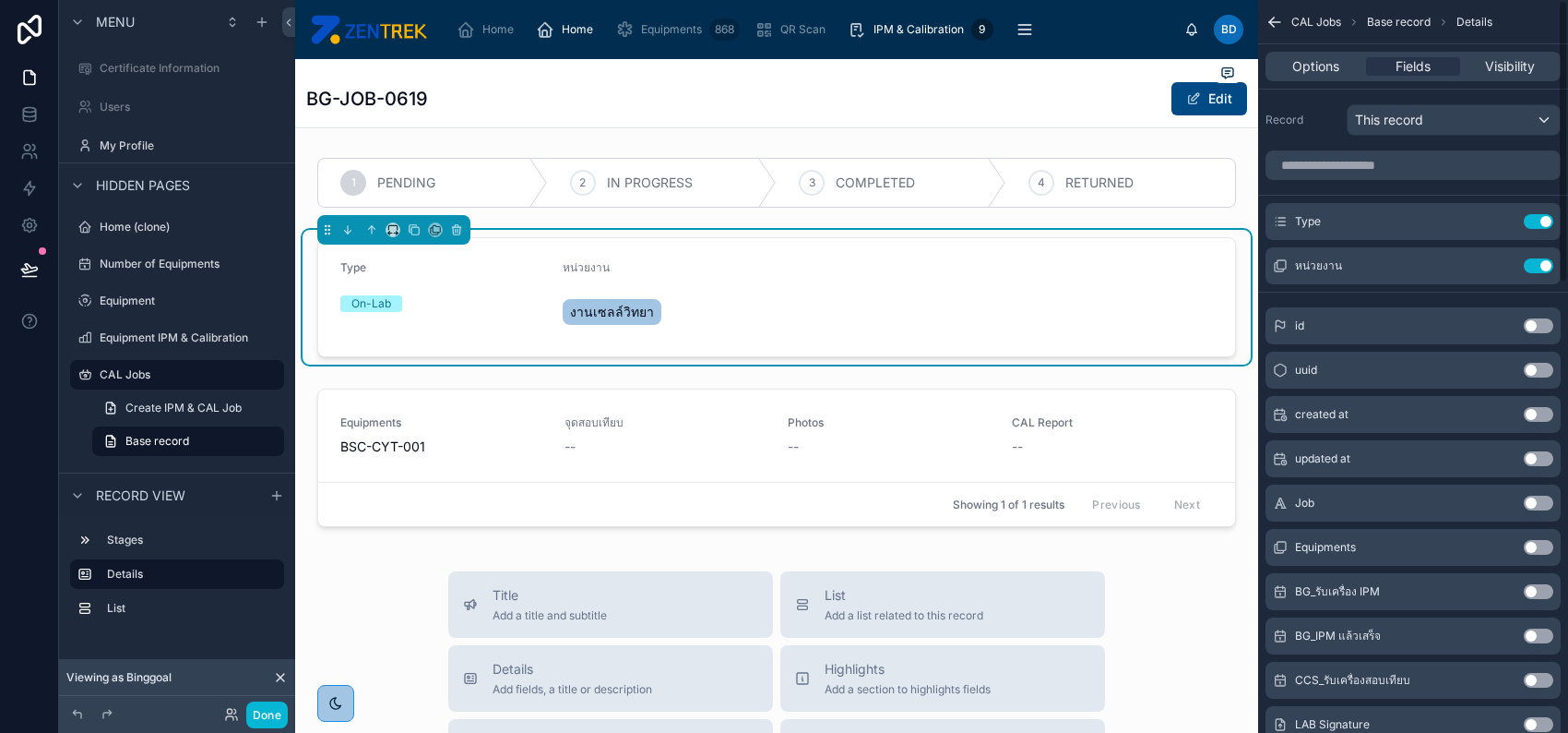
scroll to position [0, 0]
click at [1025, 306] on form "หน่วยงาน งานเซลล์วิทยา Type On-Lab" at bounding box center [776, 297] width 917 height 119
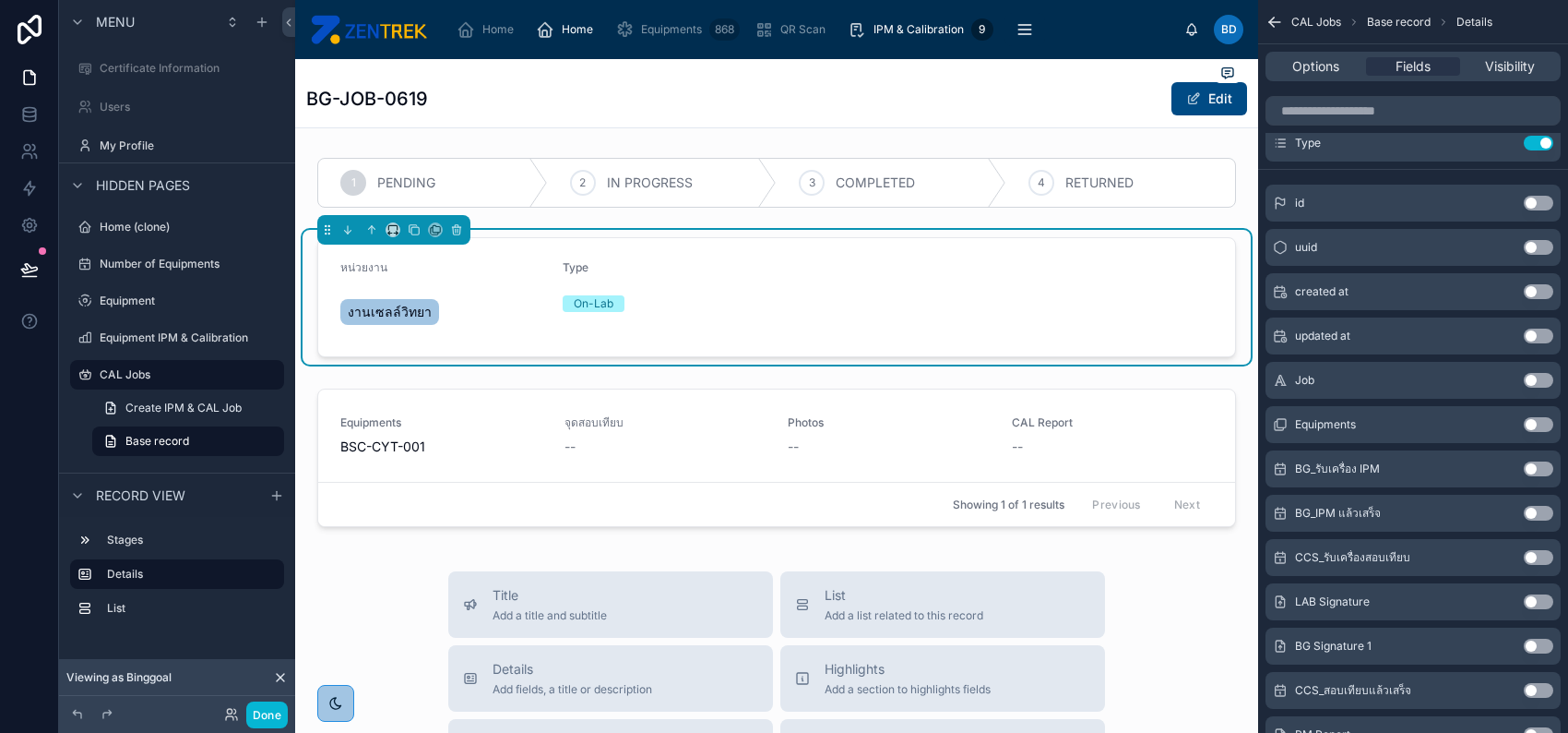
click at [1532, 288] on button "Use setting" at bounding box center [1538, 291] width 30 height 15
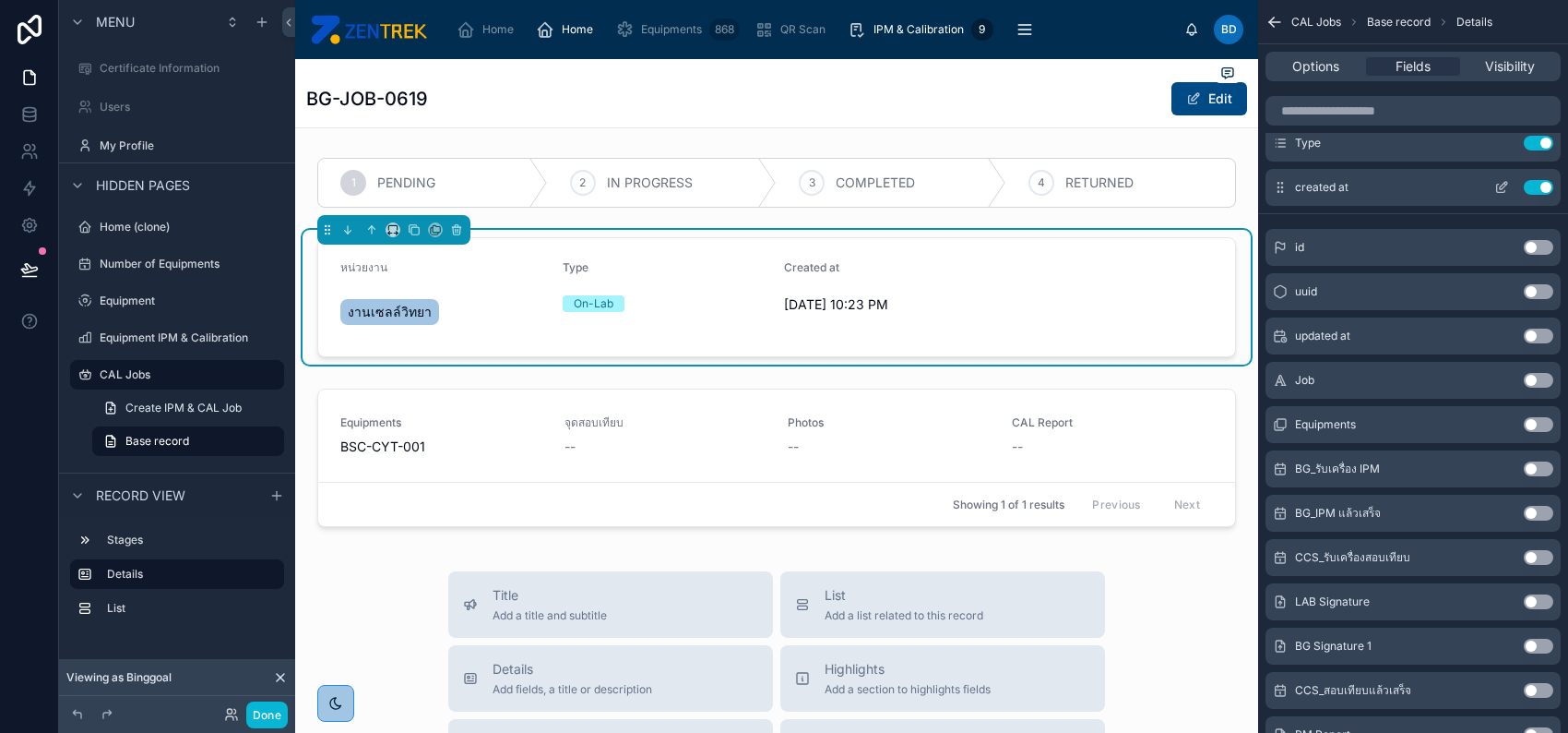
click at [1498, 189] on icon "scrollable content" at bounding box center [1502, 187] width 15 height 15
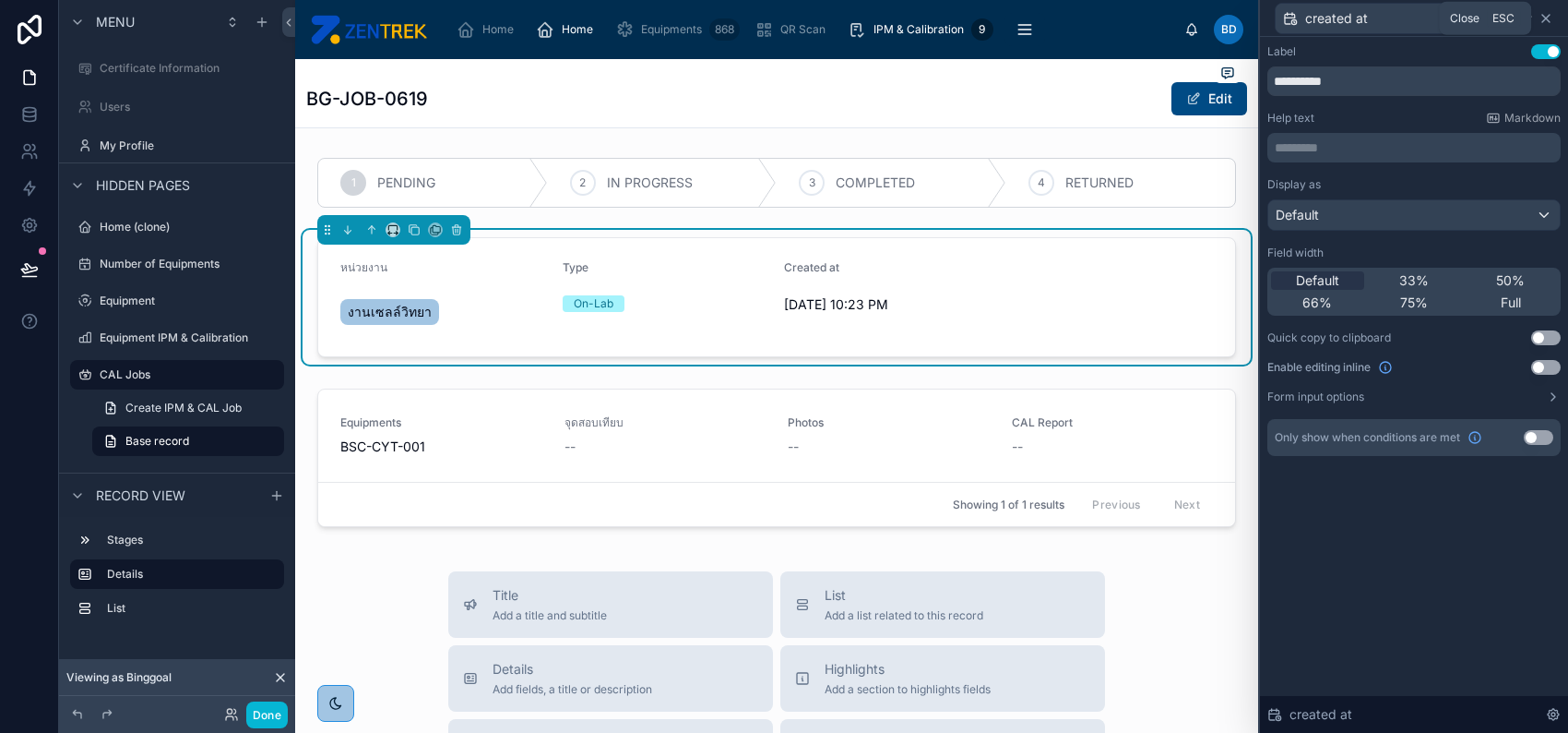
click at [1543, 15] on icon at bounding box center [1545, 18] width 7 height 7
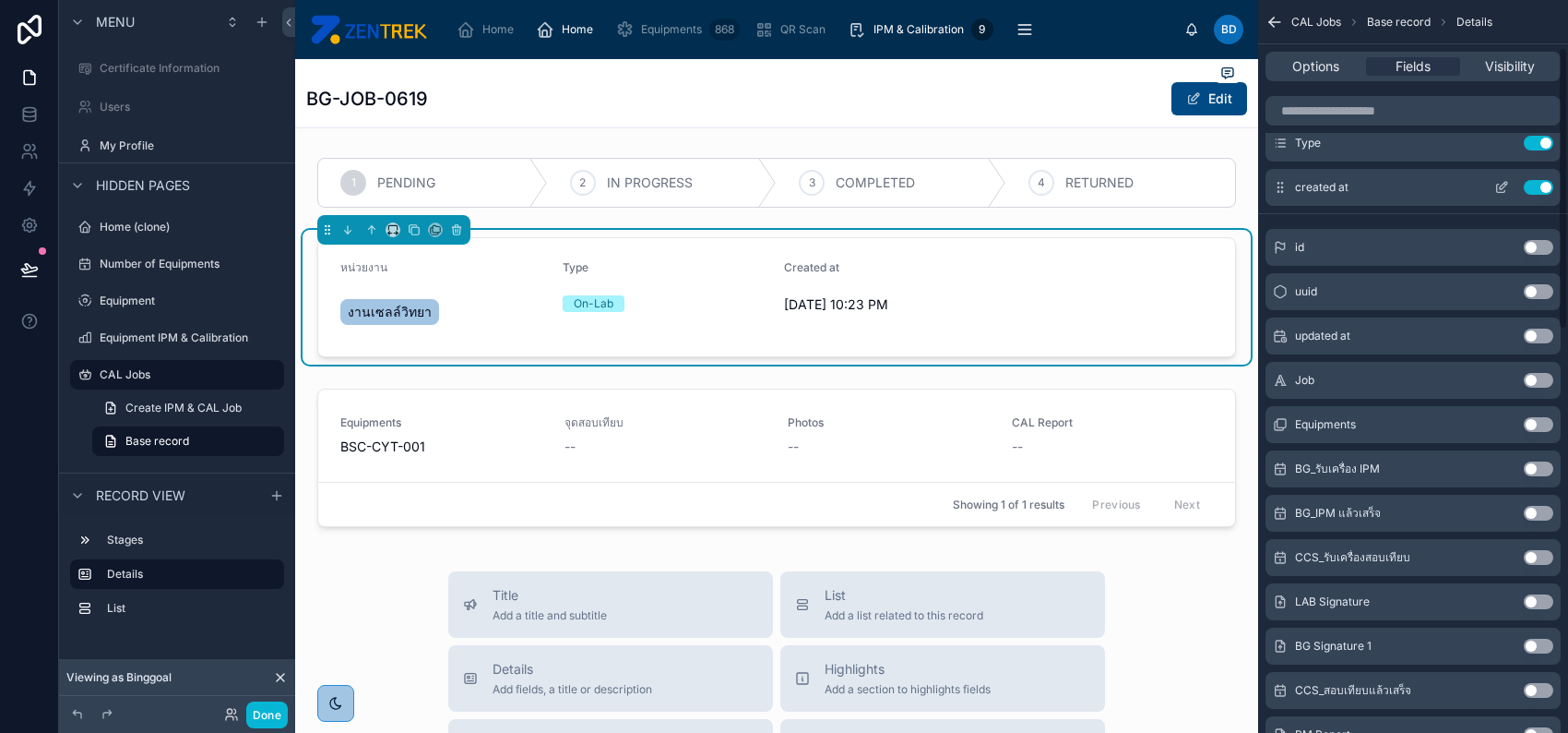
click at [1497, 189] on icon "scrollable content" at bounding box center [1501, 189] width 8 height 8
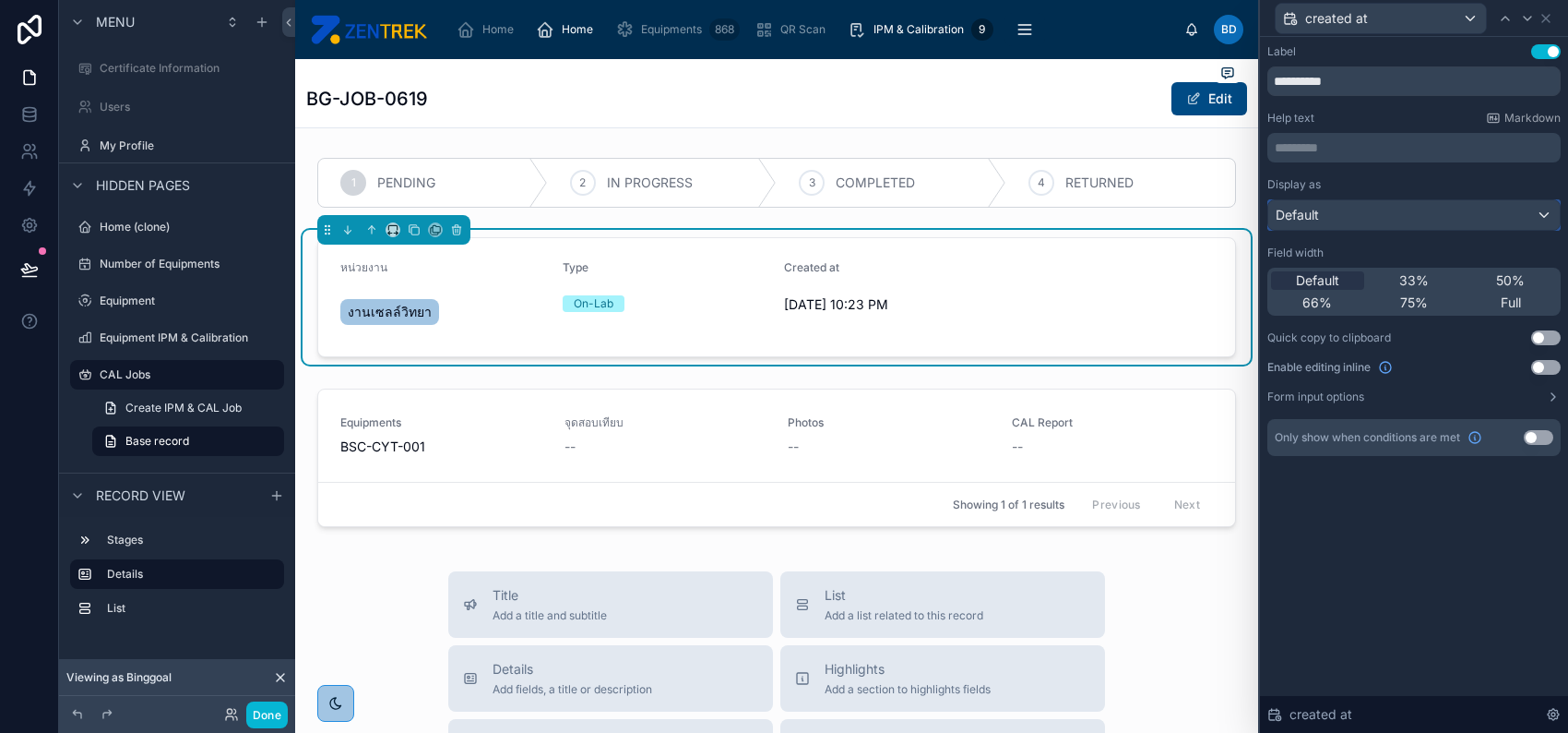
click at [1494, 218] on div "Default" at bounding box center [1414, 215] width 291 height 30
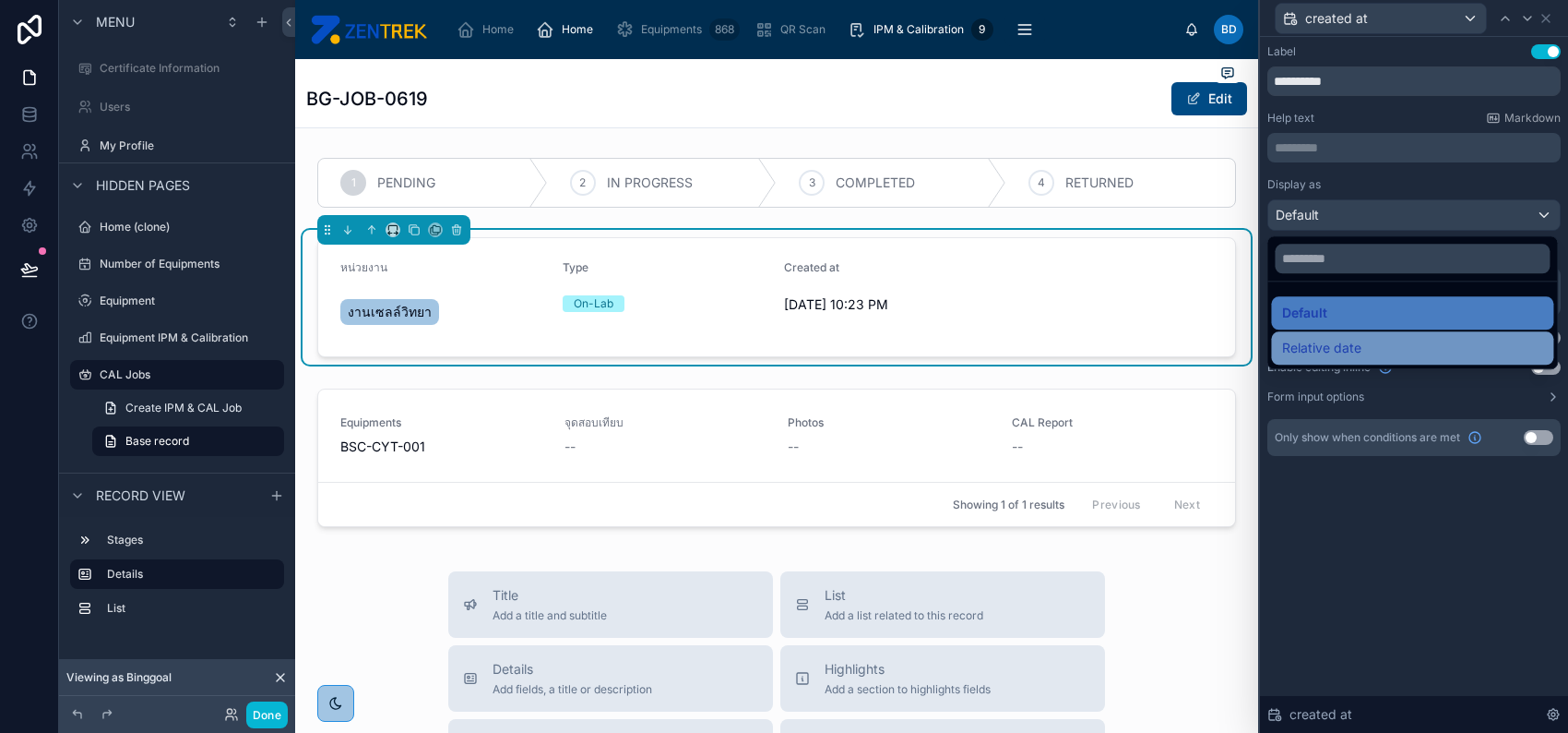
click at [1382, 335] on div "Relative date" at bounding box center [1412, 348] width 282 height 34
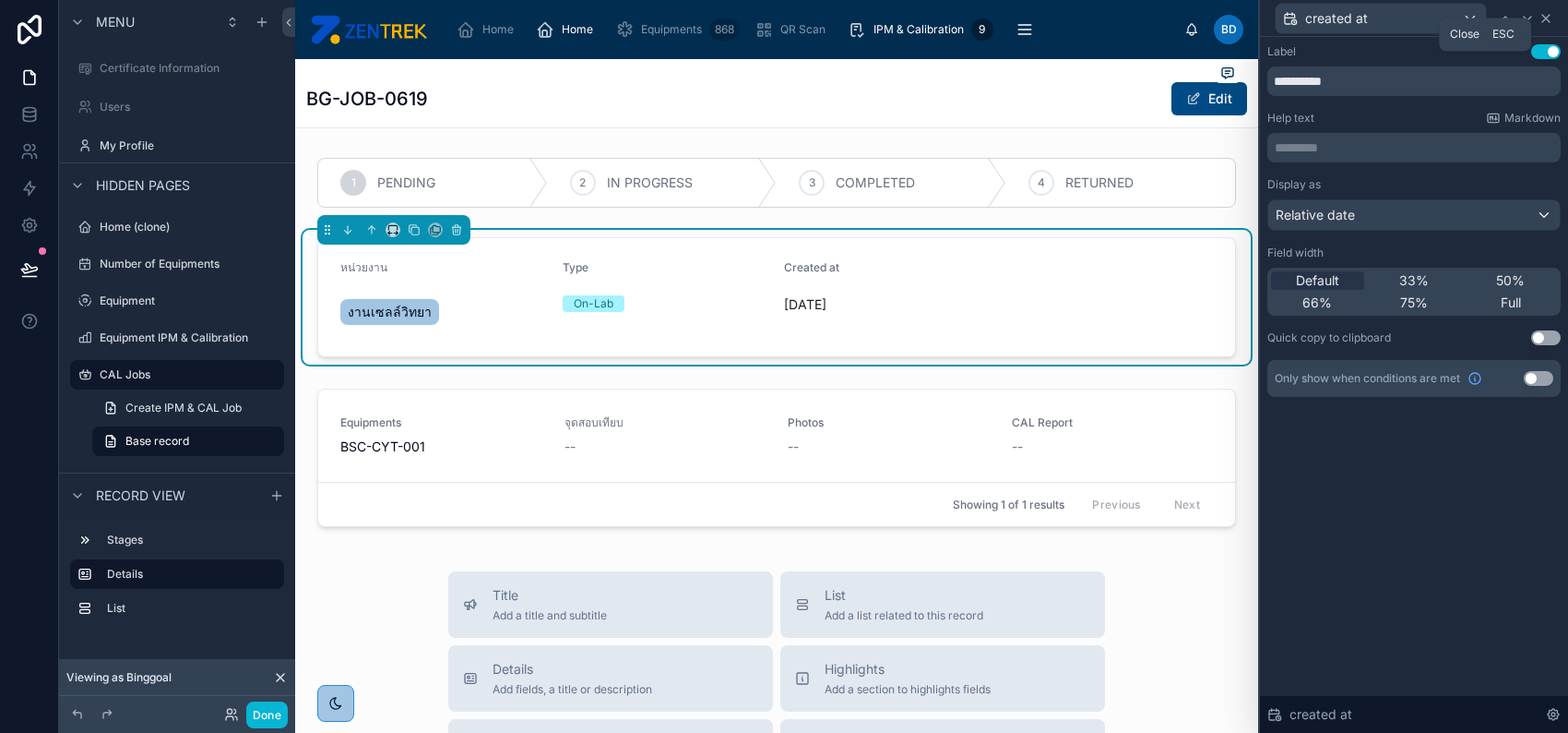
click at [1548, 19] on icon at bounding box center [1545, 18] width 15 height 15
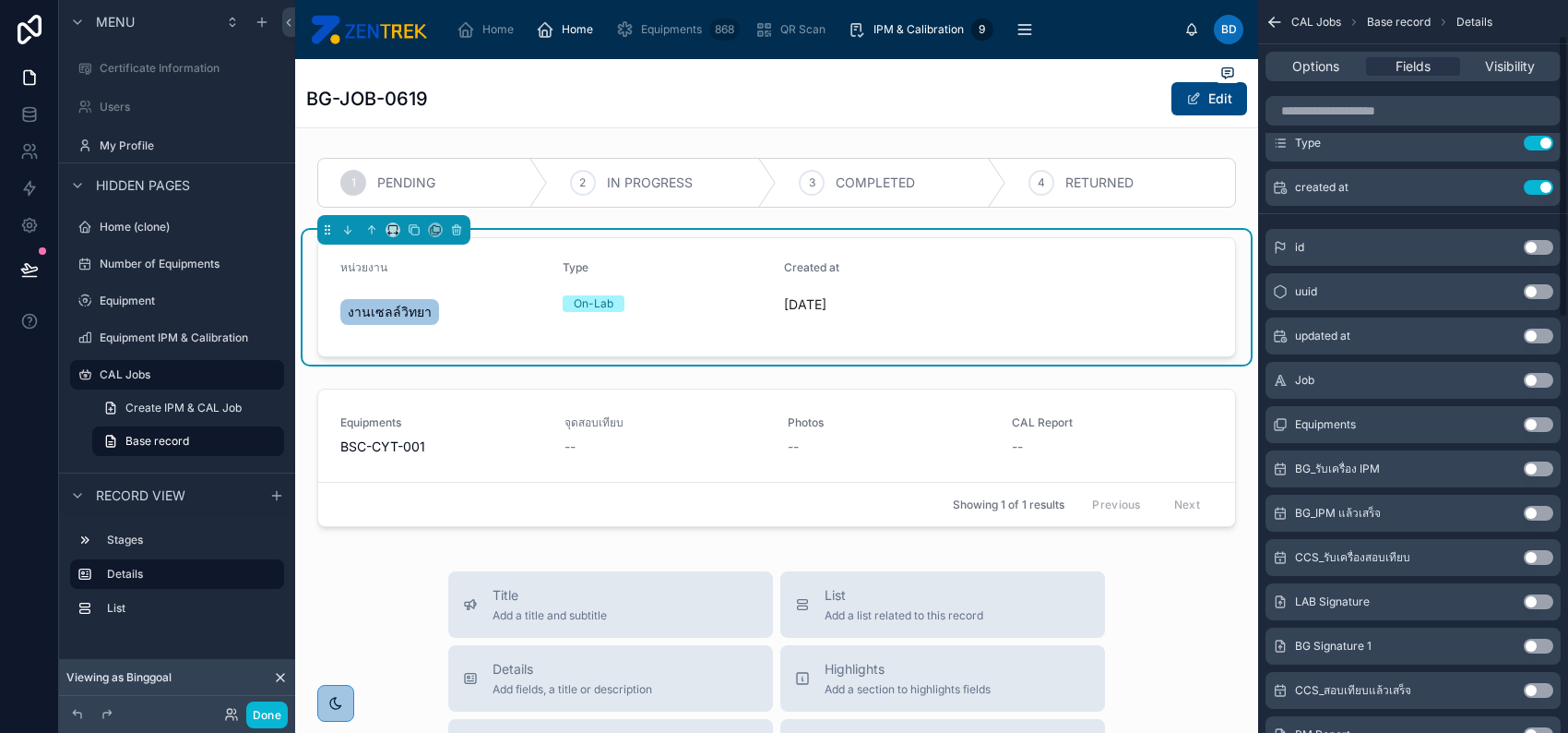
scroll to position [0, 0]
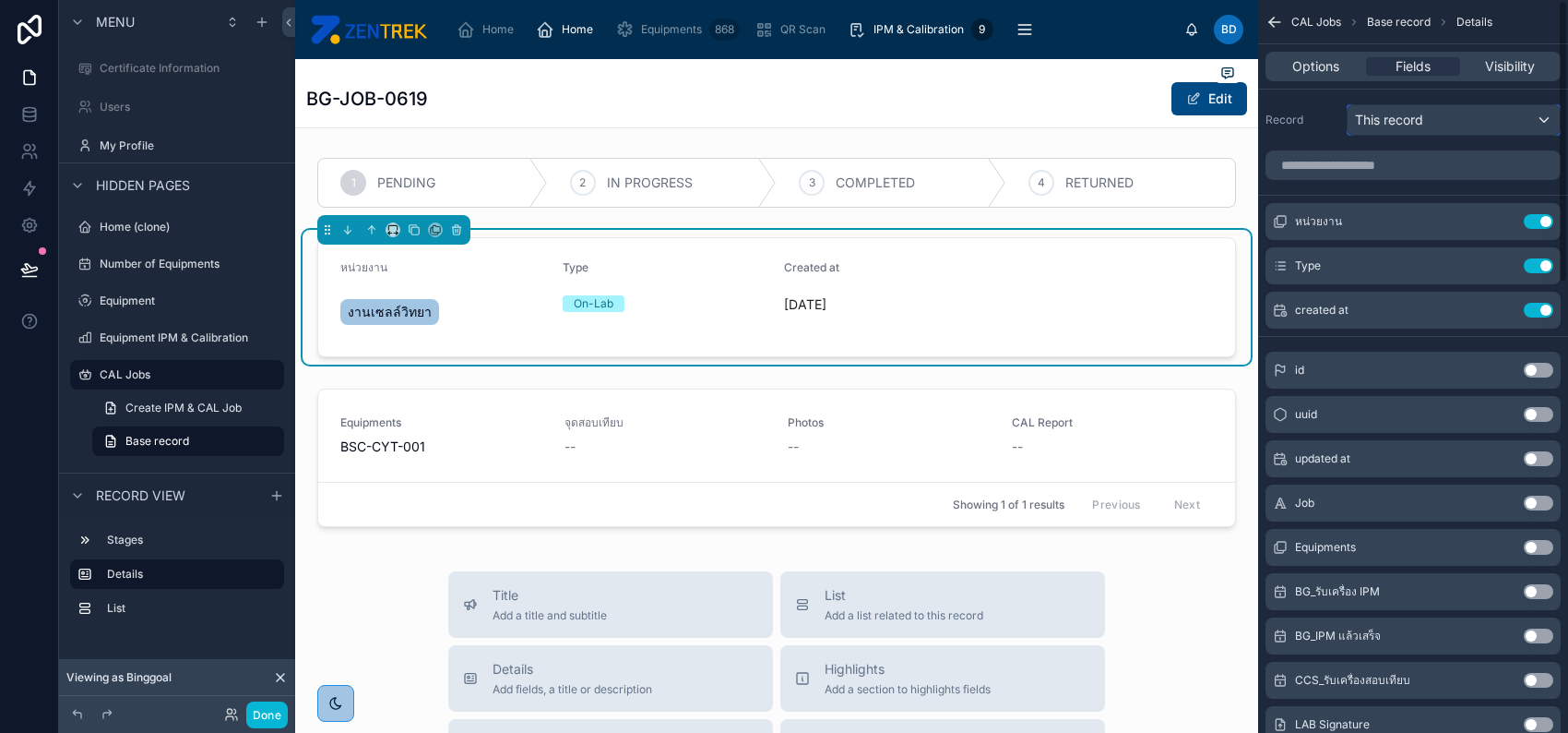
click at [1416, 115] on span "This record" at bounding box center [1389, 120] width 68 height 19
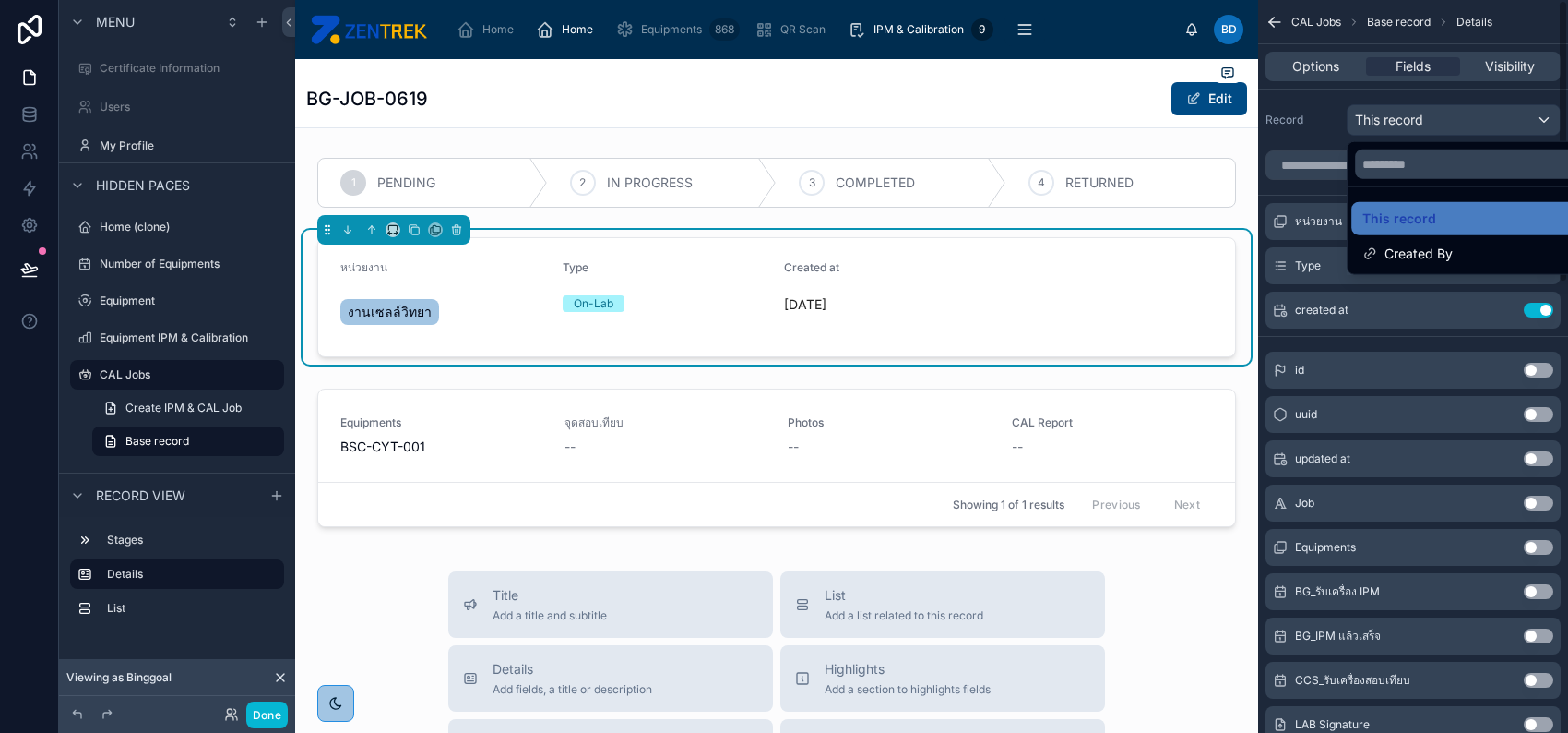
click at [1301, 169] on div "scrollable content" at bounding box center [784, 366] width 1568 height 733
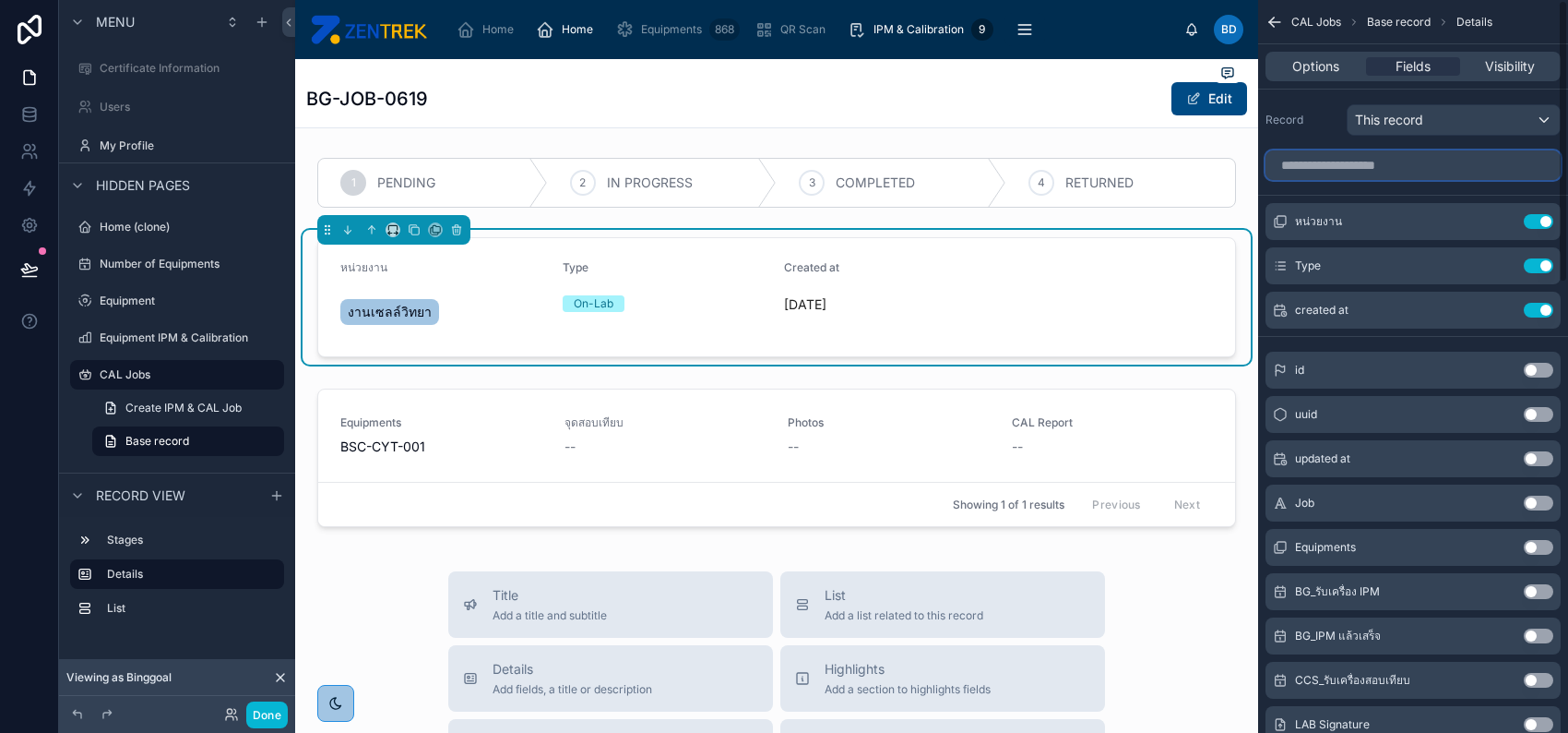
click at [1300, 157] on input "scrollable content" at bounding box center [1413, 165] width 295 height 30
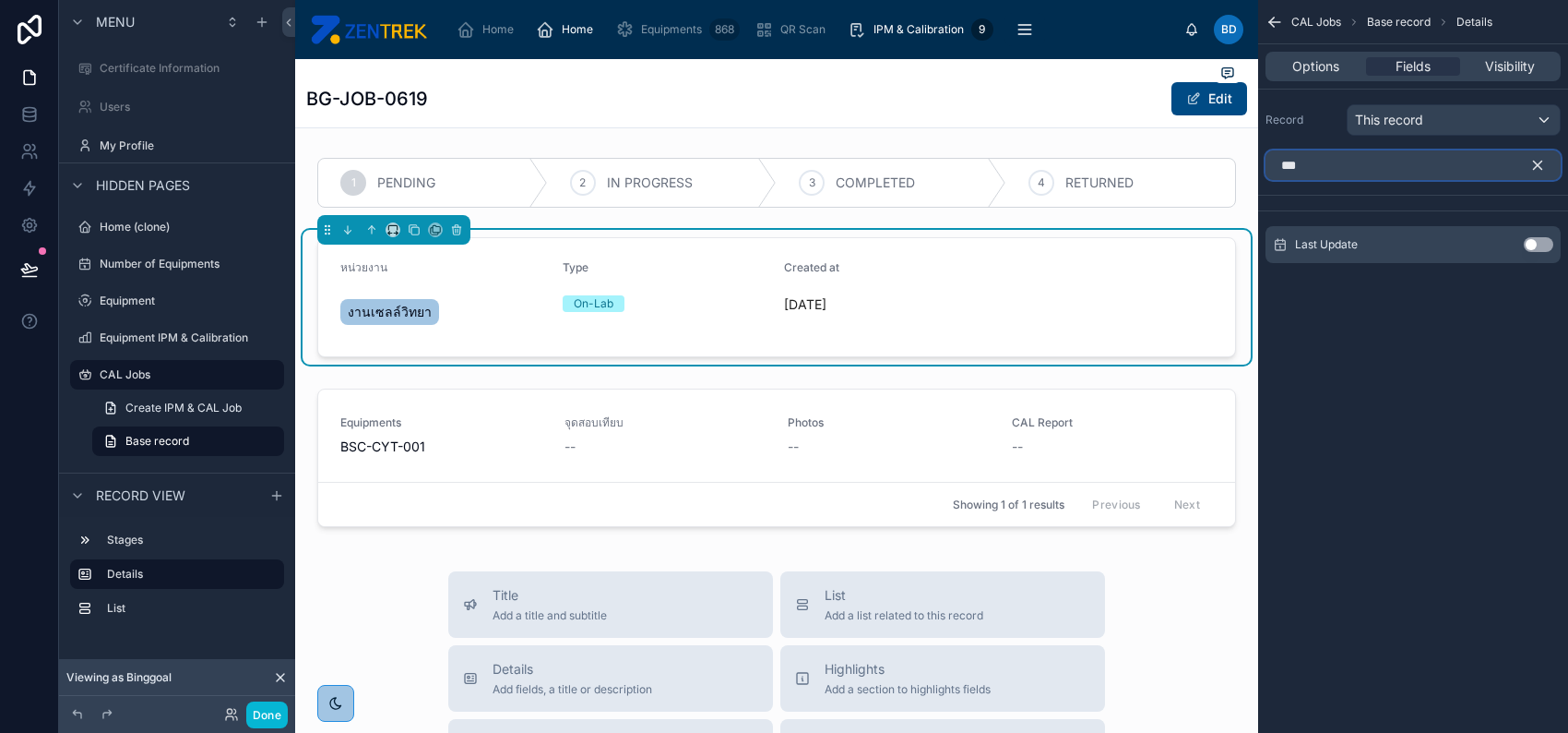
type input "***"
click at [1536, 245] on button "Use setting" at bounding box center [1538, 244] width 30 height 15
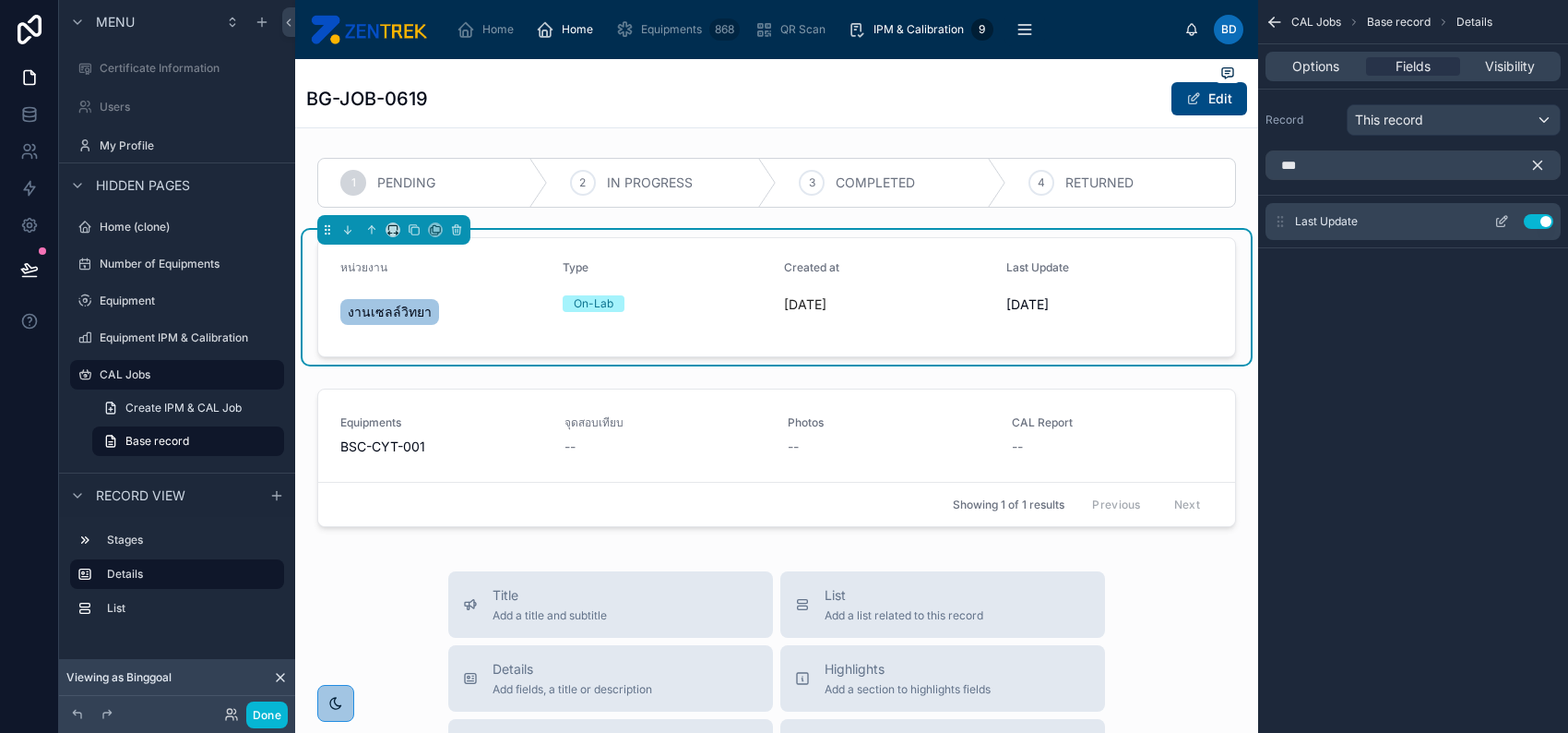
click at [1504, 222] on icon "scrollable content" at bounding box center [1502, 221] width 15 height 15
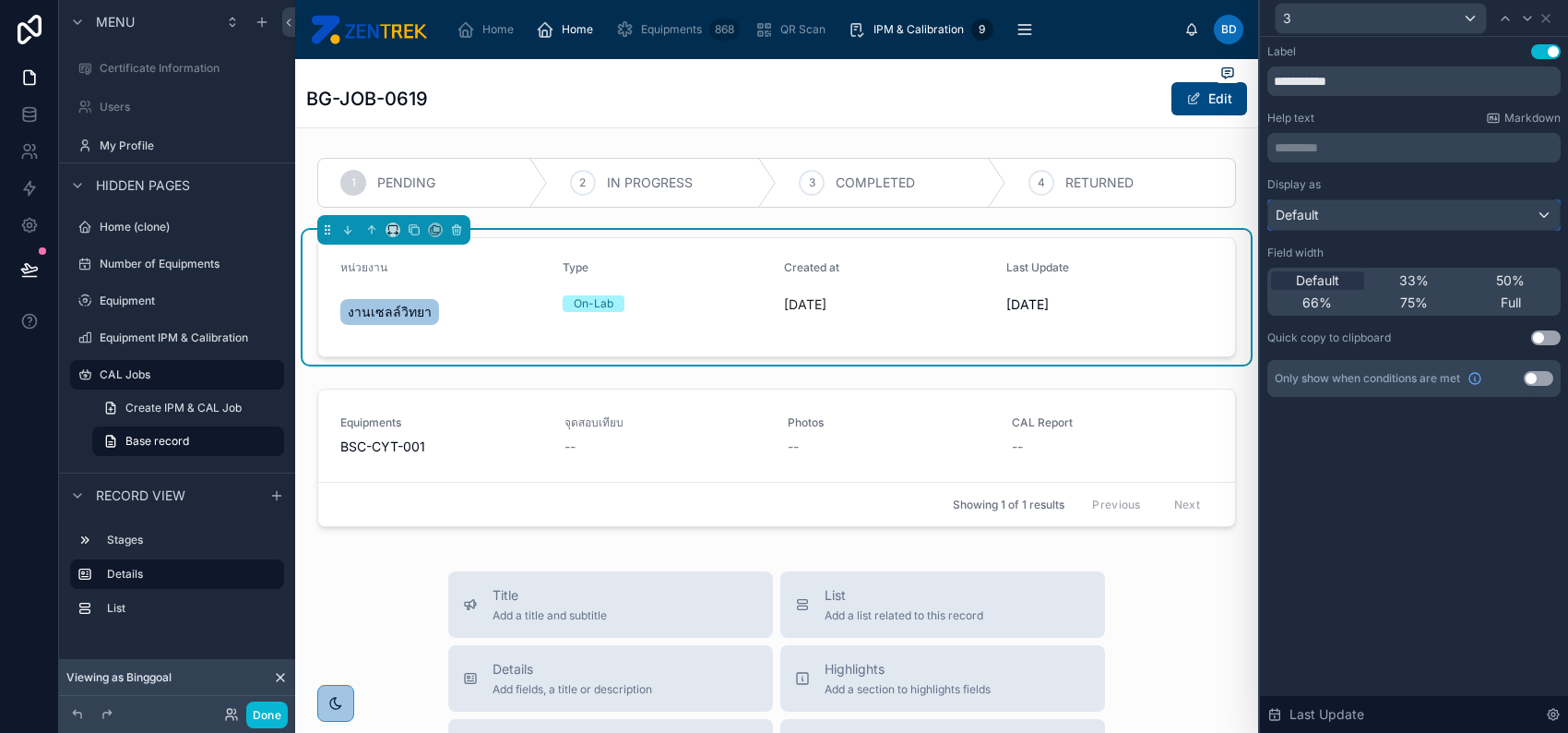
click at [1383, 221] on div "Default" at bounding box center [1414, 215] width 291 height 30
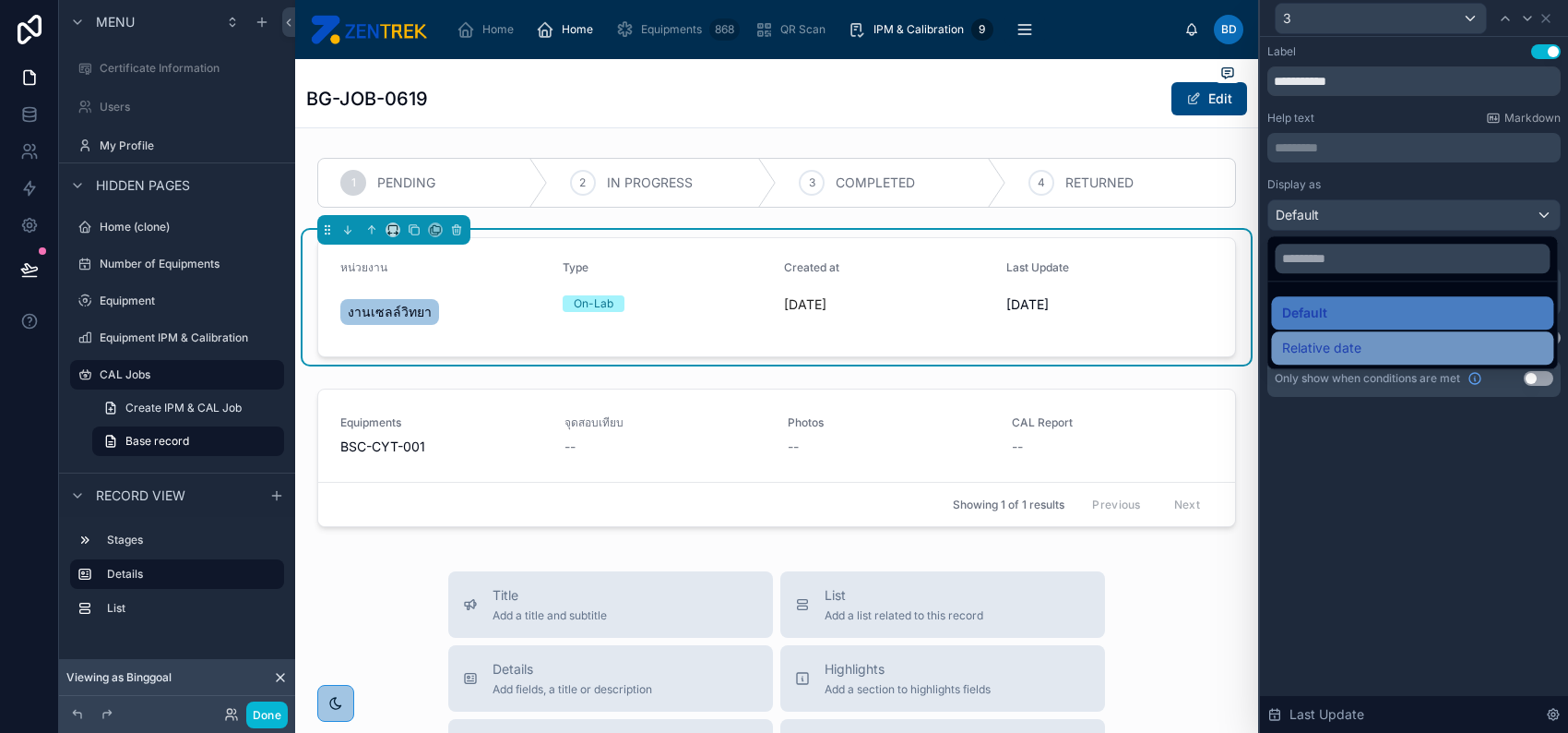
click at [1356, 338] on span "Relative date" at bounding box center [1322, 348] width 79 height 22
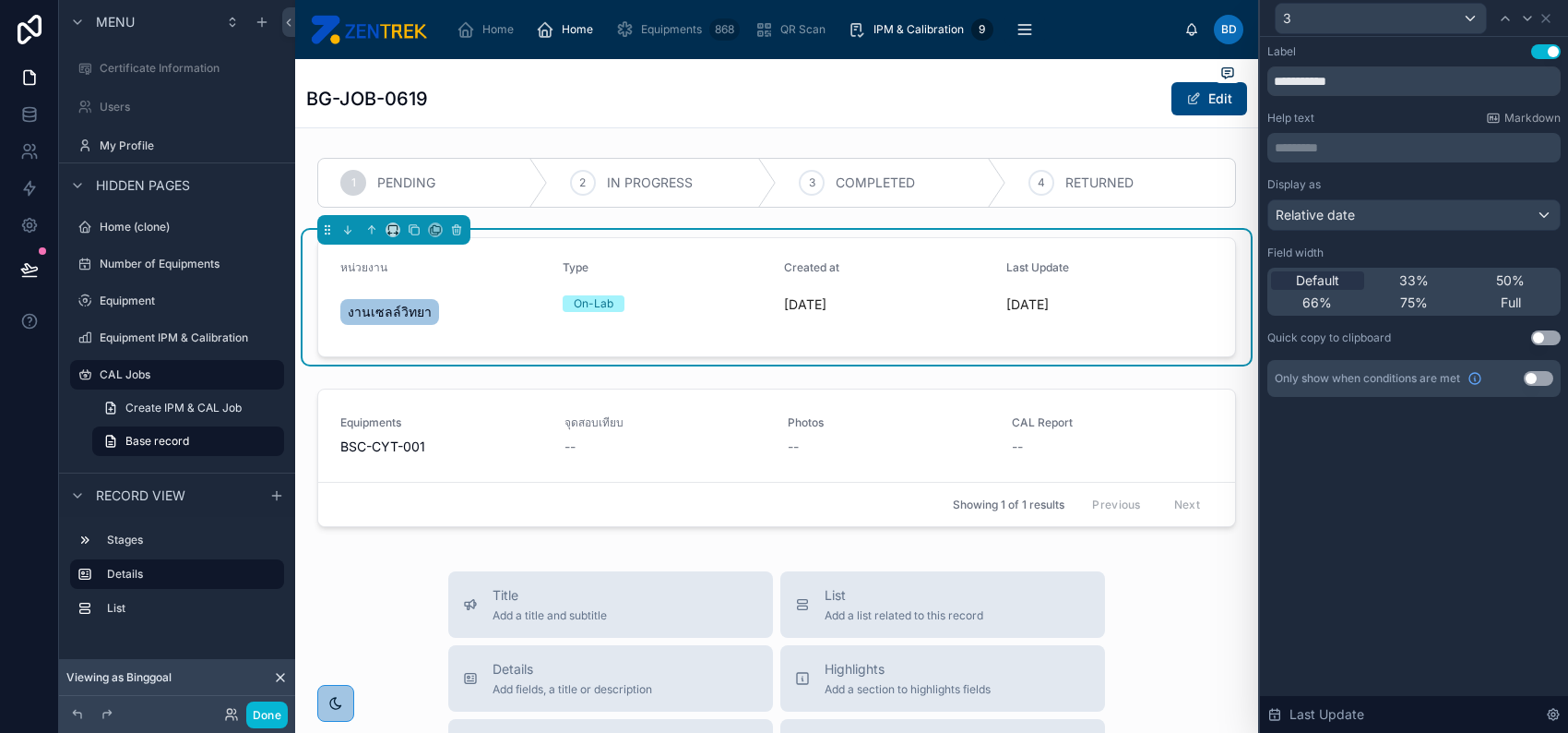
click at [1356, 474] on div "**********" at bounding box center [1414, 384] width 308 height 695
click at [1545, 20] on icon at bounding box center [1545, 18] width 15 height 15
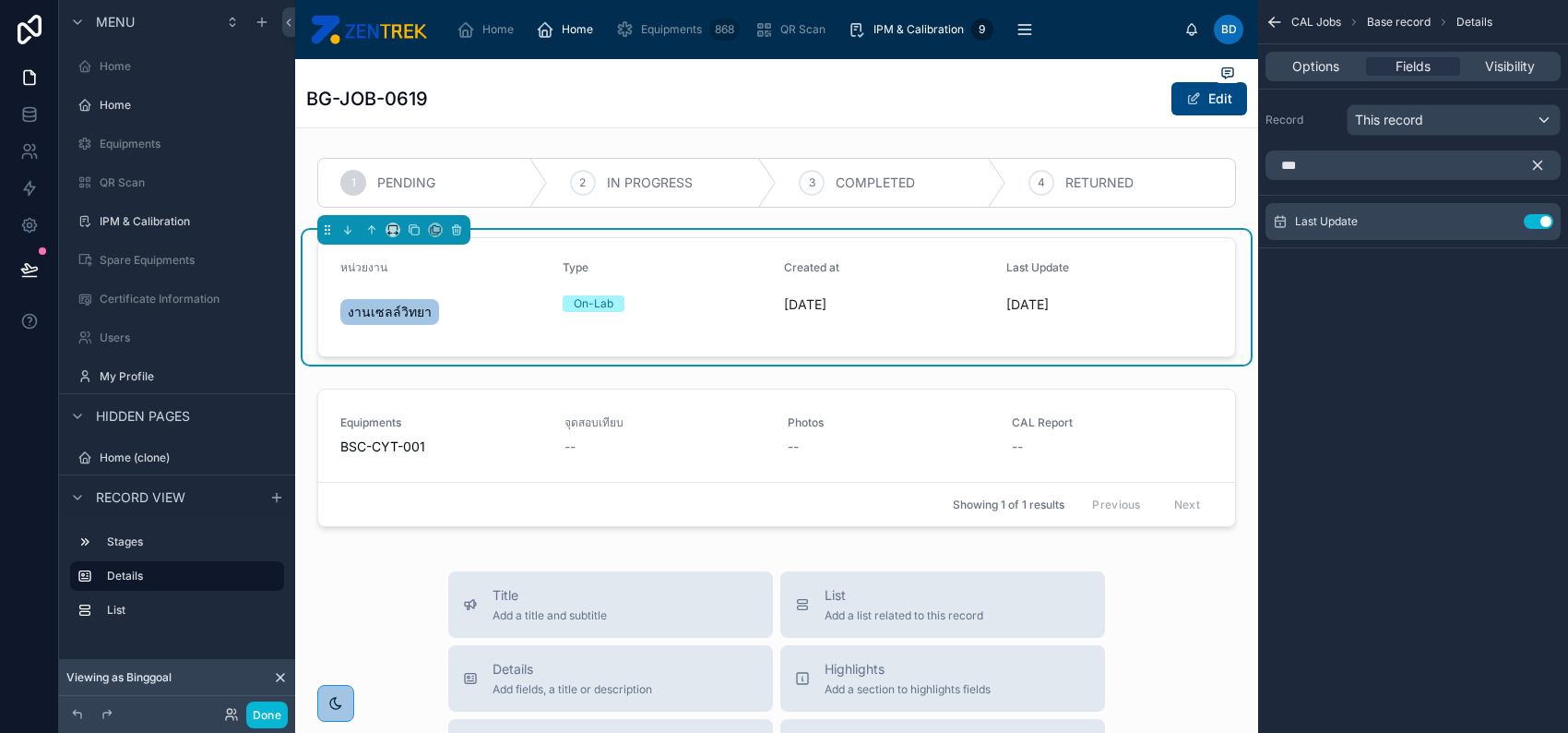
click at [1536, 164] on icon "scrollable content" at bounding box center [1538, 166] width 8 height 8
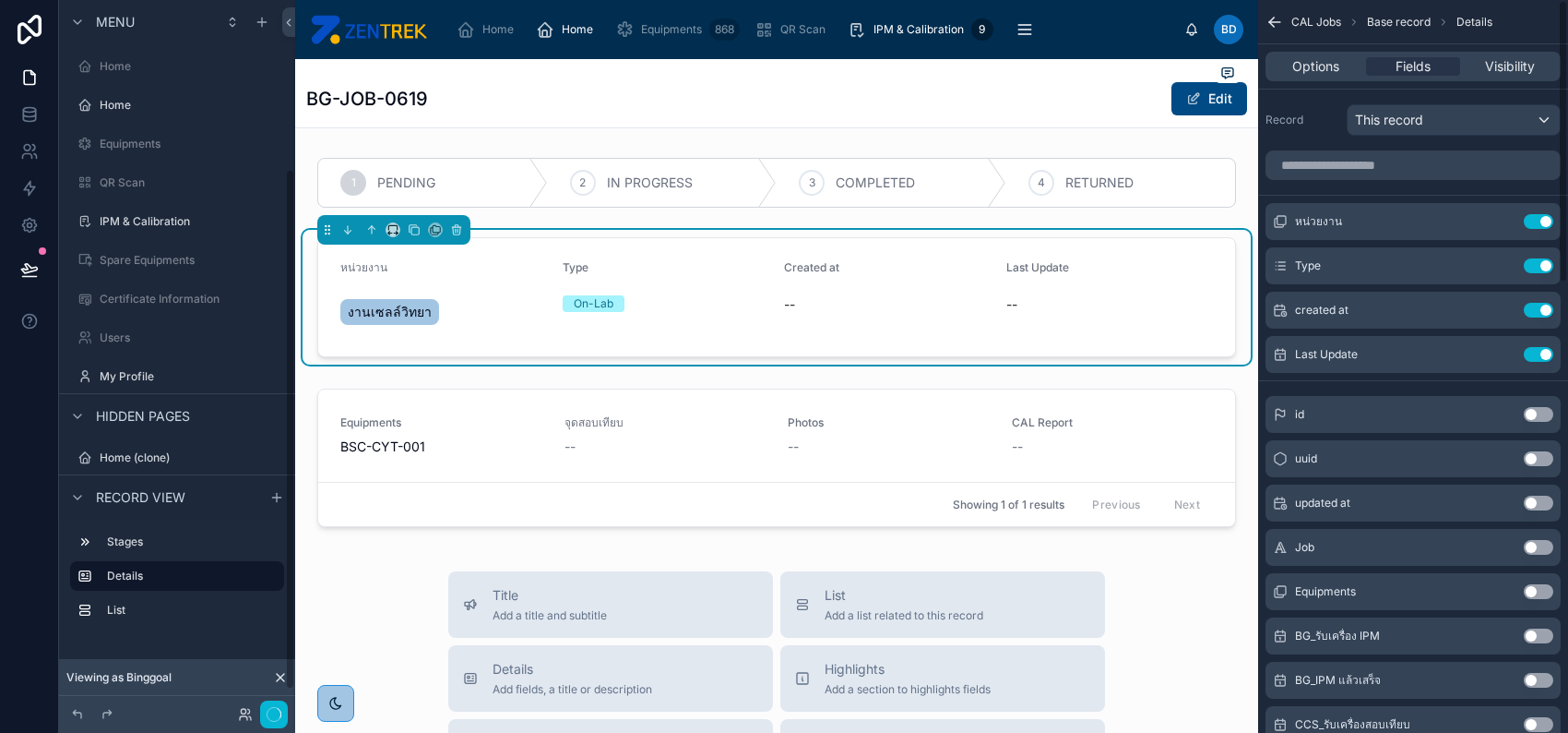
scroll to position [231, 0]
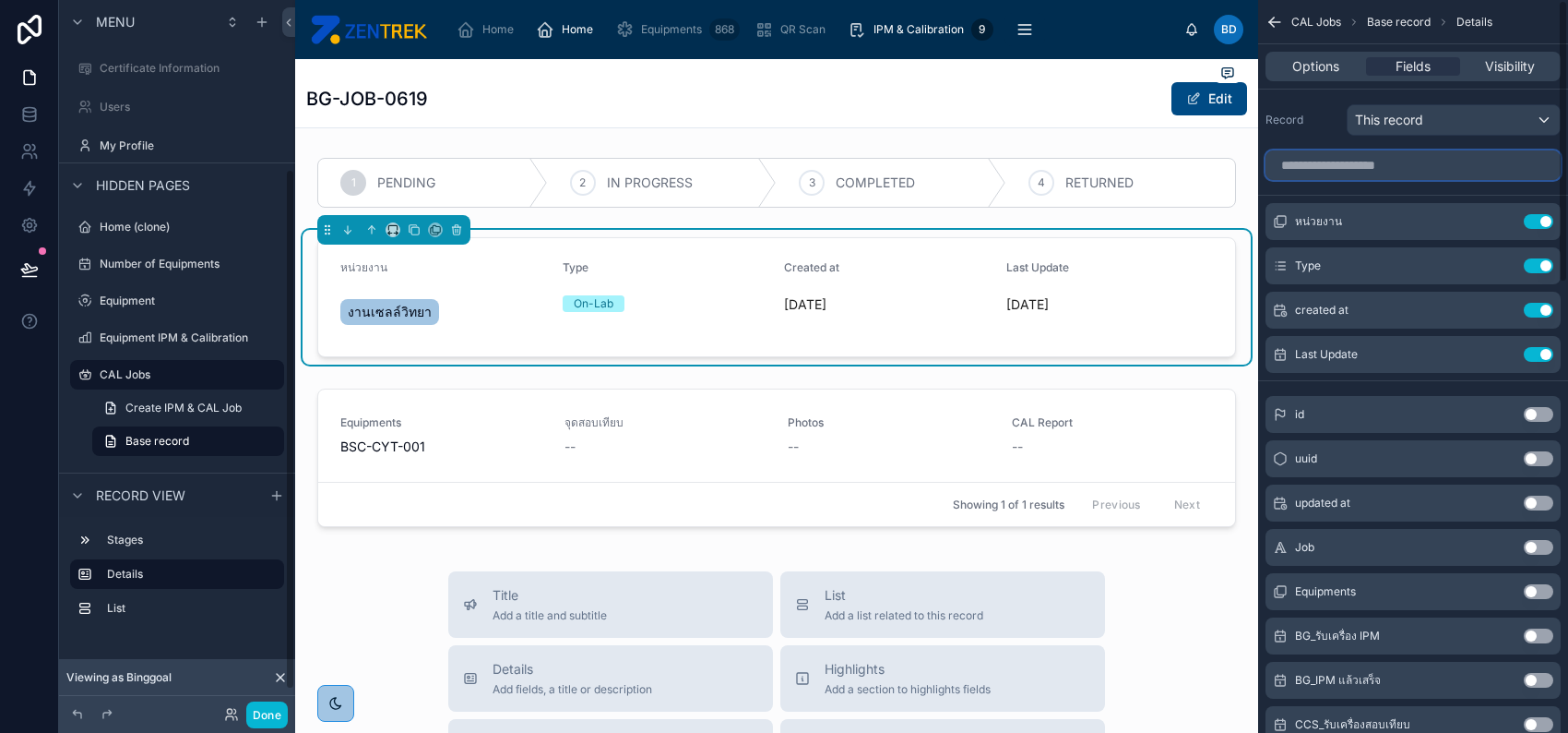
click at [1506, 166] on input "scrollable content" at bounding box center [1413, 165] width 295 height 30
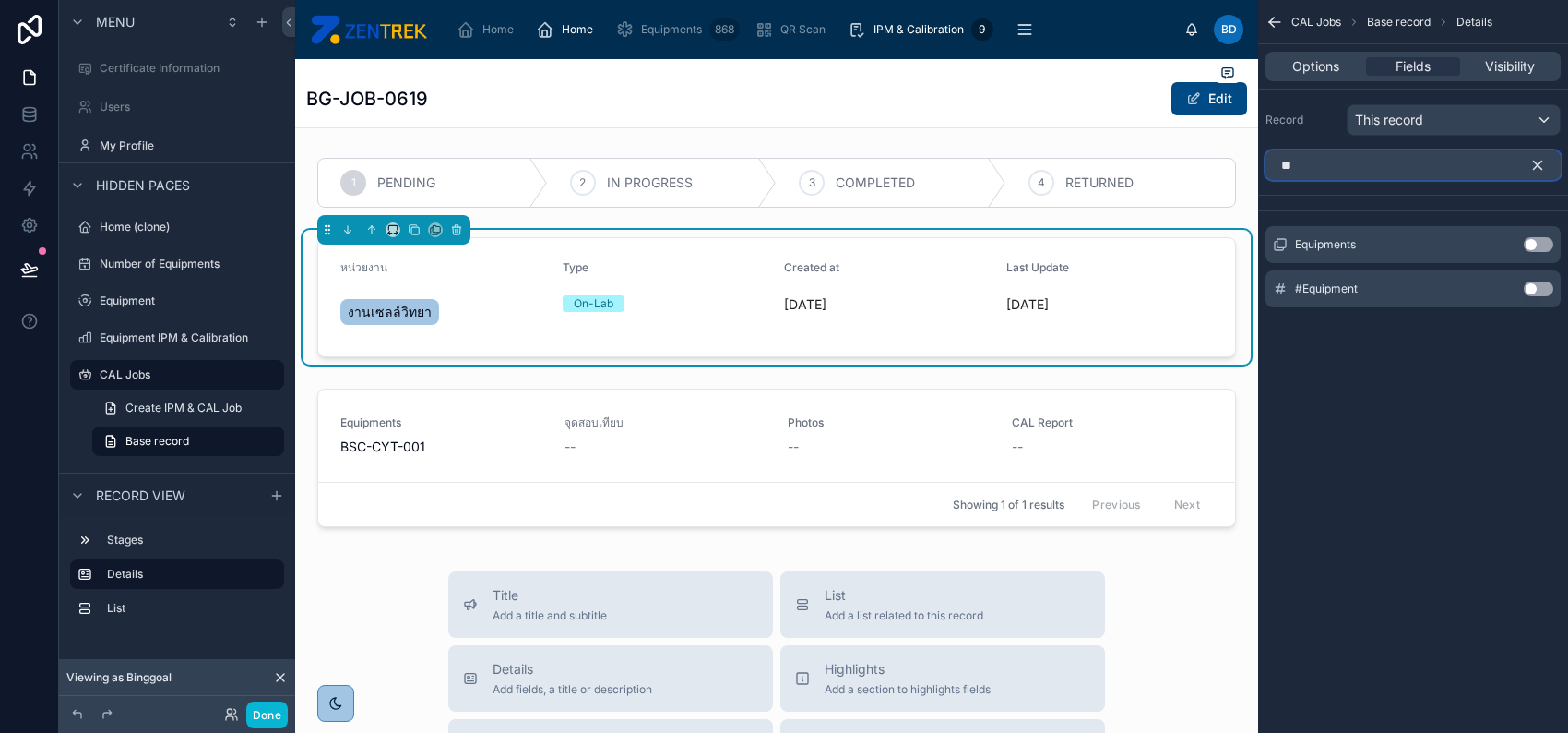
type input "**"
click at [1539, 286] on button "Use setting" at bounding box center [1538, 288] width 30 height 15
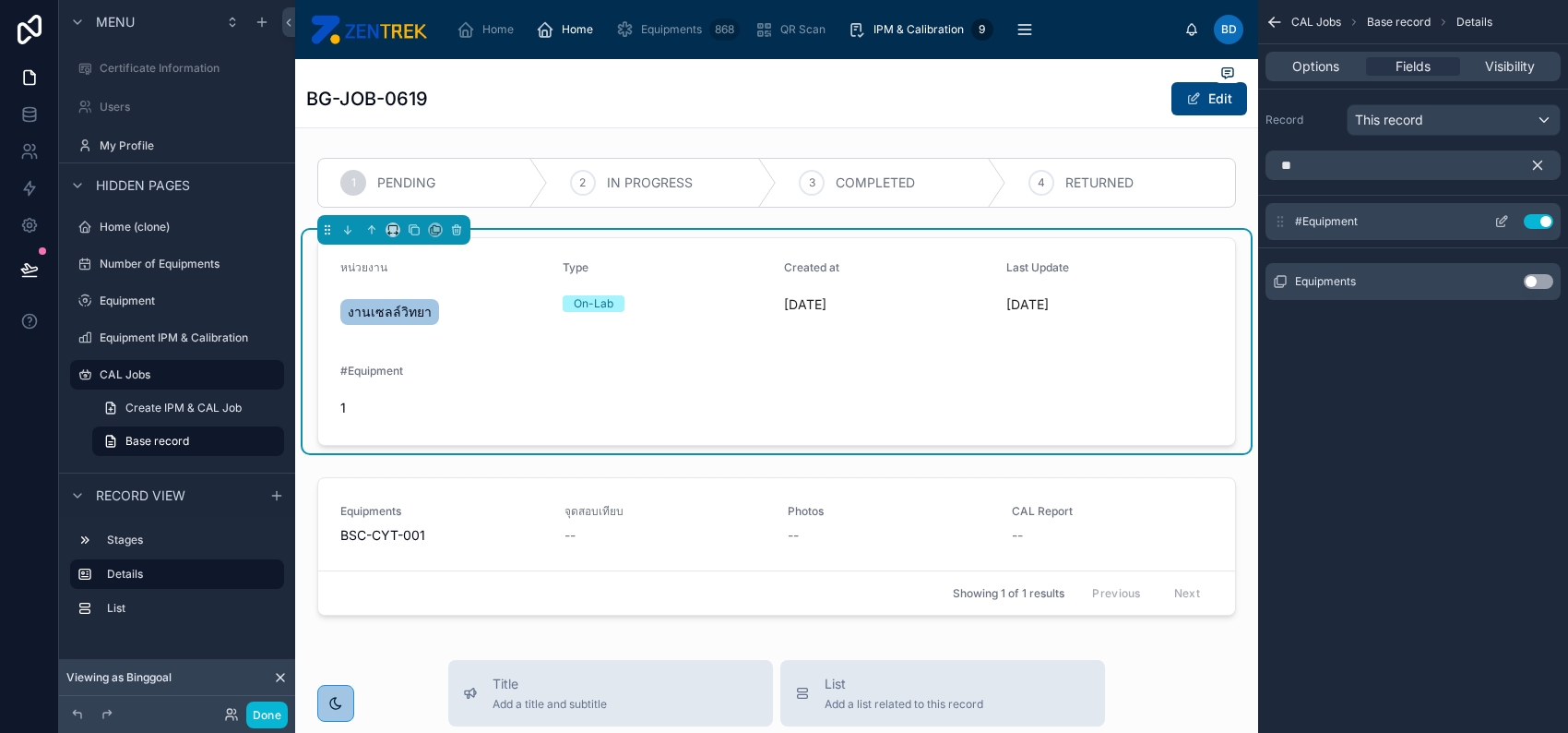
click at [1538, 225] on button "Use setting" at bounding box center [1538, 221] width 30 height 15
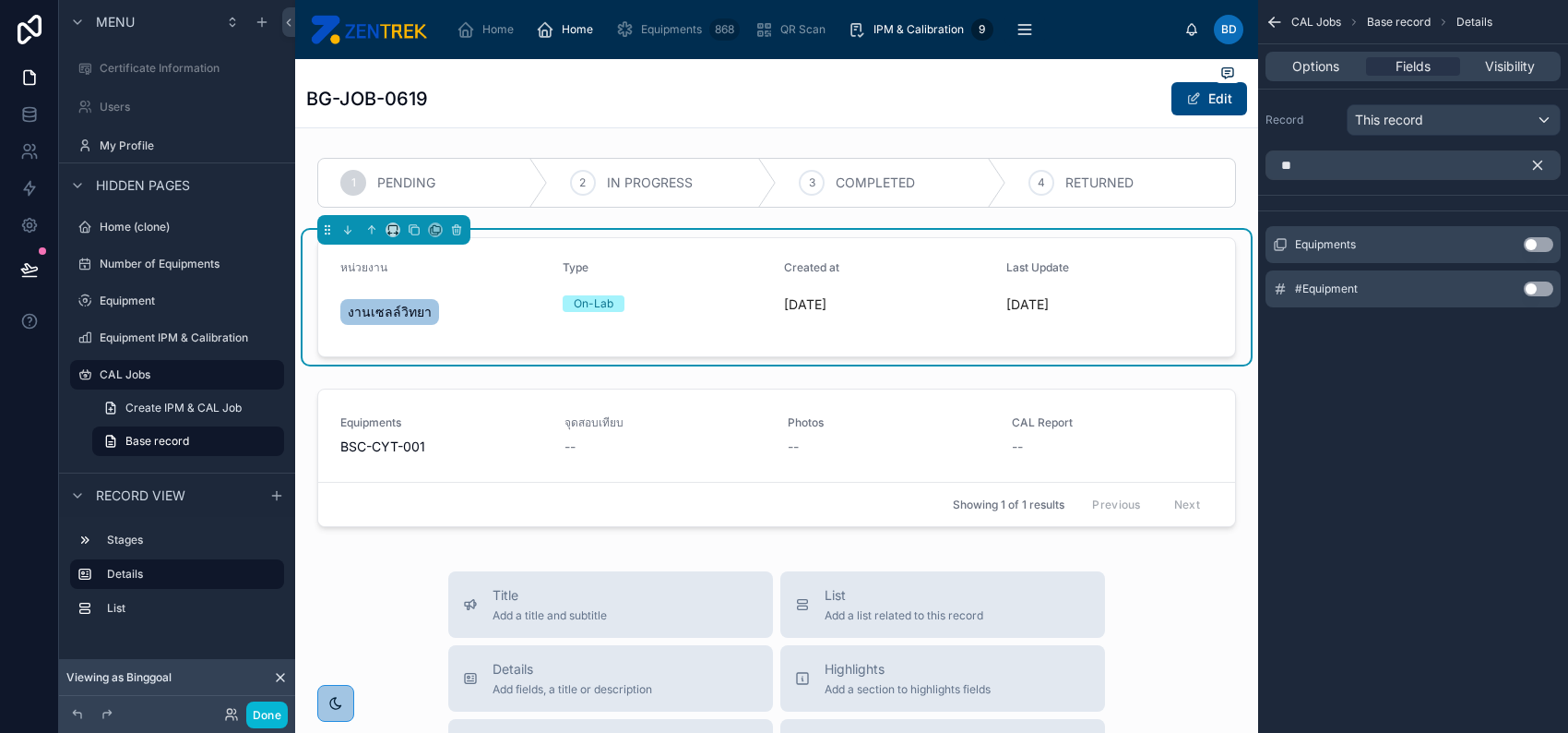
click at [1546, 160] on button "scrollable content" at bounding box center [1545, 165] width 32 height 30
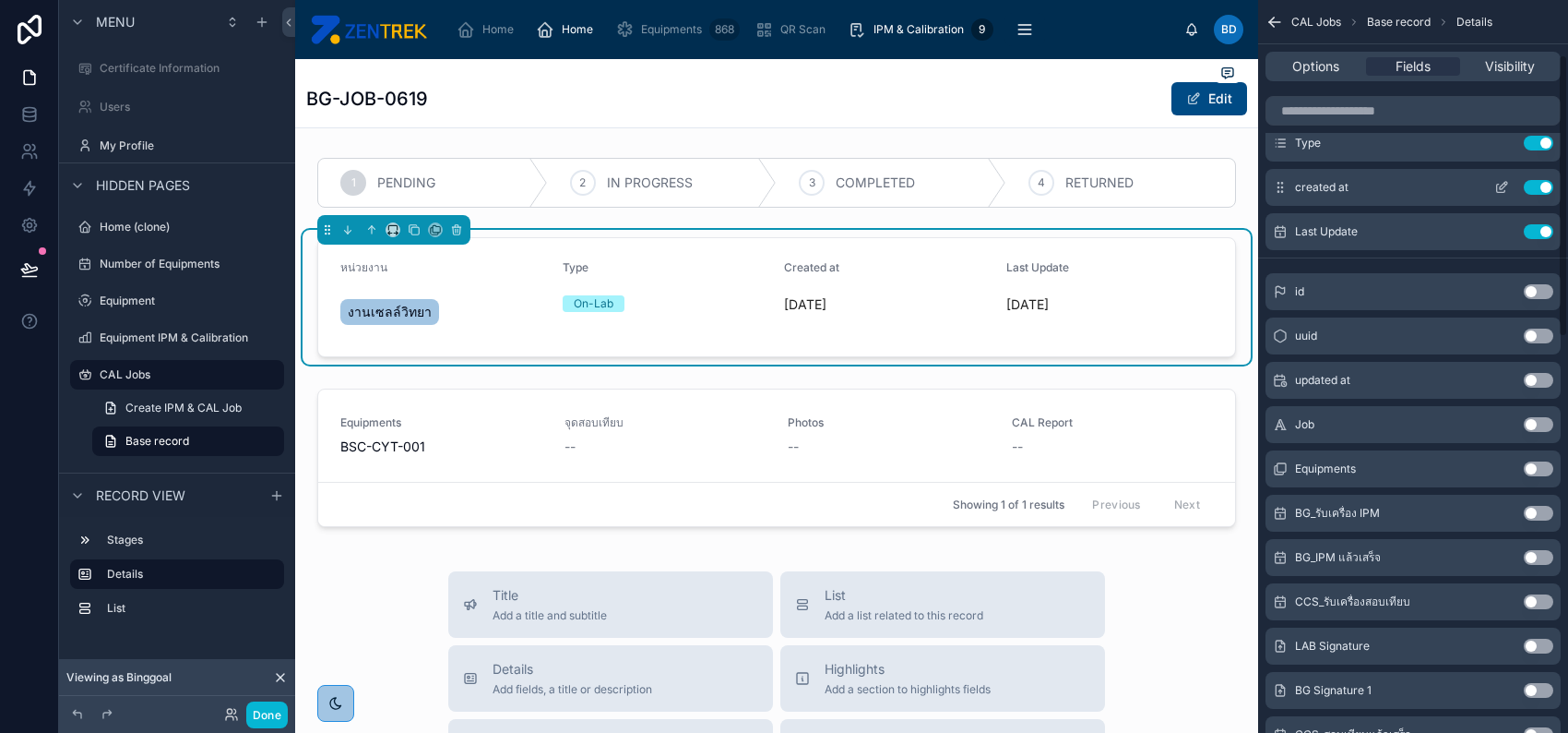
scroll to position [246, 0]
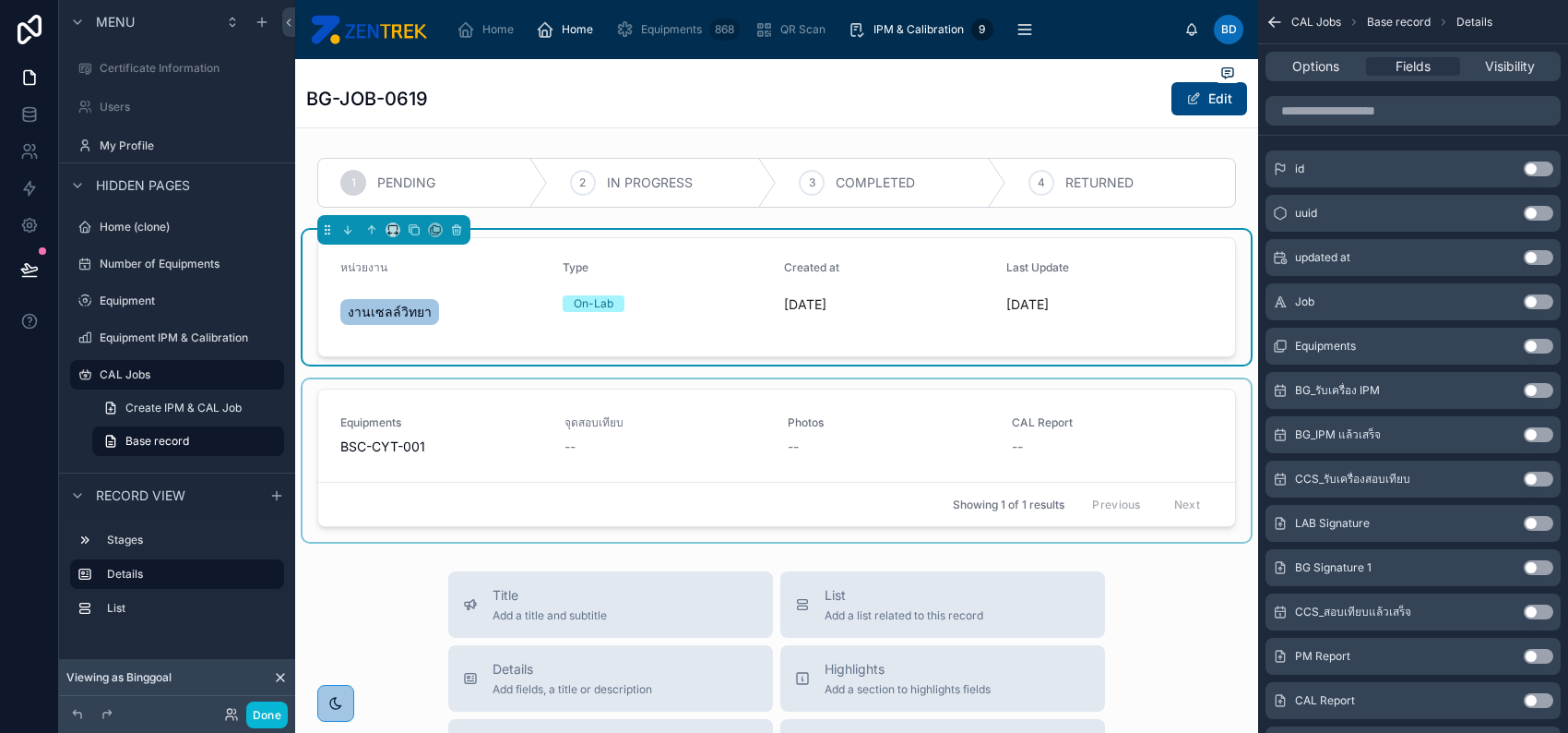
click at [1156, 443] on div at bounding box center [776, 460] width 948 height 162
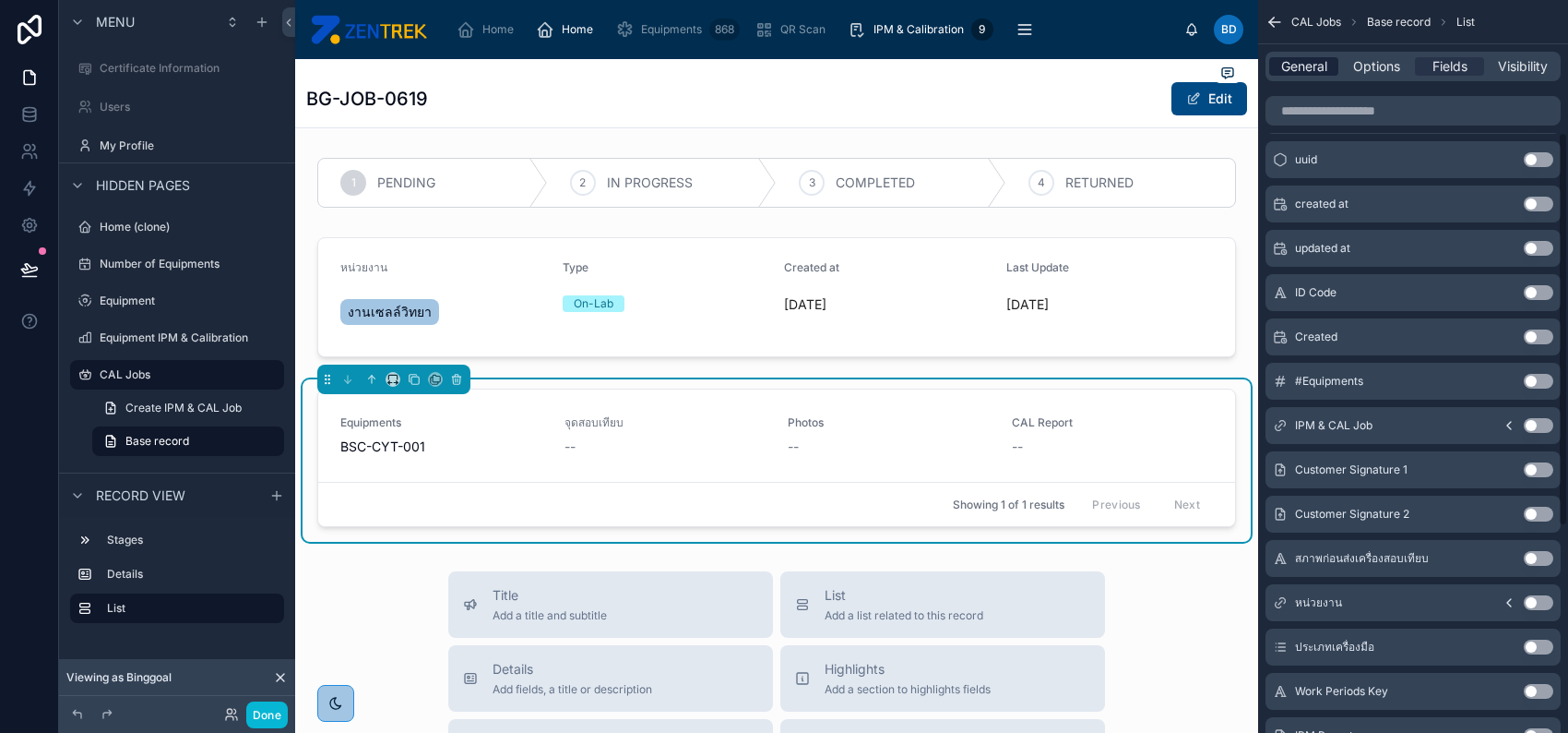
click at [1299, 70] on span "General" at bounding box center [1304, 66] width 46 height 19
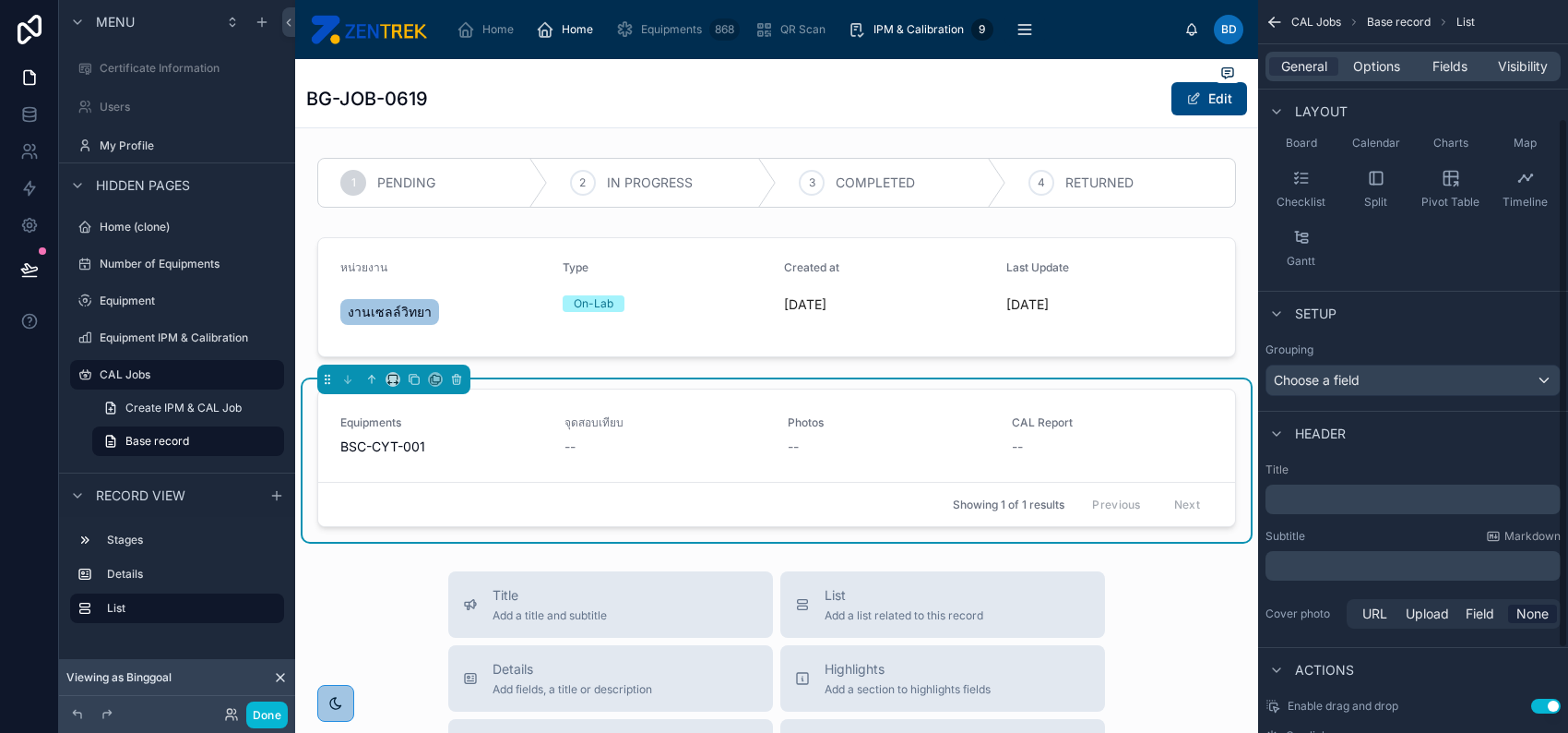
scroll to position [157, 0]
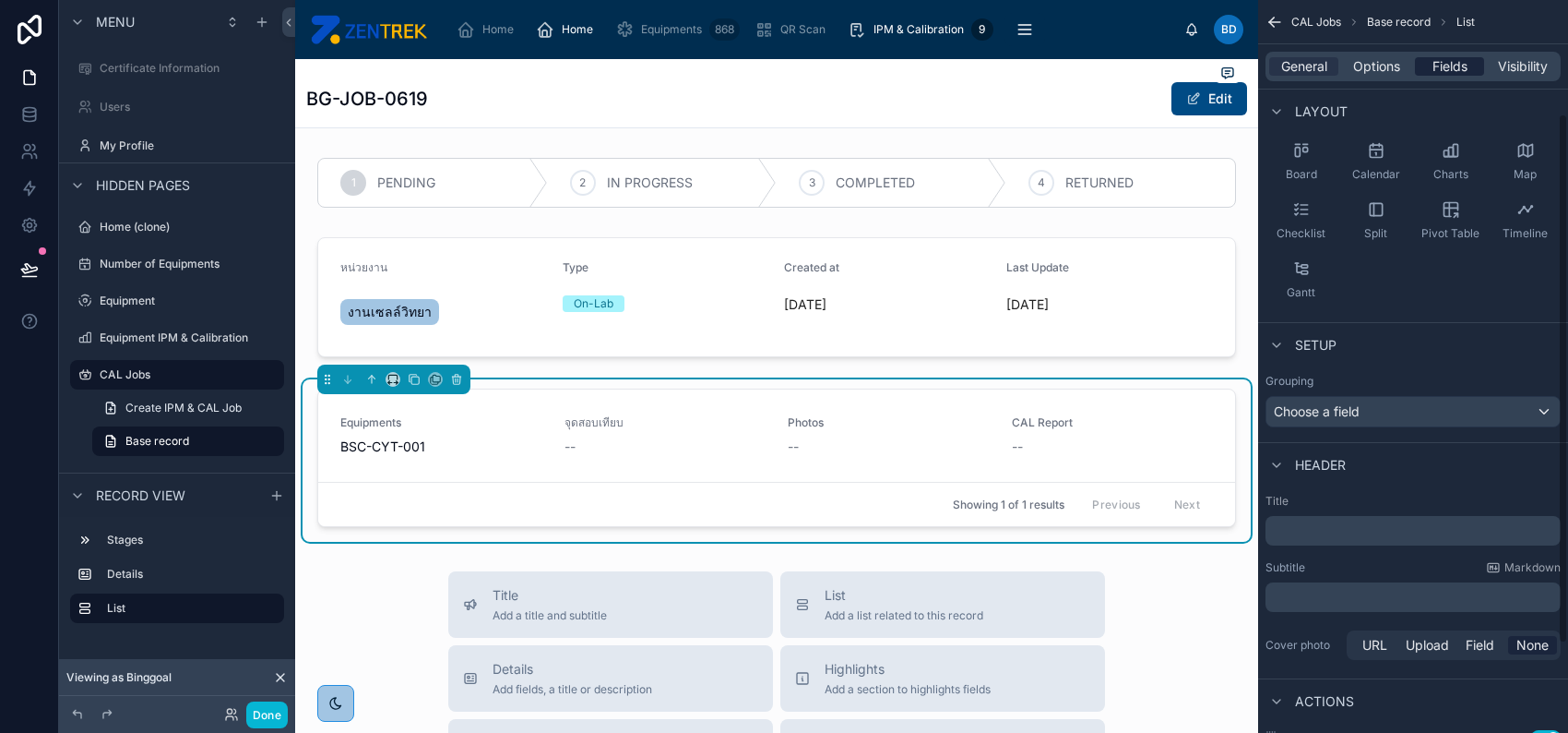
click at [1437, 72] on span "Fields" at bounding box center [1450, 66] width 36 height 19
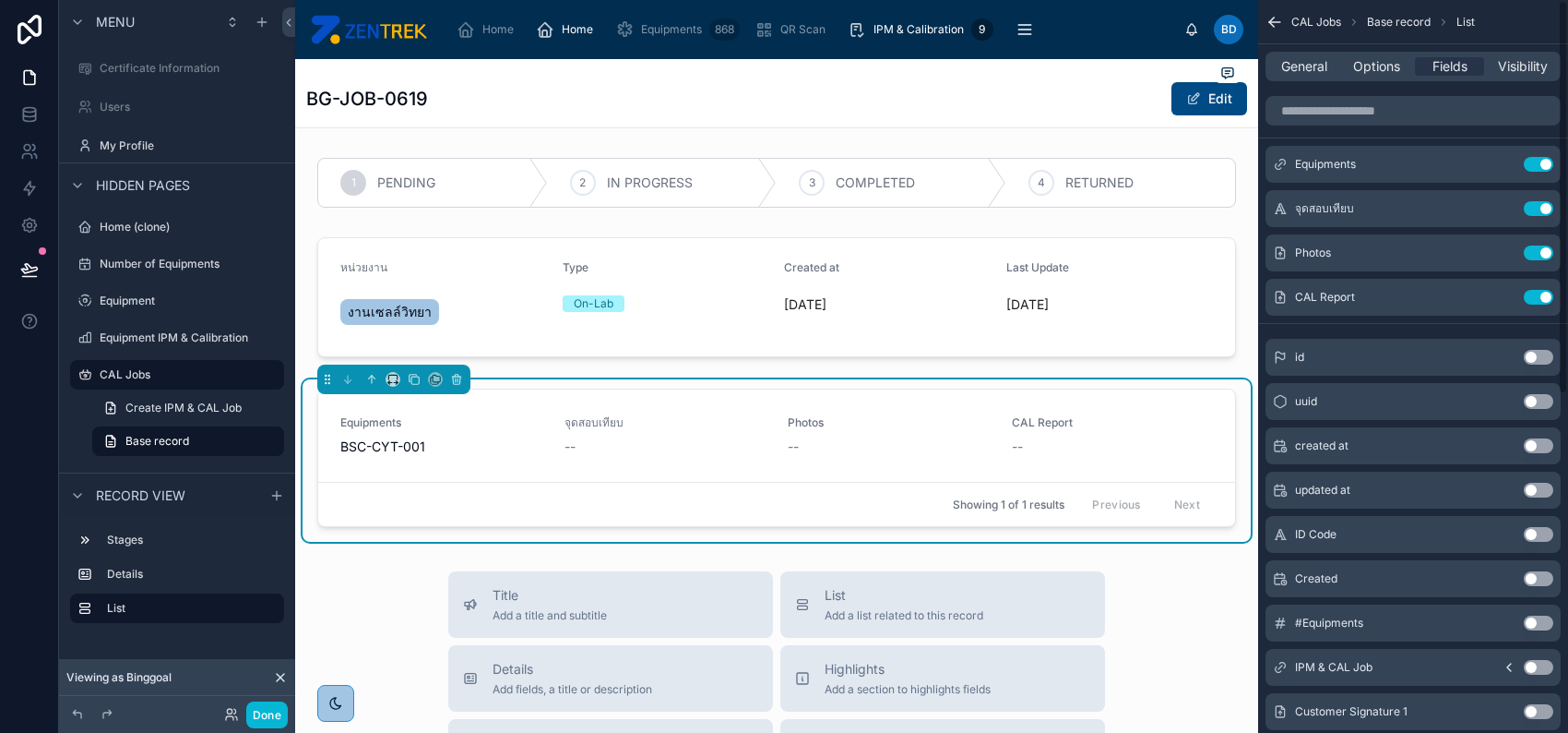
scroll to position [0, 0]
click at [1498, 298] on icon "scrollable content" at bounding box center [1502, 300] width 15 height 15
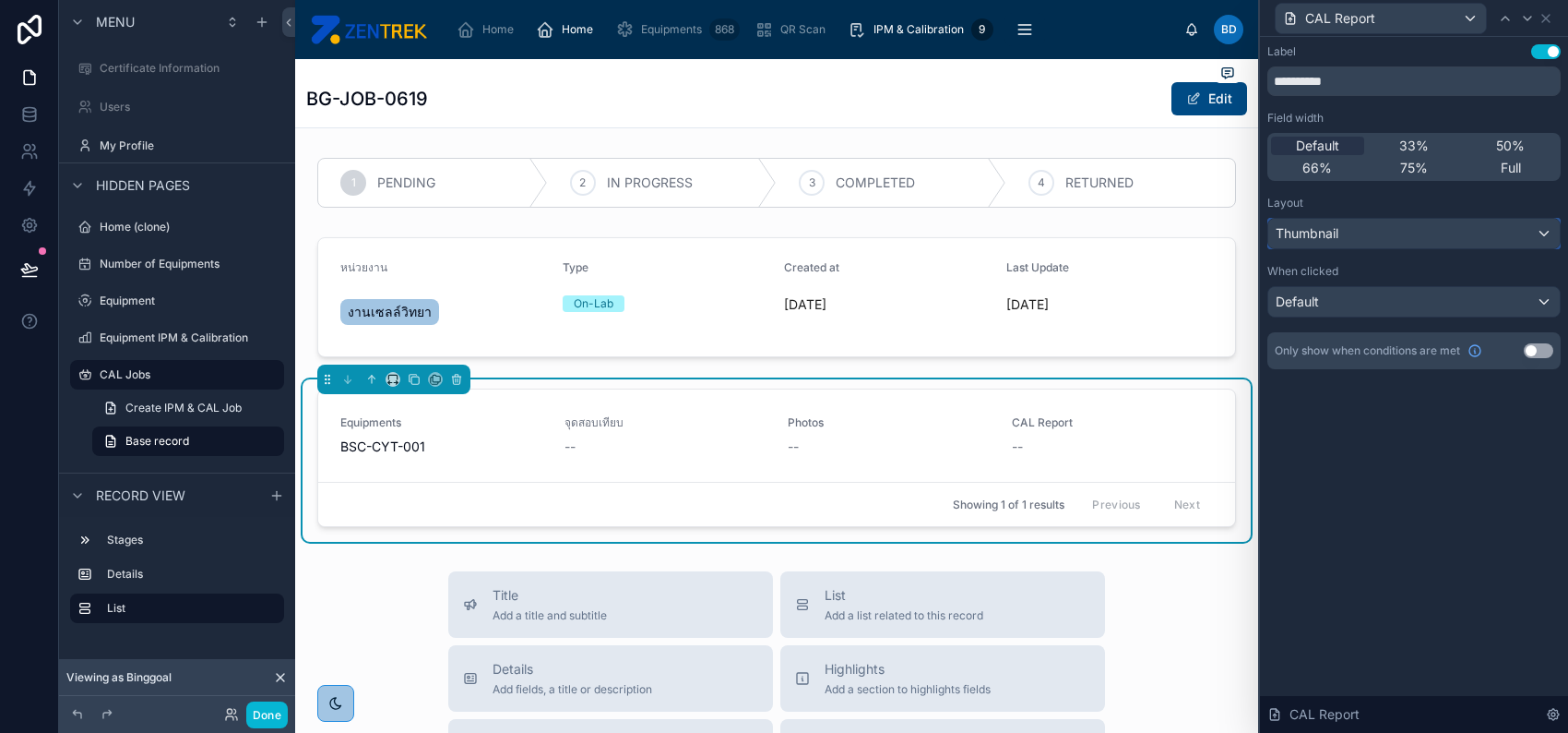
click at [1377, 246] on div "Thumbnail" at bounding box center [1414, 233] width 291 height 30
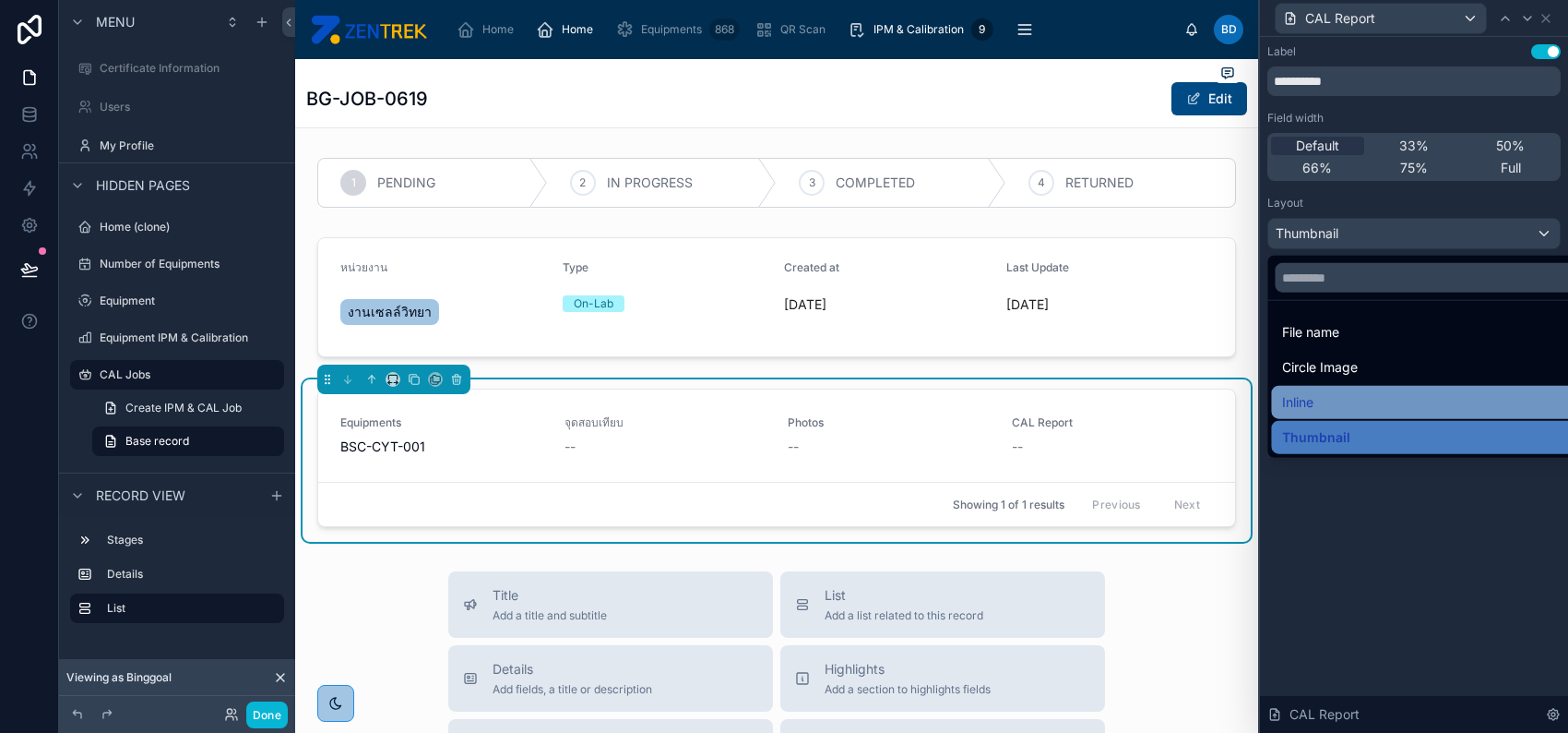
click at [1361, 406] on div "Inline" at bounding box center [1435, 402] width 304 height 22
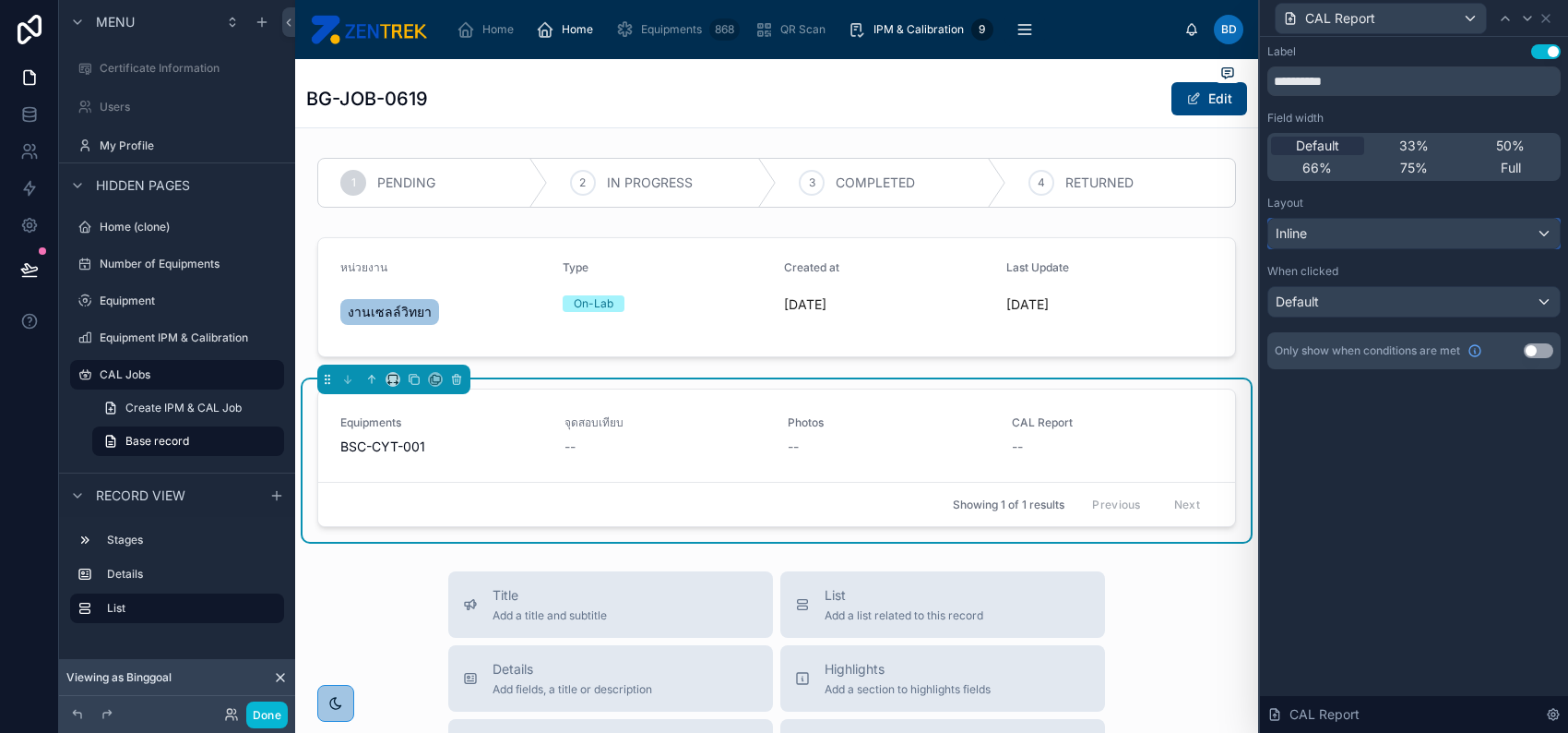
click at [1348, 239] on div "Inline" at bounding box center [1414, 233] width 291 height 30
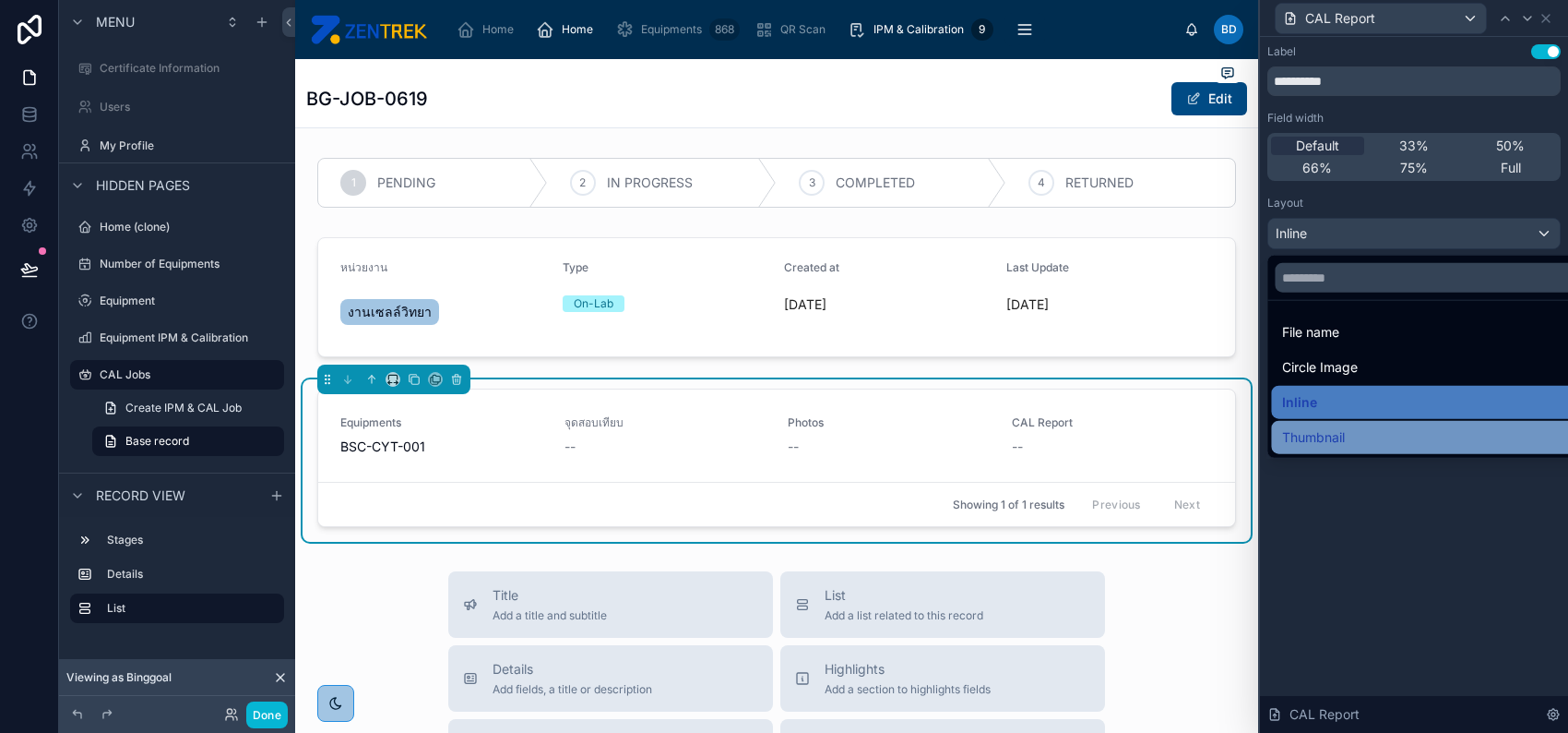
click at [1350, 435] on div "Thumbnail" at bounding box center [1435, 438] width 304 height 22
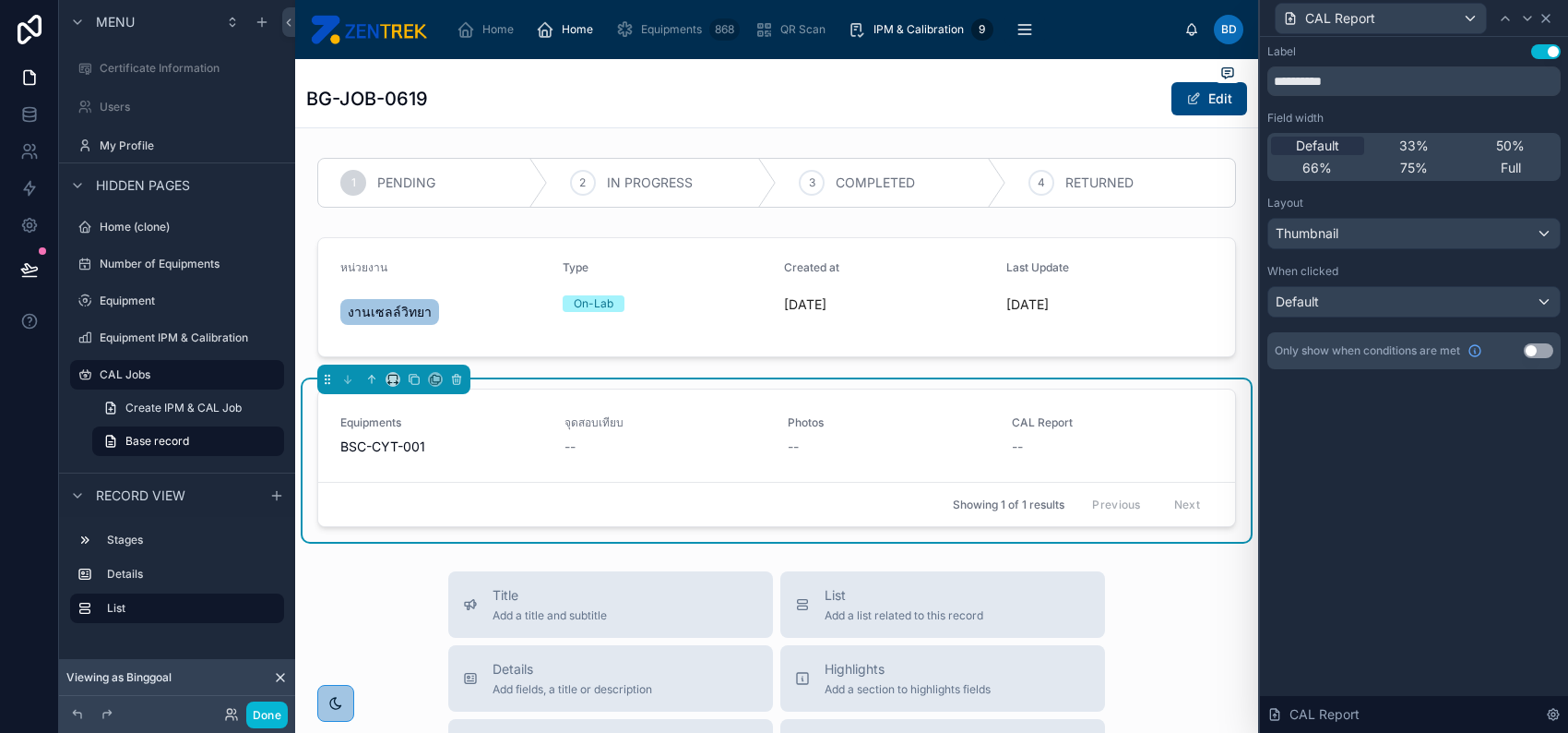
click at [1552, 19] on icon at bounding box center [1545, 18] width 15 height 15
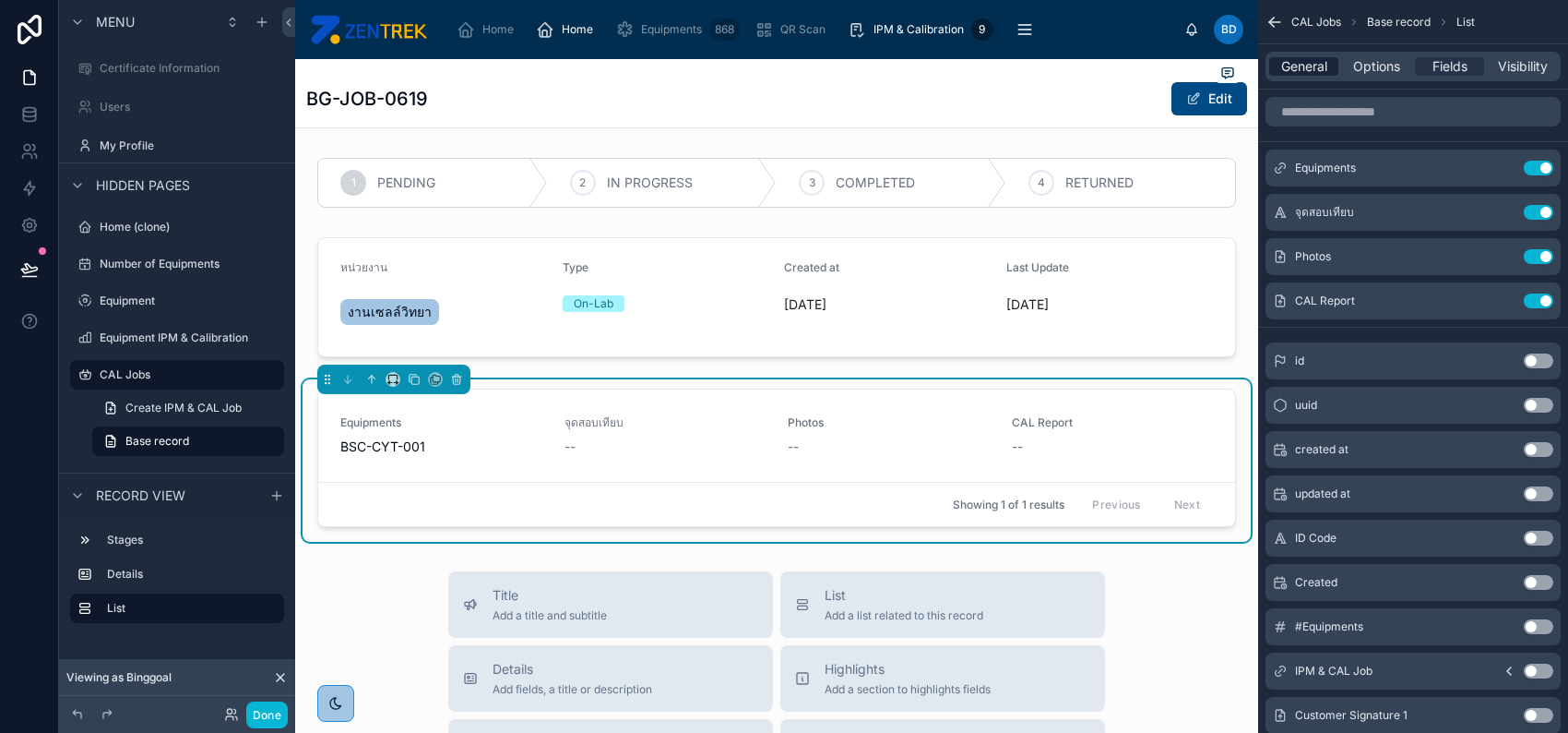
click at [1306, 70] on span "General" at bounding box center [1304, 66] width 46 height 19
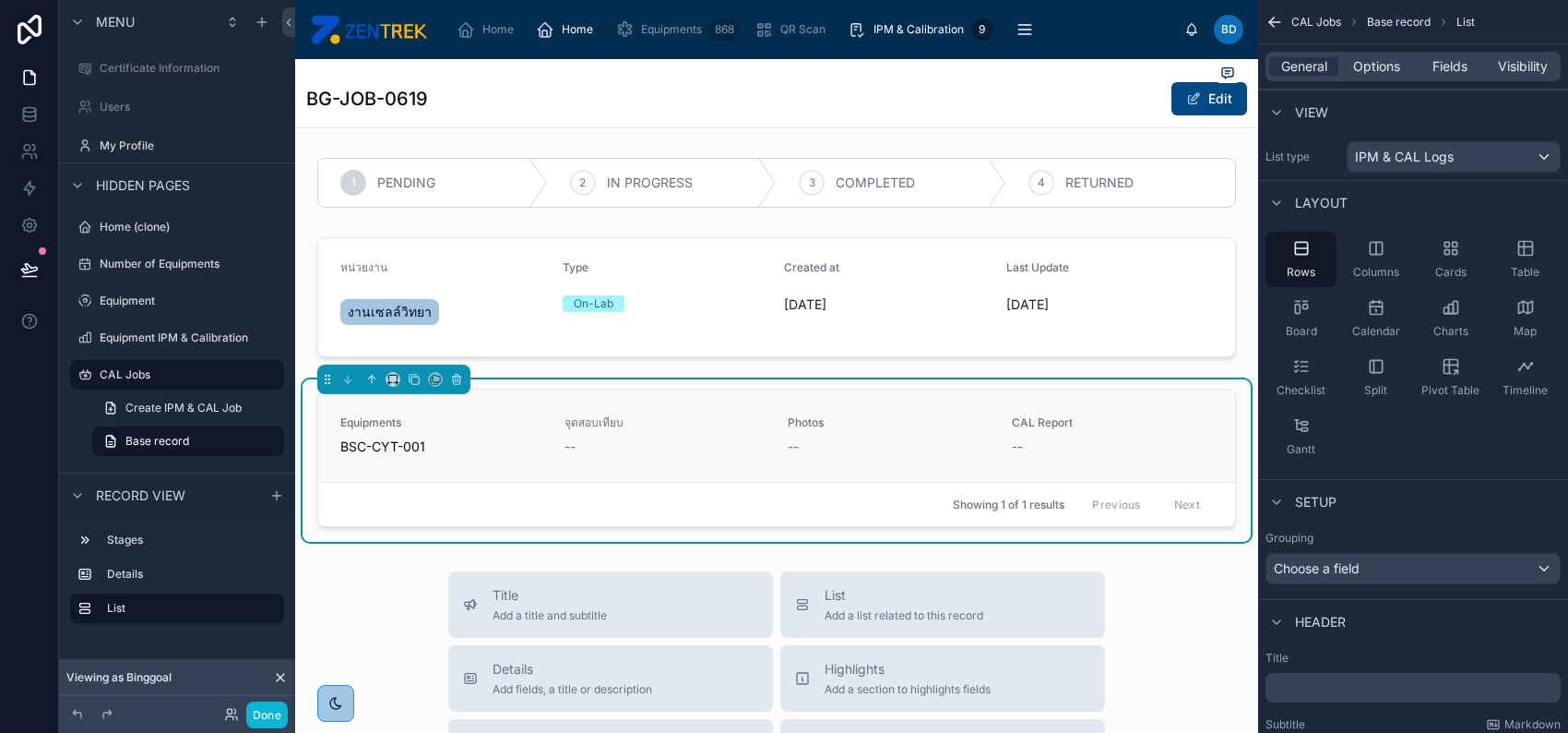
click at [1144, 438] on div "--" at bounding box center [1113, 447] width 202 height 19
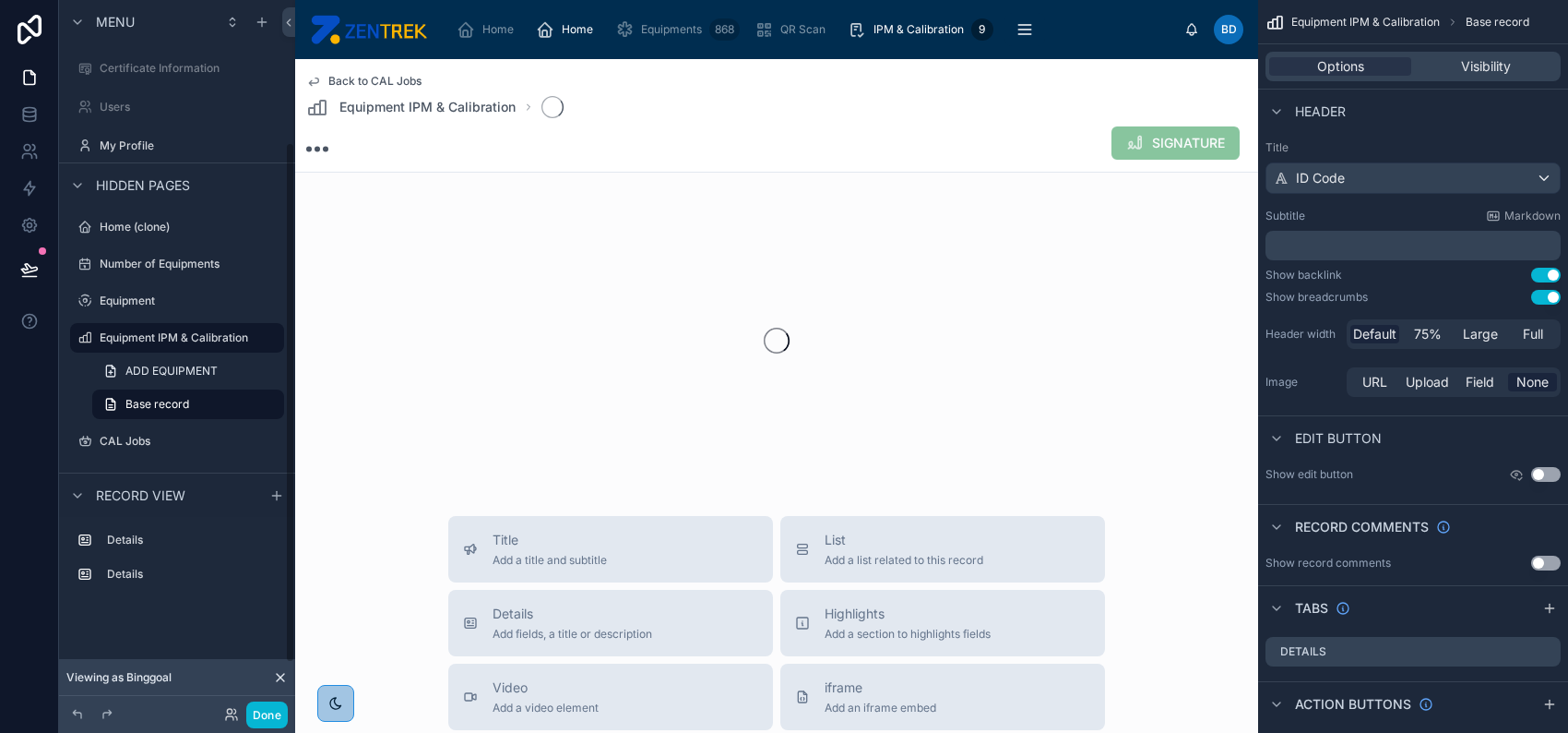
scroll to position [194, 0]
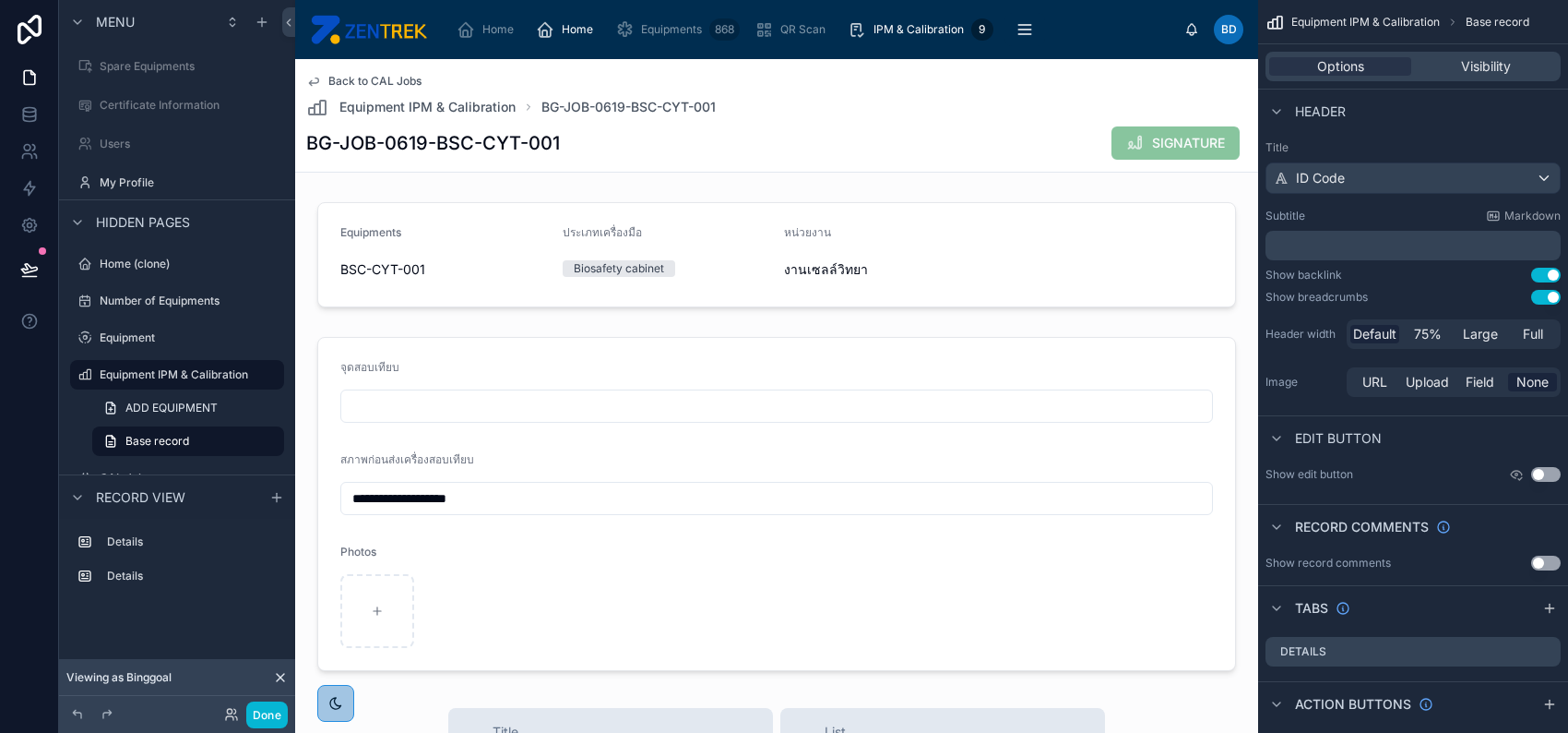
click at [1541, 278] on button "Use setting" at bounding box center [1546, 275] width 30 height 15
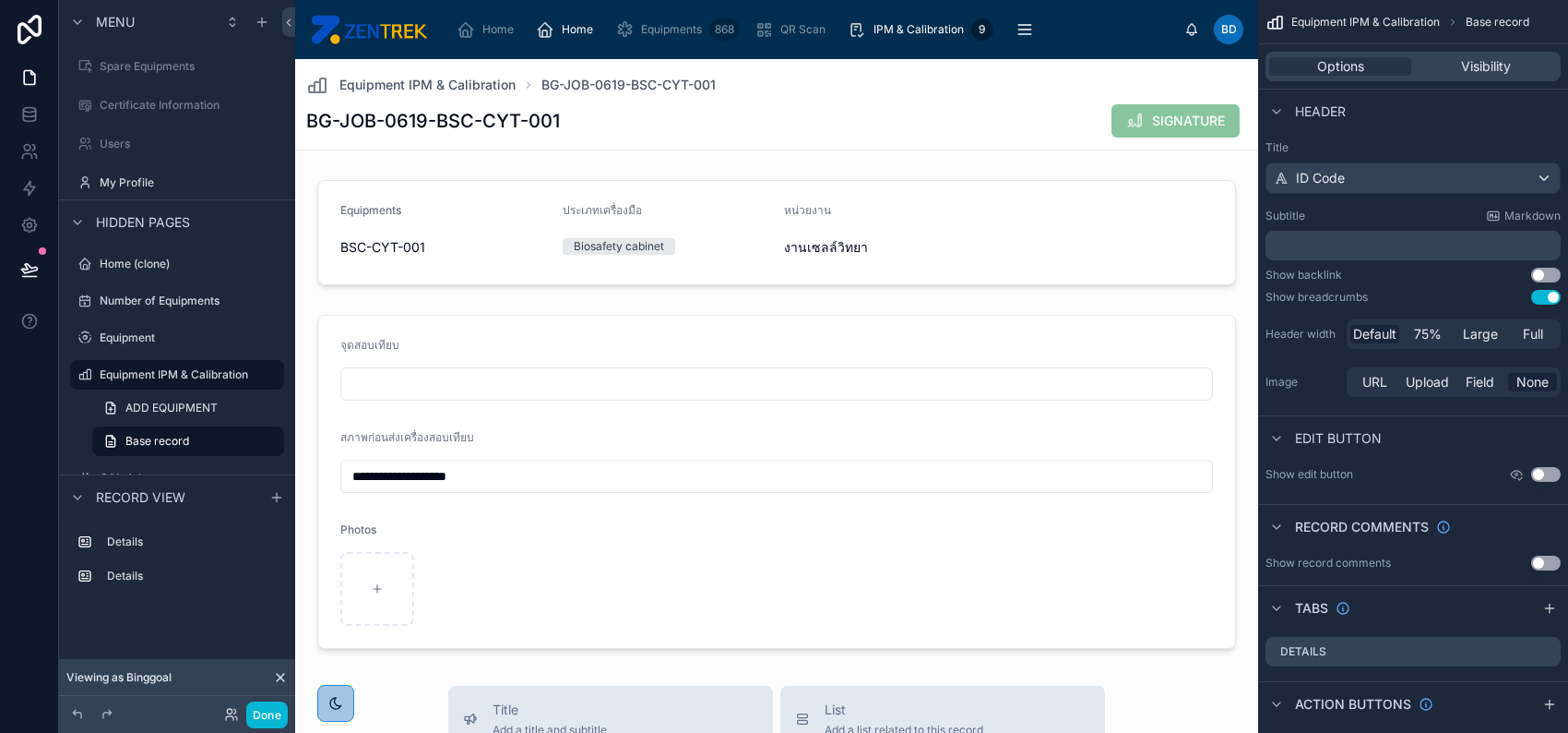
click at [1544, 296] on button "Use setting" at bounding box center [1546, 296] width 30 height 15
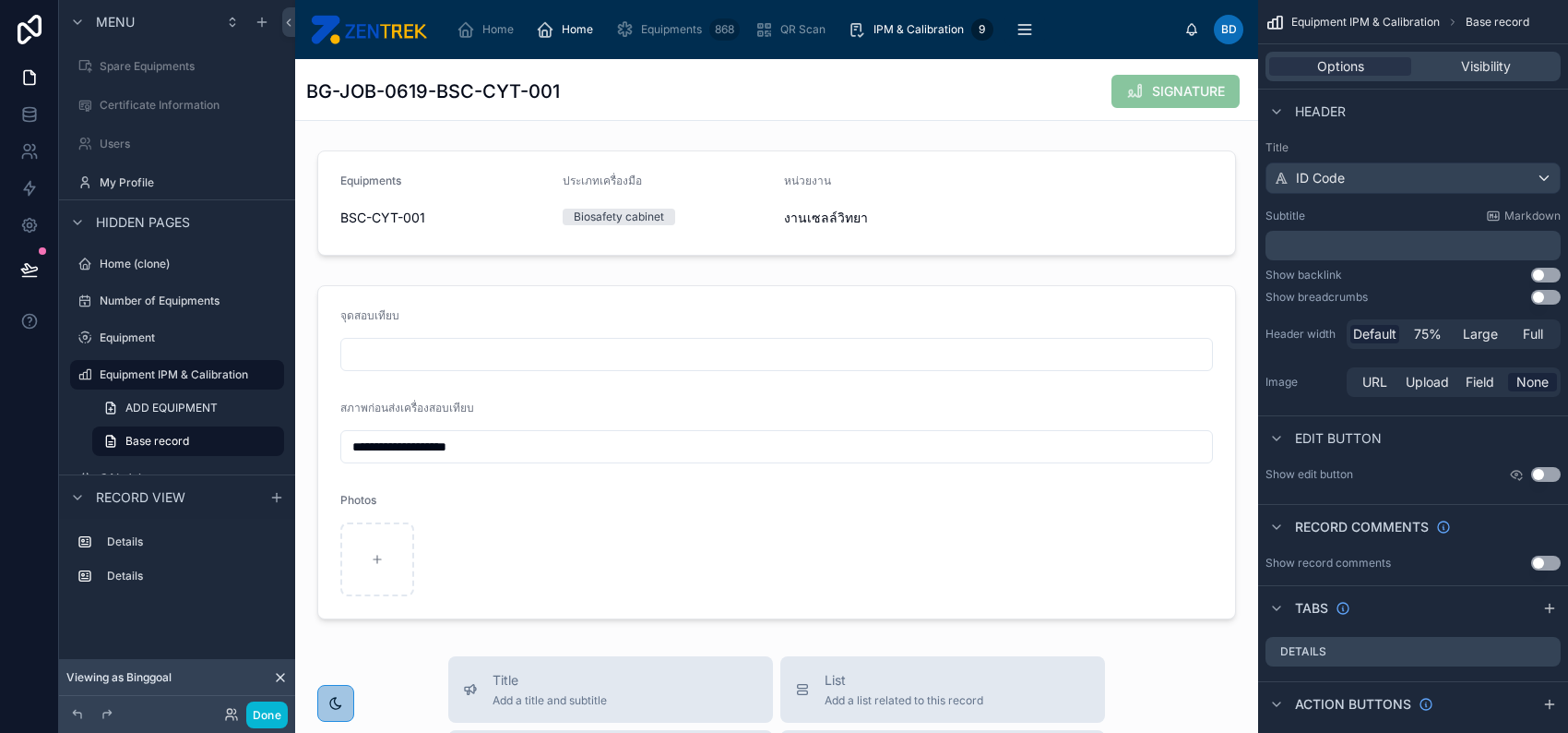
click at [1542, 272] on button "Use setting" at bounding box center [1546, 275] width 30 height 15
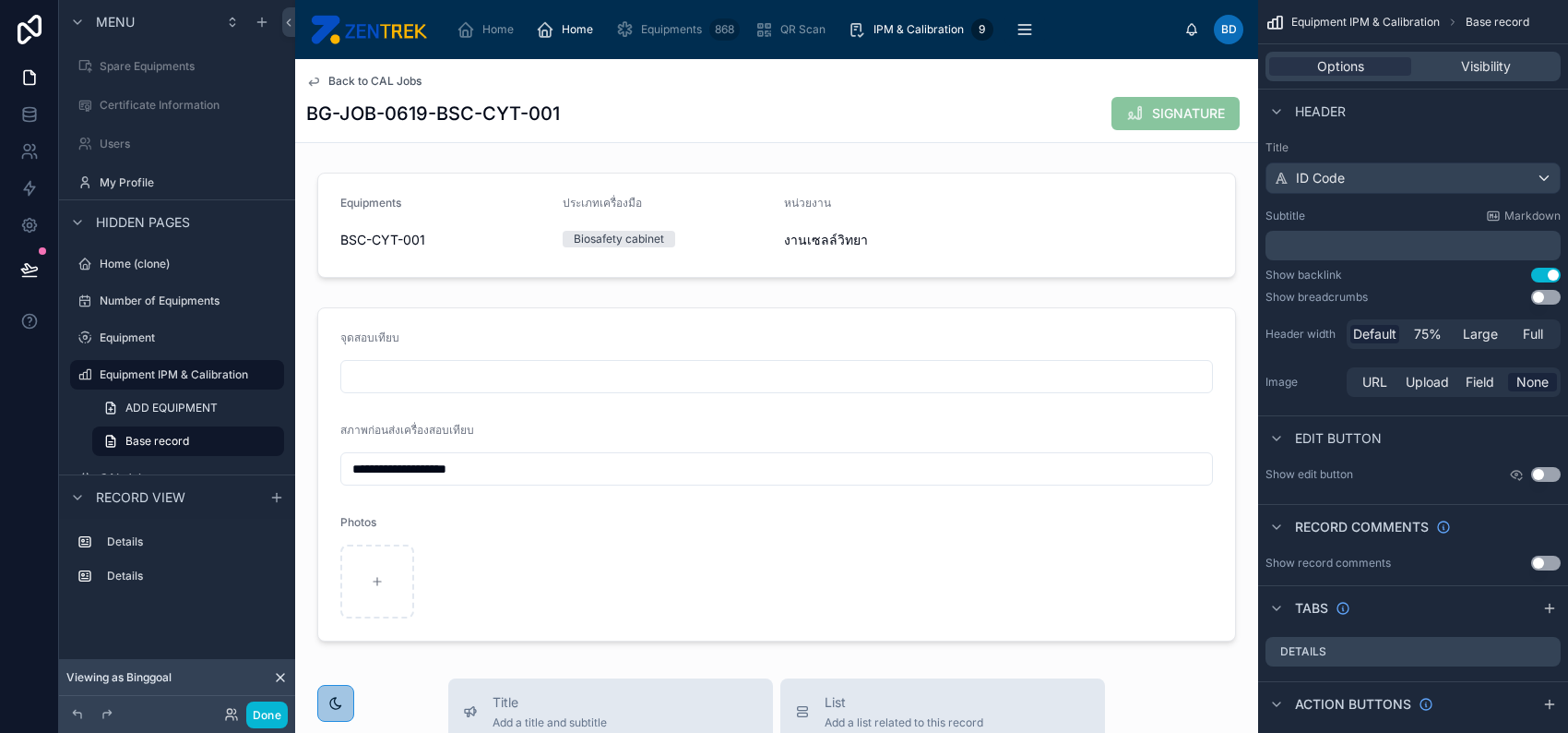
click at [1542, 272] on button "Use setting" at bounding box center [1546, 275] width 30 height 15
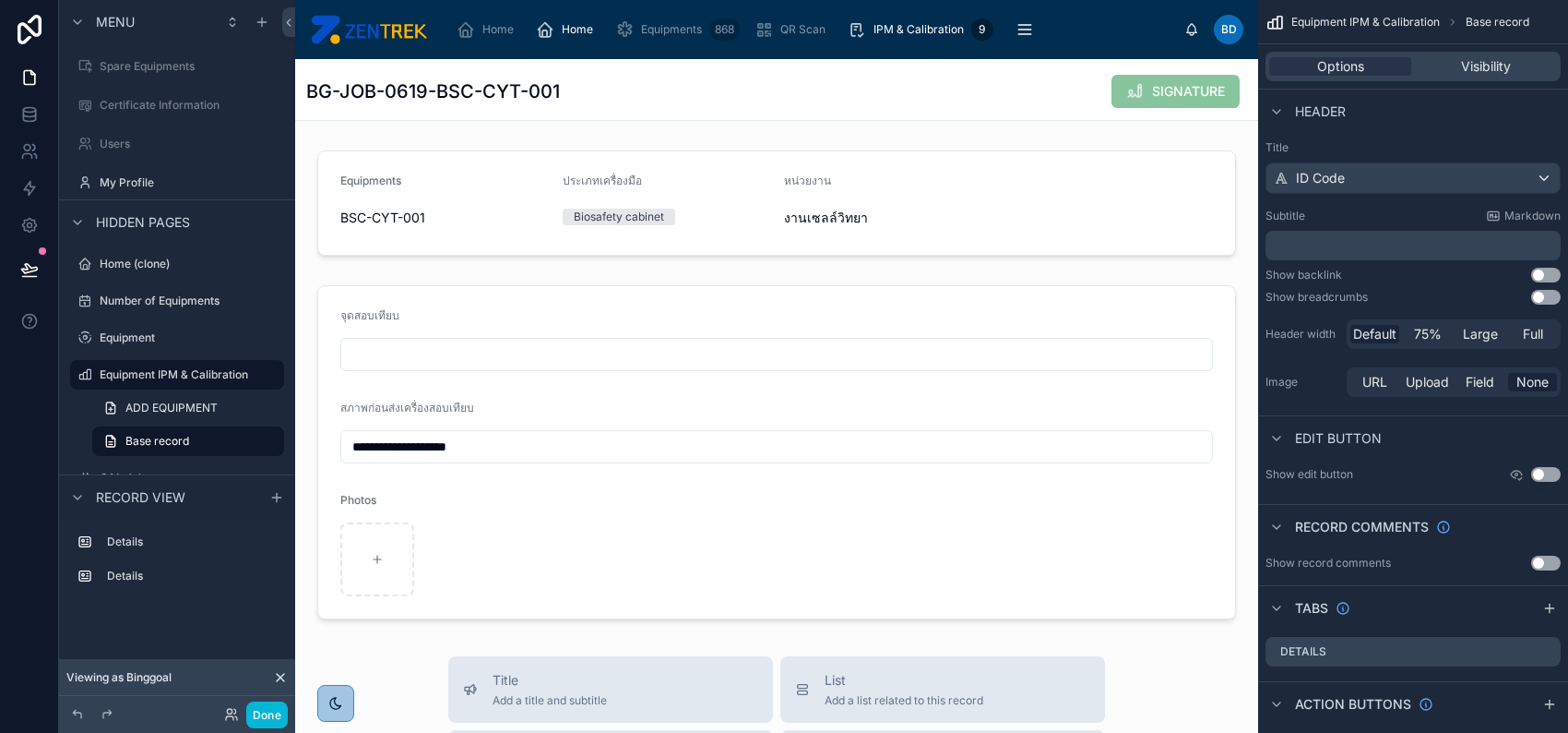
click at [1546, 295] on button "Use setting" at bounding box center [1546, 296] width 30 height 15
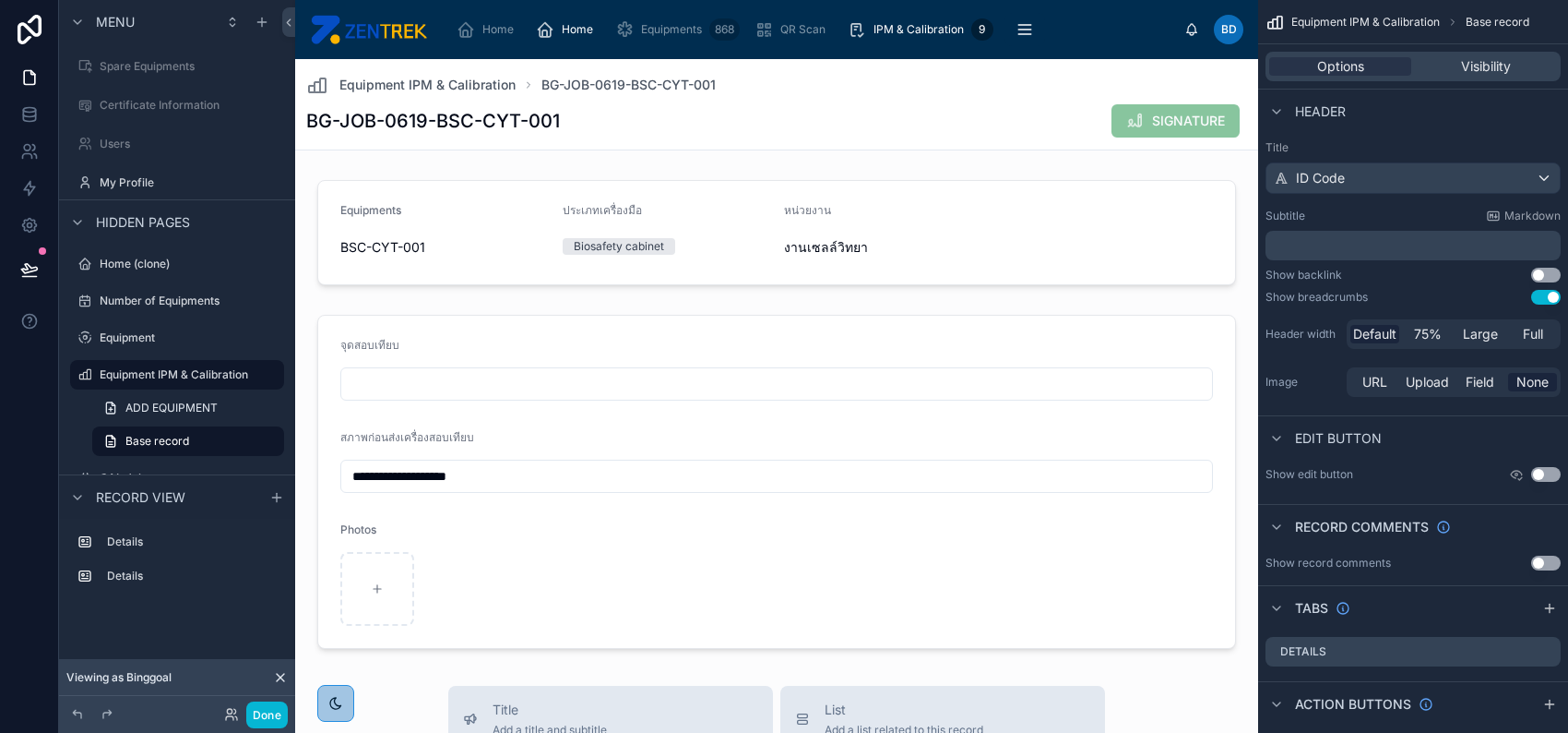
click at [1546, 295] on button "Use setting" at bounding box center [1546, 296] width 30 height 15
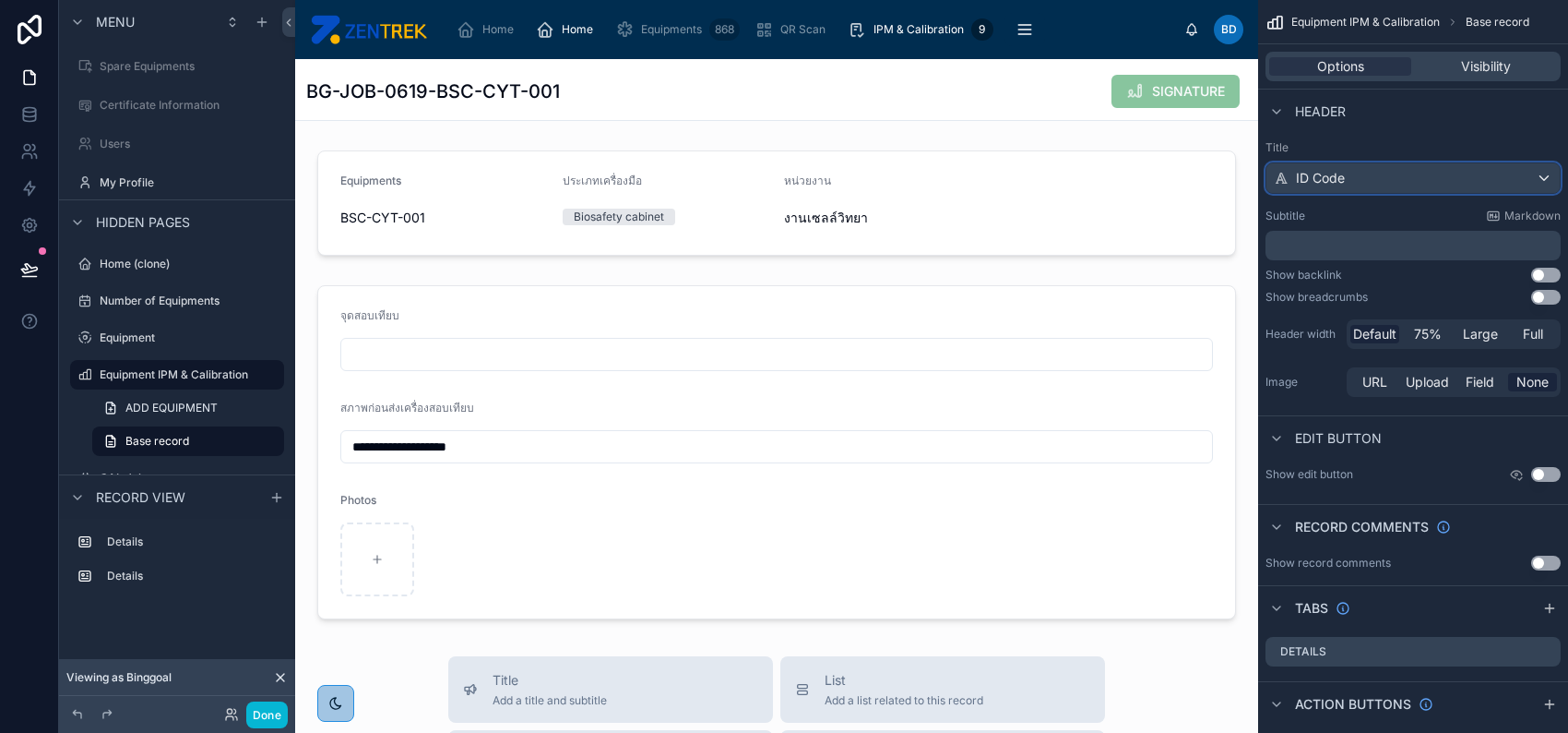
click at [1470, 176] on div "ID Code" at bounding box center [1413, 178] width 293 height 30
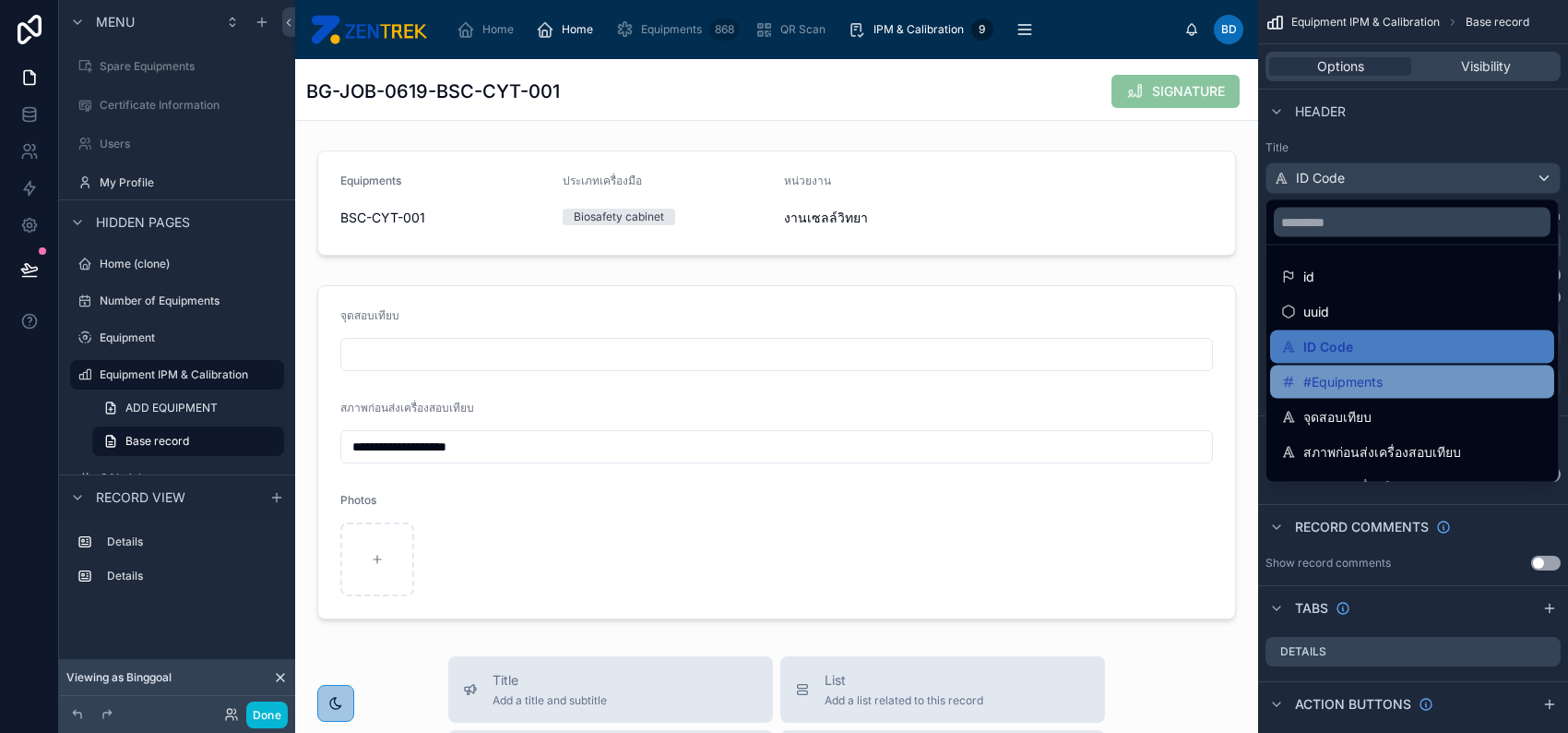
click at [1451, 369] on div "#Equipments" at bounding box center [1413, 382] width 284 height 34
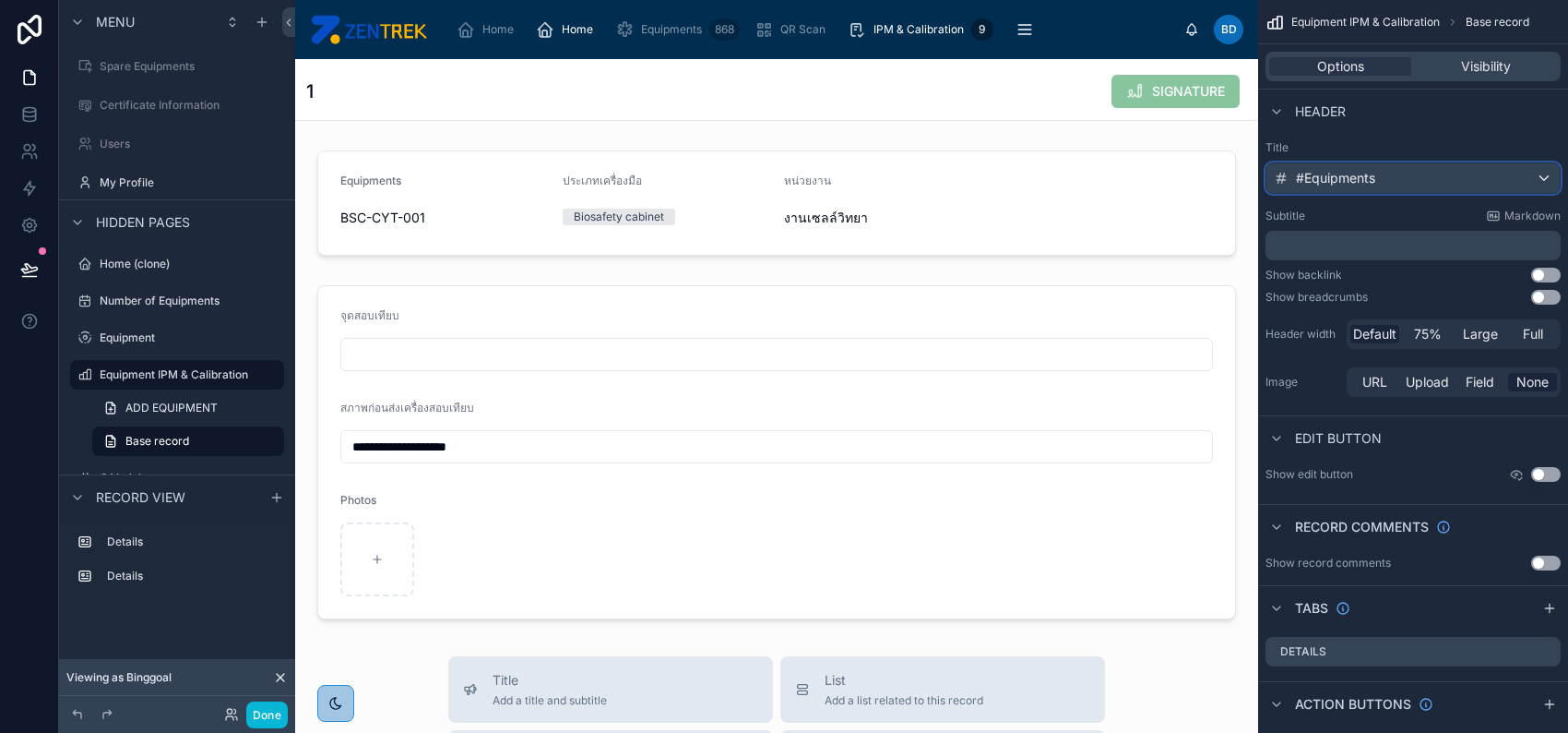
click at [1436, 190] on div "#Equipments" at bounding box center [1413, 178] width 293 height 30
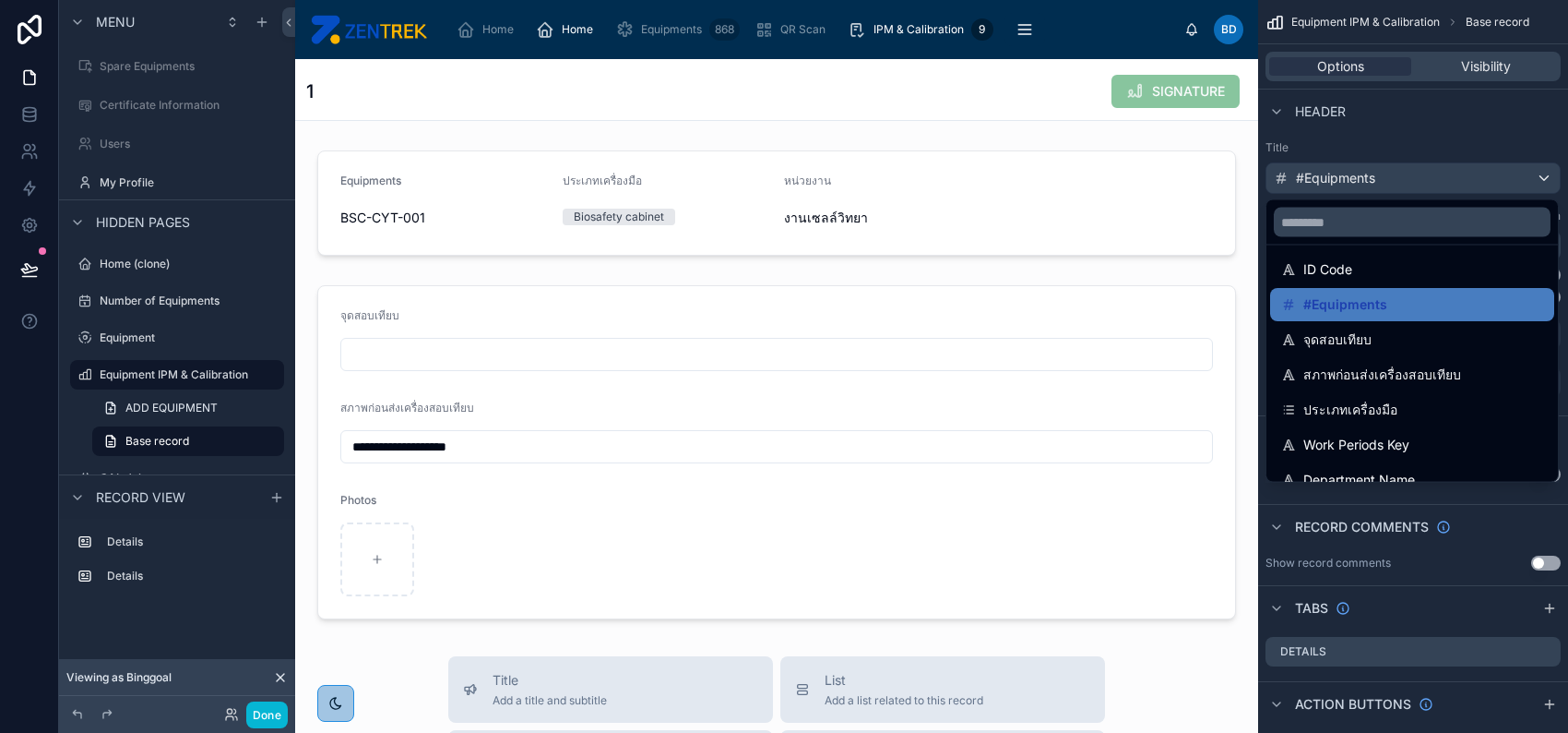
scroll to position [86, 0]
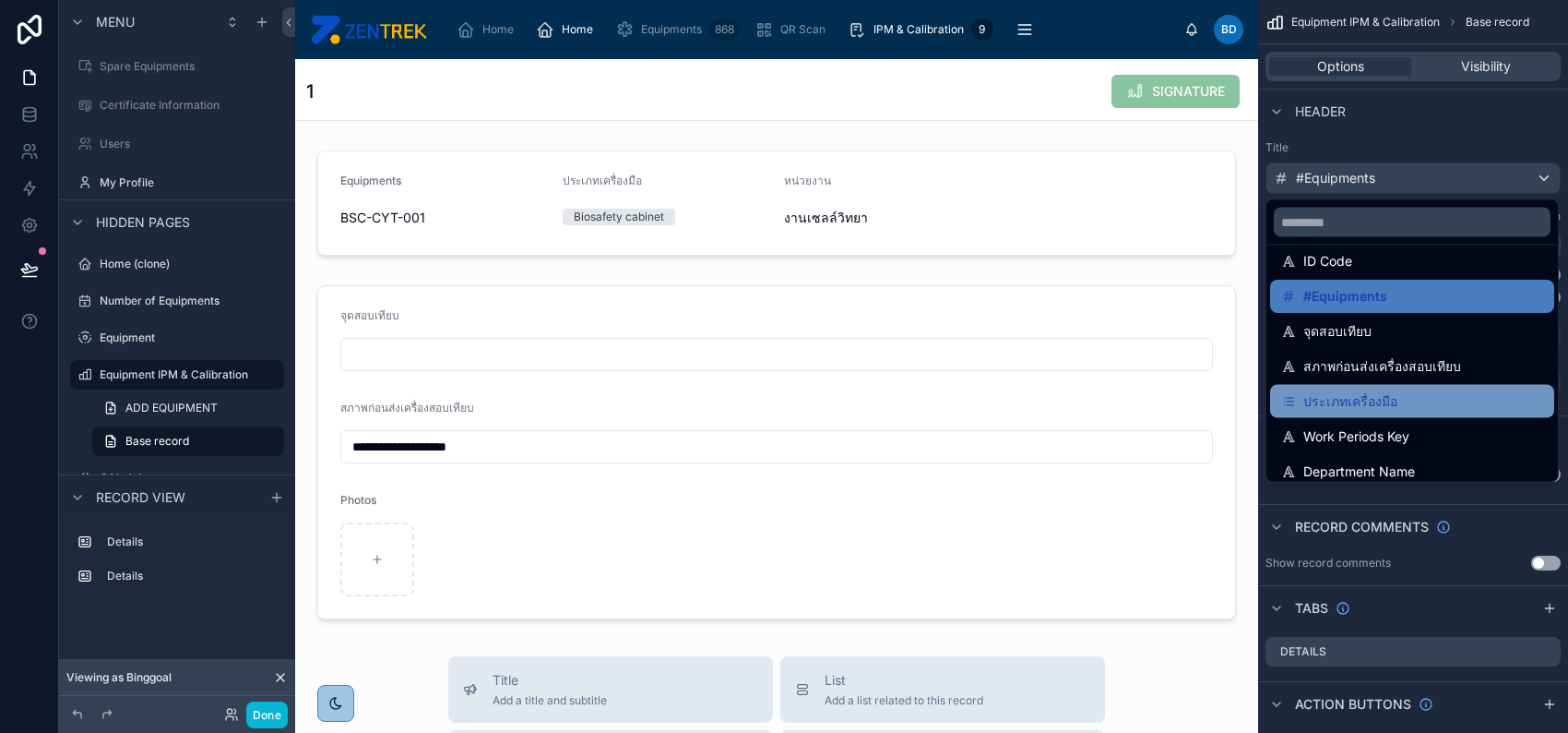
click at [1492, 385] on div "ประเภทเครื่องมือ" at bounding box center [1413, 402] width 284 height 34
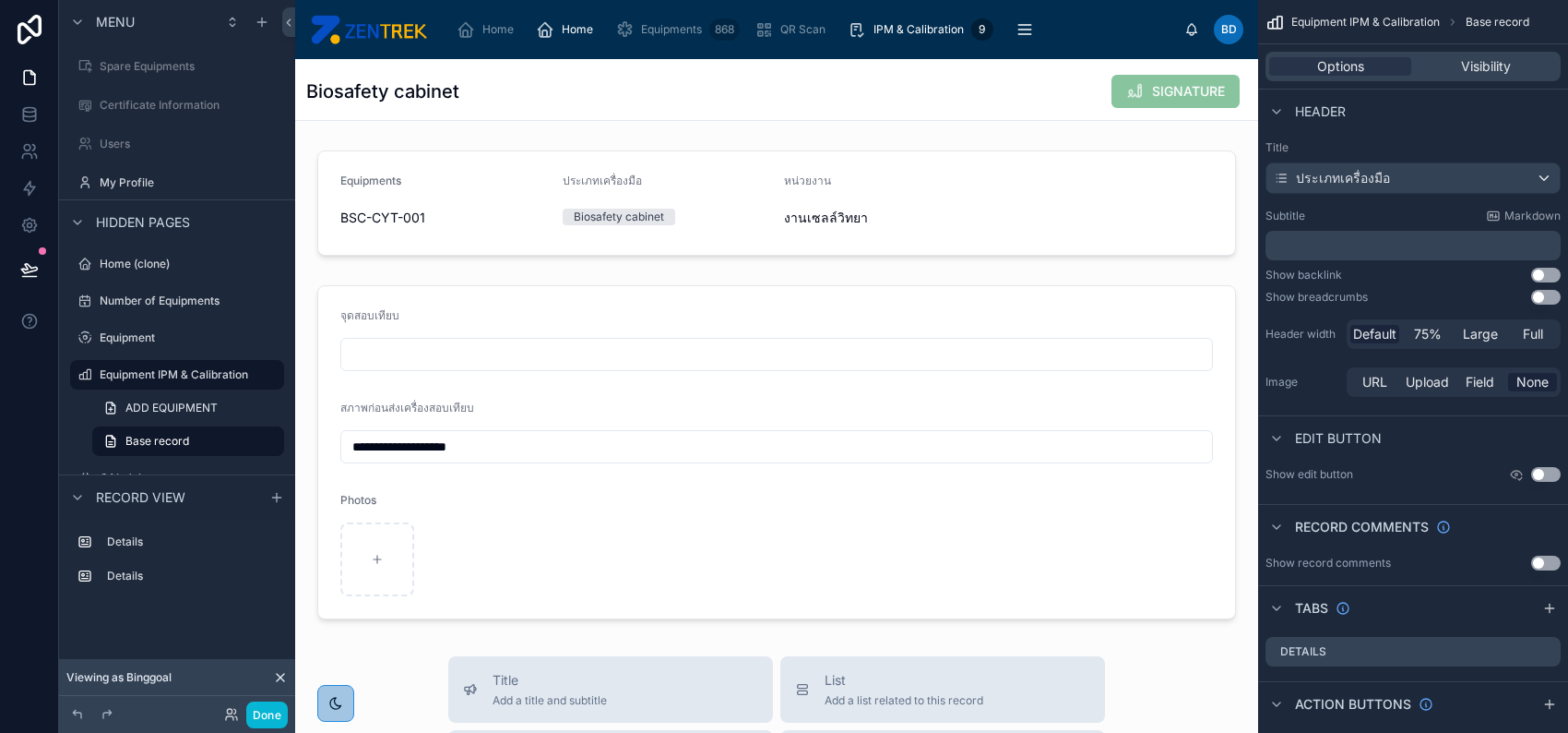
click at [905, 92] on div "Biosafety cabinet SIGNATURE" at bounding box center [776, 92] width 941 height 36
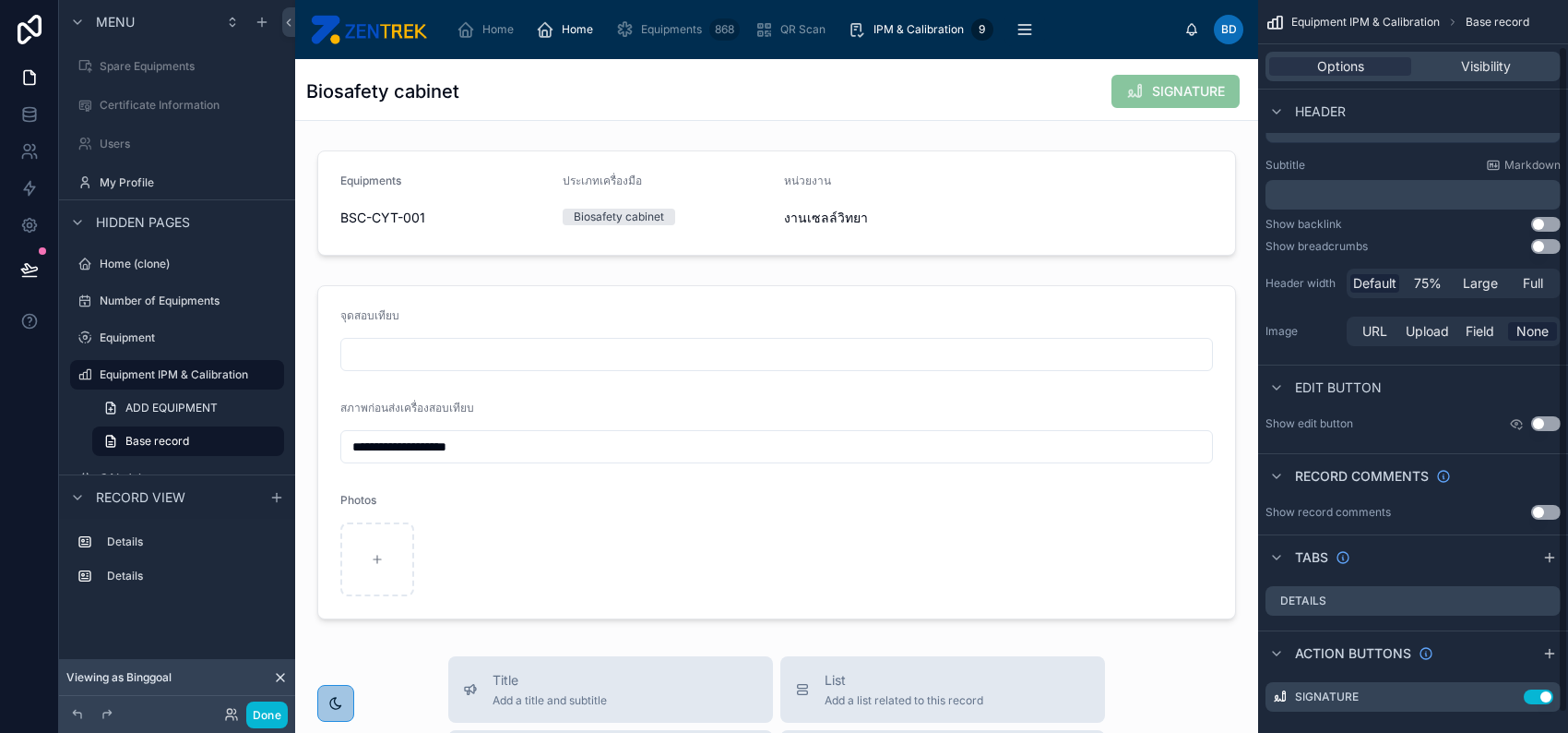
scroll to position [73, 0]
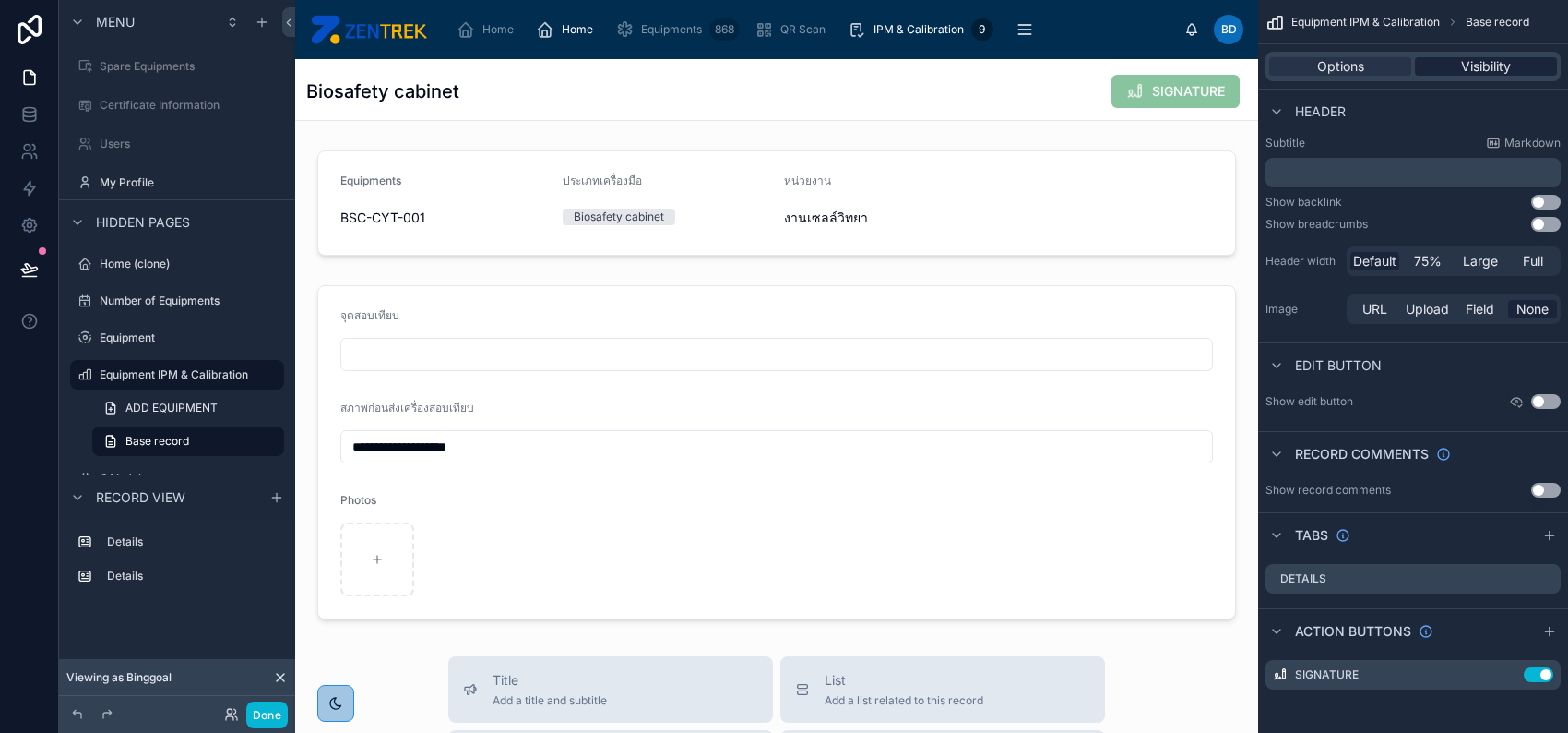
click at [1516, 62] on div "Visibility" at bounding box center [1486, 66] width 142 height 19
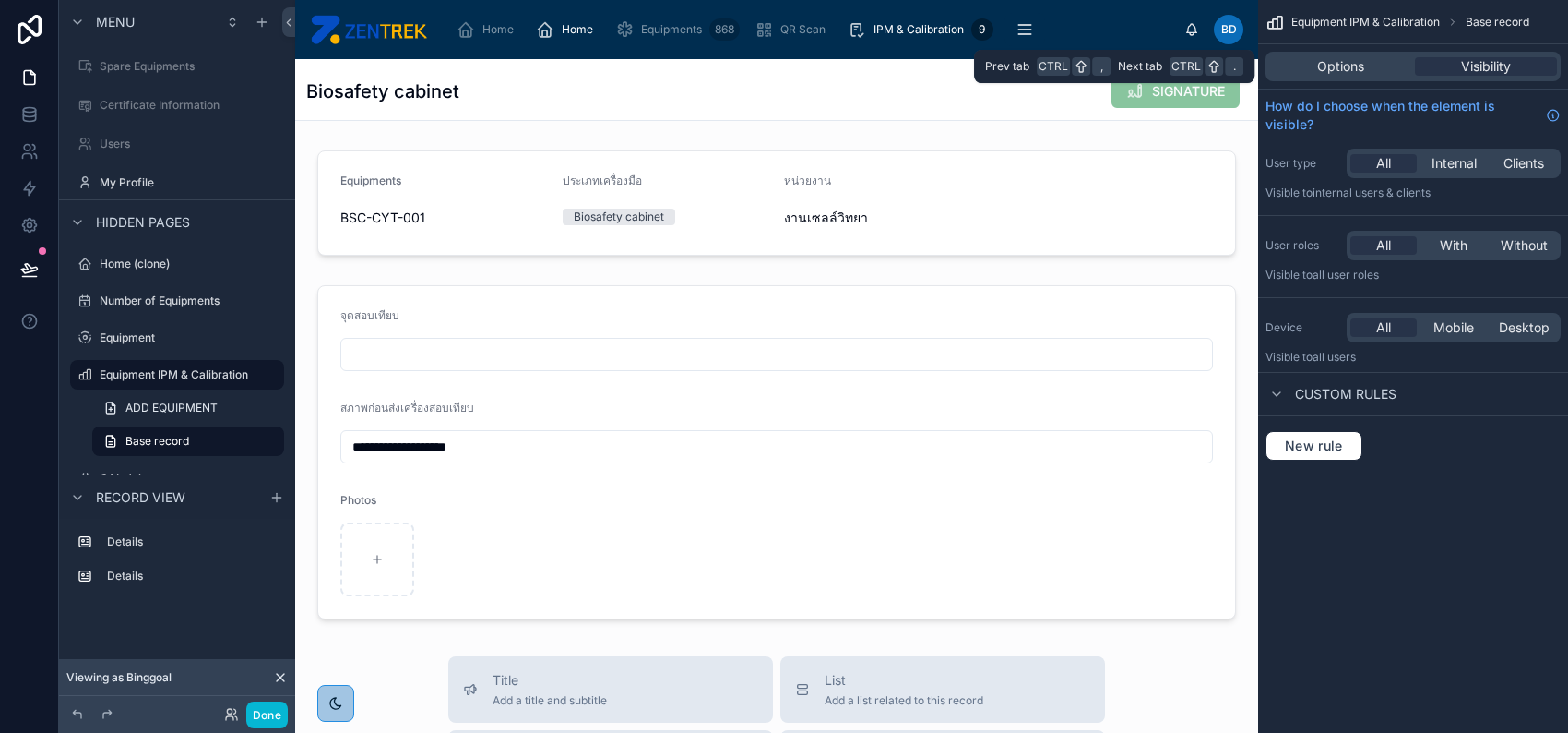
scroll to position [0, 0]
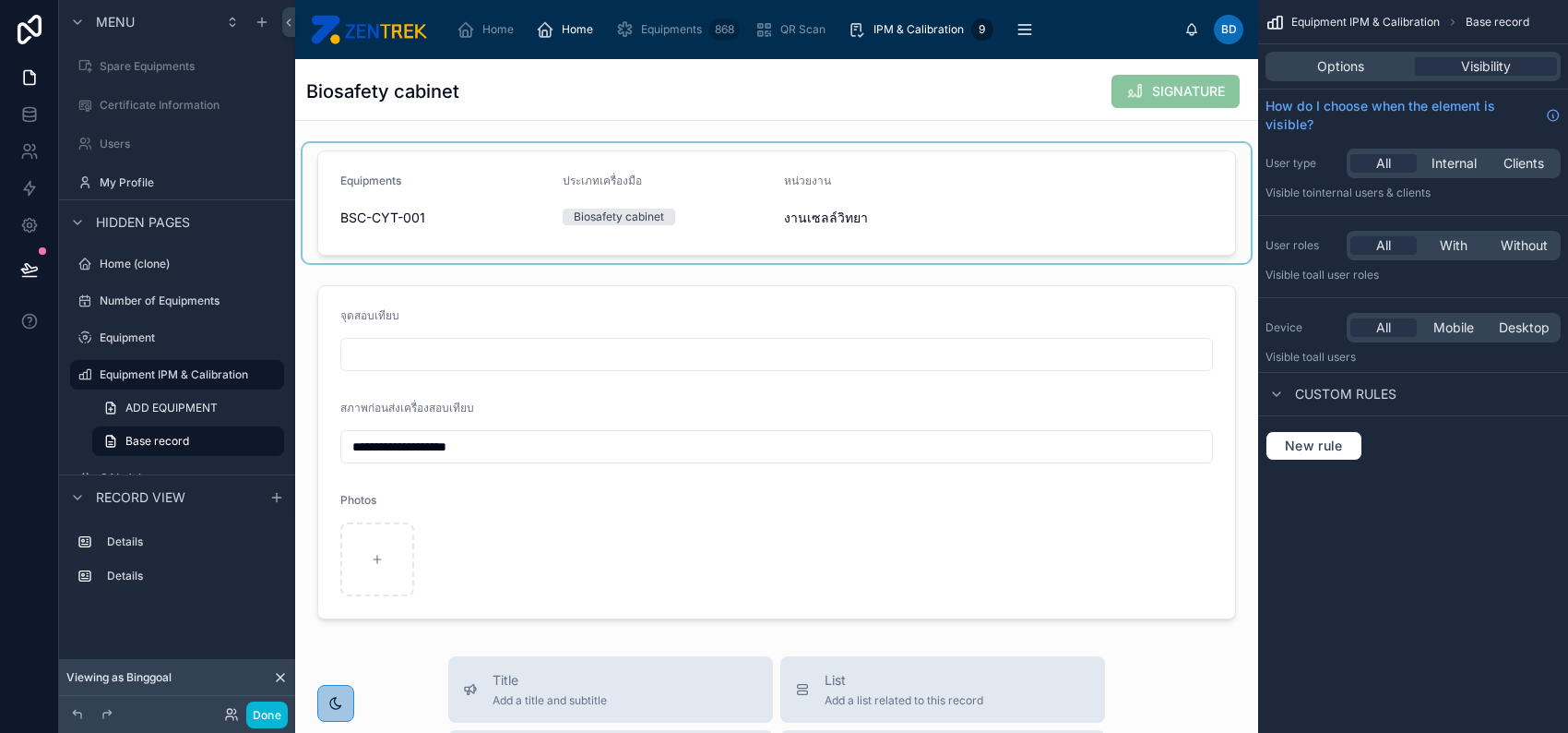
click at [824, 235] on div at bounding box center [776, 203] width 948 height 120
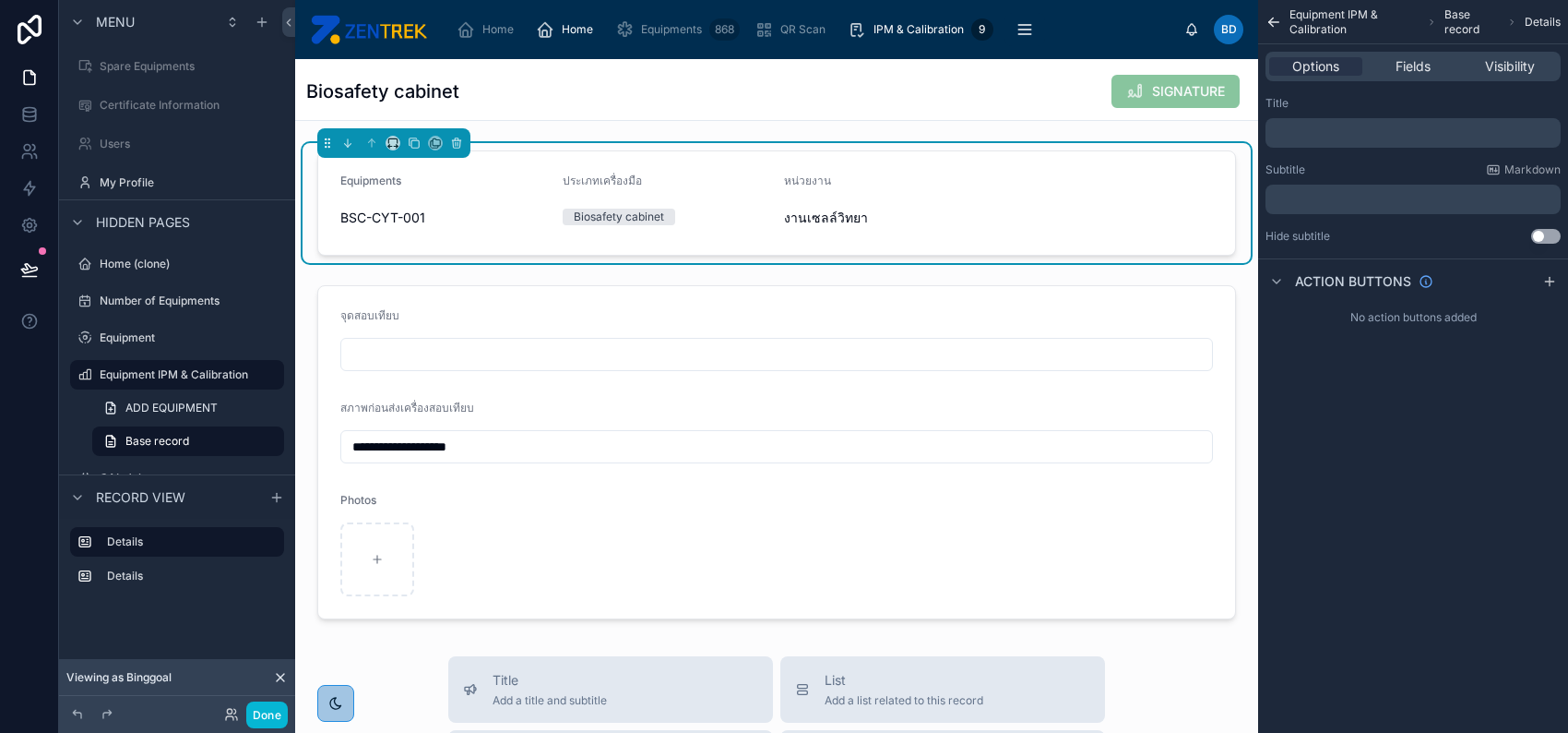
click at [1112, 87] on span "SIGNATURE" at bounding box center [1176, 93] width 128 height 19
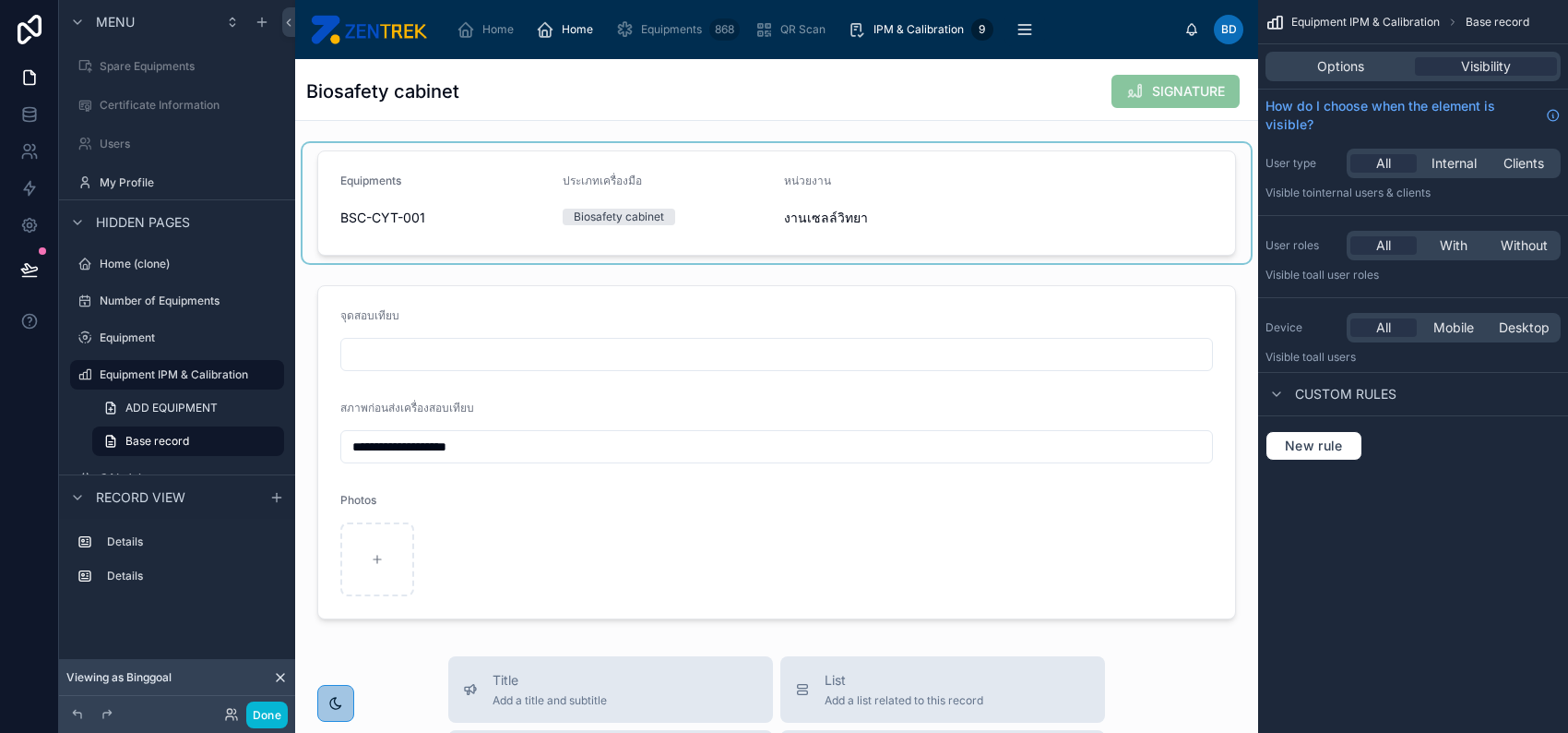
click at [748, 74] on div "Biosafety cabinet SIGNATURE" at bounding box center [776, 92] width 941 height 36
click at [1405, 68] on div "Options" at bounding box center [1341, 66] width 142 height 19
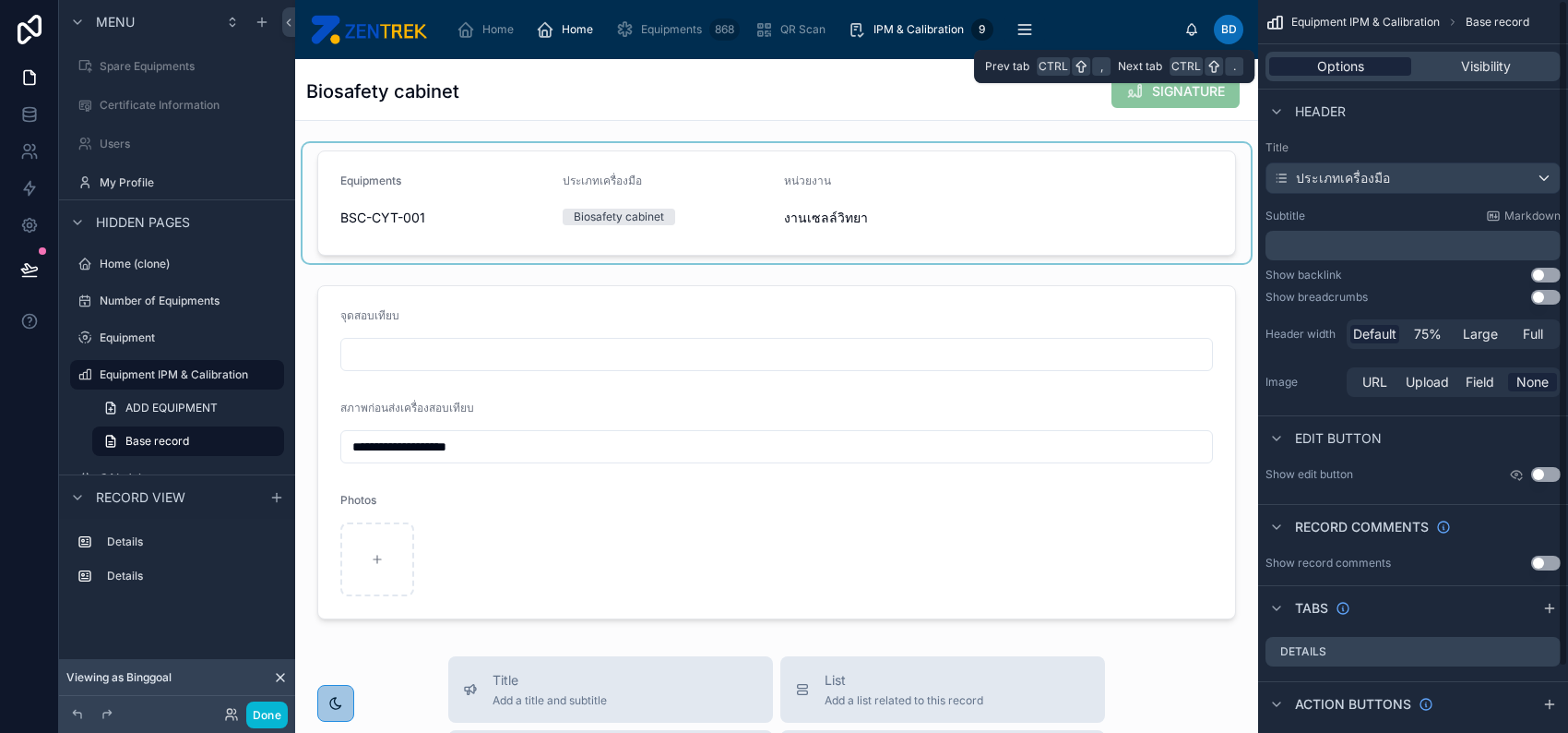
click at [1363, 73] on span "Options" at bounding box center [1341, 66] width 47 height 19
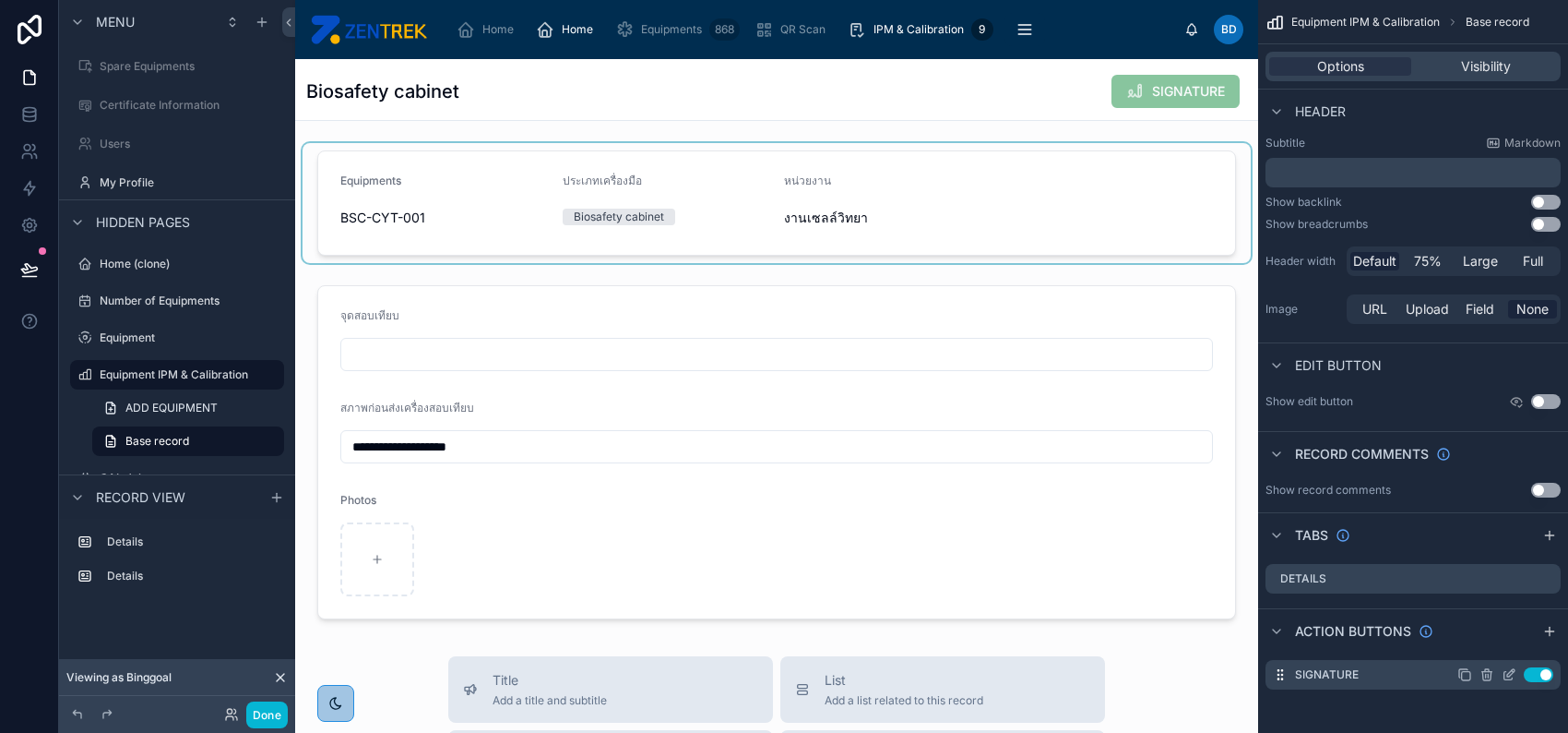
click at [1544, 676] on button "Use setting" at bounding box center [1538, 675] width 30 height 15
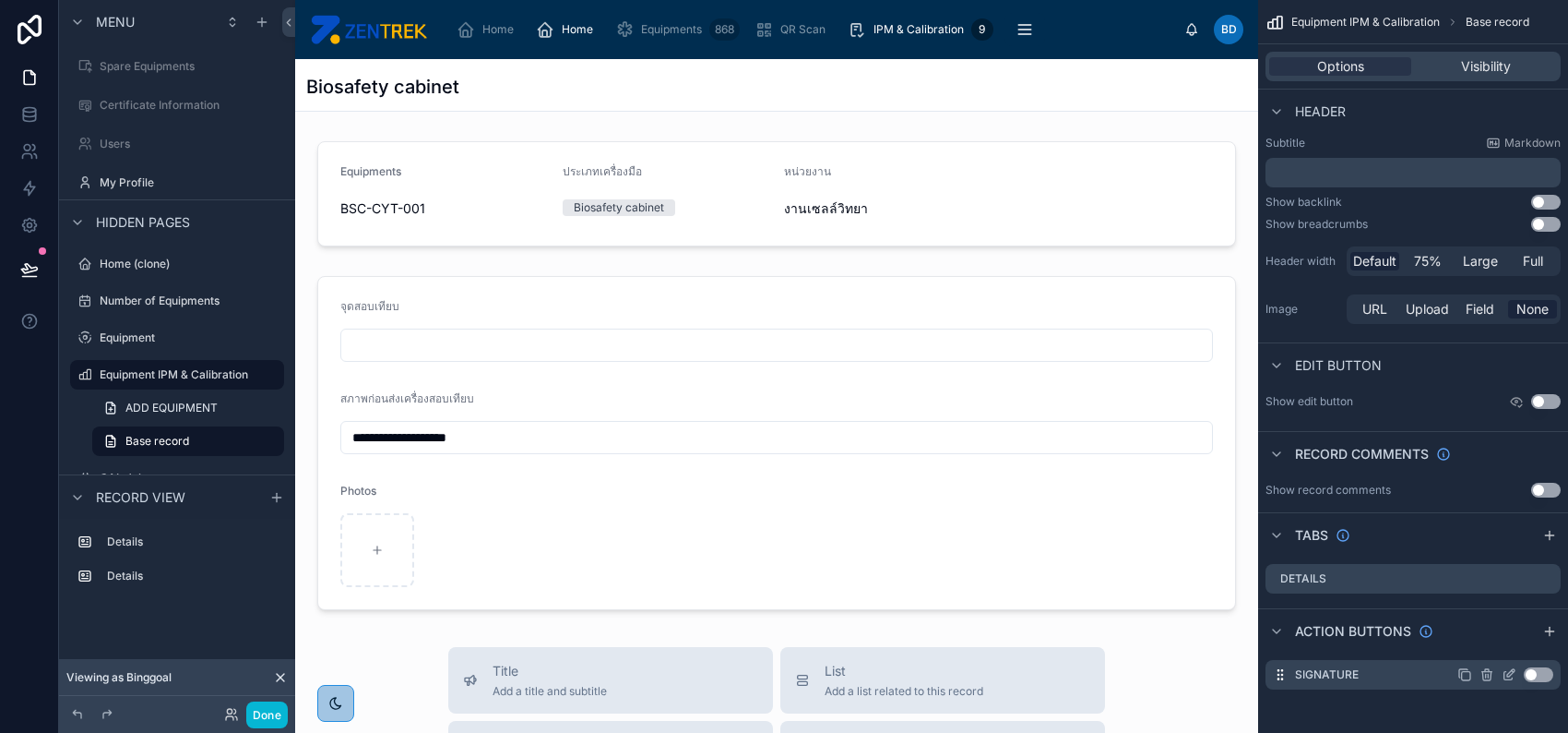
click at [1486, 675] on icon "scrollable content" at bounding box center [1487, 675] width 15 height 15
click at [1520, 641] on icon at bounding box center [1517, 641] width 10 height 0
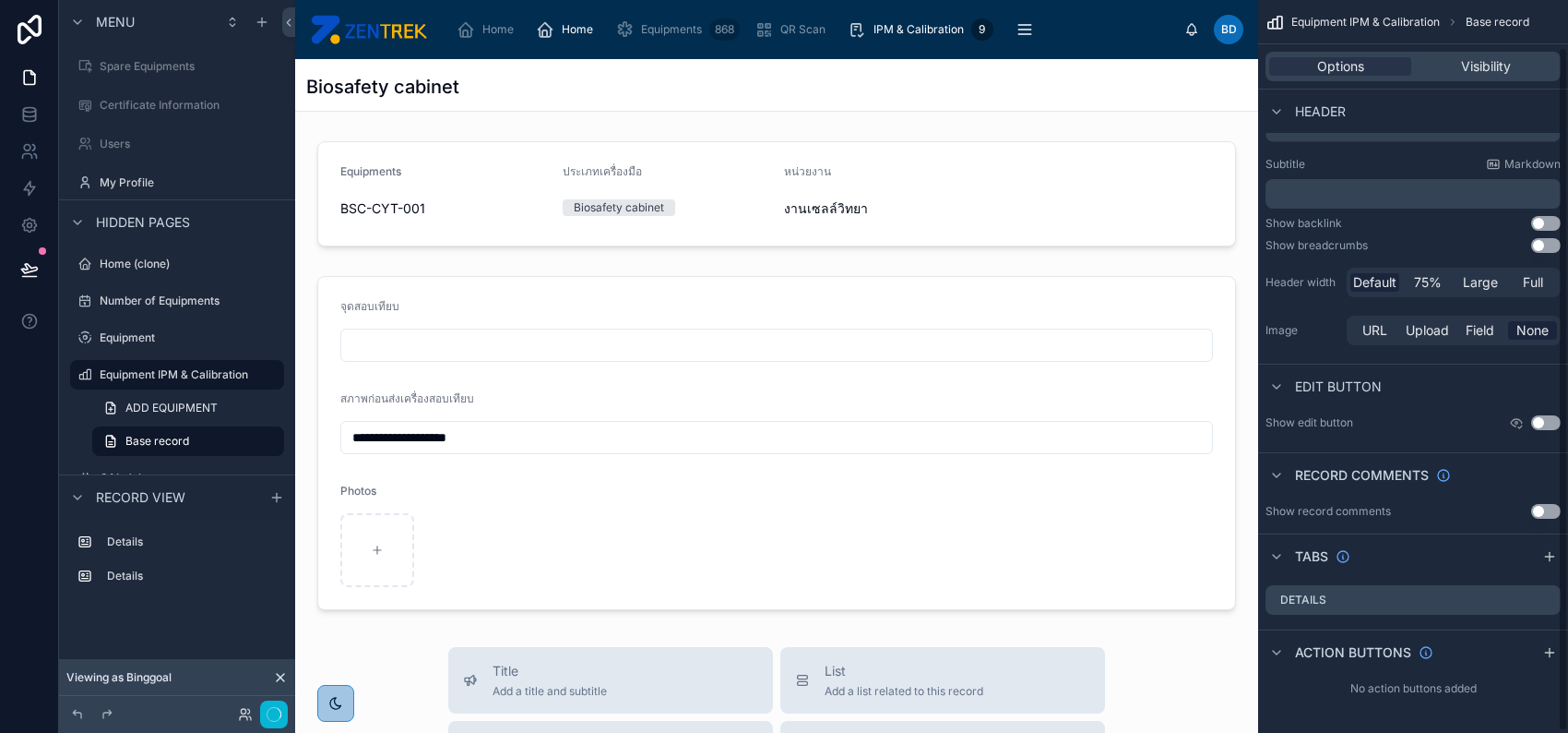
scroll to position [50, 0]
click at [230, 442] on link "Base record" at bounding box center [188, 442] width 192 height 30
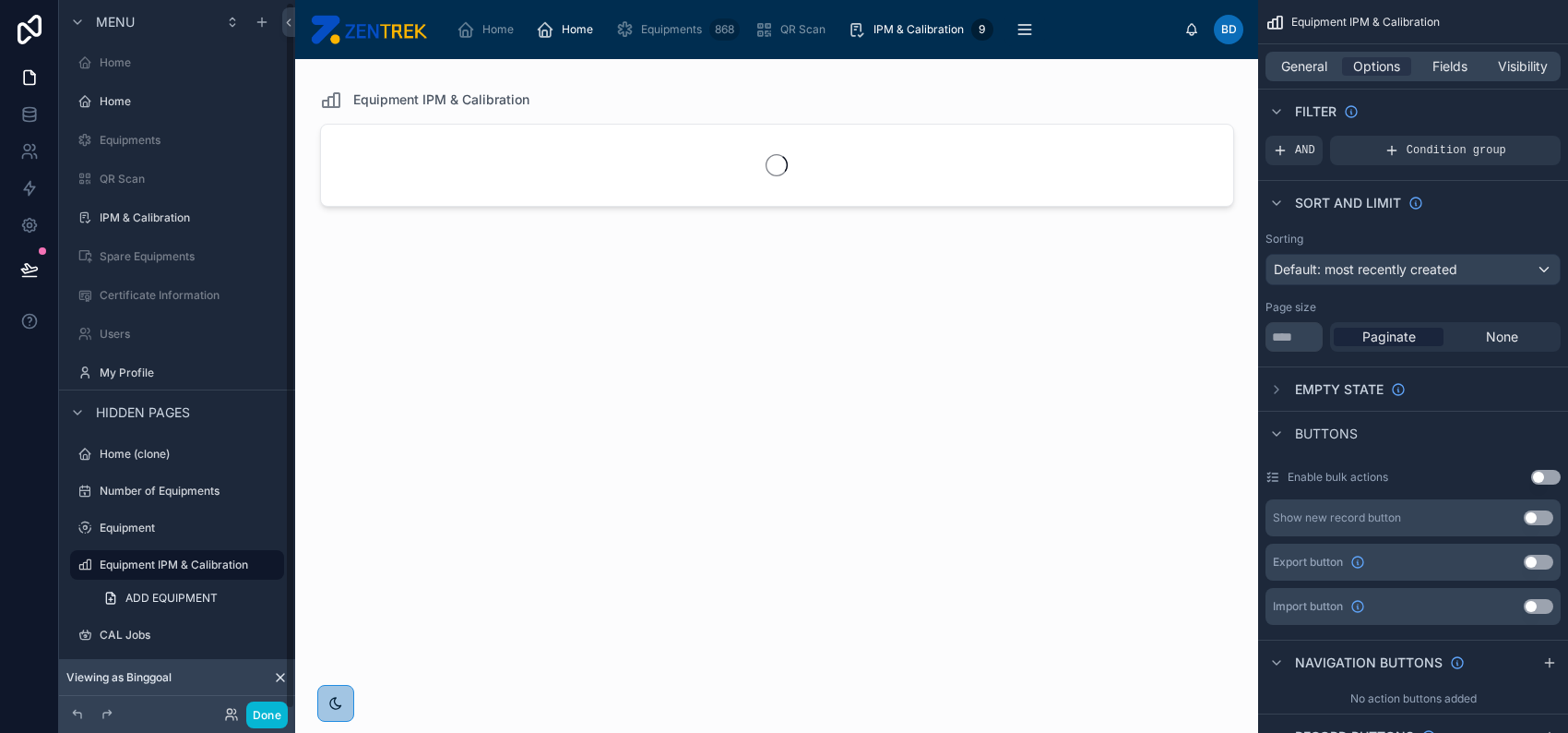
scroll to position [3, 0]
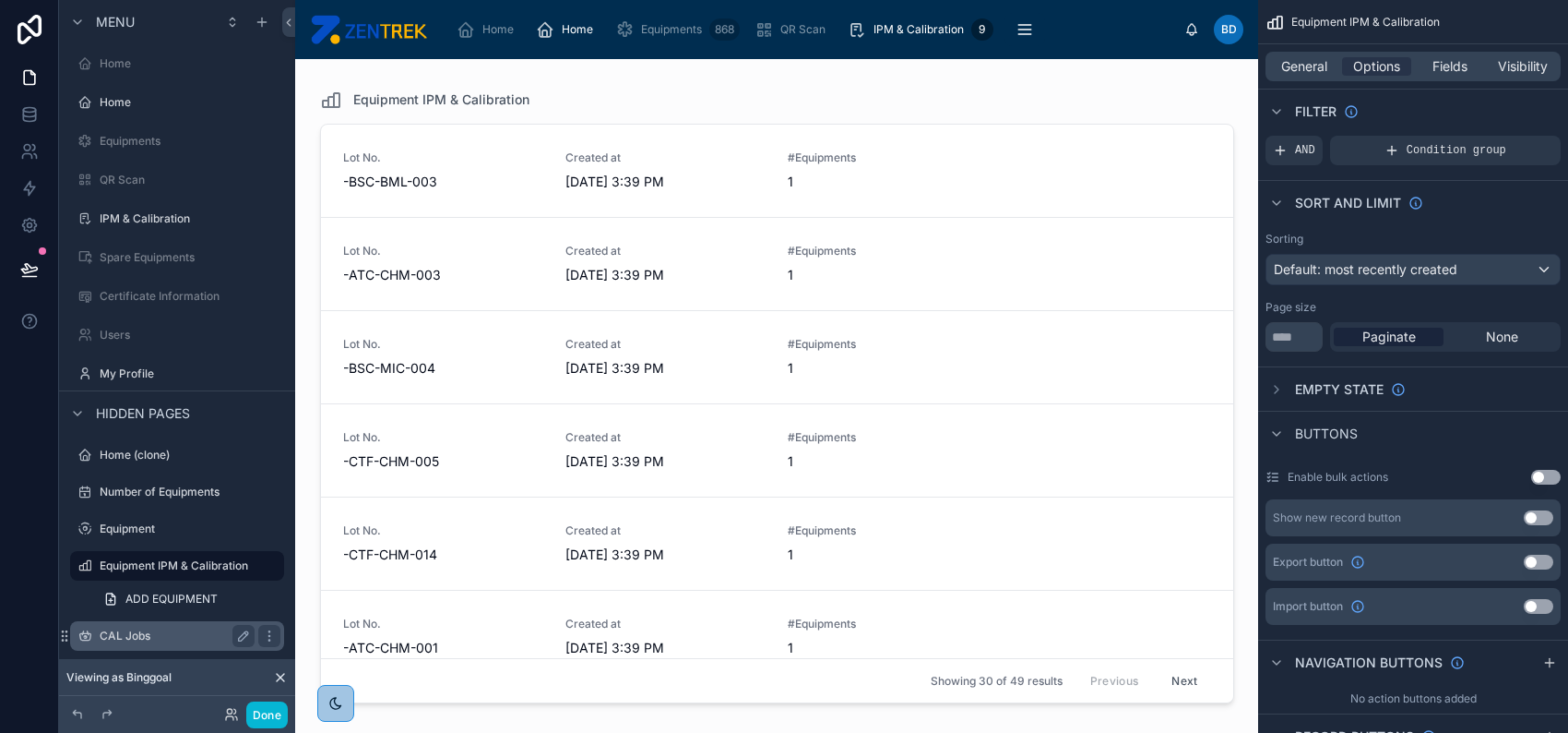
click at [197, 628] on label "CAL Jobs" at bounding box center [173, 635] width 147 height 15
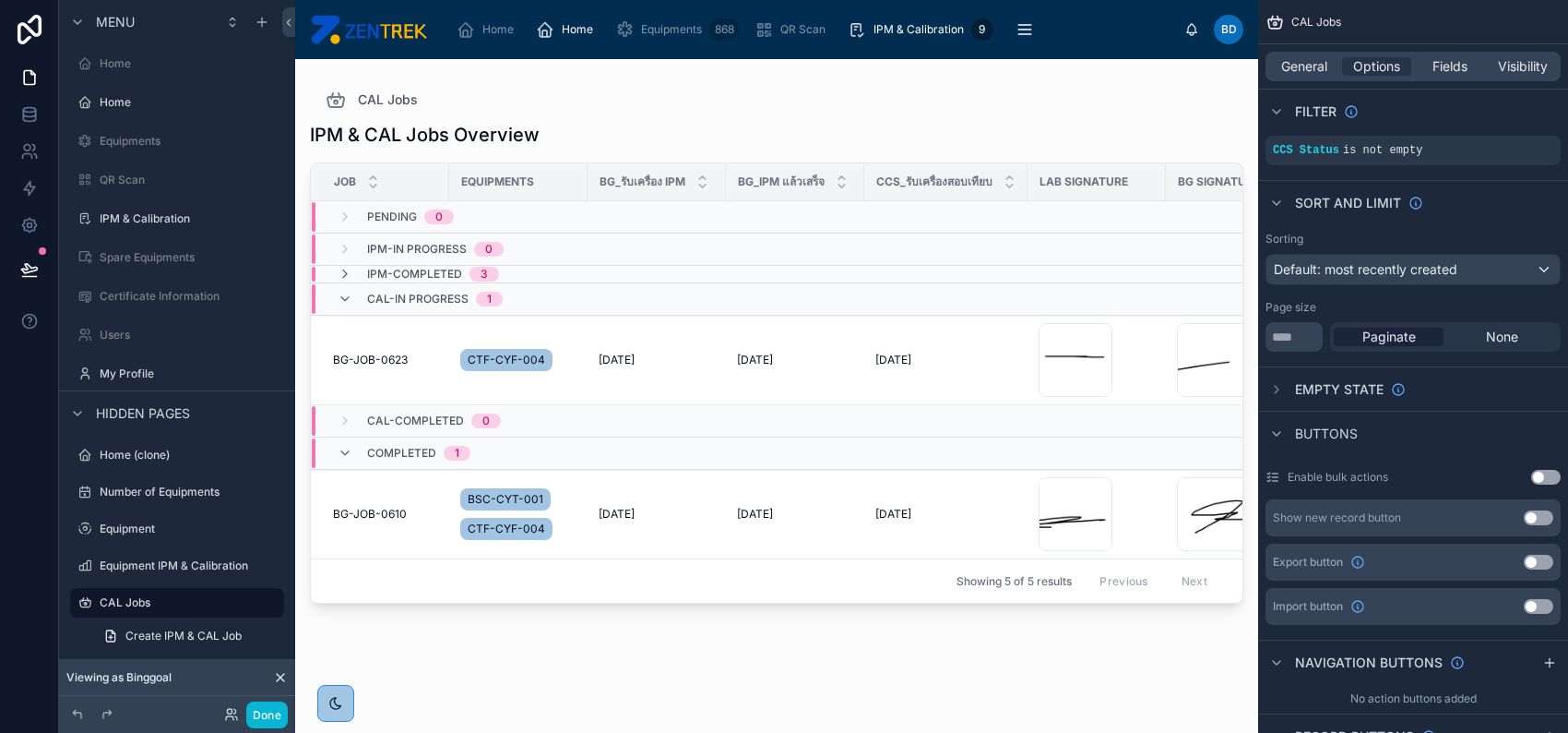
click at [829, 375] on div at bounding box center [776, 385] width 963 height 652
click at [808, 366] on div "8/8/2025 8/8/2025" at bounding box center [796, 360] width 117 height 15
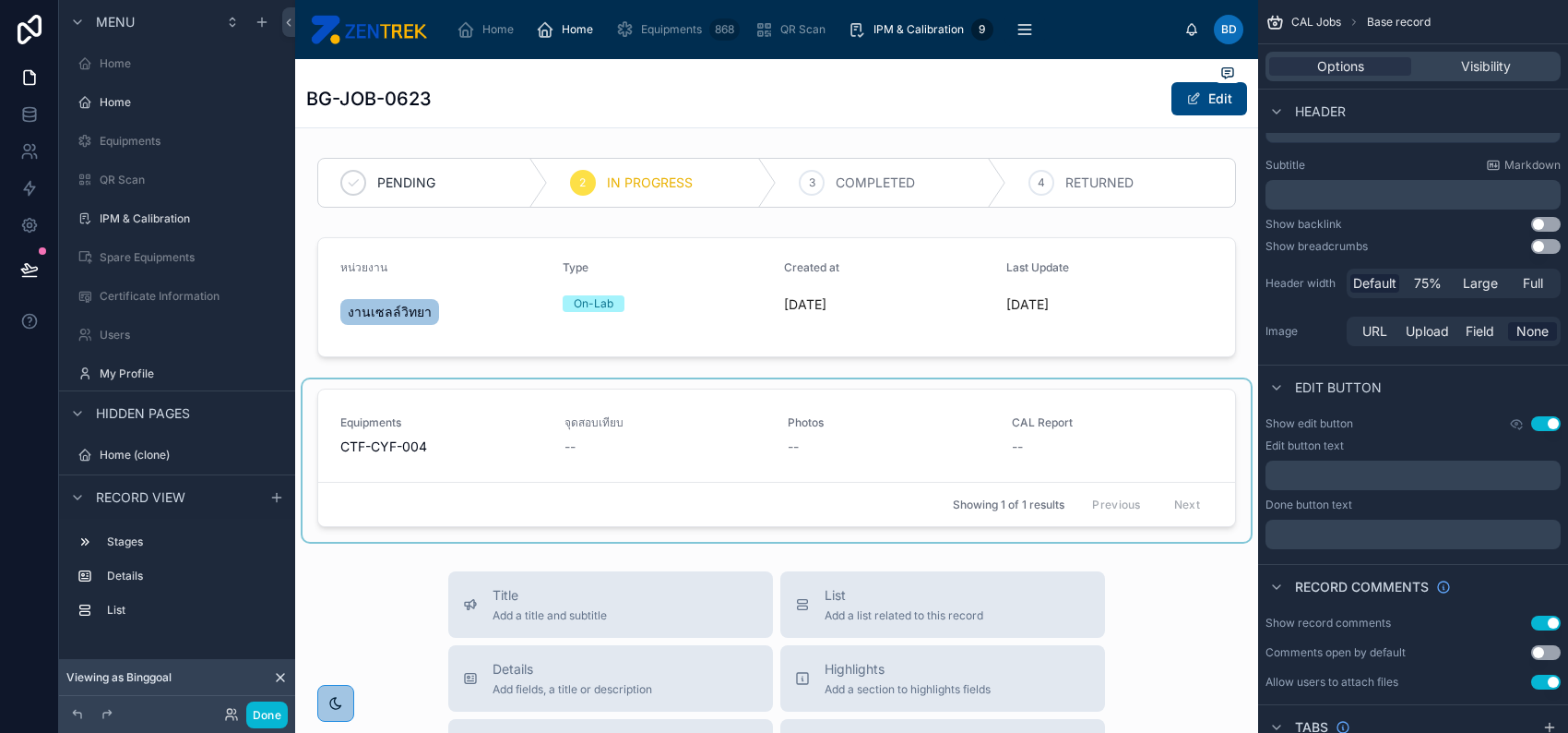
click at [885, 428] on div at bounding box center [776, 460] width 948 height 162
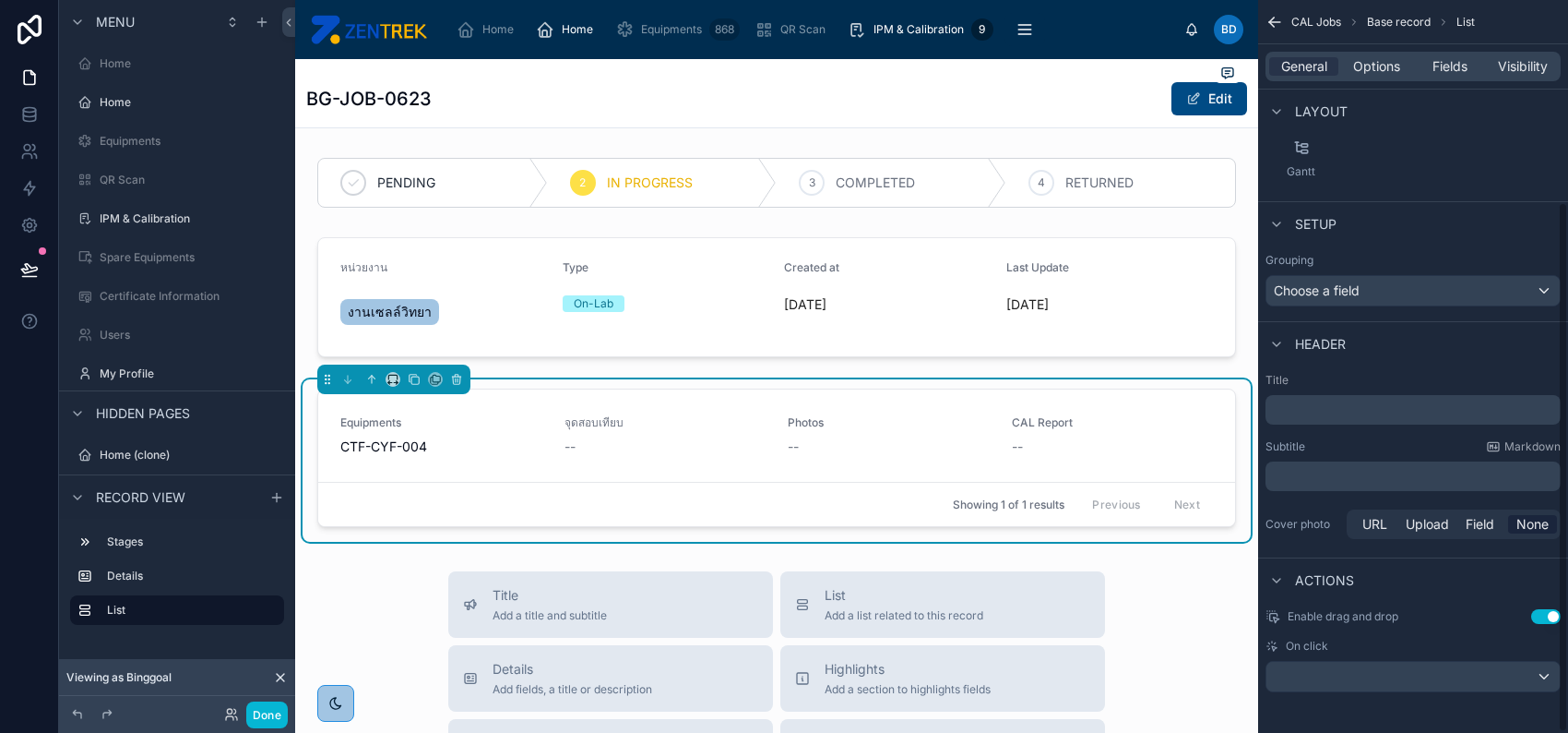
scroll to position [281, 0]
click at [1426, 682] on div "scrollable content" at bounding box center [1413, 674] width 293 height 30
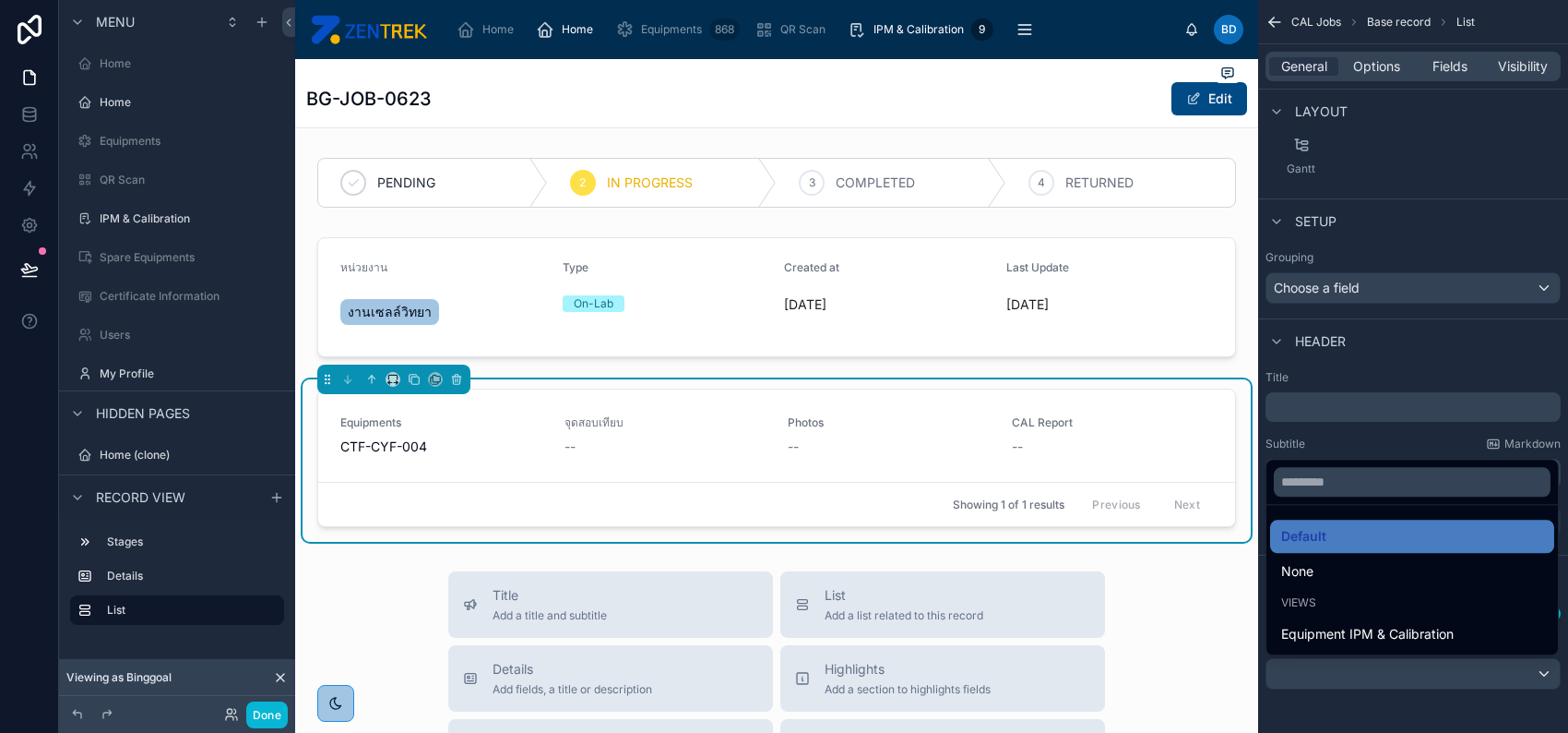
click at [1426, 682] on div "scrollable content" at bounding box center [784, 366] width 1568 height 733
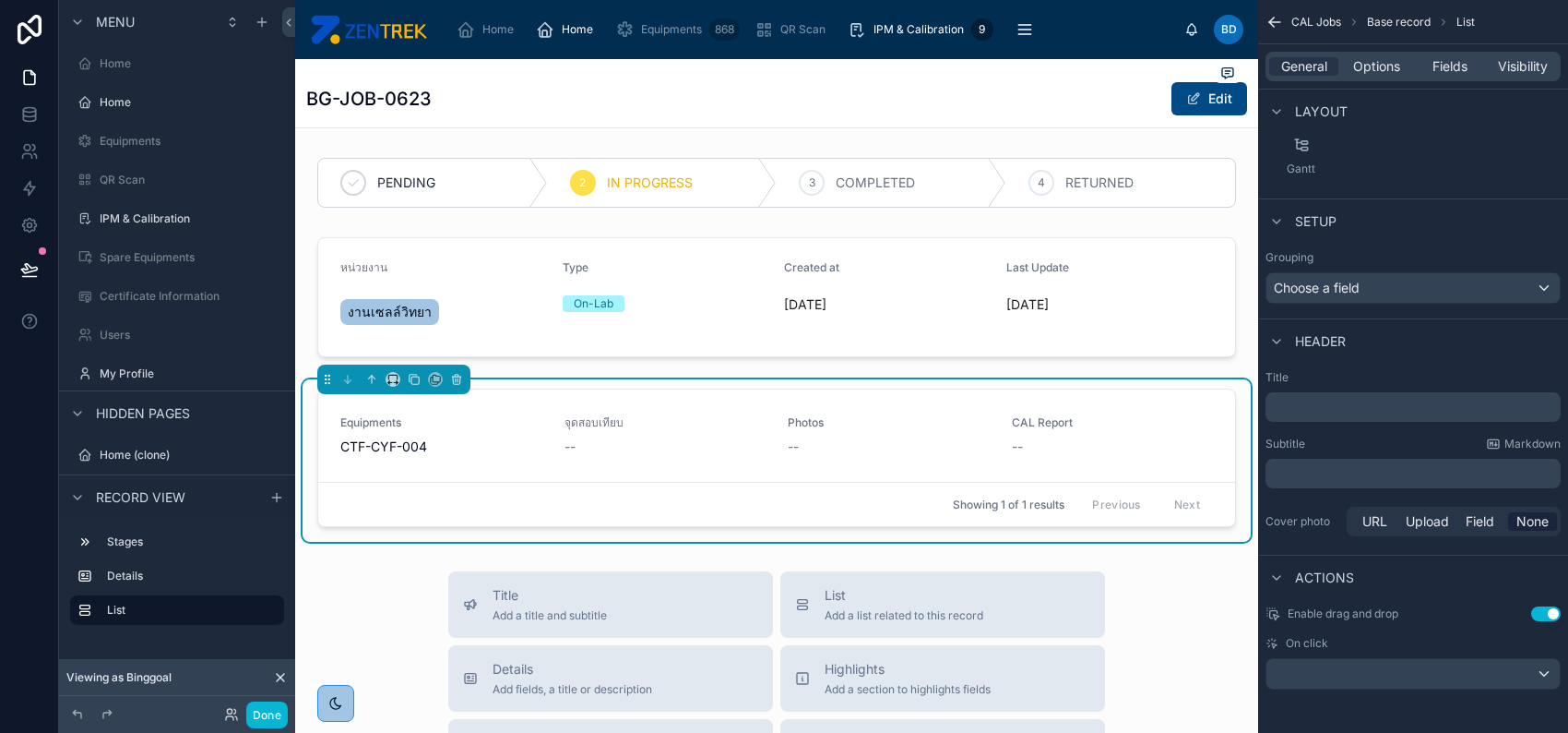
click at [1554, 611] on button "Use setting" at bounding box center [1546, 613] width 30 height 15
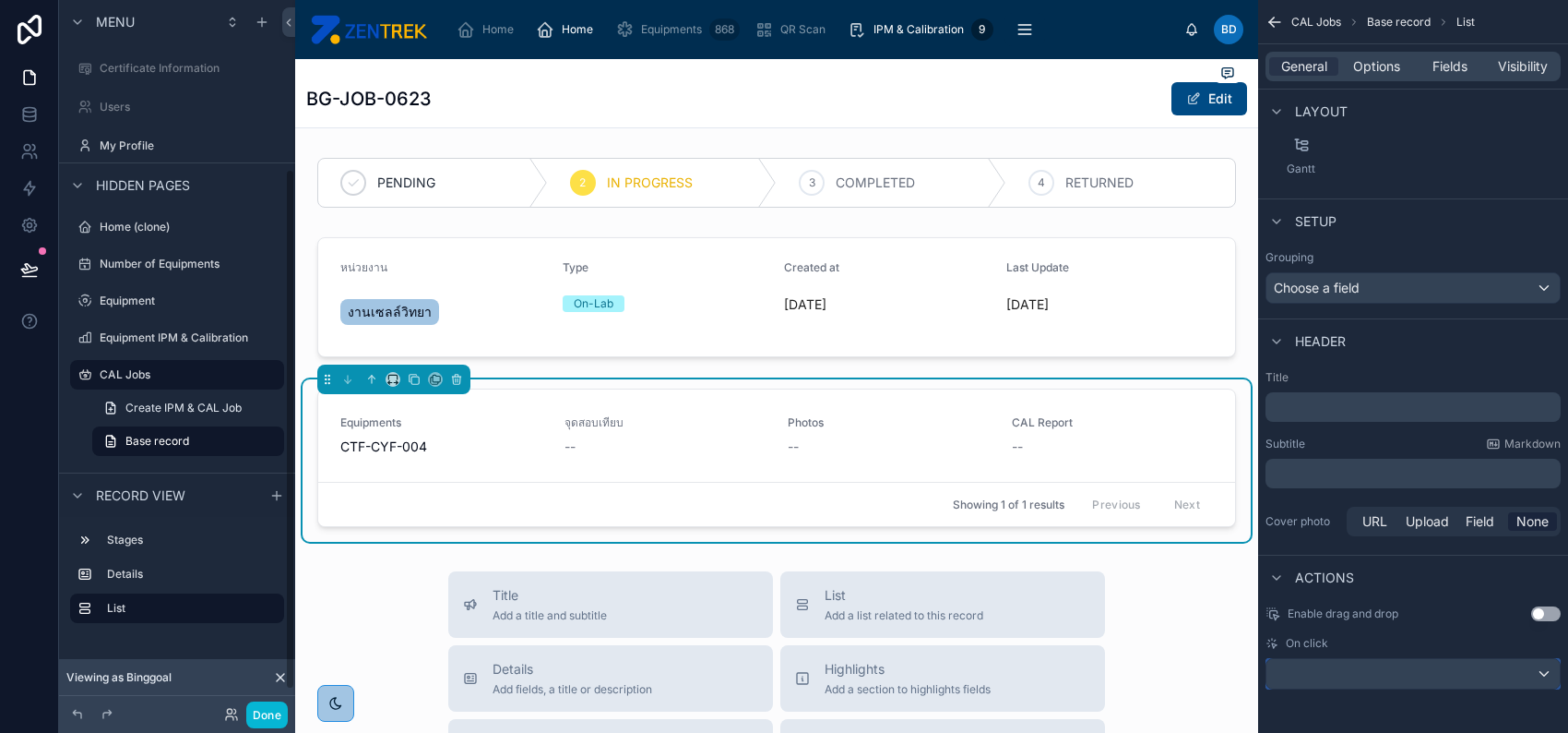
click at [1495, 666] on div "scrollable content" at bounding box center [1413, 674] width 293 height 30
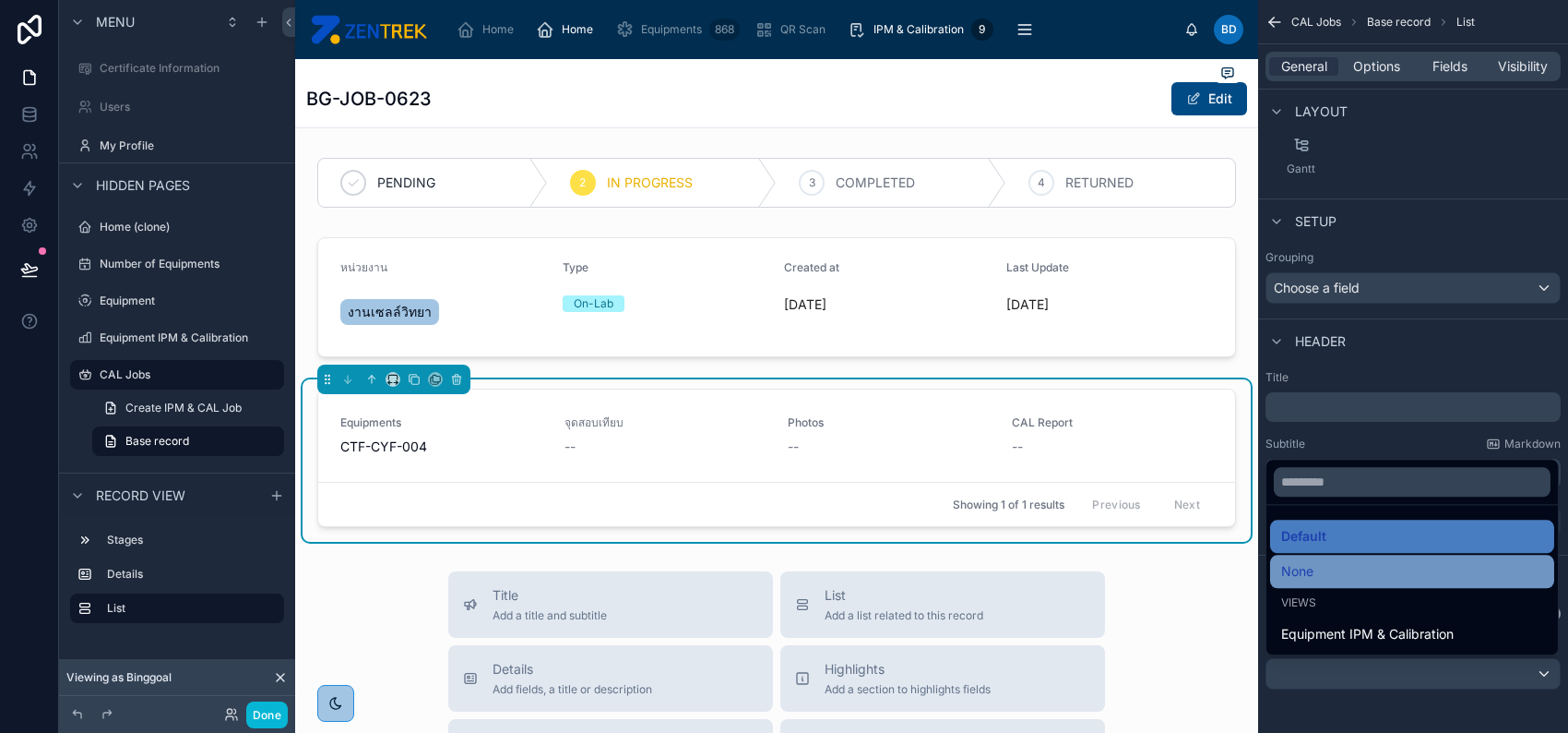
click at [1439, 582] on div "None" at bounding box center [1412, 571] width 262 height 22
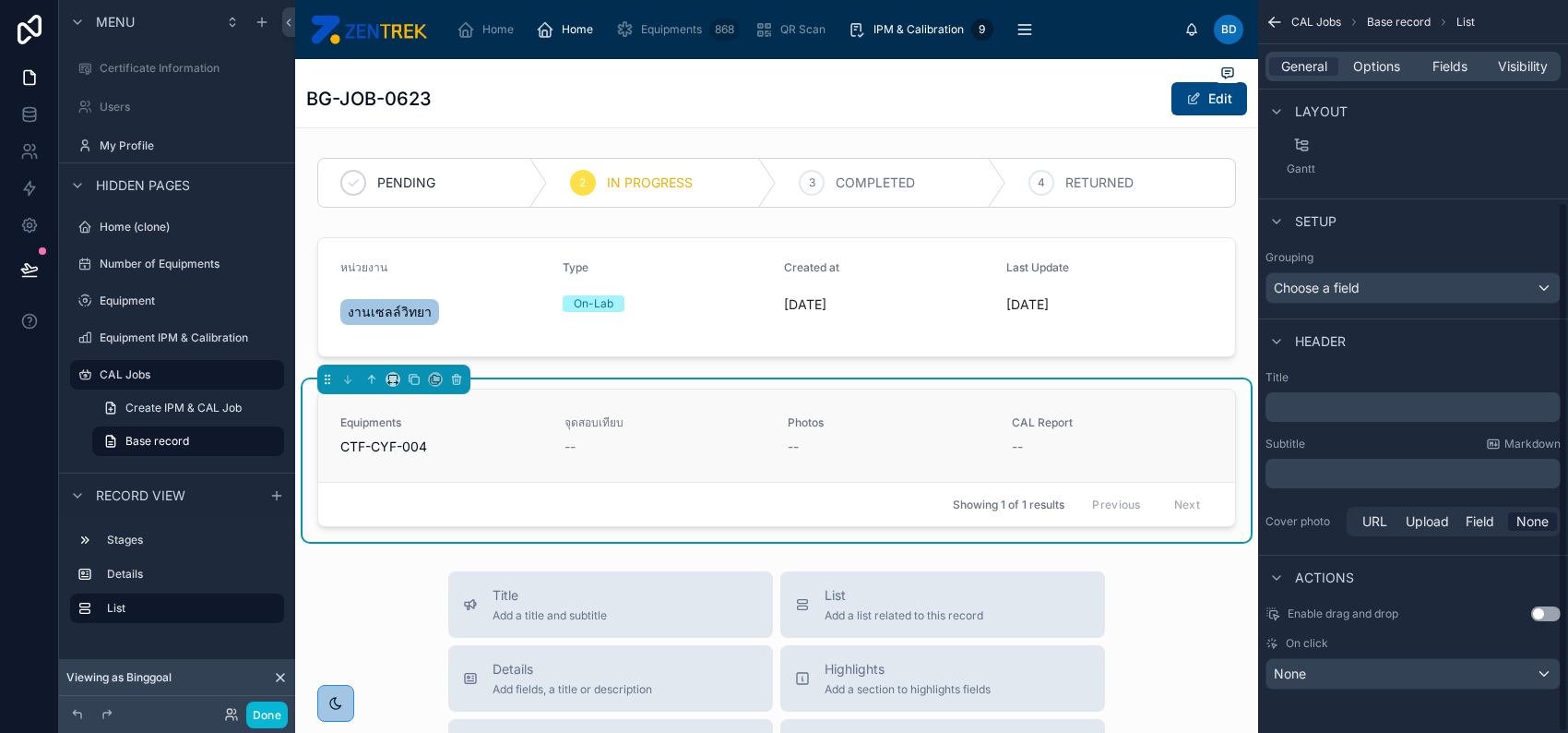
click at [1021, 442] on div "--" at bounding box center [1113, 447] width 202 height 19
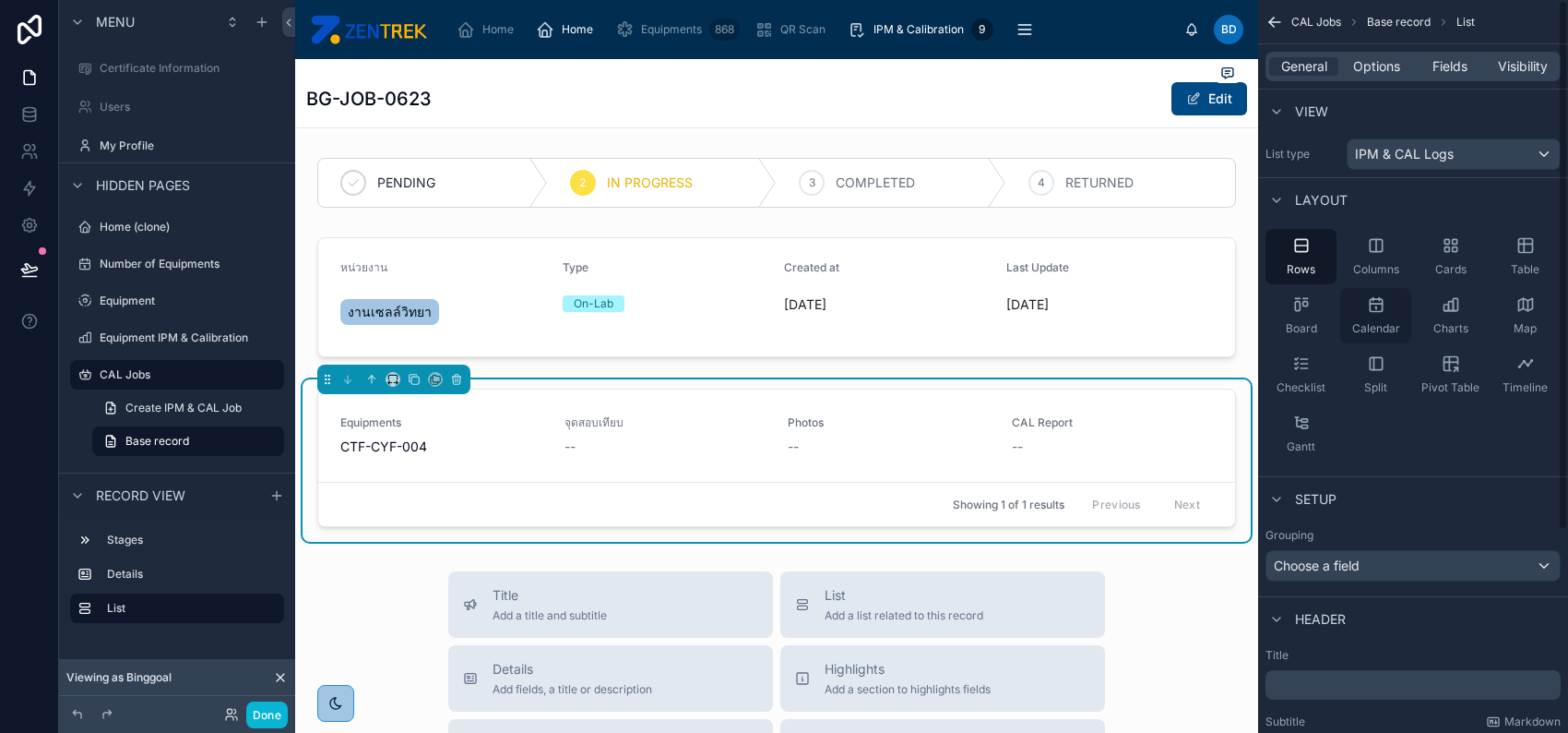
scroll to position [0, 0]
click at [1504, 261] on div "Table" at bounding box center [1526, 260] width 71 height 55
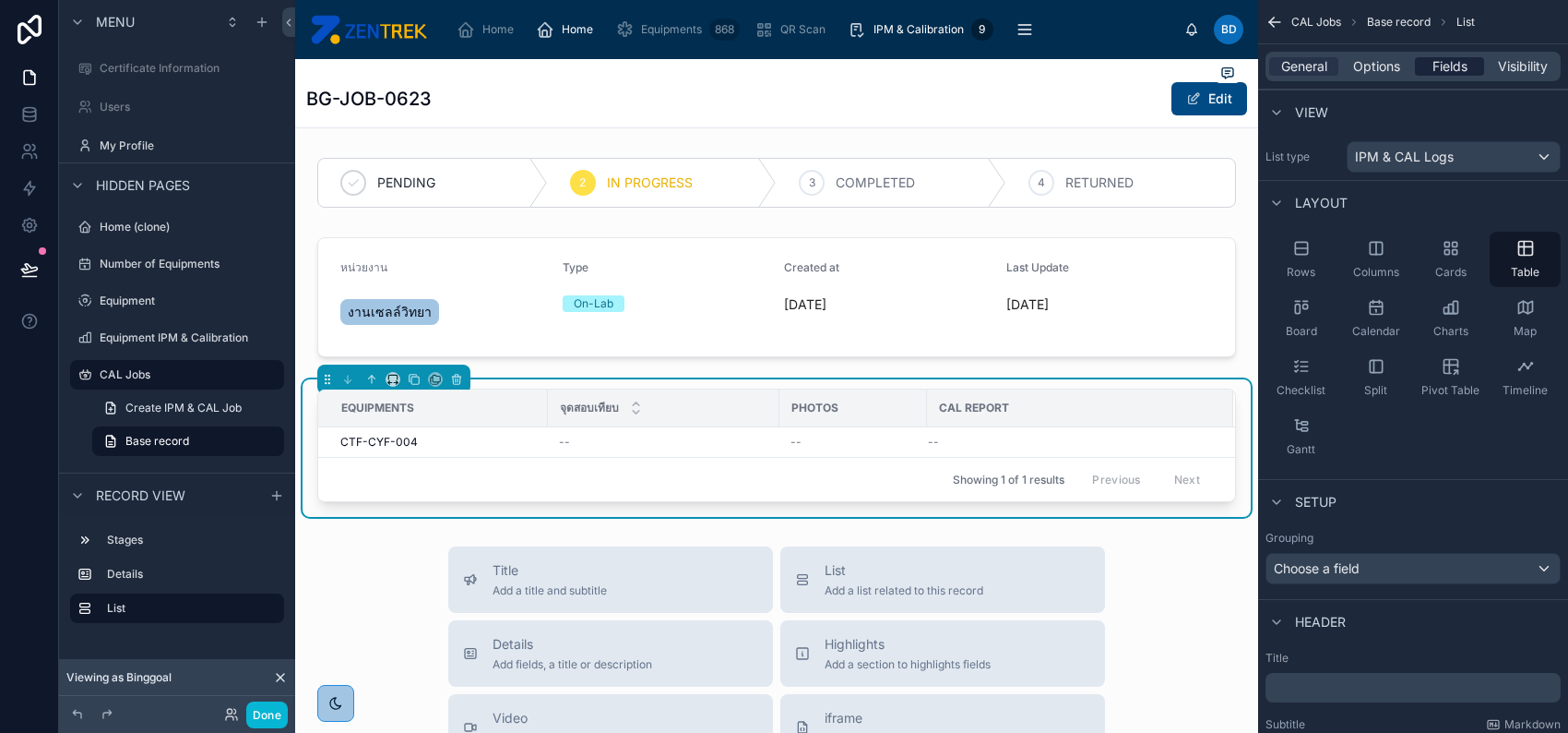
click at [1423, 71] on div "Fields" at bounding box center [1450, 66] width 69 height 19
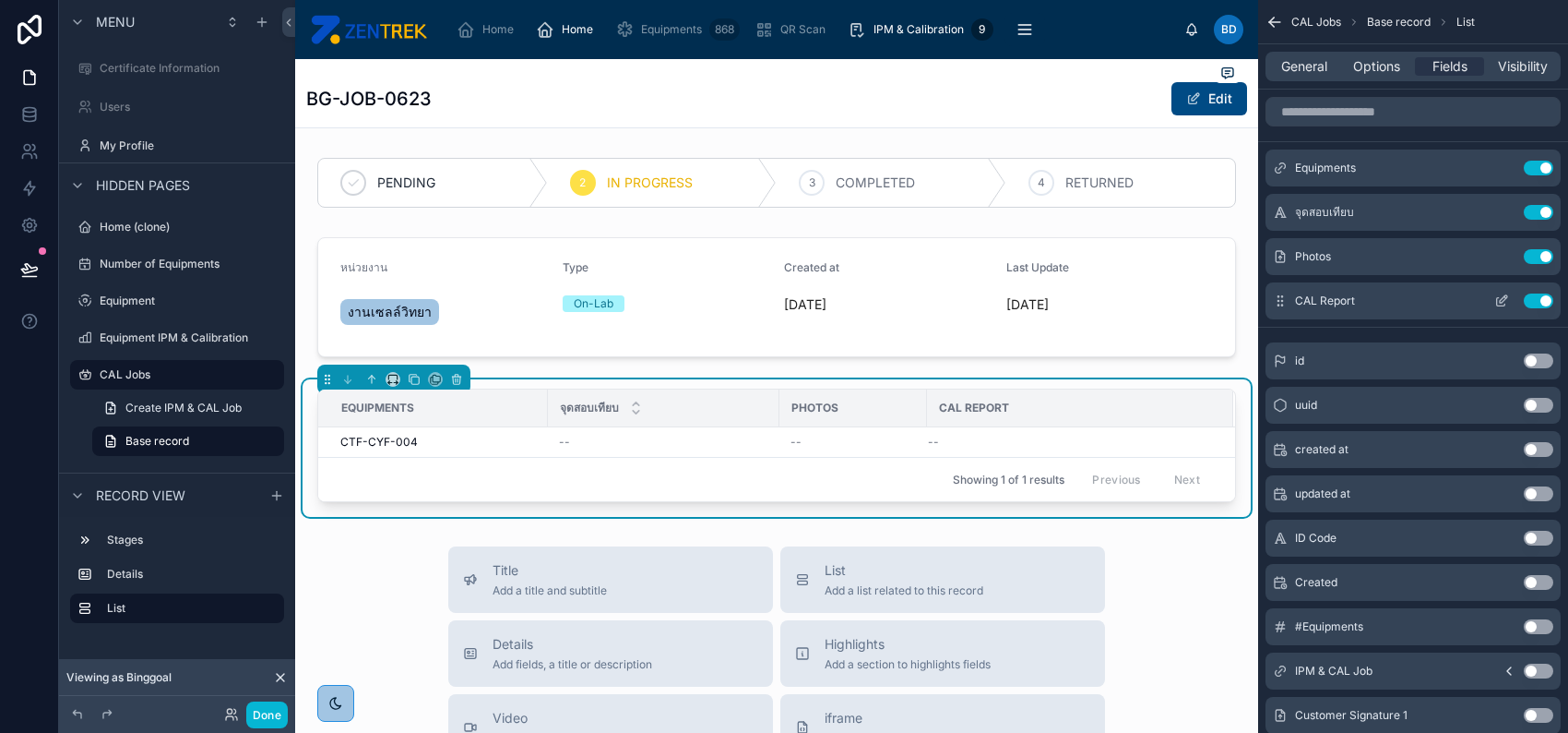
click at [1499, 297] on icon "scrollable content" at bounding box center [1502, 300] width 15 height 15
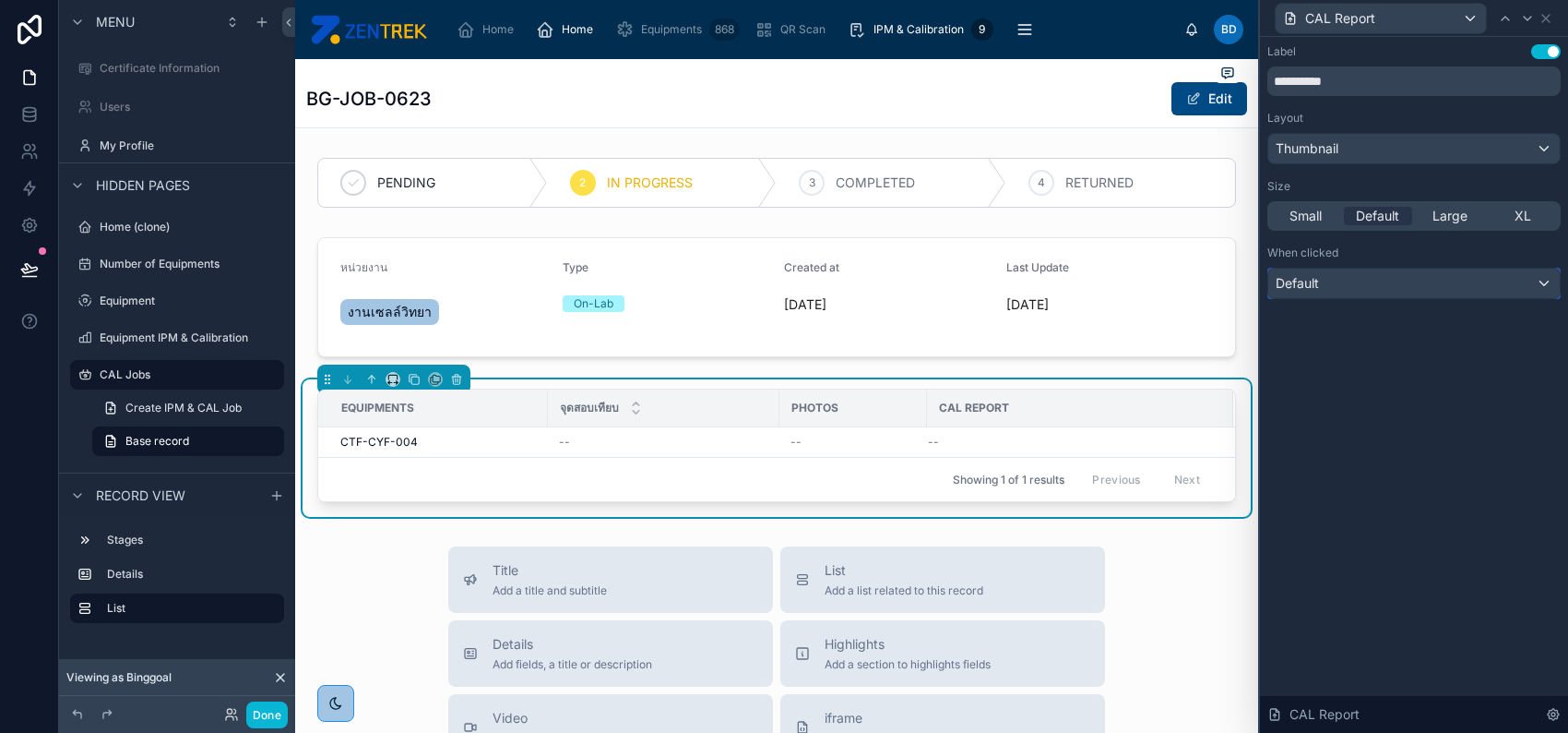
click at [1430, 284] on div "Default" at bounding box center [1414, 284] width 291 height 30
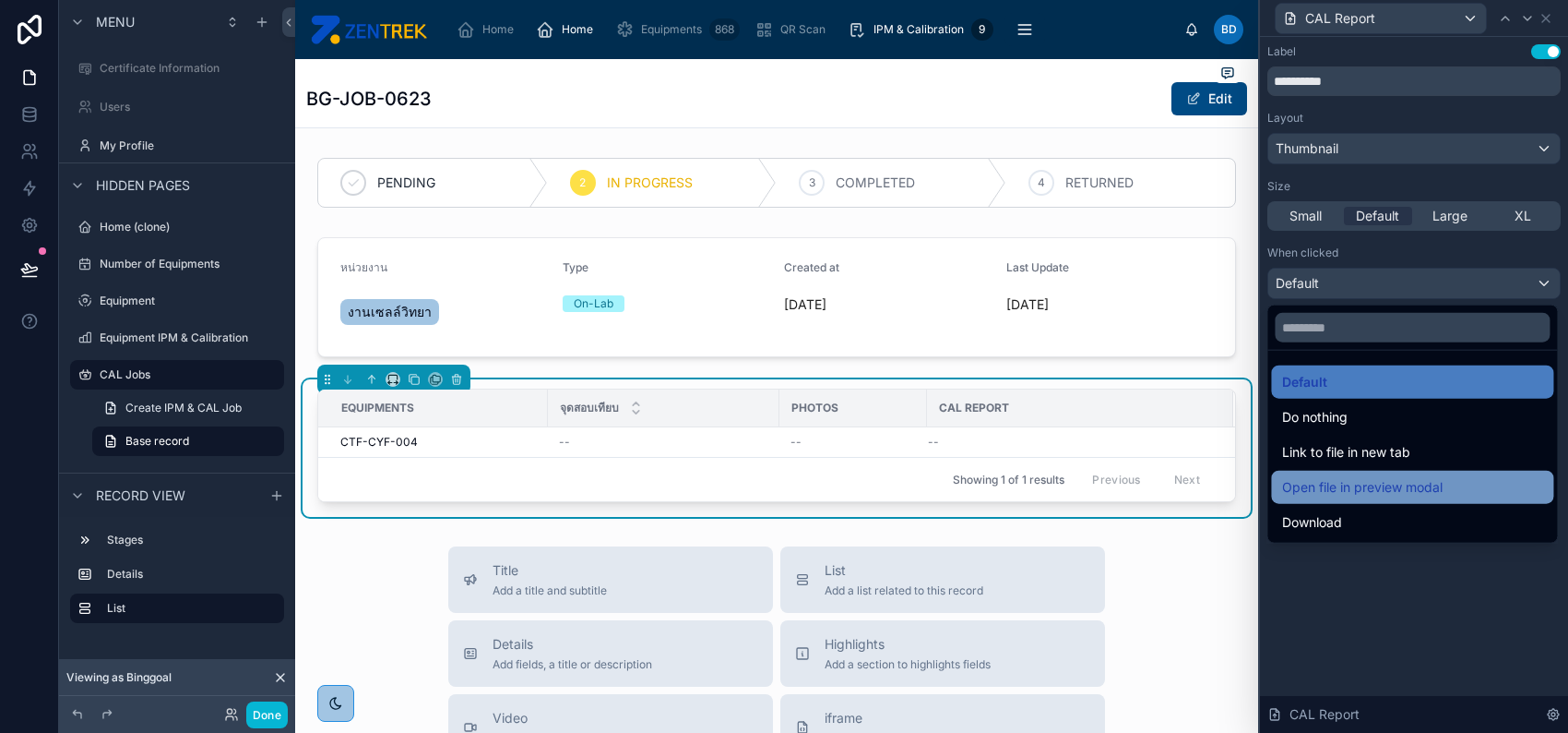
click at [1398, 491] on span "Open file in preview modal" at bounding box center [1363, 487] width 161 height 22
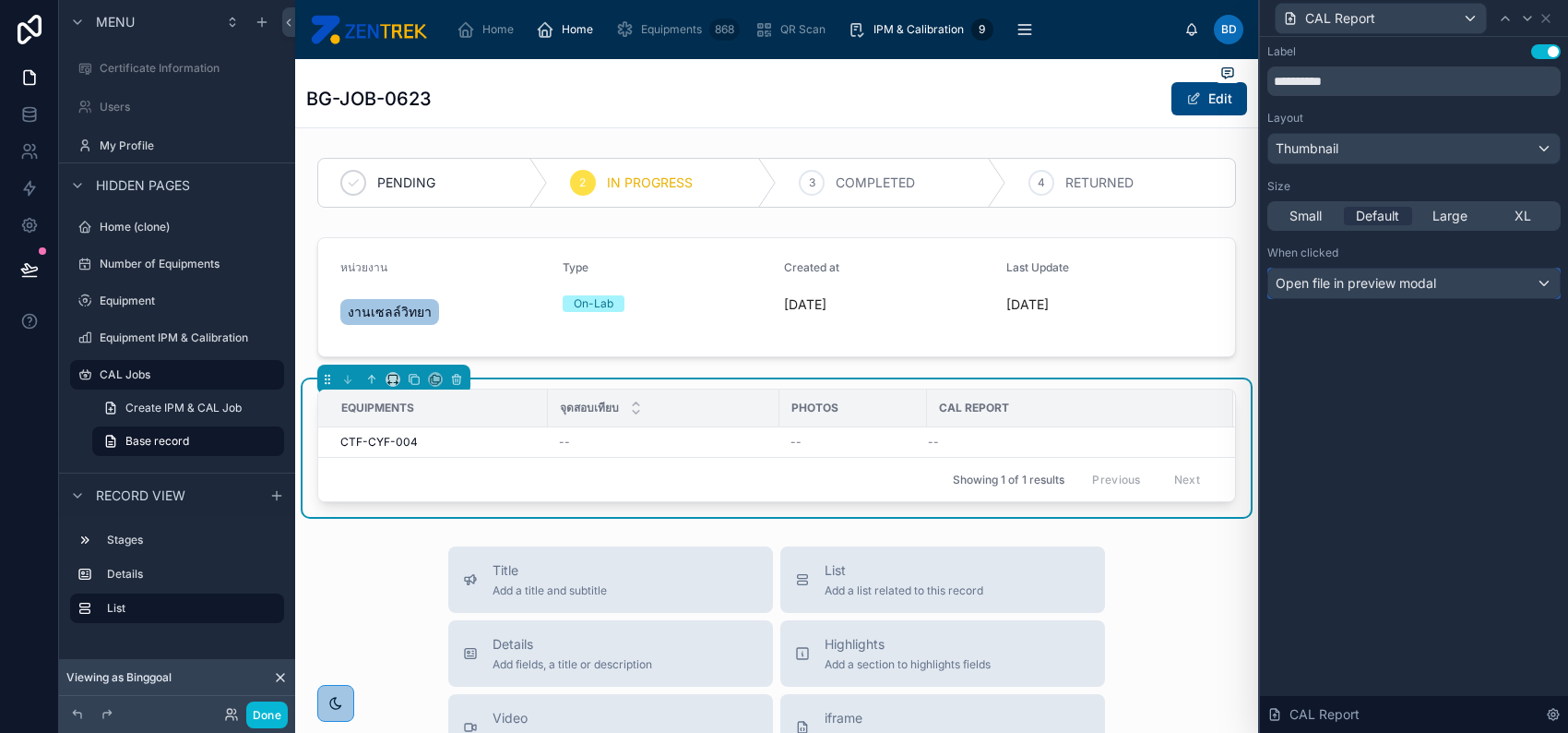
click at [1382, 296] on div "Open file in preview modal" at bounding box center [1414, 284] width 291 height 30
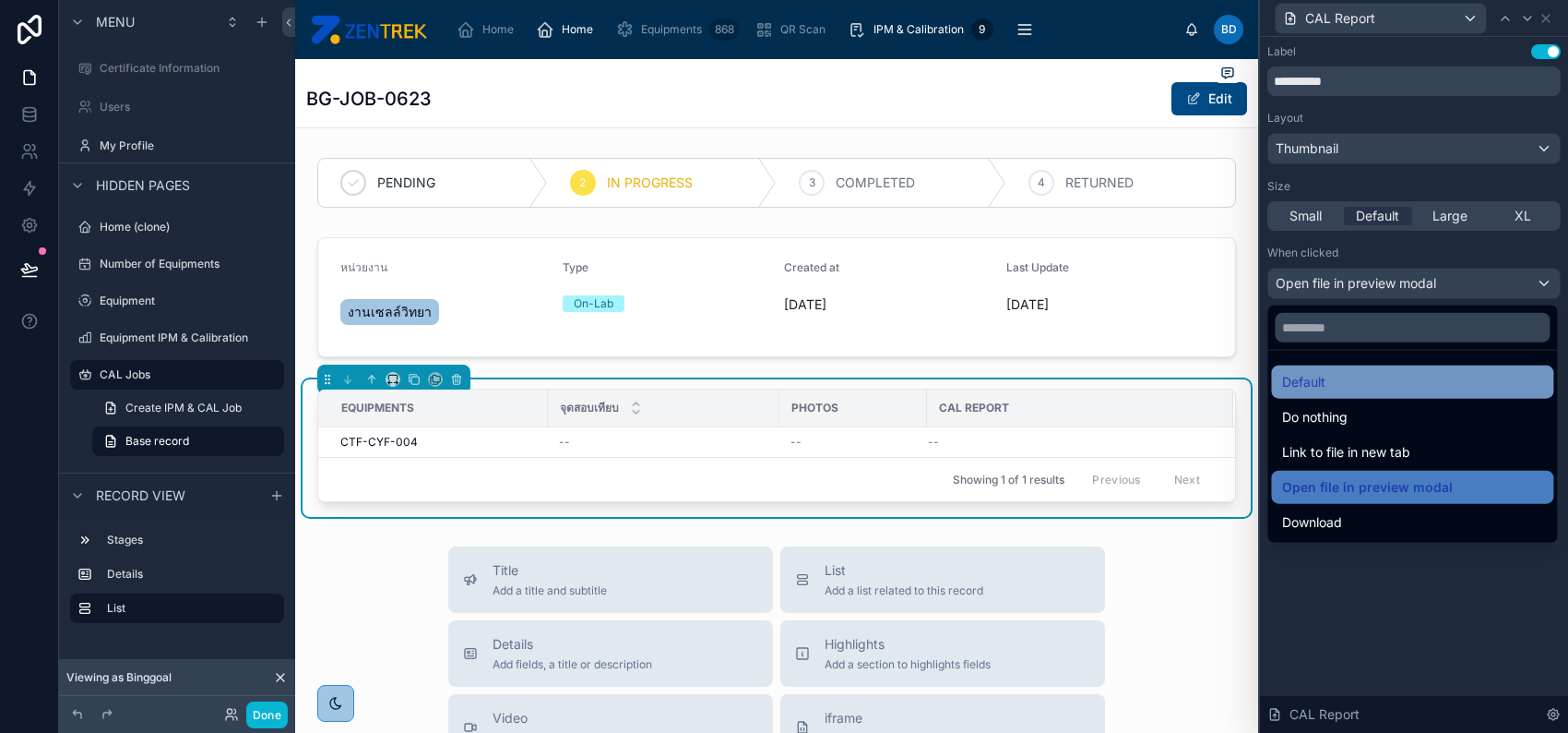
click at [1382, 386] on div "Default" at bounding box center [1412, 382] width 260 height 22
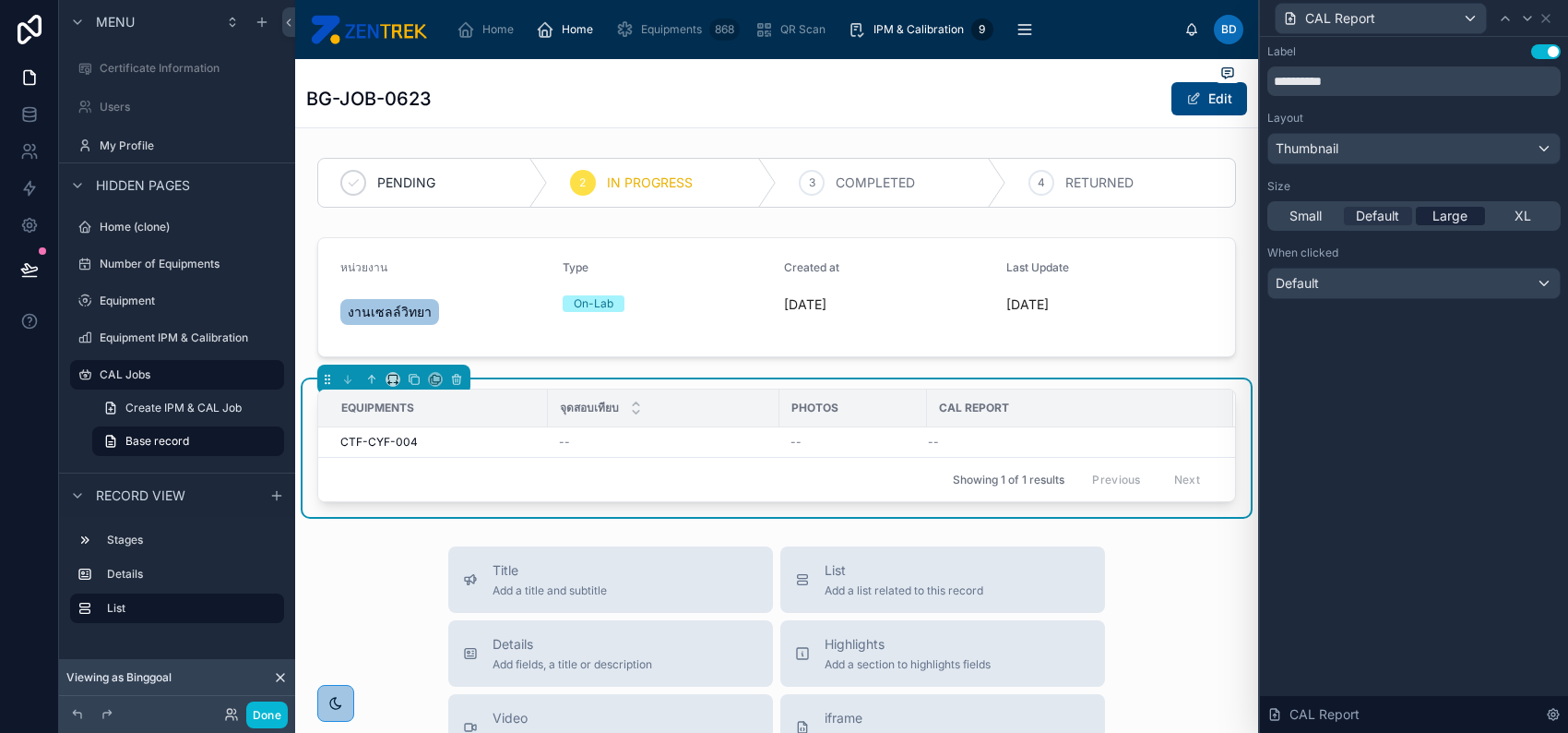
click at [1443, 212] on span "Large" at bounding box center [1450, 215] width 36 height 19
click at [1400, 212] on div "Default" at bounding box center [1378, 215] width 69 height 19
click at [1540, 11] on icon at bounding box center [1545, 18] width 15 height 15
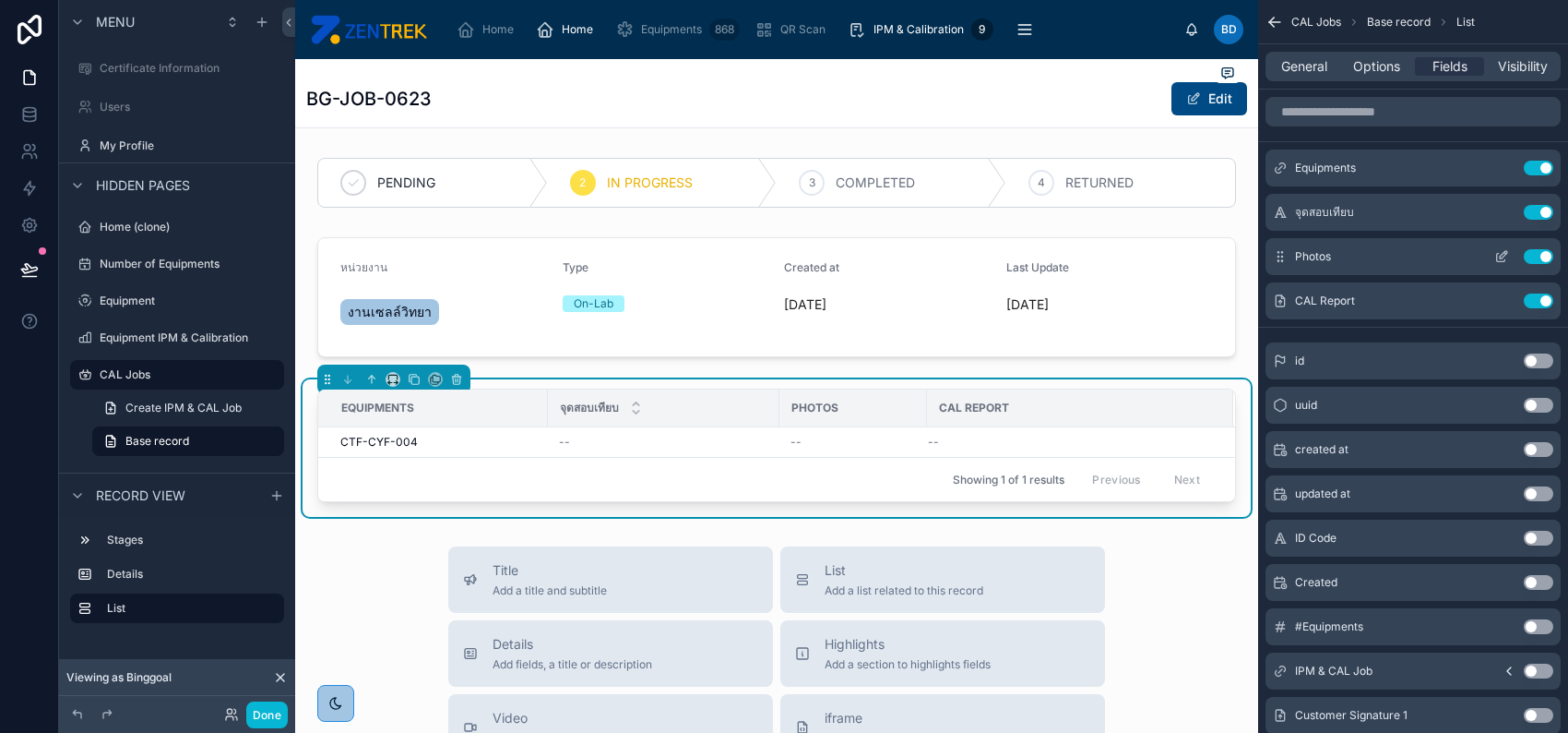
click at [1500, 257] on icon "scrollable content" at bounding box center [1503, 254] width 7 height 7
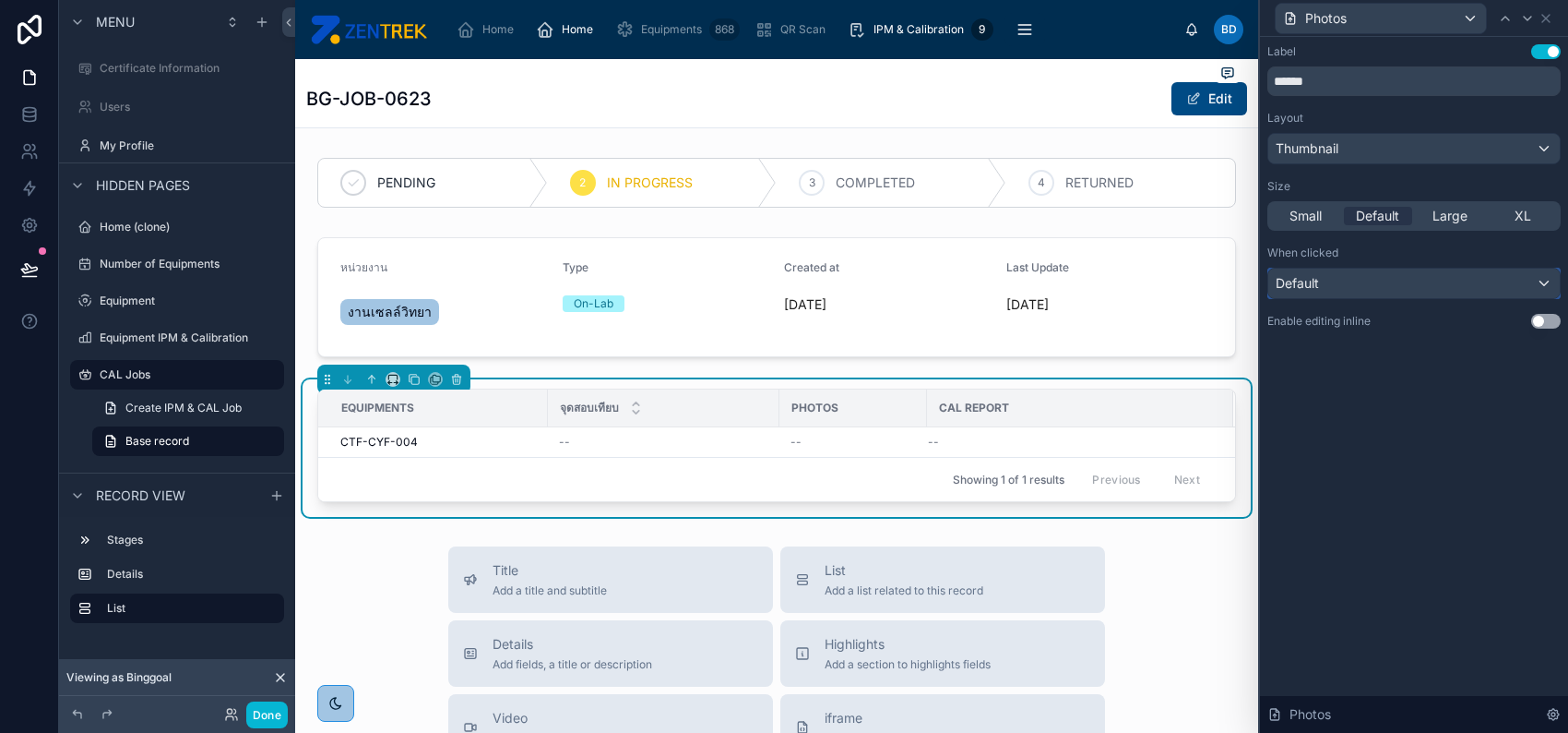
click at [1489, 288] on div "Default" at bounding box center [1414, 284] width 291 height 30
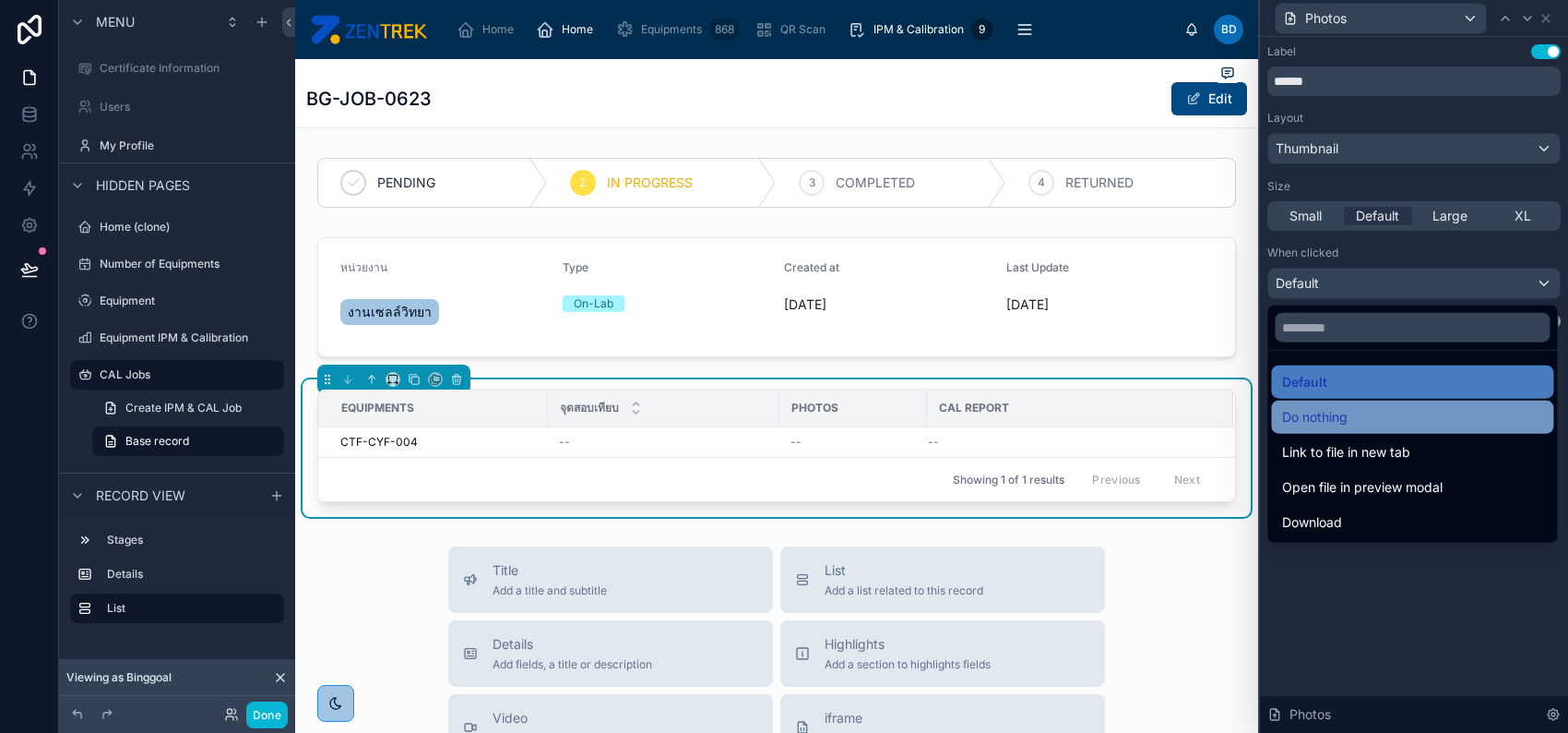
click at [1446, 410] on div "Do nothing" at bounding box center [1412, 417] width 260 height 22
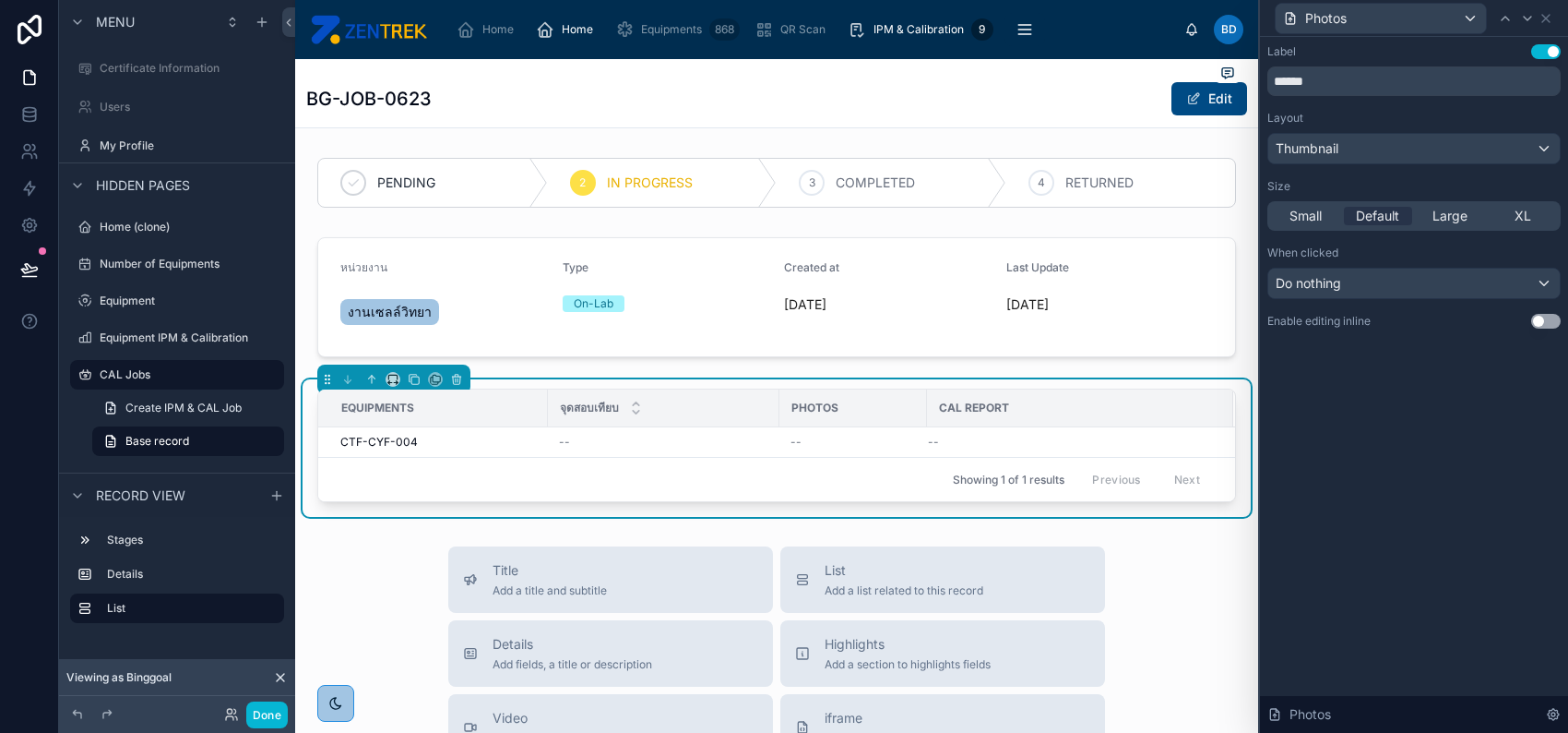
click at [1446, 410] on div "Label Use setting ****** Layout Thumbnail Size Small Default Large XL When clic…" at bounding box center [1414, 384] width 308 height 695
click at [1546, 18] on icon at bounding box center [1545, 18] width 7 height 7
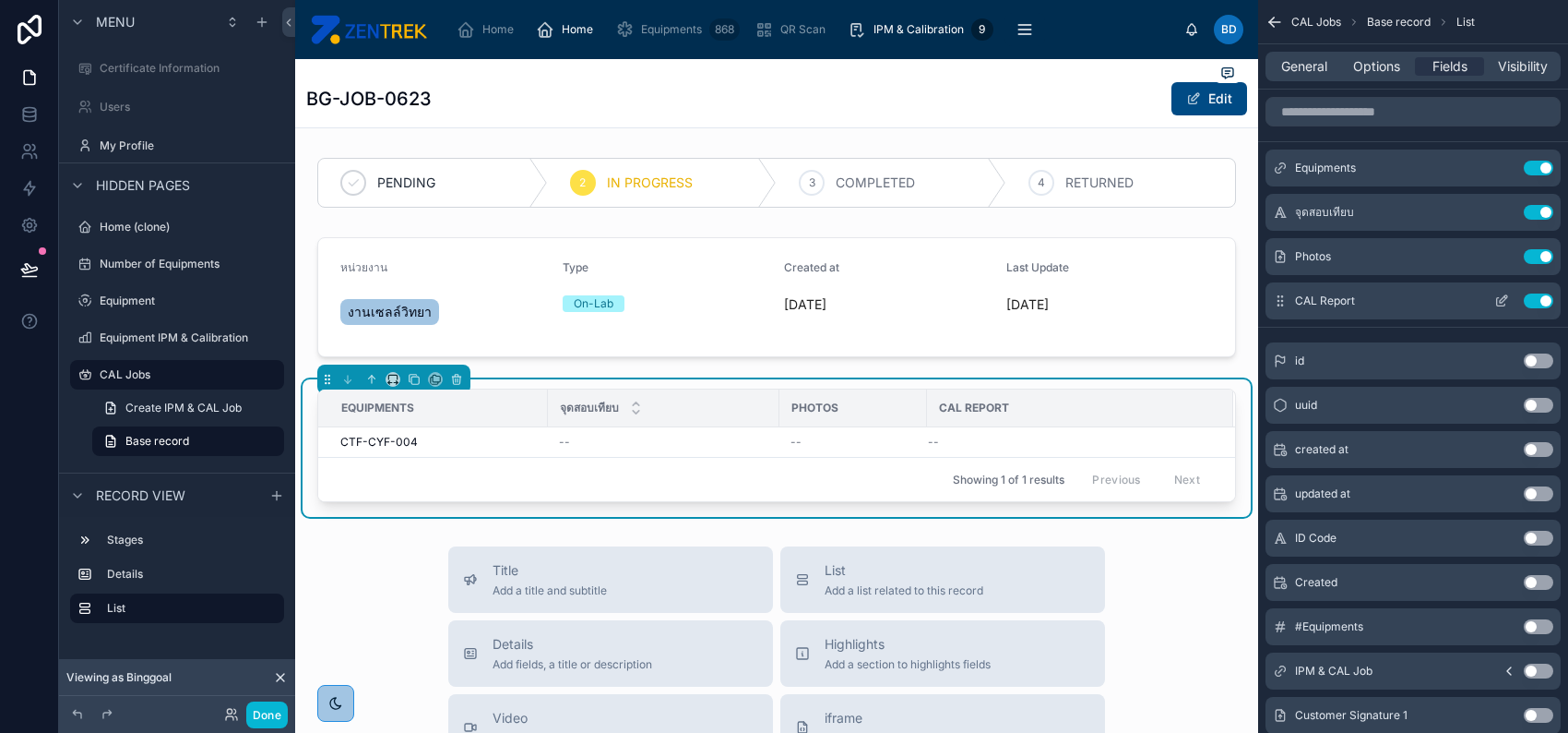
click at [1498, 300] on icon "scrollable content" at bounding box center [1502, 300] width 15 height 15
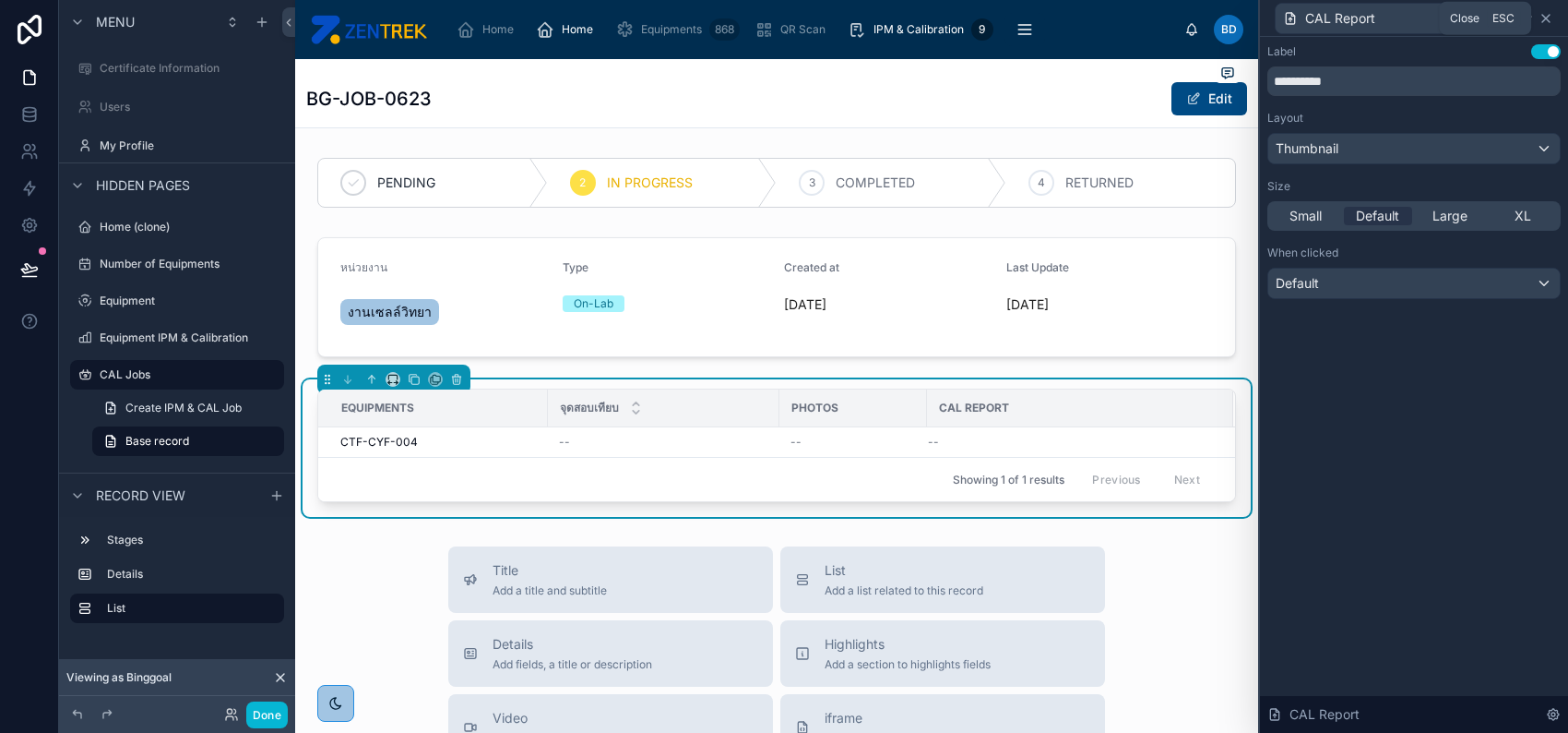
click at [1547, 18] on icon at bounding box center [1545, 18] width 15 height 15
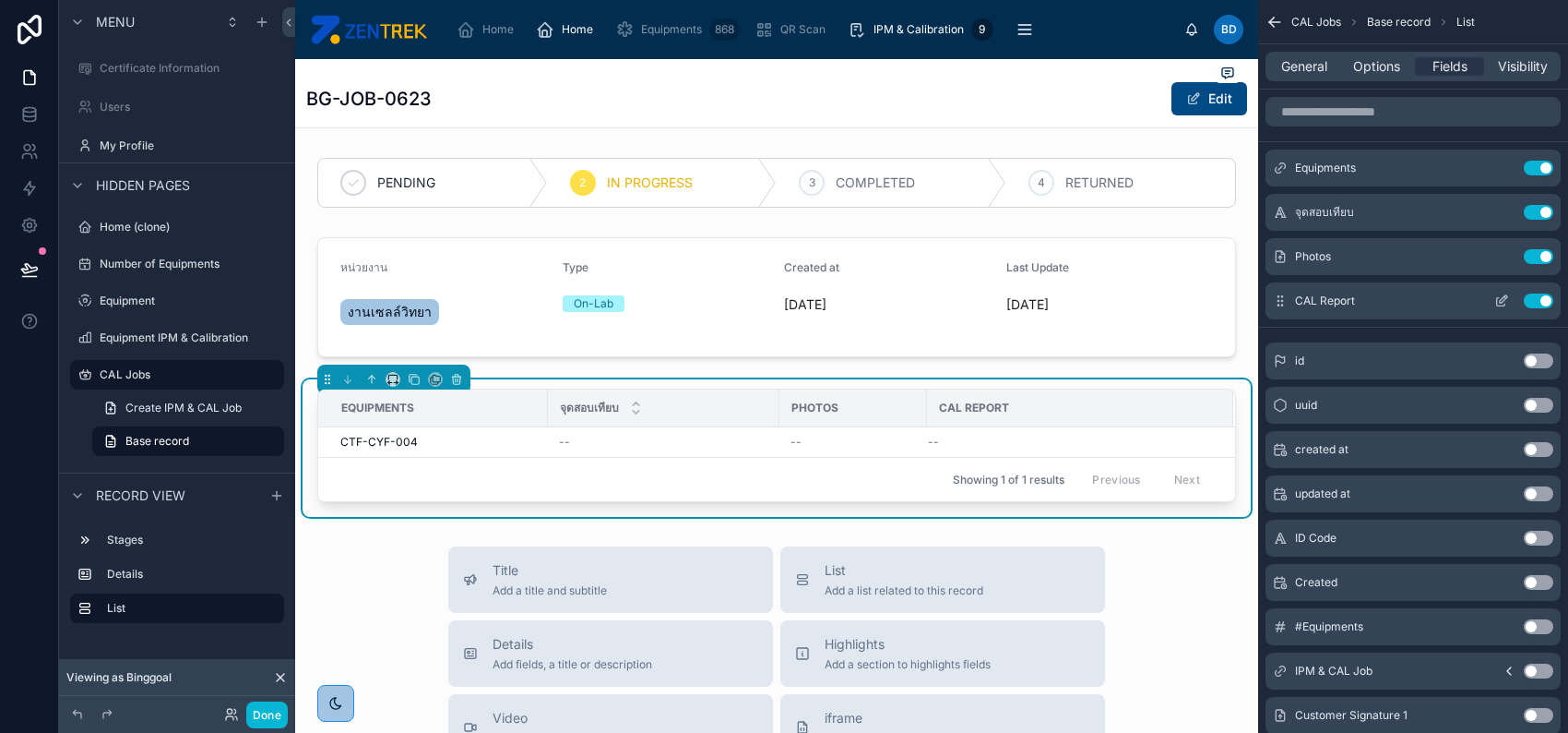
click at [1491, 291] on div "CAL Report Use setting" at bounding box center [1413, 300] width 295 height 37
click at [1497, 298] on icon "scrollable content" at bounding box center [1501, 302] width 8 height 8
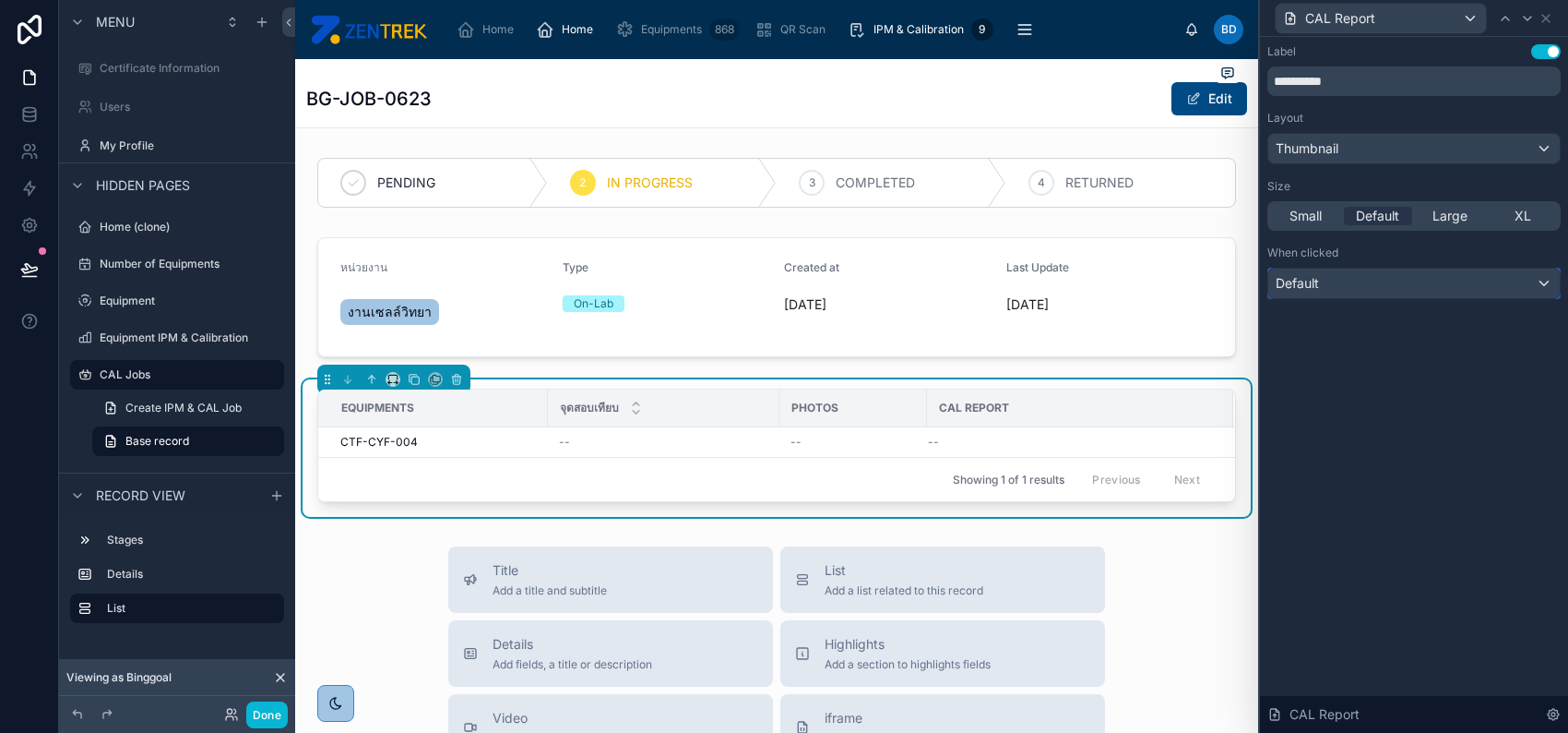
click at [1497, 297] on div "Default" at bounding box center [1414, 284] width 291 height 30
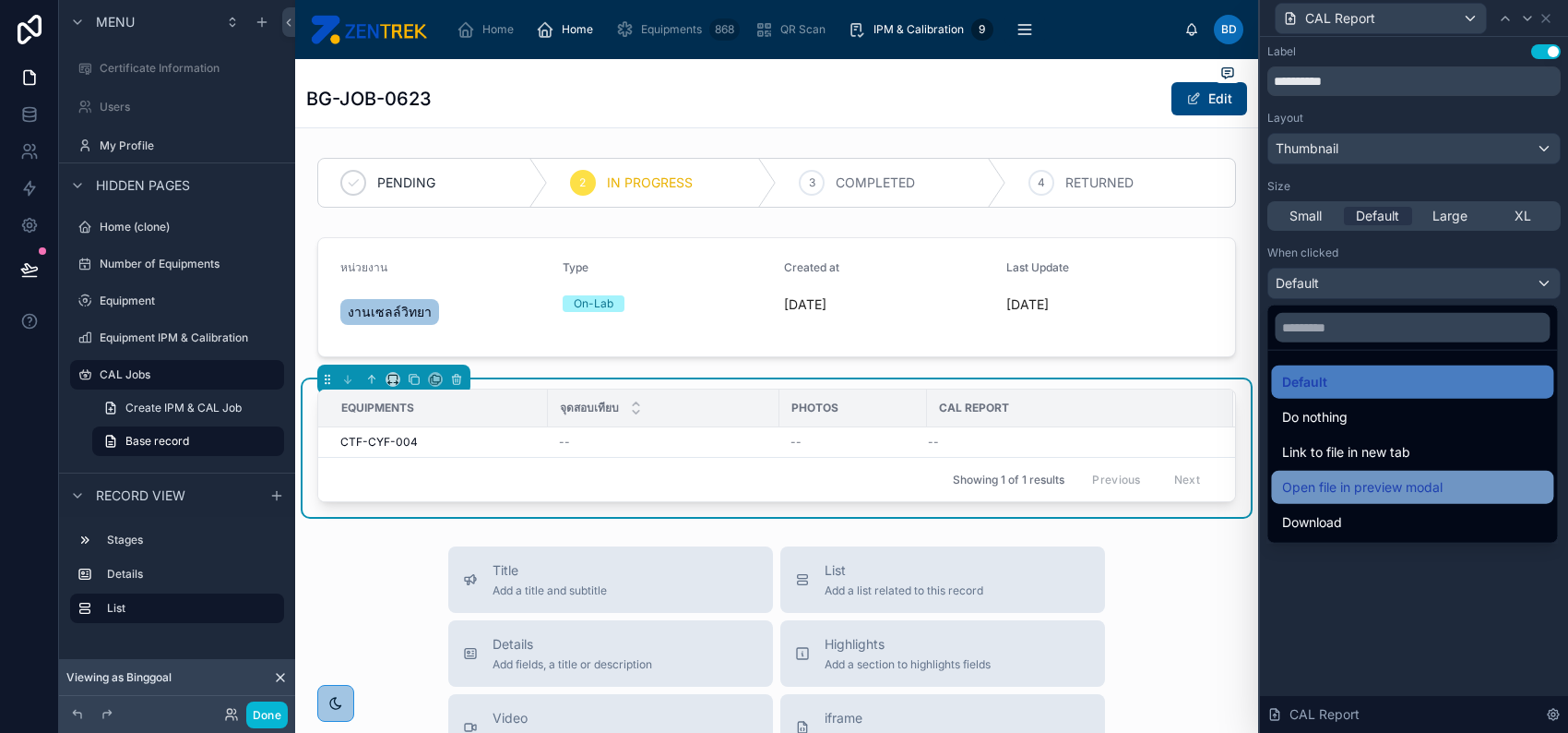
click at [1461, 483] on div "Open file in preview modal" at bounding box center [1412, 487] width 260 height 22
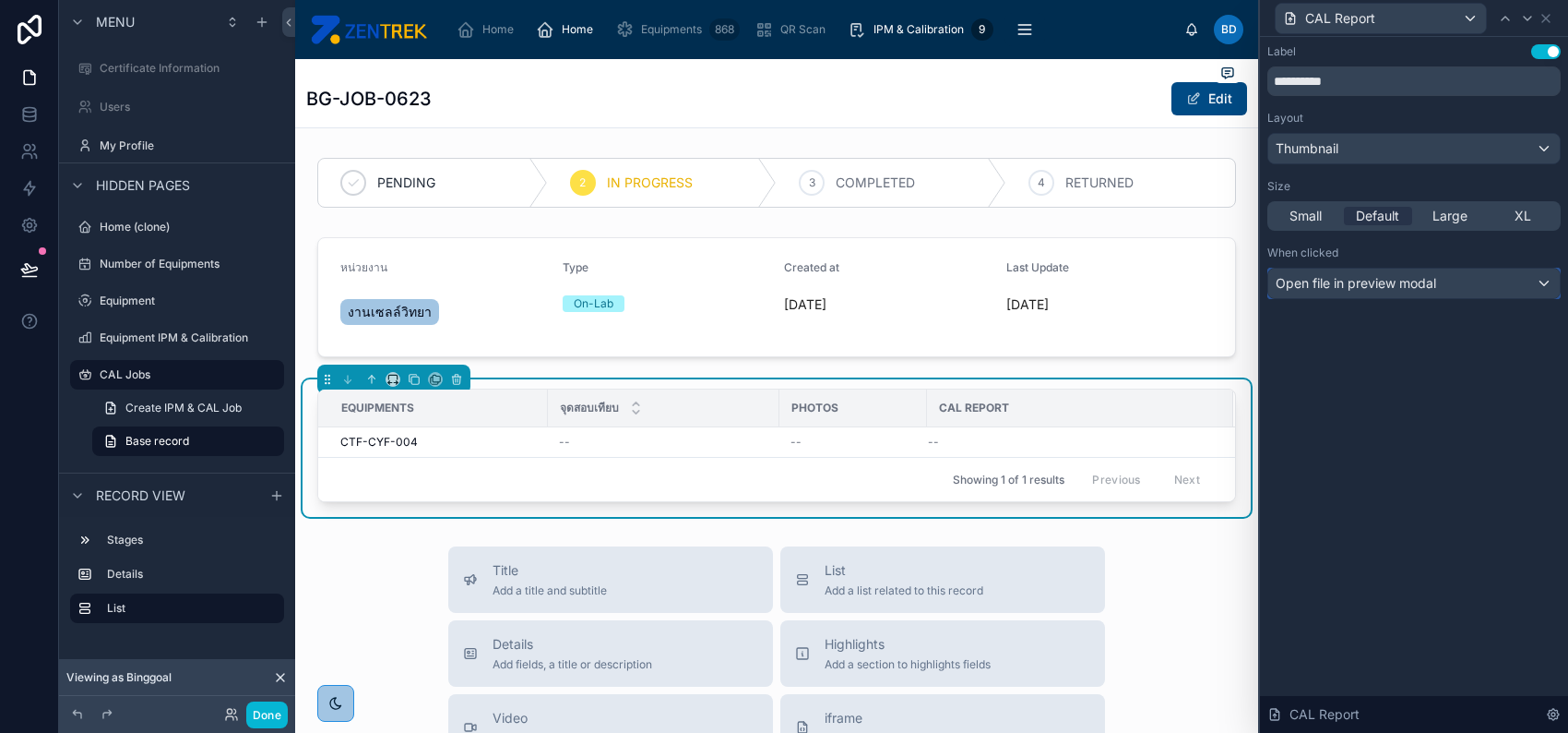
click at [1372, 289] on span "Open file in preview modal" at bounding box center [1356, 283] width 161 height 19
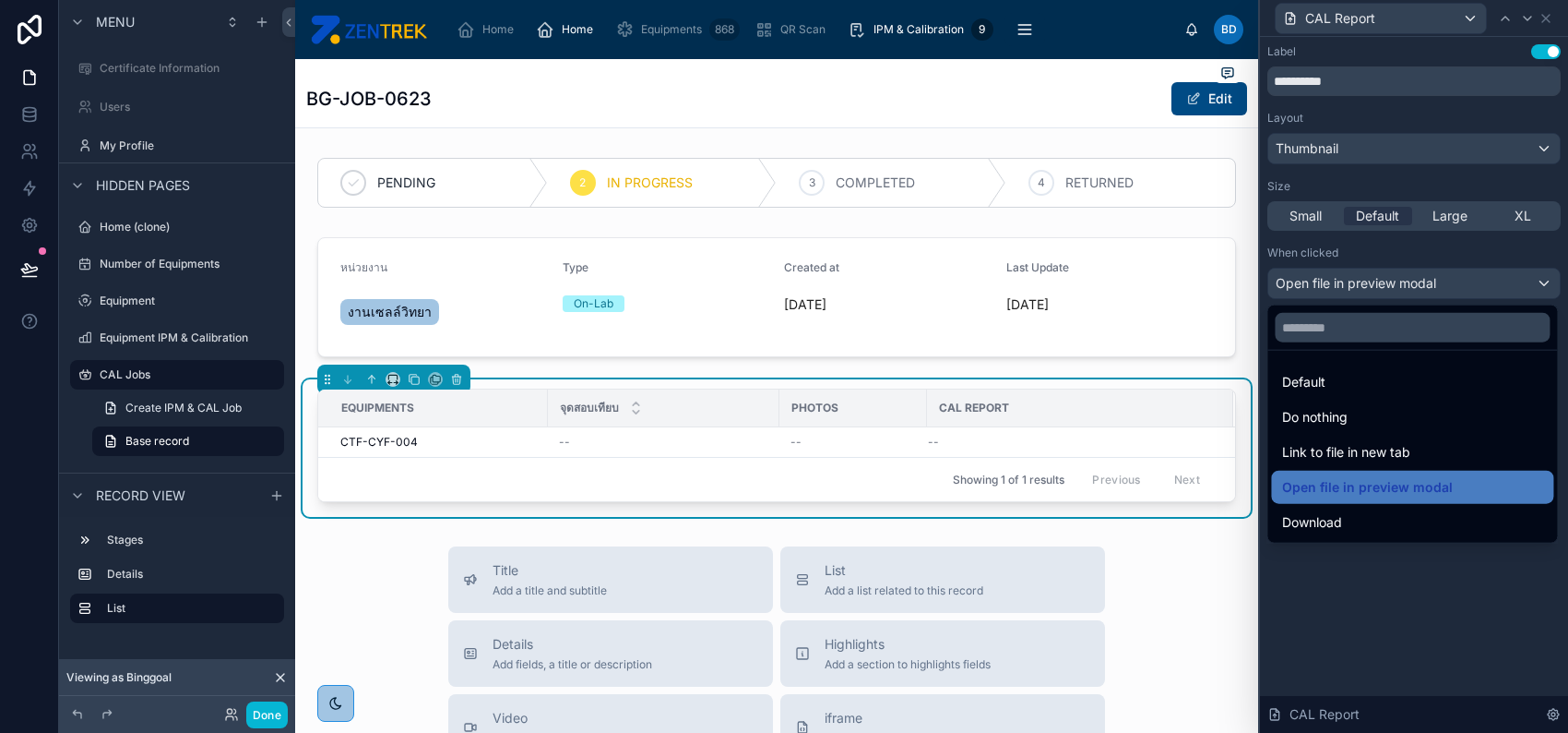
click at [1365, 147] on div at bounding box center [1414, 366] width 308 height 733
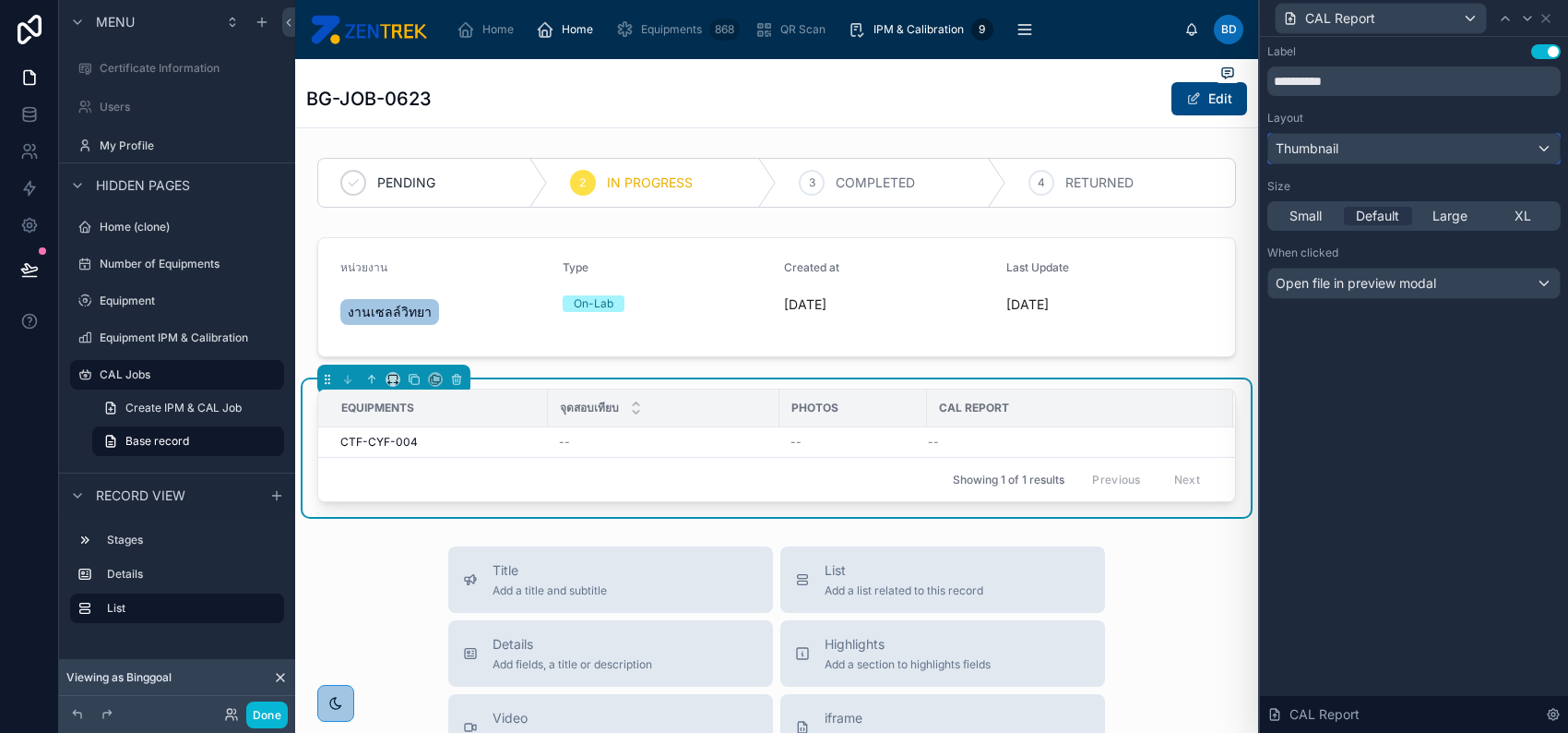
click at [1365, 147] on div "Thumbnail" at bounding box center [1414, 148] width 291 height 30
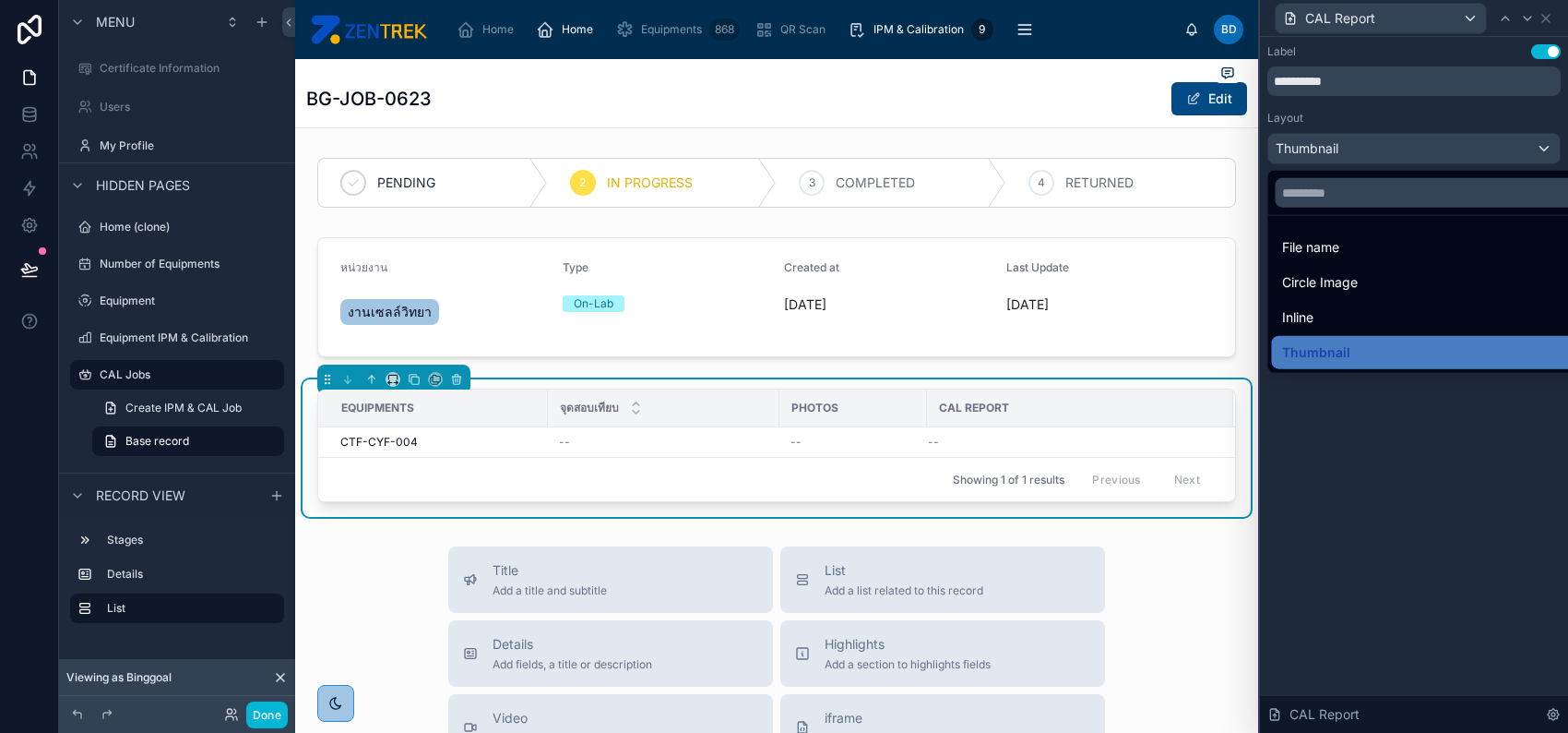
click at [1366, 135] on div at bounding box center [1414, 366] width 308 height 733
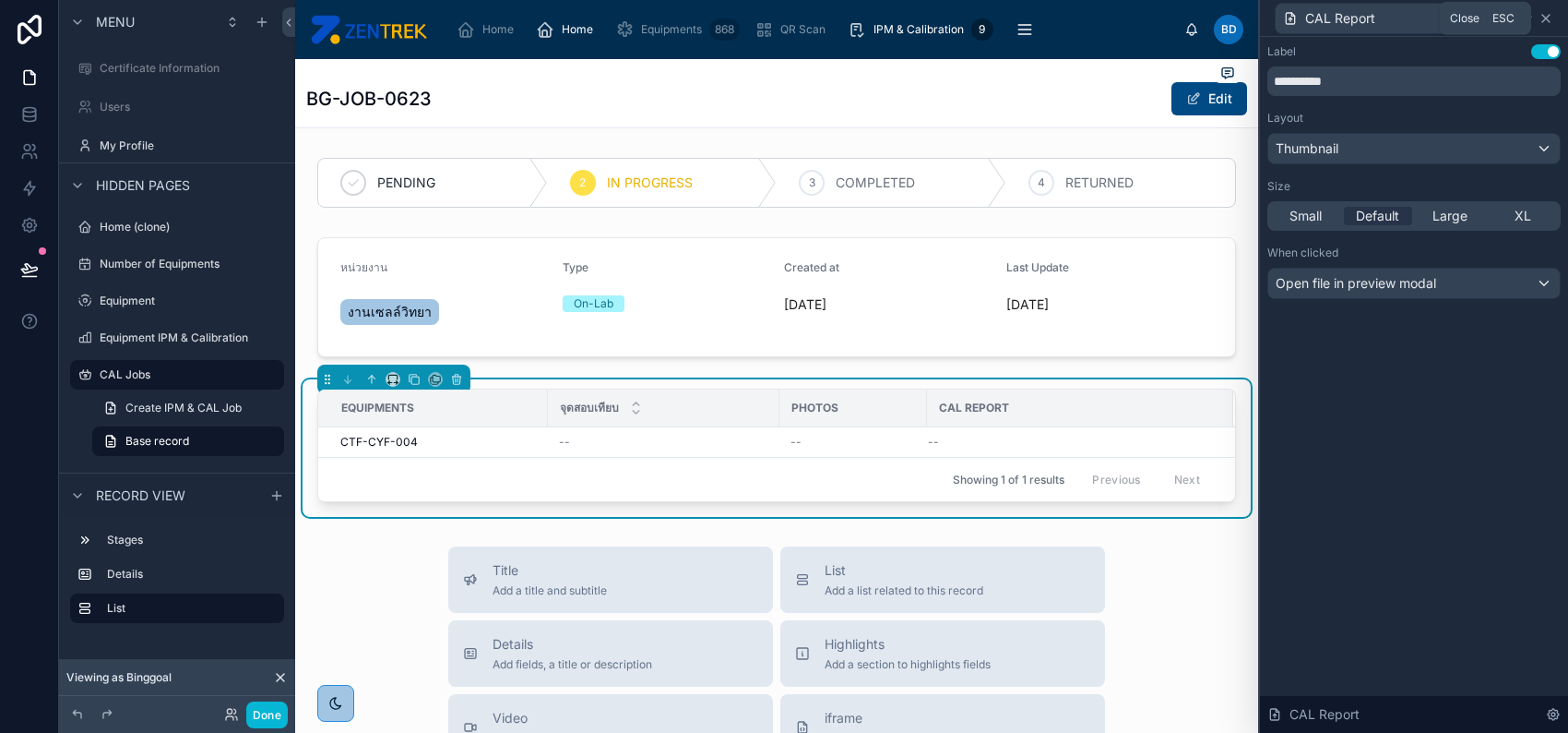
click at [1549, 16] on icon at bounding box center [1545, 18] width 15 height 15
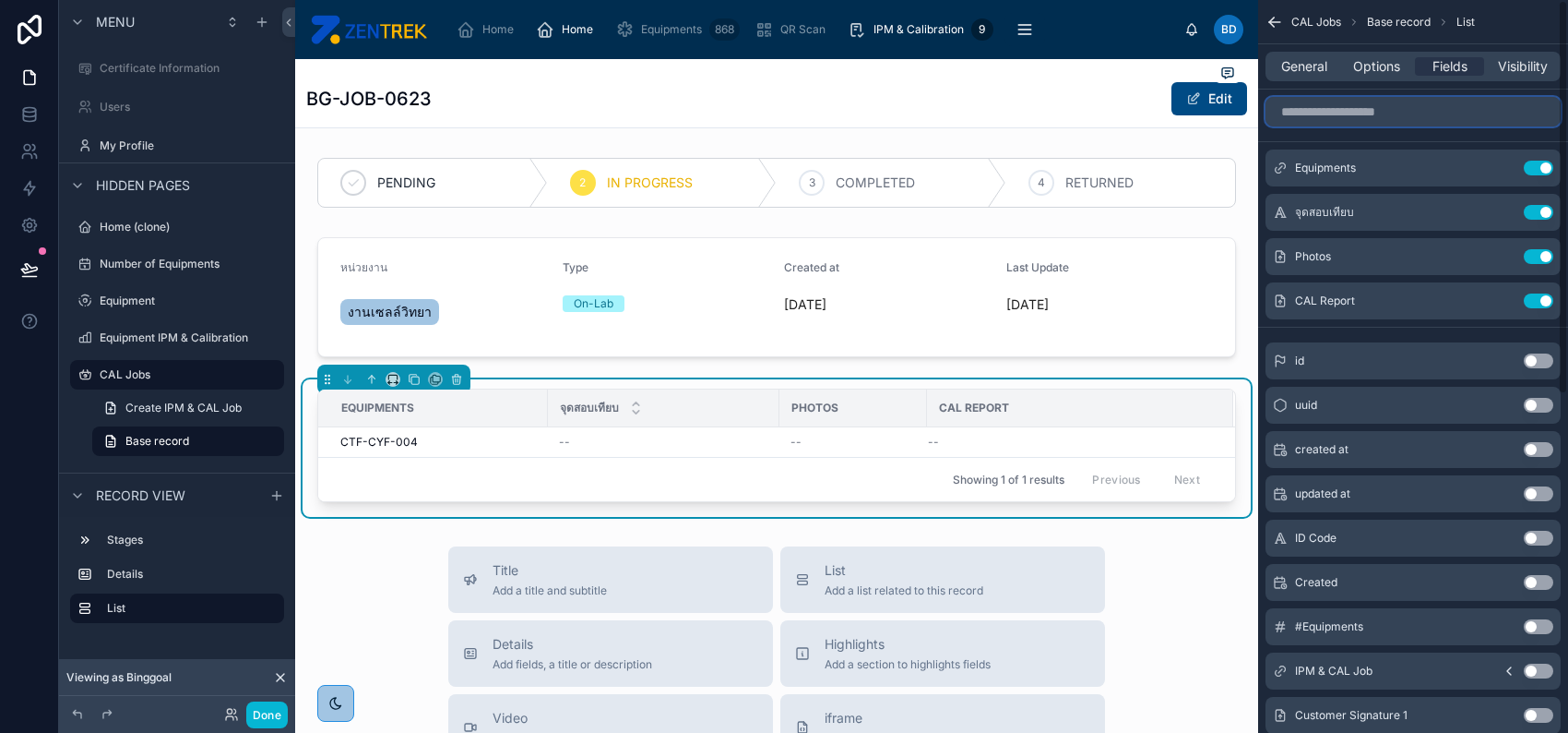
click at [1448, 114] on input "scrollable content" at bounding box center [1413, 112] width 295 height 30
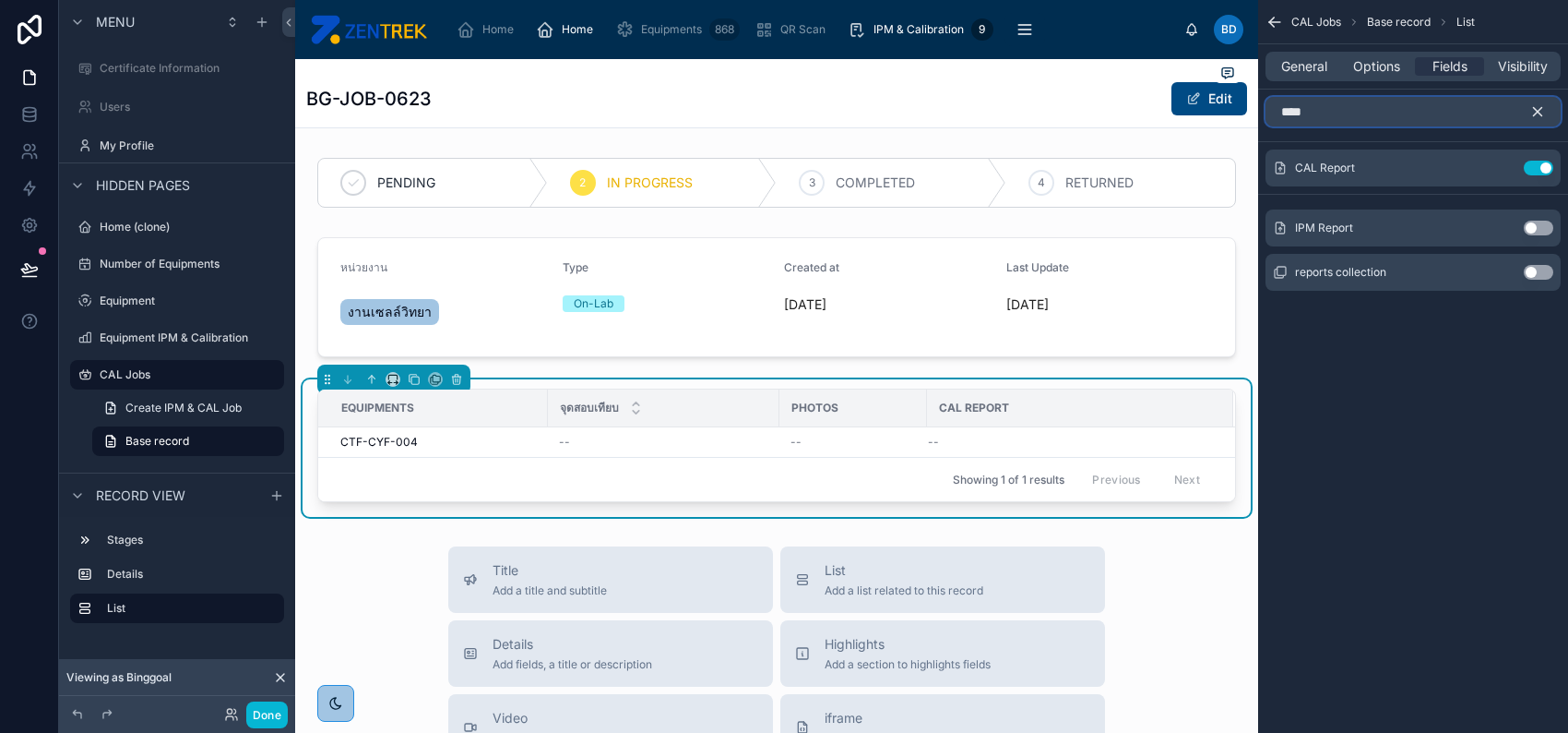
type input "****"
click at [1536, 272] on button "Use setting" at bounding box center [1538, 272] width 30 height 15
click at [266, 713] on button "Done" at bounding box center [267, 714] width 41 height 27
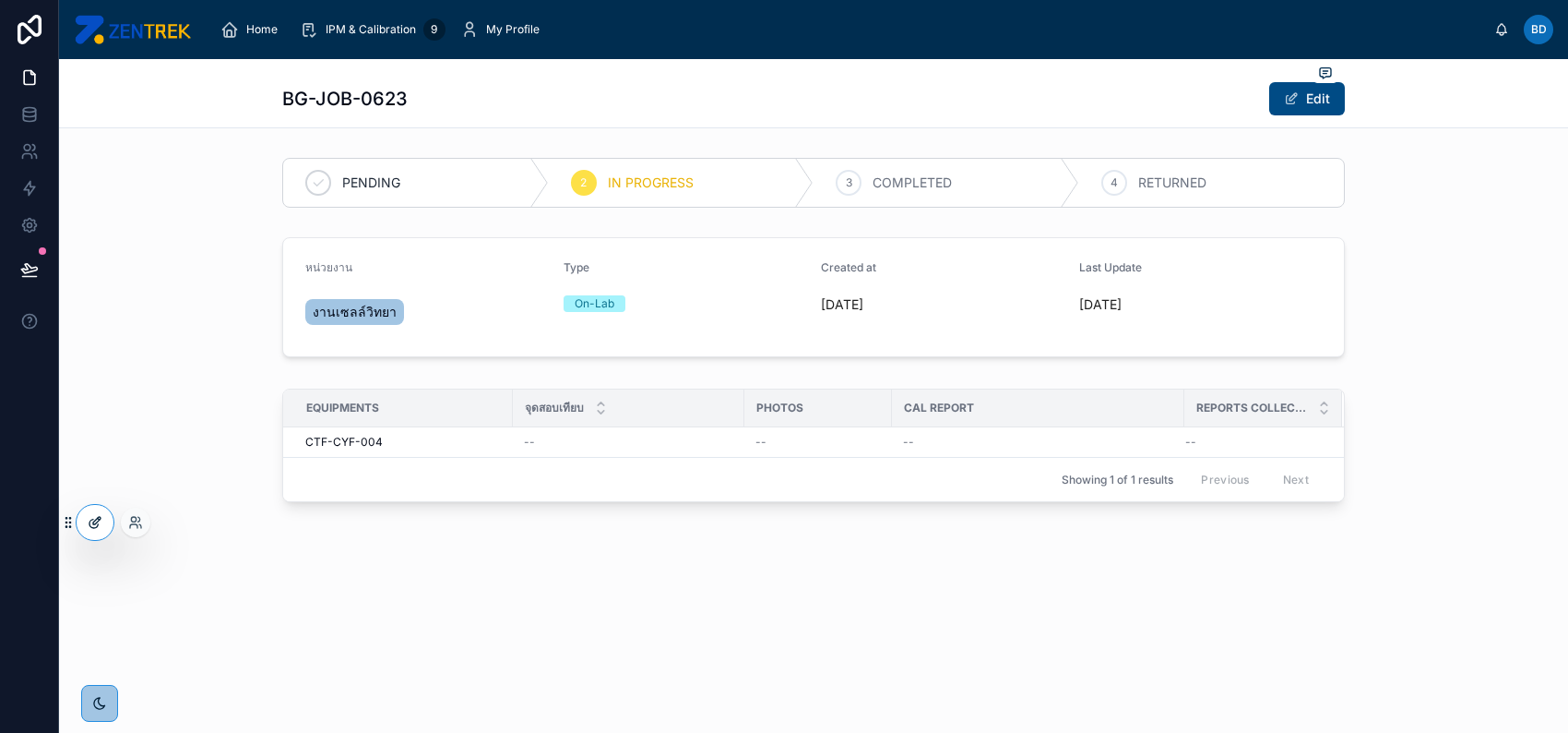
click at [98, 536] on div at bounding box center [95, 523] width 37 height 36
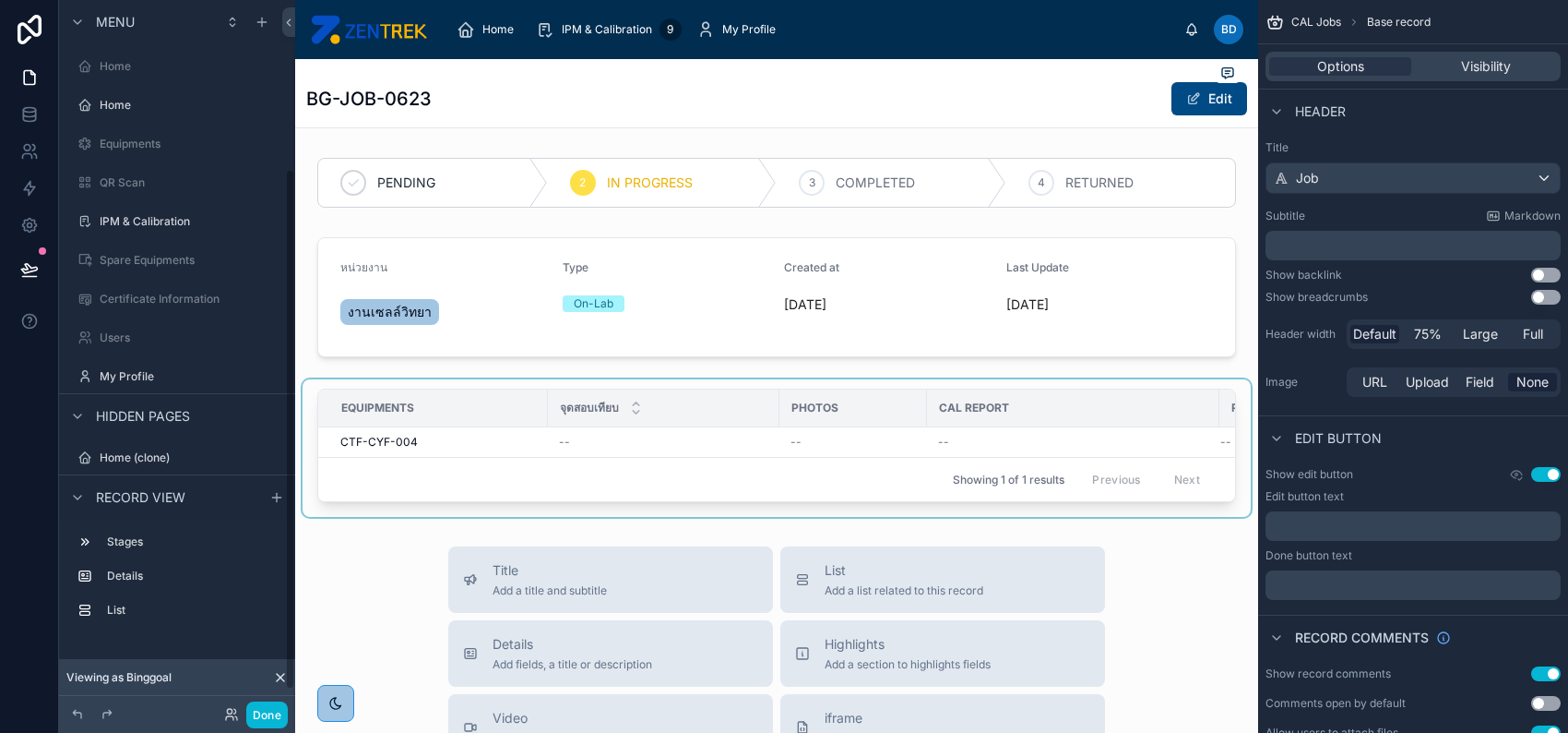
scroll to position [231, 0]
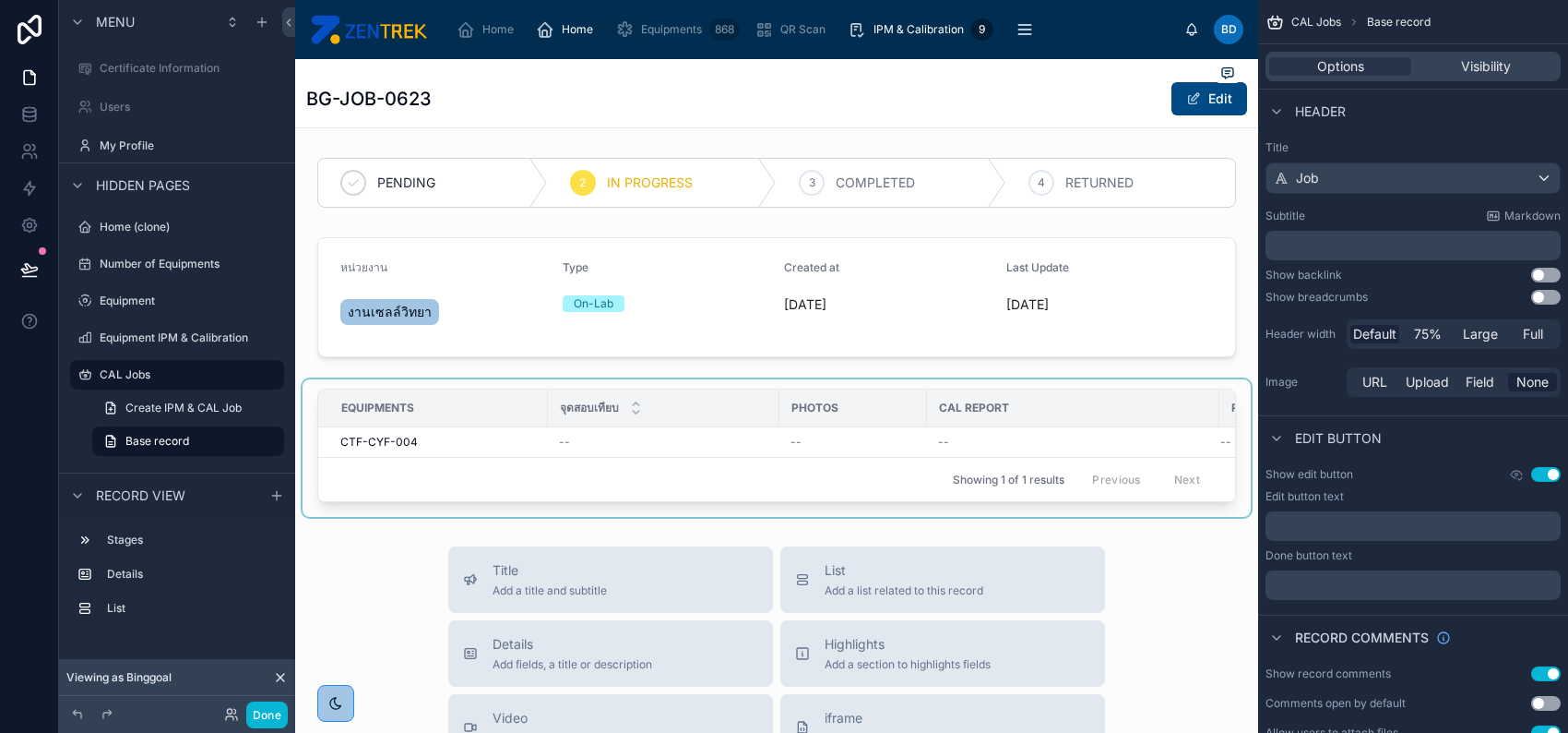
drag, startPoint x: 901, startPoint y: 506, endPoint x: 929, endPoint y: 506, distance: 28.0
click at [929, 506] on div at bounding box center [776, 448] width 948 height 137
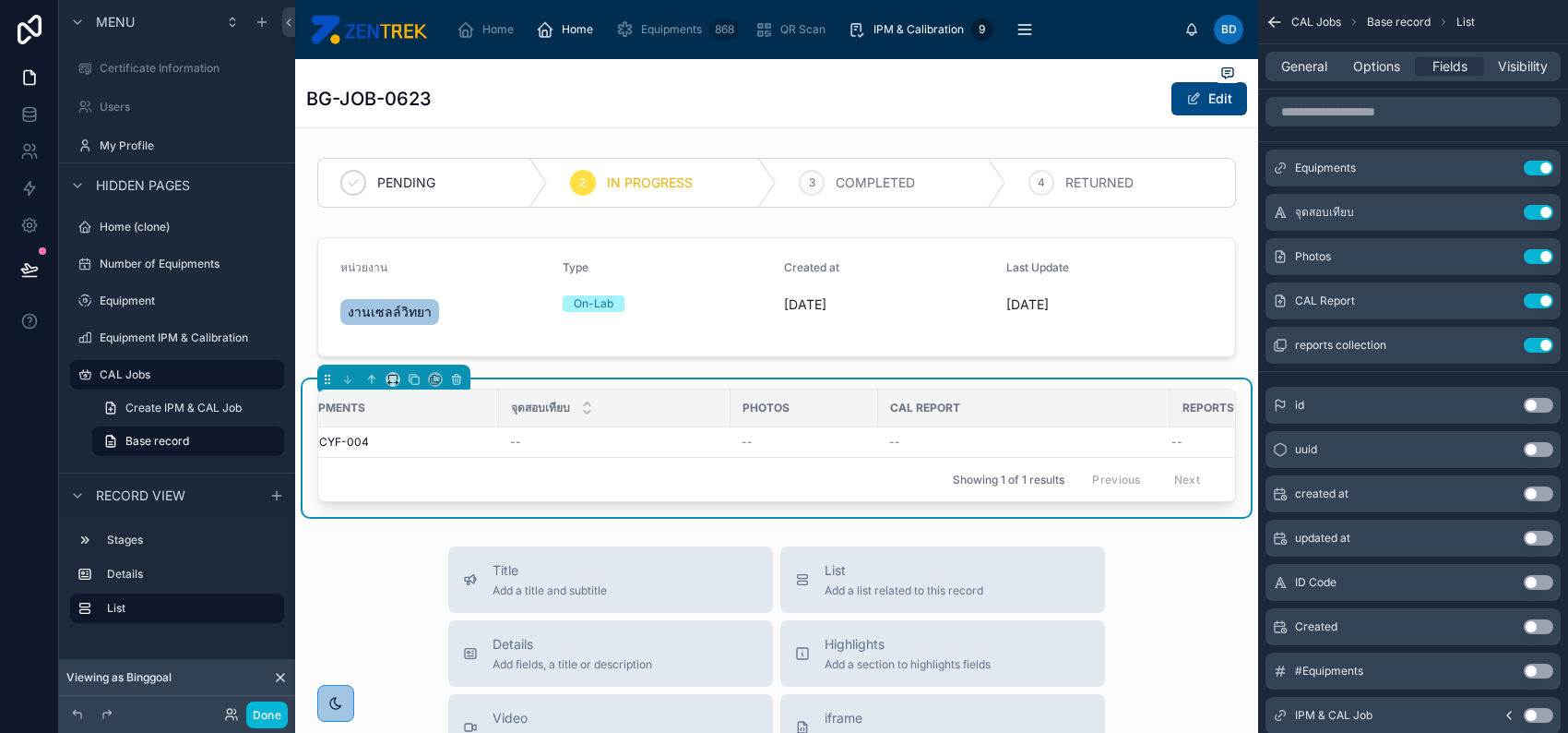
scroll to position [0, 137]
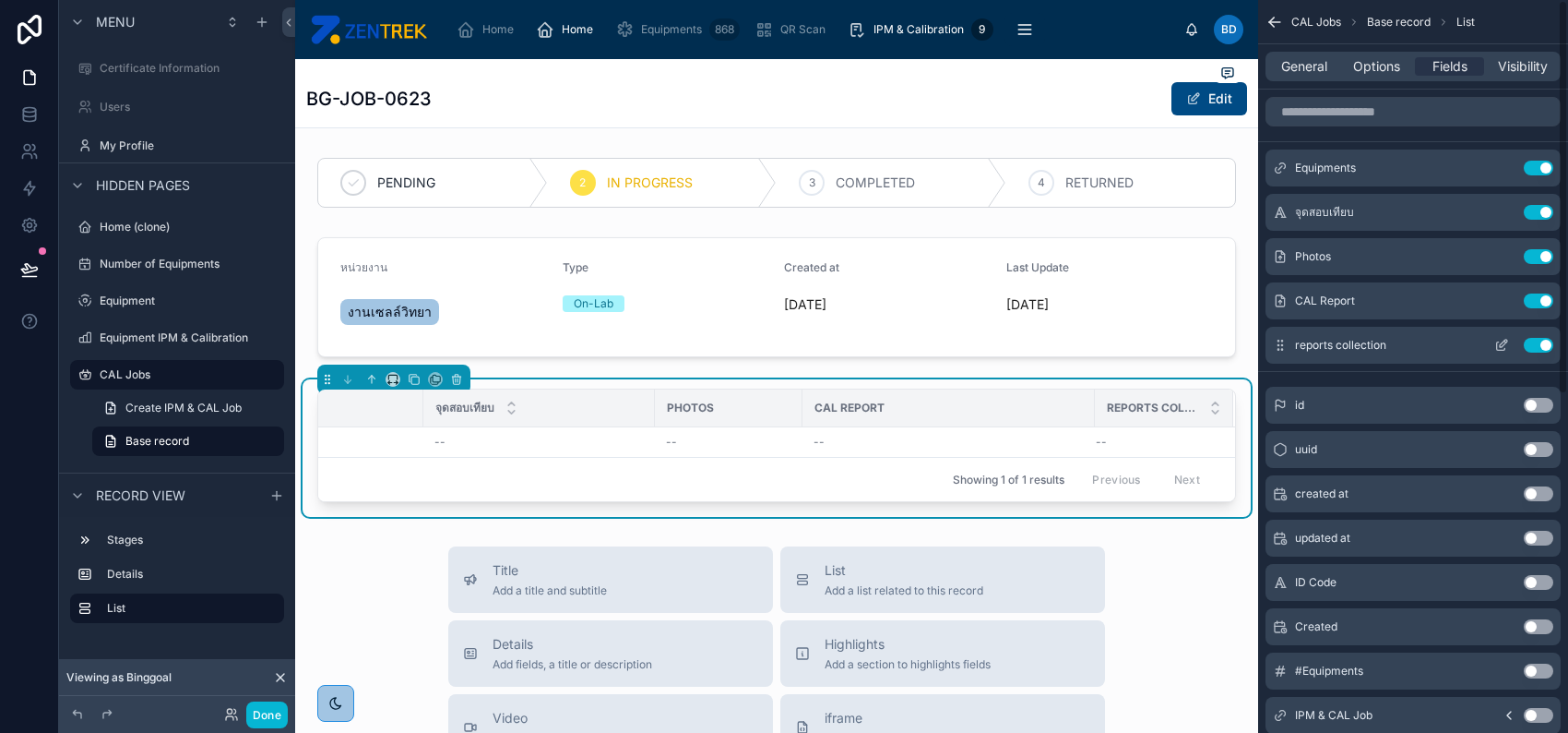
click at [1503, 343] on icon "scrollable content" at bounding box center [1503, 343] width 7 height 7
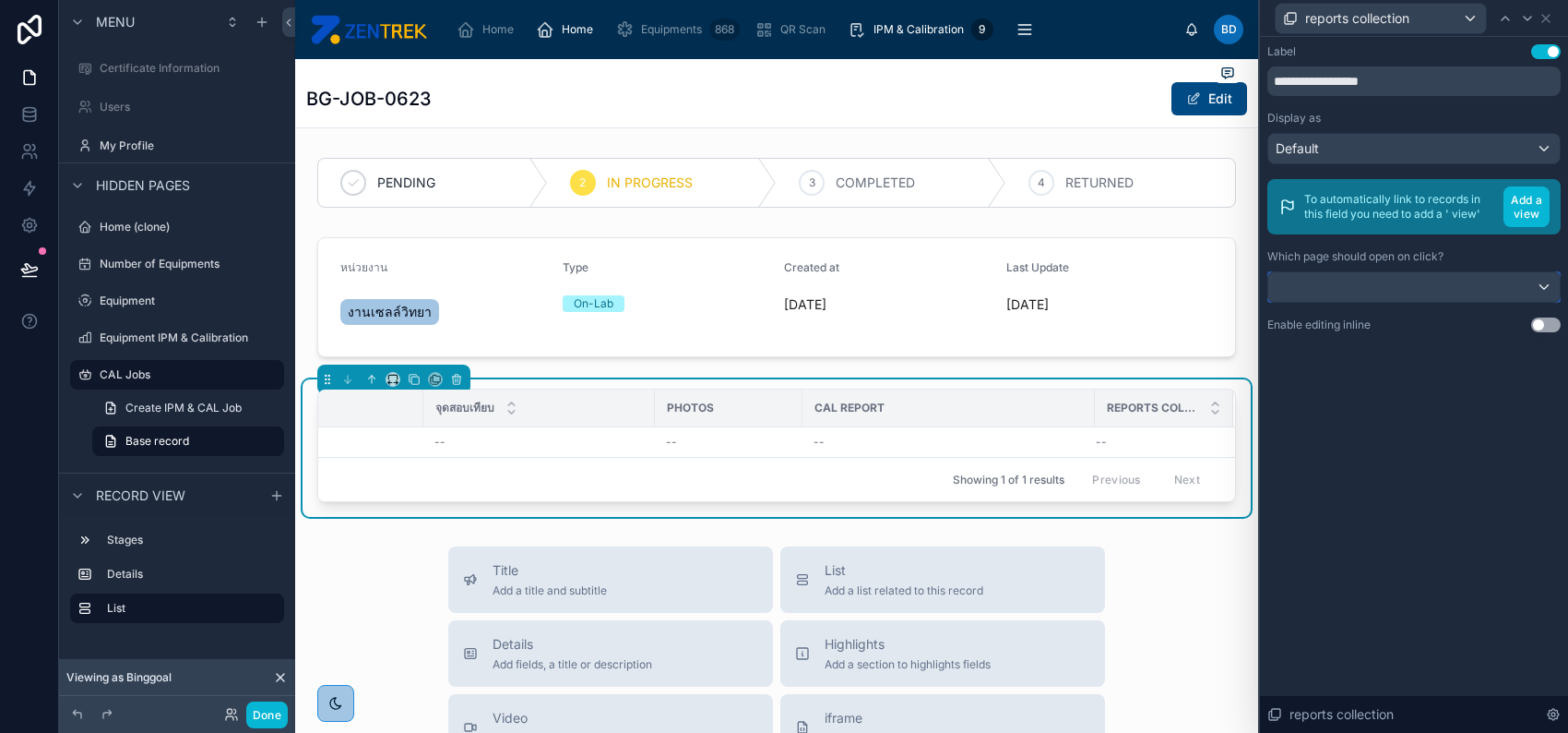
click at [1479, 280] on div at bounding box center [1414, 287] width 291 height 30
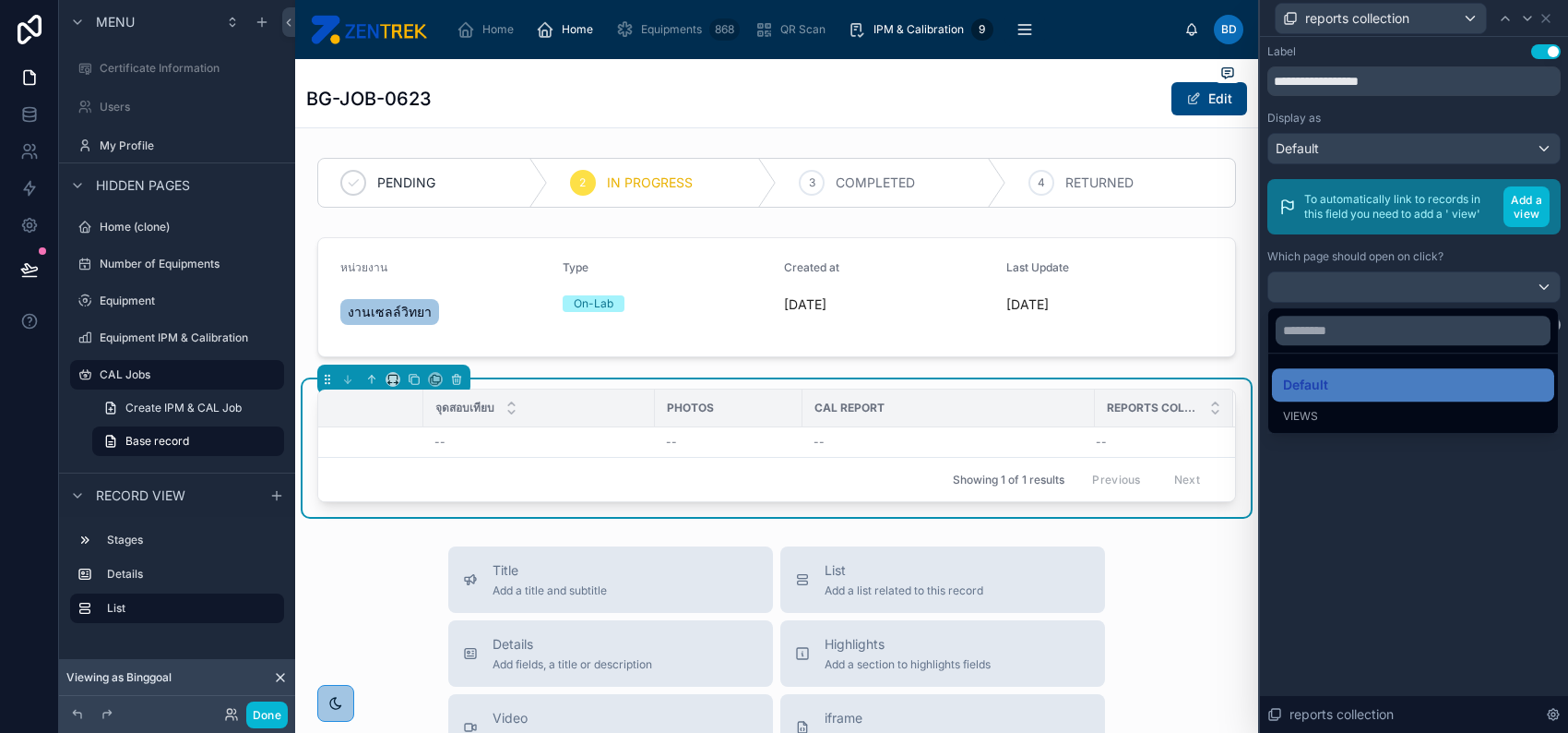
click at [1479, 280] on div at bounding box center [1414, 366] width 308 height 733
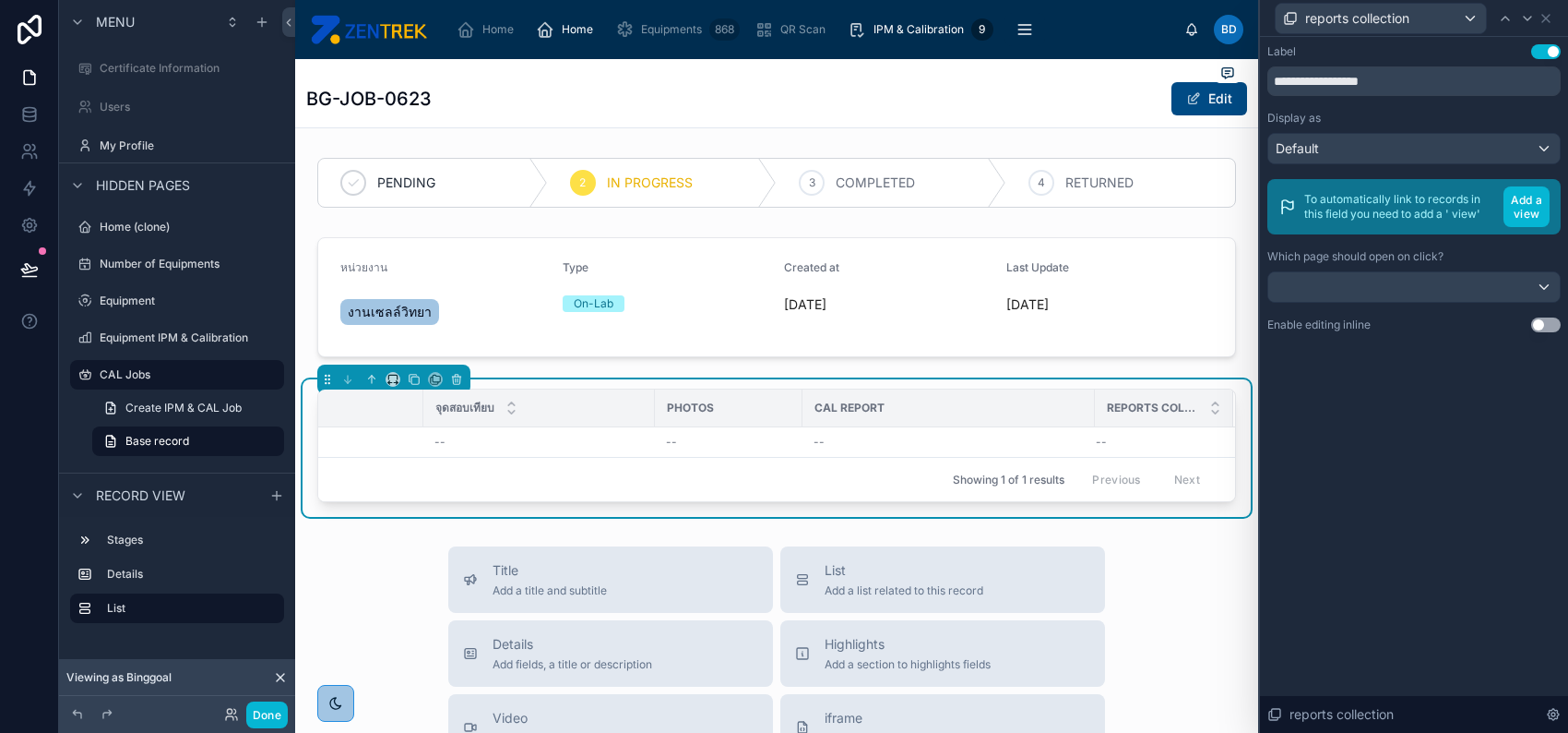
click at [1537, 329] on button "Use setting" at bounding box center [1546, 324] width 30 height 15
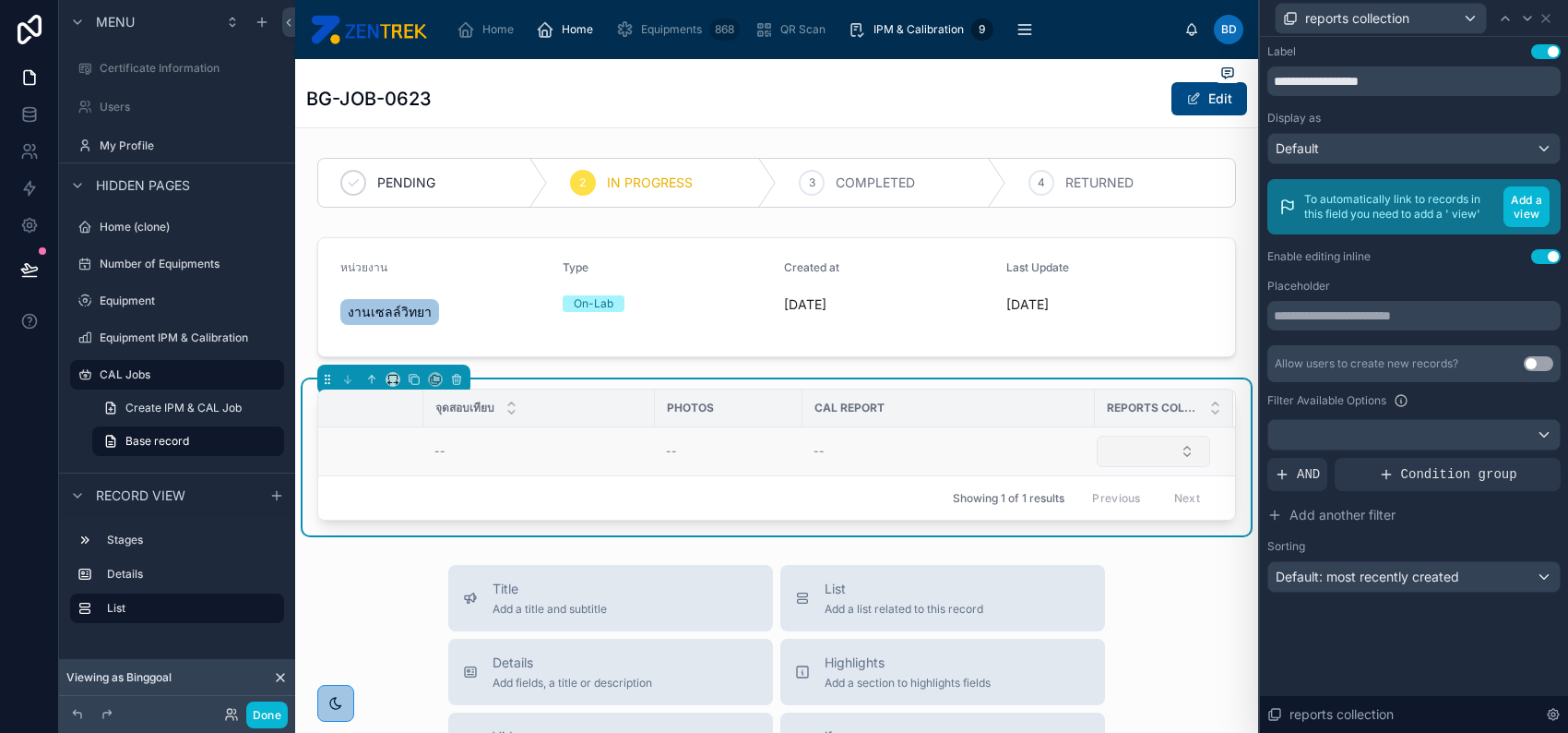
click at [1130, 457] on button "Select Button" at bounding box center [1153, 451] width 114 height 32
click at [1535, 252] on button "Use setting" at bounding box center [1546, 256] width 30 height 15
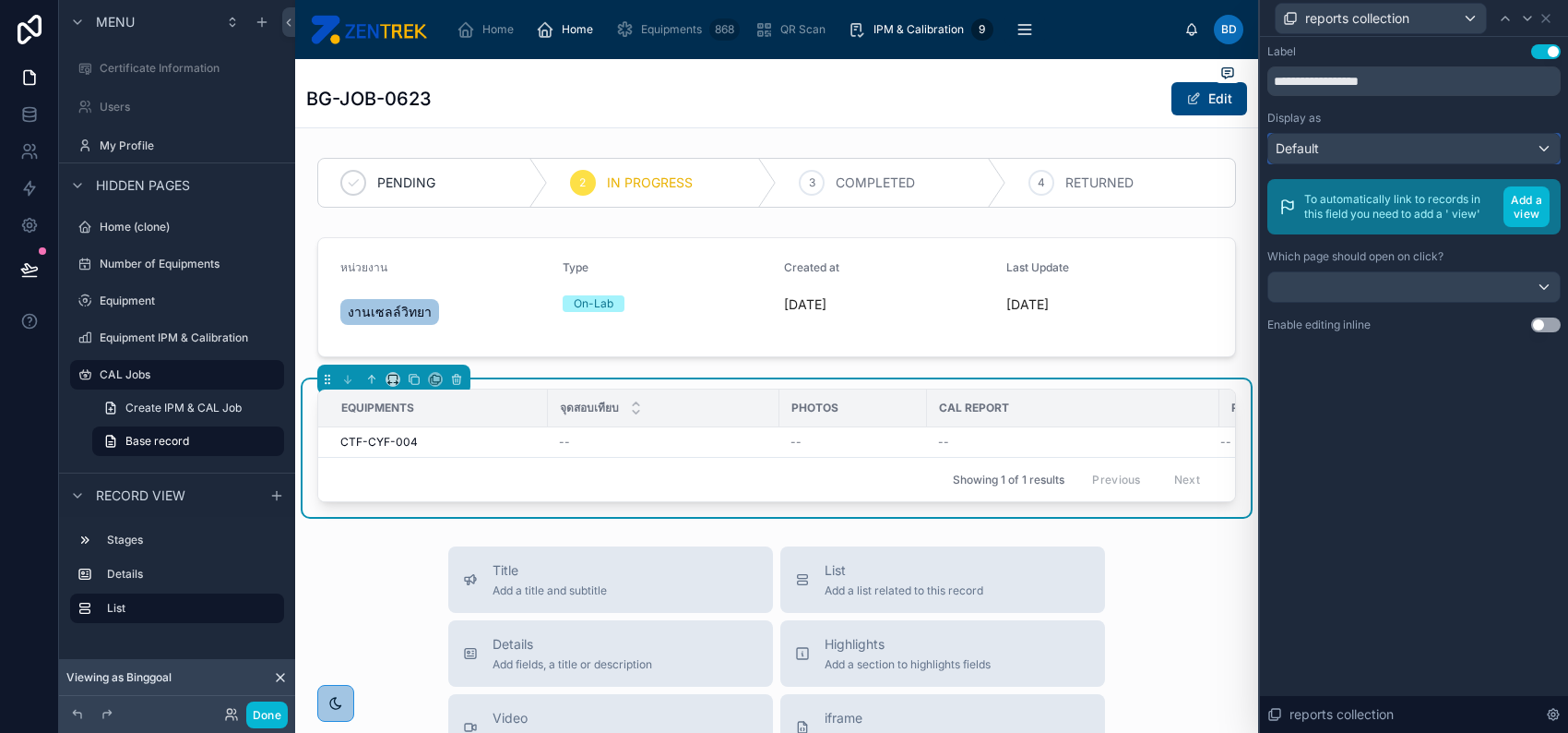
click at [1476, 162] on div "Default" at bounding box center [1414, 148] width 291 height 30
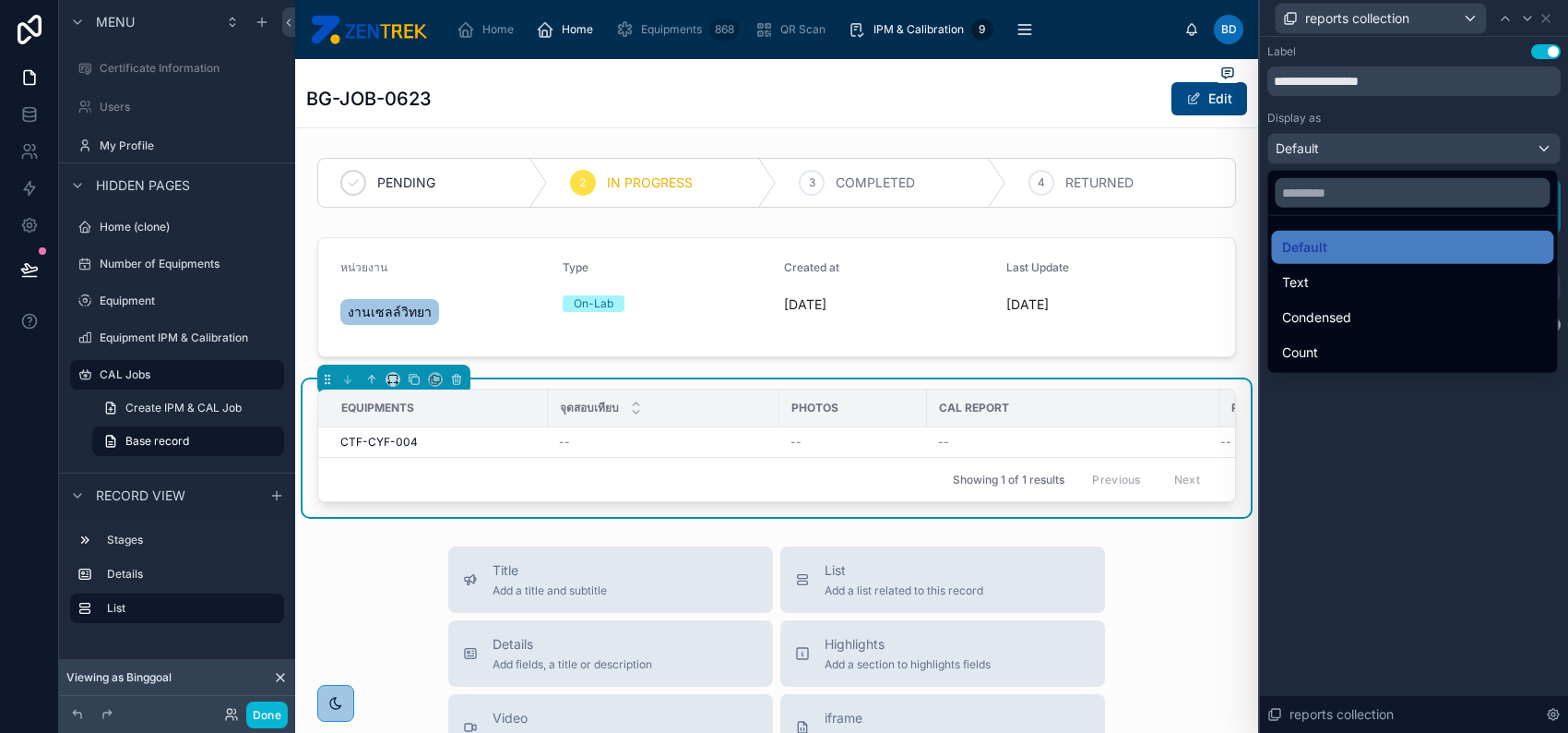
click at [1475, 155] on div at bounding box center [1414, 366] width 308 height 733
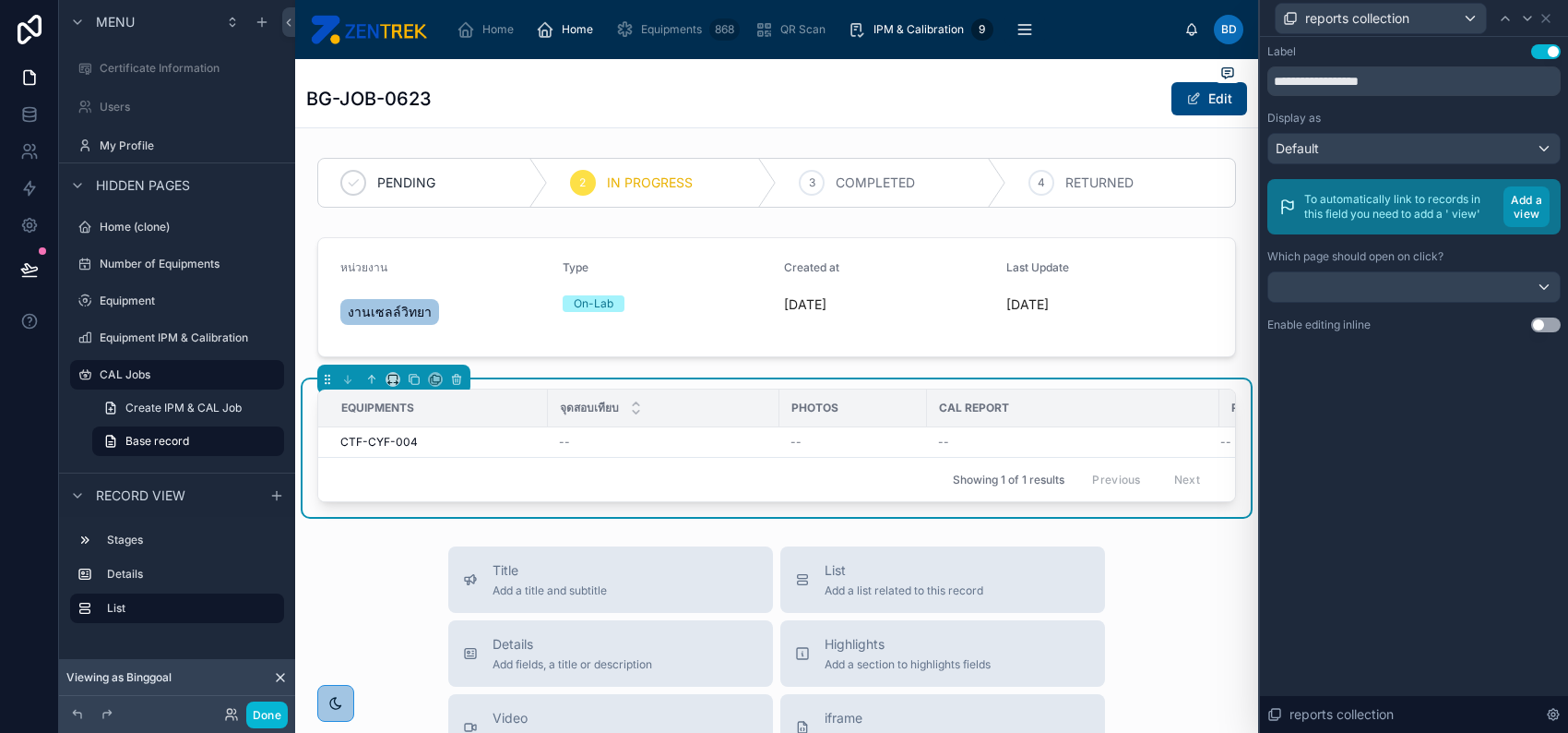
click at [1524, 200] on button "Add a view" at bounding box center [1527, 206] width 46 height 41
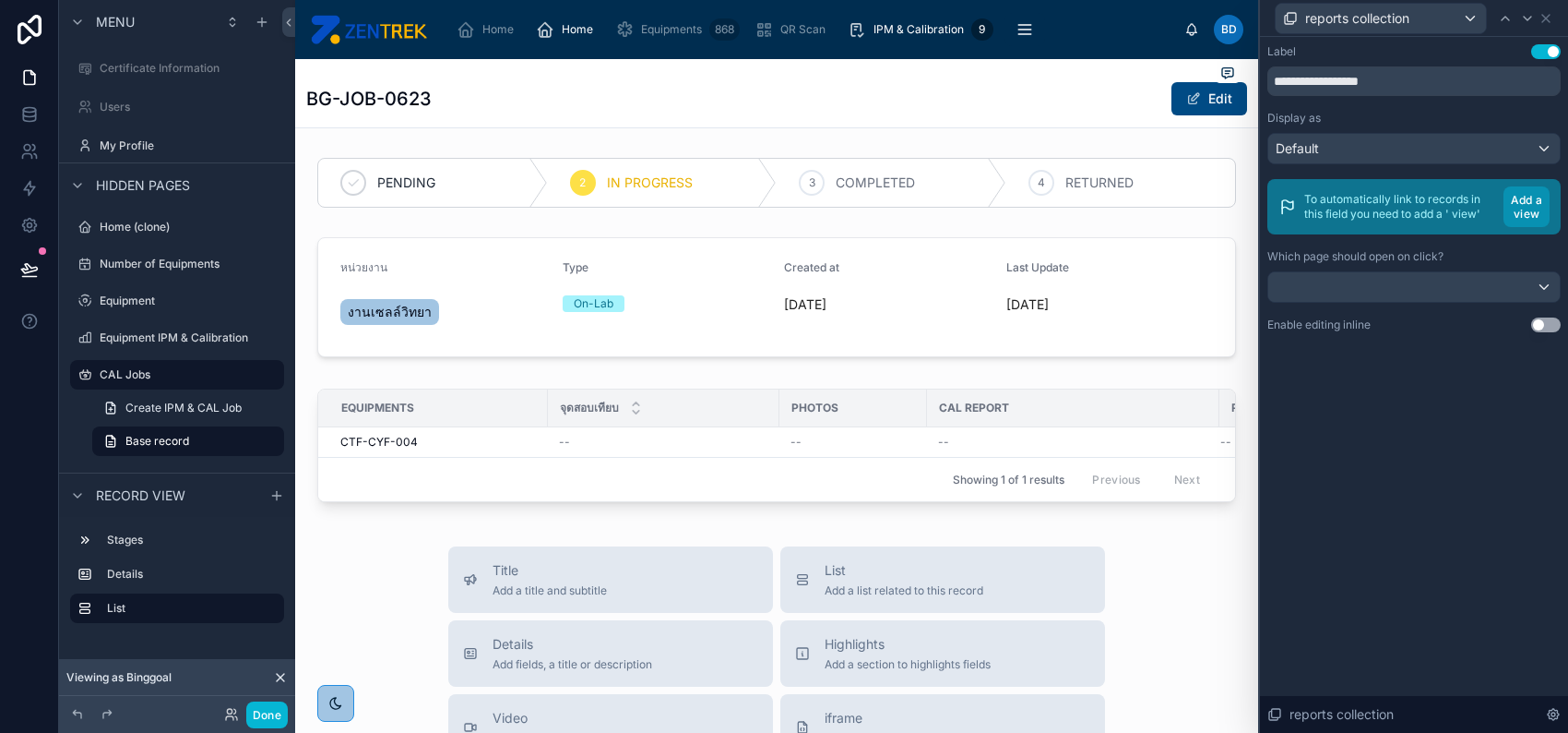
click at [1529, 211] on button "Add a view" at bounding box center [1527, 206] width 46 height 41
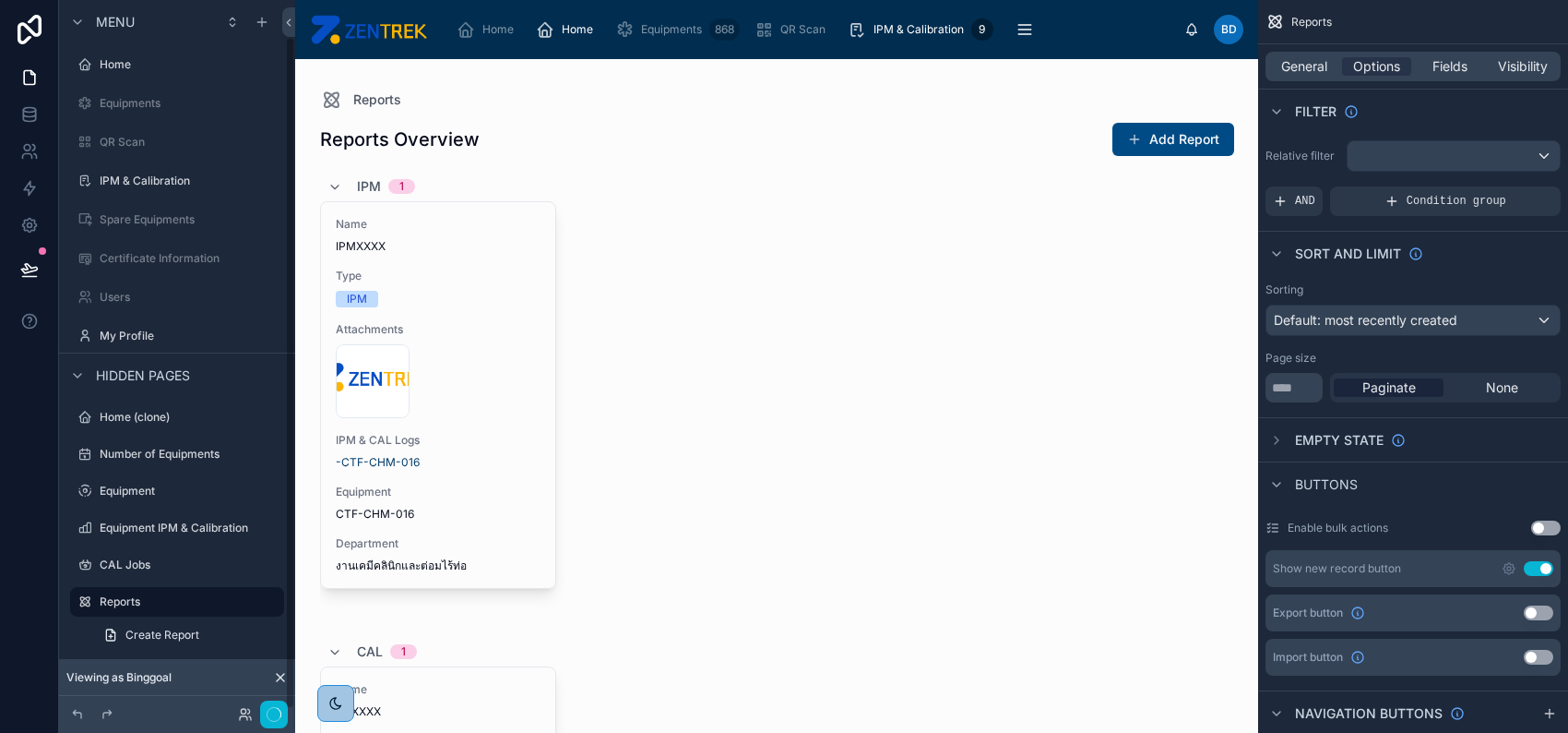
scroll to position [40, 0]
click at [1306, 65] on span "General" at bounding box center [1304, 66] width 46 height 19
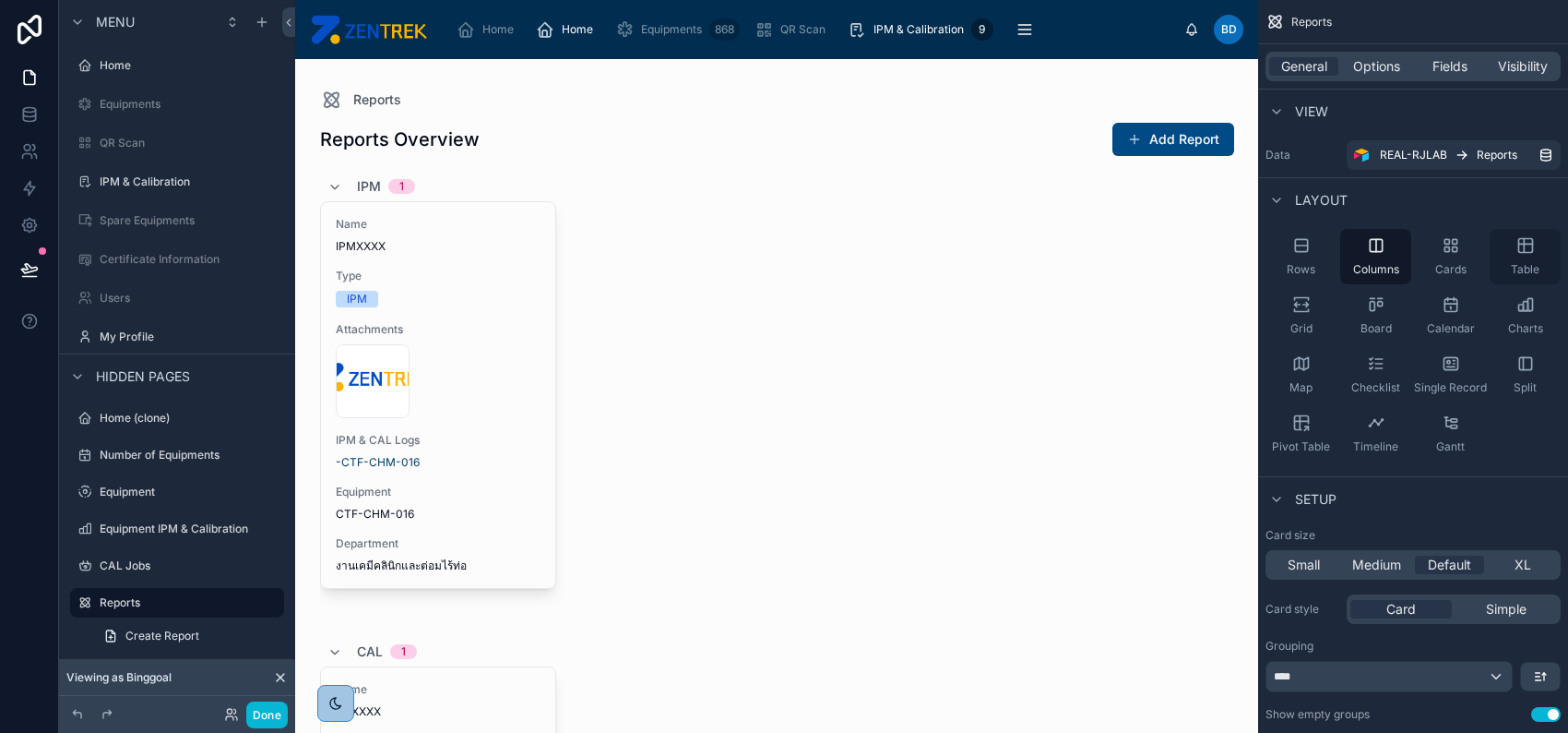
click at [1506, 252] on div "Table" at bounding box center [1526, 257] width 71 height 55
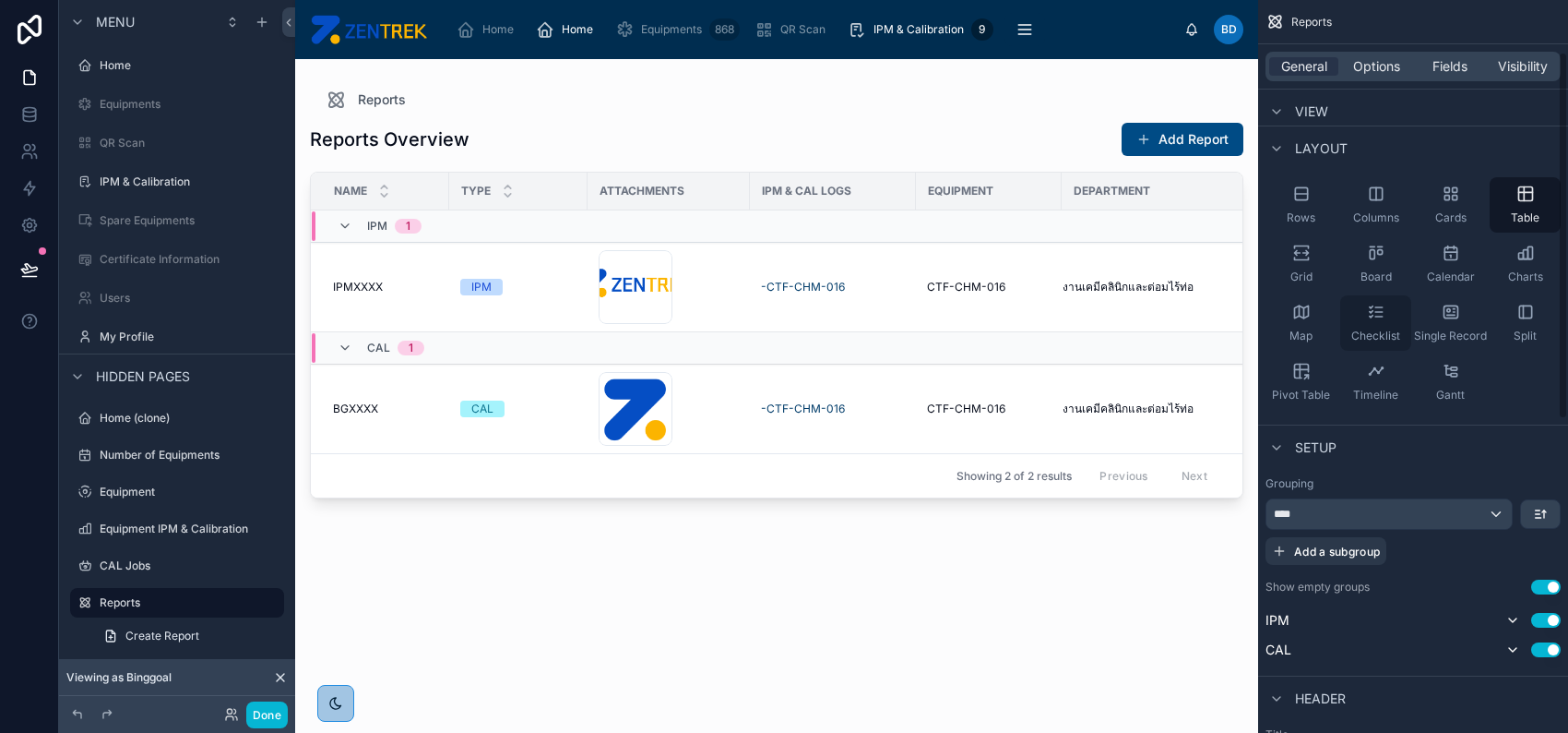
scroll to position [0, 0]
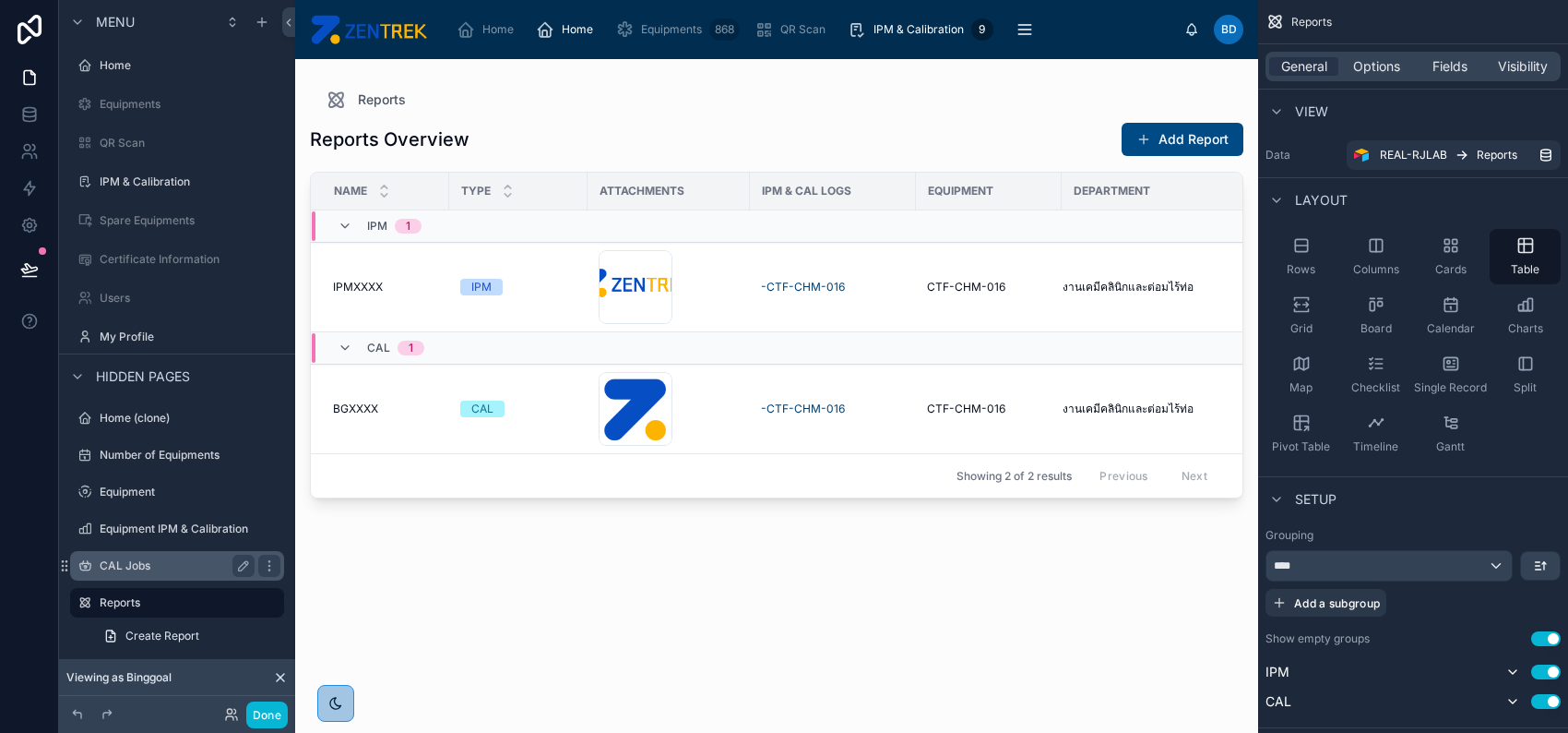
click at [200, 551] on div "CAL Jobs" at bounding box center [177, 566] width 206 height 30
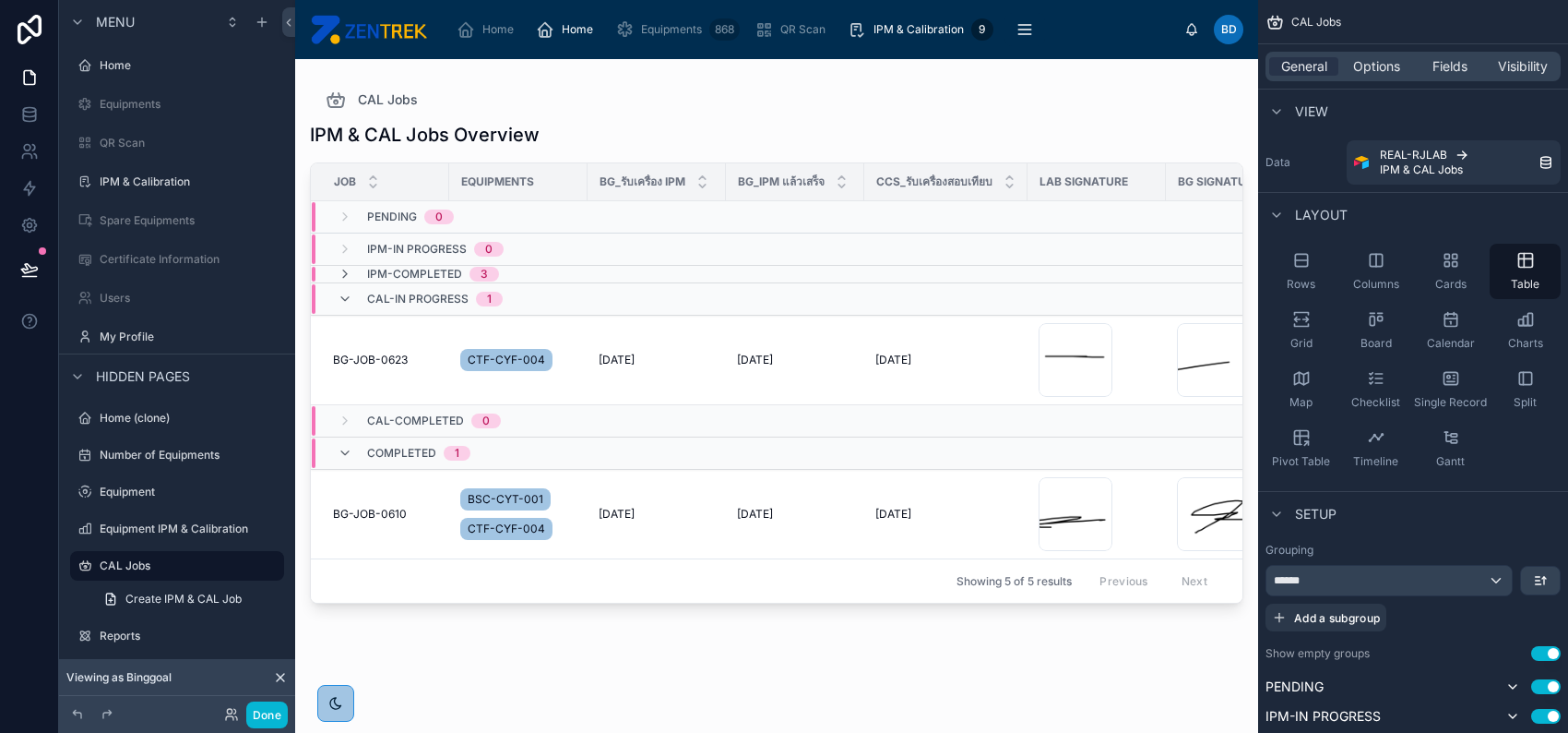
click at [855, 500] on div at bounding box center [776, 385] width 963 height 652
click at [753, 376] on td "8/8/2025 8/8/2025" at bounding box center [795, 361] width 138 height 90
click at [758, 370] on td "8/8/2025 8/8/2025" at bounding box center [795, 361] width 138 height 90
click at [256, 718] on button "Done" at bounding box center [267, 714] width 41 height 27
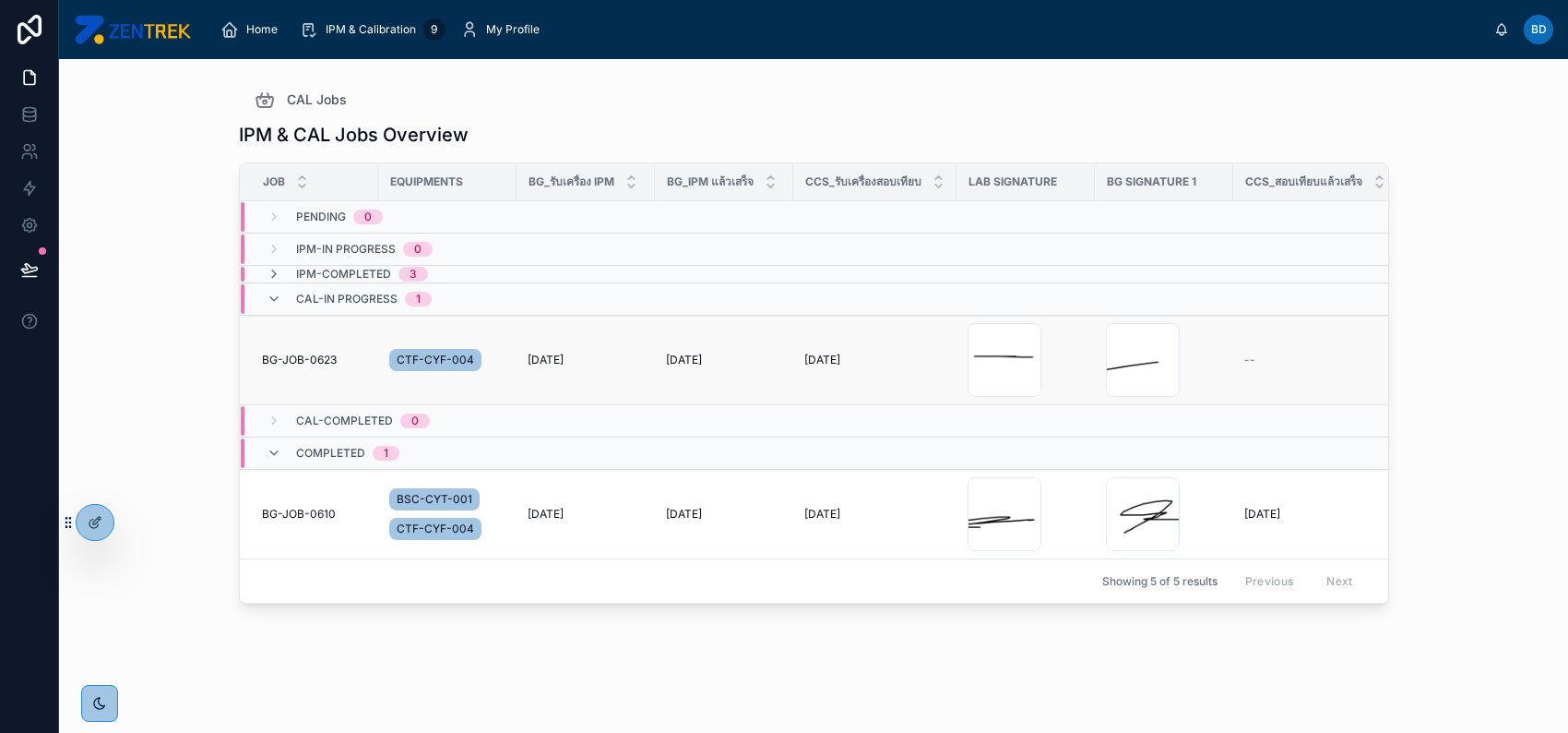
click at [810, 355] on span "[DATE]" at bounding box center [823, 360] width 36 height 15
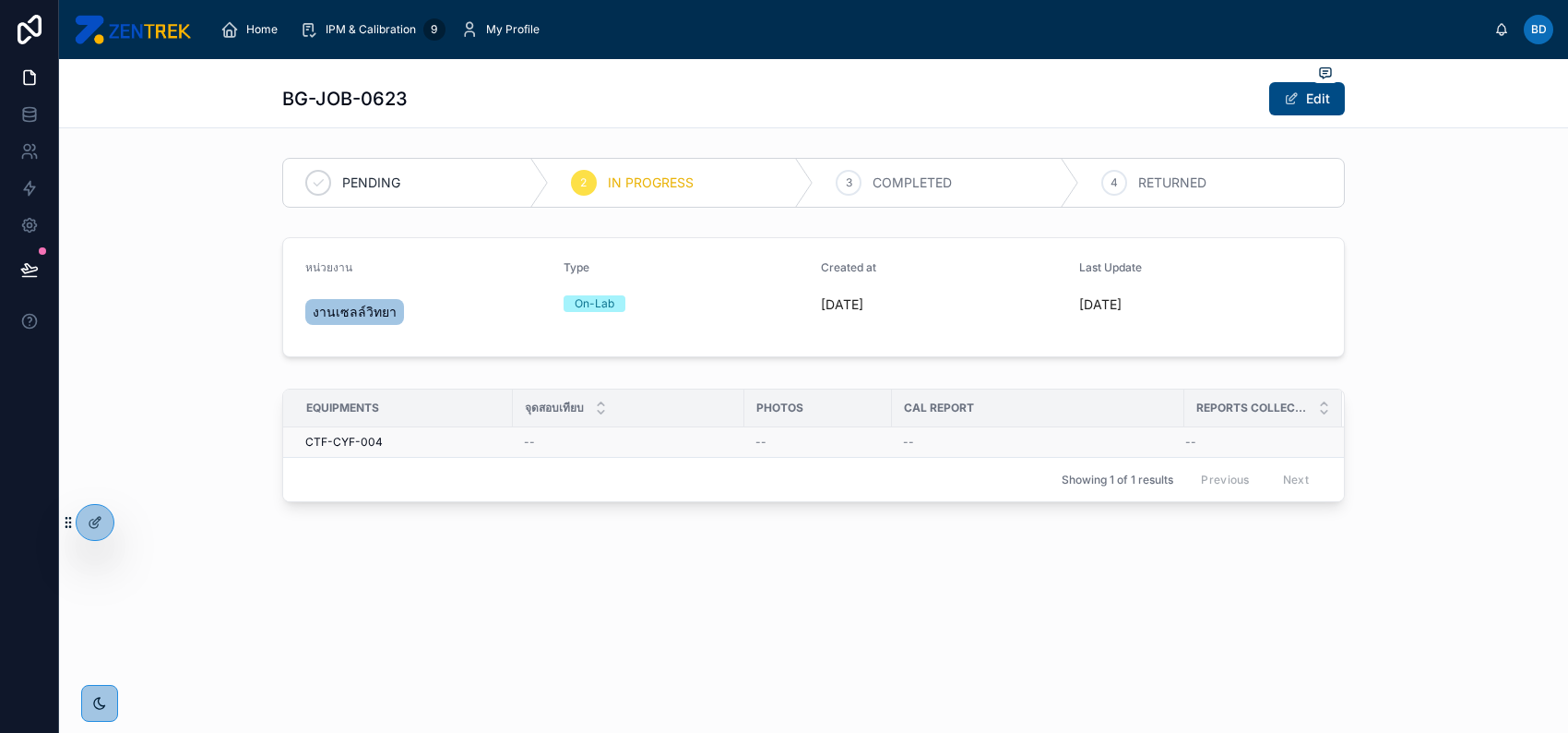
click at [1277, 435] on div "--" at bounding box center [1253, 442] width 134 height 15
click at [1256, 447] on div "--" at bounding box center [1253, 442] width 134 height 15
click at [1313, 100] on button "Edit" at bounding box center [1307, 99] width 76 height 34
click at [1313, 100] on button "Done" at bounding box center [1302, 99] width 85 height 34
click at [1313, 100] on button "Edit" at bounding box center [1307, 99] width 76 height 34
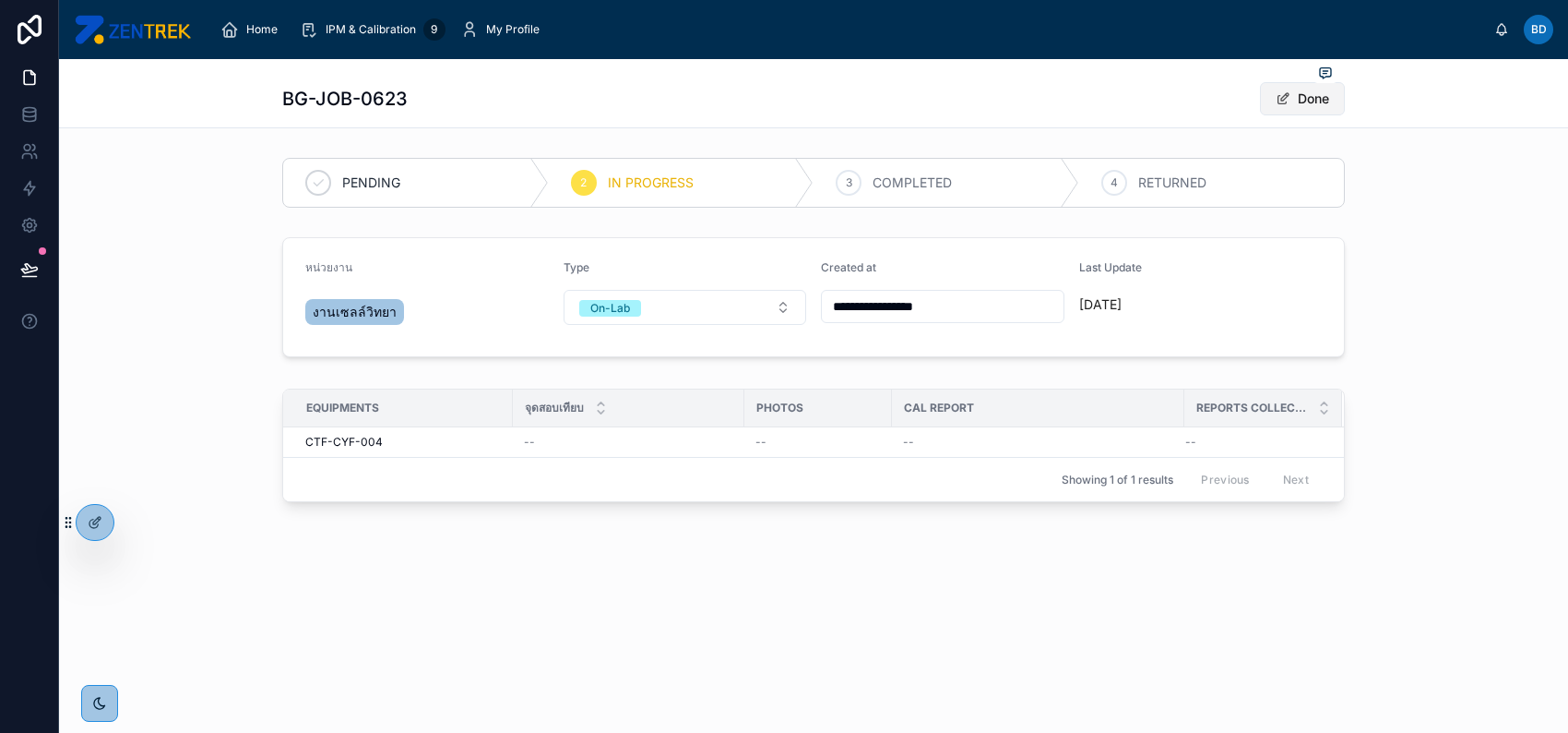
click at [1313, 100] on button "Done" at bounding box center [1302, 99] width 85 height 34
click at [96, 532] on div at bounding box center [95, 523] width 37 height 36
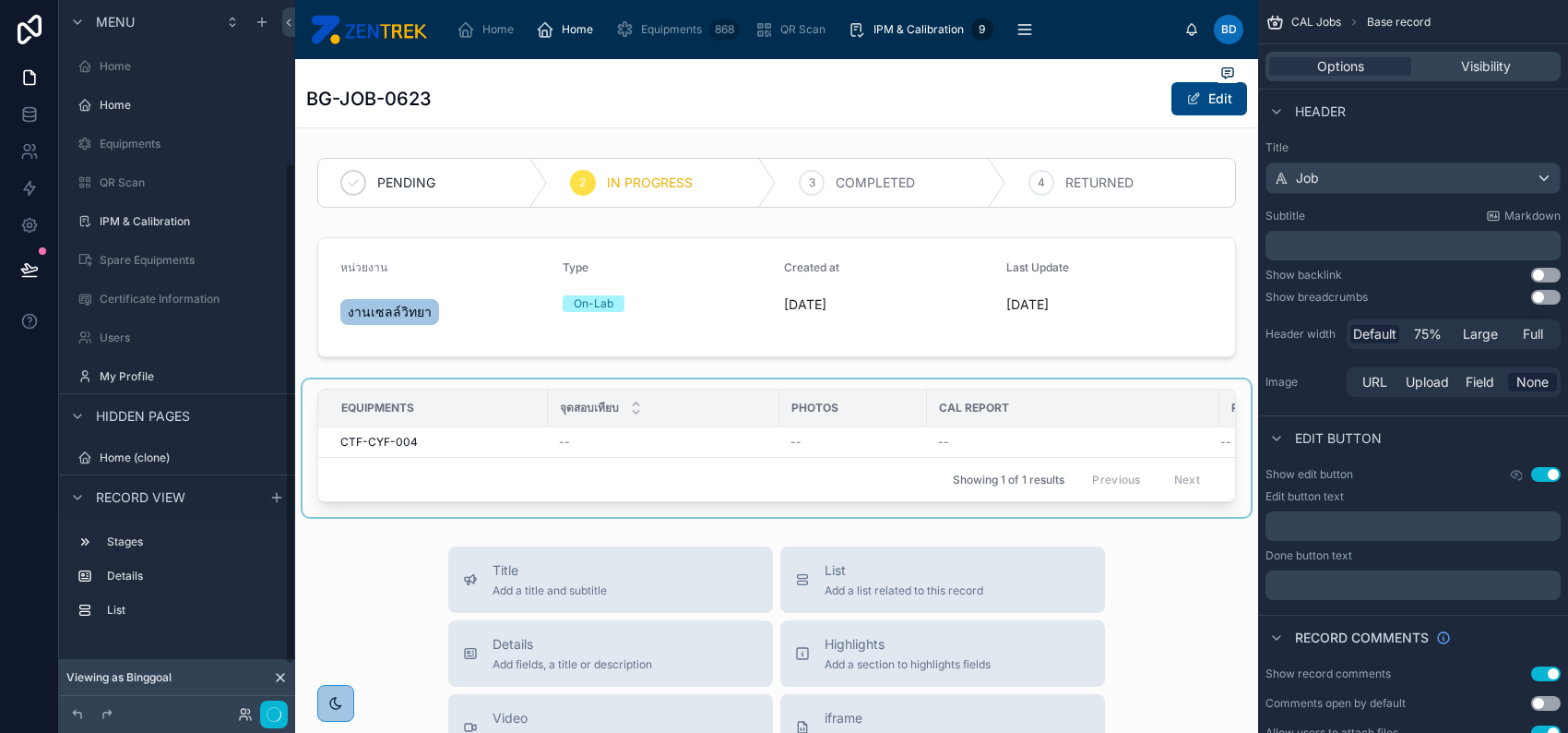
scroll to position [231, 0]
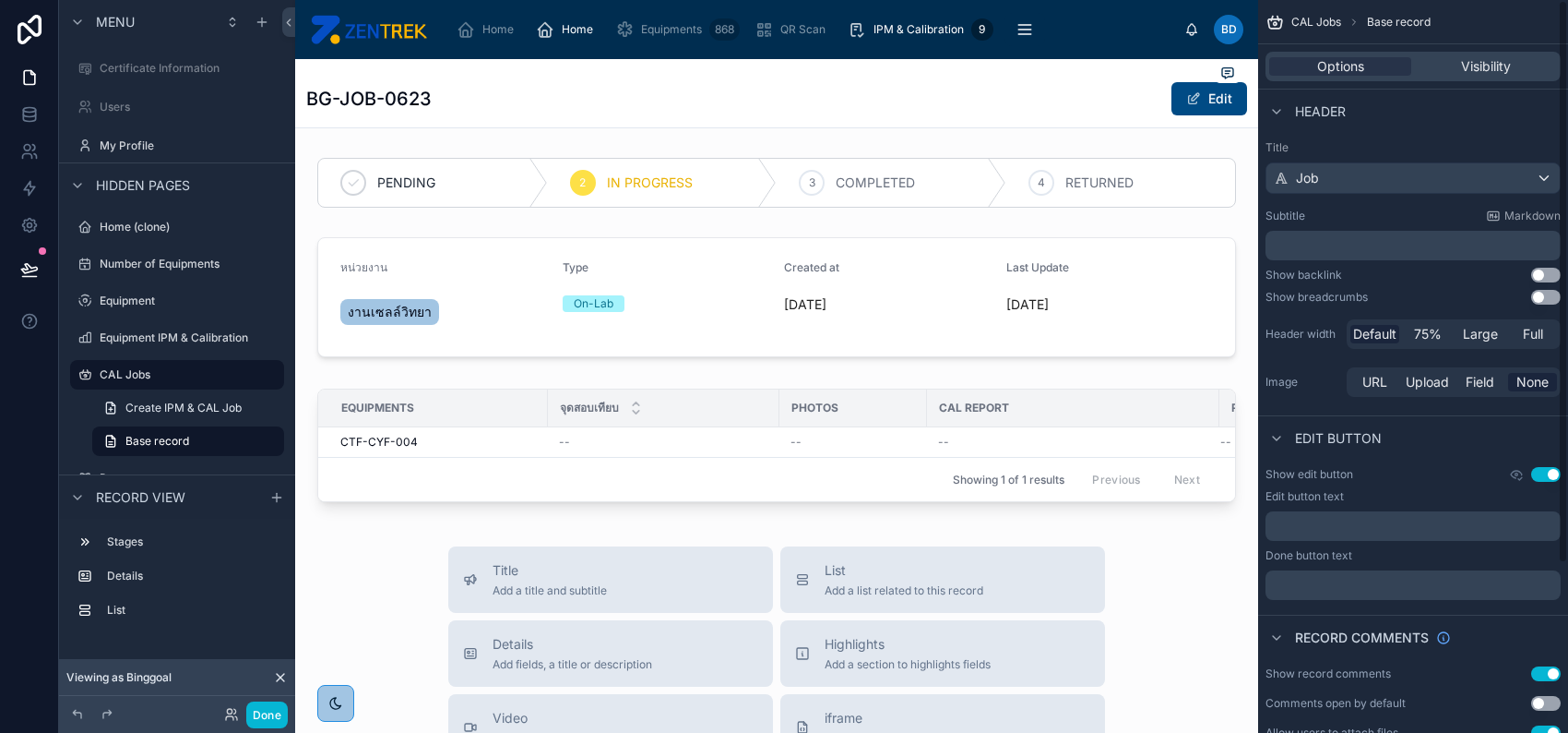
click at [1545, 481] on div "Use setting" at bounding box center [1535, 474] width 51 height 15
click at [1542, 474] on button "Use setting" at bounding box center [1546, 474] width 30 height 15
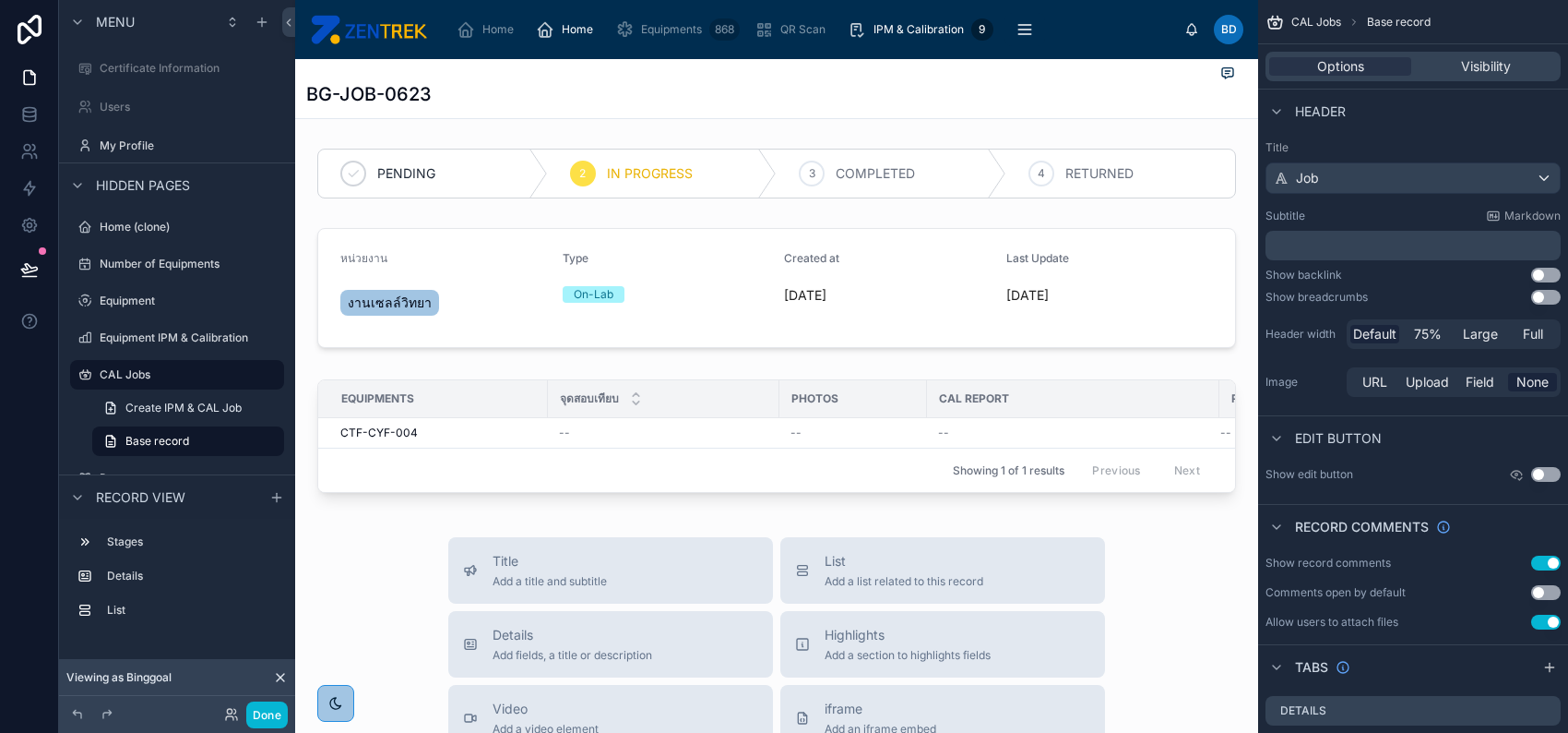
click at [1542, 564] on button "Use setting" at bounding box center [1546, 562] width 30 height 15
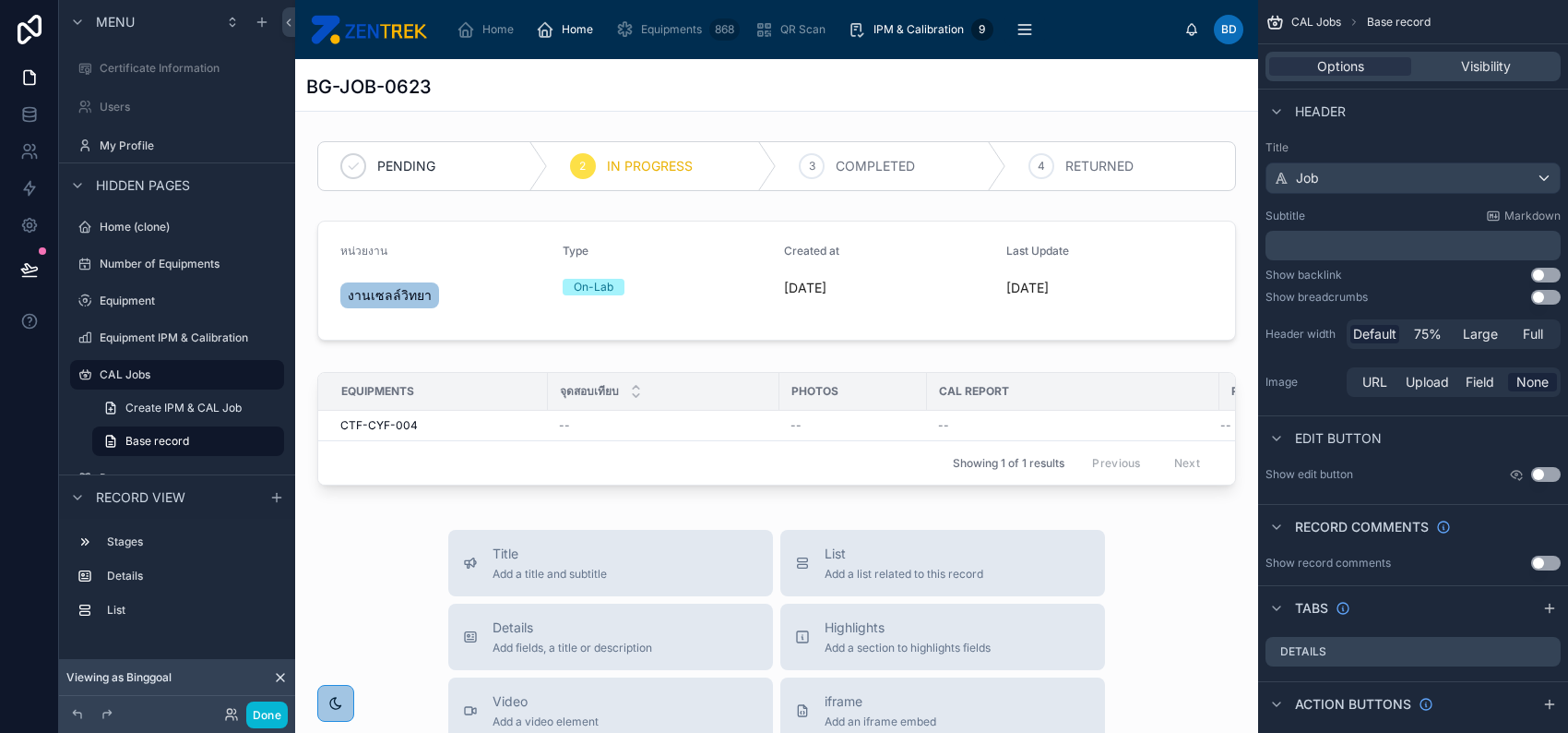
click at [1542, 564] on button "Use setting" at bounding box center [1546, 562] width 30 height 15
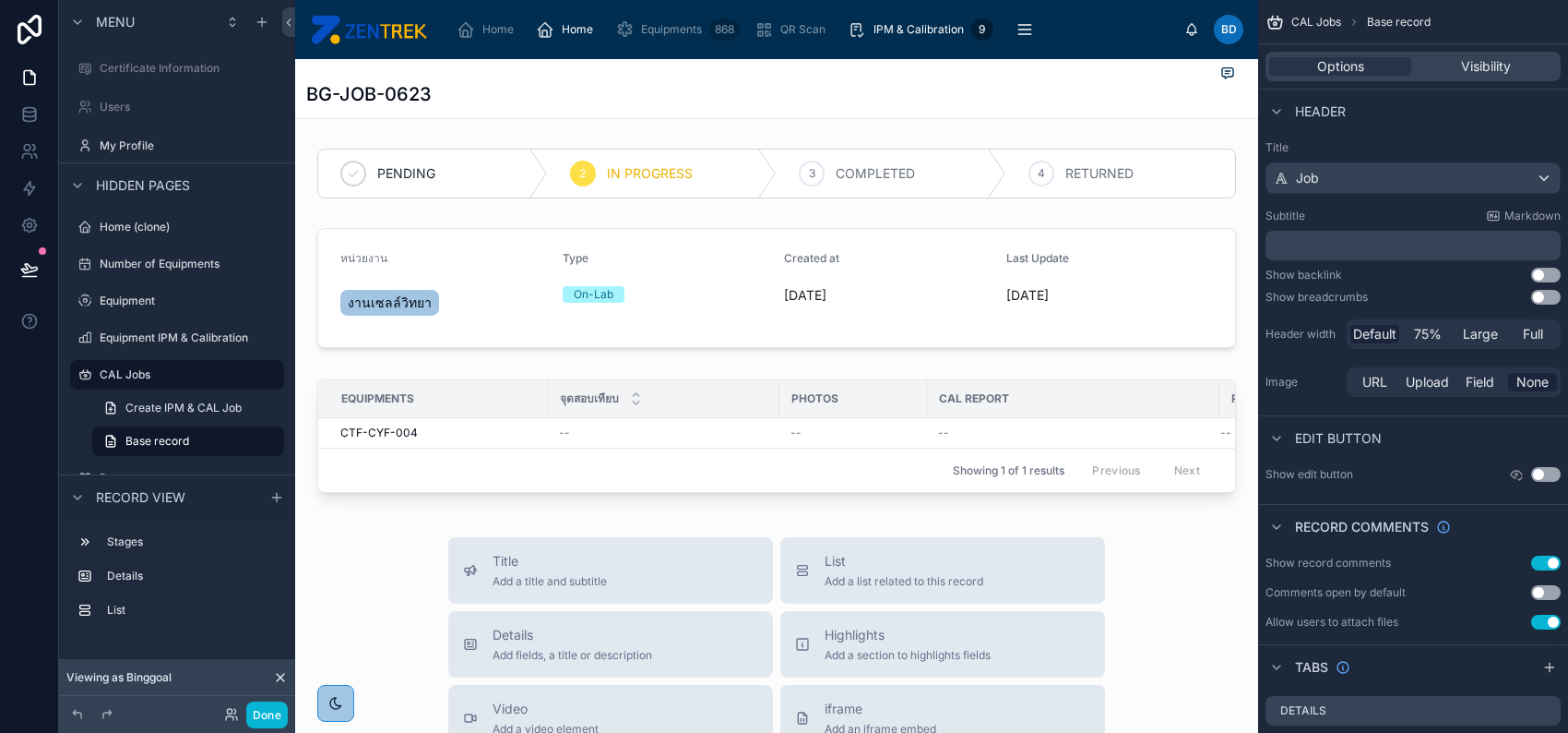
click at [1542, 564] on button "Use setting" at bounding box center [1546, 562] width 30 height 15
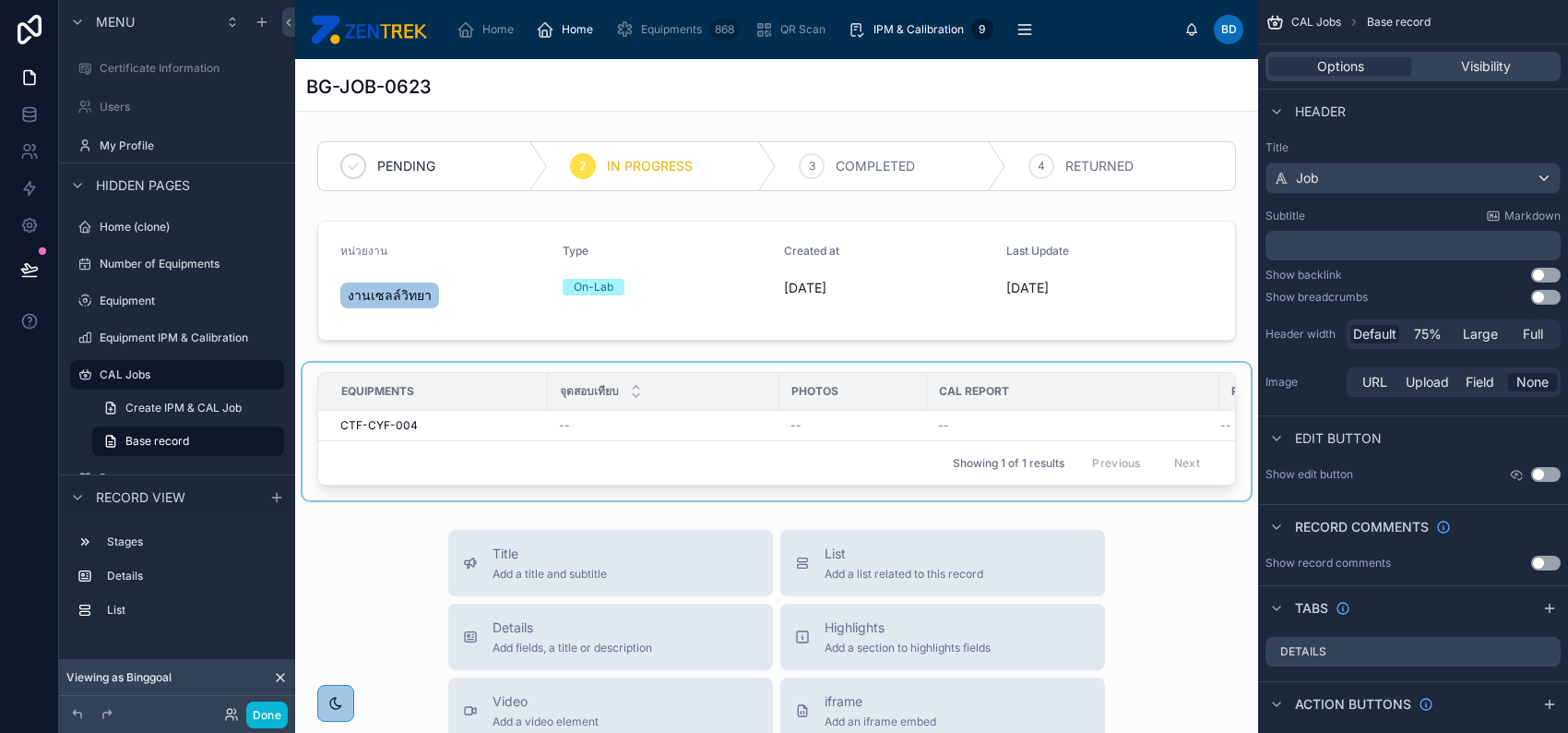
click at [1149, 438] on div at bounding box center [776, 431] width 948 height 137
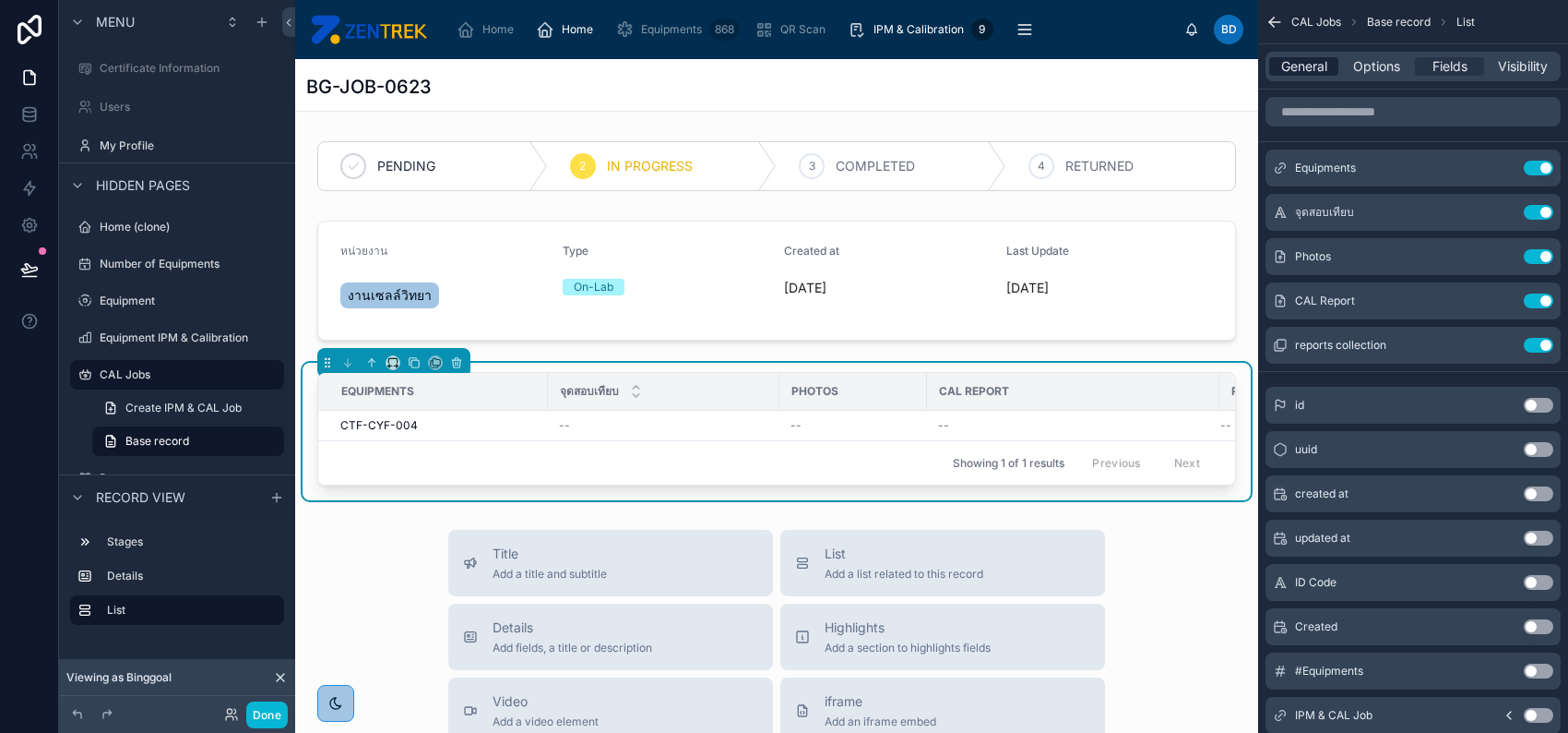
click at [1303, 58] on span "General" at bounding box center [1304, 66] width 46 height 19
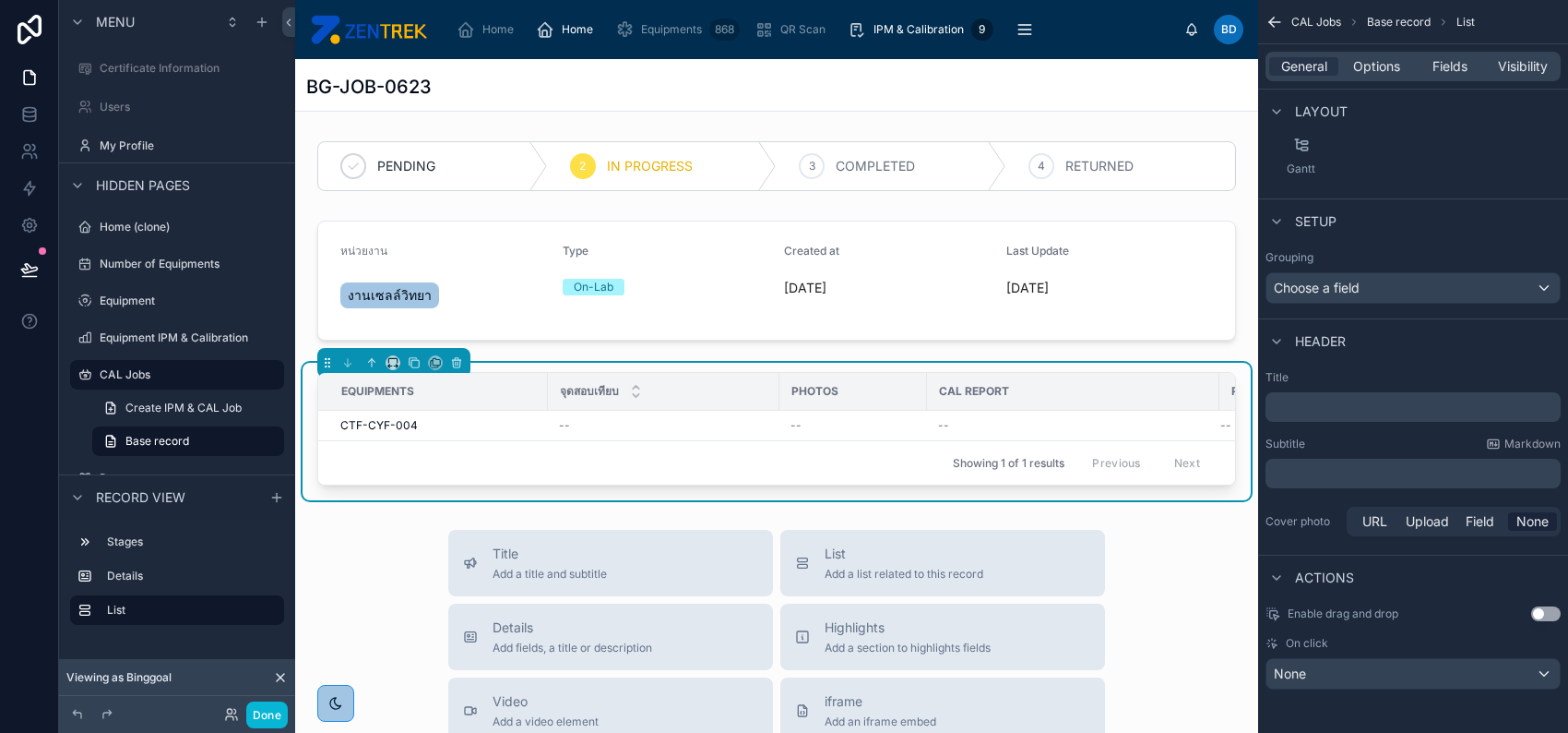
scroll to position [0, 137]
click at [1125, 424] on div "--" at bounding box center [1153, 425] width 116 height 15
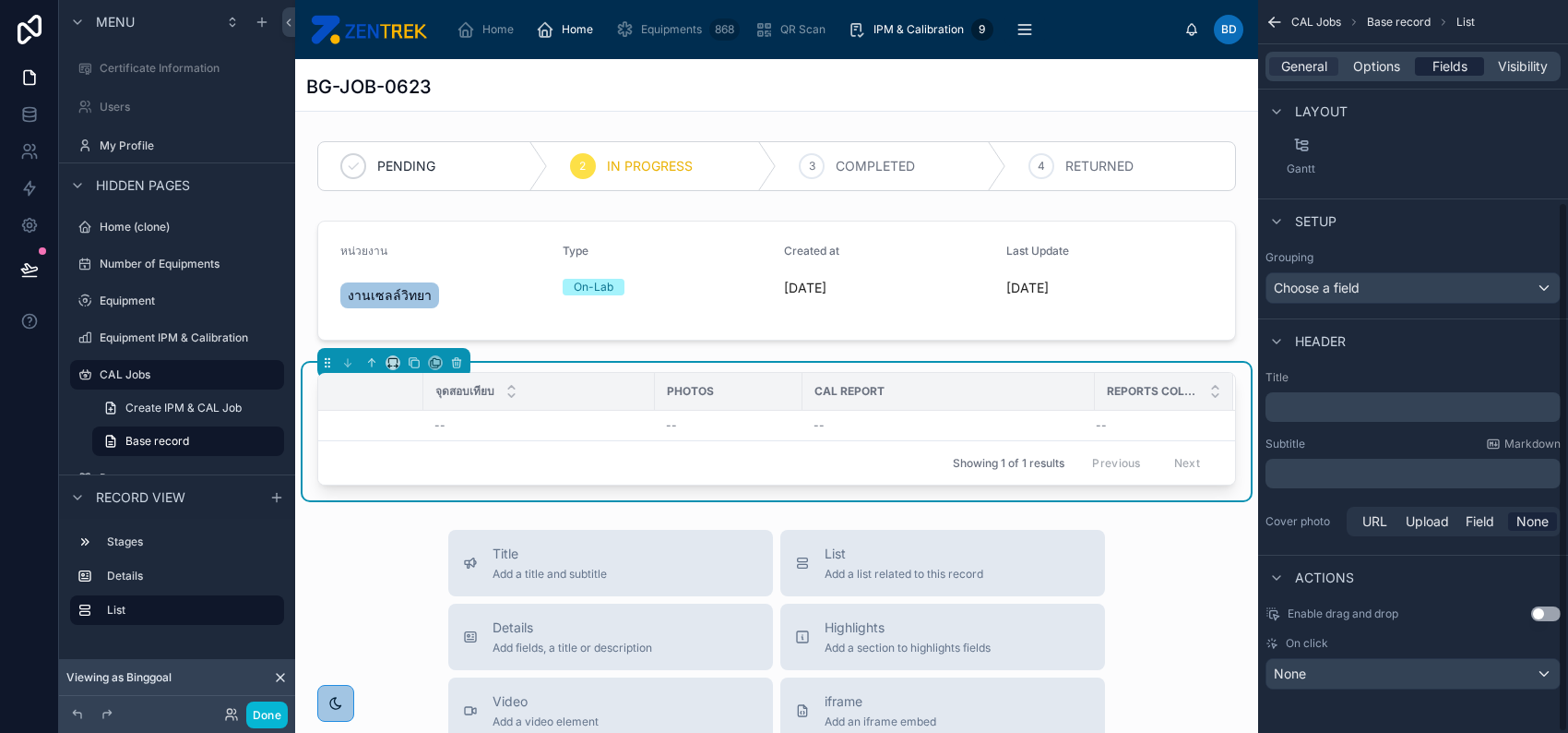
click at [1438, 58] on span "Fields" at bounding box center [1450, 66] width 36 height 19
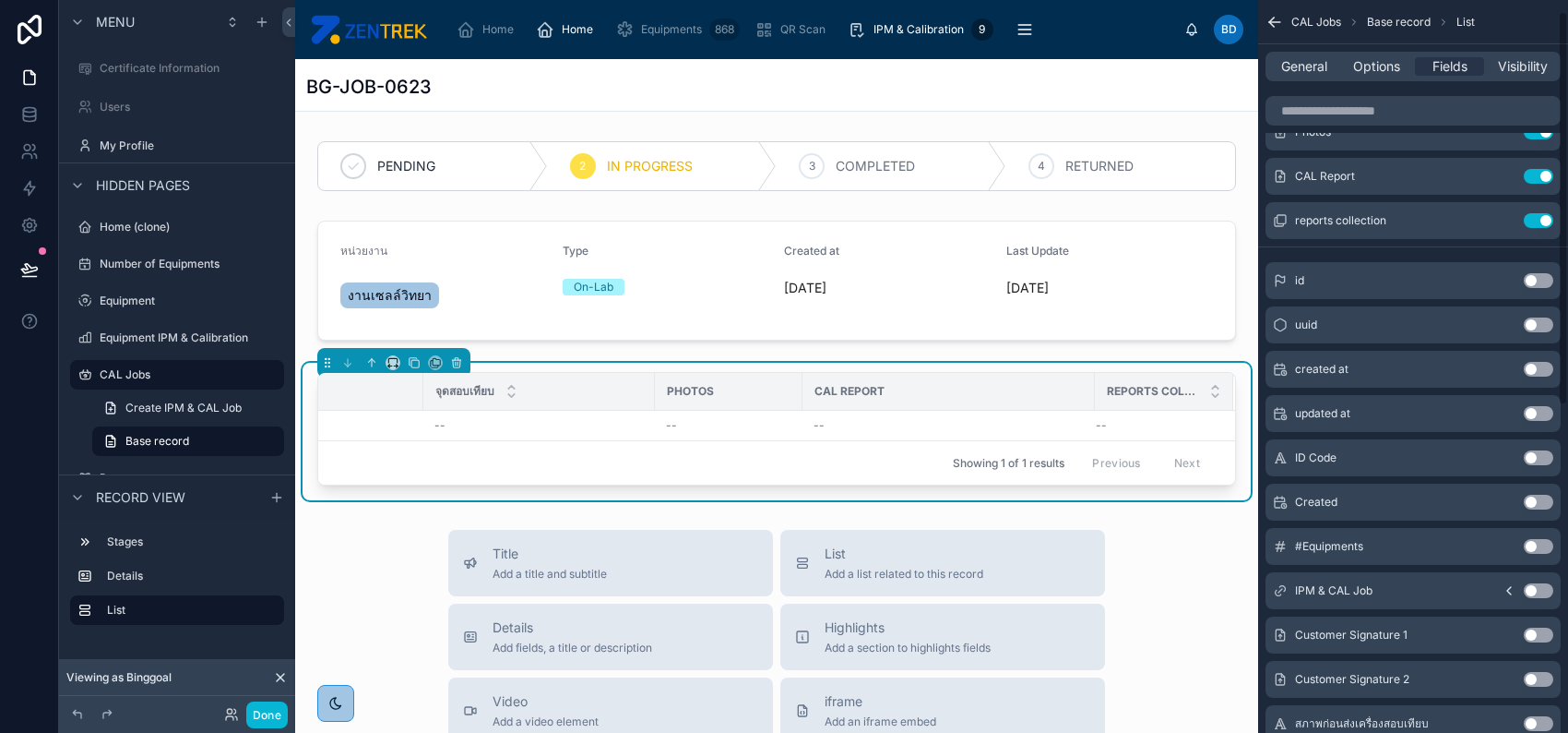
scroll to position [0, 0]
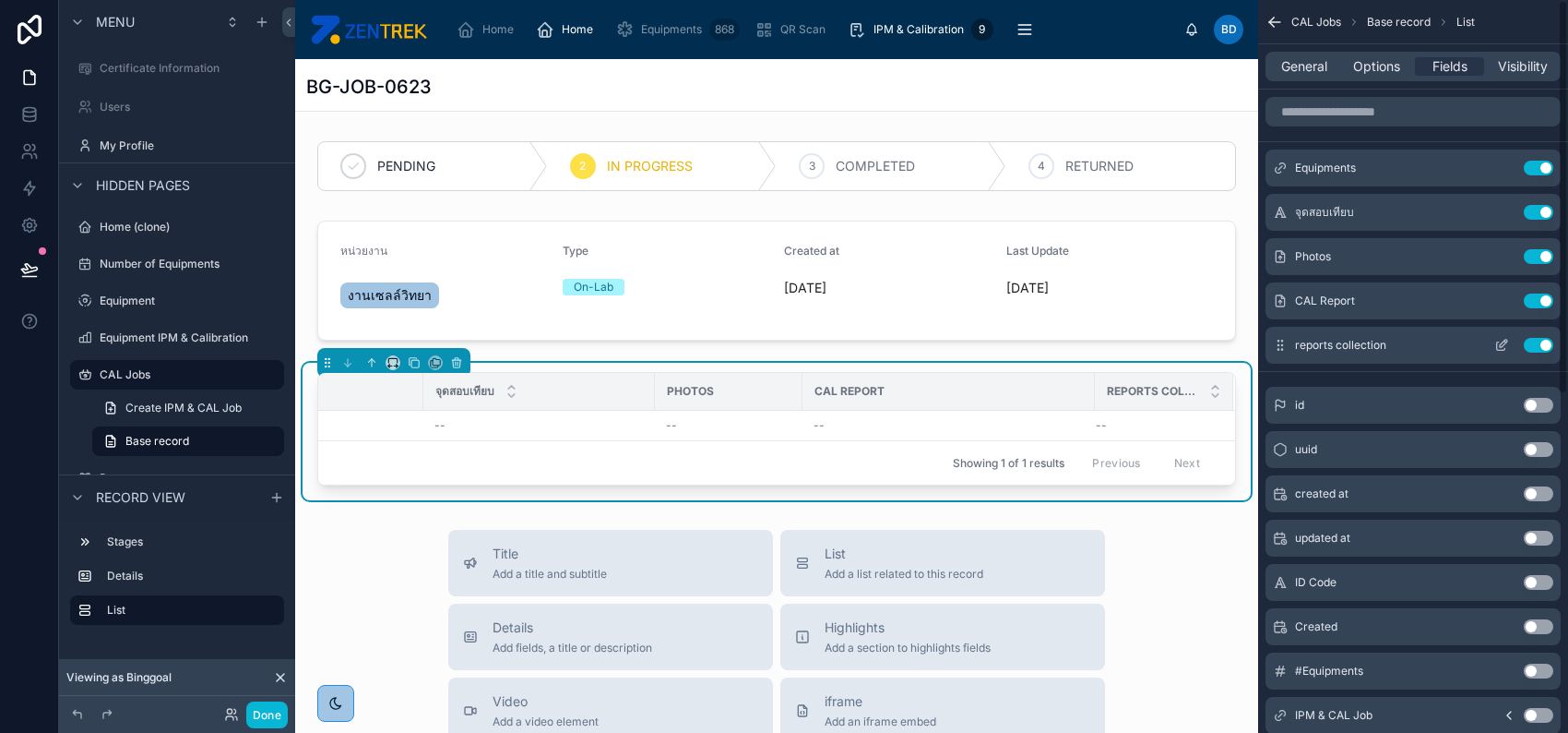
click at [1507, 345] on icon "scrollable content" at bounding box center [1502, 345] width 15 height 15
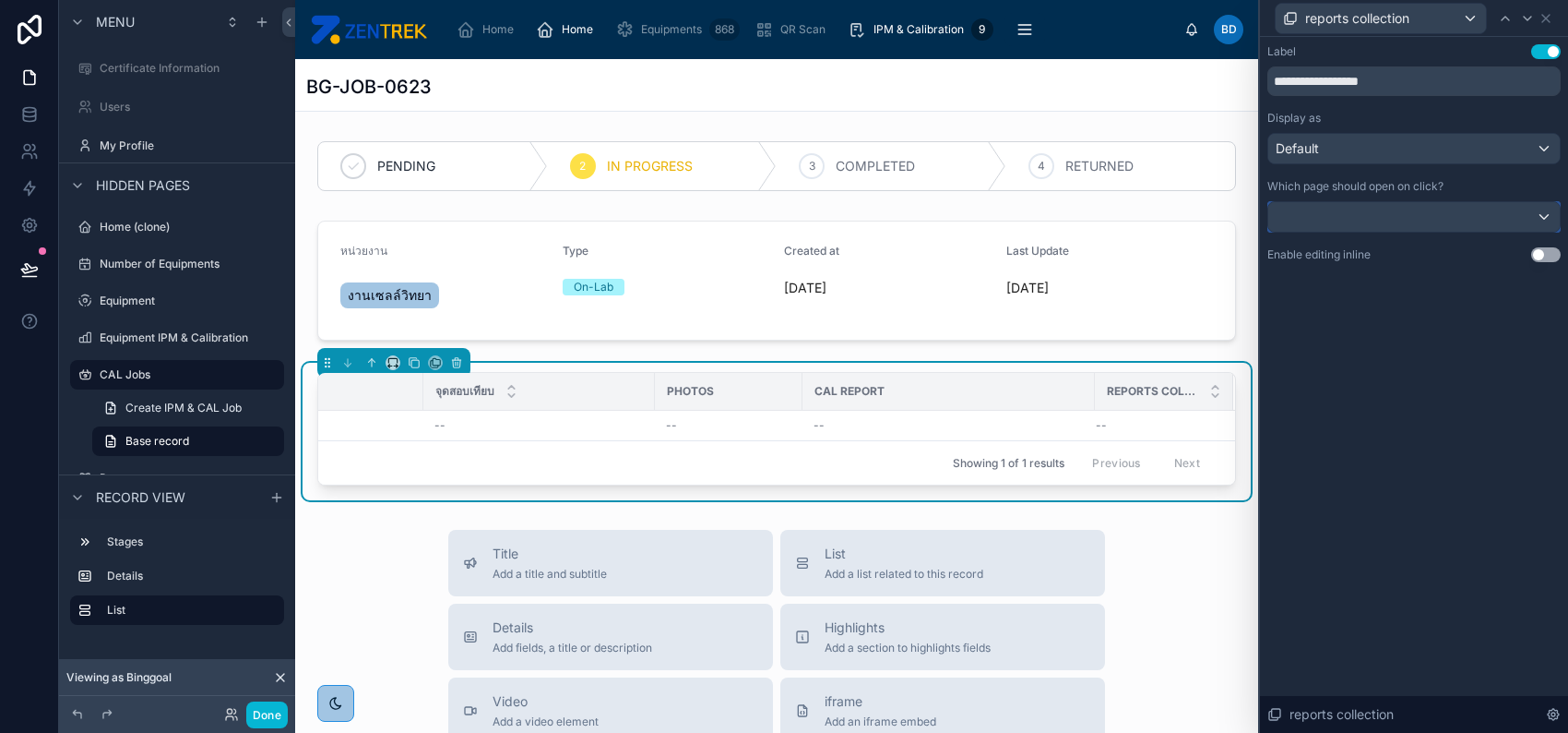
click at [1294, 213] on div at bounding box center [1414, 217] width 291 height 30
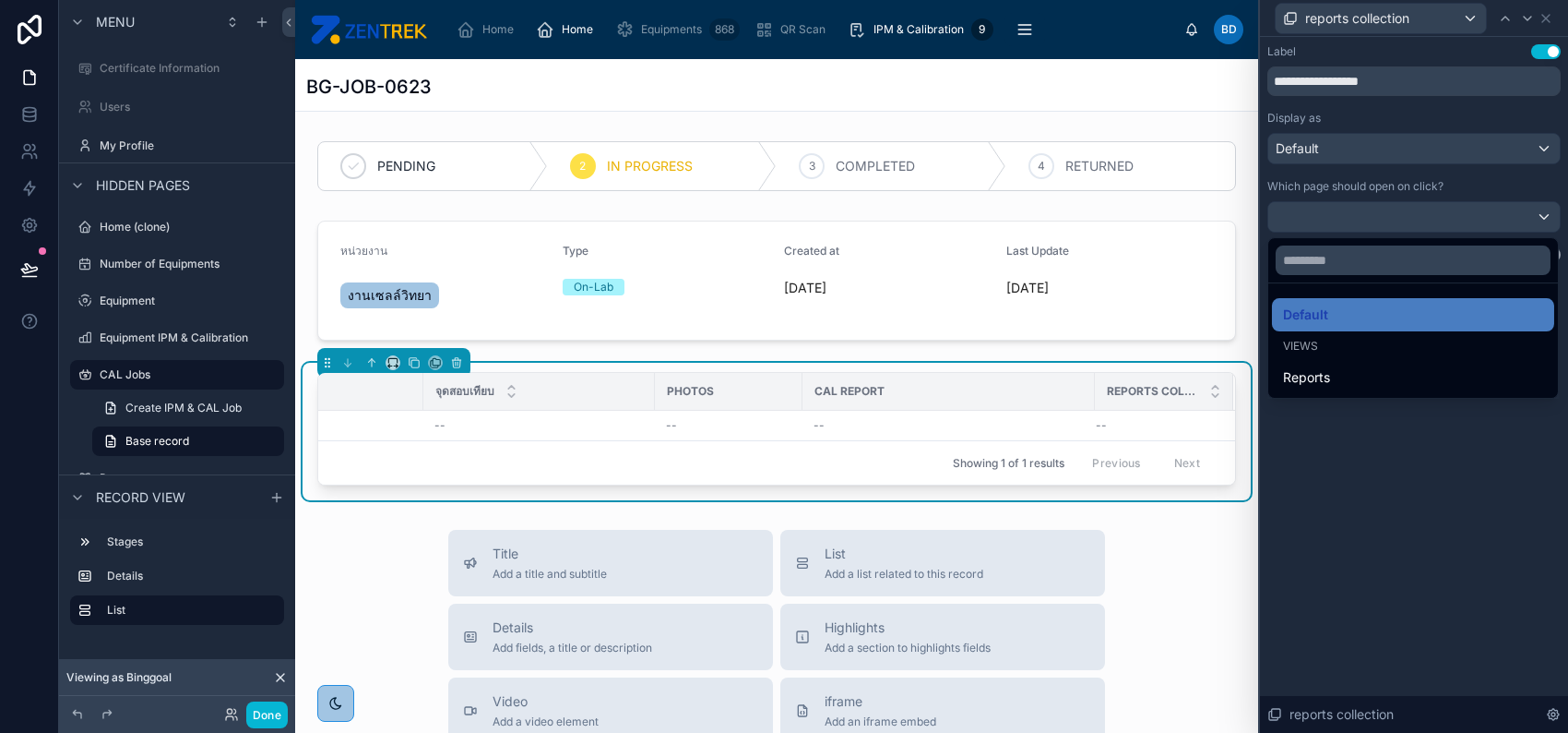
click at [1430, 481] on div at bounding box center [1414, 366] width 308 height 733
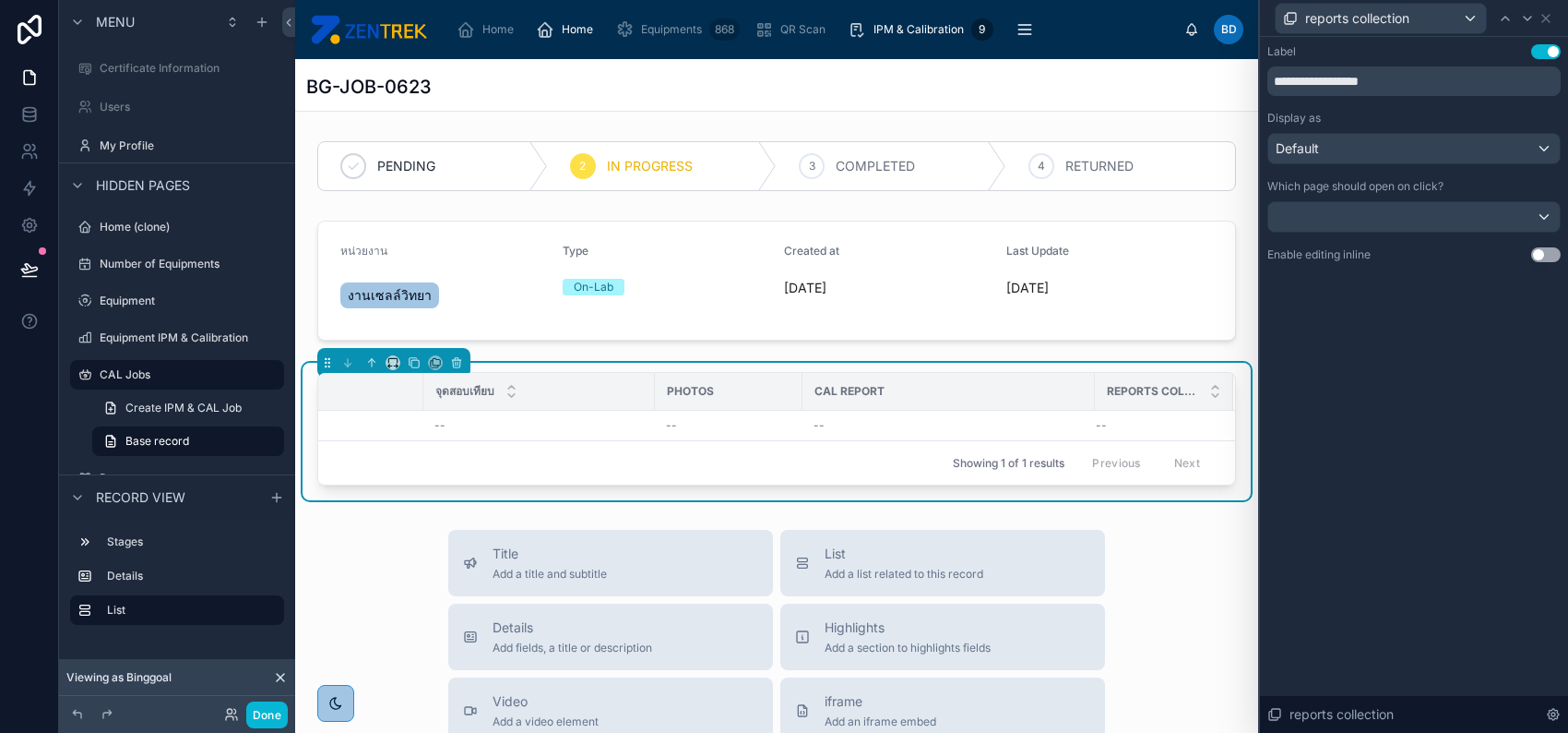
click at [1545, 248] on button "Use setting" at bounding box center [1546, 254] width 30 height 15
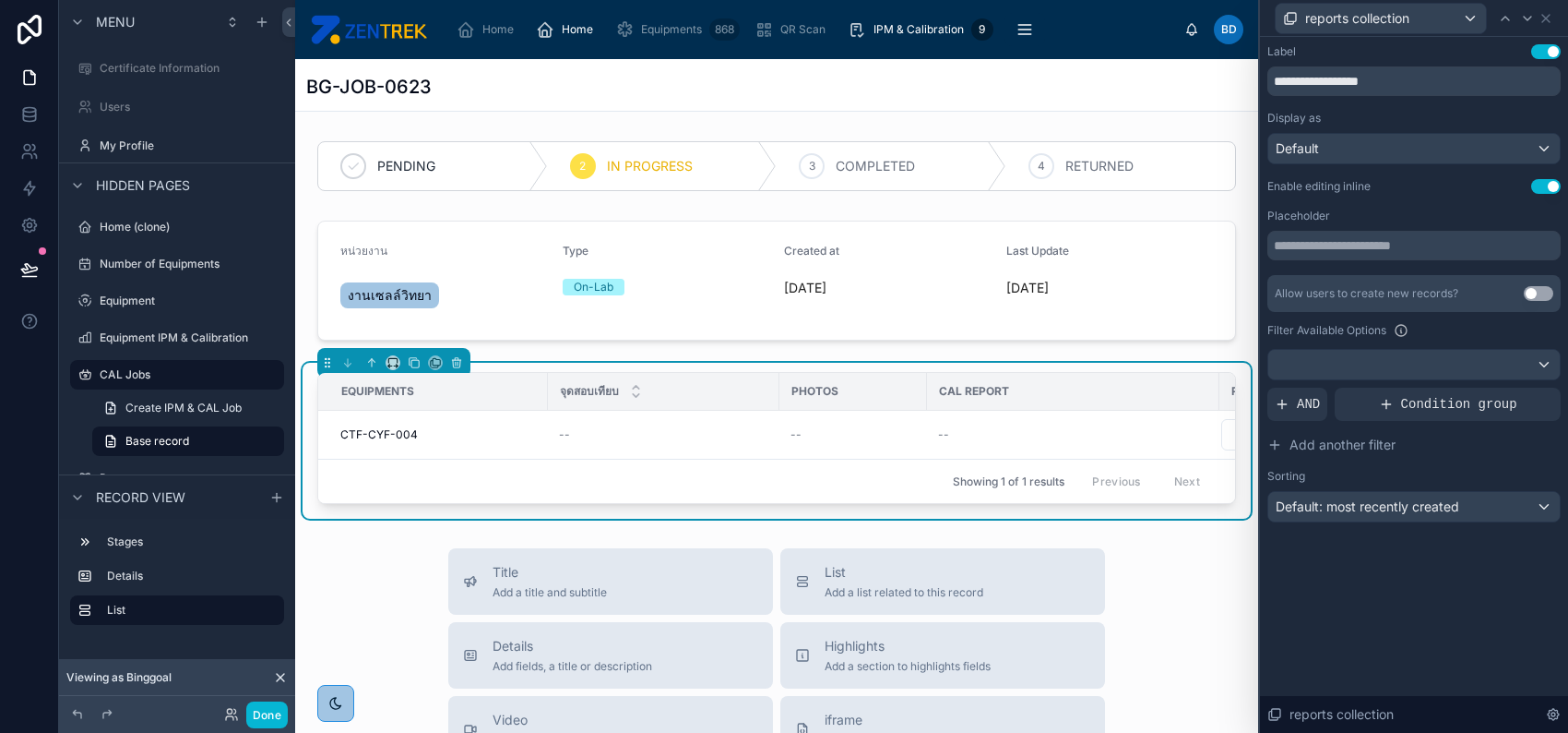
click at [1538, 295] on button "Use setting" at bounding box center [1538, 293] width 30 height 15
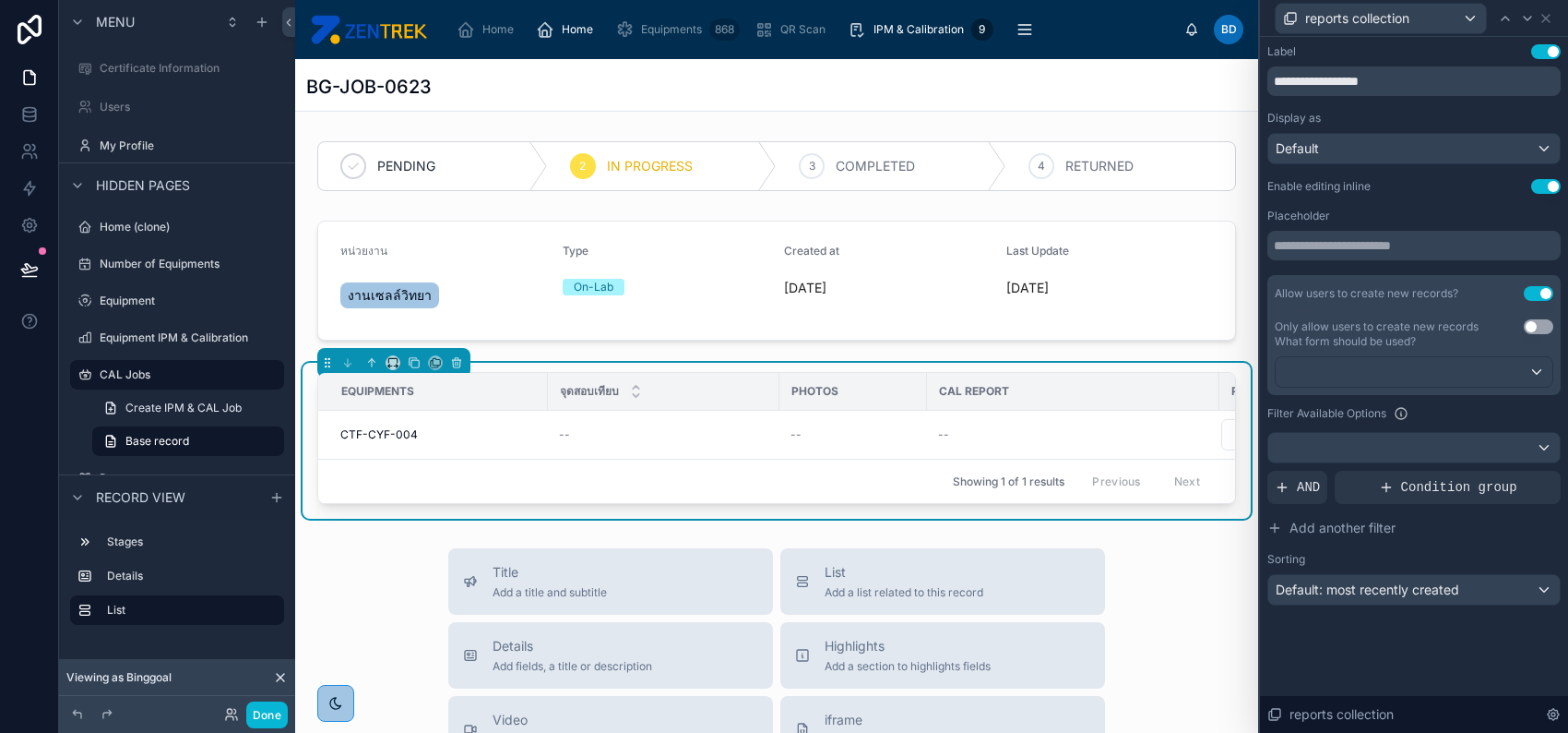
click at [1538, 327] on button "Use setting" at bounding box center [1538, 326] width 30 height 15
click at [1532, 185] on button "Use setting" at bounding box center [1546, 186] width 30 height 15
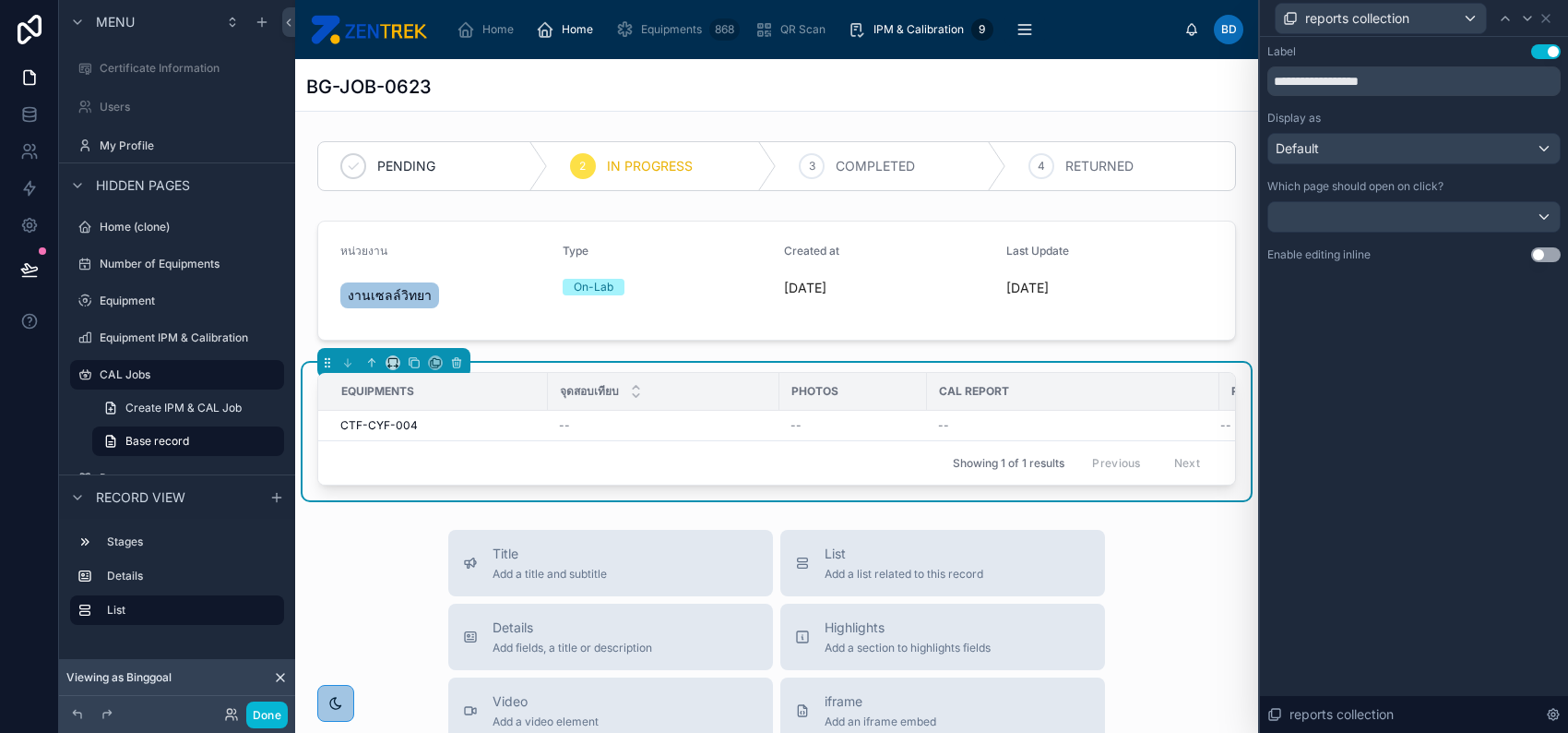
click at [1544, 251] on button "Use setting" at bounding box center [1546, 254] width 30 height 15
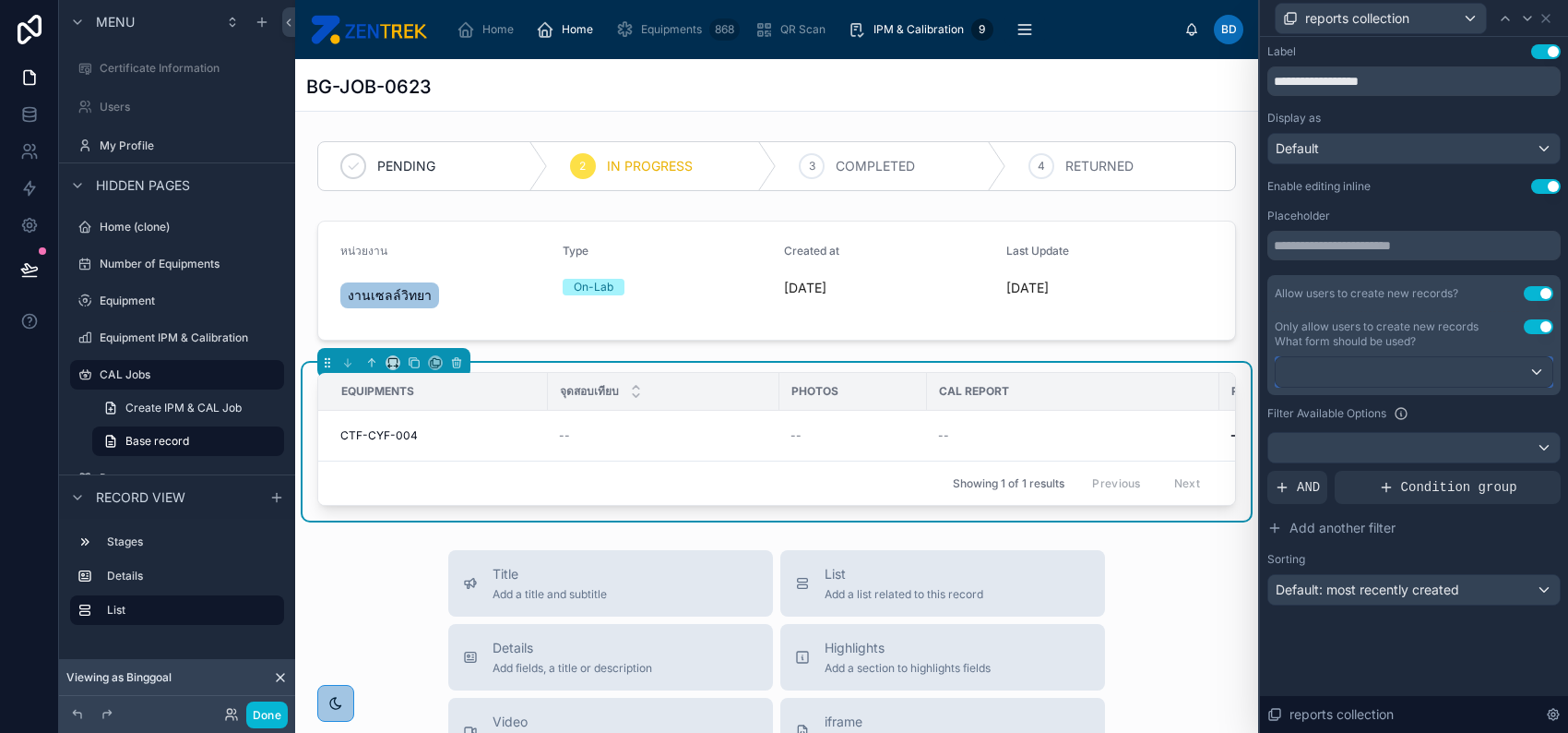
click at [1519, 365] on div at bounding box center [1414, 372] width 276 height 30
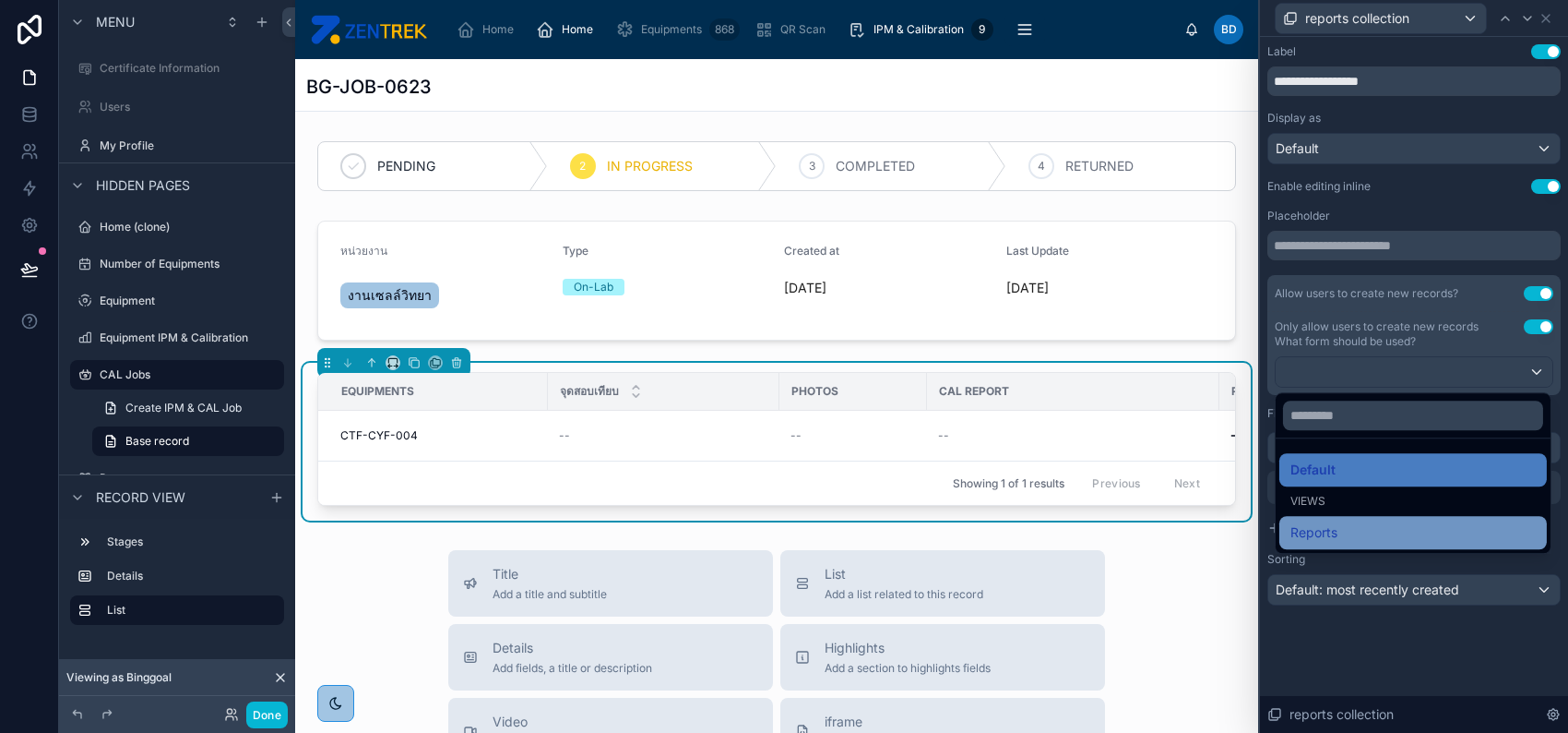
click at [1404, 520] on div "Reports" at bounding box center [1413, 532] width 268 height 34
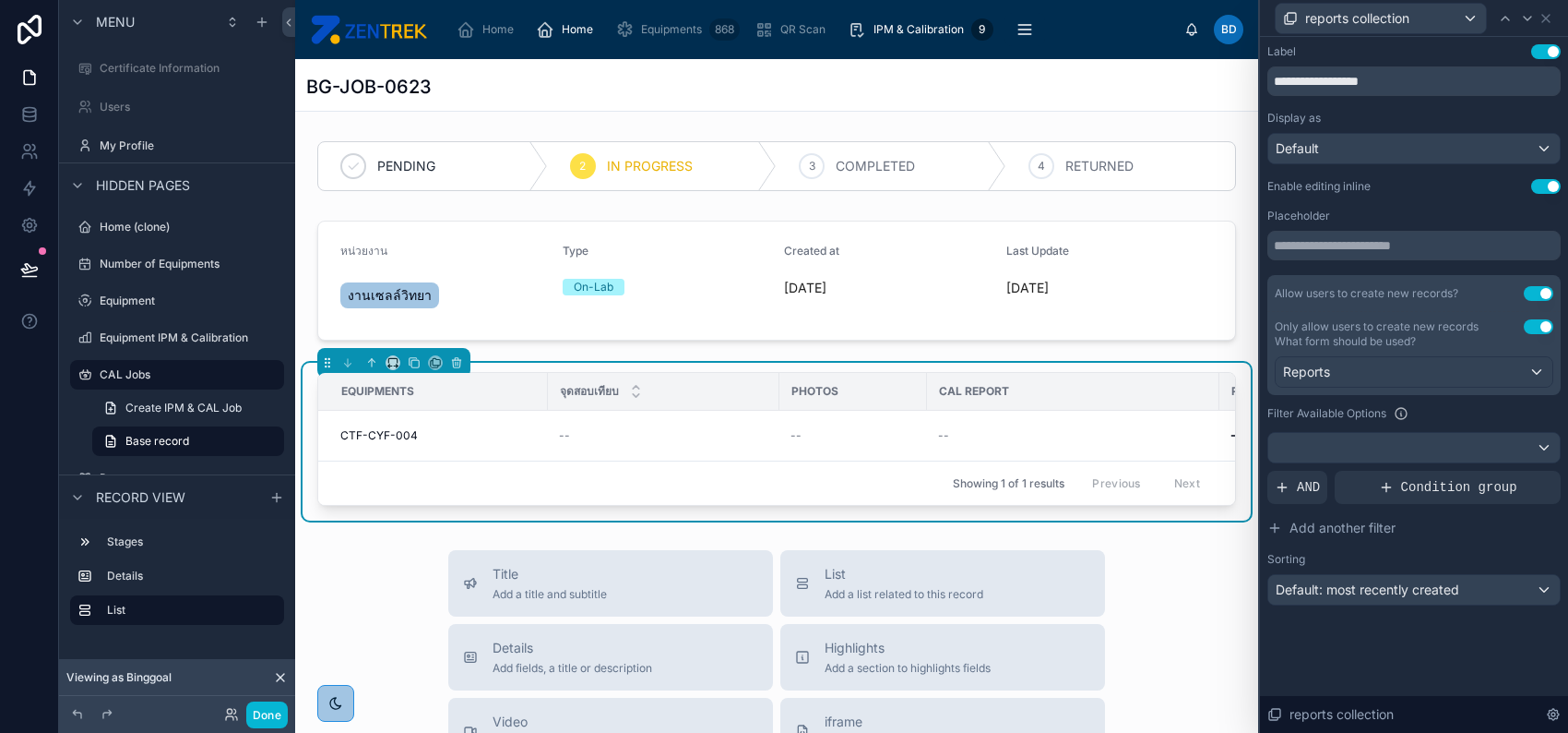
scroll to position [0, 137]
click at [1138, 380] on div "Reports collection" at bounding box center [1164, 391] width 136 height 36
click at [1076, 400] on div "CAL Report" at bounding box center [949, 391] width 290 height 30
drag, startPoint x: 1078, startPoint y: 399, endPoint x: 995, endPoint y: 399, distance: 83.0
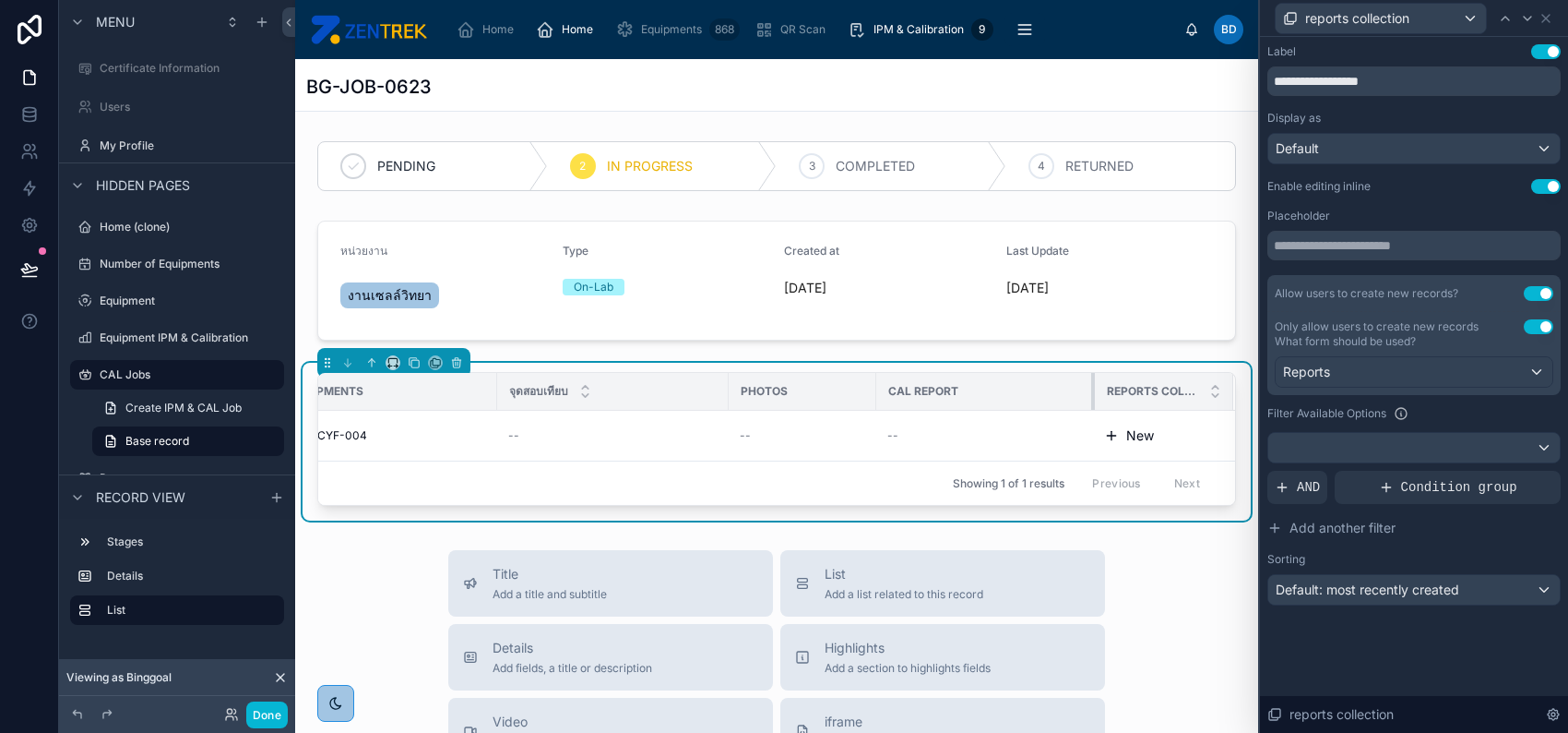
click at [995, 399] on th "CAL Report" at bounding box center [985, 391] width 218 height 38
click at [1370, 83] on input "**********" at bounding box center [1414, 81] width 293 height 30
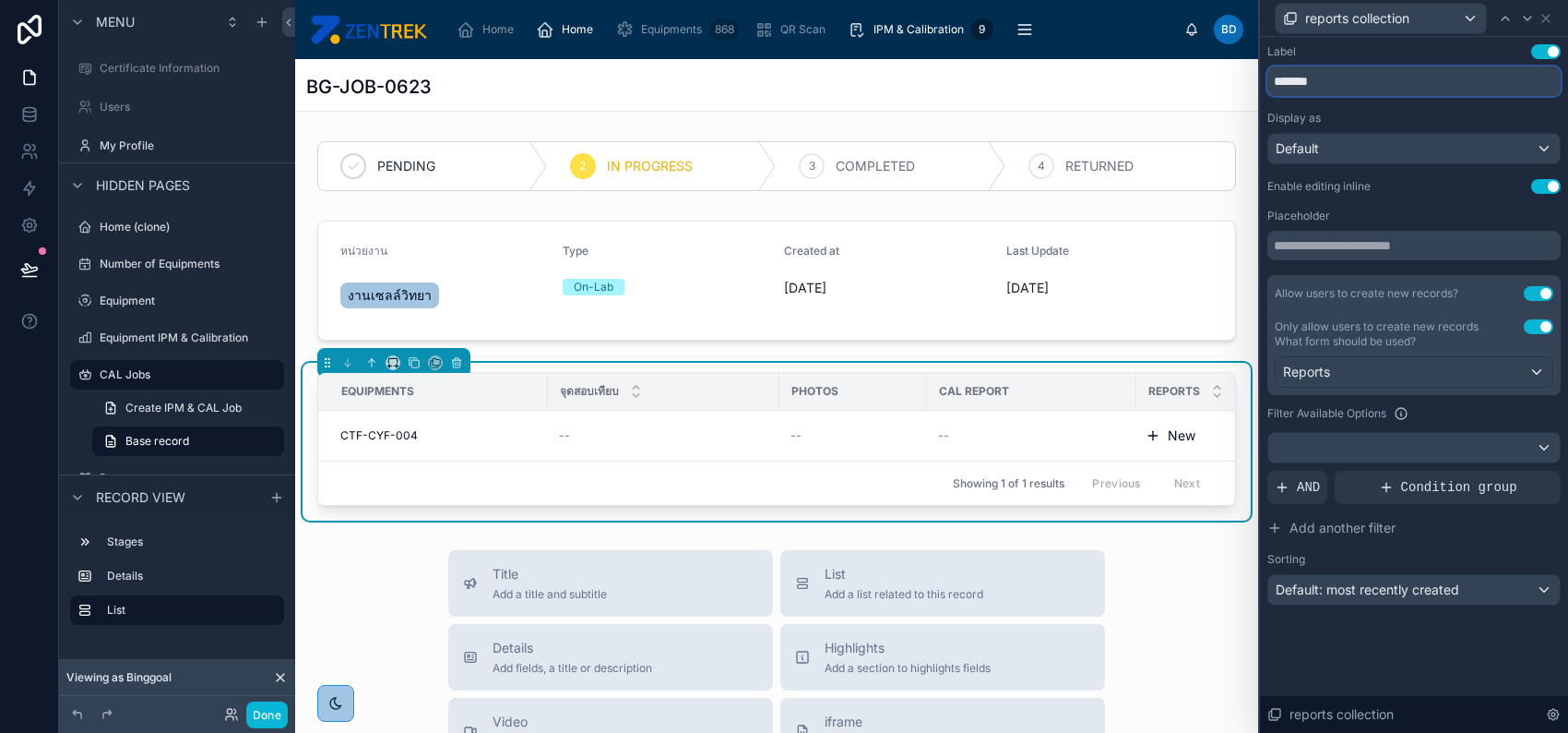
type input "*******"
click at [1419, 150] on div "Default" at bounding box center [1414, 148] width 291 height 30
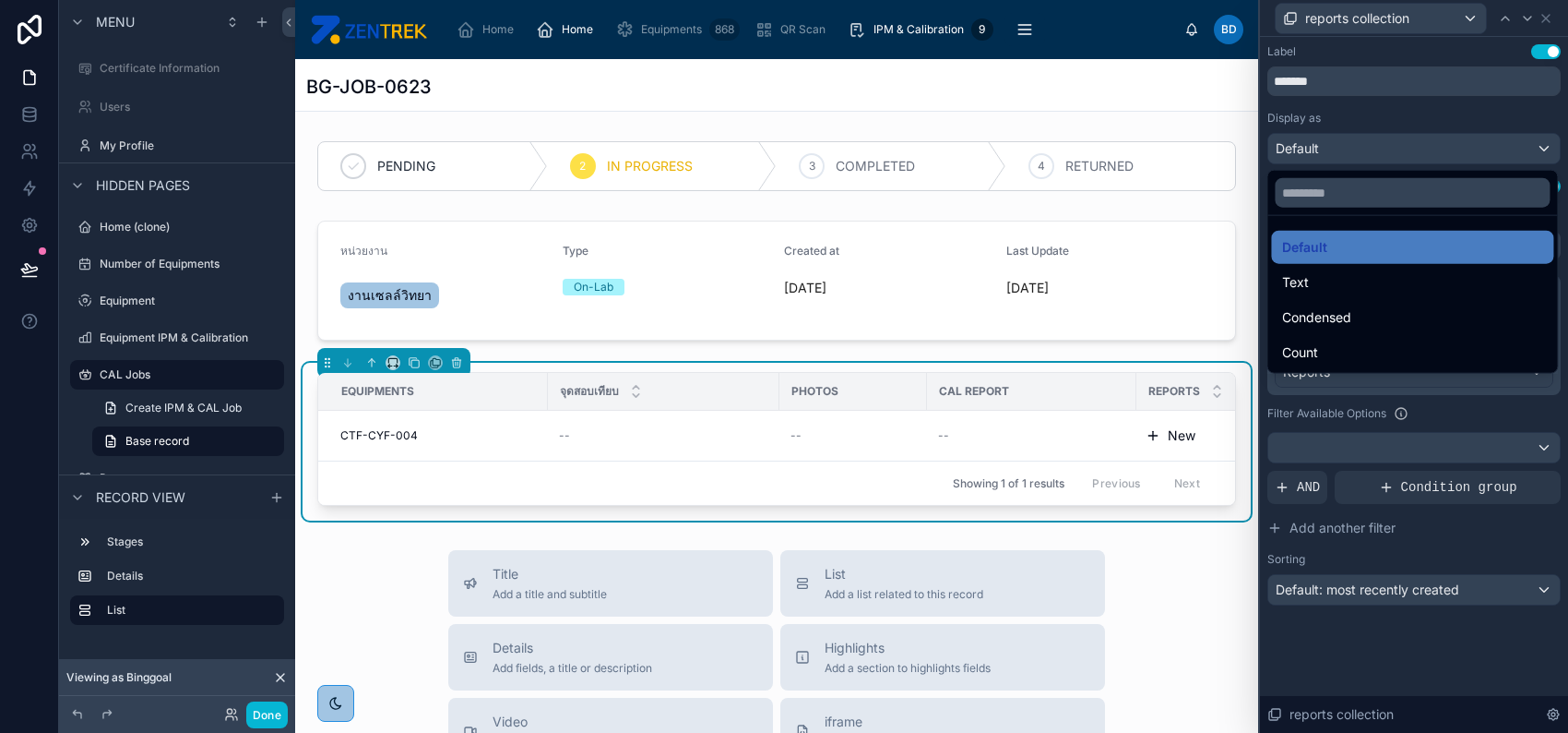
click at [1426, 127] on div at bounding box center [1414, 366] width 308 height 733
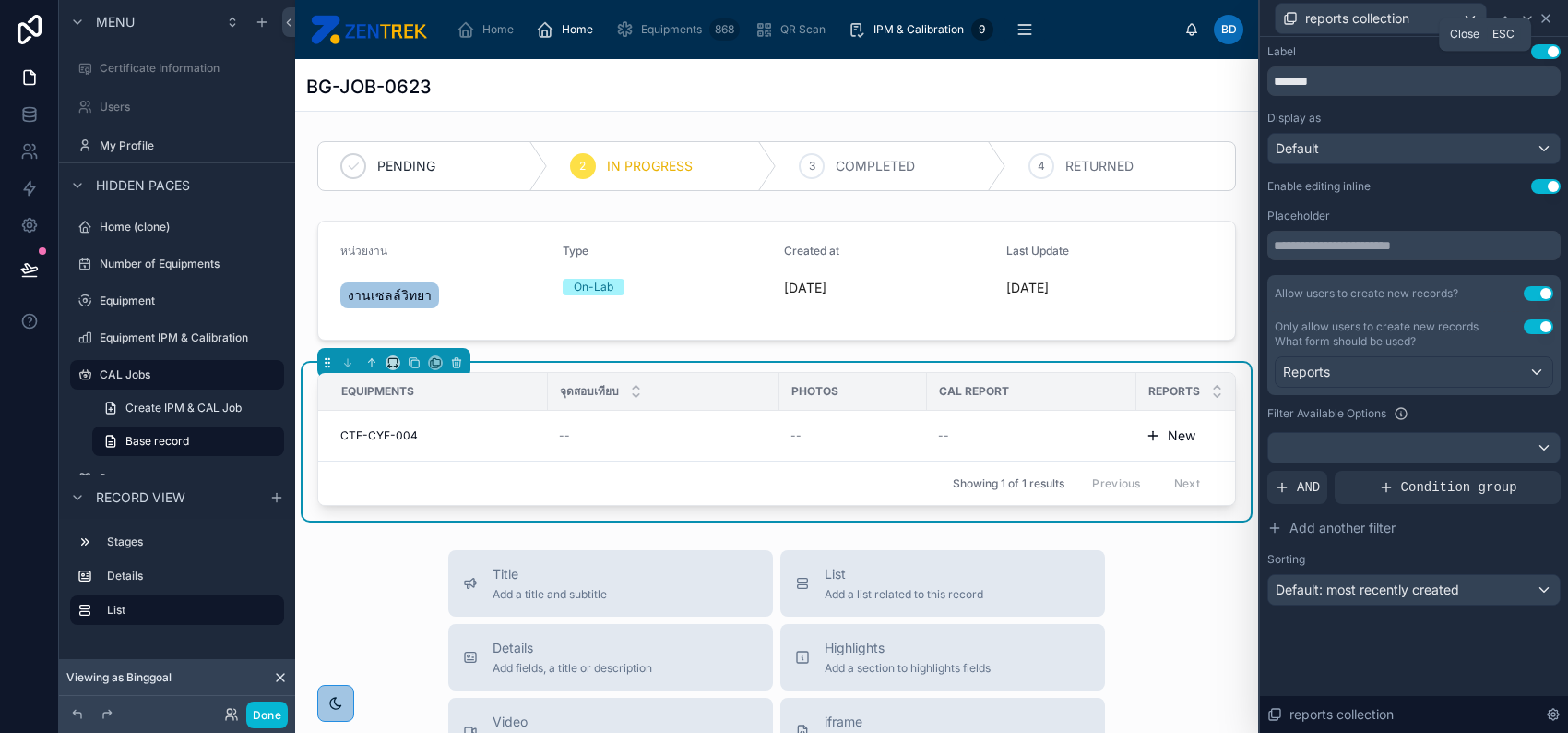
click at [1546, 23] on icon at bounding box center [1545, 18] width 15 height 15
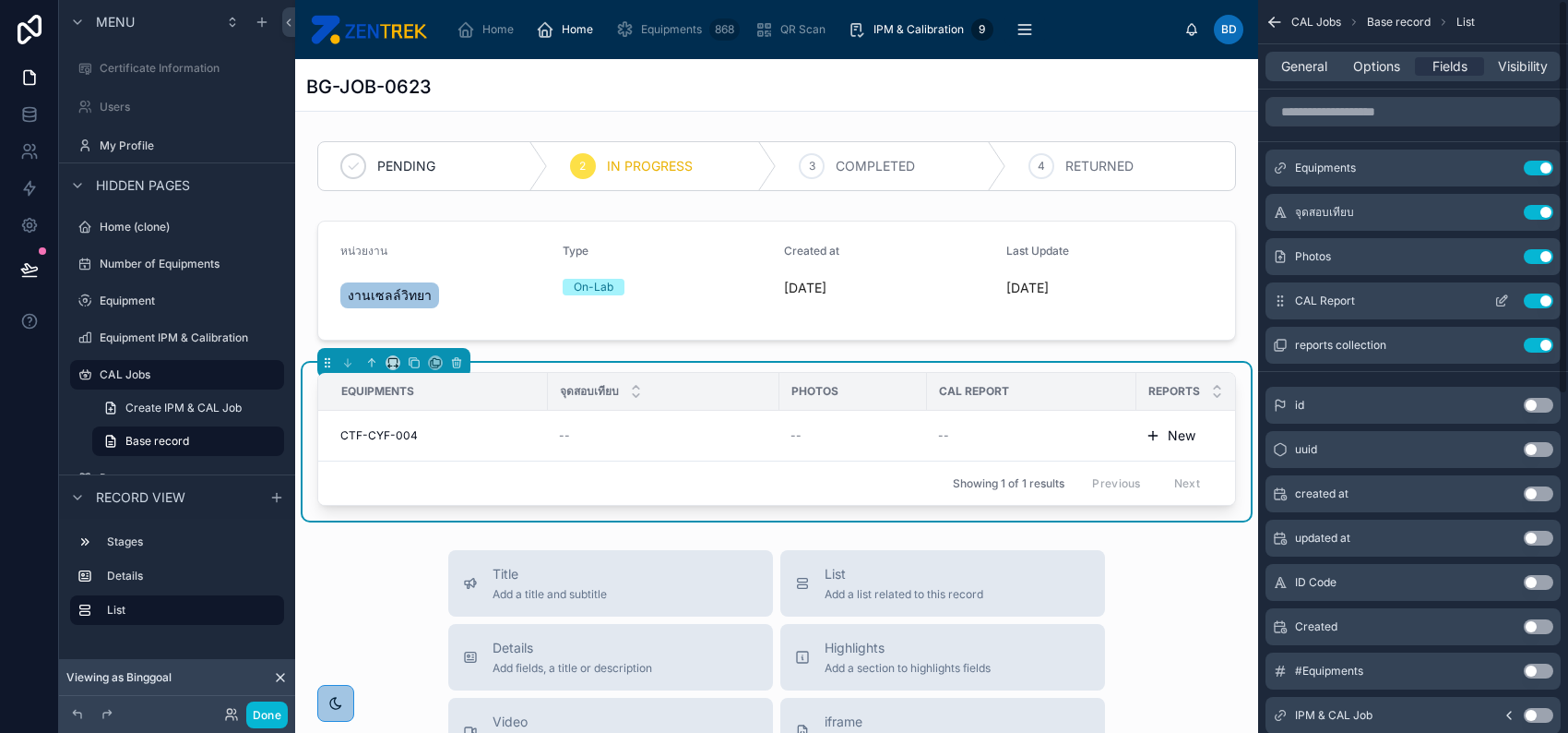
click at [1535, 295] on button "Use setting" at bounding box center [1538, 300] width 30 height 15
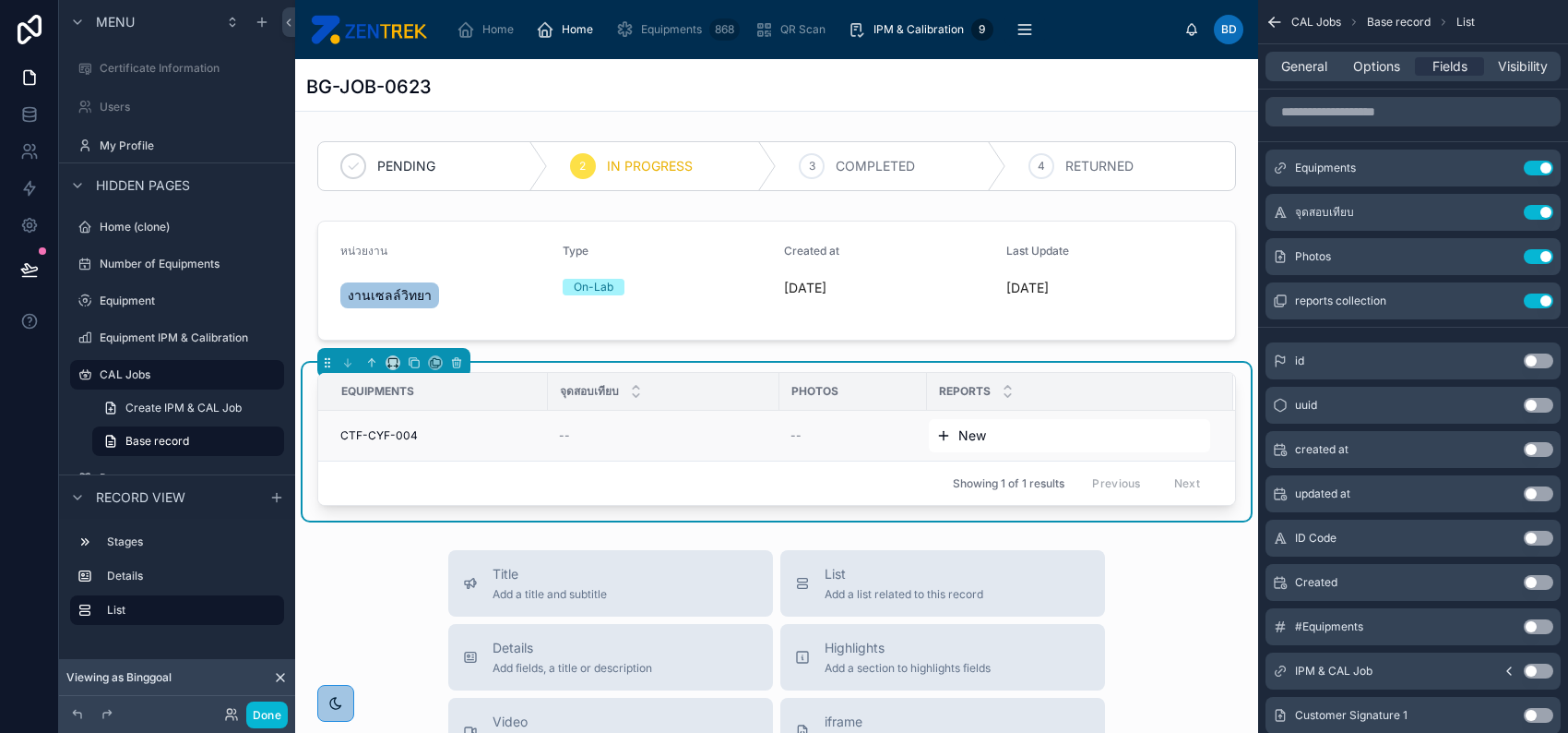
click at [981, 435] on span "New" at bounding box center [973, 436] width 28 height 19
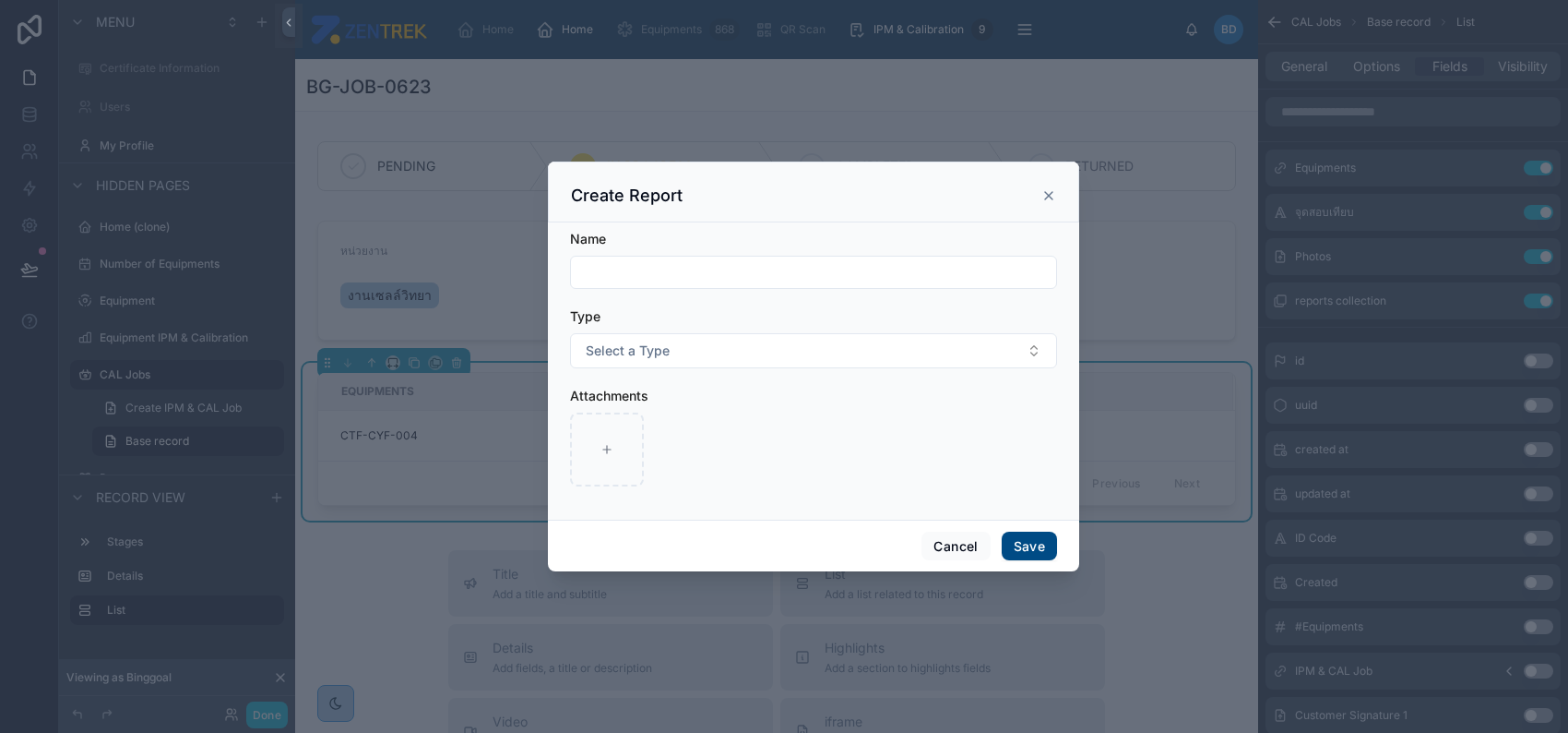
click at [843, 271] on input "text" at bounding box center [813, 273] width 485 height 26
click at [816, 341] on button "Select a Type" at bounding box center [813, 351] width 487 height 36
click at [830, 305] on form "Name Type Select a Type Attachments" at bounding box center [813, 367] width 487 height 275
click at [833, 343] on button "Select a Type" at bounding box center [813, 351] width 487 height 36
click at [1044, 196] on icon at bounding box center [1049, 196] width 15 height 15
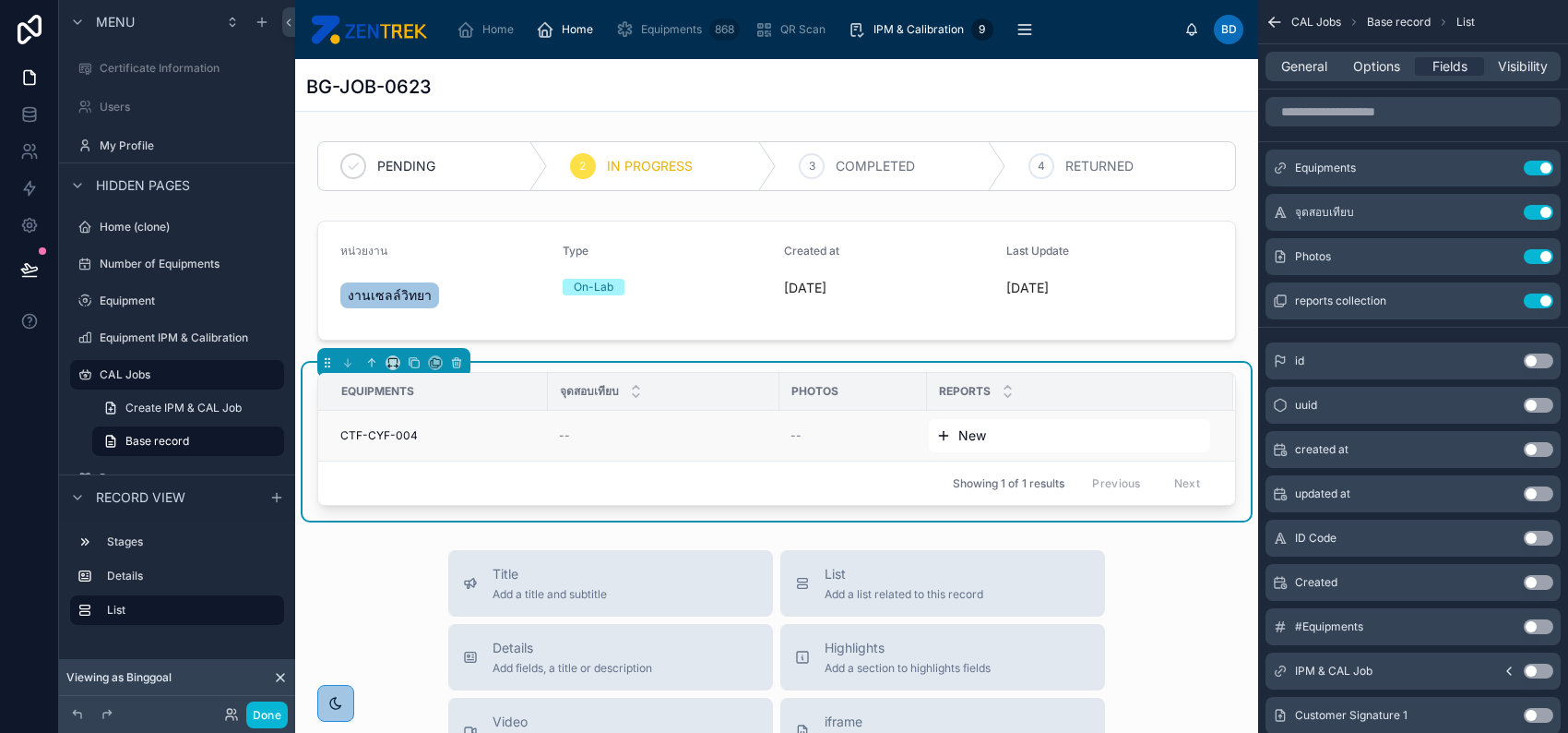
click at [975, 429] on span "New" at bounding box center [973, 436] width 28 height 19
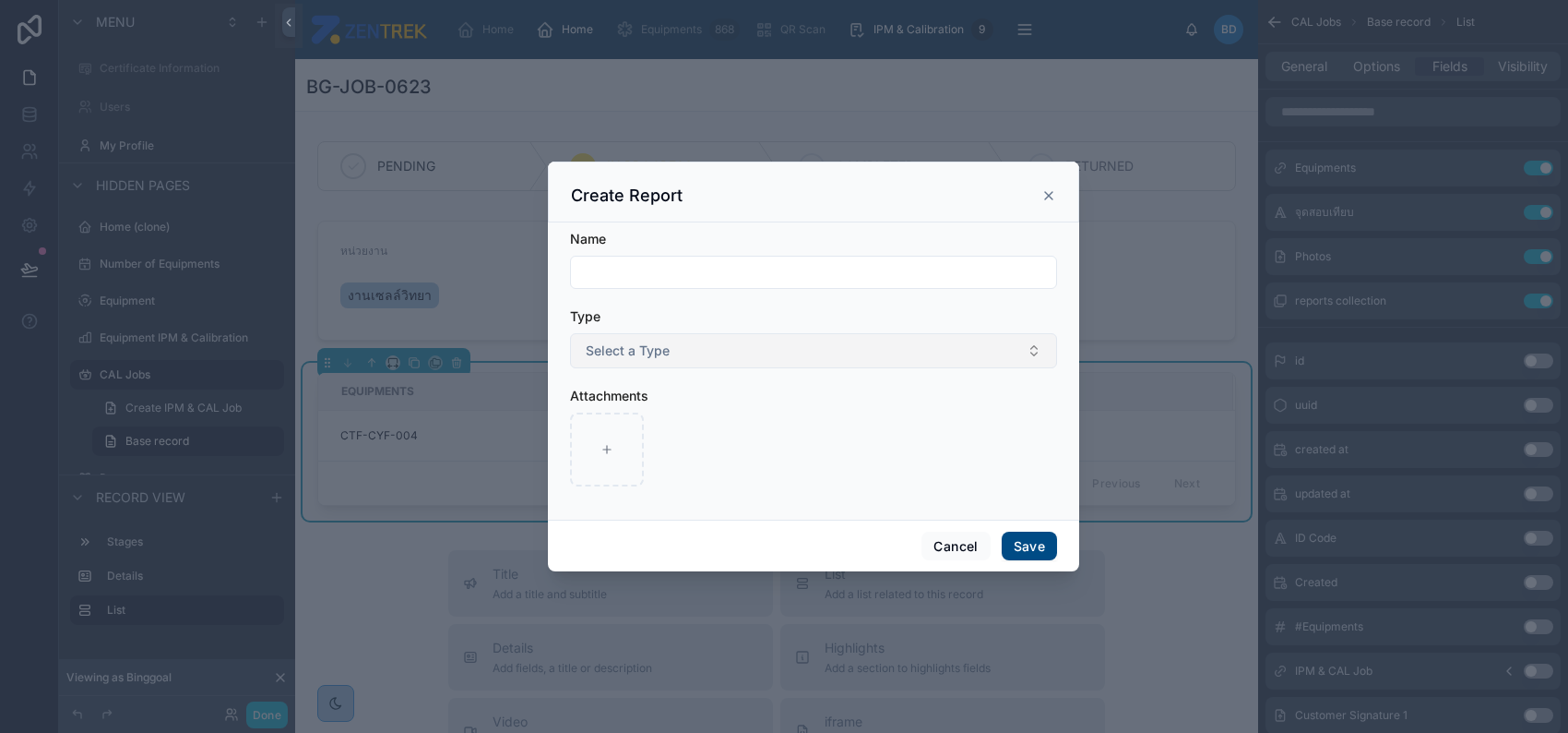
click at [788, 353] on button "Select a Type" at bounding box center [813, 351] width 487 height 36
click at [697, 445] on div "CAL" at bounding box center [814, 452] width 478 height 28
click at [738, 280] on input "text" at bounding box center [813, 273] width 485 height 26
click at [1055, 193] on icon at bounding box center [1049, 196] width 15 height 15
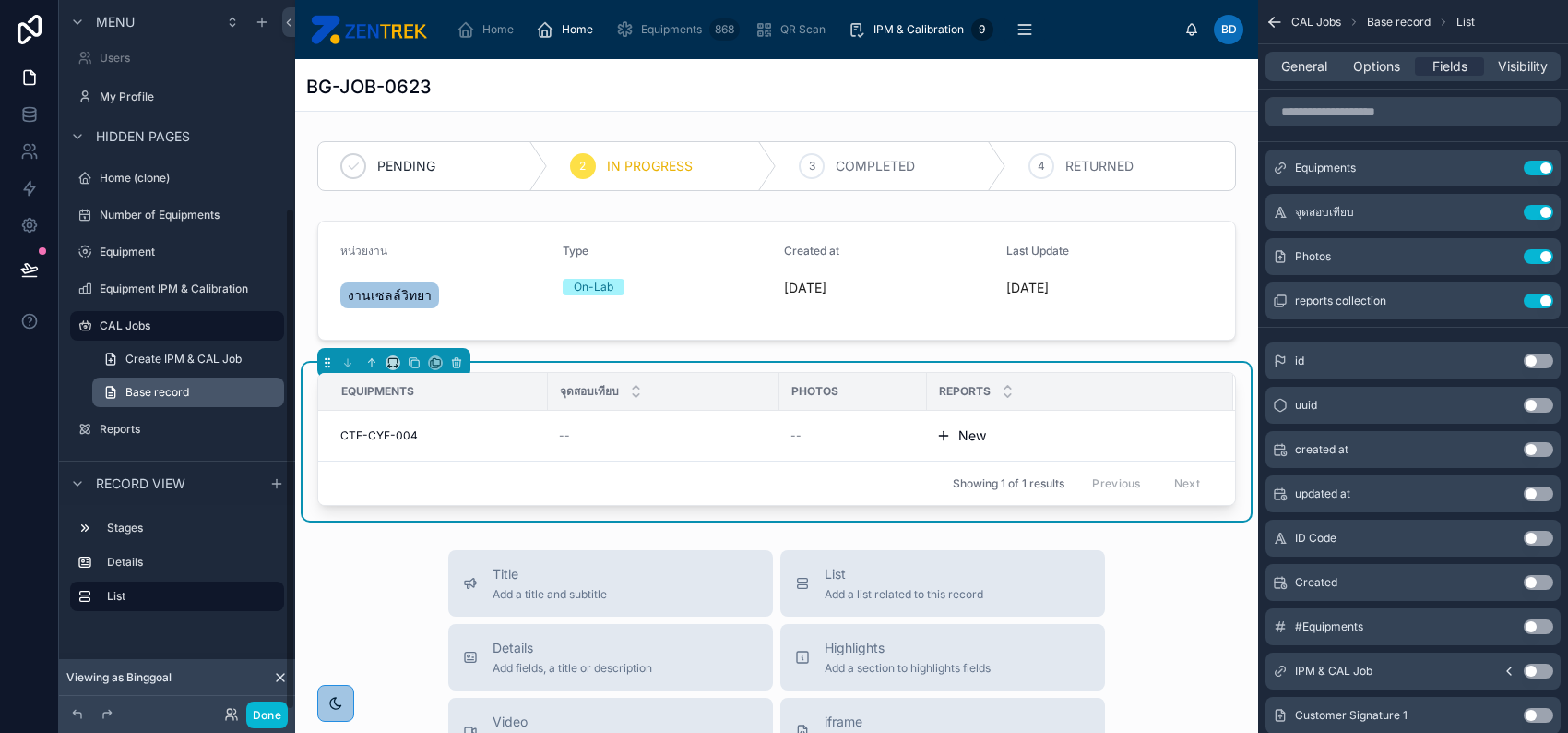
scroll to position [294, 0]
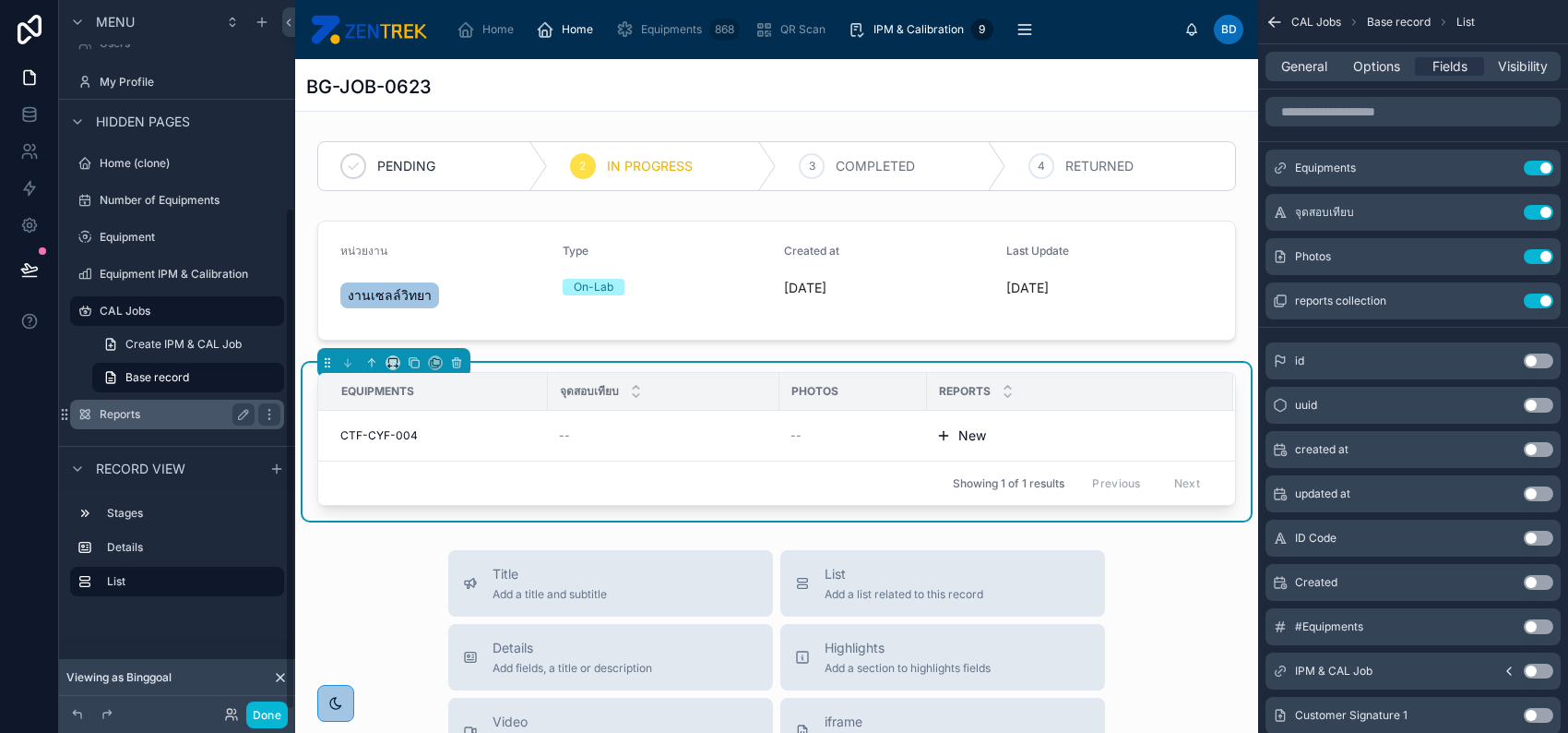
click at [190, 414] on label "Reports" at bounding box center [173, 414] width 147 height 15
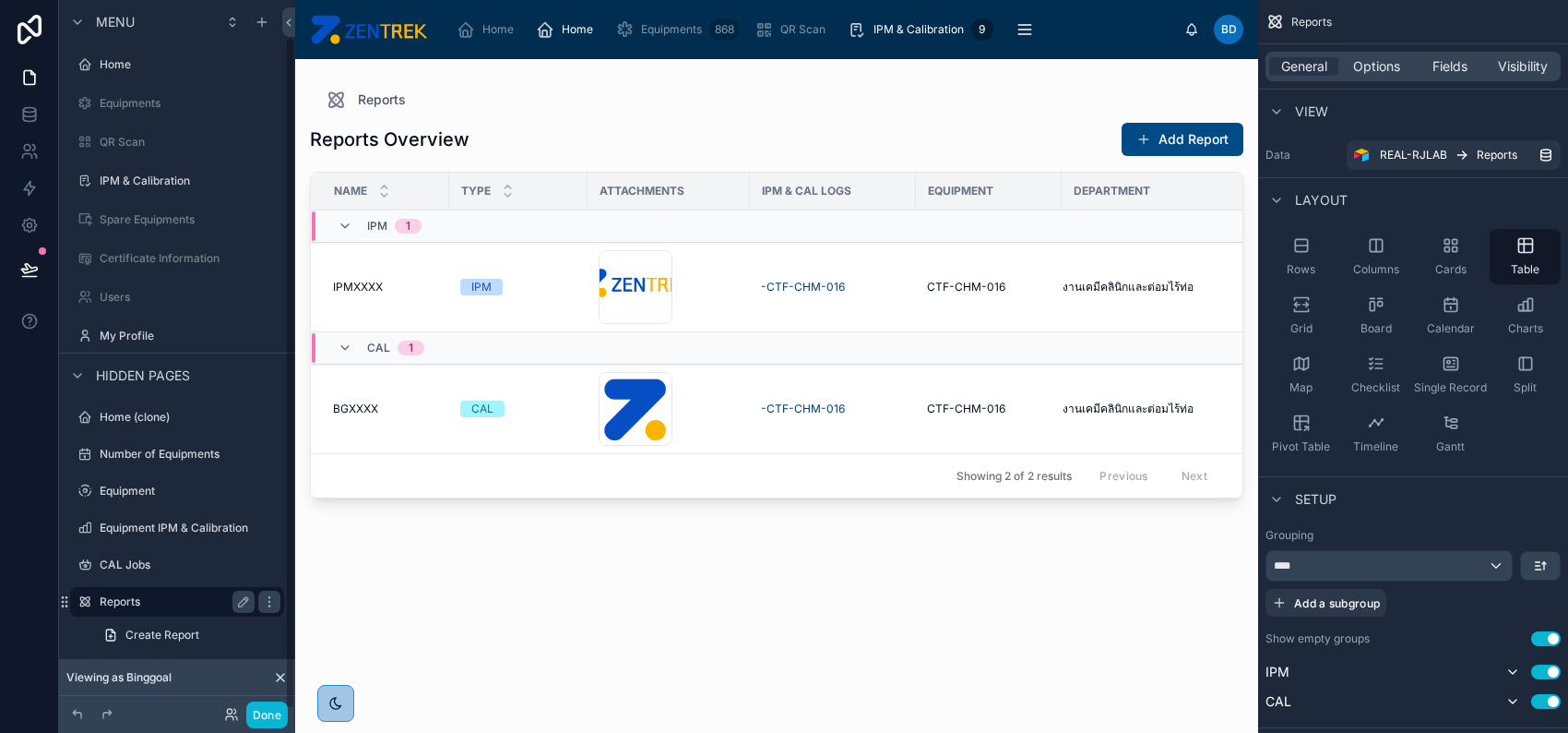
scroll to position [40, 0]
click at [1135, 136] on div at bounding box center [776, 385] width 963 height 652
click at [1148, 134] on span at bounding box center [1143, 139] width 15 height 15
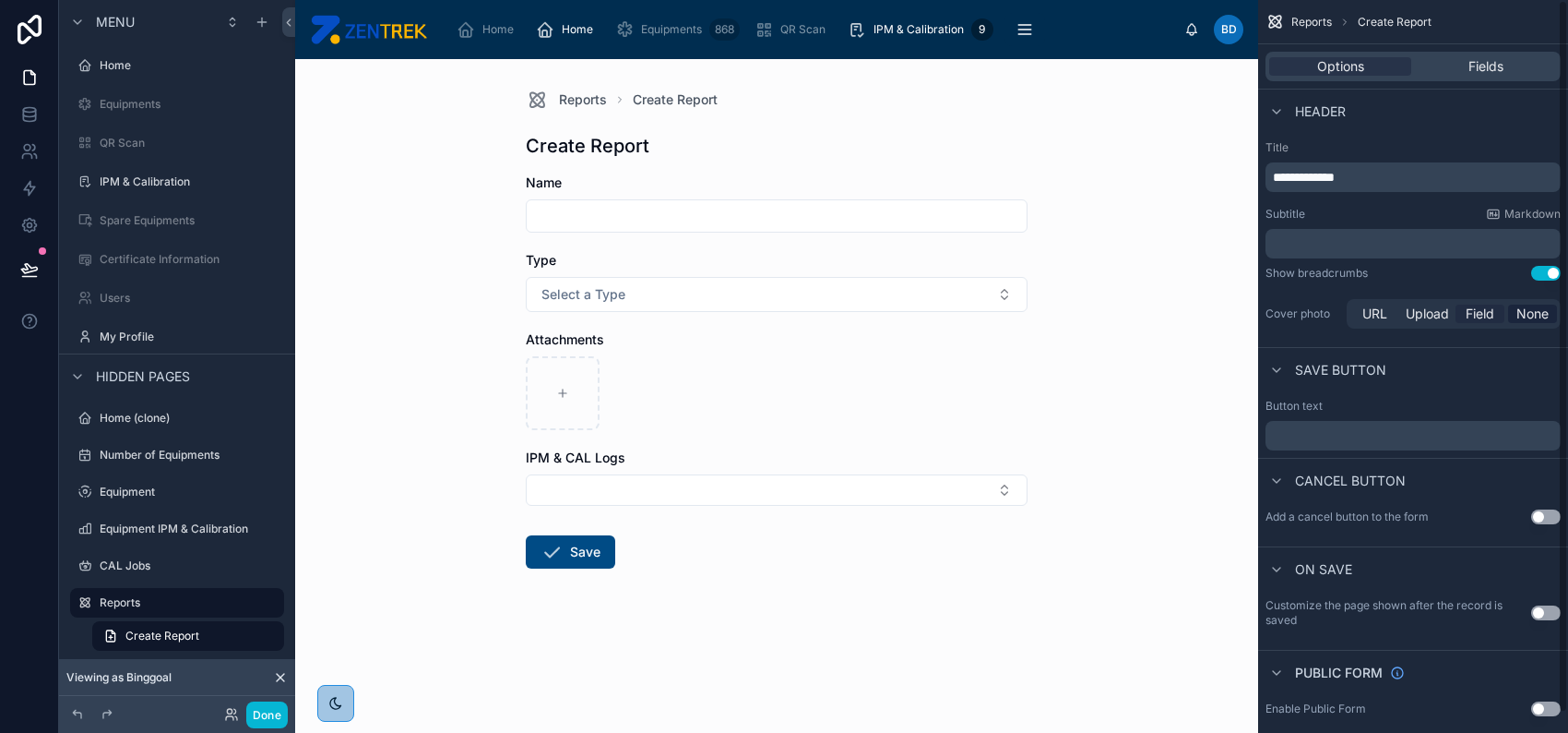
click at [1474, 316] on span "Field" at bounding box center [1480, 313] width 29 height 19
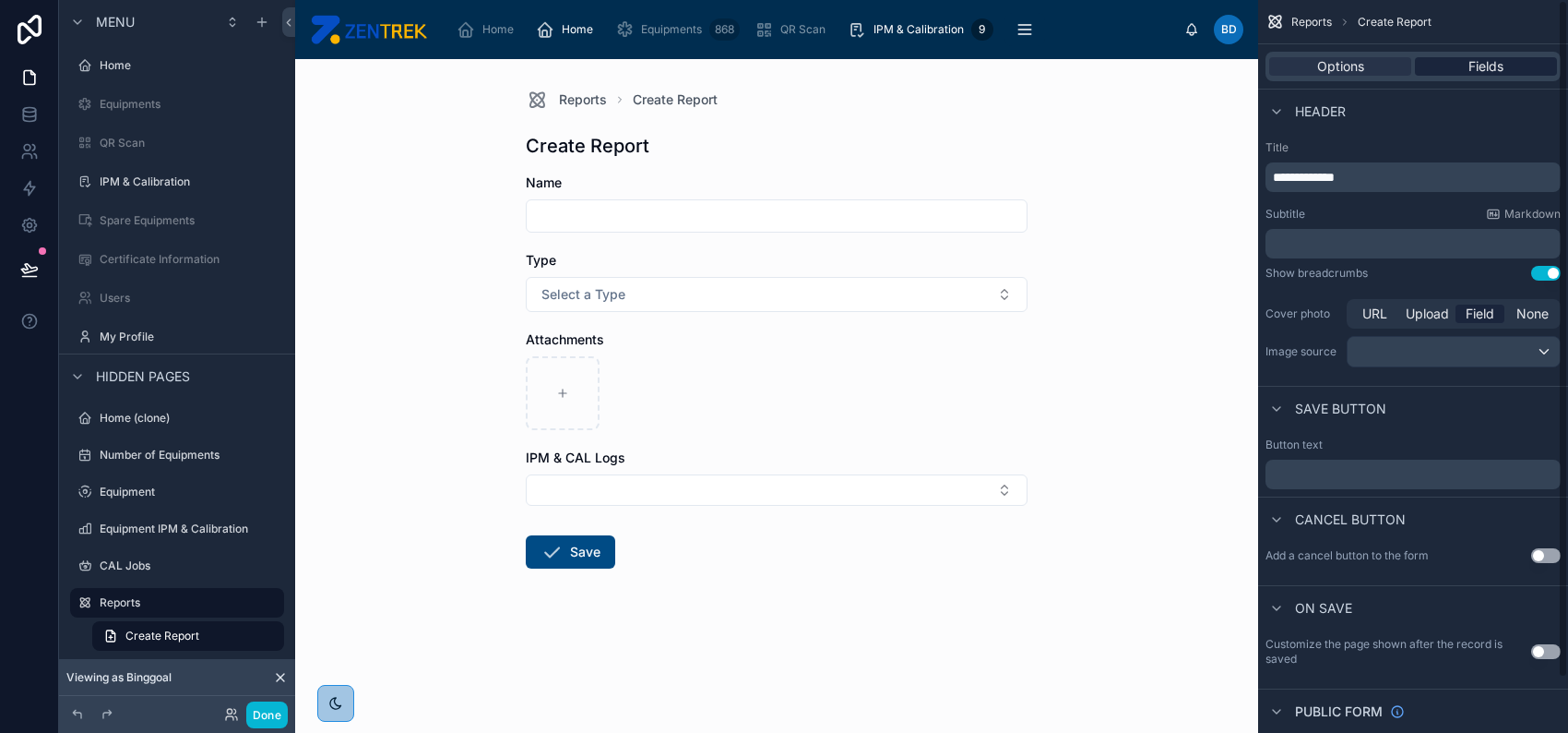
click at [1524, 63] on div "Fields" at bounding box center [1486, 66] width 142 height 19
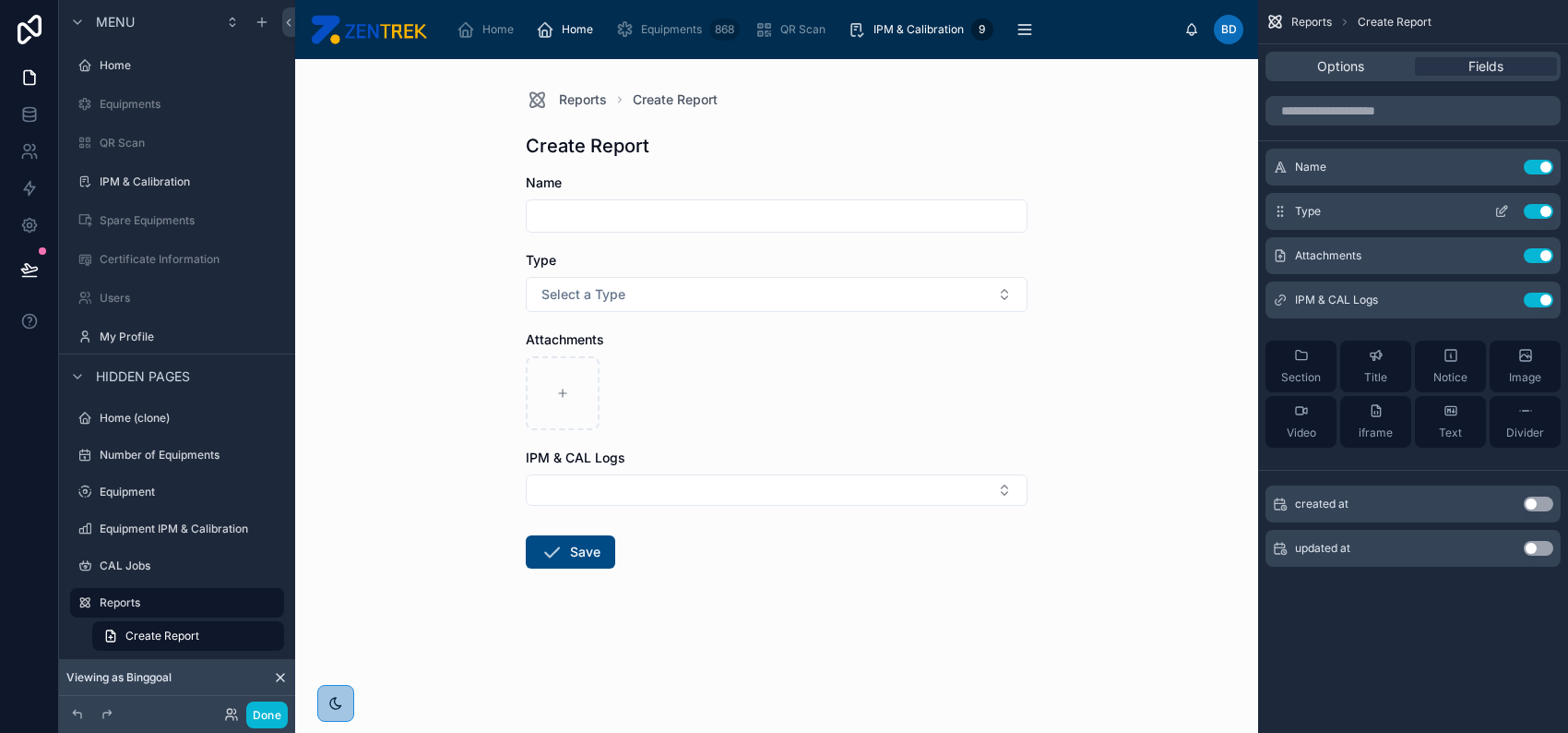
click at [1508, 205] on icon "scrollable content" at bounding box center [1502, 210] width 15 height 15
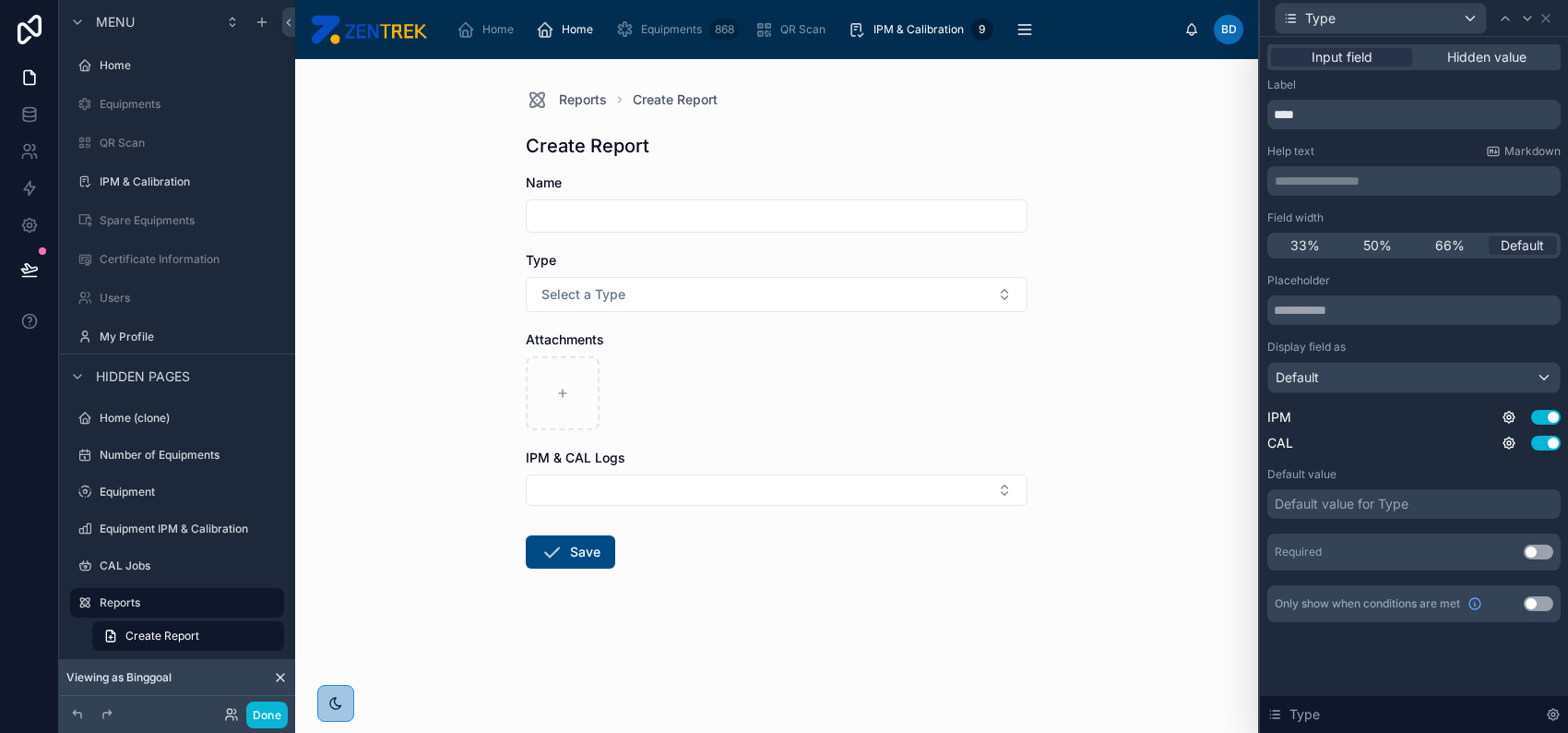
click at [1501, 510] on div "Default value for Type" at bounding box center [1414, 504] width 293 height 30
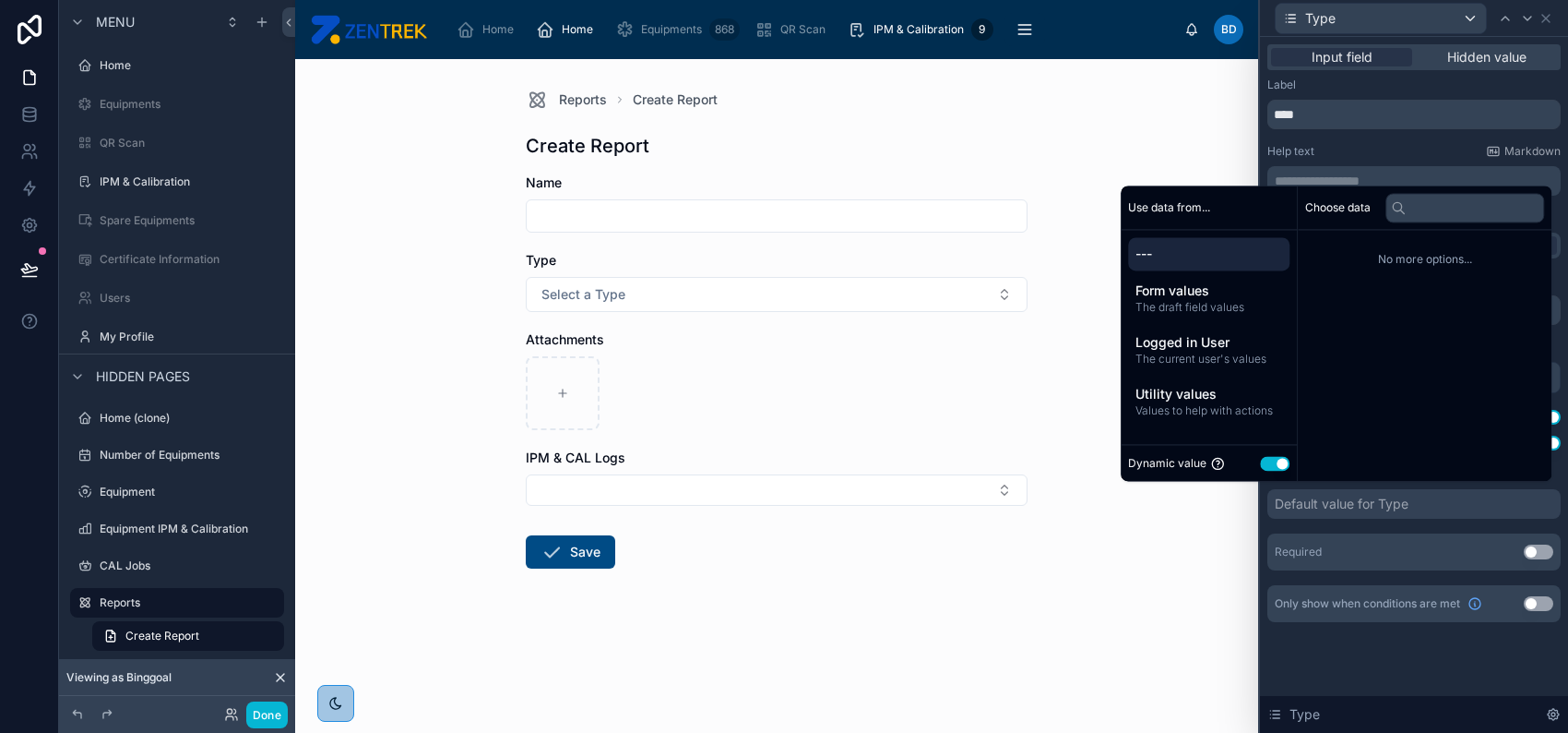
click at [1260, 462] on button "Use setting" at bounding box center [1275, 463] width 30 height 15
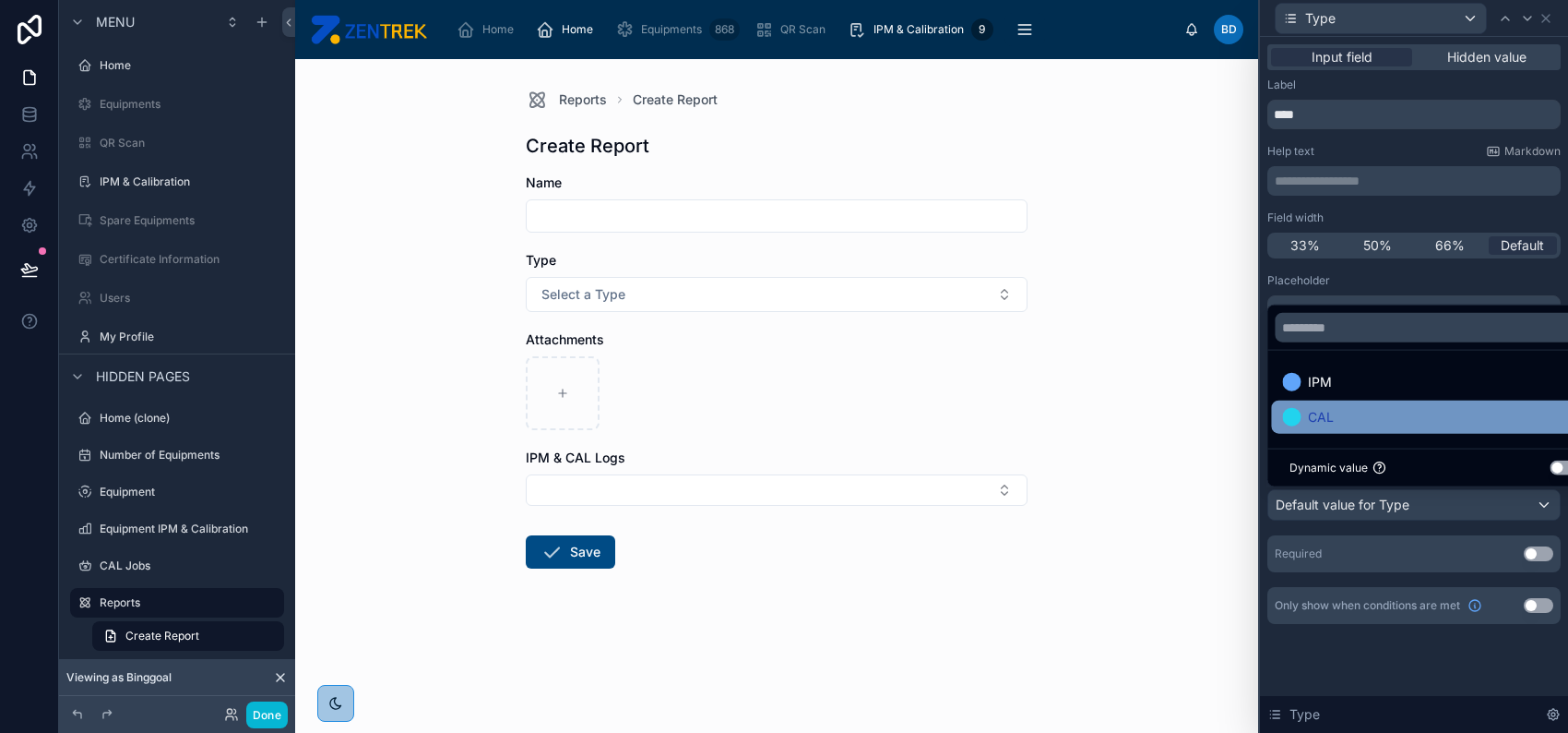
click at [1412, 406] on div "CAL" at bounding box center [1435, 417] width 304 height 22
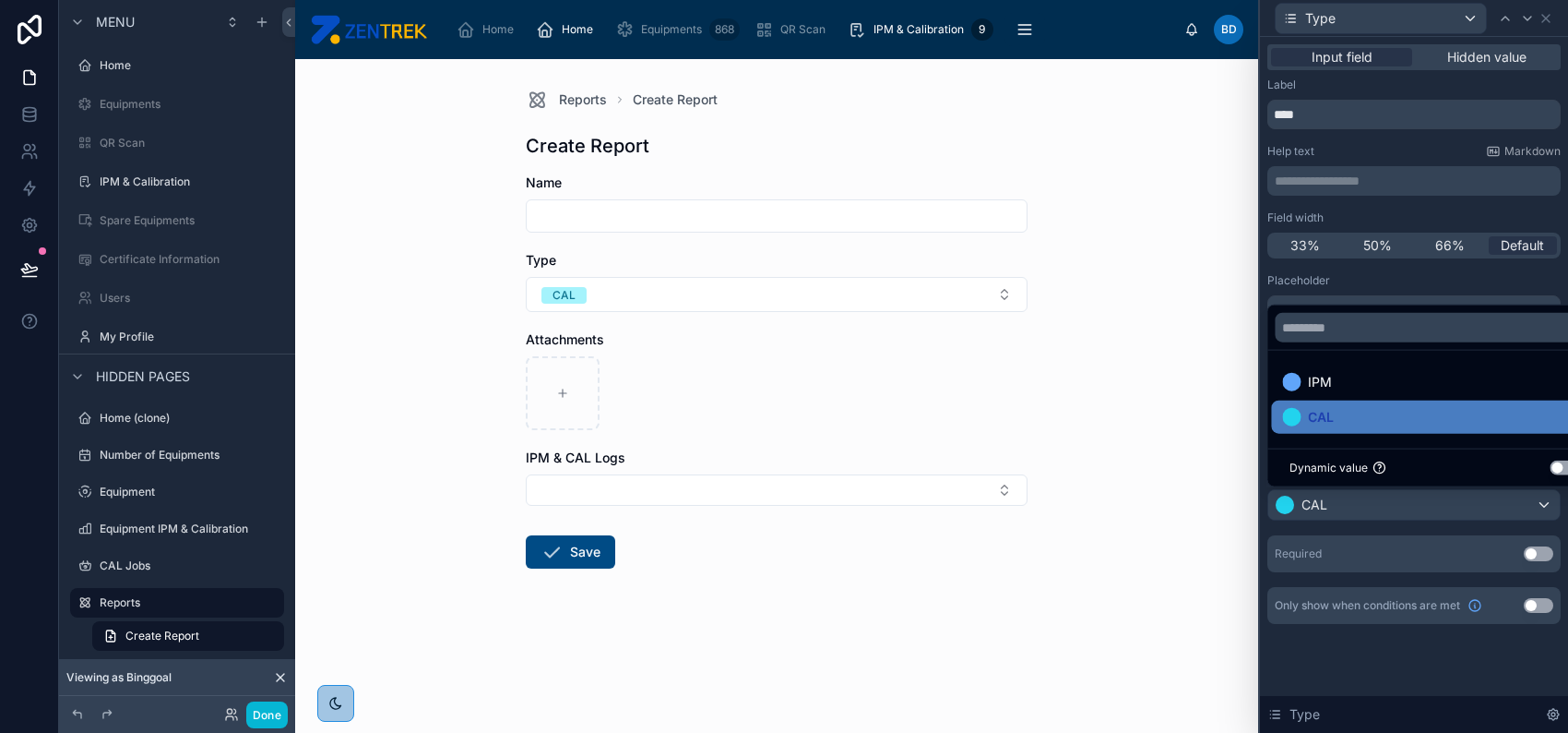
click at [1200, 406] on div "Reports Create Report Create Report Name Type CAL Attachments IPM & CAL Logs Sa…" at bounding box center [776, 396] width 963 height 674
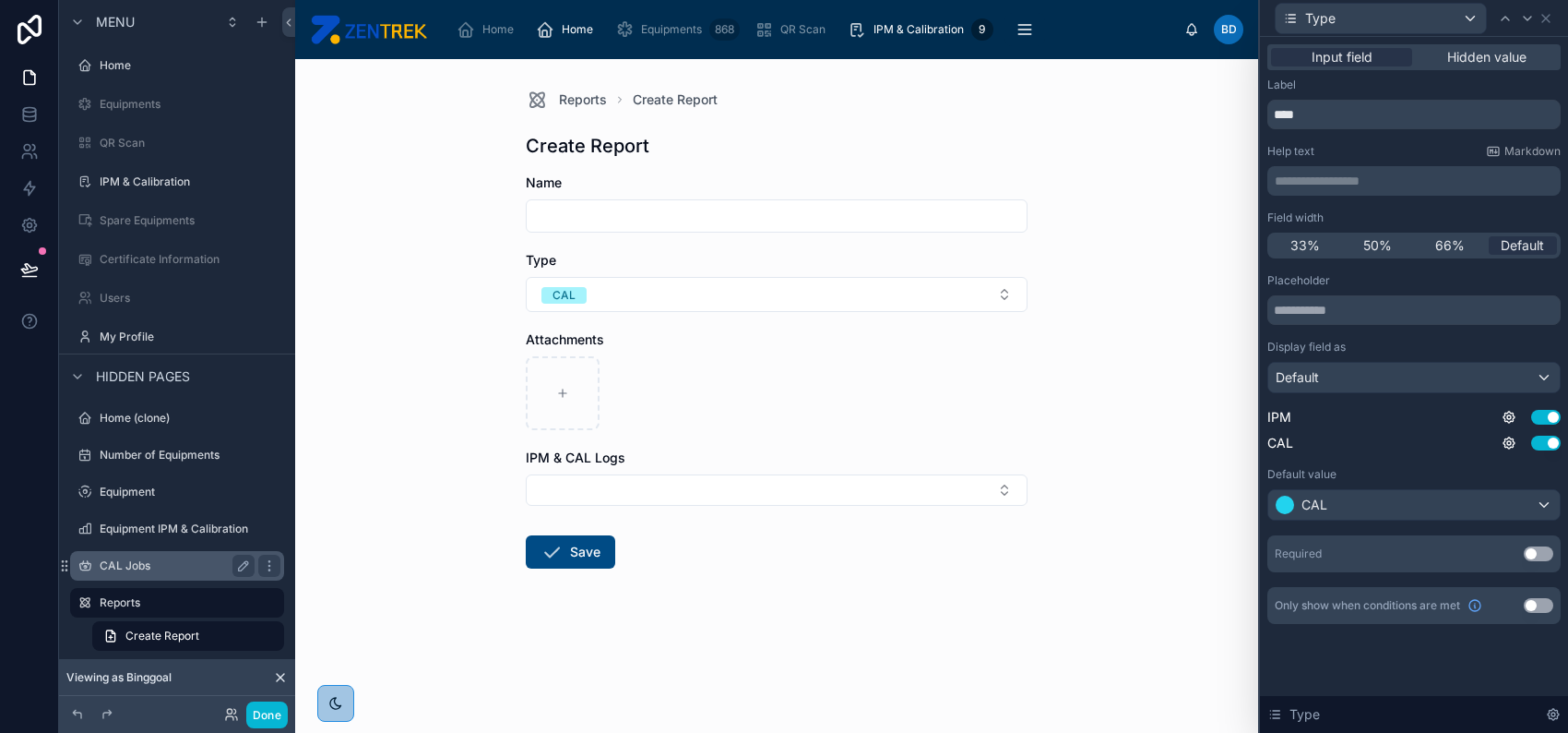
click at [143, 576] on div "CAL Jobs" at bounding box center [177, 566] width 155 height 22
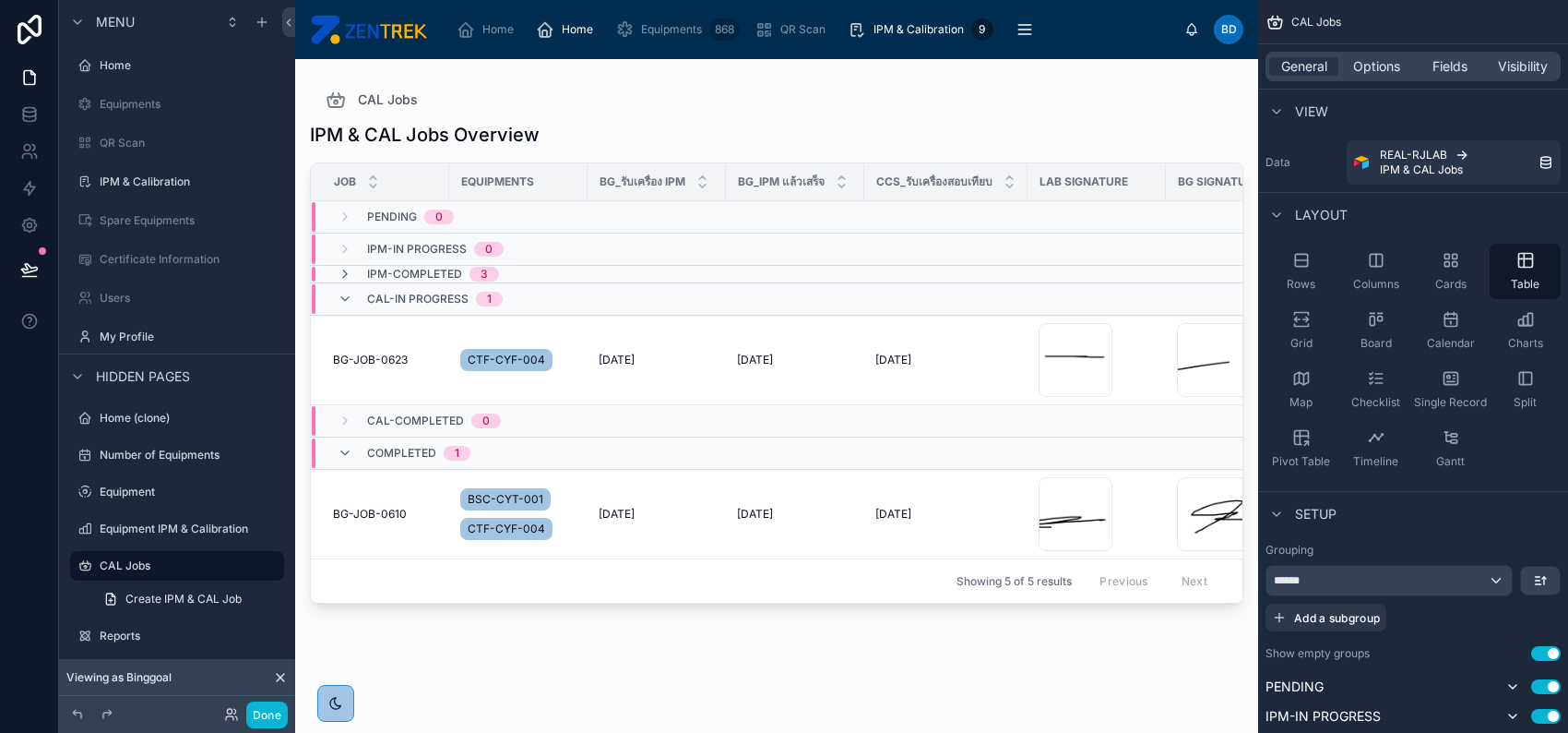
click at [966, 349] on div at bounding box center [776, 385] width 963 height 652
click at [977, 349] on td "8/8/2025 8/8/2025" at bounding box center [945, 361] width 163 height 90
click at [978, 349] on td "8/8/2025 8/8/2025" at bounding box center [945, 361] width 163 height 90
click at [1001, 379] on td "8/8/2025 8/8/2025" at bounding box center [945, 361] width 163 height 90
click at [986, 366] on td "8/8/2025 8/8/2025" at bounding box center [945, 361] width 163 height 90
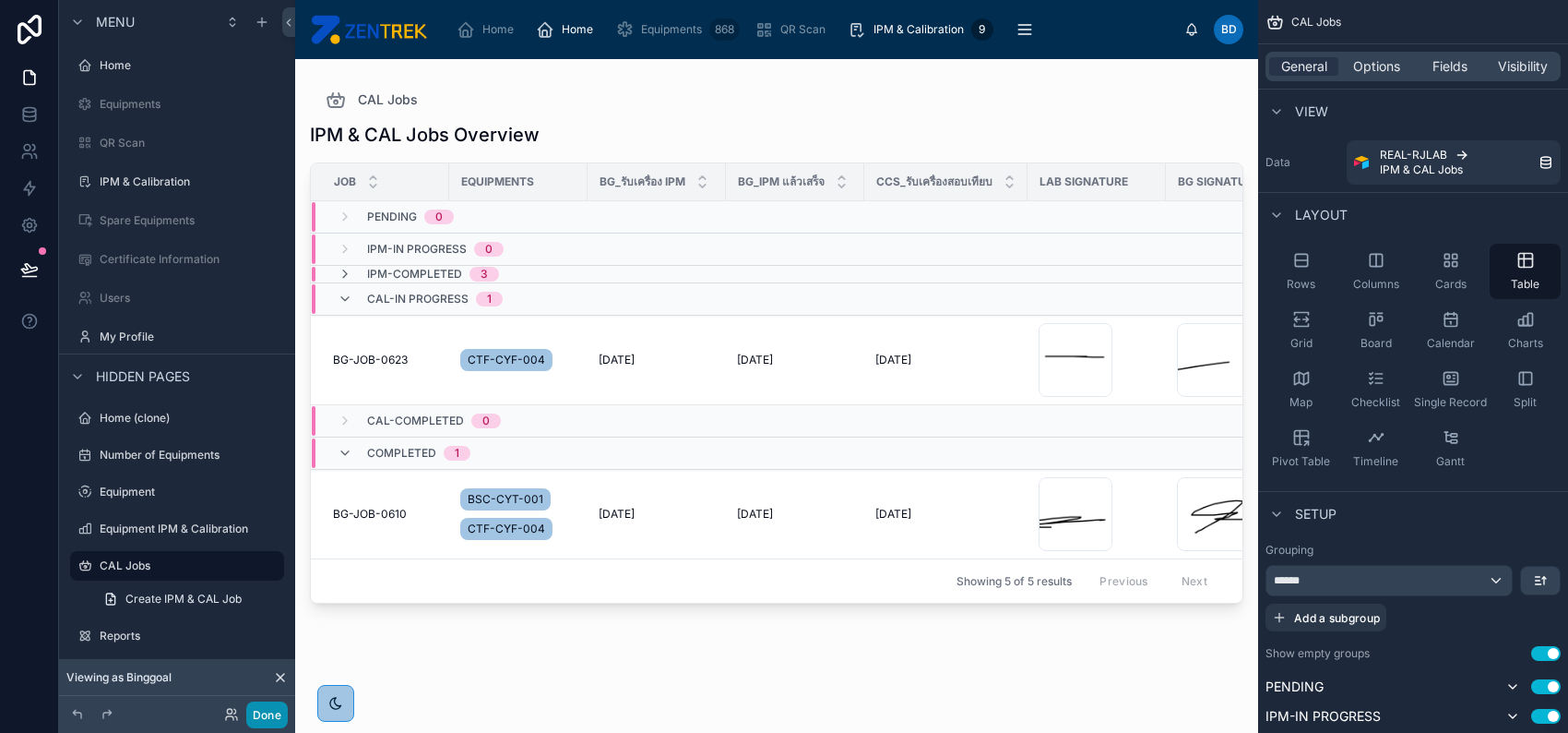
click at [276, 710] on button "Done" at bounding box center [267, 714] width 41 height 27
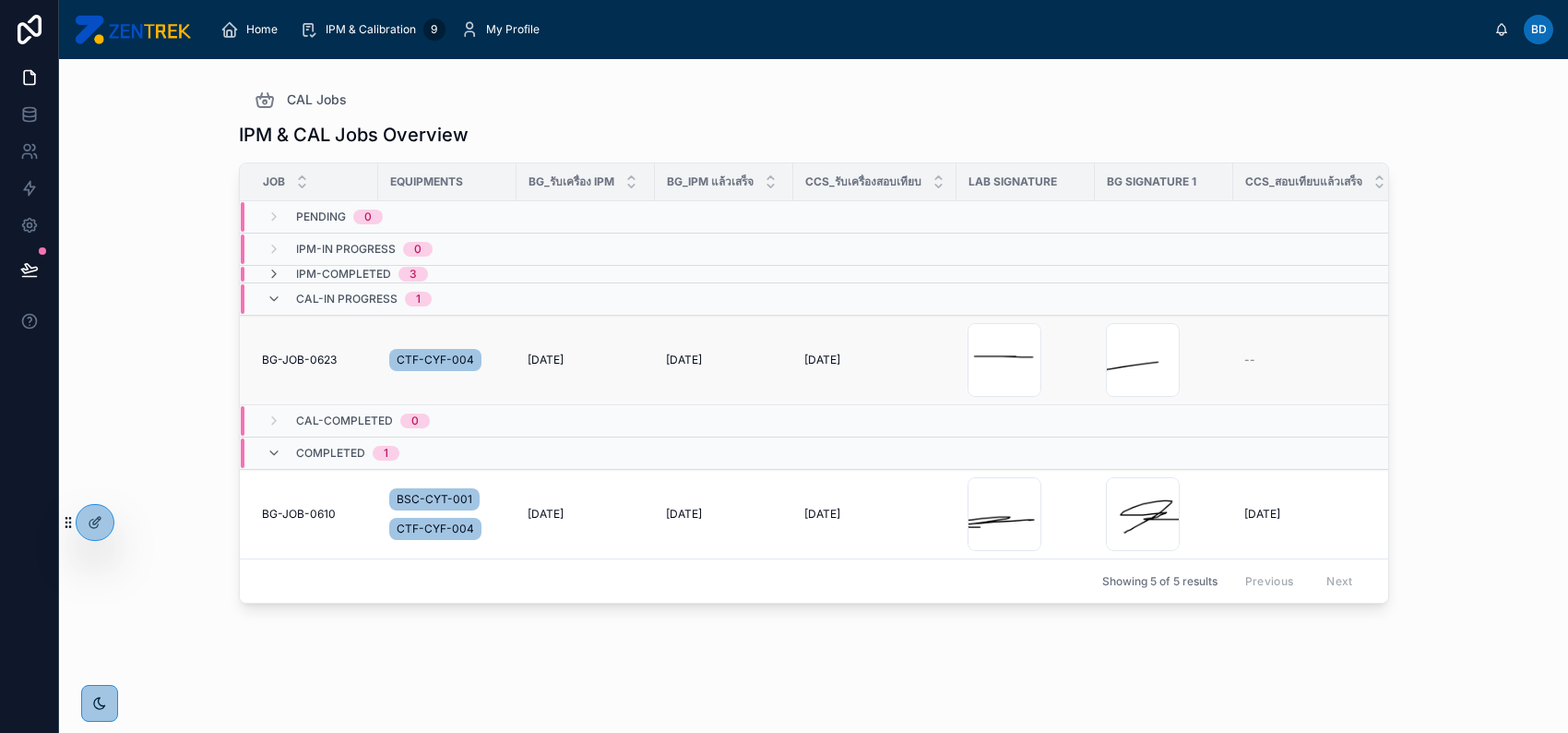
click at [909, 348] on td "8/8/2025 8/8/2025" at bounding box center [875, 361] width 163 height 90
click at [909, 366] on div "8/8/2025 8/8/2025" at bounding box center [875, 360] width 141 height 15
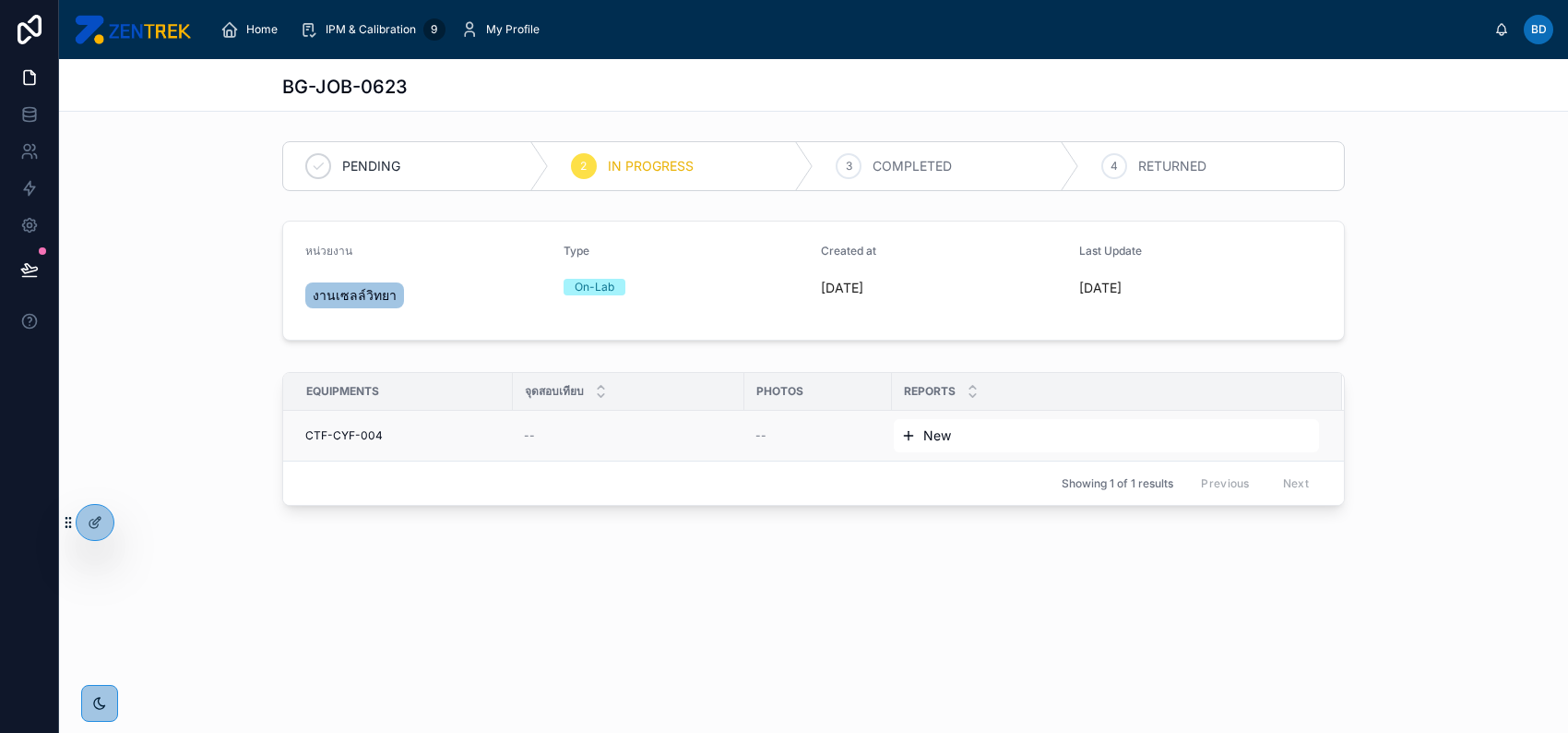
click at [944, 436] on span "New" at bounding box center [937, 436] width 28 height 19
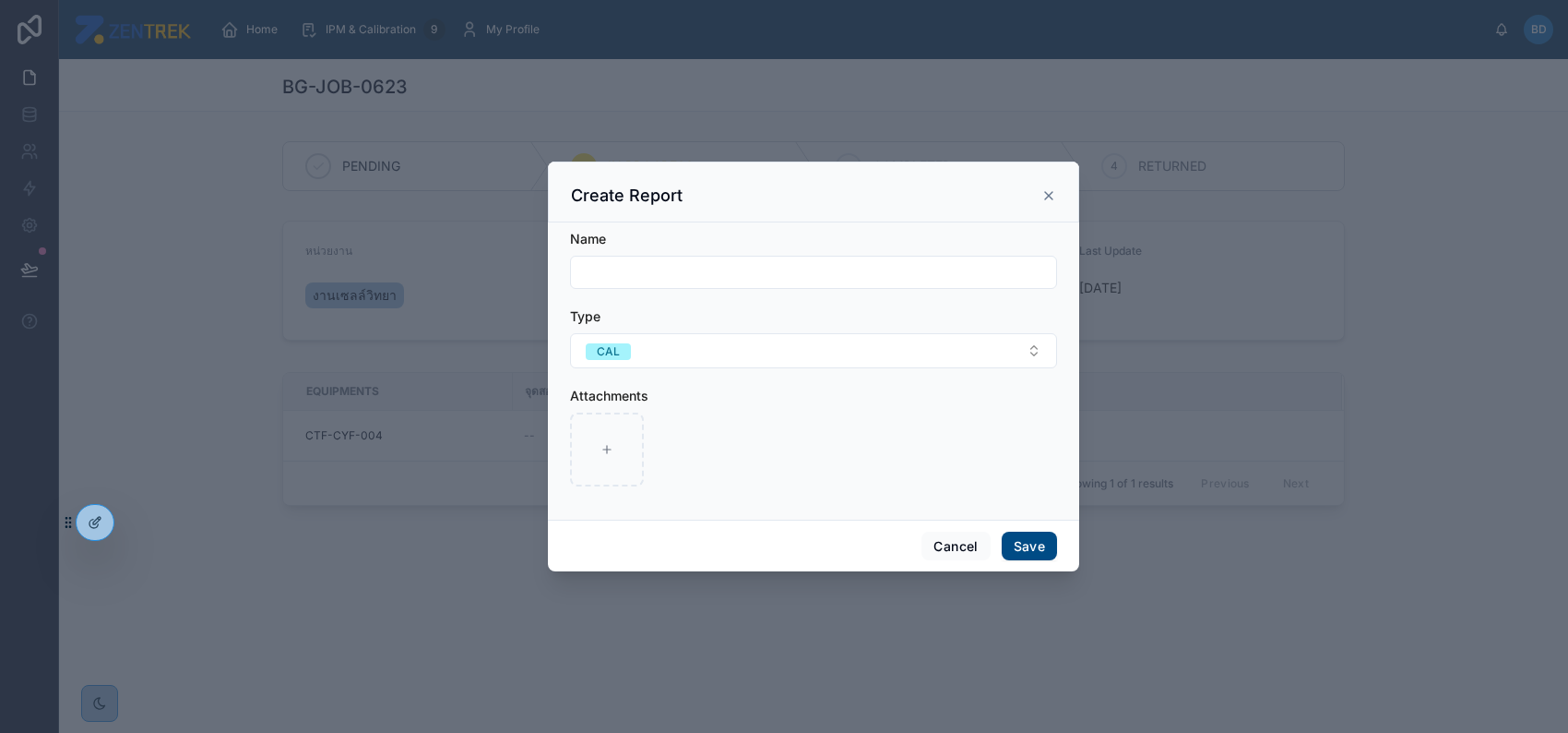
click at [826, 275] on input "text" at bounding box center [813, 273] width 485 height 26
click at [629, 466] on div at bounding box center [606, 449] width 74 height 74
type input "**********"
click at [757, 278] on input "text" at bounding box center [813, 273] width 485 height 26
drag, startPoint x: 646, startPoint y: 273, endPoint x: 576, endPoint y: 273, distance: 70.0
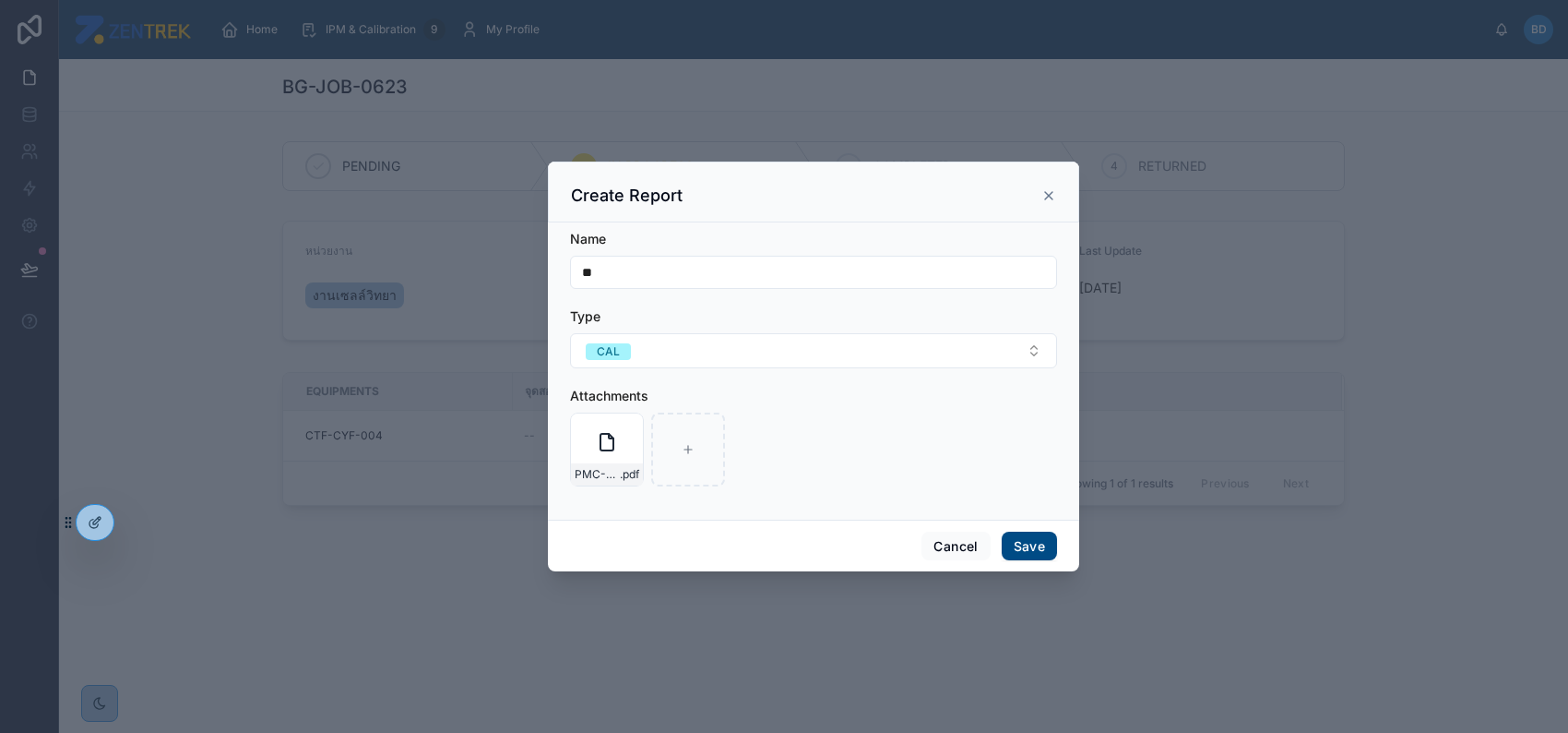
click at [576, 273] on input "**" at bounding box center [813, 273] width 485 height 26
type input "****"
click at [1040, 548] on button "Save" at bounding box center [1030, 546] width 55 height 30
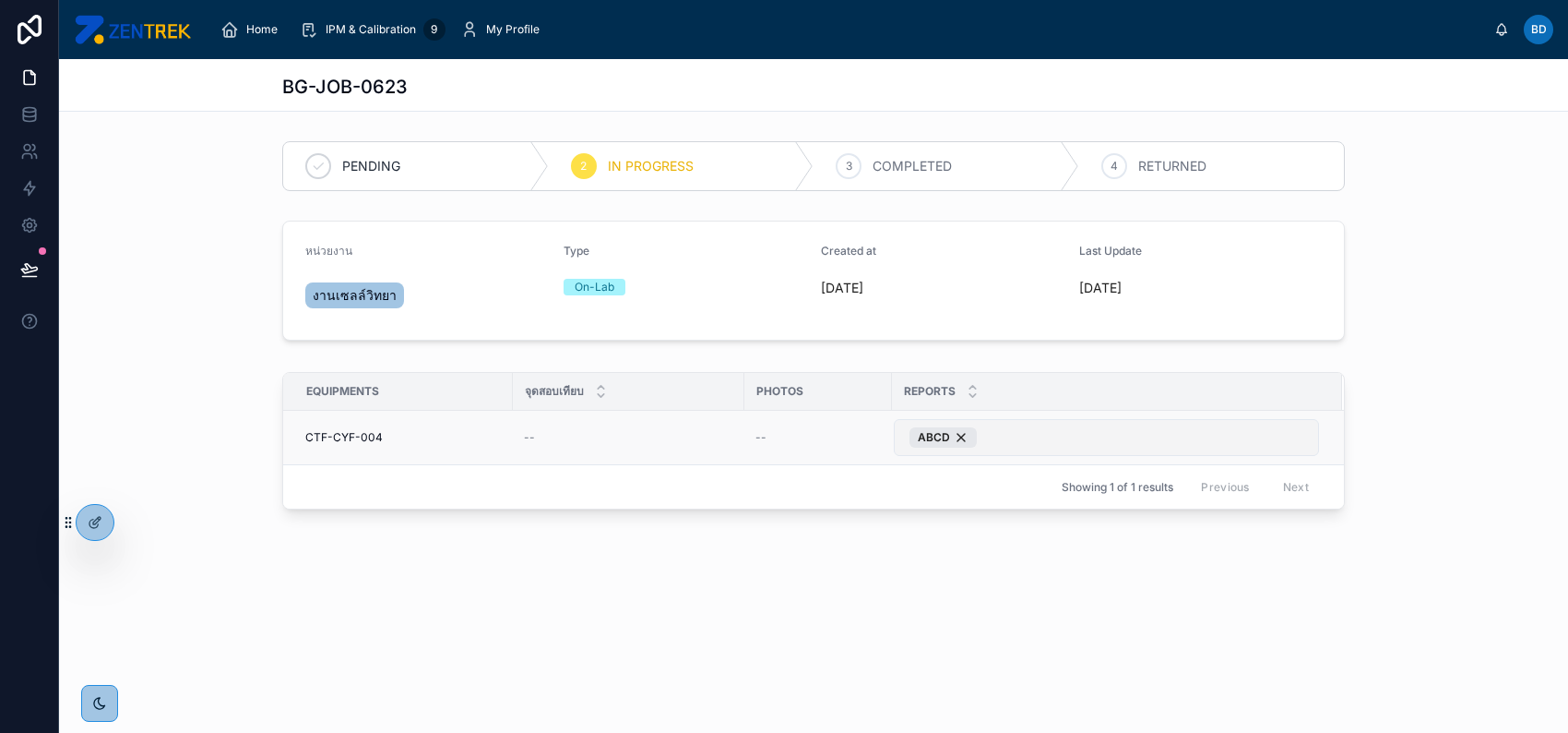
click at [1038, 427] on button "ABCD" at bounding box center [1106, 437] width 426 height 37
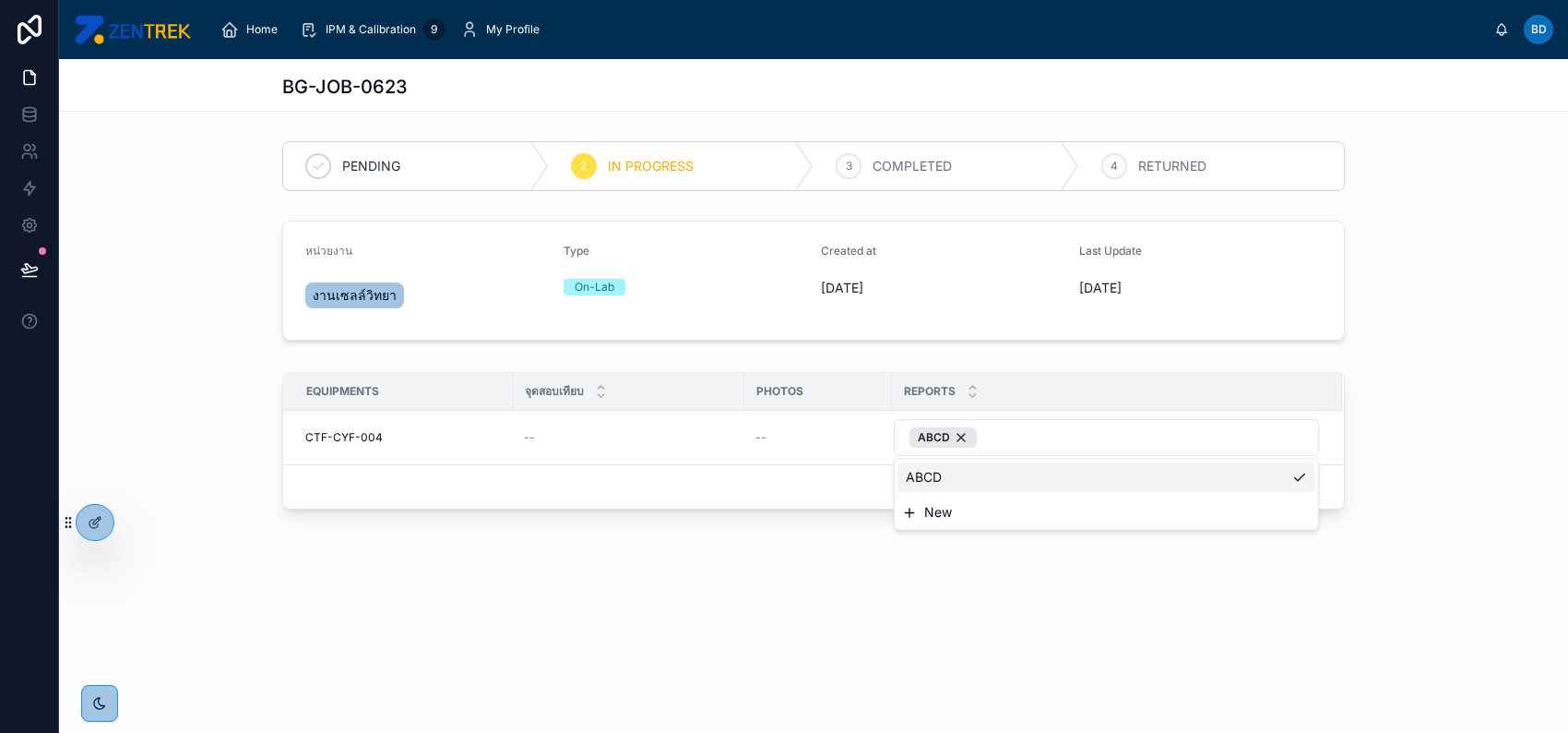
click at [1524, 390] on div "Equipments จุดสอบเทียบ Photos Reports CTF-CYF-004 -- -- ABCD Showing 1 of 1 res…" at bounding box center [814, 444] width 1495 height 162
click at [263, 43] on div "Home" at bounding box center [252, 30] width 64 height 30
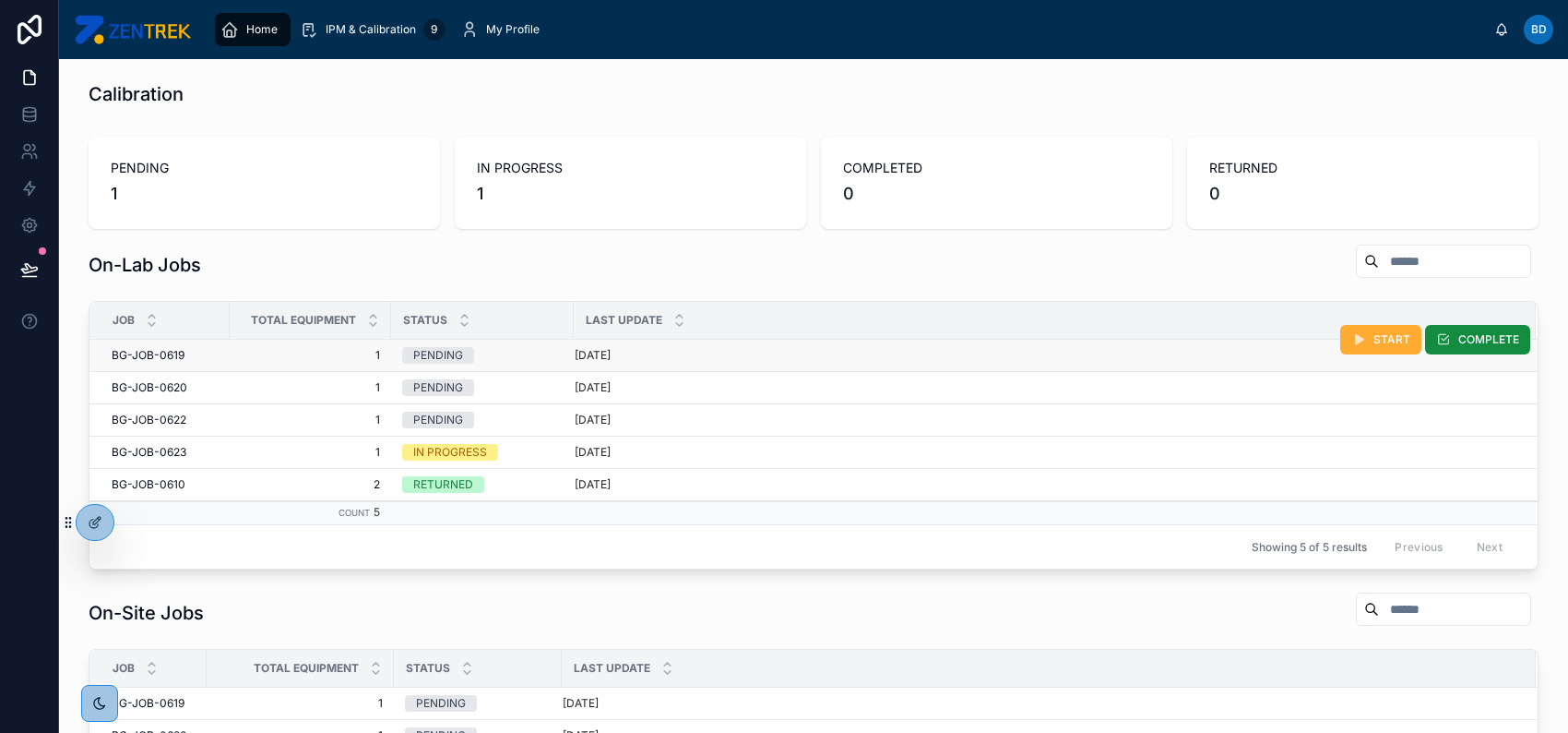
click at [1172, 358] on div "[DATE]" at bounding box center [1044, 355] width 939 height 15
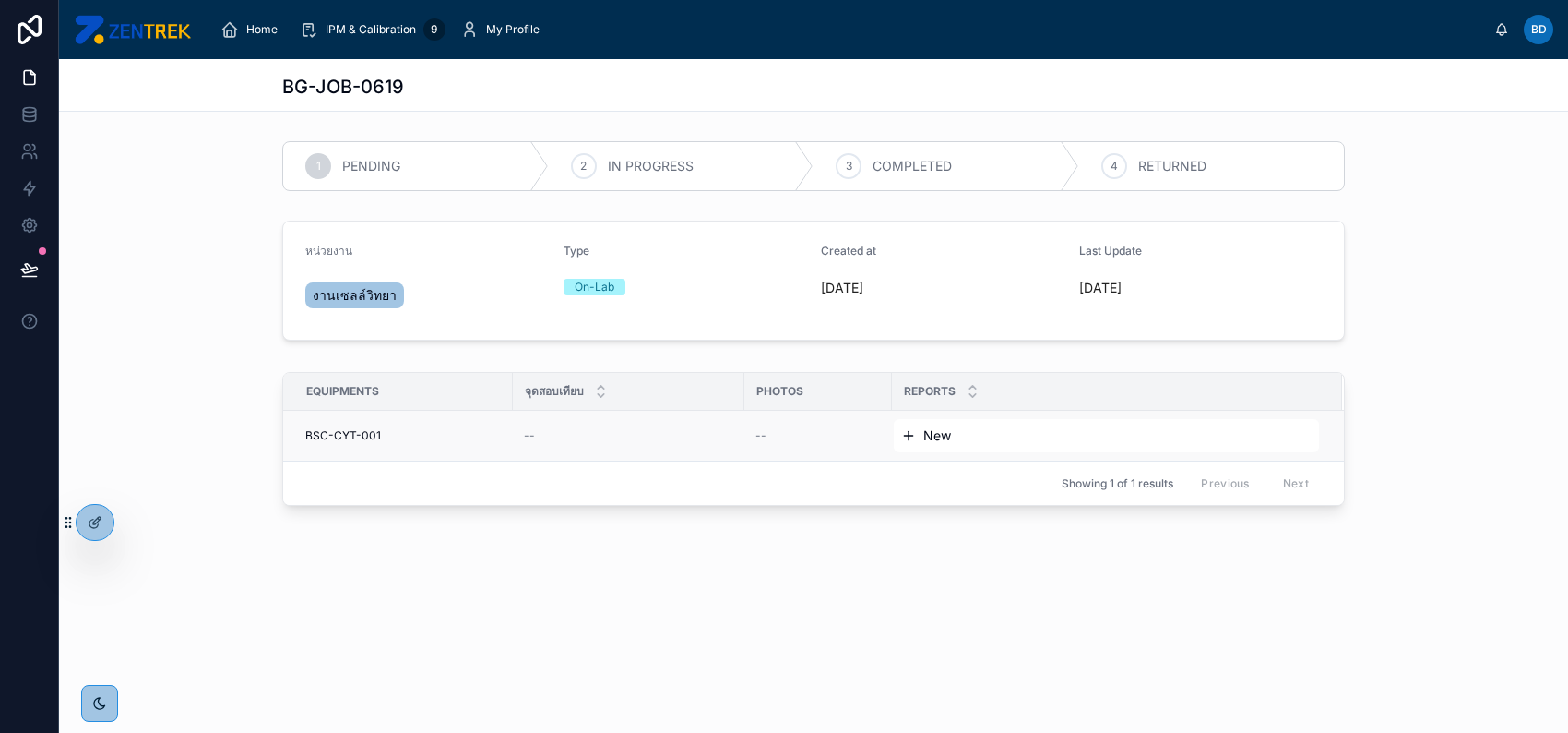
click at [929, 436] on span "New" at bounding box center [937, 436] width 28 height 19
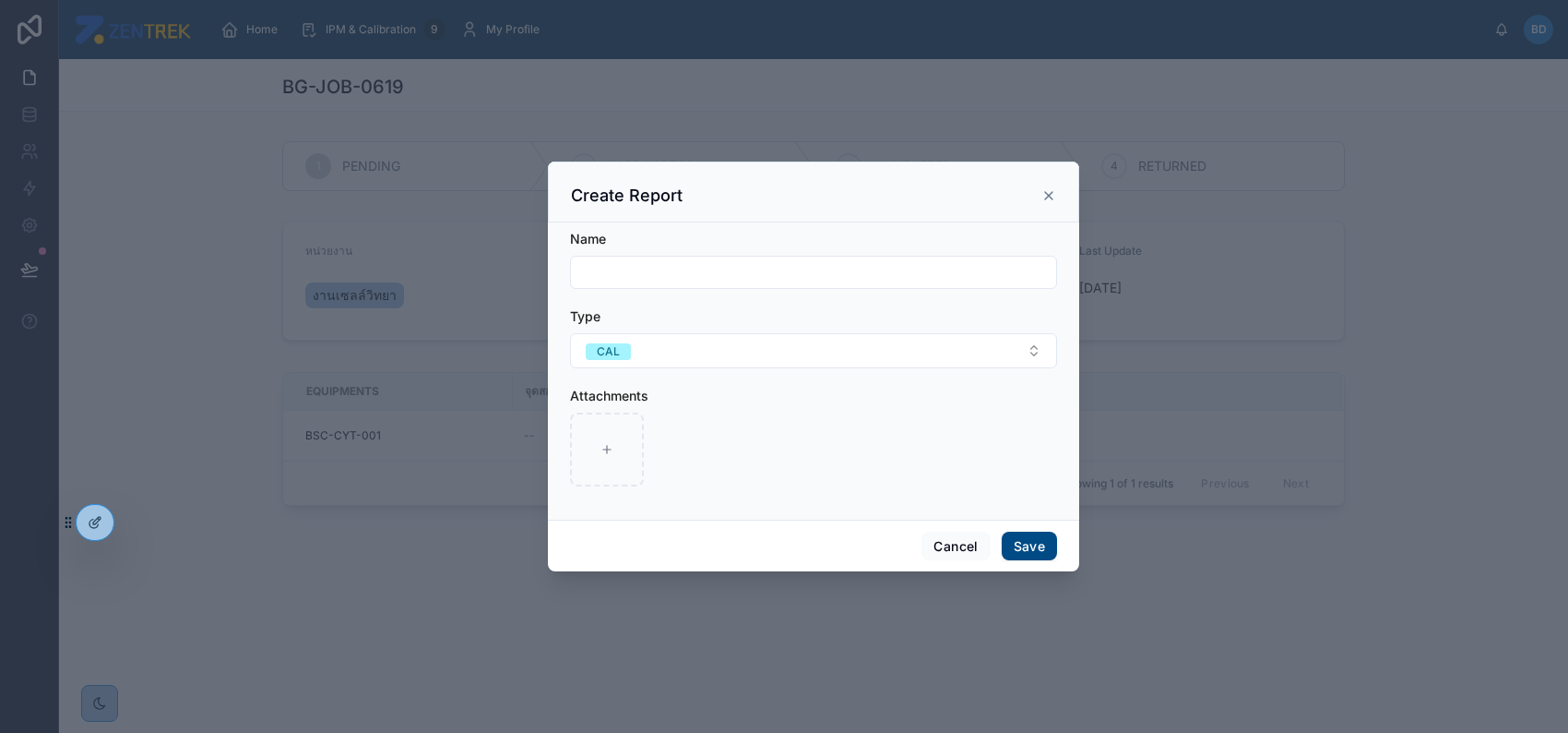
click at [937, 279] on input "text" at bounding box center [813, 273] width 485 height 26
click at [1049, 199] on icon at bounding box center [1049, 196] width 15 height 15
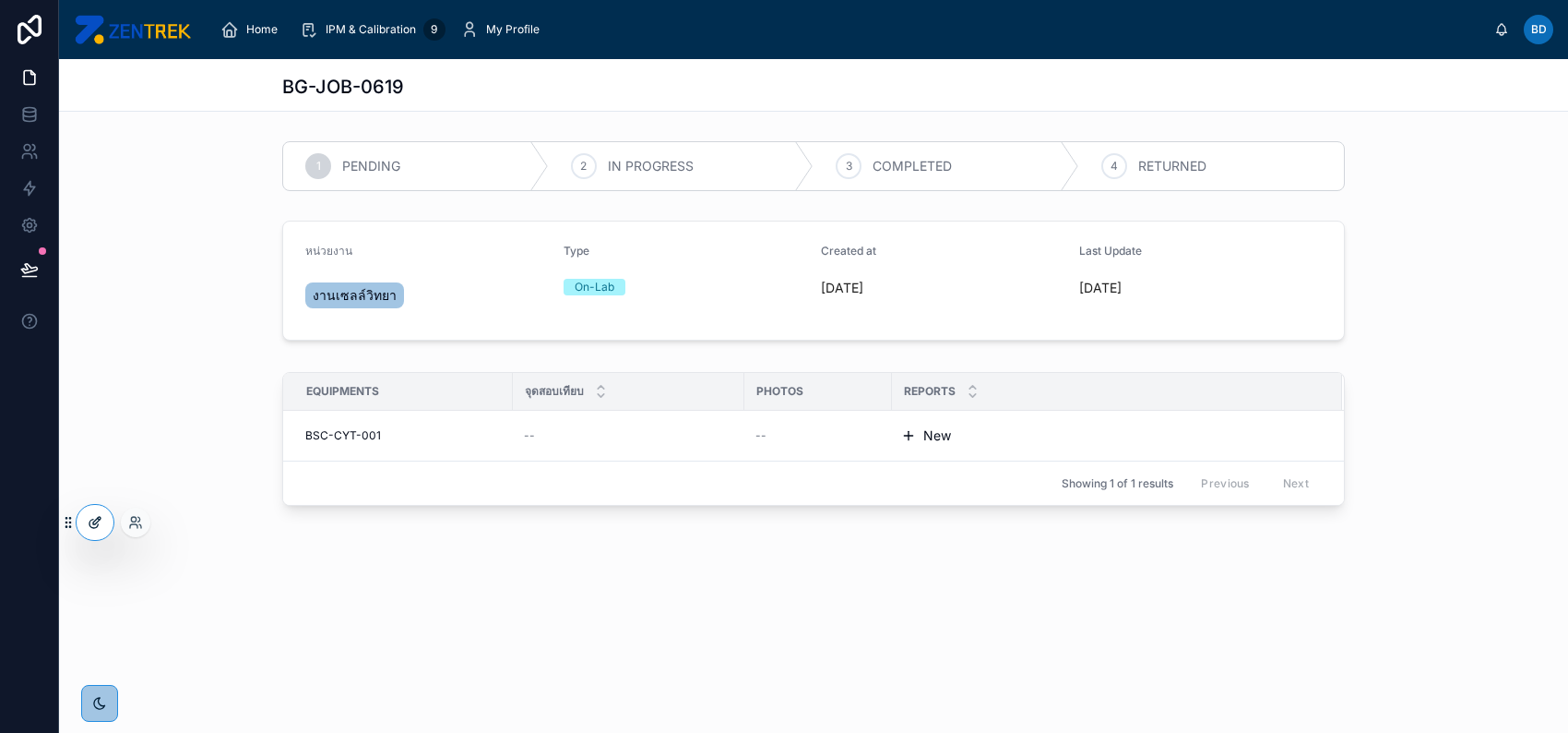
click at [105, 518] on div at bounding box center [95, 523] width 37 height 36
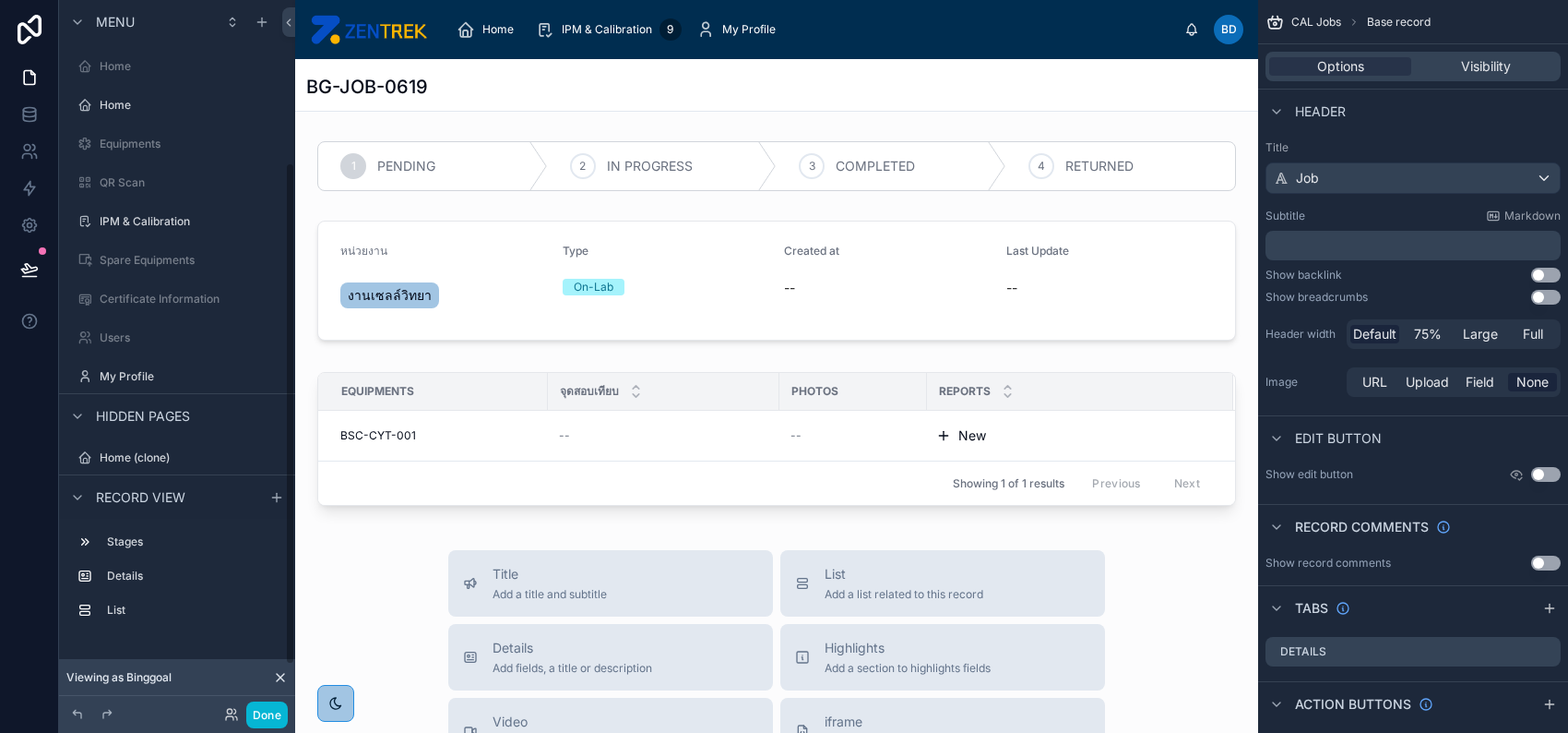
scroll to position [231, 0]
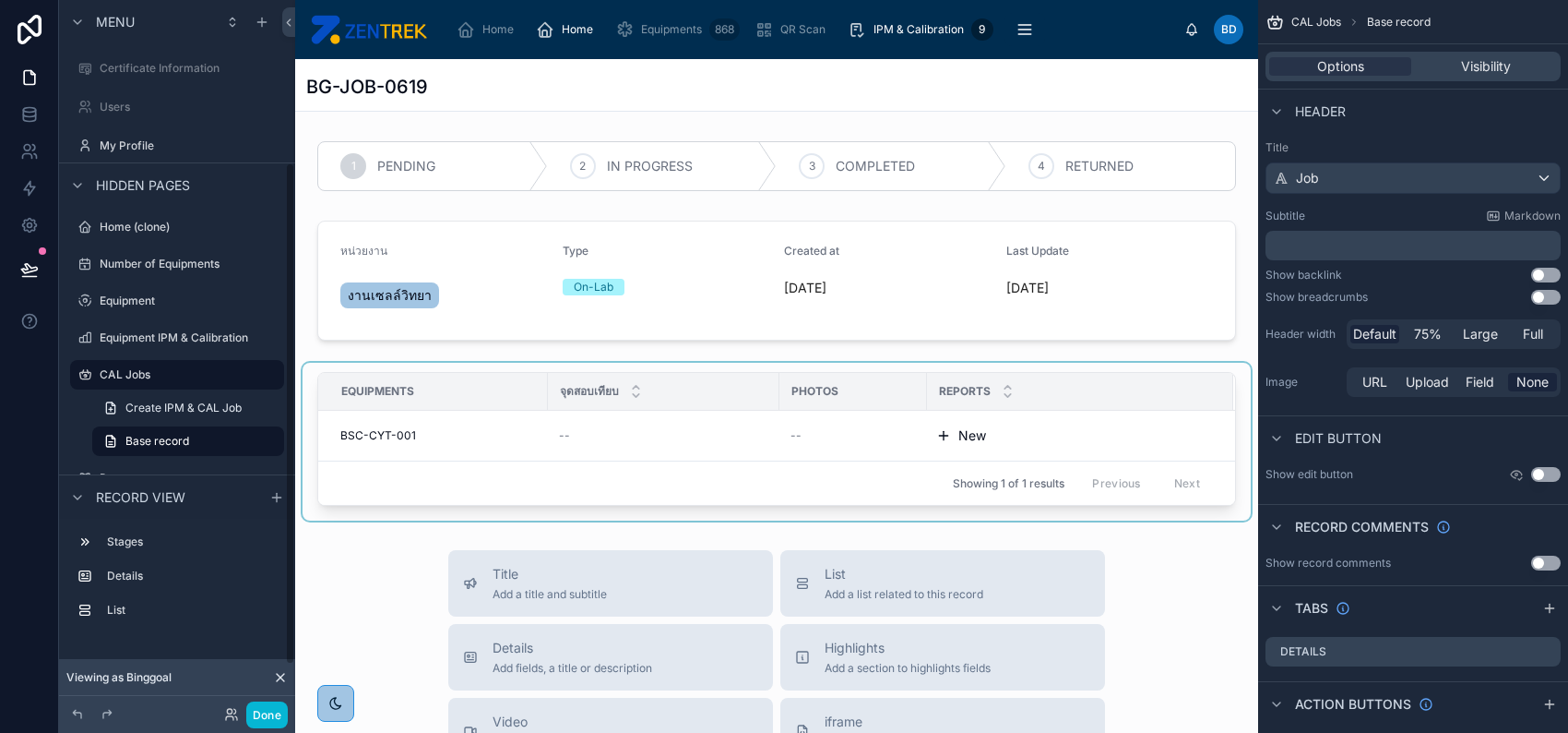
click at [1055, 428] on div at bounding box center [776, 442] width 948 height 158
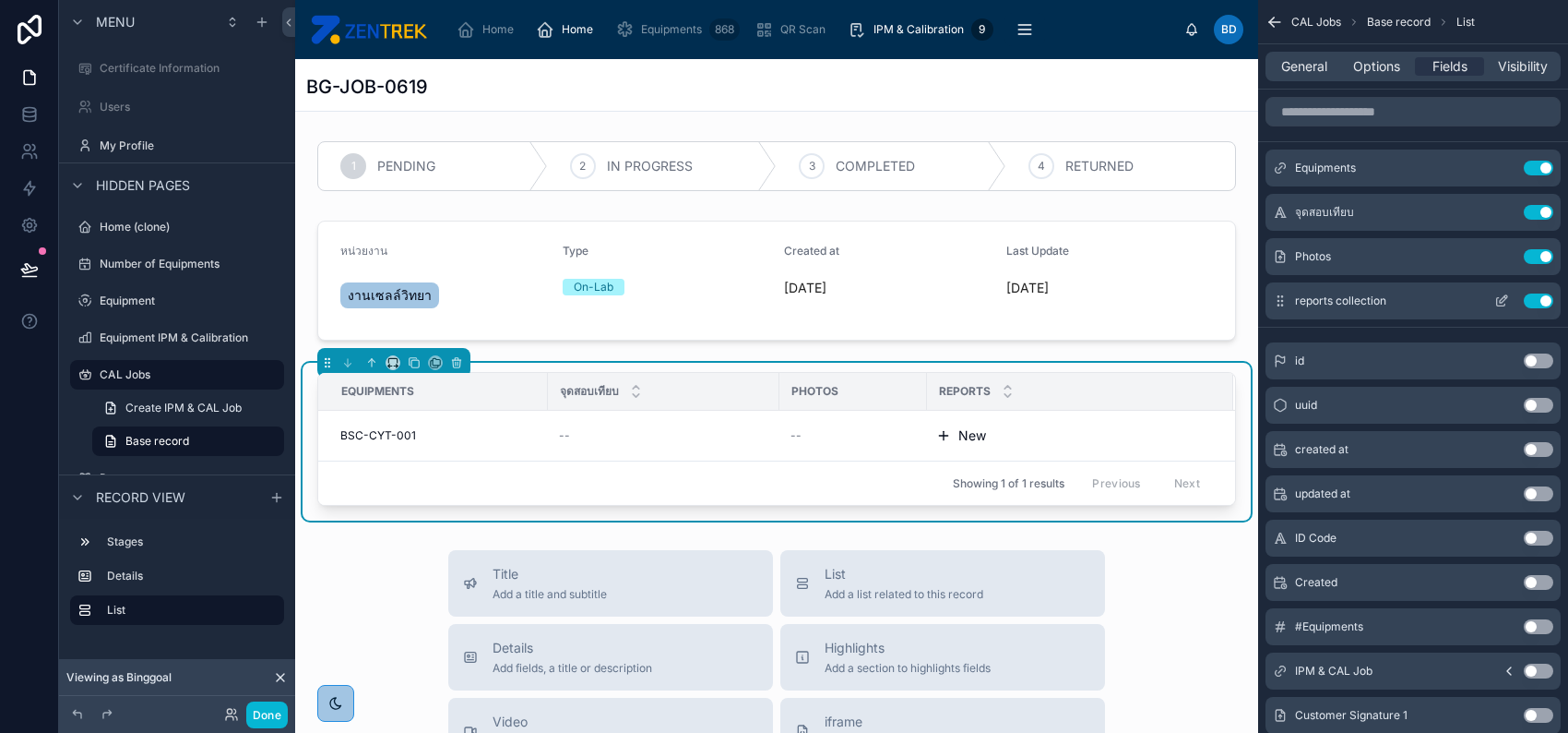
click at [1497, 300] on icon "scrollable content" at bounding box center [1501, 302] width 8 height 8
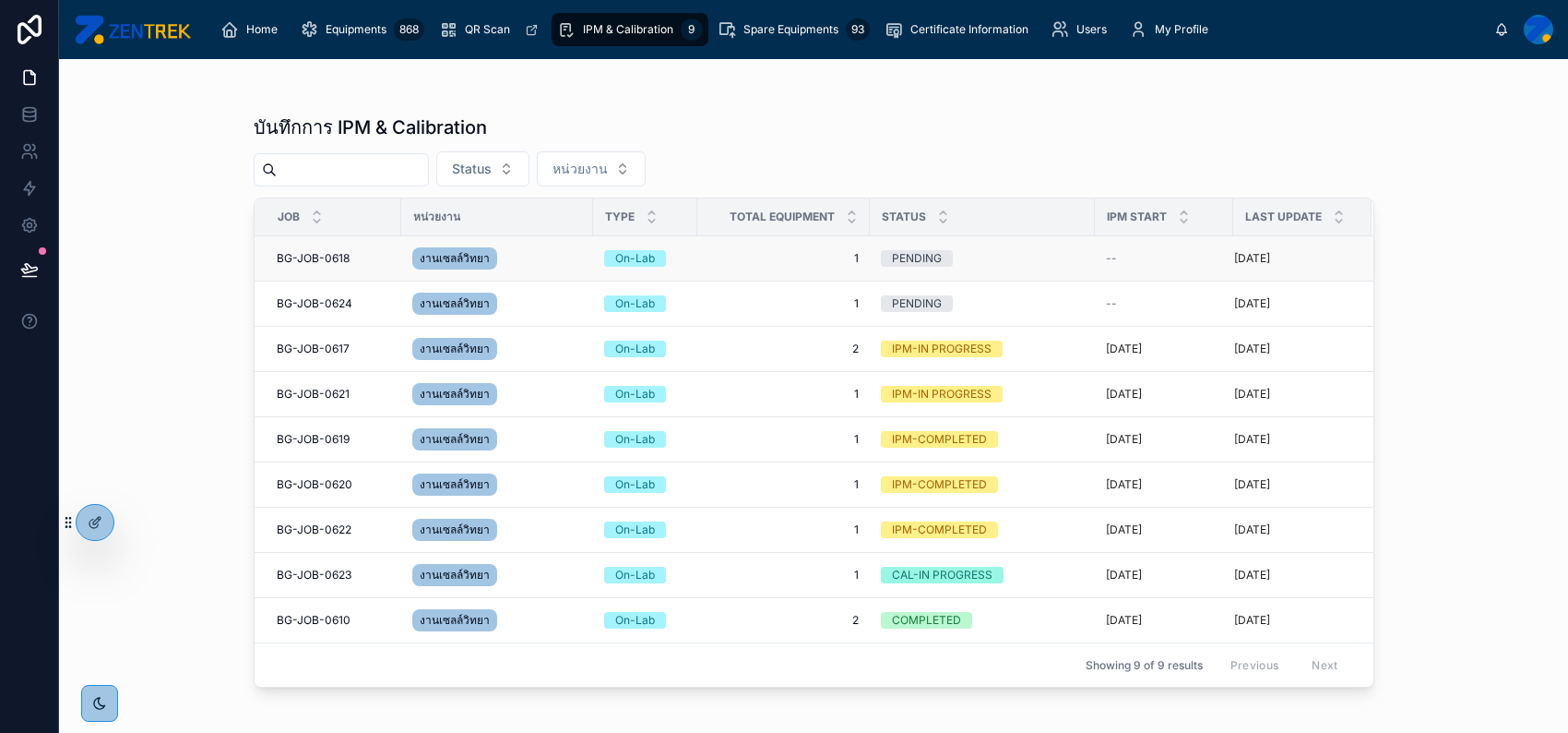
click at [554, 269] on div "งานเซลล์วิทยา" at bounding box center [498, 259] width 170 height 30
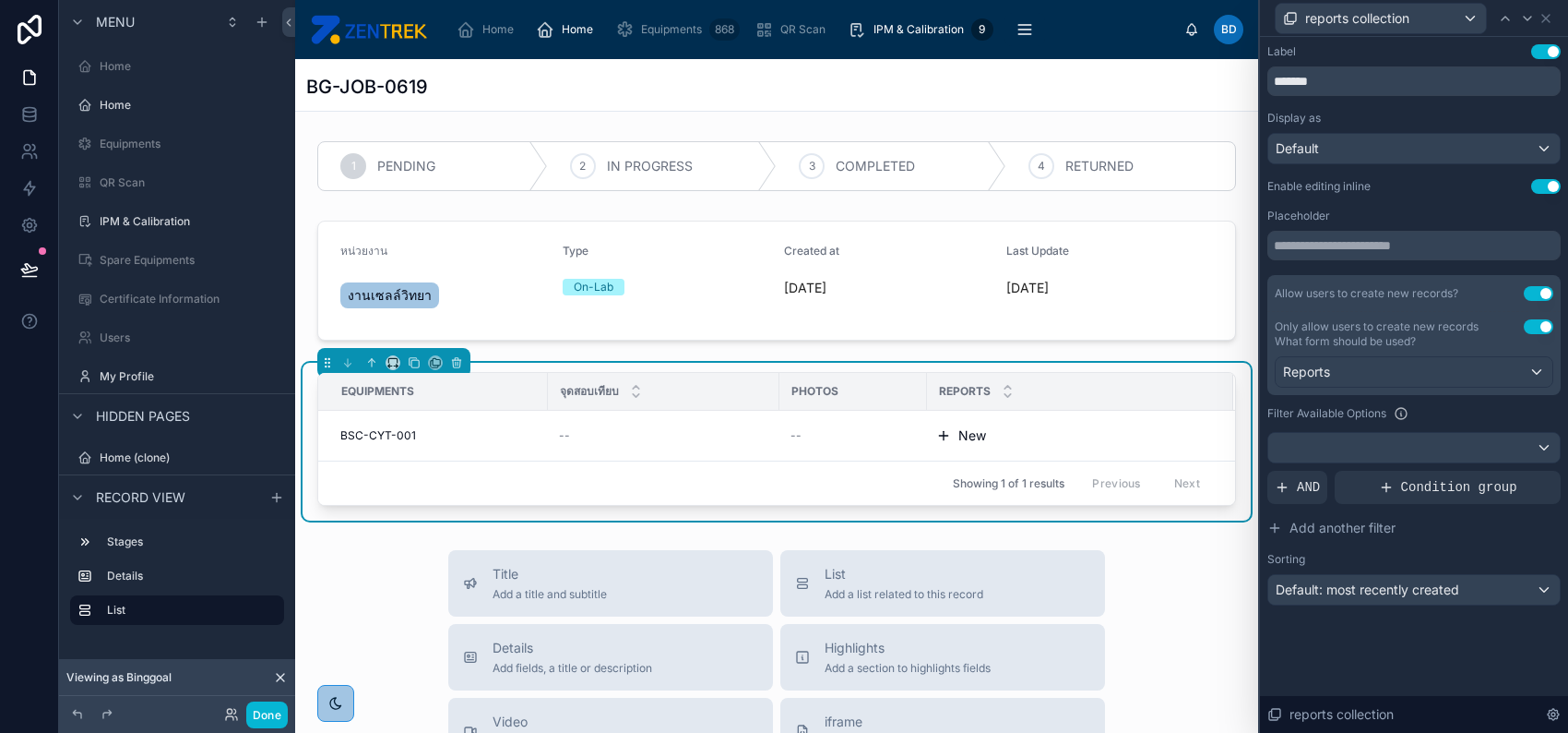
scroll to position [231, 0]
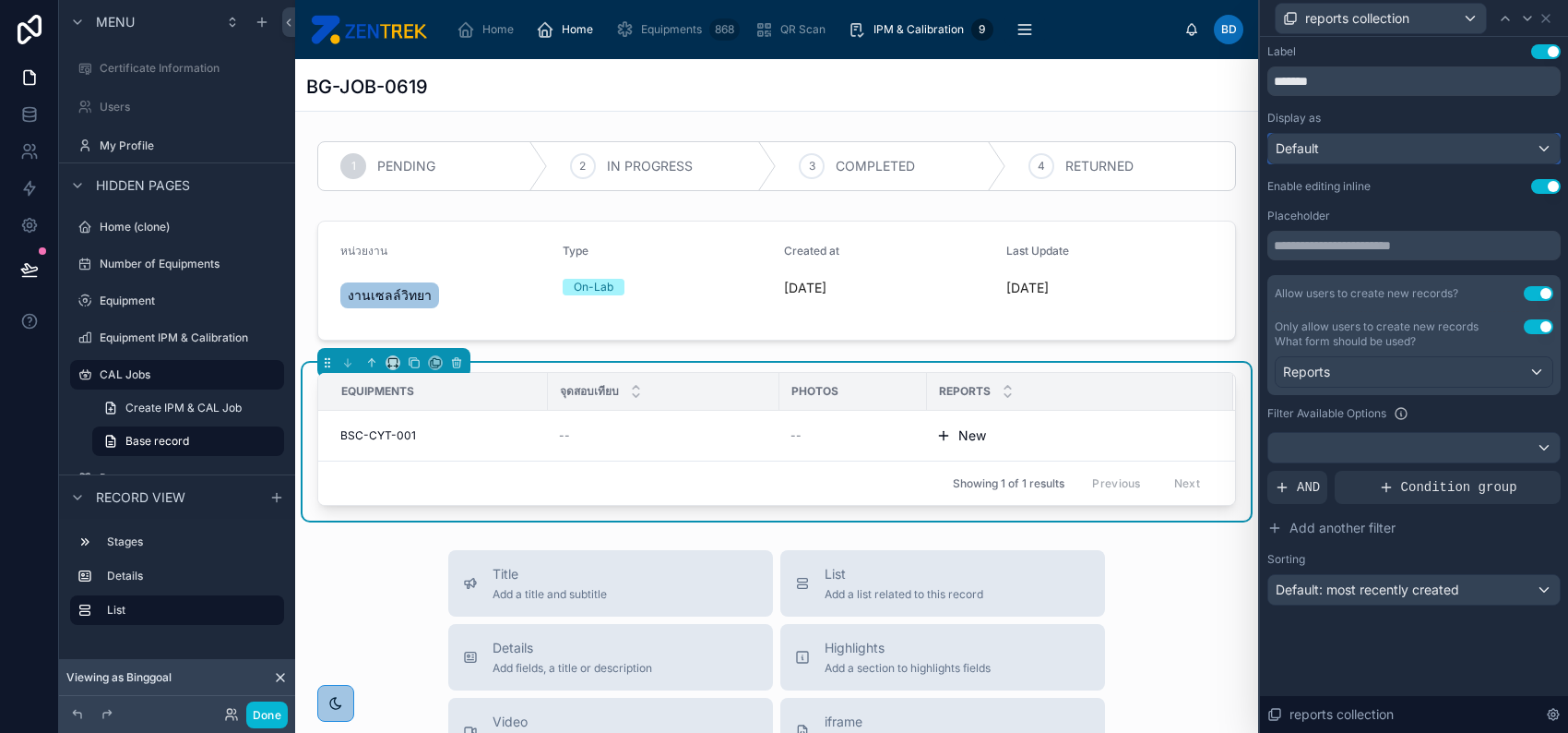
click at [1326, 158] on div "Default" at bounding box center [1414, 148] width 291 height 30
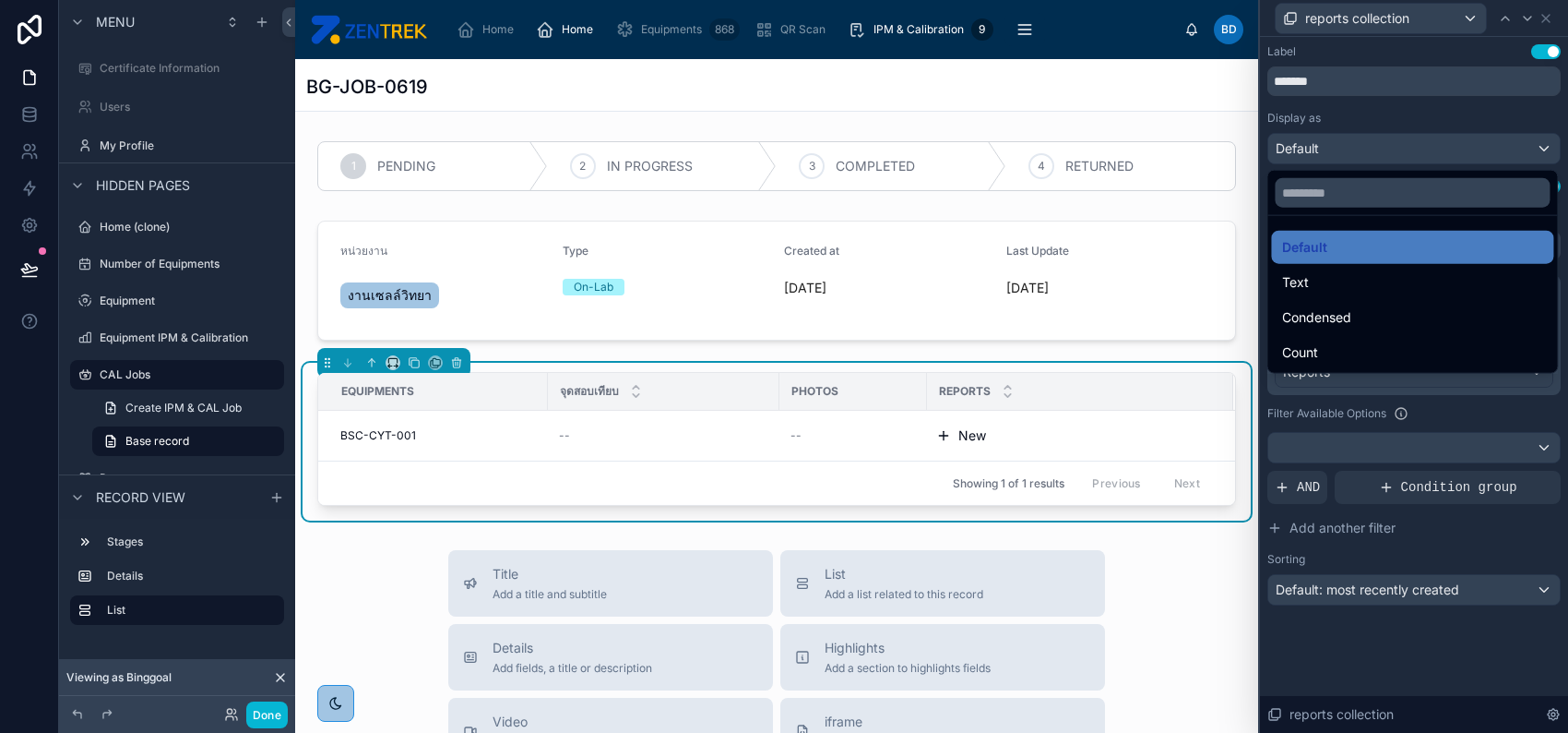
click at [1361, 120] on div at bounding box center [1414, 366] width 308 height 733
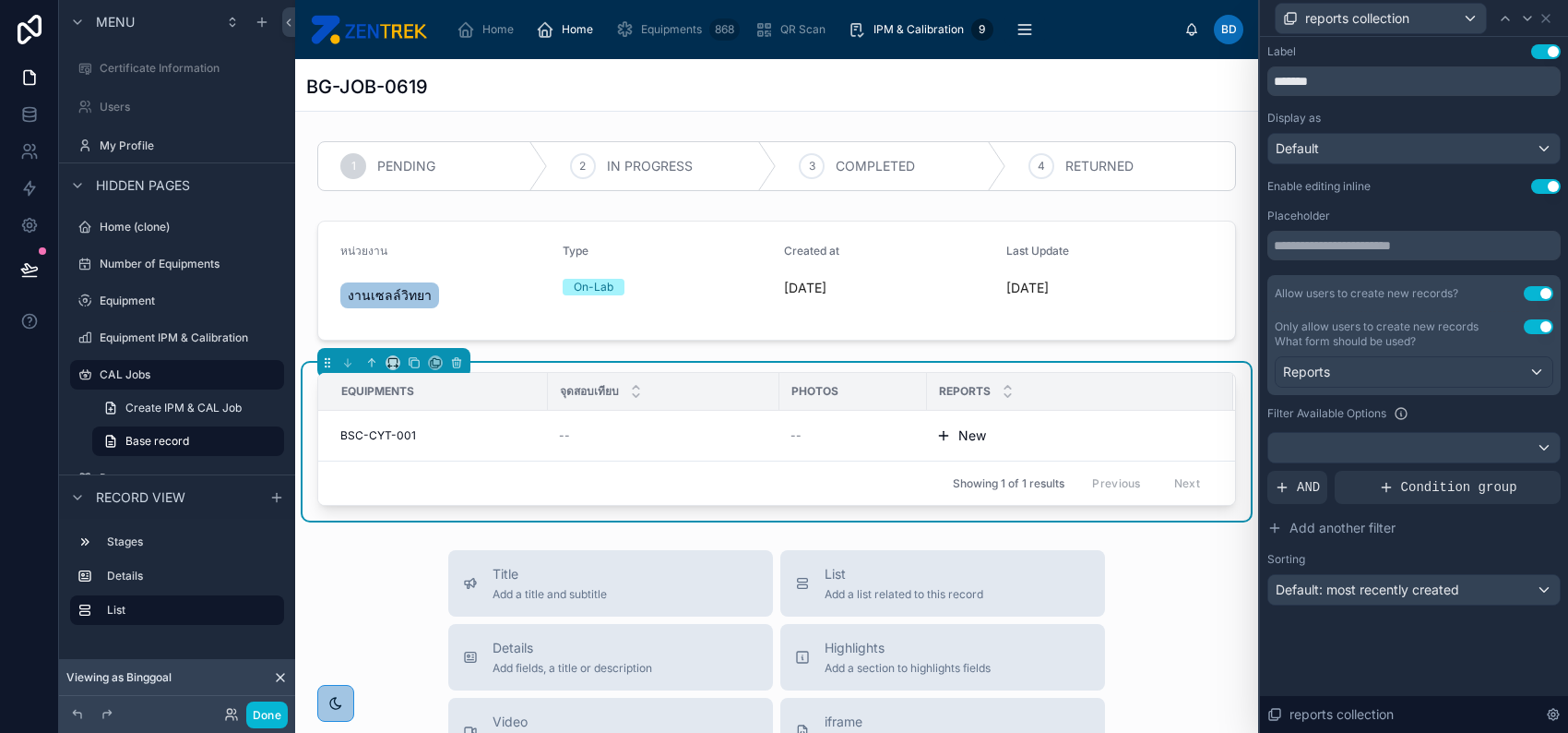
scroll to position [246, 0]
click at [1436, 451] on div at bounding box center [1414, 448] width 291 height 30
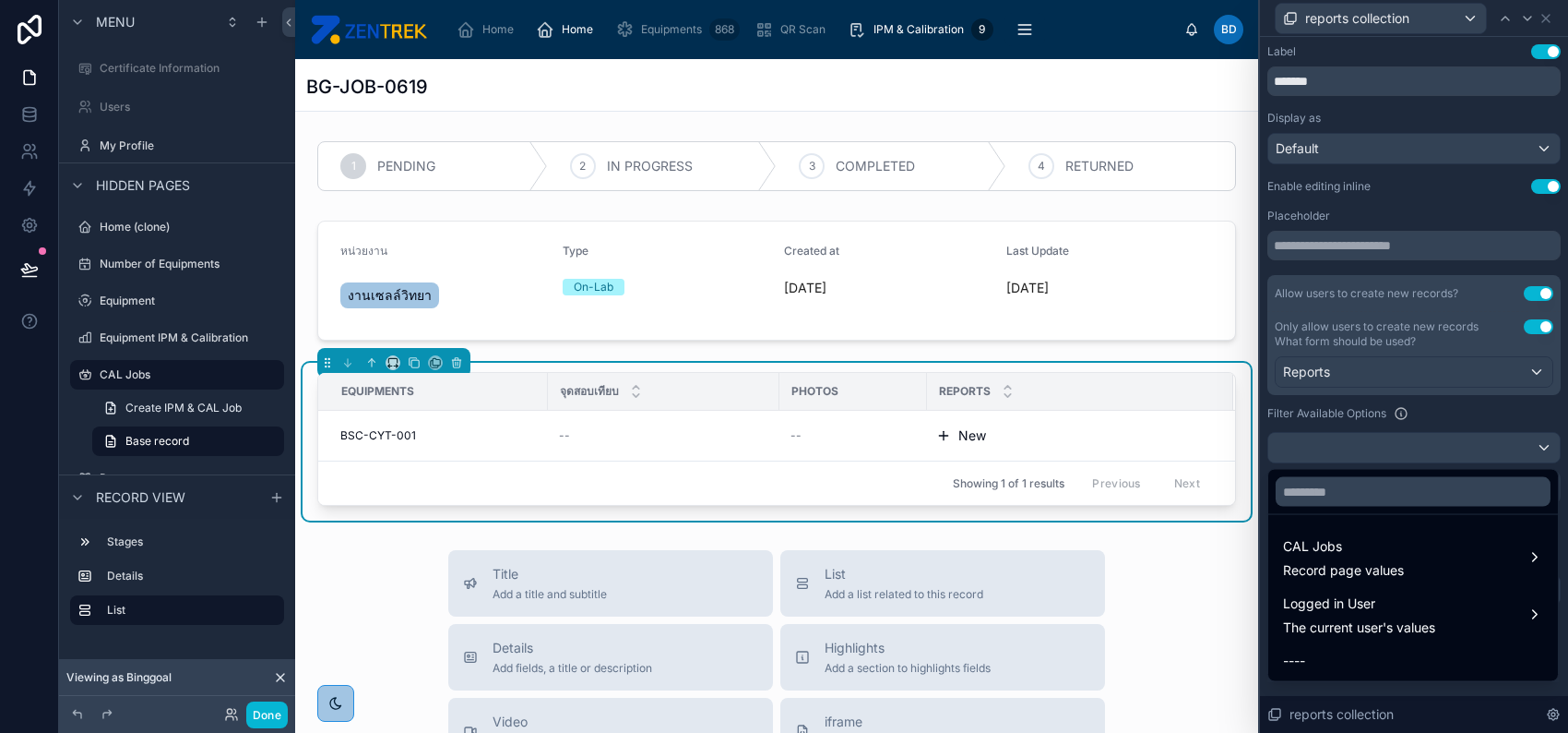
click at [1436, 451] on div at bounding box center [1414, 366] width 308 height 733
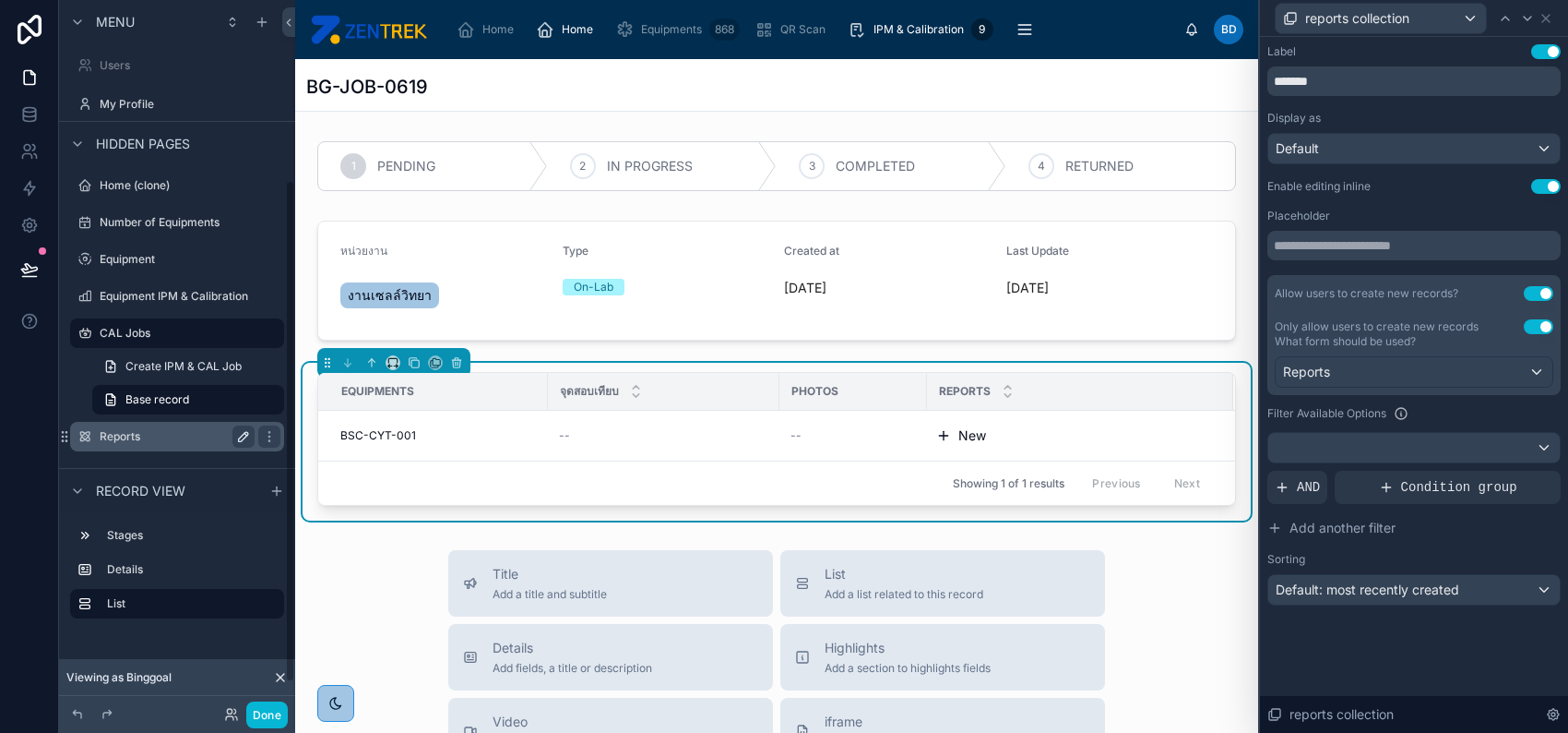
scroll to position [294, 0]
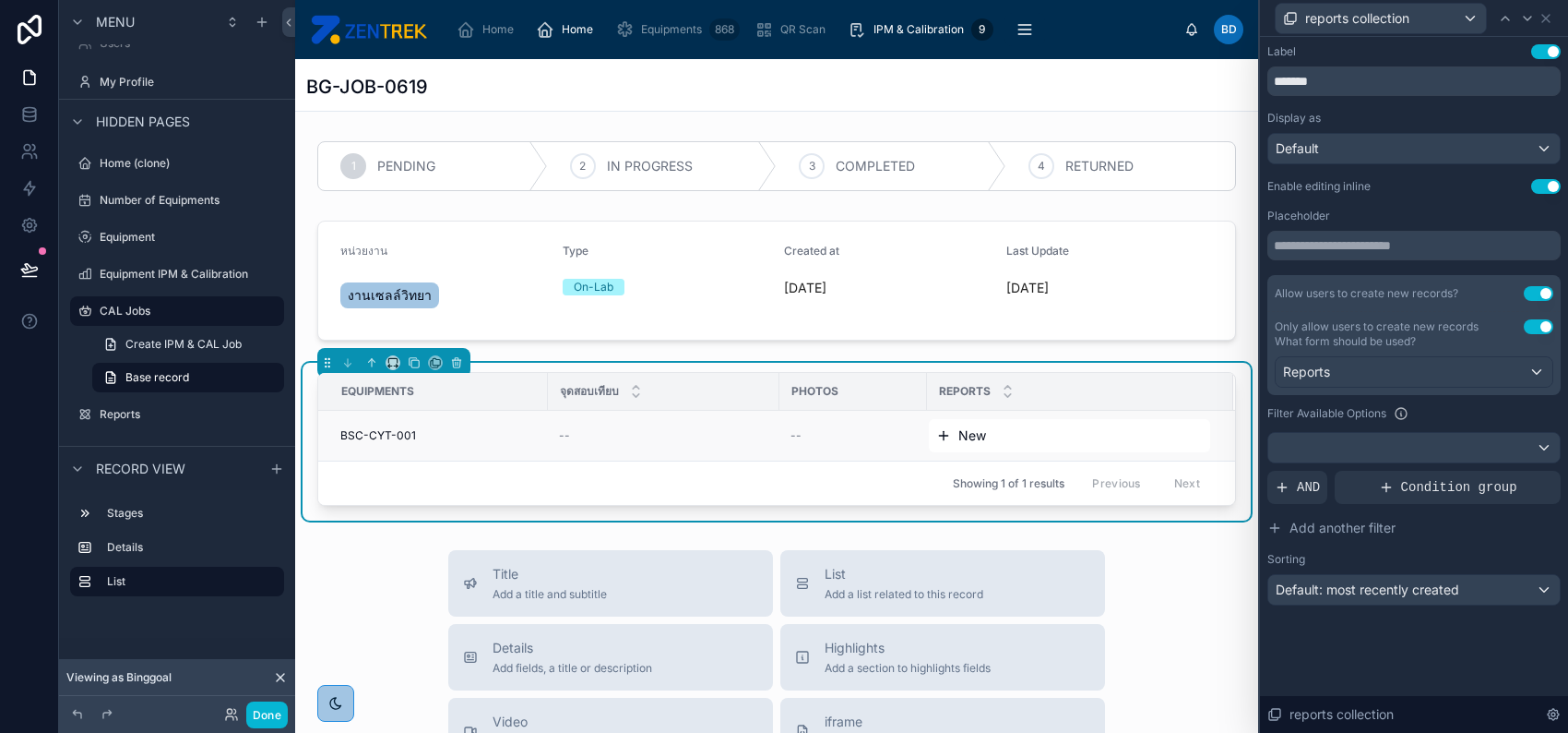
click at [992, 442] on button "New" at bounding box center [1069, 436] width 267 height 19
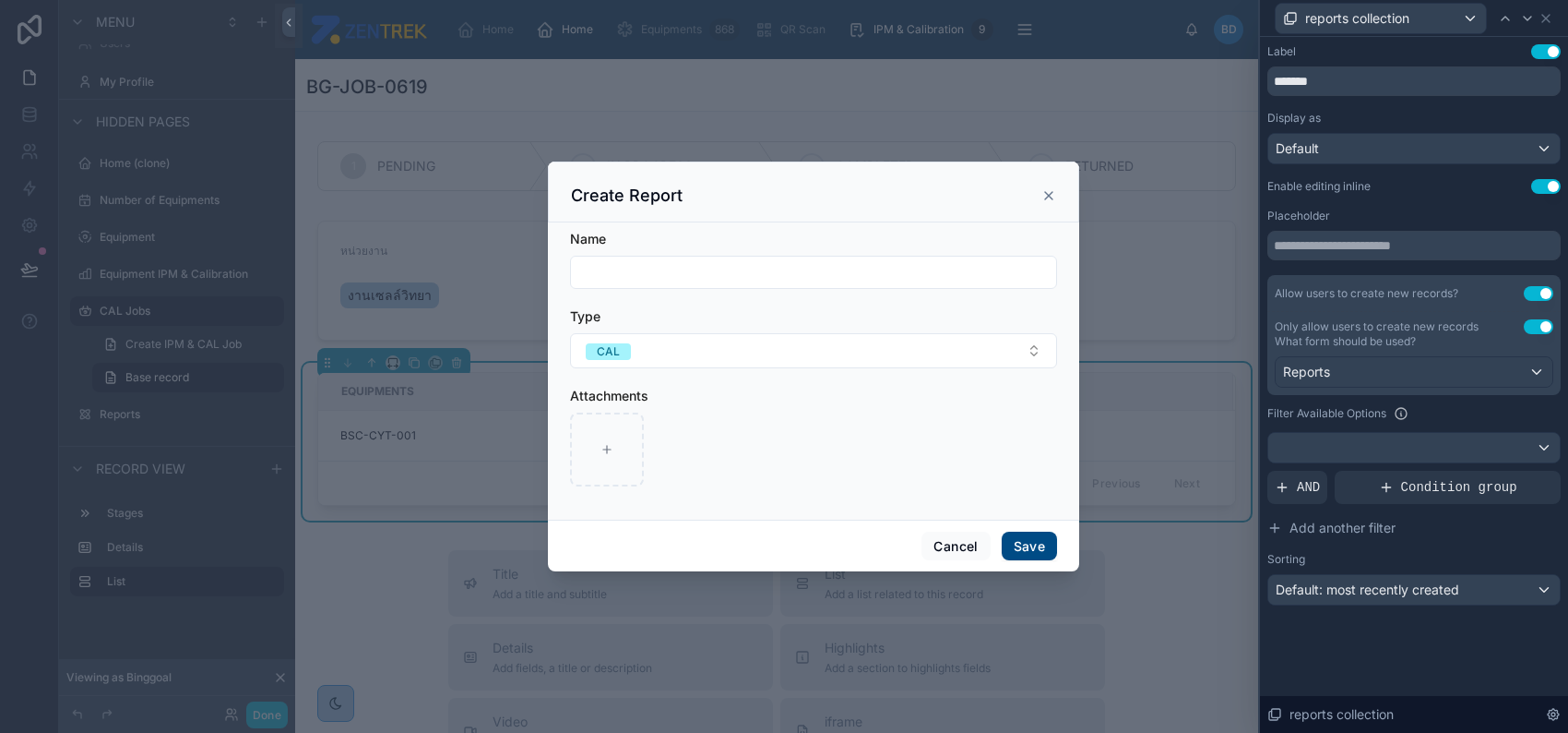
click at [1046, 203] on icon at bounding box center [1049, 196] width 15 height 15
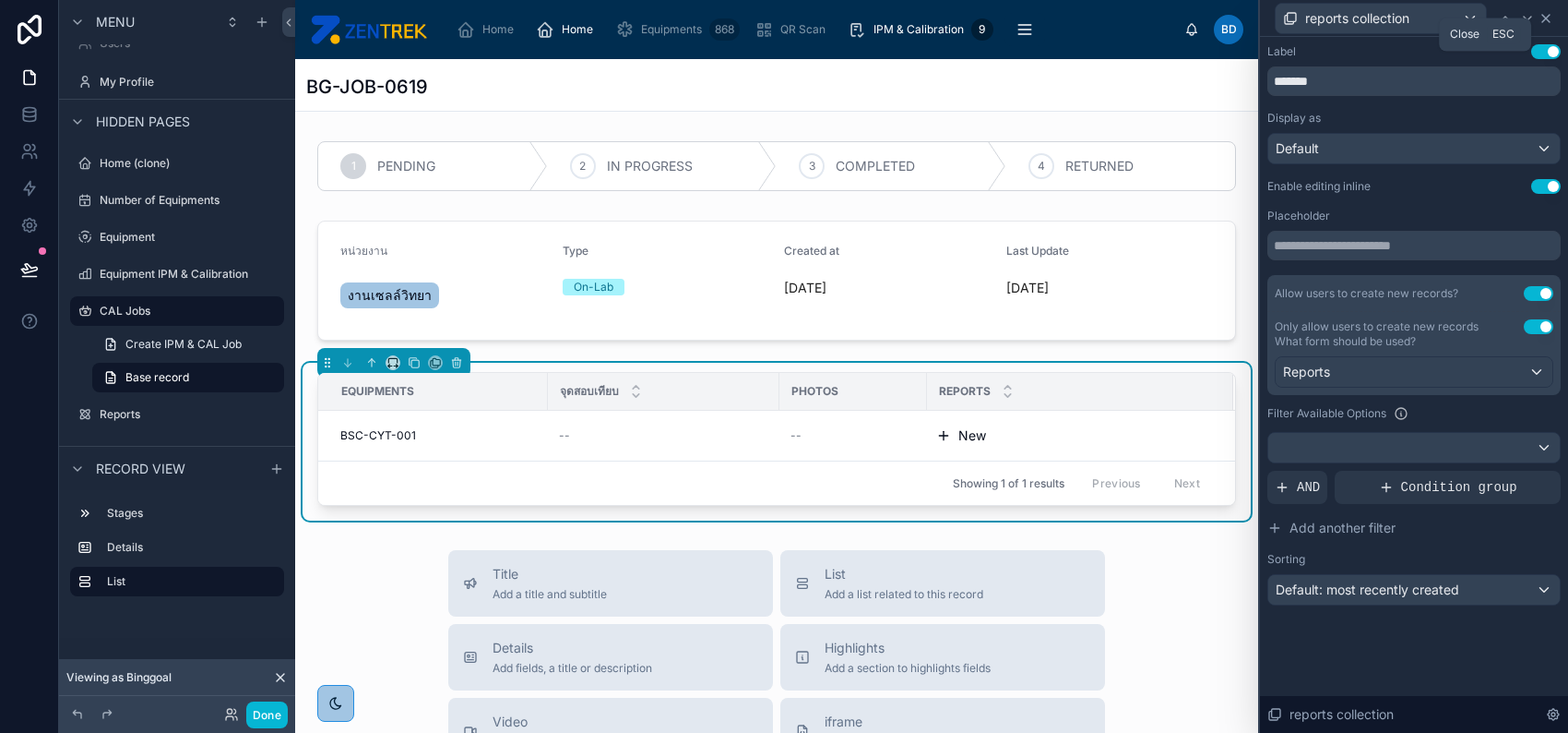
click at [1546, 21] on icon at bounding box center [1545, 18] width 15 height 15
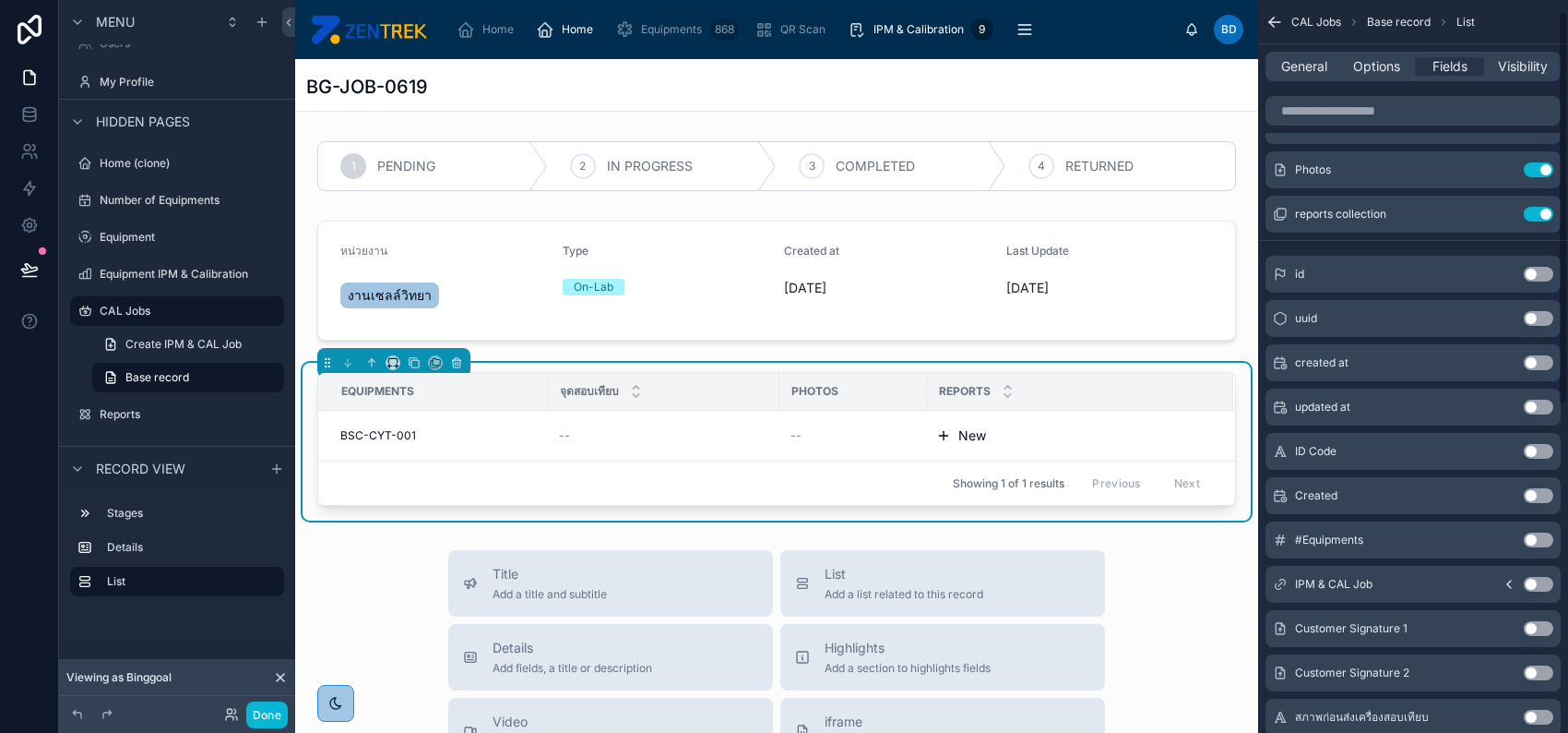
scroll to position [0, 0]
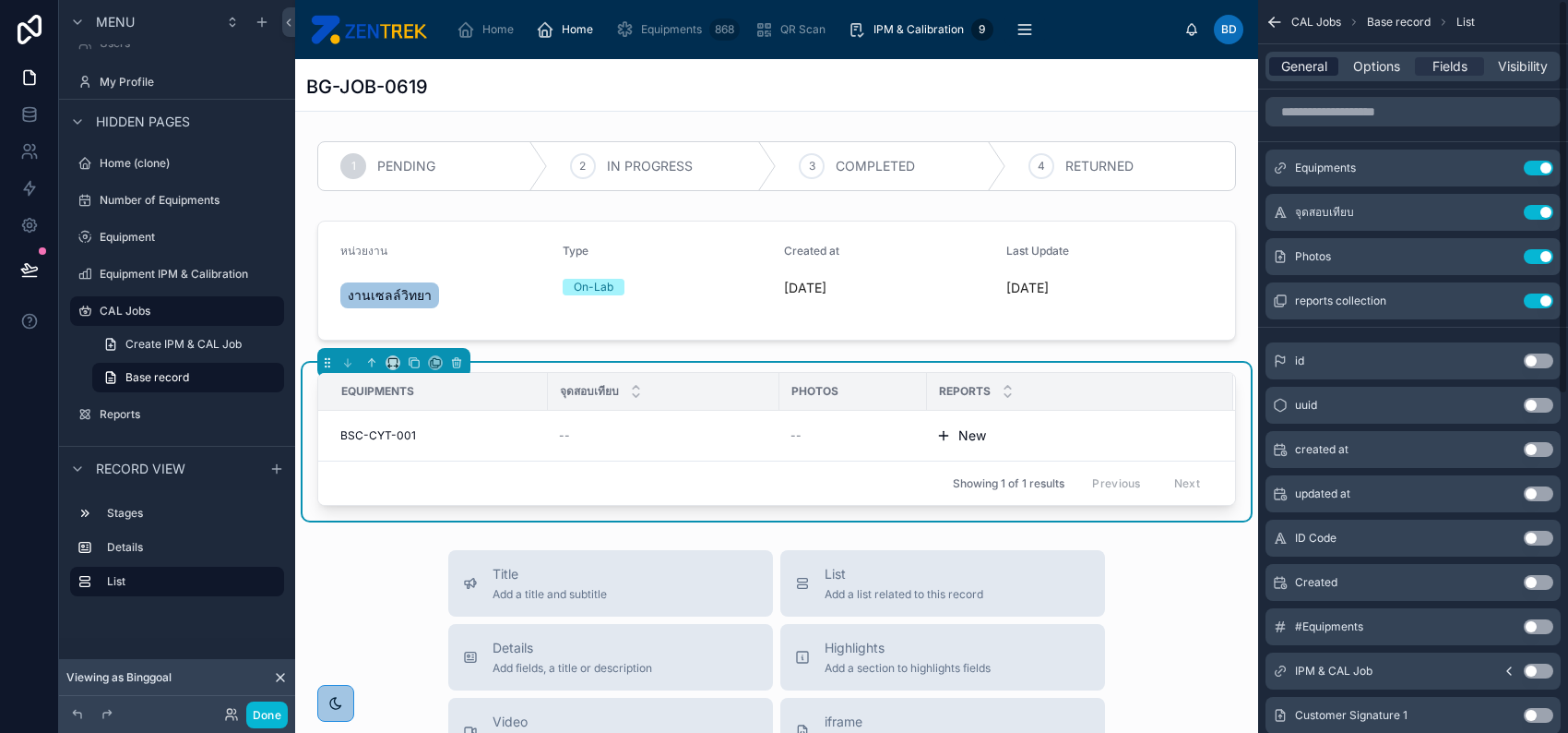
click at [1308, 73] on span "General" at bounding box center [1304, 66] width 46 height 19
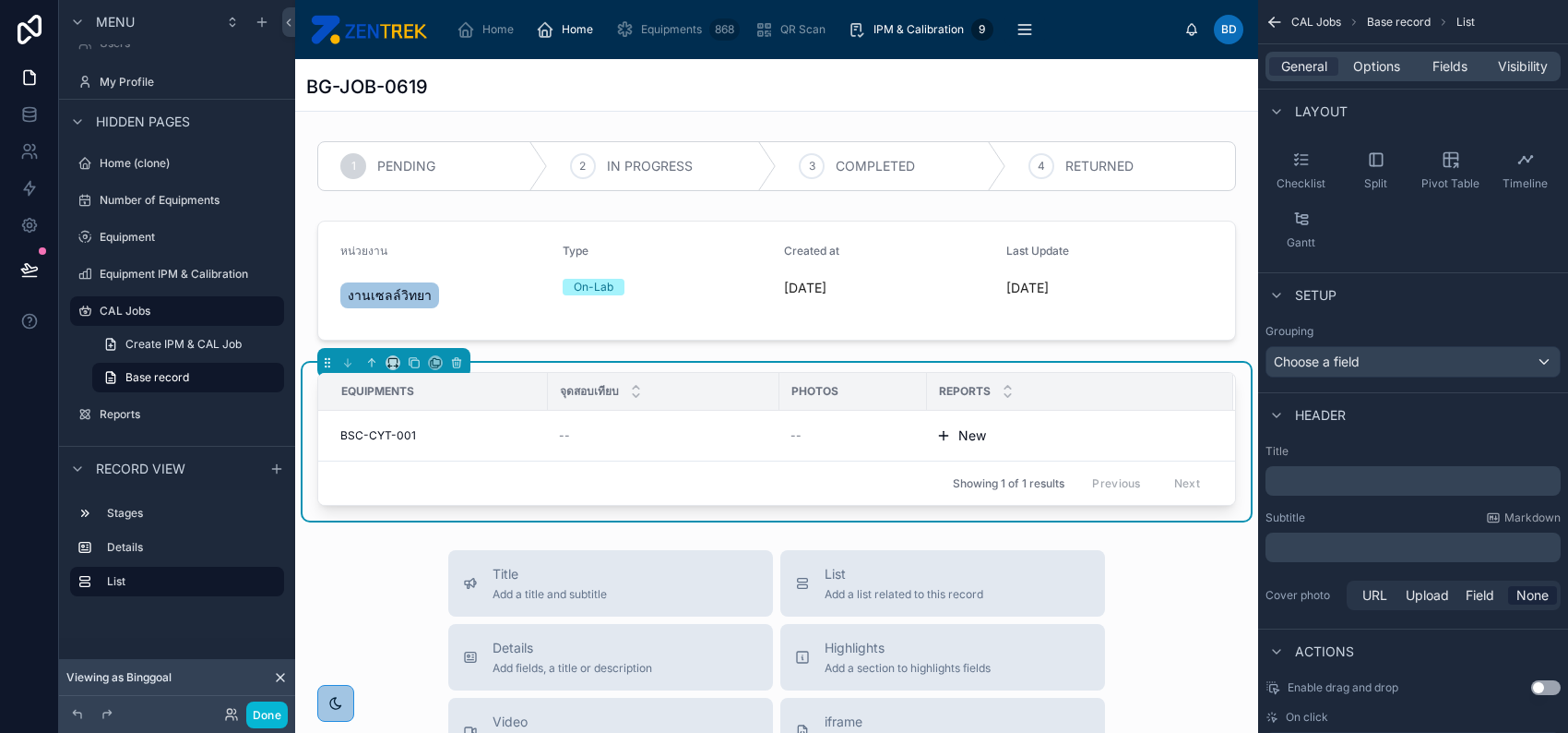
scroll to position [281, 0]
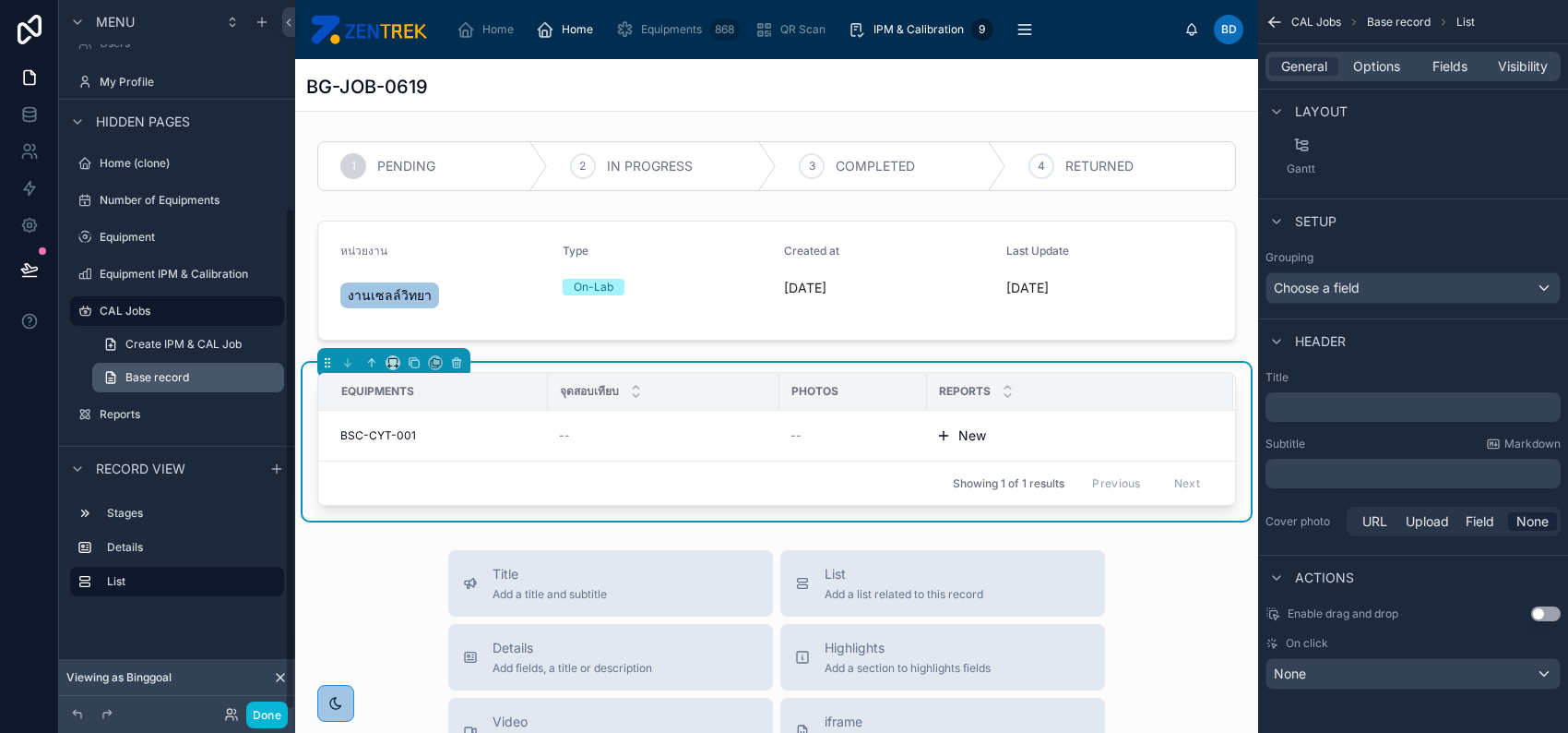
click at [182, 377] on span "Base record" at bounding box center [157, 377] width 63 height 15
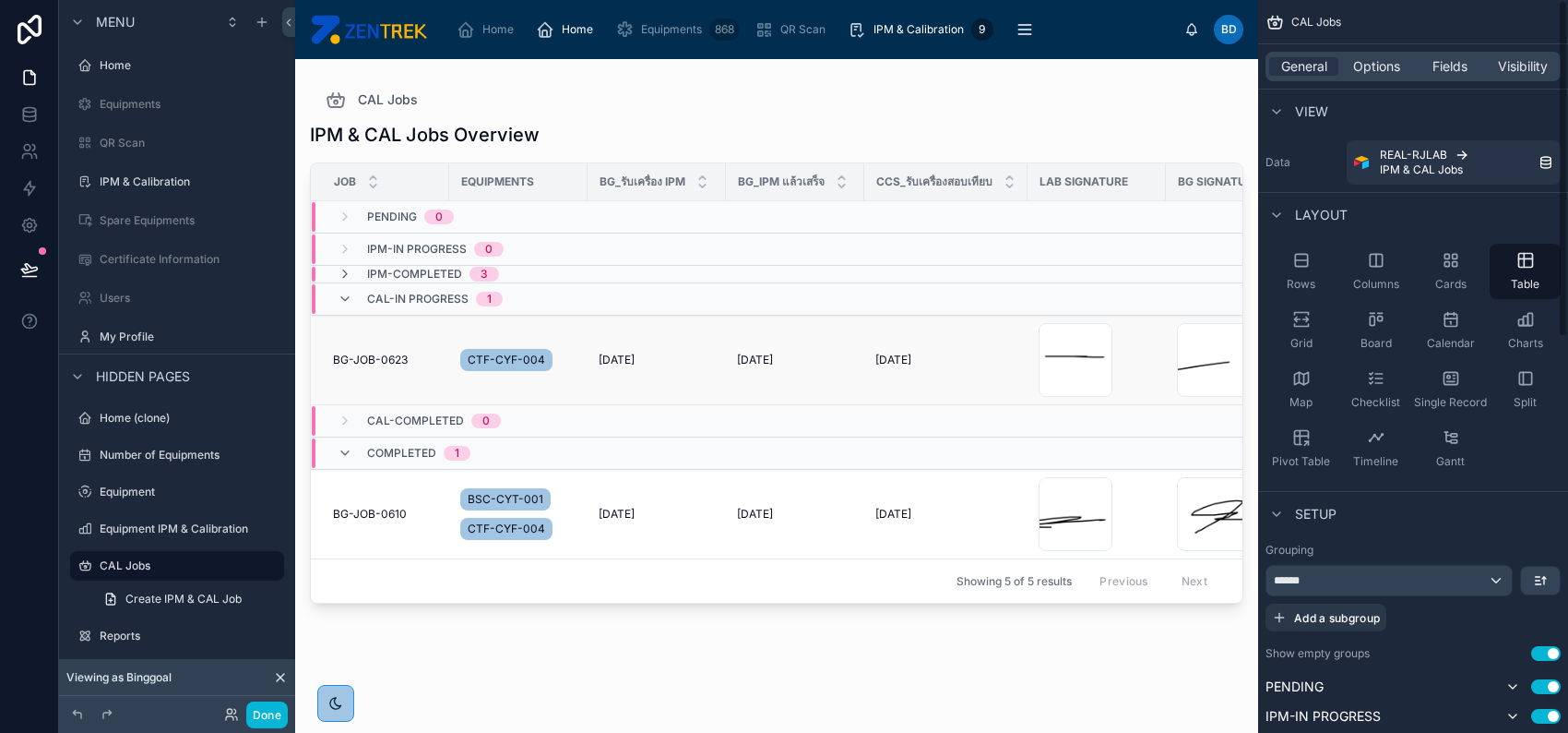
click at [612, 377] on td "8/8/2025 8/8/2025" at bounding box center [657, 361] width 138 height 90
click at [965, 363] on div "8/8/2025 8/8/2025" at bounding box center [946, 360] width 141 height 15
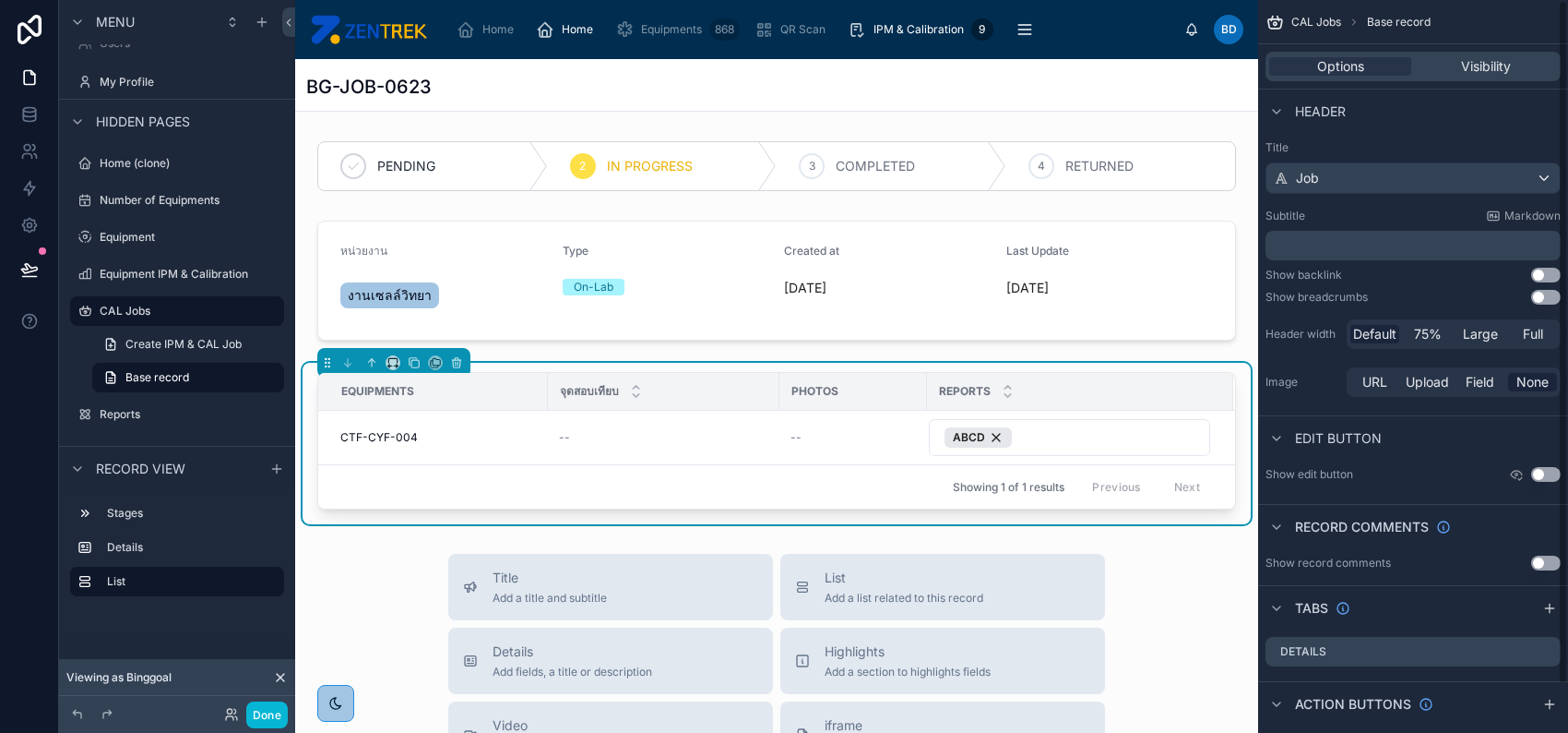
scroll to position [50, 0]
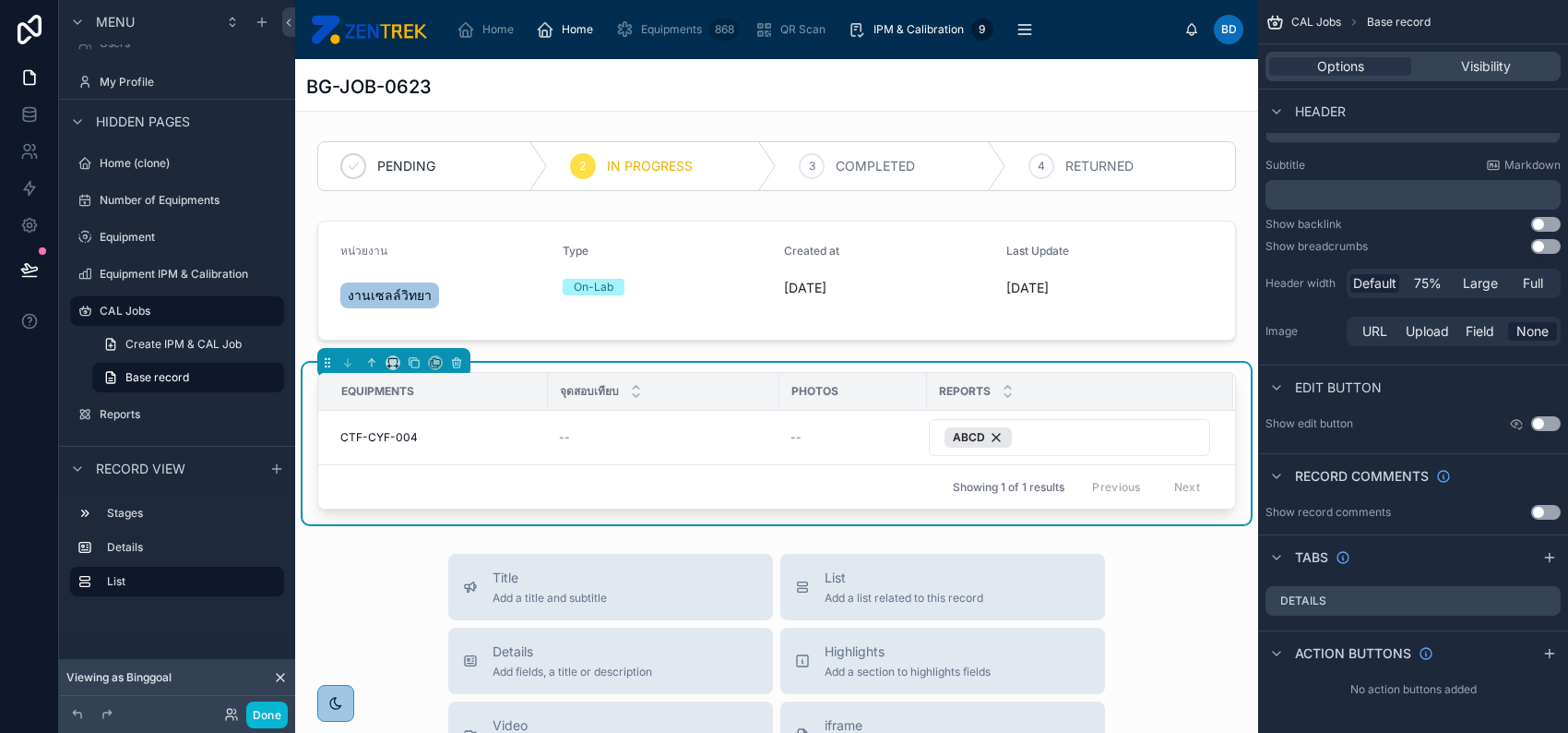
click at [852, 94] on div "BG-JOB-0623" at bounding box center [776, 87] width 941 height 26
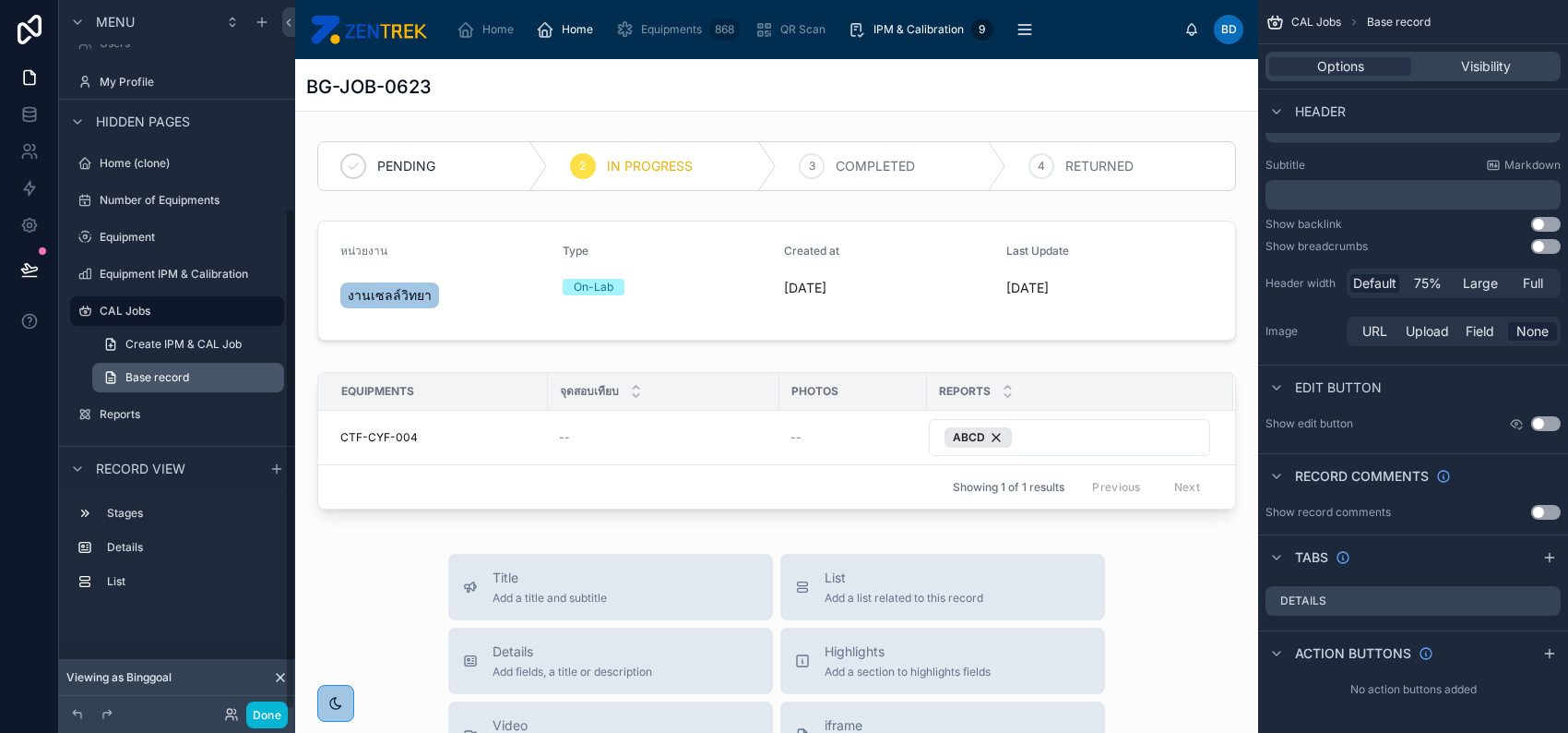
click at [162, 375] on span "Base record" at bounding box center [157, 377] width 63 height 15
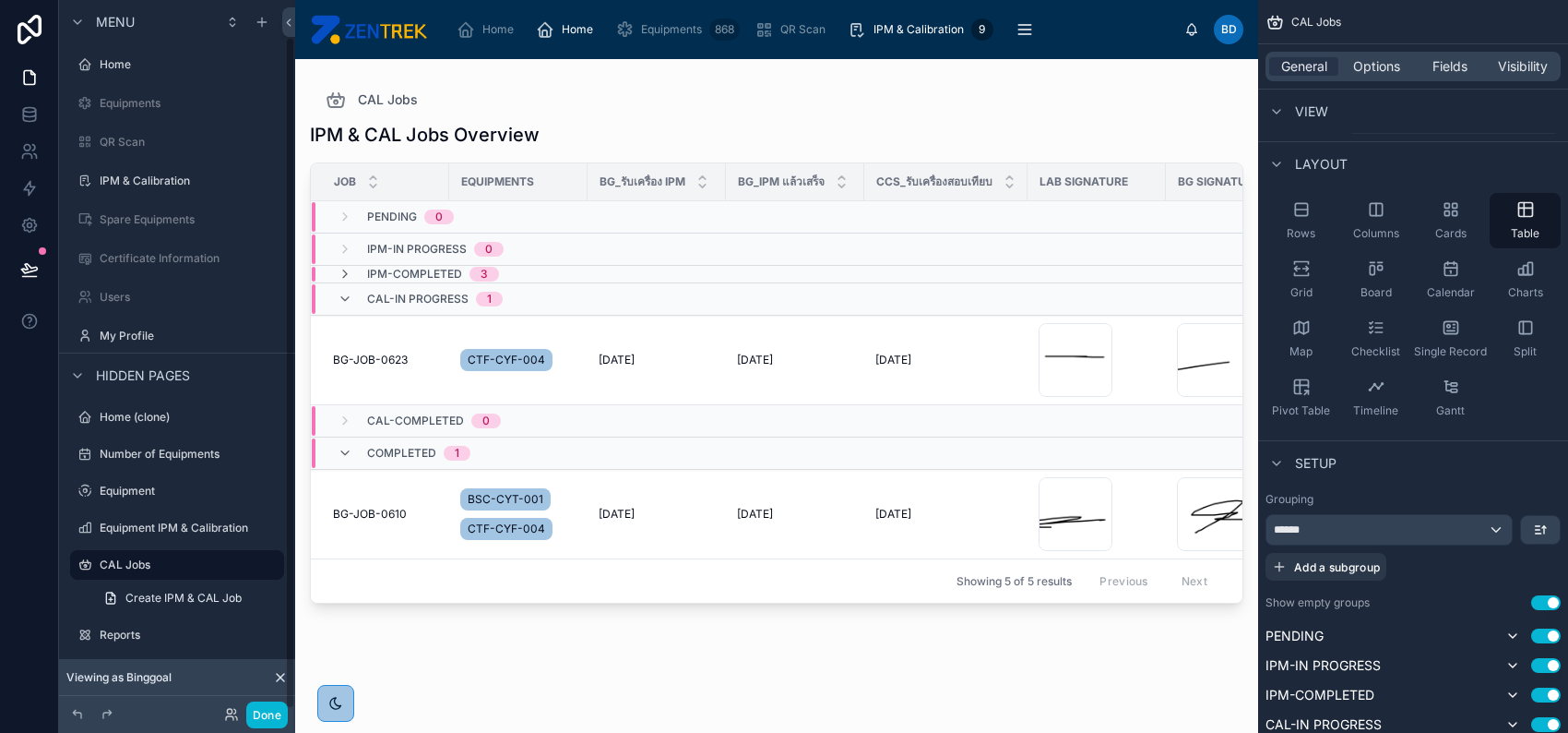
scroll to position [40, 0]
click at [645, 345] on td "8/8/2025 8/8/2025" at bounding box center [657, 361] width 138 height 90
click at [902, 385] on td "8/8/2025 8/8/2025" at bounding box center [945, 361] width 163 height 90
click at [850, 504] on td "8/5/2025 8/5/2025" at bounding box center [795, 515] width 138 height 90
click at [836, 501] on td "8/5/2025 8/5/2025" at bounding box center [795, 515] width 138 height 90
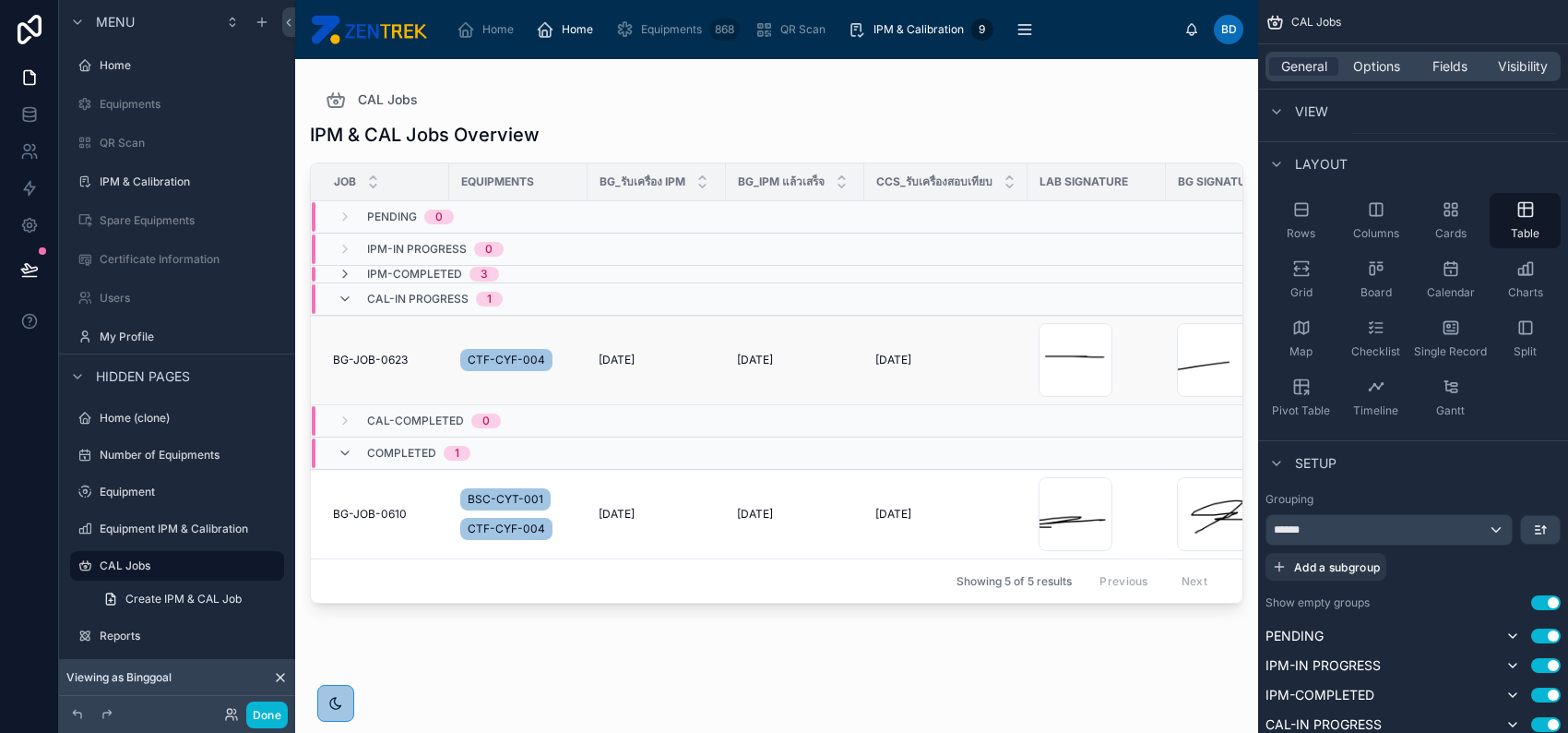
click at [825, 387] on td "8/8/2025 8/8/2025" at bounding box center [795, 361] width 138 height 90
click at [962, 377] on td "8/8/2025 8/8/2025" at bounding box center [945, 361] width 163 height 90
click at [996, 356] on div "8/8/2025 8/8/2025" at bounding box center [946, 360] width 141 height 15
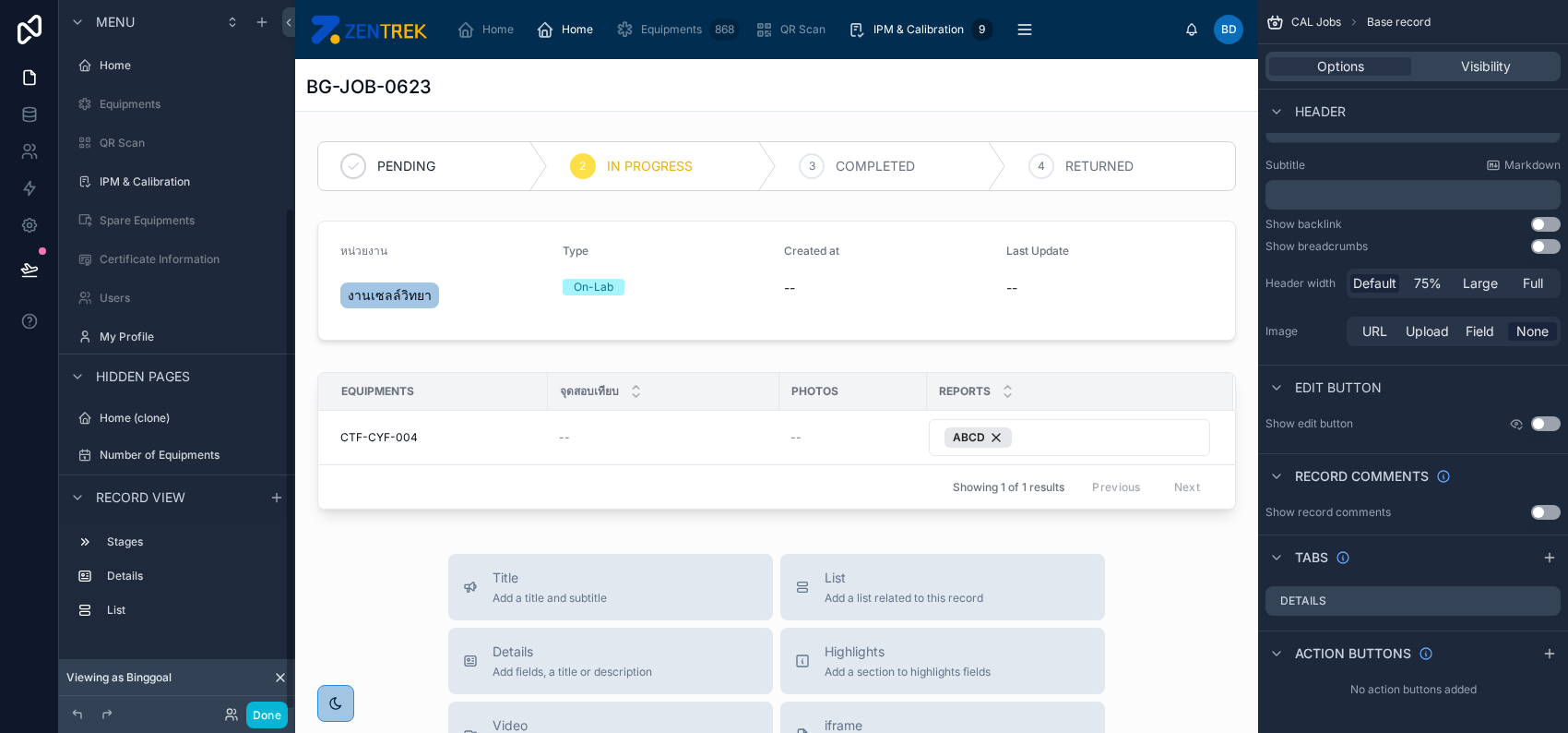
scroll to position [294, 0]
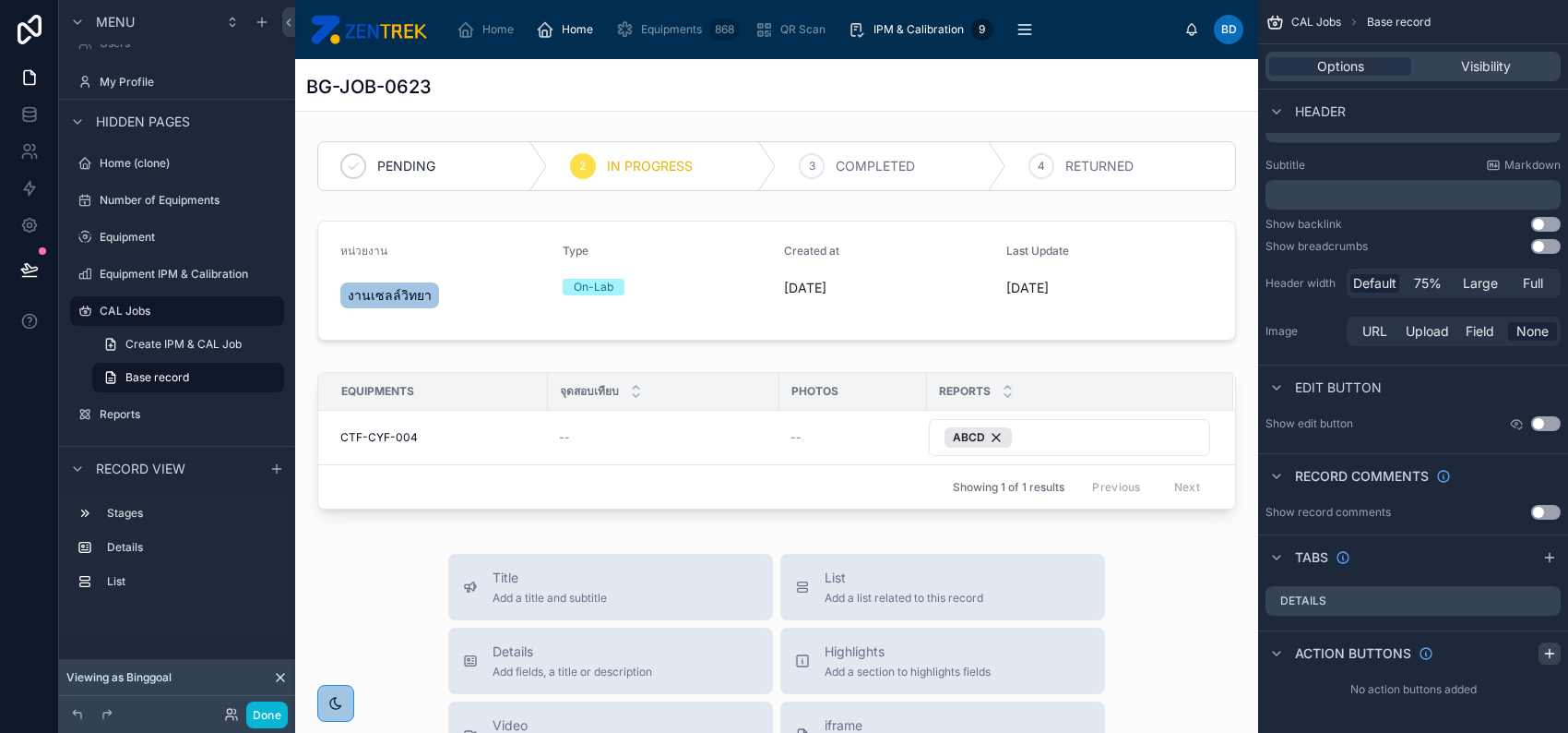
click at [1552, 653] on icon "scrollable content" at bounding box center [1549, 653] width 15 height 15
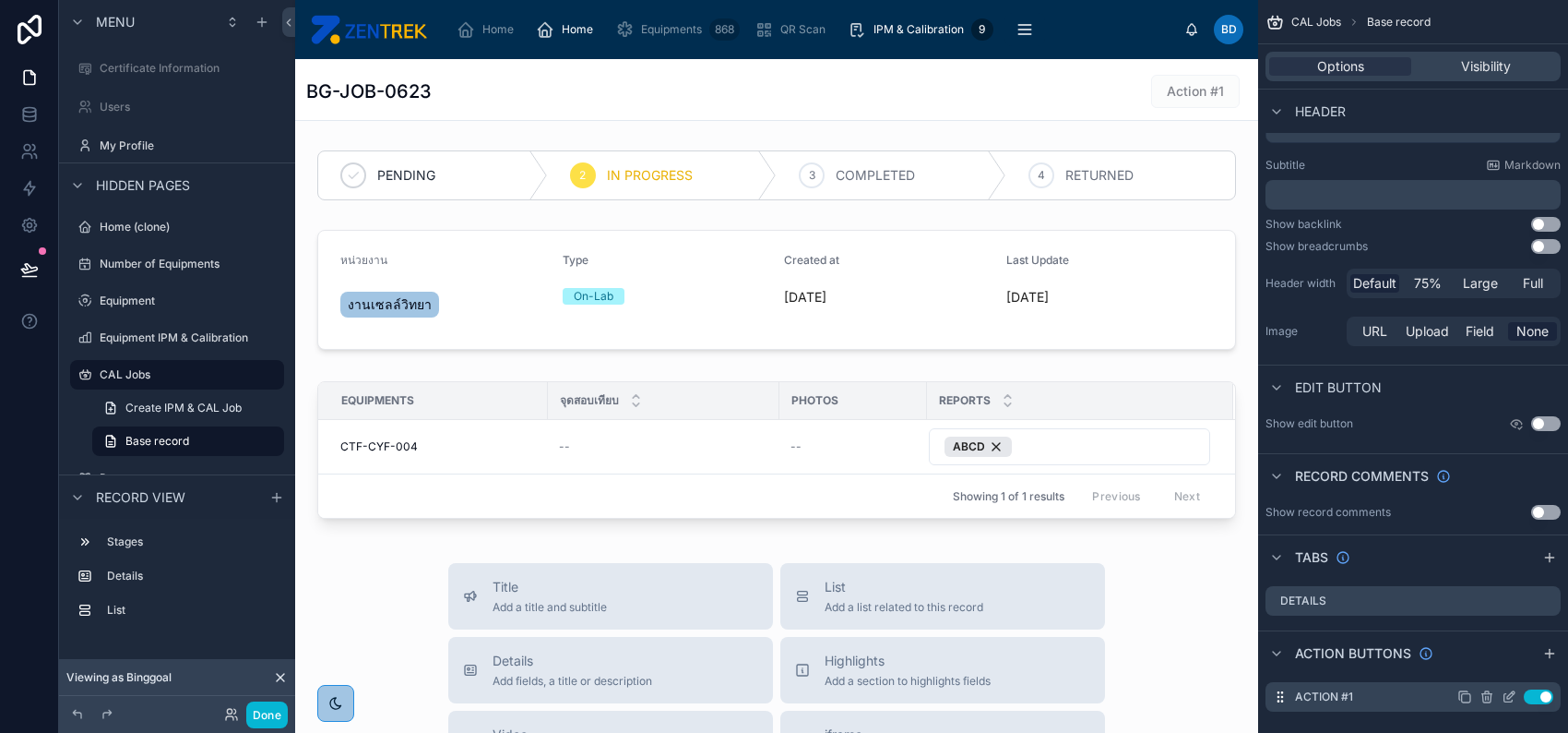
click at [1508, 696] on icon "scrollable content" at bounding box center [1511, 694] width 7 height 7
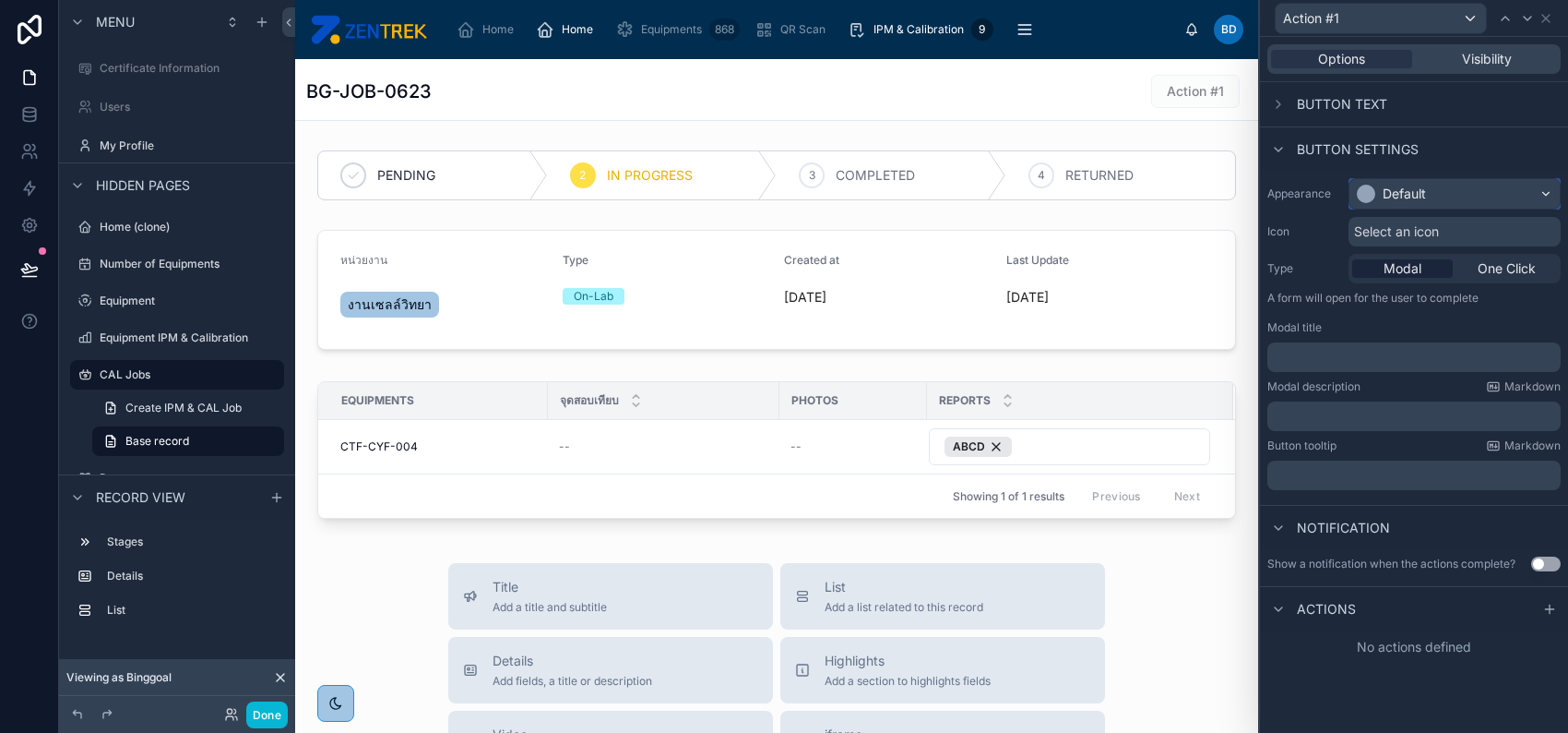
click at [1431, 193] on div "Default" at bounding box center [1454, 194] width 210 height 30
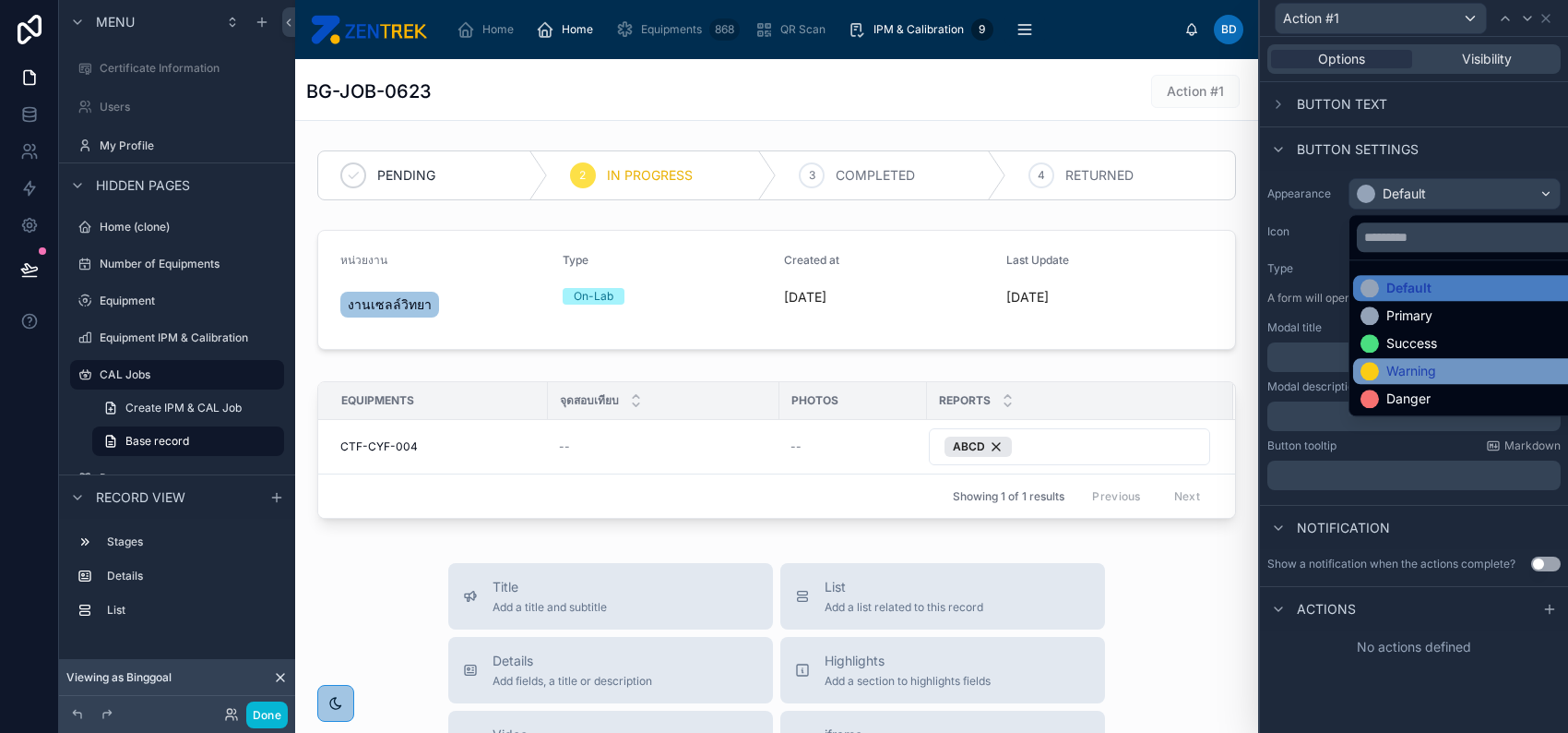
click at [1439, 365] on div "Warning" at bounding box center [1476, 370] width 231 height 19
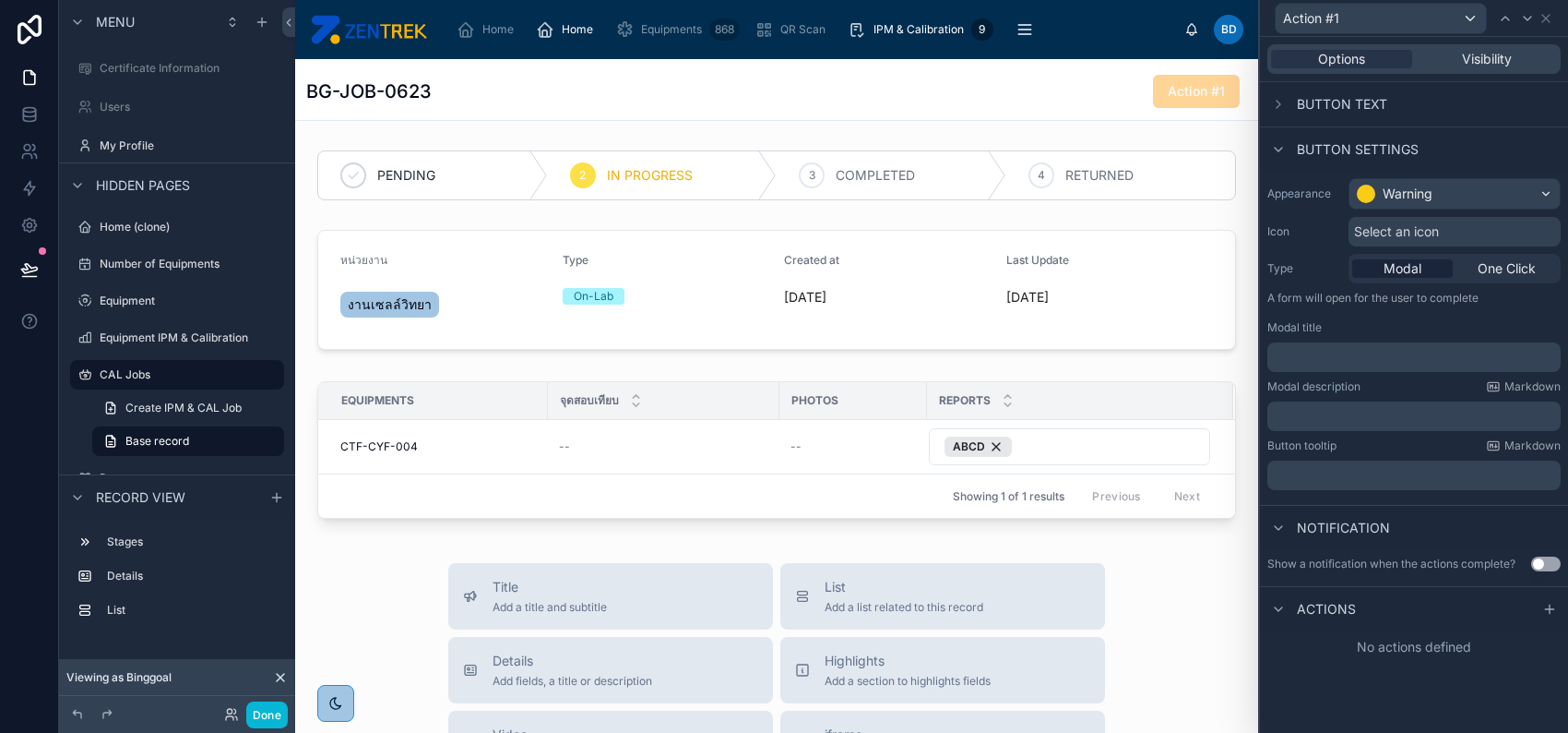
click at [1405, 234] on span "Select an icon" at bounding box center [1397, 231] width 85 height 19
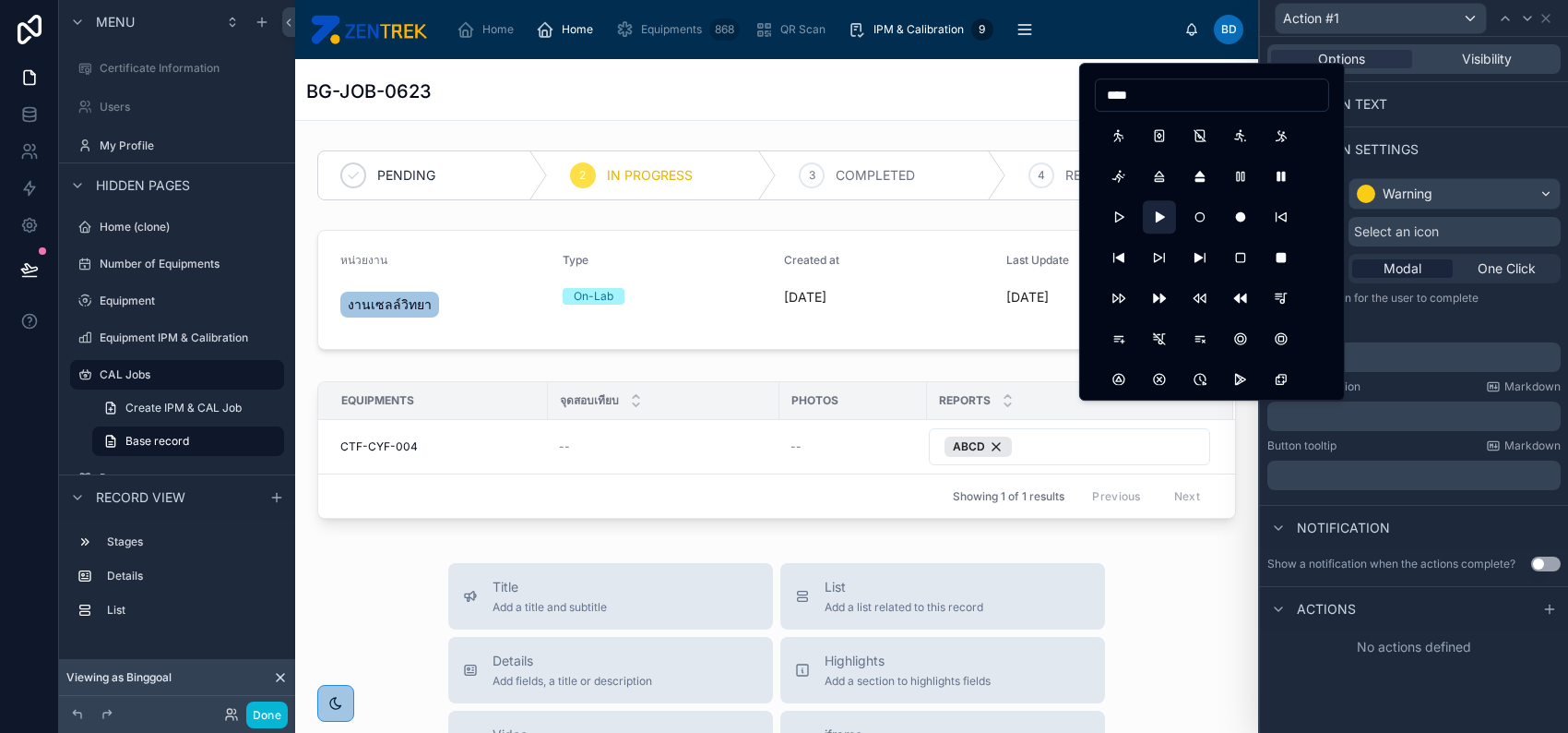
type input "****"
click at [1160, 222] on button "PlayerPlayFilled" at bounding box center [1160, 217] width 34 height 34
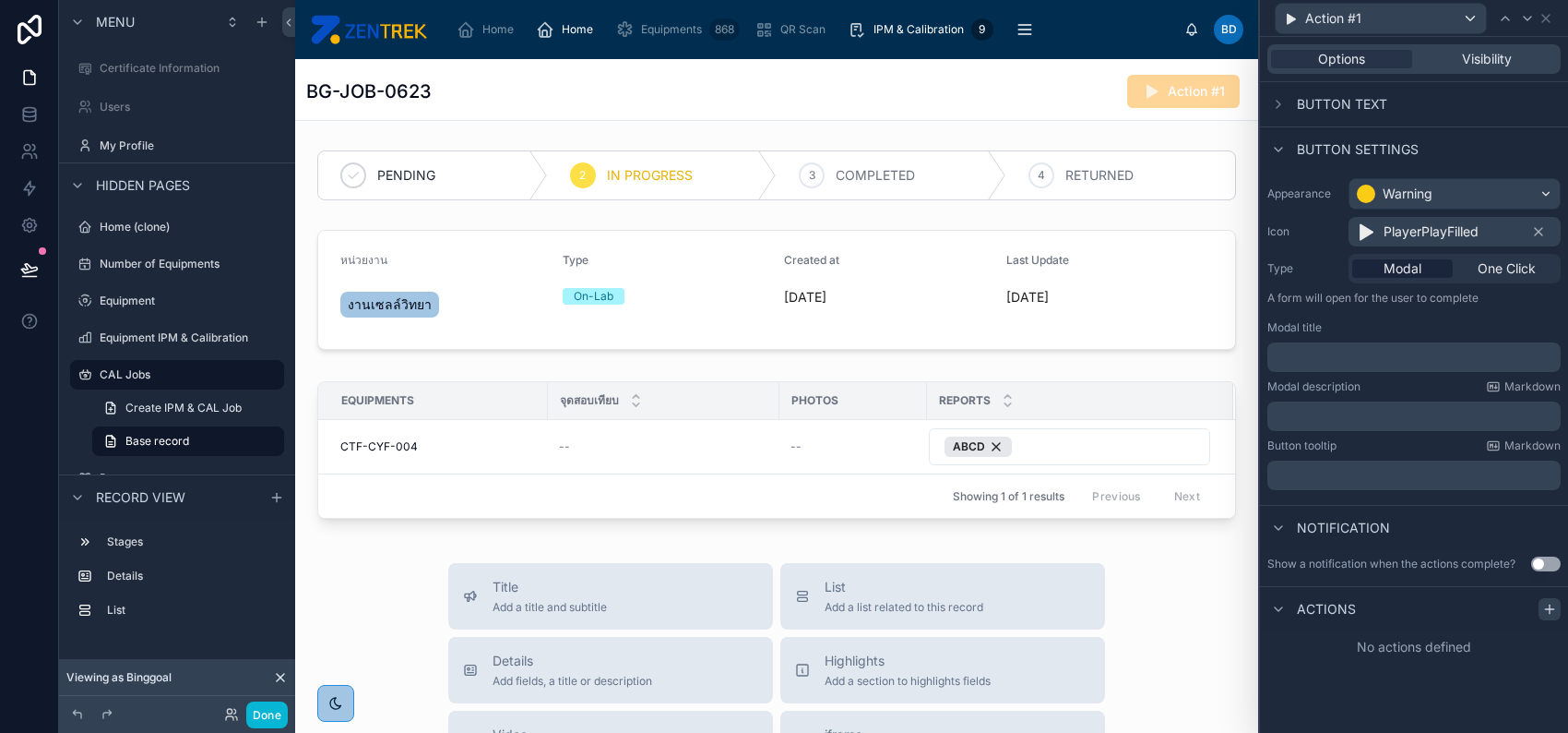
click at [1544, 611] on icon at bounding box center [1549, 609] width 15 height 15
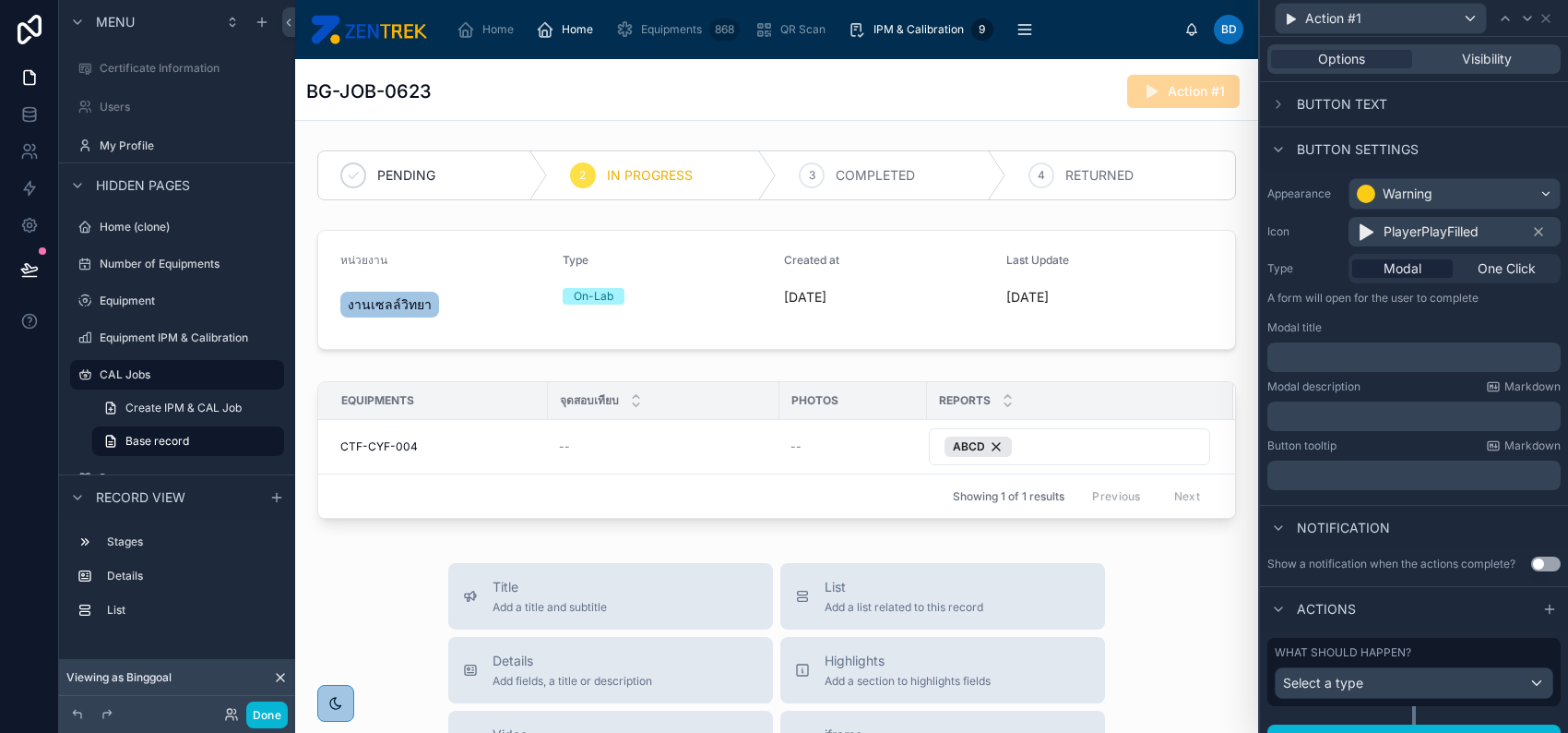
scroll to position [27, 0]
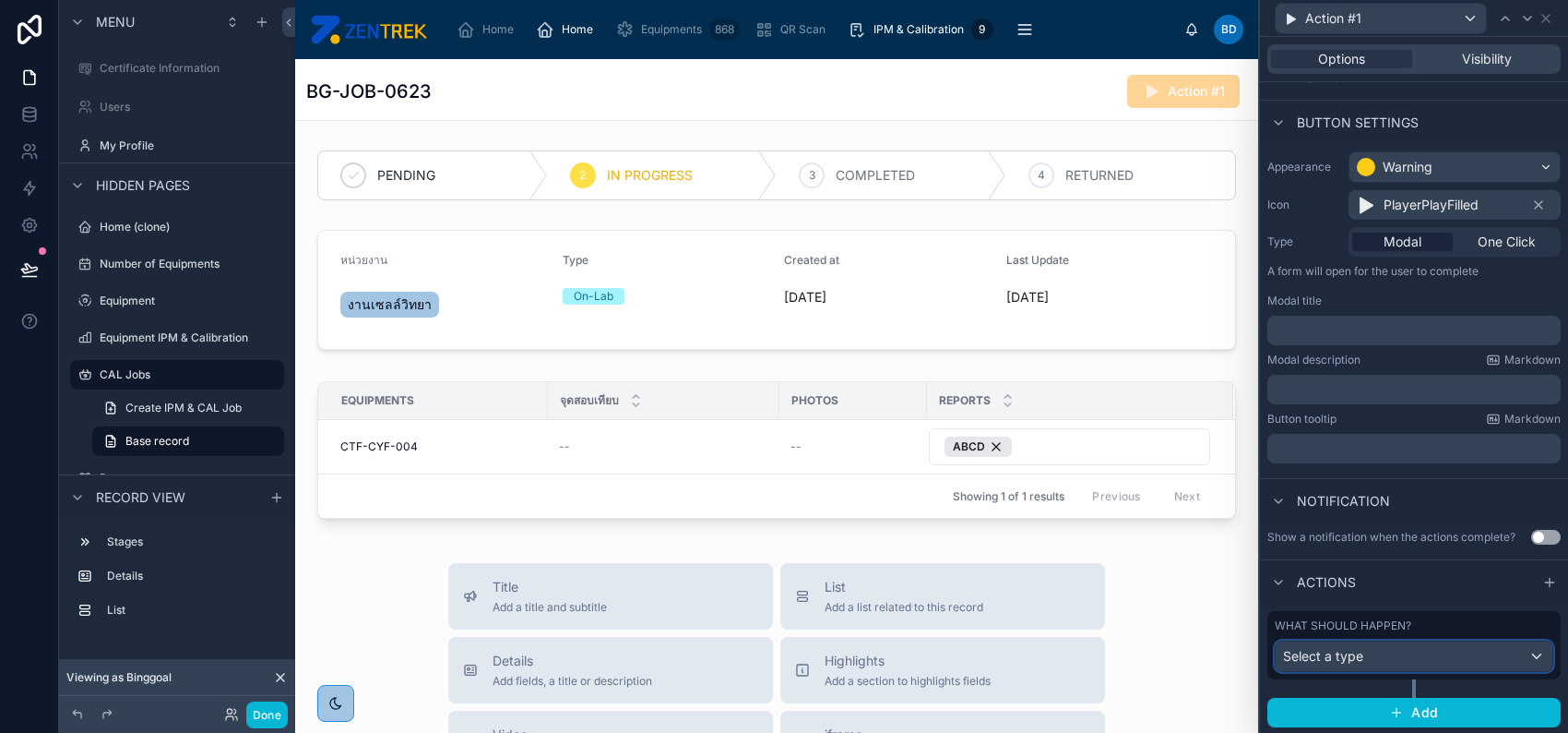
click at [1451, 655] on div "Select a type" at bounding box center [1414, 656] width 276 height 30
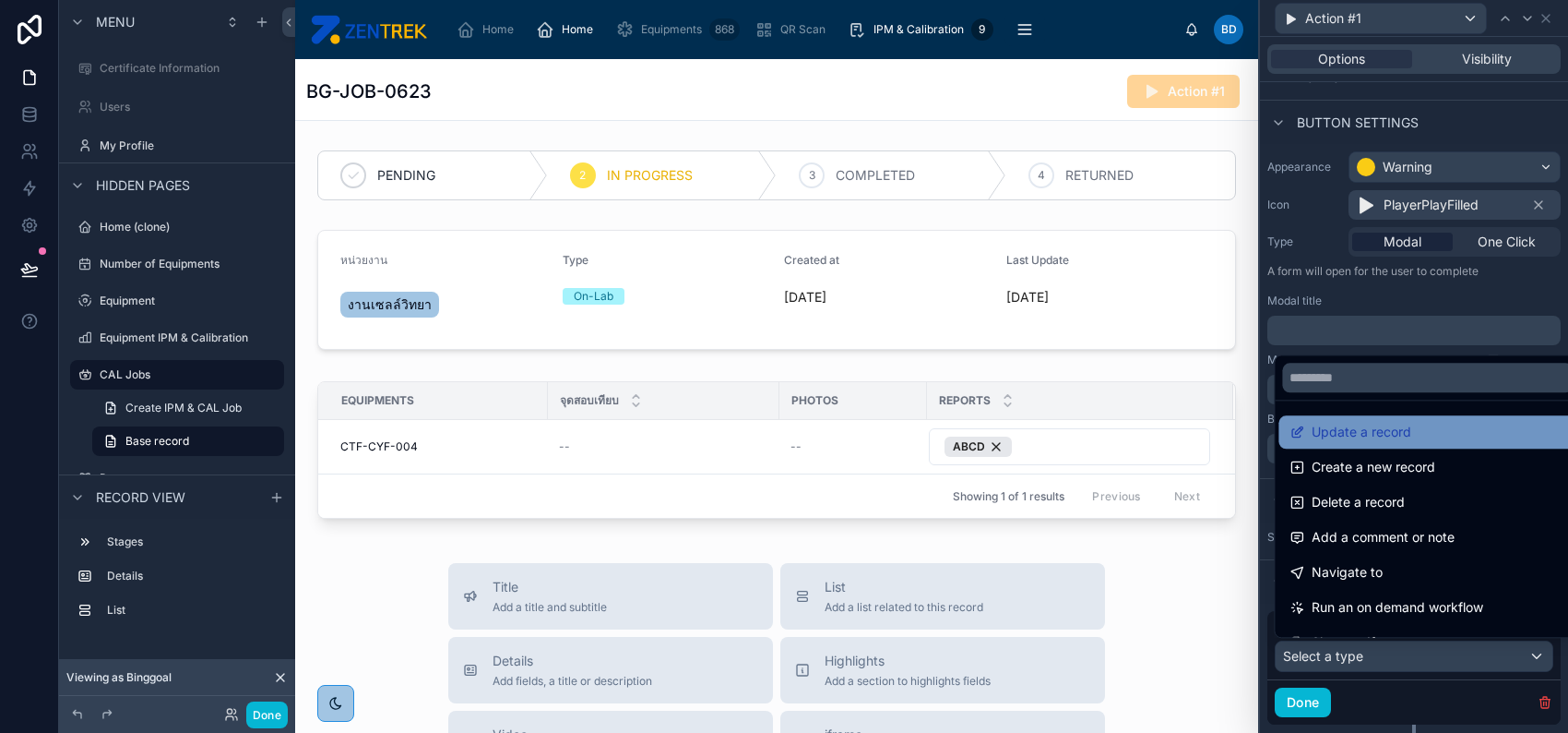
click at [1411, 432] on span "Update a record" at bounding box center [1362, 432] width 100 height 22
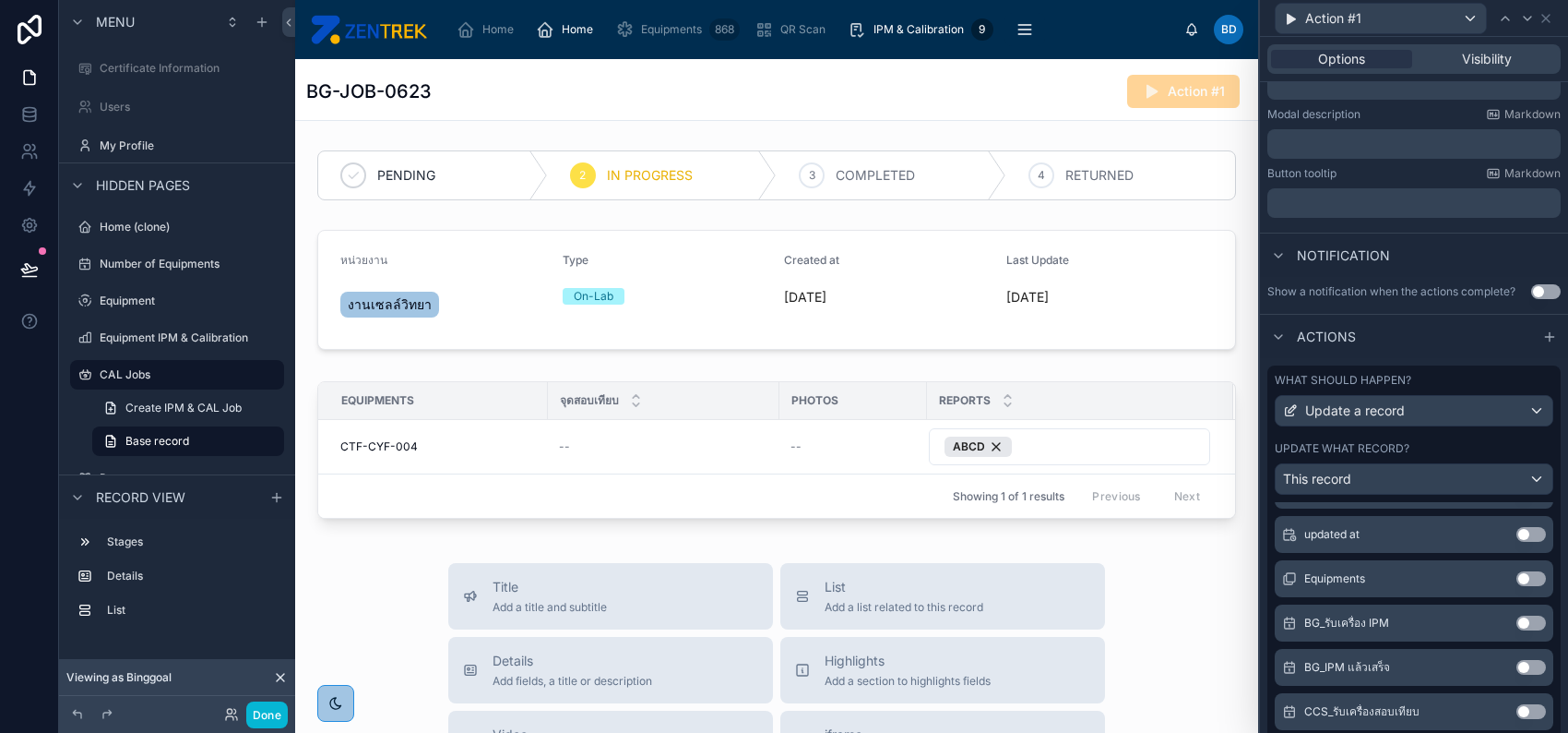
scroll to position [246, 0]
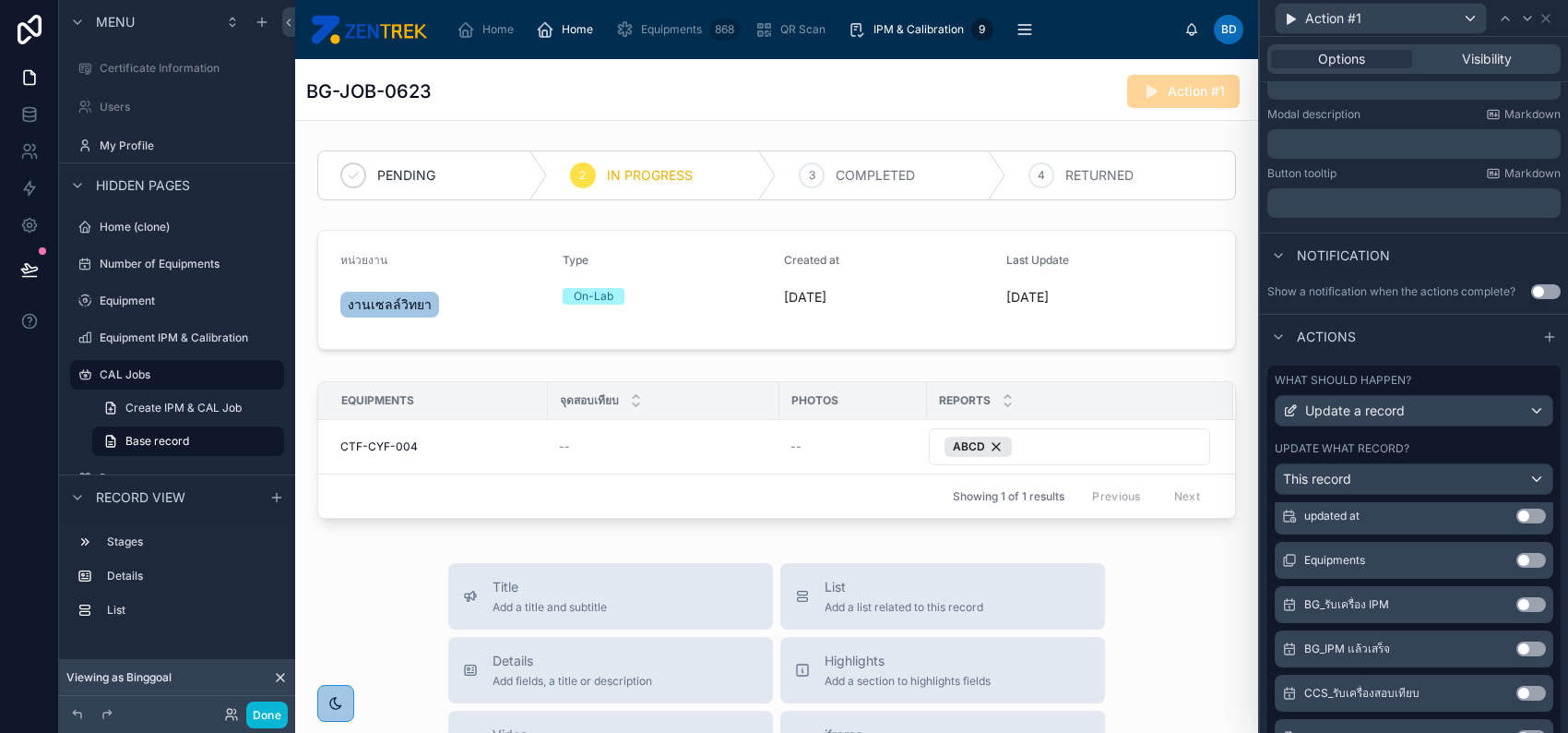
click at [1517, 692] on button "Use setting" at bounding box center [1531, 692] width 30 height 15
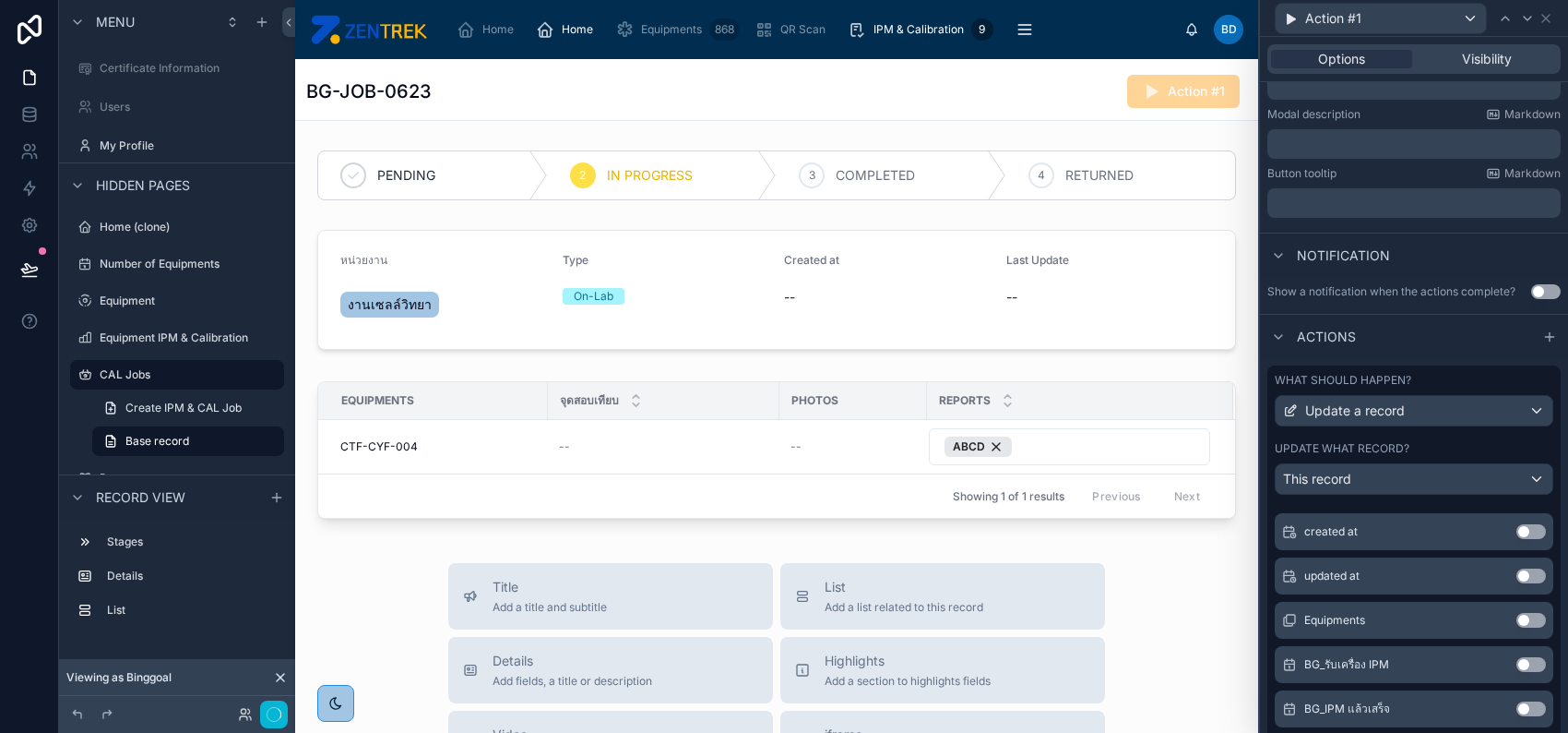
scroll to position [304, 0]
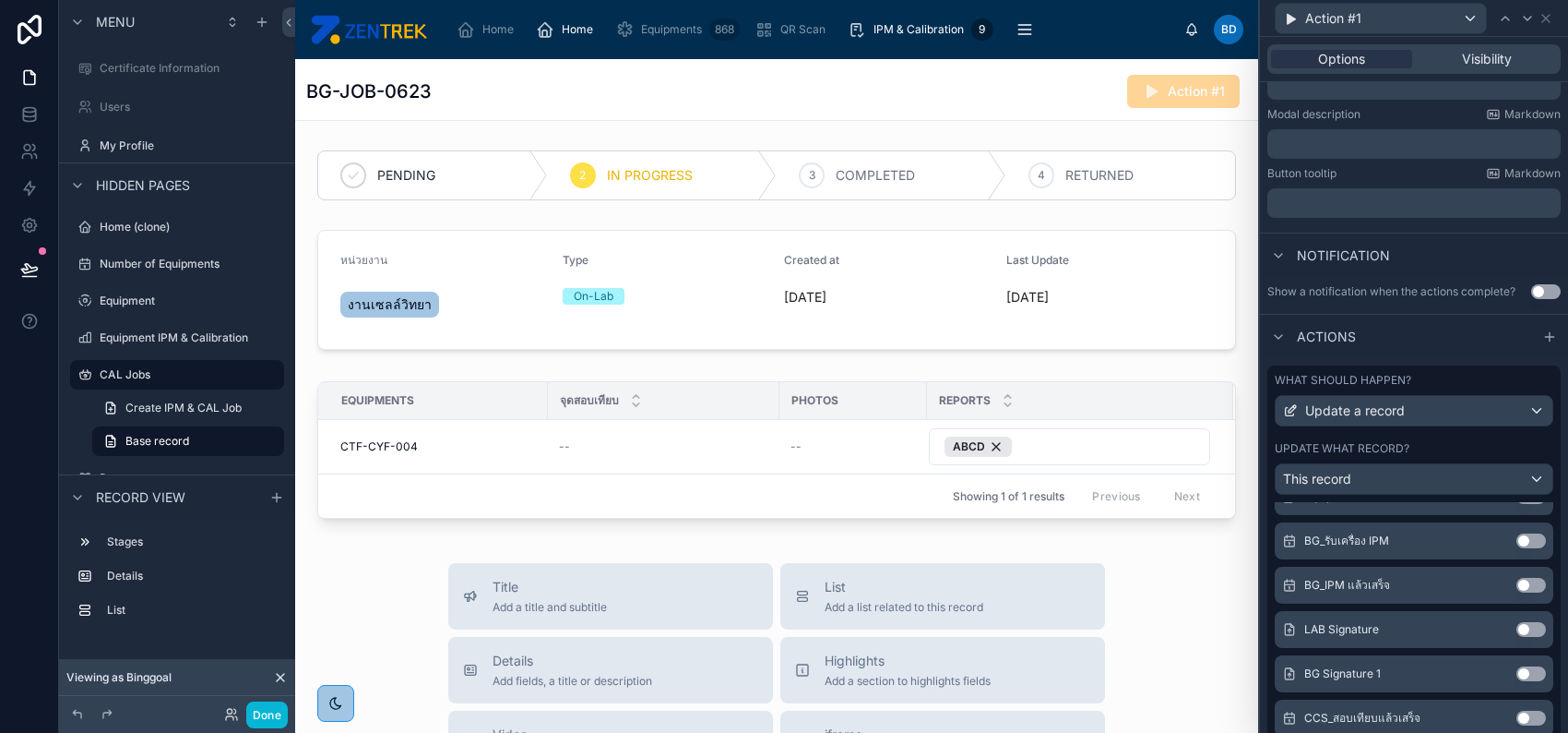
click at [1517, 627] on button "Use setting" at bounding box center [1531, 629] width 30 height 15
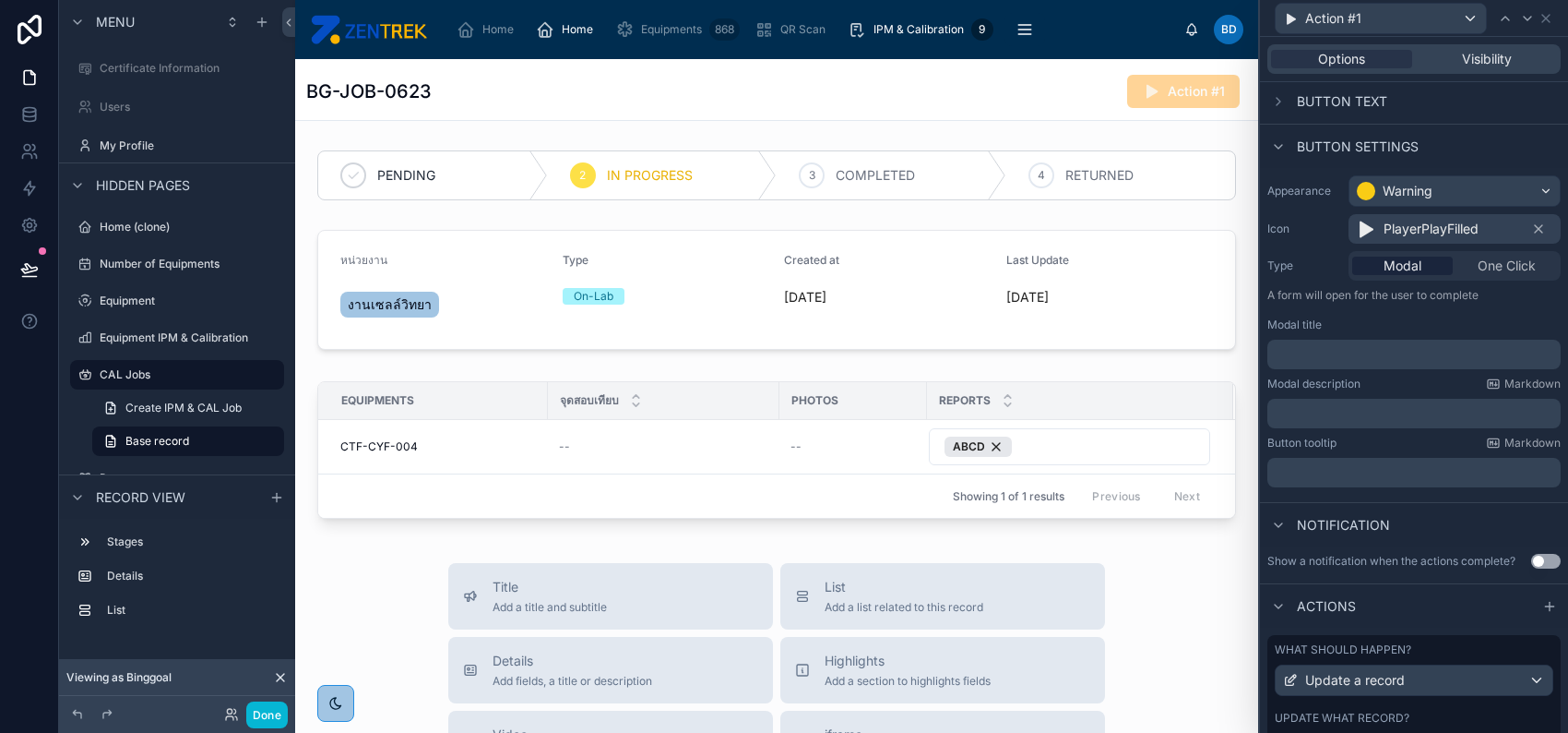
scroll to position [0, 0]
click at [1327, 98] on span "Button text" at bounding box center [1343, 104] width 91 height 19
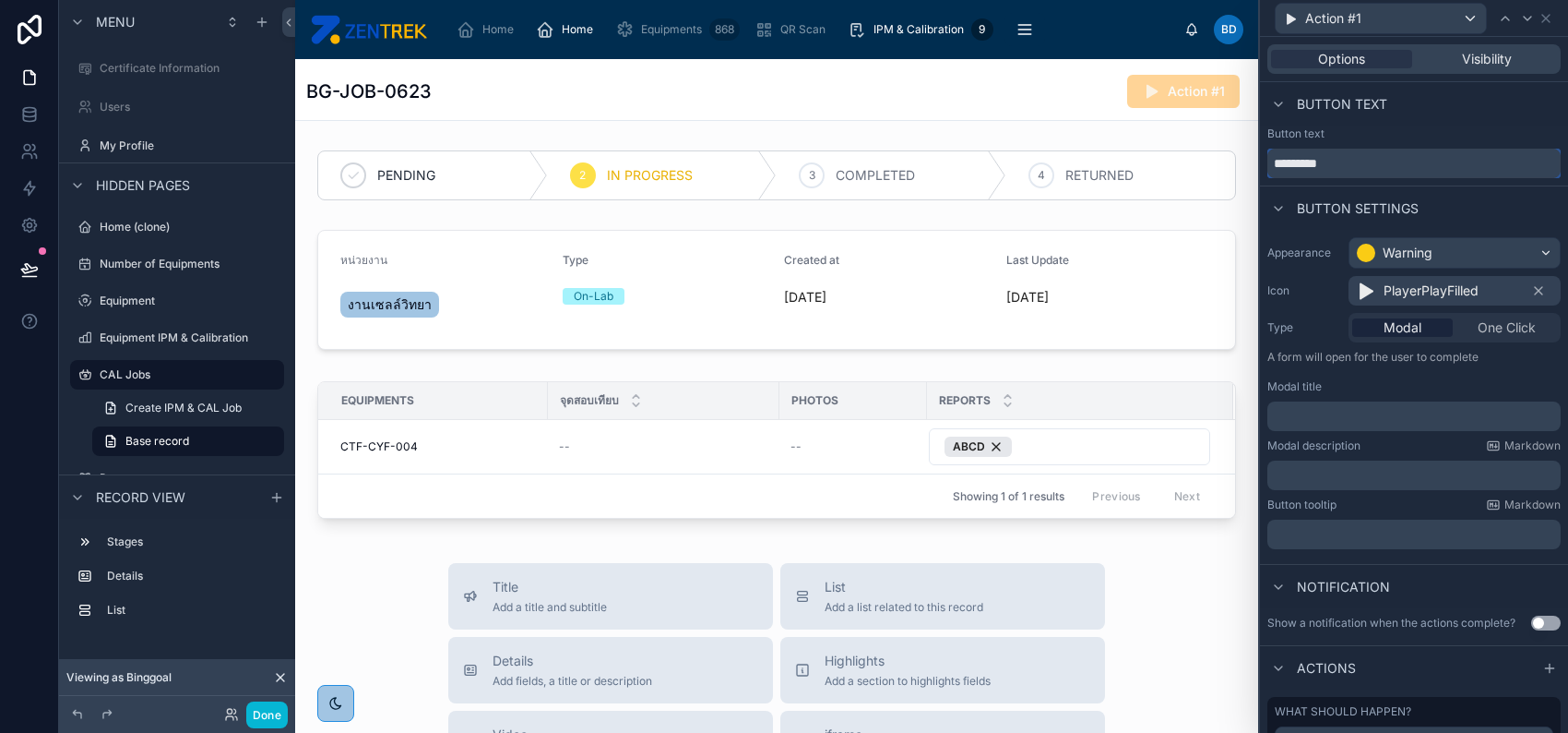
click at [1356, 158] on input "*********" at bounding box center [1414, 163] width 293 height 30
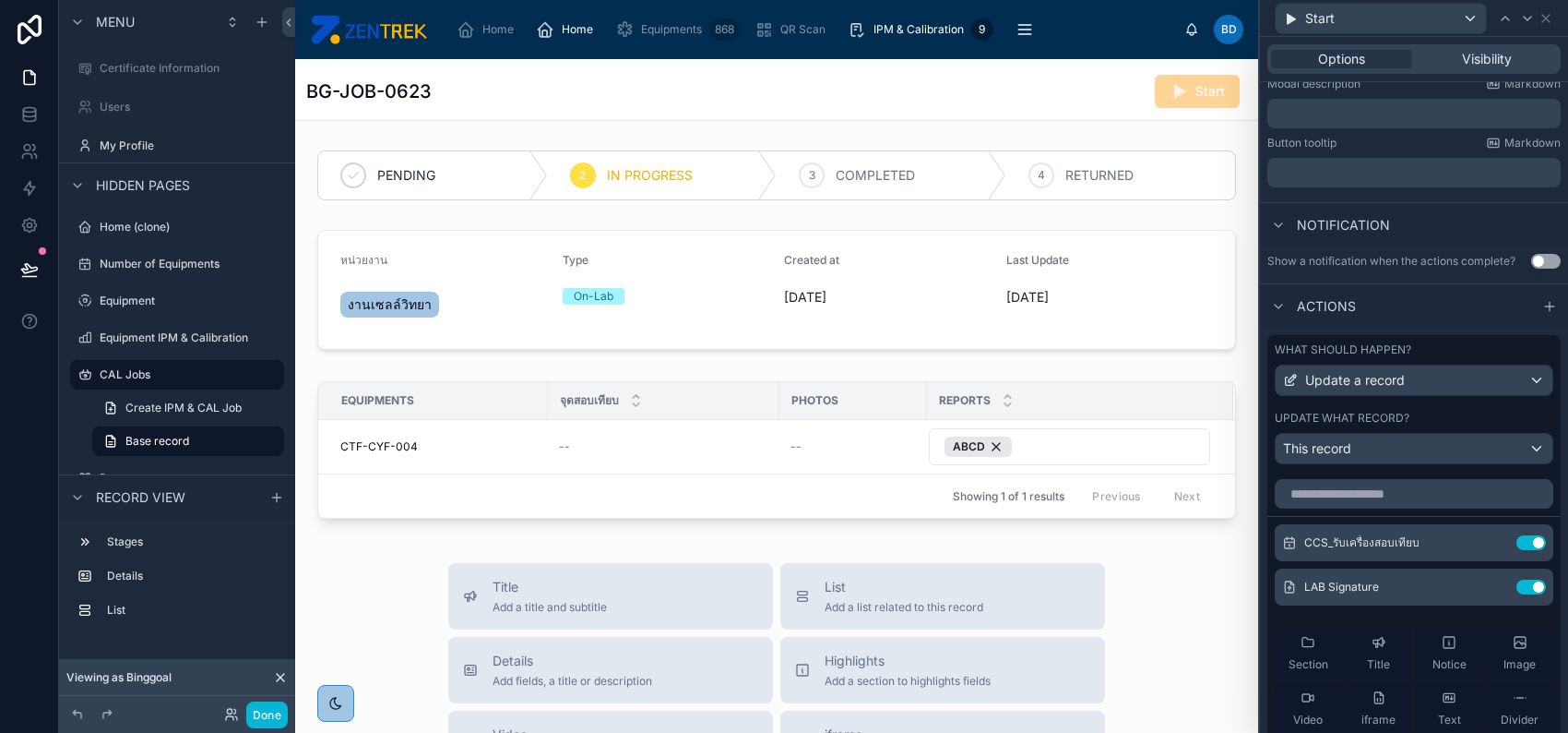
scroll to position [369, 0]
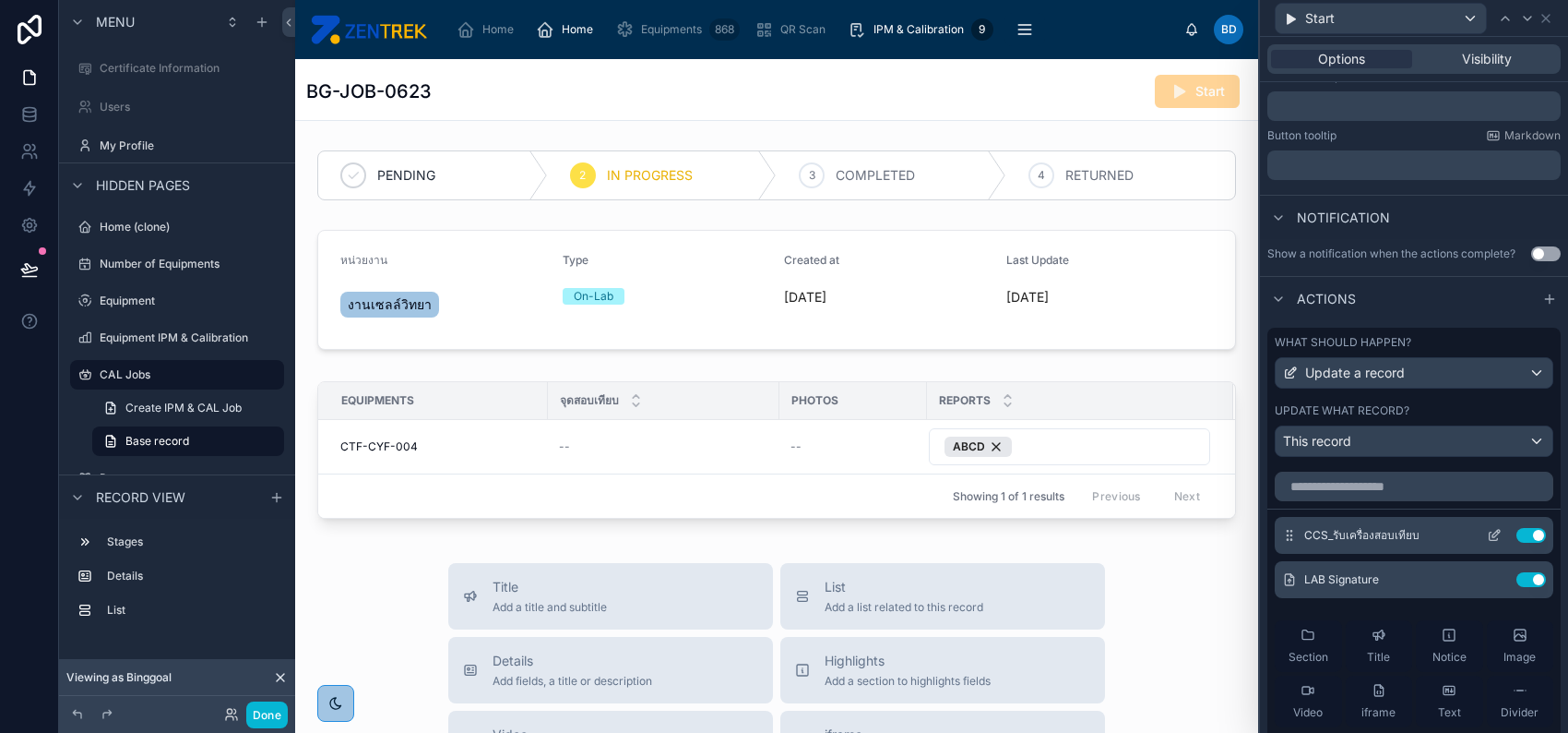
type input "*****"
click at [1487, 533] on icon at bounding box center [1494, 534] width 15 height 15
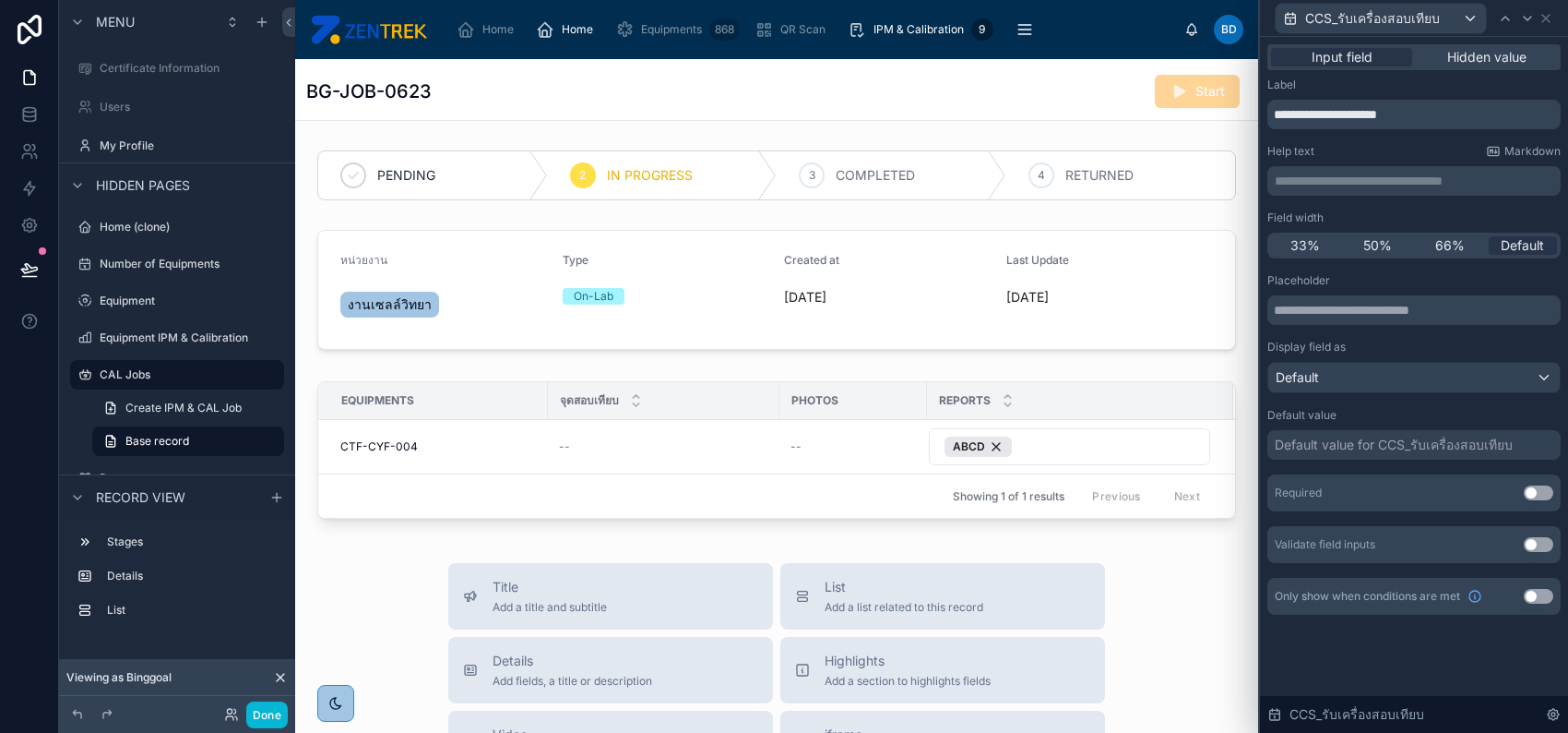
click at [1526, 487] on button "Use setting" at bounding box center [1538, 492] width 30 height 15
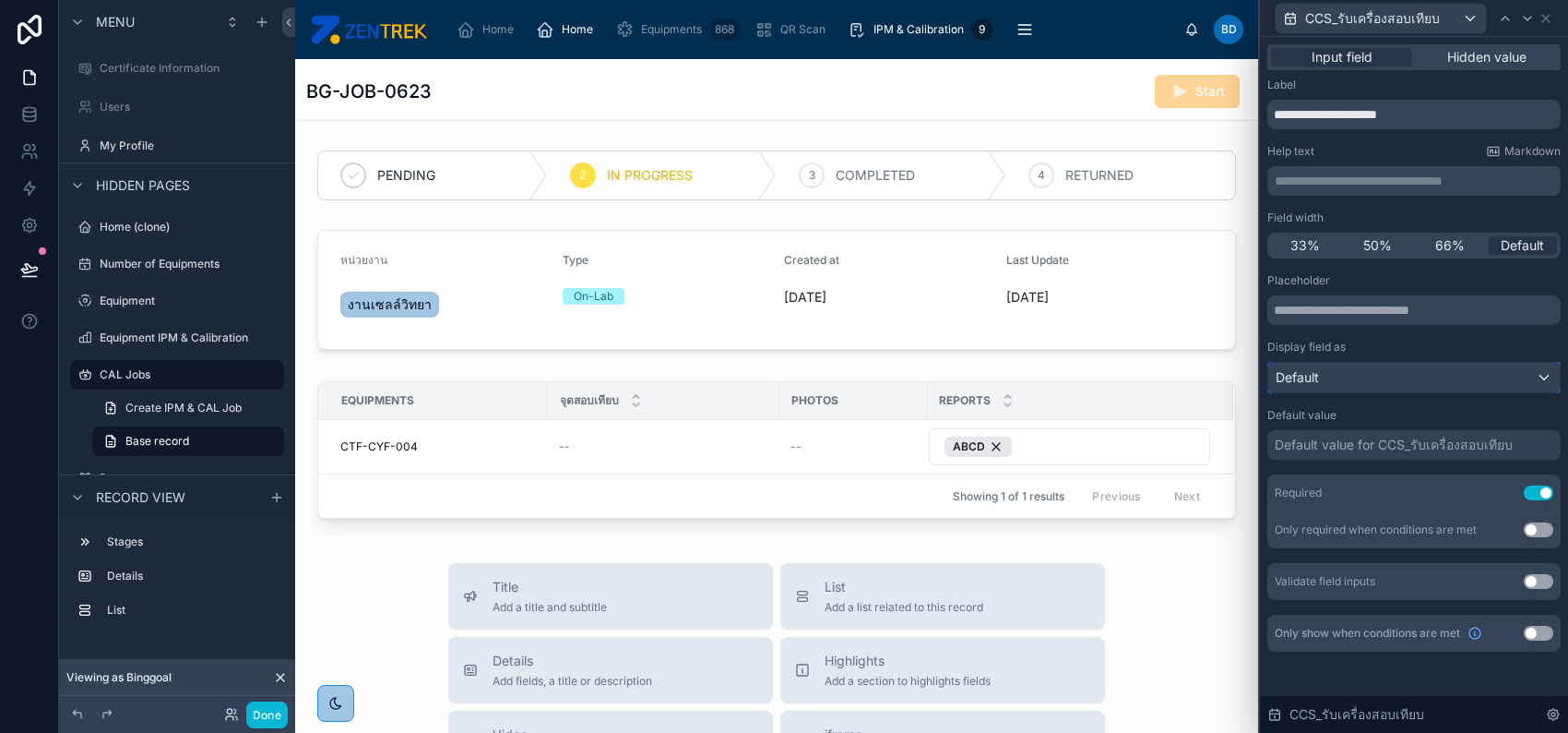
click at [1403, 371] on div "Default" at bounding box center [1414, 377] width 291 height 30
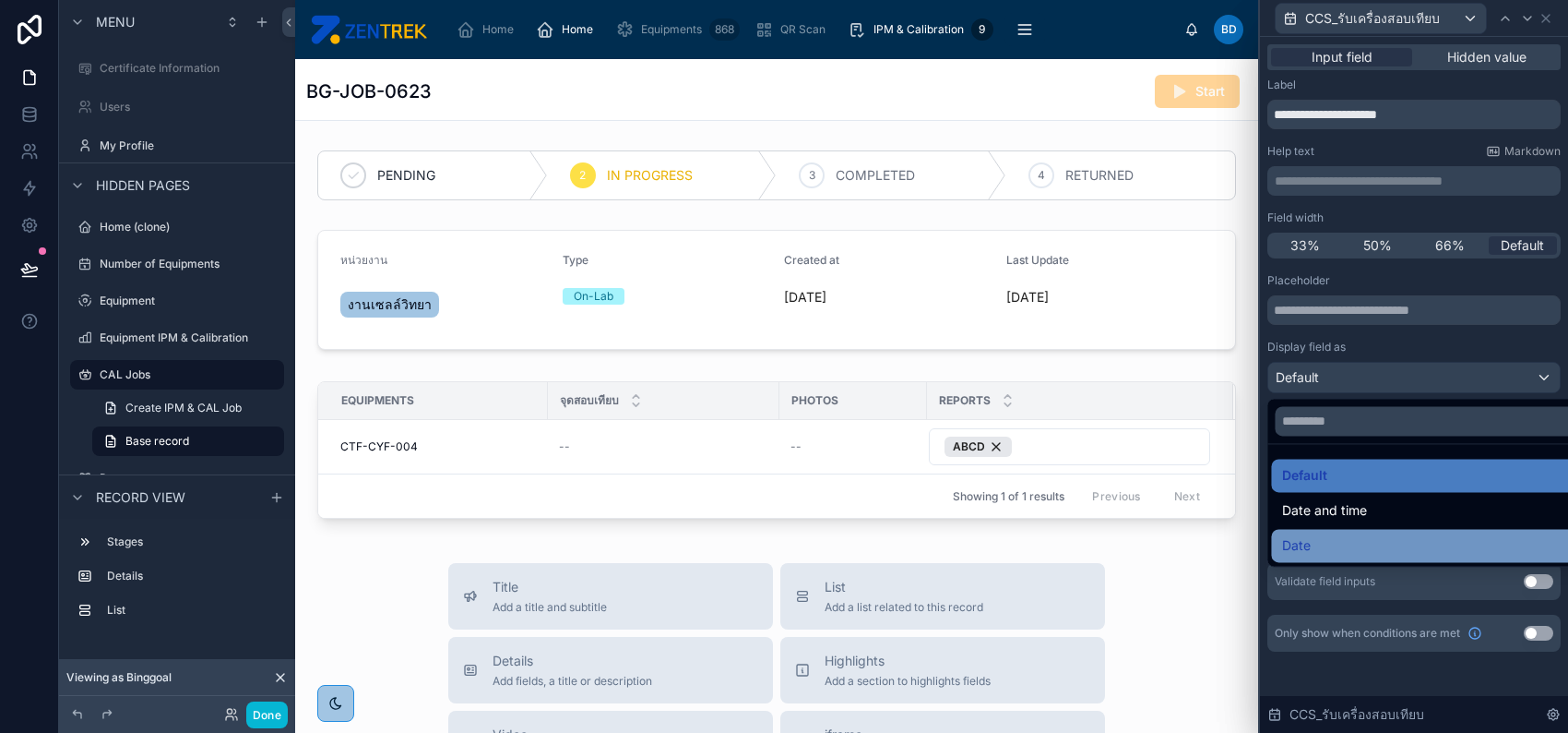
click at [1370, 542] on div "Date" at bounding box center [1435, 545] width 304 height 22
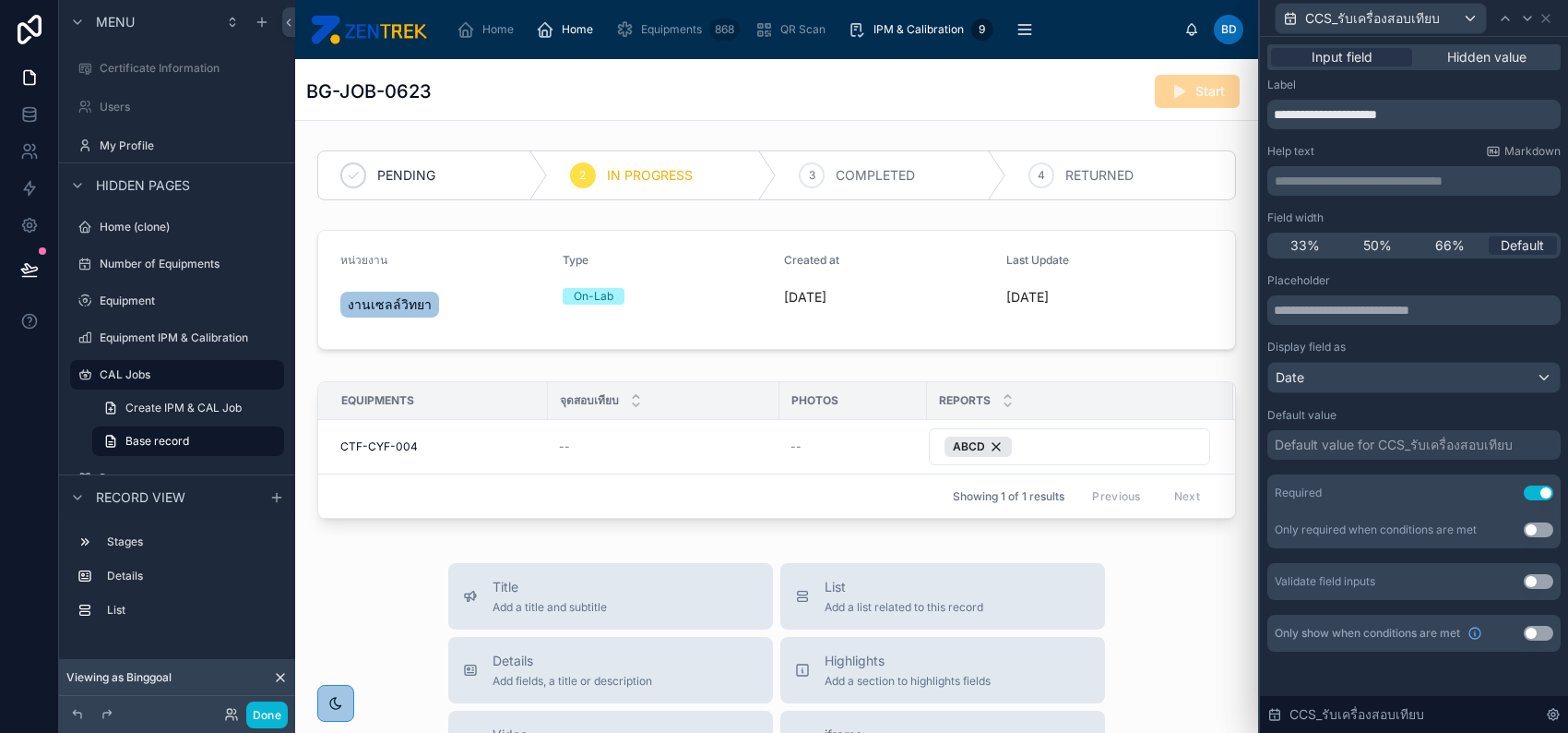
click at [1370, 446] on div "Default value for CCS_รับเครื่องสอบเทียบ" at bounding box center [1393, 445] width 238 height 19
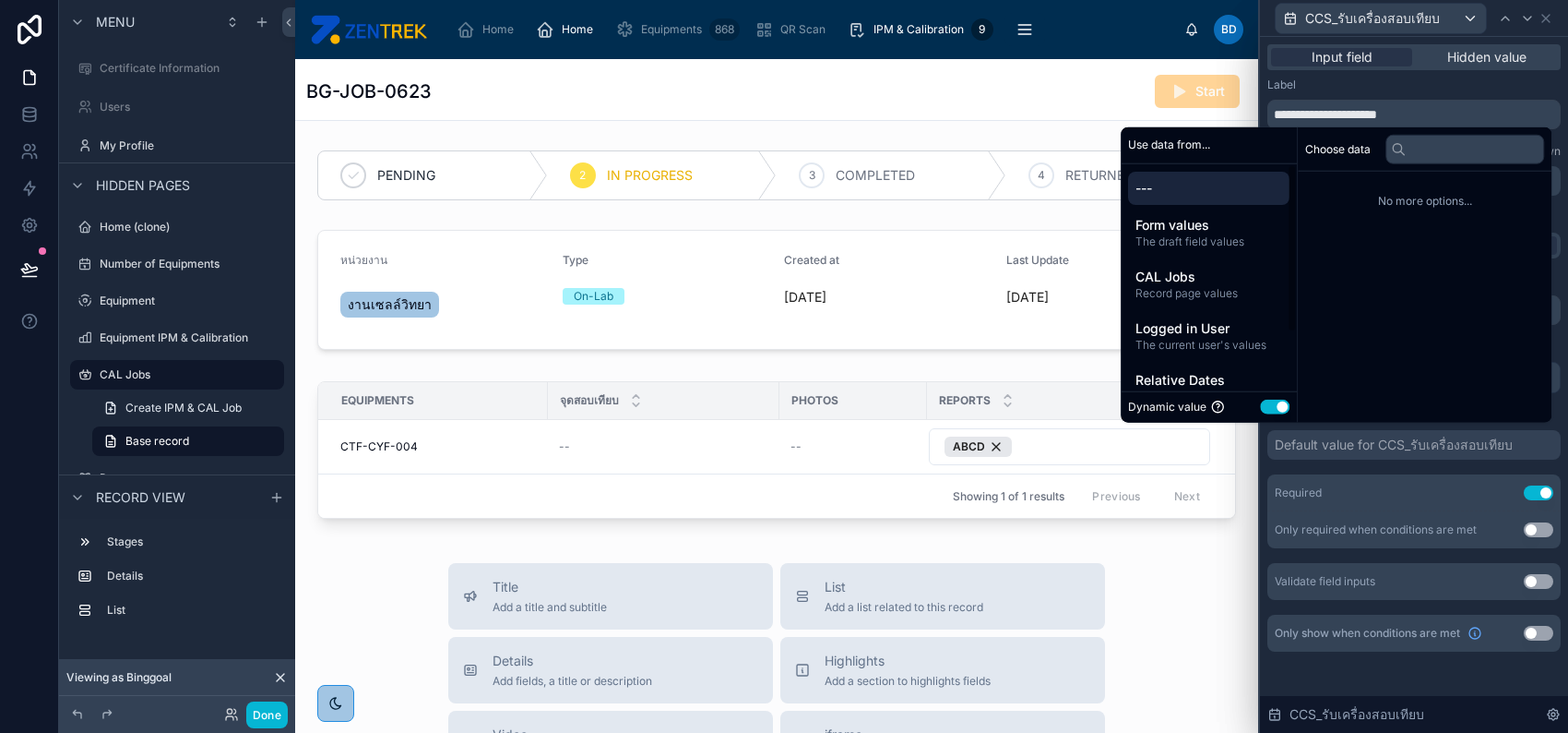
click at [1261, 404] on button "Use setting" at bounding box center [1275, 407] width 30 height 15
select select "****"
select select "*"
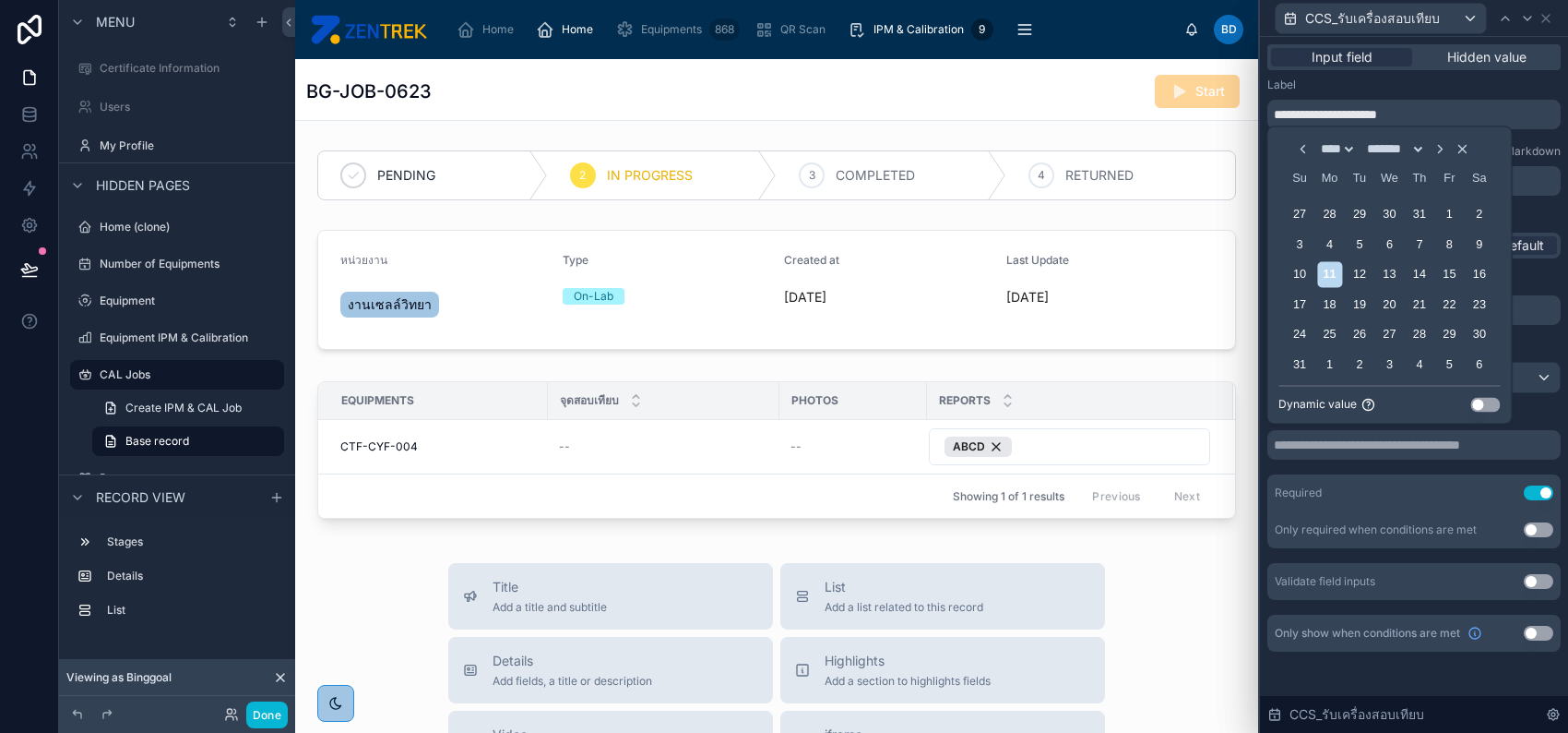
click at [1482, 414] on div "Dynamic value Use setting" at bounding box center [1389, 400] width 221 height 31
click at [1483, 400] on button "Use setting" at bounding box center [1486, 404] width 30 height 15
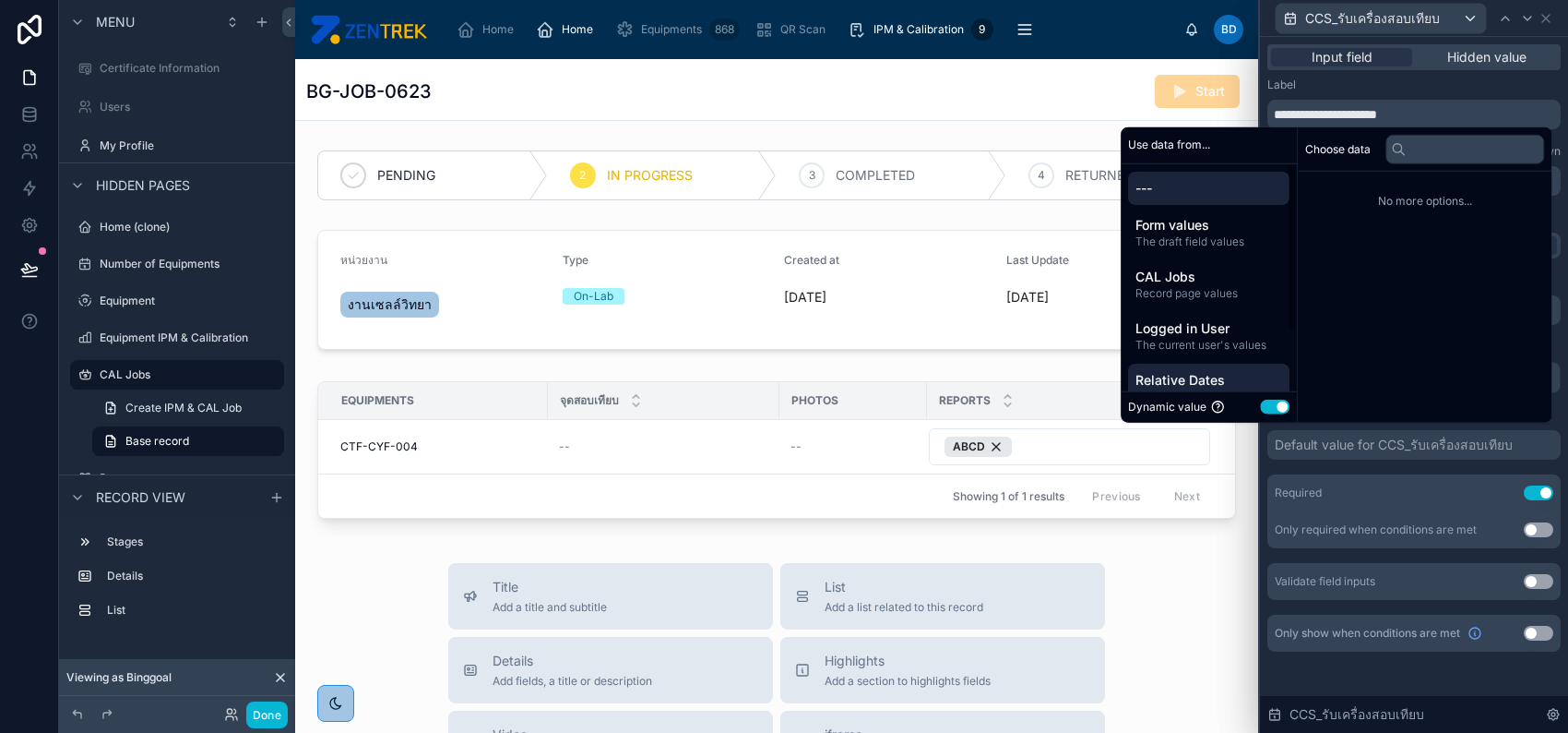
click at [1193, 377] on span "Relative Dates" at bounding box center [1209, 380] width 147 height 19
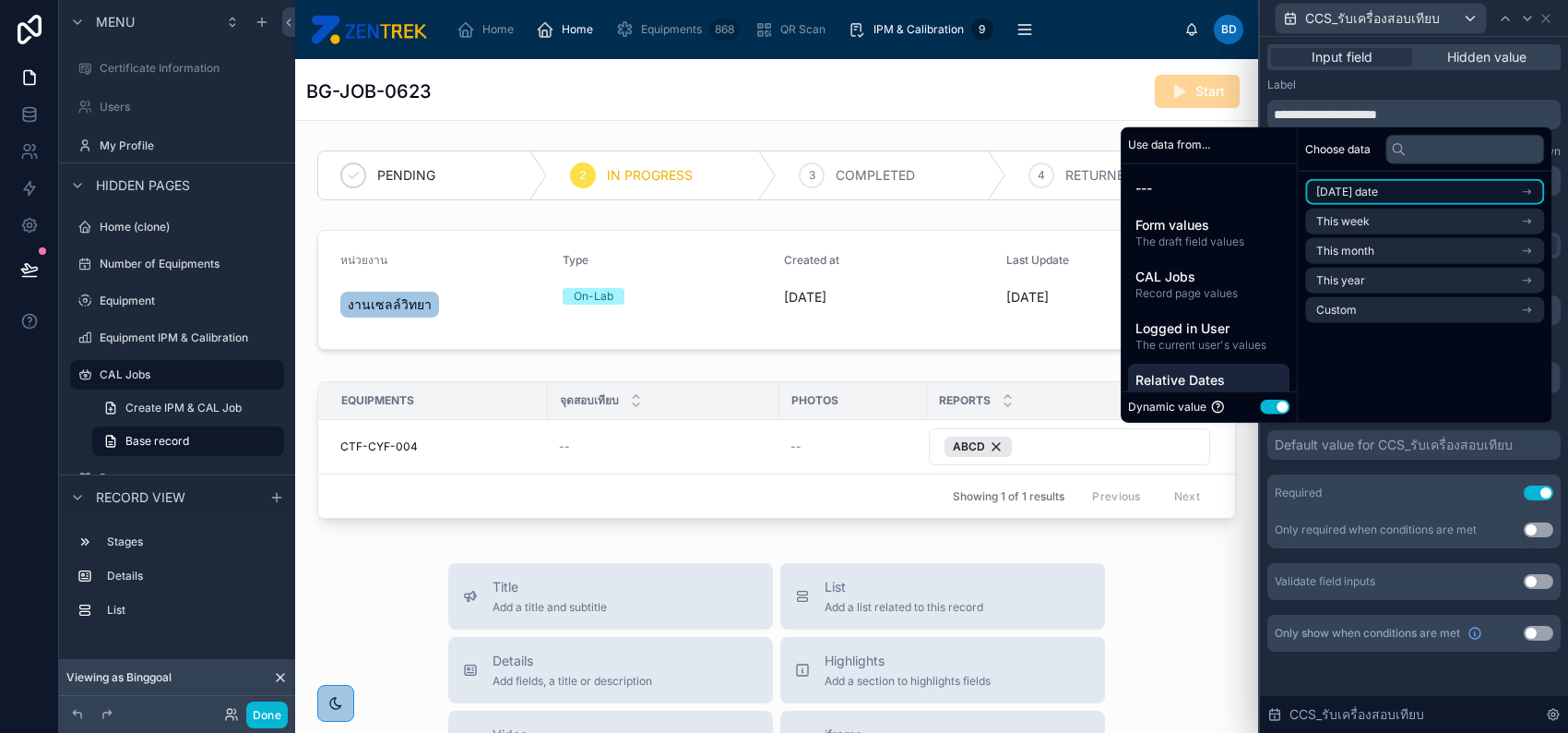
click at [1372, 193] on span "Today's date" at bounding box center [1347, 192] width 62 height 15
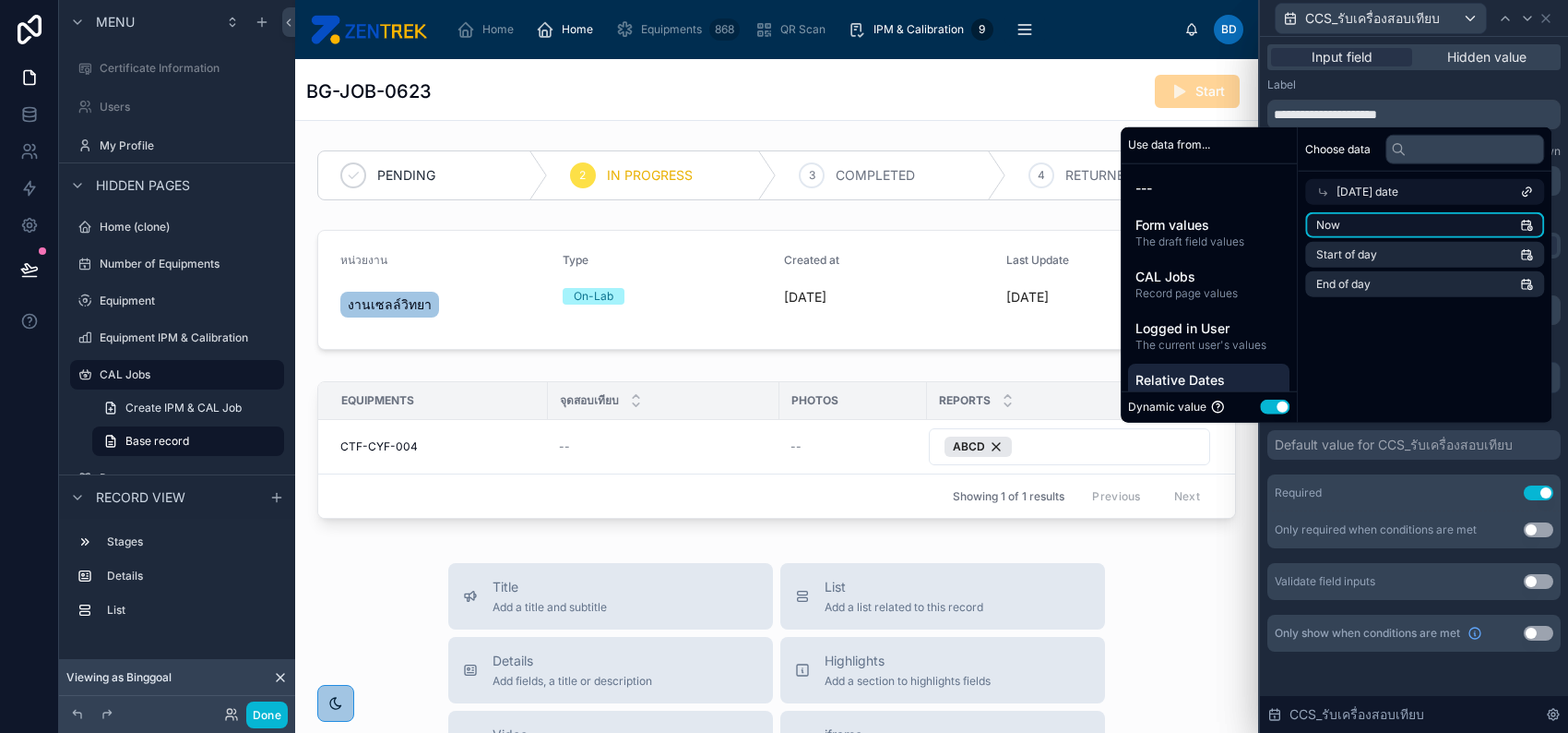
click at [1376, 232] on li "Now" at bounding box center [1425, 225] width 239 height 26
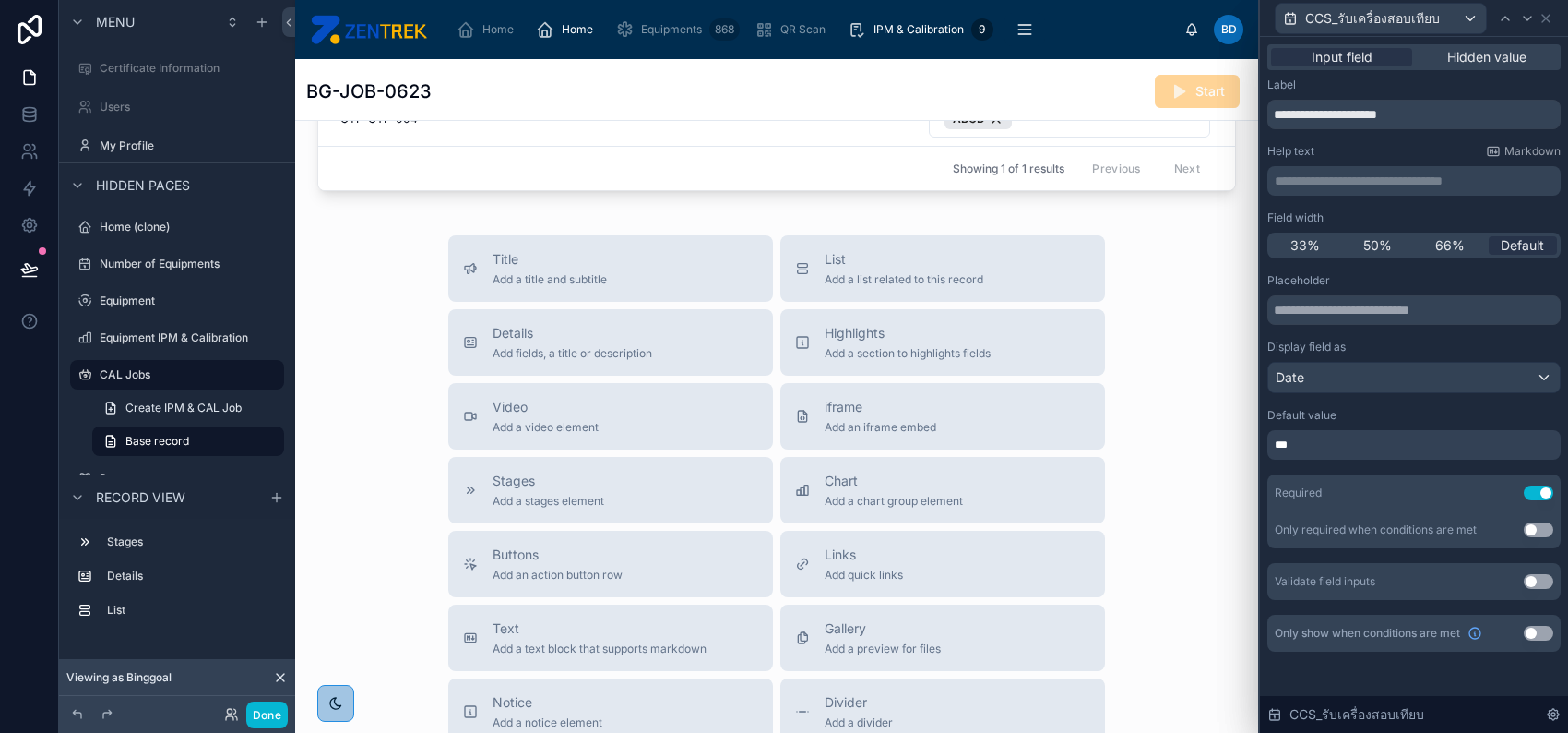
scroll to position [0, 0]
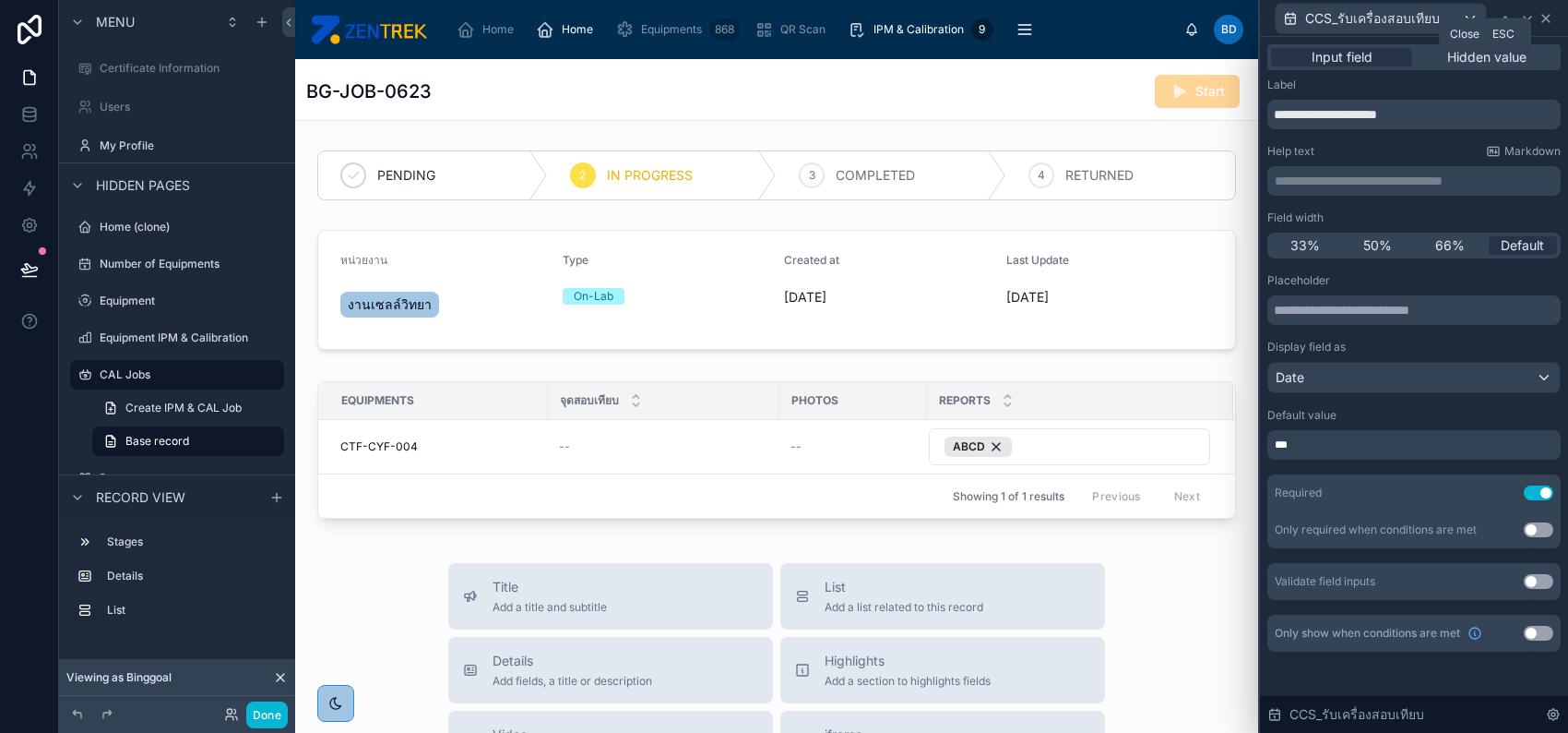
click at [1546, 22] on icon at bounding box center [1545, 18] width 15 height 15
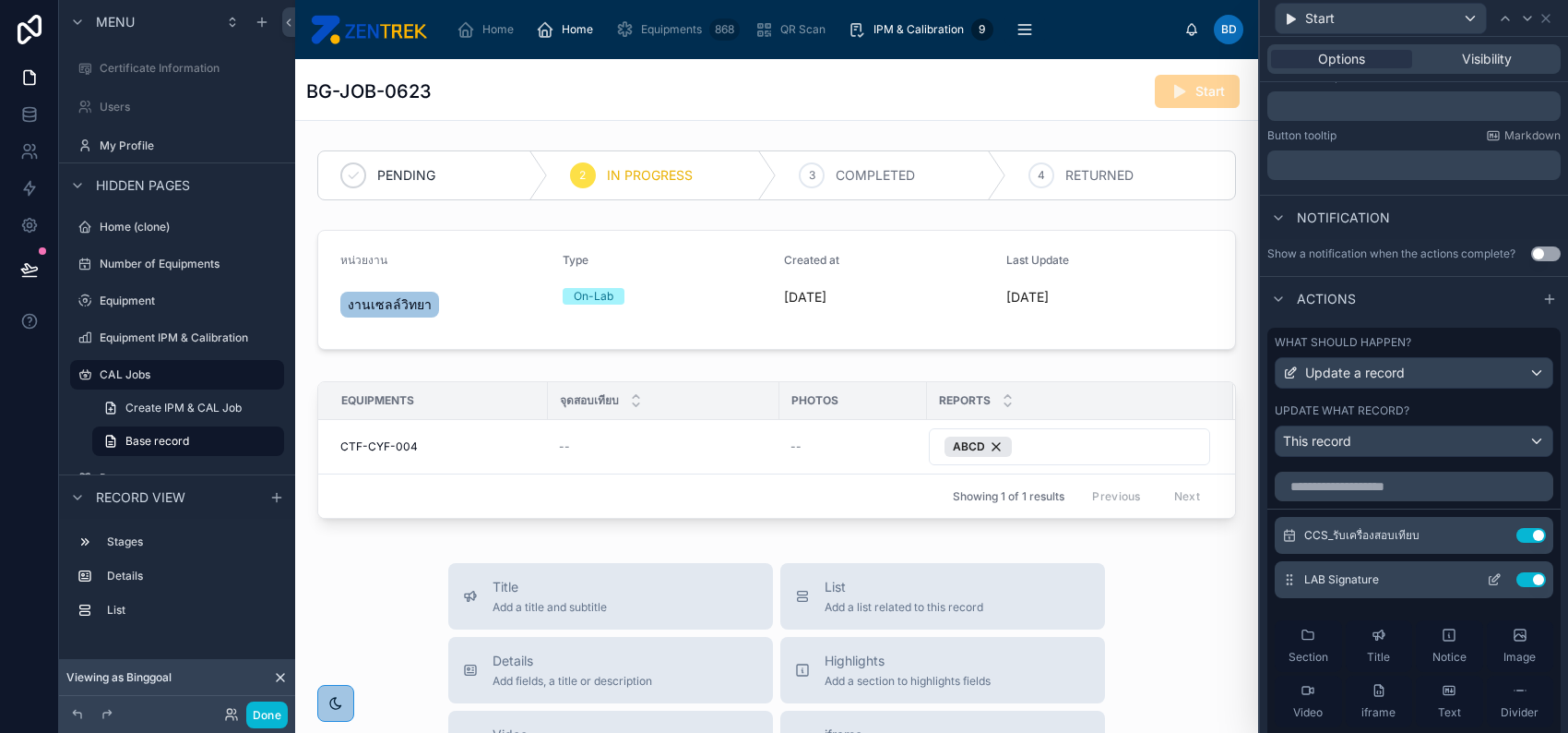
click at [1487, 581] on icon at bounding box center [1494, 579] width 15 height 15
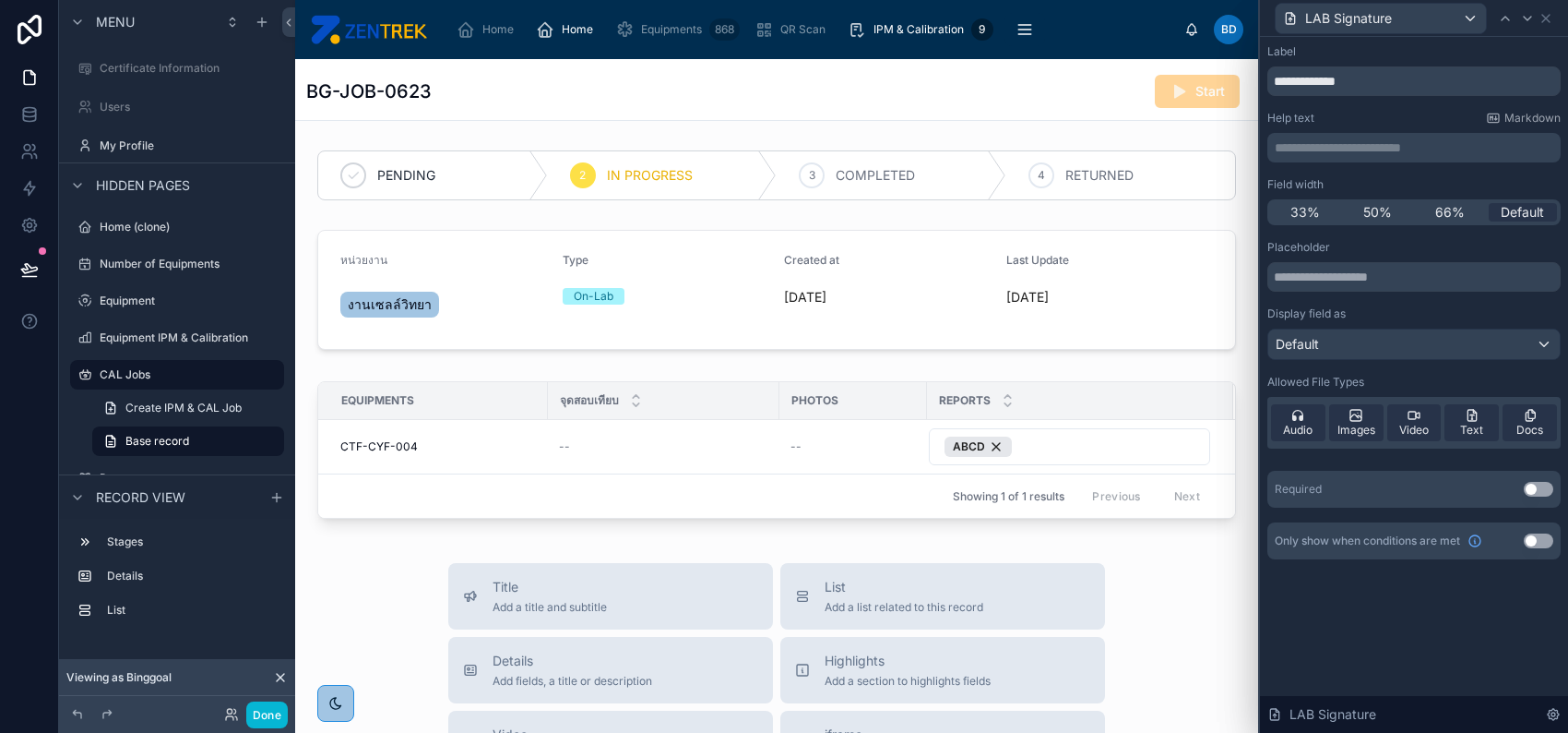
click at [1531, 488] on button "Use setting" at bounding box center [1538, 489] width 30 height 15
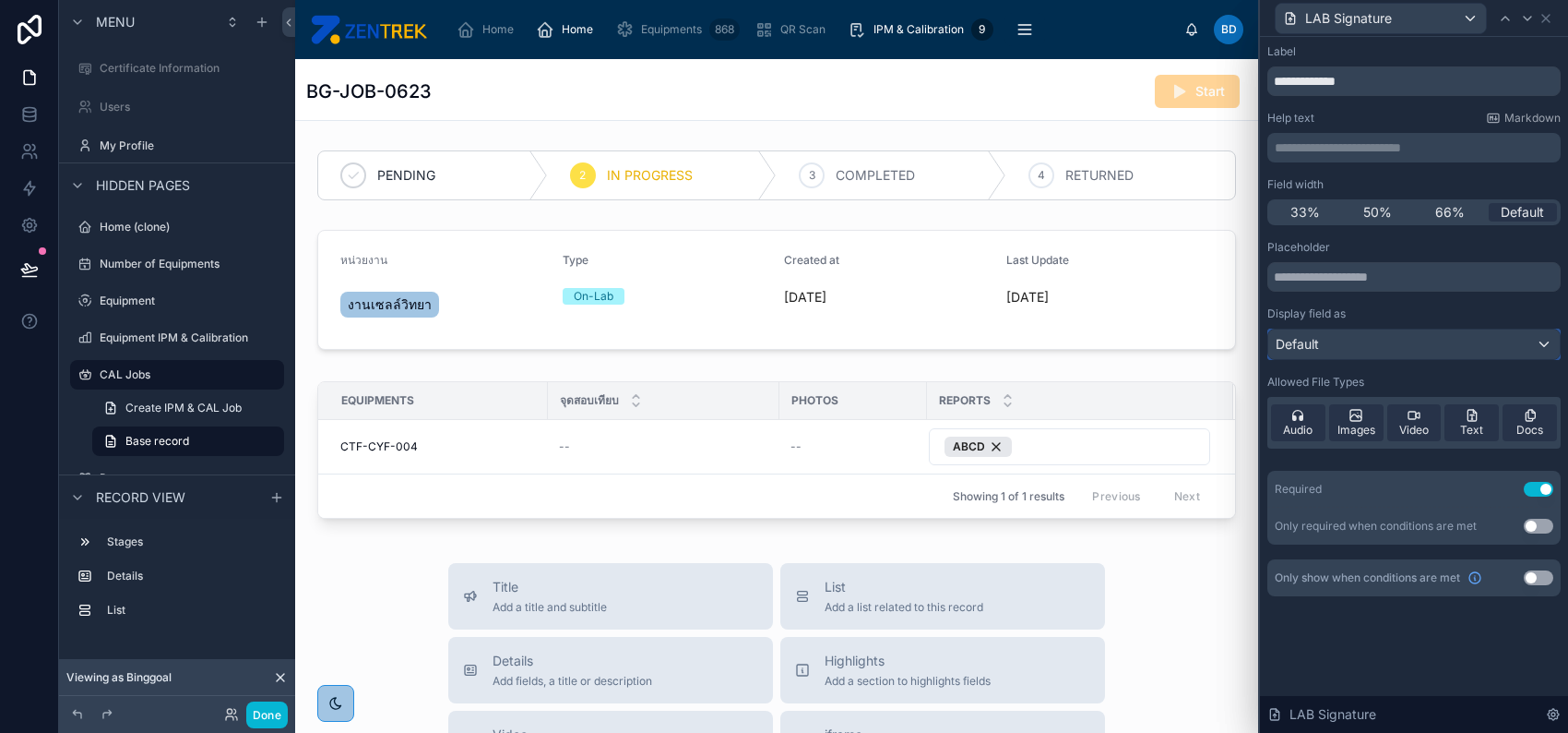
click at [1452, 333] on div "Default" at bounding box center [1414, 345] width 291 height 30
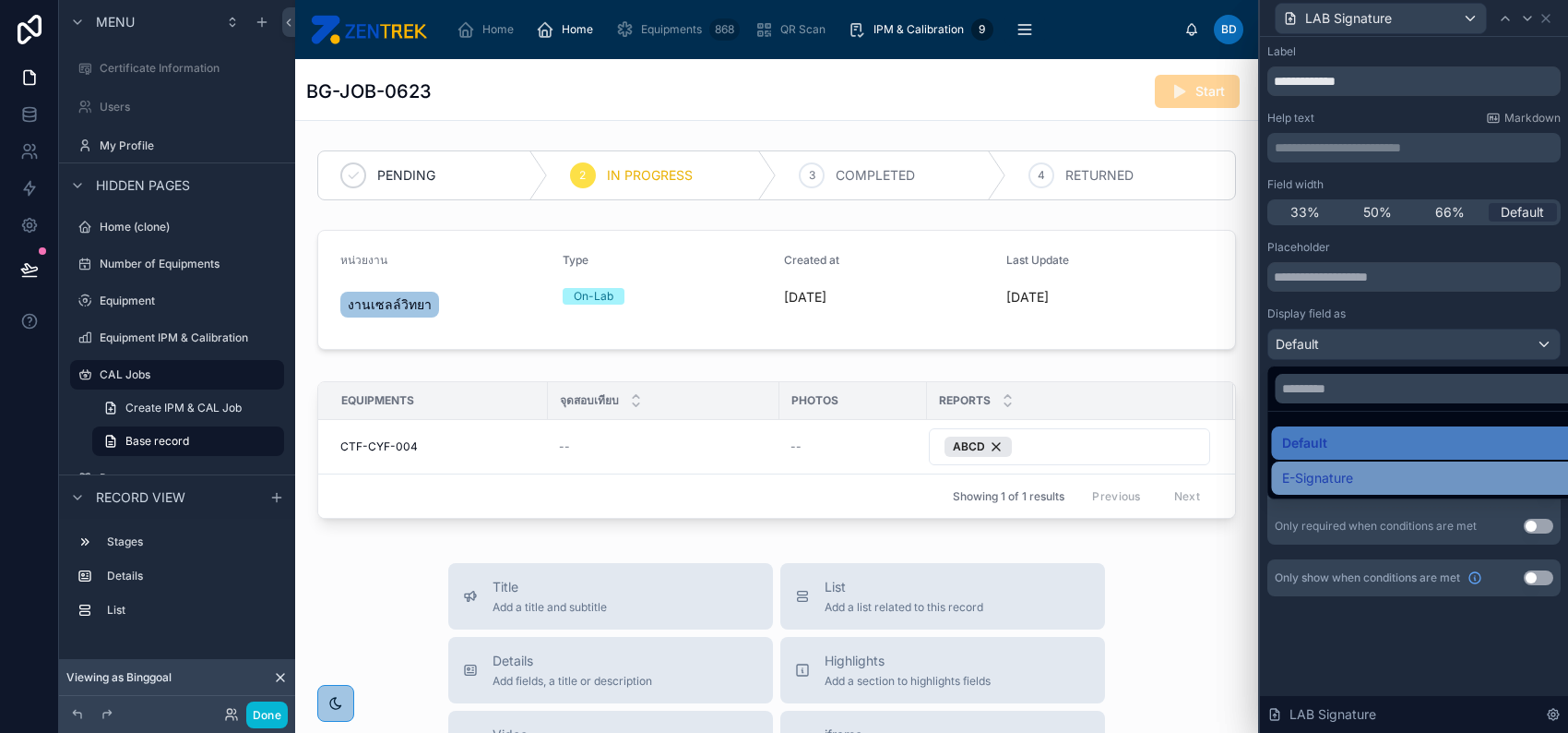
click at [1384, 473] on div "E-Signature" at bounding box center [1435, 478] width 304 height 22
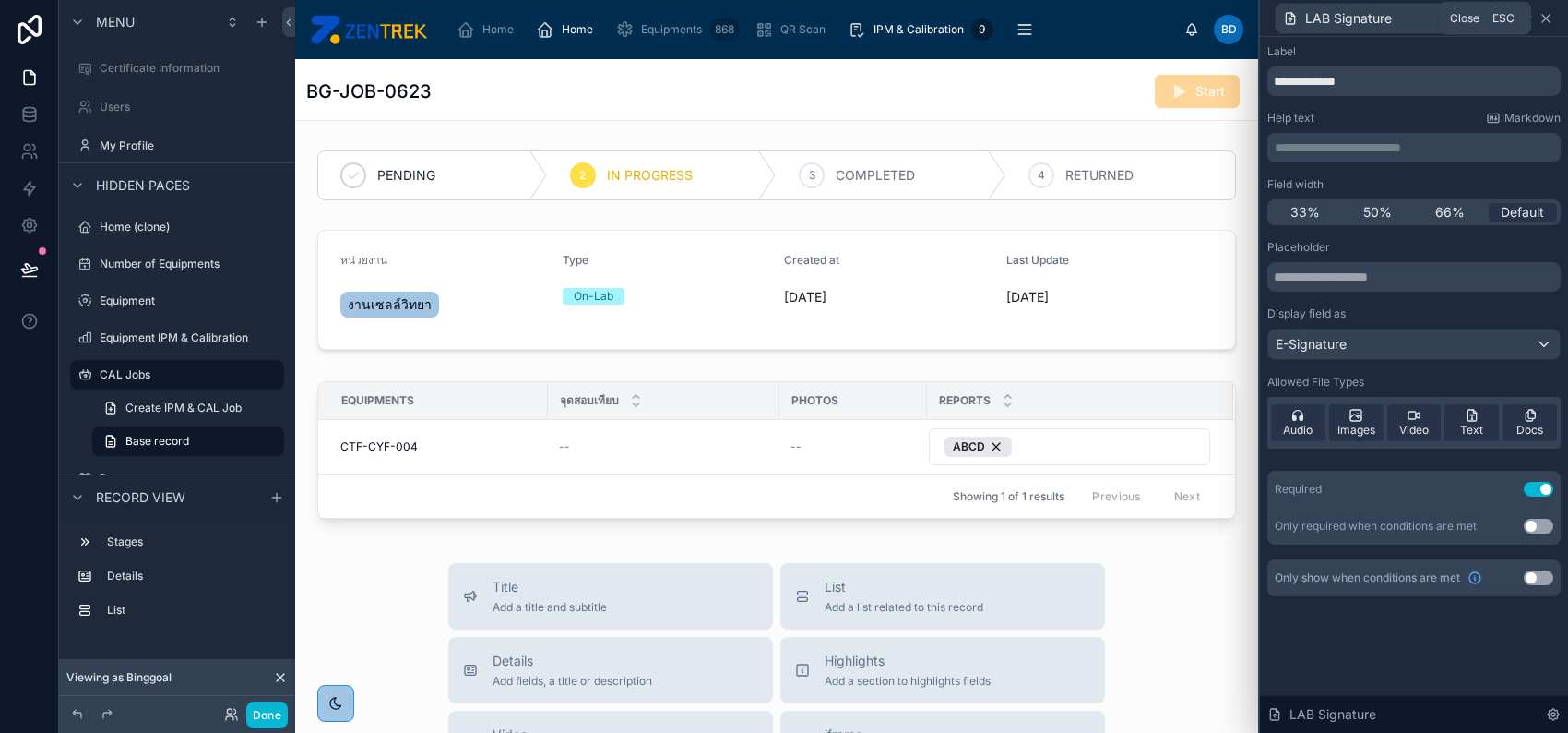
click at [1546, 12] on icon at bounding box center [1545, 18] width 15 height 15
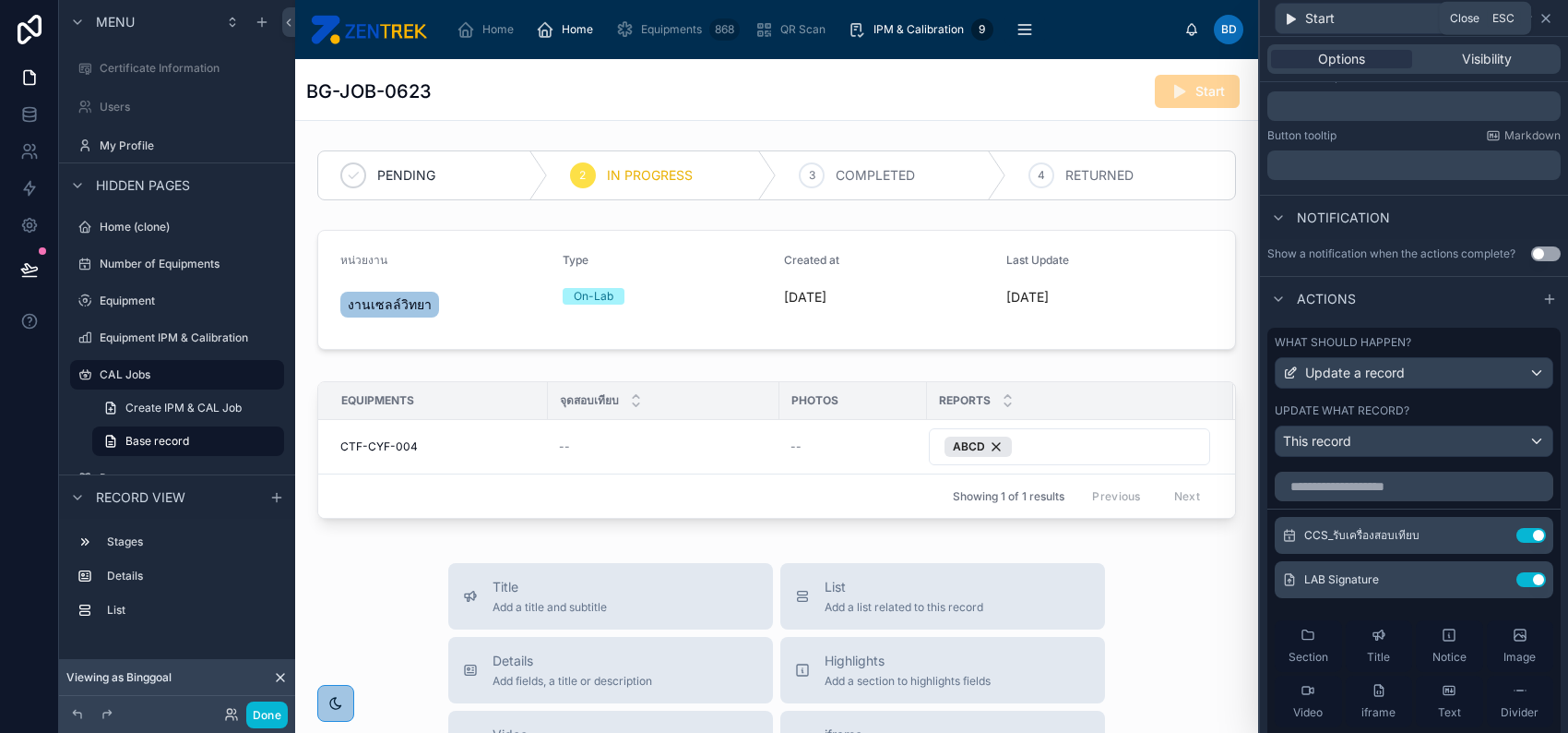
click at [1546, 23] on icon at bounding box center [1545, 18] width 15 height 15
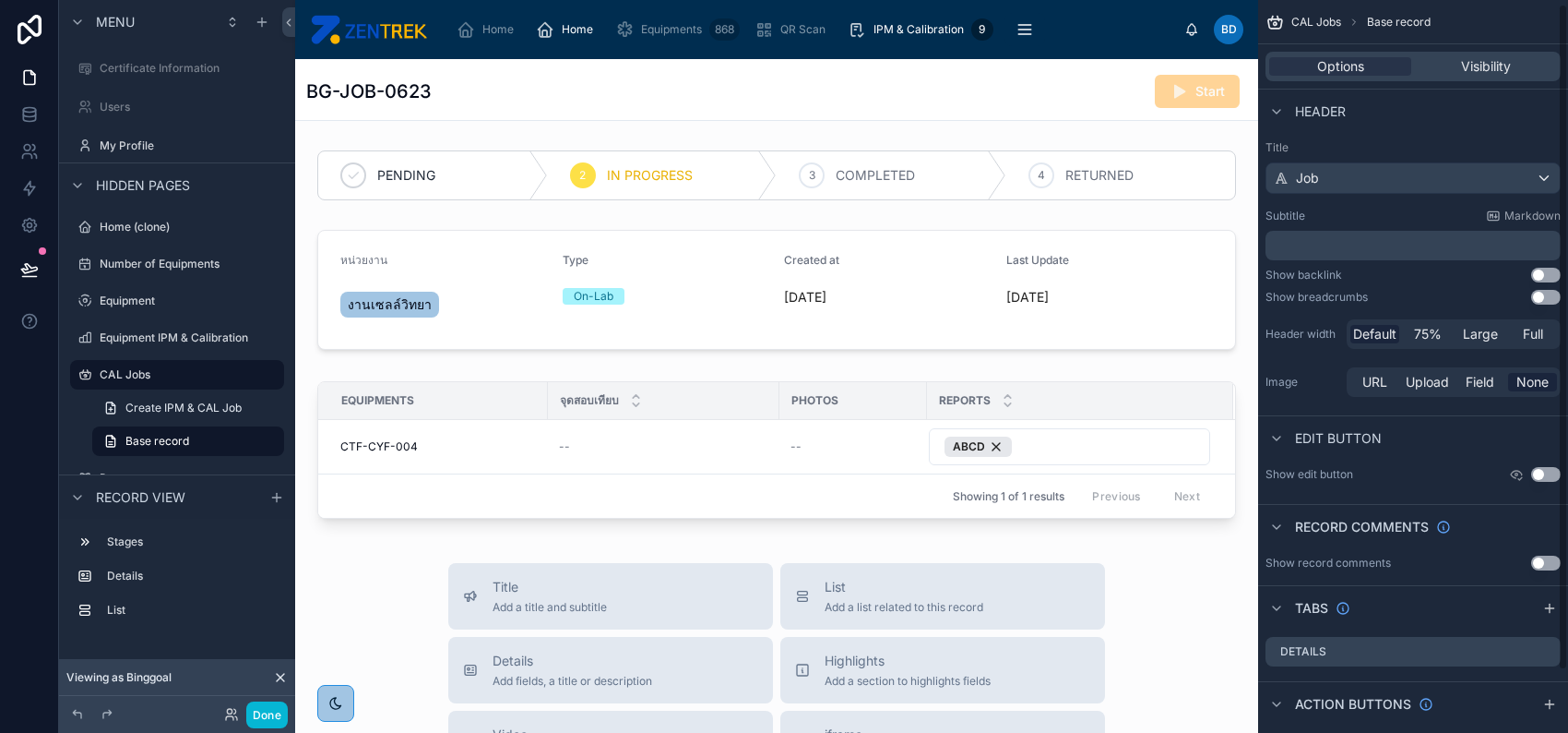
scroll to position [73, 0]
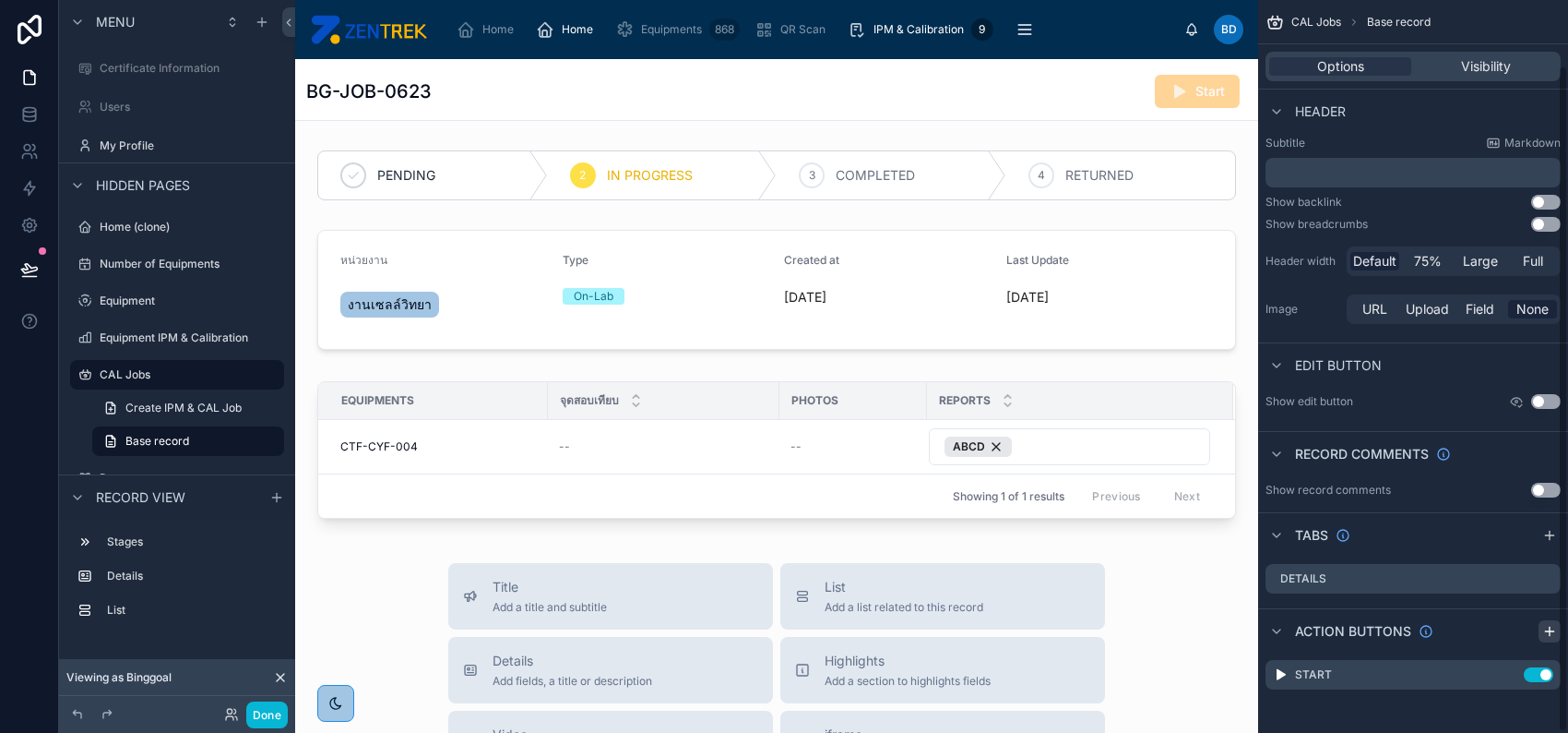
click at [1546, 626] on icon "scrollable content" at bounding box center [1549, 631] width 15 height 15
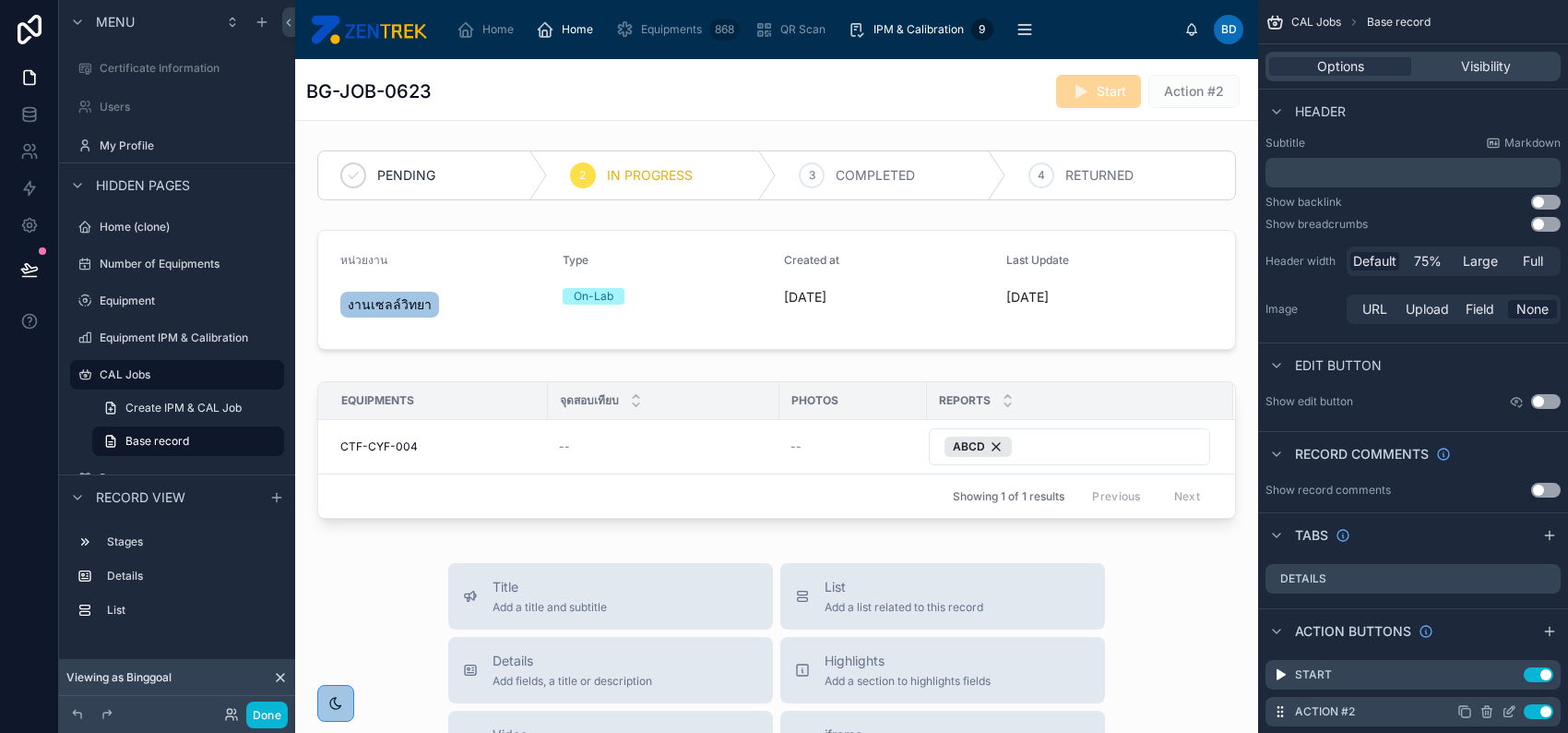
click at [1508, 711] on icon "scrollable content" at bounding box center [1511, 709] width 7 height 7
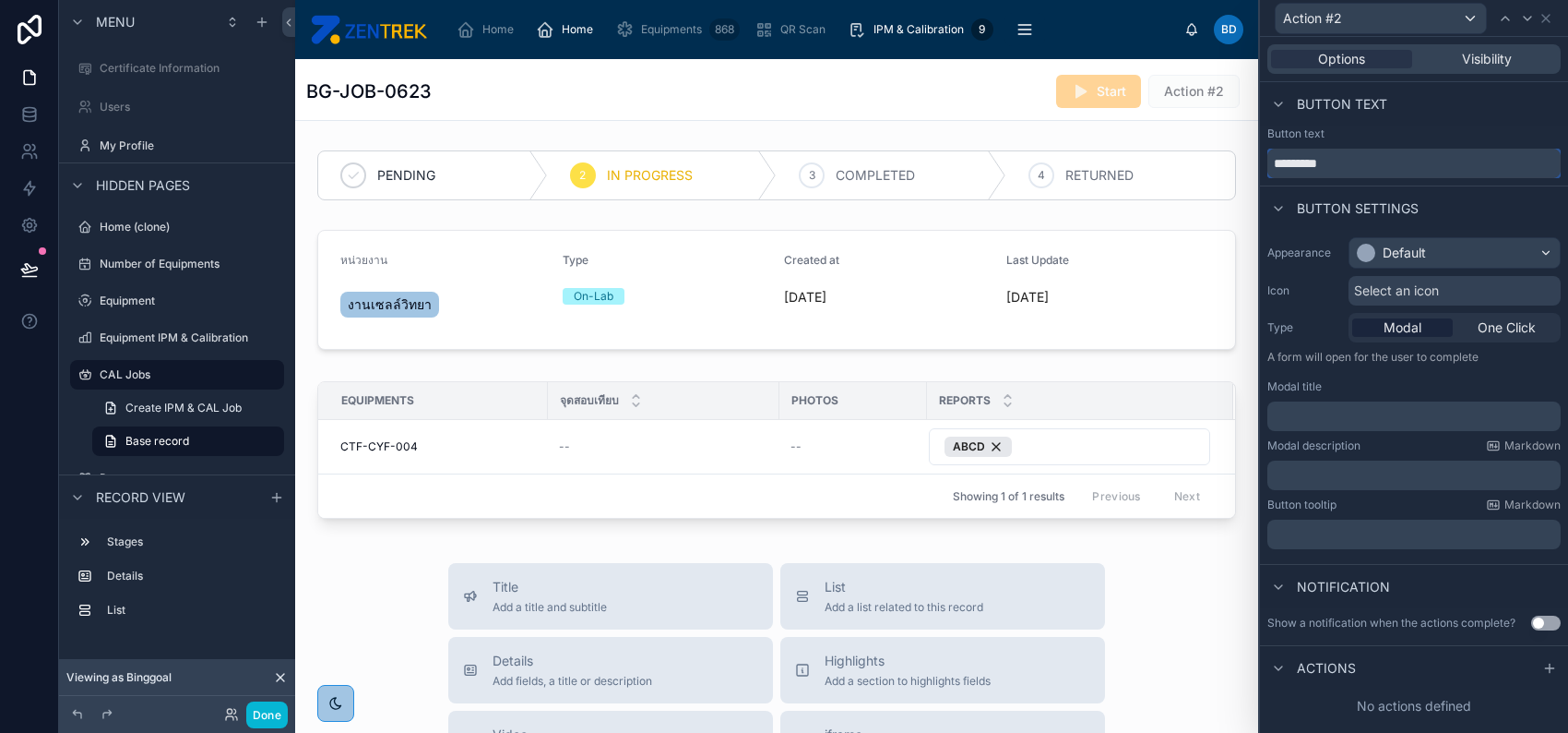
click at [1402, 167] on input "*********" at bounding box center [1414, 163] width 293 height 30
type input "********"
click at [1425, 240] on div "Default" at bounding box center [1454, 253] width 210 height 30
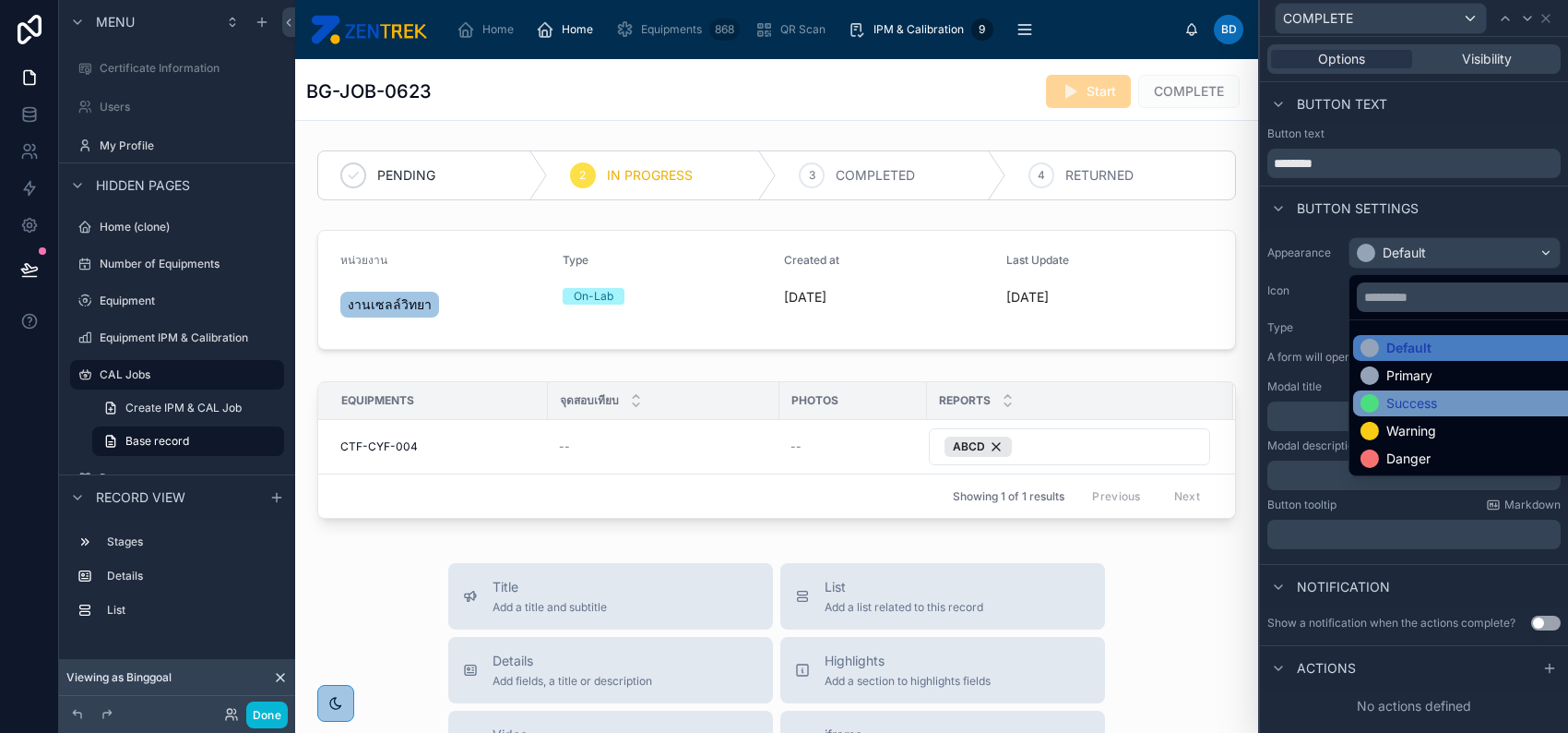
click at [1432, 411] on div "Success" at bounding box center [1411, 403] width 50 height 19
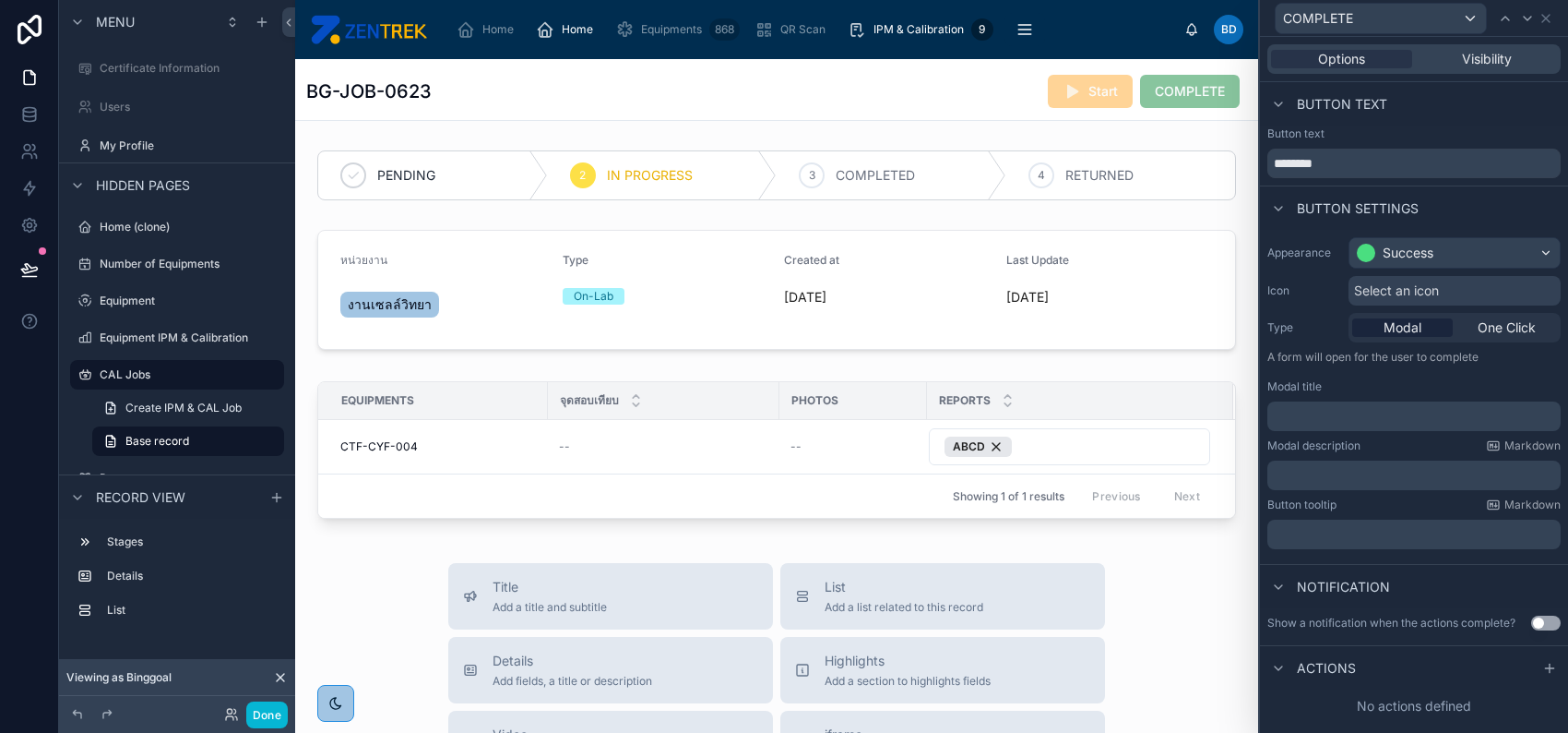
click at [1415, 294] on span "Select an icon" at bounding box center [1397, 290] width 85 height 19
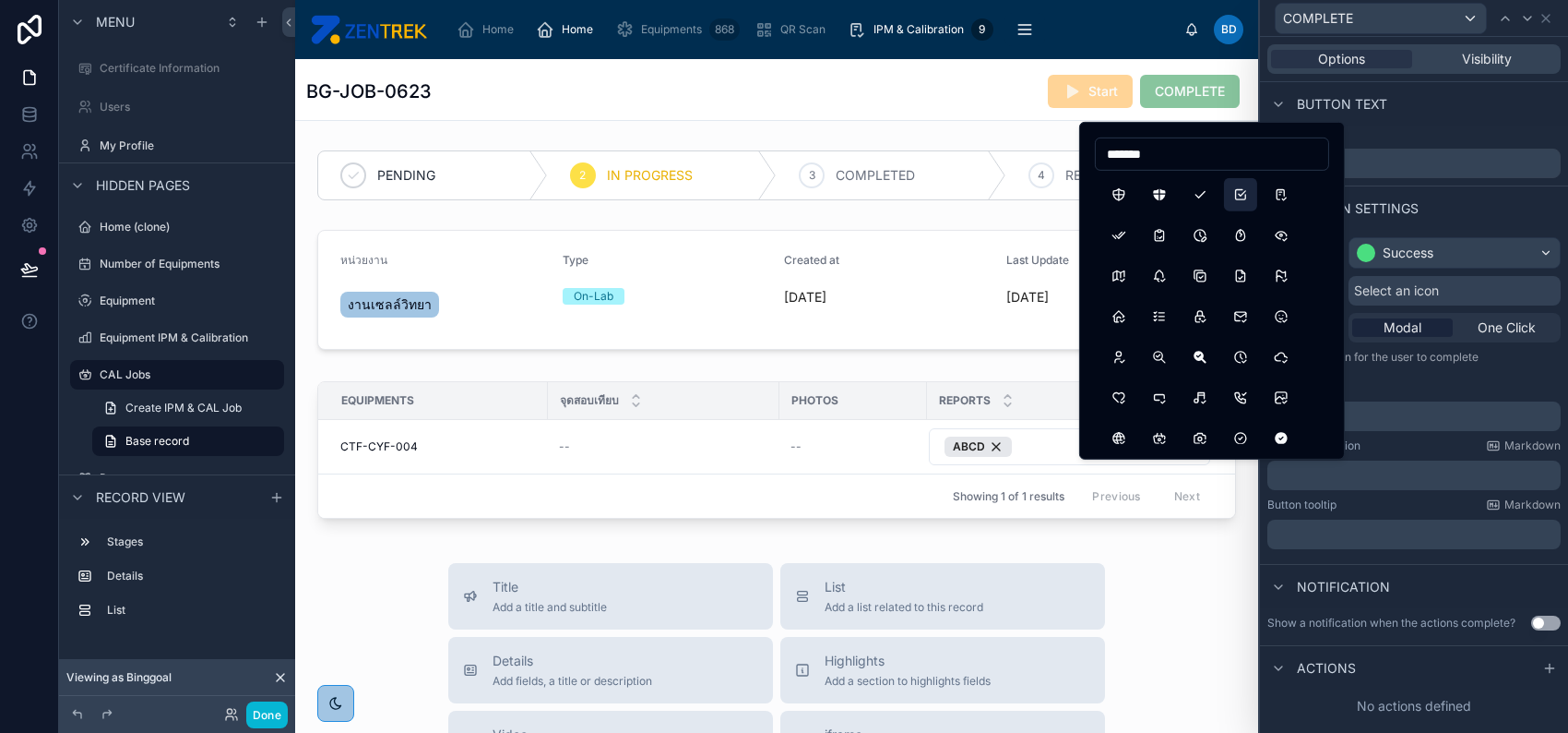
type input "*******"
click at [1243, 198] on button "Checkbox" at bounding box center [1241, 195] width 34 height 34
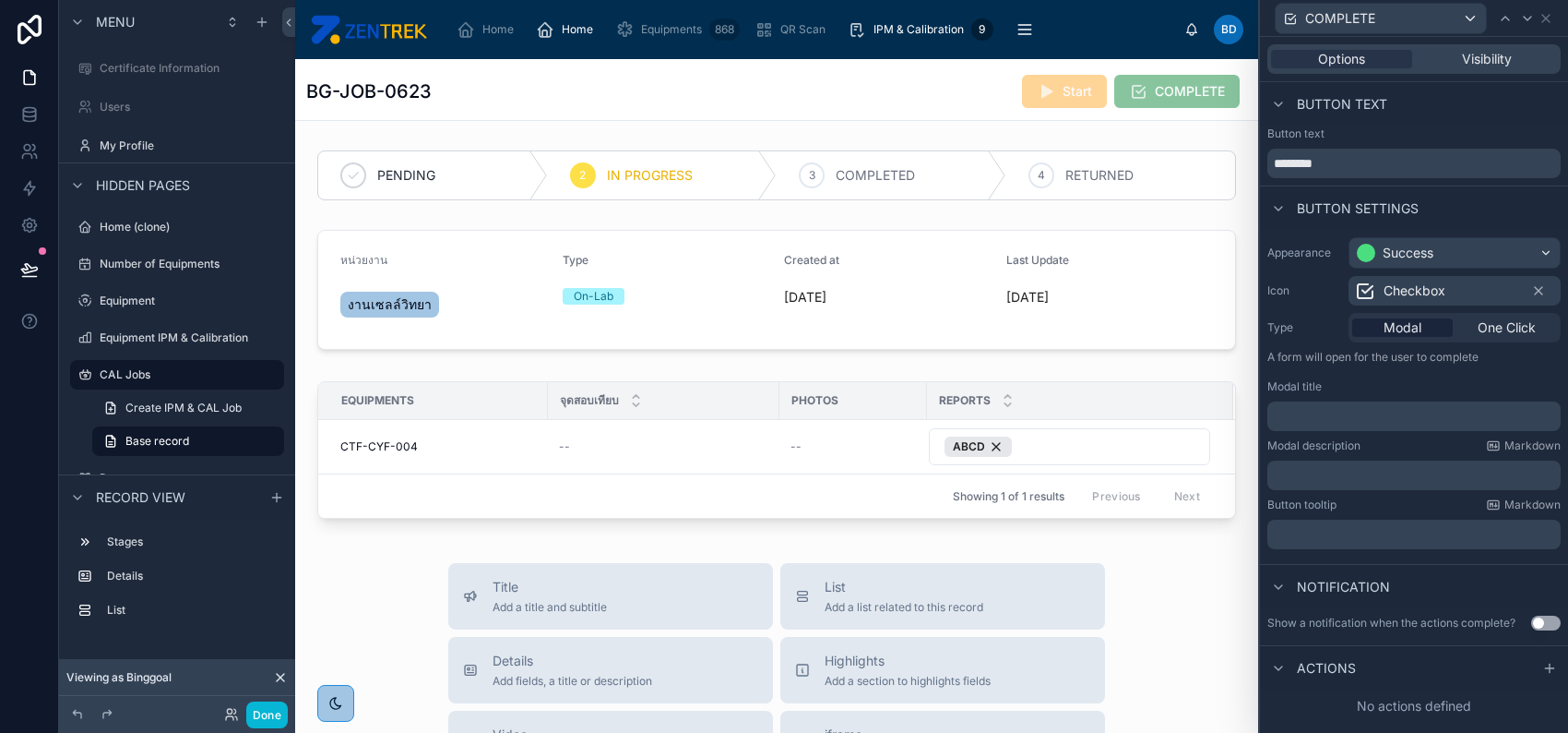
click at [1412, 371] on p "A form will open for the user to complete" at bounding box center [1414, 361] width 293 height 22
click at [1550, 669] on icon at bounding box center [1550, 668] width 0 height 8
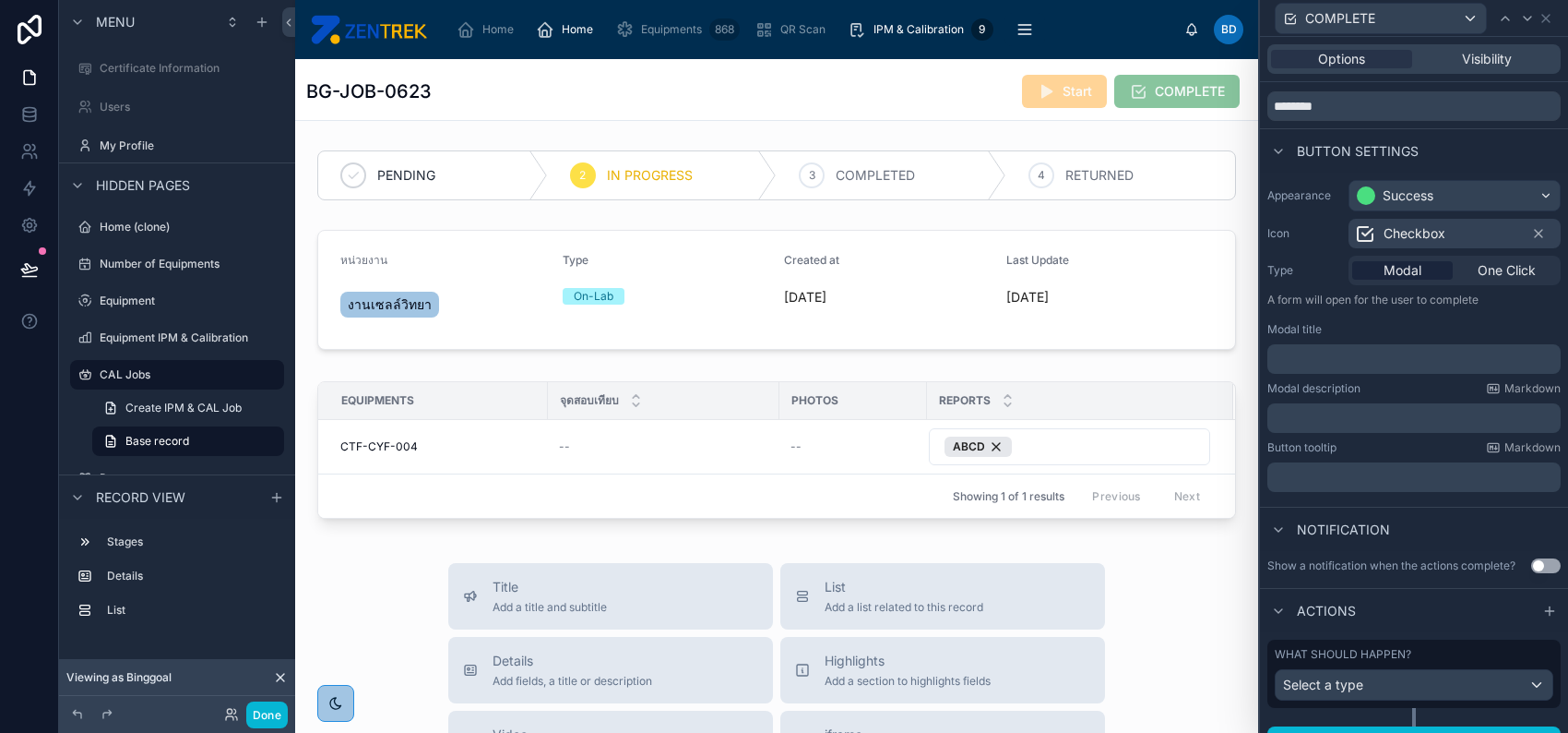
scroll to position [86, 0]
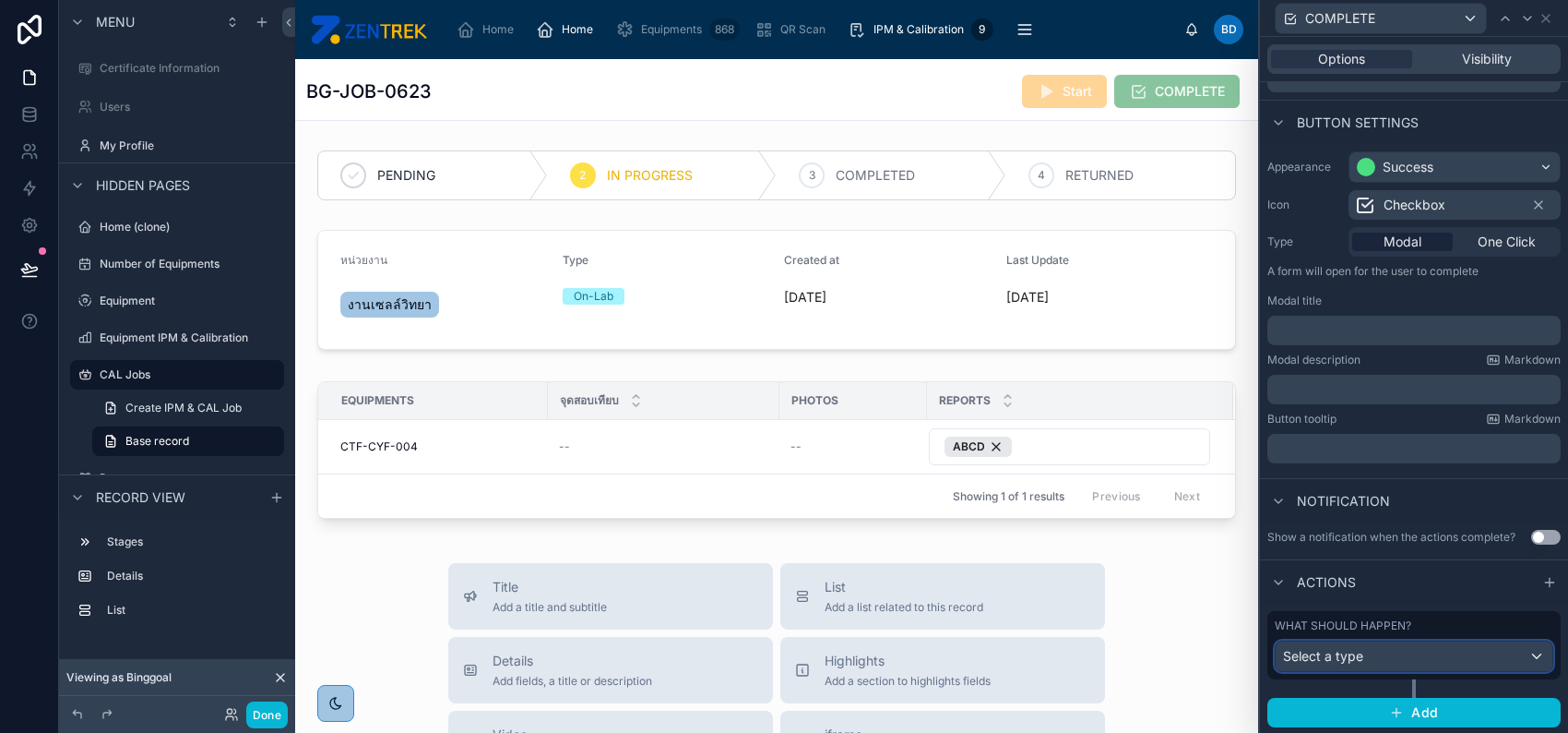
click at [1426, 641] on div "Select a type" at bounding box center [1414, 656] width 276 height 30
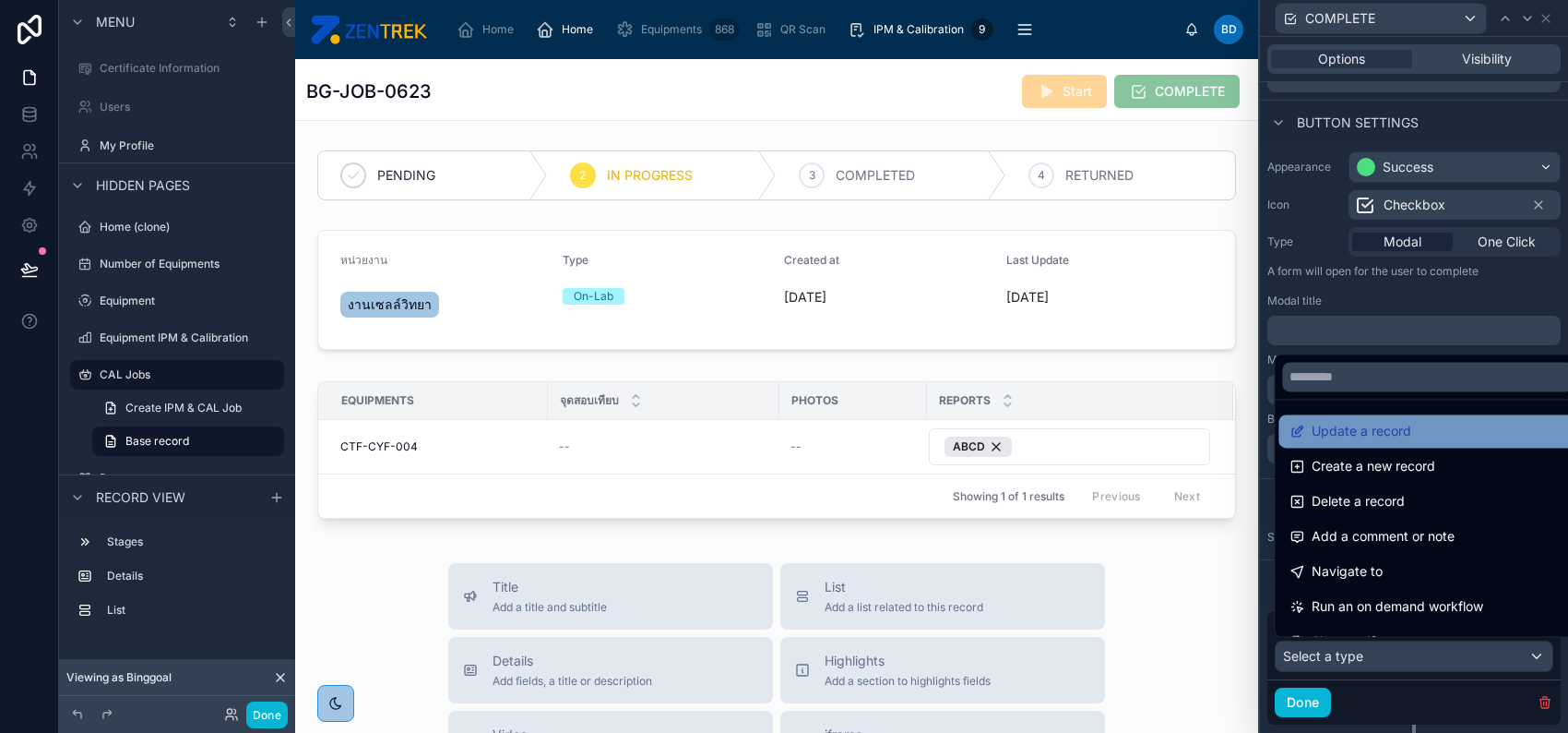
click at [1412, 443] on div "Update a record" at bounding box center [1427, 431] width 275 height 22
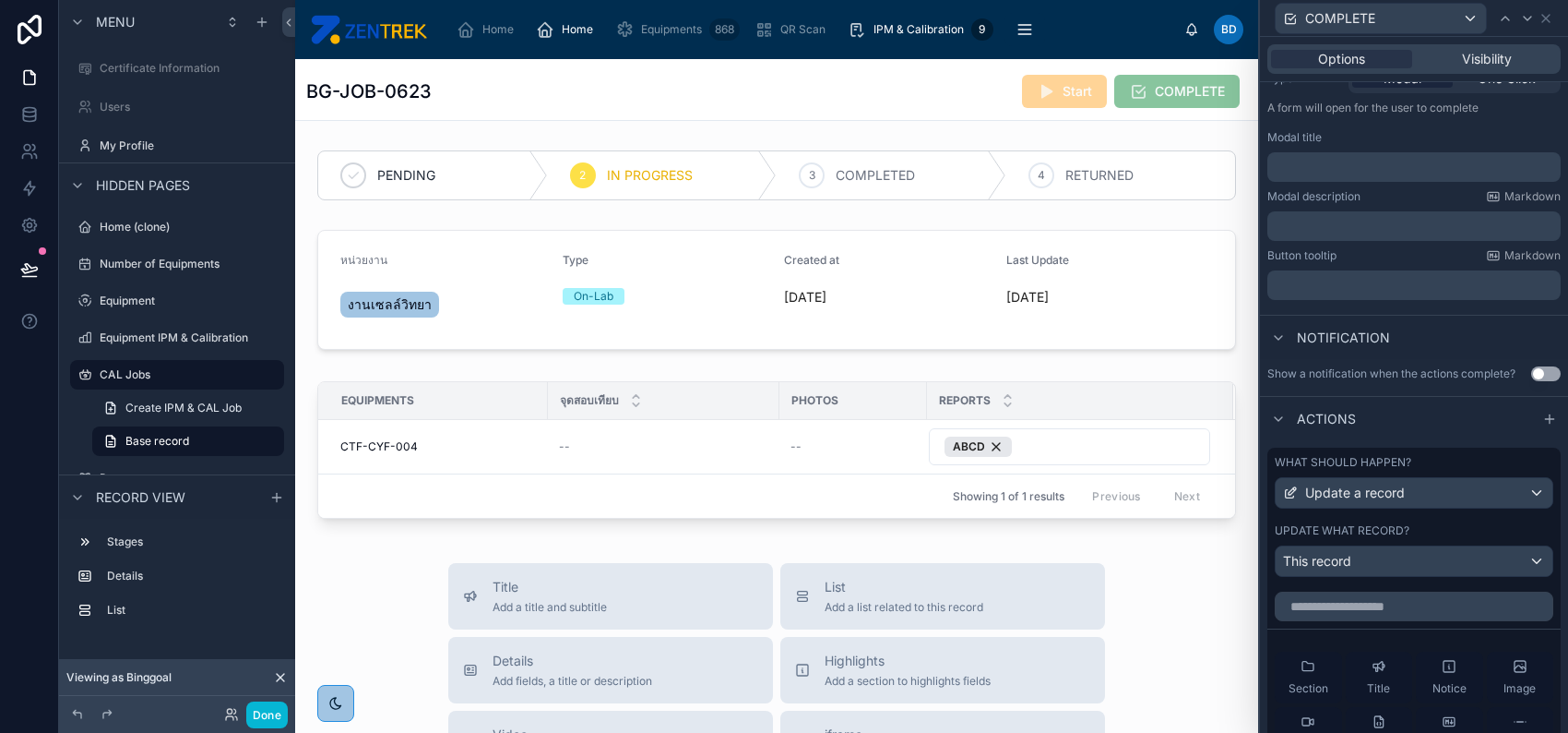
scroll to position [455, 0]
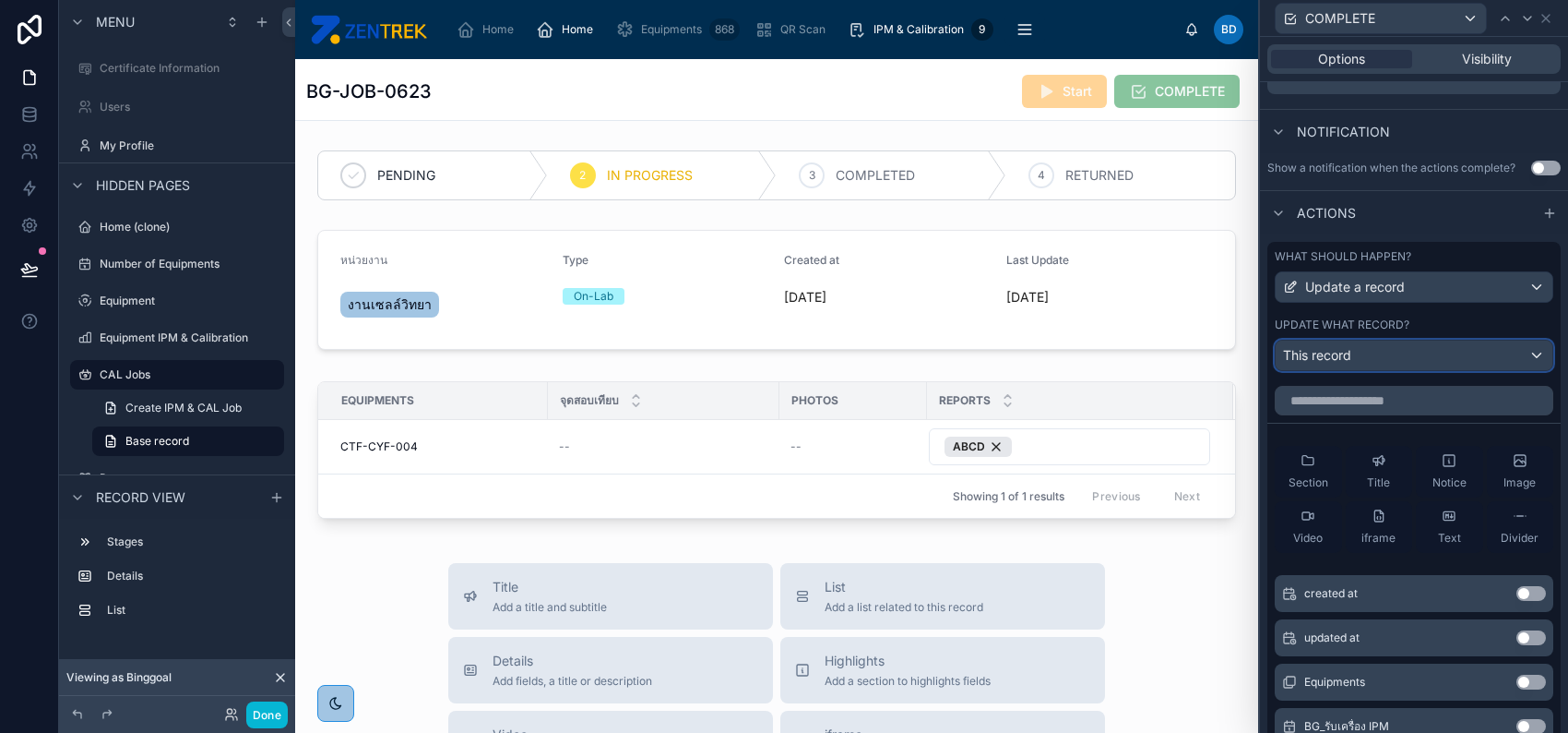
click at [1388, 362] on div "This record" at bounding box center [1414, 356] width 276 height 30
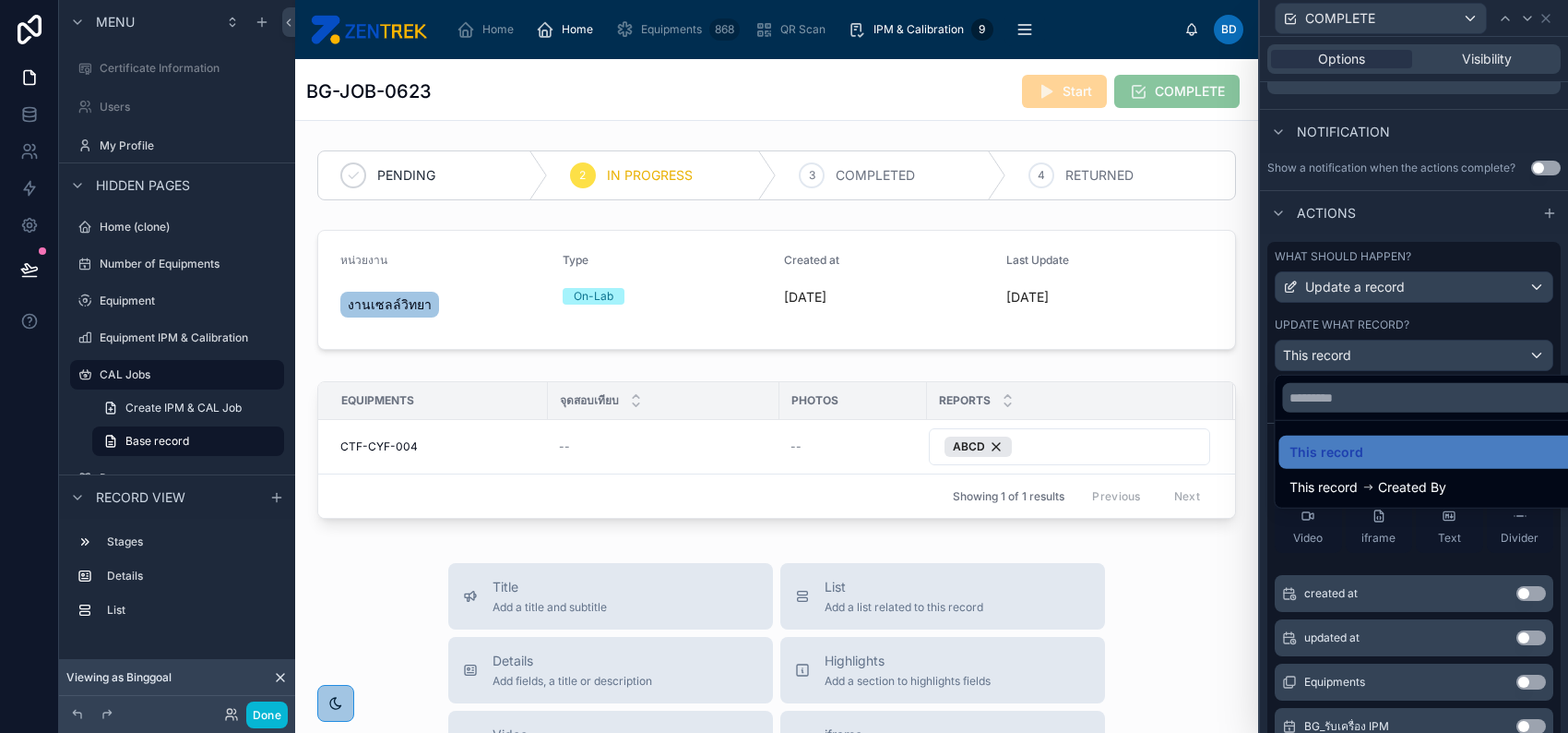
click at [1388, 362] on div at bounding box center [1414, 366] width 308 height 733
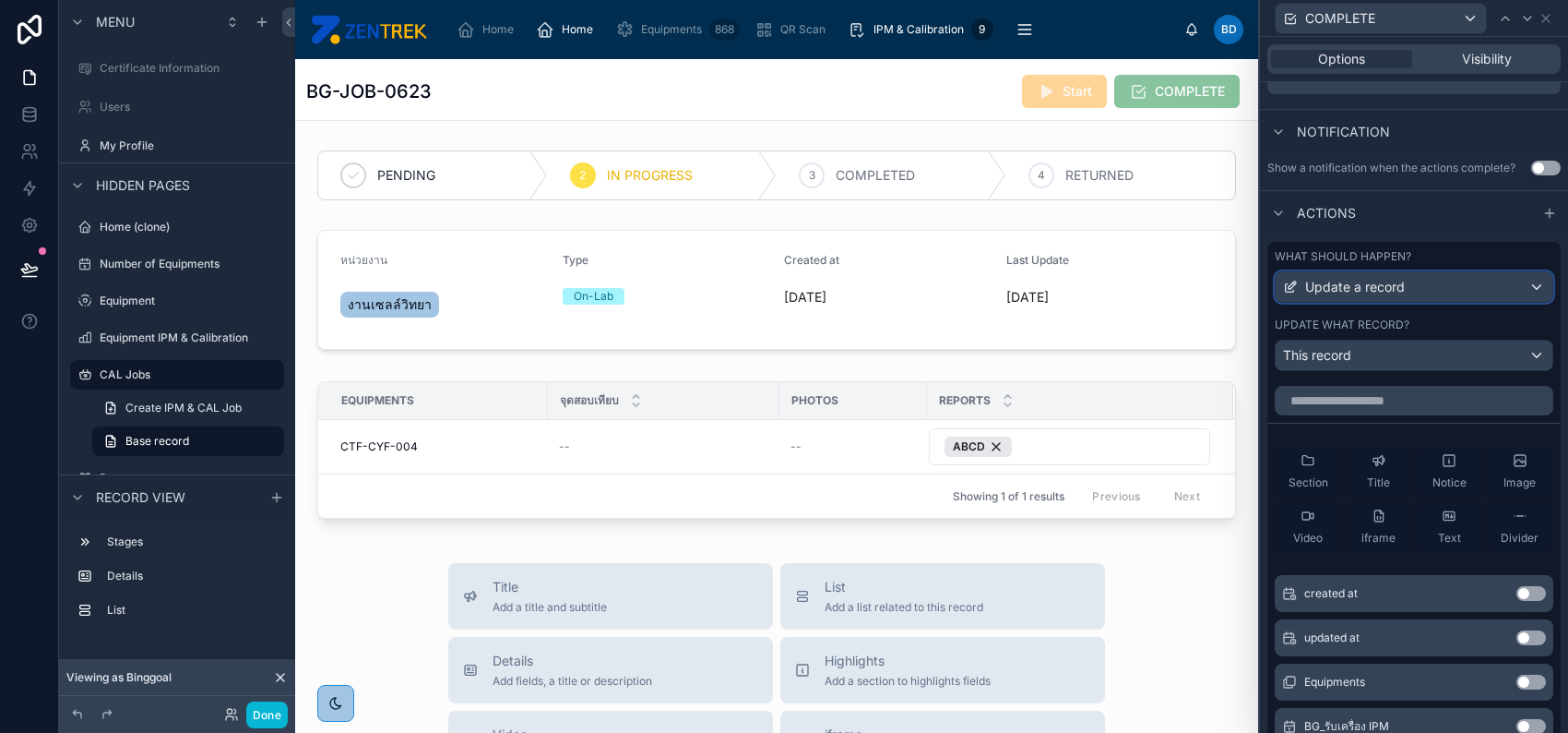
click at [1401, 297] on div "Update a record" at bounding box center [1414, 287] width 276 height 30
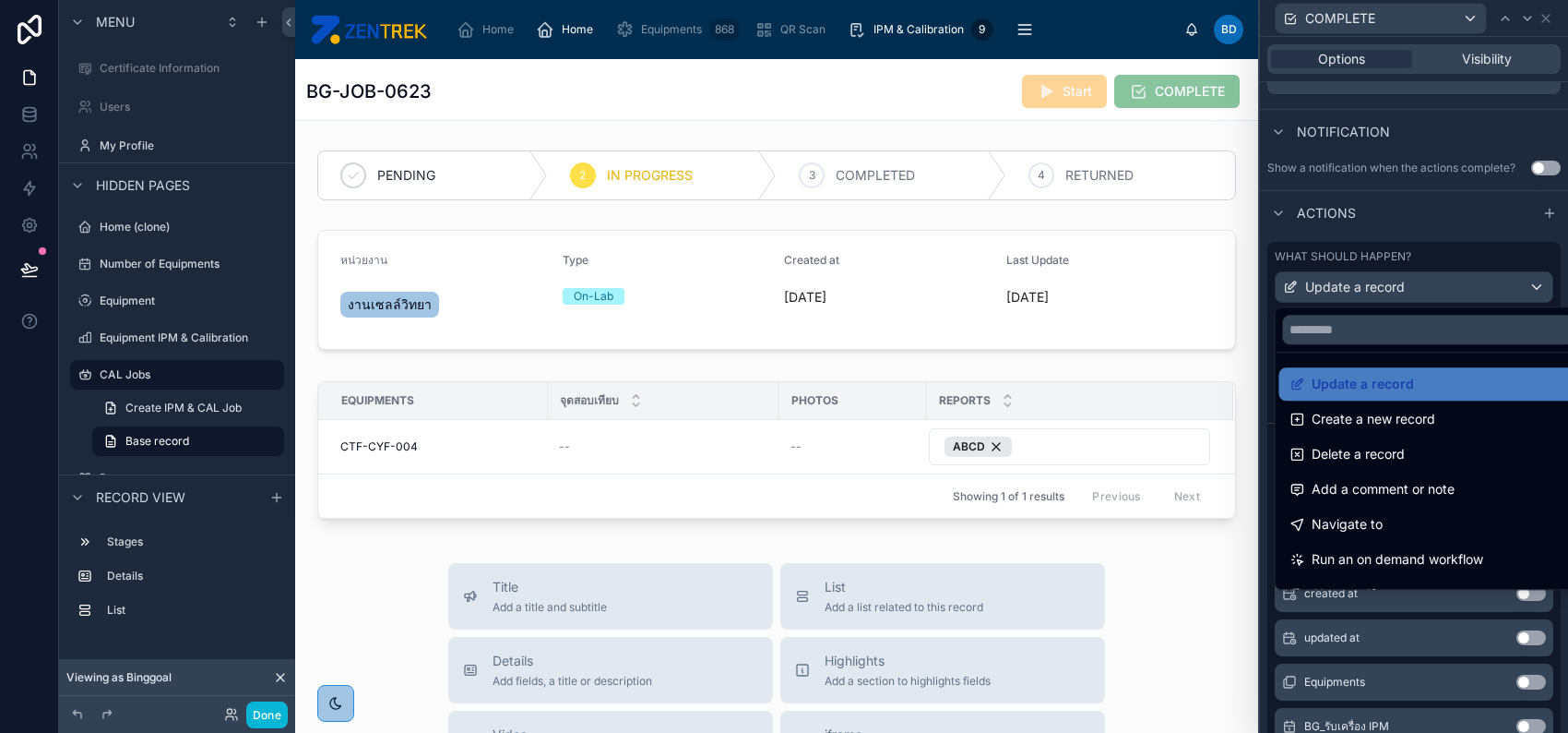
click at [1435, 247] on div at bounding box center [1414, 366] width 308 height 733
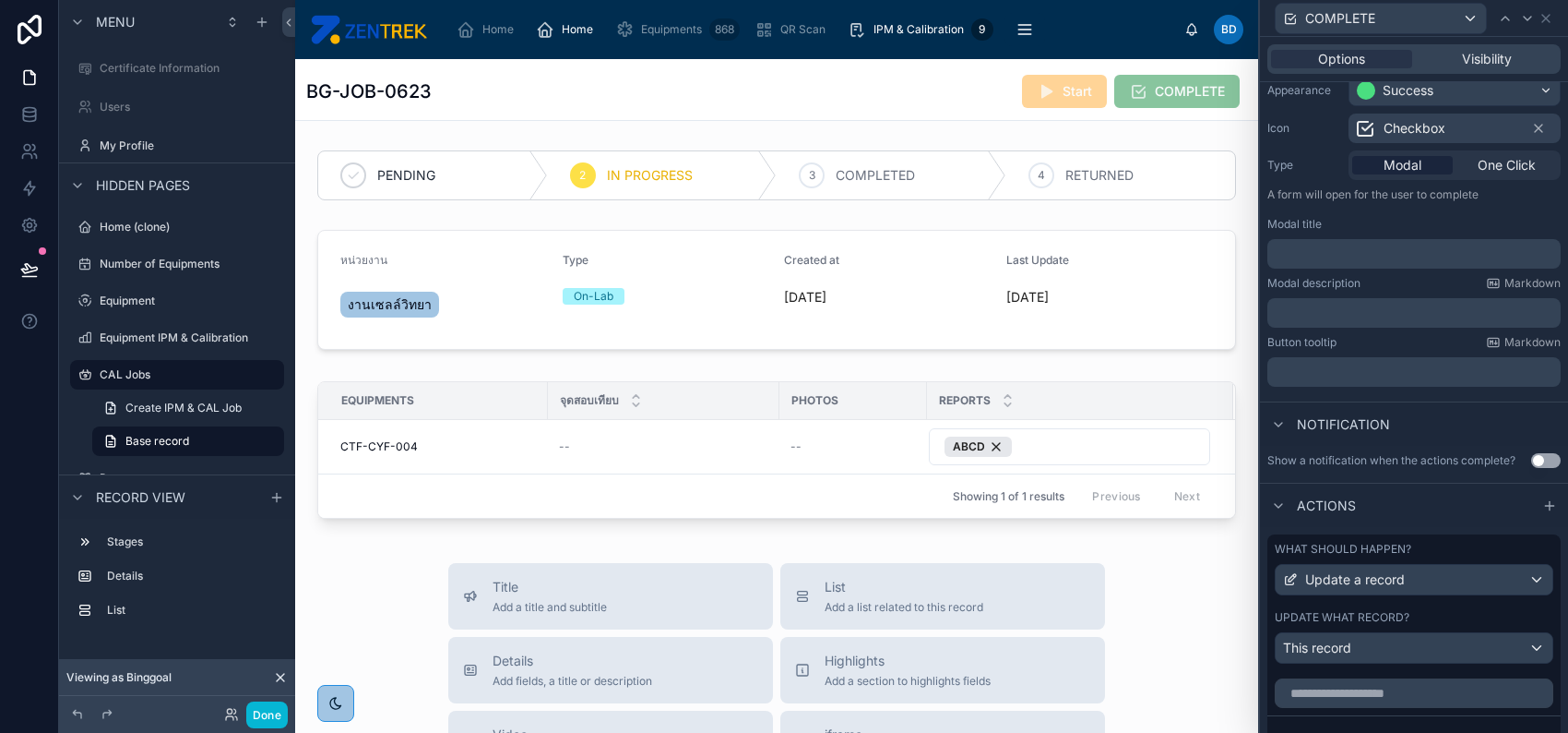
scroll to position [86, 0]
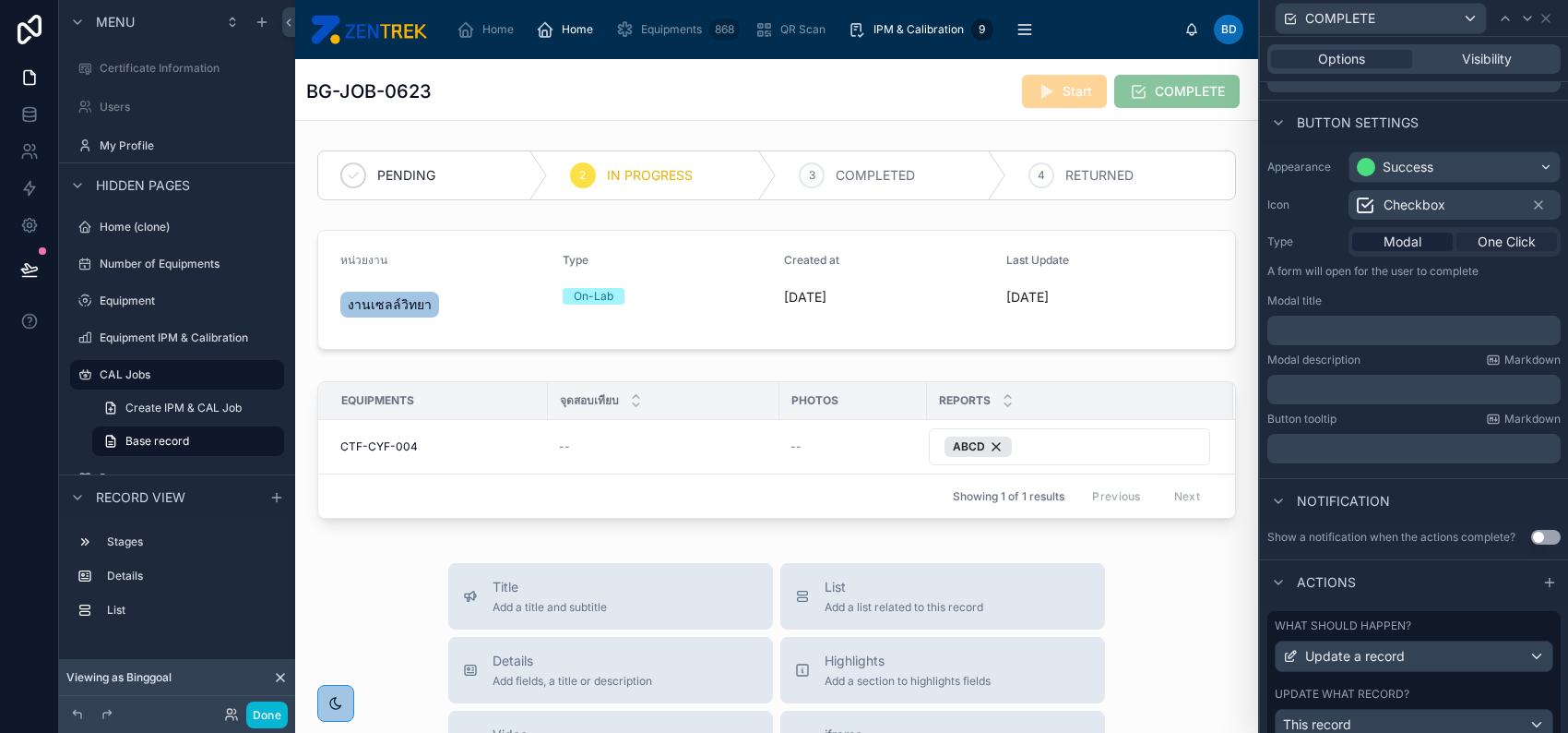
click at [1482, 246] on span "One Click" at bounding box center [1507, 241] width 58 height 19
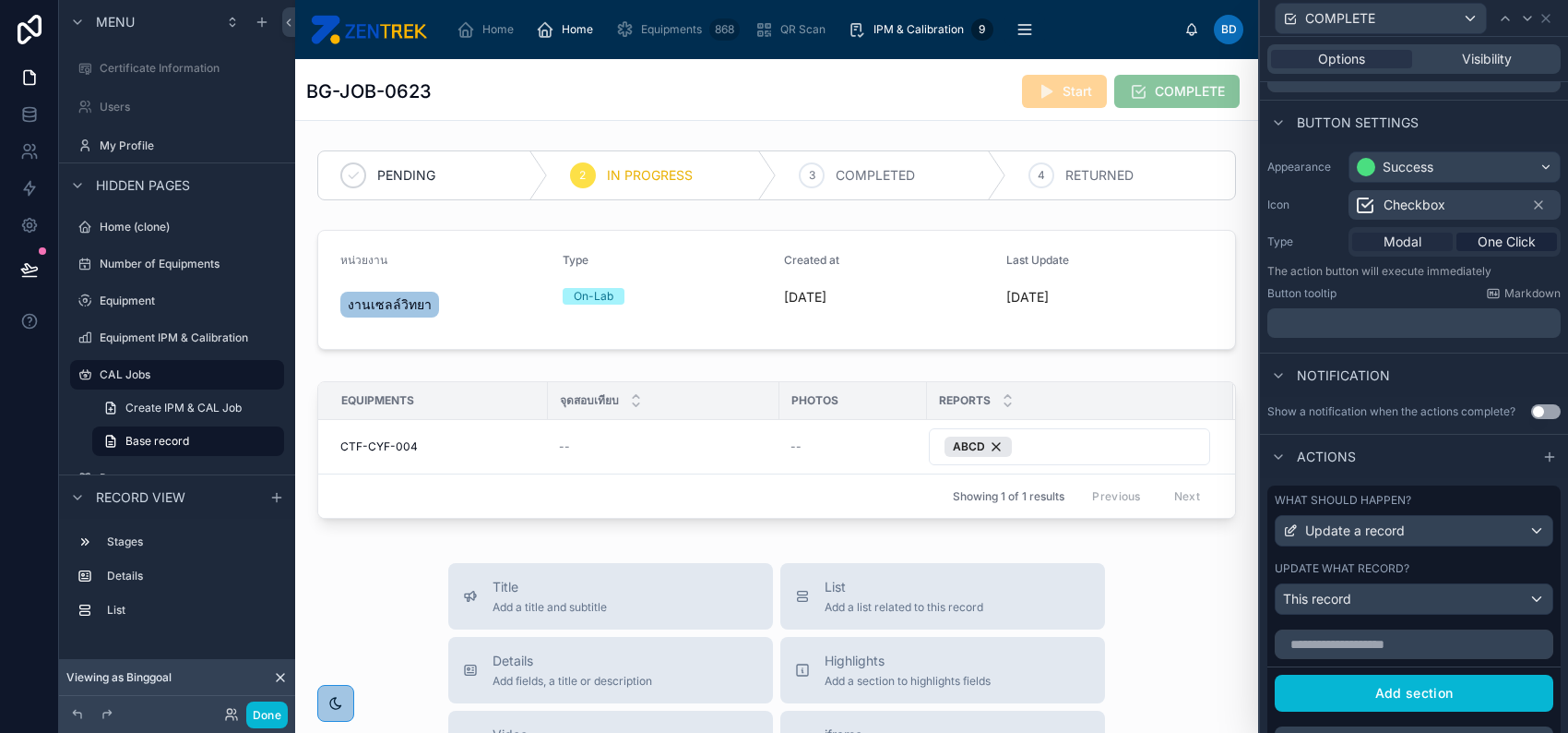
click at [1394, 242] on span "Modal" at bounding box center [1402, 241] width 38 height 19
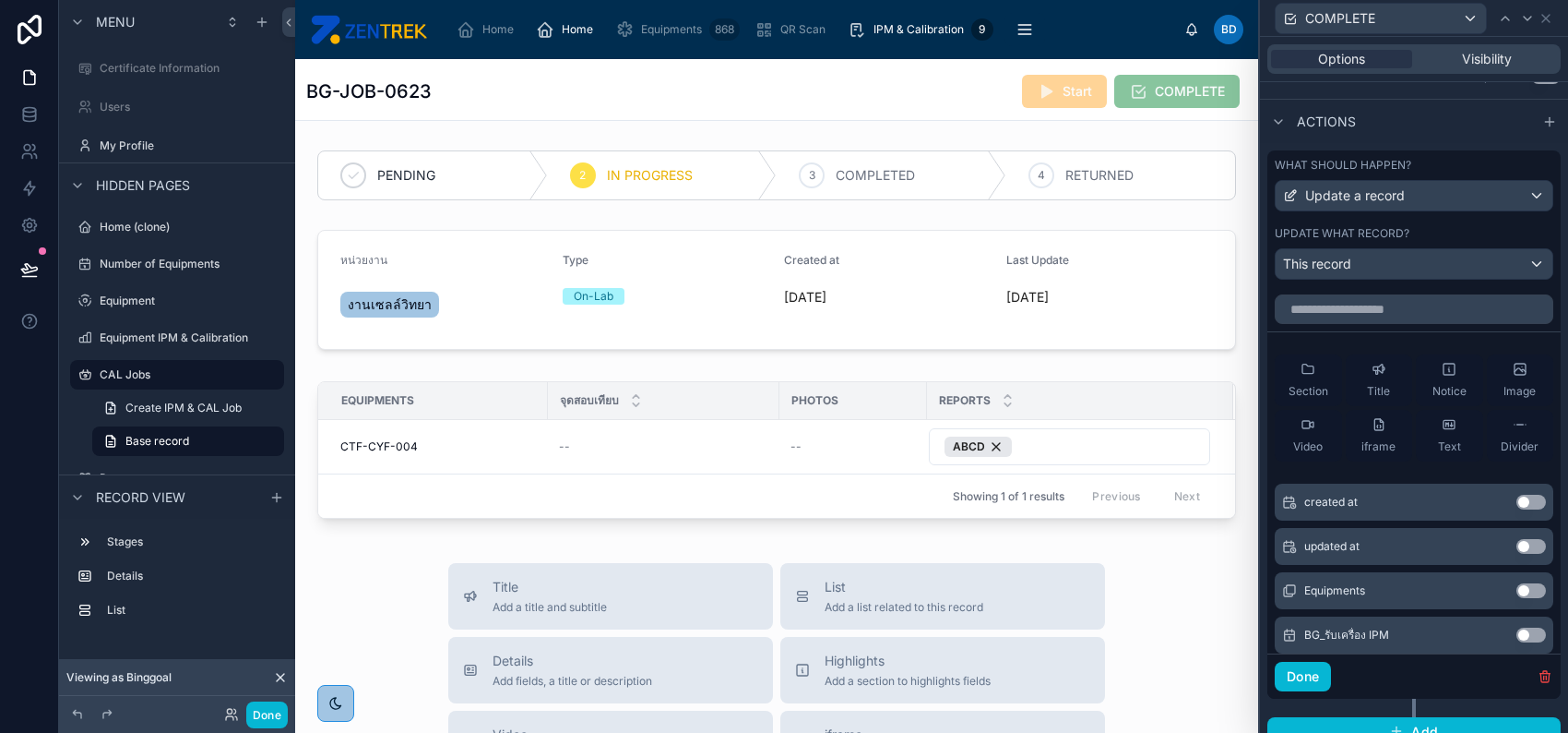
scroll to position [565, 0]
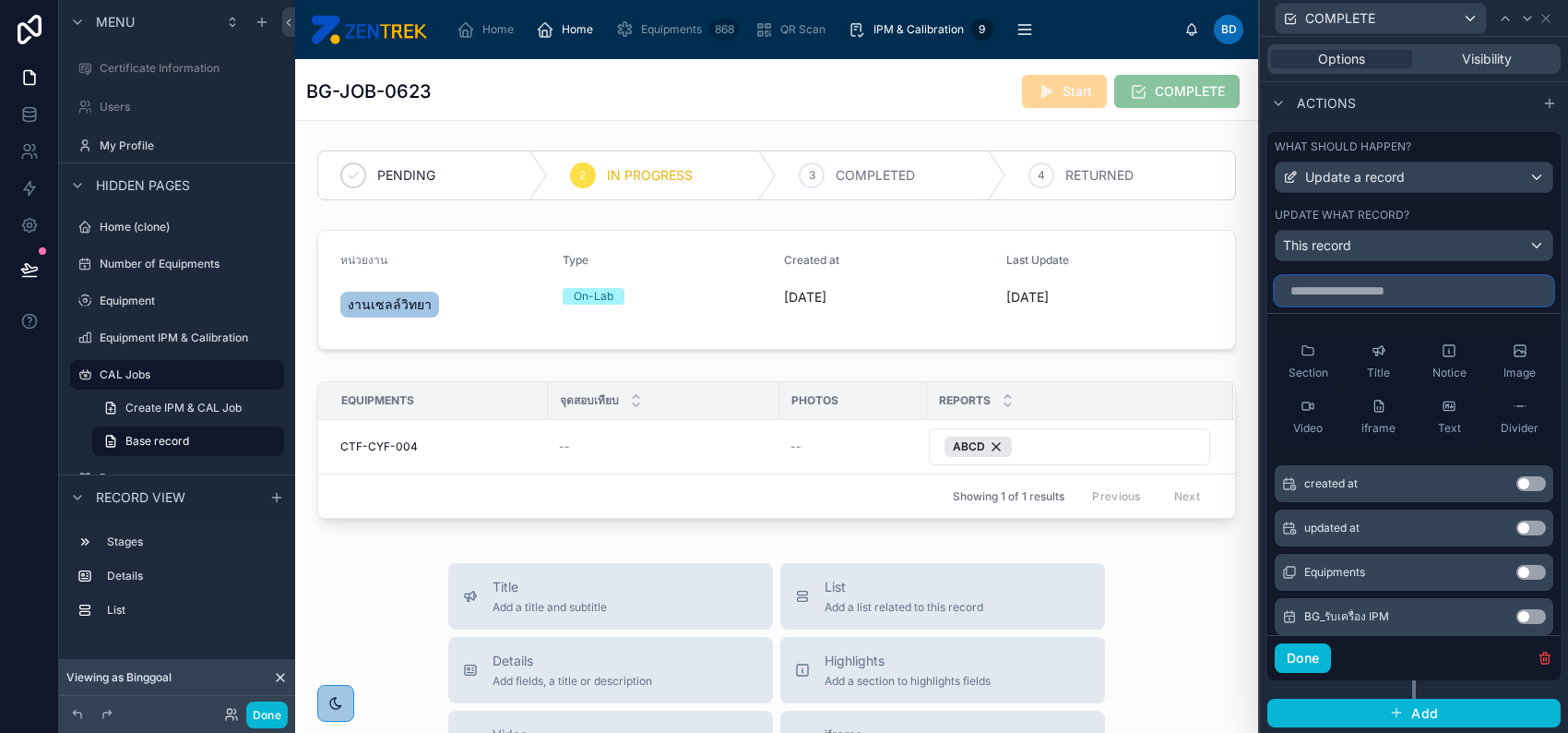
click at [1400, 292] on input "text" at bounding box center [1414, 290] width 278 height 30
type input "***"
click at [1517, 527] on button "Use setting" at bounding box center [1531, 528] width 30 height 15
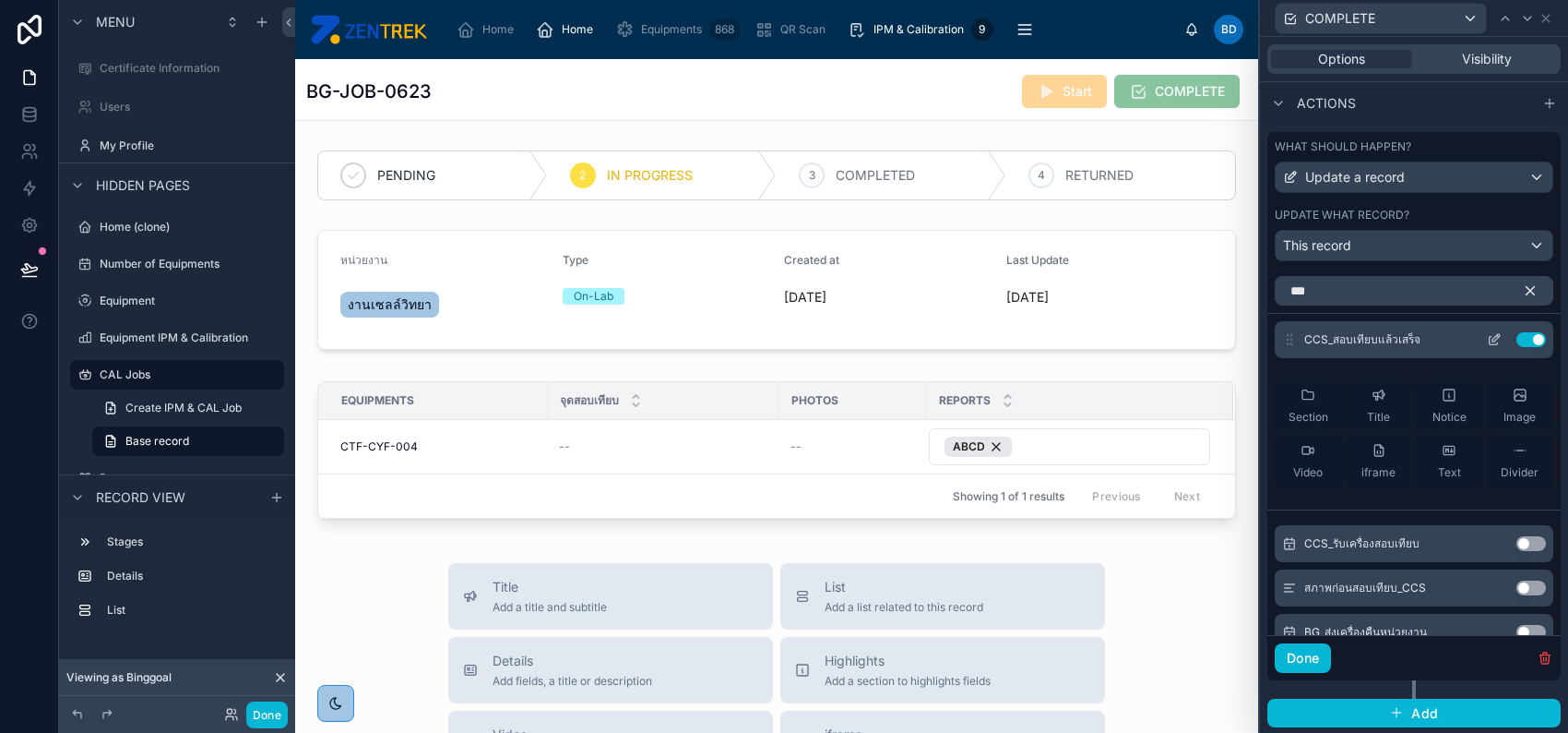
click at [1490, 343] on icon at bounding box center [1494, 341] width 8 height 8
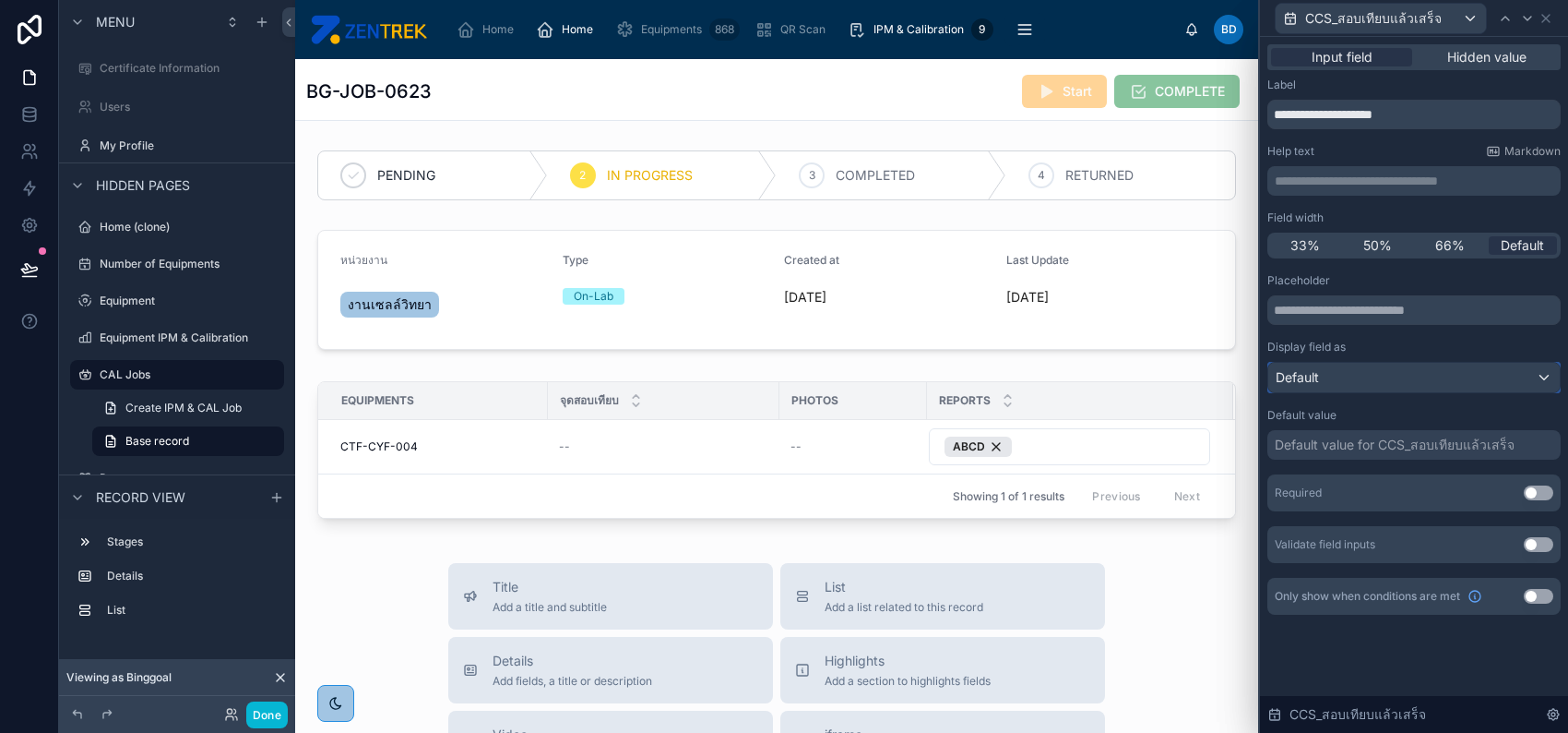
click at [1372, 365] on div "Default" at bounding box center [1414, 377] width 291 height 30
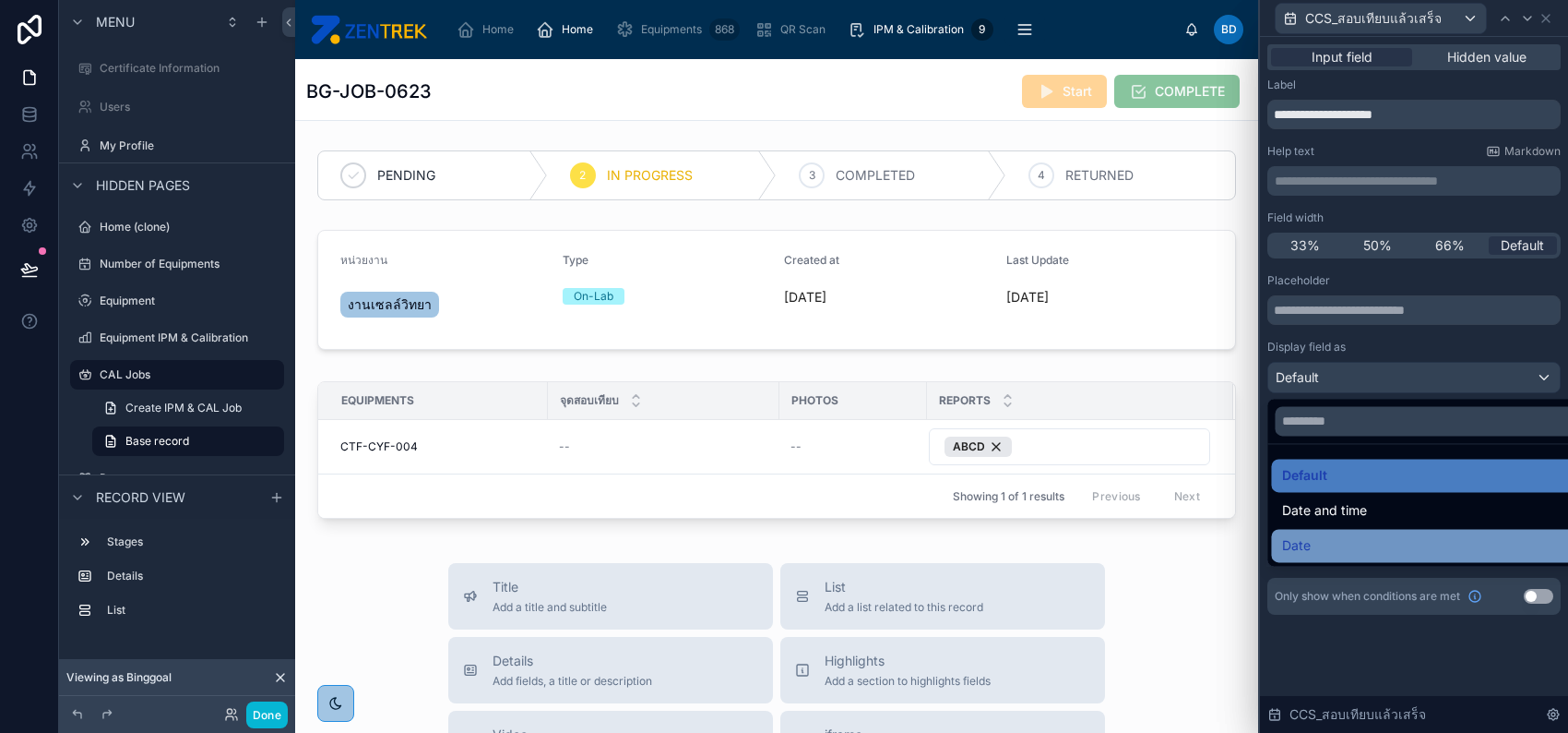
click at [1355, 532] on div "Date" at bounding box center [1434, 545] width 327 height 34
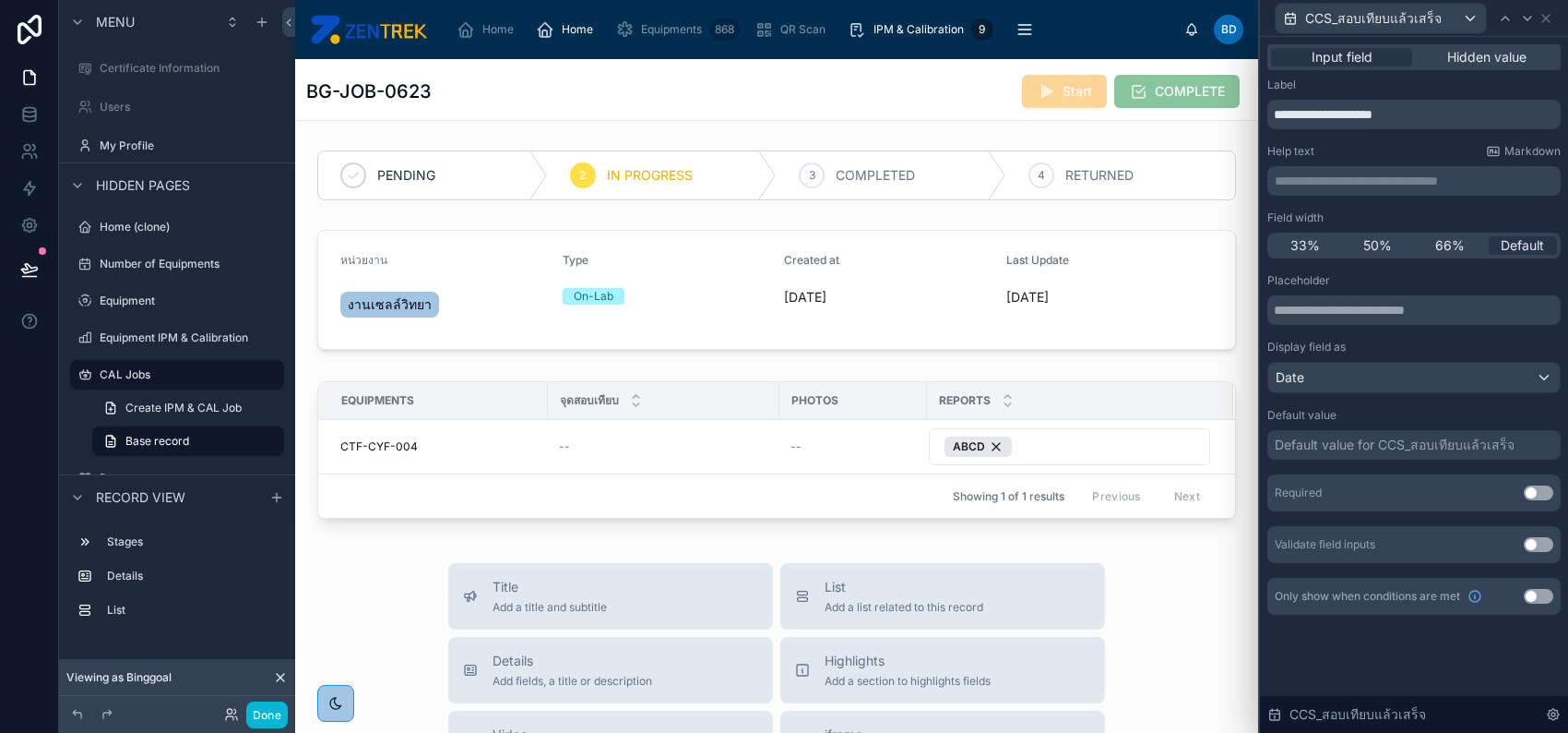
click at [1345, 455] on div "Default value for CCS_สอบเทียบแล้วเสร็จ" at bounding box center [1414, 445] width 293 height 30
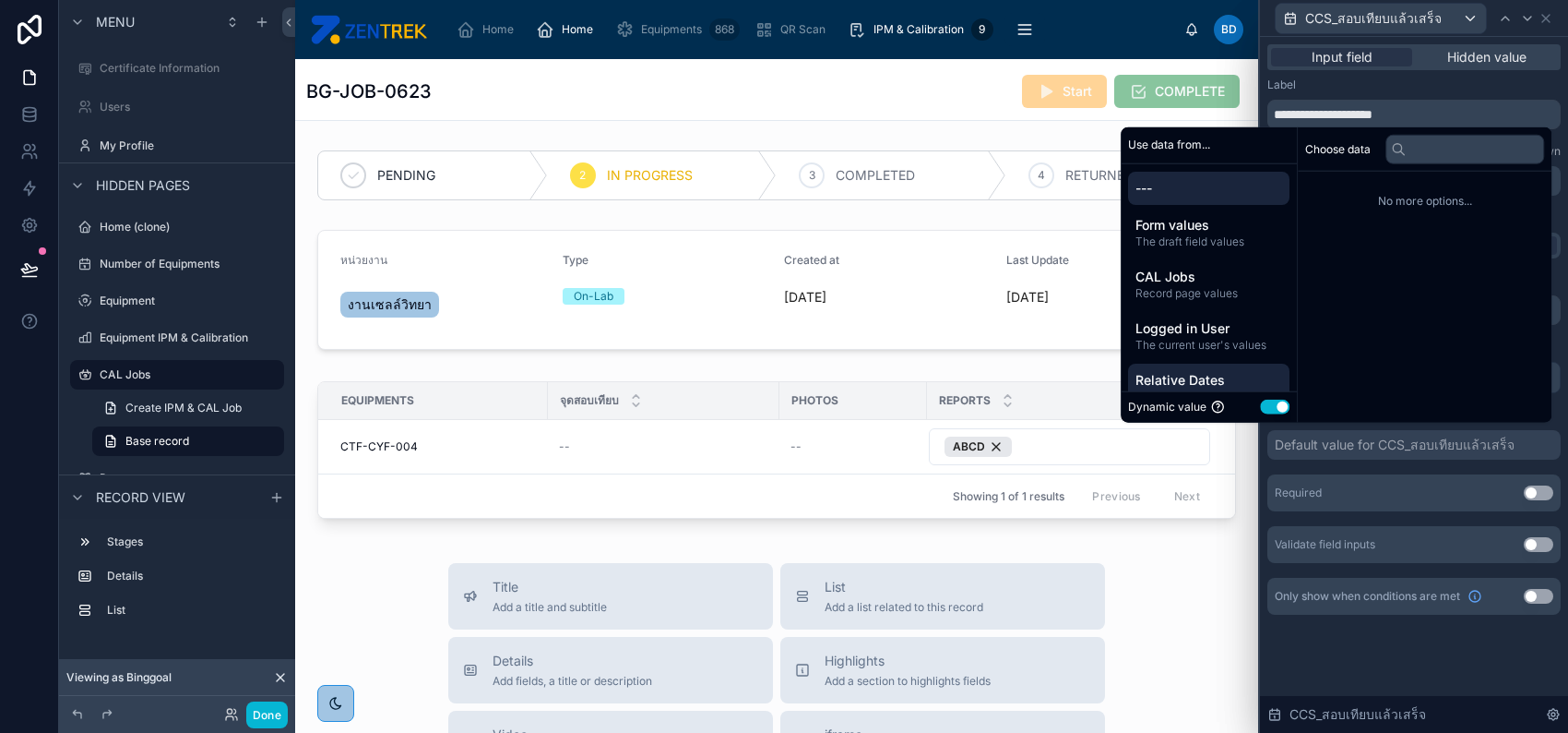
click at [1220, 374] on span "Relative Dates" at bounding box center [1209, 380] width 147 height 19
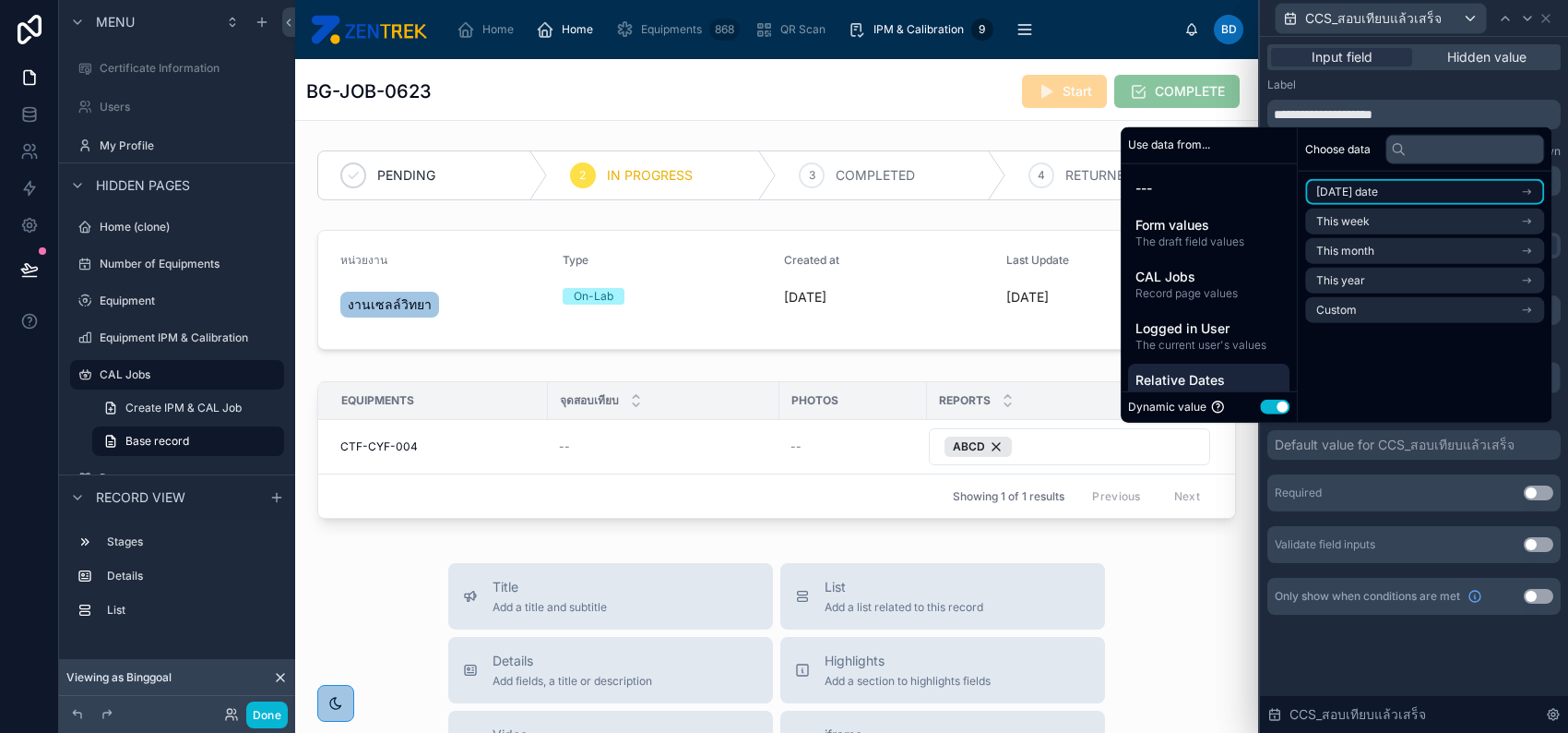
click at [1377, 193] on li "Today's date" at bounding box center [1425, 192] width 239 height 26
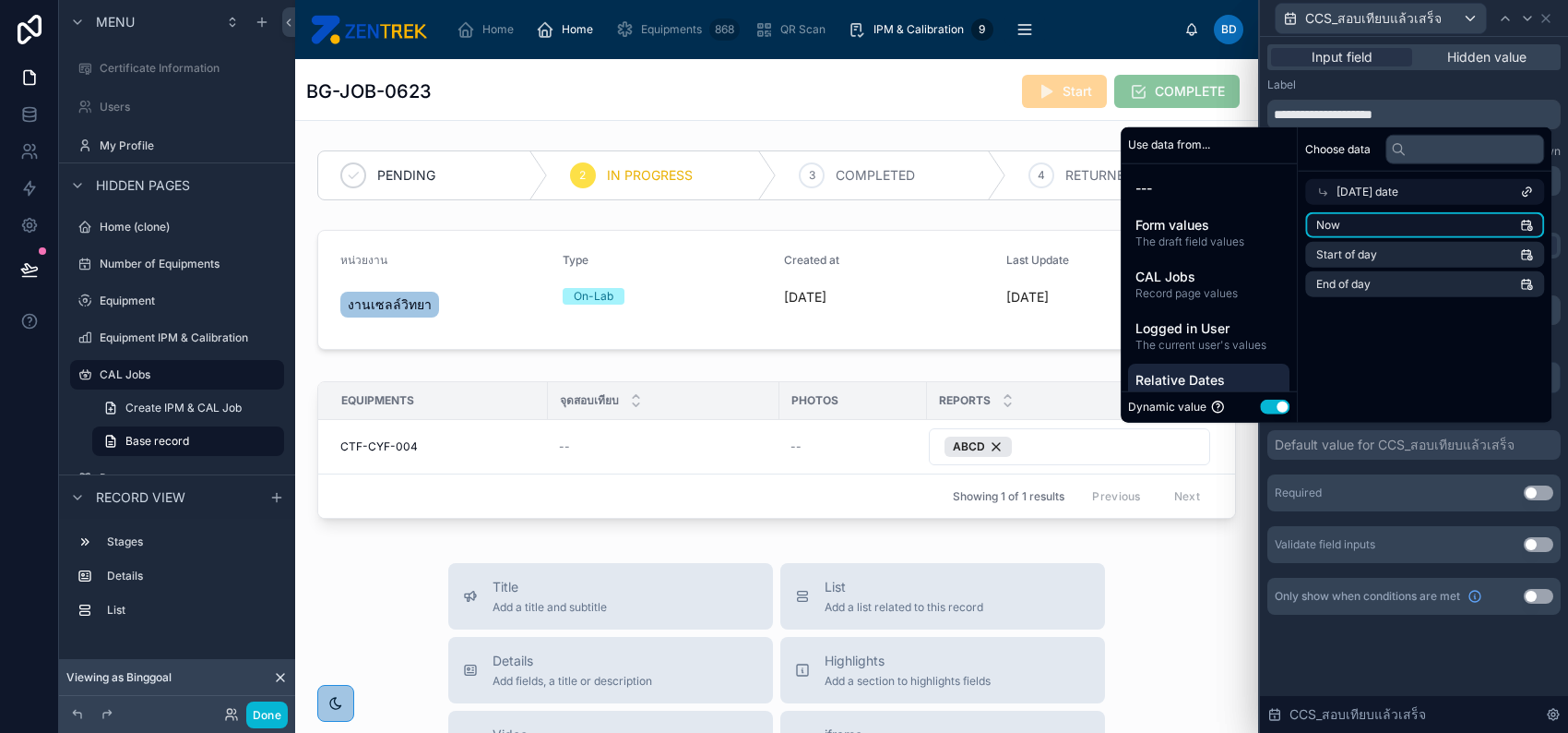
click at [1378, 214] on li "Now" at bounding box center [1425, 225] width 239 height 26
click at [1530, 493] on button "Use setting" at bounding box center [1538, 492] width 30 height 15
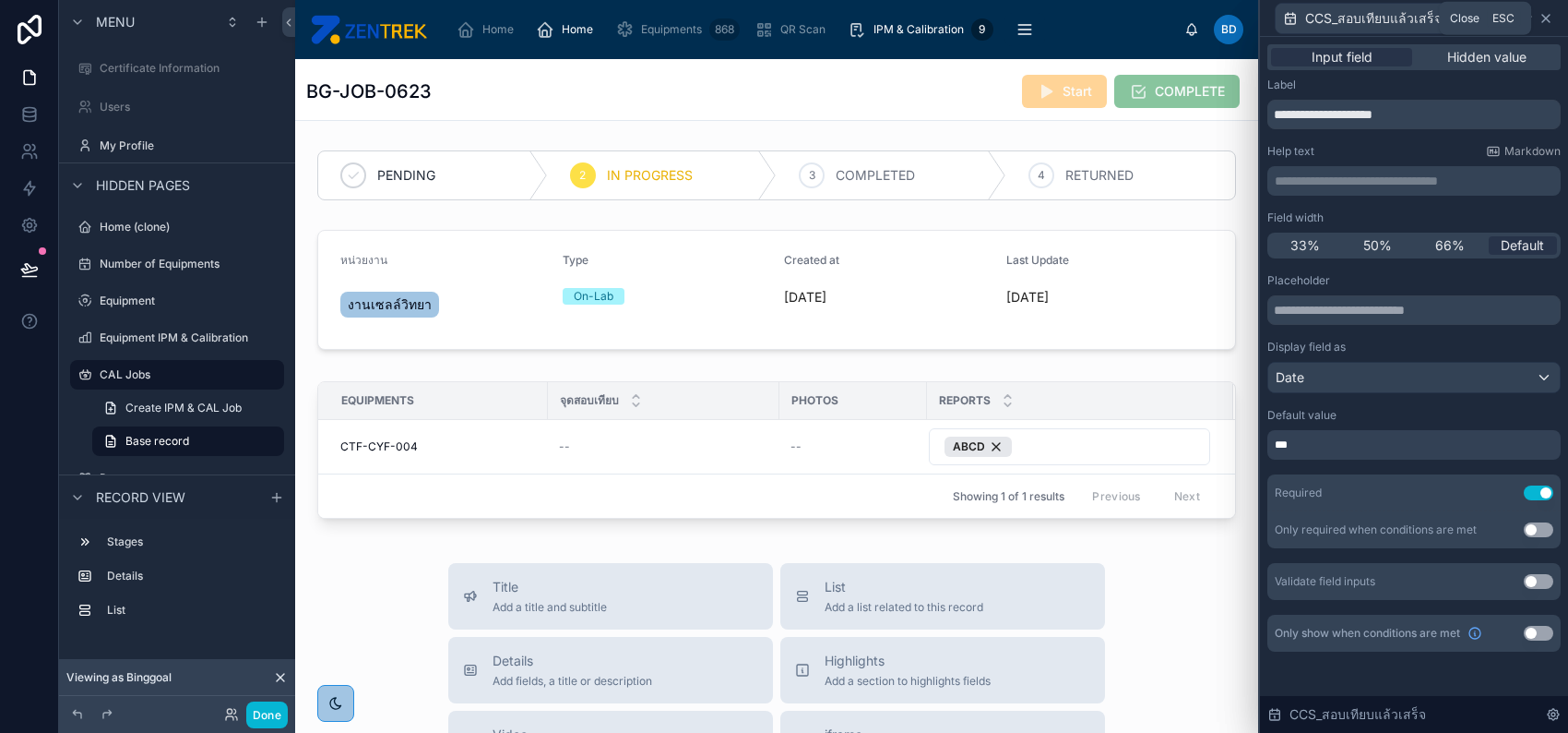
click at [1544, 22] on icon at bounding box center [1545, 18] width 15 height 15
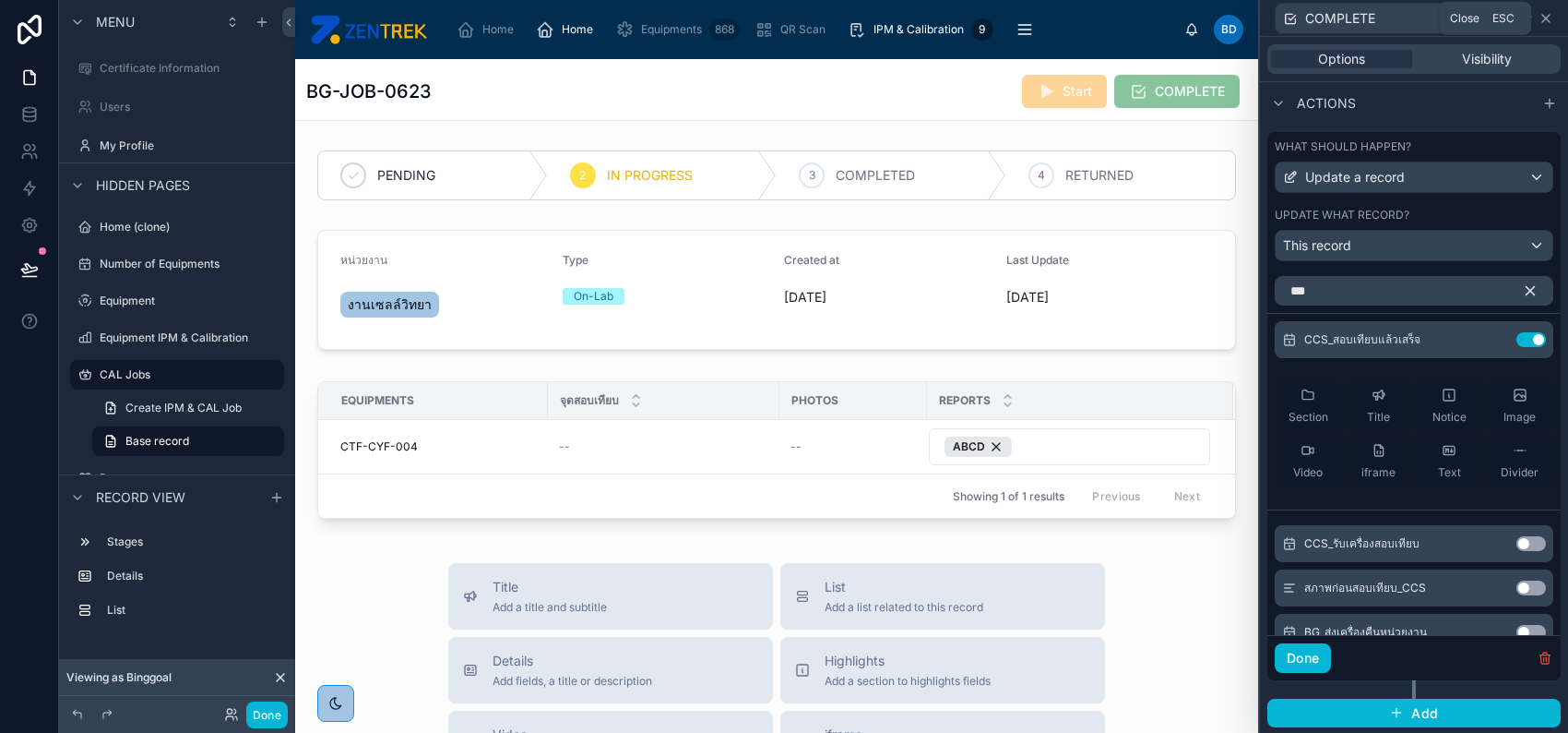
click at [1543, 23] on icon at bounding box center [1545, 18] width 15 height 15
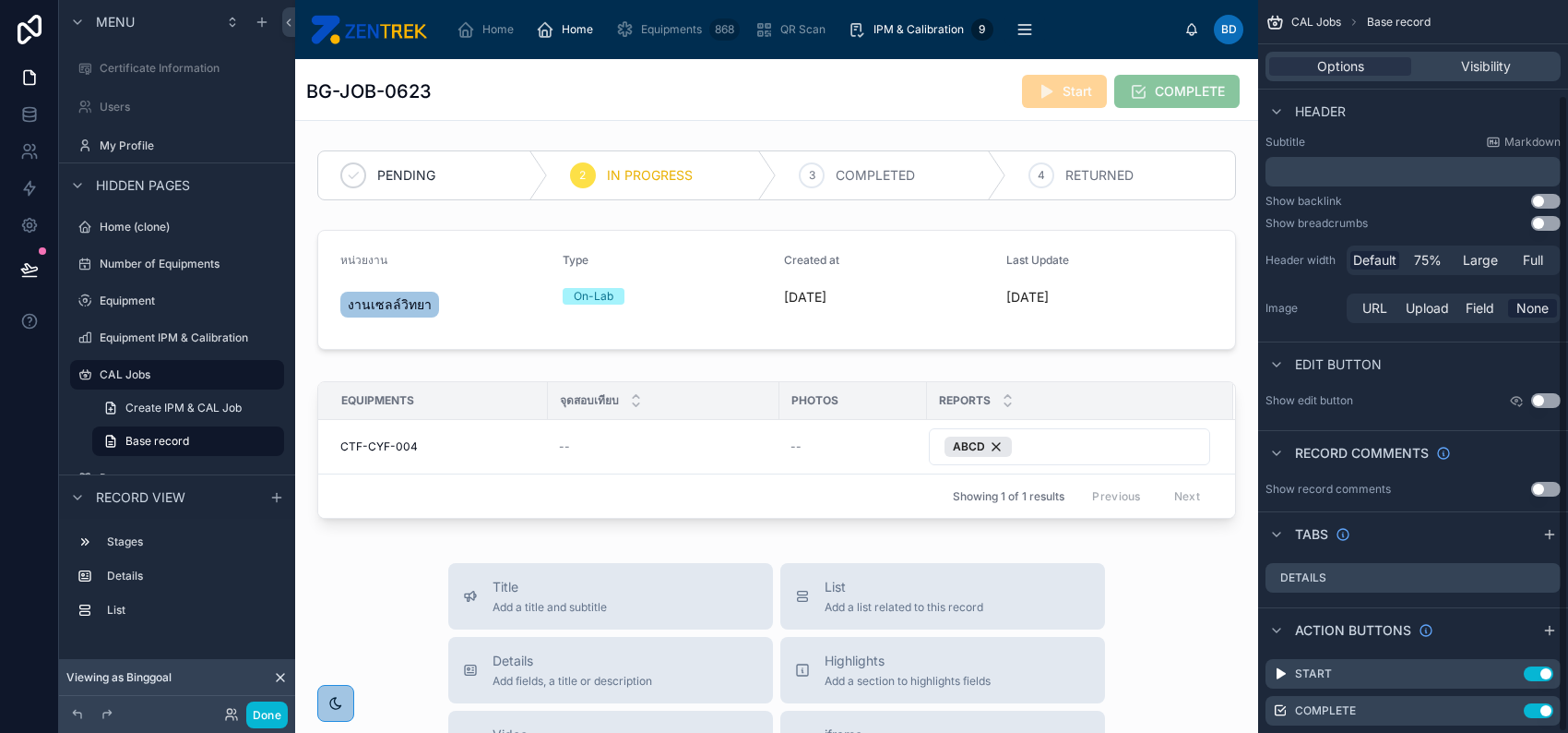
scroll to position [110, 0]
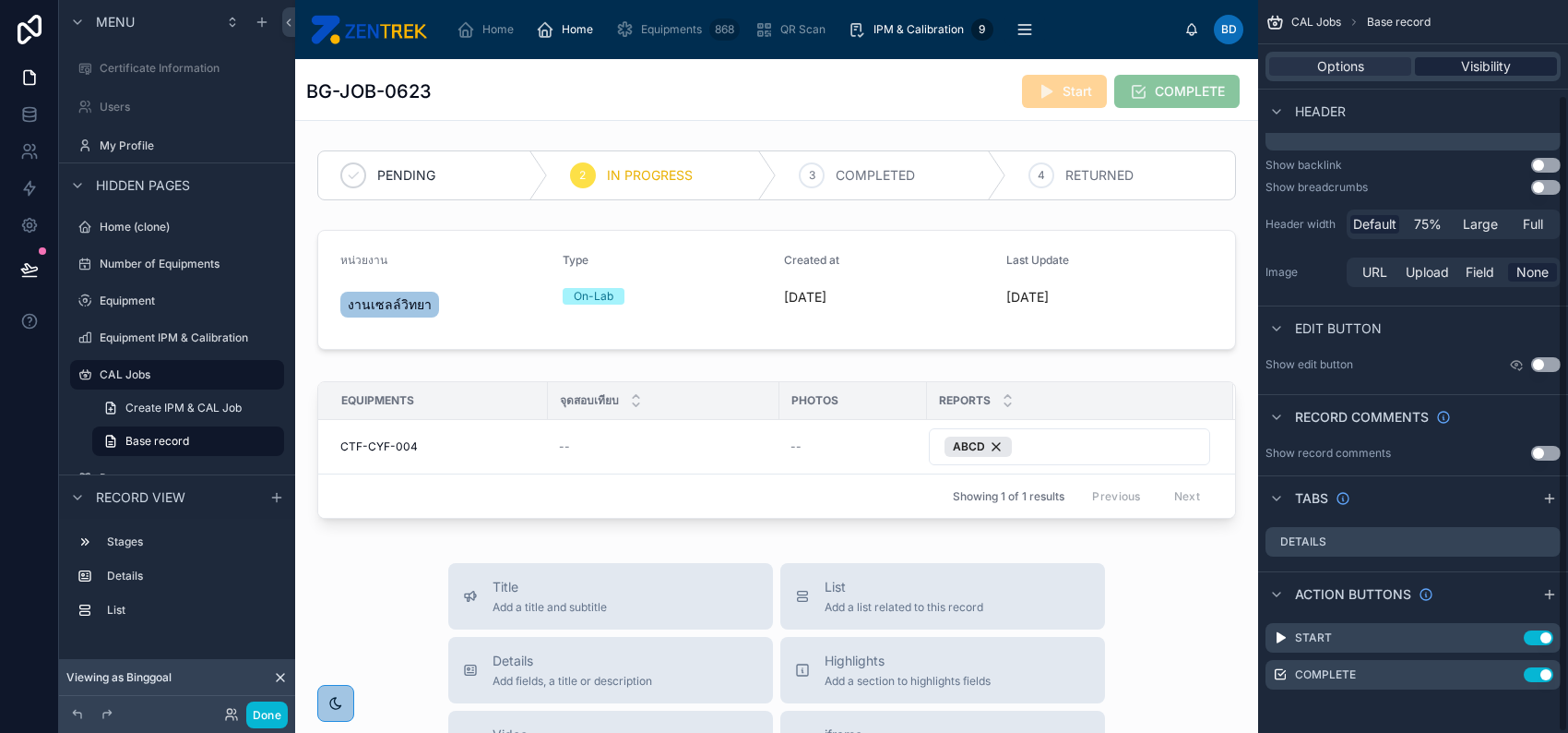
click at [1503, 63] on span "Visibility" at bounding box center [1486, 66] width 49 height 19
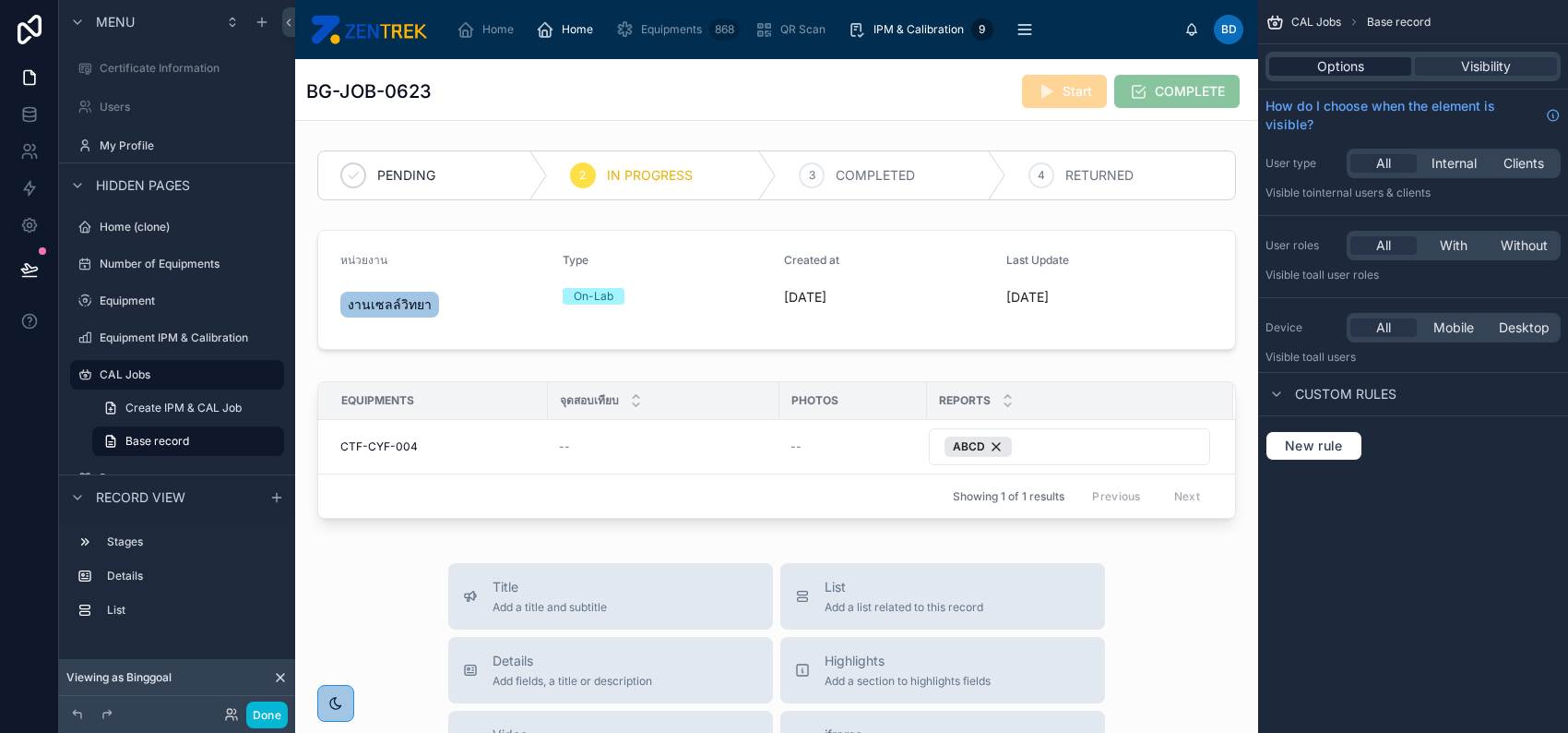
click at [1390, 63] on div "Options" at bounding box center [1341, 66] width 142 height 19
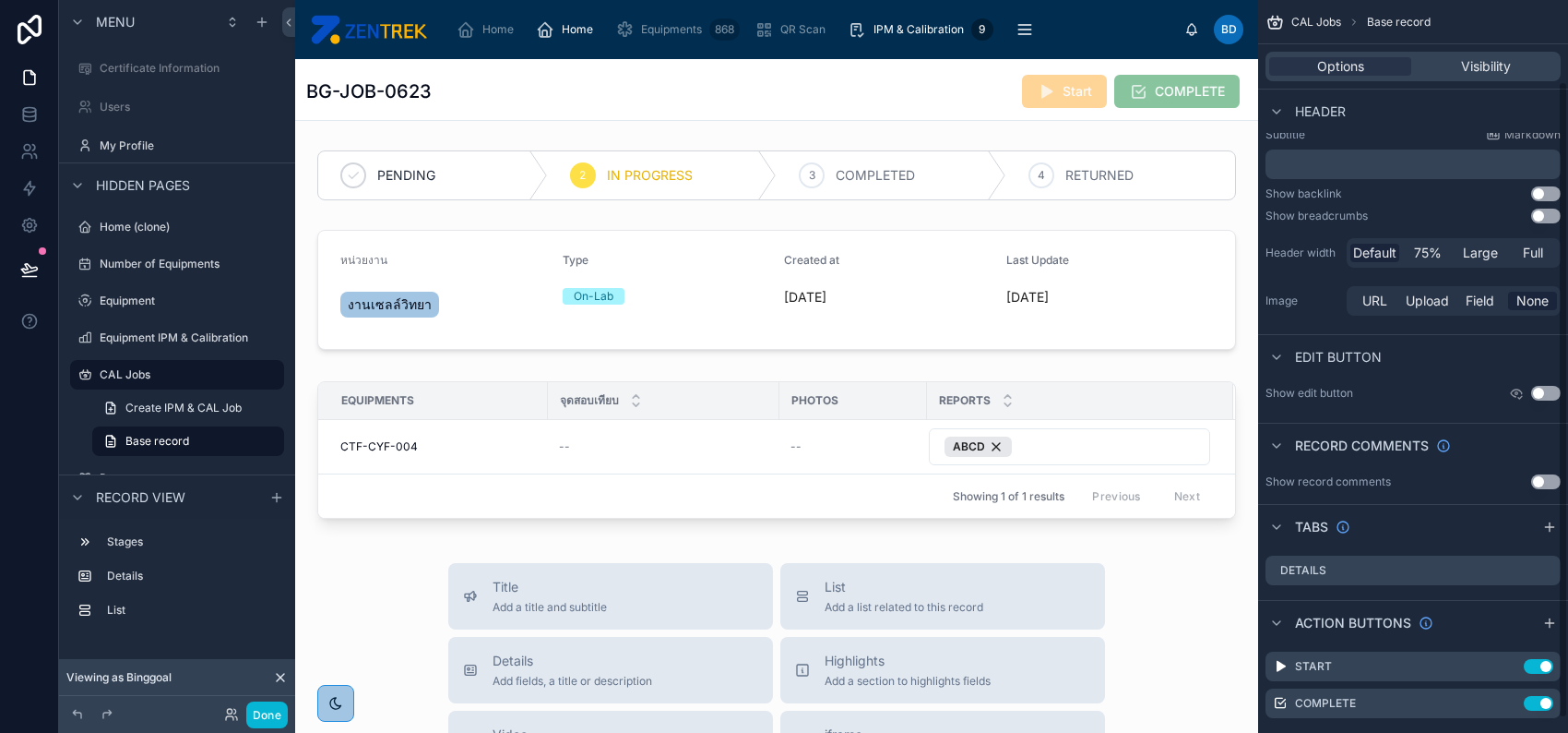
scroll to position [110, 0]
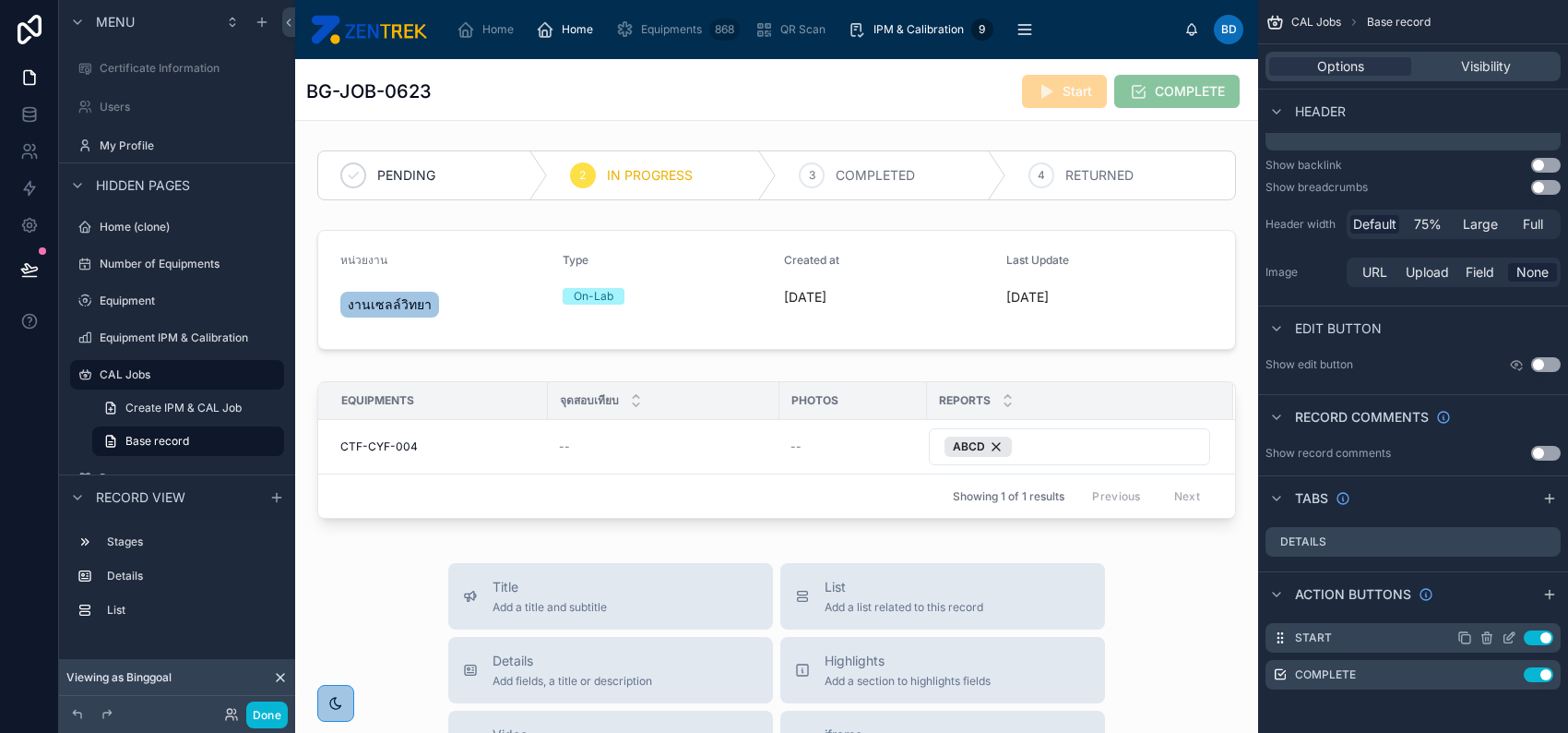
click at [1505, 638] on icon "scrollable content" at bounding box center [1509, 639] width 8 height 8
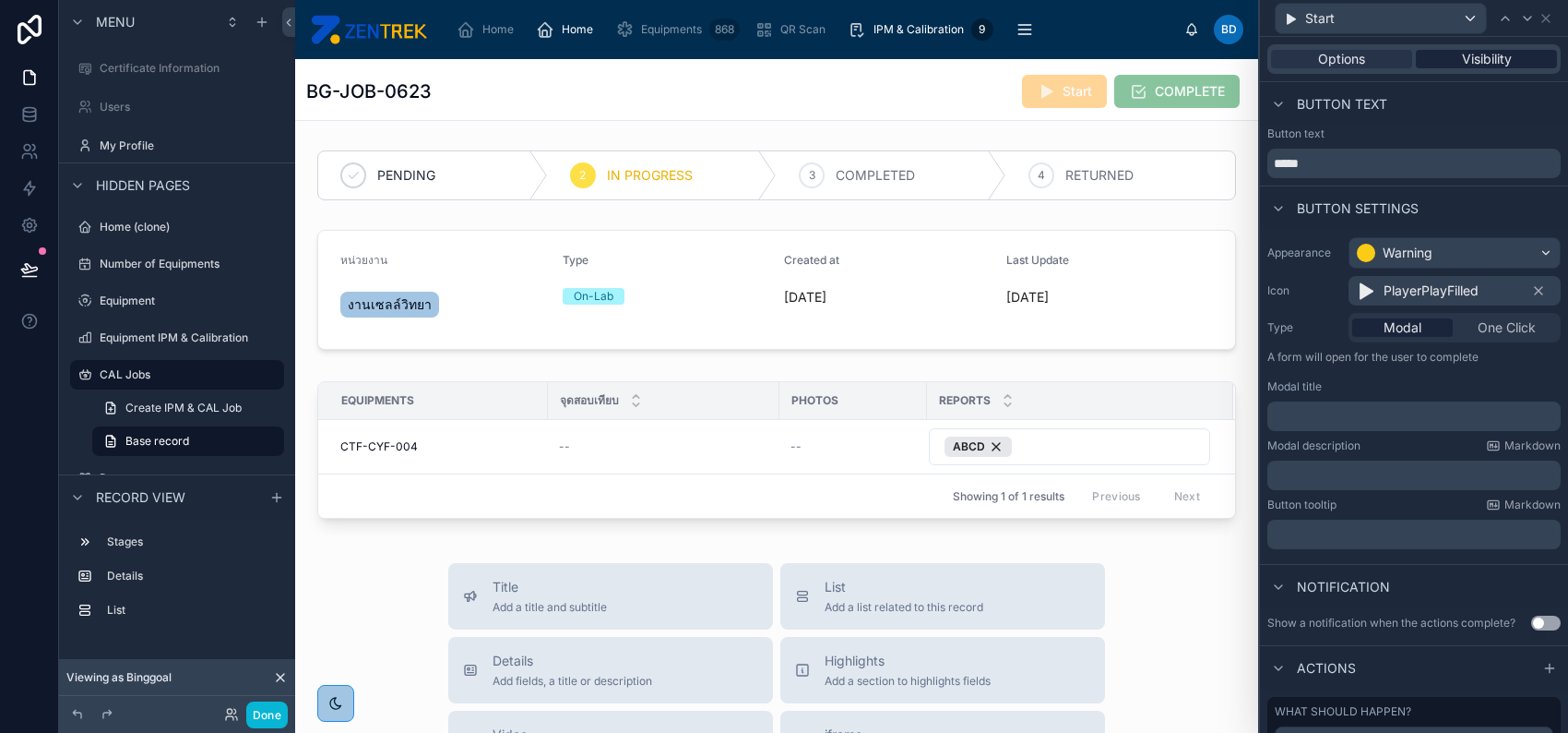
click at [1481, 50] on span "Visibility" at bounding box center [1487, 58] width 49 height 19
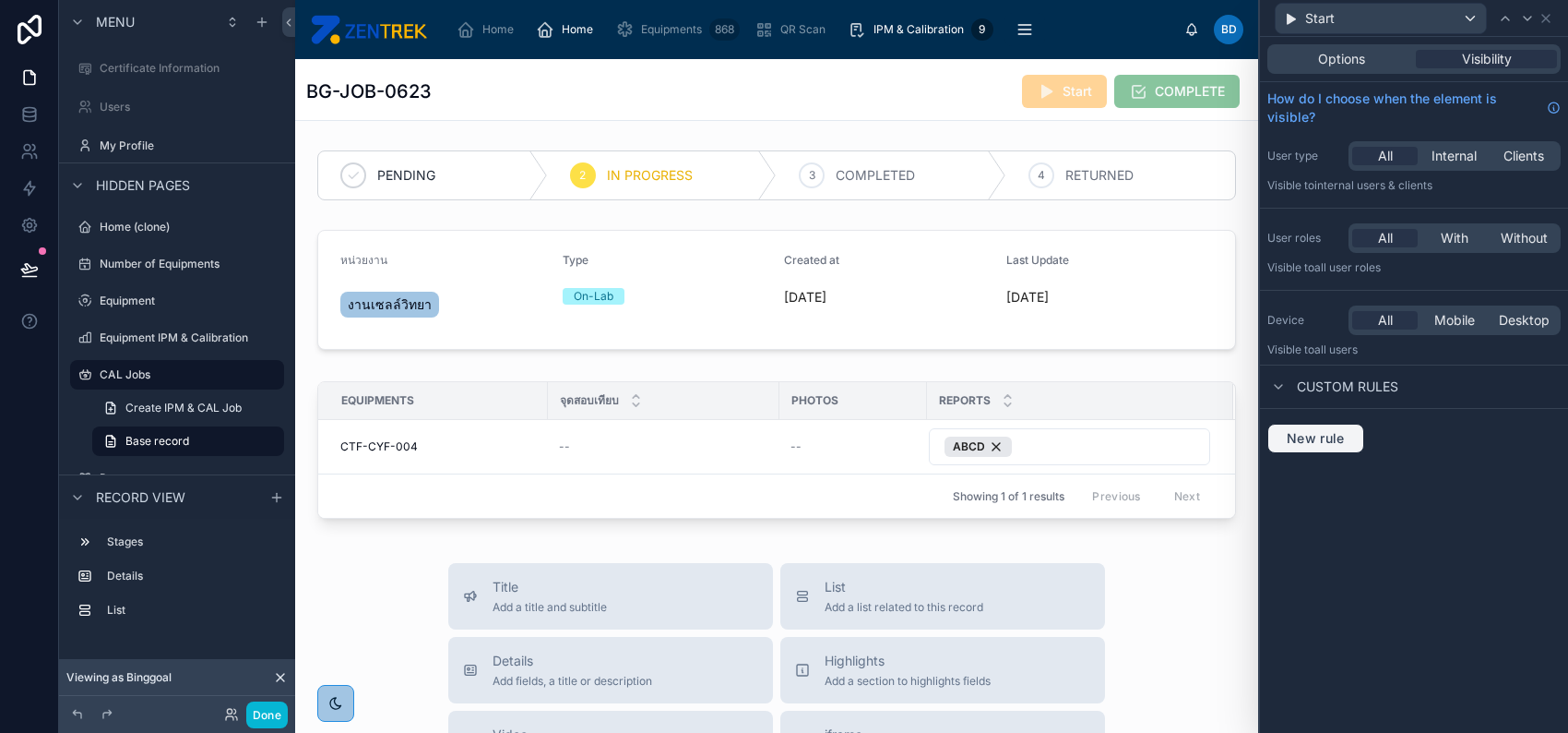
click at [1339, 443] on span "New rule" at bounding box center [1316, 438] width 73 height 17
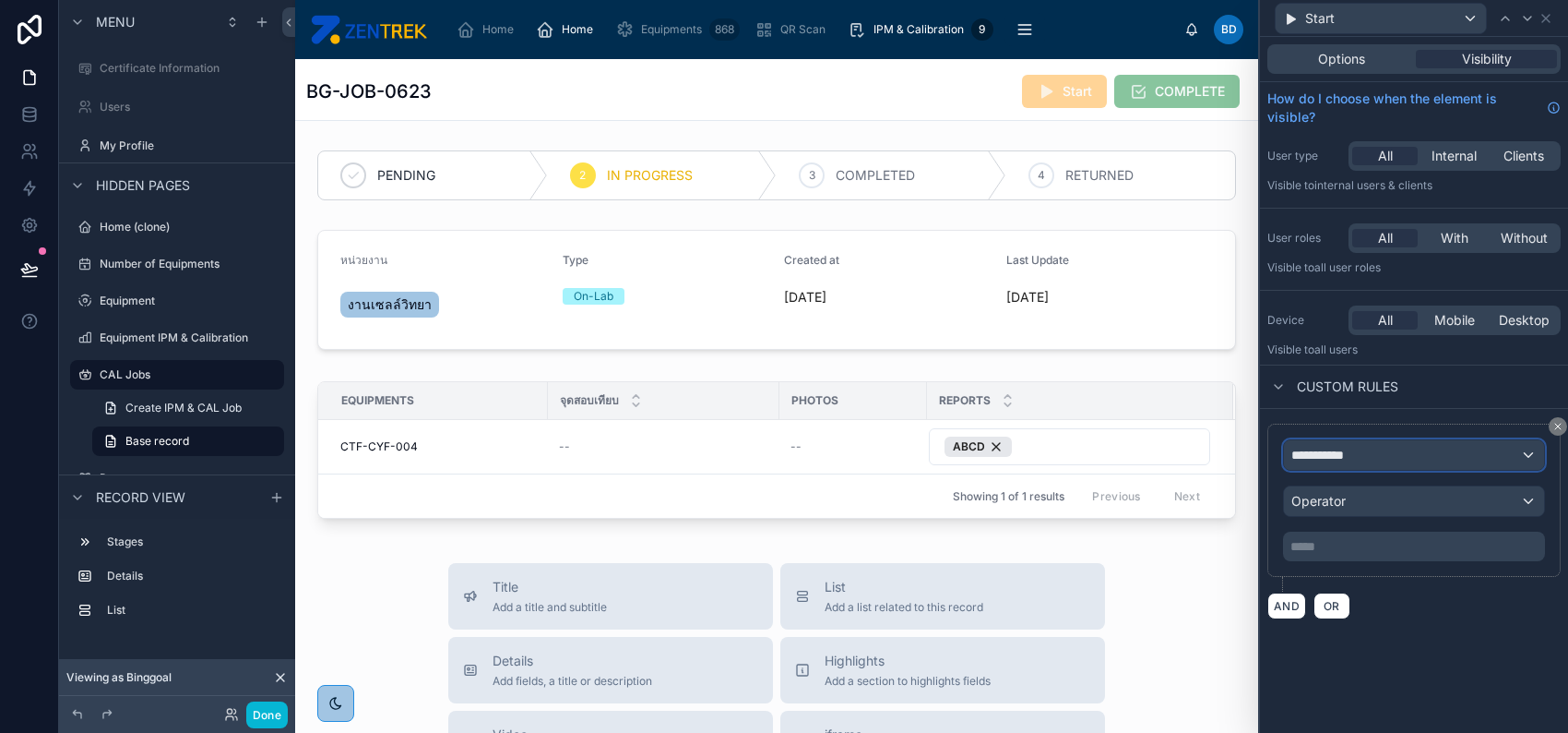
click at [1345, 456] on span "**********" at bounding box center [1325, 454] width 68 height 19
click at [1346, 456] on span "**********" at bounding box center [1325, 454] width 68 height 19
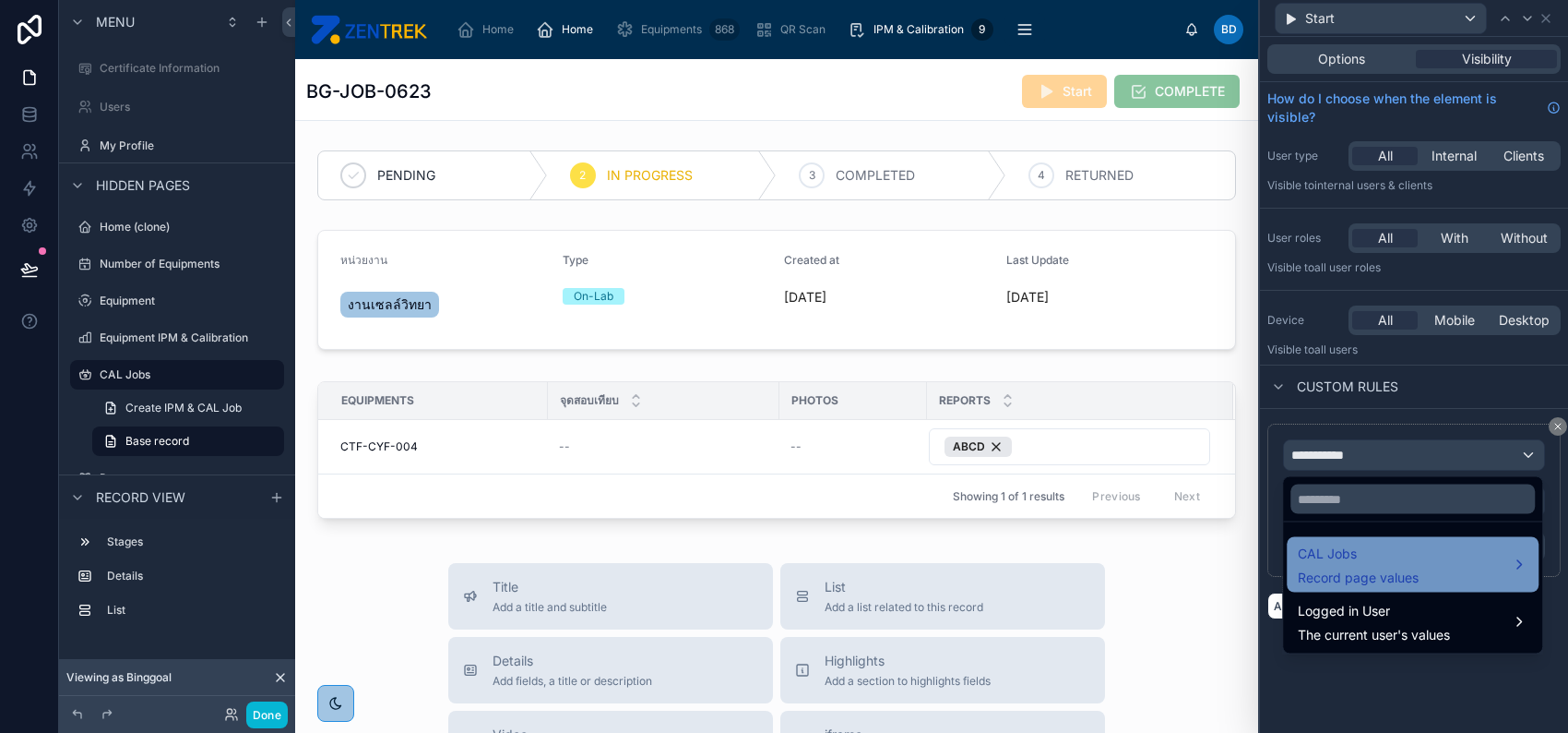
click at [1389, 569] on span "Record page values" at bounding box center [1359, 578] width 120 height 19
click at [1379, 558] on span "CAL Jobs" at bounding box center [1359, 553] width 120 height 22
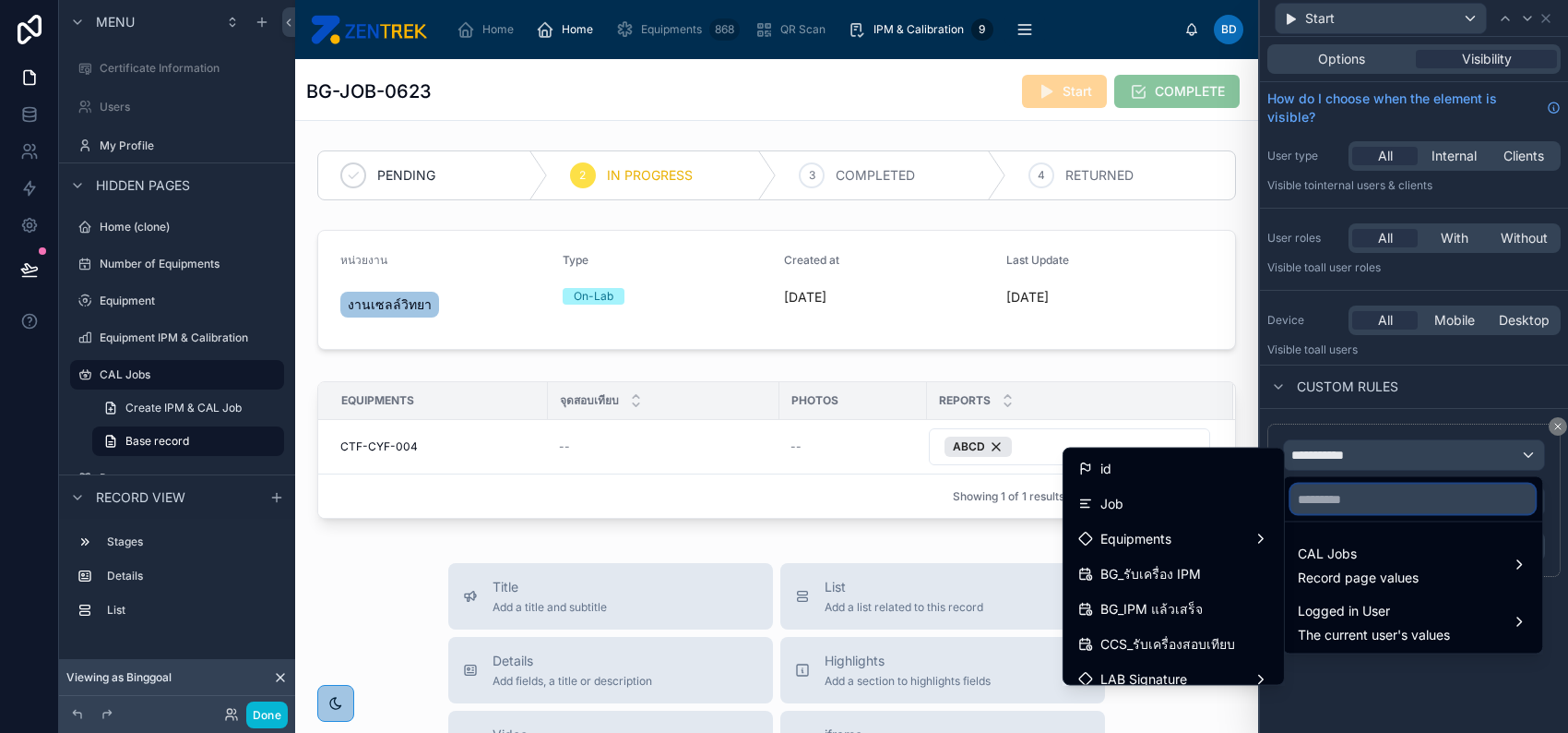
click at [1331, 495] on input "text" at bounding box center [1413, 500] width 245 height 30
type input "***"
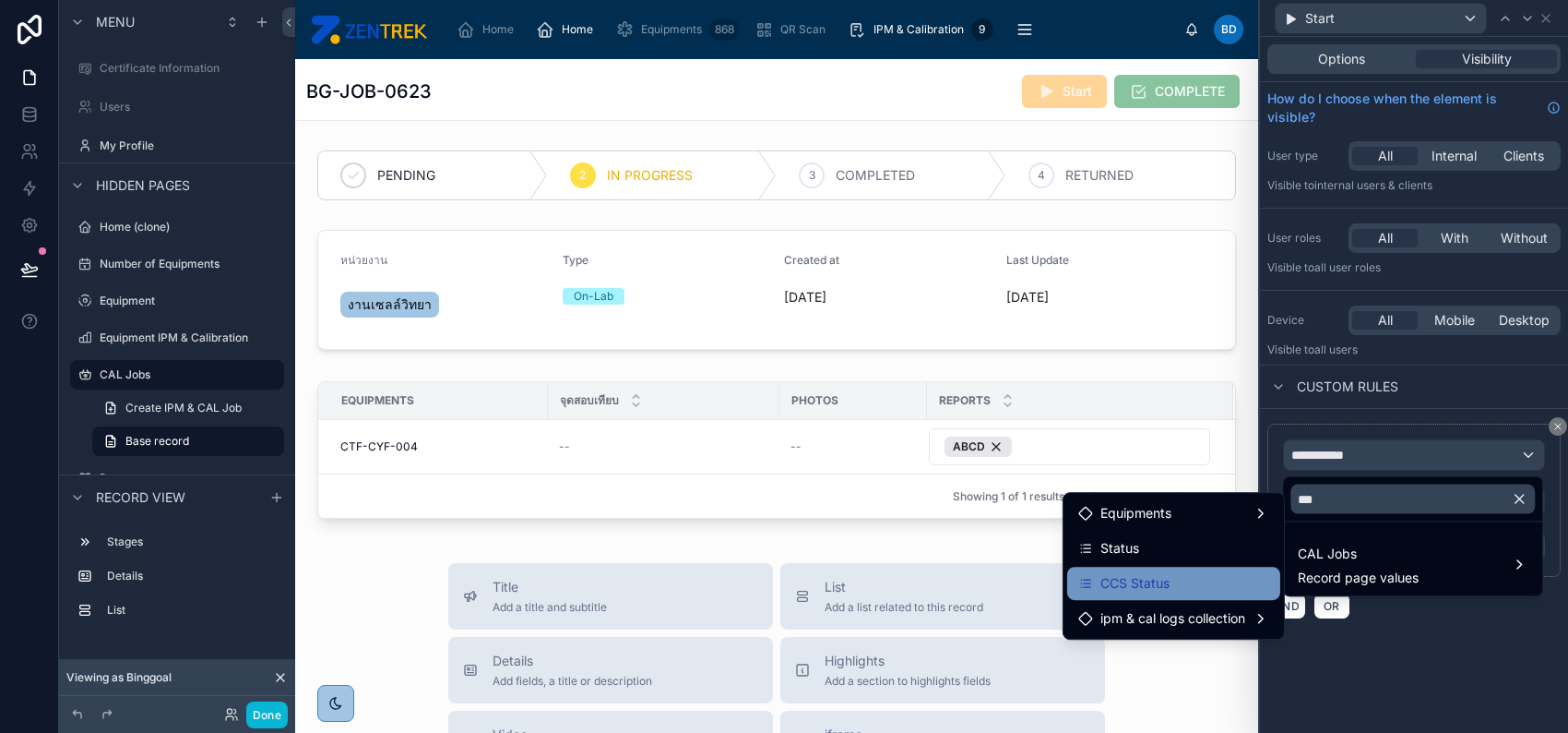
click at [1214, 567] on div "CCS Status" at bounding box center [1174, 584] width 213 height 34
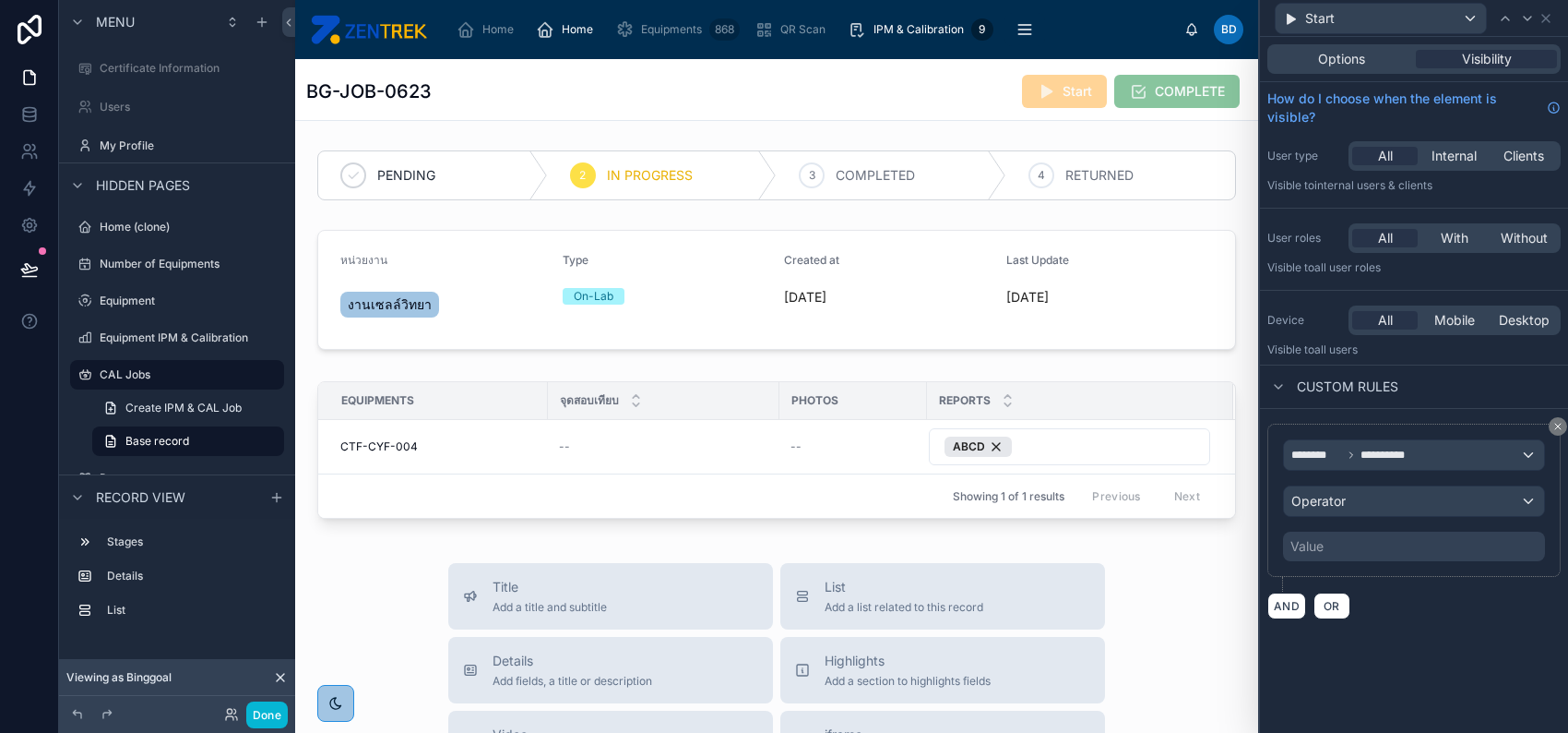
click at [1348, 516] on div "**********" at bounding box center [1414, 500] width 262 height 122
click at [1348, 496] on div "Operator" at bounding box center [1414, 501] width 260 height 30
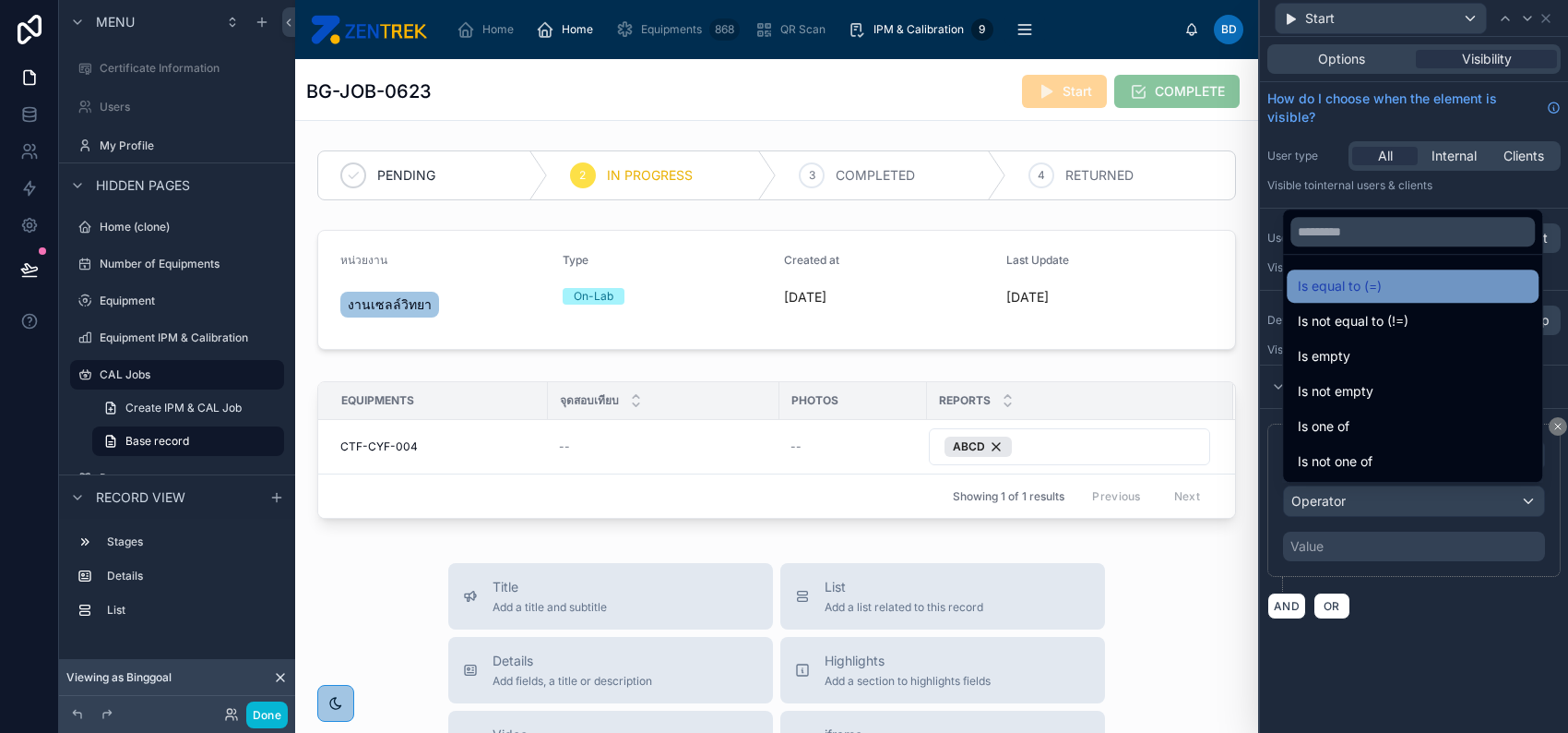
click at [1355, 290] on span "Is equal to (=)" at bounding box center [1340, 285] width 84 height 22
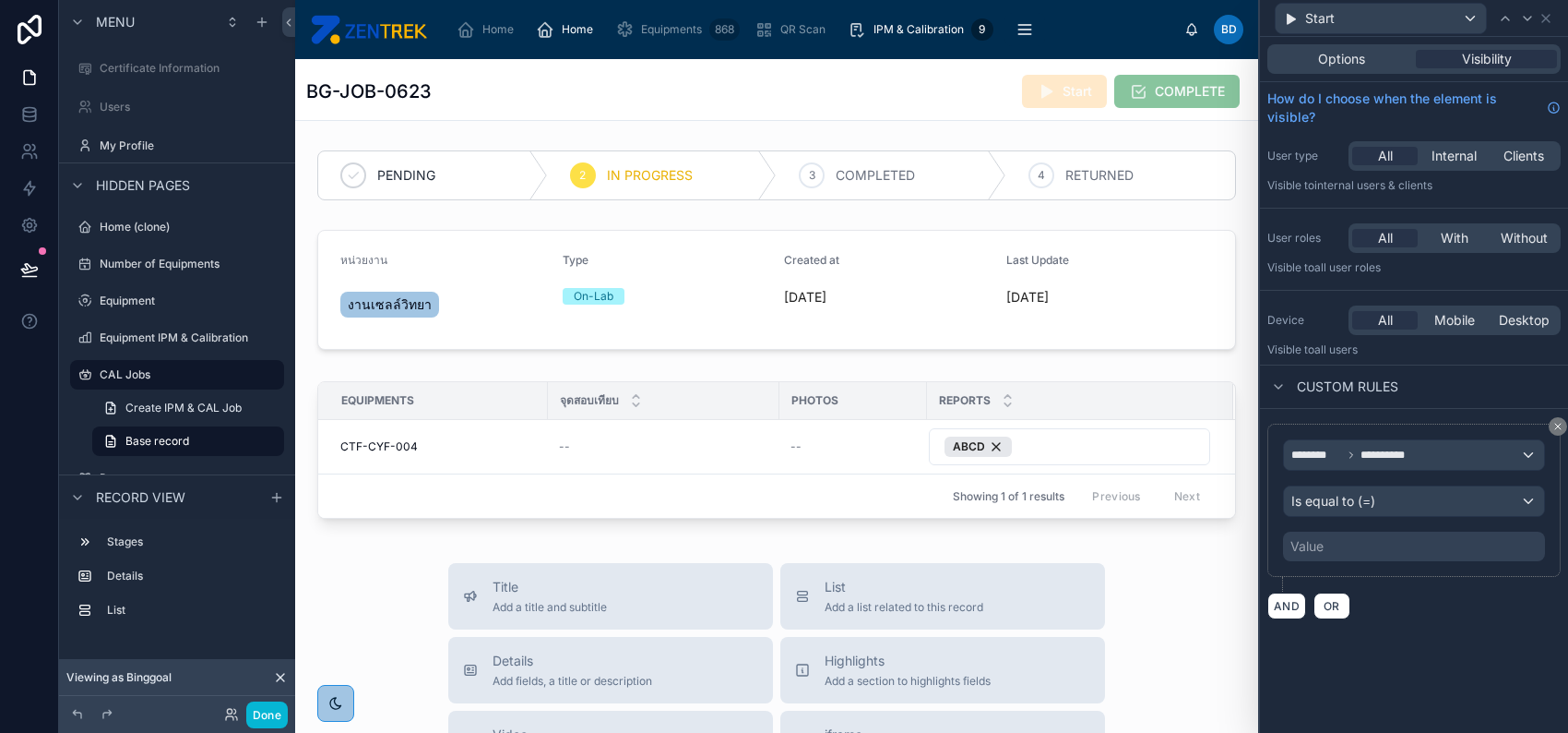
click at [1394, 544] on div "Value" at bounding box center [1414, 546] width 262 height 30
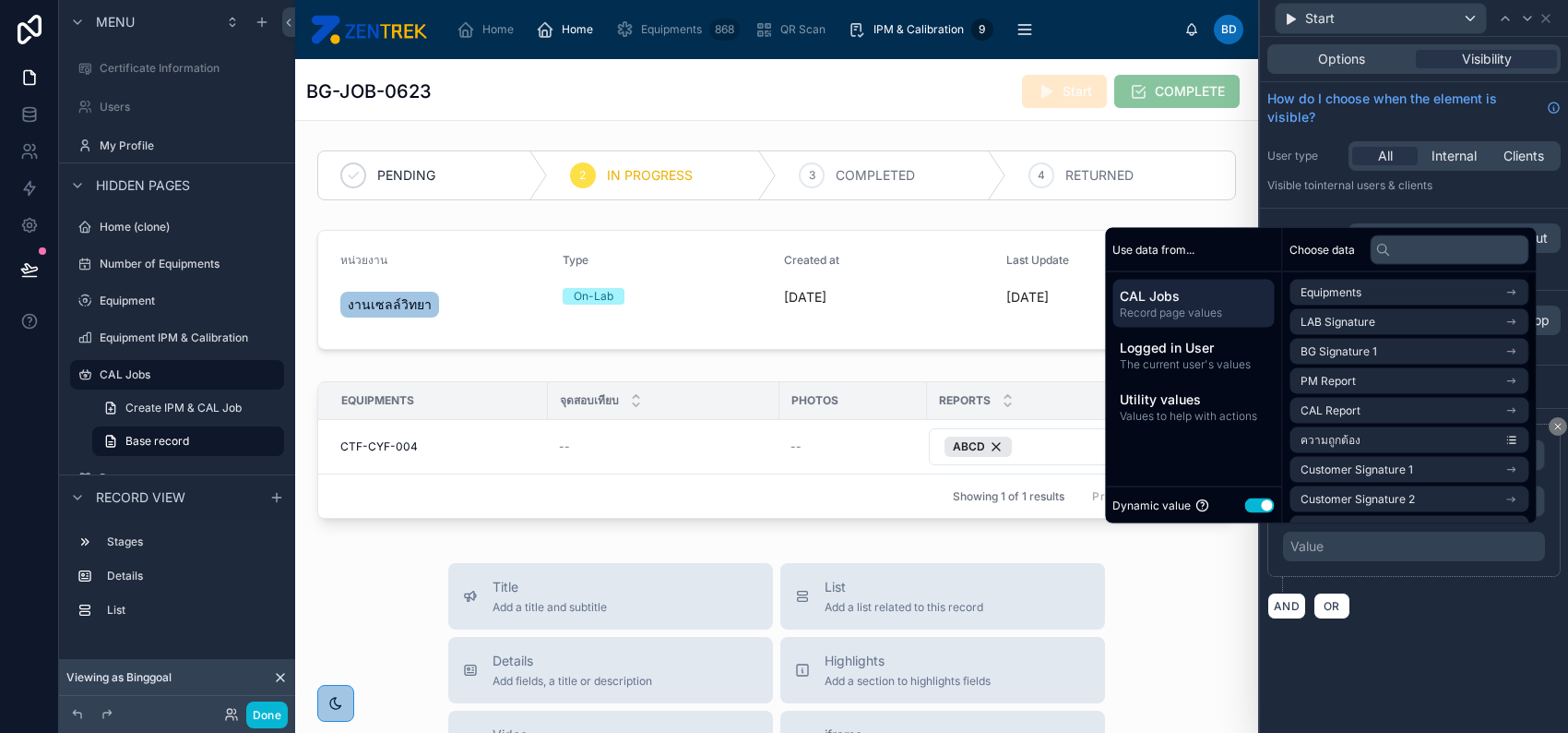
click at [1244, 499] on button "Use setting" at bounding box center [1259, 505] width 30 height 15
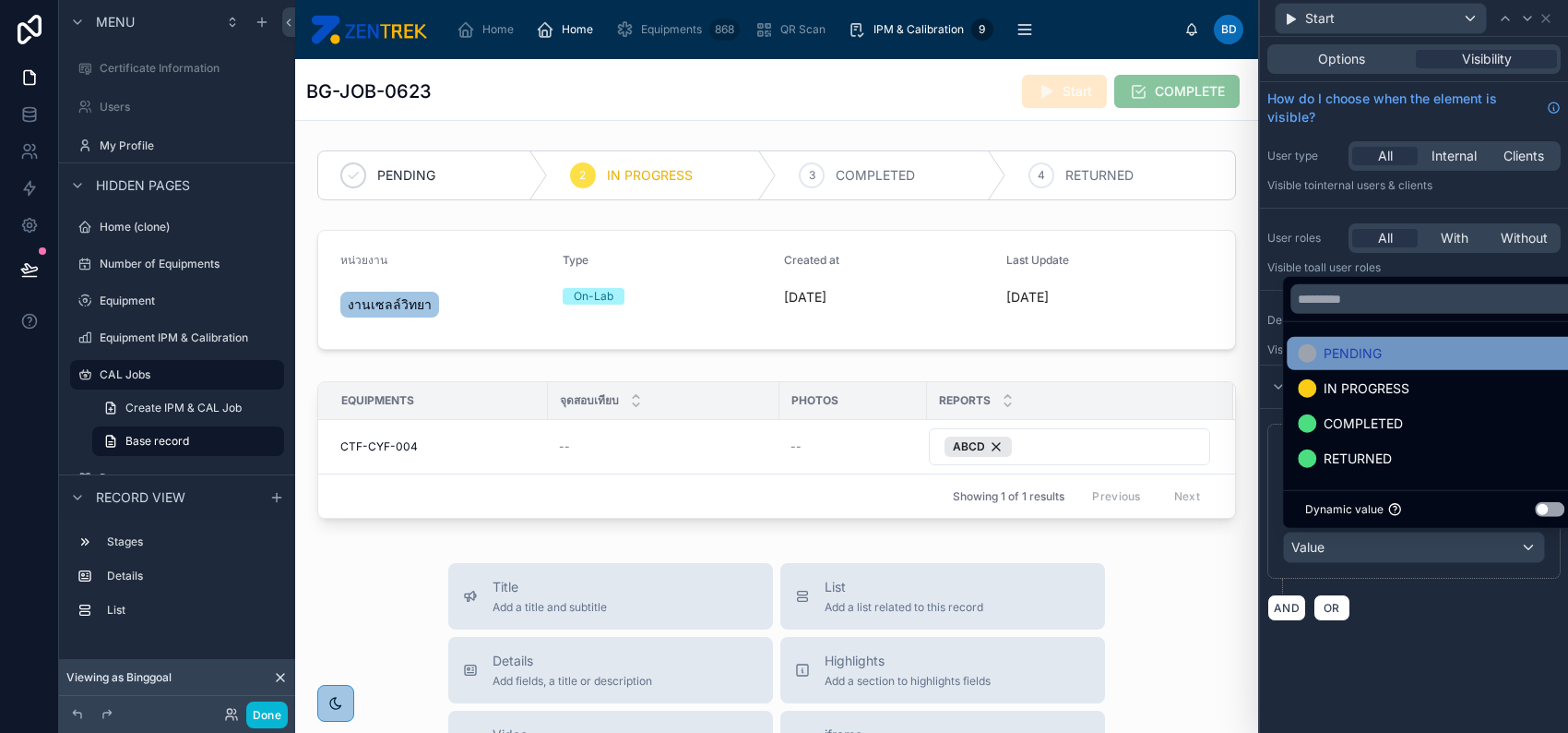
click at [1379, 350] on span "PENDING" at bounding box center [1353, 354] width 58 height 22
click at [1453, 706] on div "**********" at bounding box center [1414, 384] width 308 height 695
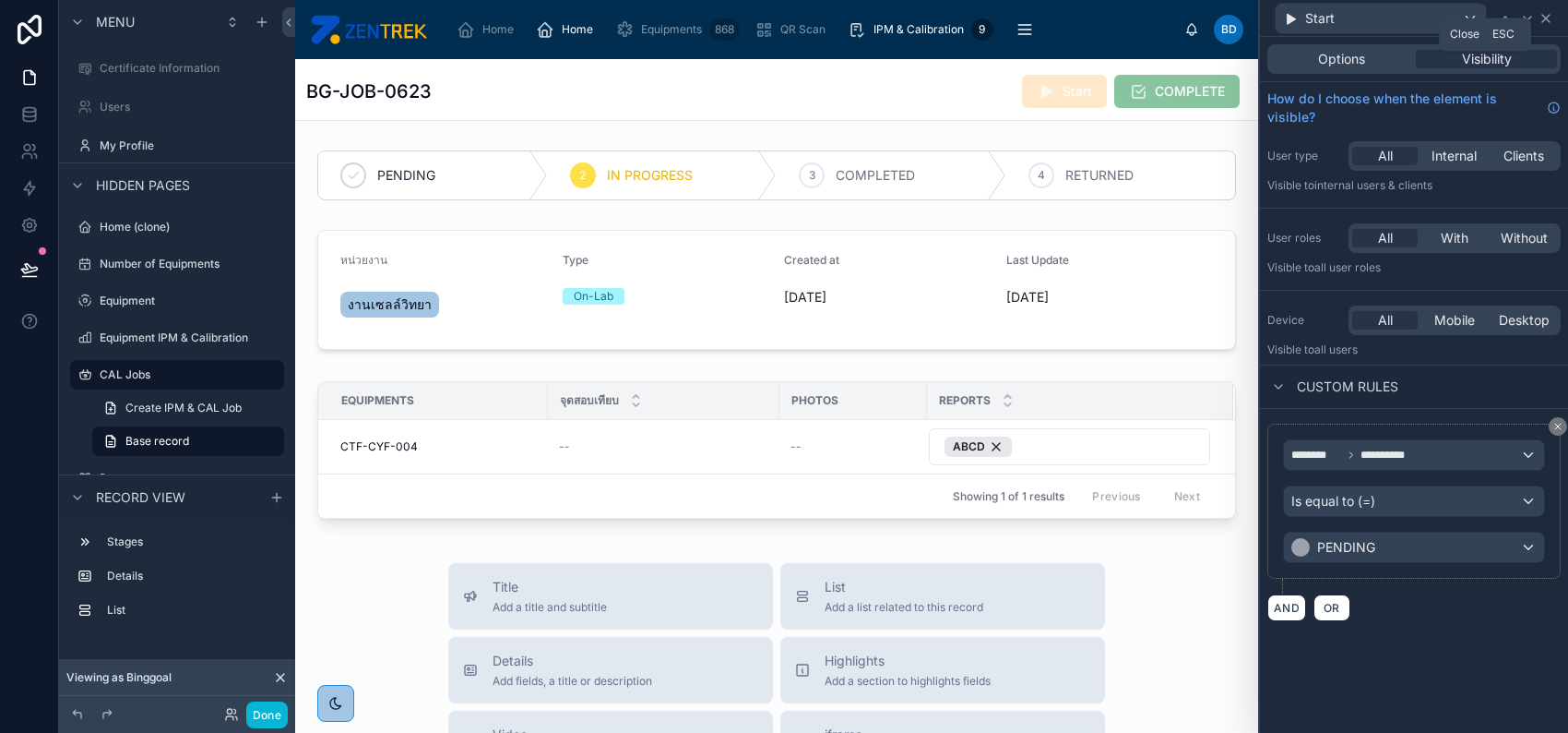
click at [1547, 19] on icon at bounding box center [1545, 18] width 7 height 7
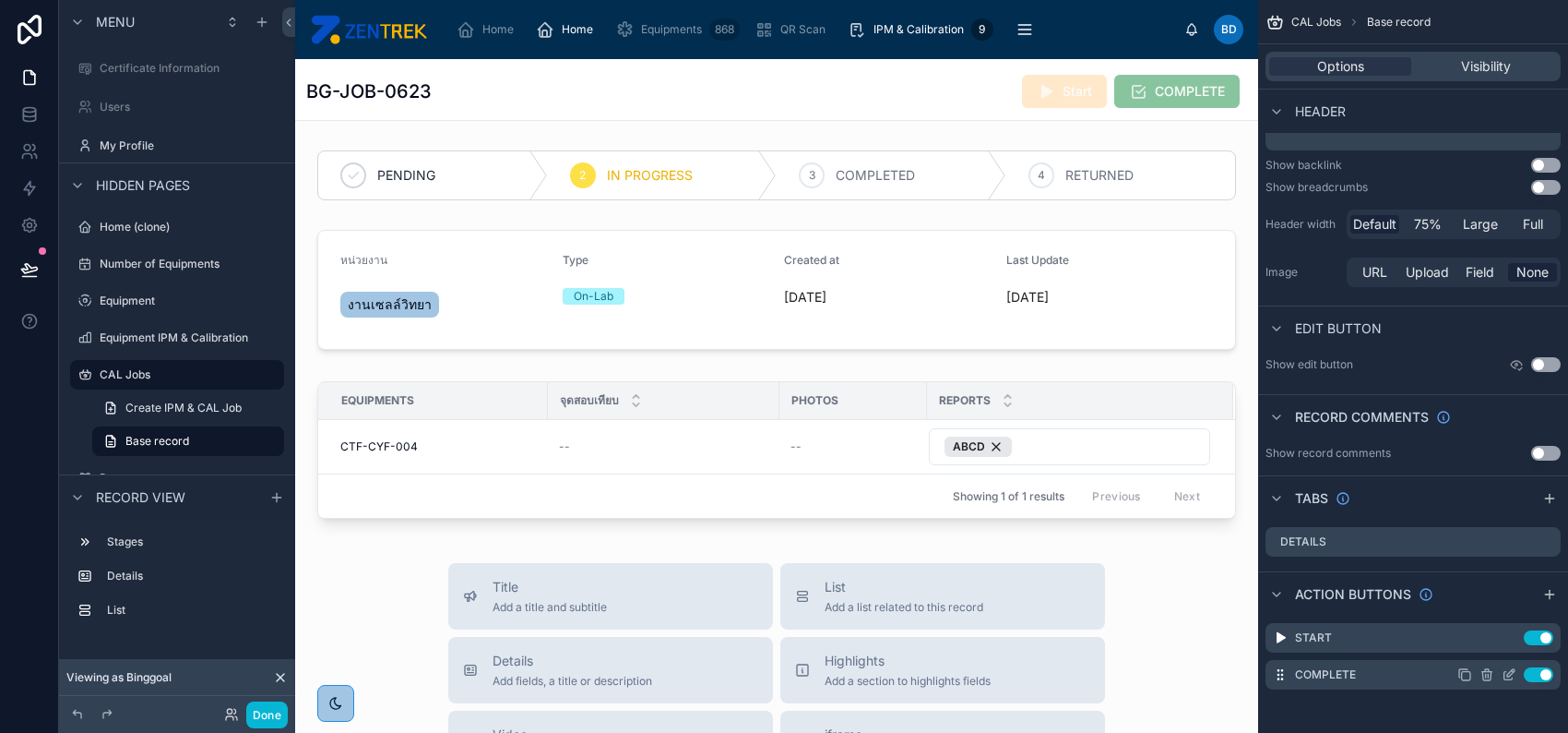
click at [1506, 674] on icon "scrollable content" at bounding box center [1509, 675] width 15 height 15
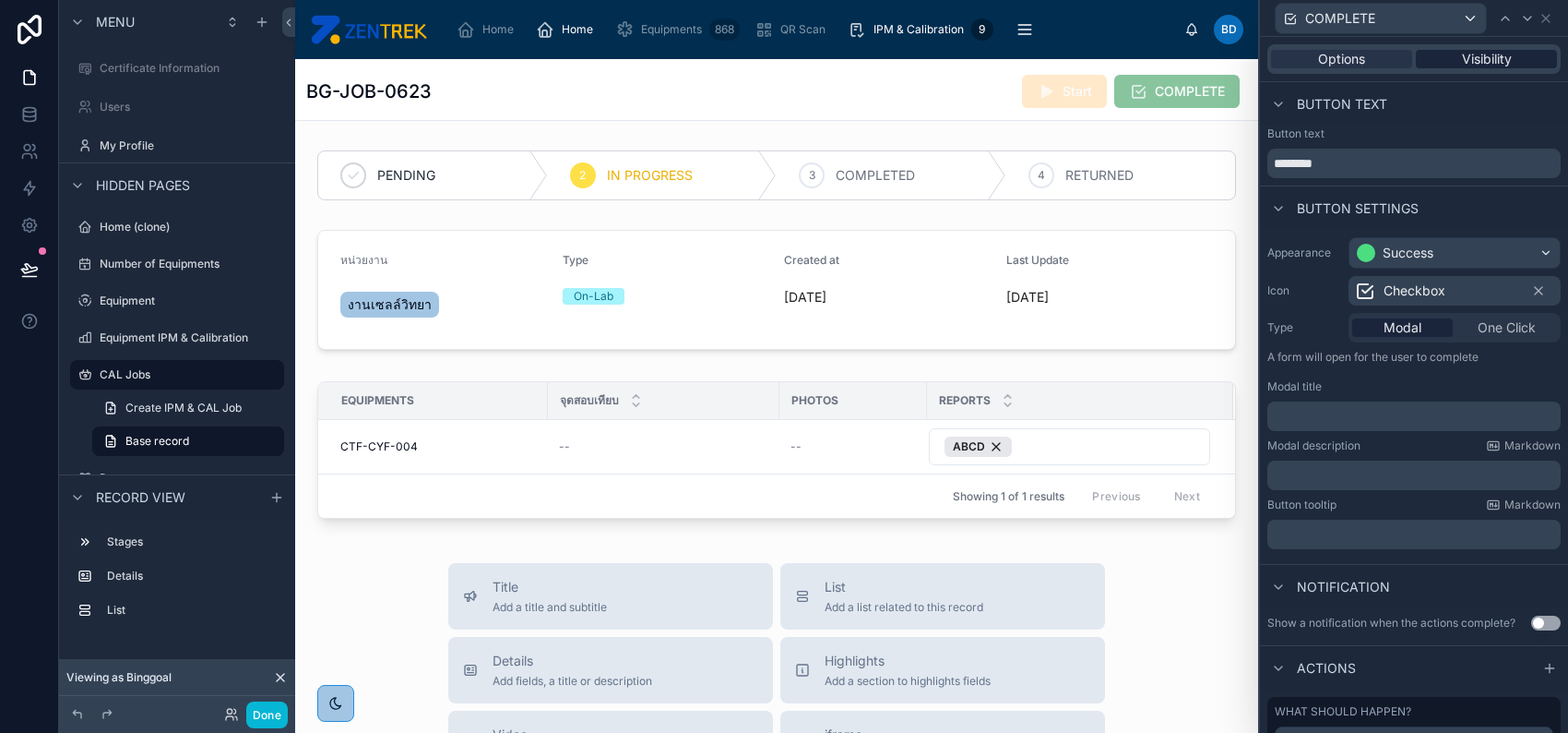
click at [1480, 59] on span "Visibility" at bounding box center [1487, 58] width 49 height 19
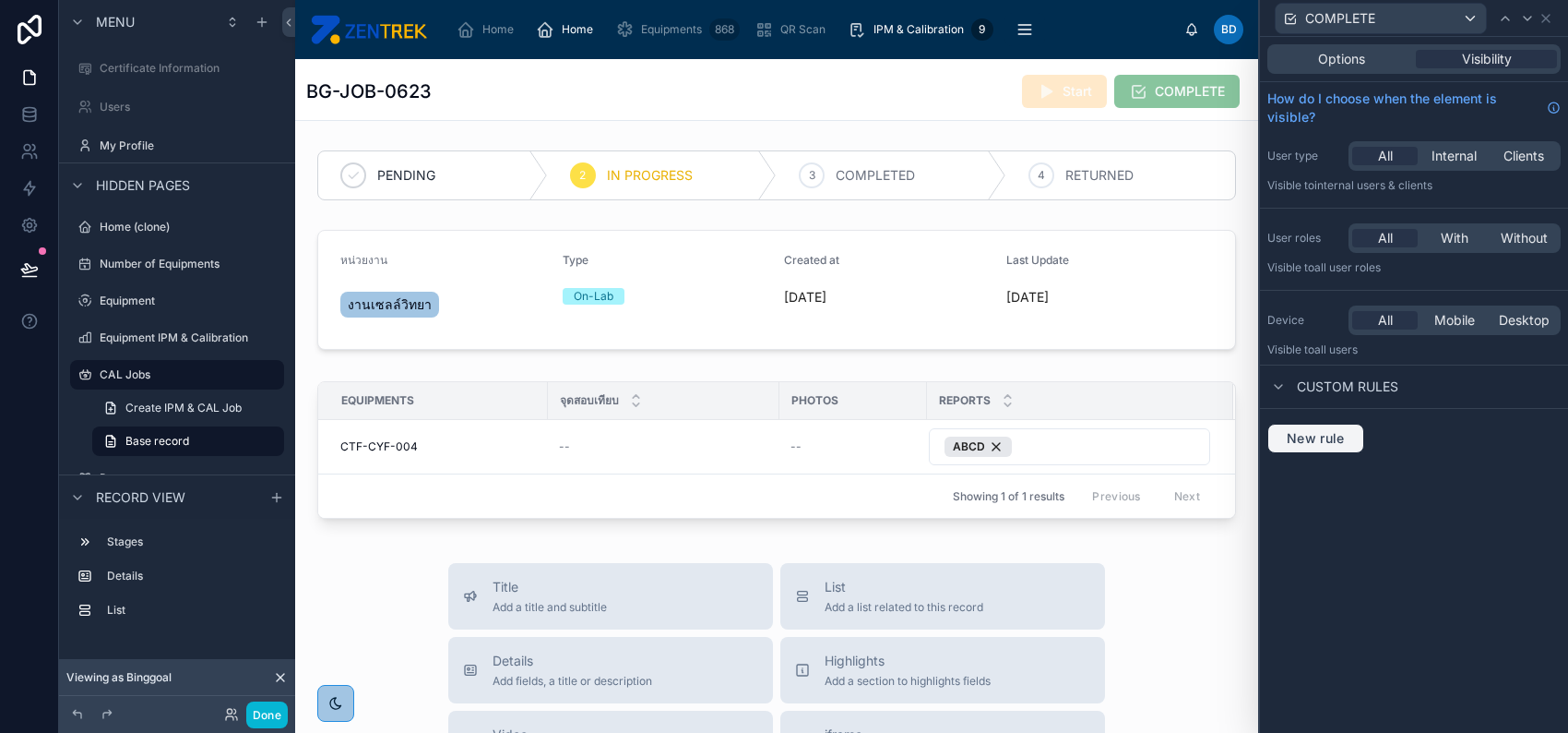
click at [1326, 430] on button "New rule" at bounding box center [1316, 439] width 97 height 30
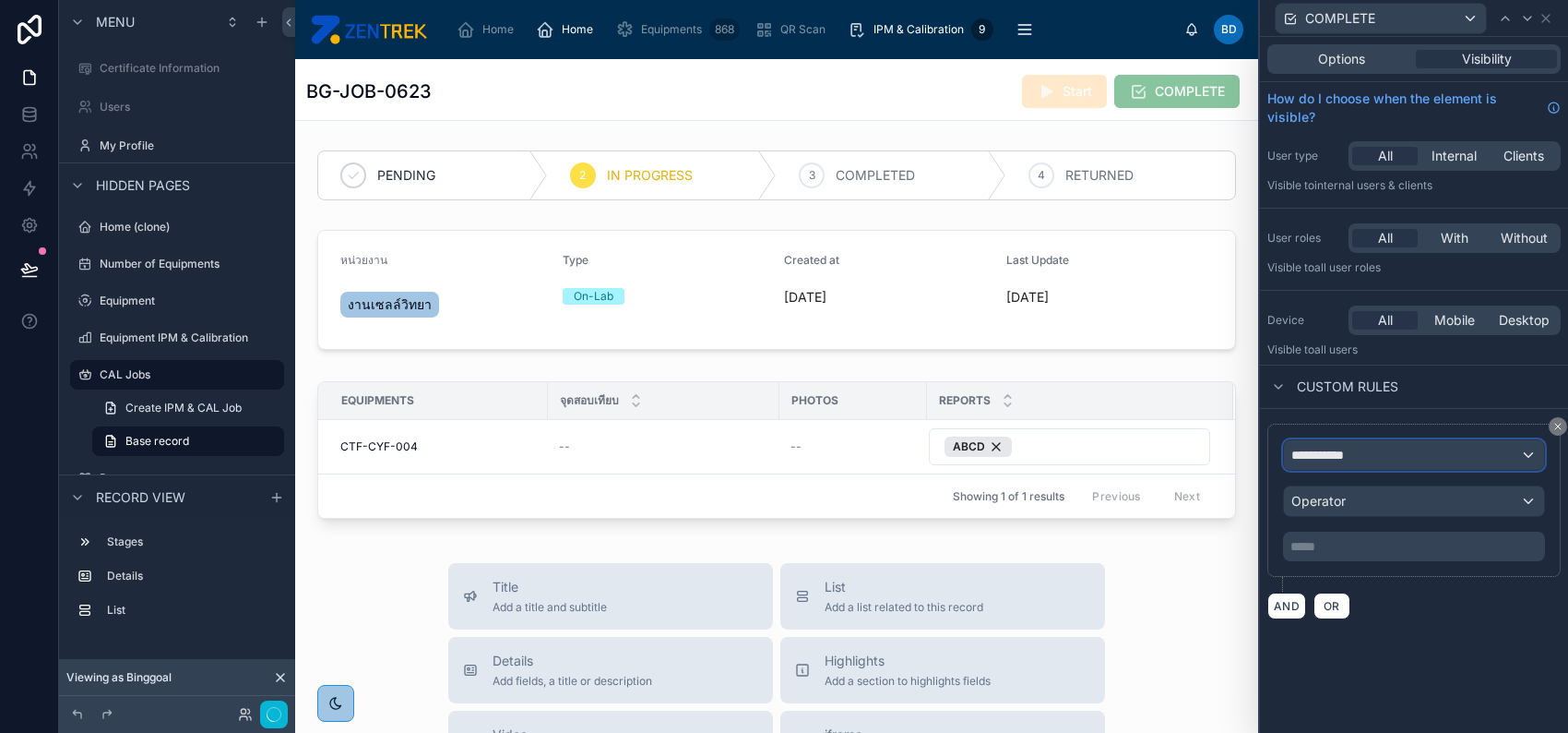
click at [1326, 443] on div "**********" at bounding box center [1414, 455] width 260 height 30
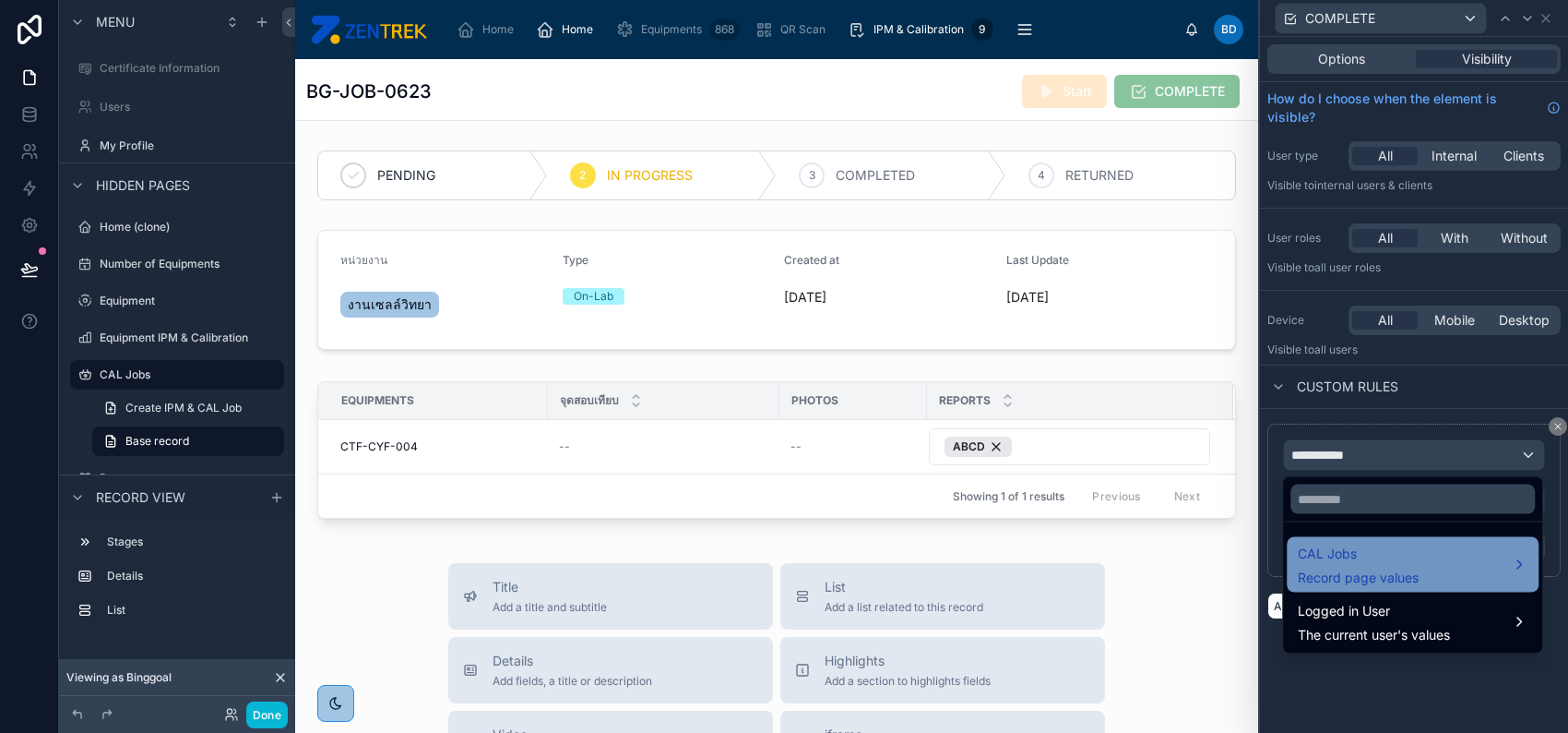
click at [1361, 545] on span "CAL Jobs" at bounding box center [1359, 553] width 120 height 22
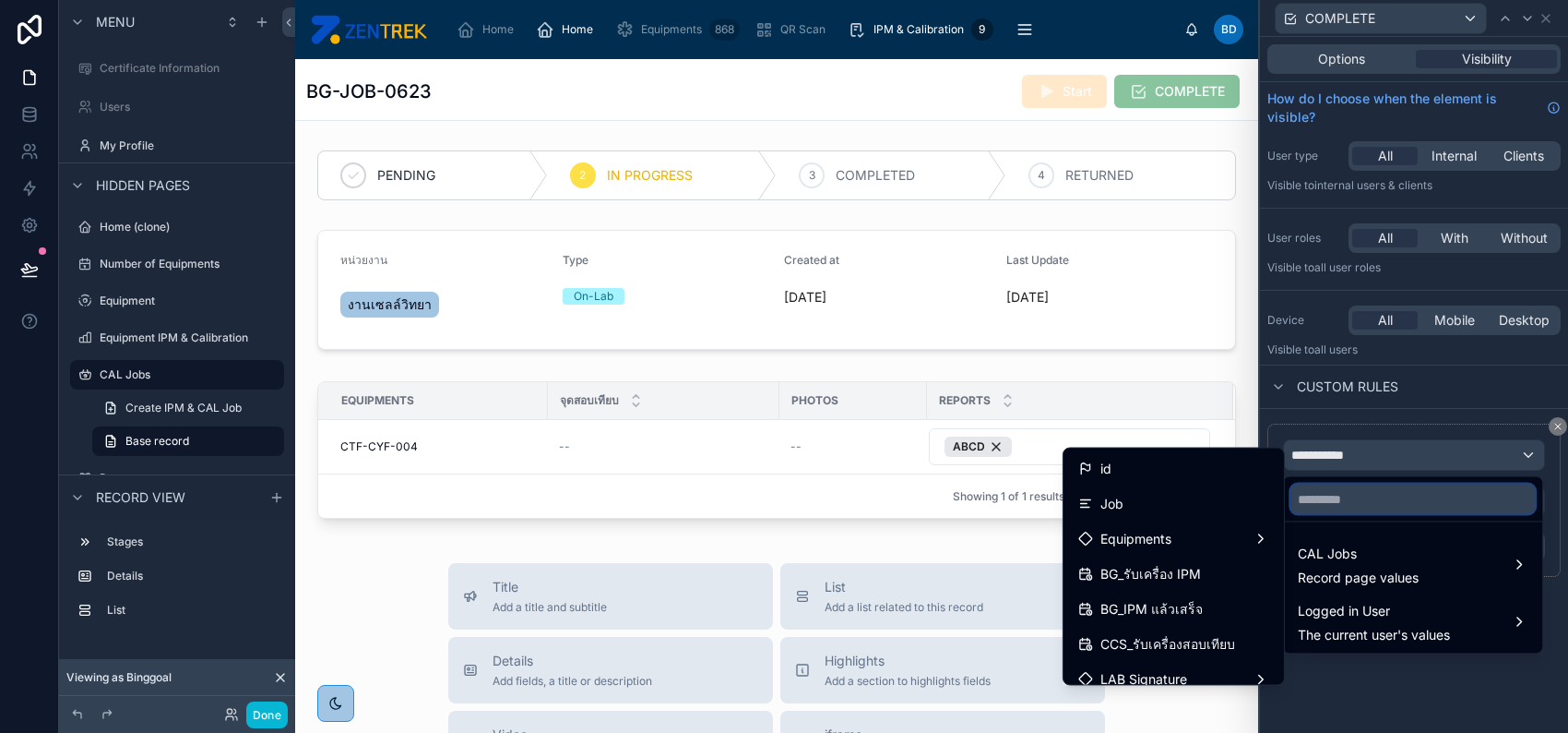
click at [1341, 501] on input "text" at bounding box center [1413, 500] width 245 height 30
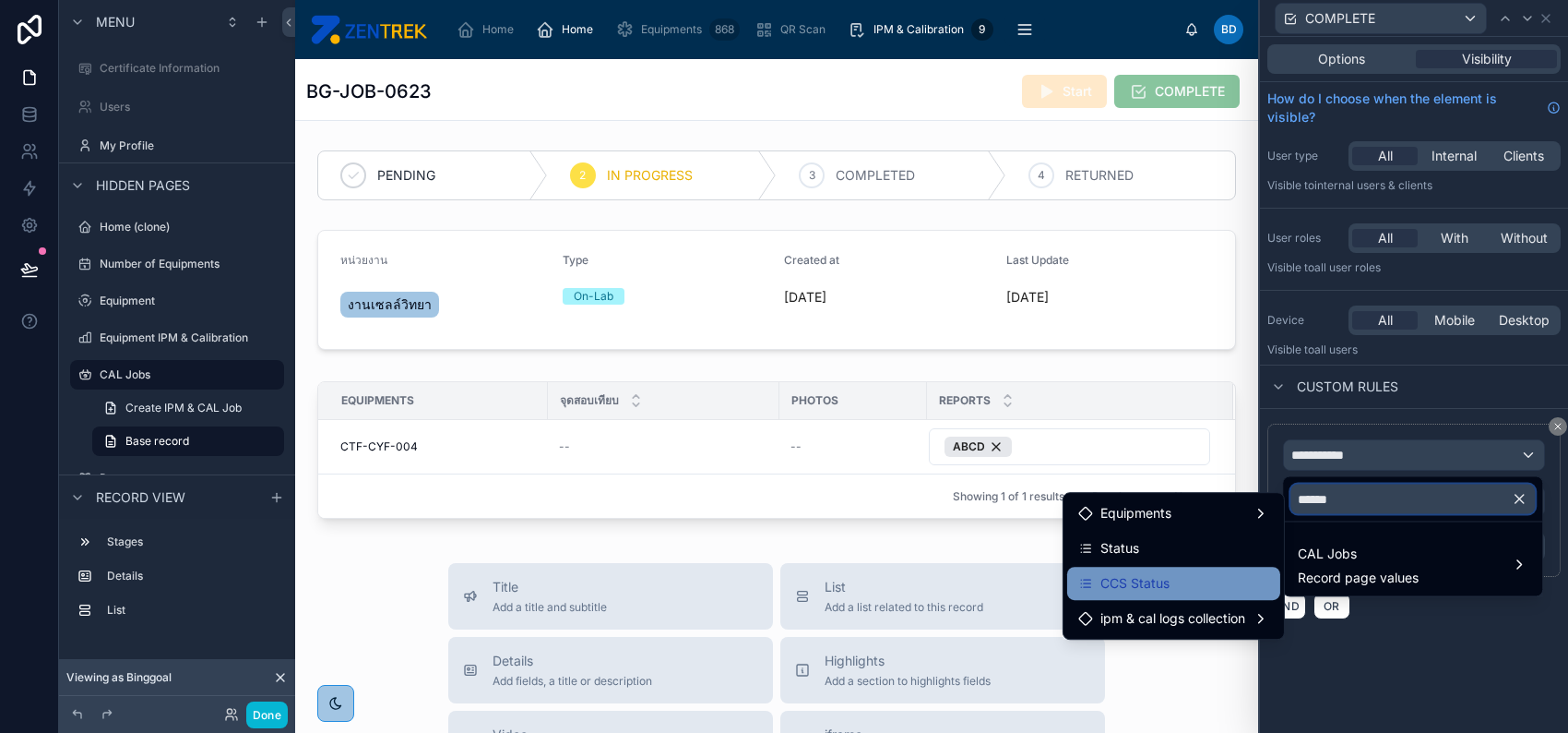
type input "******"
click at [1215, 578] on div "CCS Status" at bounding box center [1173, 583] width 191 height 22
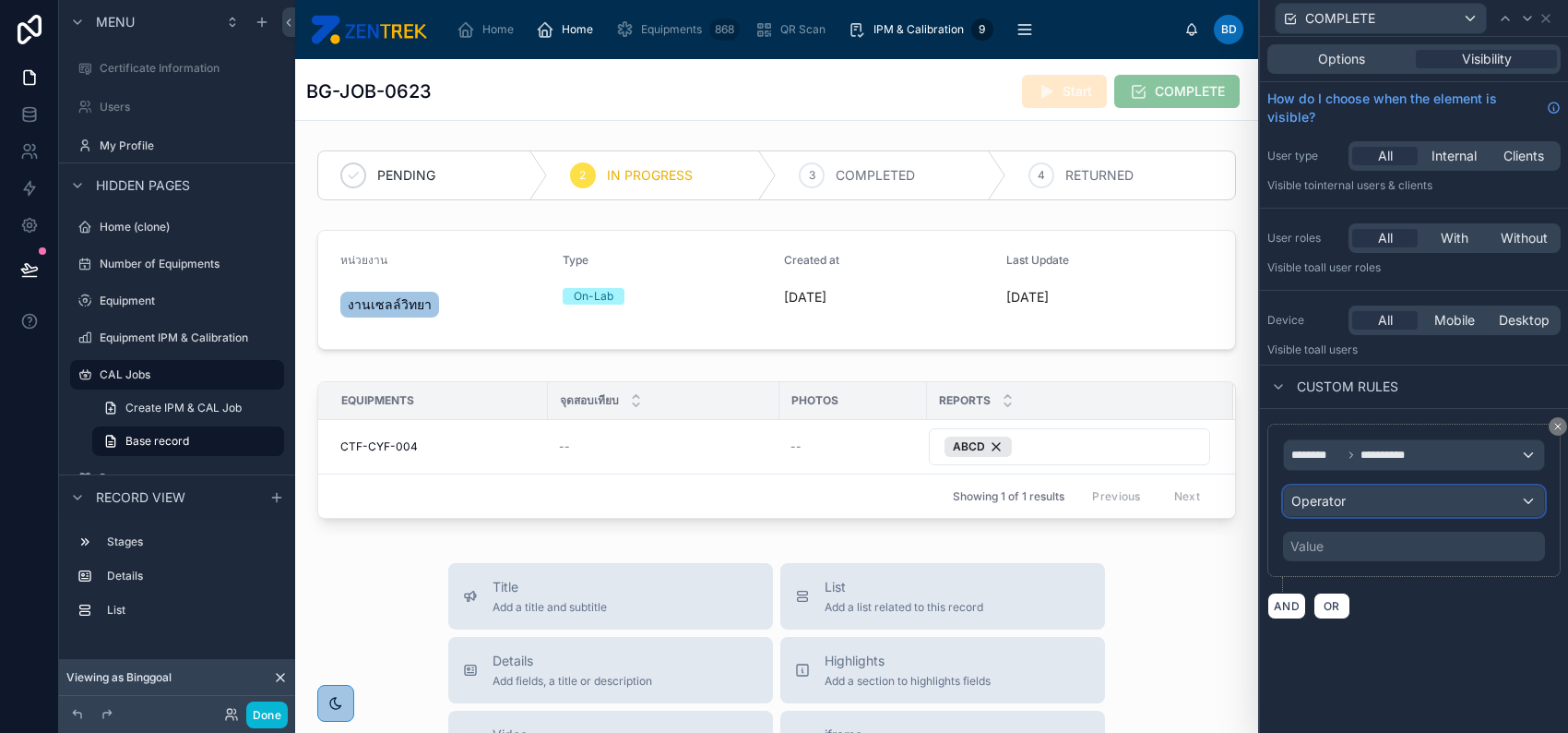
click at [1389, 513] on div "Operator" at bounding box center [1414, 501] width 260 height 30
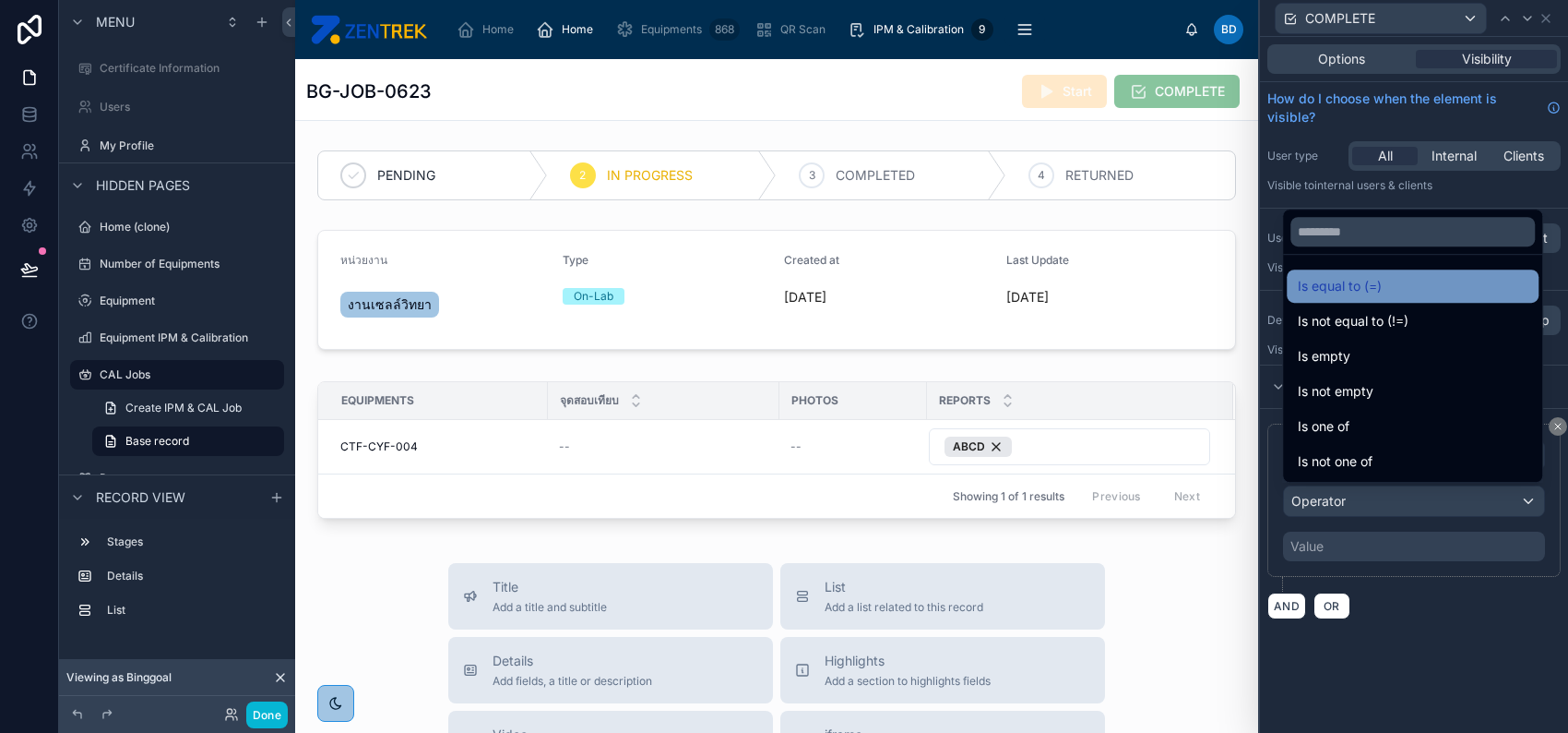
click at [1376, 285] on span "Is equal to (=)" at bounding box center [1340, 285] width 84 height 22
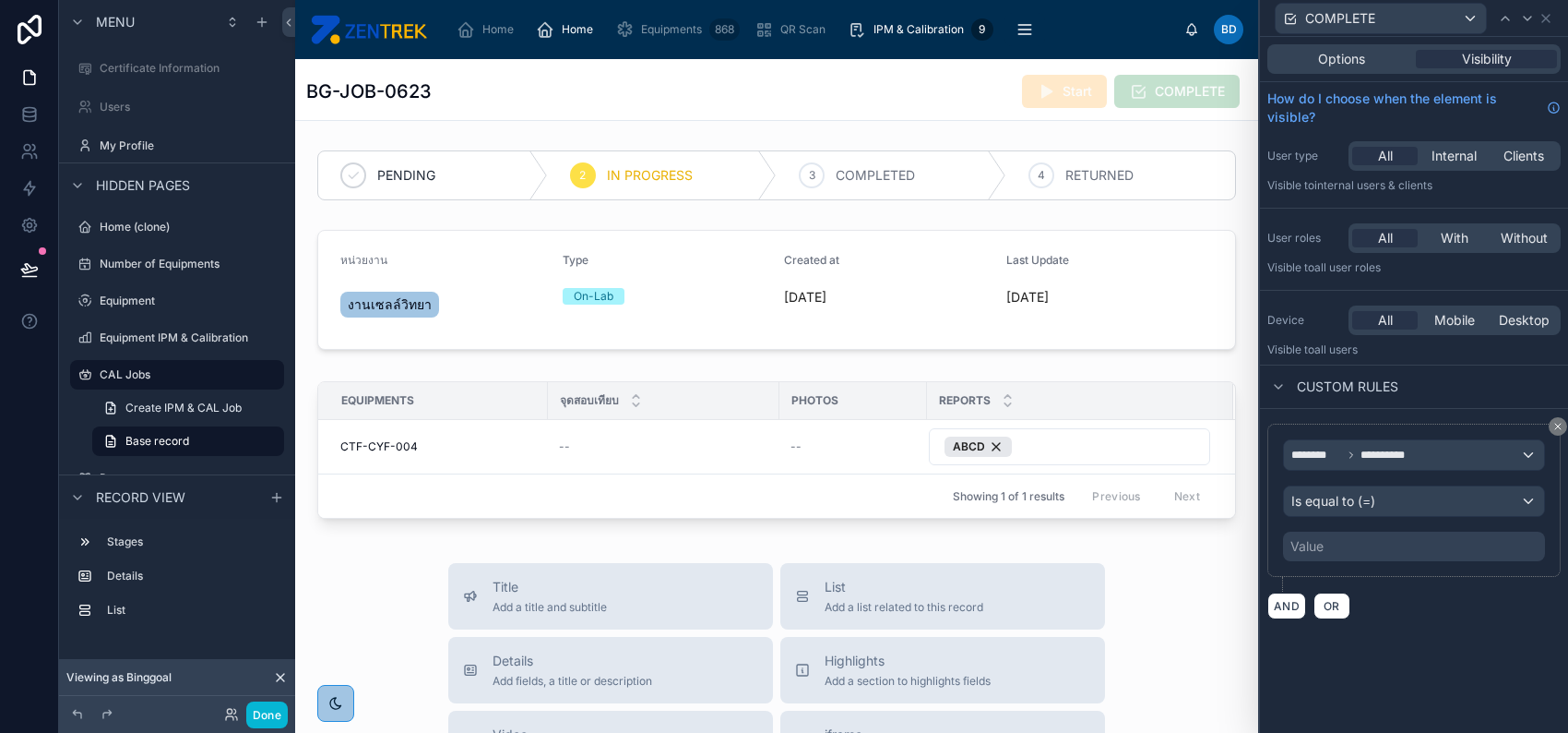
click at [1363, 547] on div "Value" at bounding box center [1414, 546] width 262 height 30
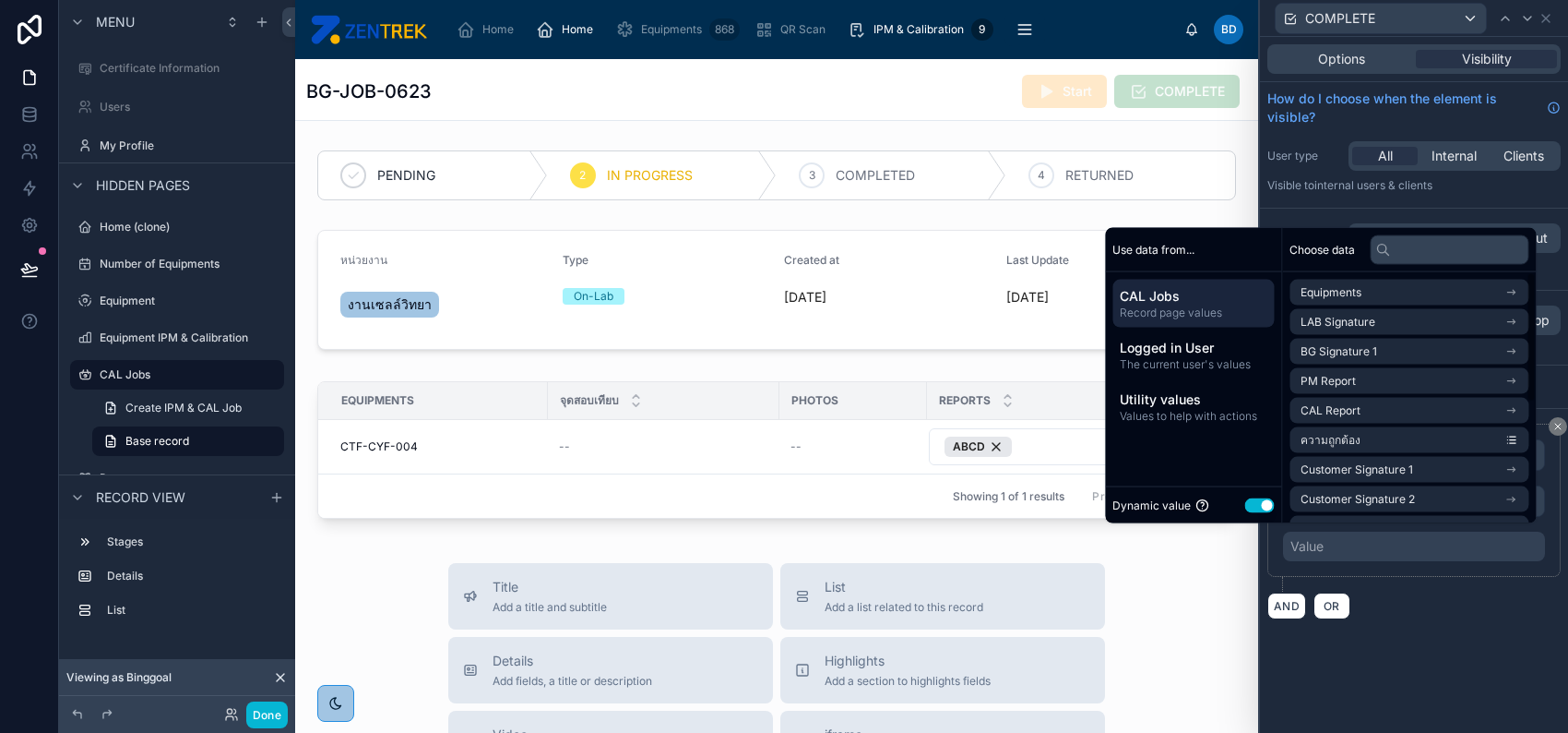
click at [1253, 501] on button "Use setting" at bounding box center [1259, 505] width 30 height 15
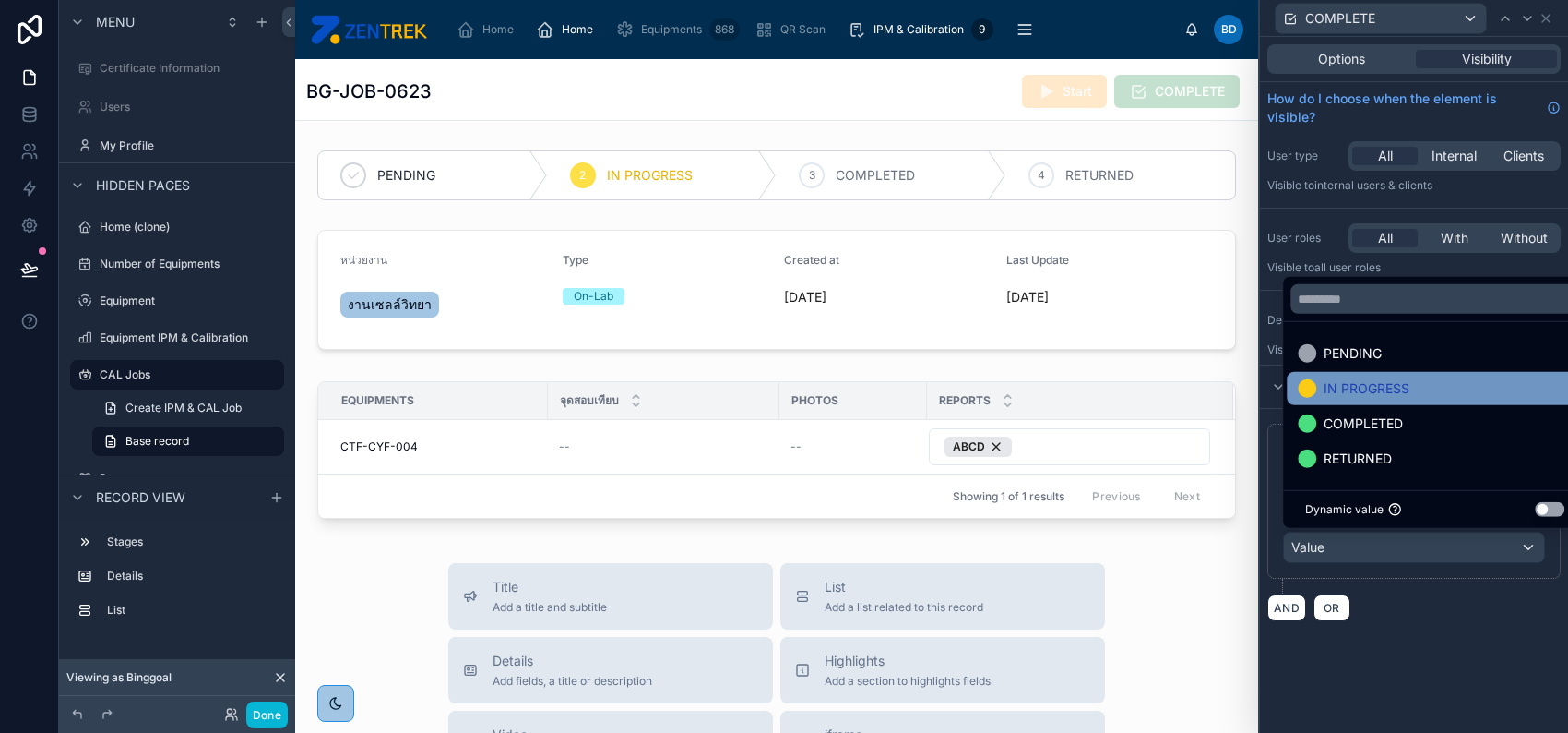
click at [1376, 386] on span "IN PROGRESS" at bounding box center [1367, 388] width 86 height 22
click at [1414, 644] on div "**********" at bounding box center [1414, 384] width 308 height 695
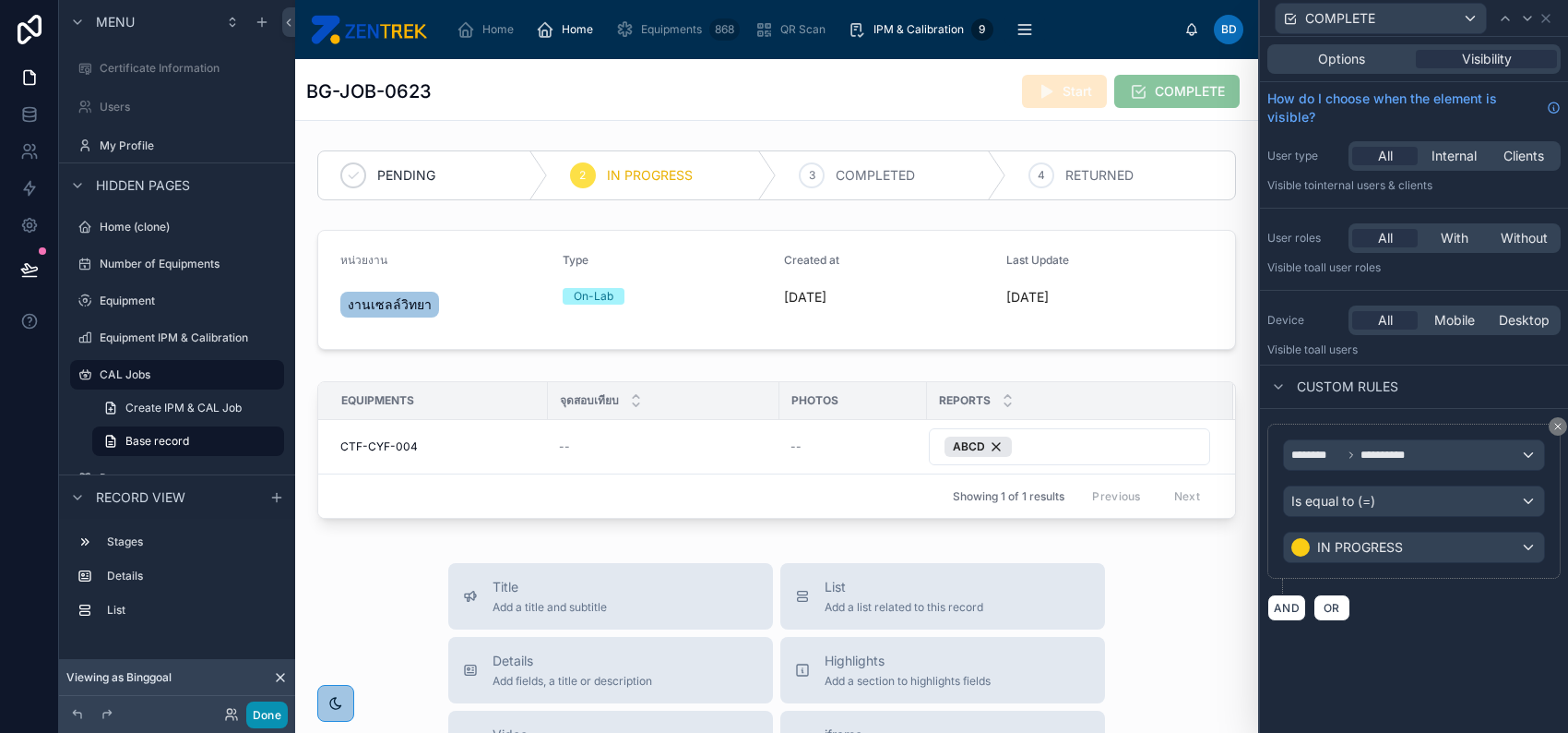
click at [279, 714] on button "Done" at bounding box center [267, 714] width 41 height 27
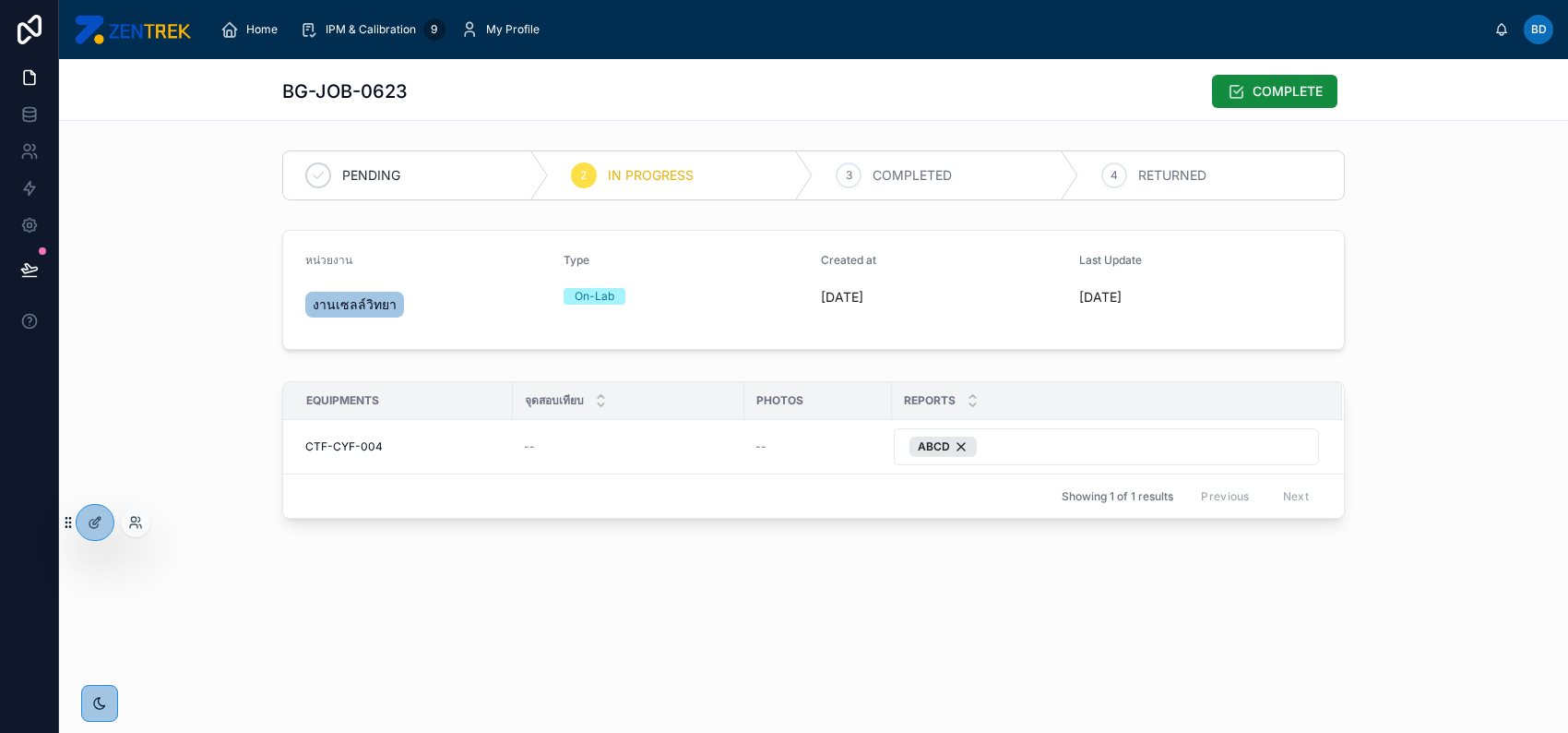
click at [106, 539] on div at bounding box center [88, 522] width 53 height 37
click at [104, 528] on div at bounding box center [95, 523] width 37 height 36
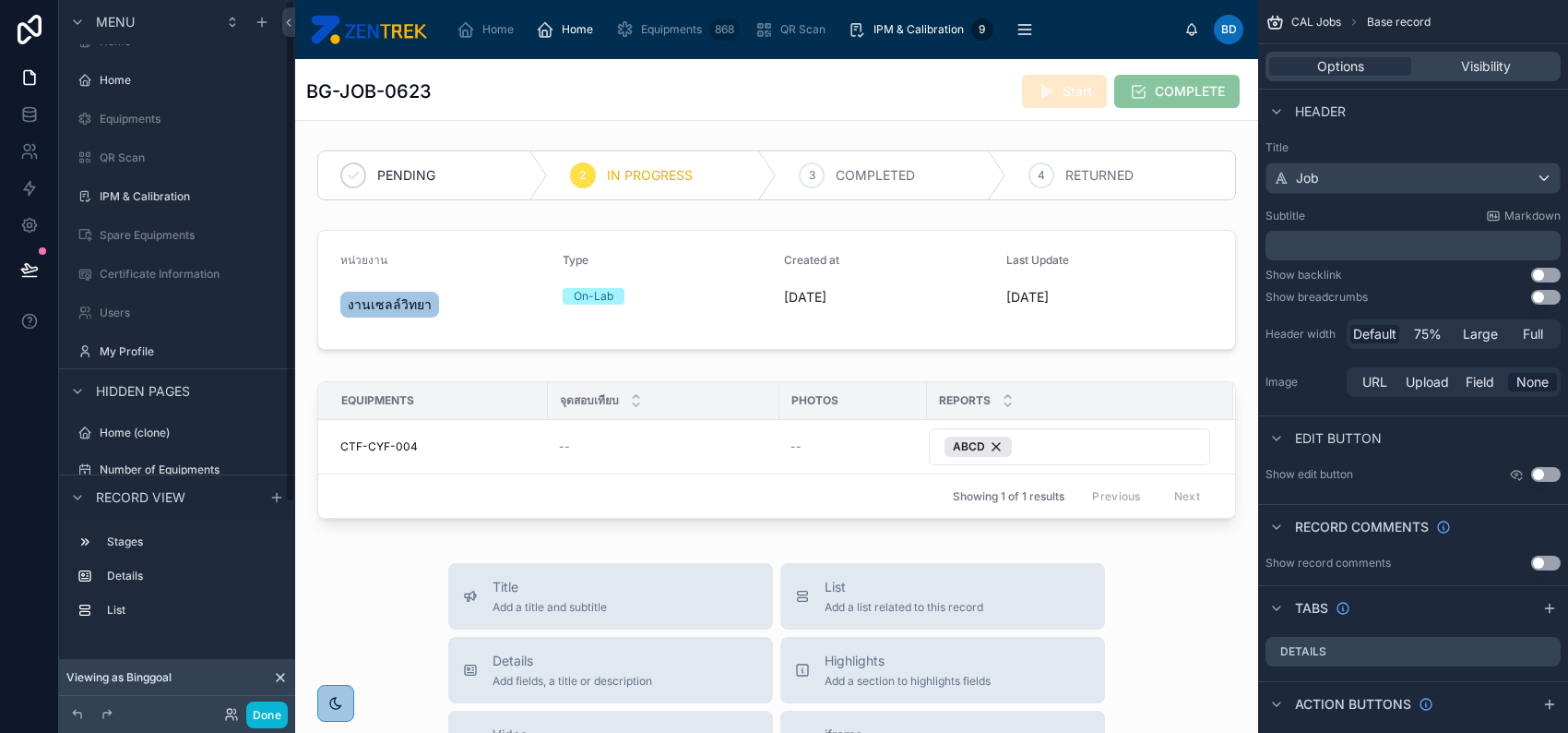
scroll to position [0, 0]
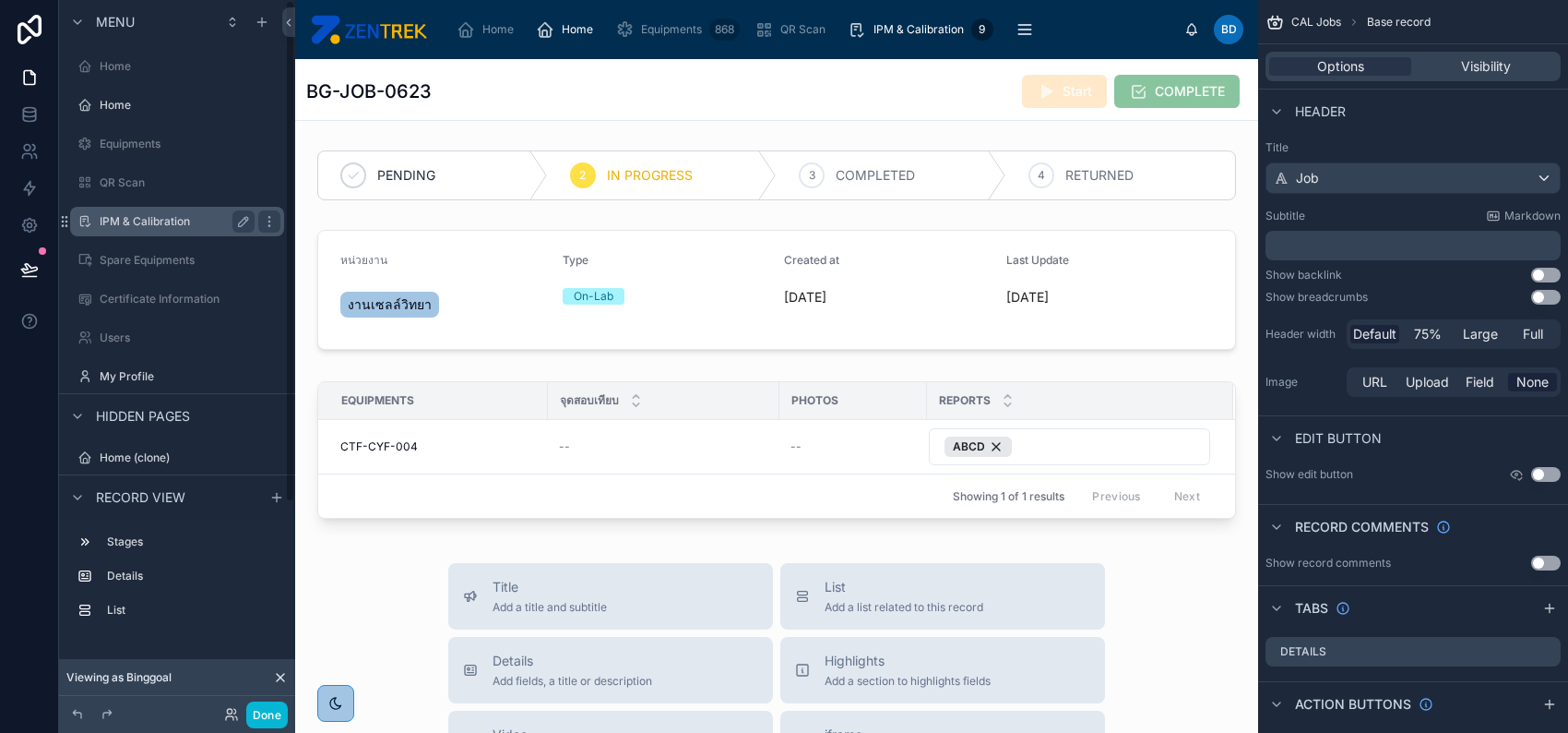
click at [186, 226] on label "IPM & Calibration" at bounding box center [173, 221] width 147 height 15
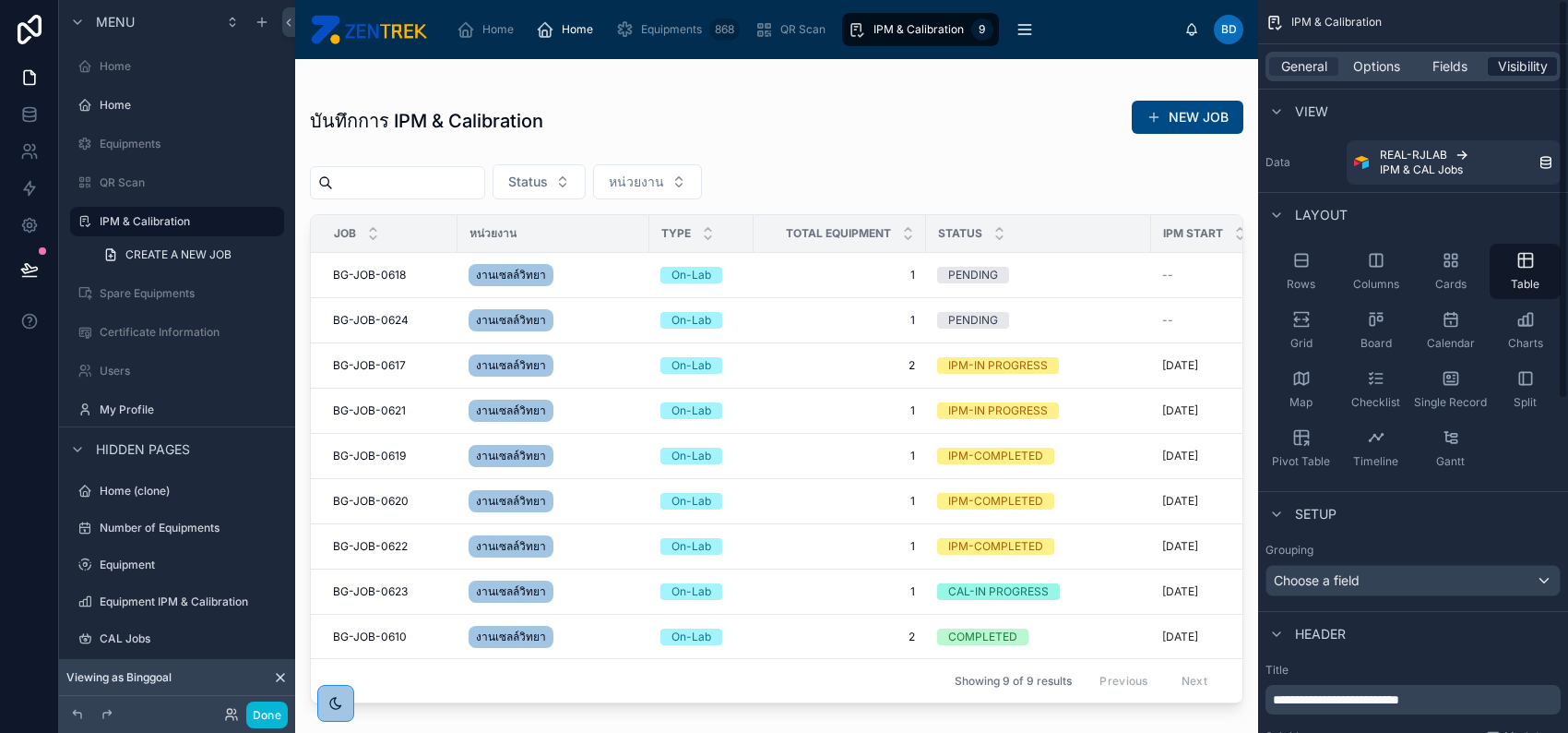
click at [1526, 65] on span "Visibility" at bounding box center [1523, 66] width 49 height 19
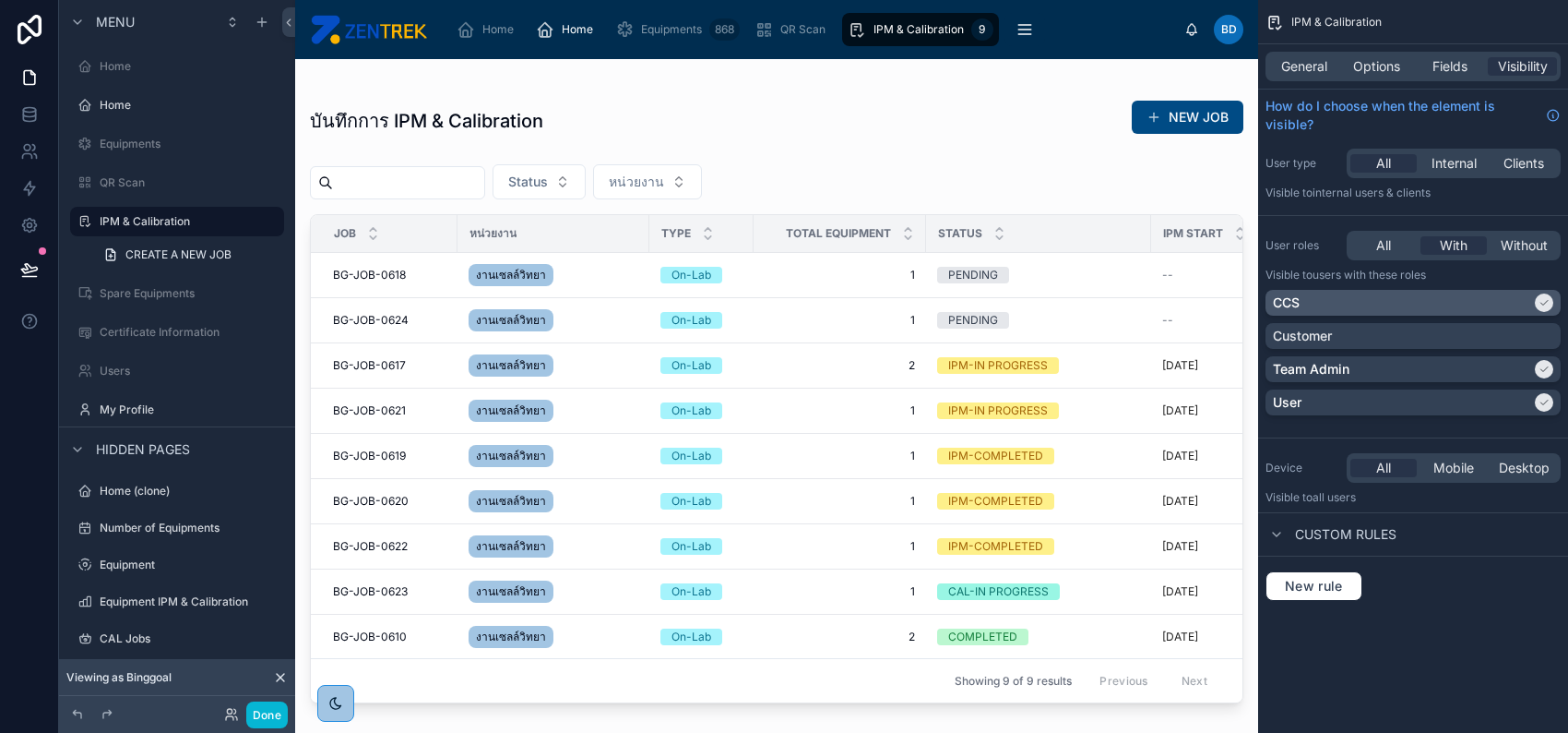
click at [1405, 290] on div "CCS" at bounding box center [1413, 302] width 295 height 26
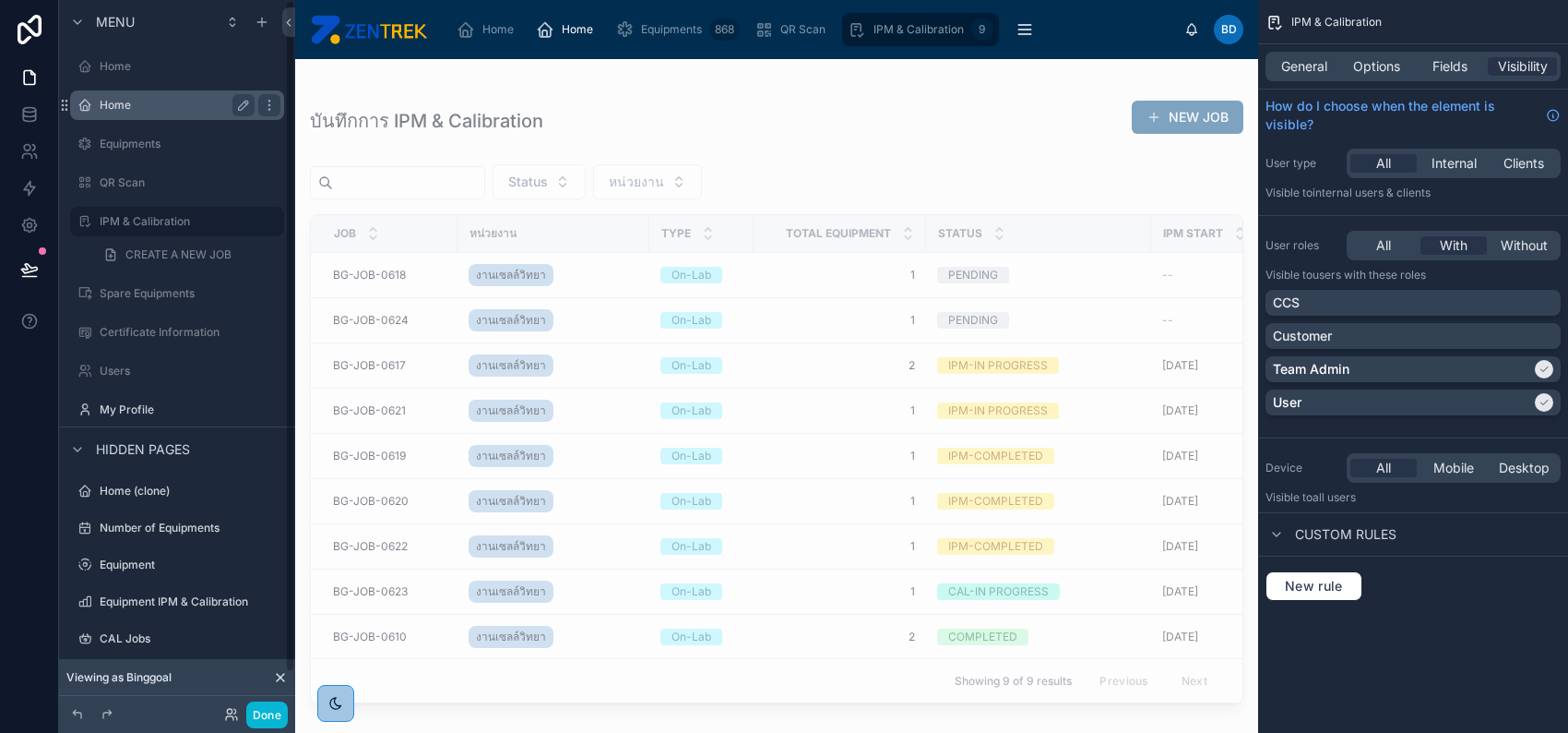
click at [153, 98] on label "Home" at bounding box center [173, 105] width 147 height 15
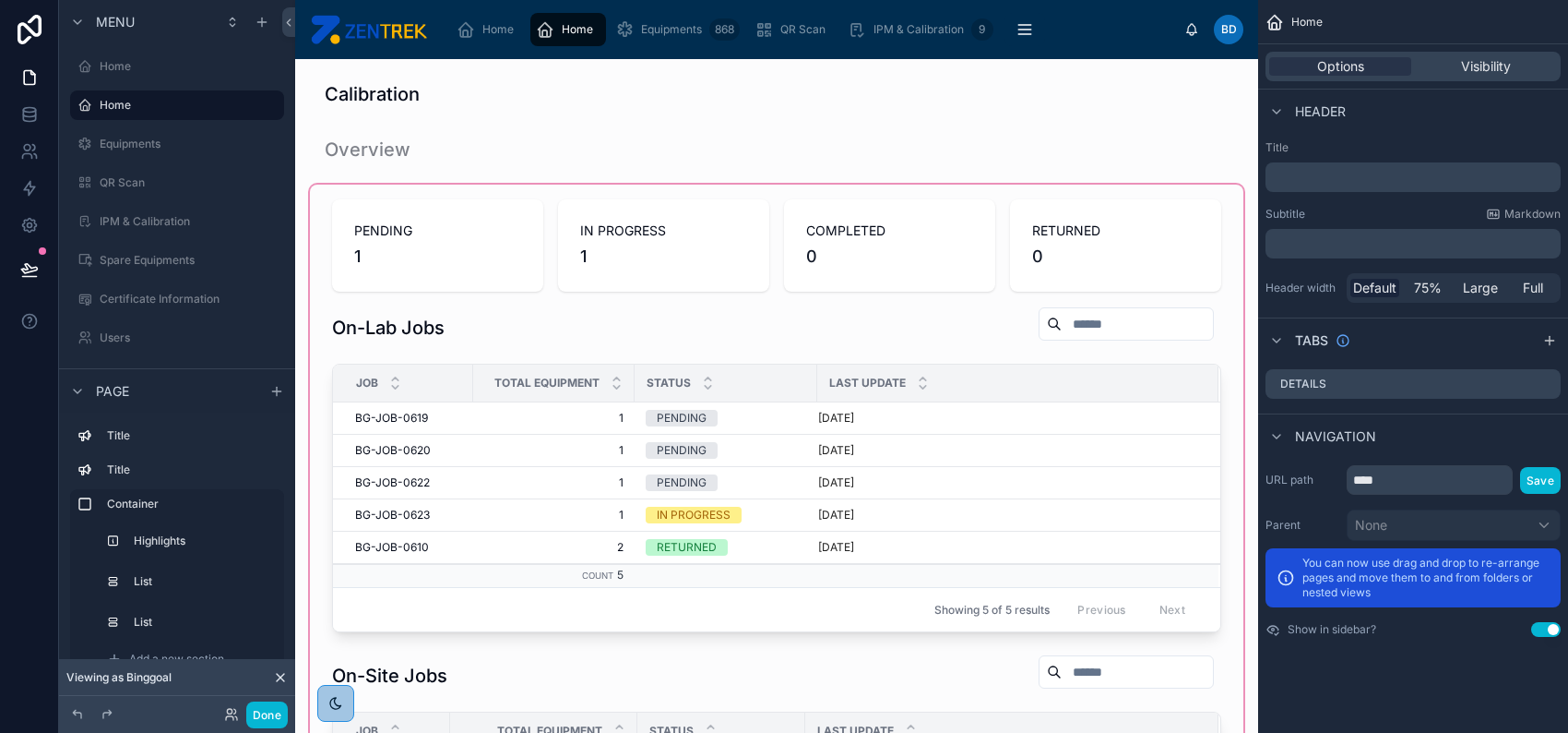
click at [516, 430] on div at bounding box center [777, 594] width 934 height 818
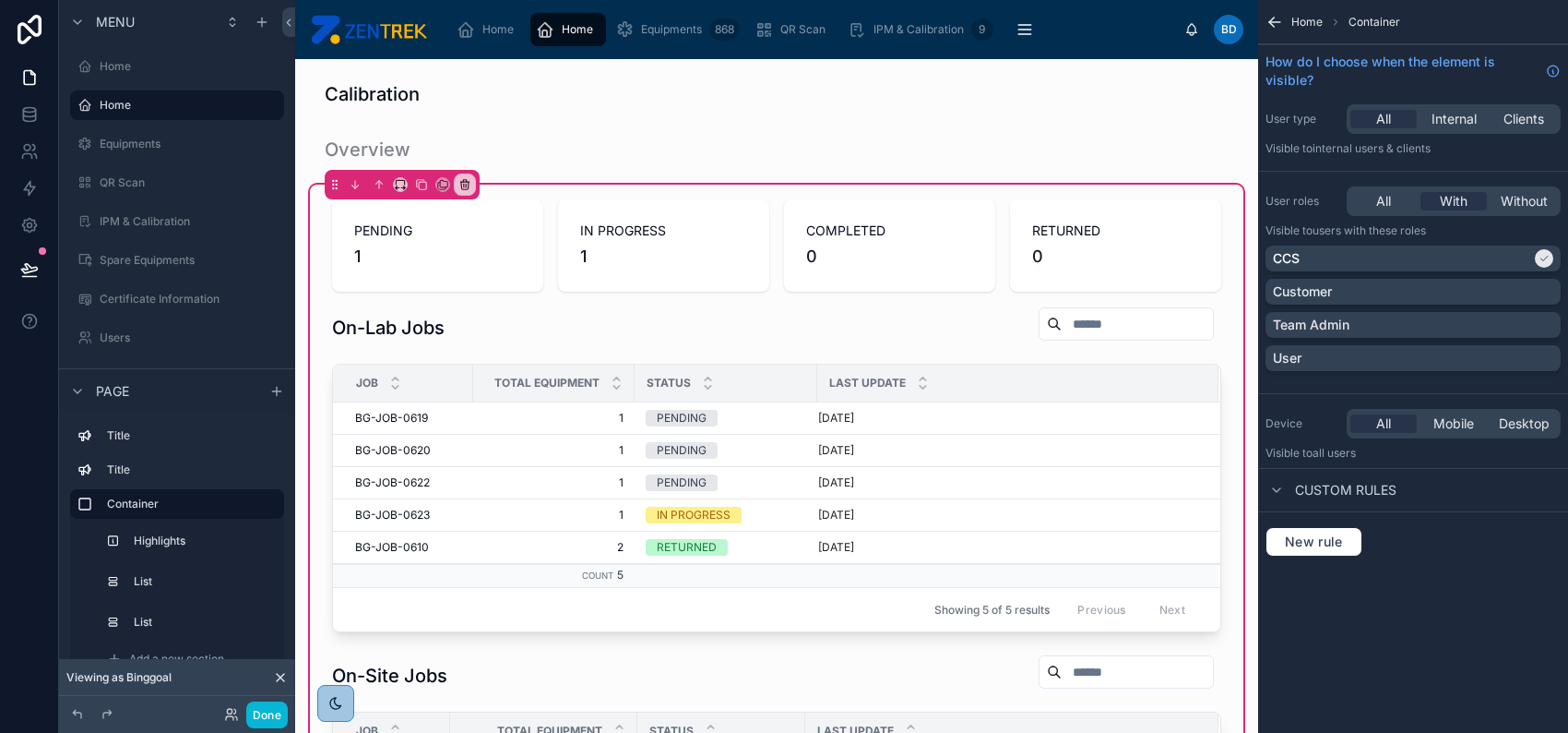
click at [272, 727] on div "Done" at bounding box center [177, 713] width 236 height 37
click at [259, 717] on button "Done" at bounding box center [267, 714] width 41 height 27
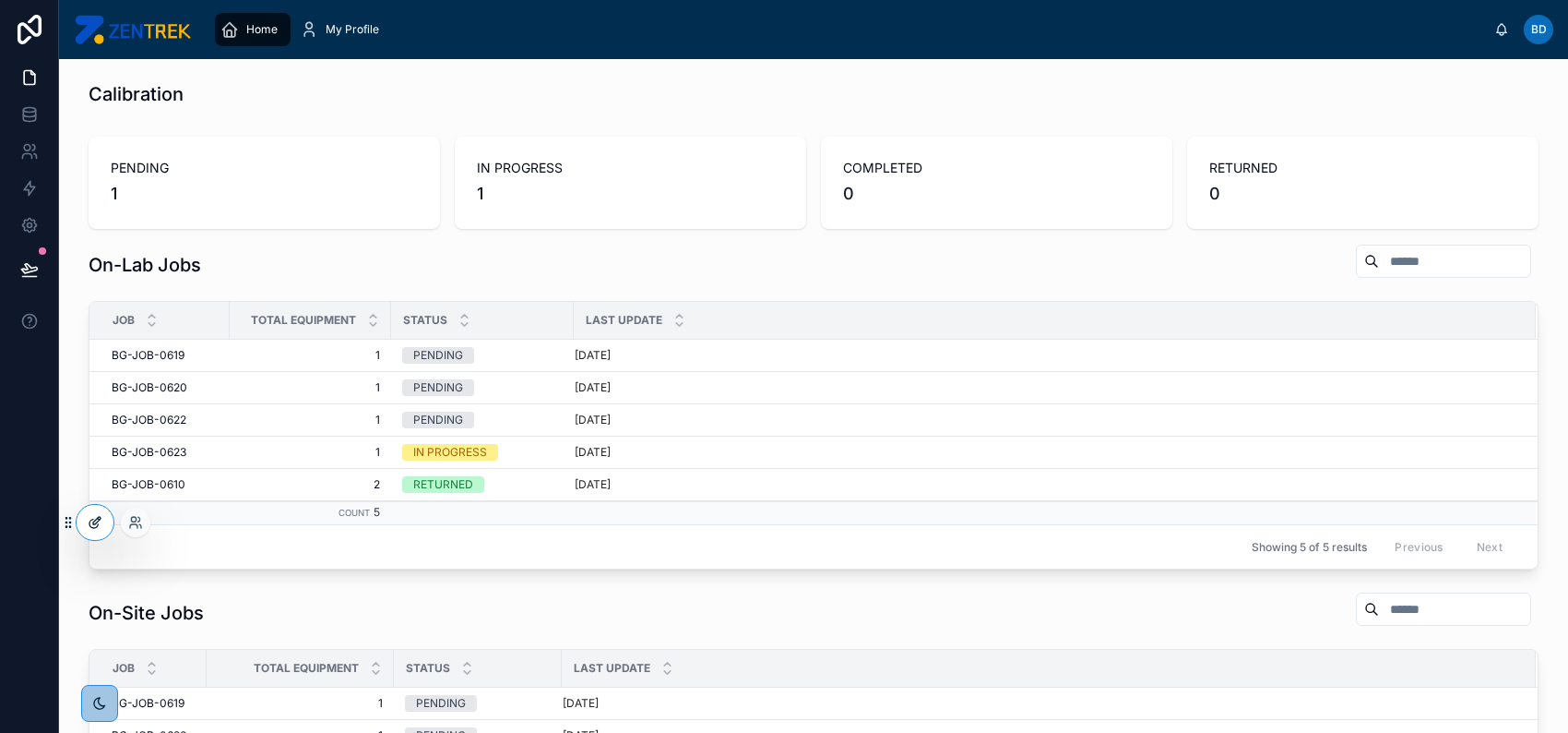
click at [105, 521] on div at bounding box center [95, 523] width 37 height 36
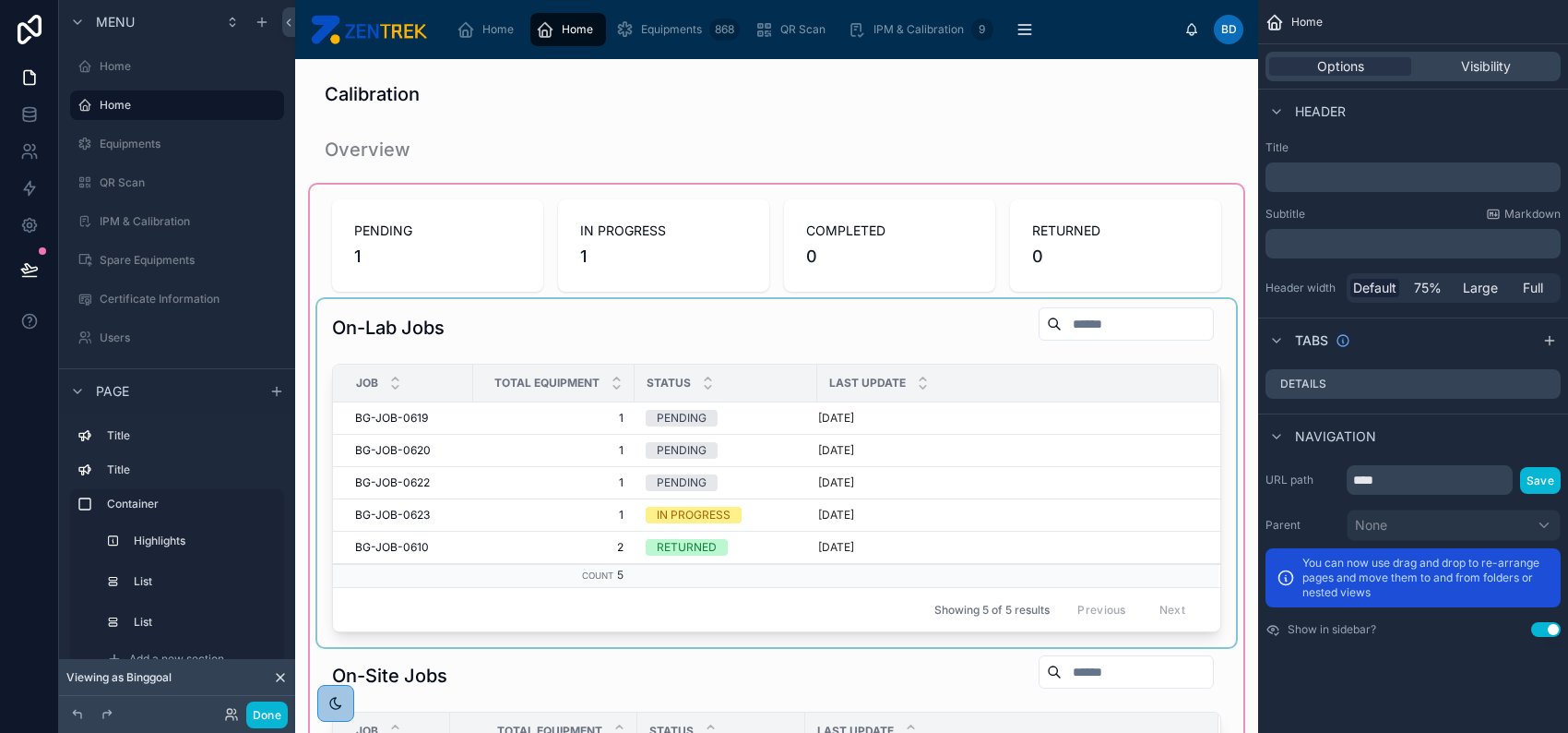
click at [1014, 396] on div "Last Update" at bounding box center [1018, 383] width 400 height 36
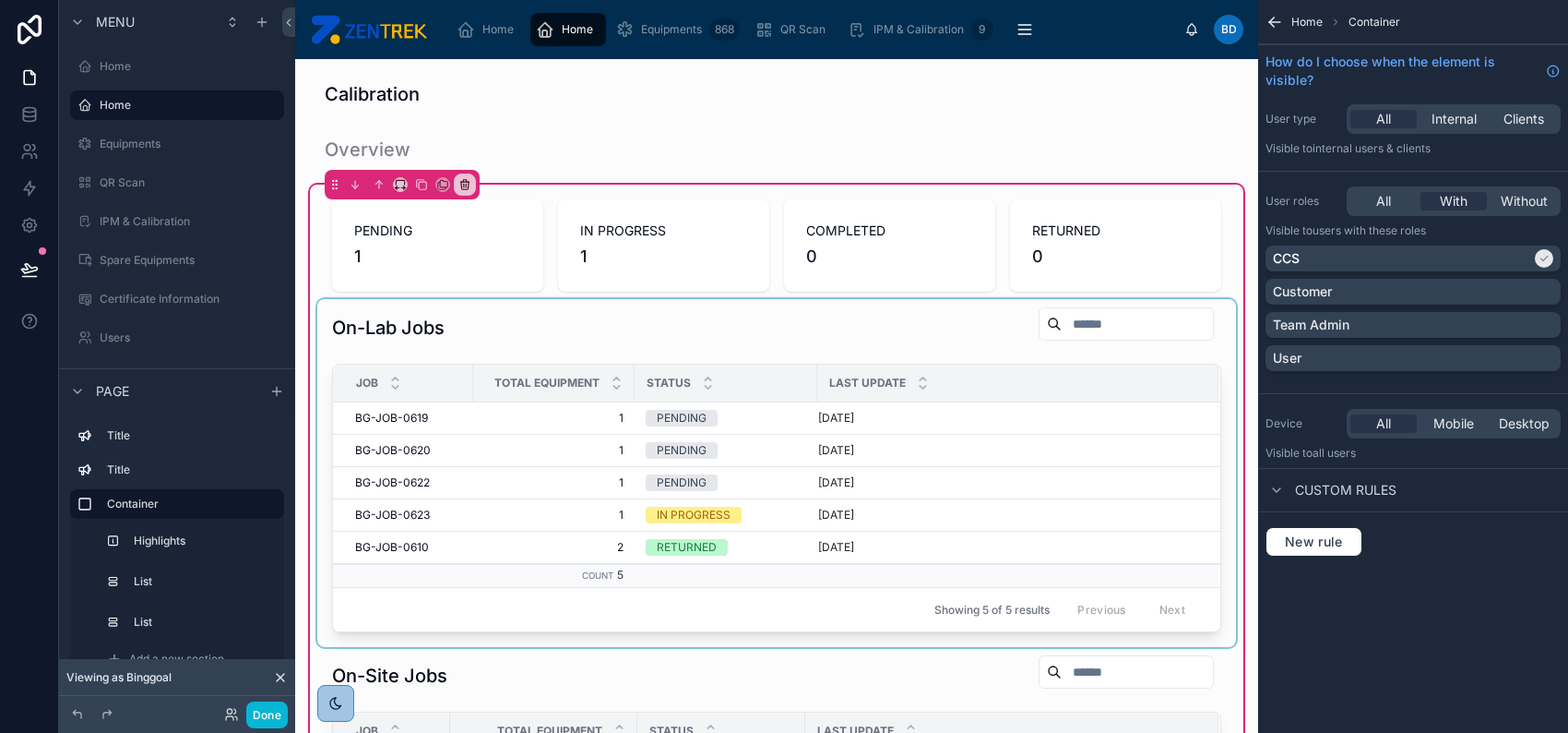
click at [1067, 350] on div at bounding box center [776, 473] width 919 height 348
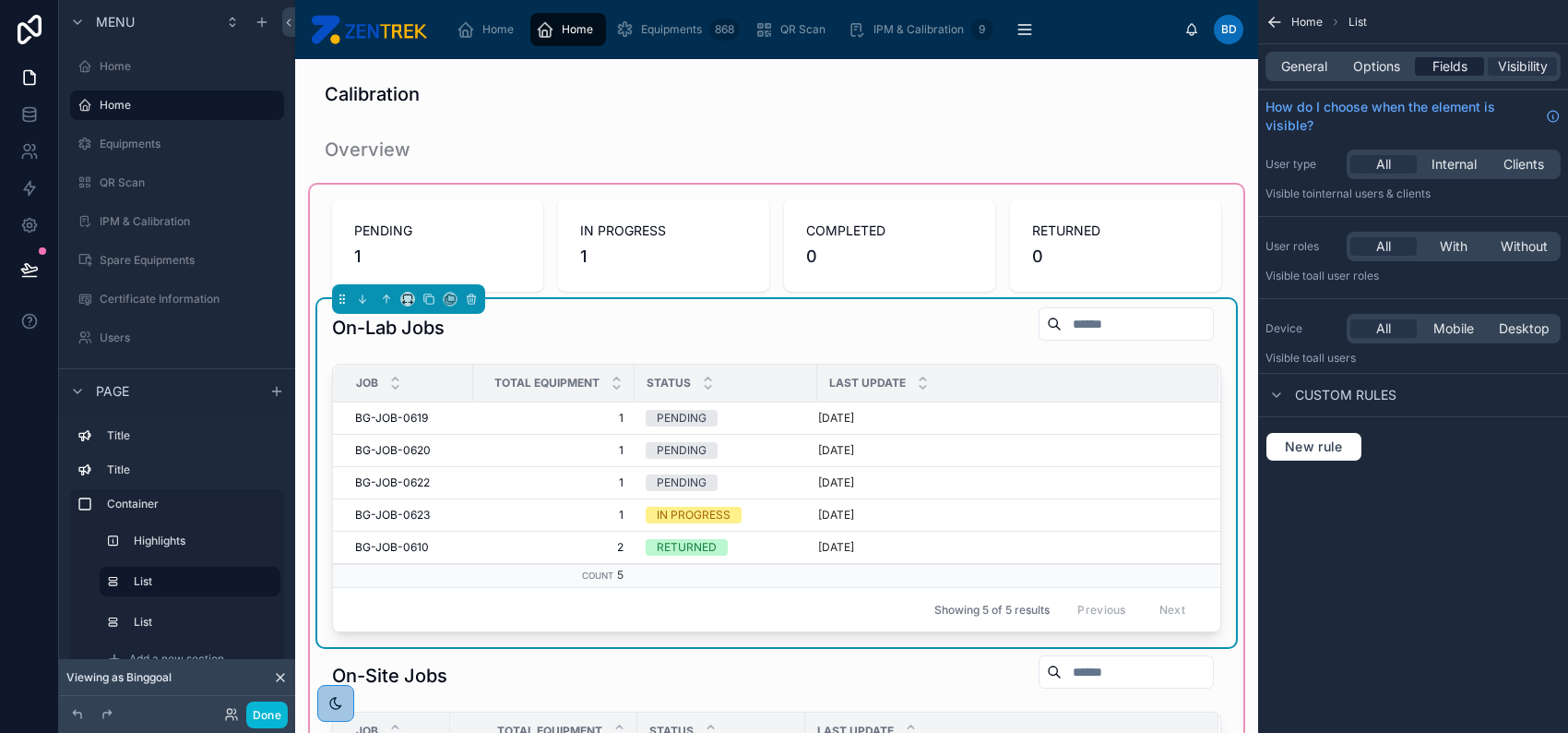
click at [1454, 72] on span "Fields" at bounding box center [1450, 66] width 36 height 19
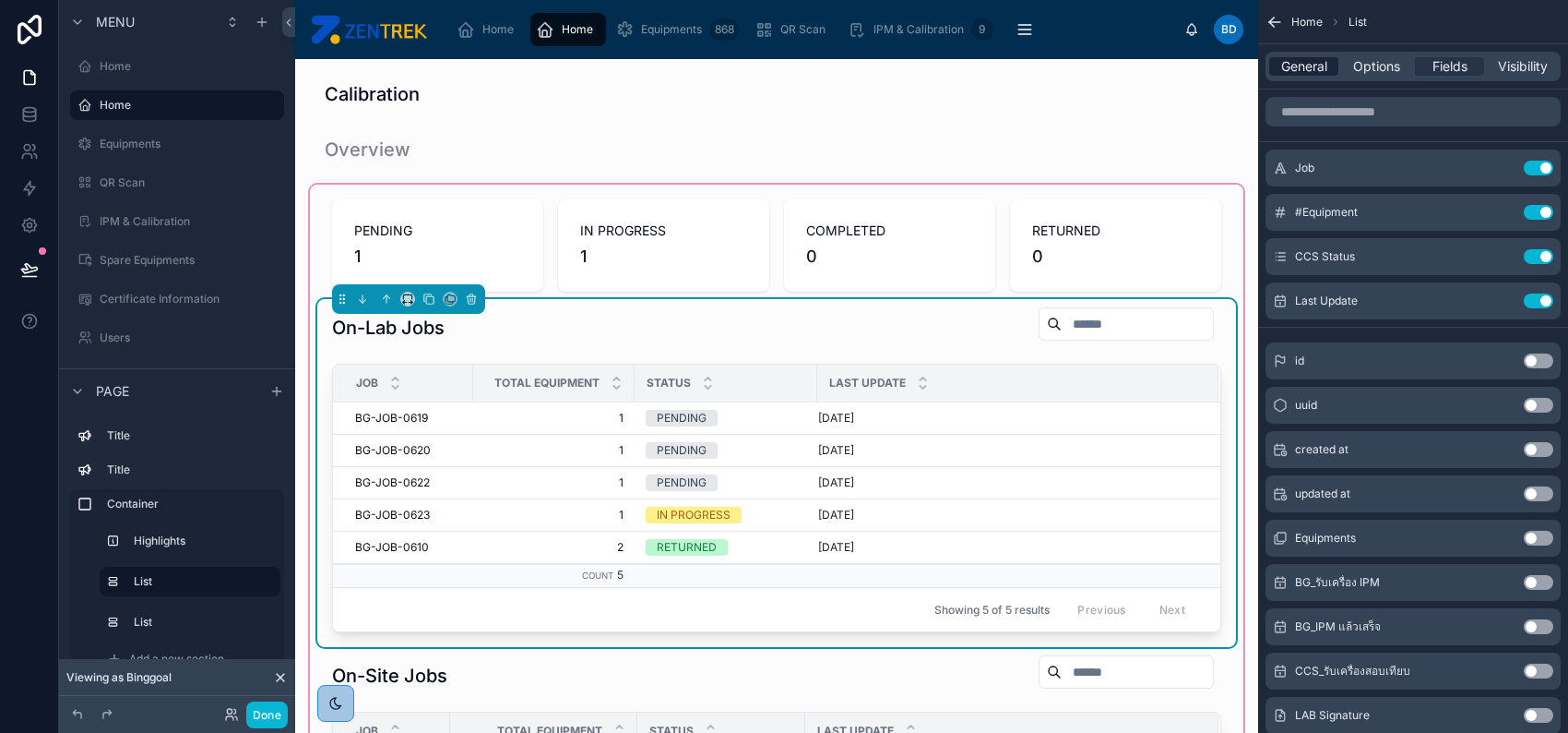
click at [1319, 63] on span "General" at bounding box center [1304, 66] width 46 height 19
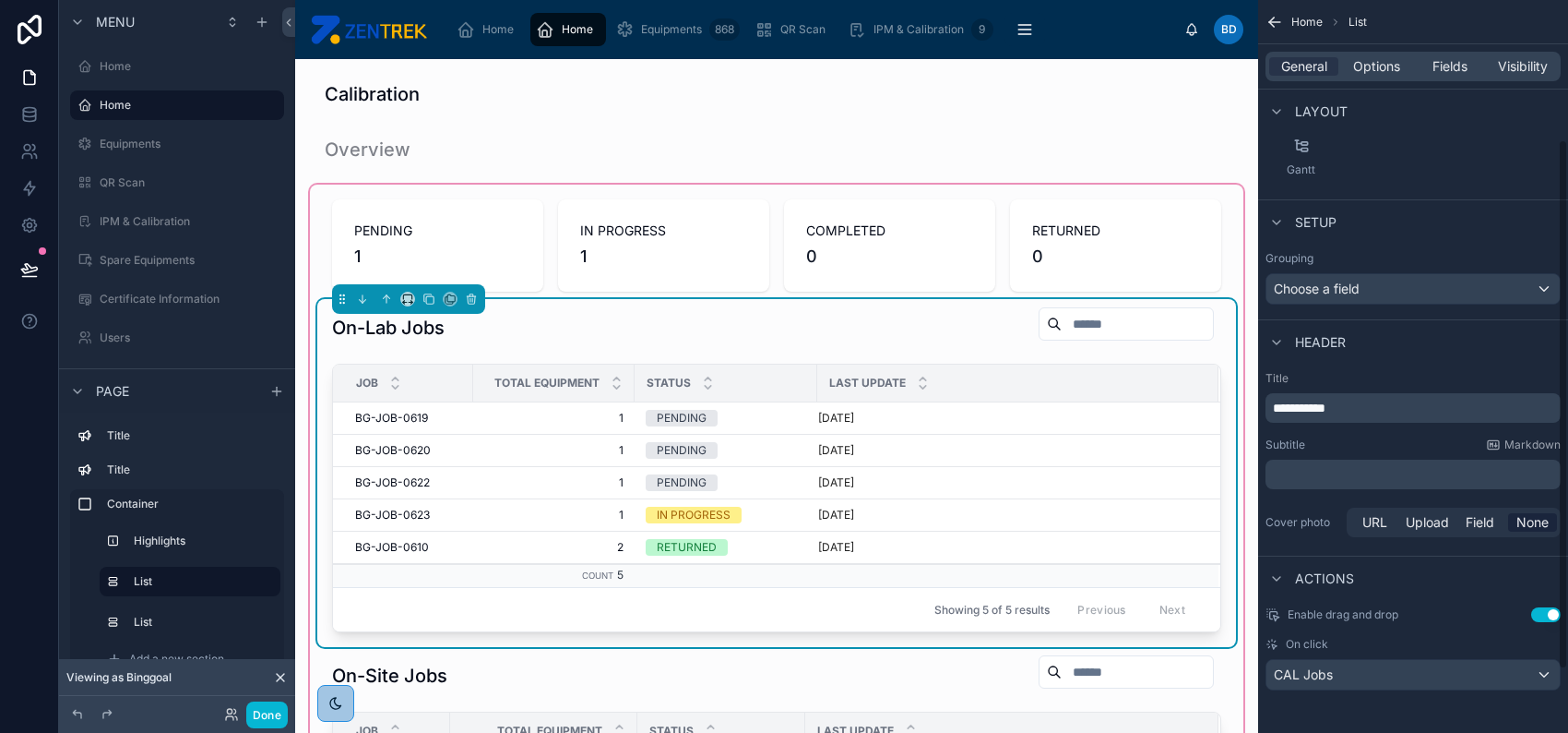
scroll to position [281, 0]
click at [1387, 75] on span "Options" at bounding box center [1377, 66] width 47 height 19
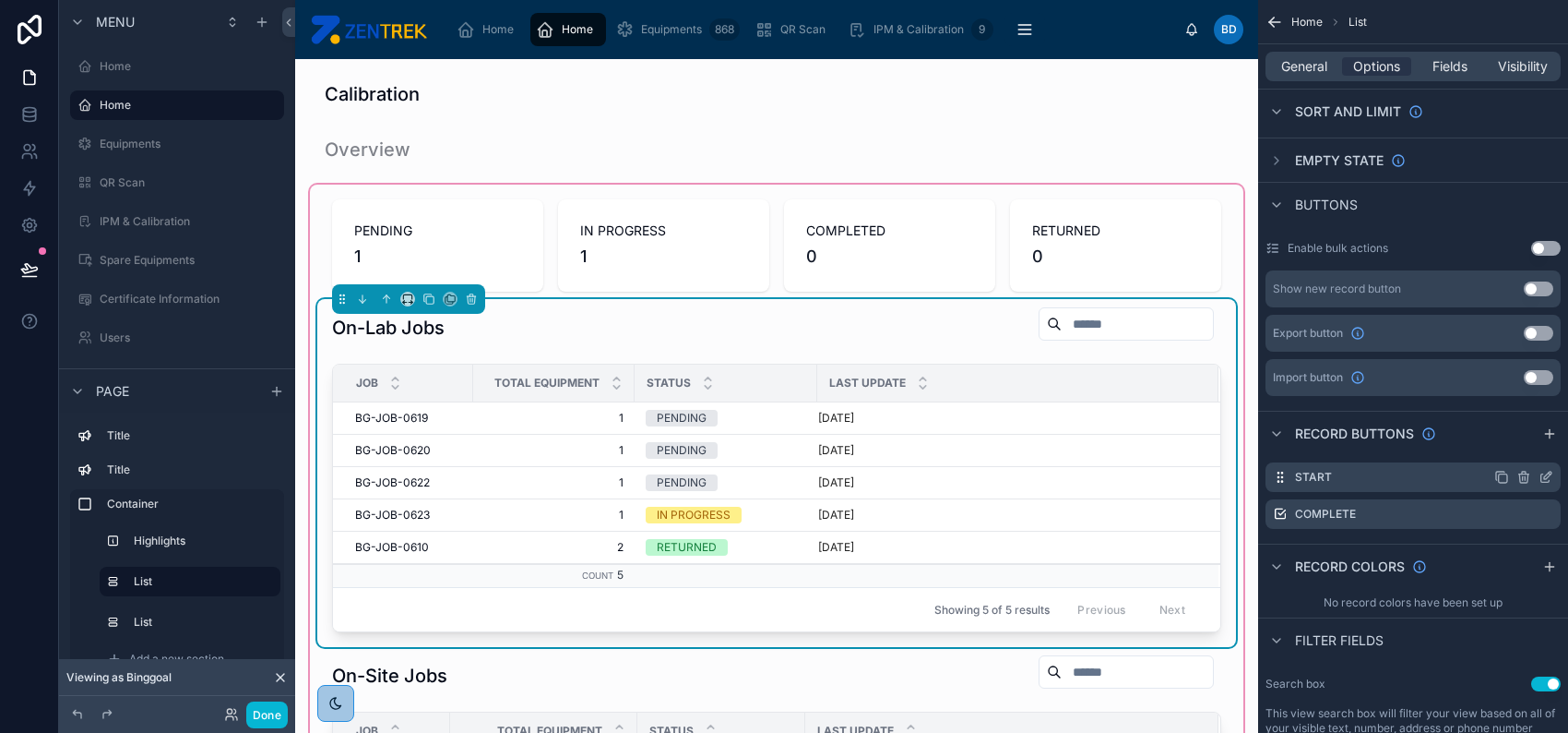
click at [1544, 477] on icon "scrollable content" at bounding box center [1547, 474] width 7 height 7
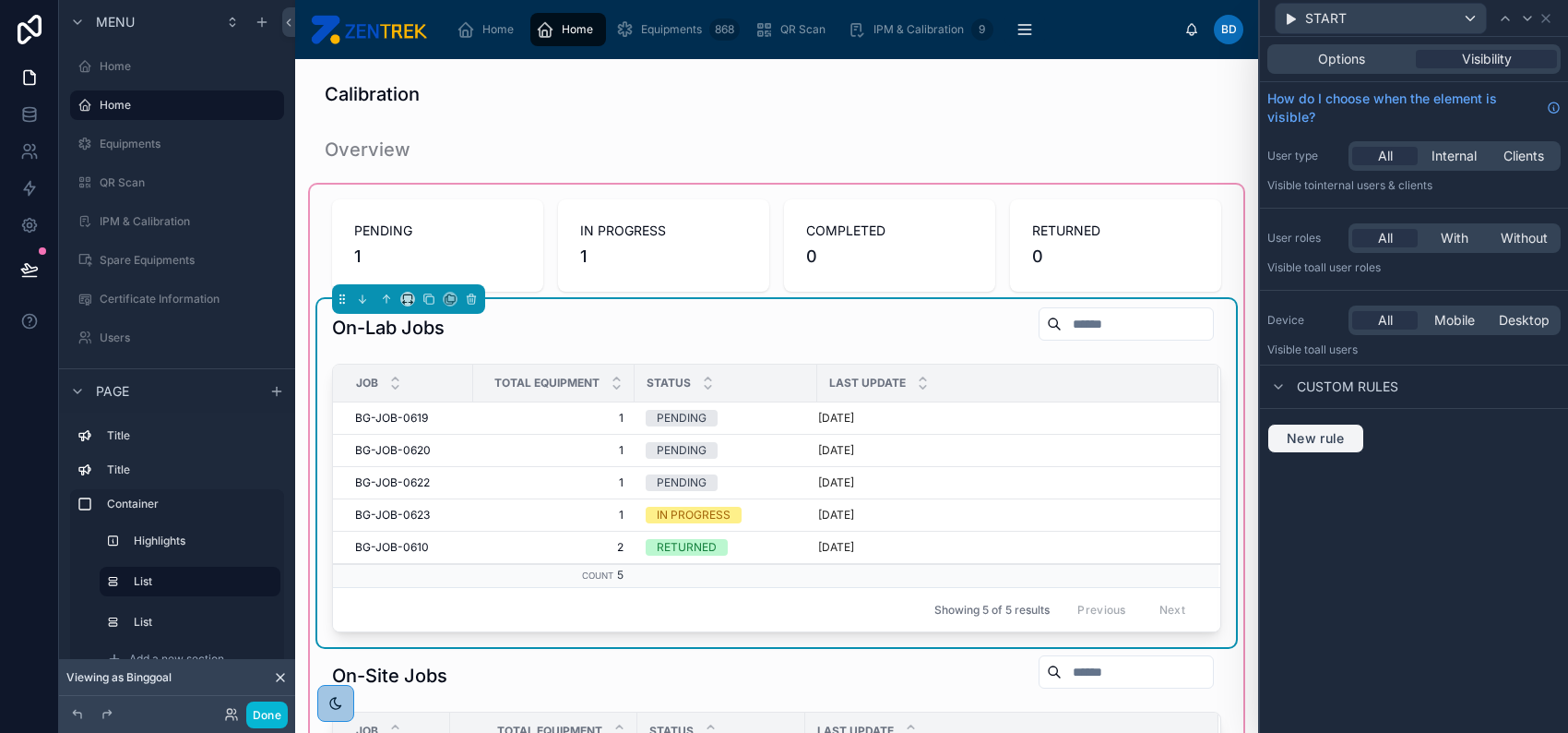
click at [1329, 428] on button "New rule" at bounding box center [1316, 439] width 97 height 30
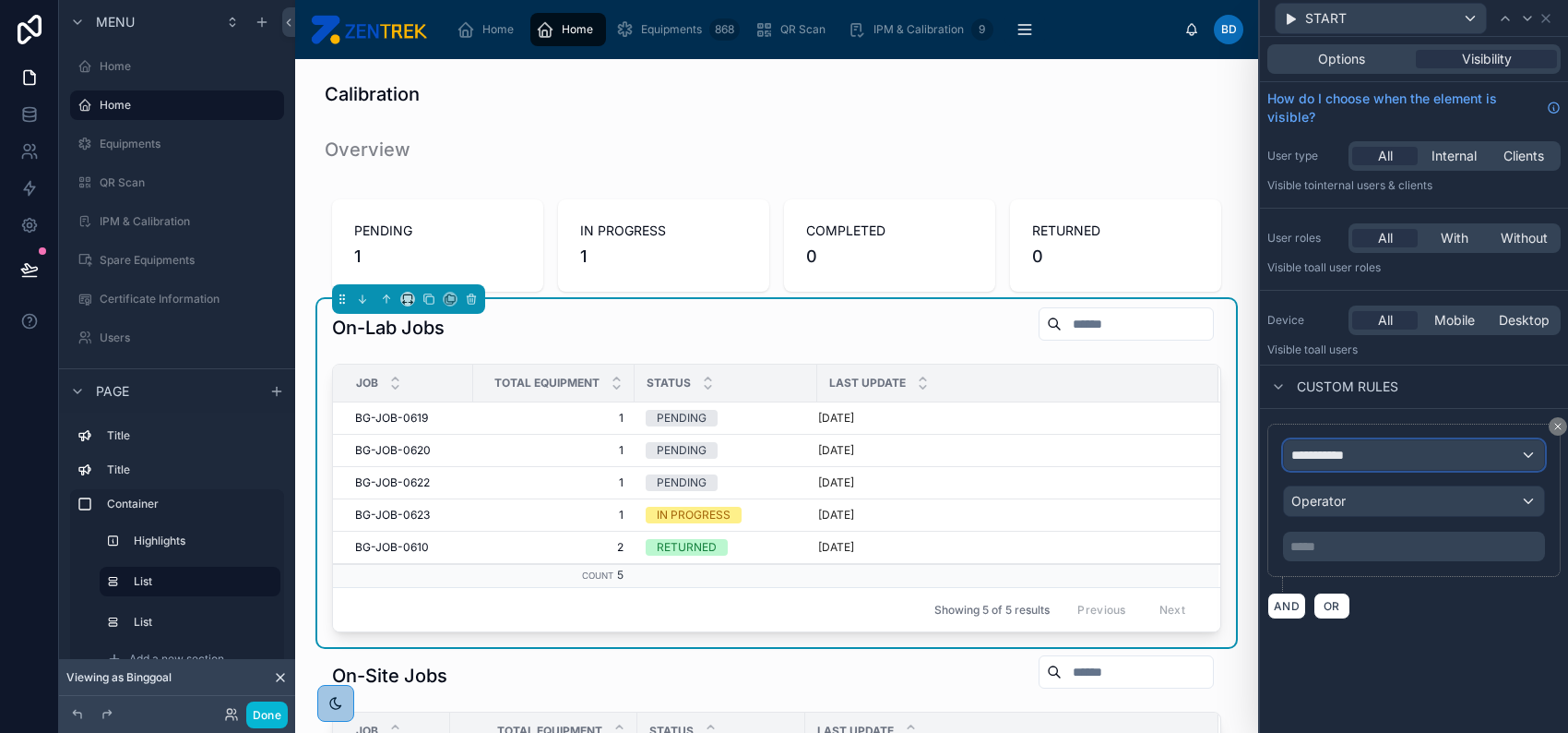
click at [1352, 454] on span "**********" at bounding box center [1325, 454] width 68 height 19
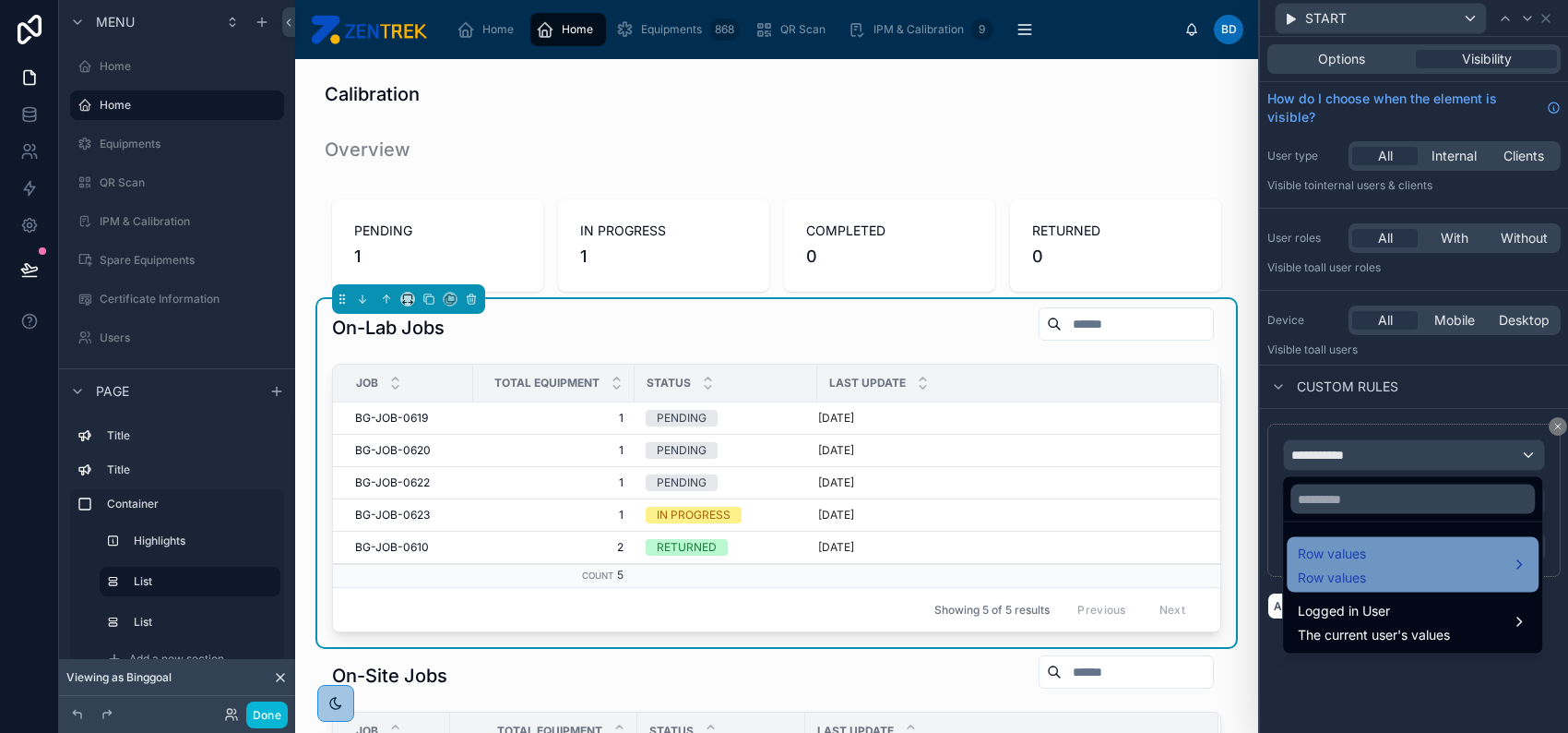
click at [1391, 555] on div "Row values Row values" at bounding box center [1413, 564] width 230 height 44
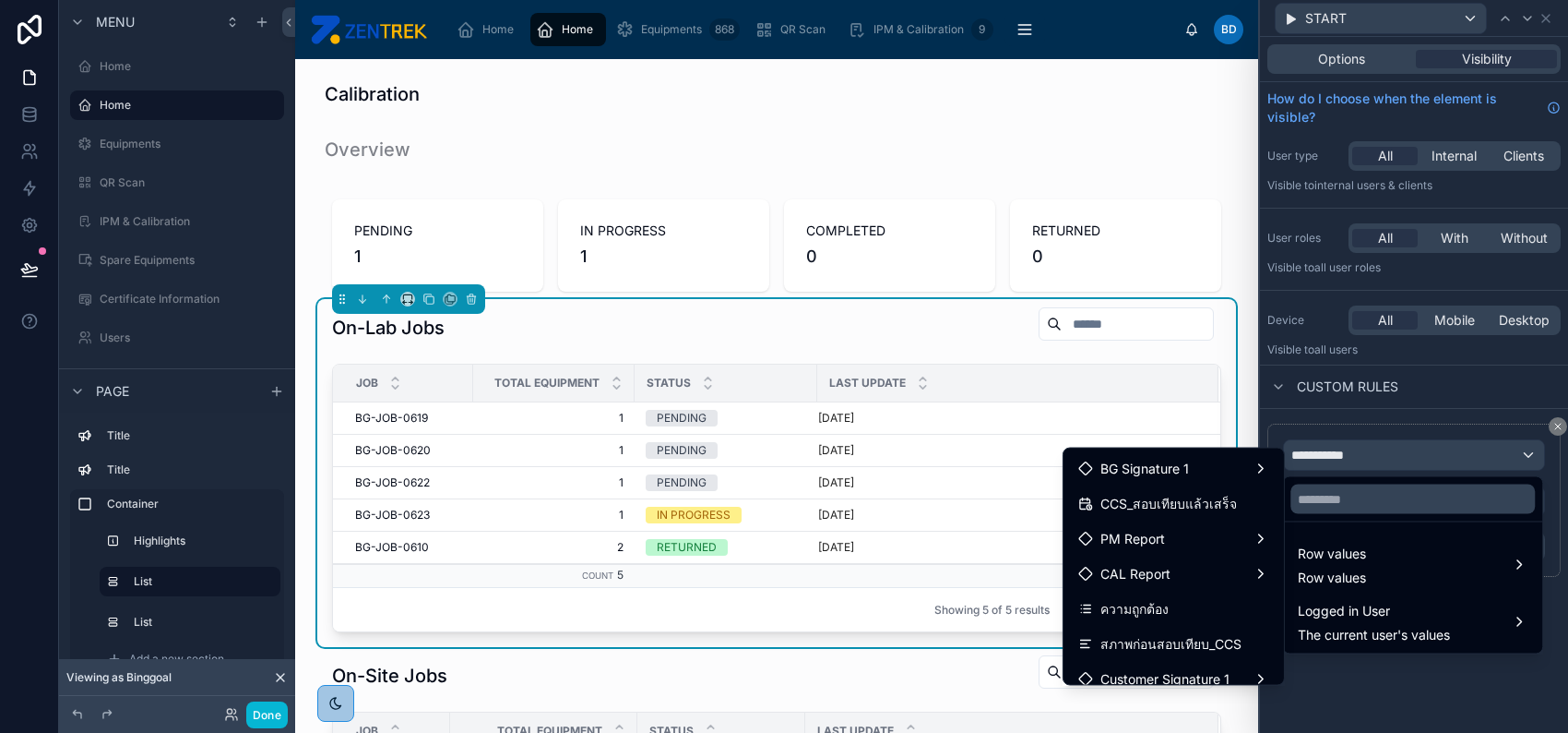
scroll to position [0, 0]
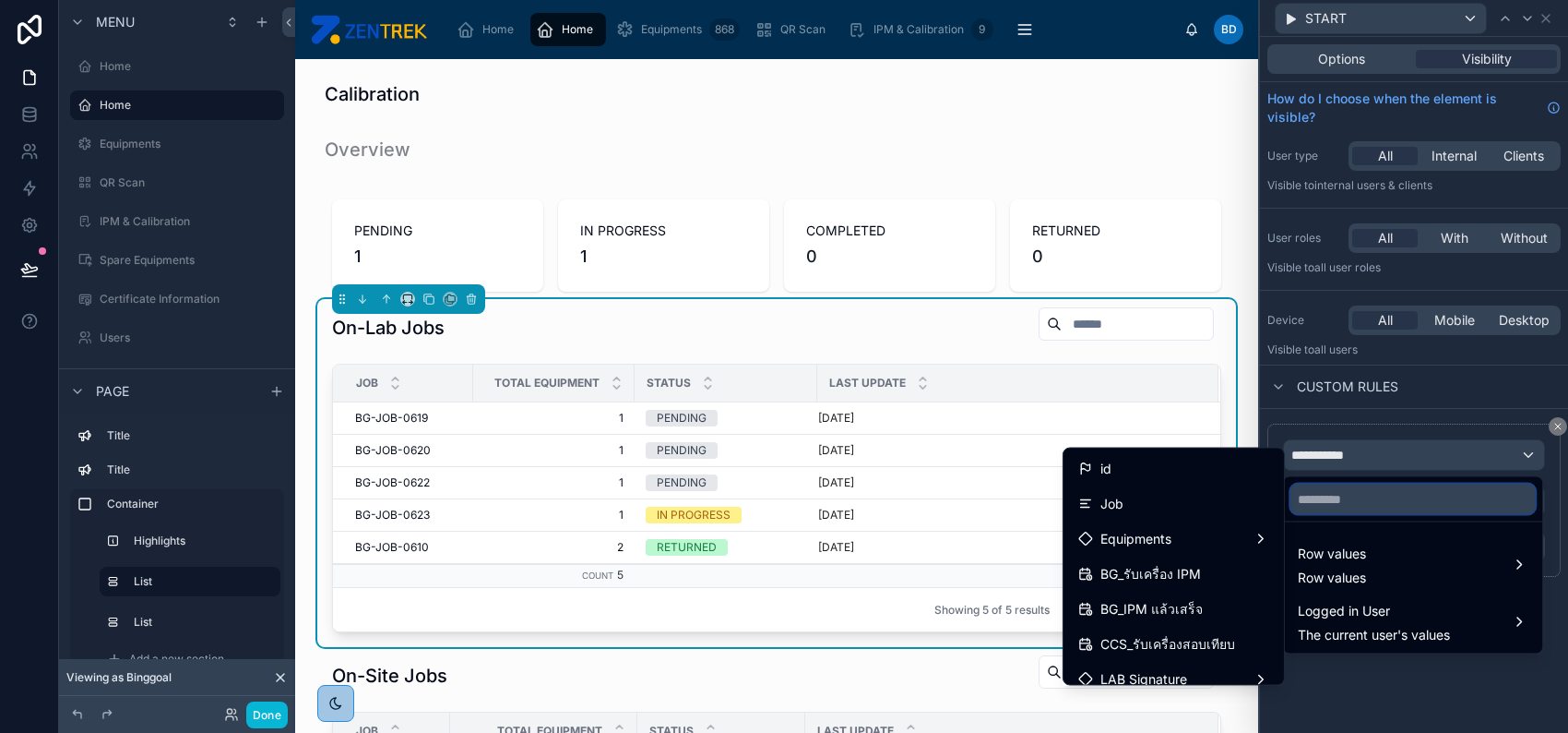
click at [1341, 507] on input "text" at bounding box center [1413, 500] width 245 height 30
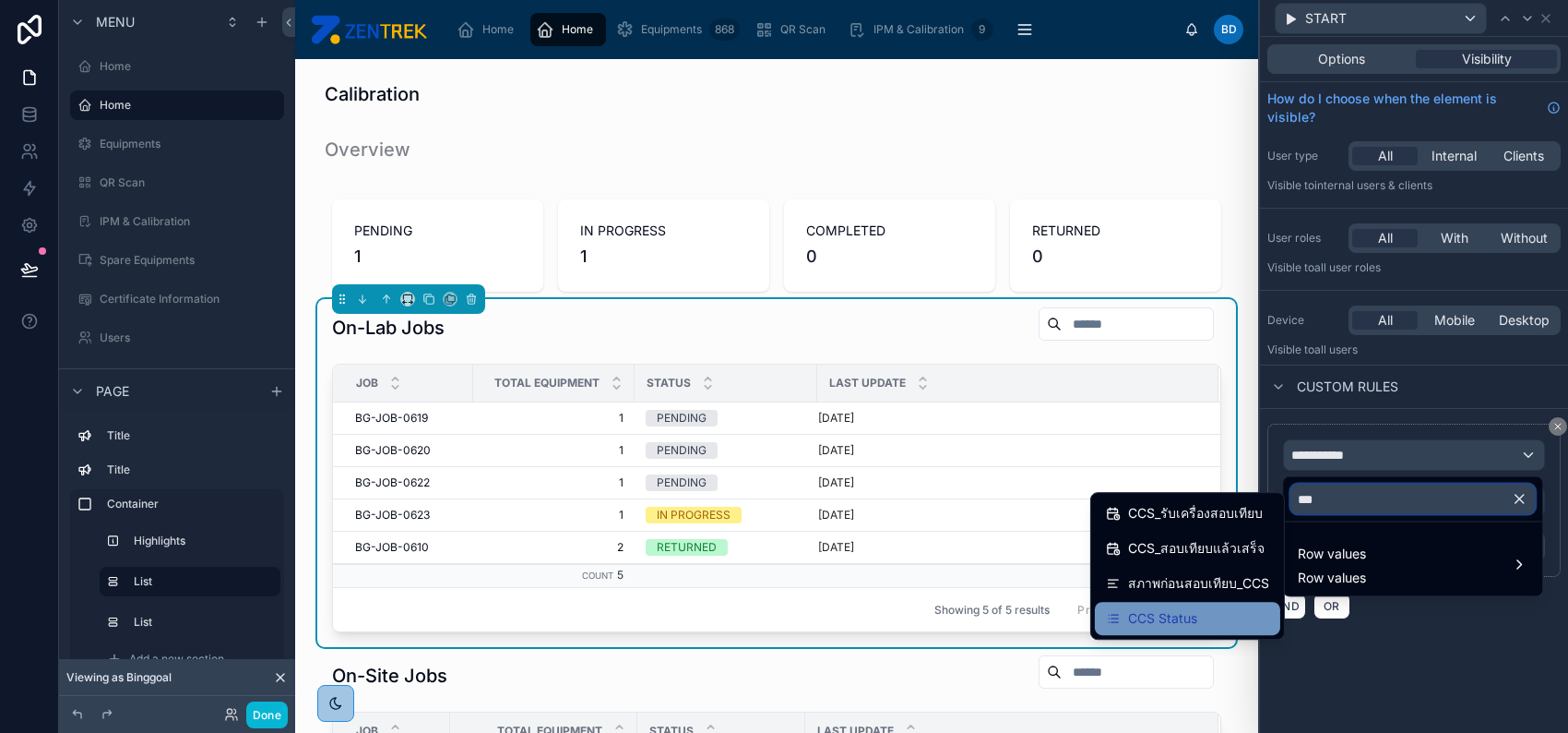
type input "***"
click at [1215, 613] on div "CCS Status" at bounding box center [1187, 618] width 163 height 22
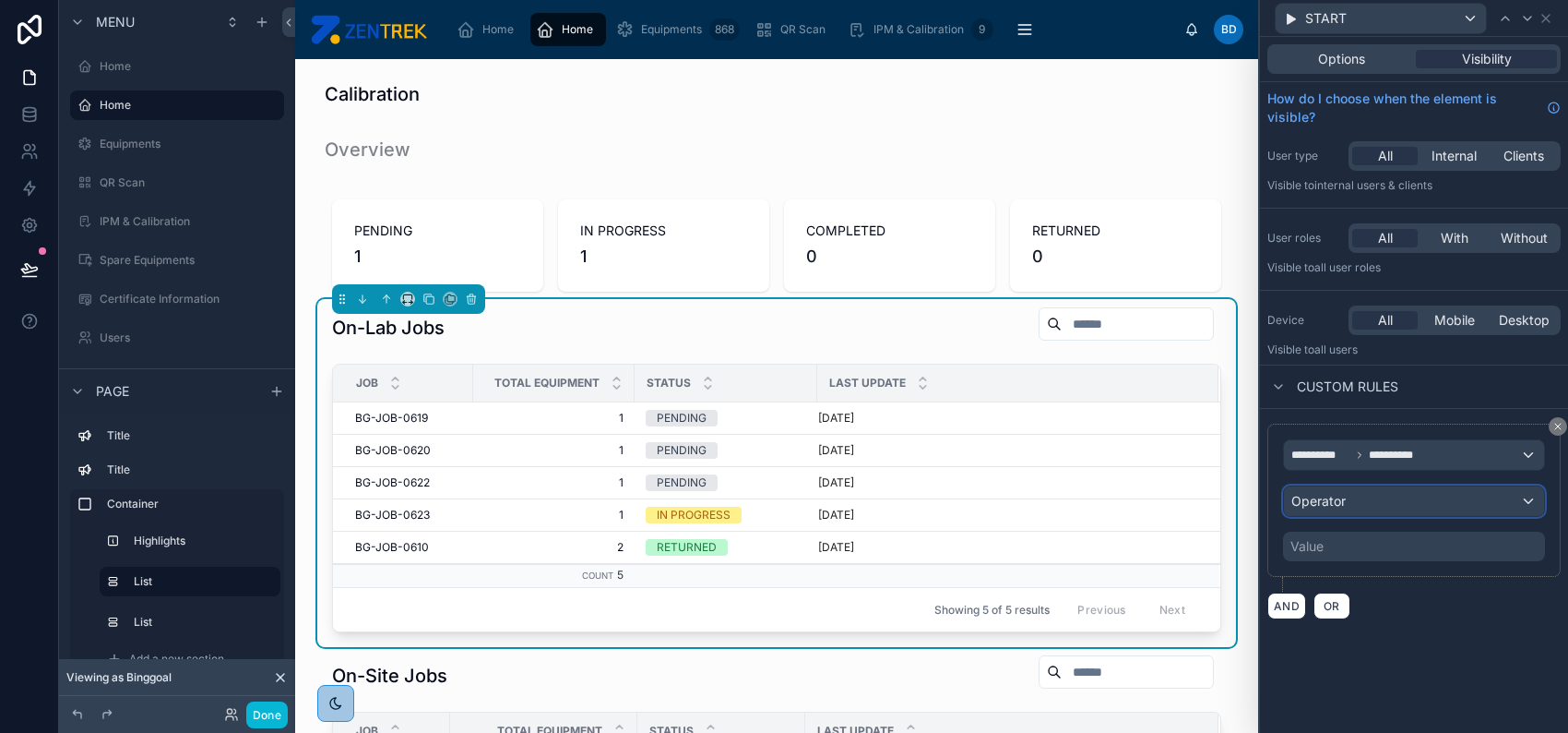
click at [1330, 512] on div "Operator" at bounding box center [1414, 501] width 260 height 30
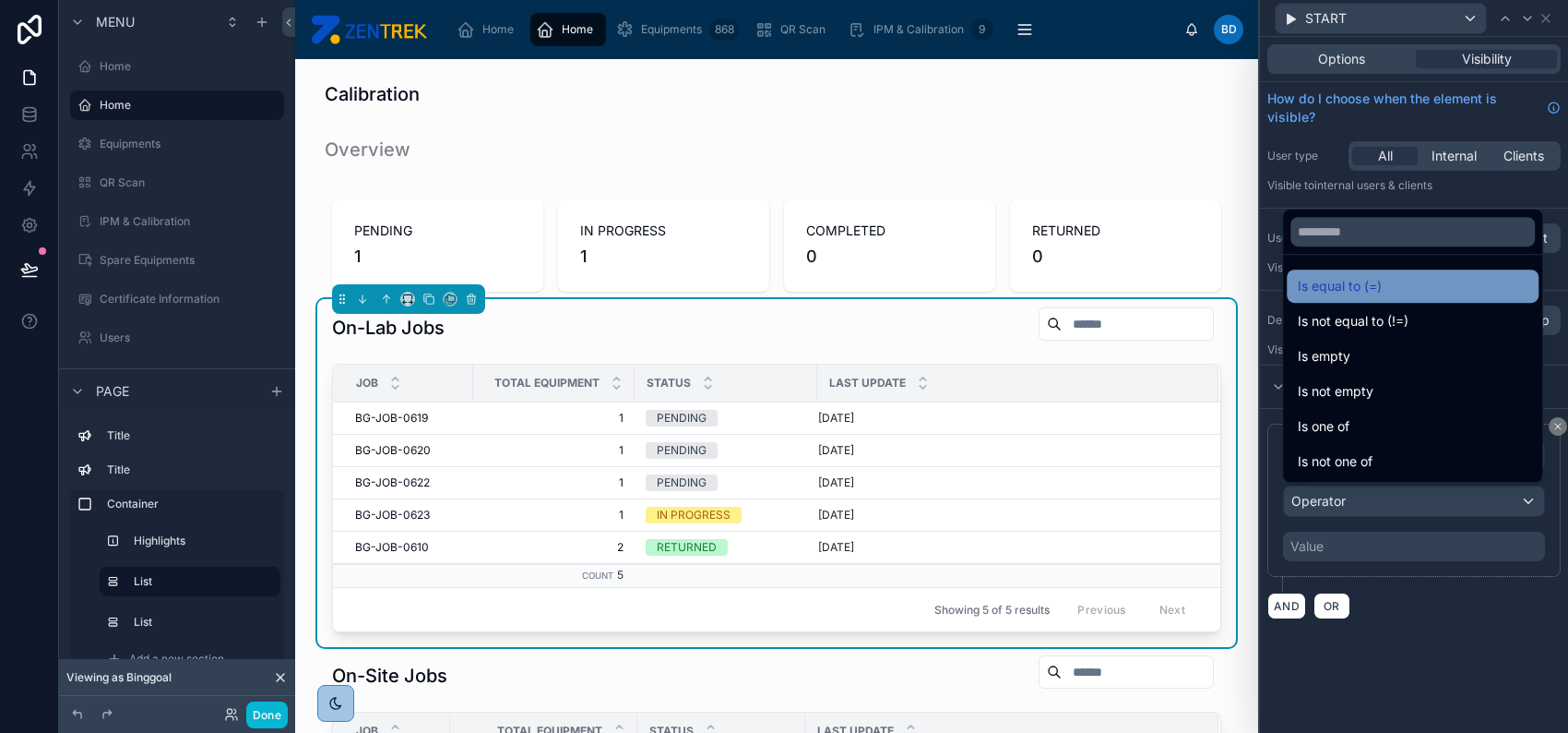
click at [1376, 292] on span "Is equal to (=)" at bounding box center [1340, 285] width 84 height 22
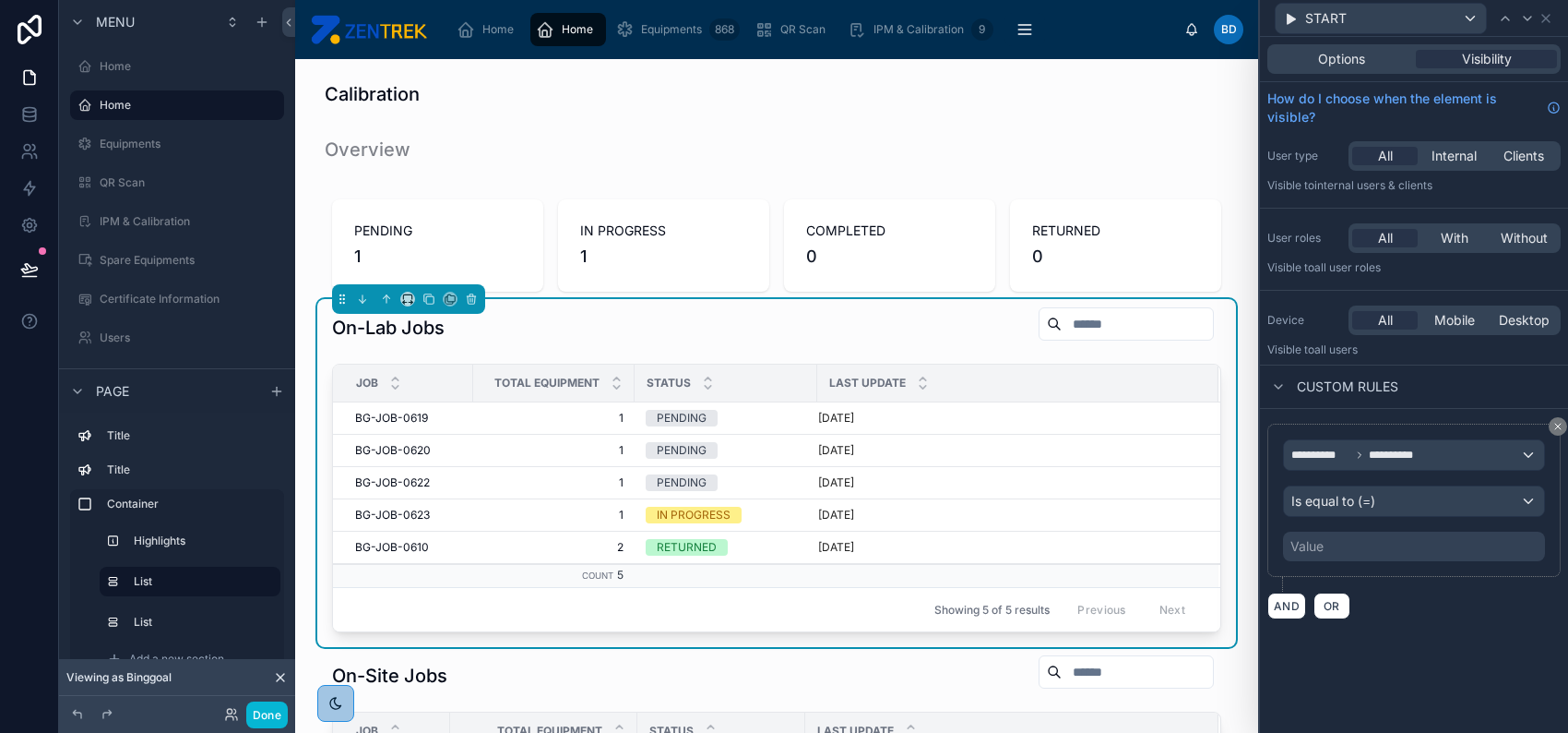
click at [1358, 555] on div "Value" at bounding box center [1414, 546] width 262 height 30
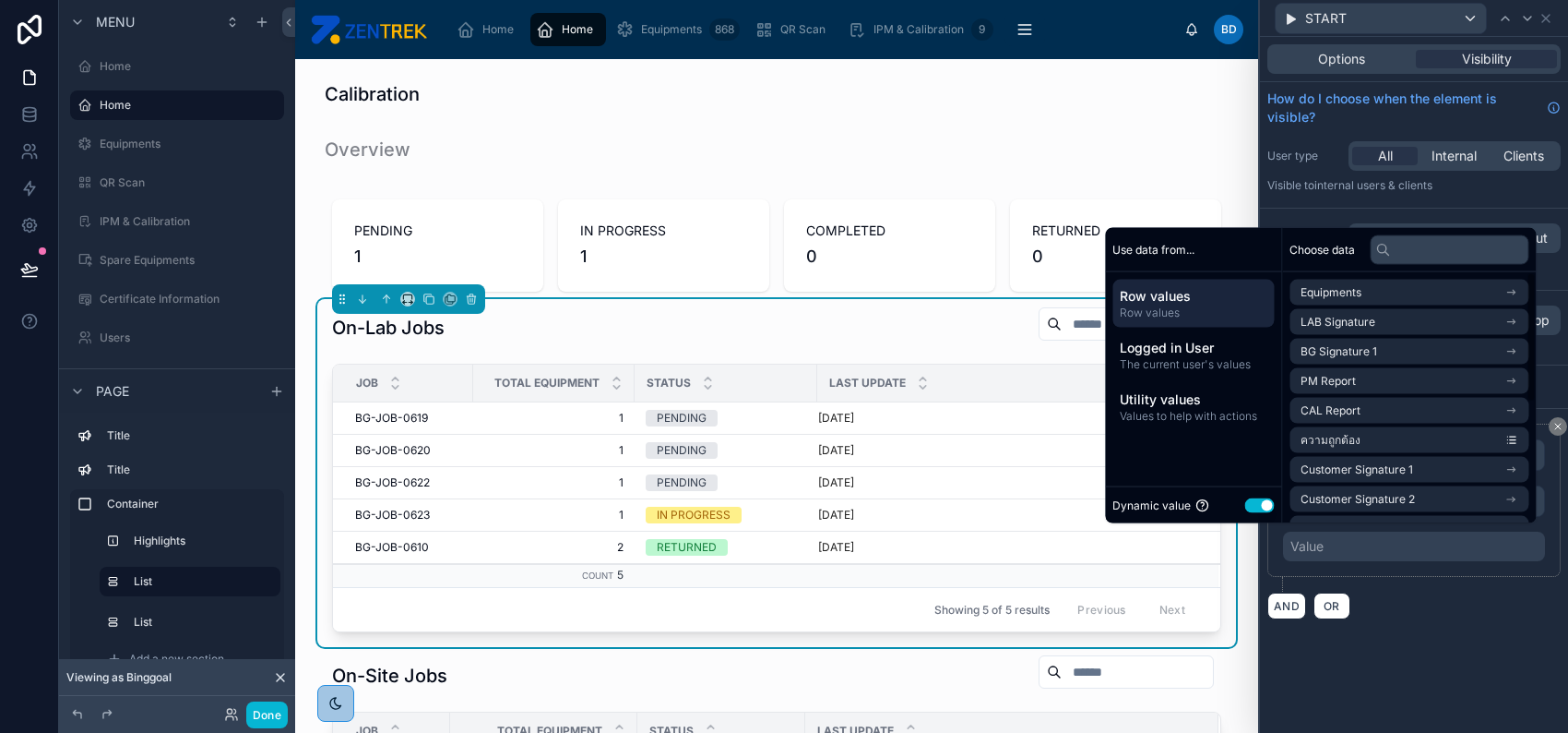
click at [1255, 512] on button "Use setting" at bounding box center [1259, 505] width 30 height 15
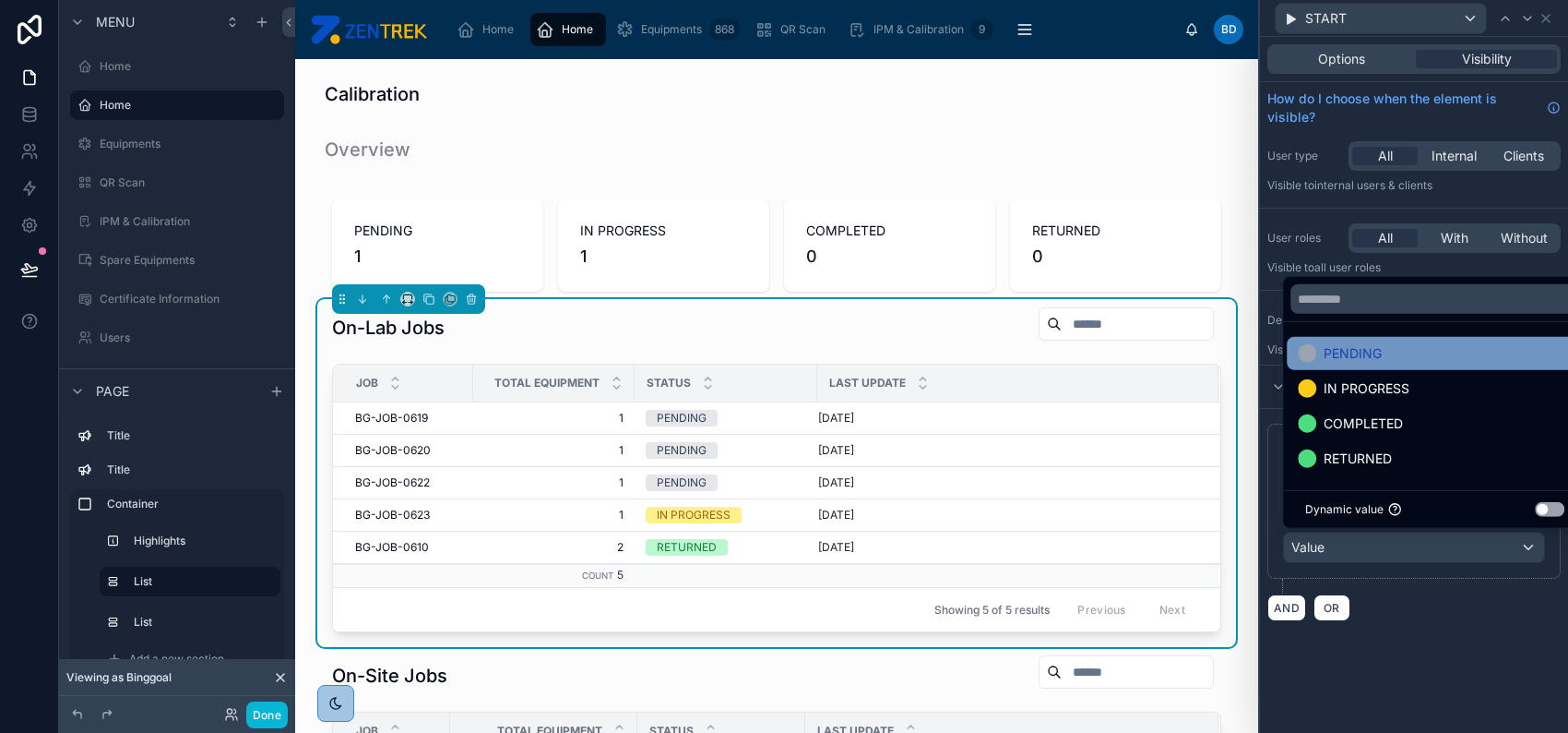
click at [1352, 346] on span "PENDING" at bounding box center [1353, 354] width 58 height 22
click at [1474, 624] on div "**********" at bounding box center [1414, 523] width 308 height 227
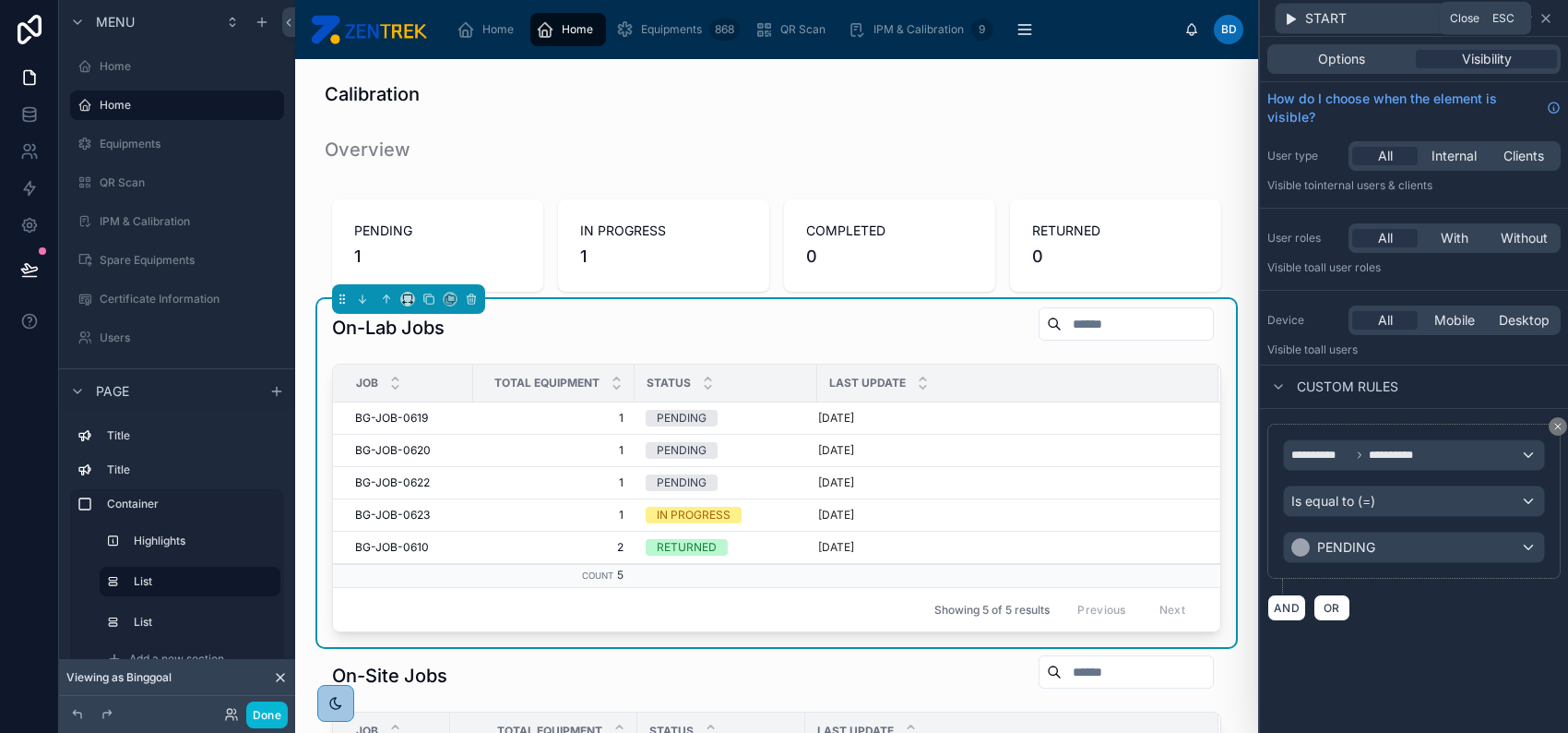
click at [1544, 16] on icon at bounding box center [1545, 18] width 7 height 7
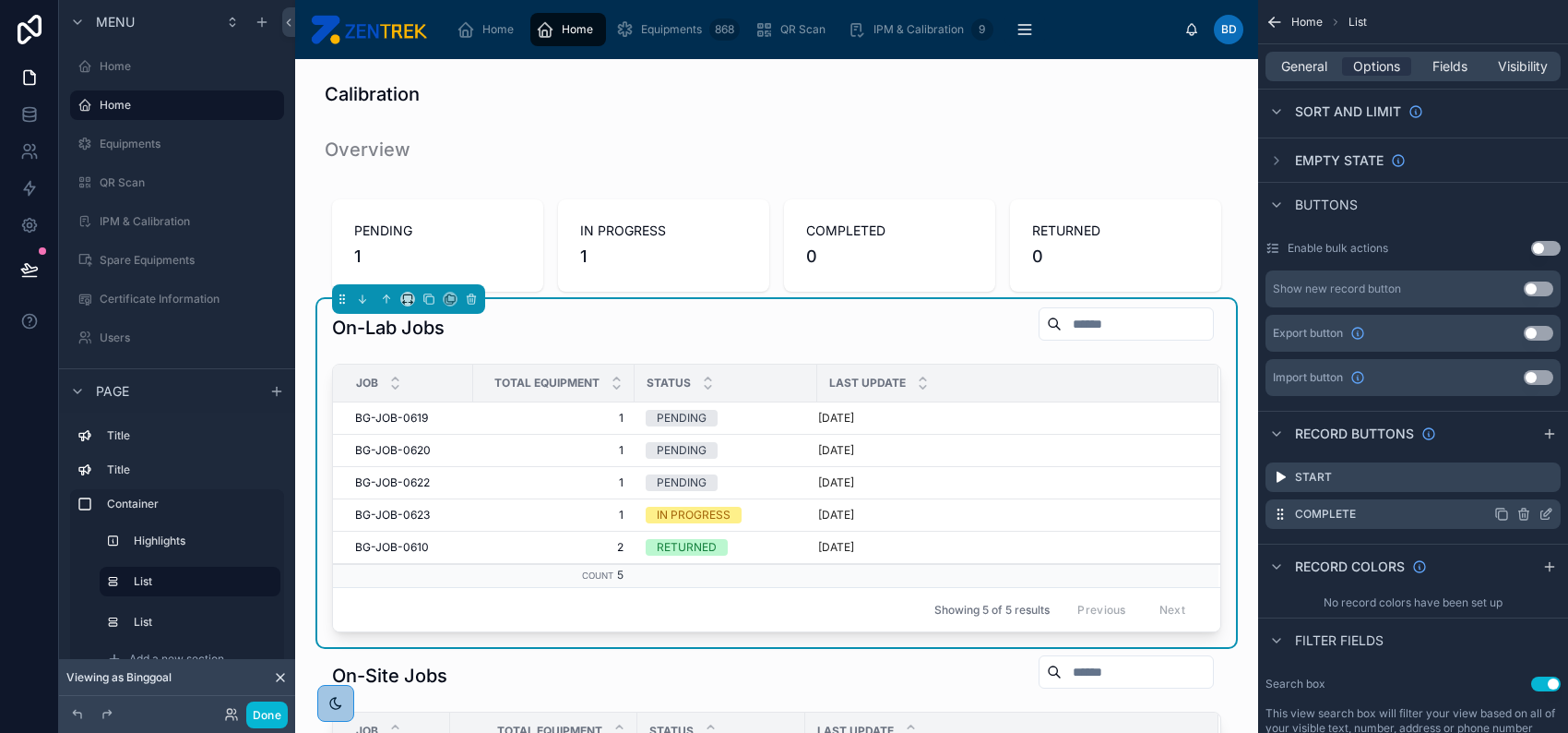
click at [1542, 513] on icon "scrollable content" at bounding box center [1545, 514] width 15 height 15
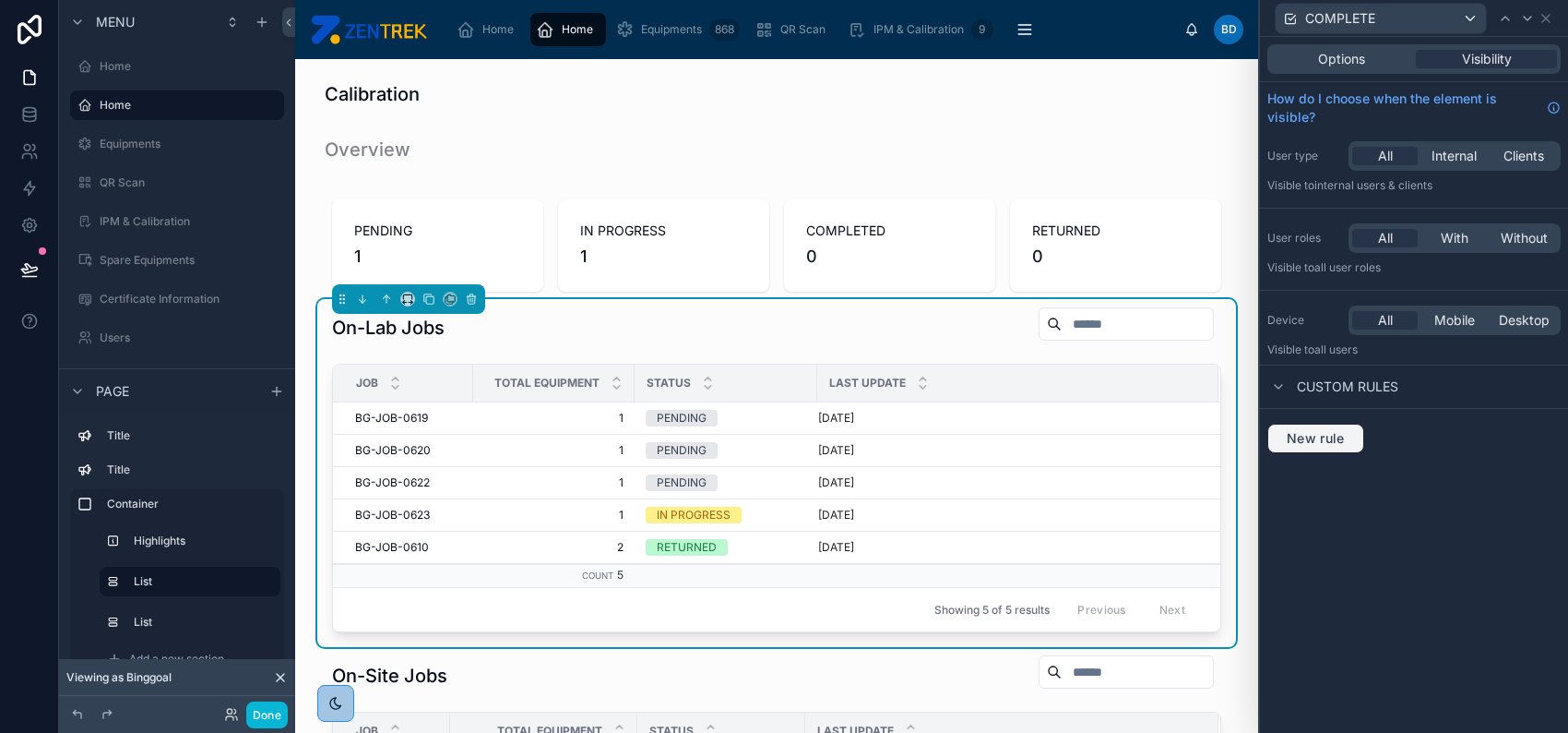
click at [1354, 438] on button "New rule" at bounding box center [1316, 439] width 97 height 30
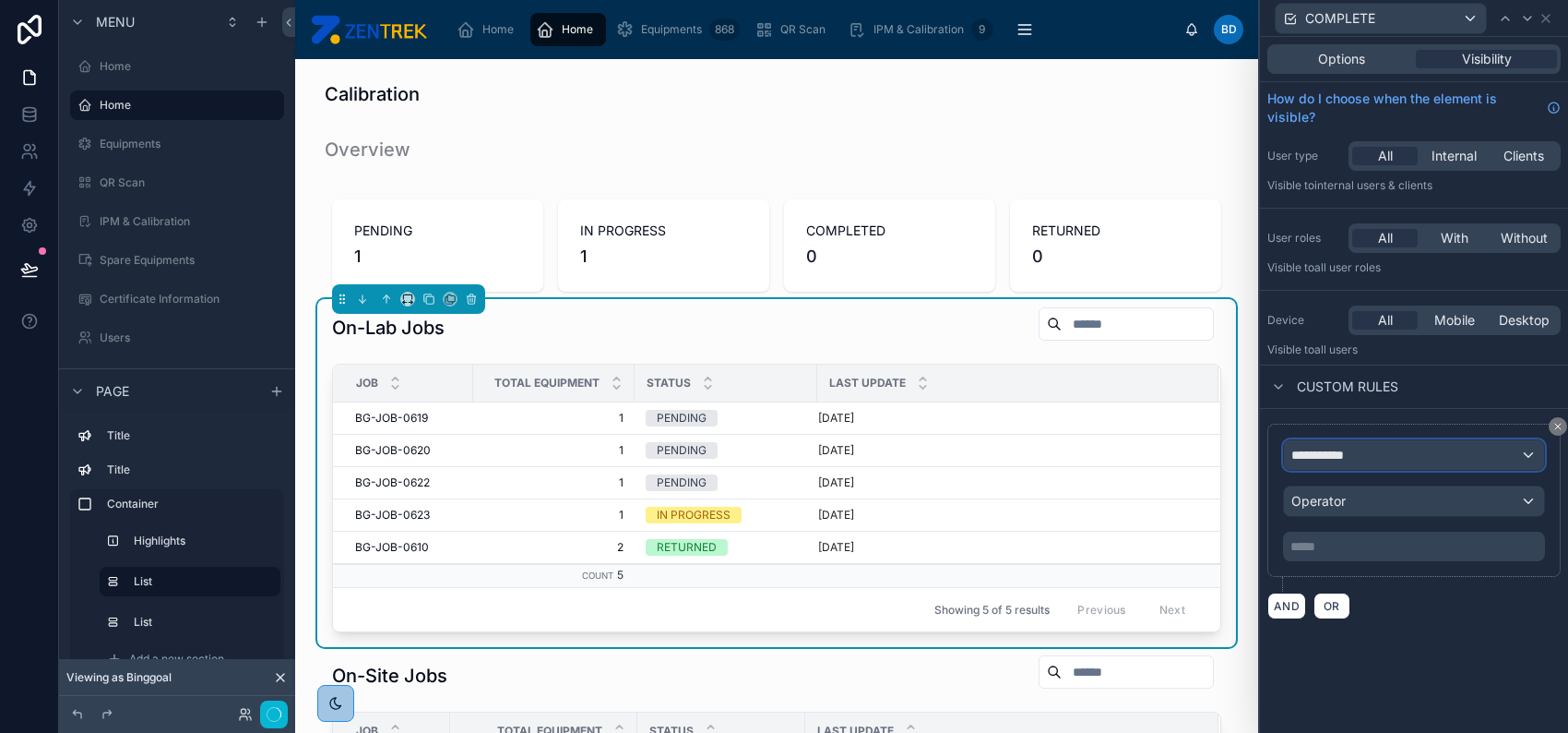
click at [1335, 453] on span "**********" at bounding box center [1325, 454] width 68 height 19
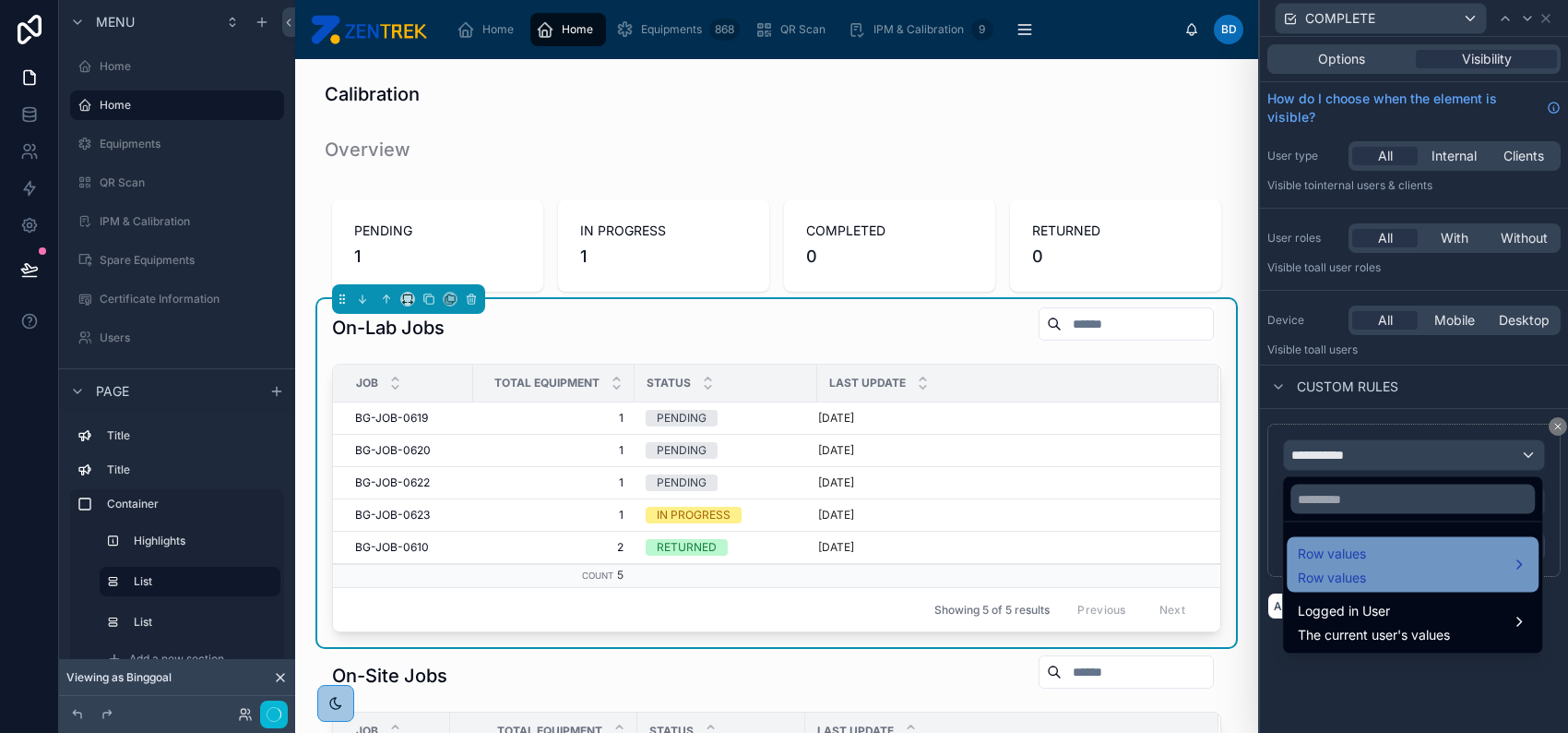
click at [1357, 555] on span "Row values" at bounding box center [1332, 553] width 68 height 22
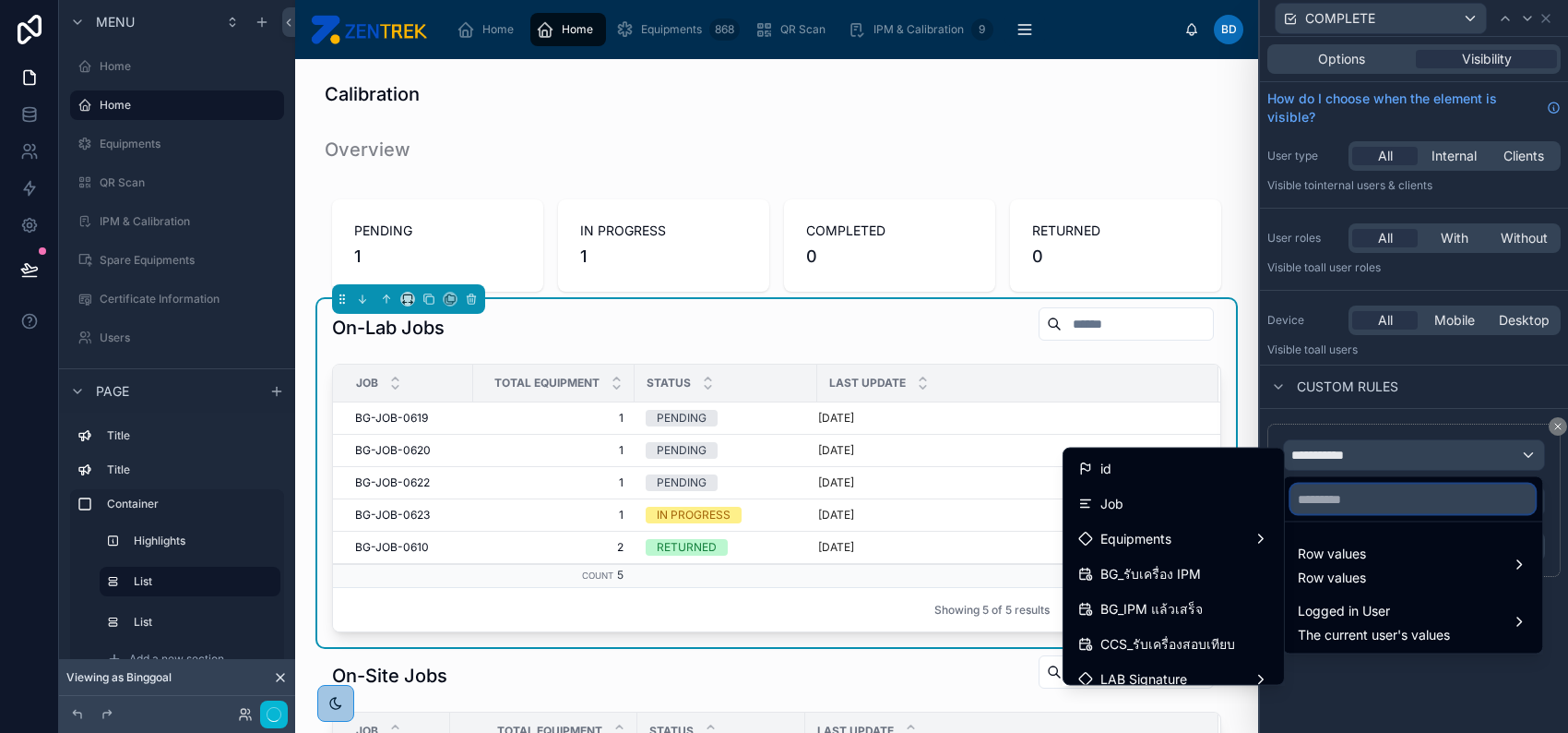
click at [1337, 499] on input "text" at bounding box center [1413, 500] width 245 height 30
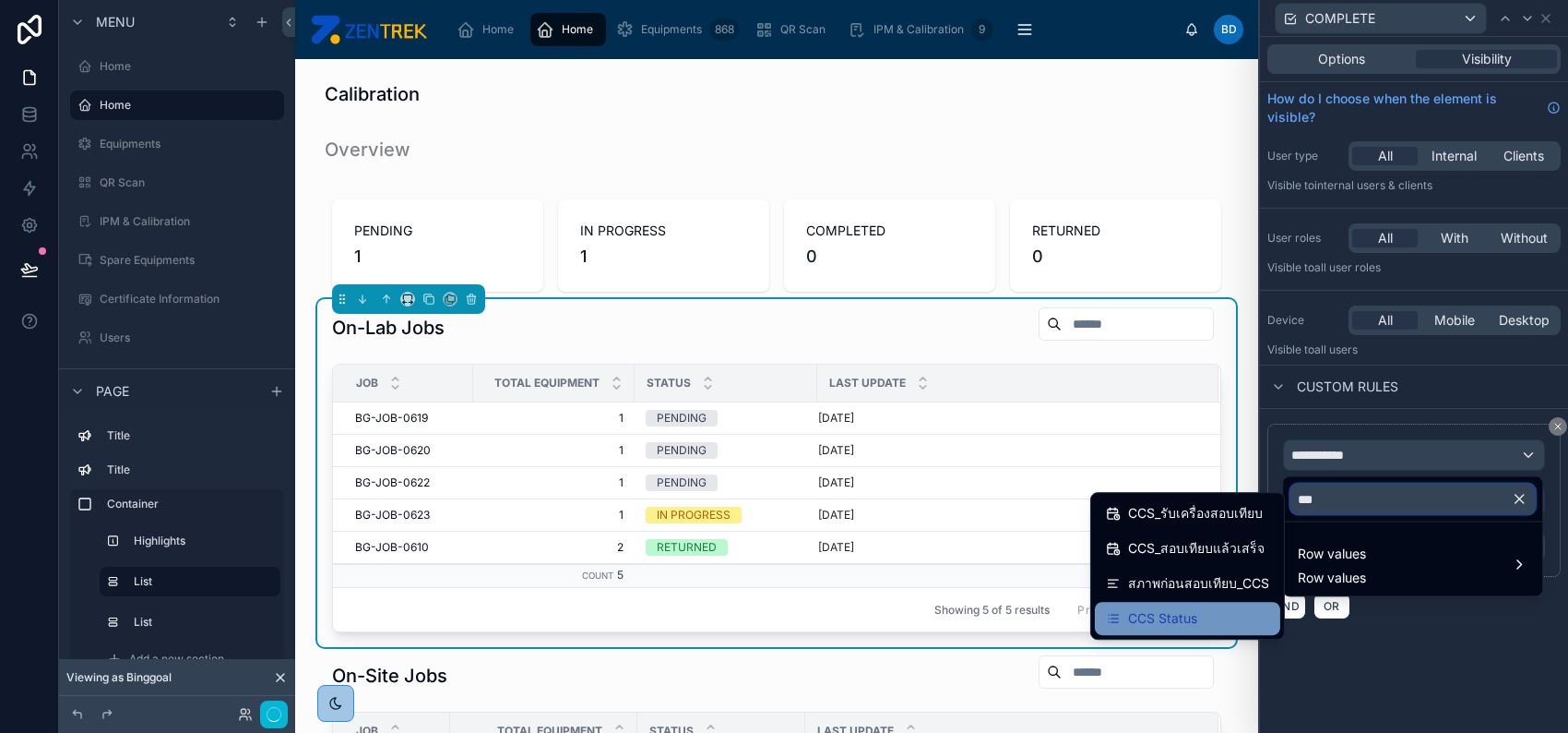
type input "***"
click at [1238, 602] on div "CCS Status" at bounding box center [1188, 618] width 186 height 34
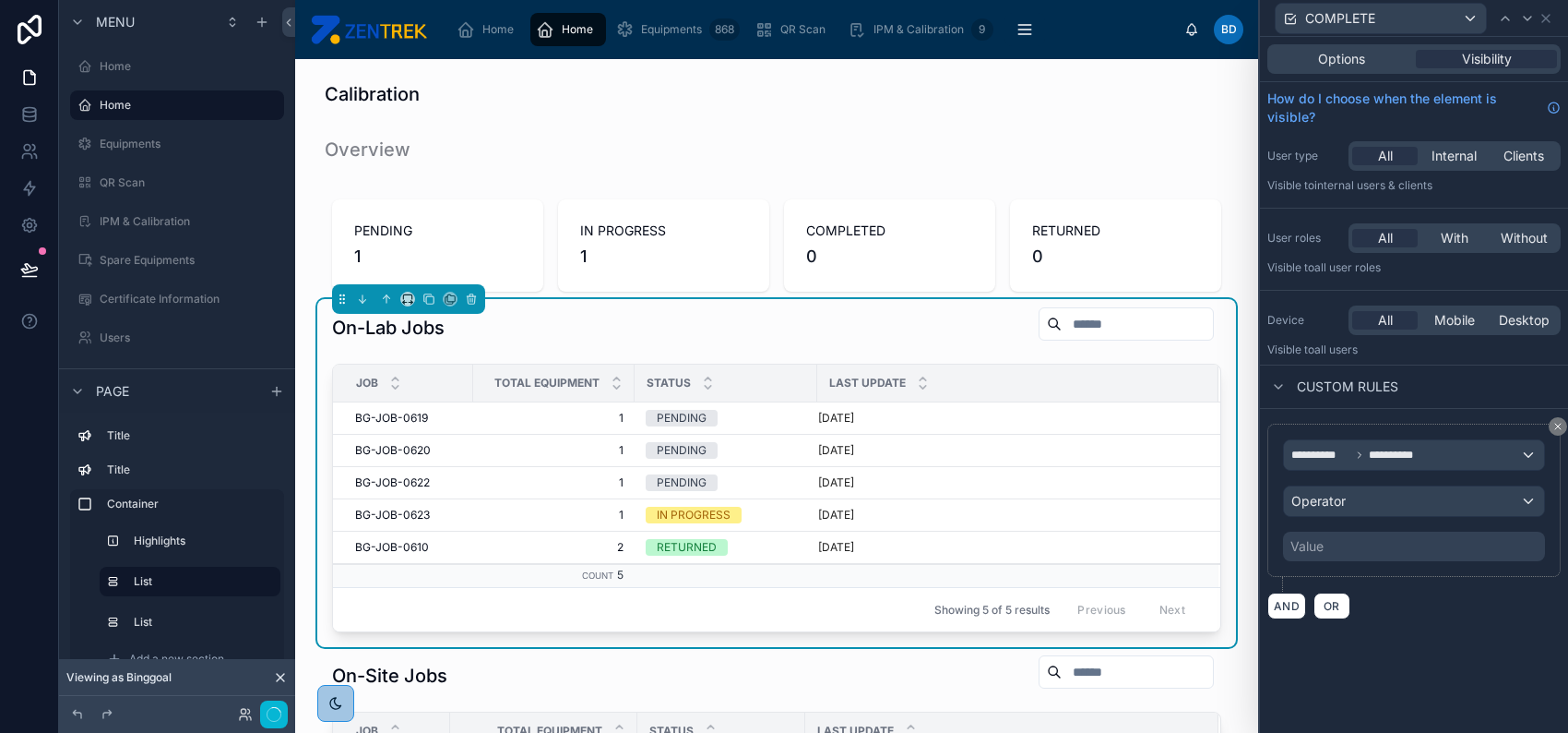
click at [1377, 546] on div "Value" at bounding box center [1414, 546] width 262 height 30
click at [1381, 503] on div "Operator" at bounding box center [1414, 501] width 260 height 30
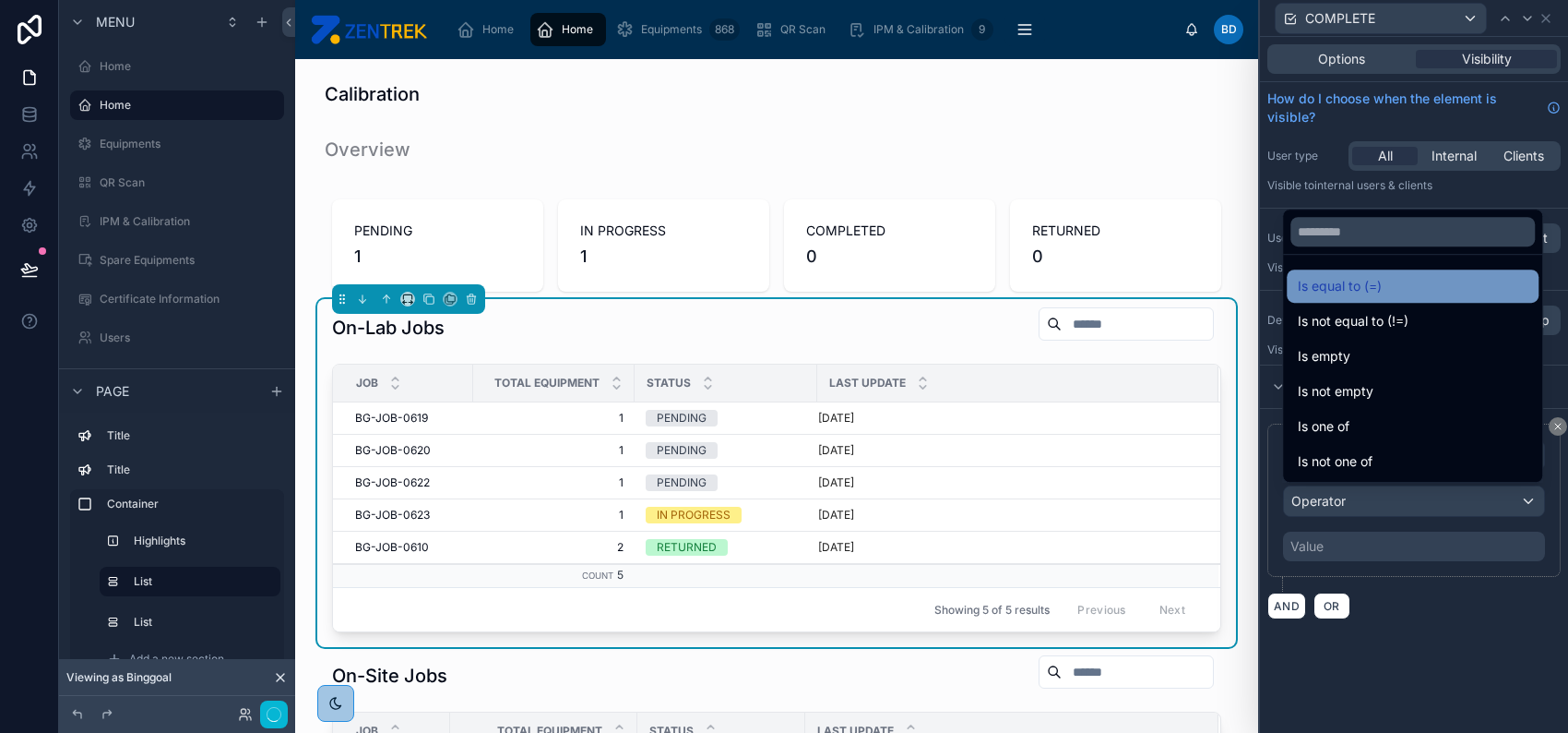
click at [1373, 284] on span "Is equal to (=)" at bounding box center [1340, 285] width 84 height 22
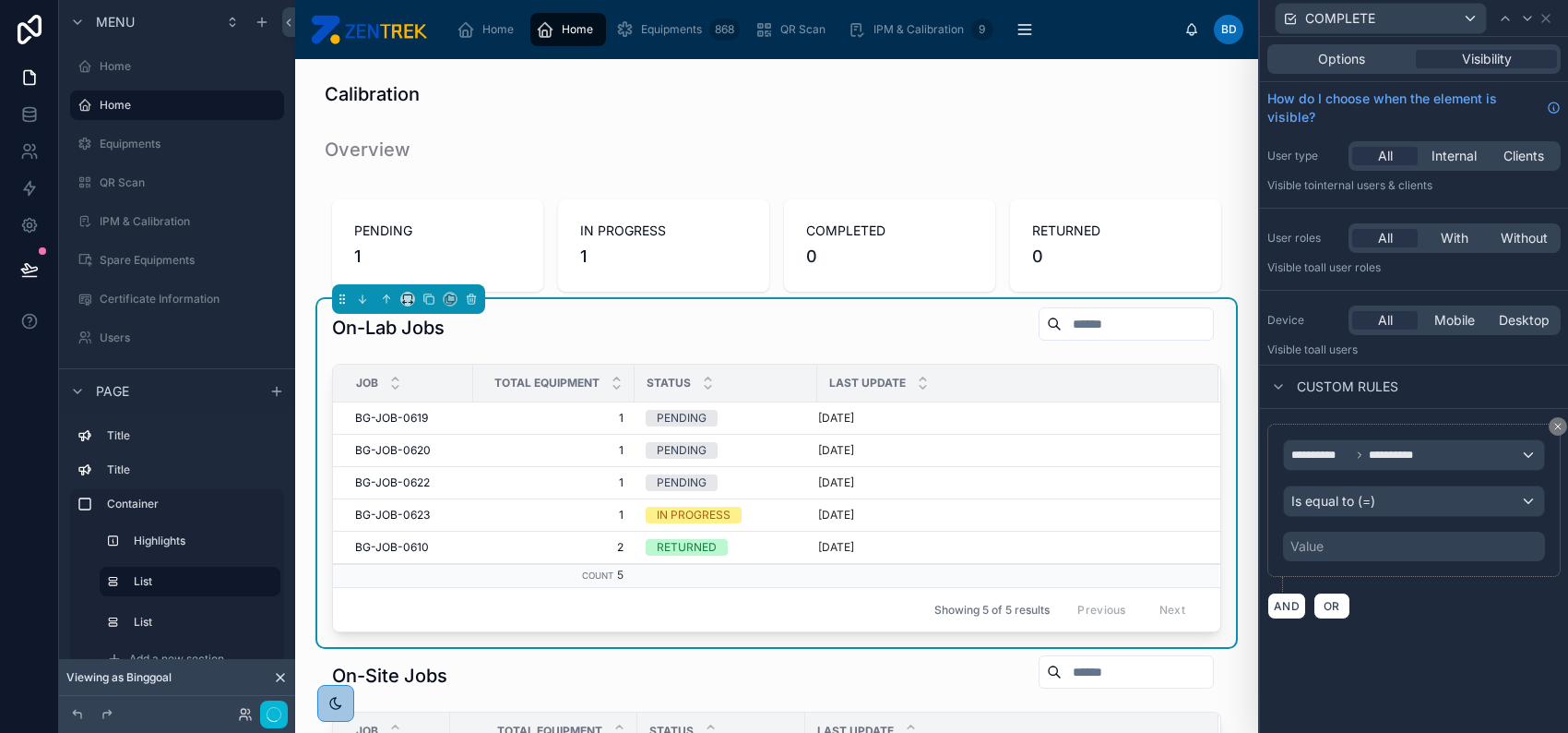
click at [1384, 555] on div "Value" at bounding box center [1414, 546] width 262 height 30
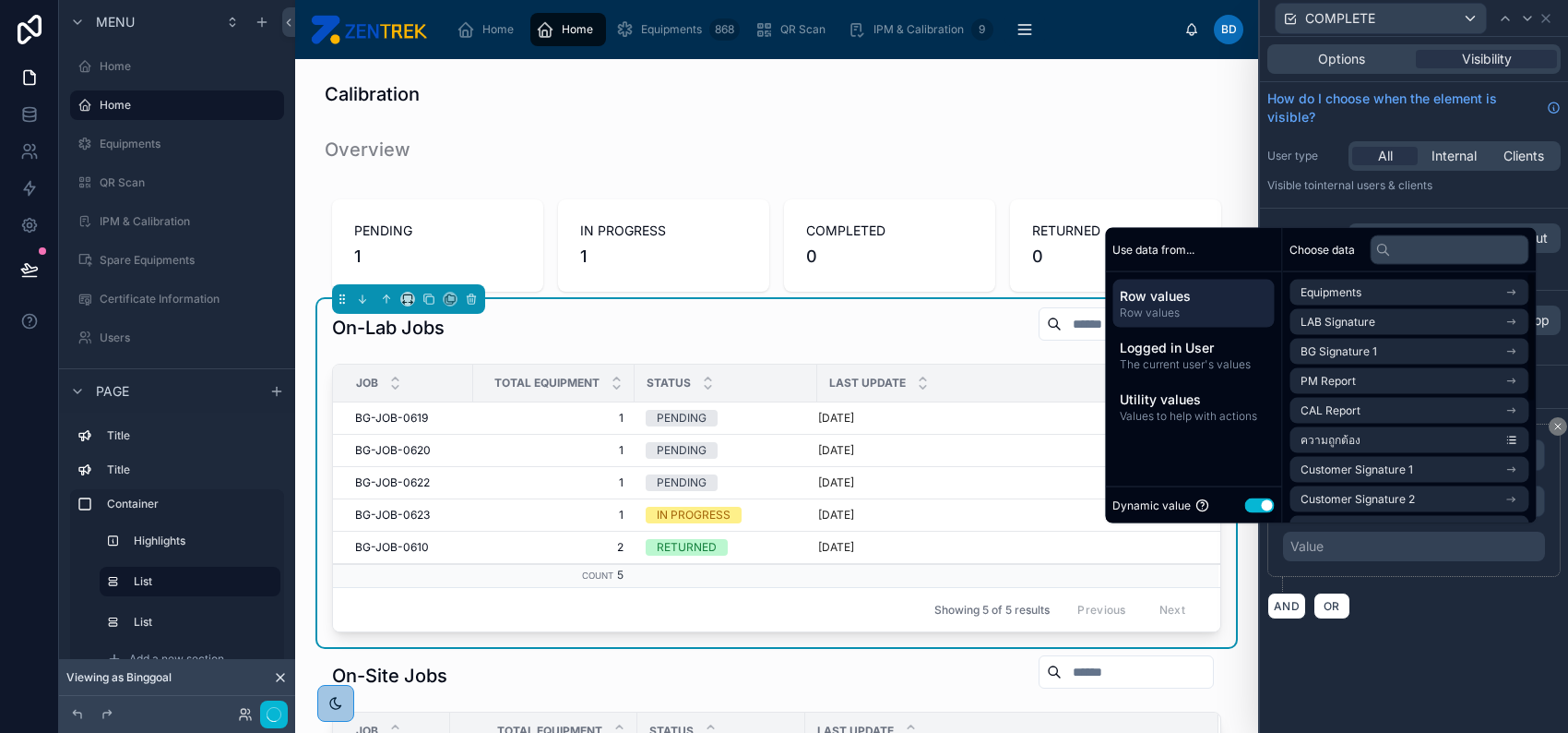
click at [1248, 512] on button "Use setting" at bounding box center [1259, 505] width 30 height 15
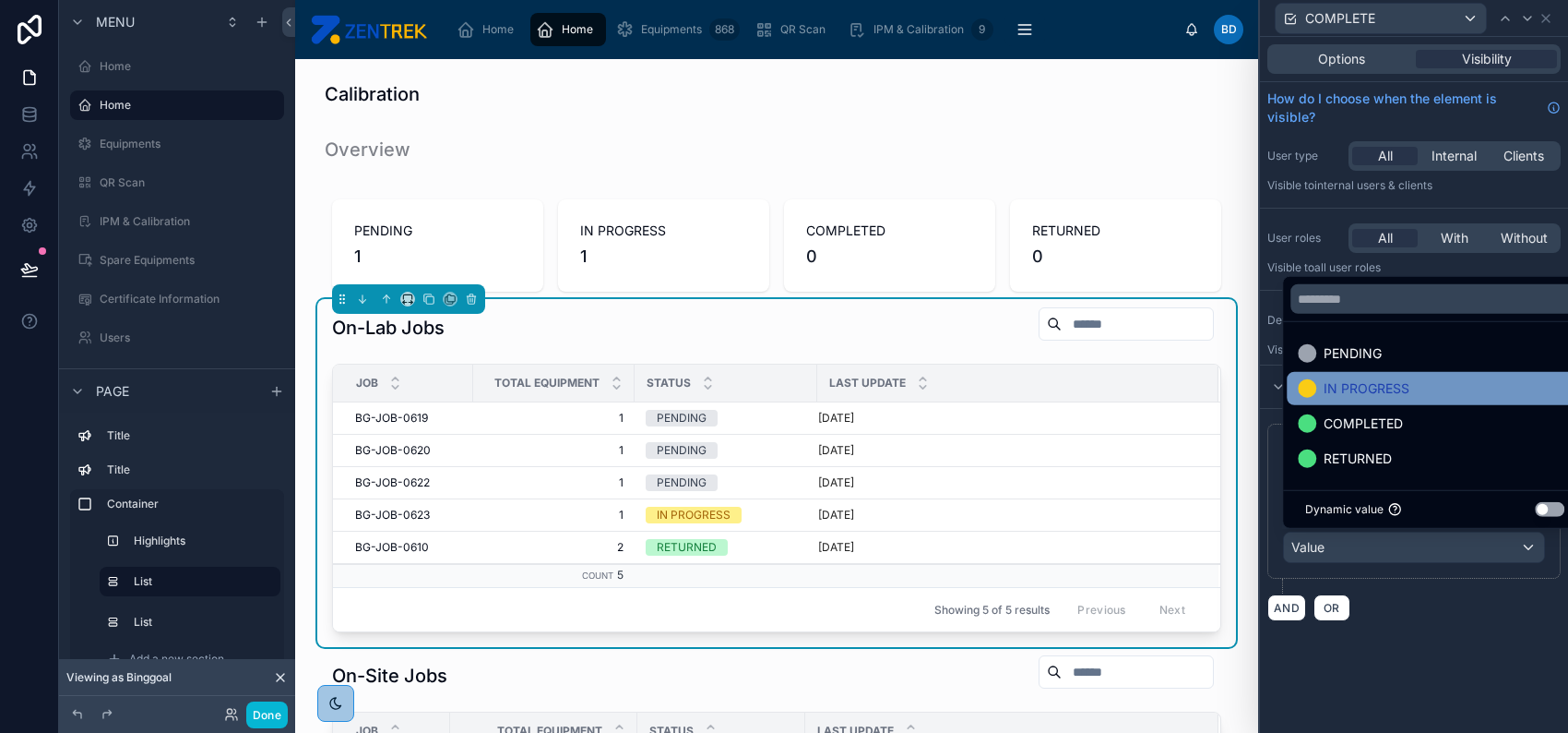
click at [1383, 398] on span "IN PROGRESS" at bounding box center [1367, 388] width 86 height 22
click at [1476, 638] on div "**********" at bounding box center [1414, 384] width 308 height 695
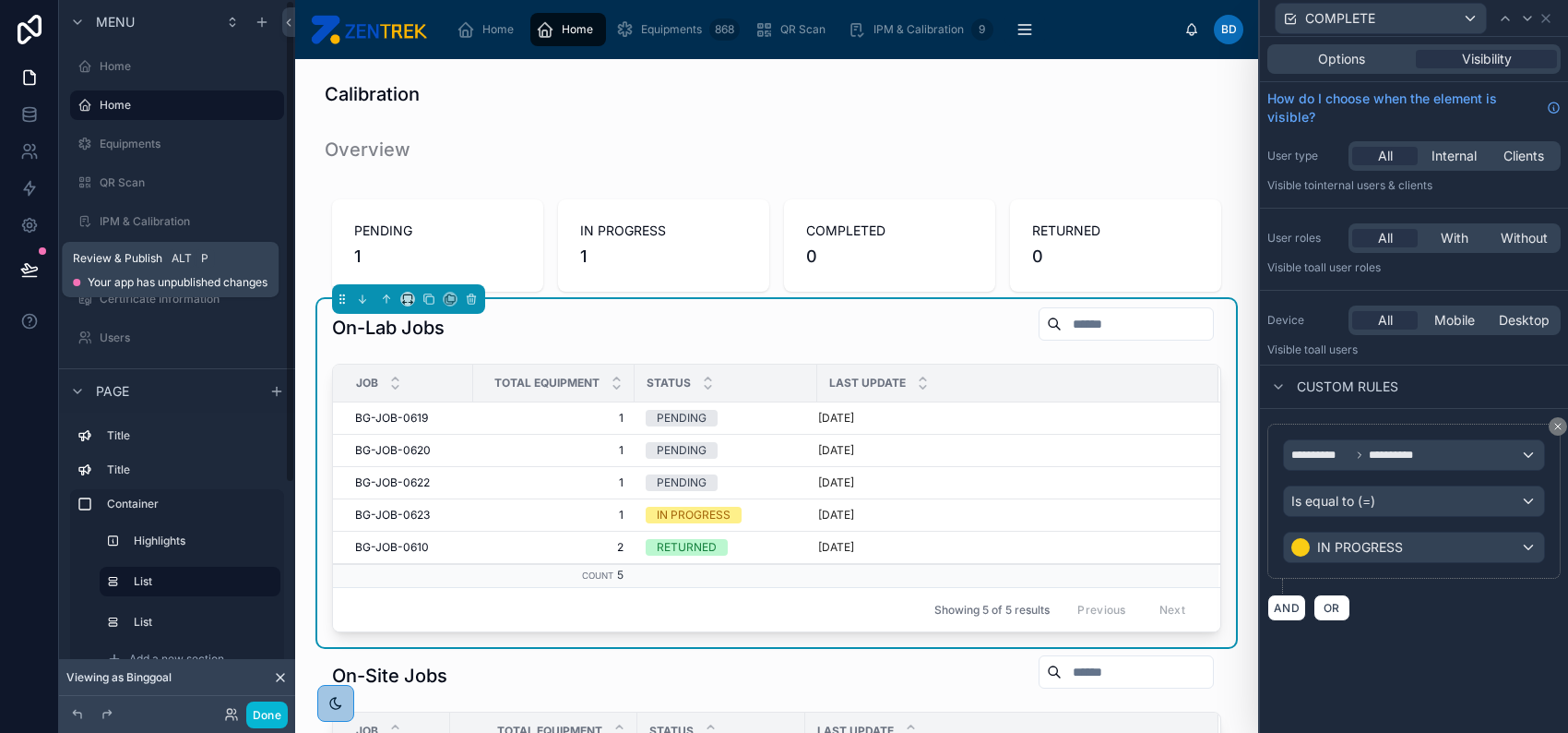
click at [35, 272] on icon at bounding box center [30, 269] width 19 height 19
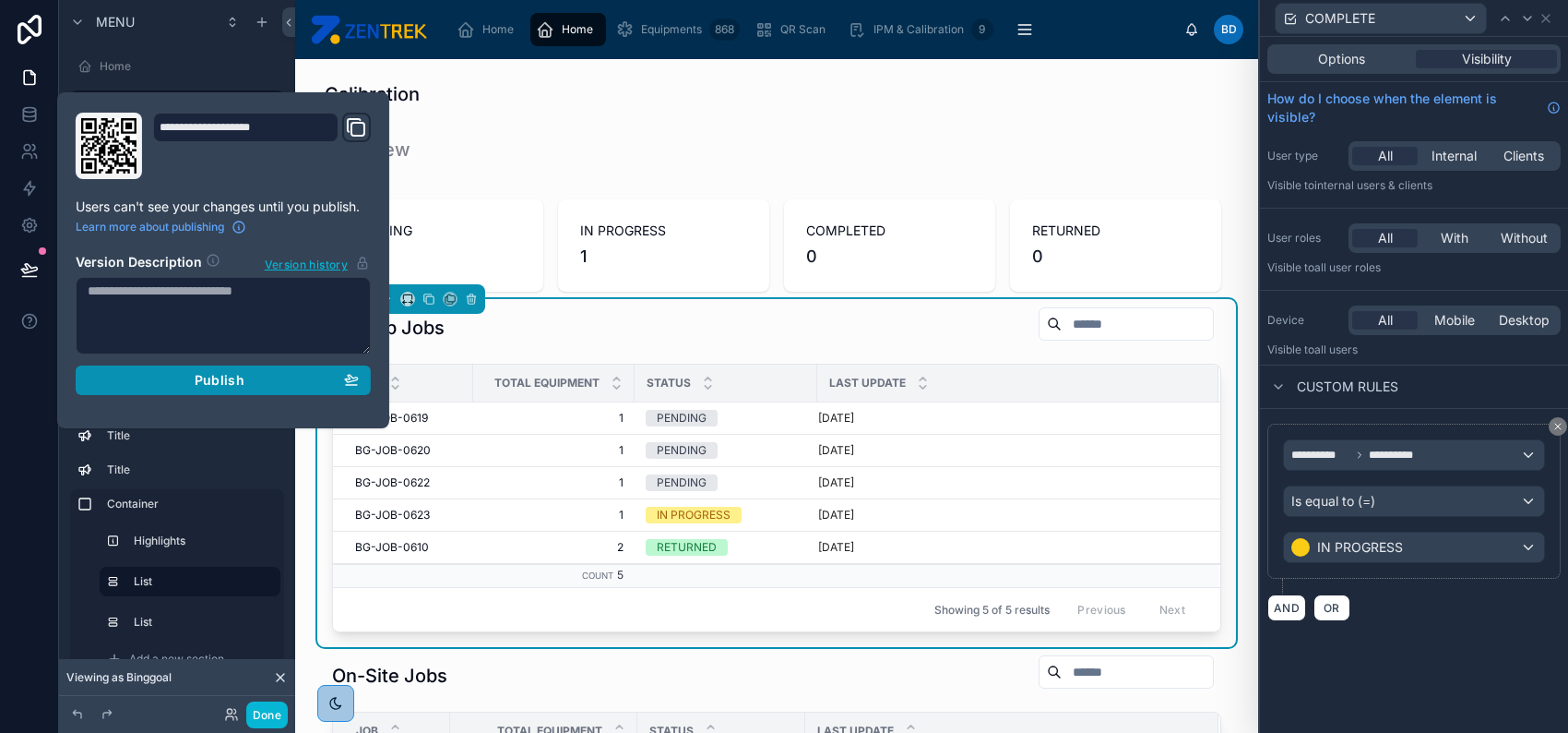
click at [321, 381] on div "Publish" at bounding box center [223, 380] width 272 height 17
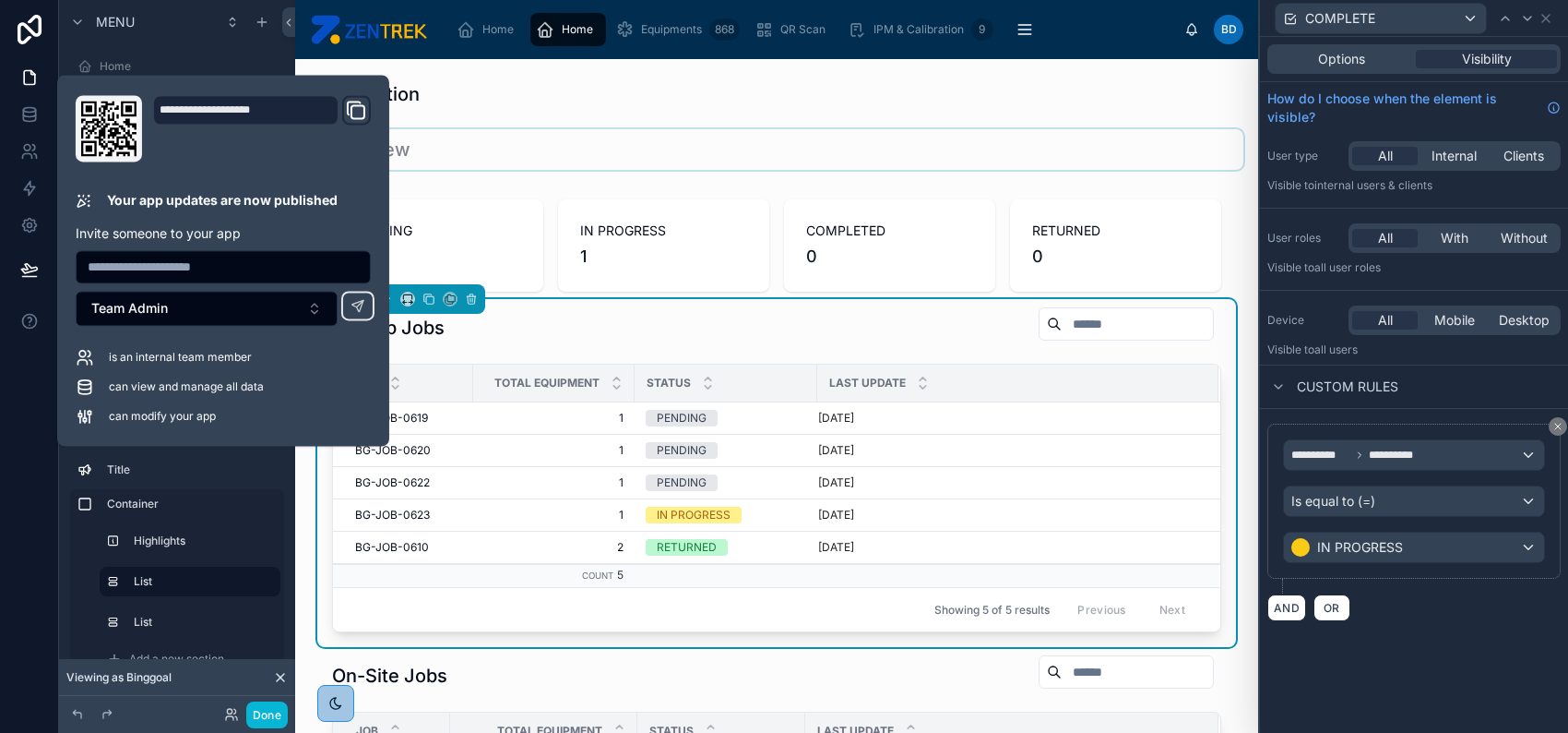
click at [1206, 134] on div at bounding box center [777, 149] width 934 height 41
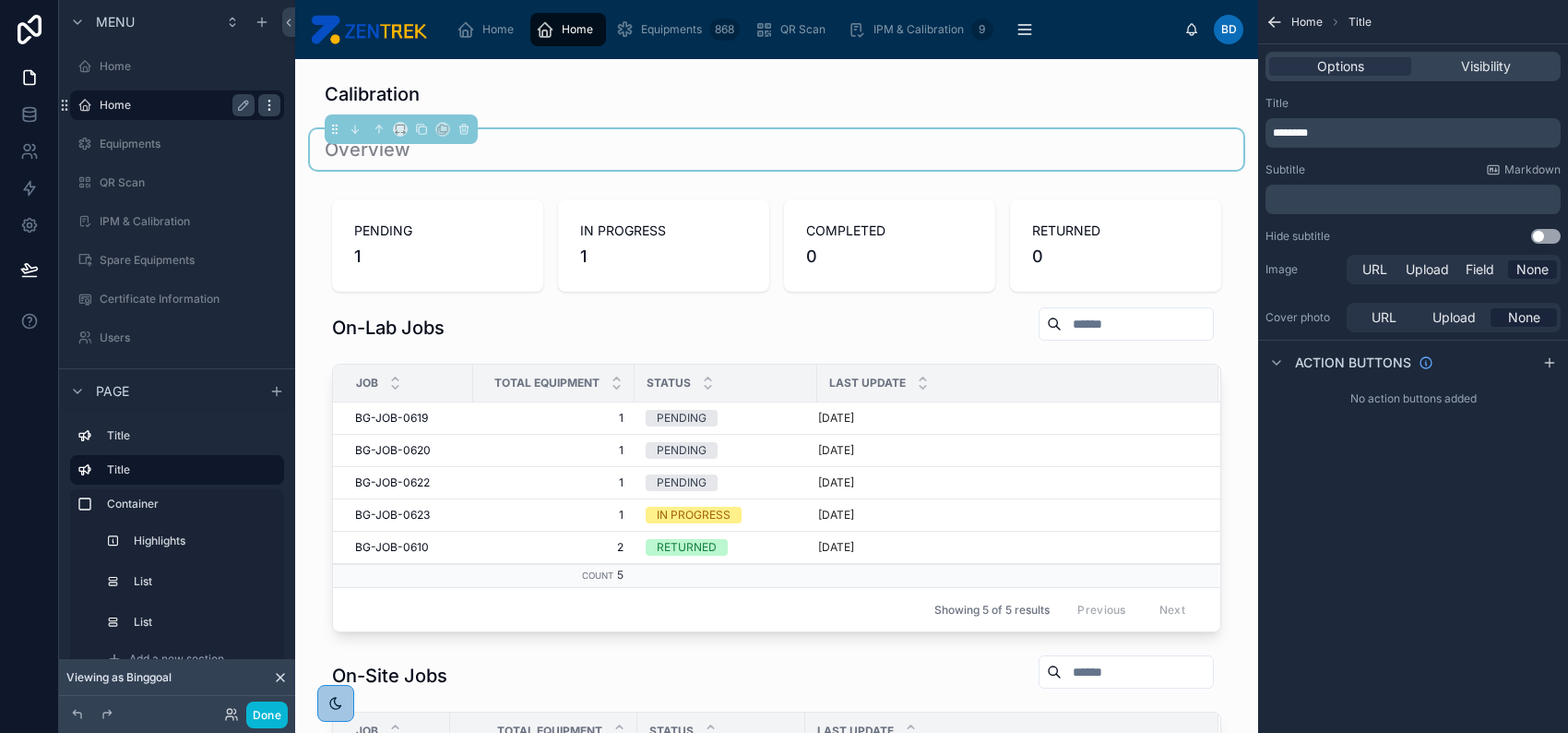
click at [269, 109] on icon "scrollable content" at bounding box center [269, 109] width 1 height 1
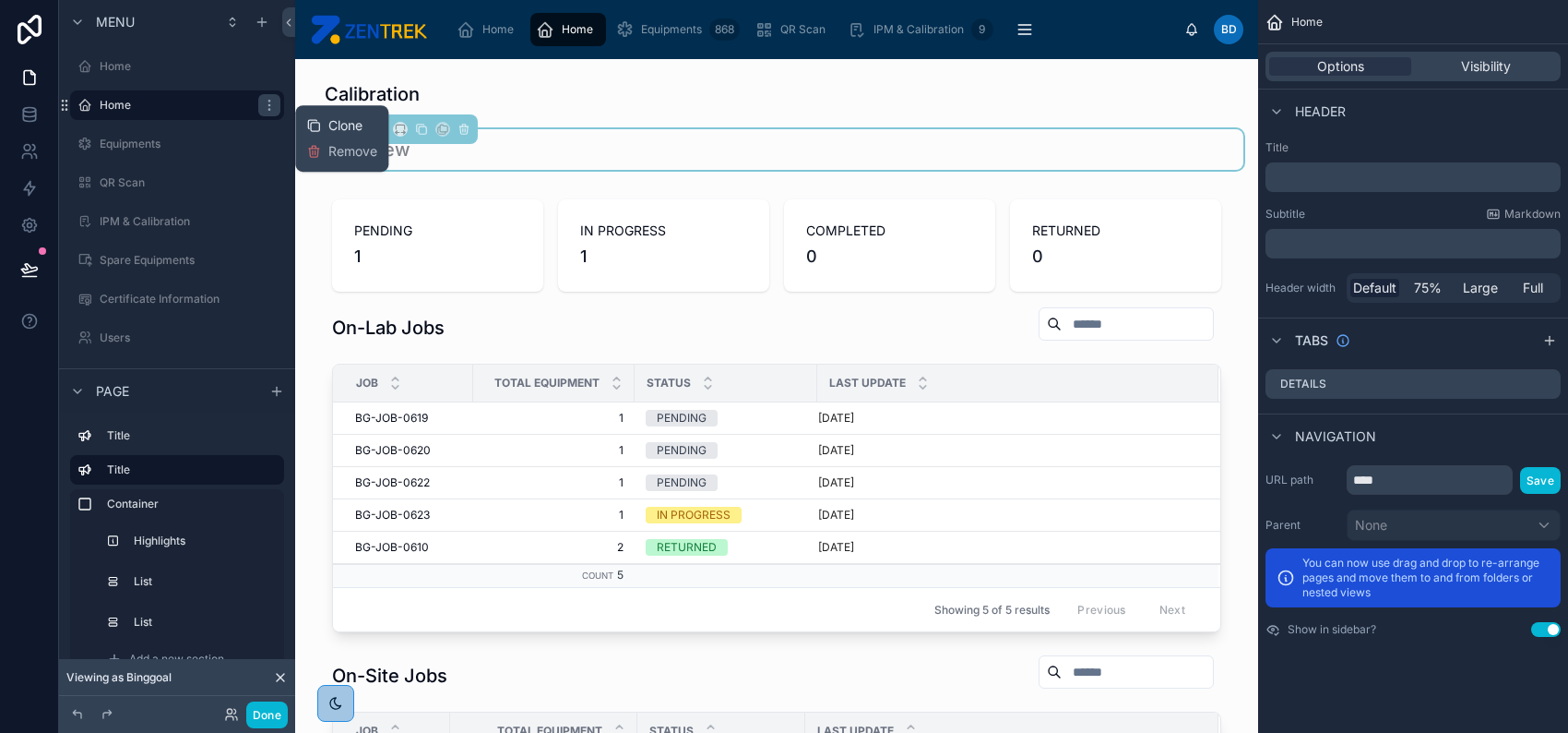
click at [312, 121] on icon at bounding box center [313, 125] width 15 height 15
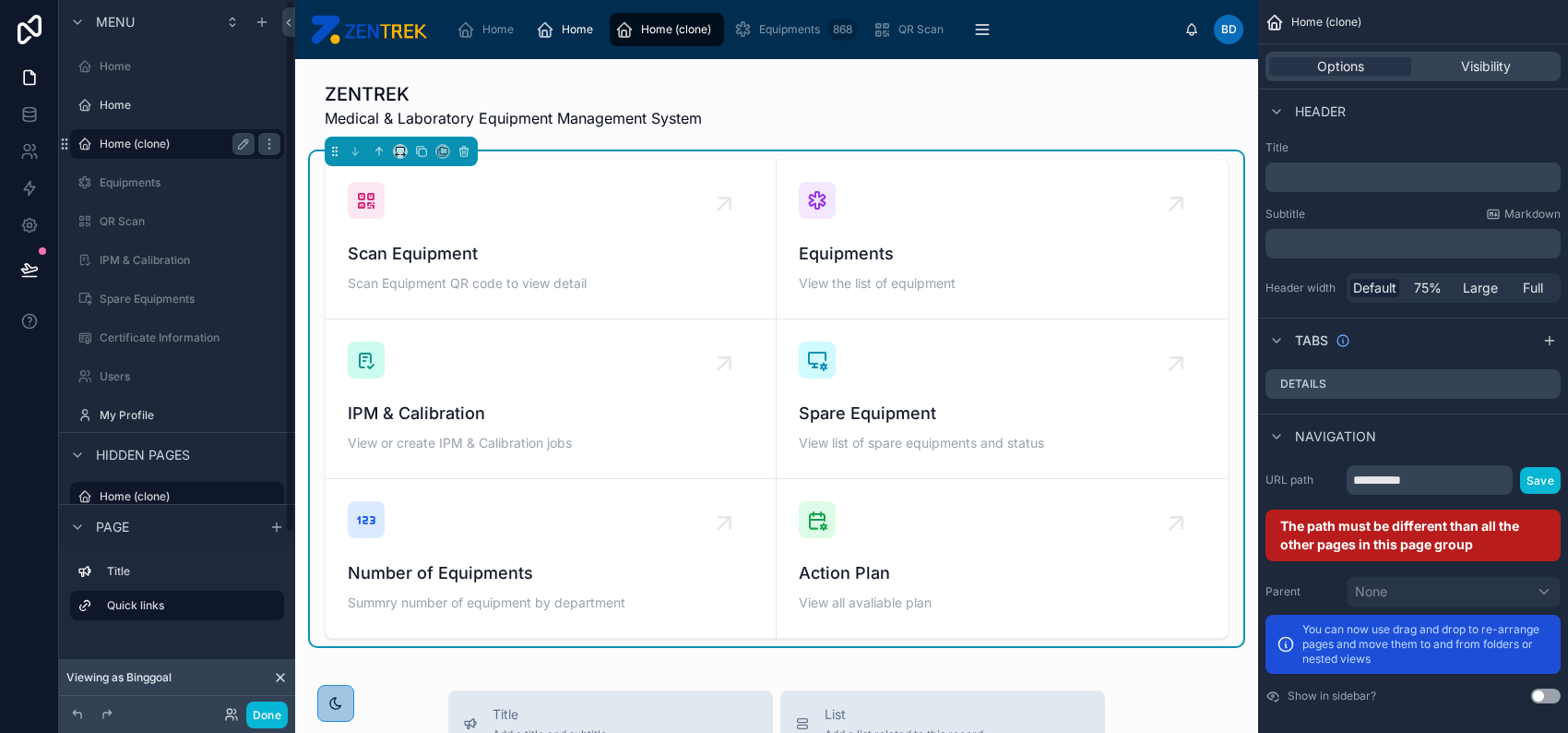
click at [164, 140] on label "Home (clone)" at bounding box center [173, 143] width 147 height 15
click at [1438, 478] on input "**********" at bounding box center [1430, 480] width 166 height 30
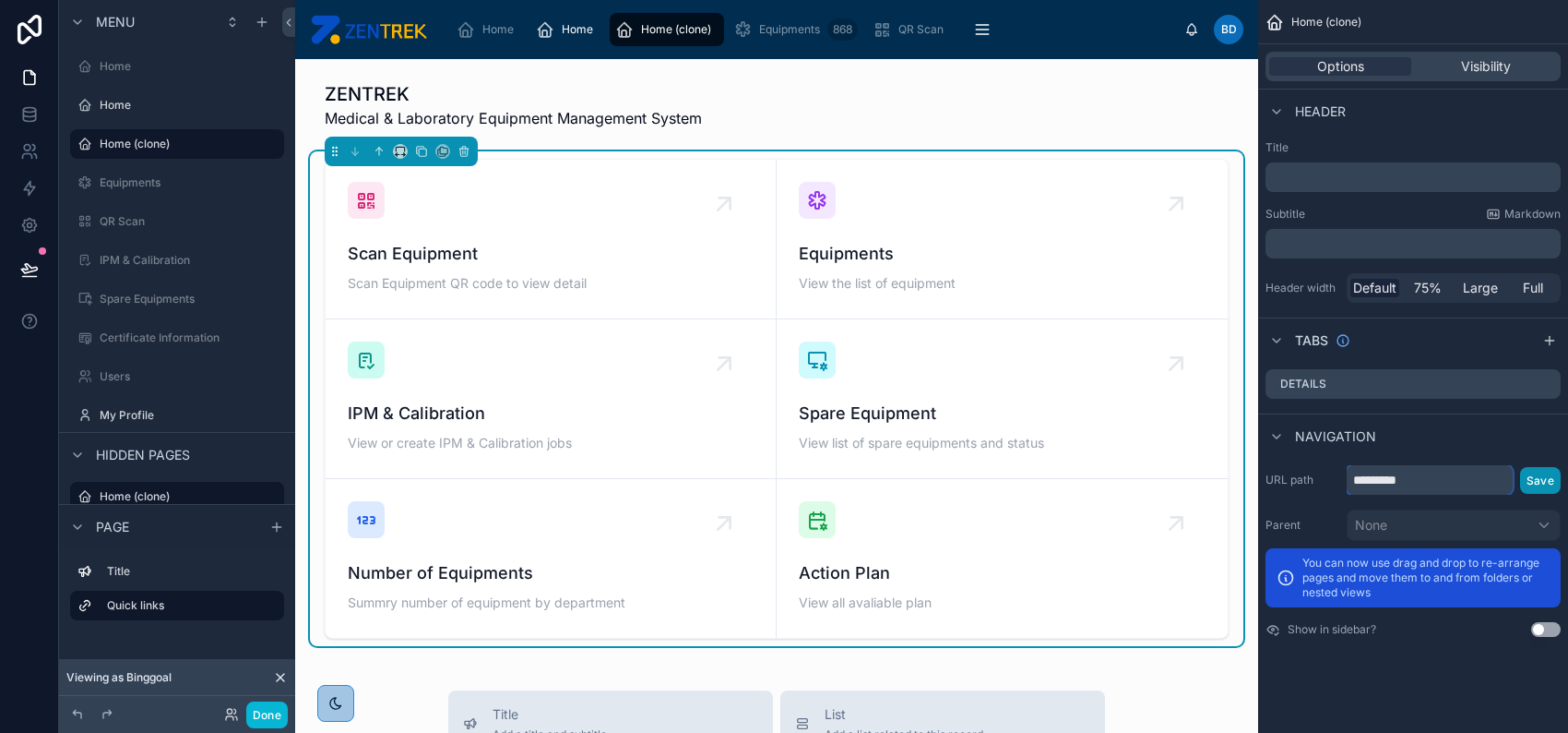
type input "*********"
click at [1552, 477] on button "Save" at bounding box center [1540, 480] width 40 height 27
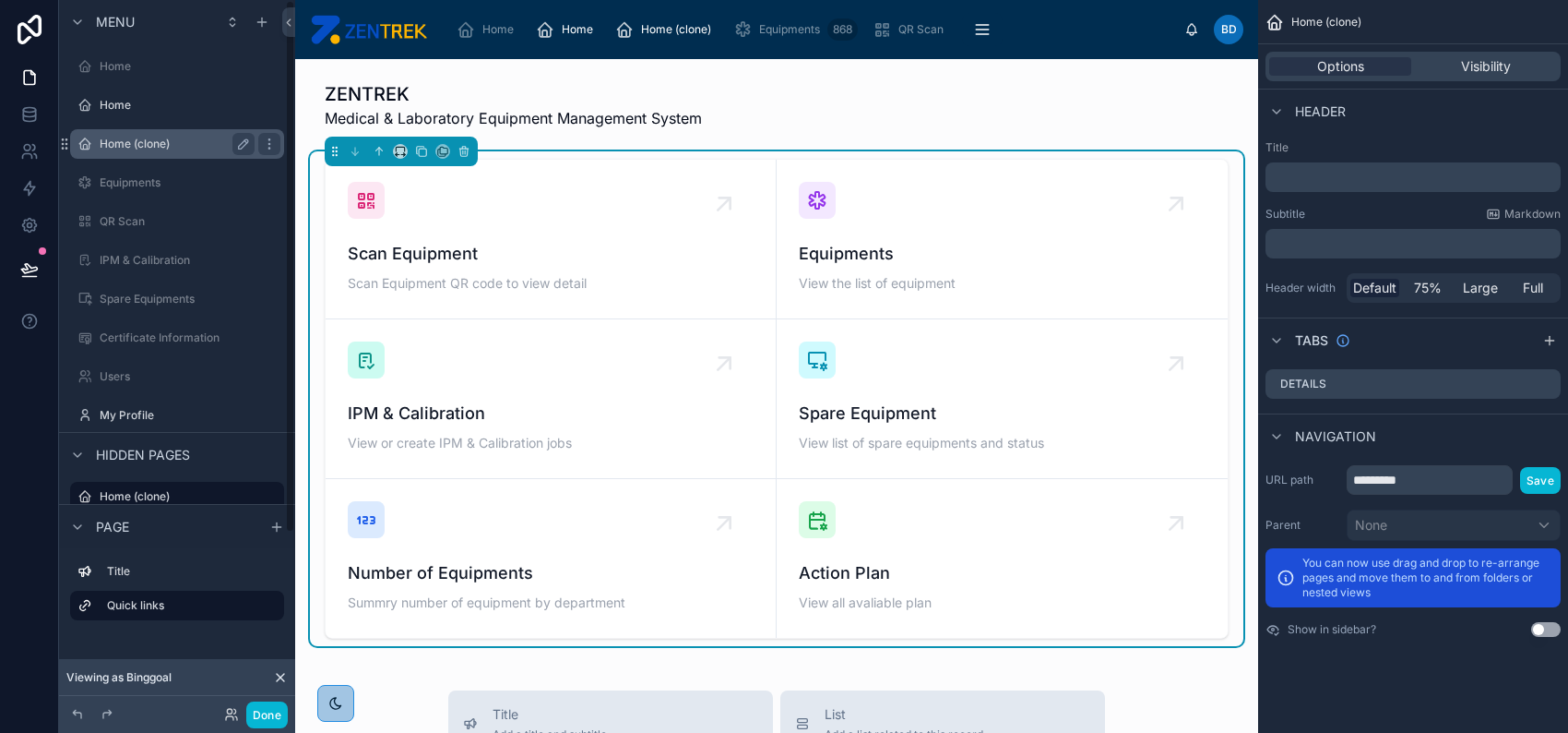
click at [144, 150] on label "Home (clone)" at bounding box center [173, 143] width 147 height 15
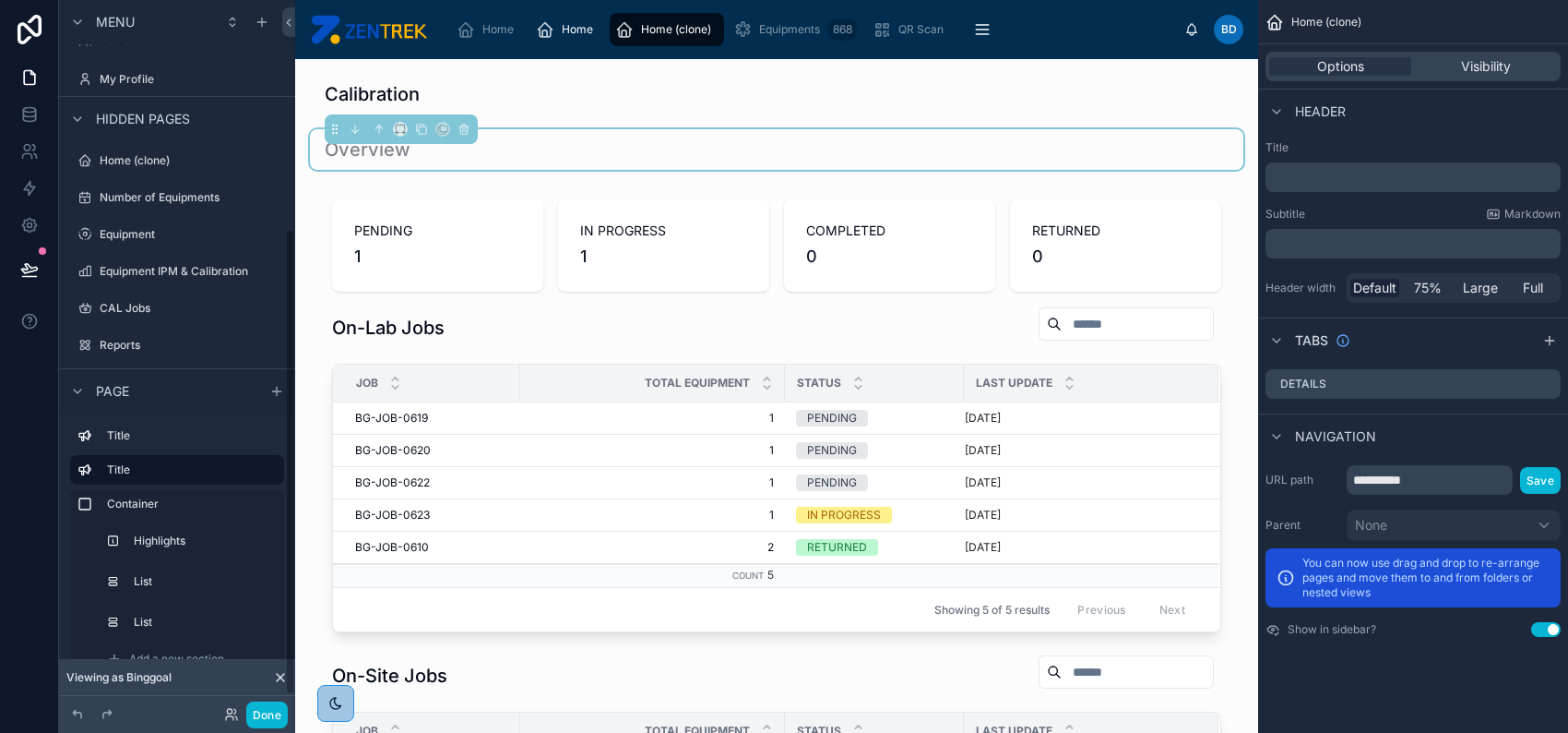
scroll to position [369, 0]
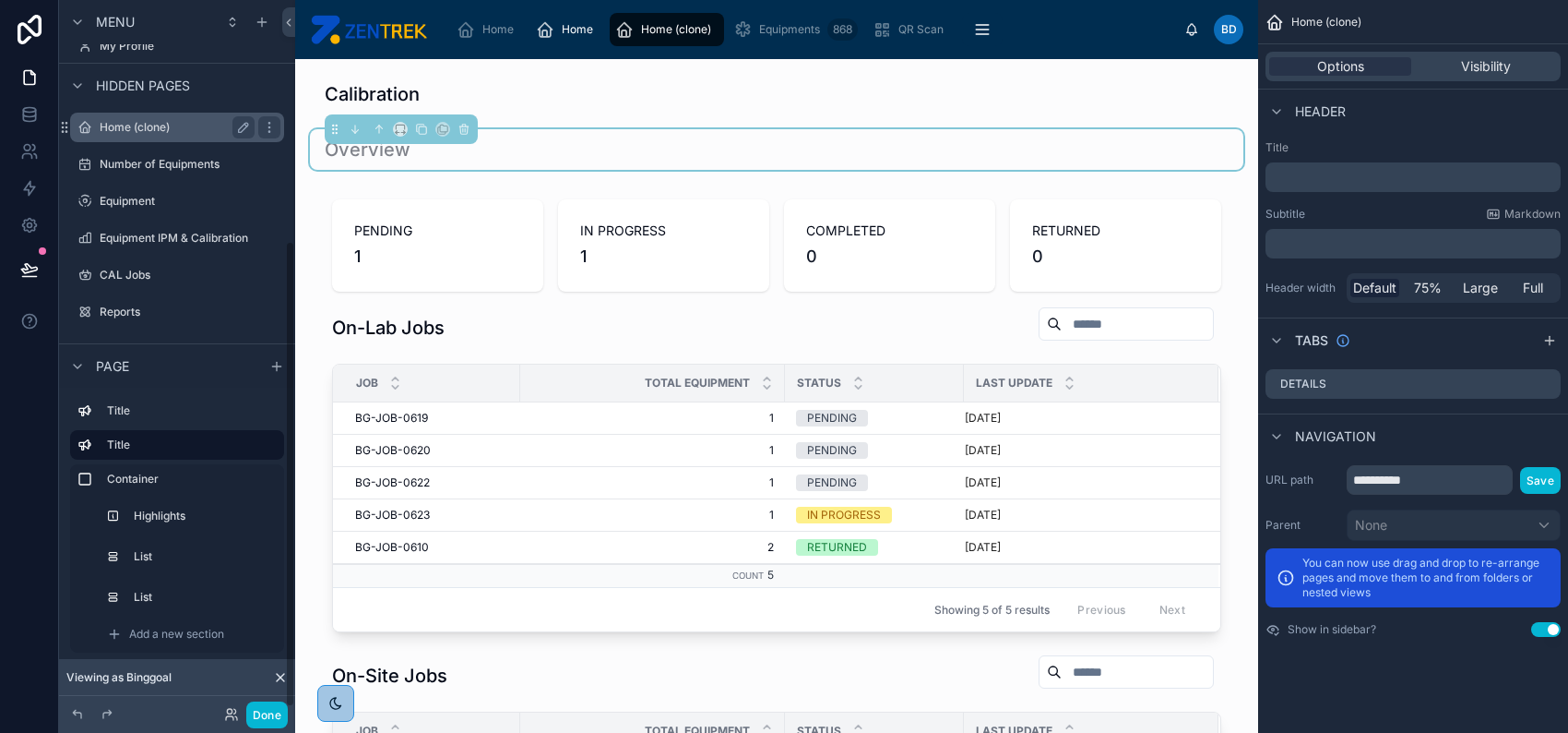
click at [178, 133] on label "Home (clone)" at bounding box center [173, 126] width 147 height 15
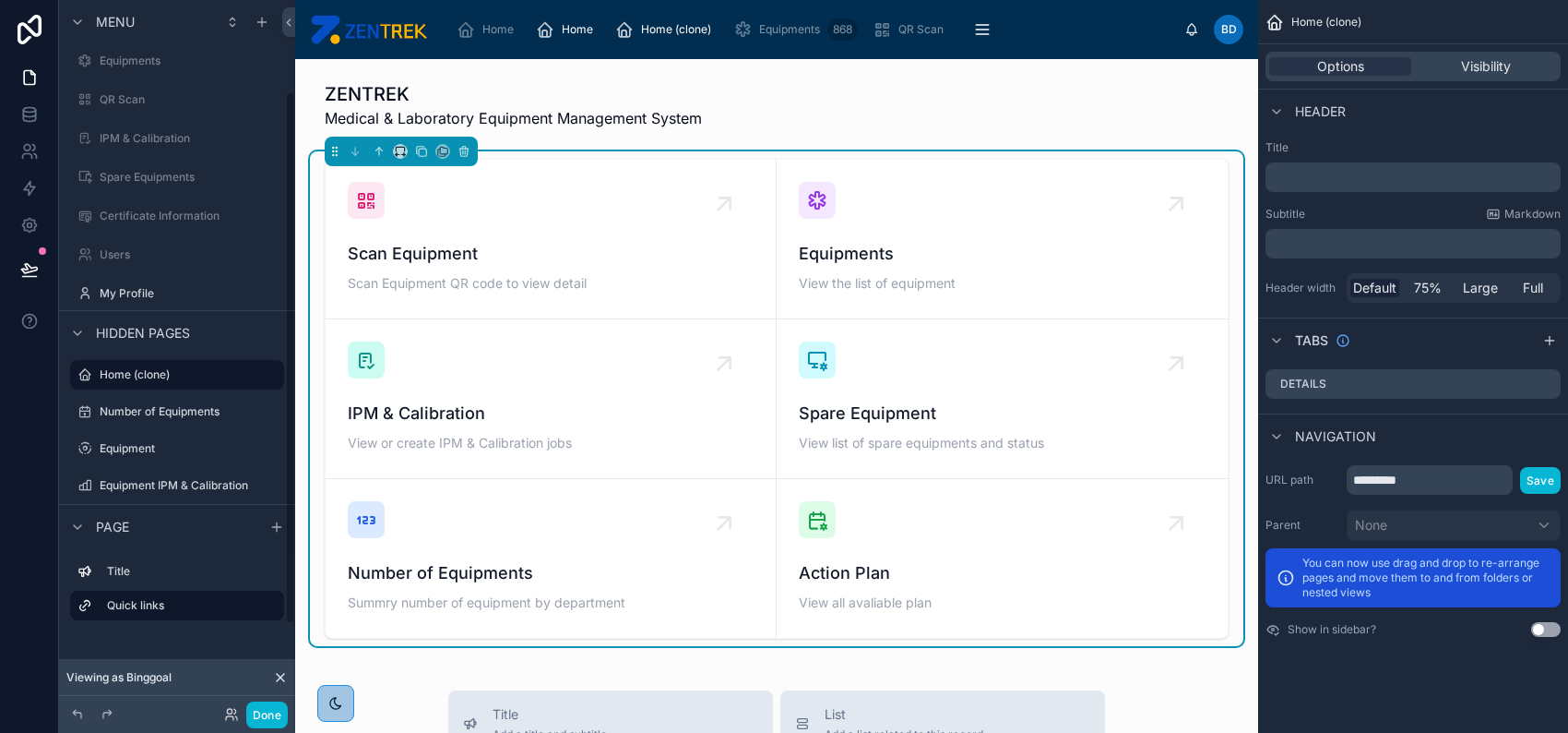
scroll to position [122, 0]
click at [270, 371] on icon "scrollable content" at bounding box center [269, 373] width 15 height 15
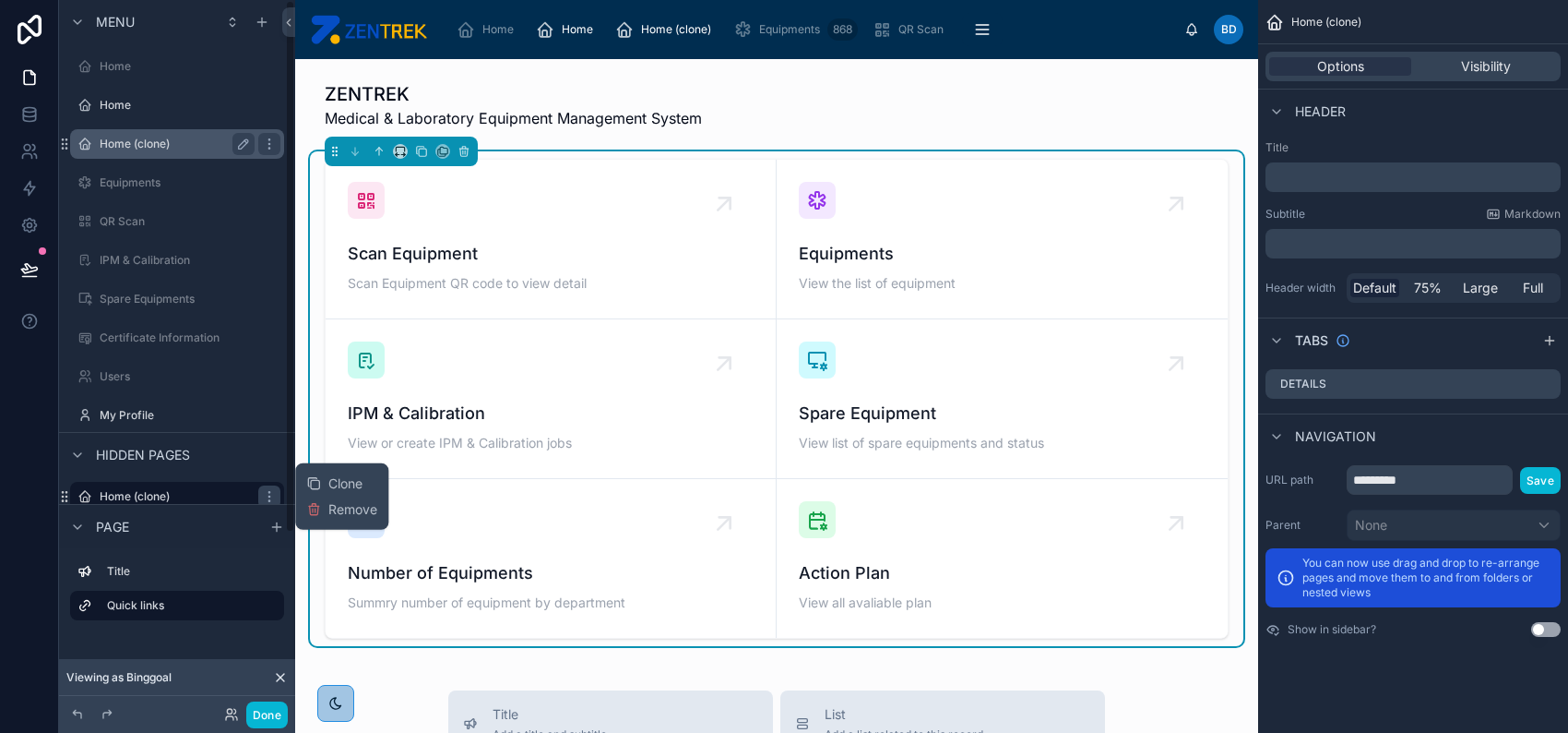
click at [176, 142] on label "Home (clone)" at bounding box center [173, 143] width 147 height 15
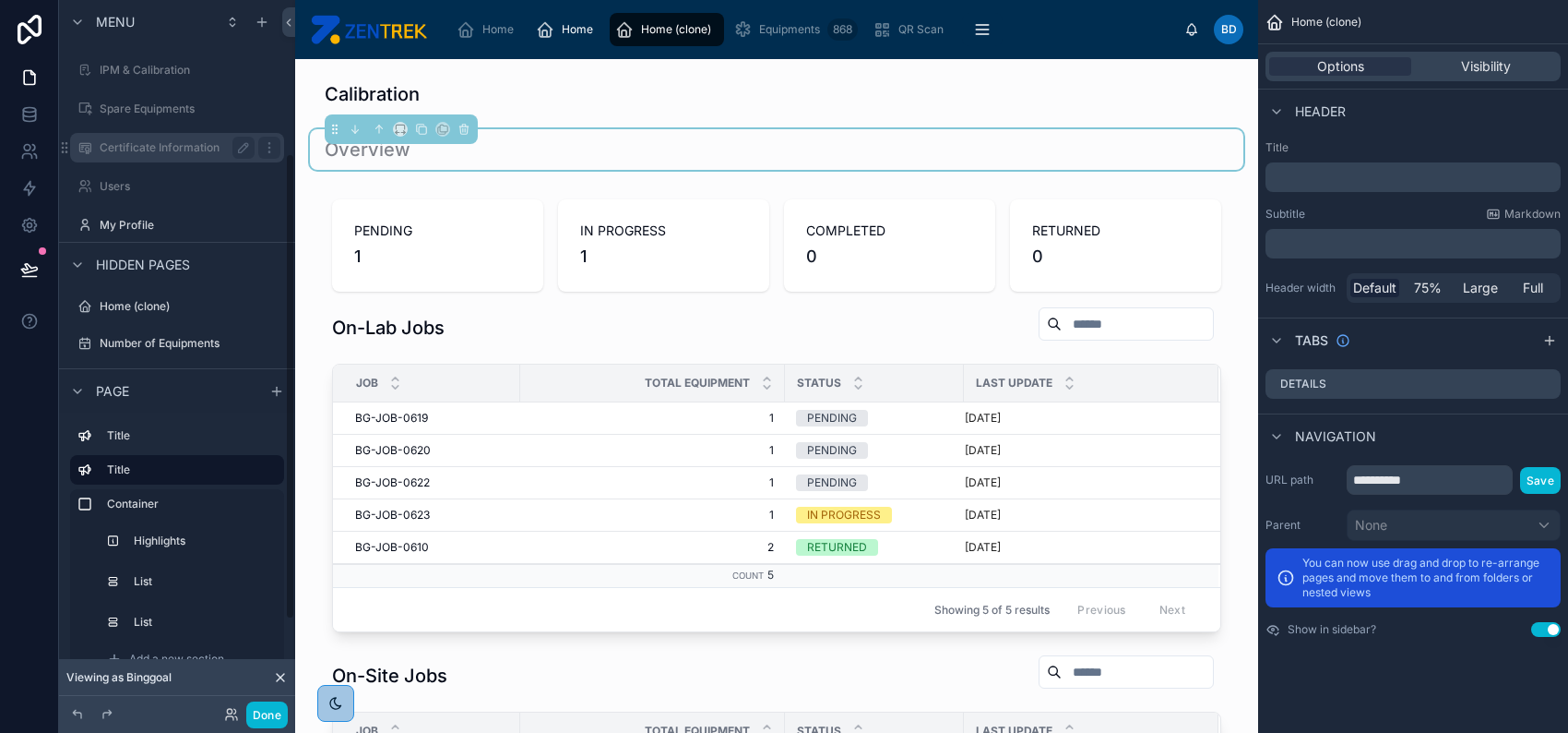
scroll to position [246, 0]
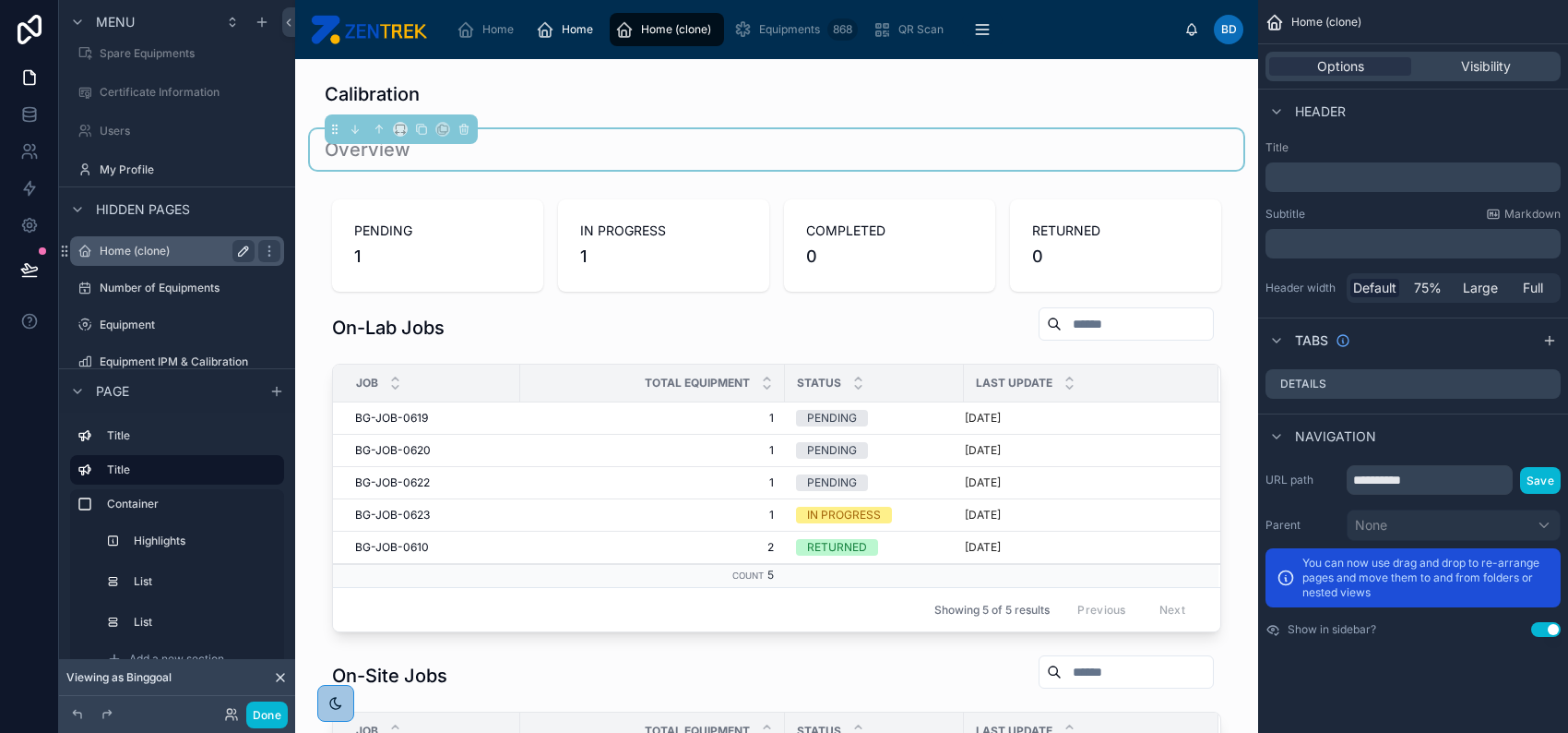
click at [241, 246] on icon "scrollable content" at bounding box center [243, 251] width 15 height 15
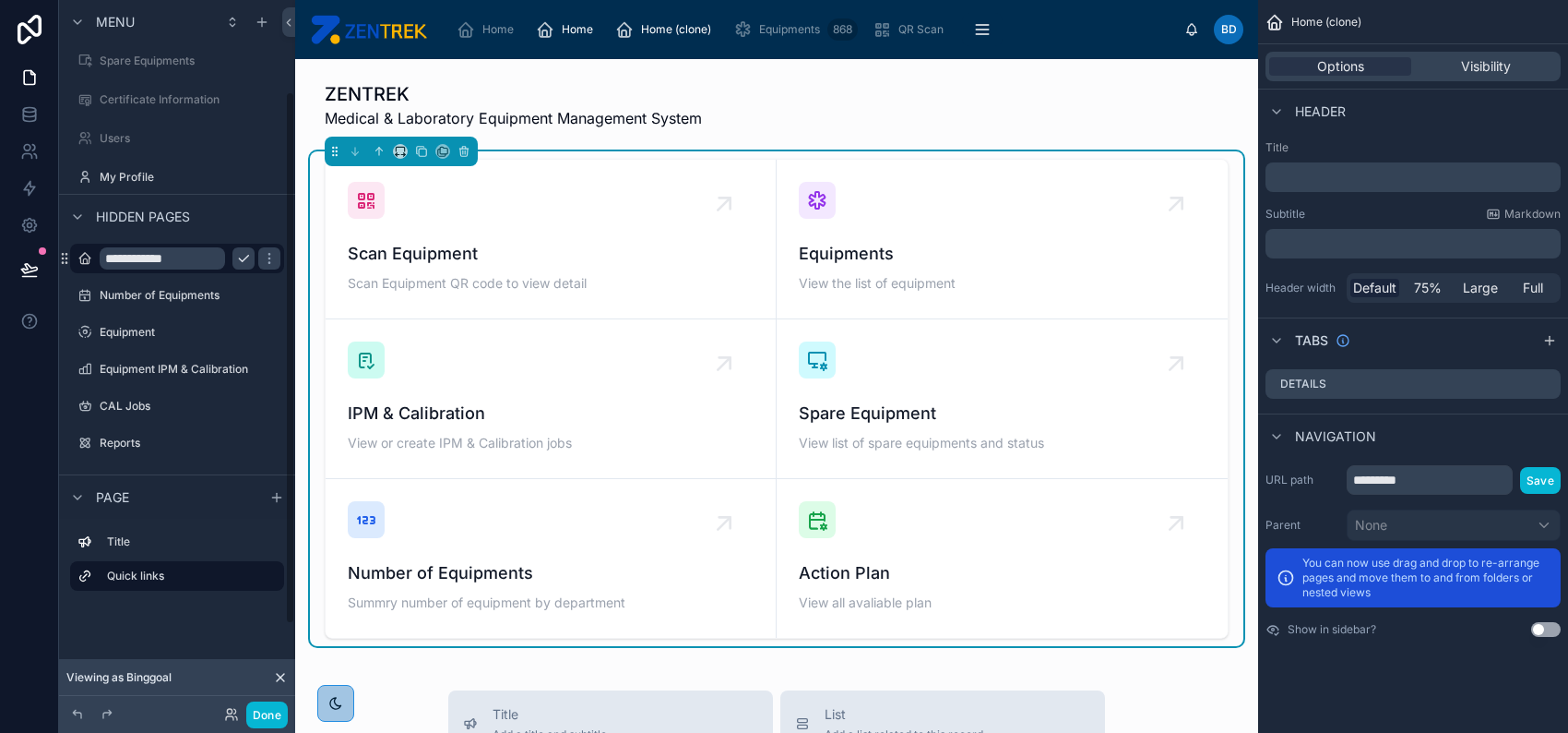
scroll to position [122, 0]
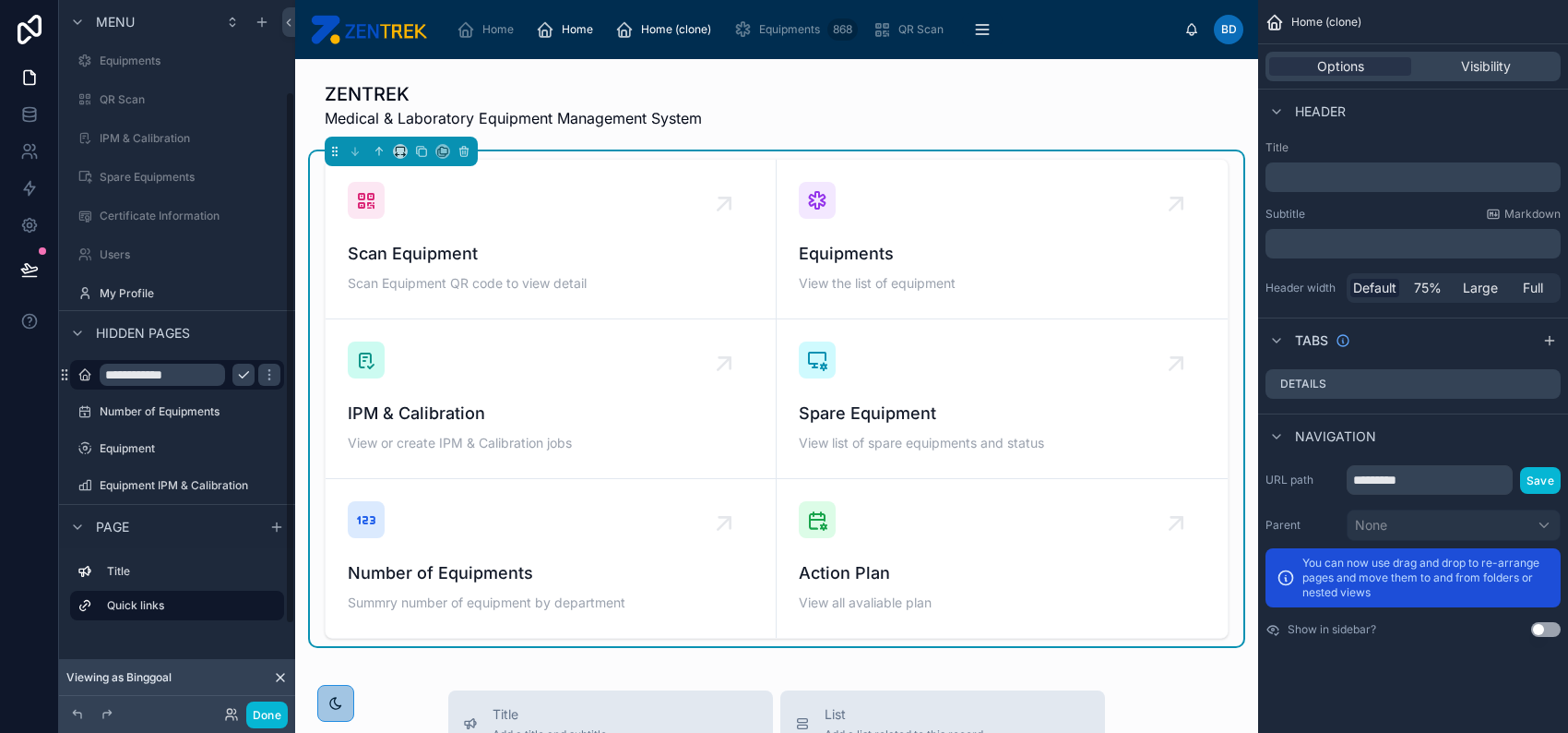
click at [202, 377] on input "**********" at bounding box center [162, 374] width 125 height 22
click at [1365, 471] on input "*********" at bounding box center [1430, 480] width 166 height 30
type input "******"
click at [1530, 477] on button "Save" at bounding box center [1540, 480] width 40 height 27
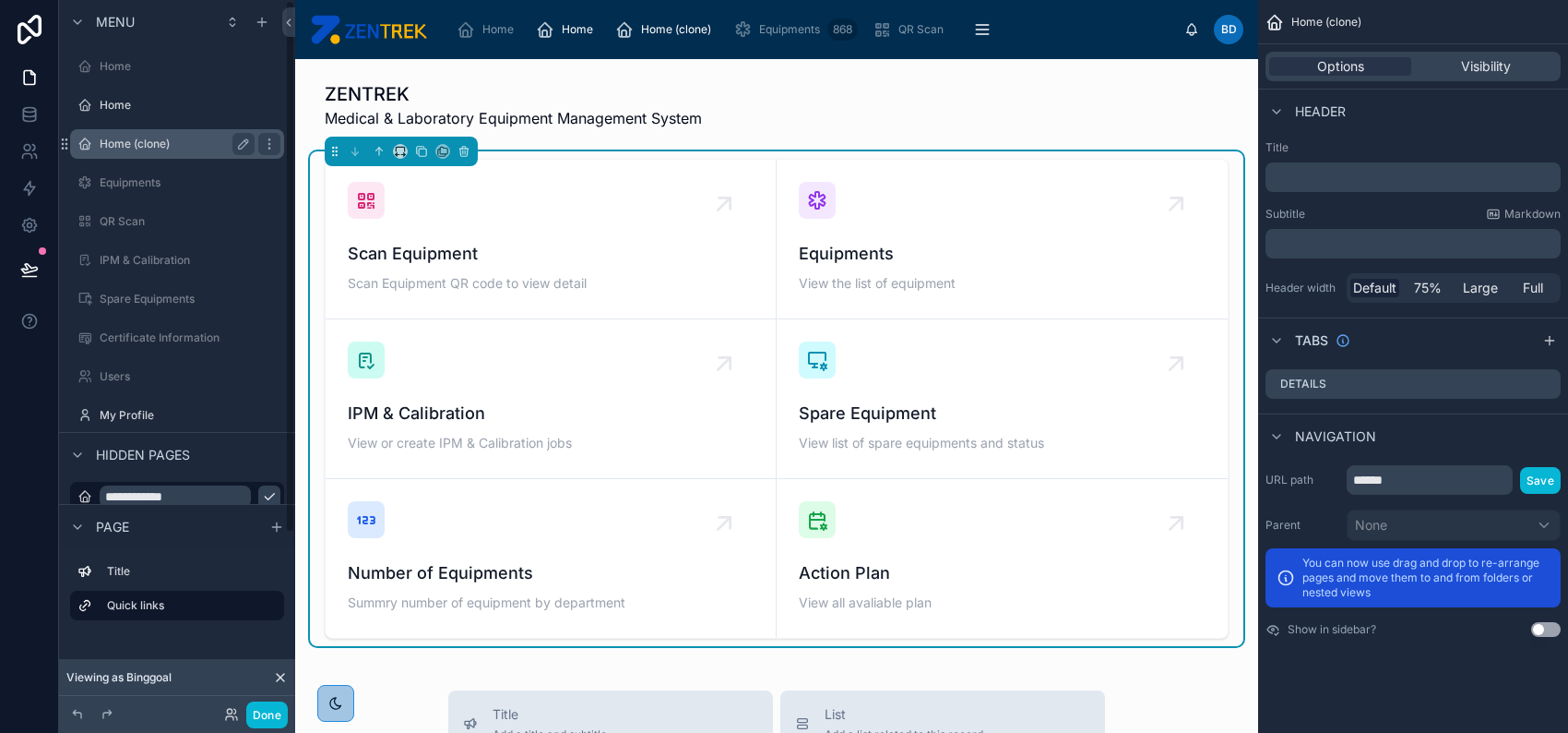
click at [182, 138] on label "Home (clone)" at bounding box center [173, 143] width 147 height 15
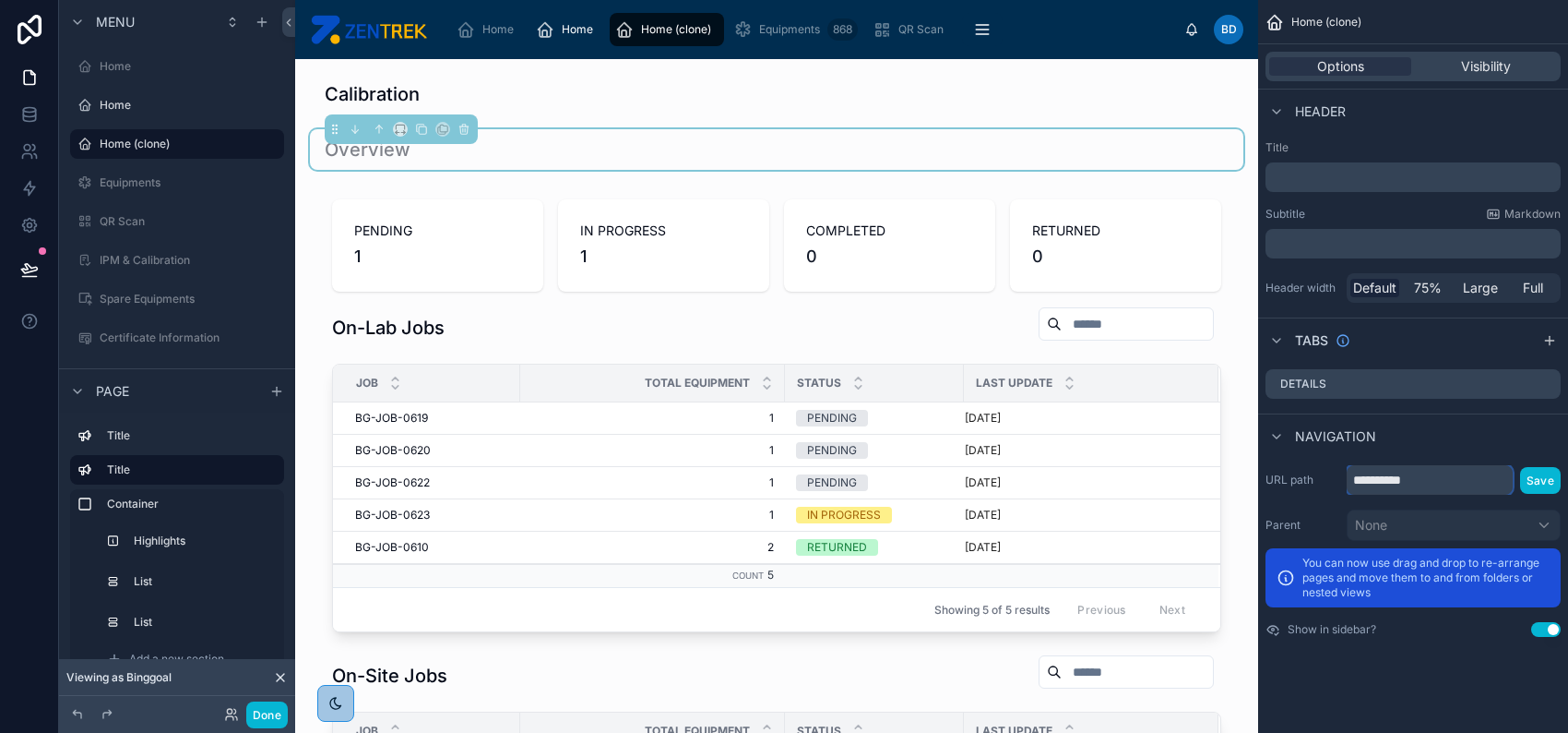
click at [1433, 481] on input "**********" at bounding box center [1430, 480] width 166 height 30
type input "*********"
click at [1546, 474] on button "Save" at bounding box center [1540, 480] width 40 height 27
click at [241, 143] on icon "scrollable content" at bounding box center [243, 143] width 9 height 9
click at [208, 145] on input "**********" at bounding box center [162, 144] width 125 height 22
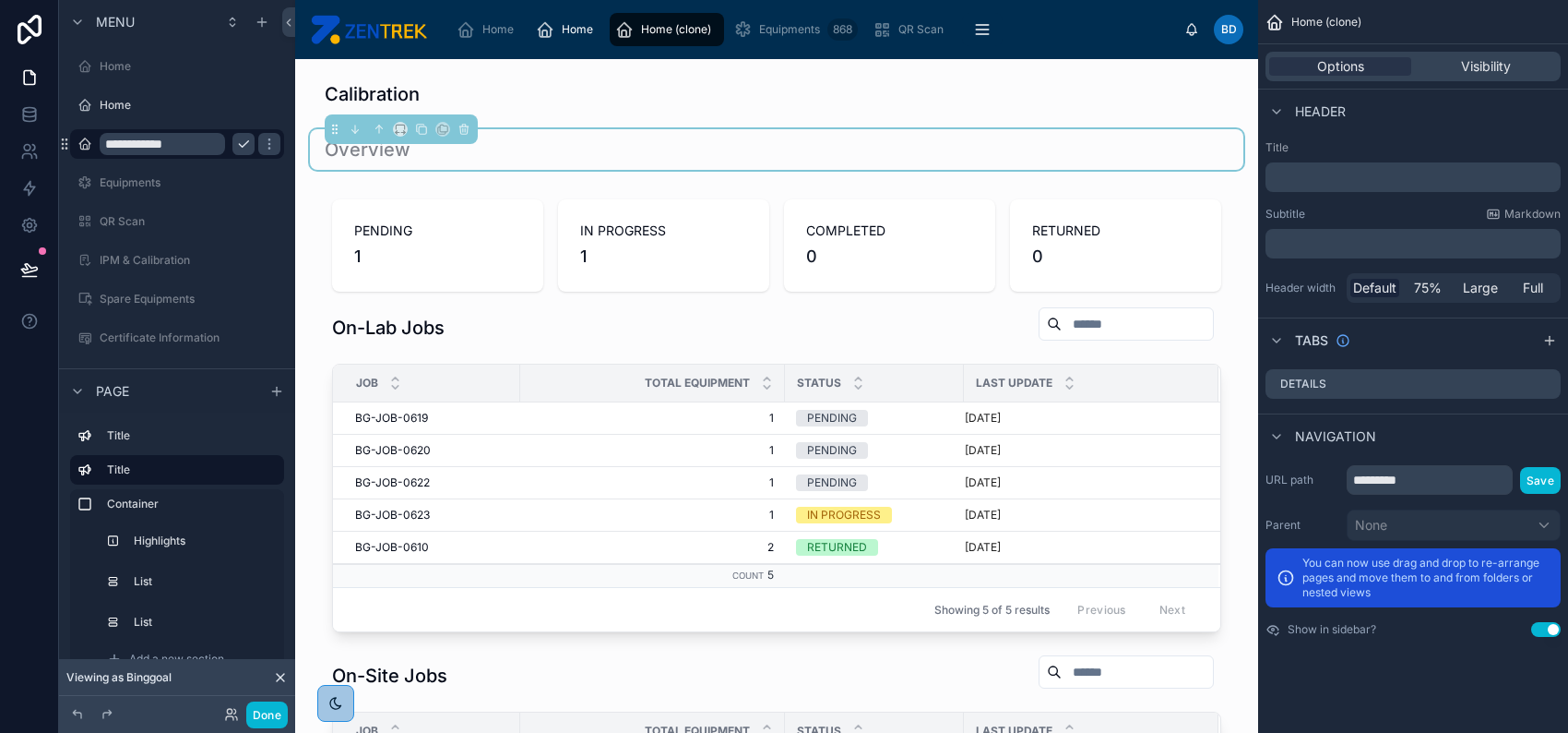
click at [143, 142] on input "**********" at bounding box center [162, 144] width 125 height 22
click at [184, 144] on input "**********" at bounding box center [162, 144] width 125 height 22
click at [197, 138] on input "**********" at bounding box center [162, 144] width 125 height 22
type input "****"
click at [262, 147] on icon "scrollable content" at bounding box center [269, 143] width 15 height 15
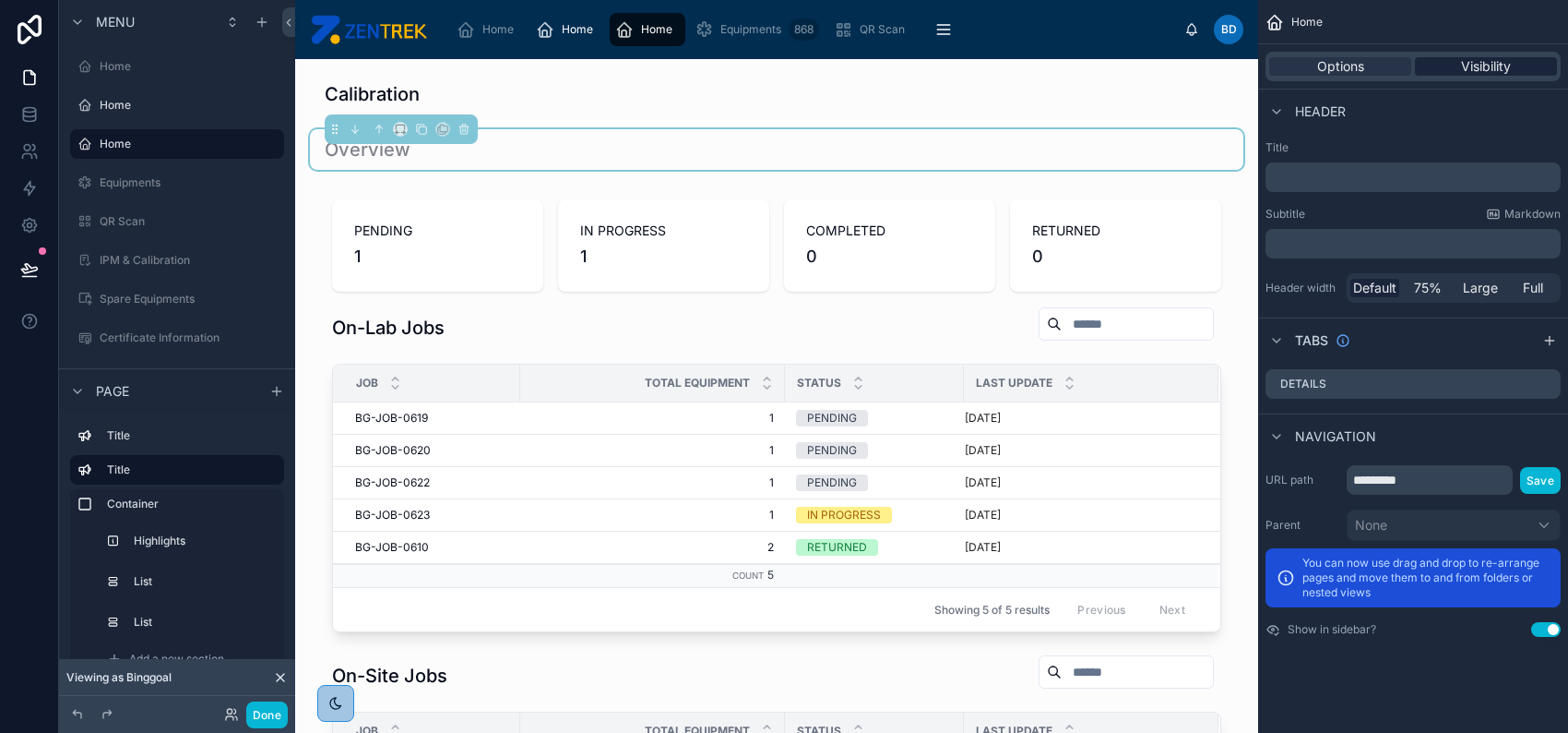
click at [1511, 65] on span "Visibility" at bounding box center [1486, 66] width 49 height 19
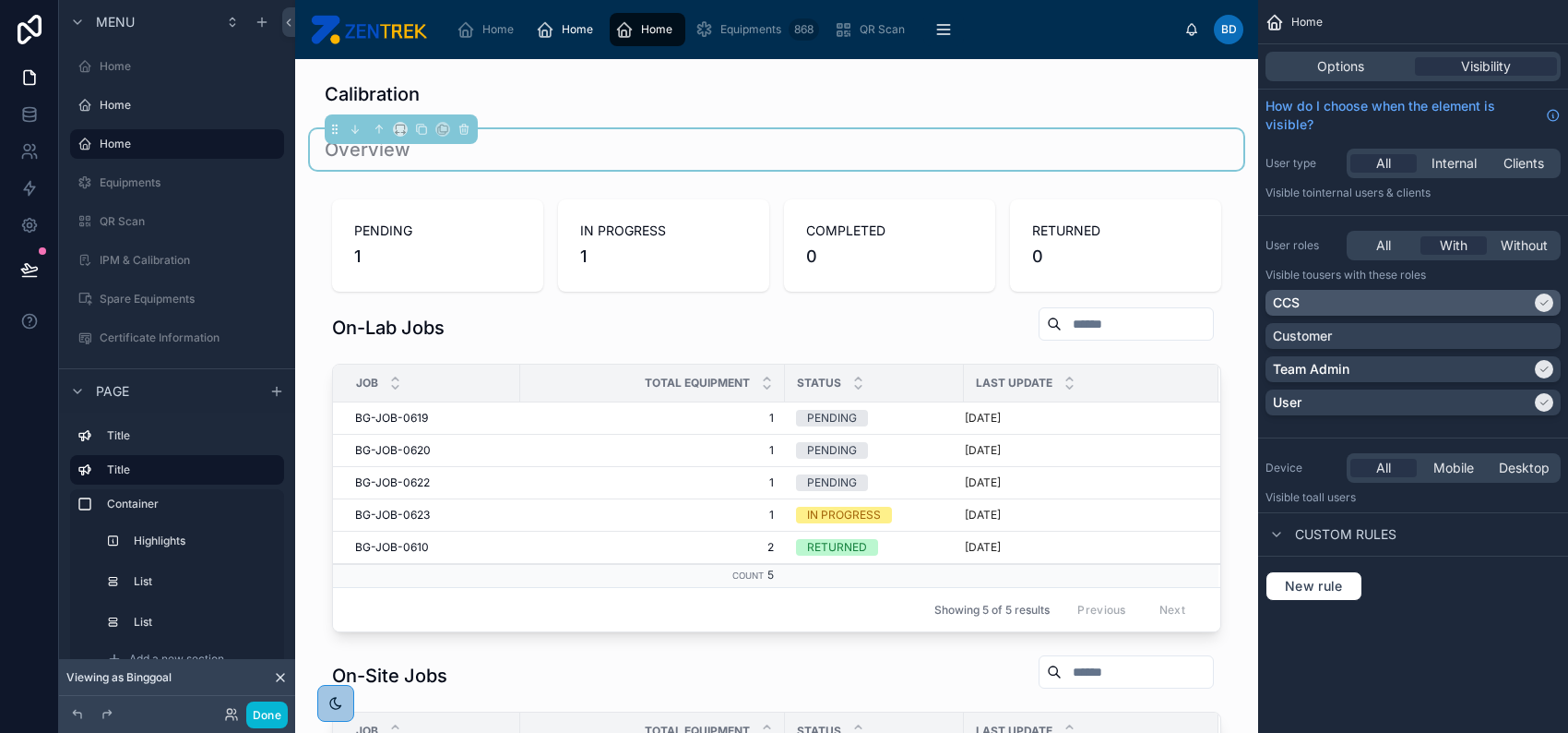
click at [1546, 306] on icon "scrollable content" at bounding box center [1543, 302] width 11 height 11
click at [196, 96] on div "Home" at bounding box center [177, 105] width 155 height 22
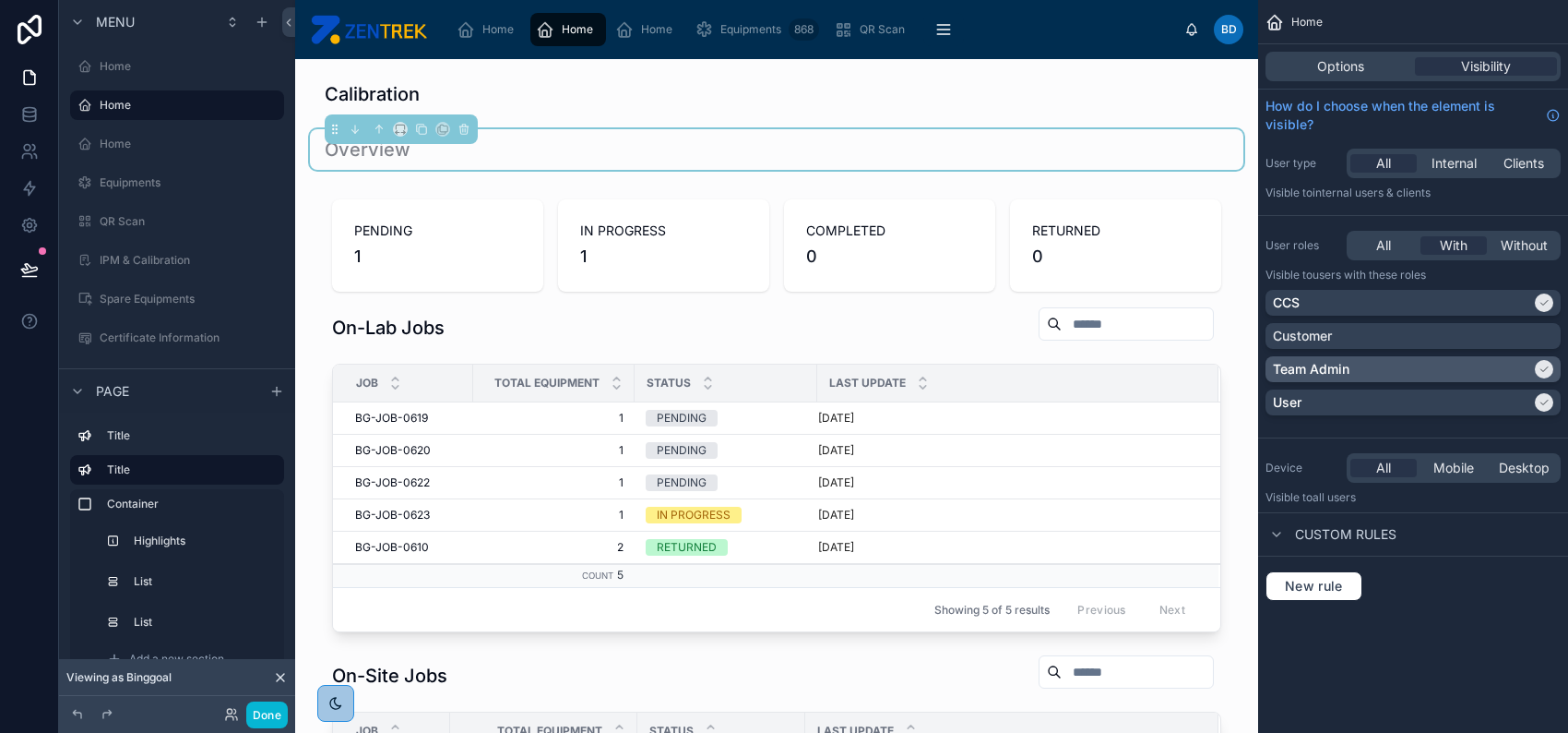
click at [1538, 366] on icon "scrollable content" at bounding box center [1543, 368] width 11 height 11
click at [1546, 397] on icon "scrollable content" at bounding box center [1543, 402] width 11 height 11
click at [274, 707] on button "Done" at bounding box center [267, 714] width 41 height 27
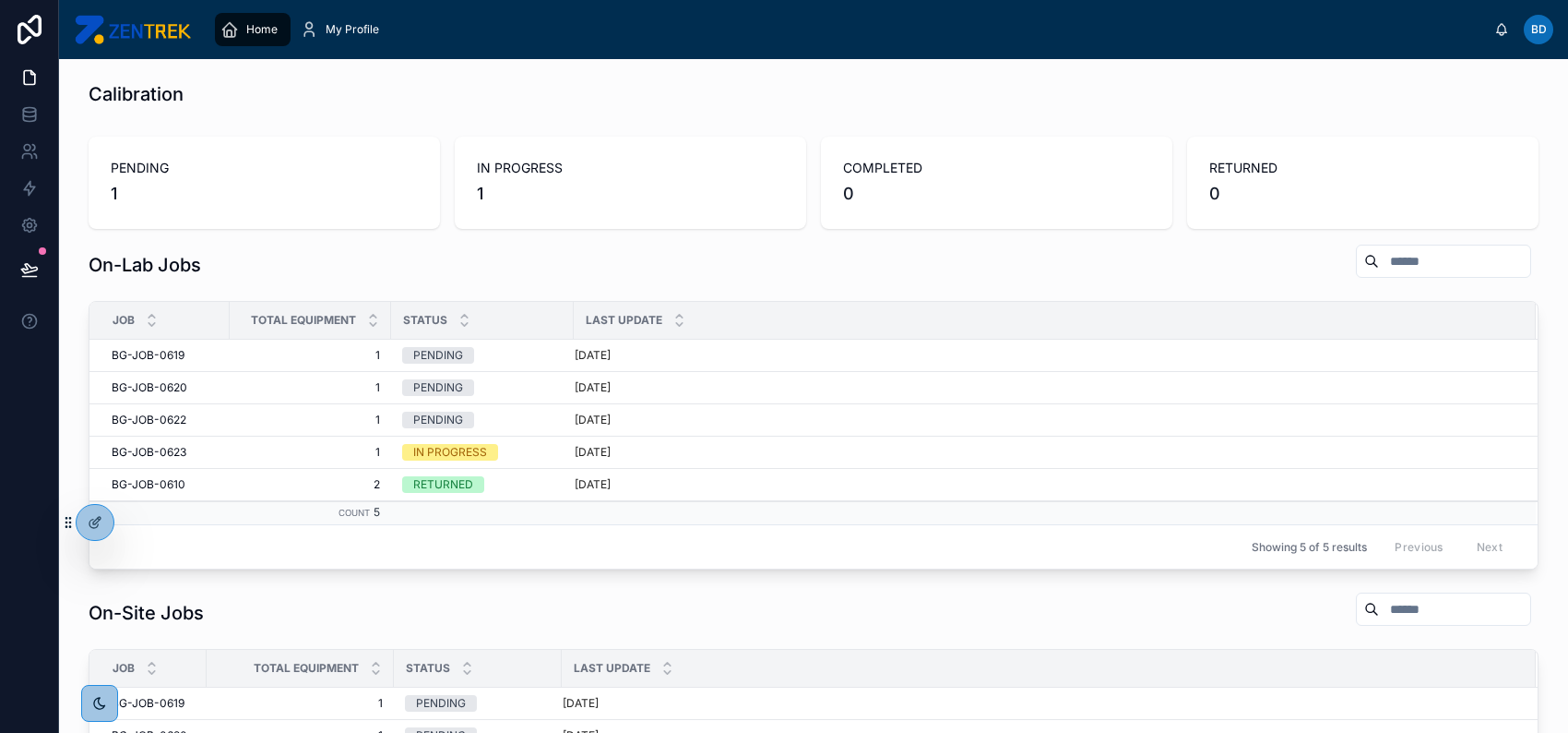
click at [150, 23] on img at bounding box center [132, 30] width 118 height 30
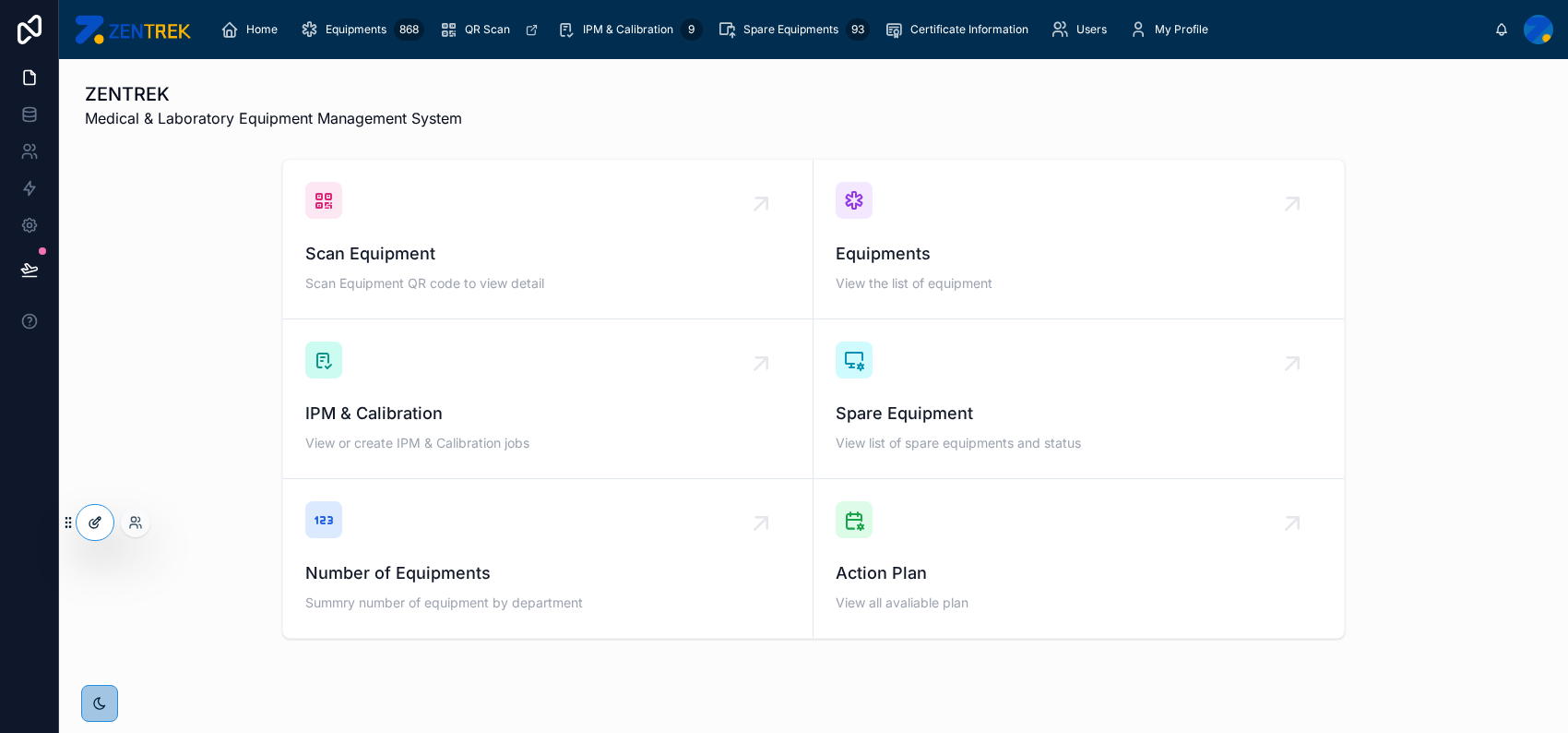
click at [91, 521] on icon at bounding box center [95, 522] width 15 height 15
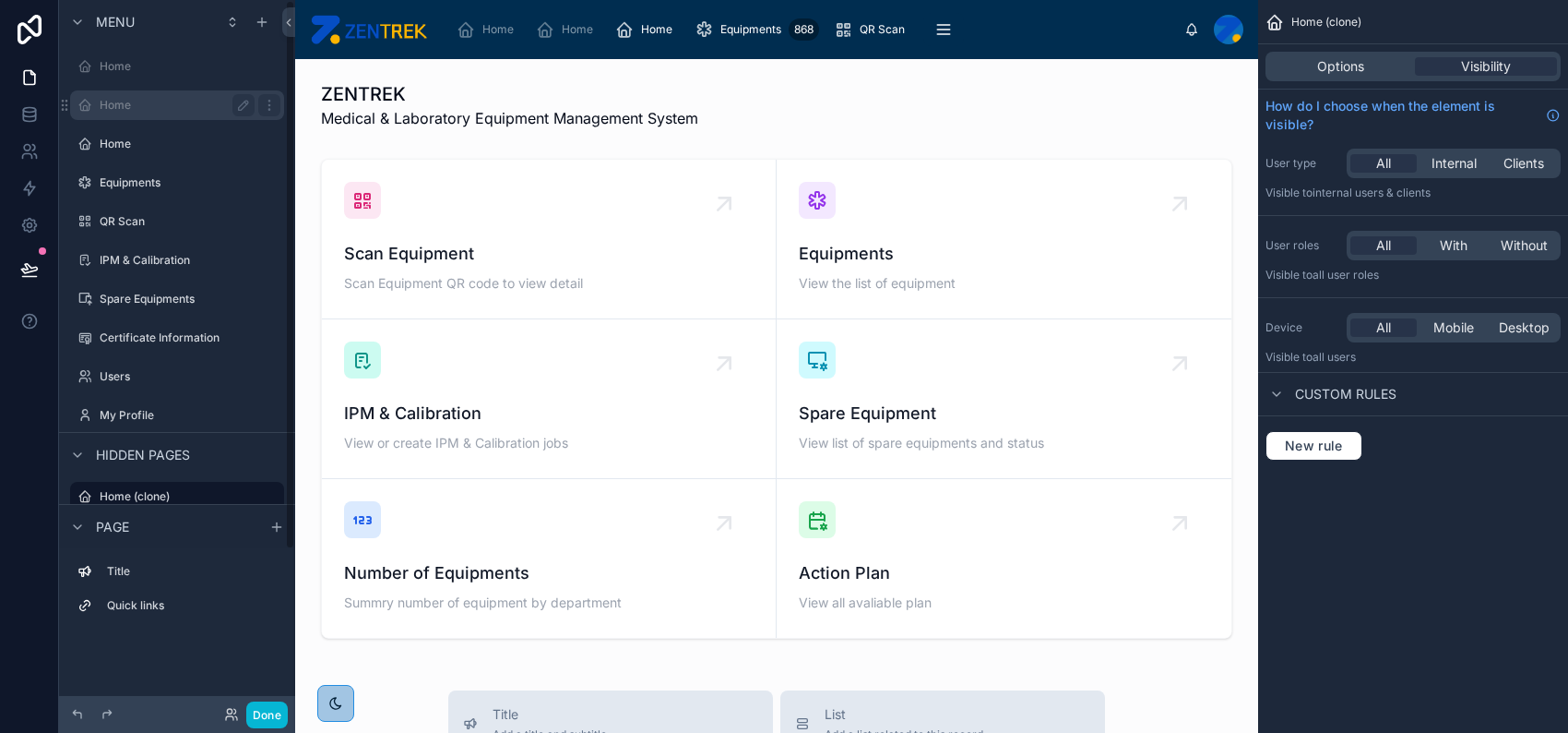
scroll to position [207, 0]
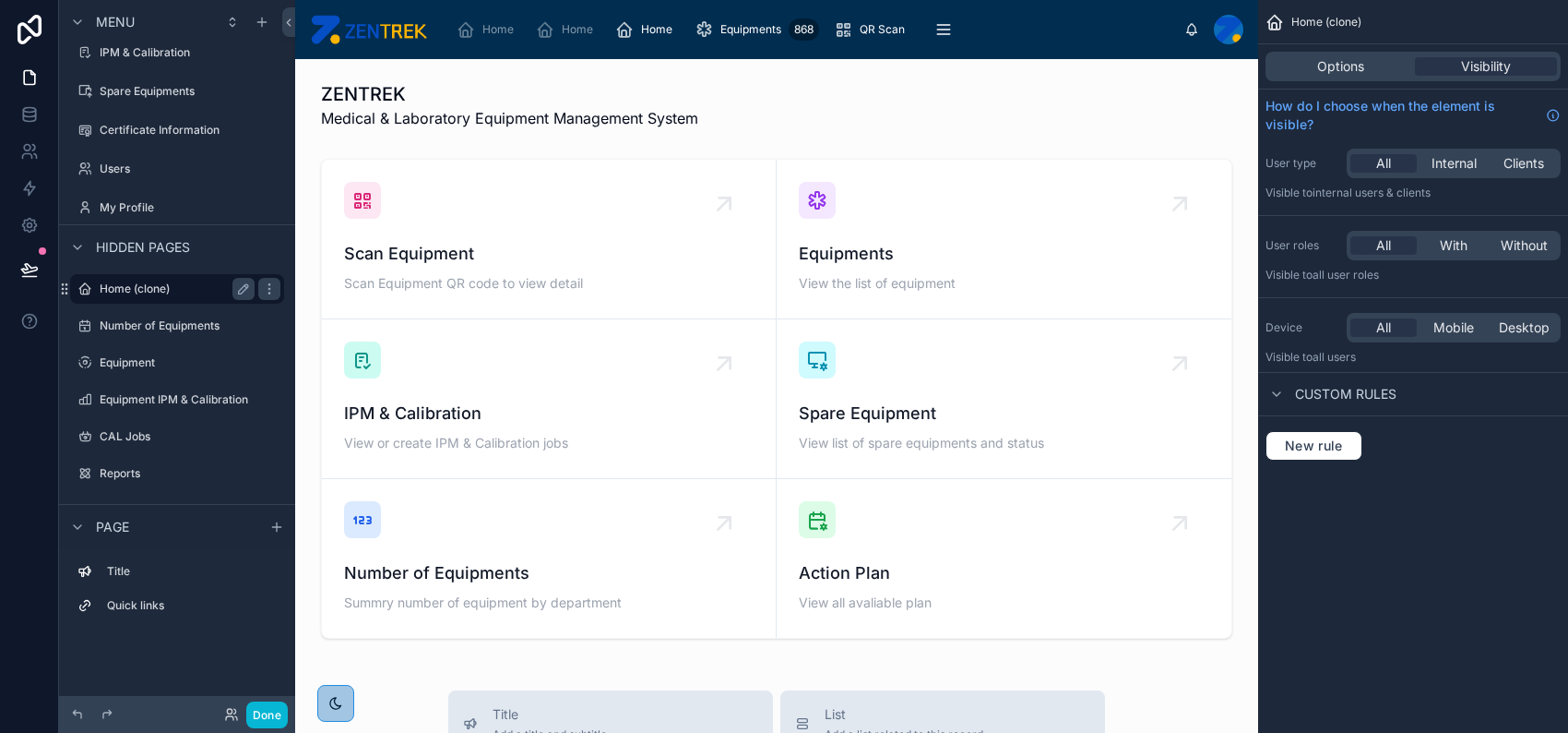
click at [173, 286] on label "Home (clone)" at bounding box center [173, 288] width 147 height 15
click at [265, 289] on icon "scrollable content" at bounding box center [269, 288] width 15 height 15
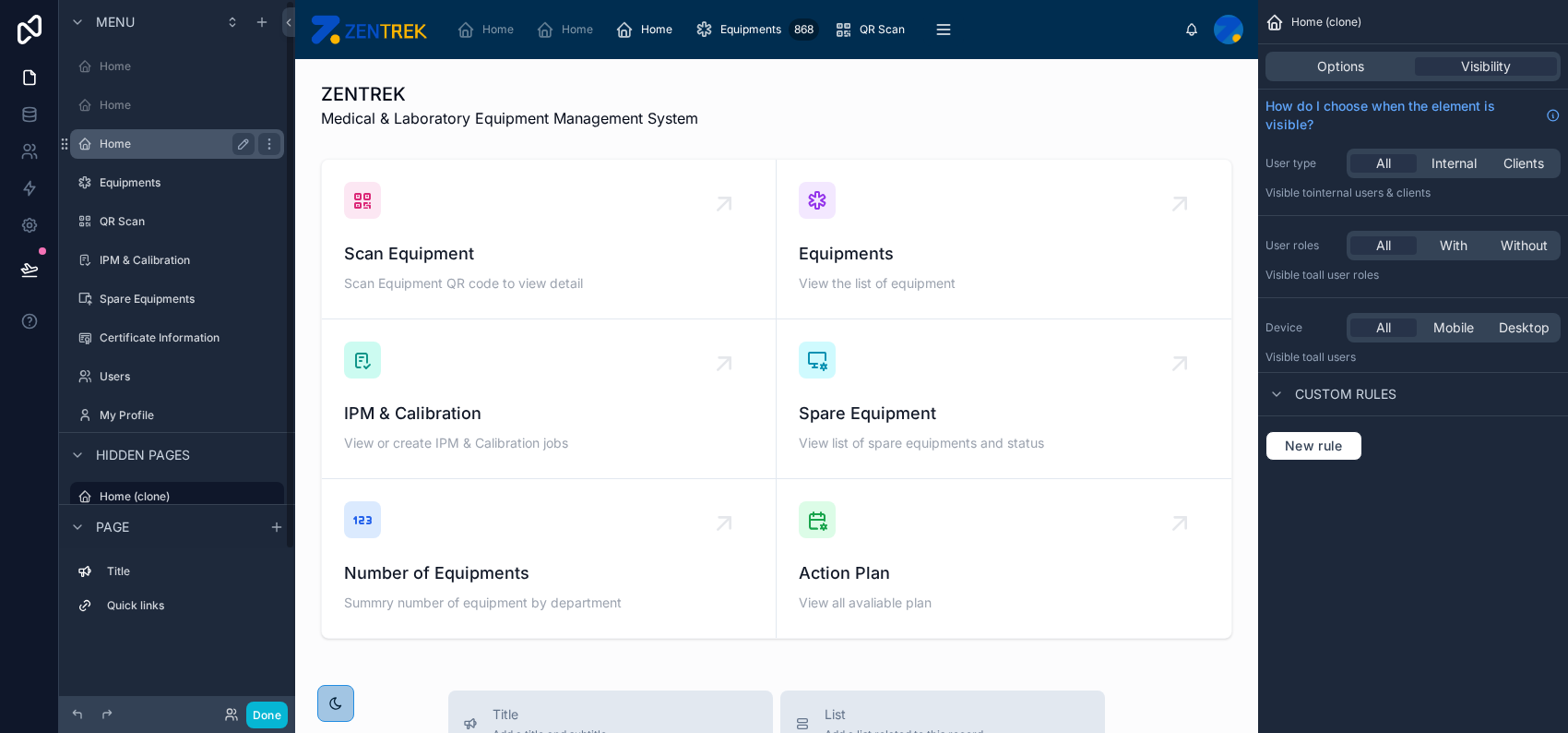
click at [154, 147] on label "Home" at bounding box center [173, 143] width 147 height 15
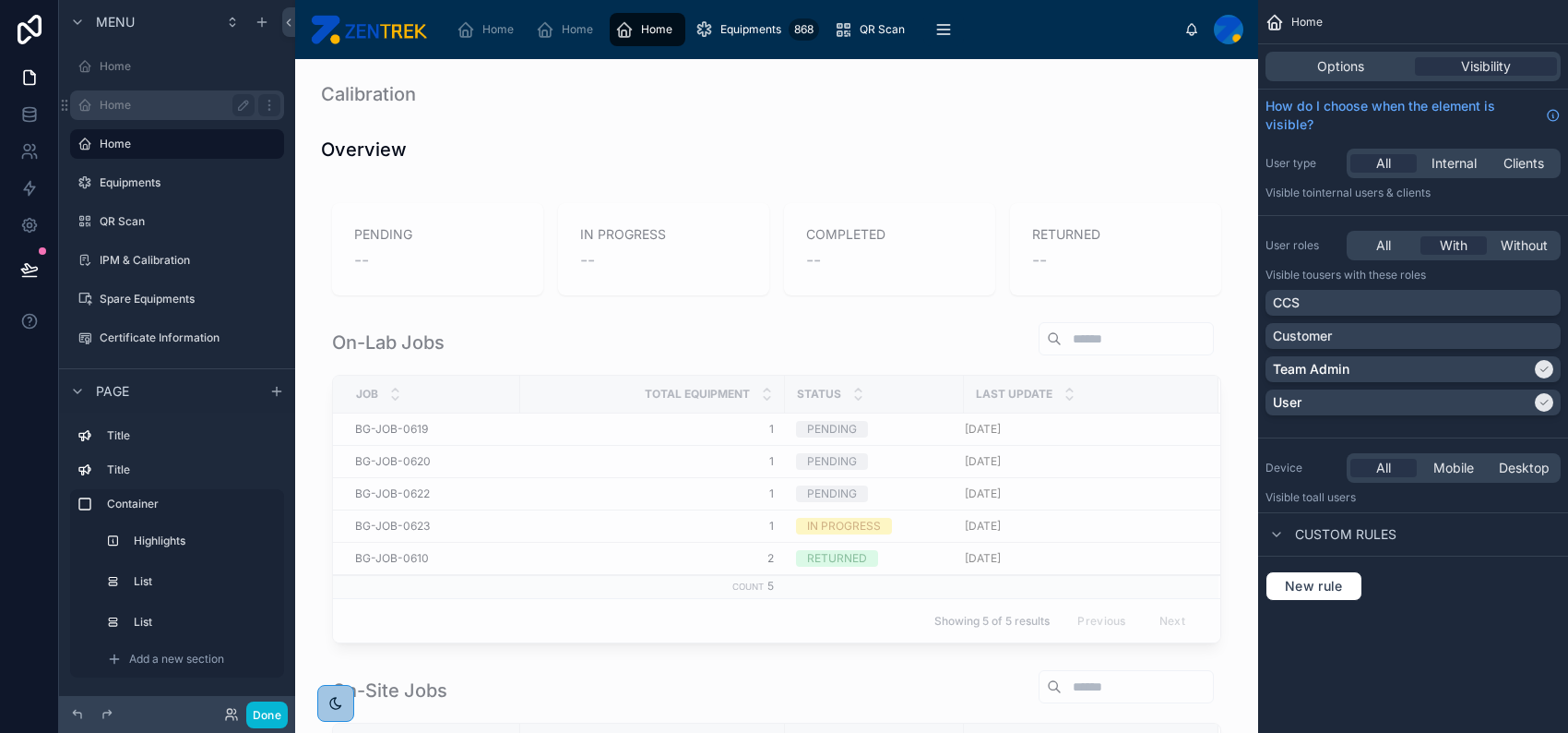
click at [152, 115] on div "Home" at bounding box center [177, 105] width 155 height 22
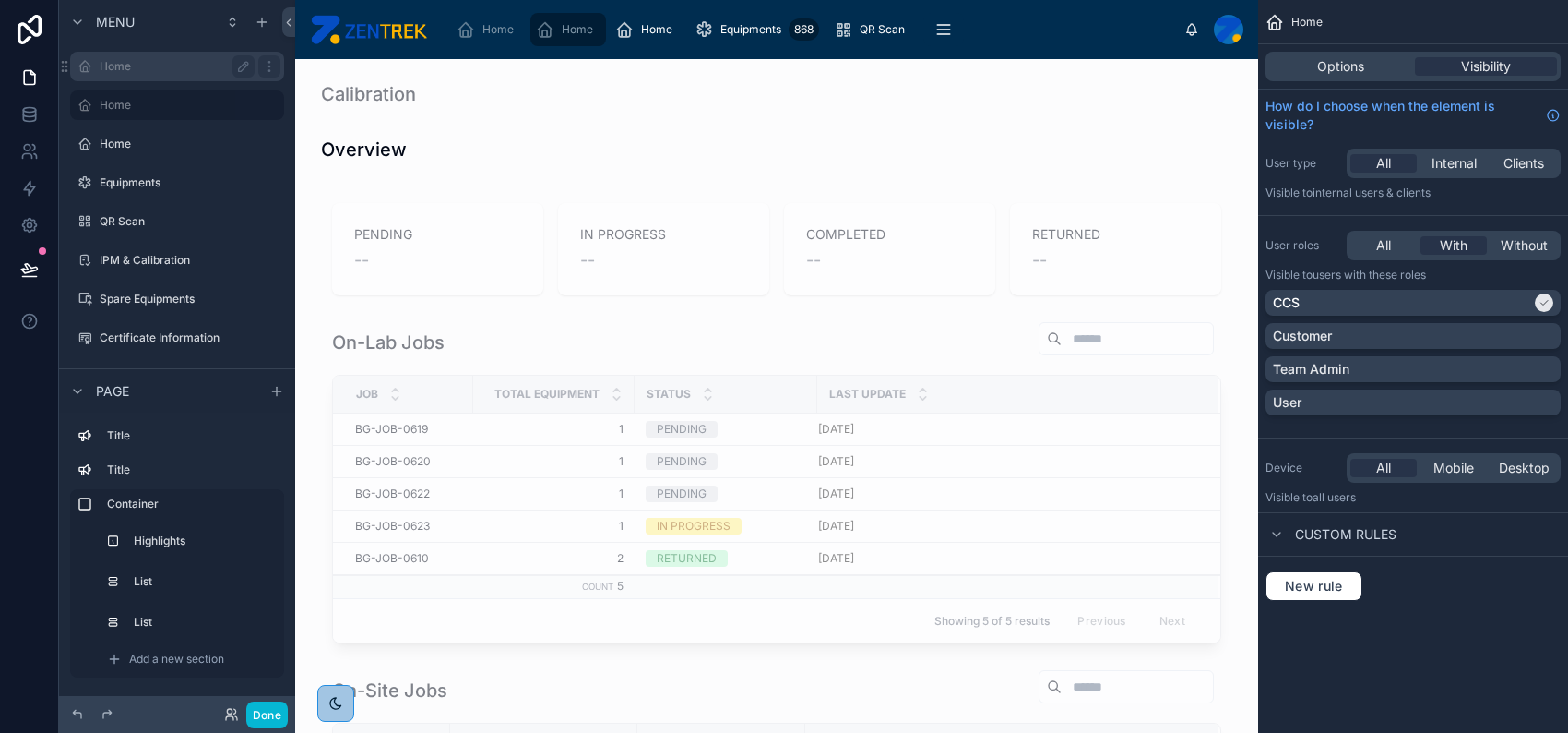
click at [148, 75] on div "Home" at bounding box center [177, 66] width 155 height 22
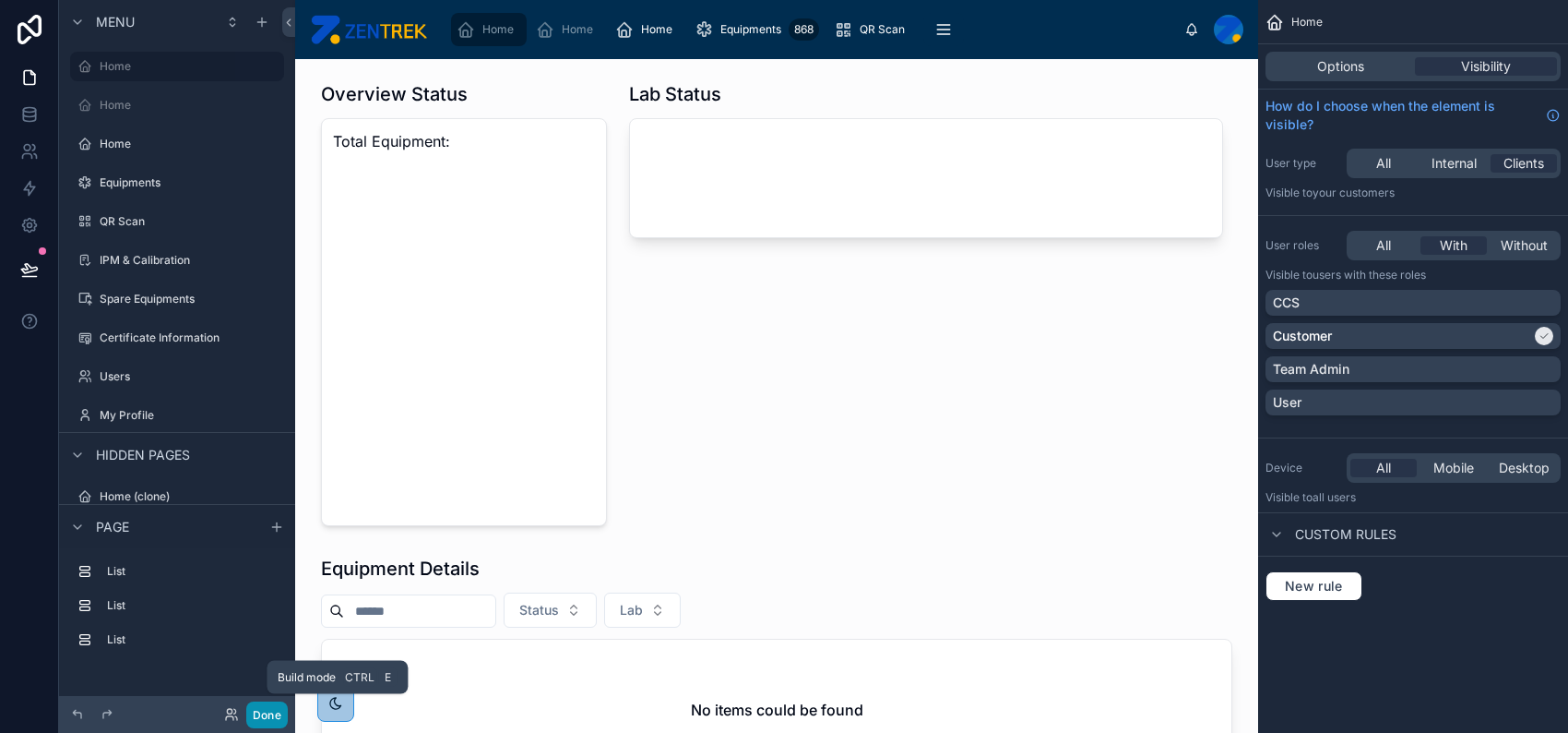
click at [280, 714] on button "Done" at bounding box center [267, 714] width 41 height 27
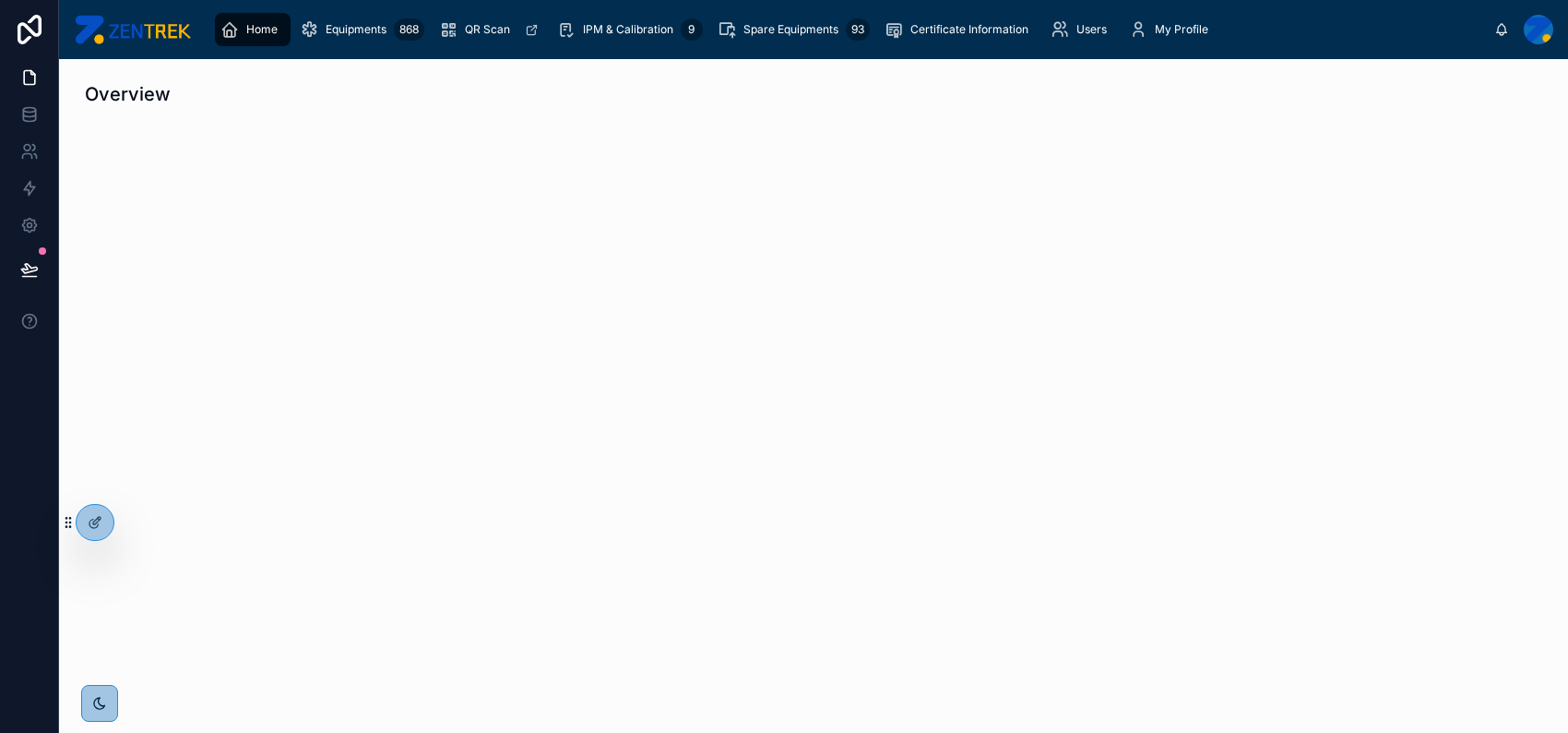
click at [161, 30] on img at bounding box center [132, 30] width 118 height 30
click at [101, 528] on icon at bounding box center [95, 522] width 15 height 15
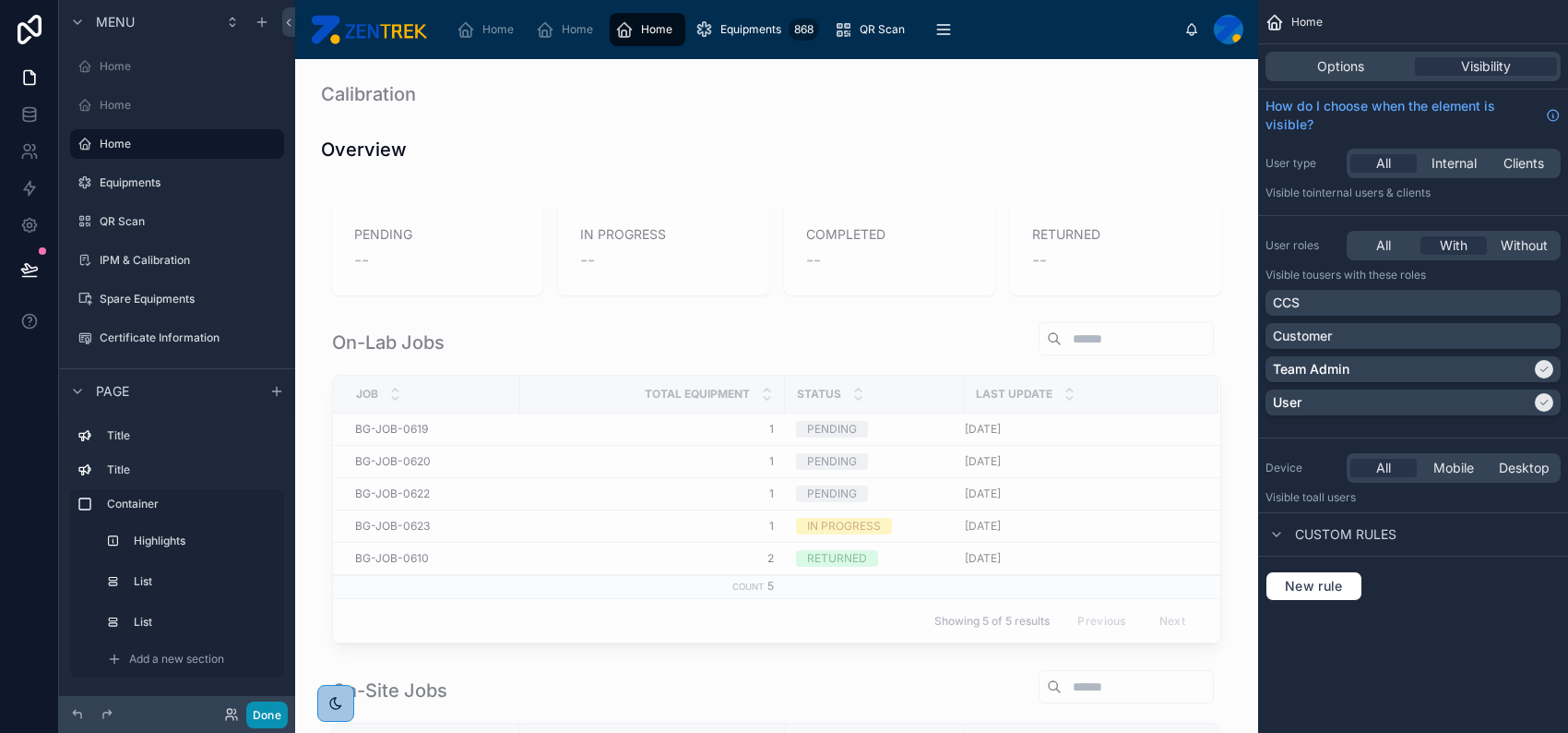
click at [270, 717] on button "Done" at bounding box center [267, 714] width 41 height 27
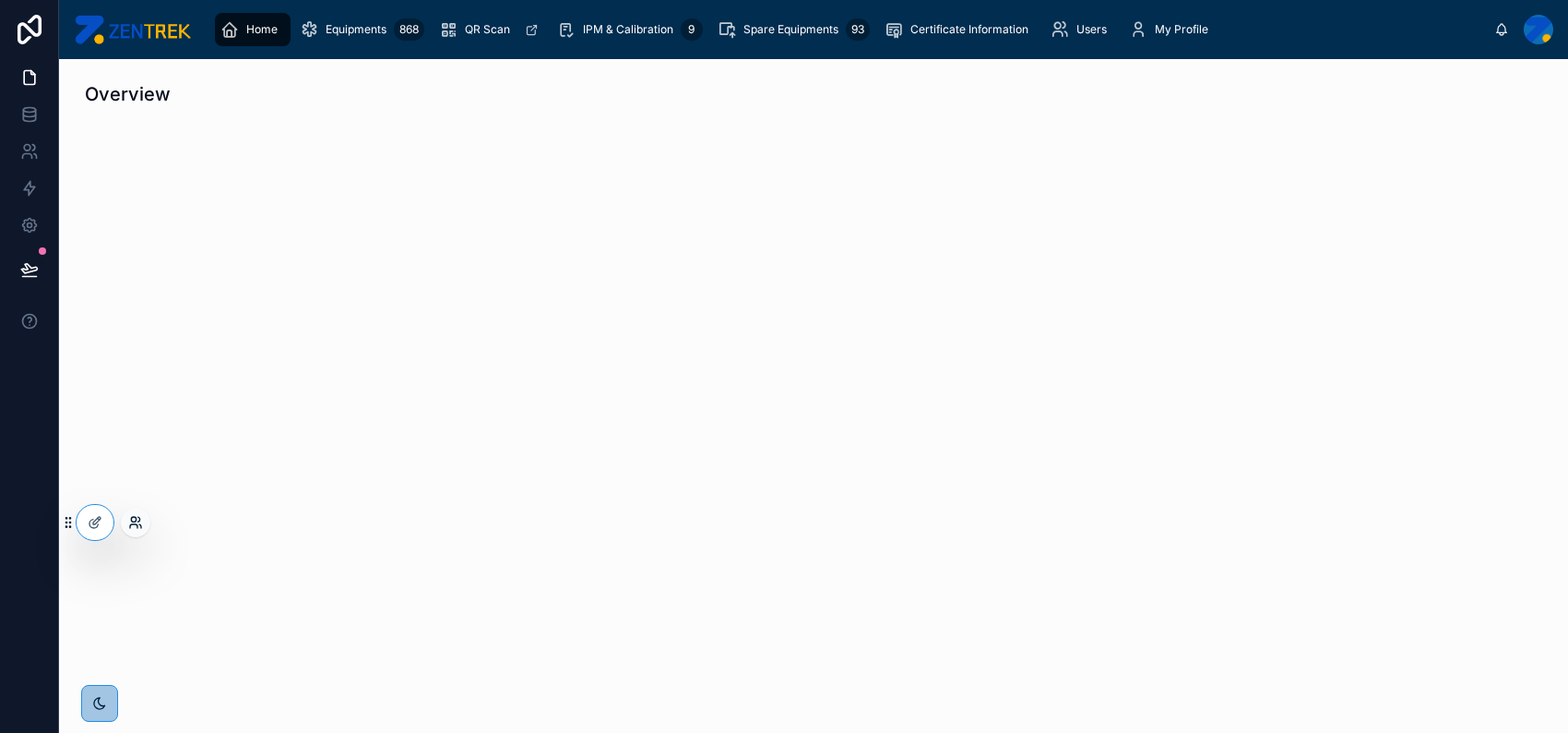
click at [131, 522] on icon at bounding box center [135, 522] width 15 height 15
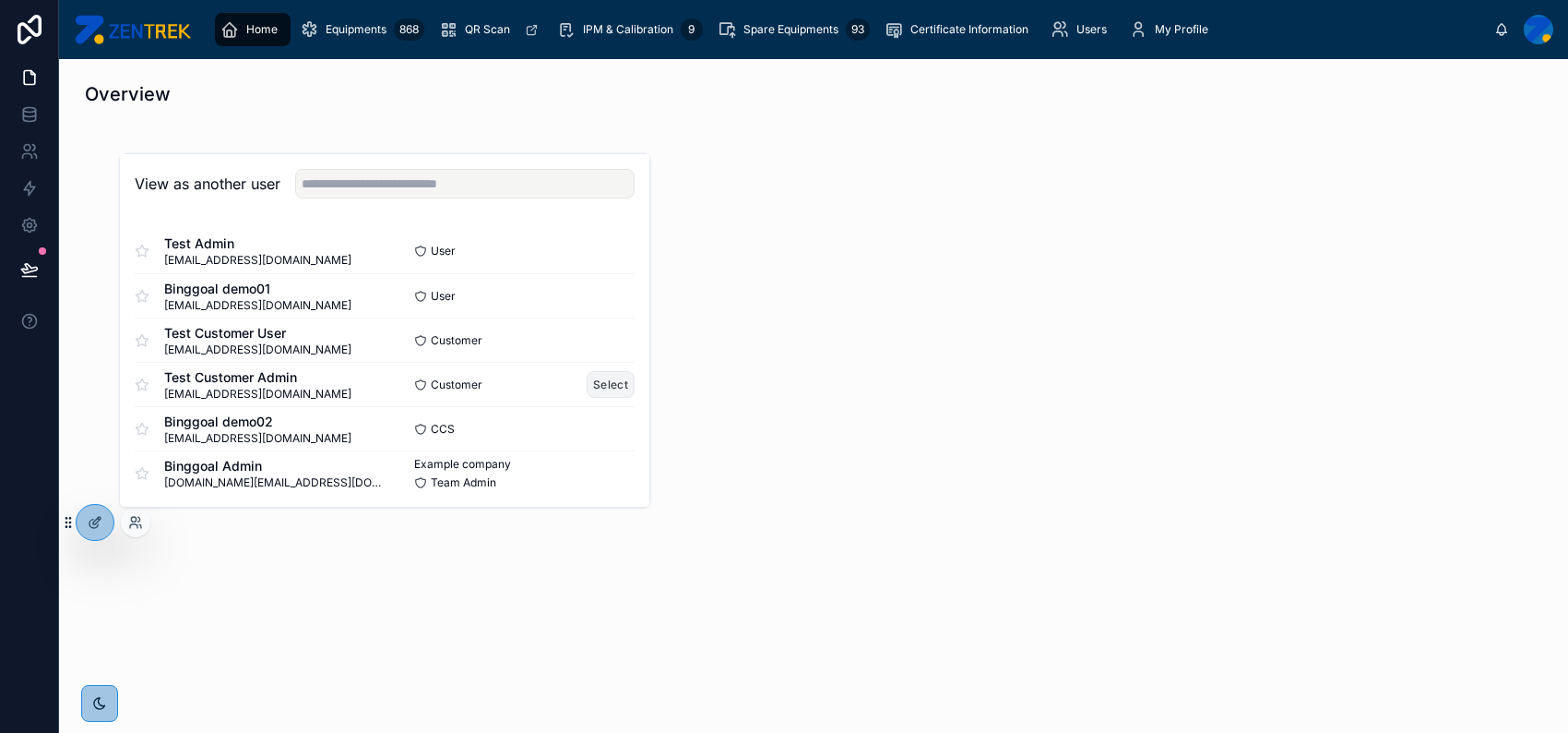
click at [601, 383] on button "Select" at bounding box center [610, 384] width 48 height 27
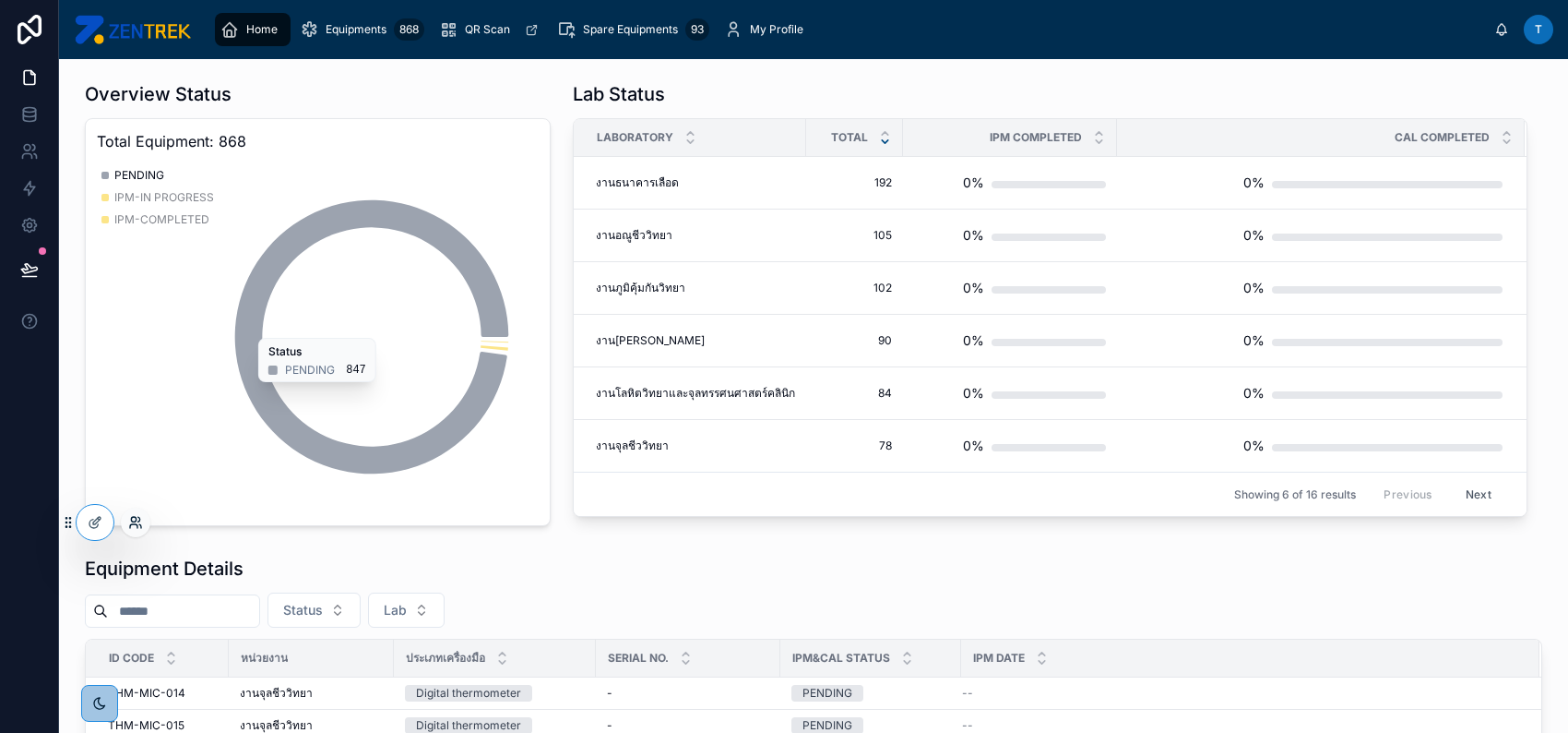
click at [131, 527] on icon at bounding box center [135, 522] width 15 height 15
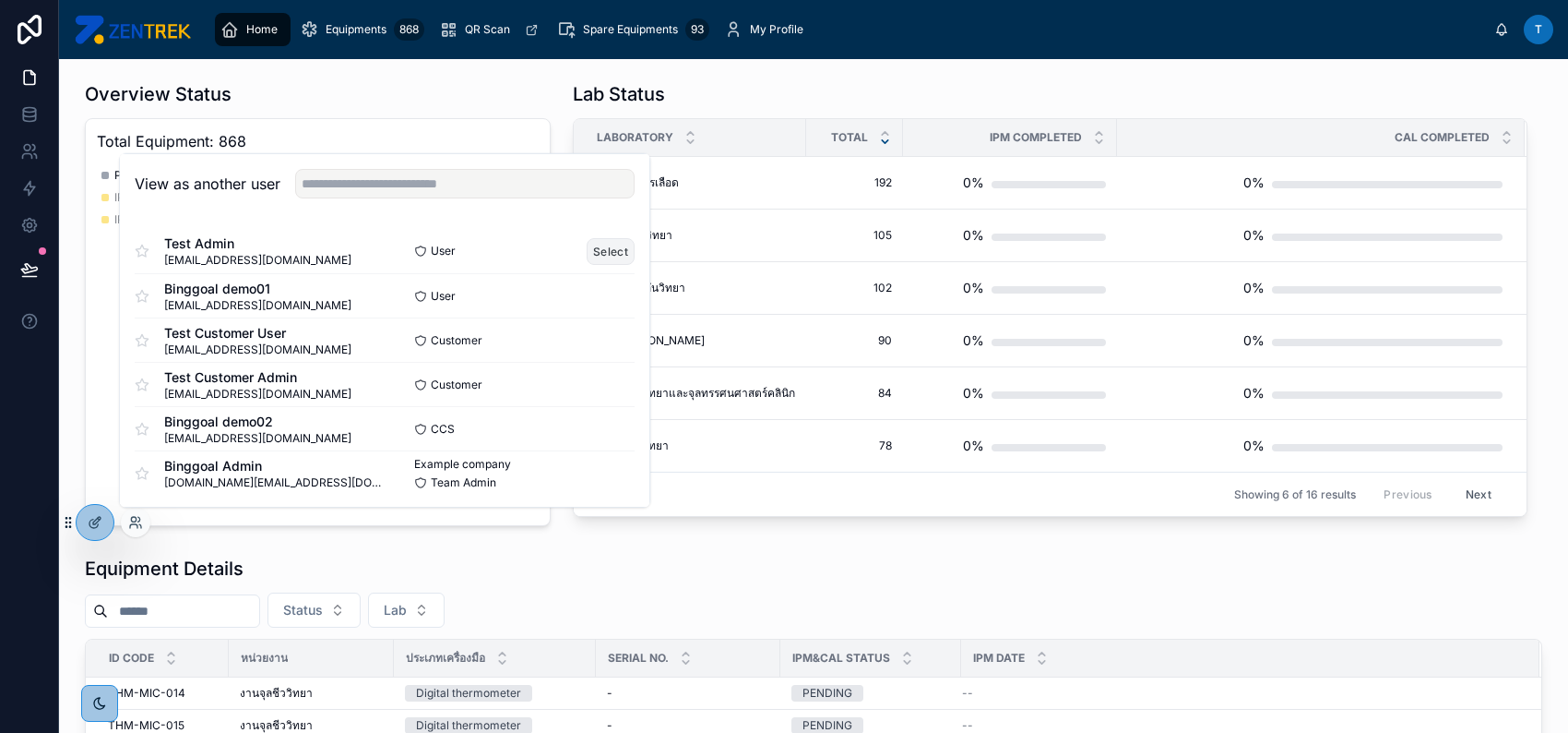
click at [594, 259] on button "Select" at bounding box center [610, 250] width 48 height 27
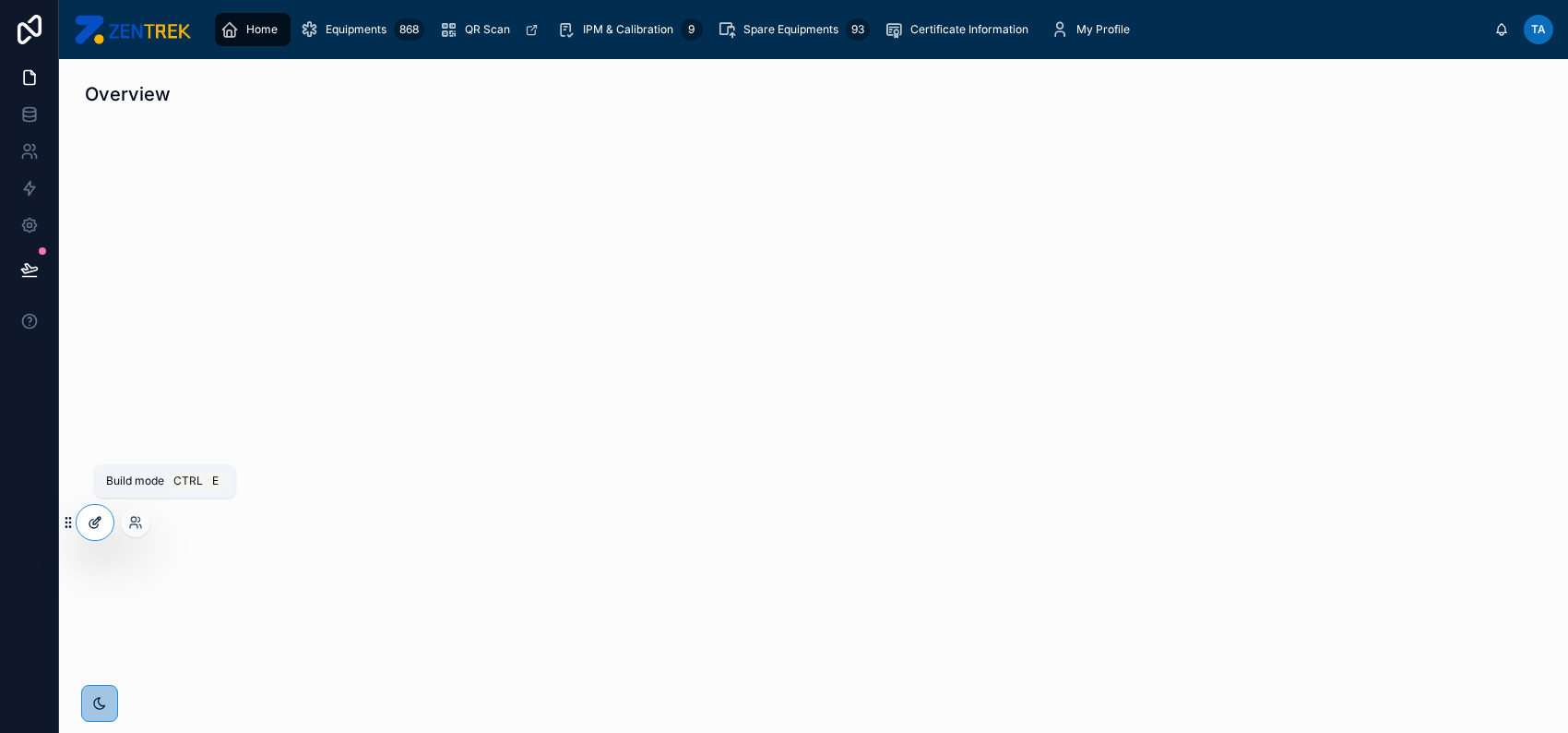
click at [89, 526] on icon at bounding box center [95, 522] width 15 height 15
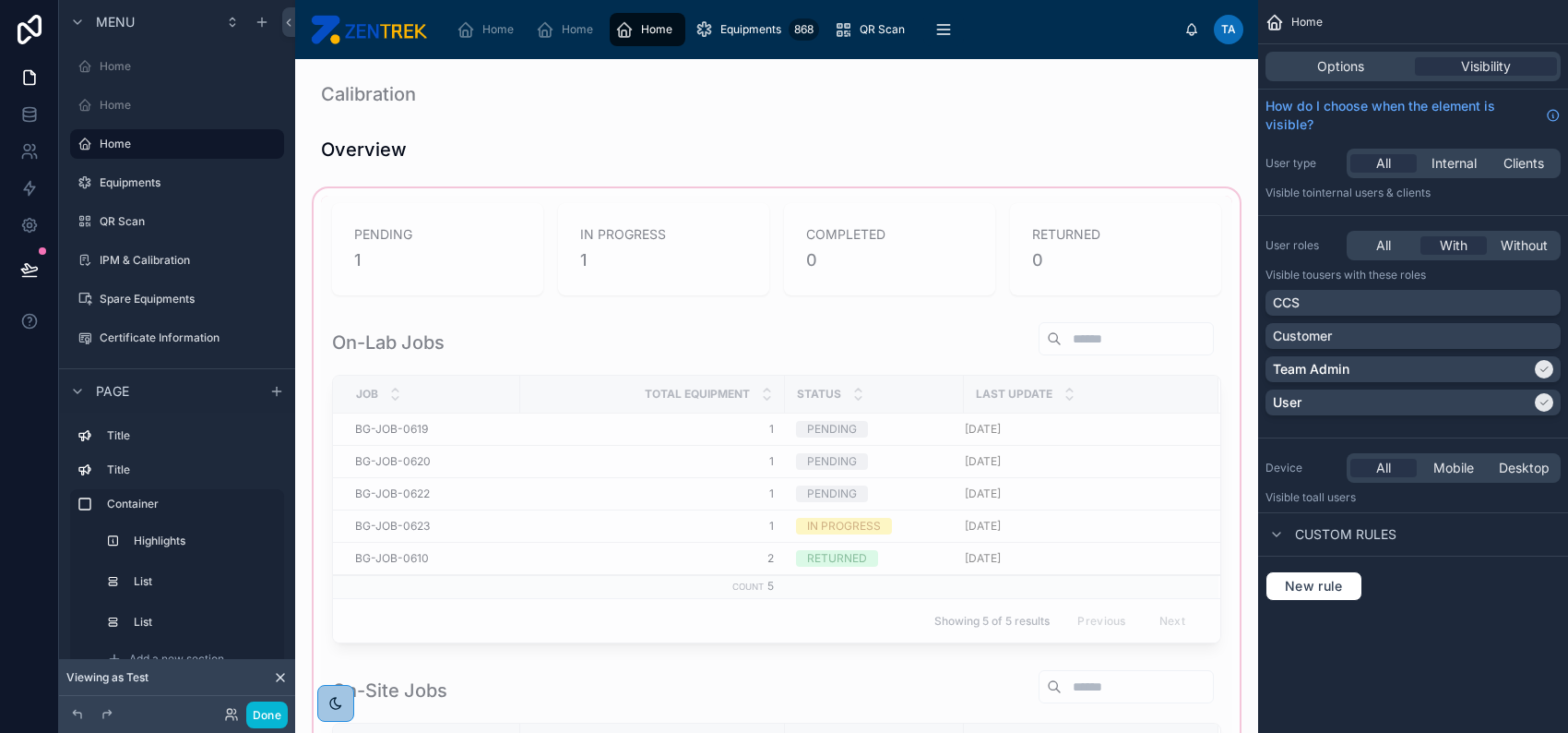
click at [552, 355] on div at bounding box center [777, 597] width 934 height 825
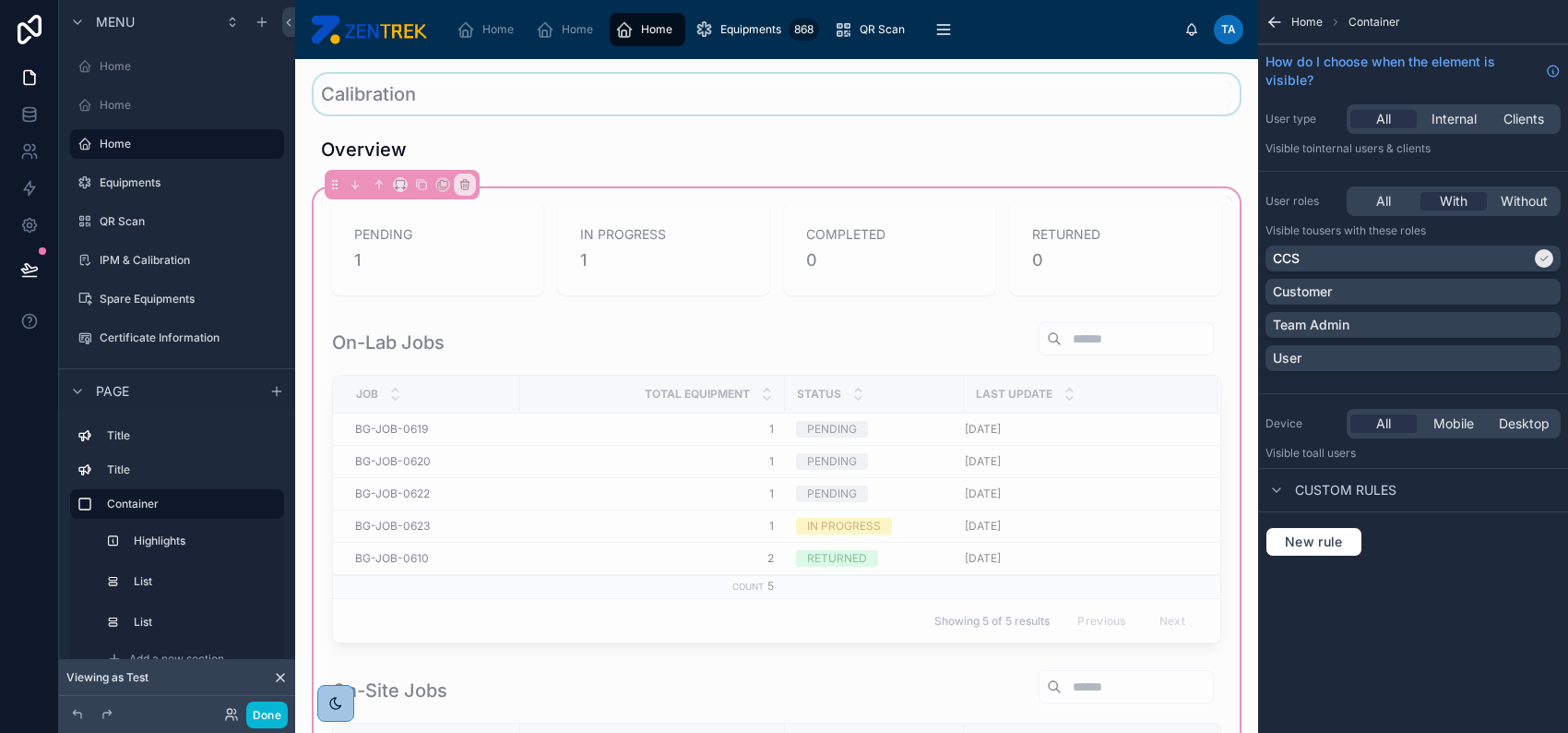
click at [518, 97] on div at bounding box center [777, 94] width 934 height 41
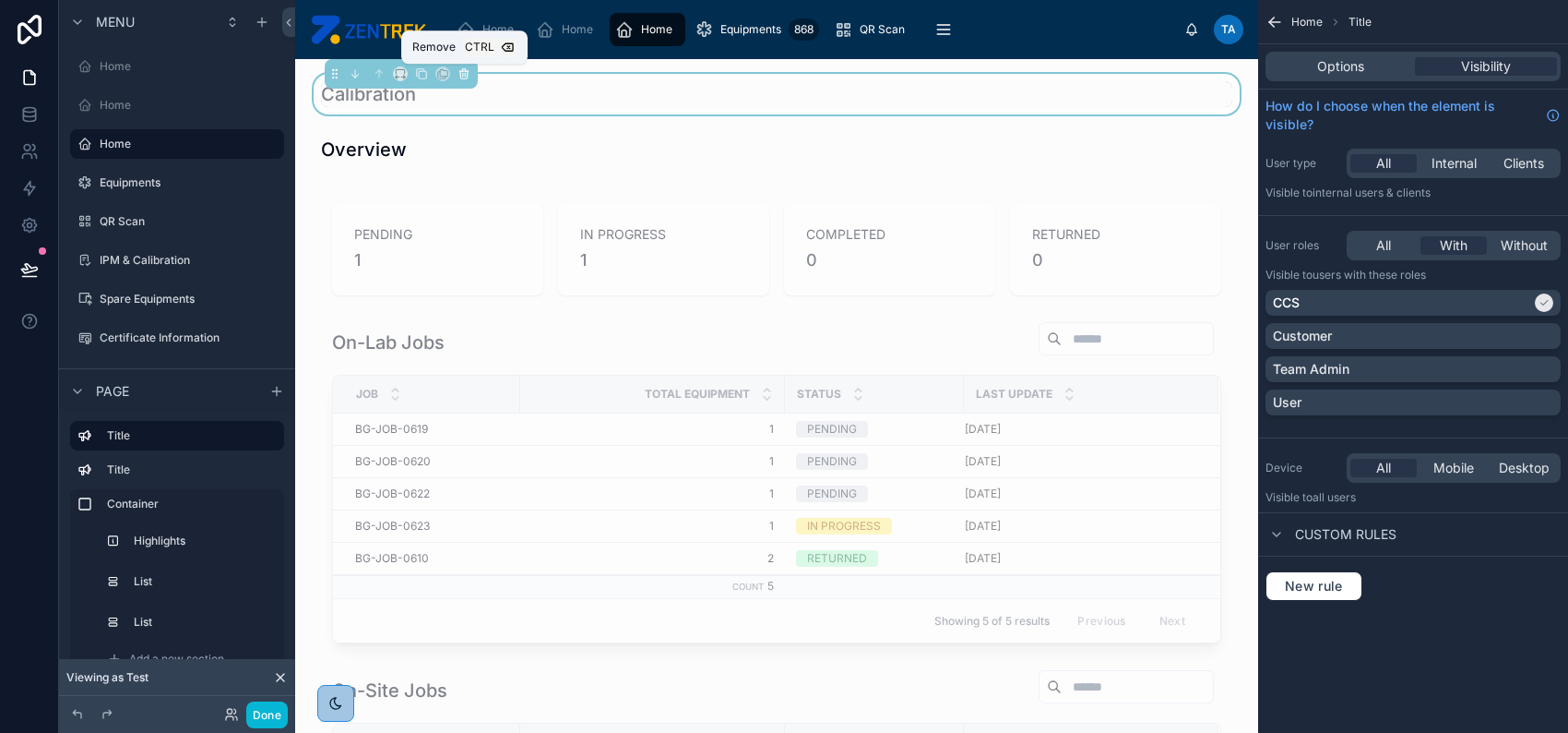
click at [457, 77] on icon at bounding box center [463, 73] width 13 height 13
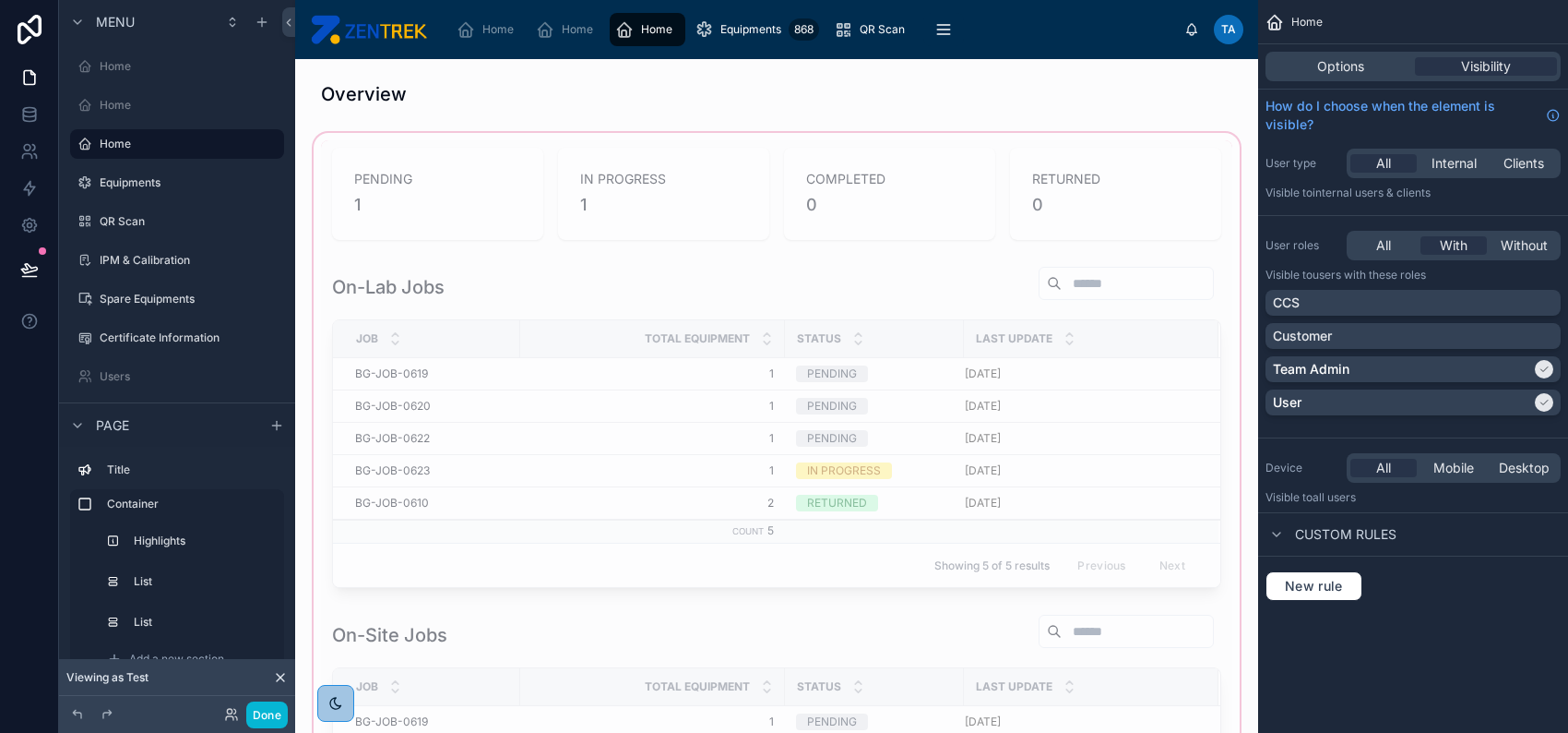
click at [496, 177] on div at bounding box center [777, 541] width 934 height 825
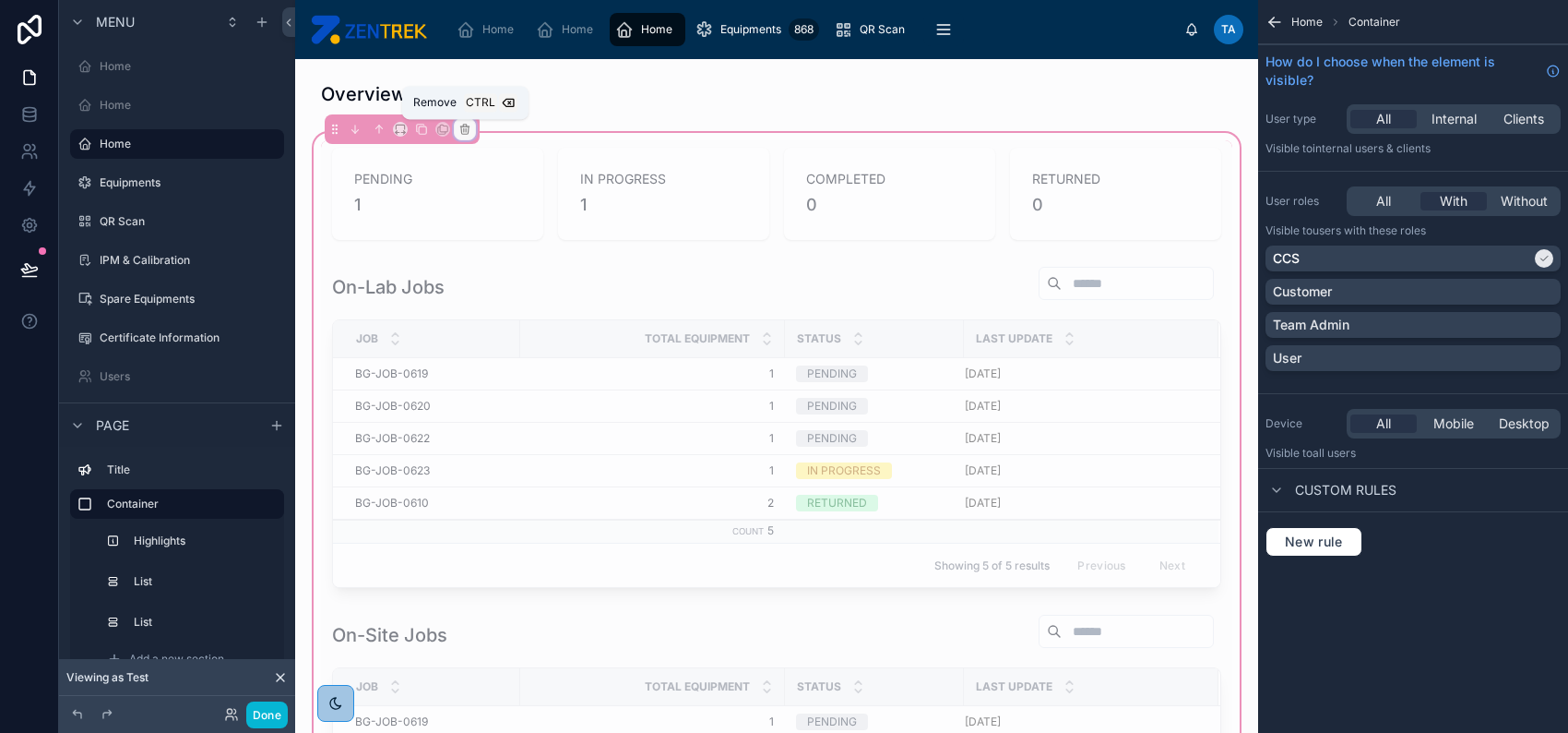
click at [464, 133] on icon at bounding box center [464, 129] width 7 height 7
click at [498, 170] on span "Remove only container" at bounding box center [538, 167] width 137 height 22
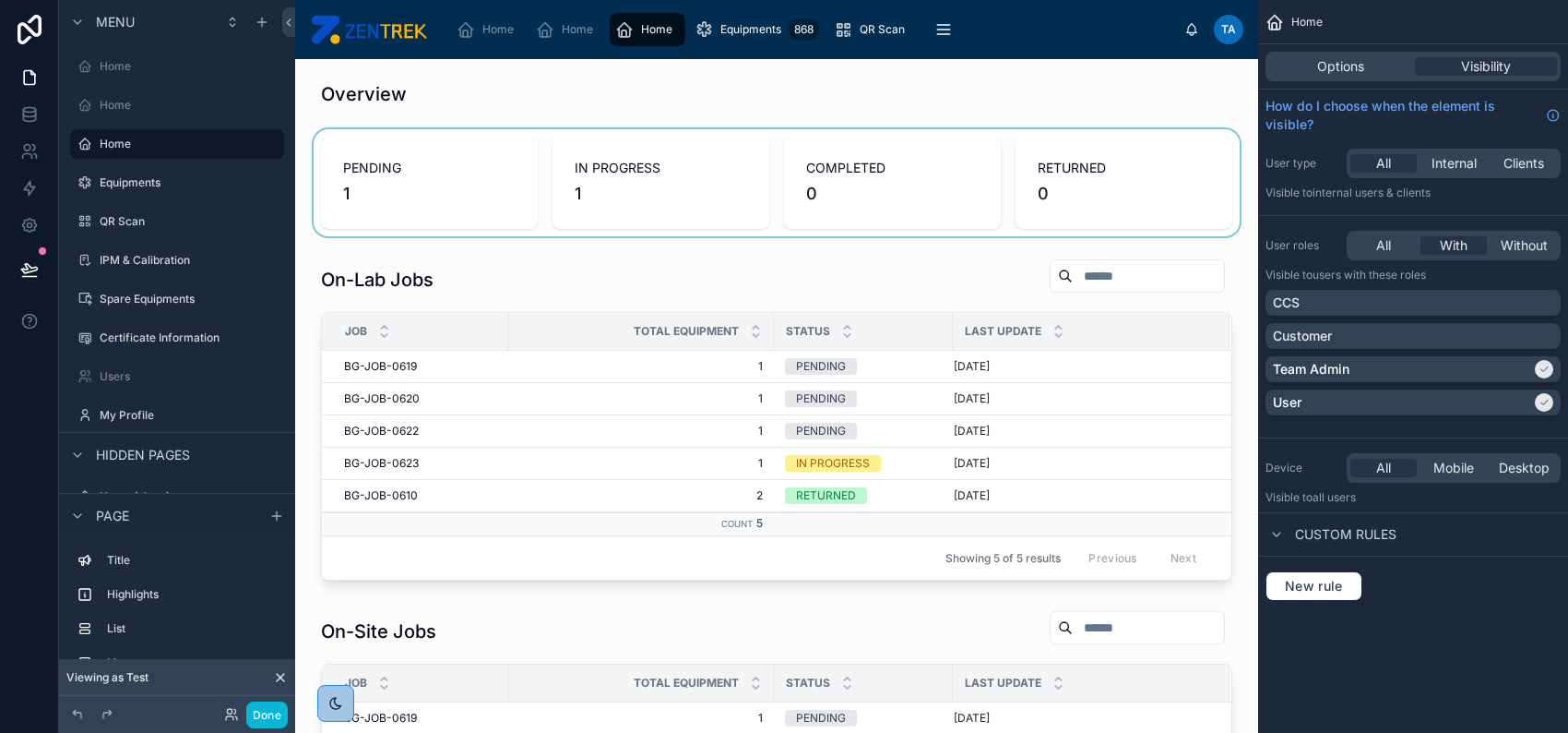
click at [497, 169] on div at bounding box center [777, 183] width 934 height 107
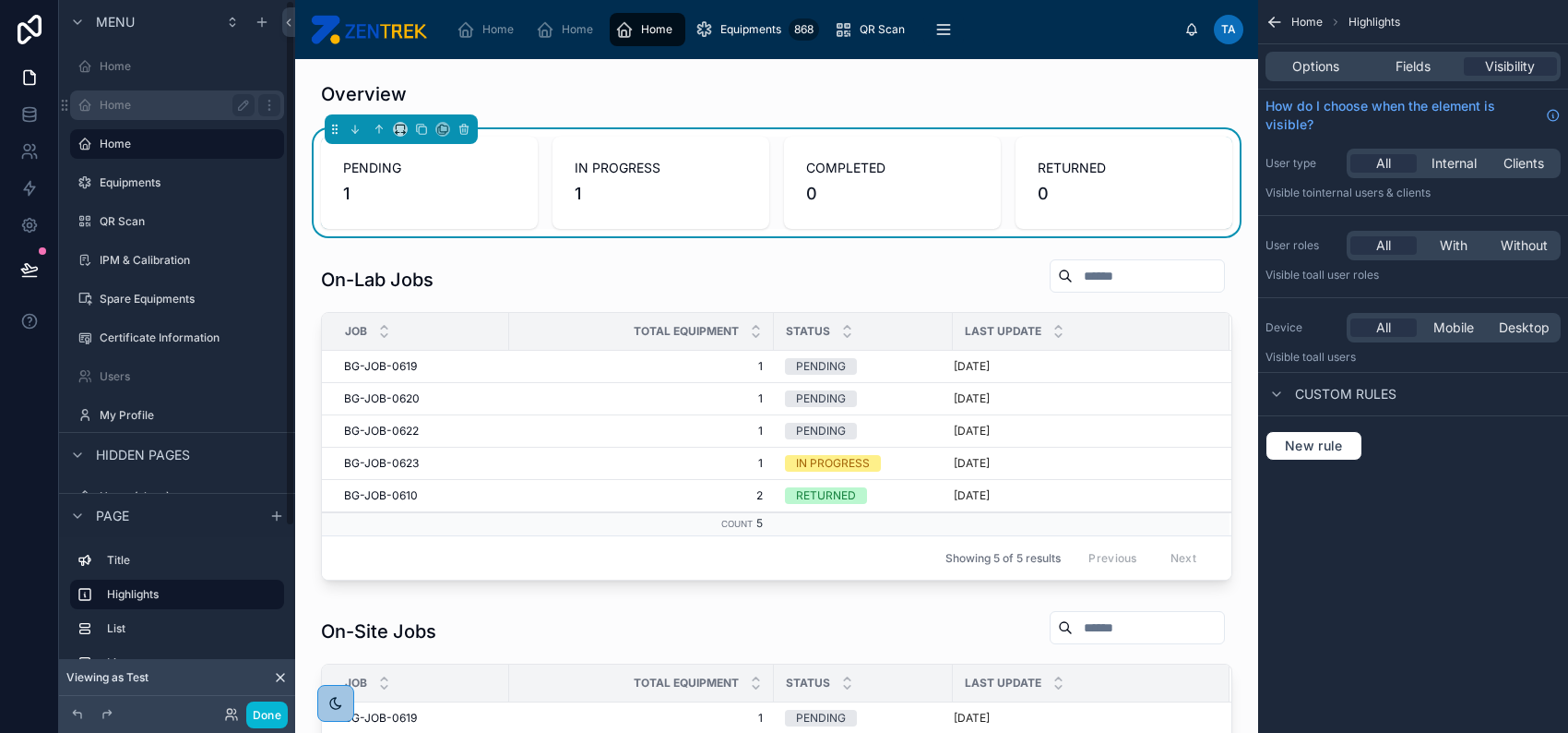
click at [188, 106] on label "Home" at bounding box center [173, 105] width 147 height 15
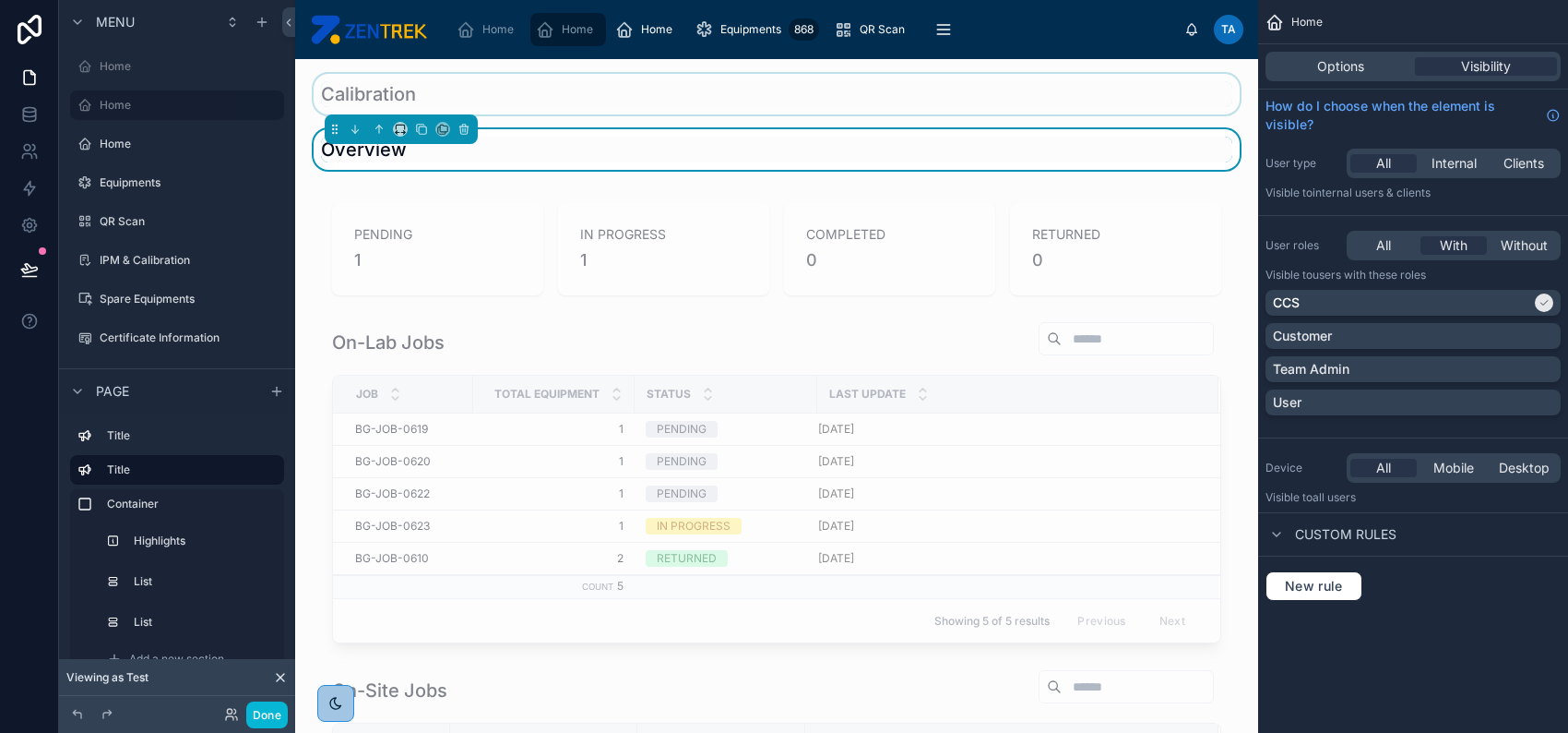
click at [540, 101] on div at bounding box center [777, 94] width 934 height 41
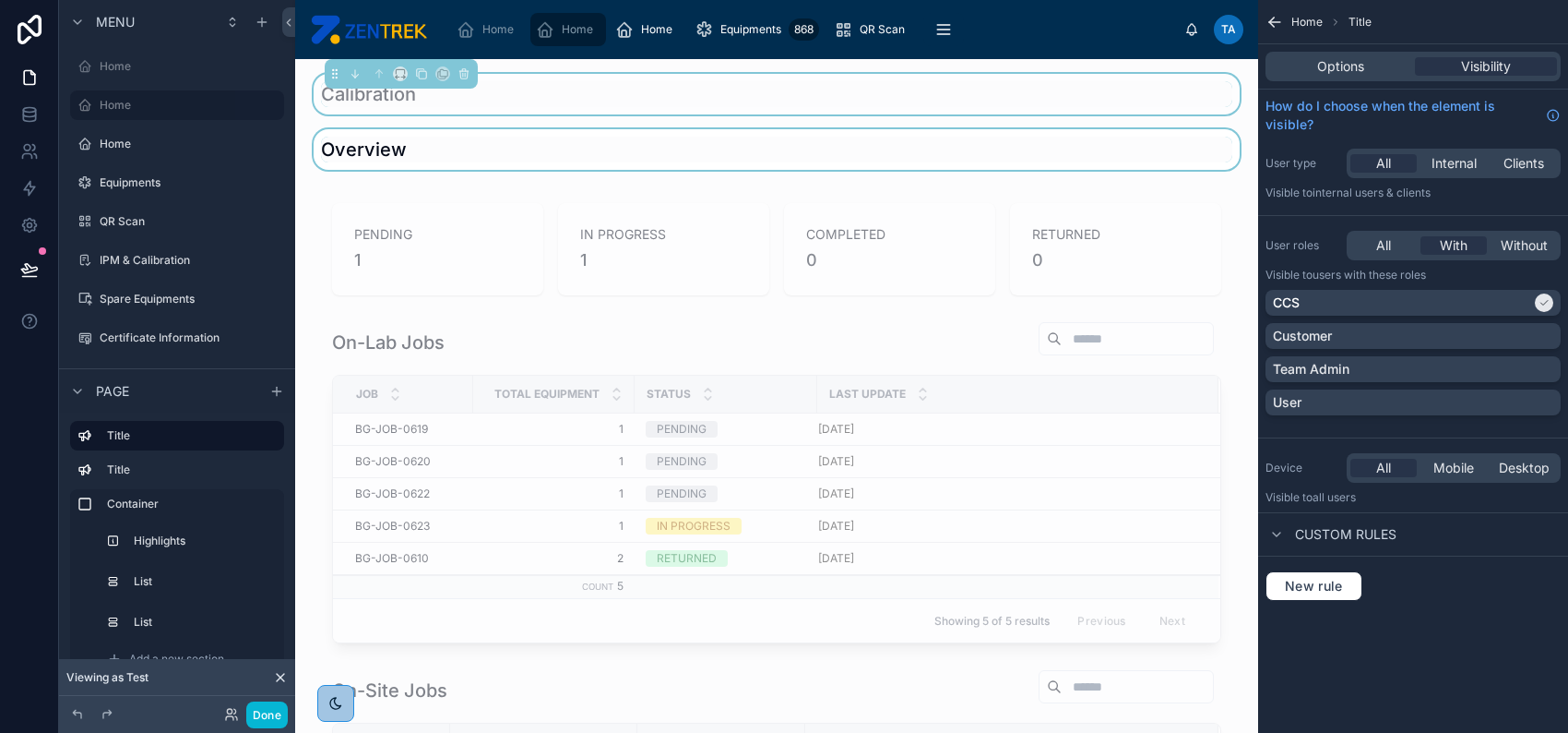
click at [531, 138] on div at bounding box center [777, 149] width 934 height 41
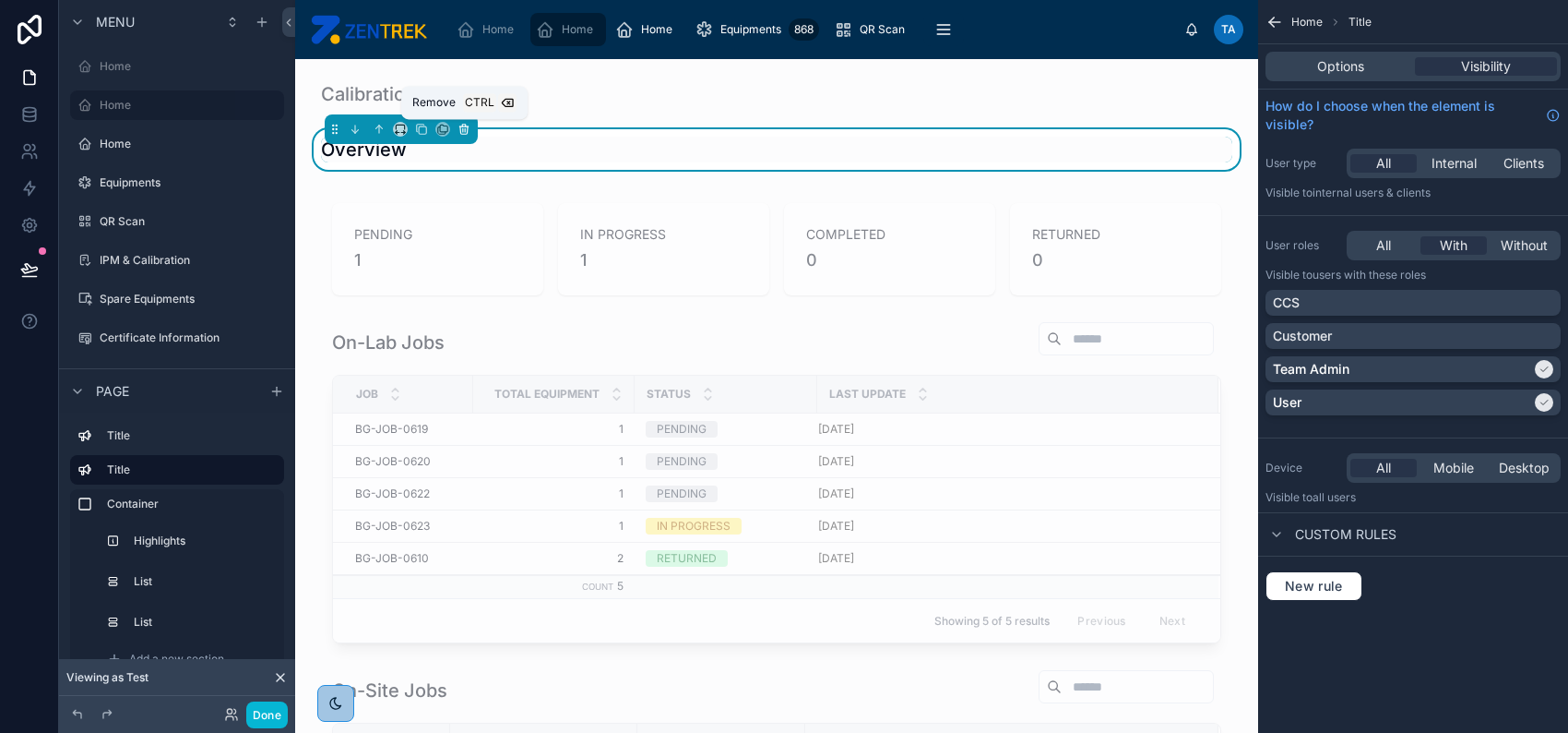
click at [463, 131] on icon at bounding box center [463, 128] width 13 height 13
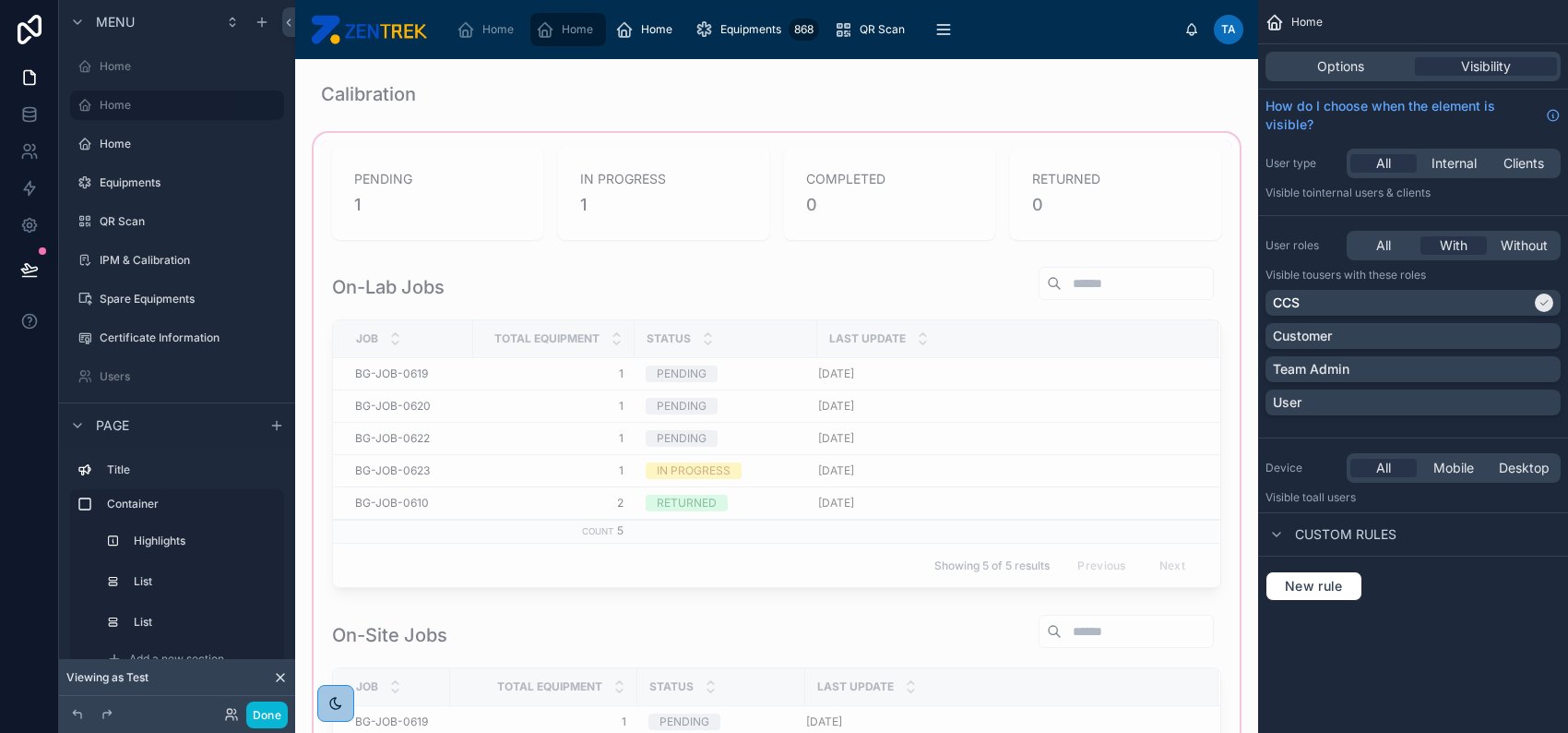
click at [495, 144] on div at bounding box center [777, 541] width 934 height 825
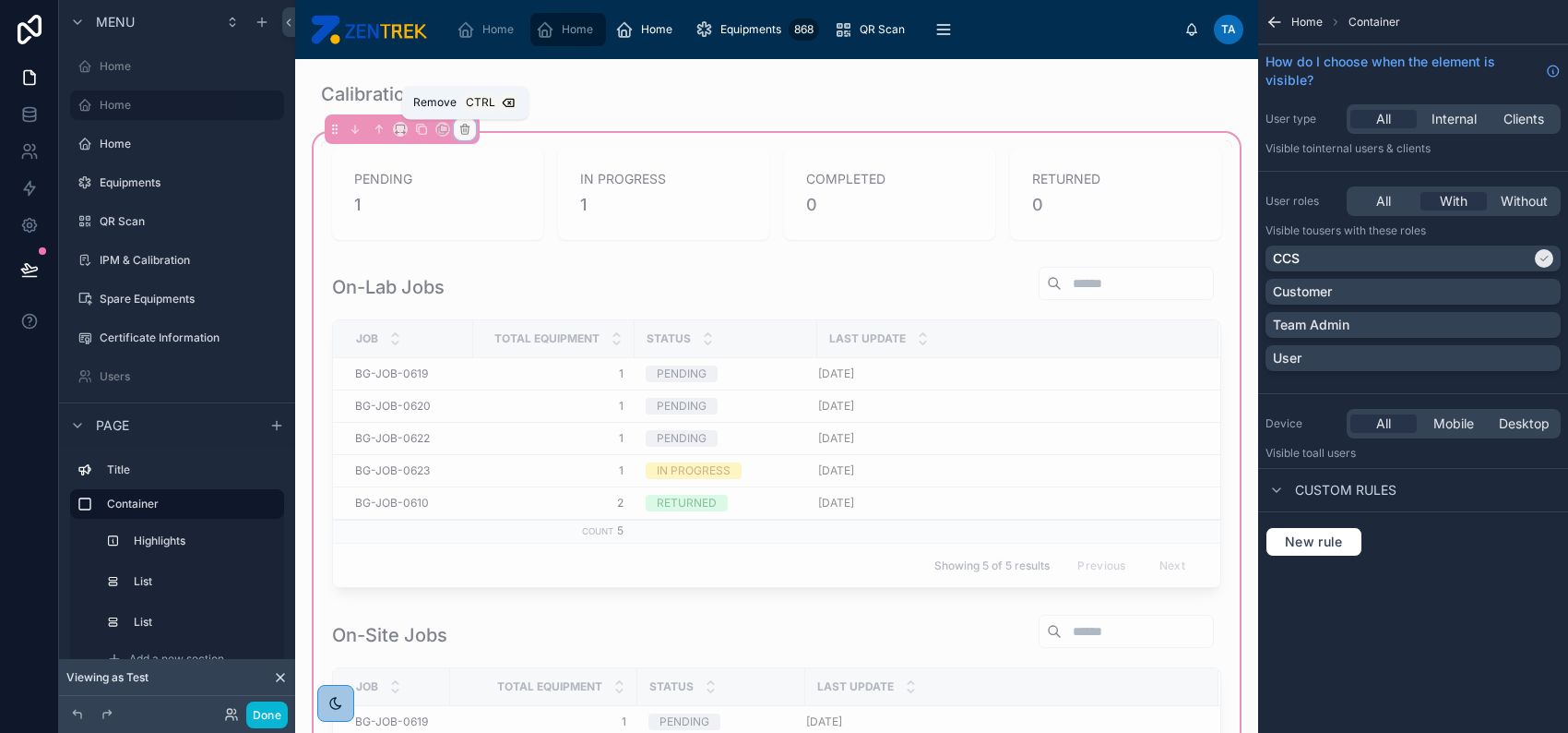
click at [461, 132] on icon at bounding box center [464, 129] width 7 height 7
click at [497, 165] on span "Remove only container" at bounding box center [538, 167] width 137 height 22
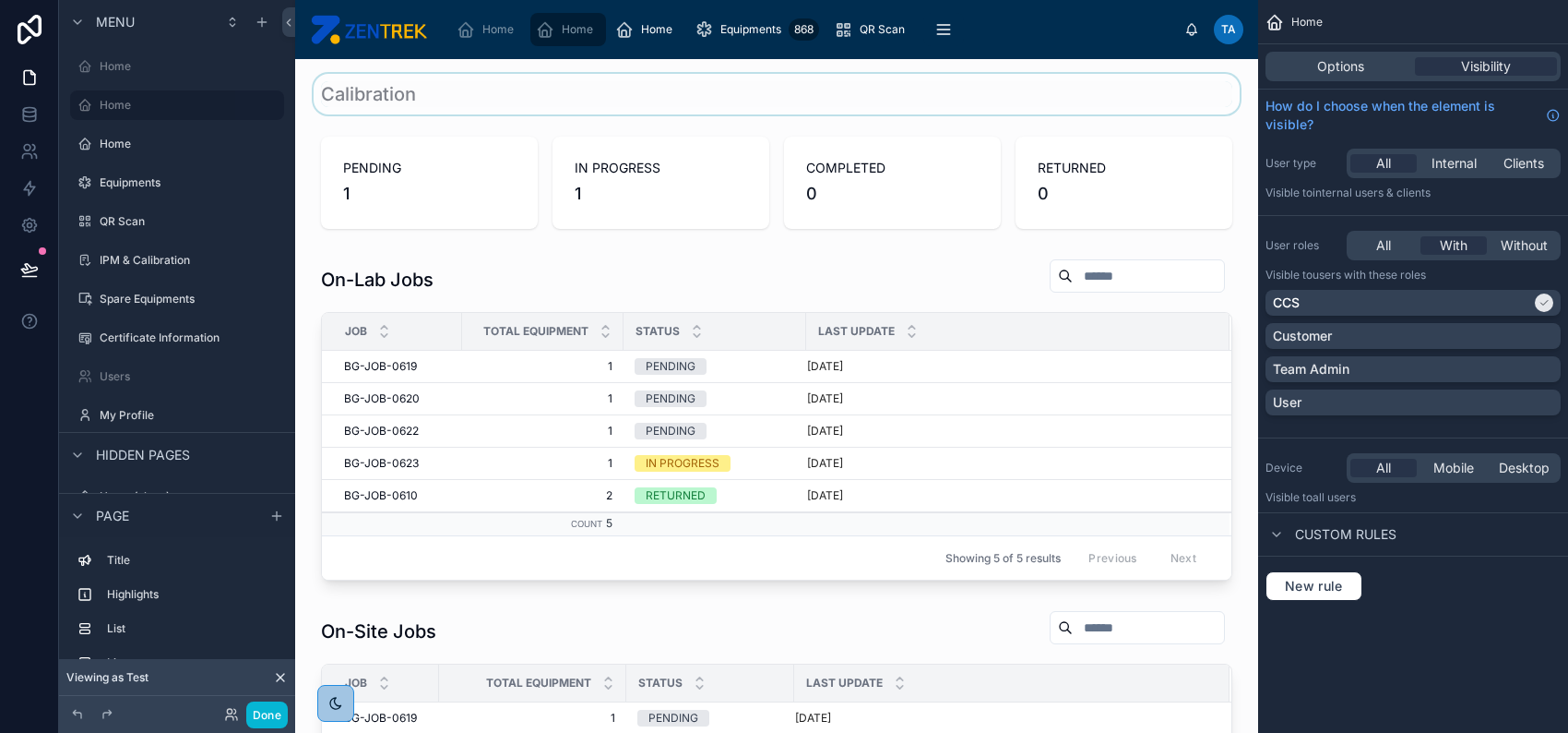
click at [491, 98] on div at bounding box center [777, 94] width 934 height 41
click at [274, 713] on button "Done" at bounding box center [267, 714] width 41 height 27
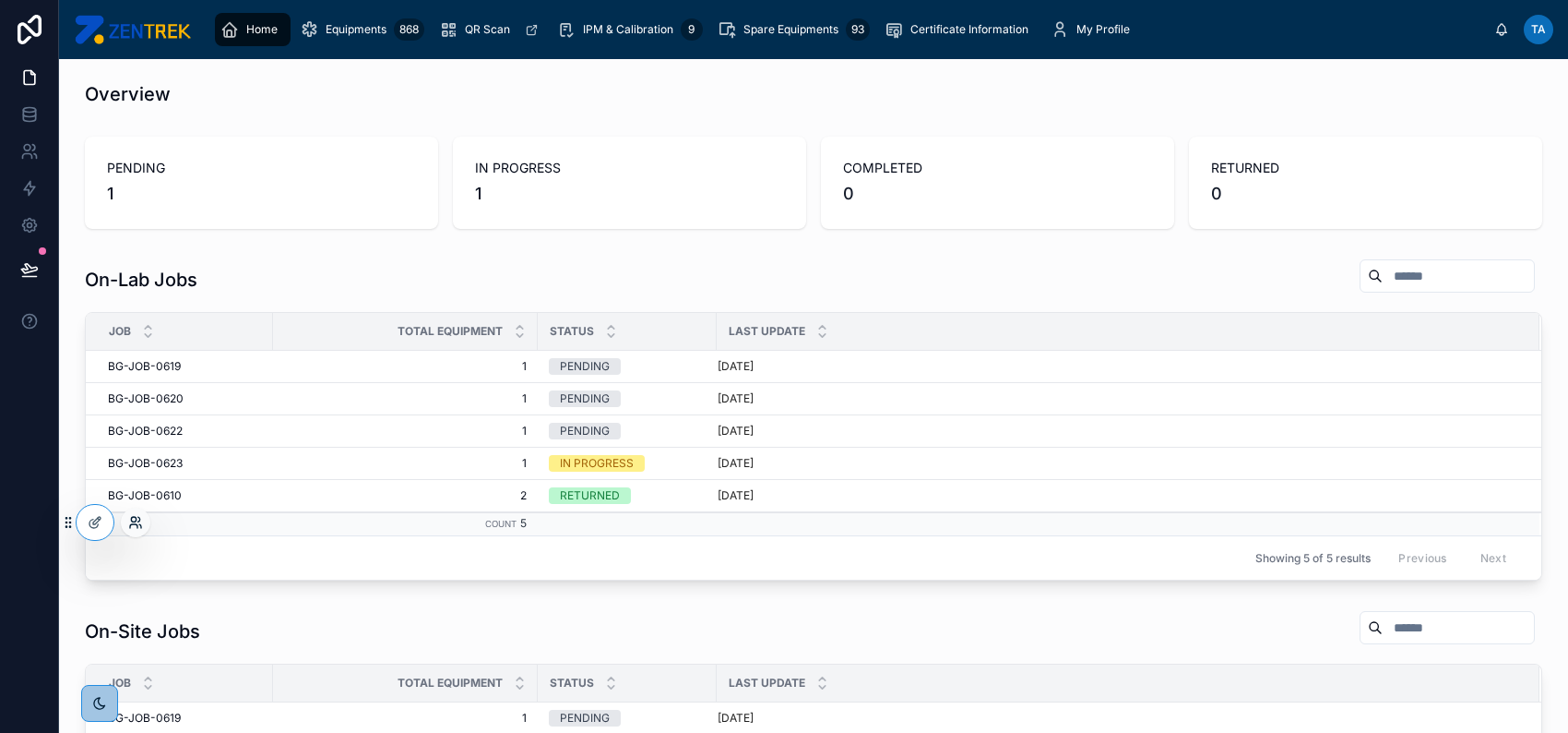
click at [130, 527] on icon at bounding box center [133, 527] width 7 height 4
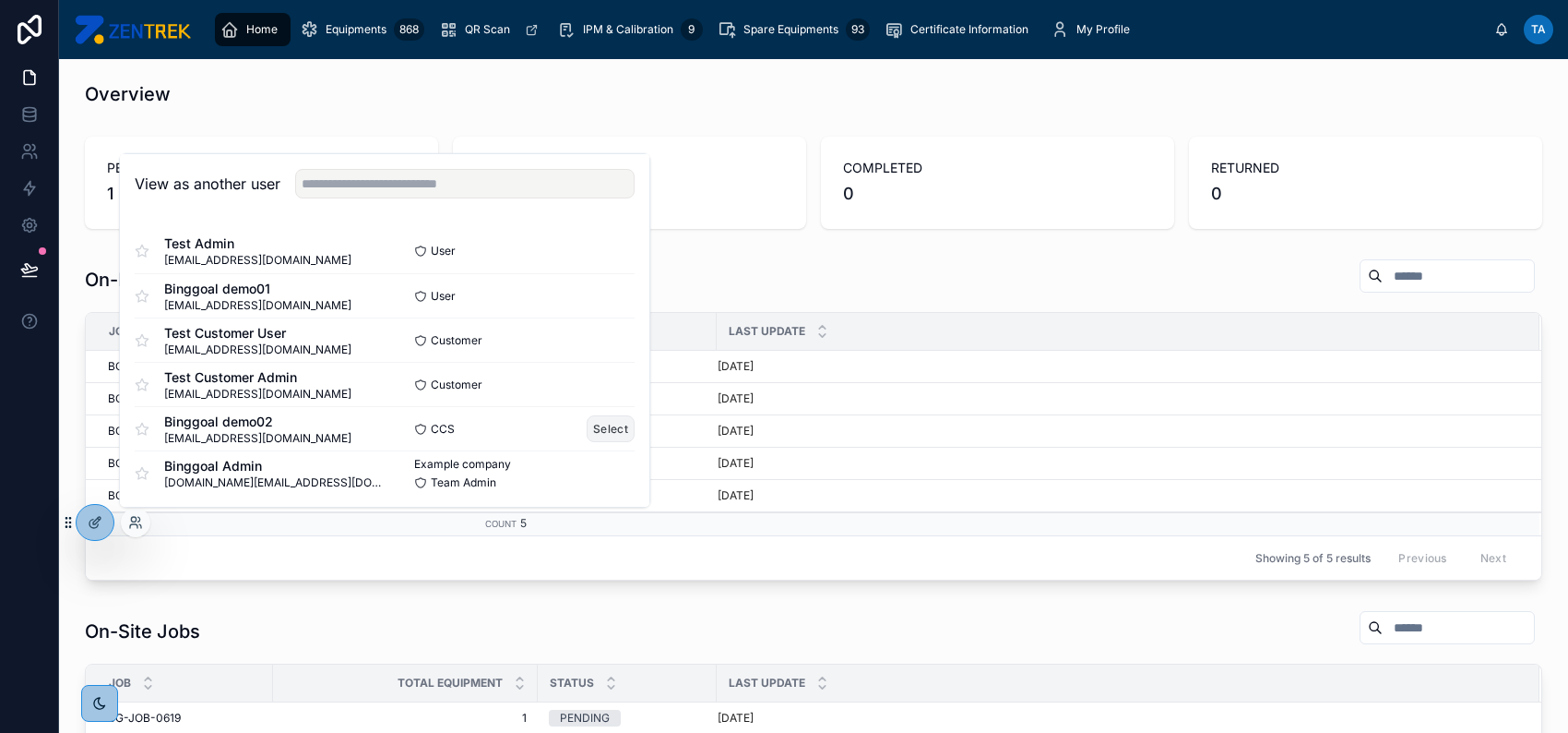
click at [593, 423] on button "Select" at bounding box center [610, 428] width 48 height 27
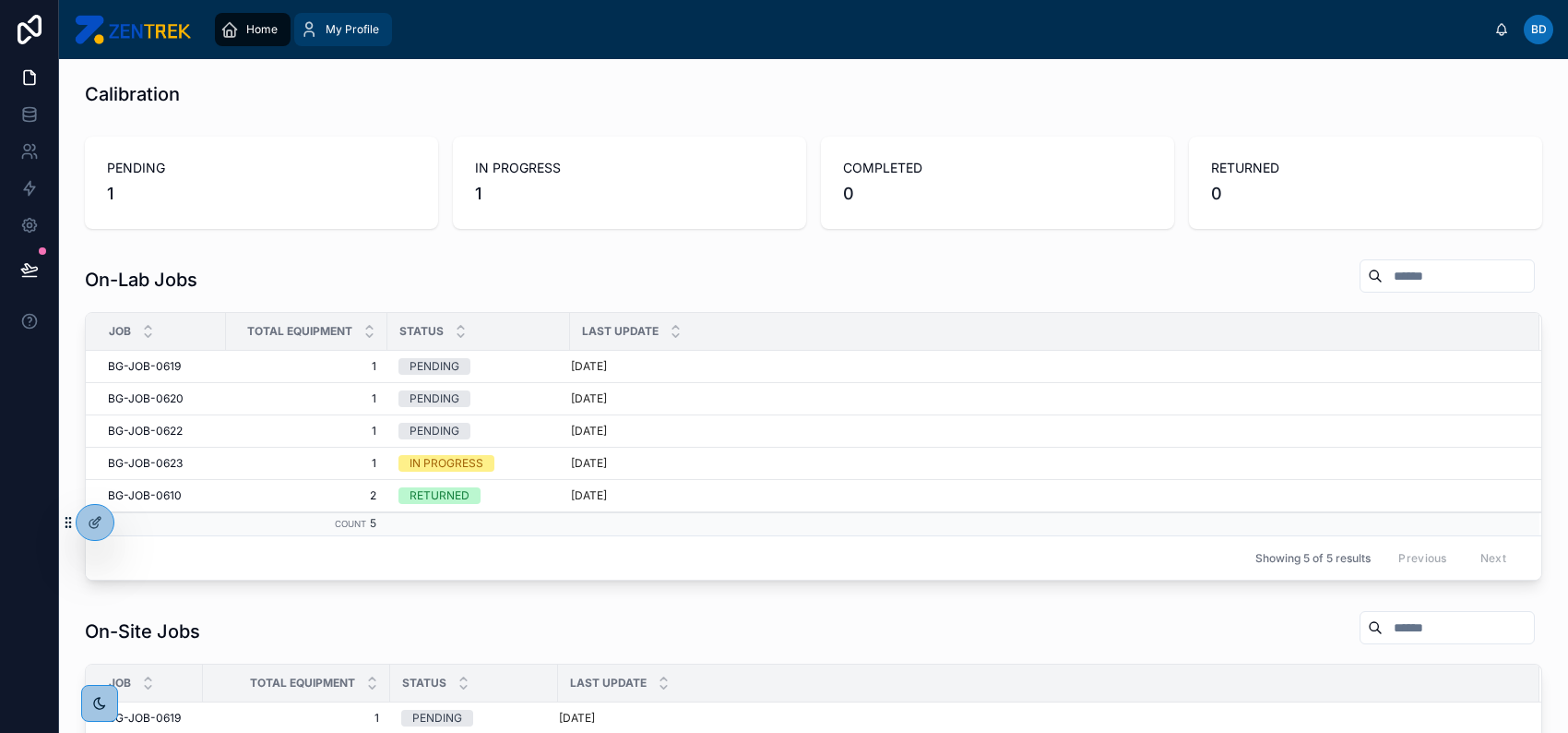
click at [364, 24] on span "My Profile" at bounding box center [353, 29] width 53 height 15
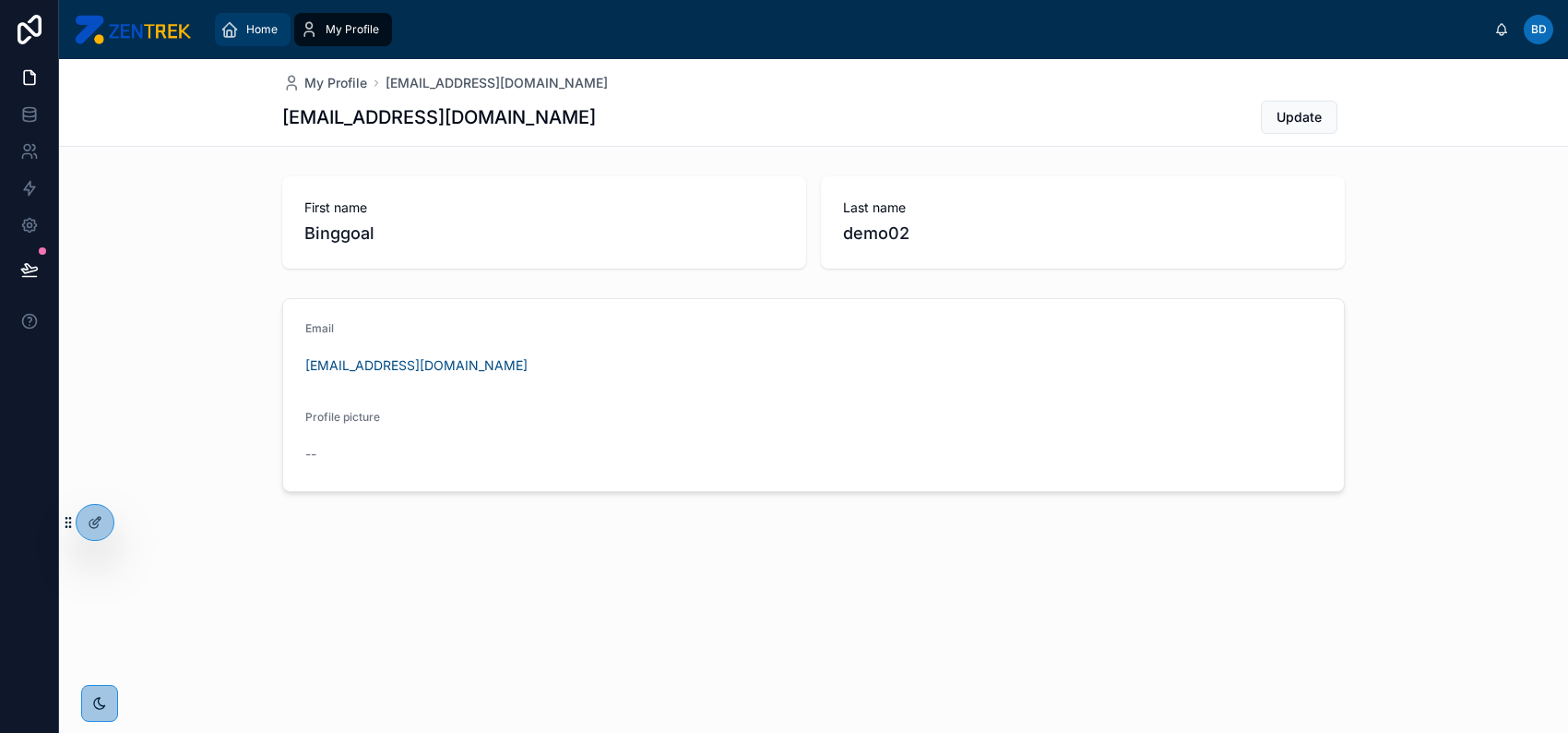
click at [246, 24] on span "Home" at bounding box center [262, 29] width 32 height 15
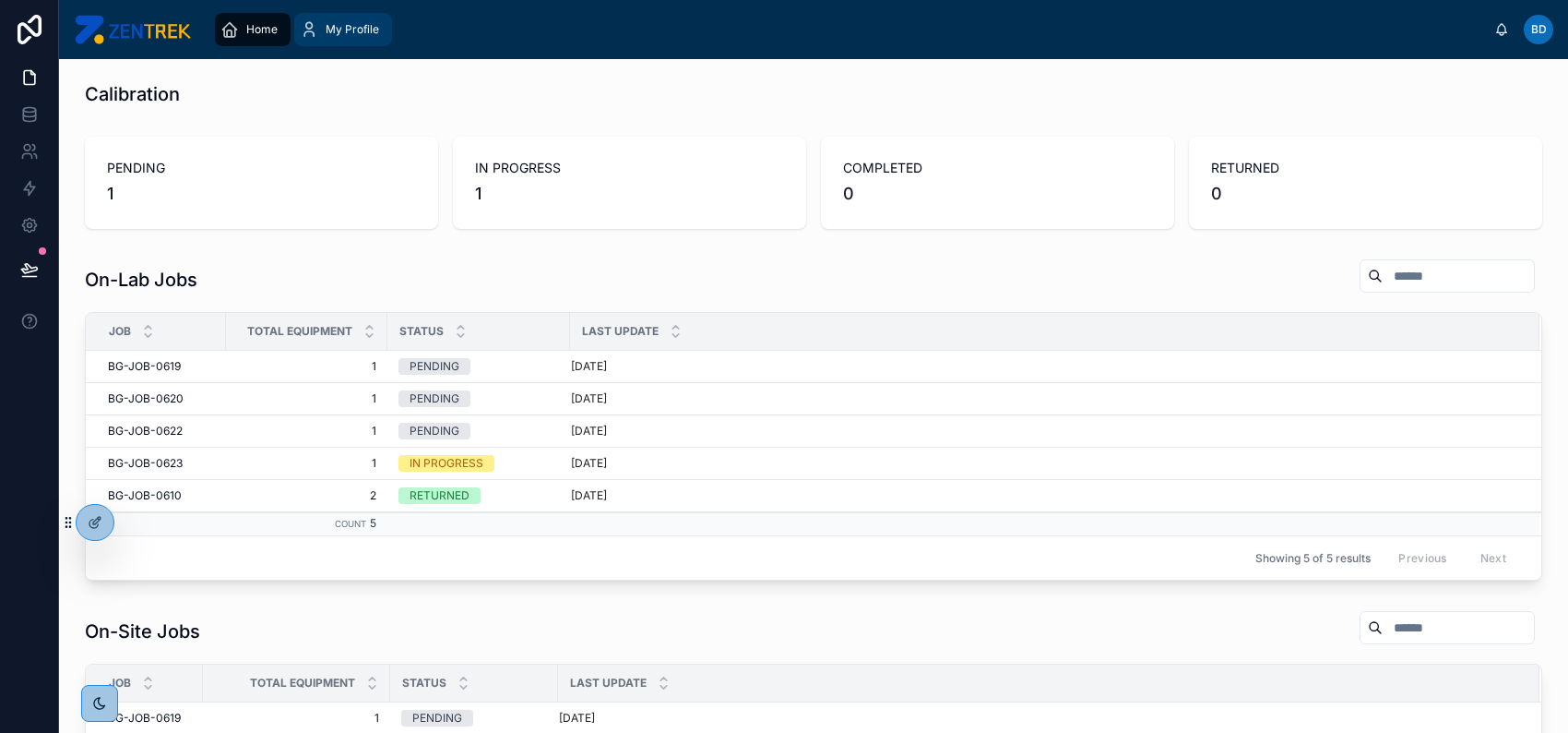
click at [308, 26] on icon "scrollable content" at bounding box center [309, 30] width 19 height 19
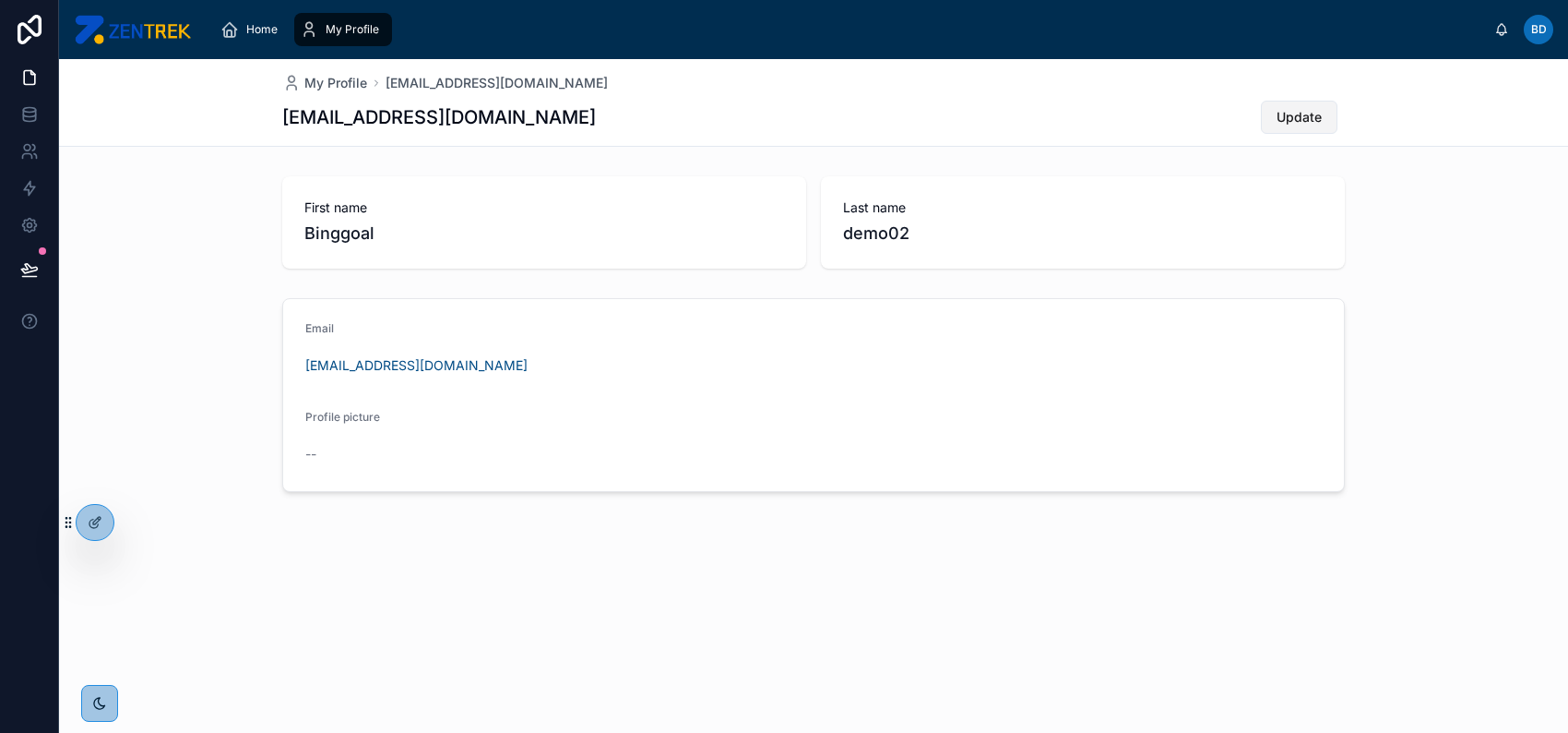
click at [1313, 121] on span "Update" at bounding box center [1299, 117] width 45 height 19
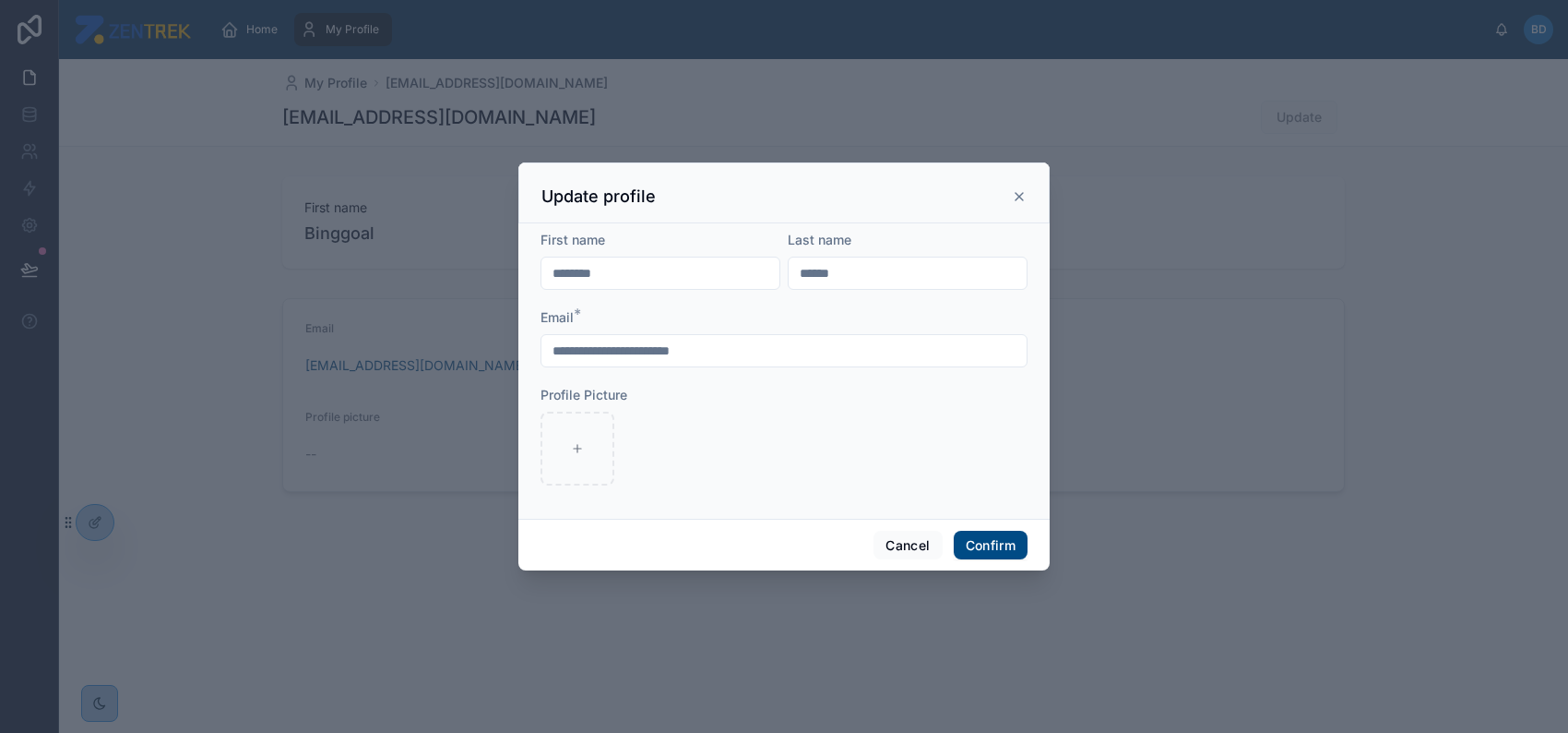
click at [1020, 198] on icon at bounding box center [1019, 196] width 7 height 7
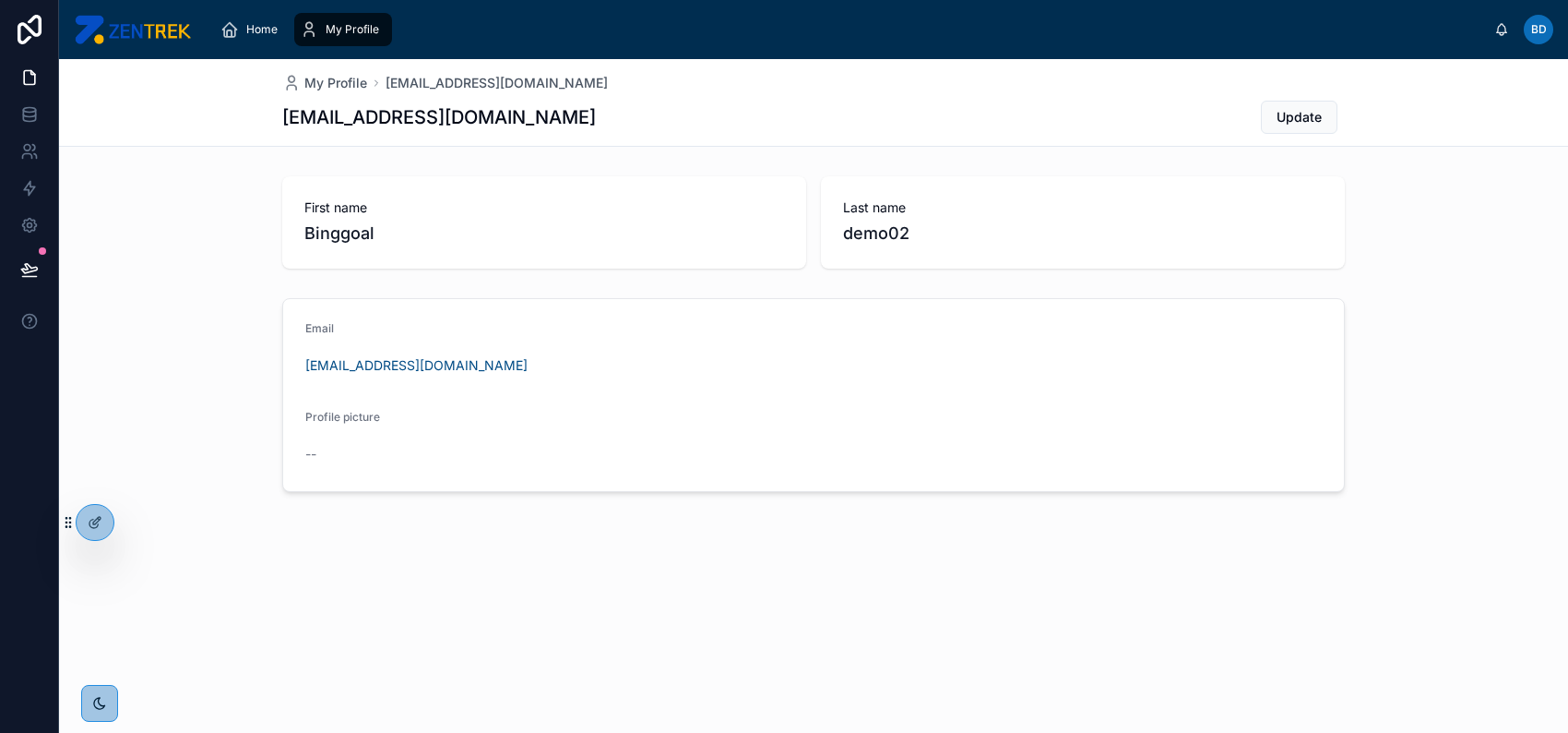
click at [1539, 35] on span "Bd" at bounding box center [1539, 29] width 16 height 15
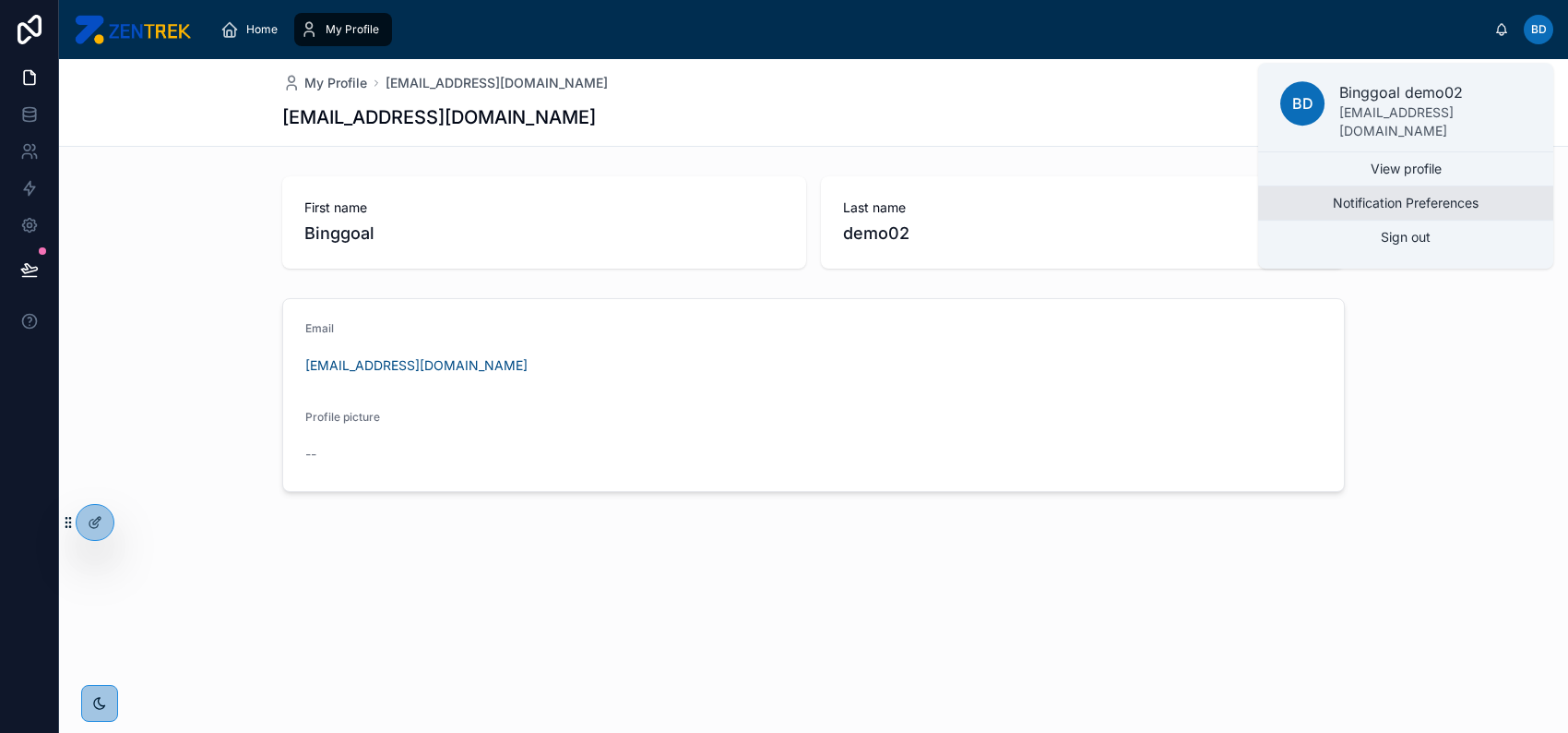
click at [1470, 201] on button "Notification Preferences" at bounding box center [1405, 204] width 295 height 34
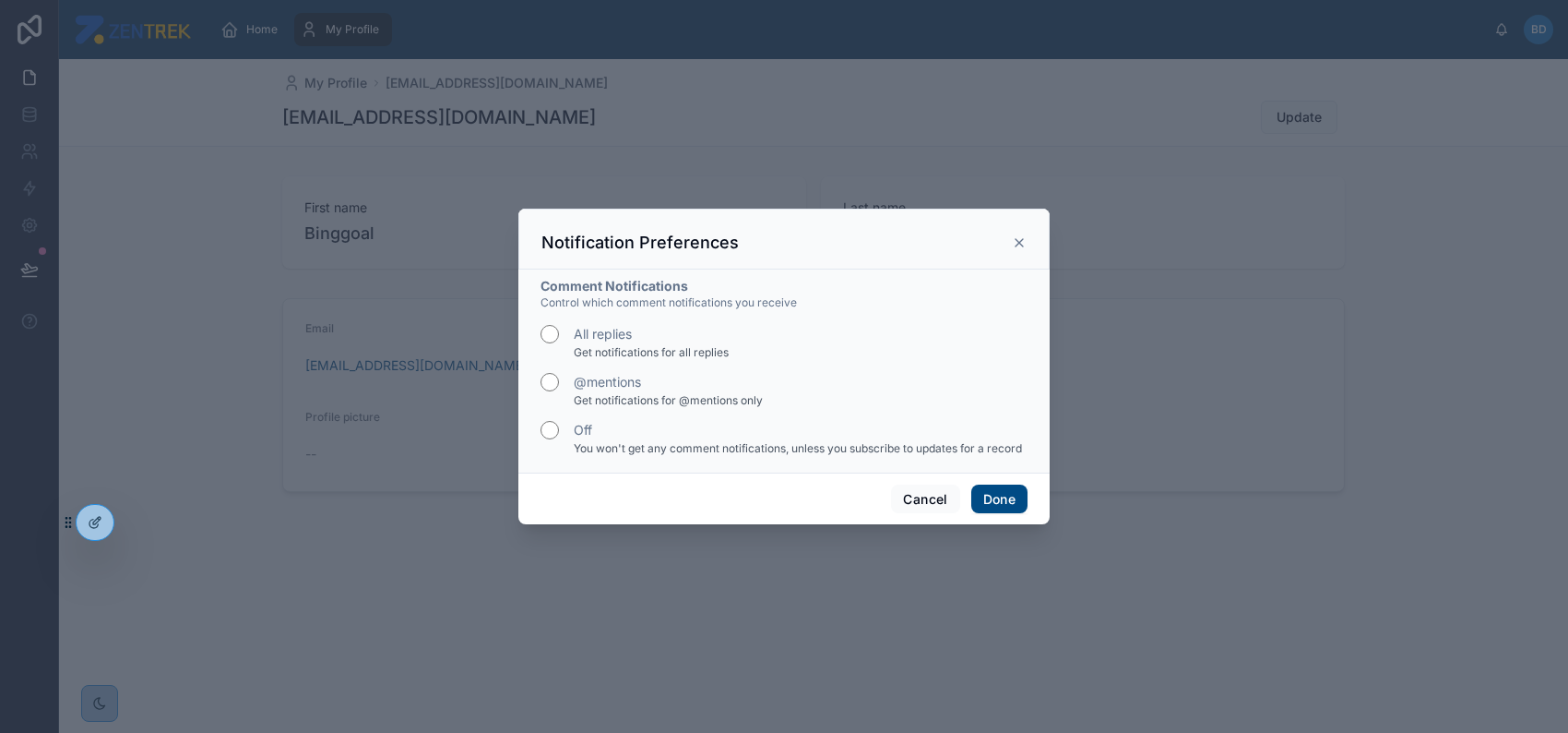
click at [1025, 241] on icon at bounding box center [1019, 242] width 15 height 15
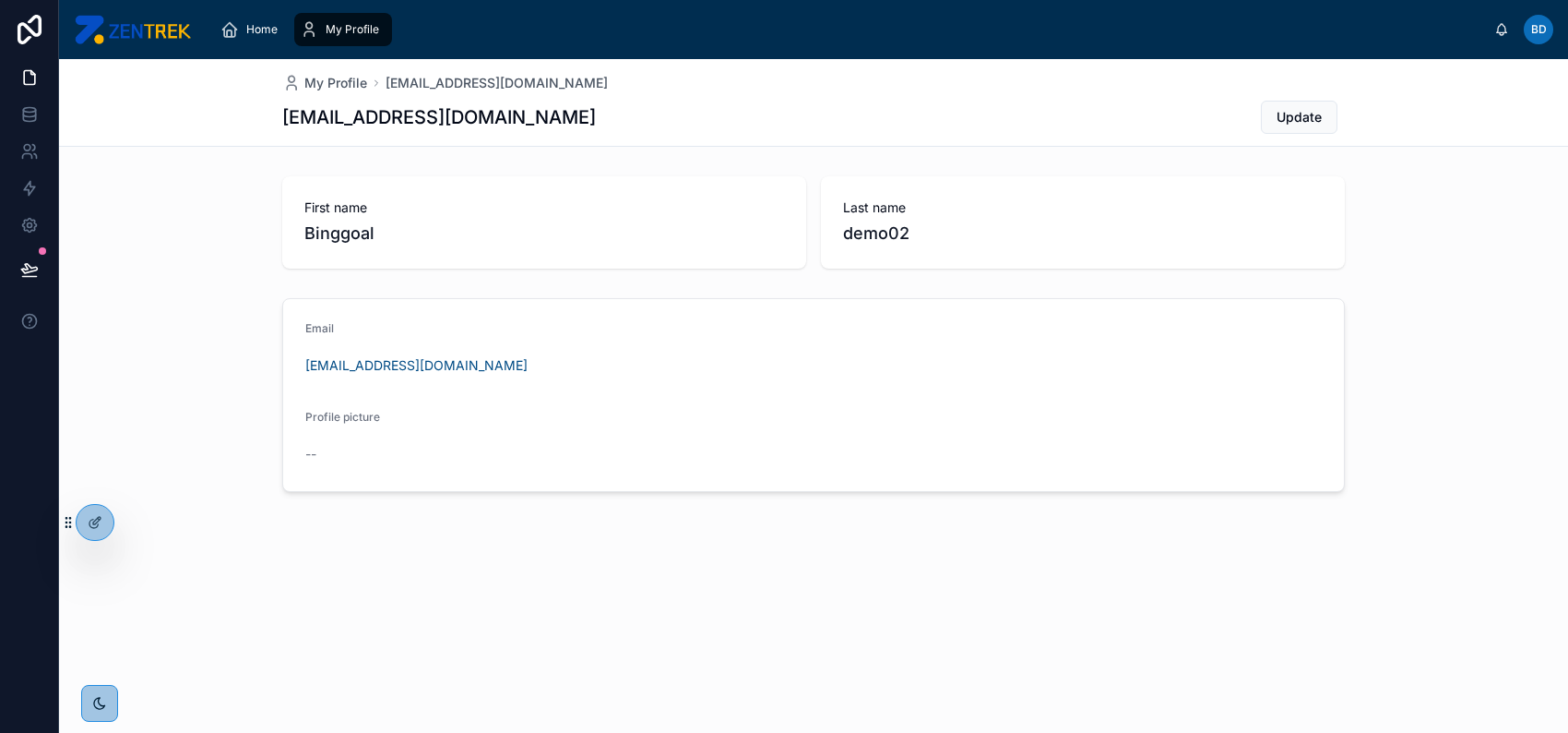
click at [1558, 36] on div "Home My Profile Bd Binggoal demo02" at bounding box center [814, 30] width 1510 height 59
click at [1493, 25] on div "Home My Profile" at bounding box center [849, 29] width 1289 height 41
click at [1499, 27] on icon at bounding box center [1502, 29] width 15 height 15
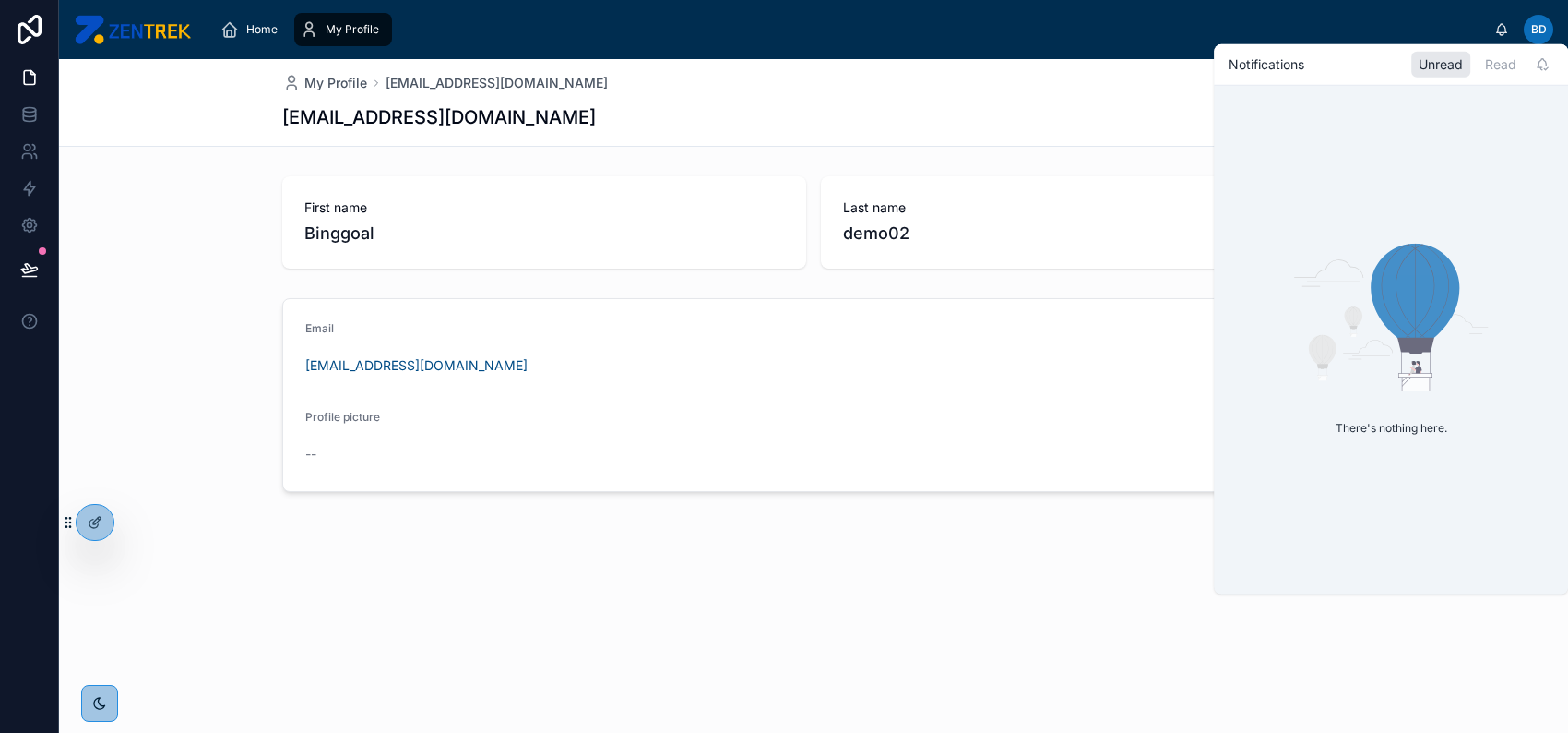
click at [1519, 30] on div "Bd Binggoal demo02" at bounding box center [1525, 30] width 59 height 30
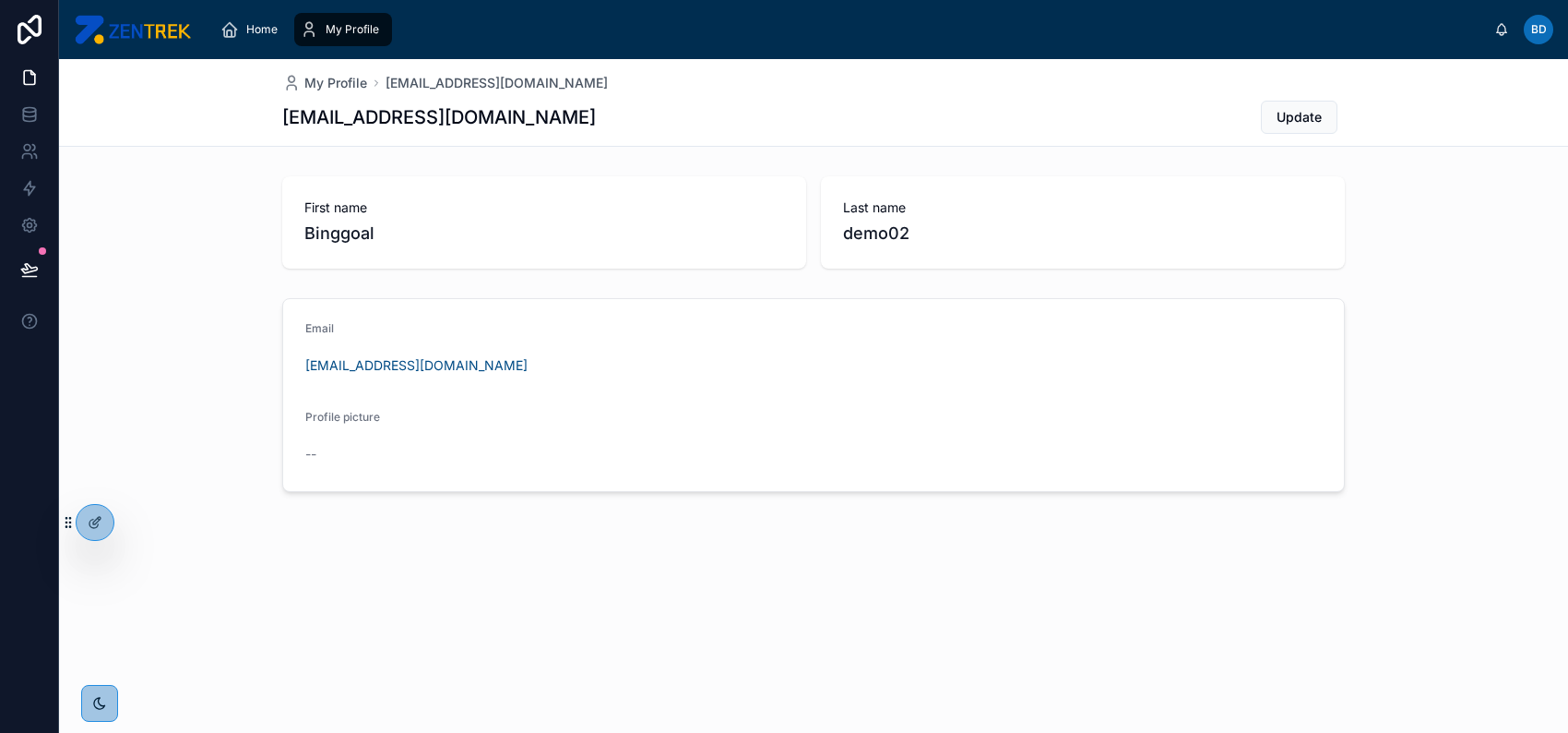
click at [1539, 30] on span "Bd" at bounding box center [1539, 29] width 16 height 15
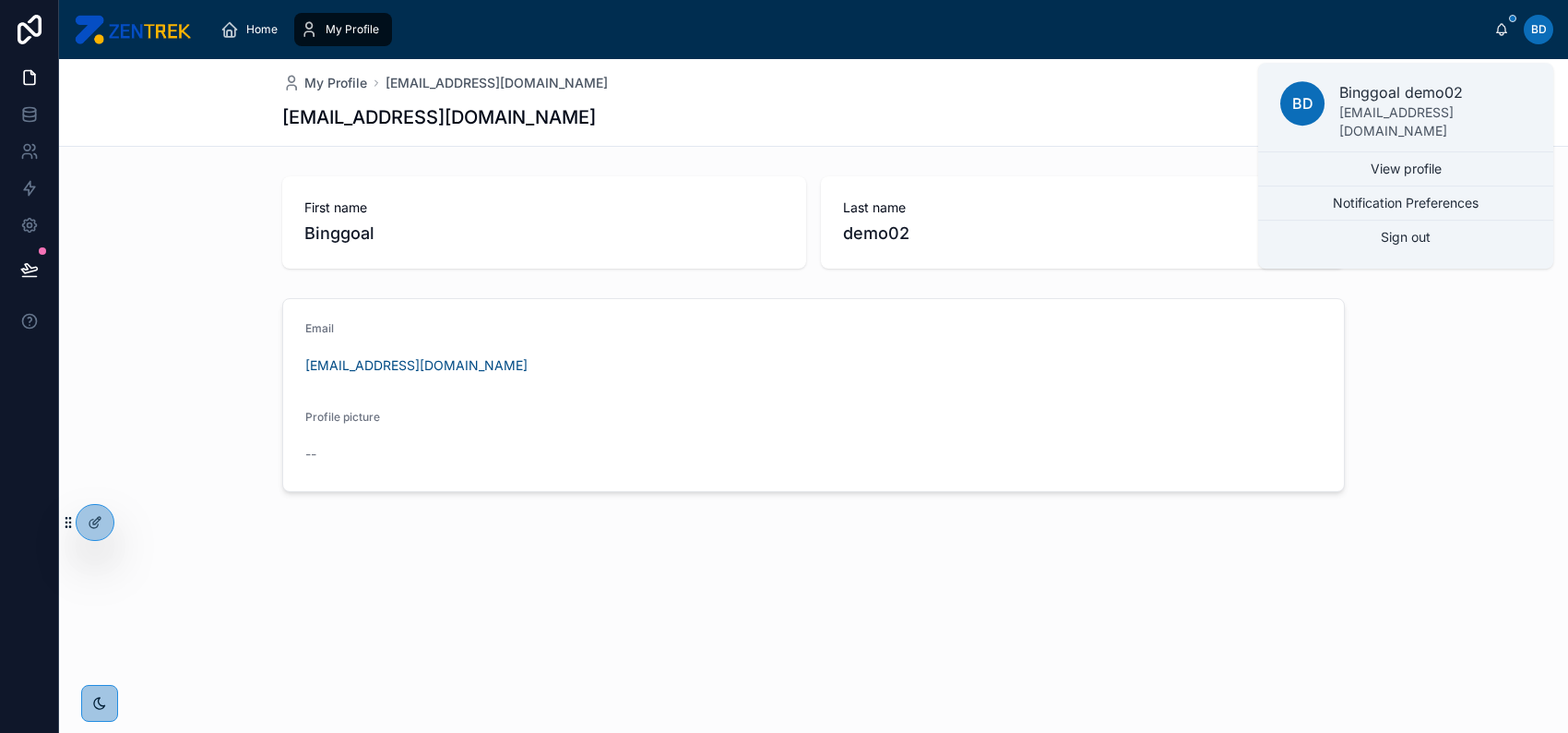
click at [1475, 402] on div "Email [EMAIL_ADDRESS][DOMAIN_NAME] Profile picture --" at bounding box center [814, 394] width 1510 height 208
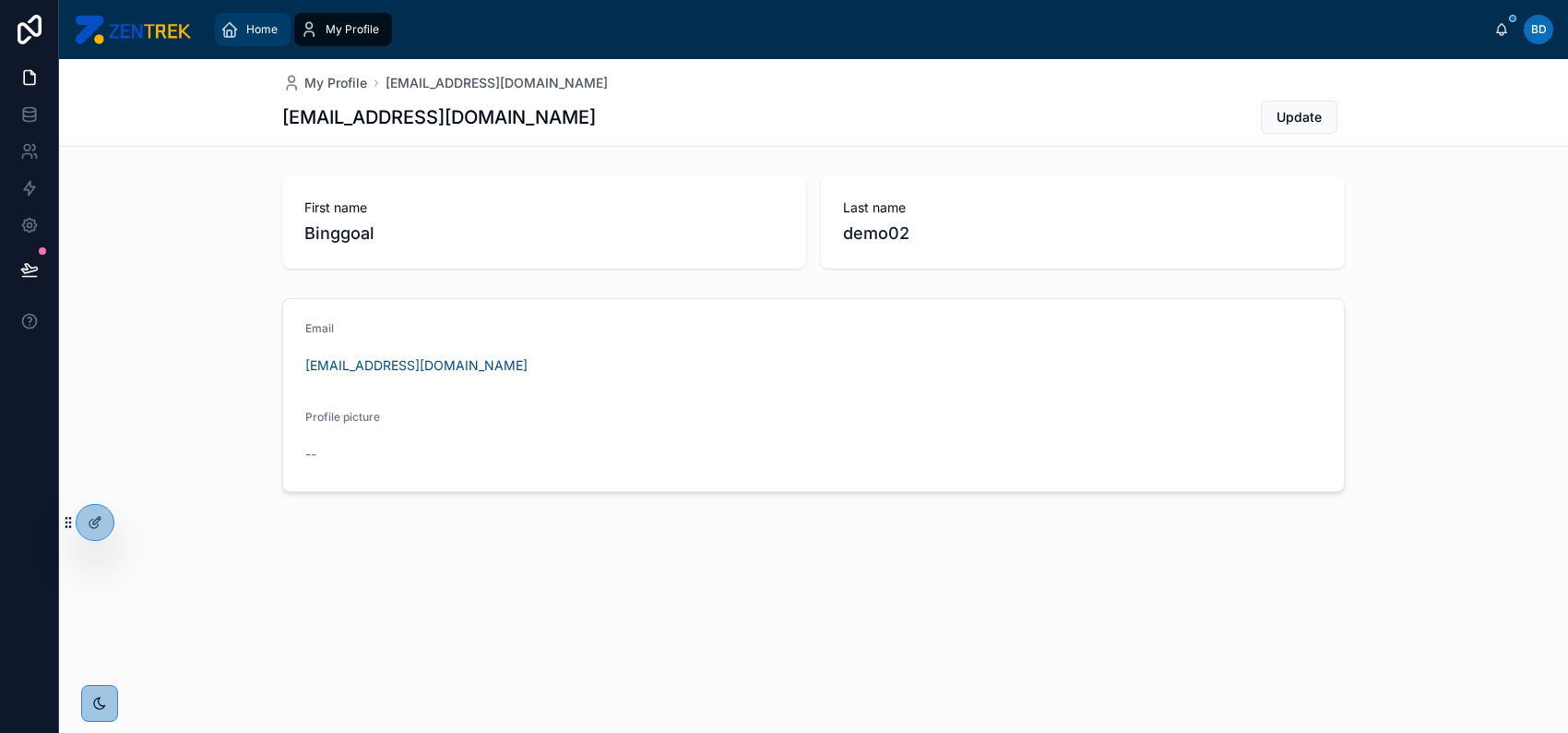
click at [229, 19] on div "Home" at bounding box center [252, 30] width 64 height 30
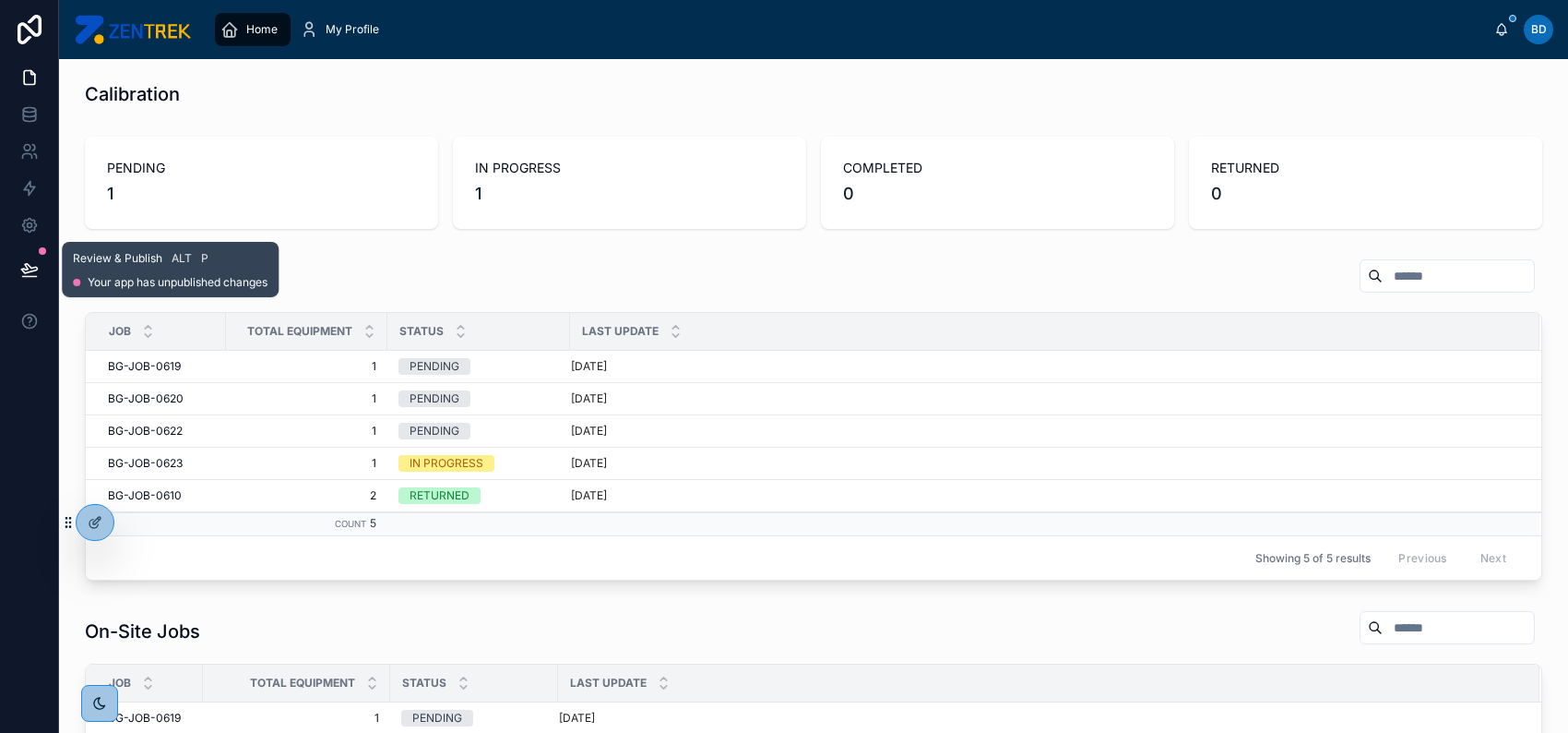
click at [21, 262] on icon at bounding box center [30, 269] width 19 height 19
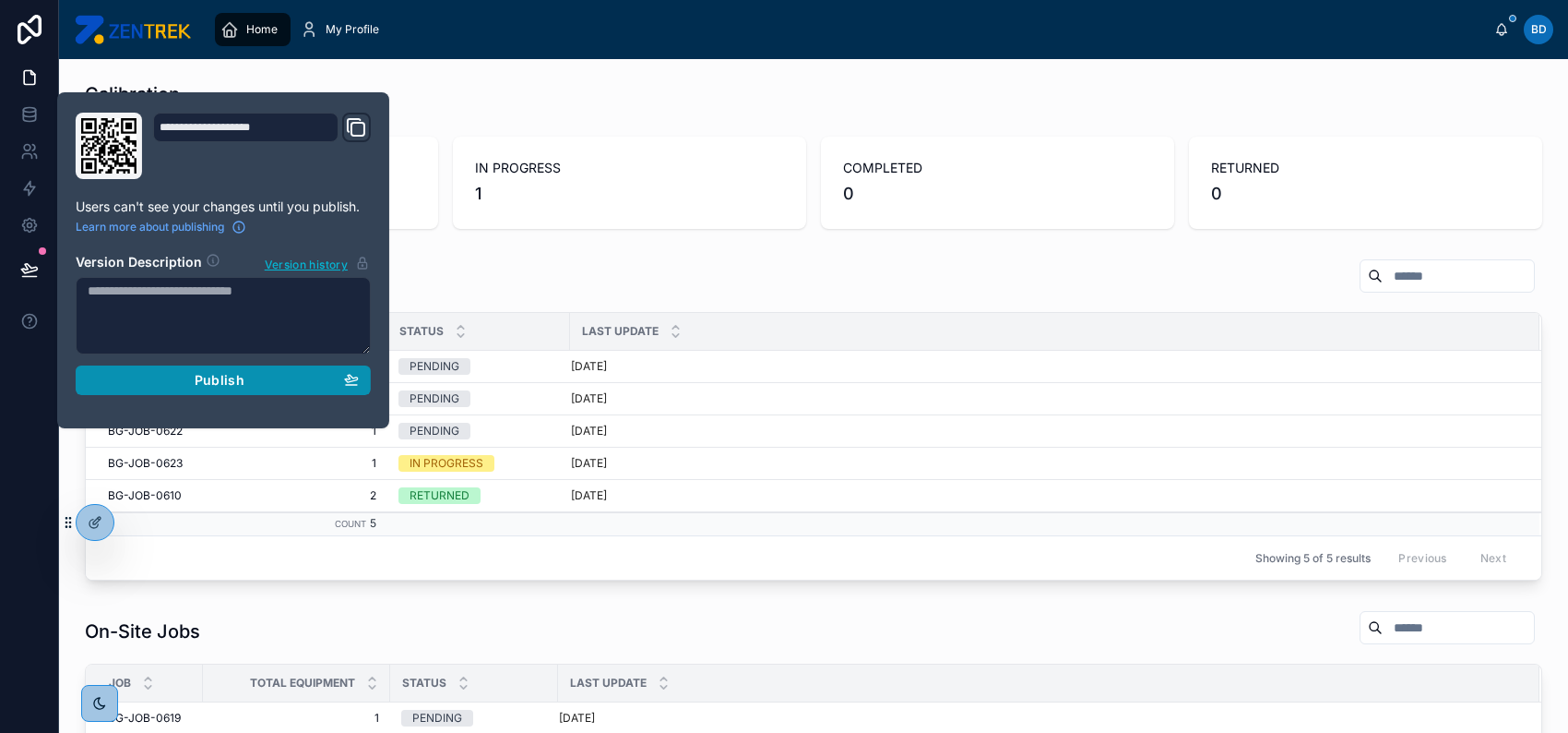
click at [192, 392] on button "Publish" at bounding box center [223, 380] width 295 height 30
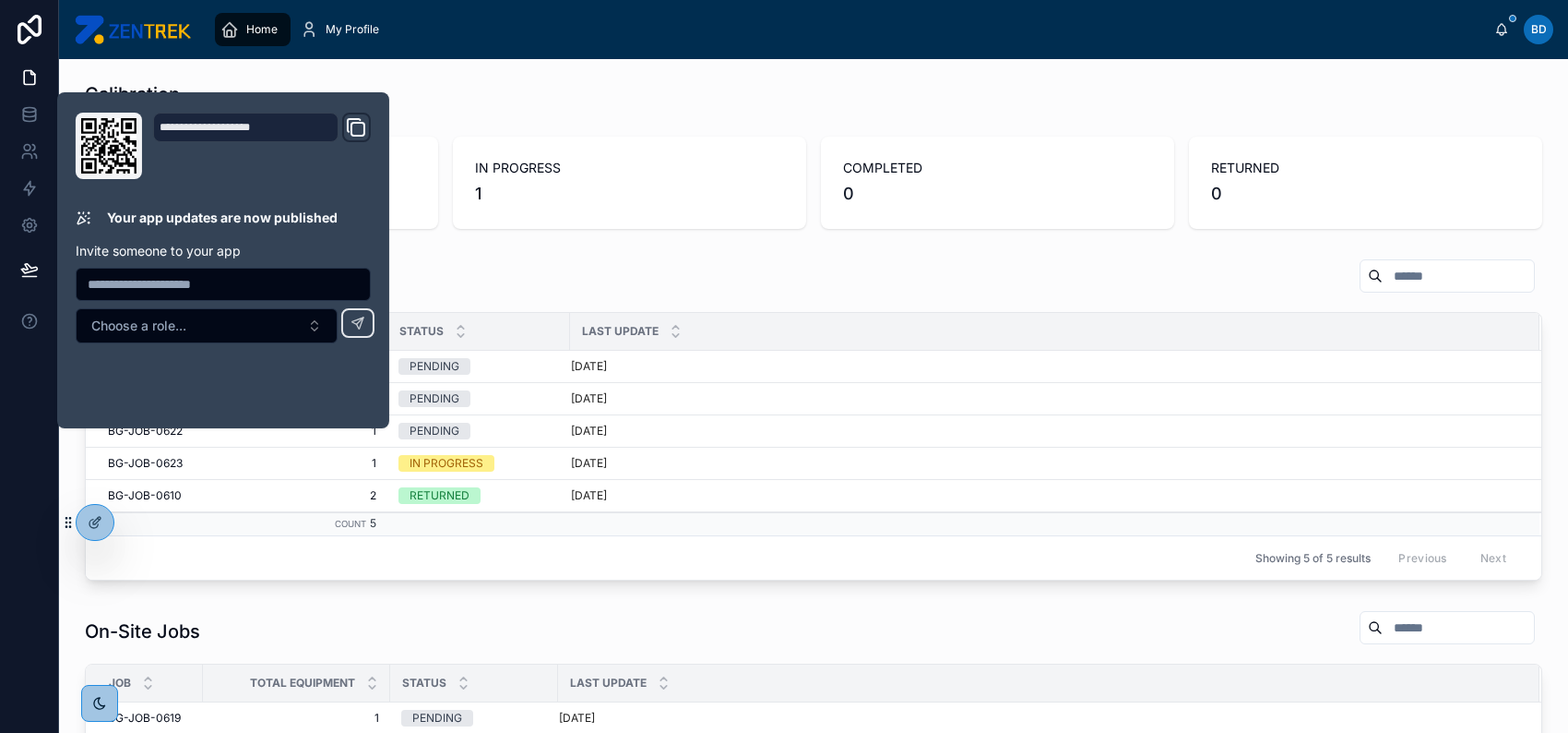
click at [477, 280] on div "On-Lab Jobs" at bounding box center [814, 280] width 1457 height 42
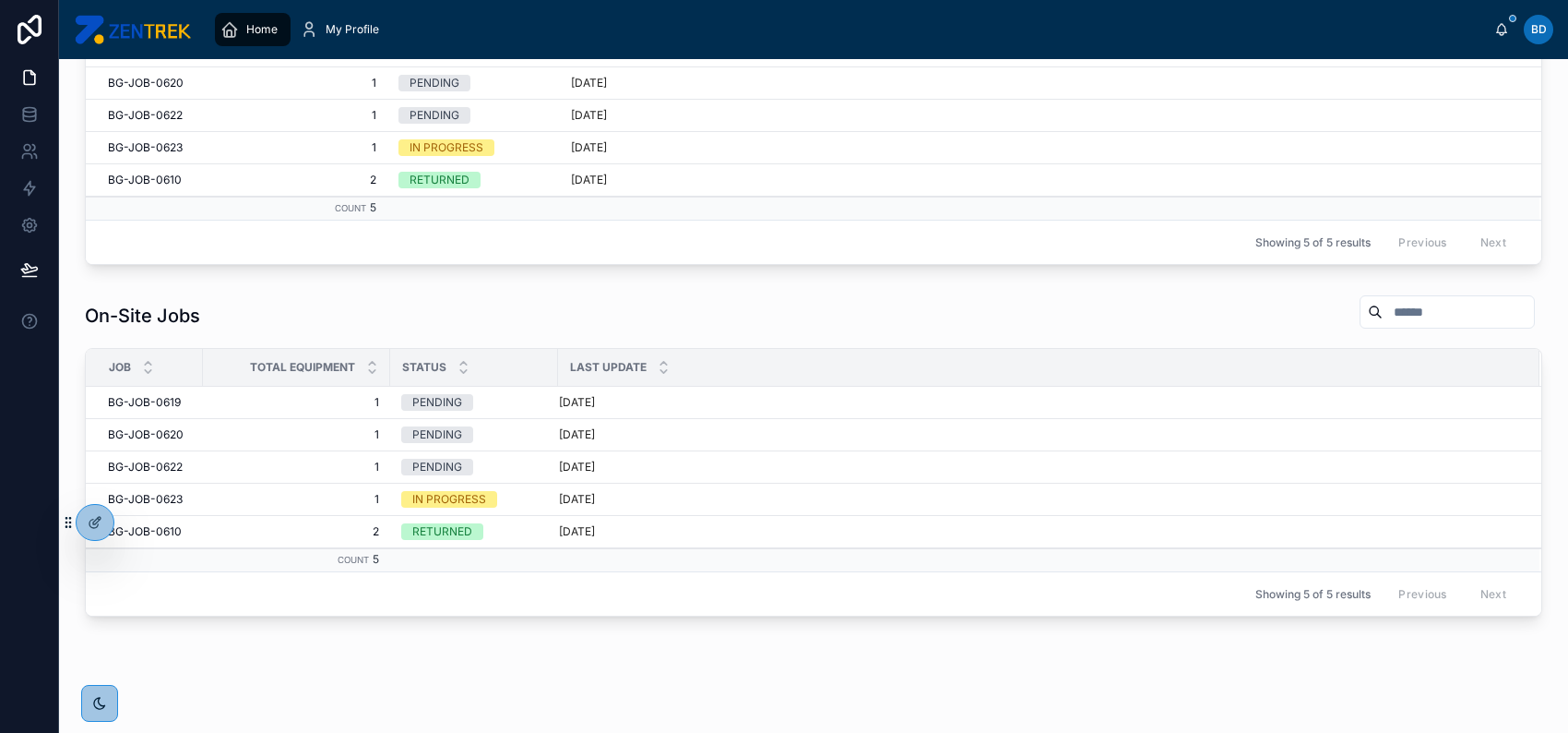
scroll to position [351, 0]
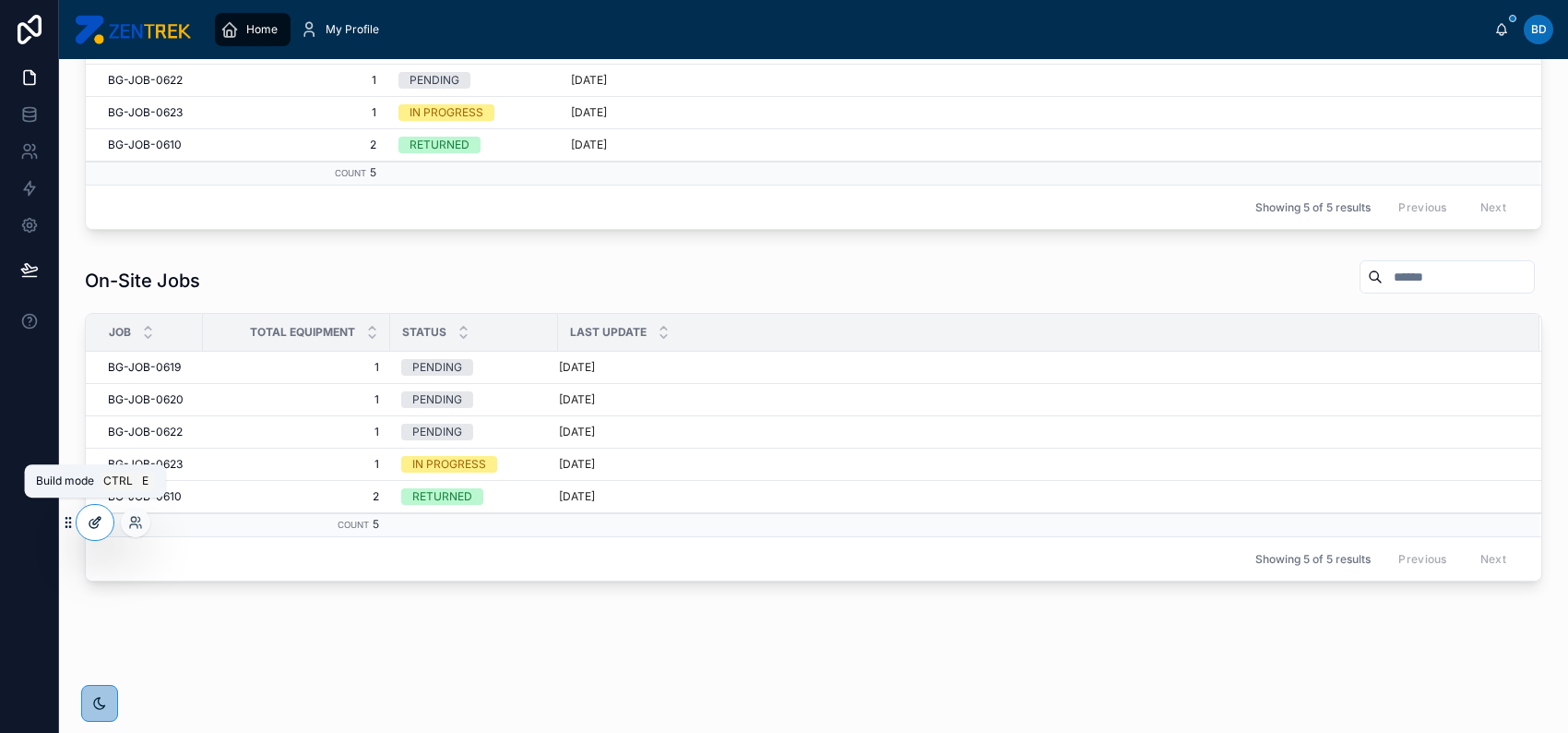
click at [96, 518] on icon at bounding box center [95, 522] width 15 height 15
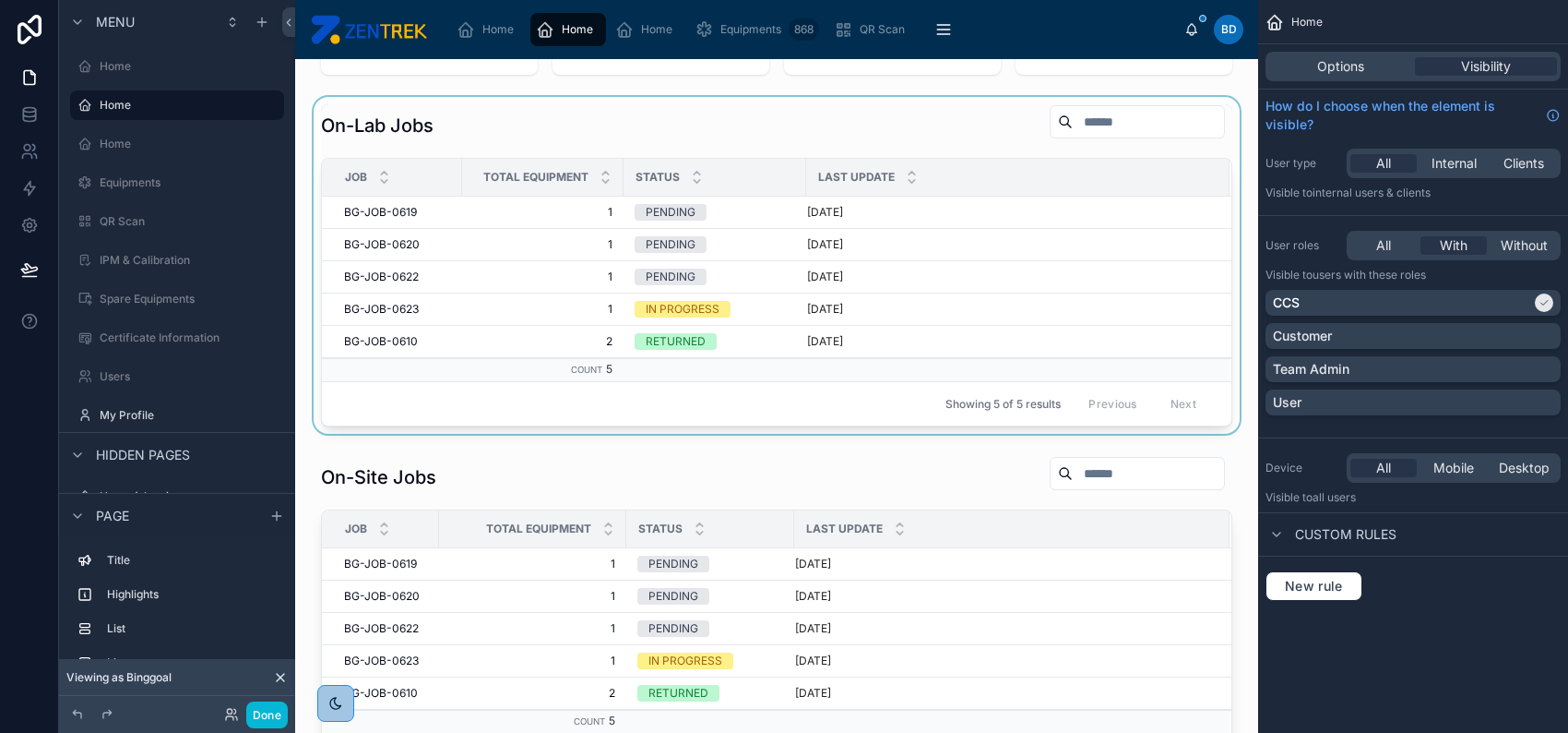
scroll to position [106, 0]
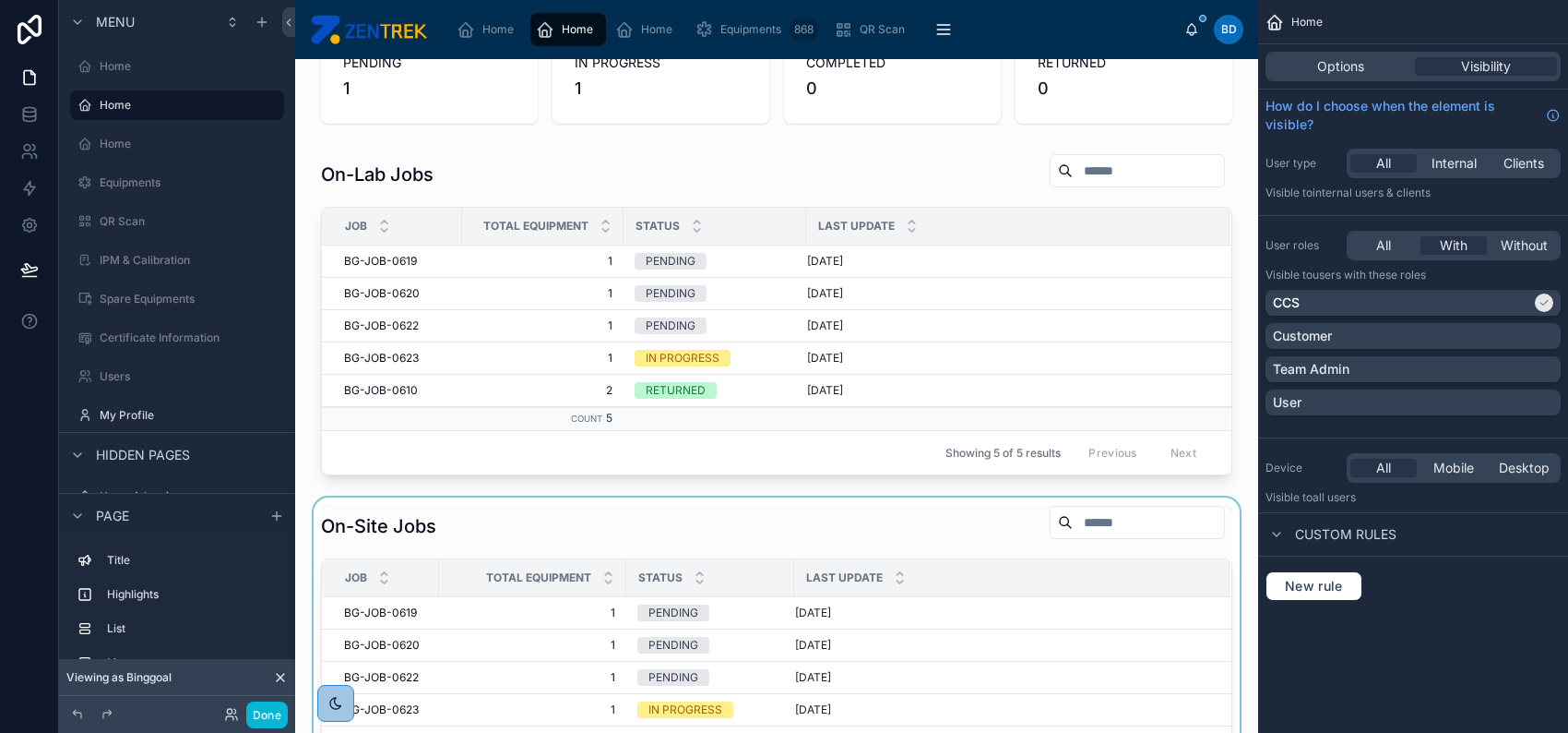
click at [537, 520] on div at bounding box center [777, 666] width 934 height 337
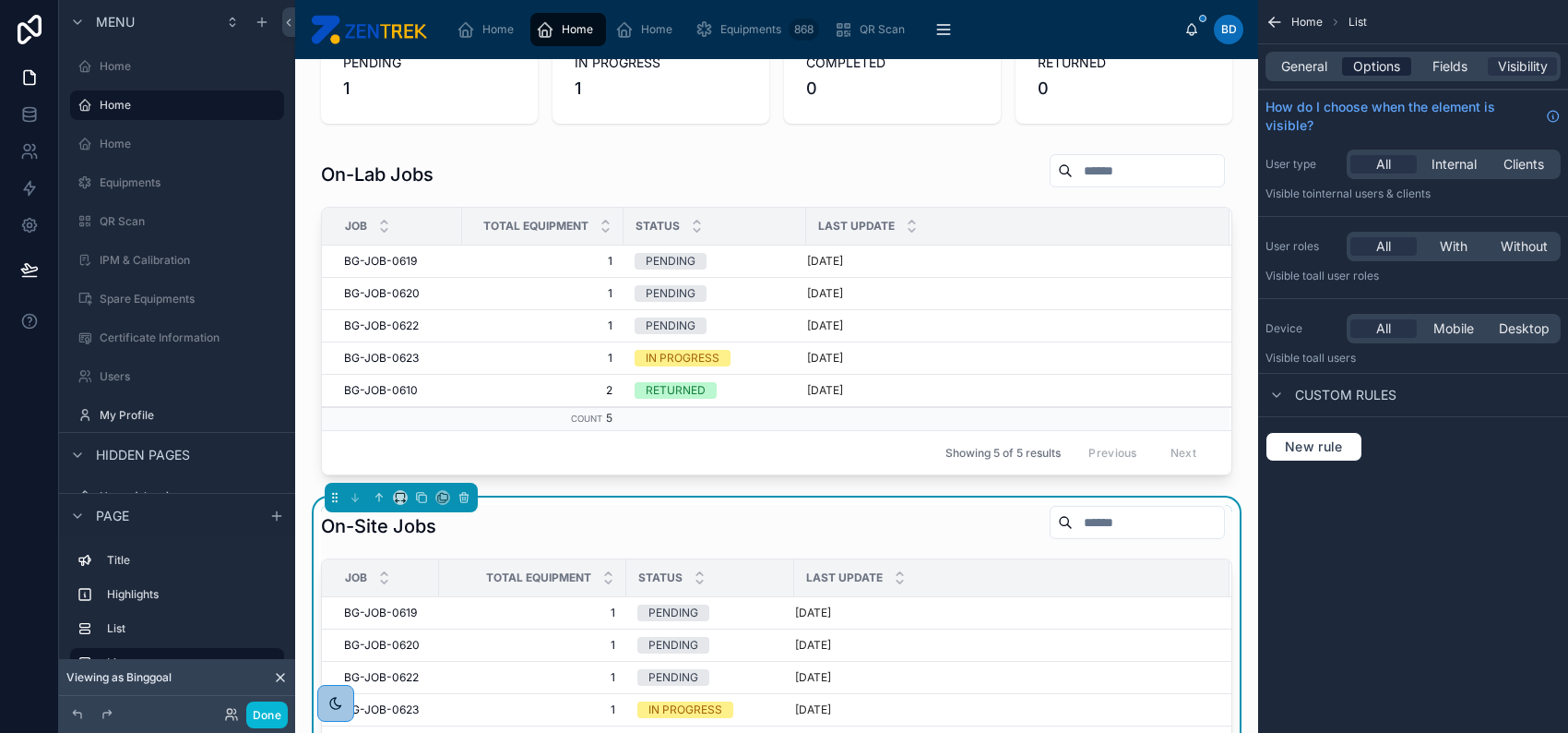
click at [1364, 61] on span "Options" at bounding box center [1377, 66] width 47 height 19
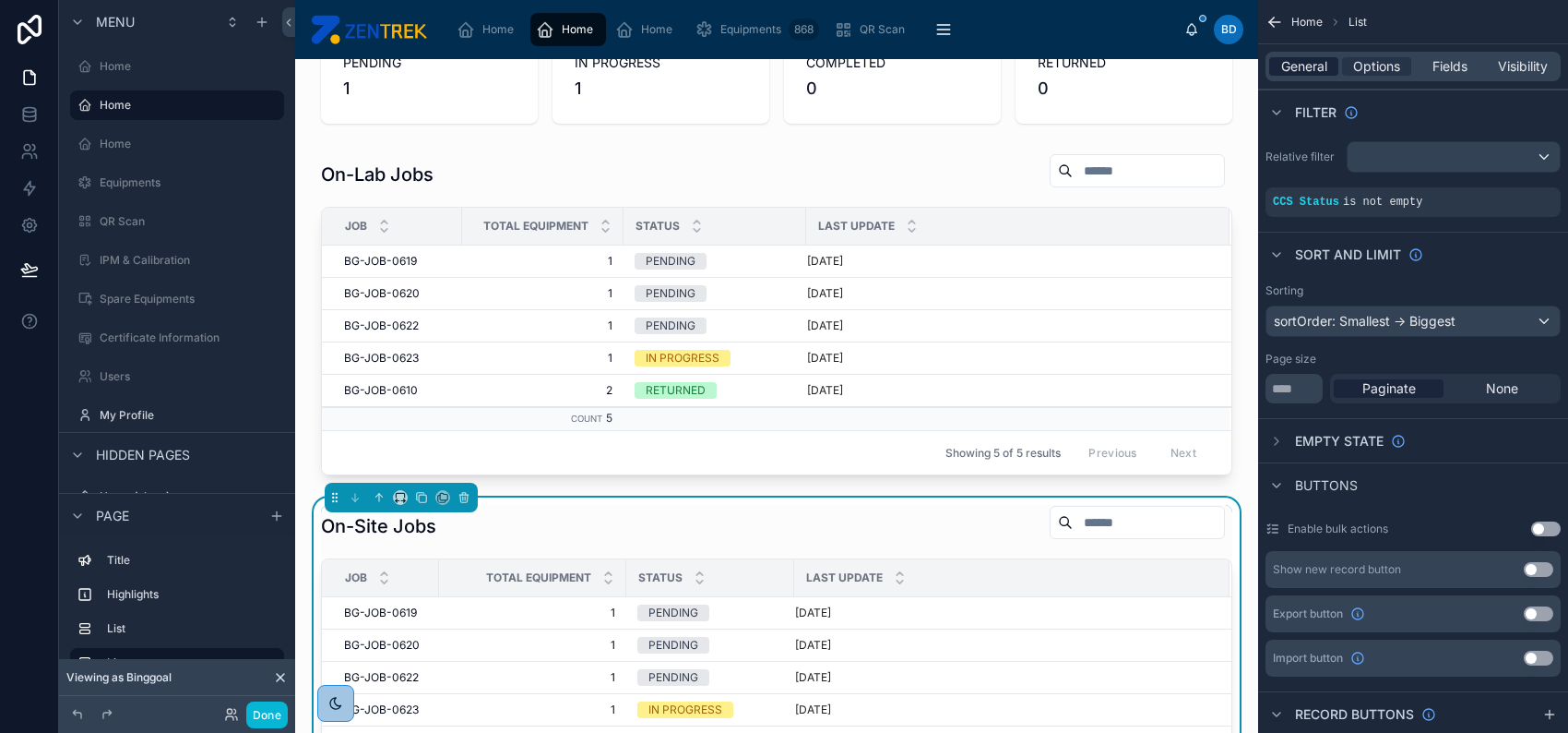
click at [1318, 65] on span "General" at bounding box center [1304, 66] width 46 height 19
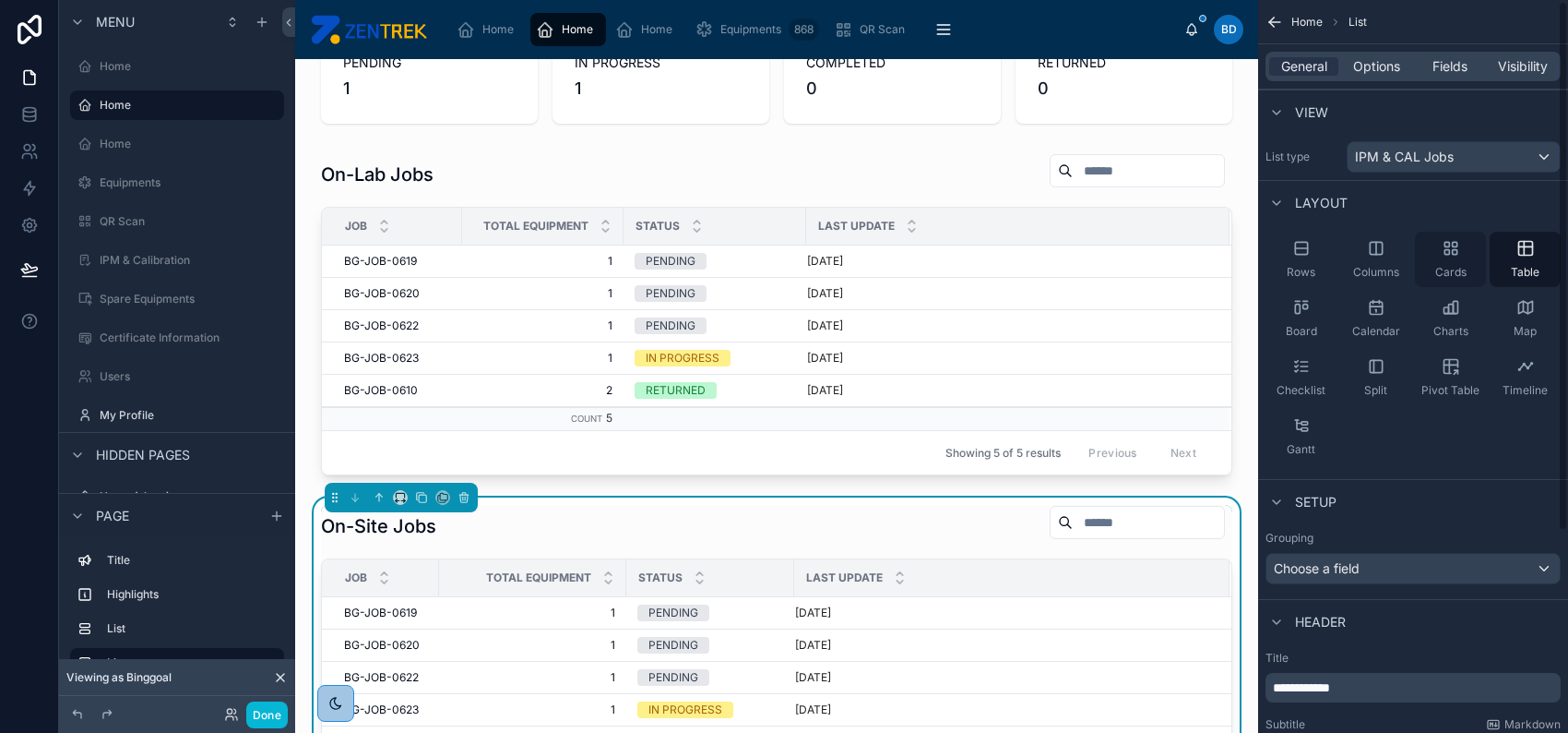
scroll to position [281, 0]
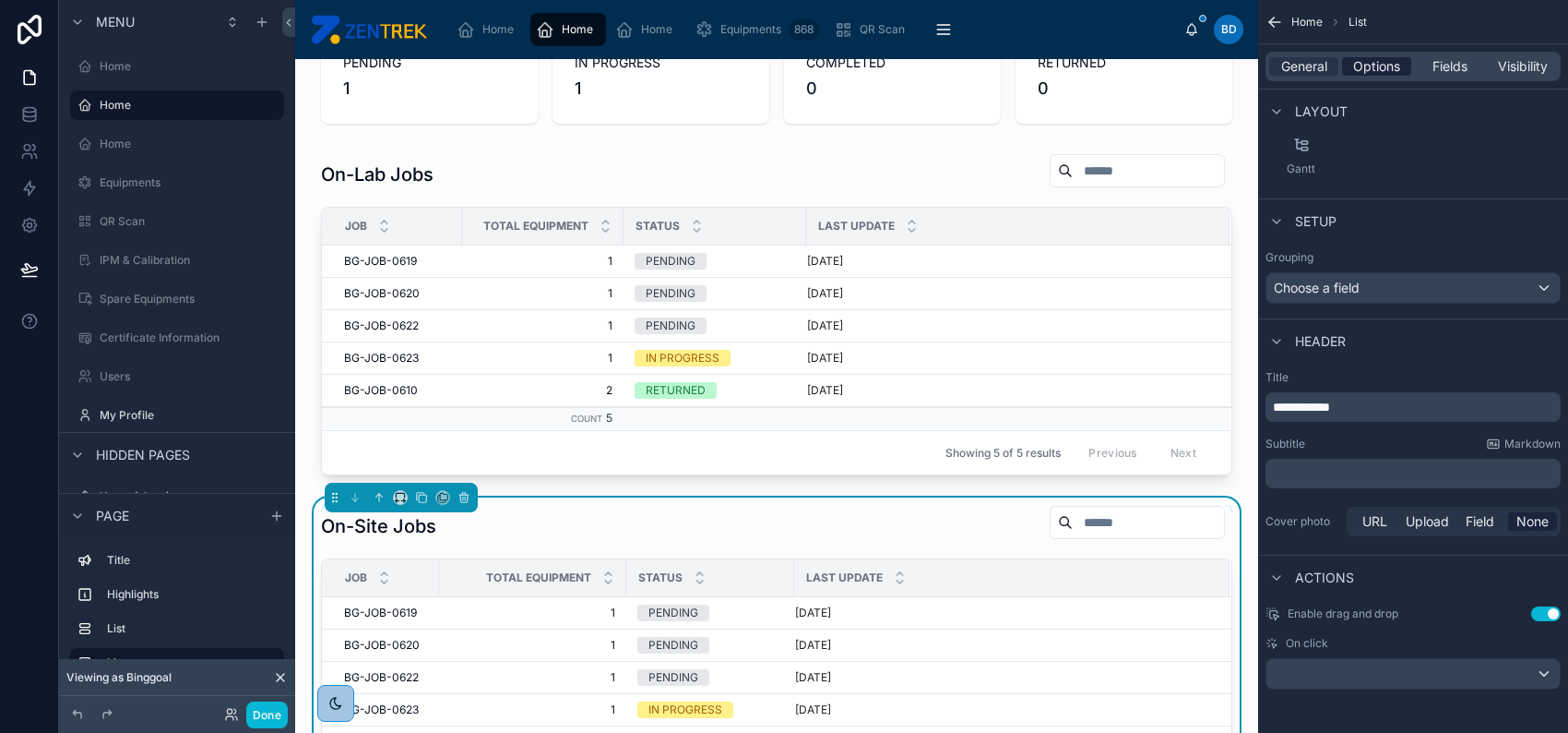
click at [1383, 66] on span "Options" at bounding box center [1377, 66] width 47 height 19
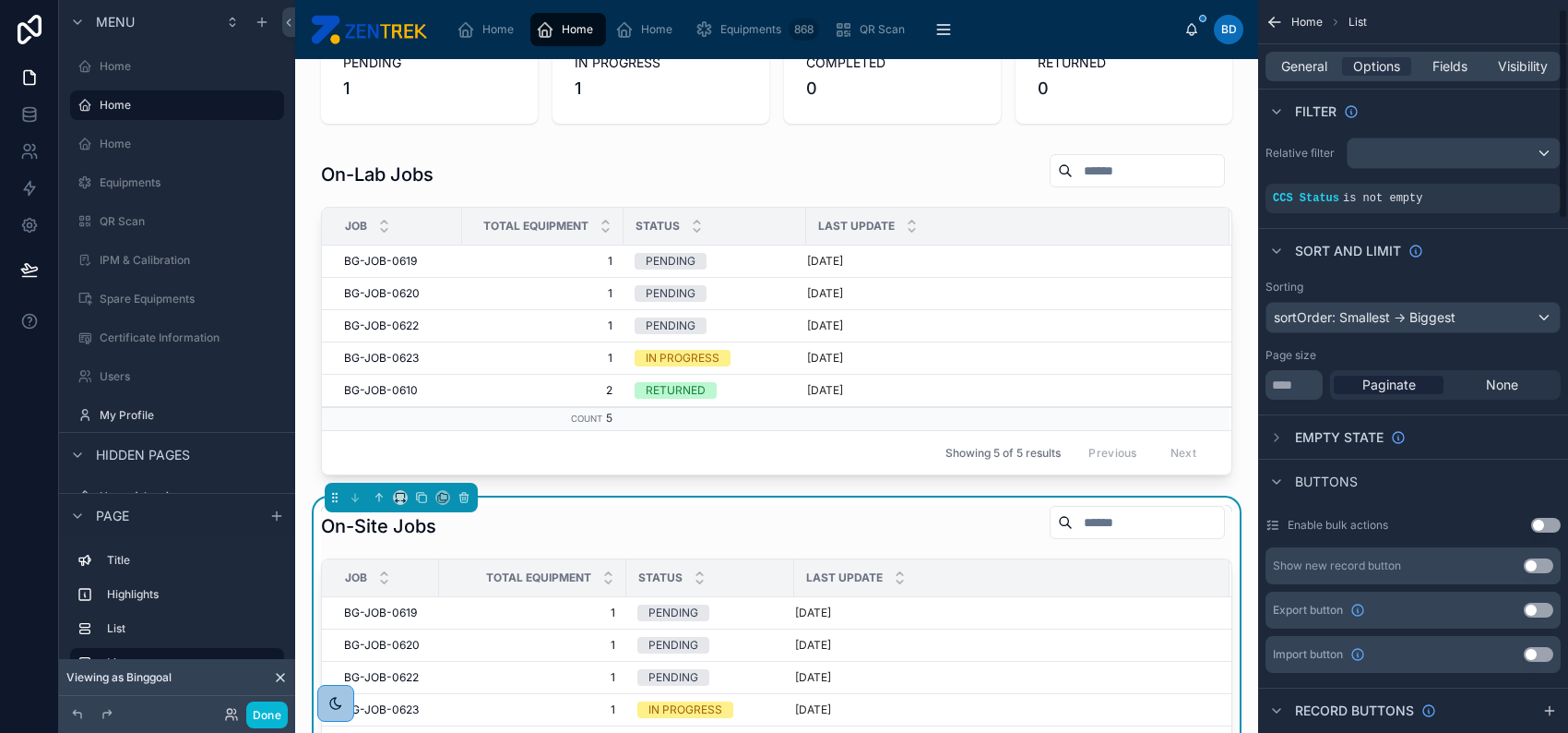
scroll to position [0, 0]
click at [1303, 65] on span "General" at bounding box center [1304, 66] width 46 height 19
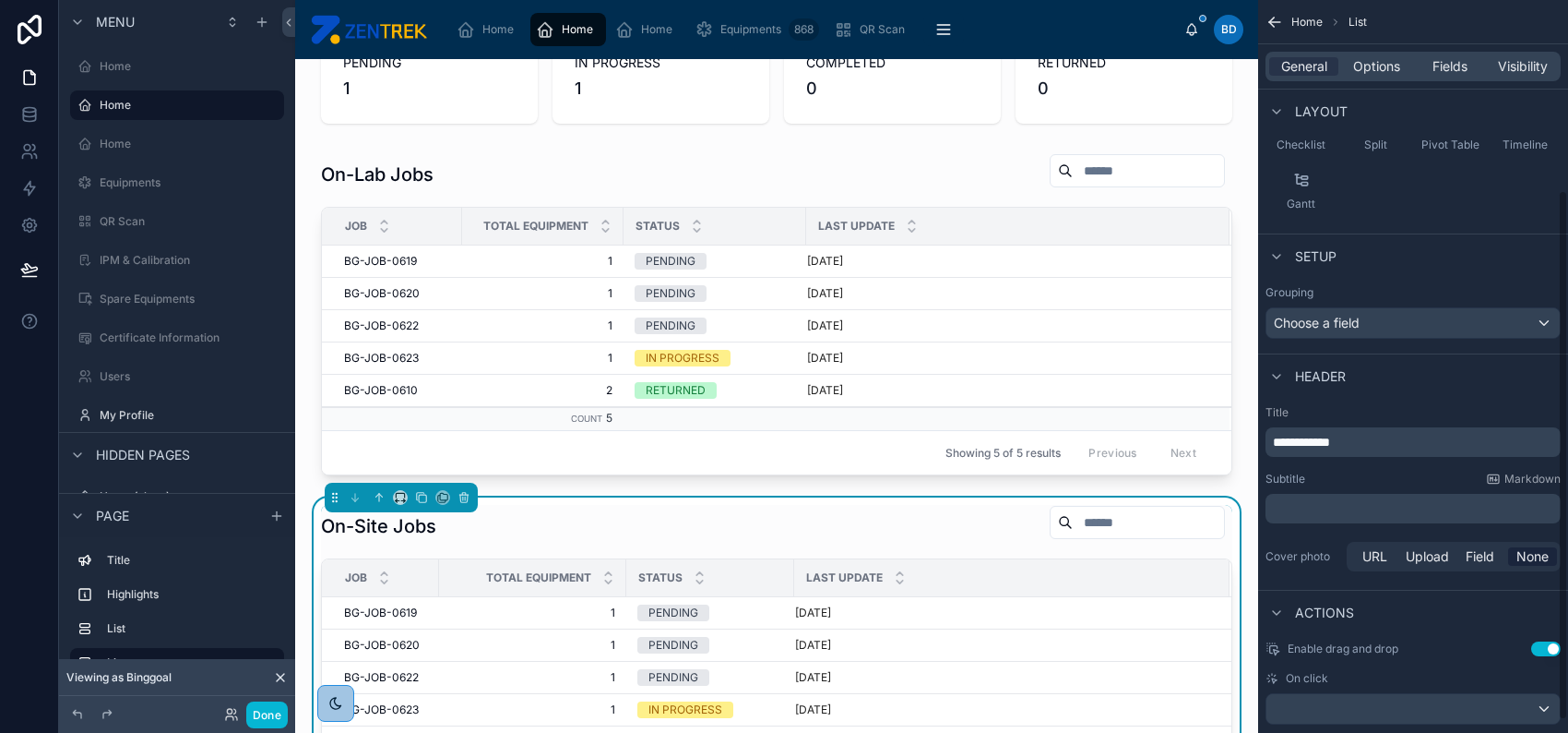
scroll to position [281, 0]
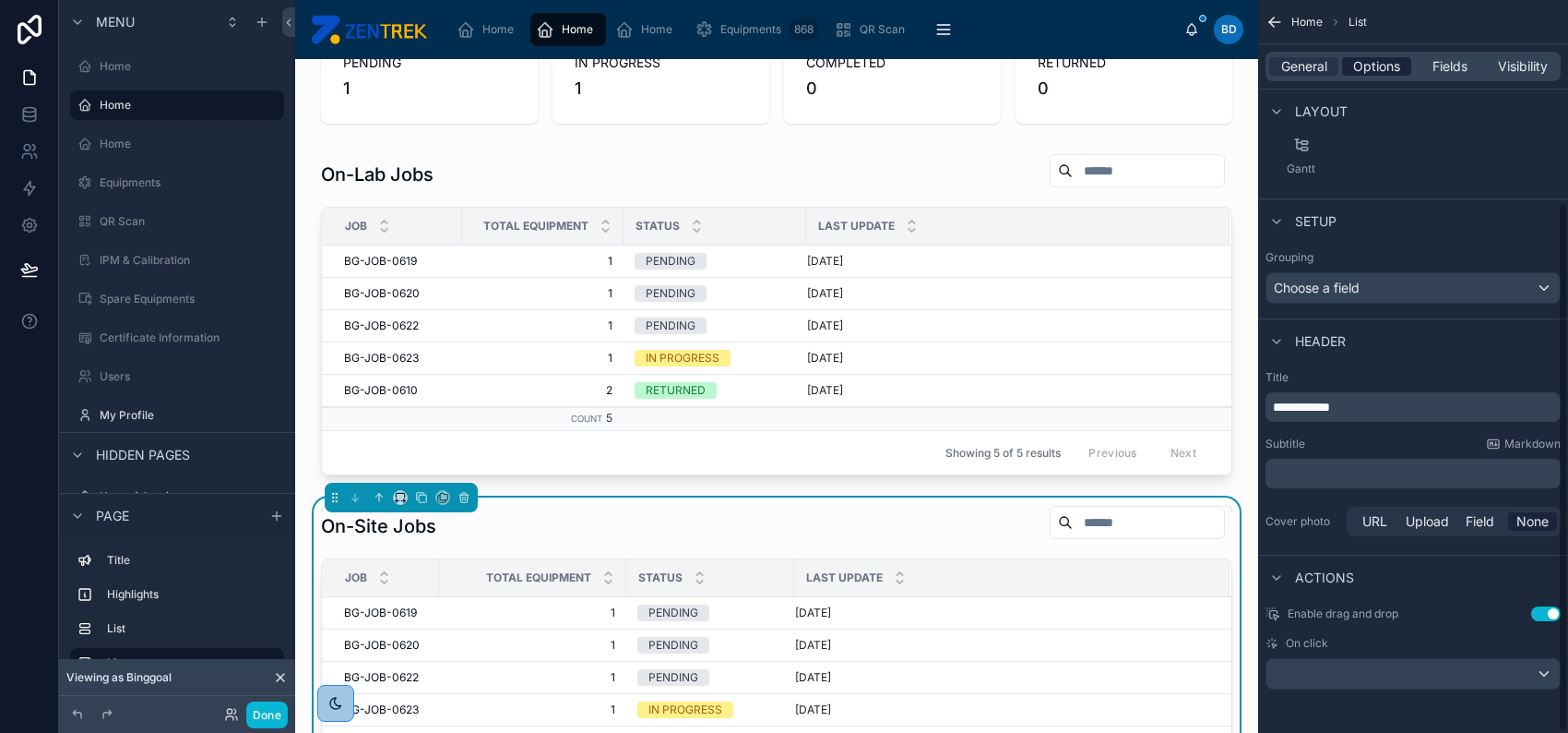
click at [1375, 65] on span "Options" at bounding box center [1377, 66] width 47 height 19
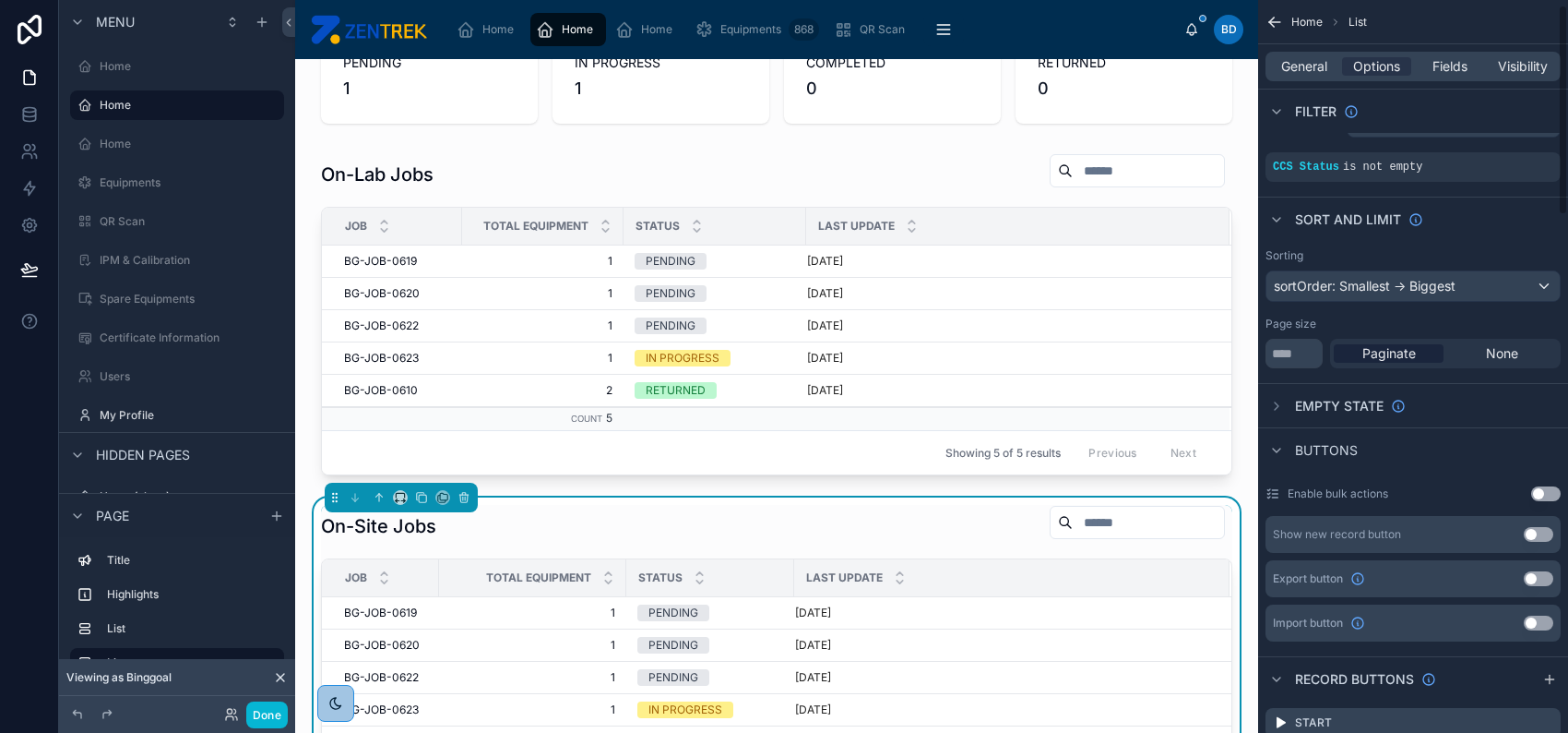
scroll to position [0, 0]
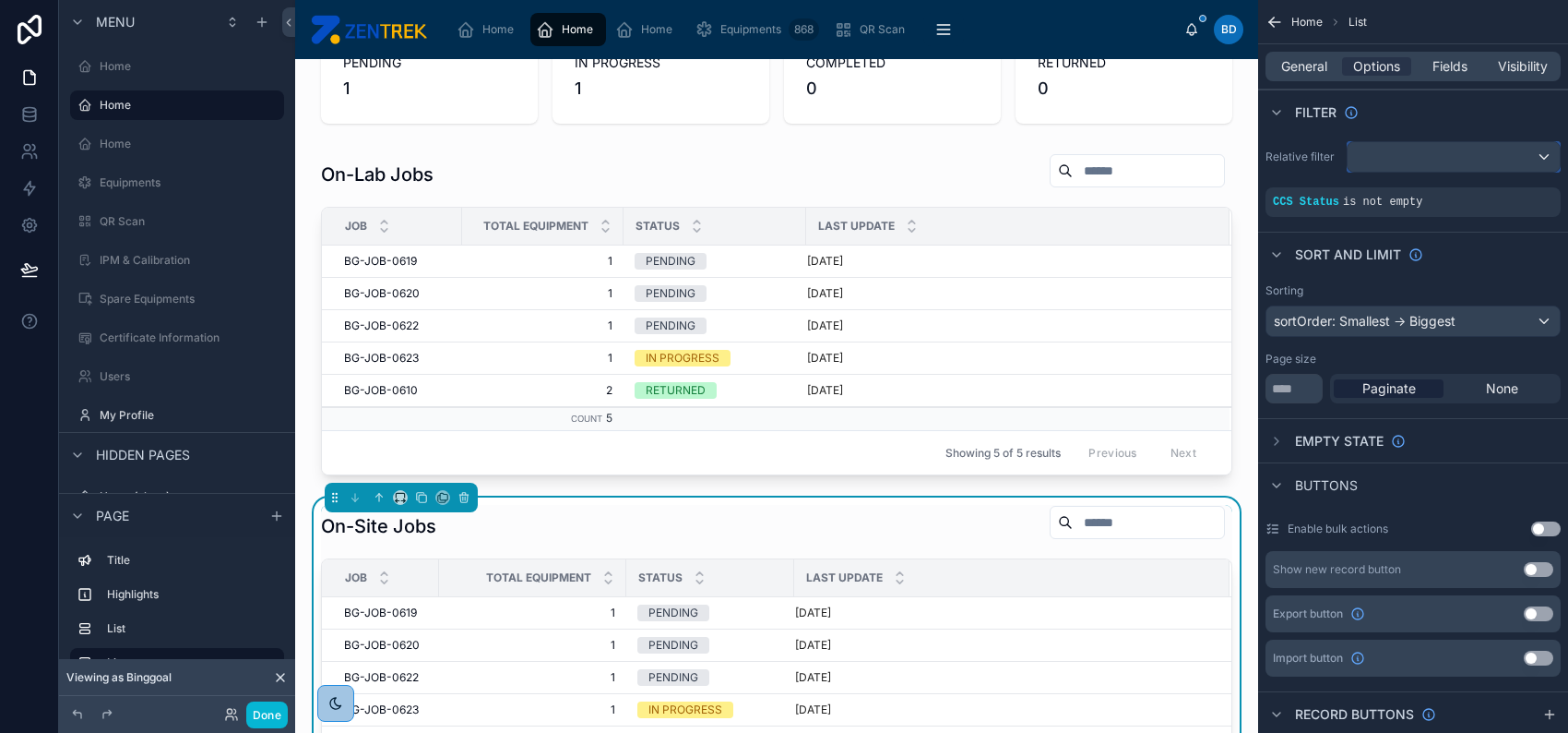
click at [1453, 152] on div "scrollable content" at bounding box center [1453, 157] width 212 height 30
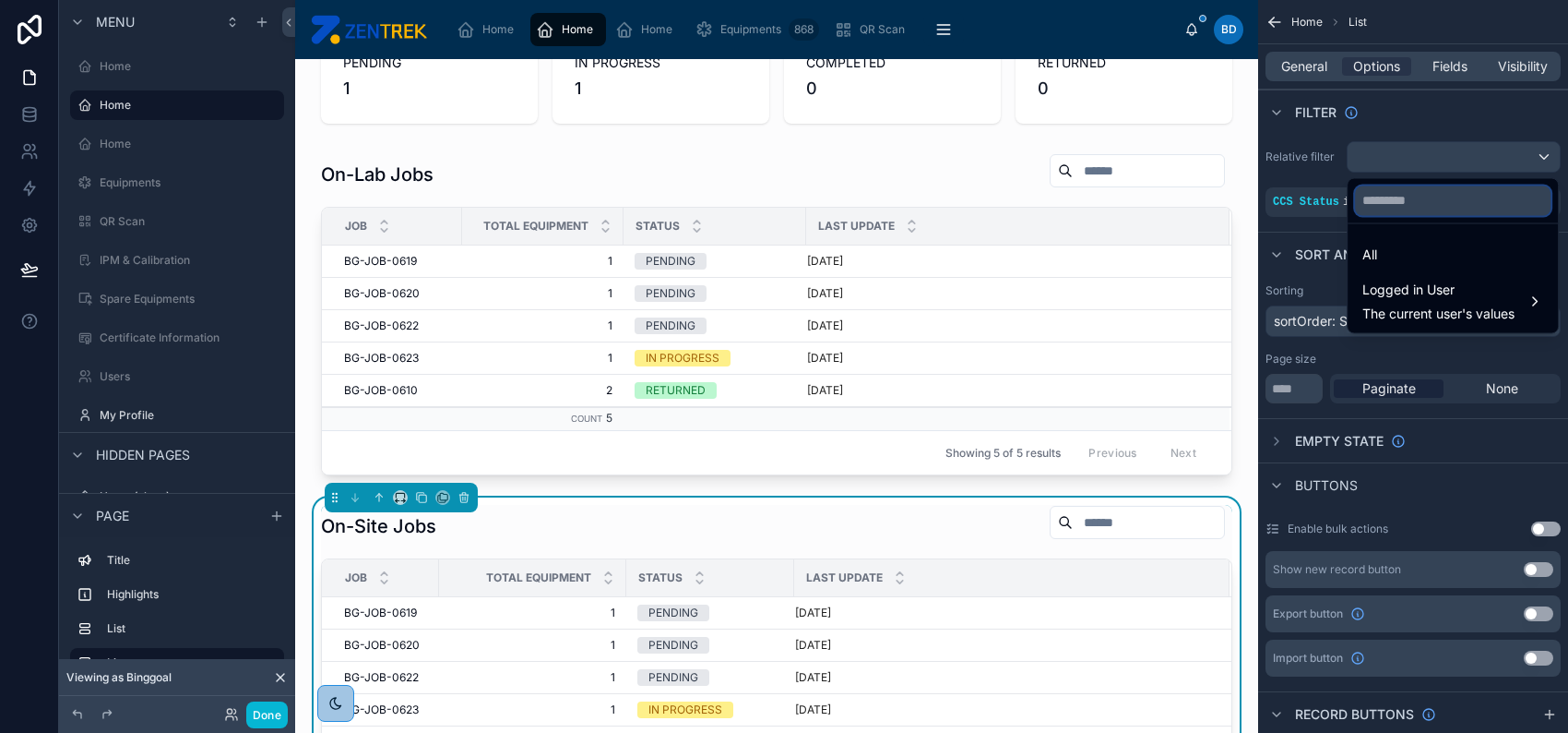
click at [1406, 203] on input "text" at bounding box center [1453, 201] width 196 height 30
click at [1319, 217] on div "scrollable content" at bounding box center [784, 366] width 1568 height 733
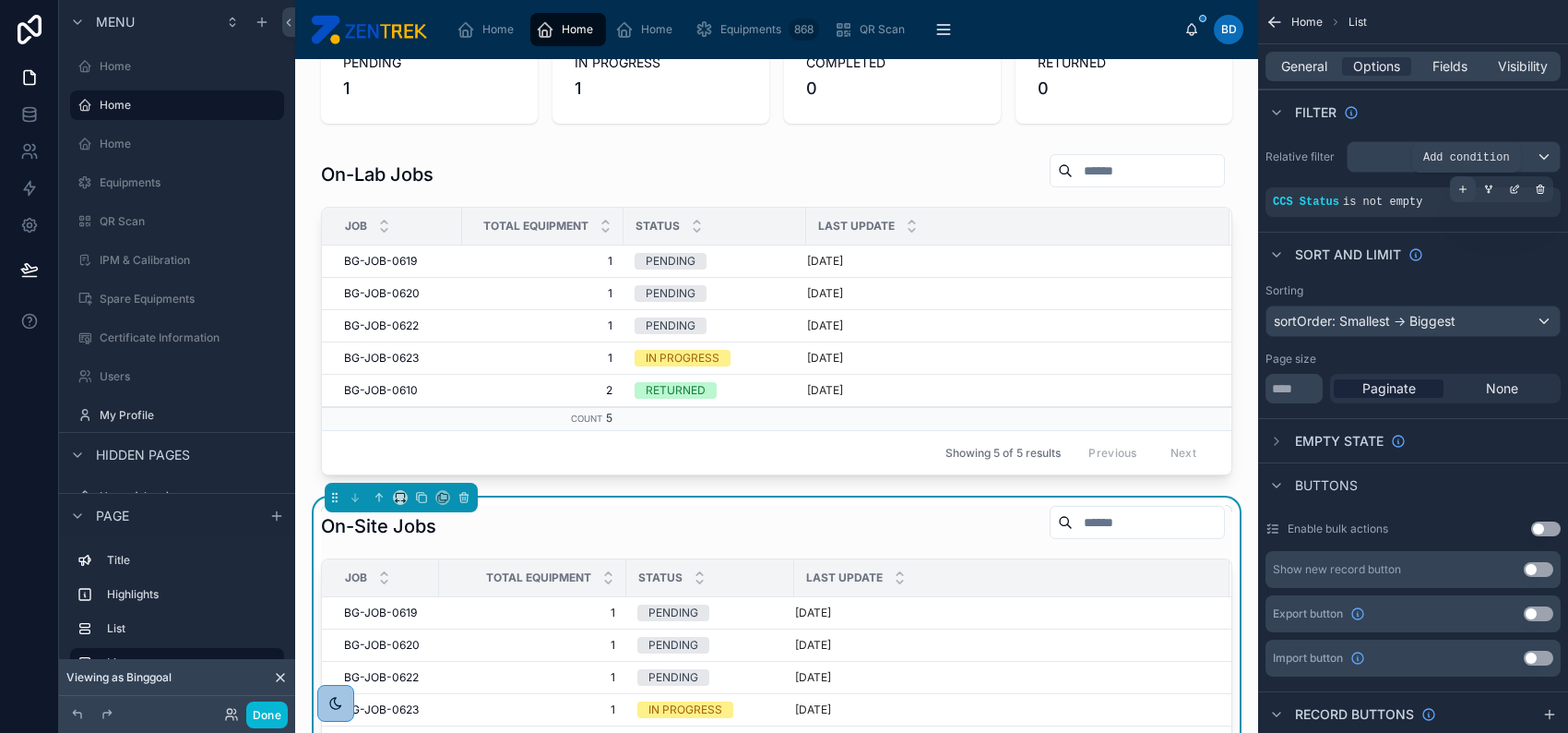
click at [1466, 190] on icon "scrollable content" at bounding box center [1462, 189] width 11 height 11
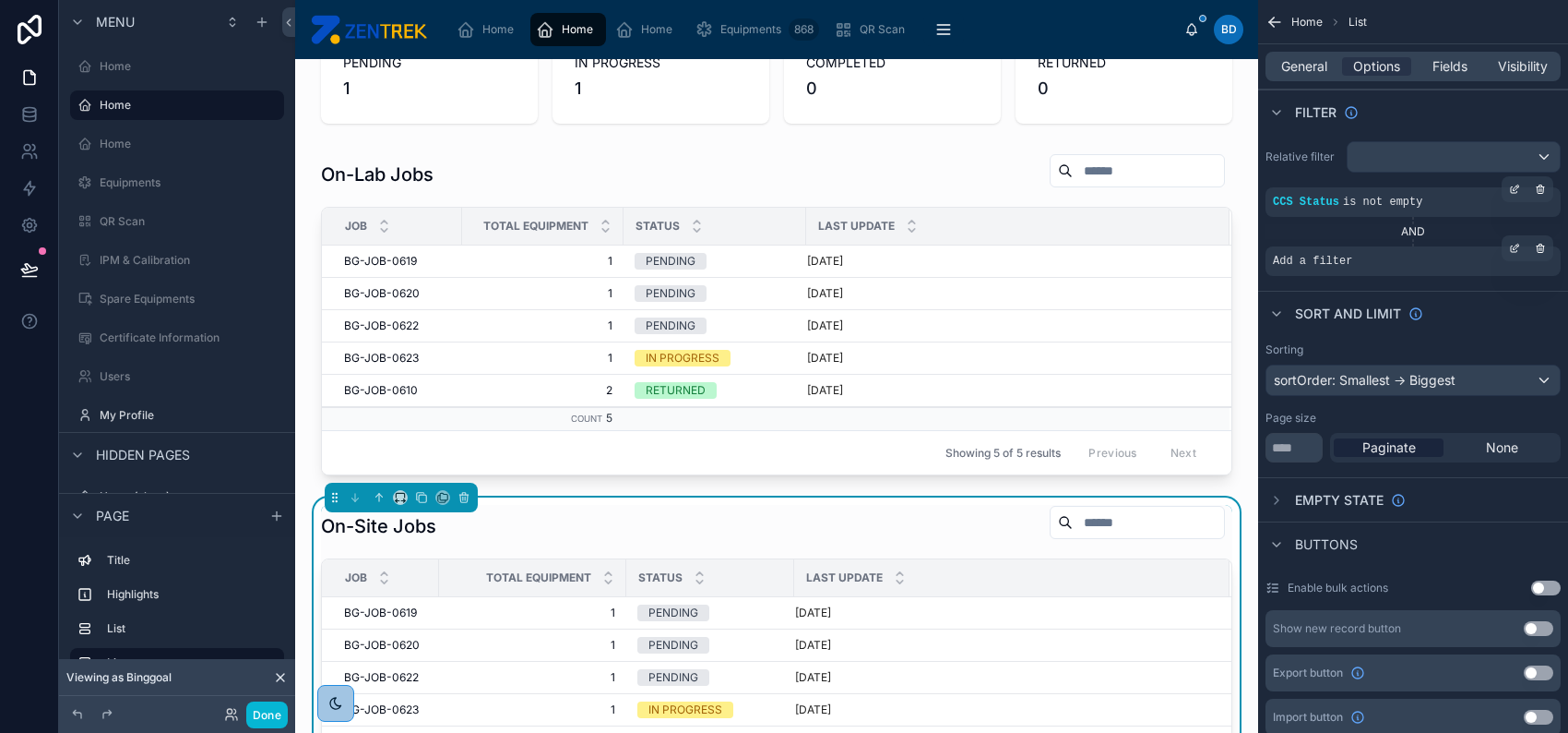
click at [1403, 260] on div "Add a filter" at bounding box center [1413, 261] width 295 height 30
click at [1514, 247] on icon "scrollable content" at bounding box center [1515, 248] width 11 height 11
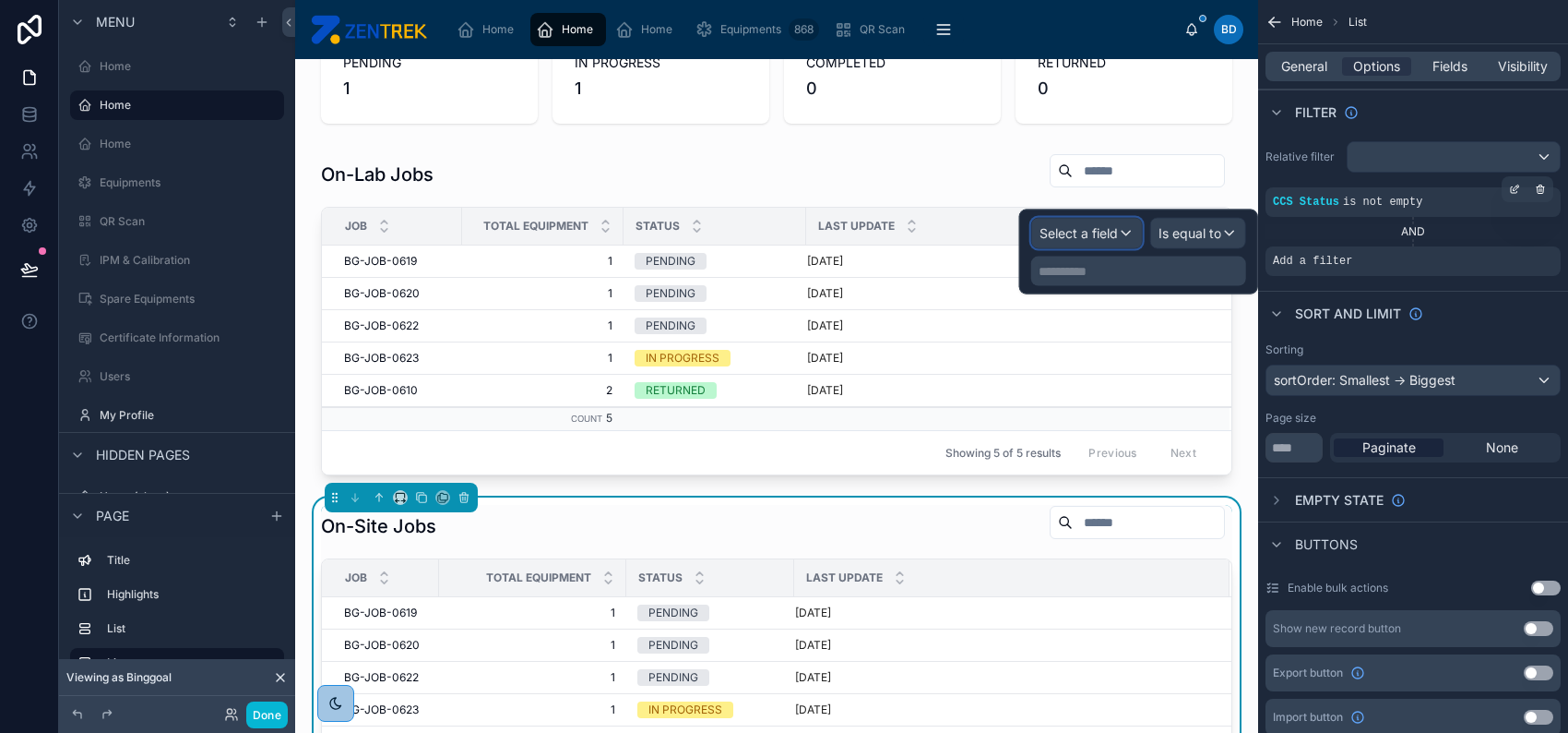
click at [1063, 234] on span "Select a field" at bounding box center [1078, 233] width 78 height 16
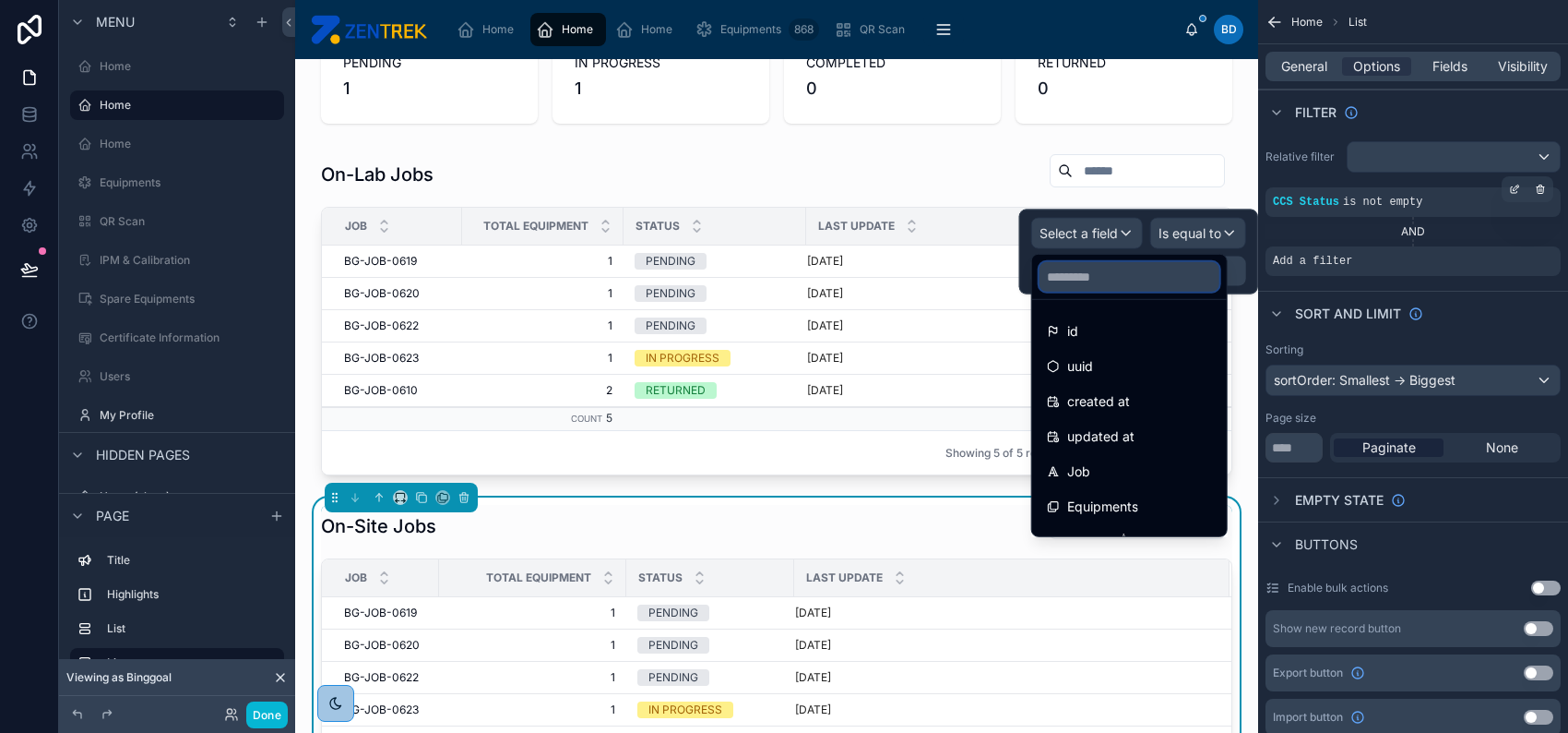
click at [1078, 271] on input "text" at bounding box center [1130, 277] width 180 height 30
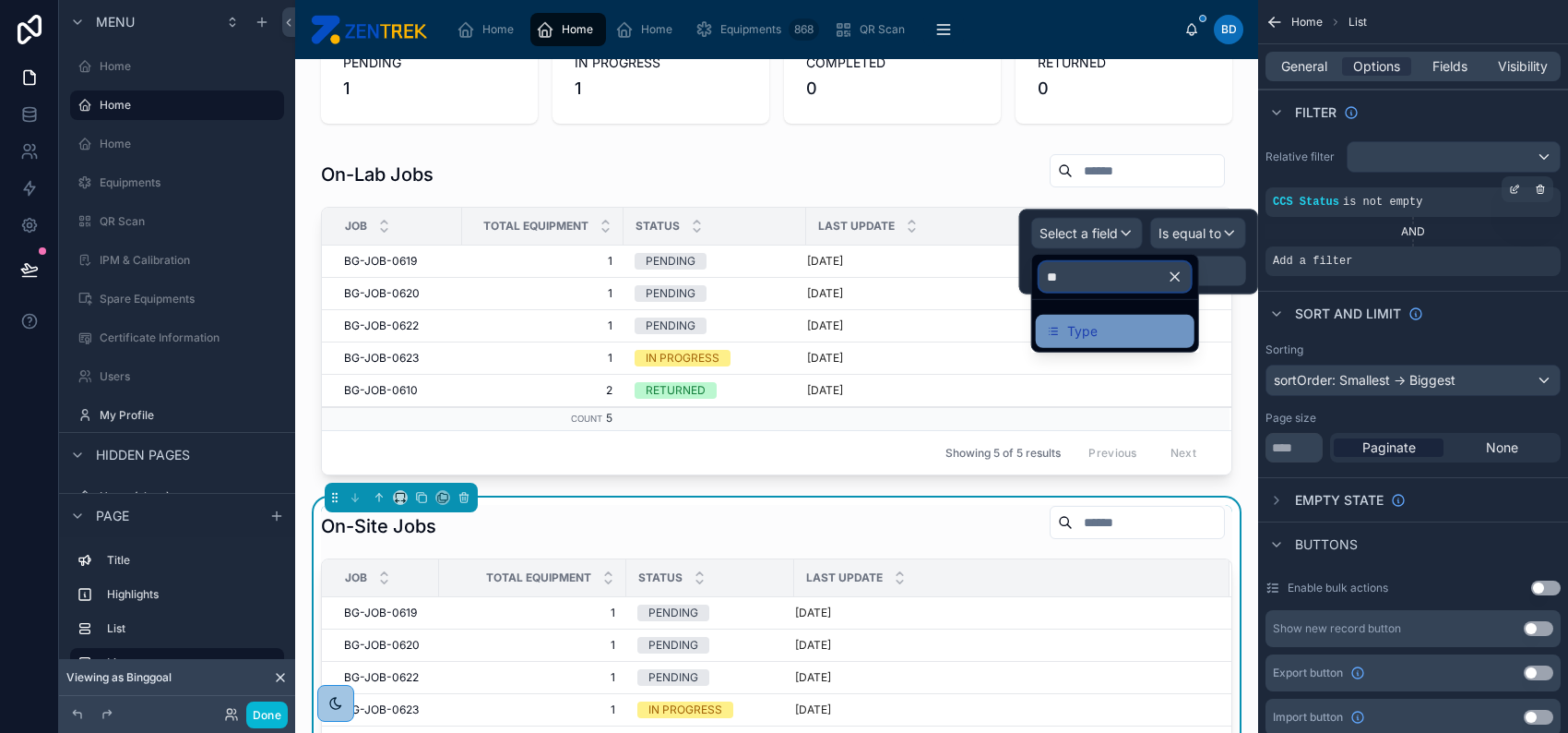
type input "**"
click at [1085, 329] on span "Type" at bounding box center [1082, 331] width 31 height 22
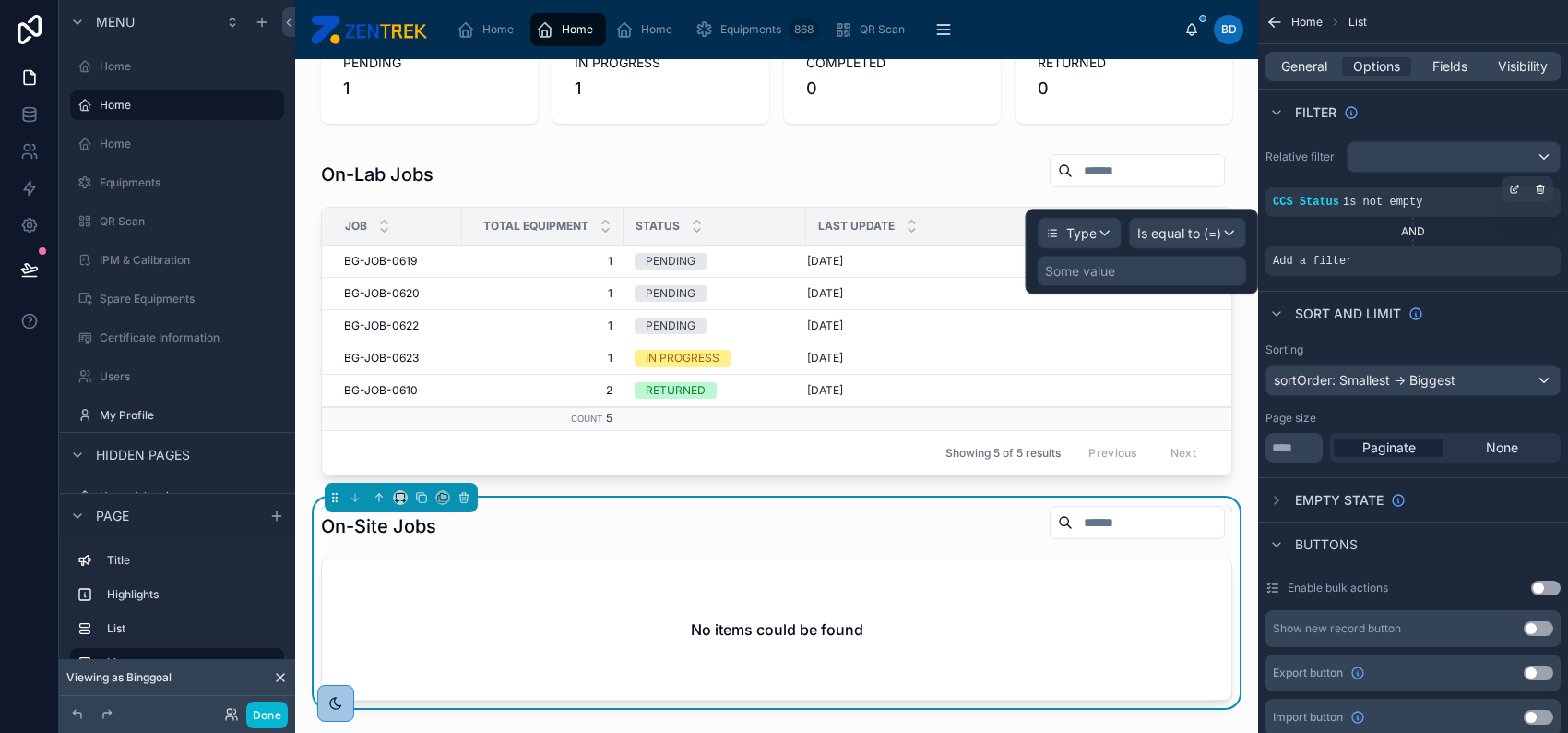
click at [1177, 264] on div "Some value" at bounding box center [1141, 272] width 208 height 30
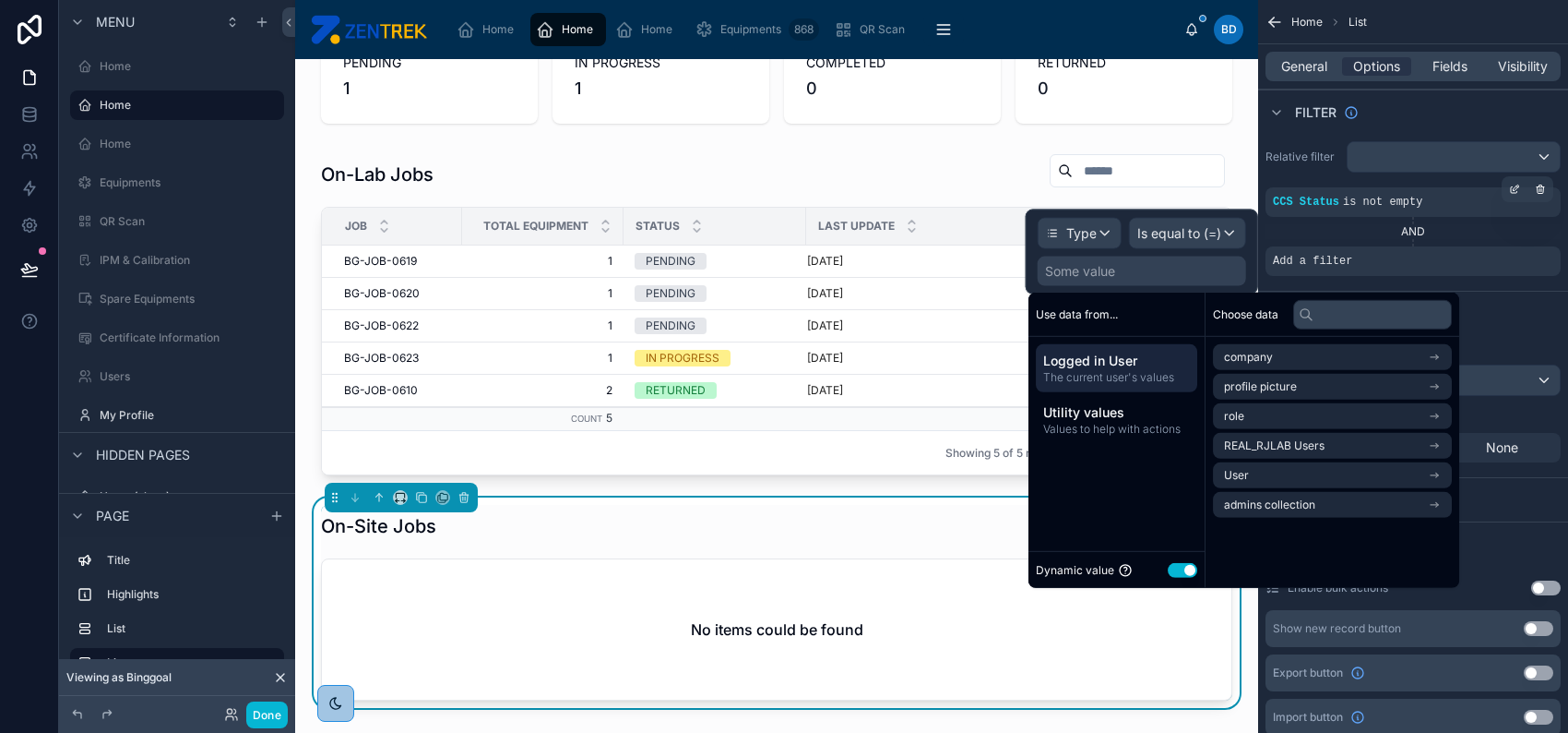
click at [1177, 561] on div "Dynamic value Use setting" at bounding box center [1117, 569] width 162 height 21
click at [1183, 571] on button "Use setting" at bounding box center [1183, 569] width 30 height 15
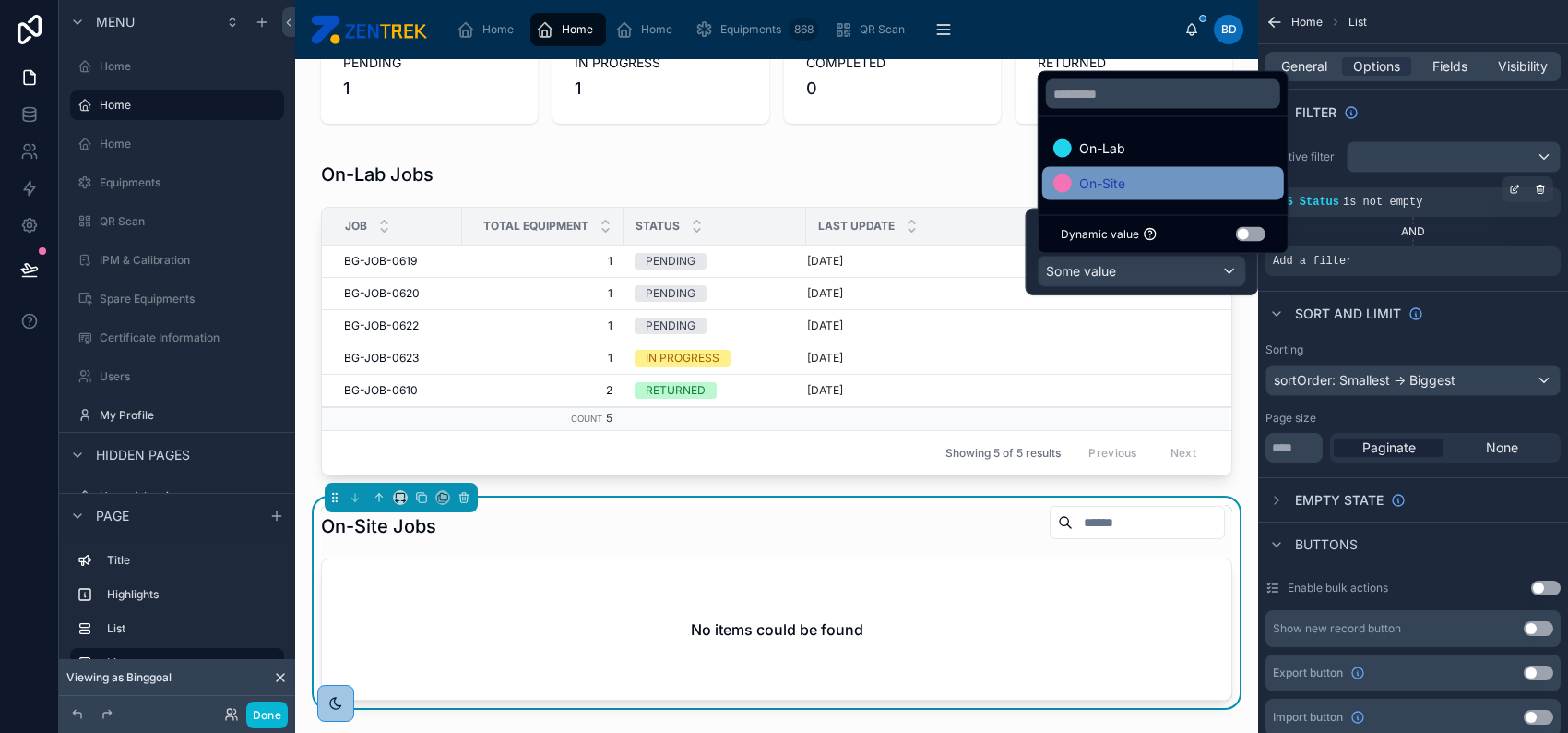
click at [1134, 176] on div "On-Site" at bounding box center [1163, 184] width 219 height 22
click at [1470, 514] on div "Empty state" at bounding box center [1413, 499] width 310 height 44
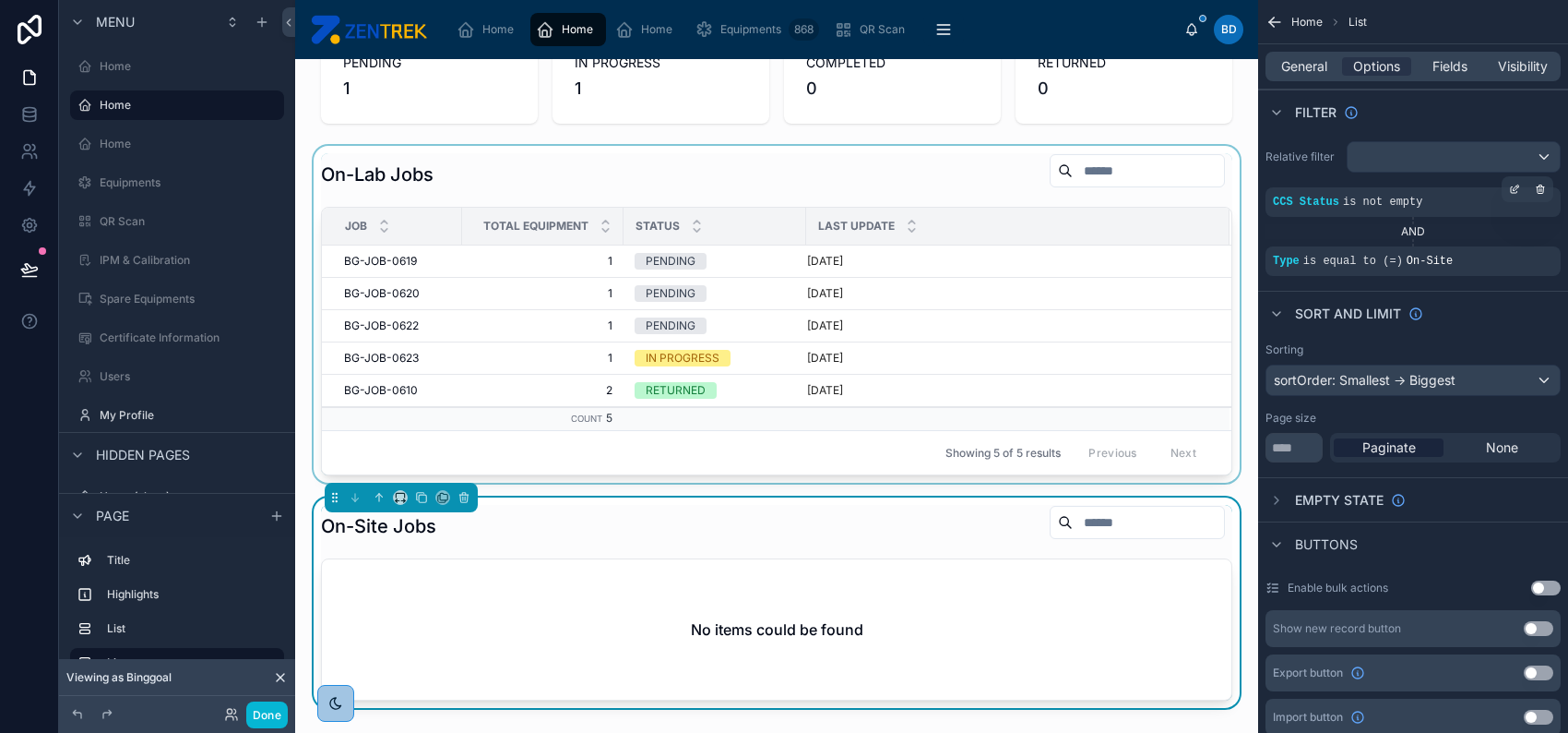
click at [972, 254] on div at bounding box center [777, 314] width 934 height 337
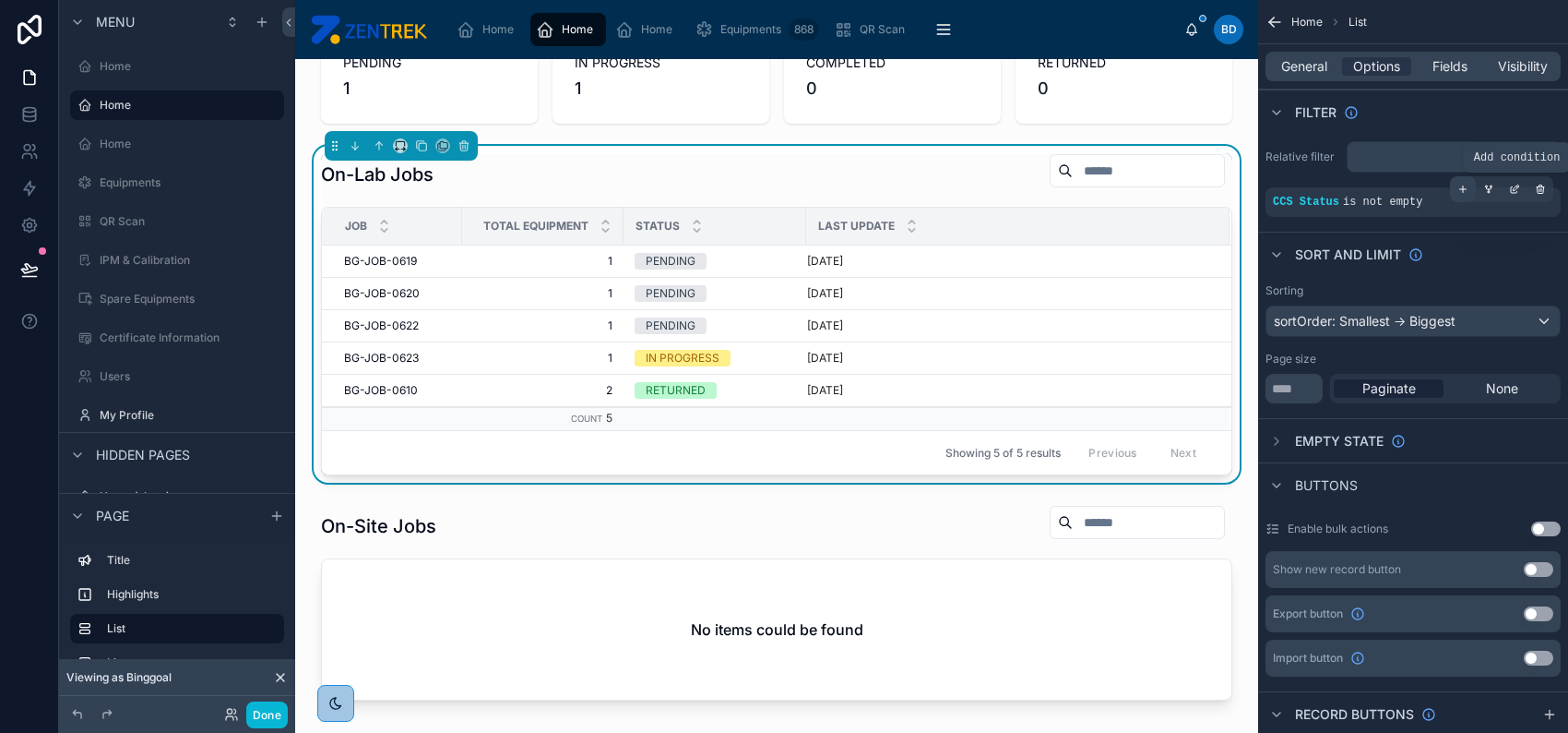
click at [1465, 190] on icon "scrollable content" at bounding box center [1463, 190] width 7 height 0
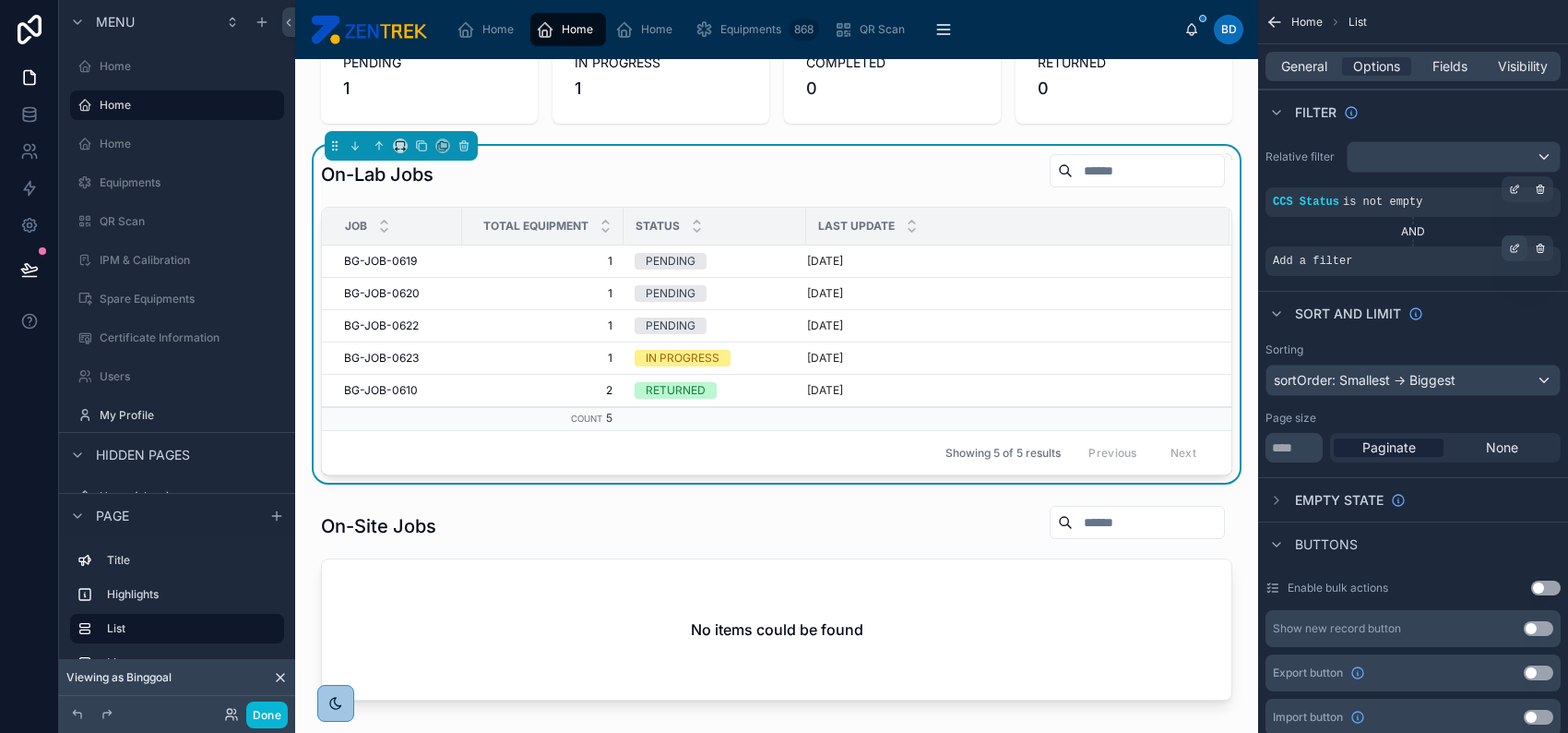
click at [1506, 249] on div "scrollable content" at bounding box center [1515, 248] width 26 height 26
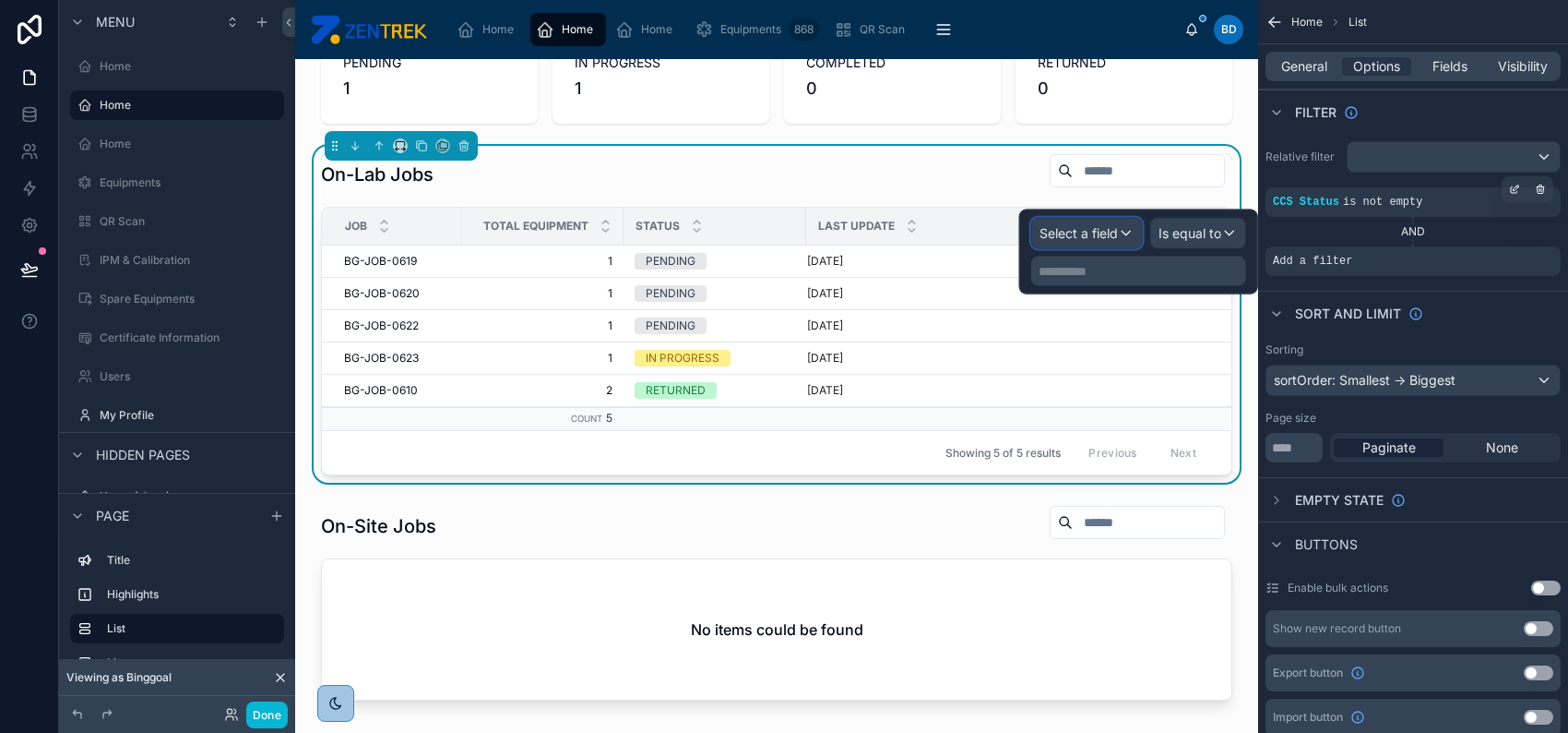
click at [1099, 230] on span "Select a field" at bounding box center [1078, 233] width 78 height 16
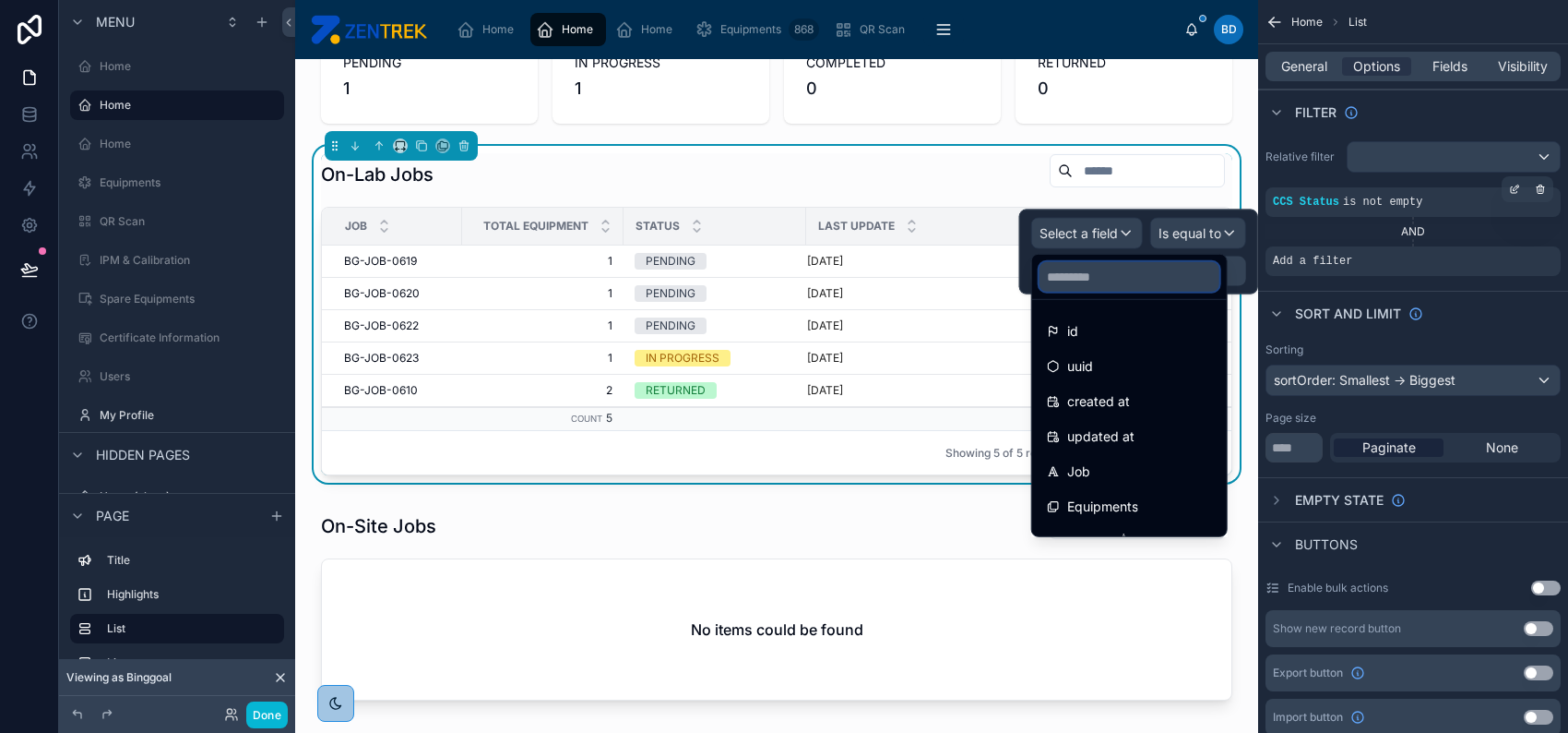
click at [1114, 285] on input "text" at bounding box center [1130, 277] width 180 height 30
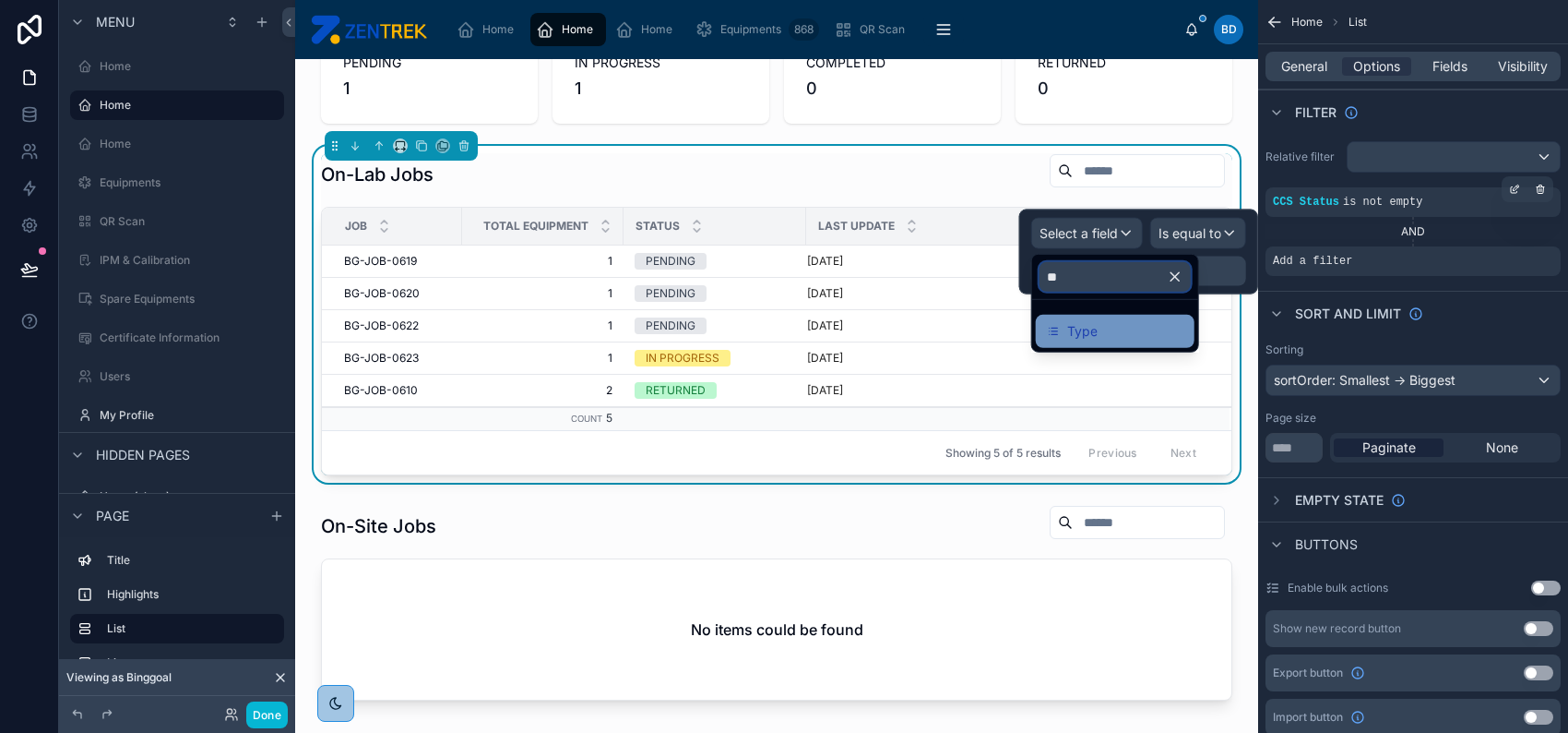
type input "**"
click at [1119, 327] on div "Type" at bounding box center [1115, 331] width 136 height 22
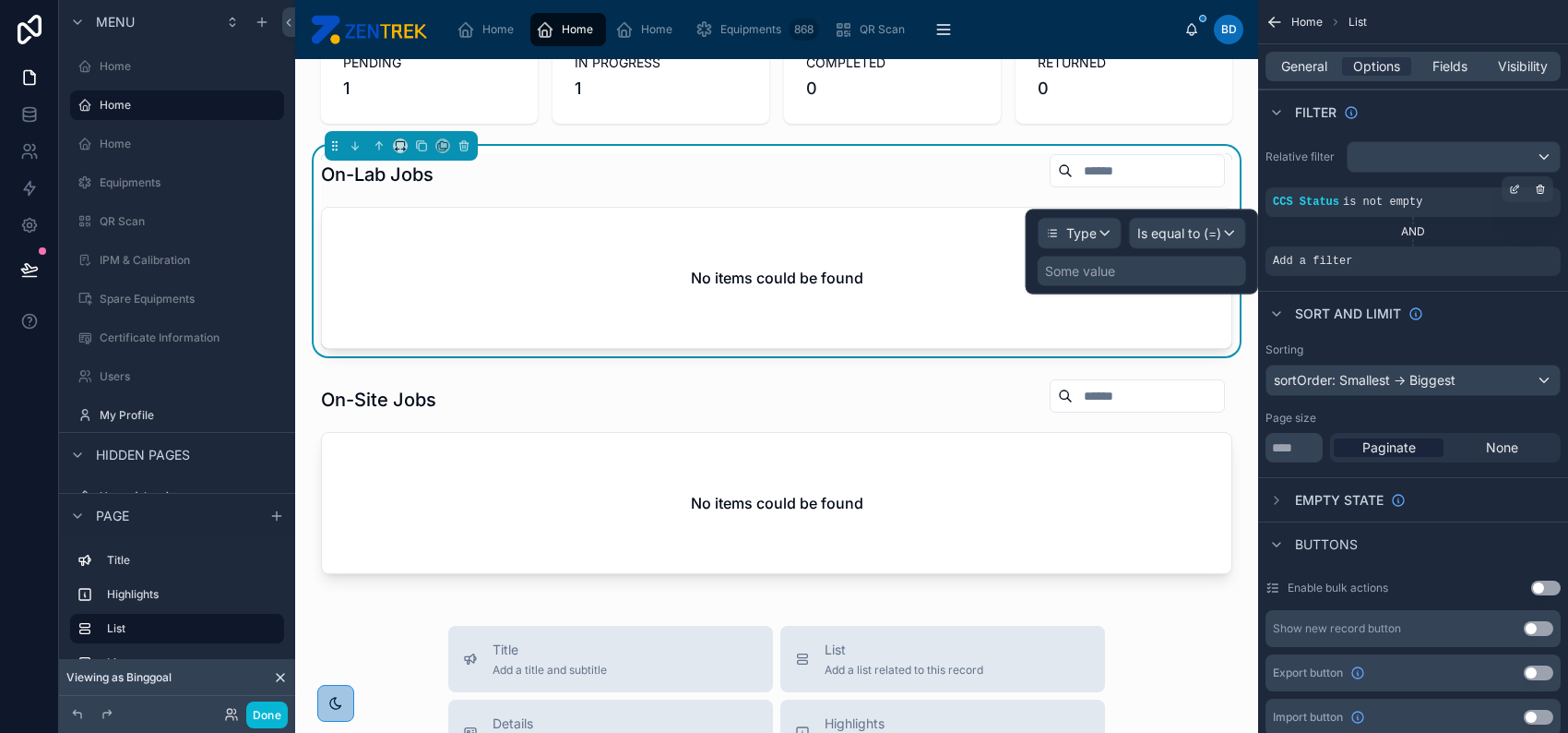
click at [1174, 258] on div "Some value" at bounding box center [1141, 272] width 208 height 30
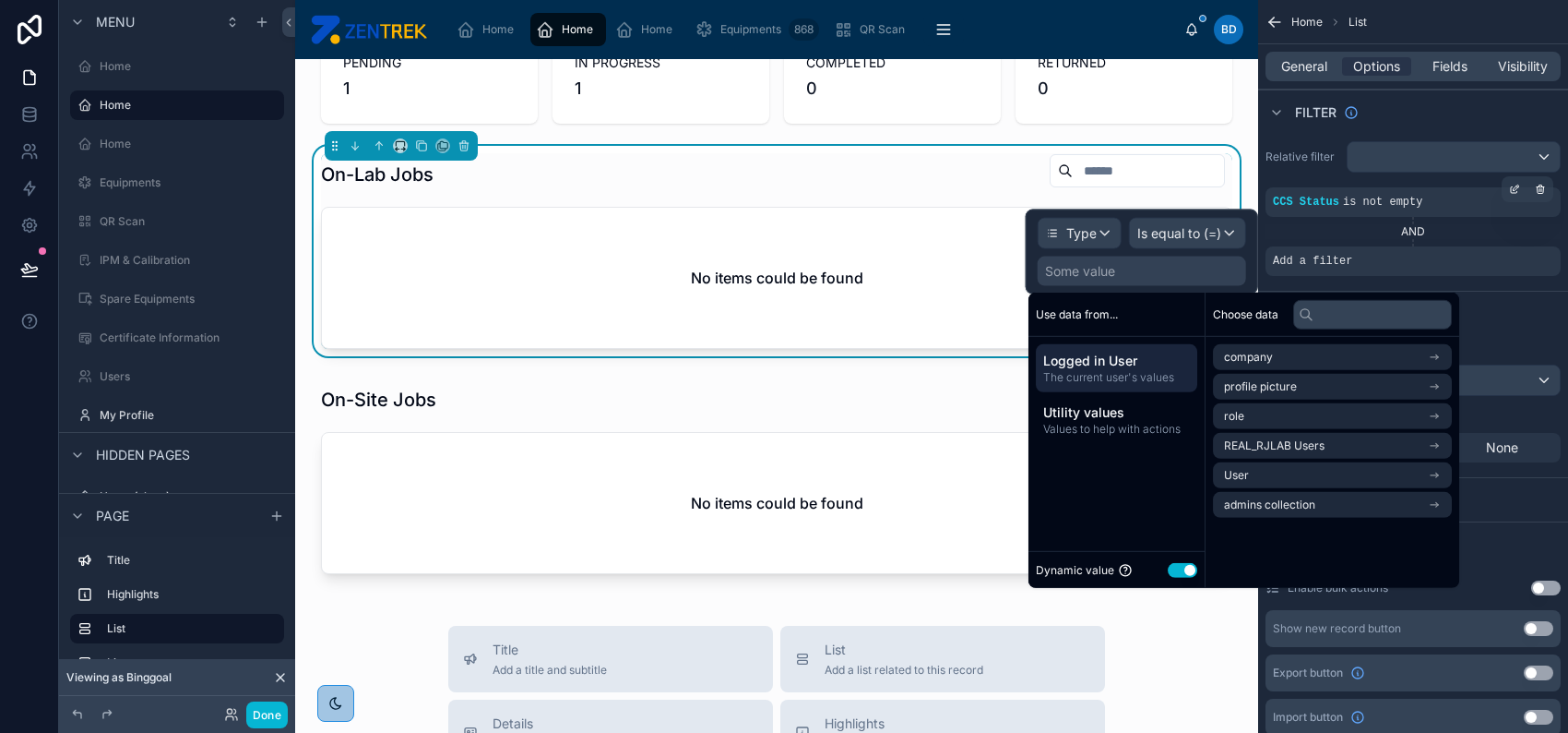
click at [1187, 571] on button "Use setting" at bounding box center [1183, 569] width 30 height 15
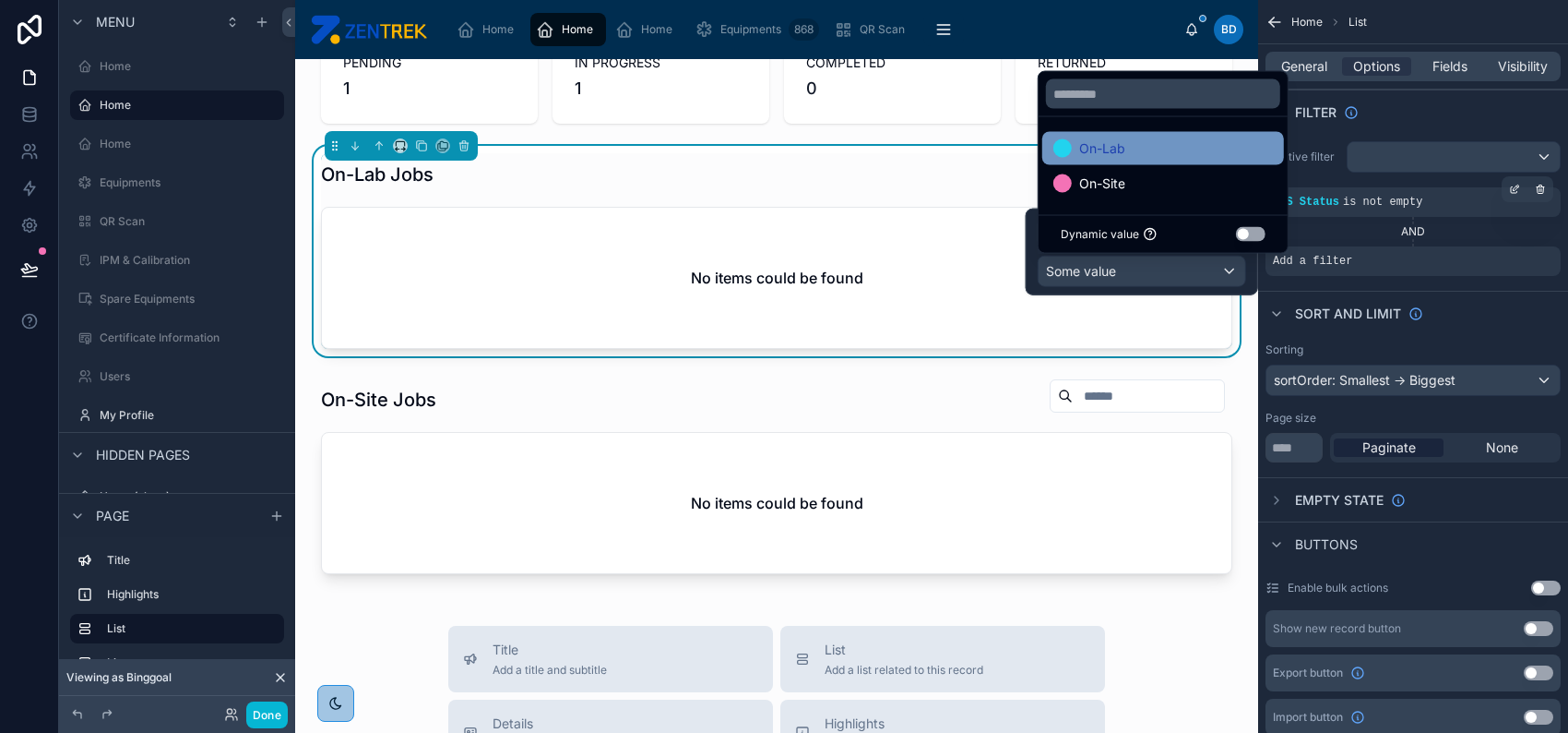
click at [1129, 153] on div "On-Lab" at bounding box center [1163, 148] width 219 height 22
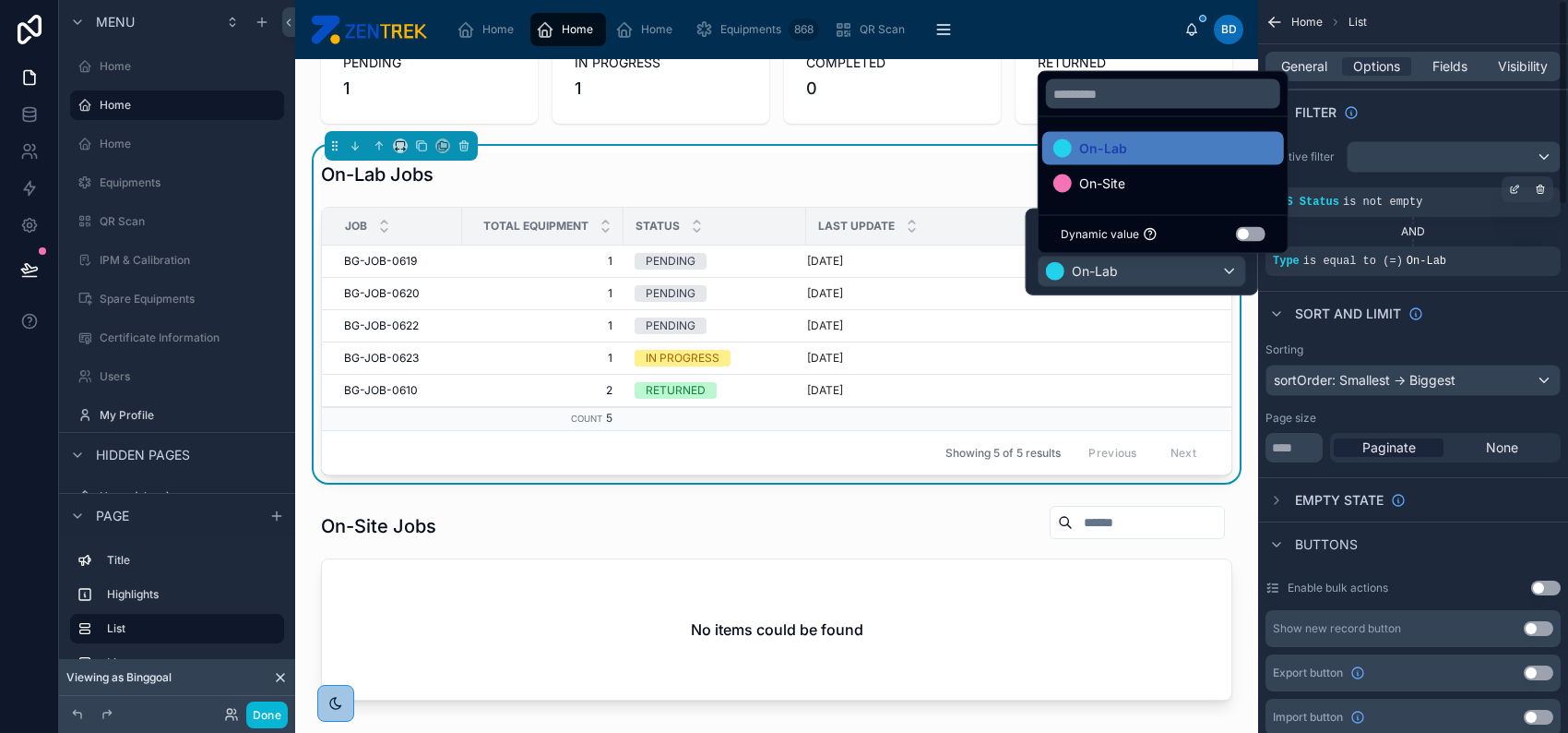
click at [1319, 150] on label "Relative filter" at bounding box center [1302, 156] width 74 height 15
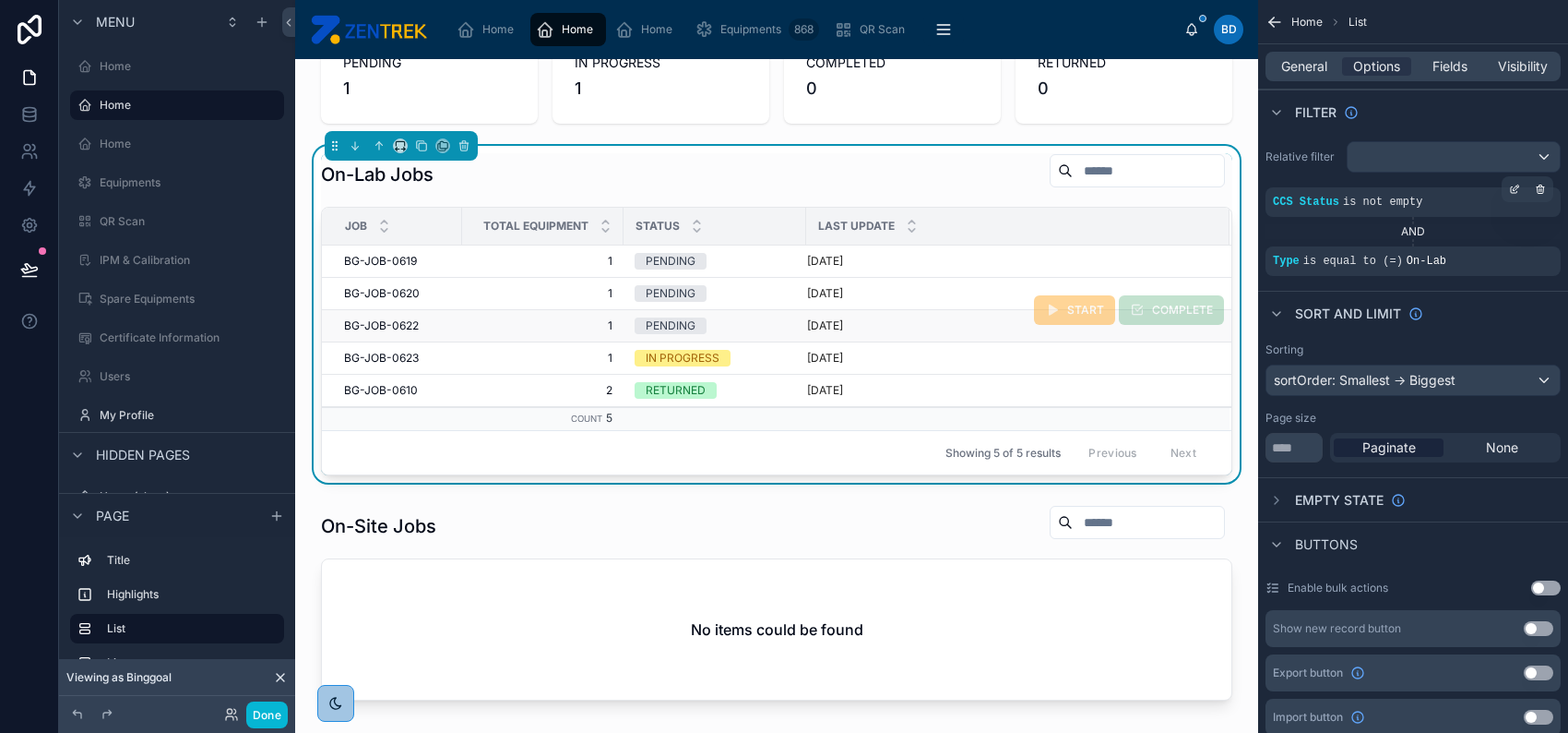
scroll to position [351, 0]
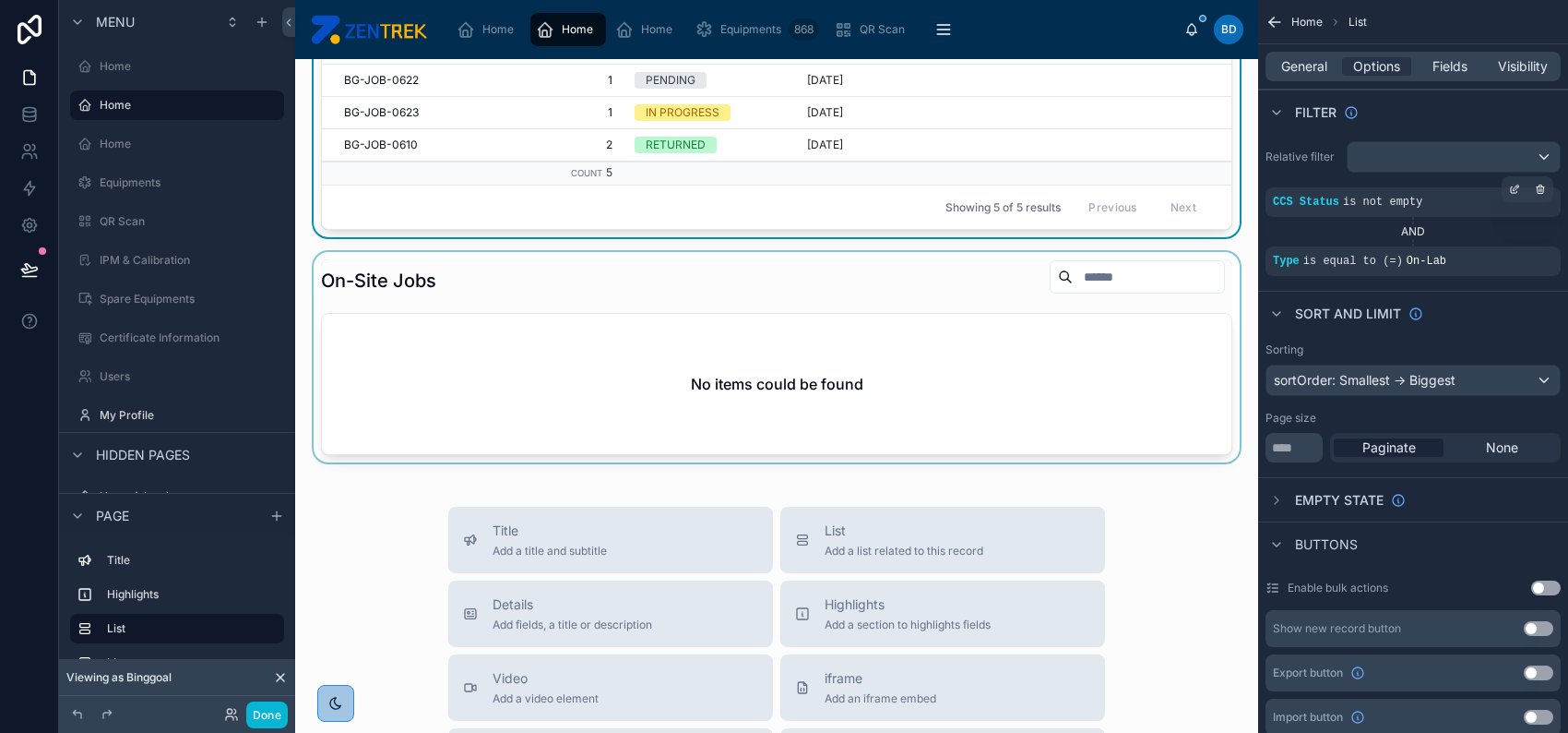
click at [997, 396] on div at bounding box center [777, 357] width 934 height 210
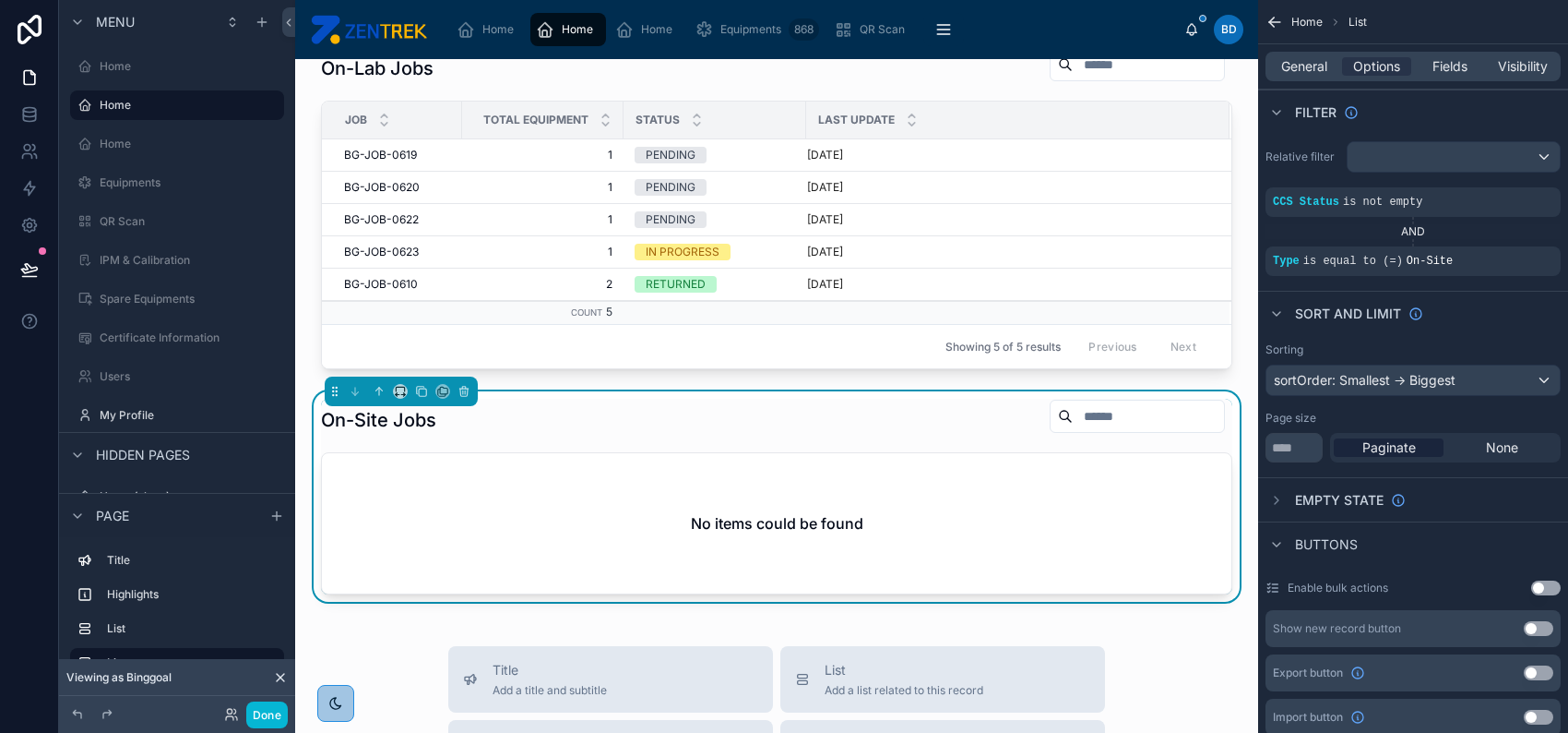
scroll to position [106, 0]
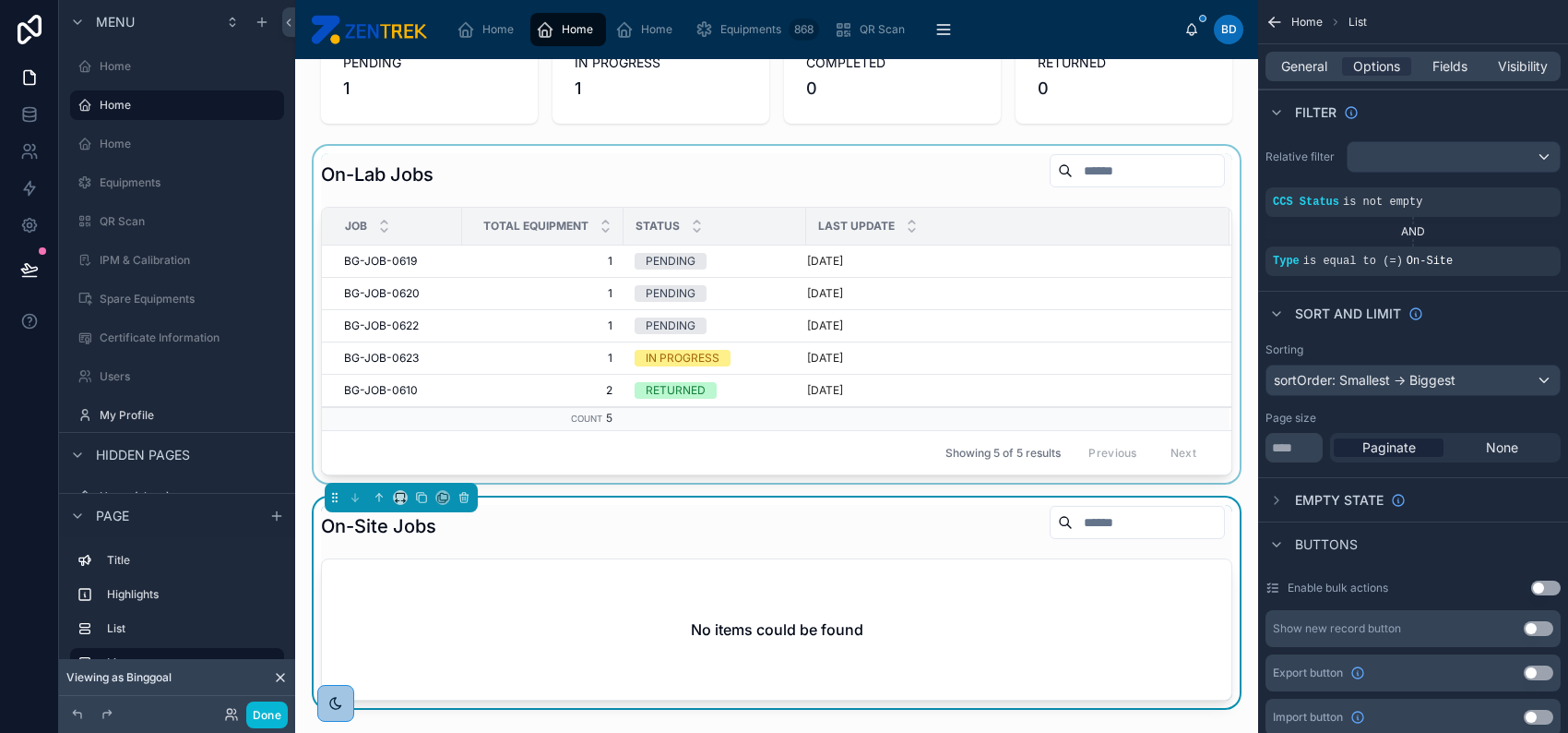
click at [980, 217] on div "Last Update" at bounding box center [1018, 226] width 422 height 36
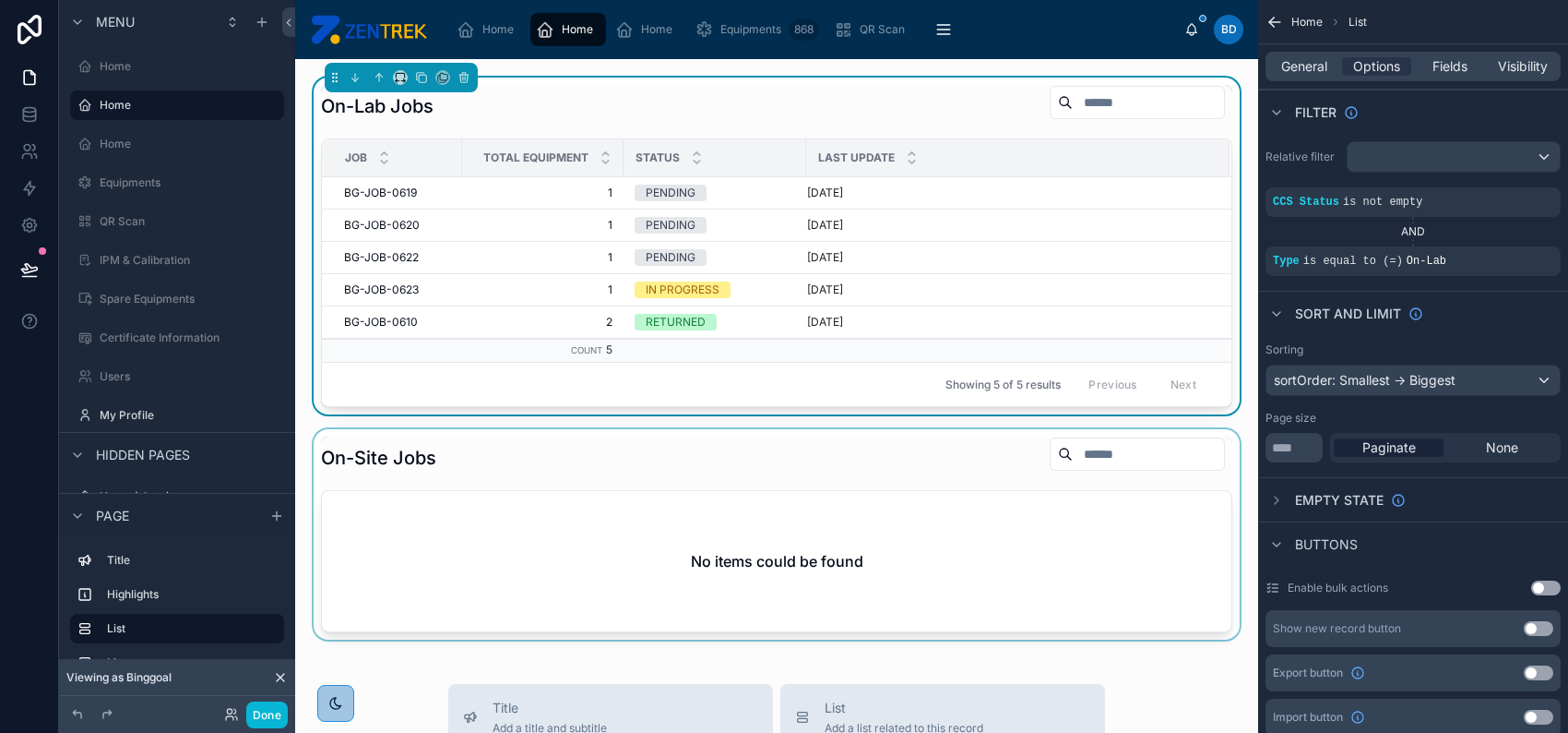
scroll to position [227, 0]
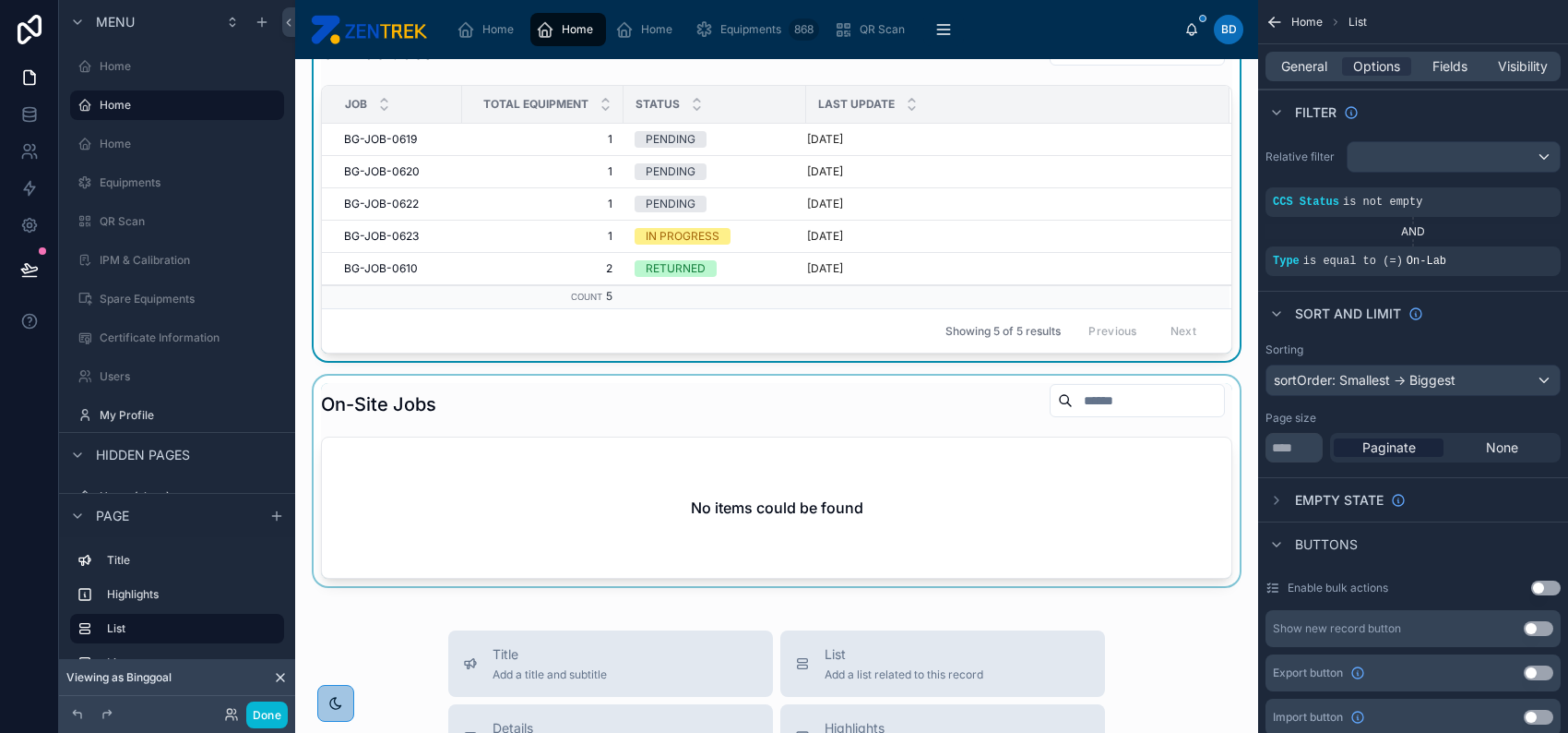
click at [950, 434] on div at bounding box center [777, 480] width 934 height 210
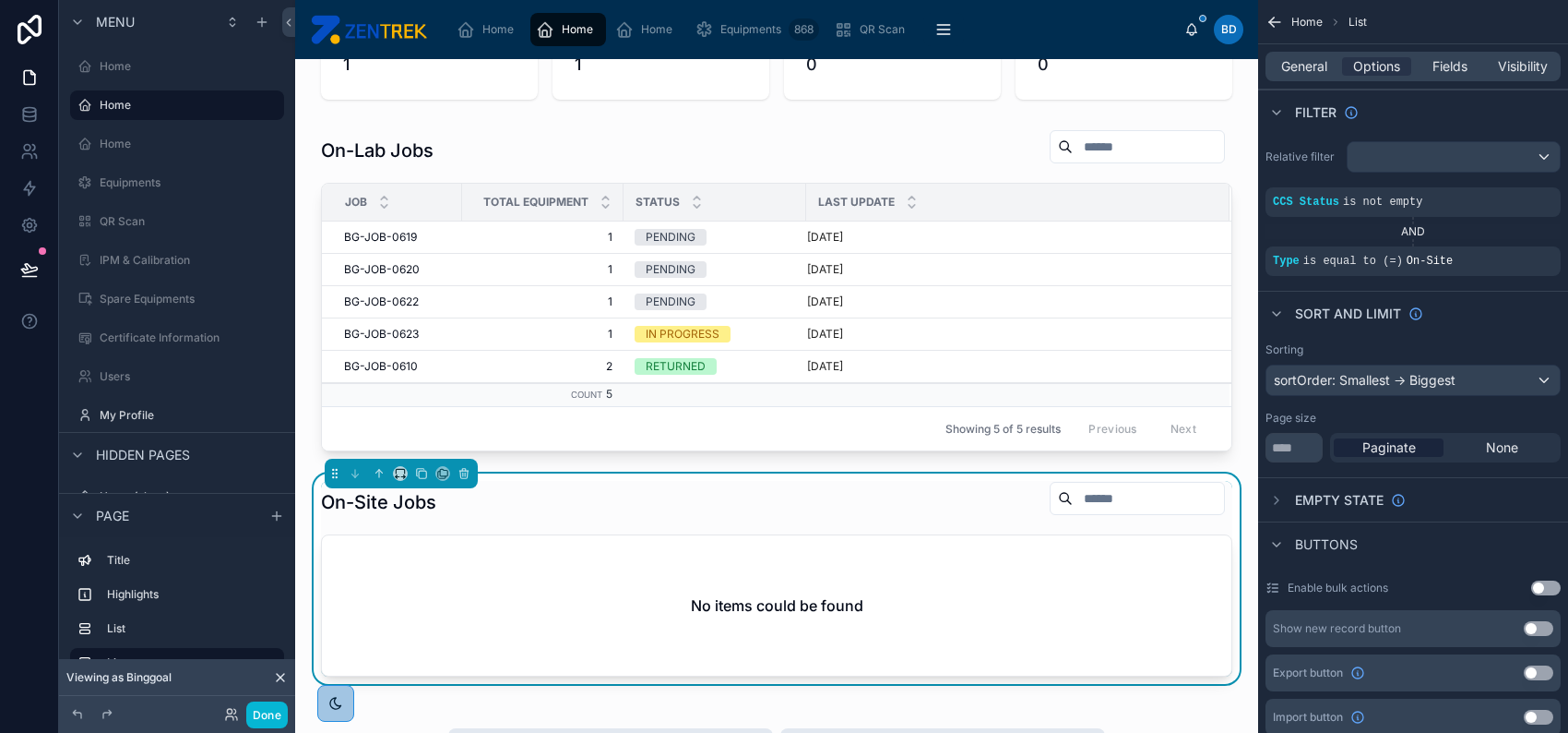
scroll to position [0, 0]
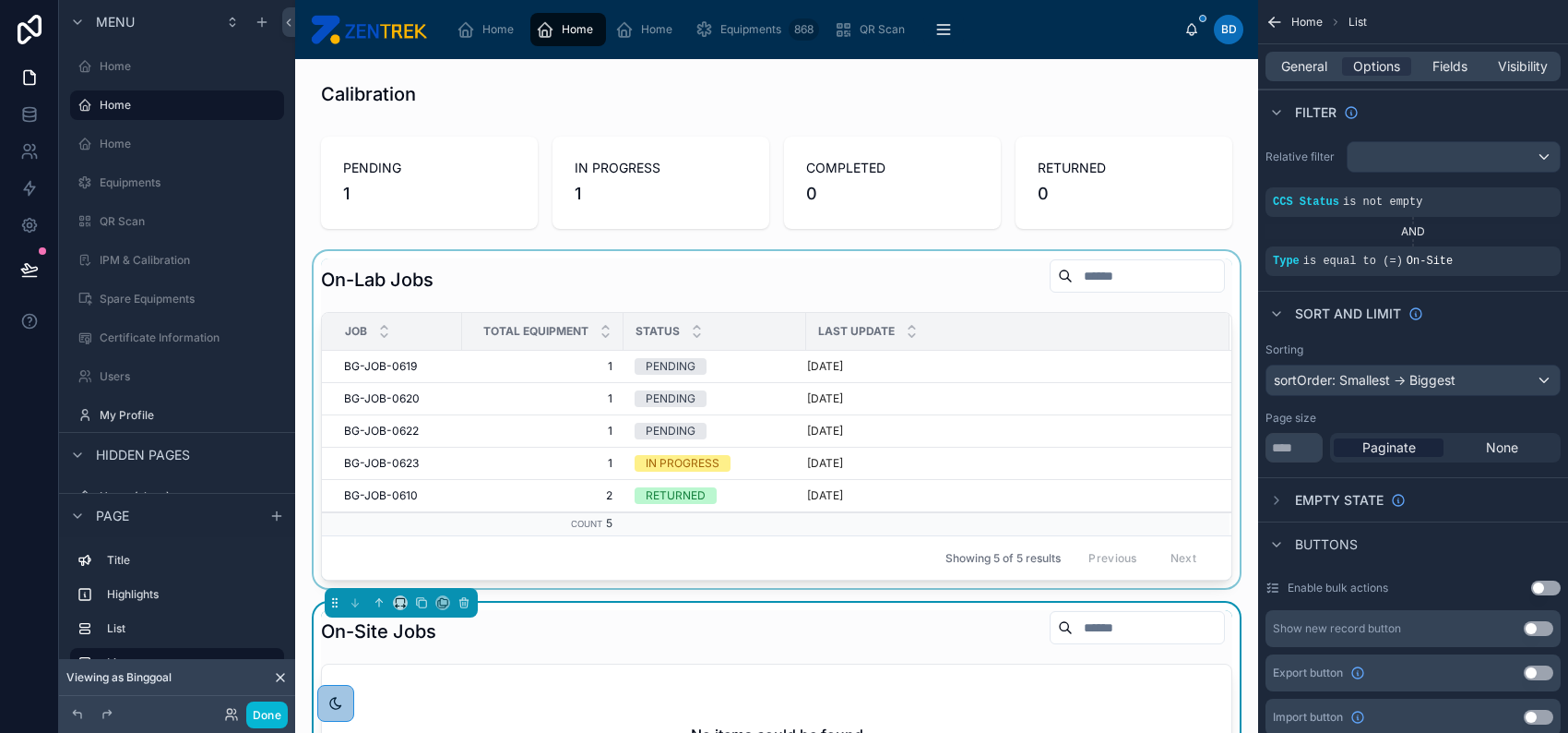
click at [916, 302] on div at bounding box center [777, 419] width 934 height 337
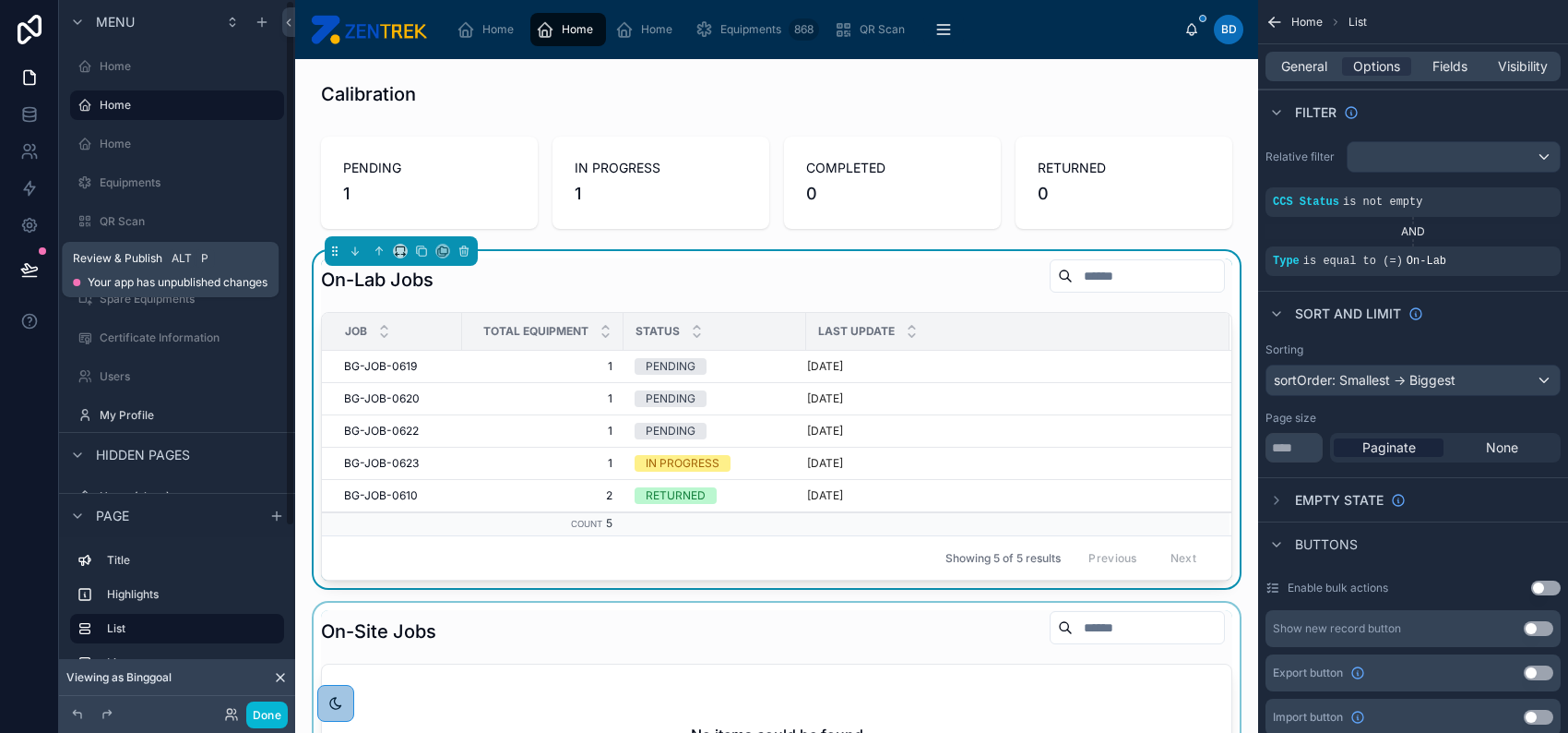
click at [33, 268] on icon at bounding box center [29, 268] width 16 height 9
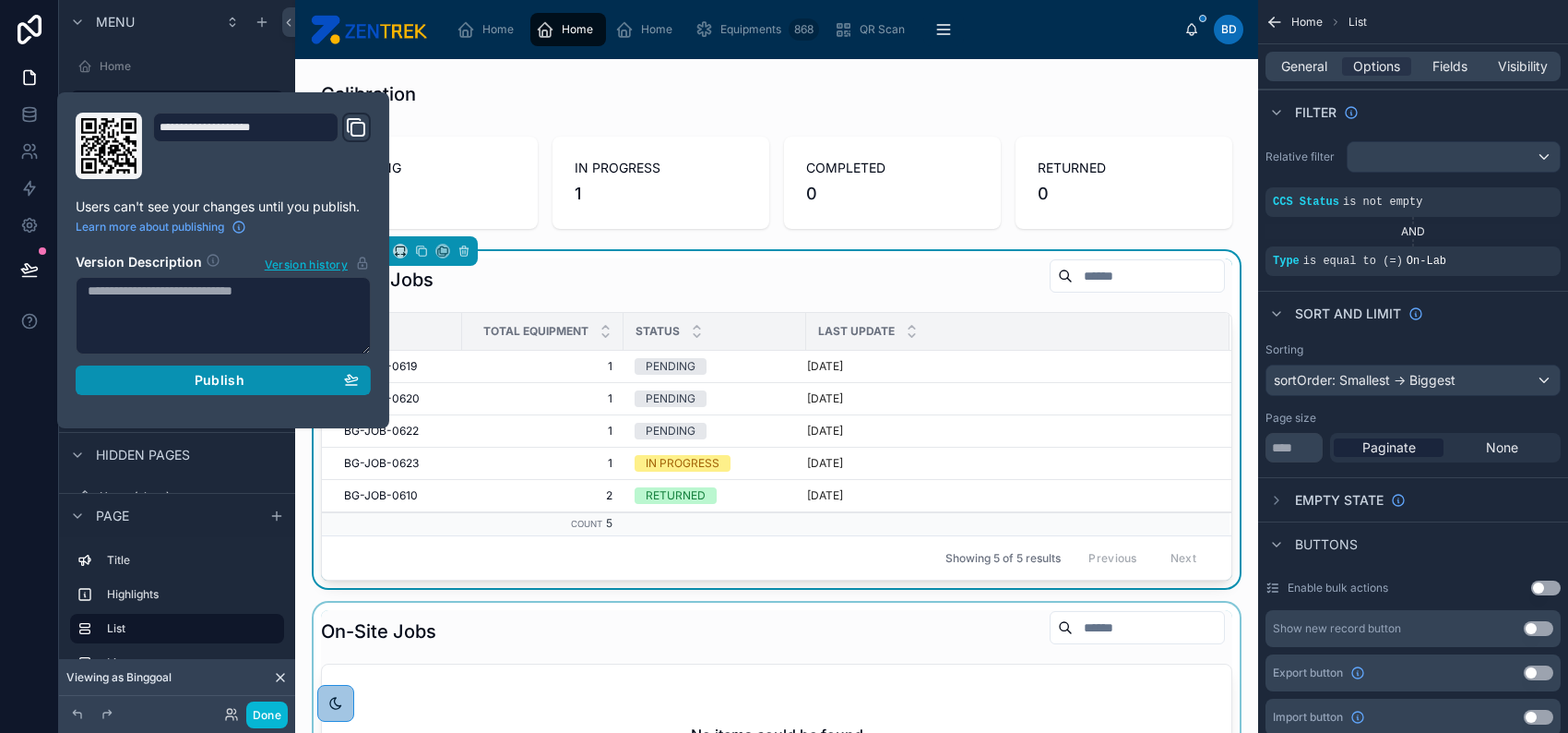
click at [261, 377] on div "Publish" at bounding box center [223, 380] width 272 height 17
